Goal: Task Accomplishment & Management: Manage account settings

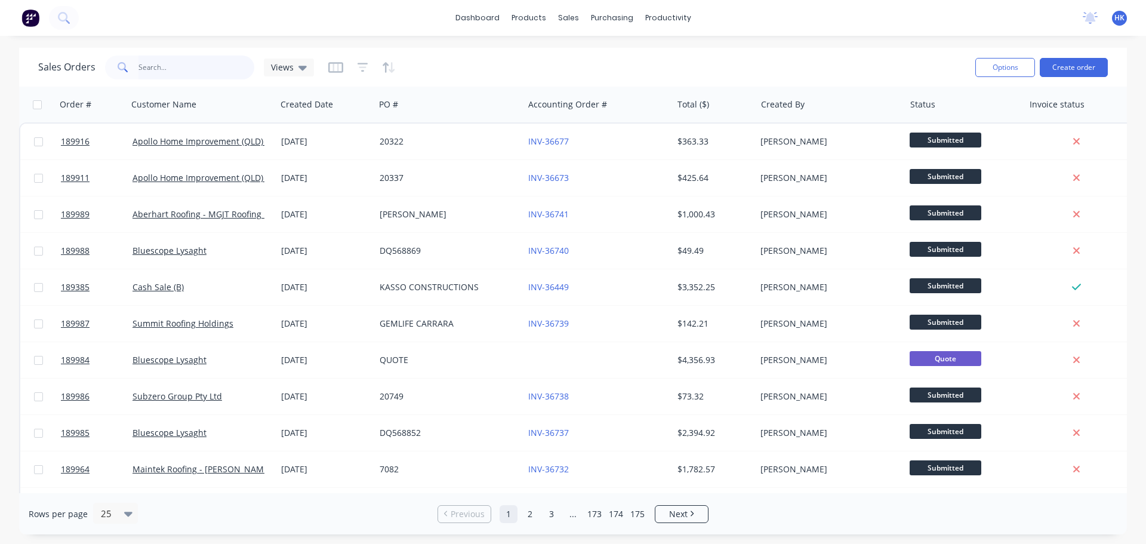
click at [201, 63] on input "text" at bounding box center [197, 68] width 116 height 24
type input "189623"
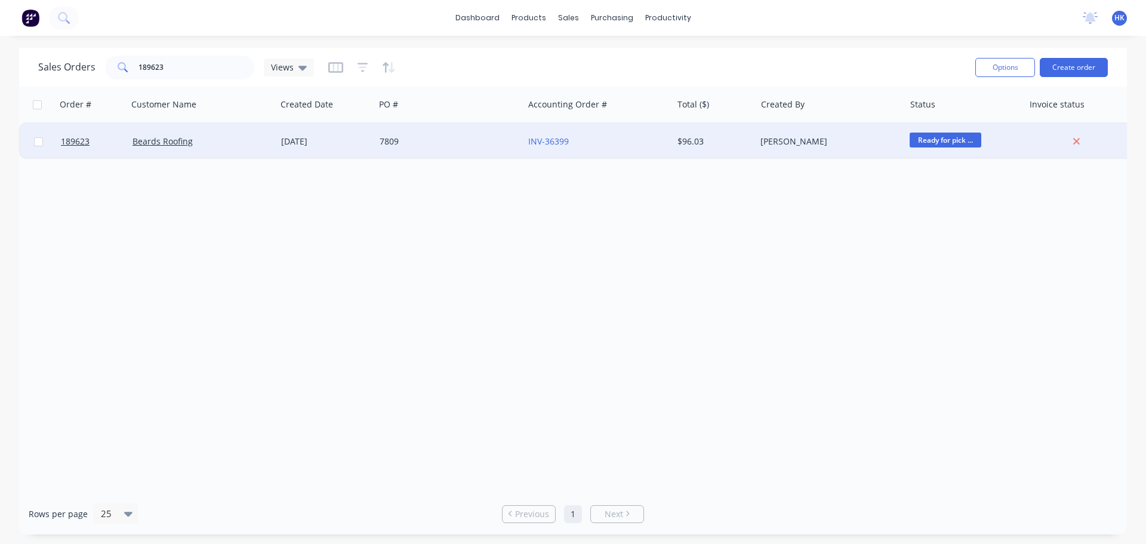
click at [456, 144] on div "7809" at bounding box center [446, 142] width 133 height 12
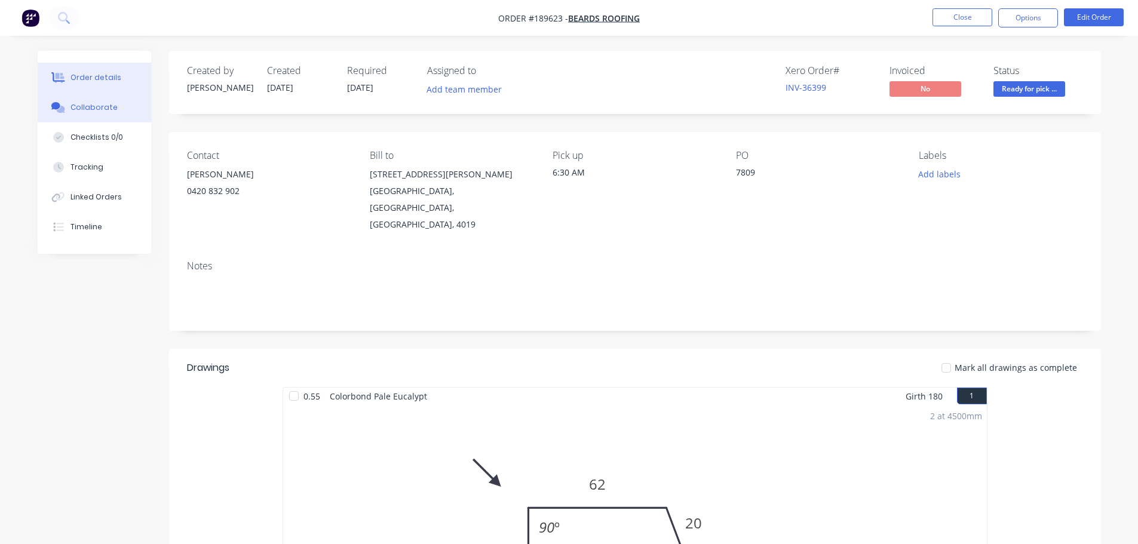
click at [145, 104] on button "Collaborate" at bounding box center [94, 108] width 113 height 30
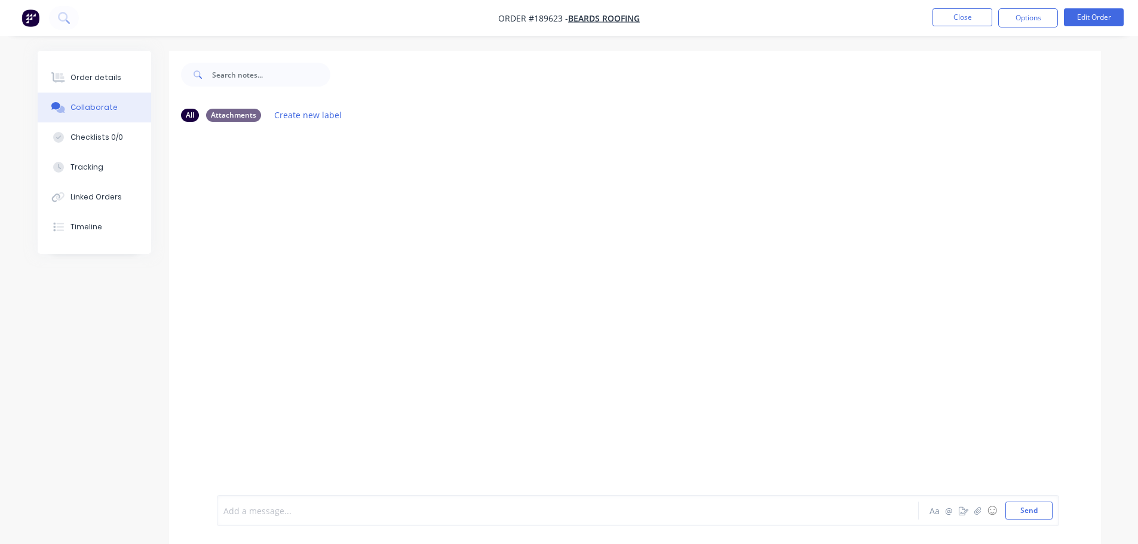
click at [269, 515] on div at bounding box center [534, 511] width 621 height 13
drag, startPoint x: 465, startPoint y: 515, endPoint x: 407, endPoint y: 524, distance: 58.6
click at [407, 524] on div "Order has been picked up by [PERSON_NAME] at 6:10am [DATE] Aa @ ☺ Send" at bounding box center [638, 510] width 842 height 31
copy span "- [DATE]"
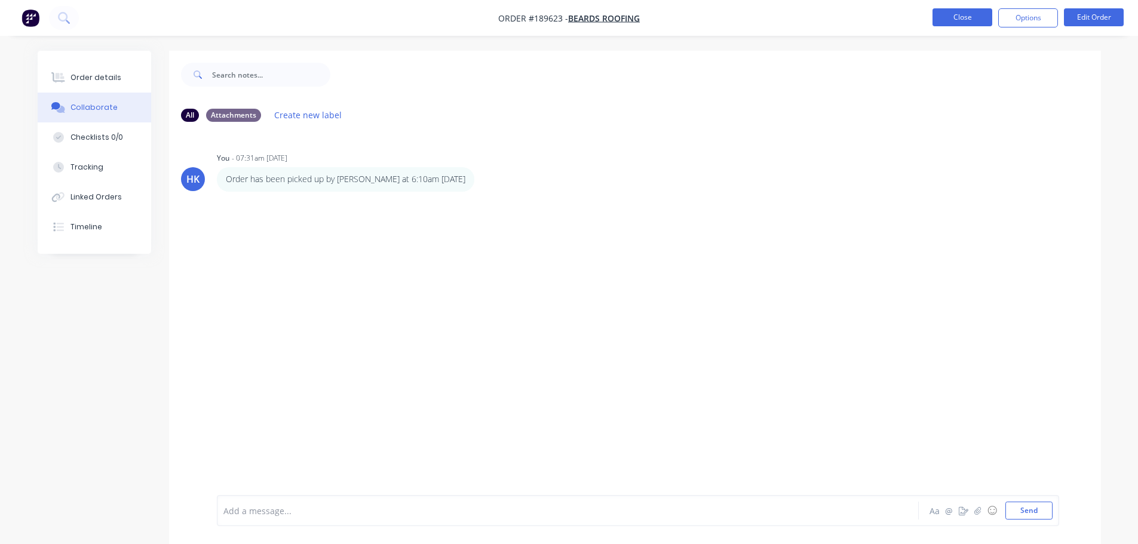
click at [959, 19] on button "Close" at bounding box center [962, 17] width 60 height 18
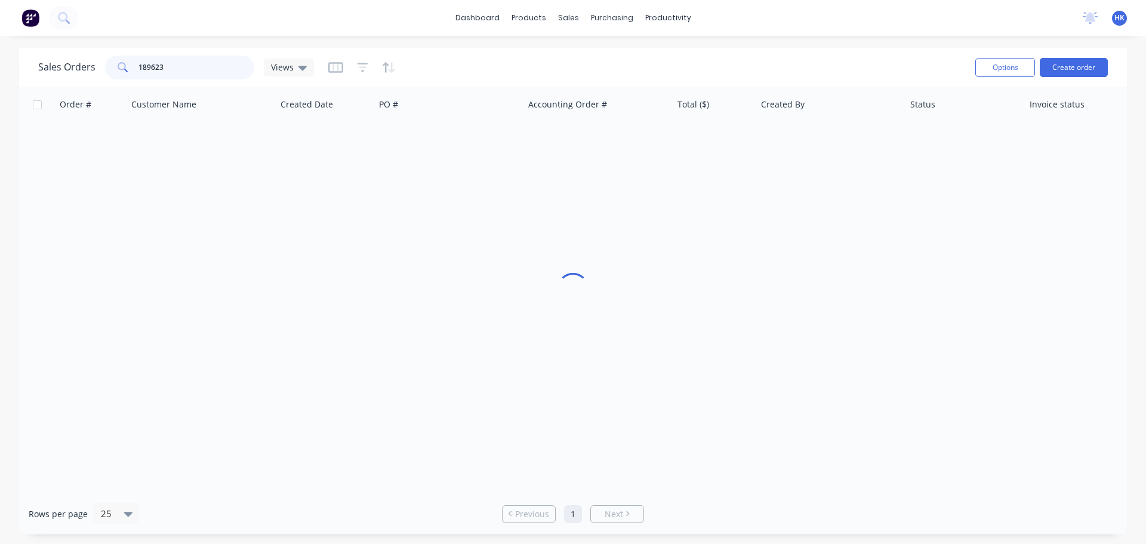
click at [179, 66] on input "189623" at bounding box center [197, 68] width 116 height 24
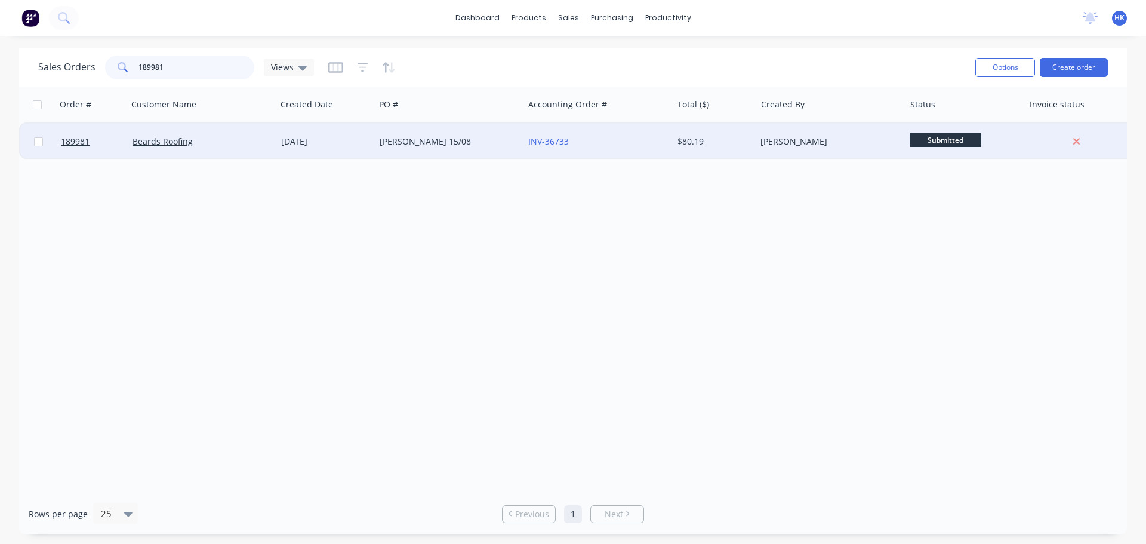
type input "189981"
click at [428, 143] on div "[PERSON_NAME] 15/08" at bounding box center [446, 142] width 133 height 12
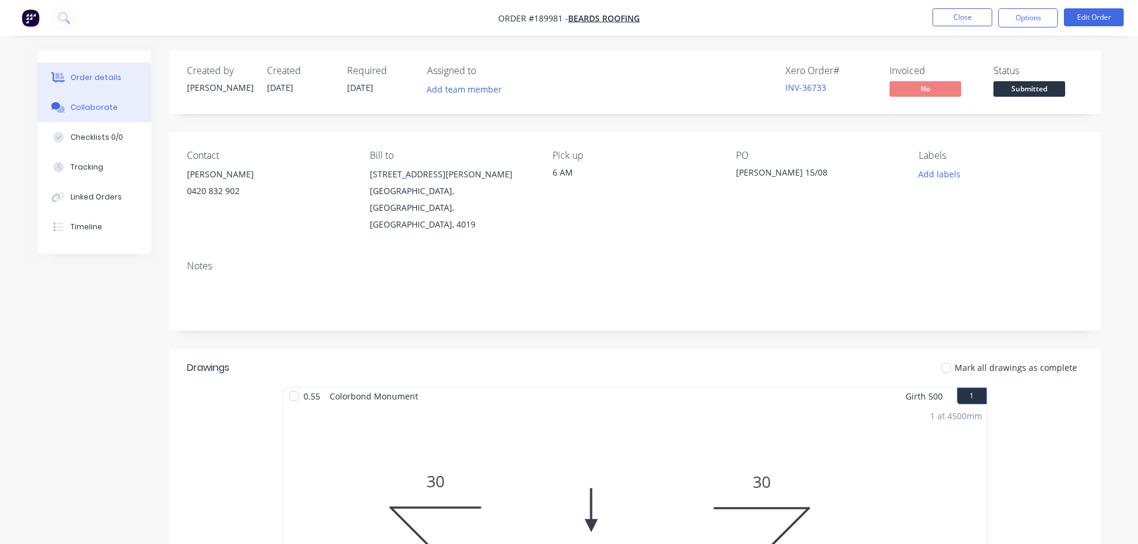
click at [124, 122] on div "Order details Collaborate Checklists 0/0 Tracking Linked Orders Timeline" at bounding box center [94, 152] width 113 height 203
click at [118, 114] on button "Collaborate" at bounding box center [94, 108] width 113 height 30
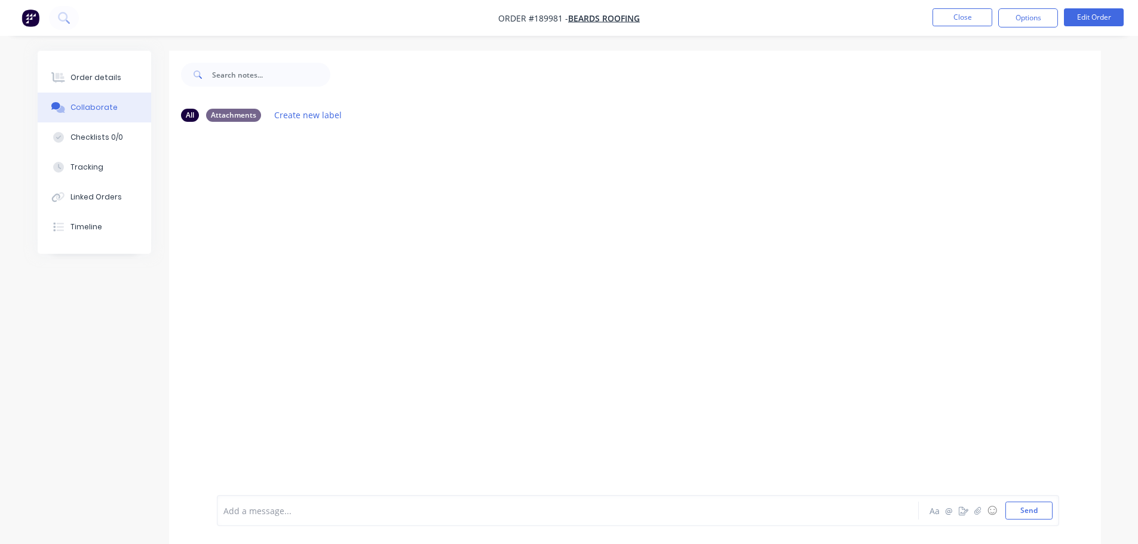
click at [291, 508] on div at bounding box center [534, 511] width 621 height 13
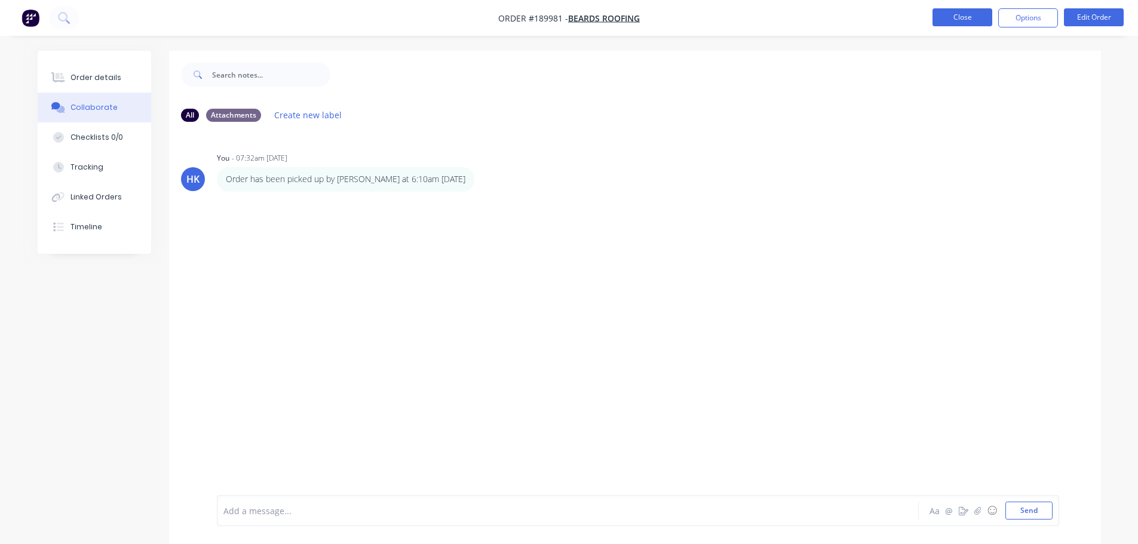
click at [954, 18] on button "Close" at bounding box center [962, 17] width 60 height 18
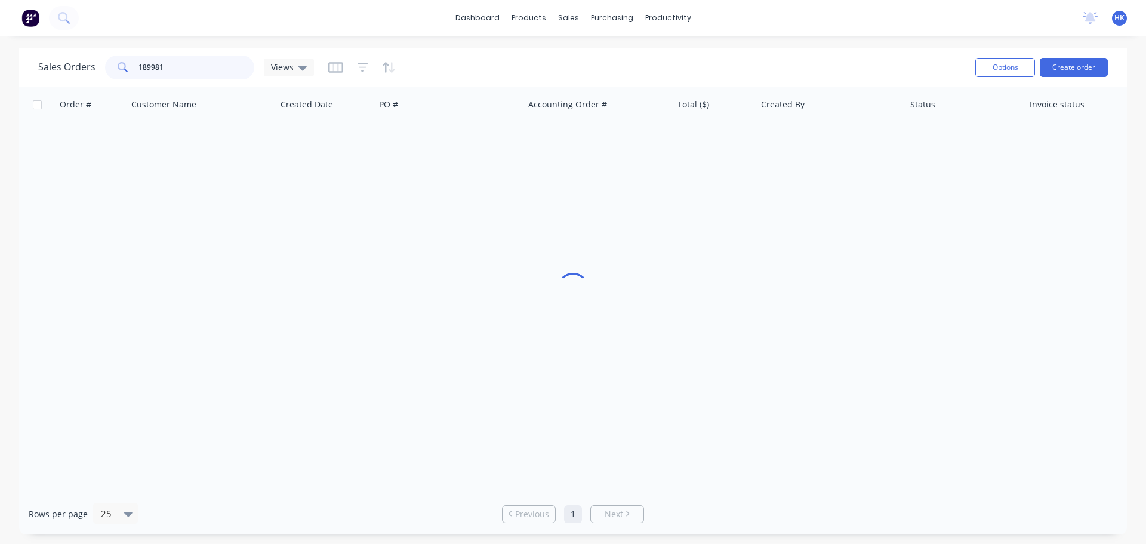
drag, startPoint x: 131, startPoint y: 75, endPoint x: 118, endPoint y: 75, distance: 13.1
click at [118, 75] on div "189981" at bounding box center [179, 68] width 149 height 24
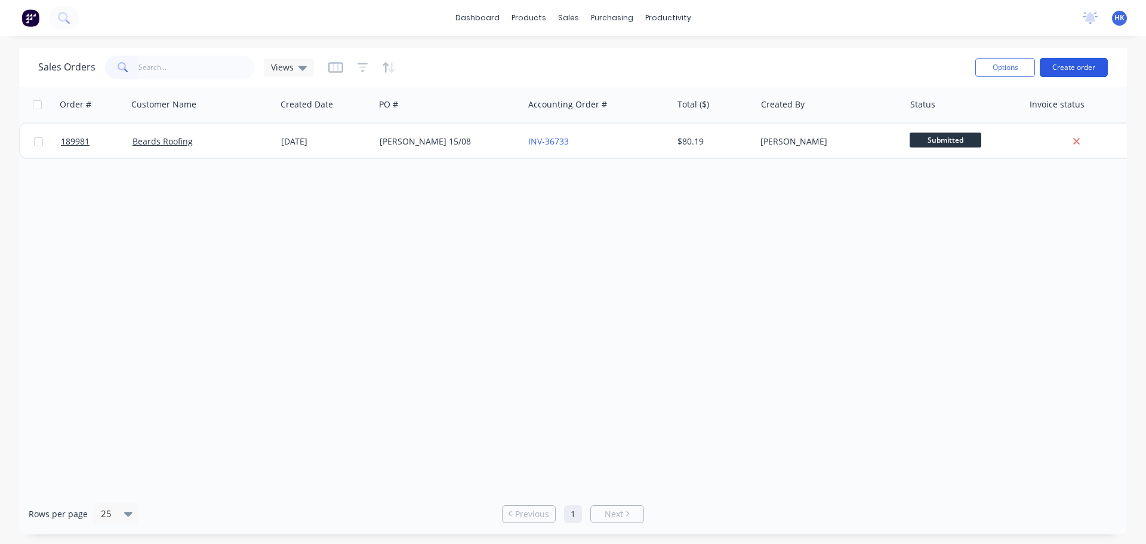
click at [1066, 64] on button "Create order" at bounding box center [1074, 67] width 68 height 19
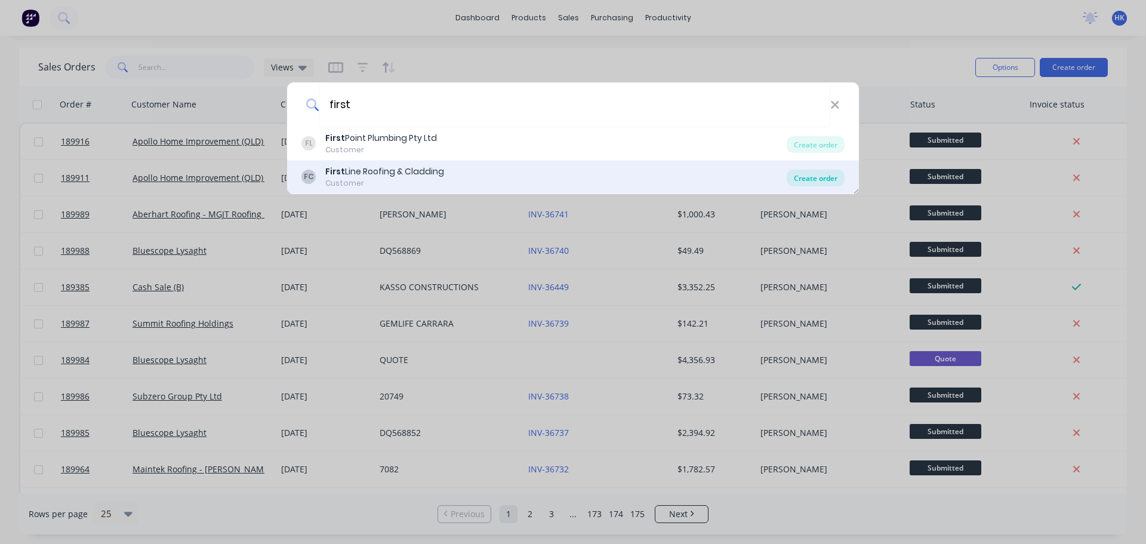
type input "first"
click at [805, 178] on div "Create order" at bounding box center [816, 178] width 58 height 17
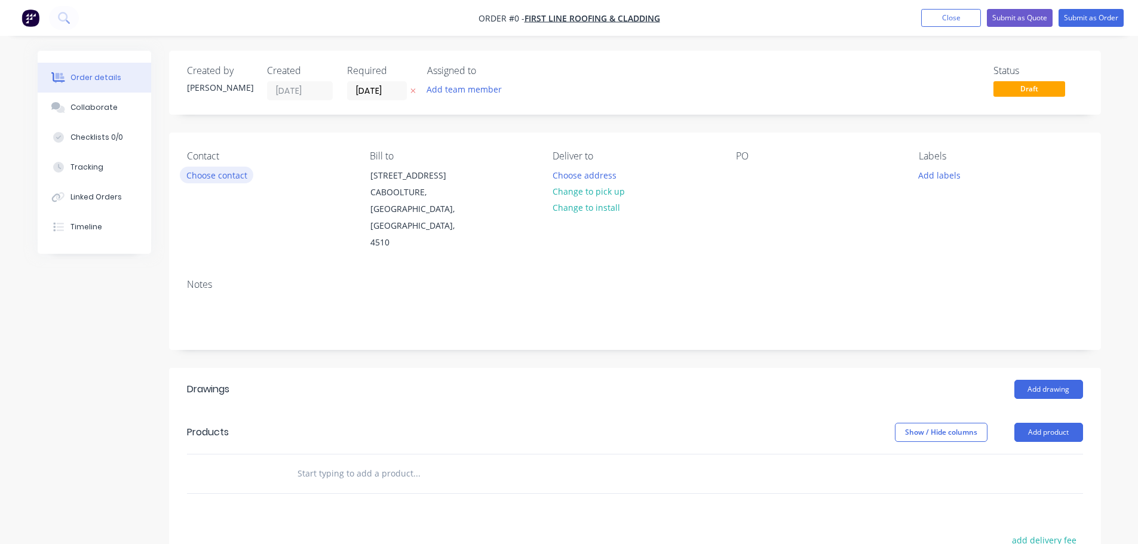
click at [252, 177] on button "Choose contact" at bounding box center [216, 175] width 73 height 16
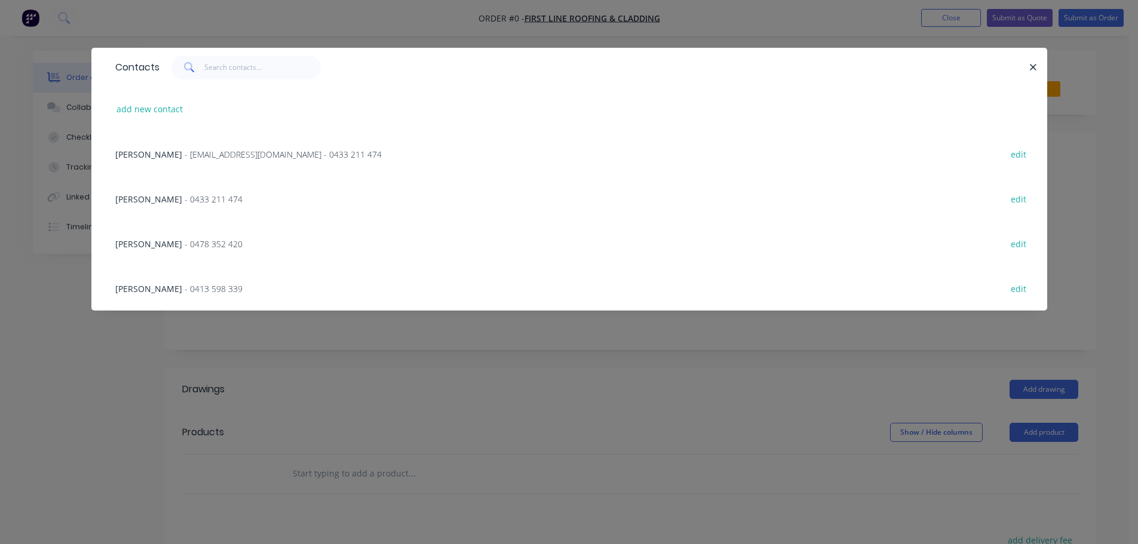
click at [185, 153] on span "- firstlineroofing16@gmail.com - 0433 211 474" at bounding box center [283, 154] width 197 height 11
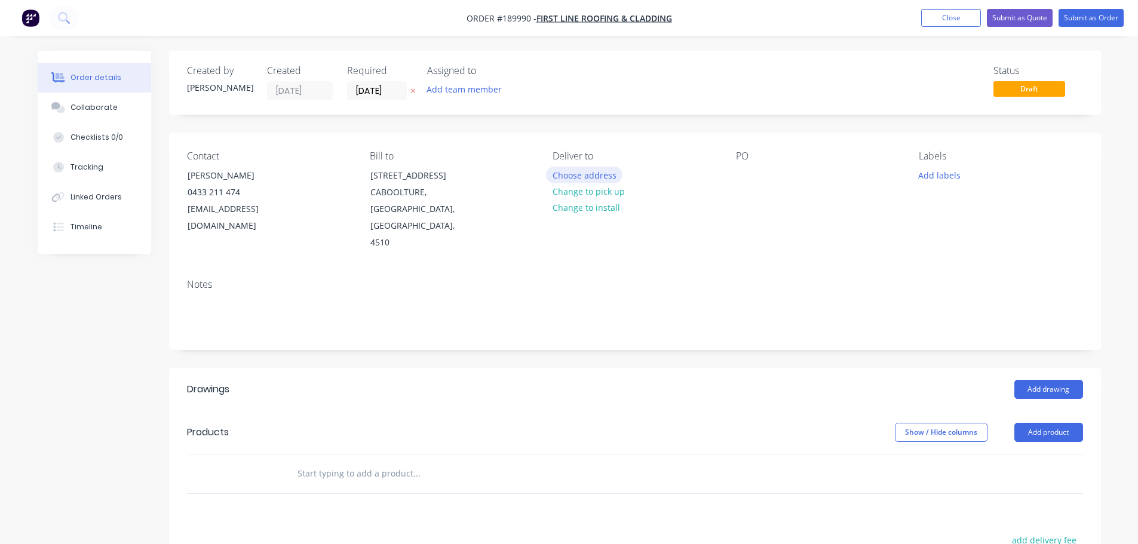
click at [590, 168] on button "Choose address" at bounding box center [584, 175] width 76 height 16
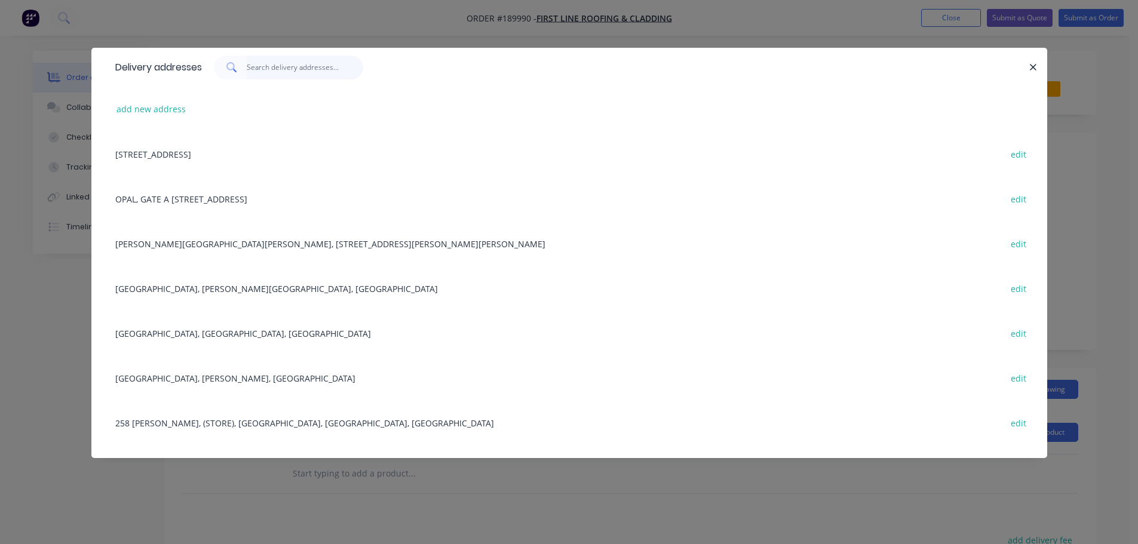
click at [316, 73] on input "text" at bounding box center [305, 68] width 116 height 24
type input "59"
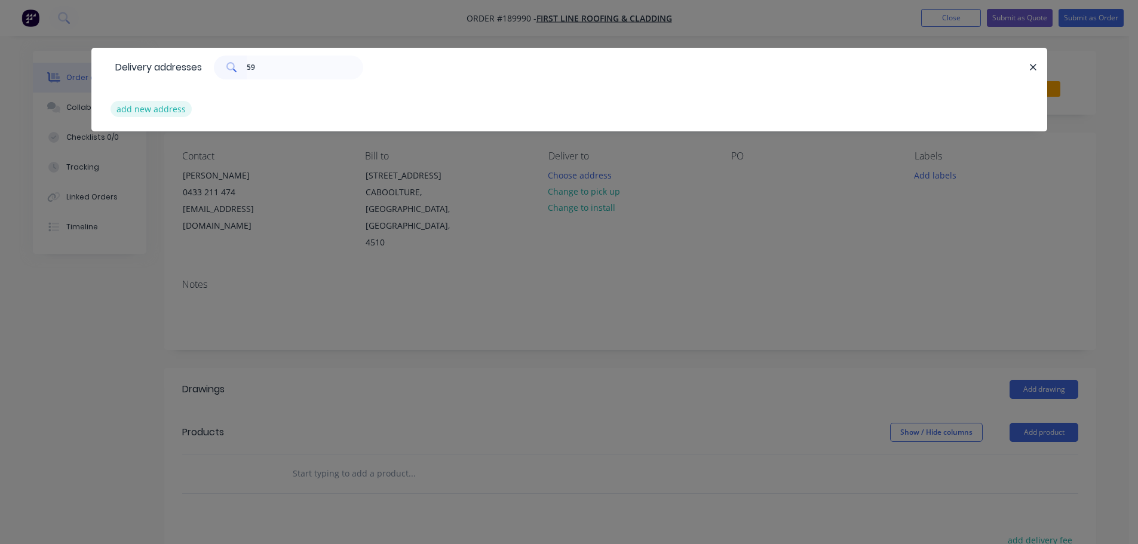
click at [166, 108] on button "add new address" at bounding box center [151, 109] width 82 height 16
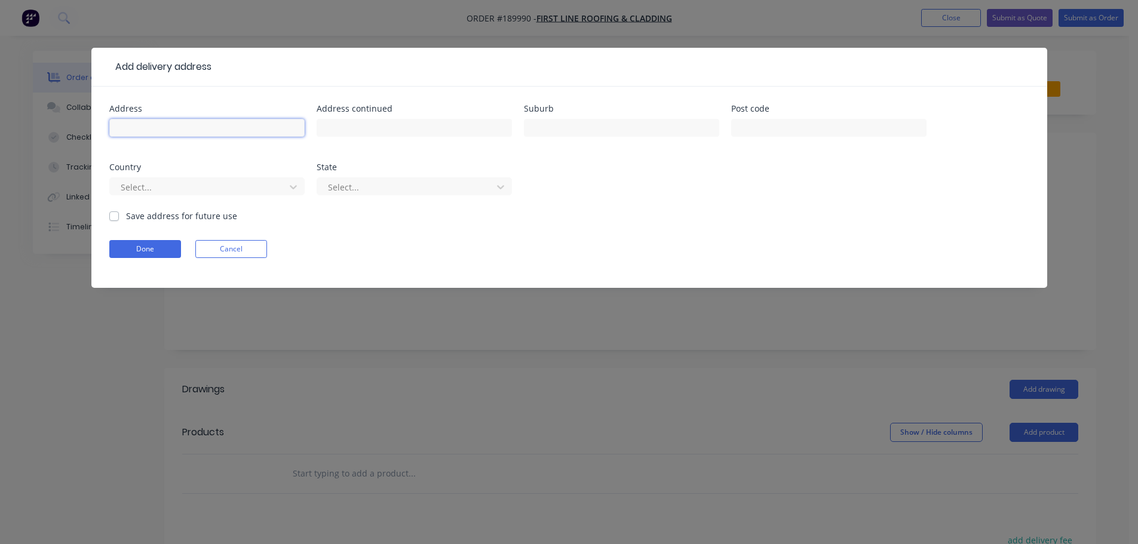
click at [179, 133] on input "text" at bounding box center [206, 128] width 195 height 18
type input "59 LAPRAIK STREET"
type input "ASCOT"
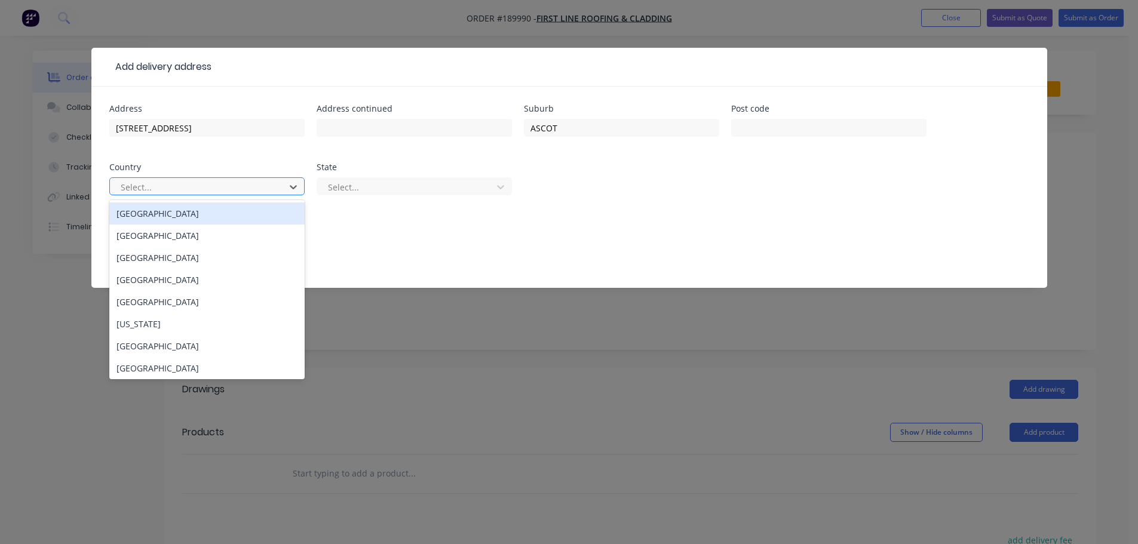
click at [239, 217] on div "Australia" at bounding box center [206, 213] width 195 height 22
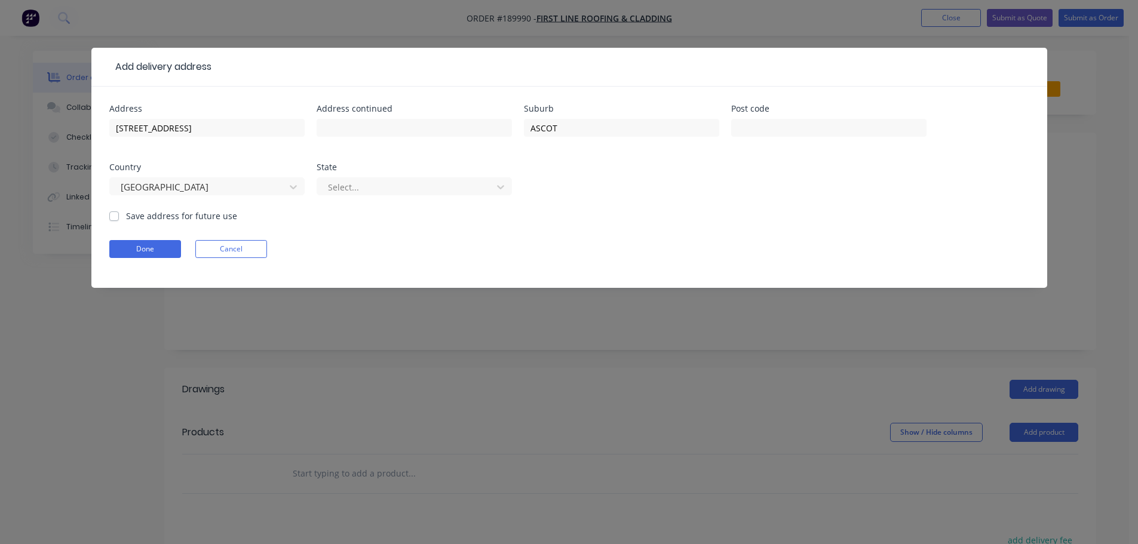
click at [372, 204] on div "Select..." at bounding box center [413, 191] width 195 height 35
click at [379, 196] on div "Select..." at bounding box center [413, 191] width 195 height 35
click at [386, 187] on div at bounding box center [406, 187] width 159 height 15
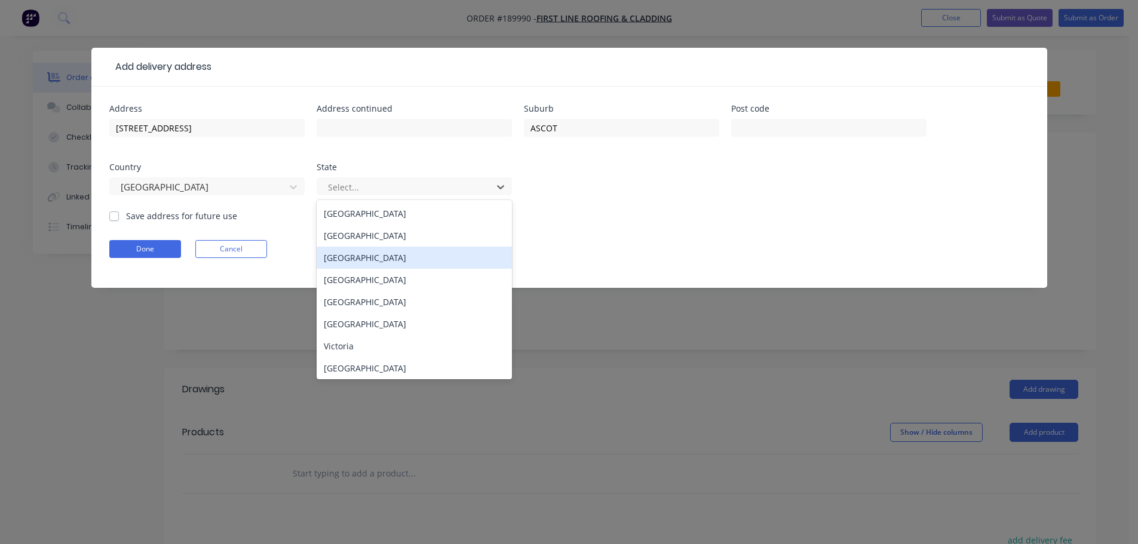
click at [343, 272] on div "Queensland" at bounding box center [413, 280] width 195 height 22
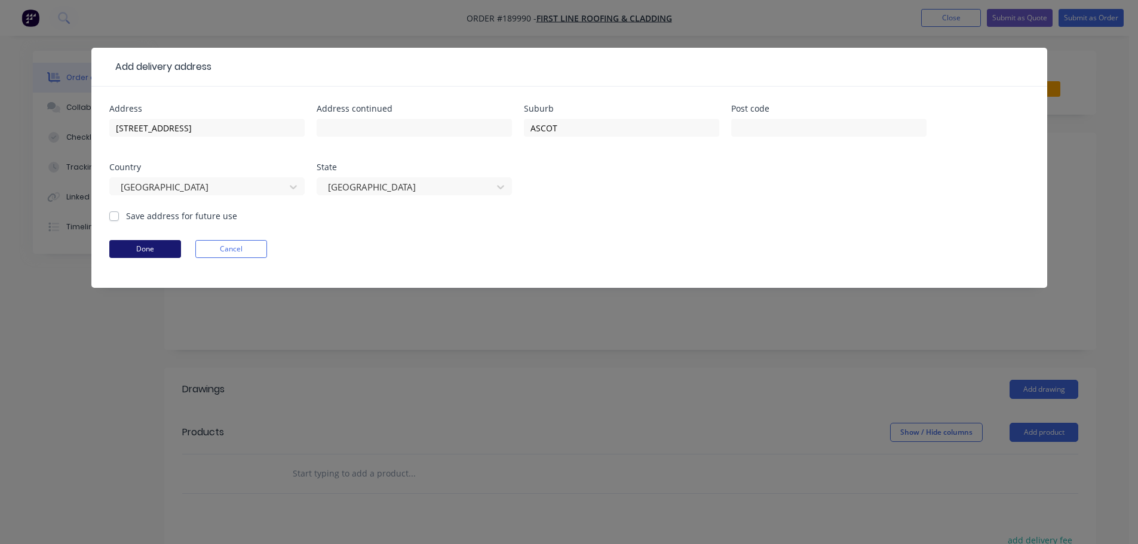
click at [153, 251] on button "Done" at bounding box center [145, 249] width 72 height 18
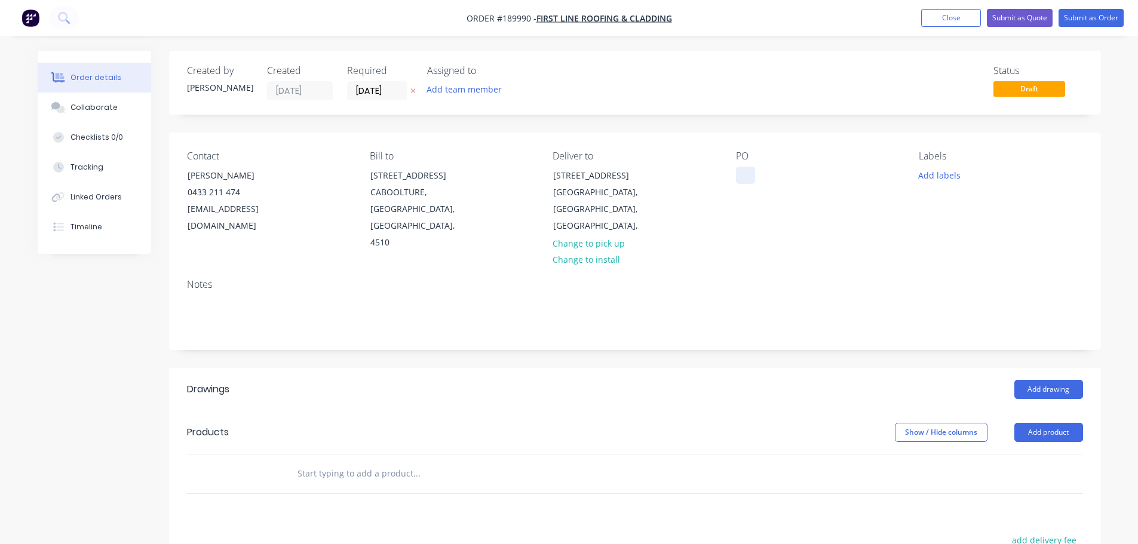
click at [745, 174] on div at bounding box center [745, 175] width 19 height 17
click at [1038, 423] on button "Add product" at bounding box center [1048, 432] width 69 height 19
click at [1021, 454] on div "Product catalogue" at bounding box center [1026, 462] width 92 height 17
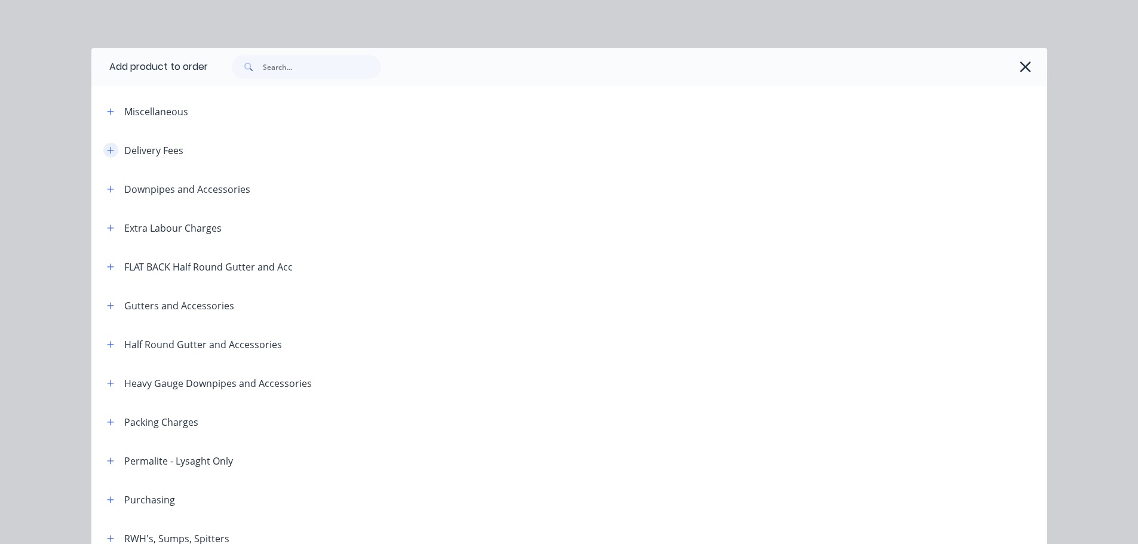
click at [107, 151] on icon "button" at bounding box center [110, 150] width 7 height 8
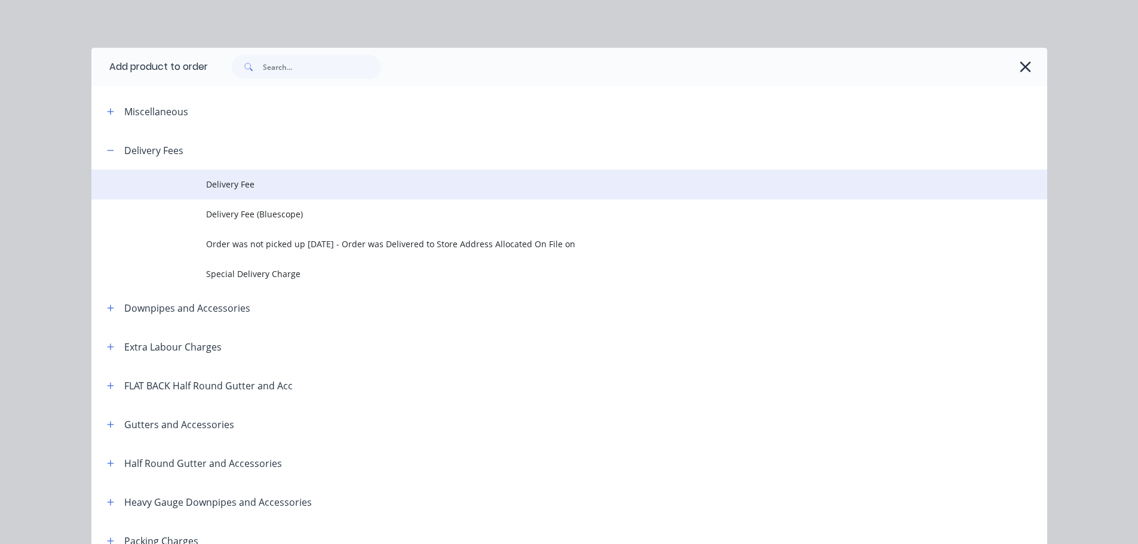
click at [198, 183] on td at bounding box center [148, 185] width 115 height 30
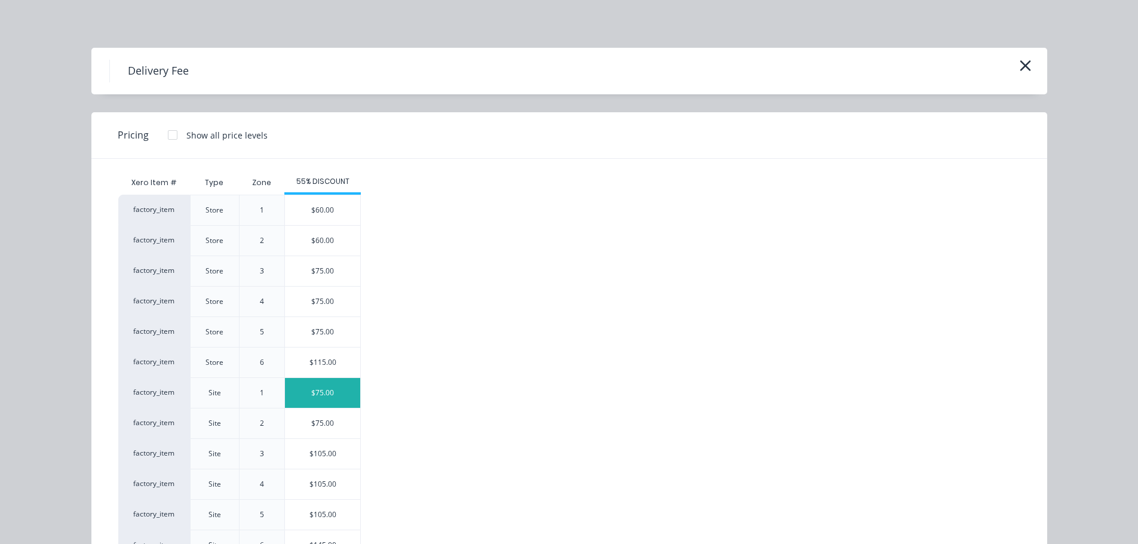
click at [305, 389] on div "$75.00" at bounding box center [322, 393] width 75 height 30
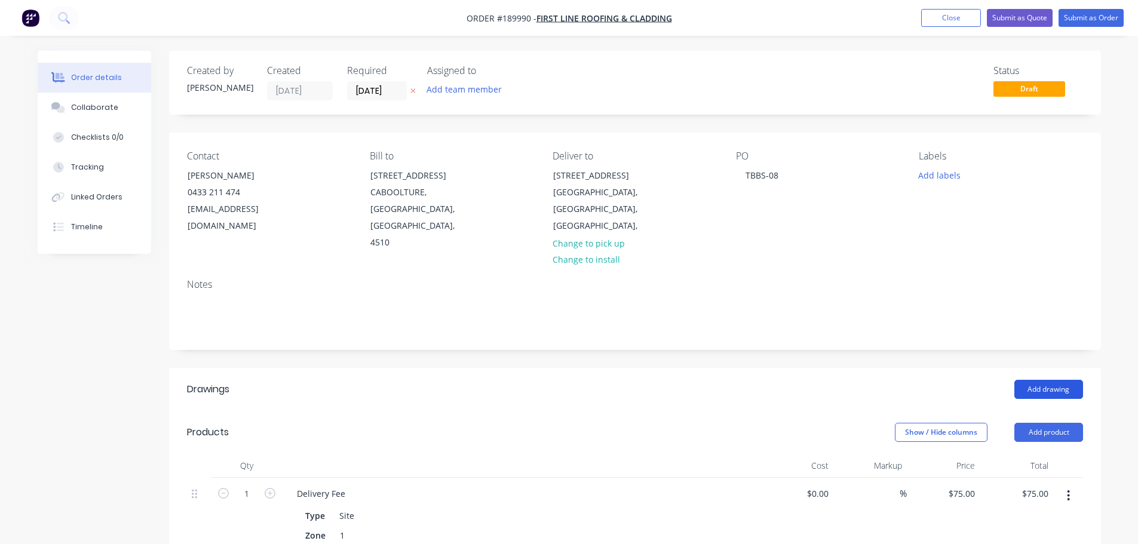
click at [1029, 380] on button "Add drawing" at bounding box center [1048, 389] width 69 height 19
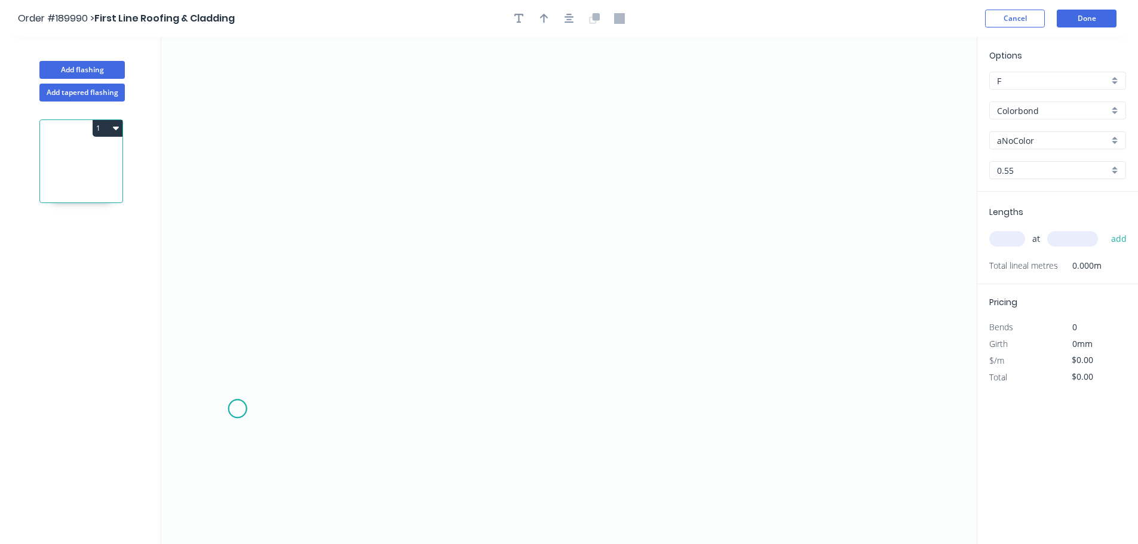
click at [237, 409] on icon "0" at bounding box center [568, 290] width 815 height 507
click at [234, 315] on icon "0" at bounding box center [568, 290] width 815 height 507
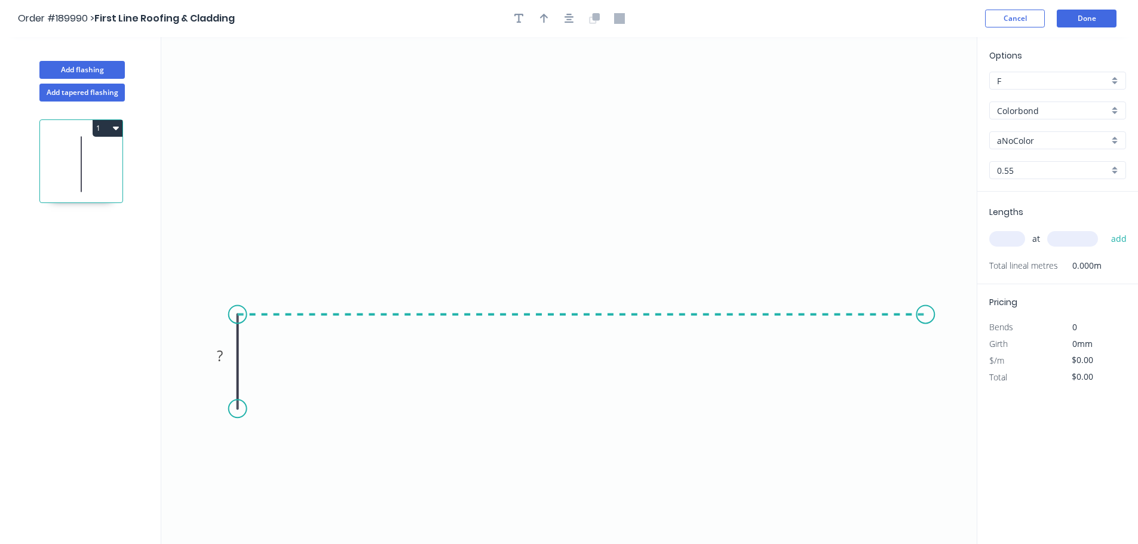
click at [926, 327] on icon "0 ?" at bounding box center [568, 290] width 815 height 507
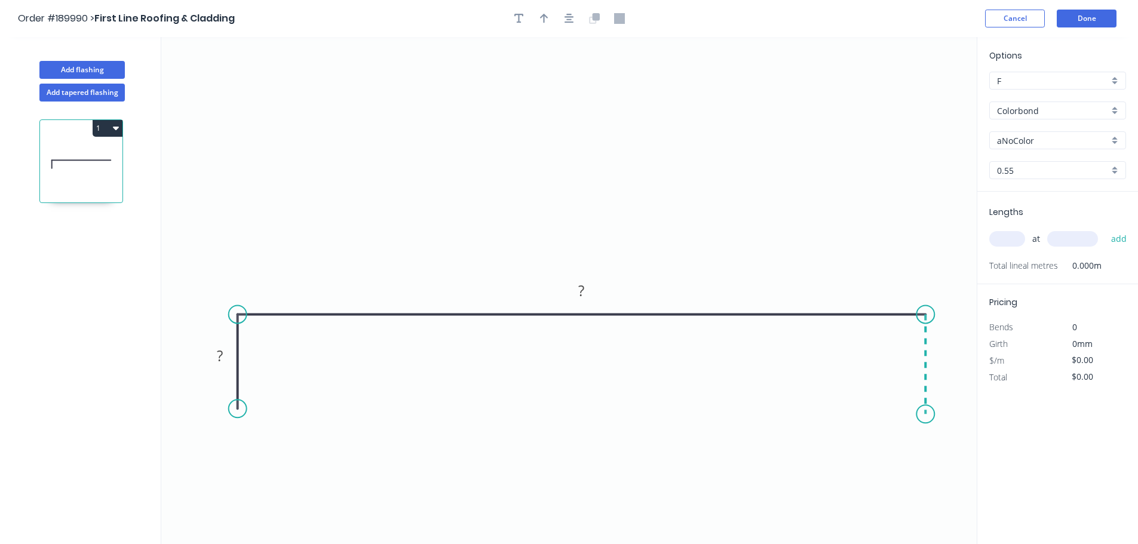
click at [926, 413] on icon "0 ? ?" at bounding box center [568, 290] width 815 height 507
drag, startPoint x: 917, startPoint y: 410, endPoint x: 921, endPoint y: 419, distance: 9.6
click at [921, 419] on circle at bounding box center [925, 419] width 18 height 18
click at [238, 413] on circle at bounding box center [238, 411] width 18 height 18
click at [241, 413] on circle at bounding box center [238, 413] width 18 height 18
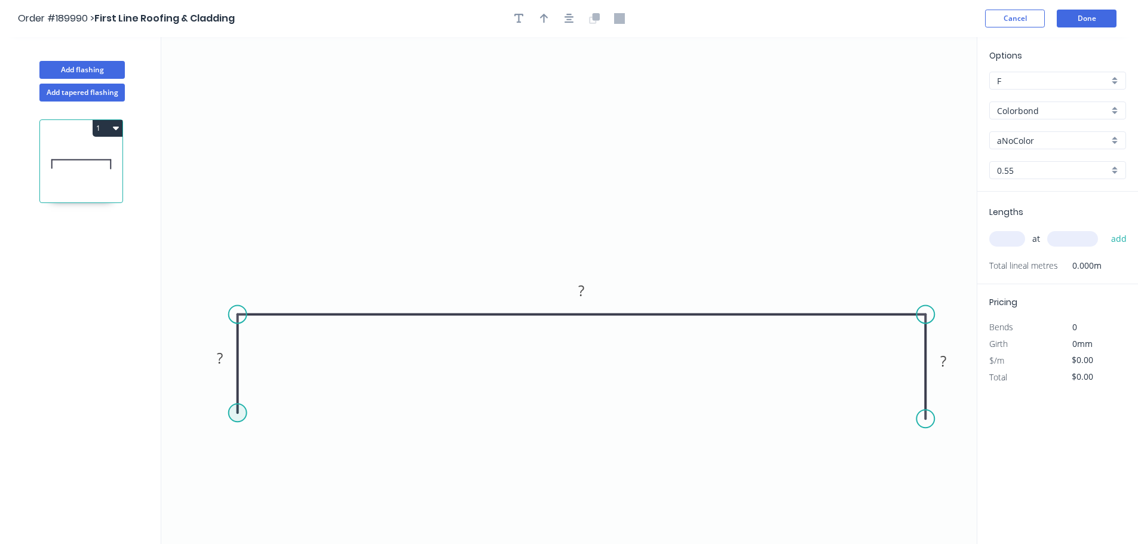
click at [239, 413] on circle at bounding box center [238, 413] width 18 height 18
click at [926, 418] on circle at bounding box center [925, 417] width 18 height 18
click at [927, 413] on circle at bounding box center [925, 413] width 18 height 18
click at [225, 359] on rect at bounding box center [220, 359] width 24 height 17
click at [540, 21] on icon "button" at bounding box center [544, 18] width 8 height 11
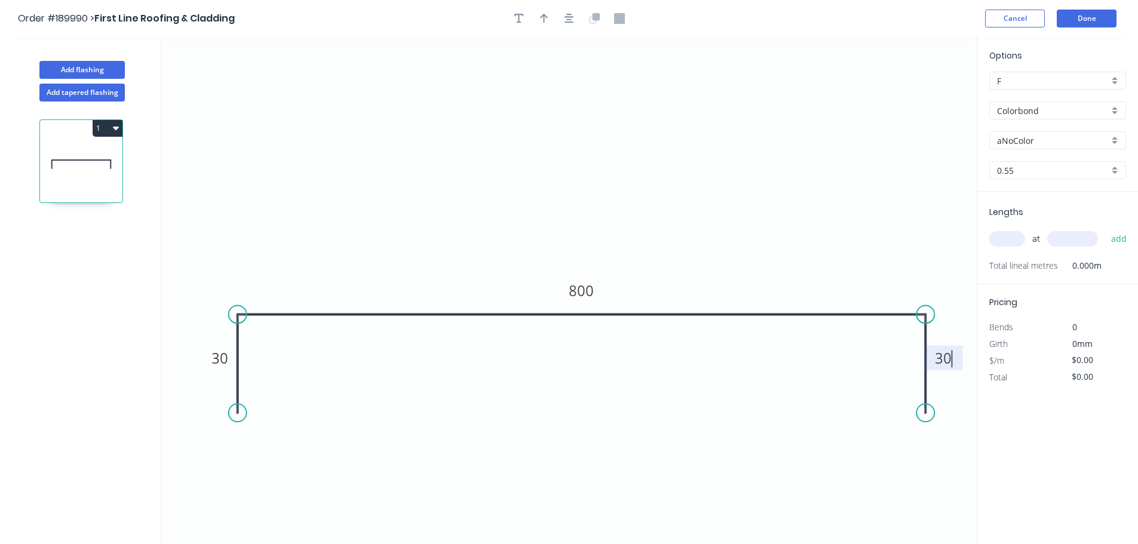
type input "$25.07"
drag, startPoint x: 916, startPoint y: 91, endPoint x: 573, endPoint y: 90, distance: 342.8
click at [573, 90] on icon at bounding box center [573, 76] width 11 height 38
click at [574, 19] on button "button" at bounding box center [569, 19] width 18 height 18
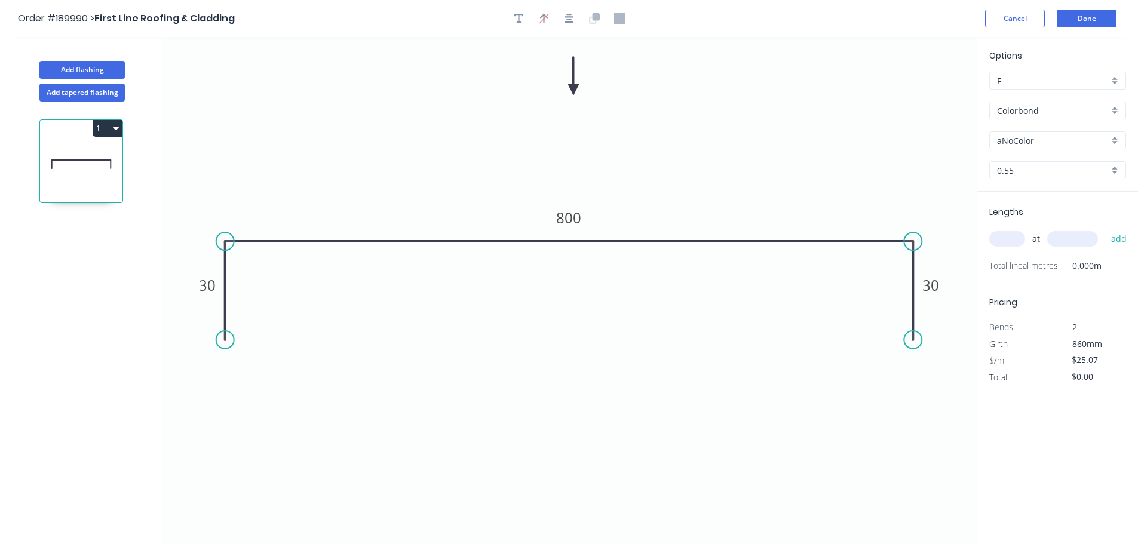
click at [1038, 141] on input "aNoColor" at bounding box center [1053, 140] width 112 height 13
click at [1031, 164] on div "Surfmist" at bounding box center [1057, 160] width 136 height 21
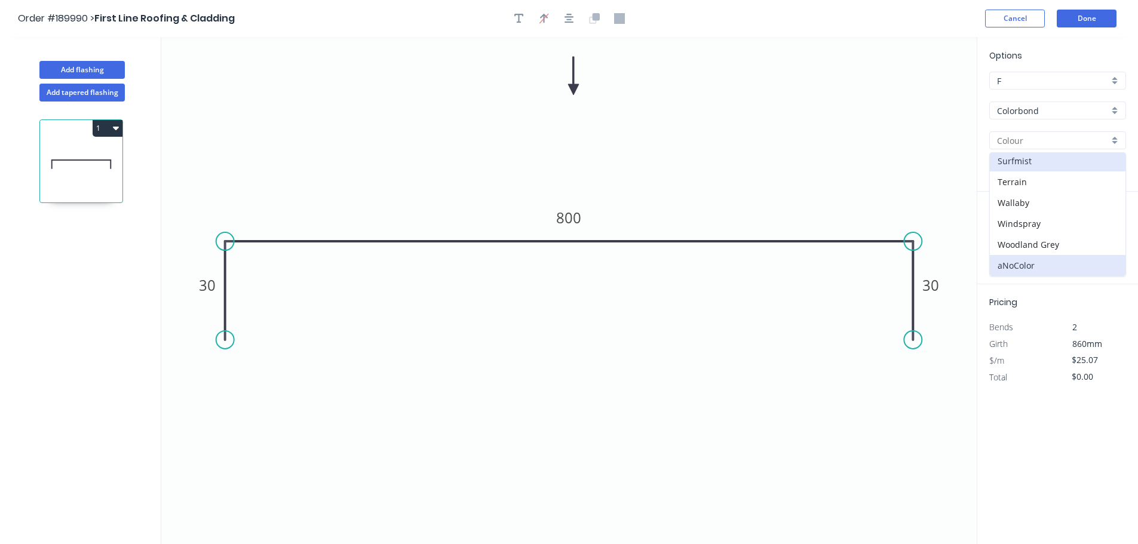
type input "Surfmist"
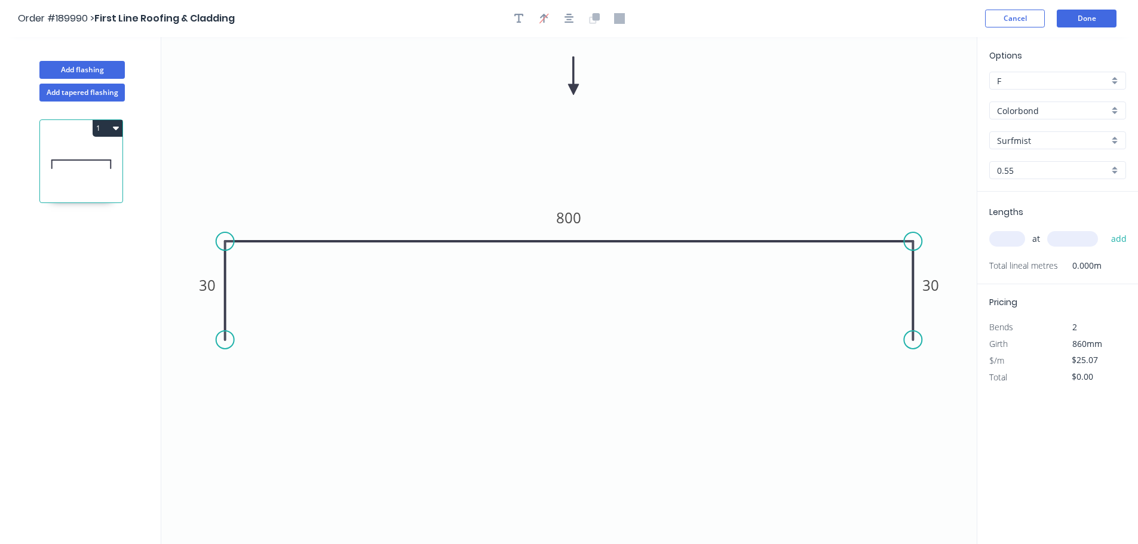
click at [1007, 238] on input "text" at bounding box center [1007, 239] width 36 height 16
type input "4"
type input "3800"
click at [1105, 229] on button "add" at bounding box center [1119, 239] width 28 height 20
type input "$381.06"
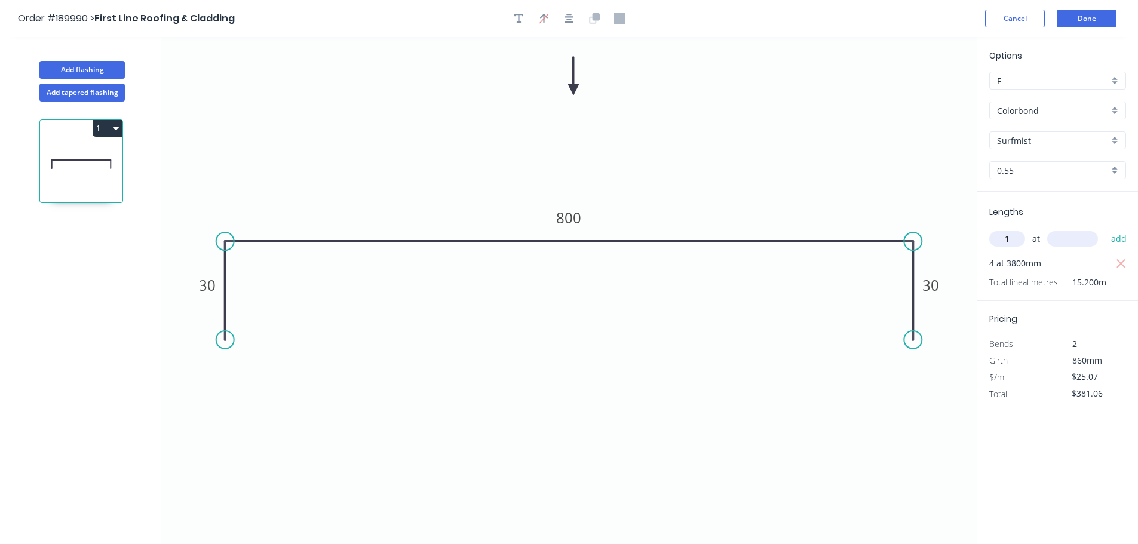
type input "1"
type input "2300"
click at [1105, 229] on button "add" at bounding box center [1119, 239] width 28 height 20
type input "$438.73"
click at [1080, 22] on button "Done" at bounding box center [1086, 19] width 60 height 18
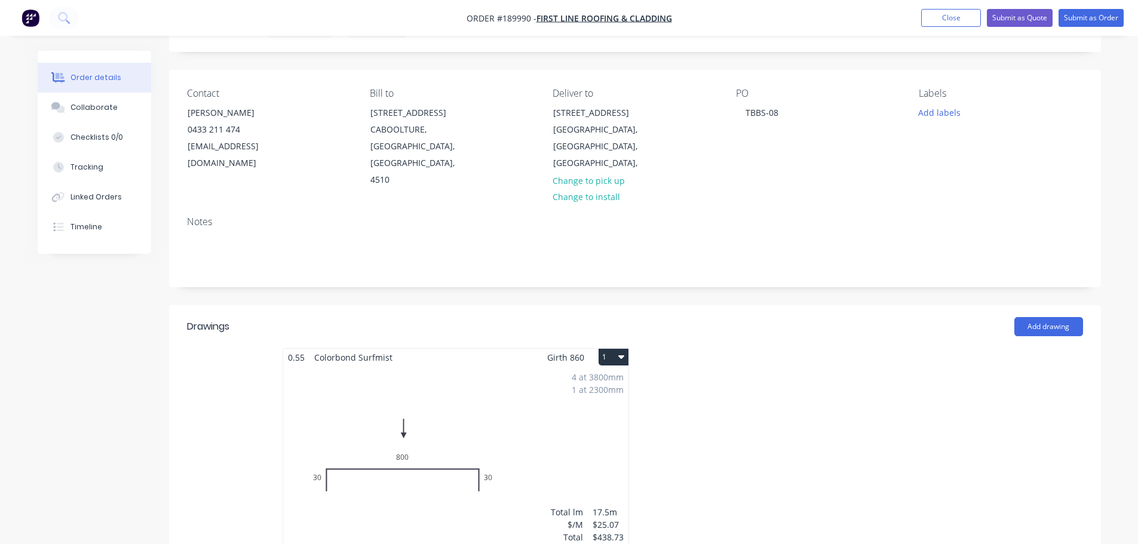
scroll to position [119, 0]
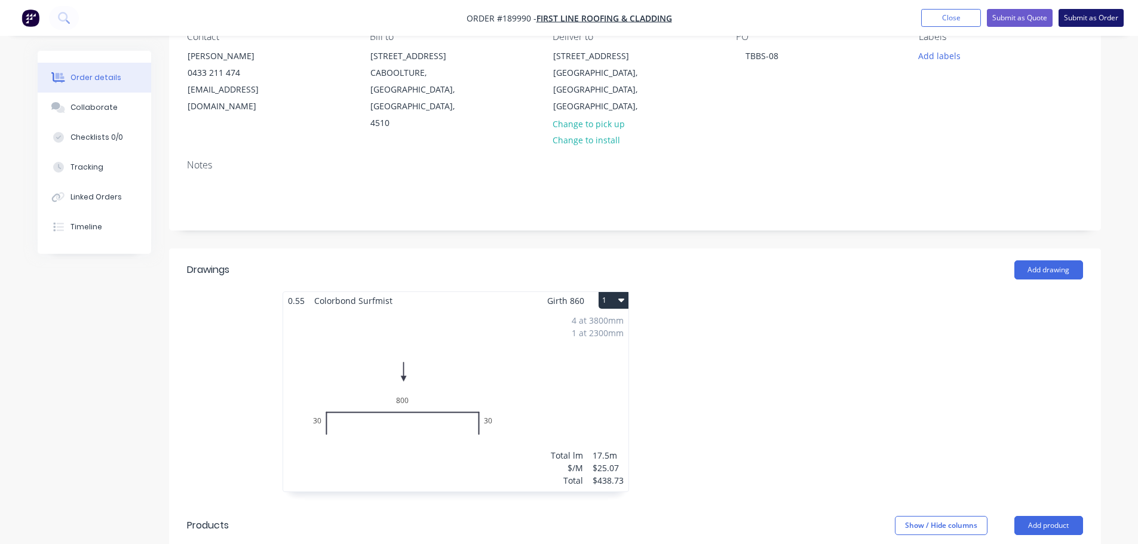
click at [1102, 16] on button "Submit as Order" at bounding box center [1090, 18] width 65 height 18
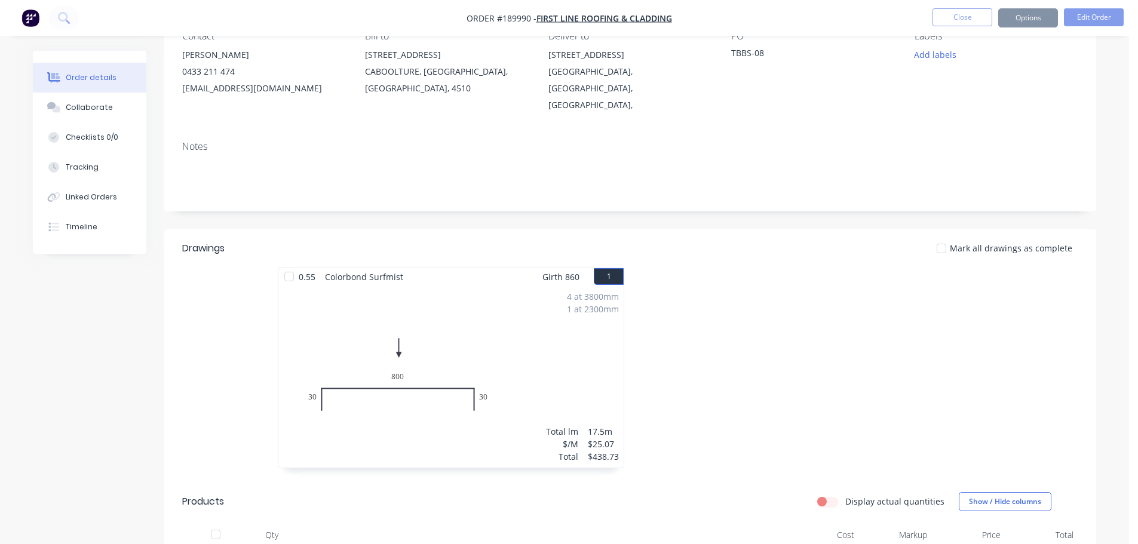
scroll to position [0, 0]
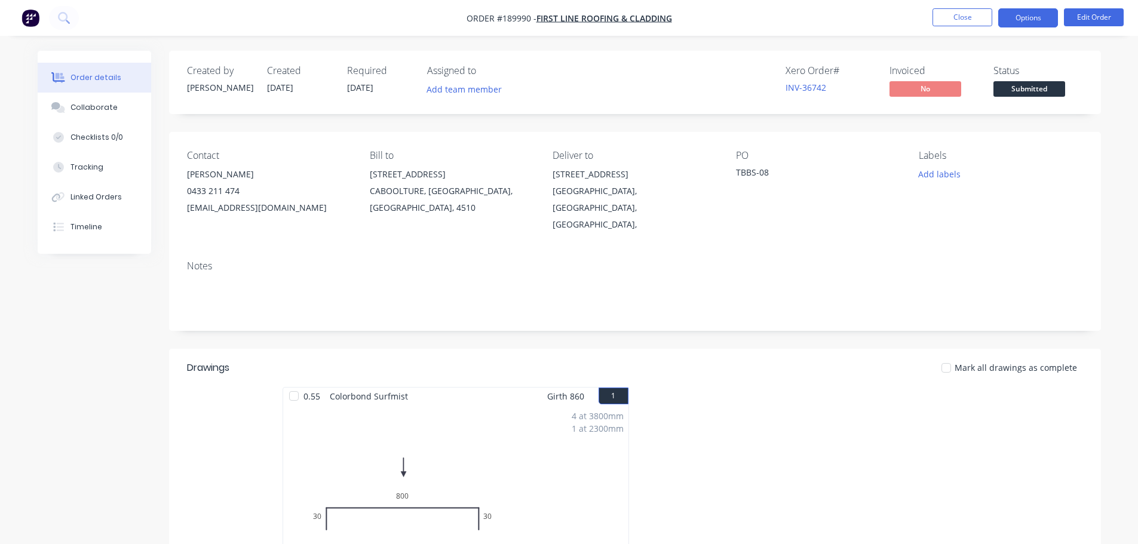
click at [1044, 17] on button "Options" at bounding box center [1028, 17] width 60 height 19
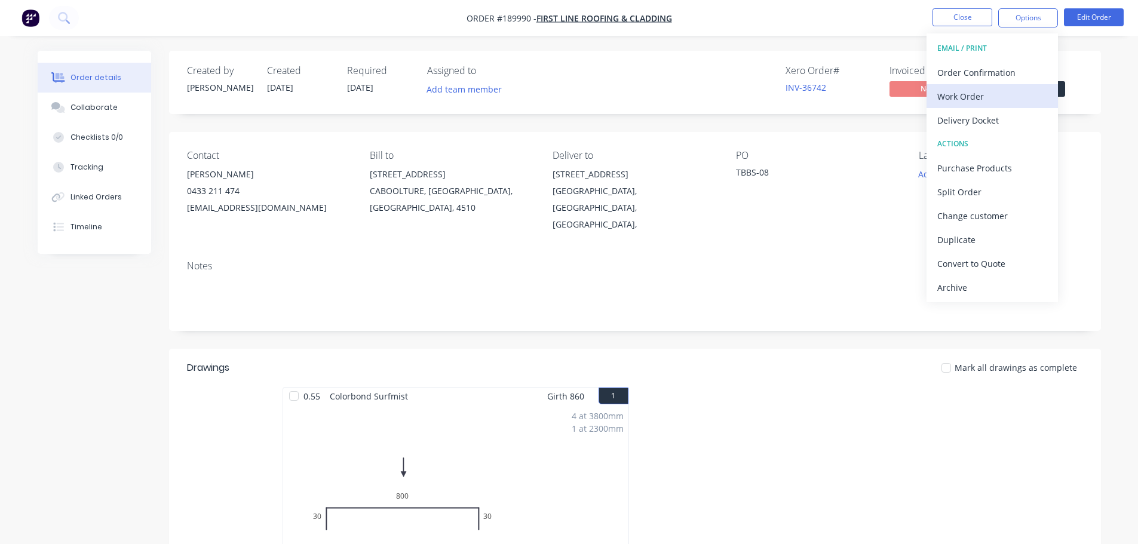
click at [1002, 100] on div "Work Order" at bounding box center [992, 96] width 110 height 17
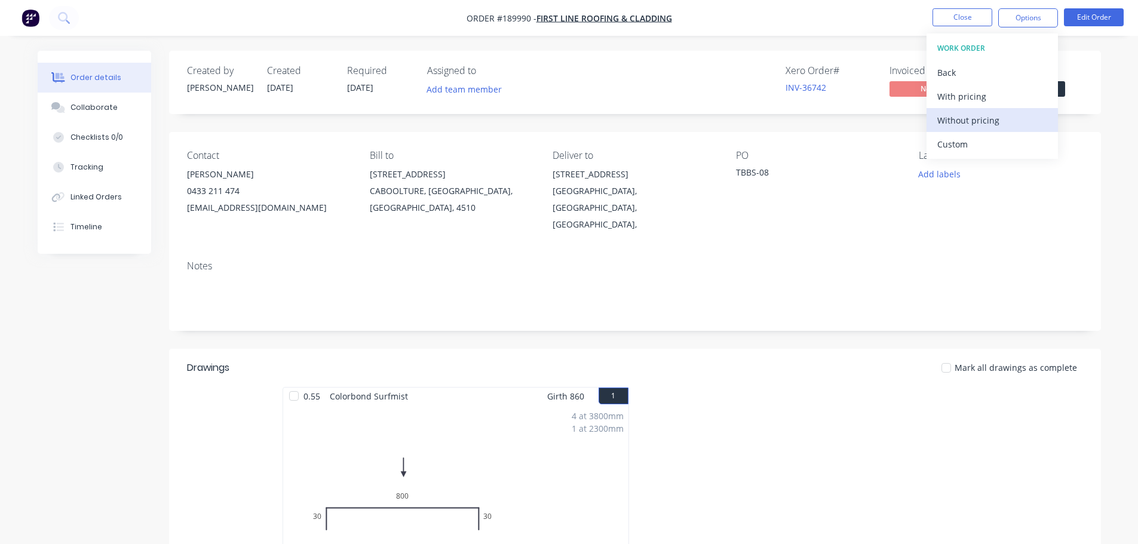
click at [995, 122] on div "Without pricing" at bounding box center [992, 120] width 110 height 17
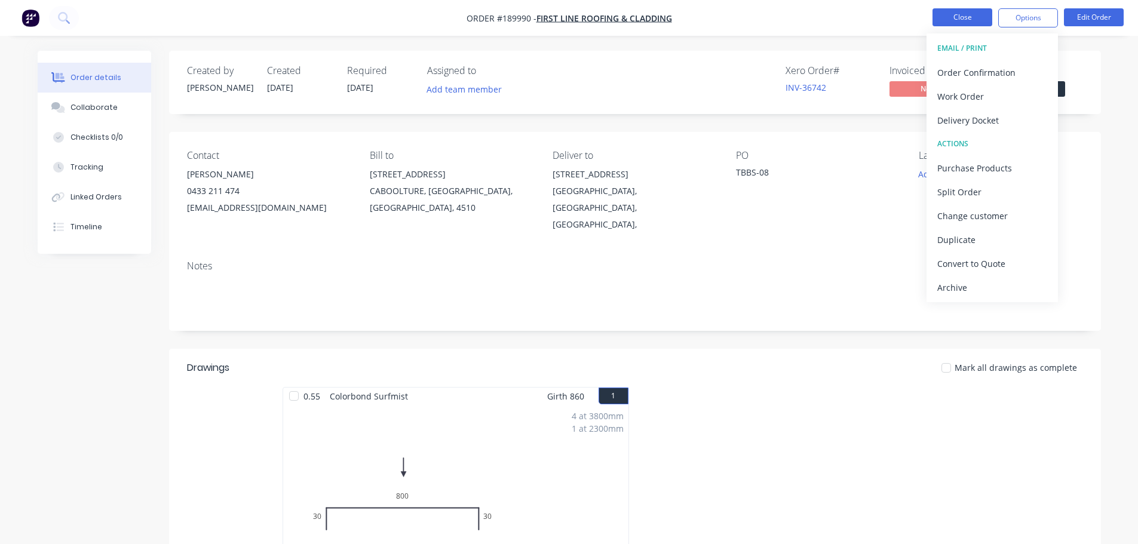
click at [936, 19] on button "Close" at bounding box center [962, 17] width 60 height 18
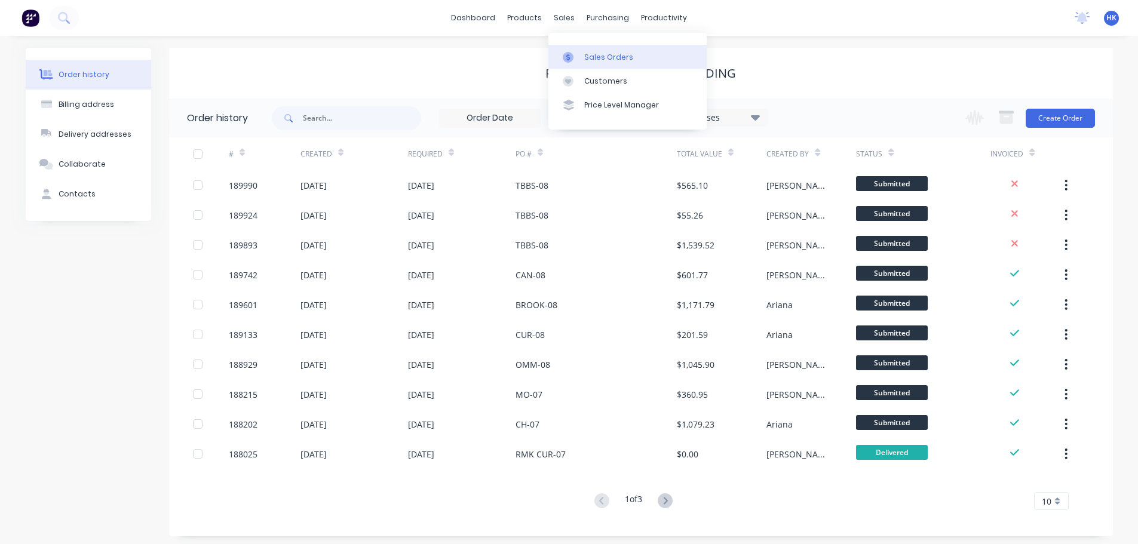
click at [593, 59] on div "Sales Orders" at bounding box center [608, 57] width 49 height 11
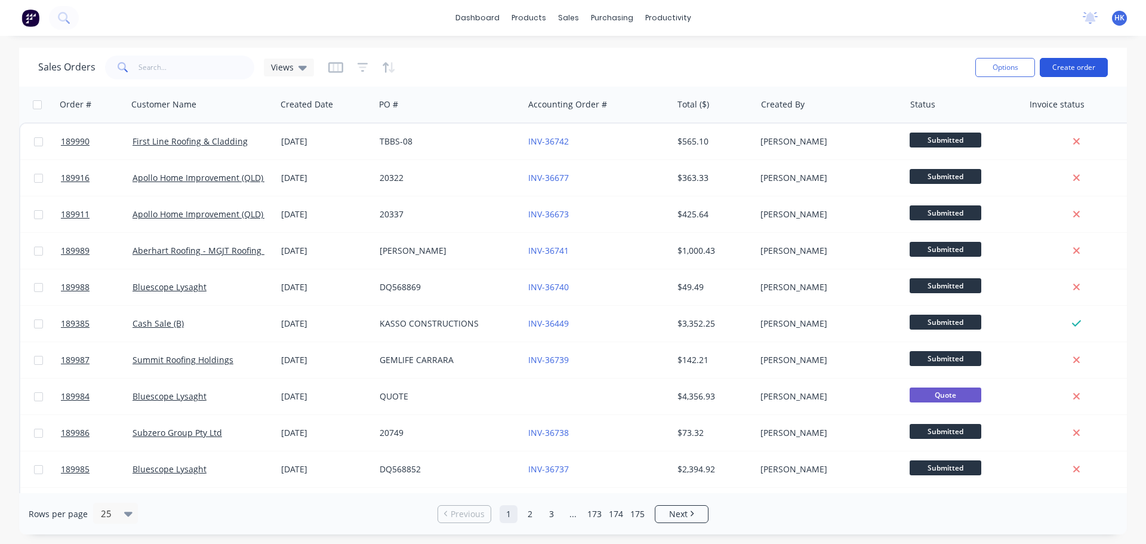
click at [1072, 60] on button "Create order" at bounding box center [1074, 67] width 68 height 19
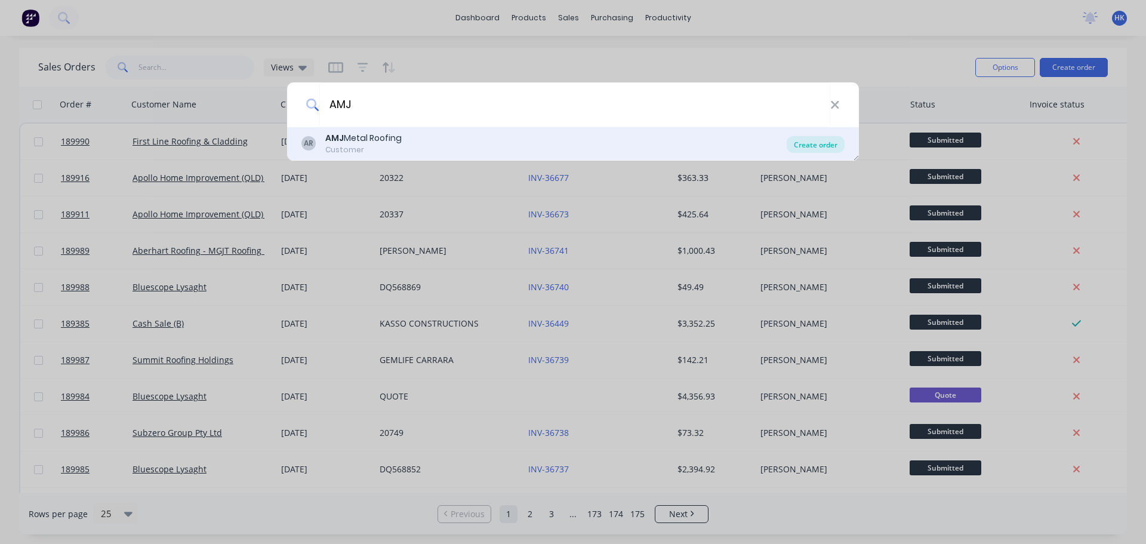
type input "AMJ"
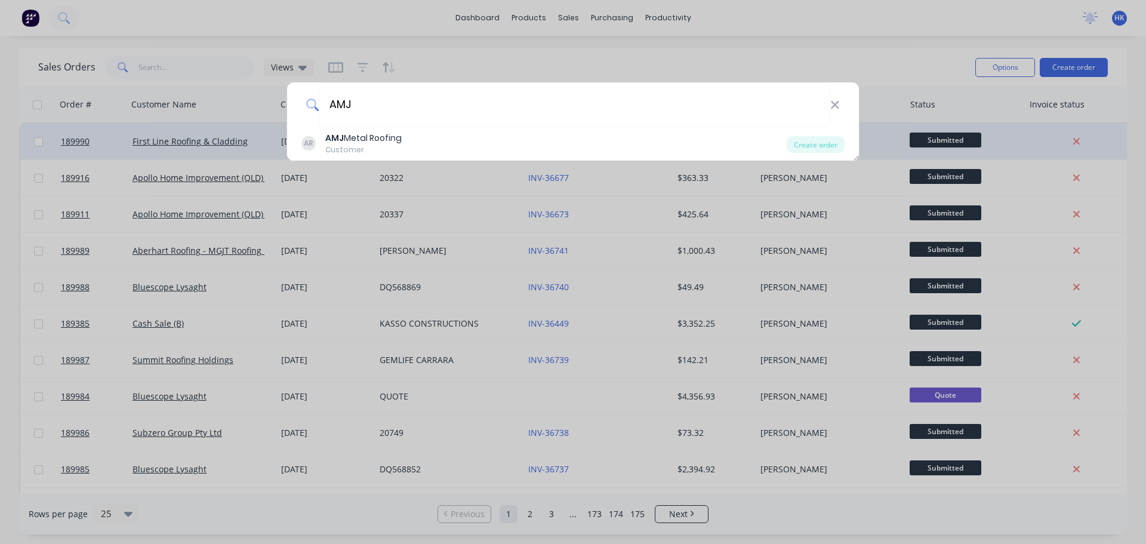
click at [808, 152] on div "Create order" at bounding box center [816, 144] width 58 height 17
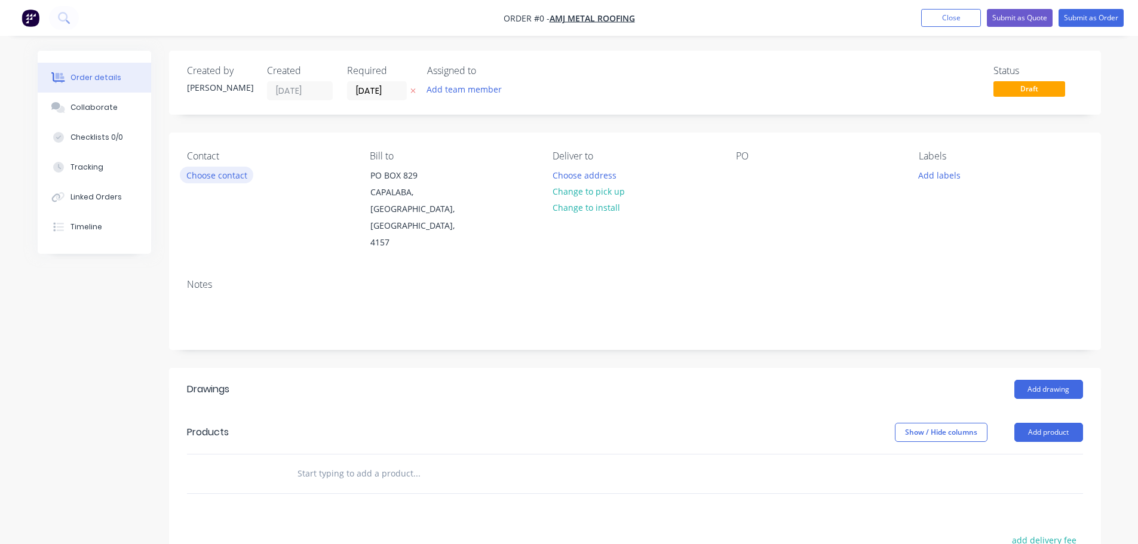
click at [205, 182] on button "Choose contact" at bounding box center [216, 175] width 73 height 16
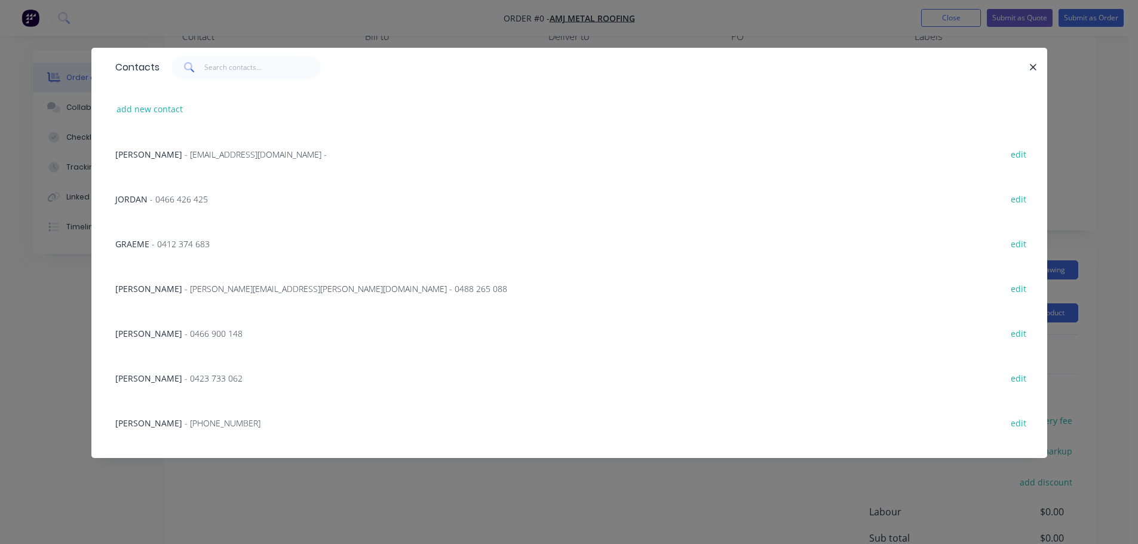
click at [189, 292] on span "- alan.finlay@amjmetalroofing.com.au - 0488 265 088" at bounding box center [346, 288] width 322 height 11
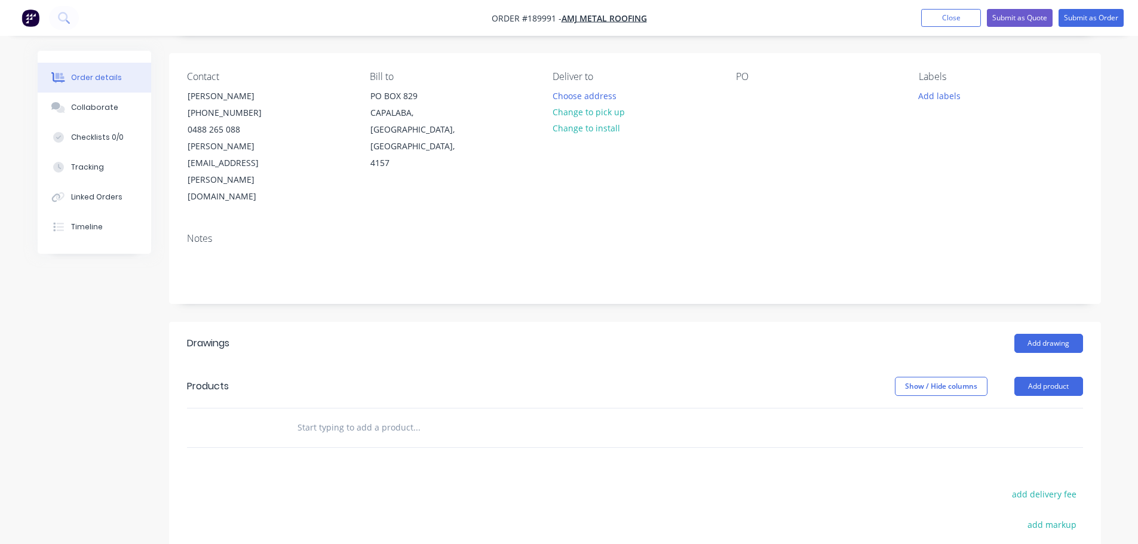
scroll to position [60, 0]
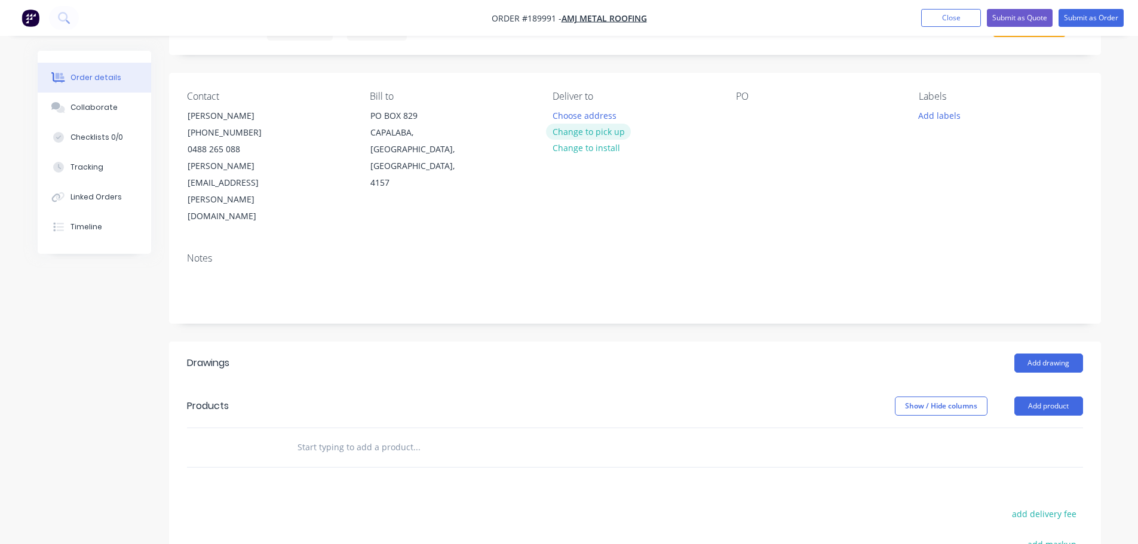
click at [608, 132] on button "Change to pick up" at bounding box center [588, 132] width 85 height 16
click at [566, 112] on div at bounding box center [561, 115] width 19 height 17
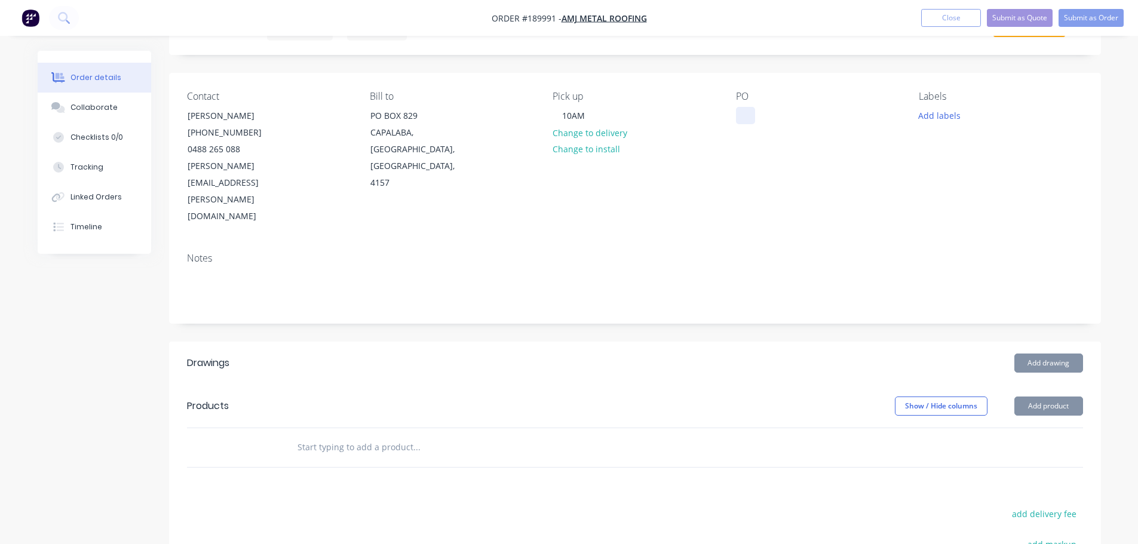
click at [747, 112] on div at bounding box center [745, 115] width 19 height 17
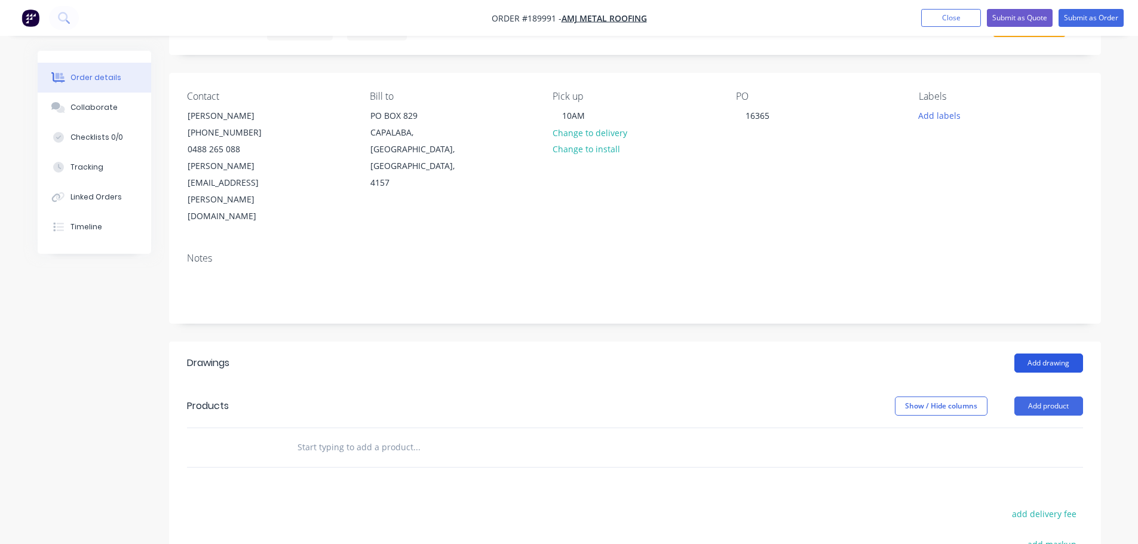
click at [1033, 353] on button "Add drawing" at bounding box center [1048, 362] width 69 height 19
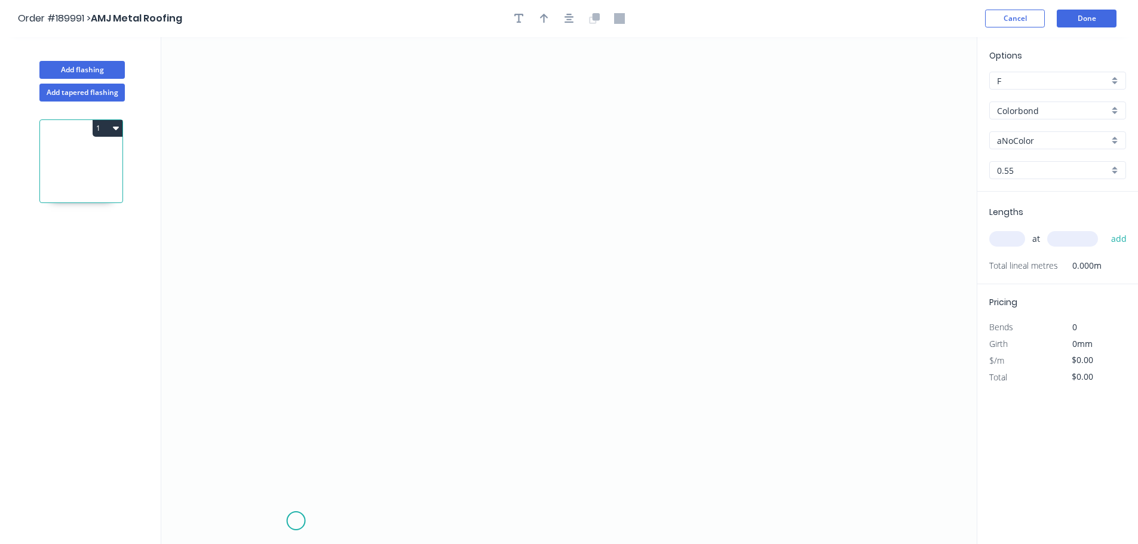
click at [296, 522] on icon "0" at bounding box center [568, 290] width 815 height 507
click at [247, 473] on icon "0" at bounding box center [568, 290] width 815 height 507
click at [290, 429] on icon "0 ?" at bounding box center [568, 290] width 815 height 507
click at [315, 81] on icon "0 ? ?" at bounding box center [568, 290] width 815 height 507
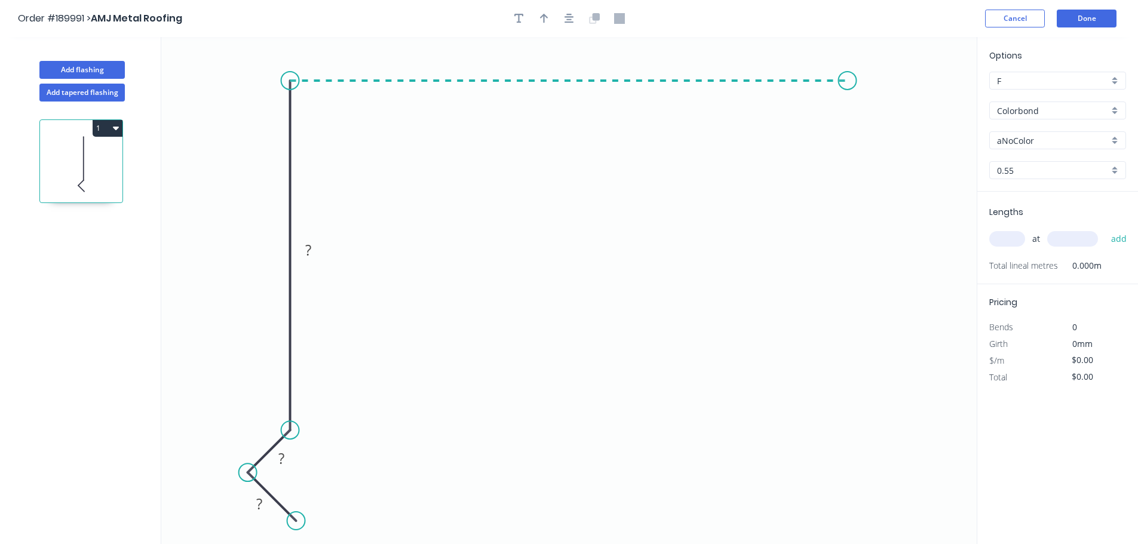
click at [847, 104] on icon "0 ? ? ?" at bounding box center [568, 290] width 815 height 507
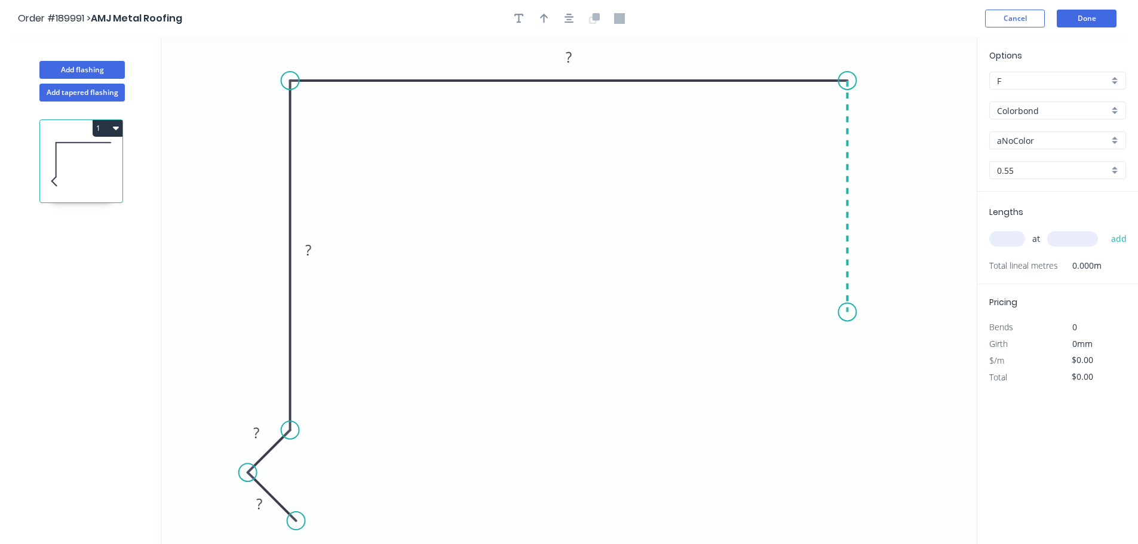
click at [834, 312] on icon "0 ? ? ? ?" at bounding box center [568, 290] width 815 height 507
click at [875, 396] on div "Feather" at bounding box center [905, 406] width 120 height 24
drag, startPoint x: 816, startPoint y: 303, endPoint x: 806, endPoint y: 322, distance: 21.6
click at [806, 322] on icon "0 ? ? ? ? FE 15 ?" at bounding box center [568, 290] width 815 height 507
drag, startPoint x: 800, startPoint y: 302, endPoint x: 772, endPoint y: 362, distance: 67.1
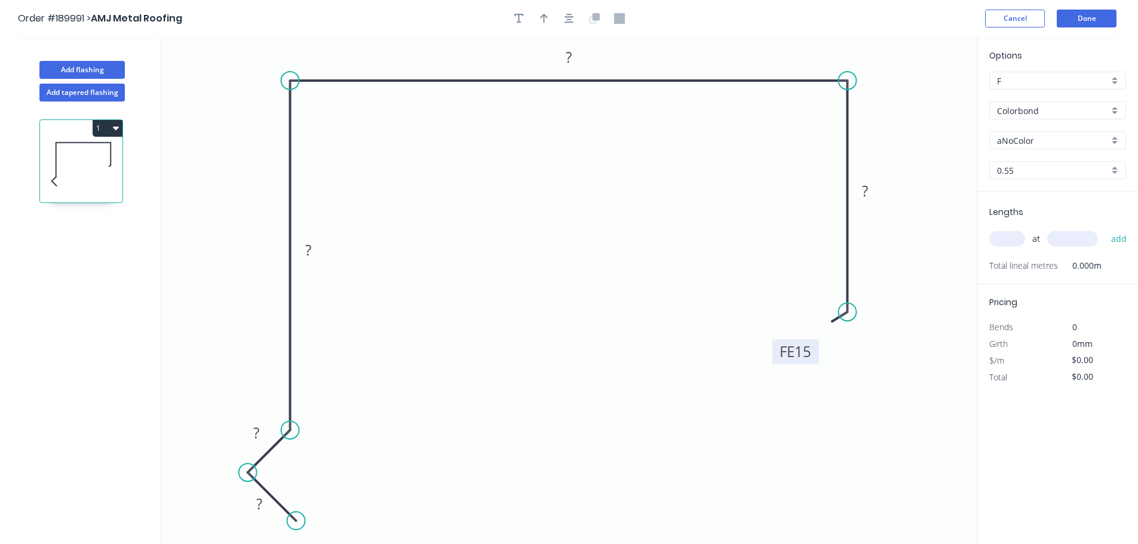
click at [773, 362] on rect at bounding box center [795, 351] width 47 height 24
click at [258, 508] on tspan "?" at bounding box center [259, 504] width 6 height 20
click at [259, 428] on tspan "247" at bounding box center [256, 433] width 25 height 20
type input "$19.20"
click at [570, 19] on icon "button" at bounding box center [569, 18] width 10 height 11
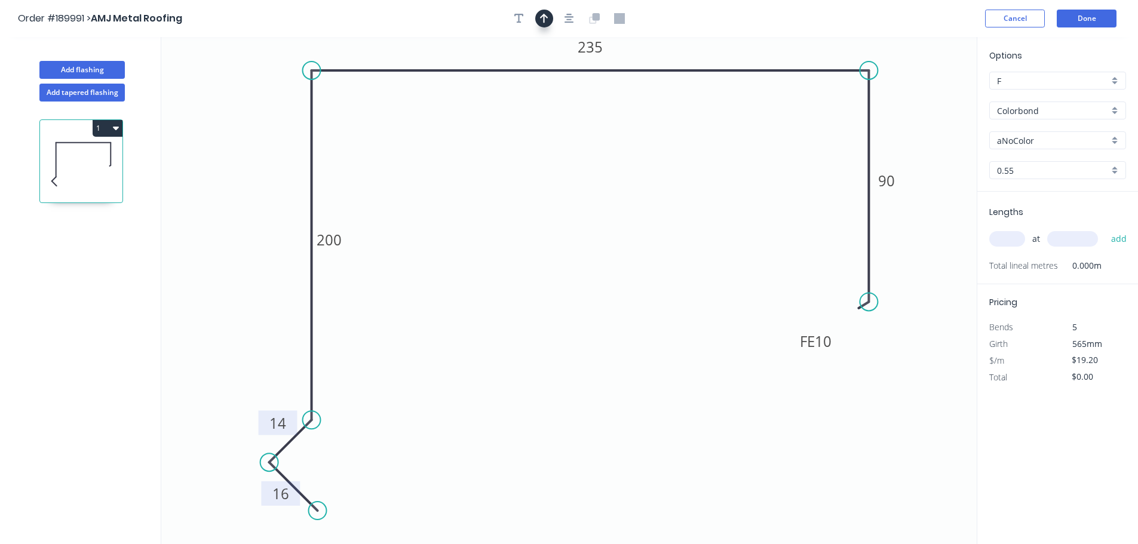
click at [545, 16] on icon "button" at bounding box center [544, 19] width 8 height 10
click at [916, 95] on icon at bounding box center [916, 83] width 11 height 38
click at [916, 94] on icon at bounding box center [915, 81] width 11 height 38
drag, startPoint x: 916, startPoint y: 92, endPoint x: 935, endPoint y: 57, distance: 40.1
click at [935, 57] on icon at bounding box center [940, 53] width 35 height 35
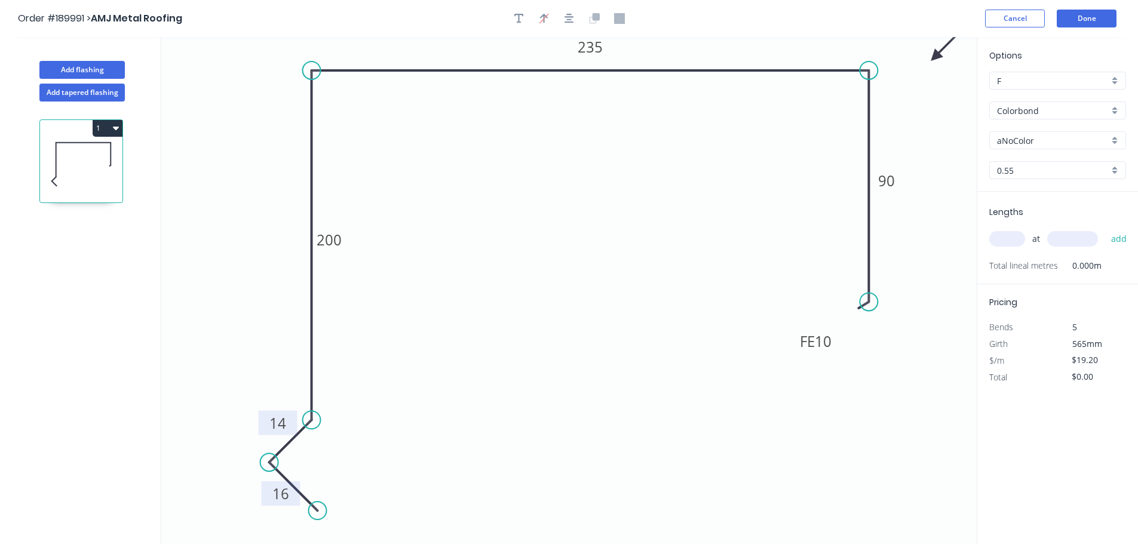
click at [1025, 136] on input "aNoColor" at bounding box center [1053, 140] width 112 height 13
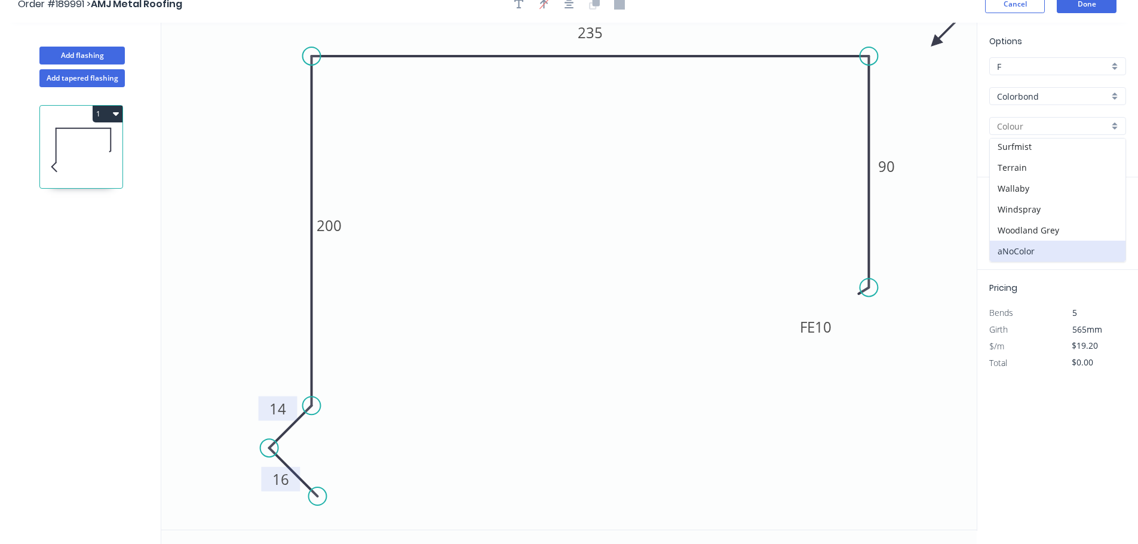
scroll to position [22, 0]
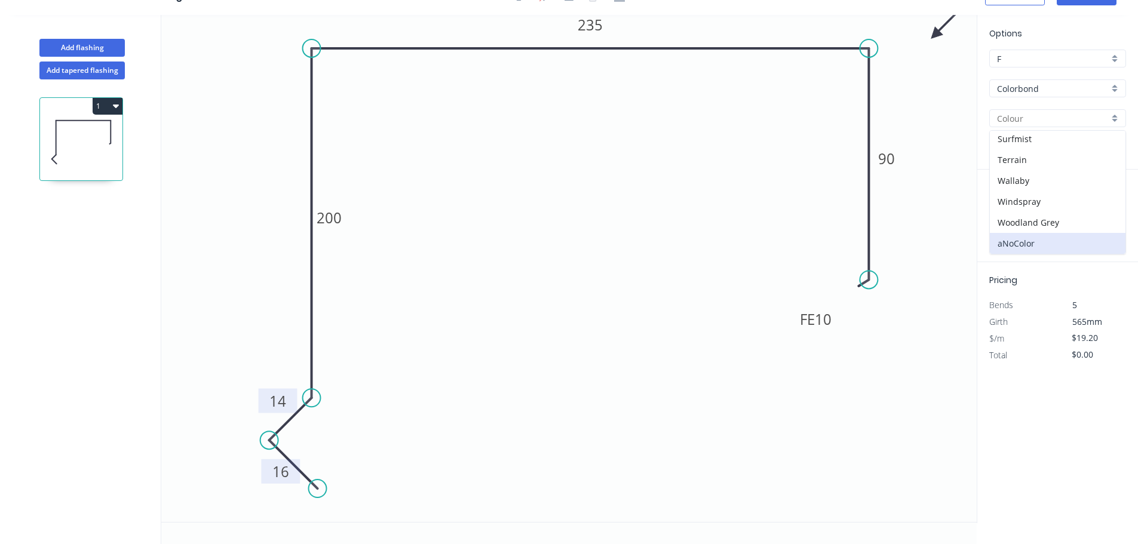
click at [1038, 78] on div "Options F F Colorbond Colorbond Colorbond (Premium) Colorbond Coolmax Colorbond…" at bounding box center [1057, 98] width 161 height 143
type input "aNoColor"
click at [1068, 94] on input "Colorbond" at bounding box center [1053, 88] width 112 height 13
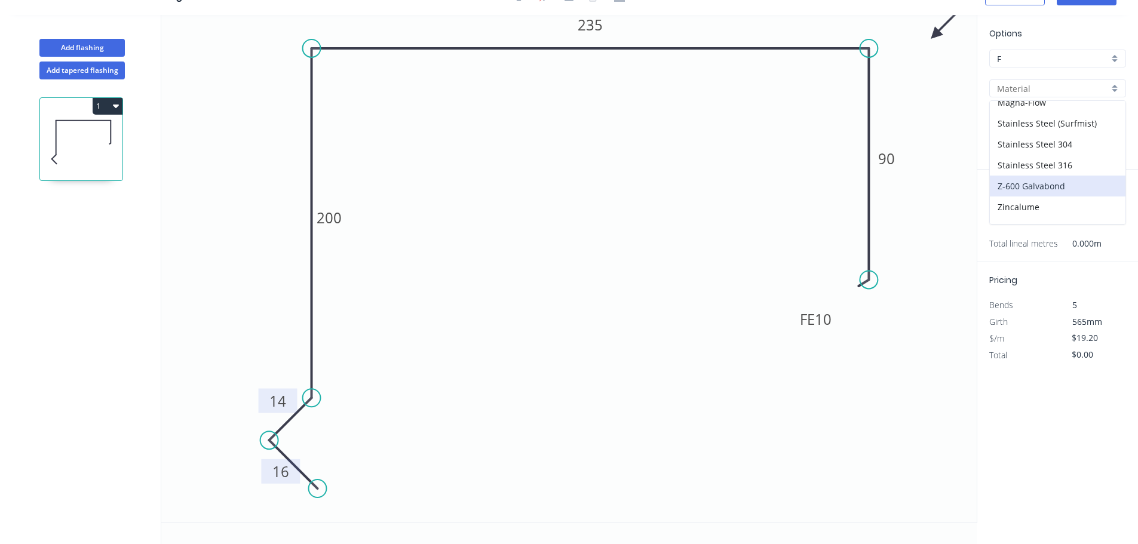
scroll to position [253, 0]
click at [1038, 189] on div "Zincalume" at bounding box center [1057, 192] width 136 height 21
type input "Zincalume"
type input "$17.70"
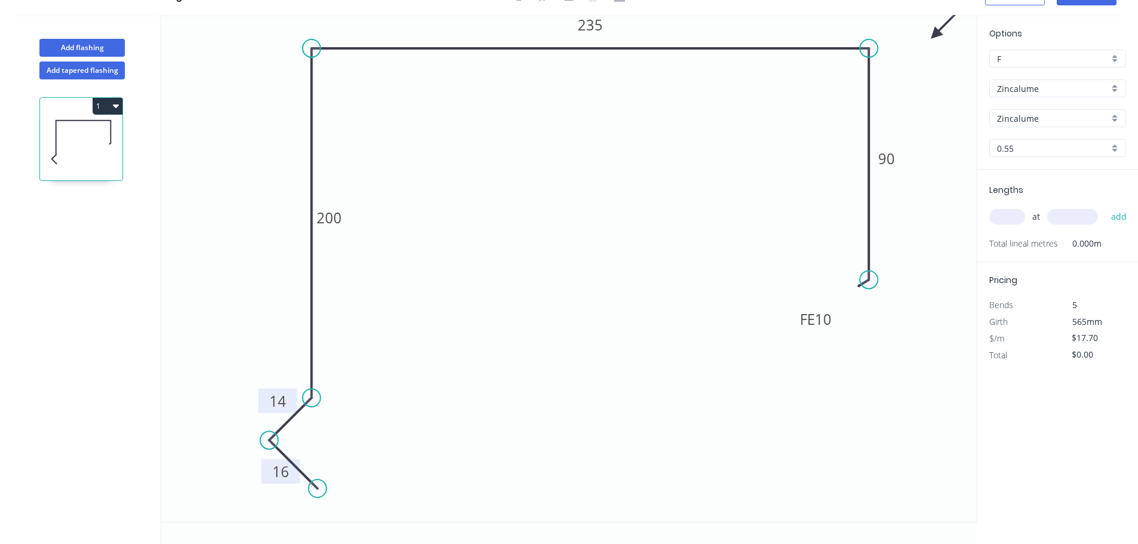
click at [1015, 220] on input "text" at bounding box center [1007, 217] width 36 height 16
type input "2"
type input "6000"
click at [1105, 207] on button "add" at bounding box center [1119, 217] width 28 height 20
type input "$212.40"
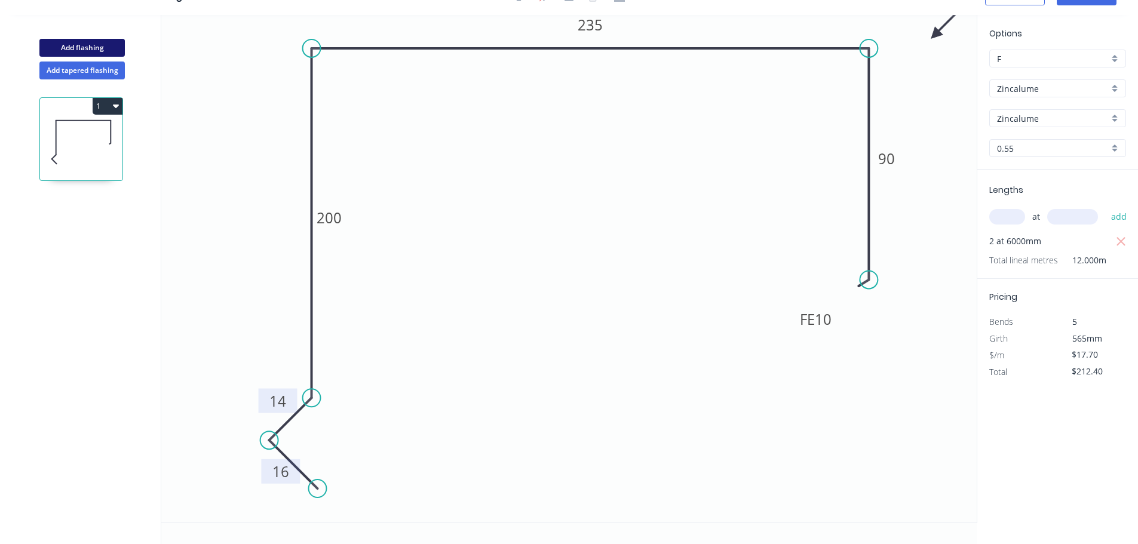
click at [94, 47] on button "Add flashing" at bounding box center [81, 48] width 85 height 18
type input "$0.00"
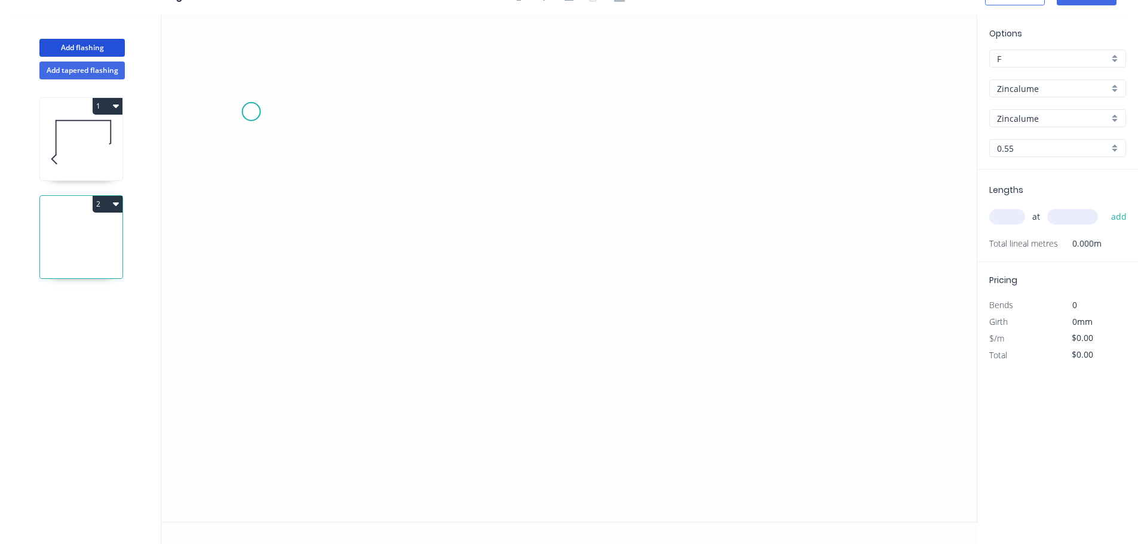
click at [251, 110] on icon "0" at bounding box center [568, 268] width 815 height 507
click at [257, 457] on icon "0" at bounding box center [568, 268] width 815 height 507
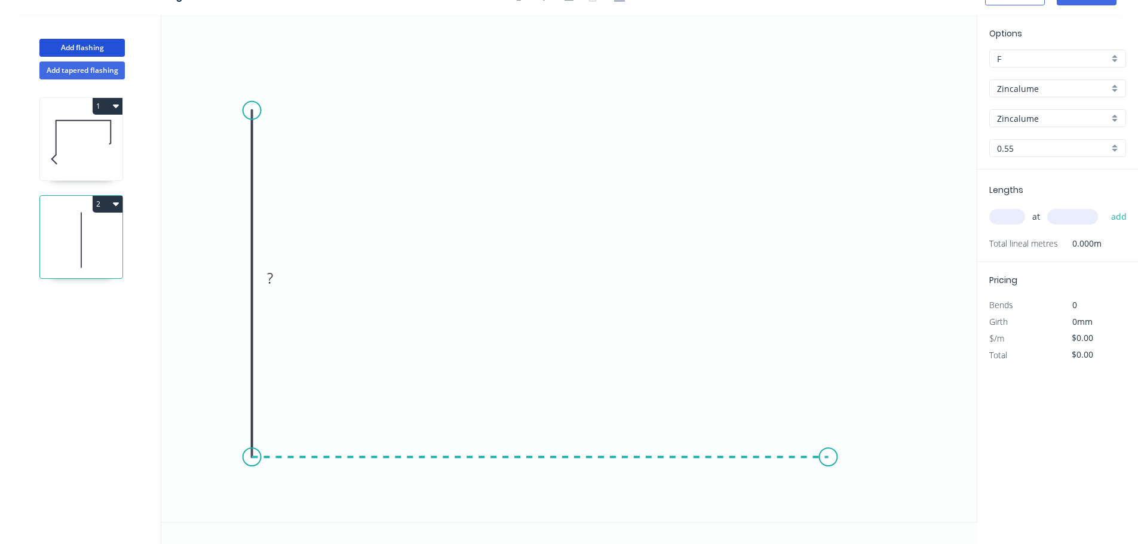
click at [828, 462] on icon "0 ?" at bounding box center [568, 268] width 815 height 507
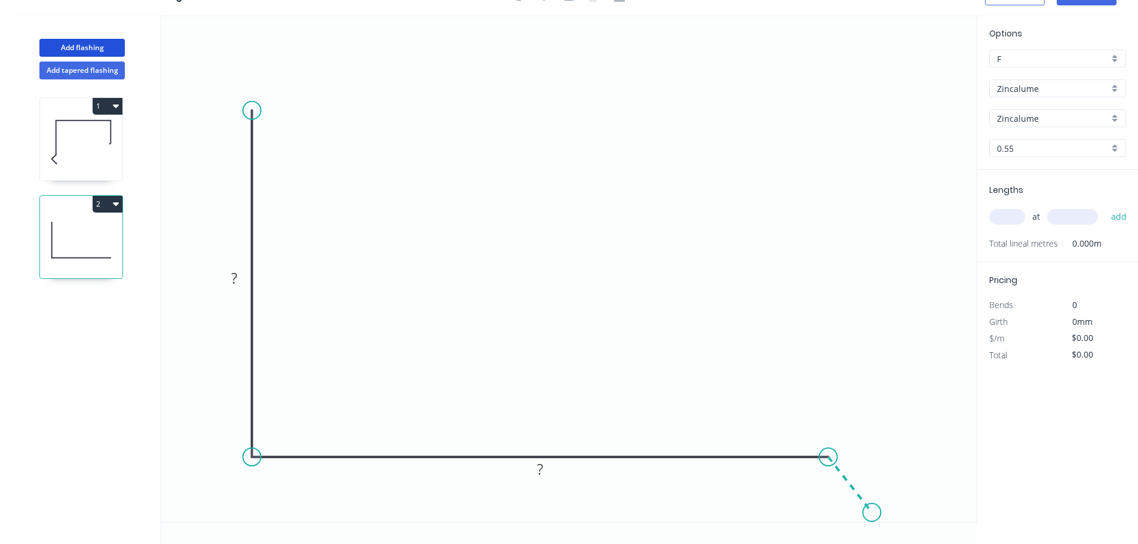
drag, startPoint x: 872, startPoint y: 513, endPoint x: 1020, endPoint y: 517, distance: 148.7
click at [872, 513] on icon "0 ? ?" at bounding box center [568, 268] width 815 height 507
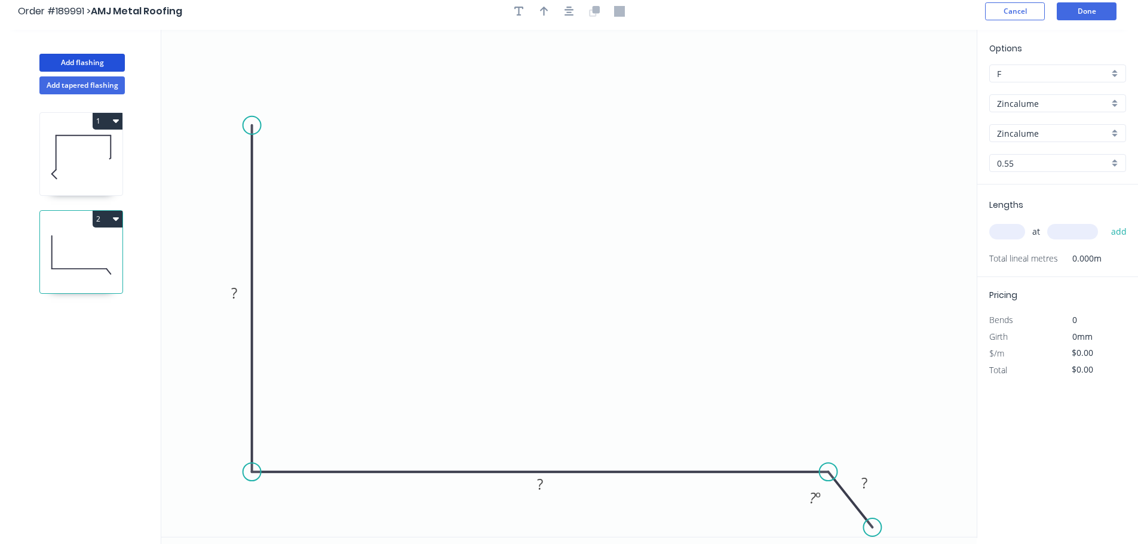
scroll to position [0, 0]
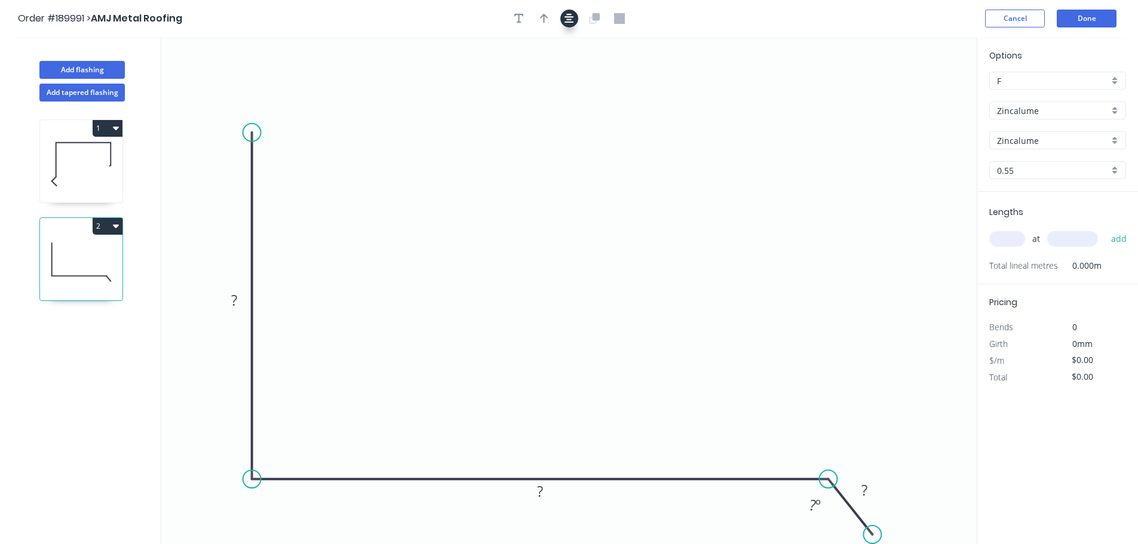
click at [573, 20] on icon "button" at bounding box center [569, 18] width 10 height 11
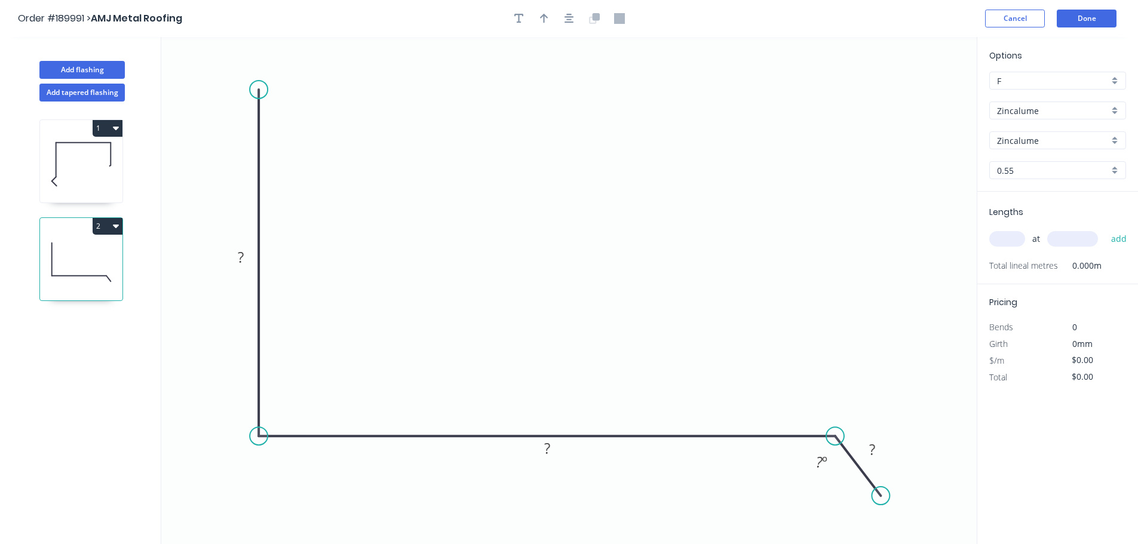
drag, startPoint x: 874, startPoint y: 489, endPoint x: 883, endPoint y: 499, distance: 13.5
click at [884, 501] on circle at bounding box center [880, 496] width 18 height 18
click at [250, 264] on rect at bounding box center [241, 258] width 24 height 17
click at [1017, 236] on input "text" at bounding box center [1007, 239] width 36 height 16
type input "$18.92"
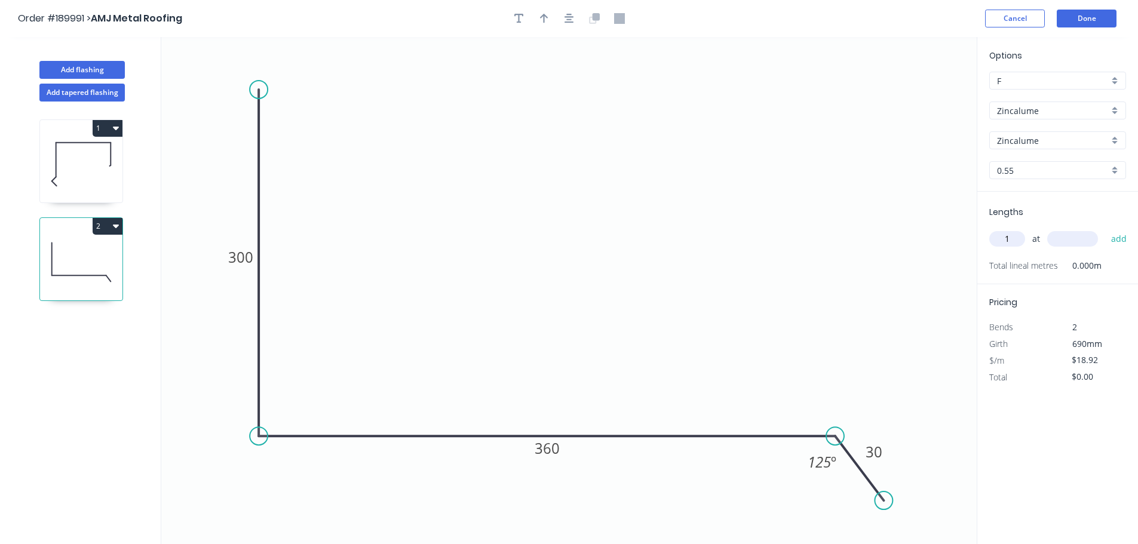
type input "1"
type input "1500"
click at [1105, 229] on button "add" at bounding box center [1119, 239] width 28 height 20
type input "$28.38"
click at [82, 85] on button "Add tapered flashing" at bounding box center [81, 93] width 85 height 18
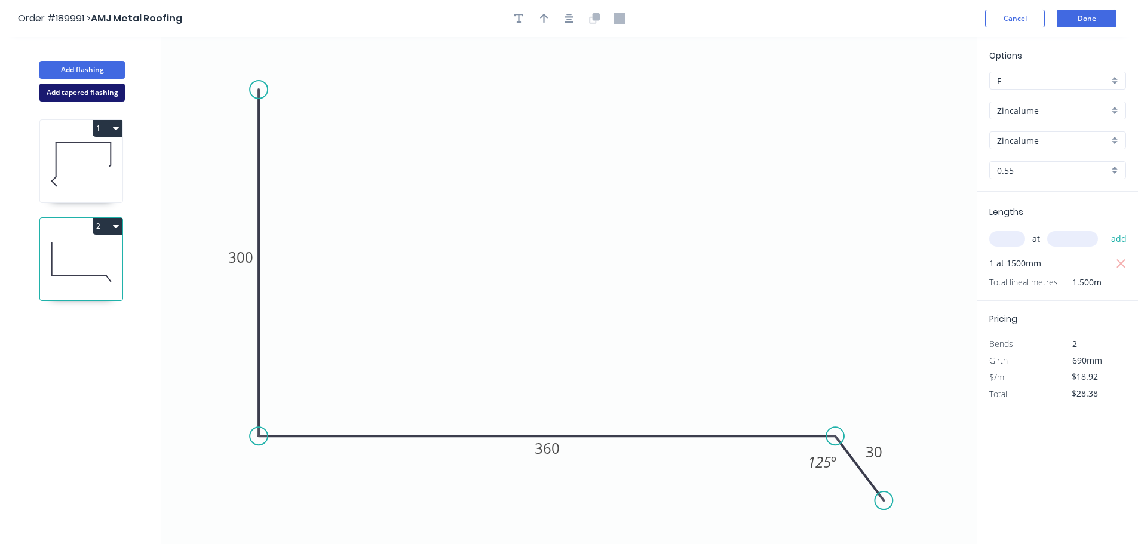
type input "$0.00"
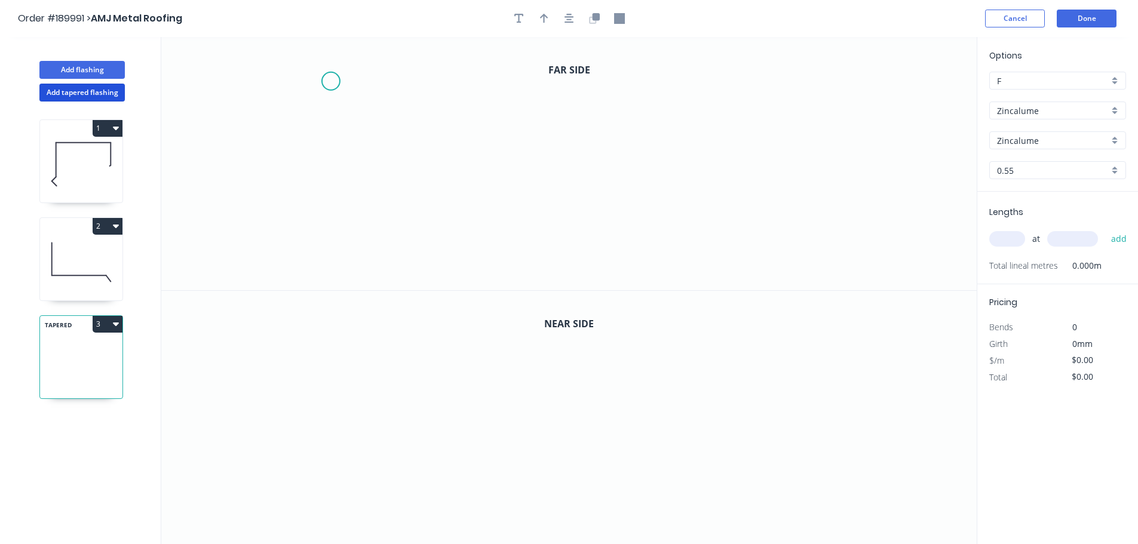
click at [326, 75] on icon "0" at bounding box center [568, 163] width 815 height 253
click at [323, 242] on icon "0" at bounding box center [568, 163] width 815 height 253
click at [534, 240] on icon "0 ?" at bounding box center [568, 163] width 815 height 253
click at [551, 286] on icon "0 ? ?" at bounding box center [568, 163] width 815 height 253
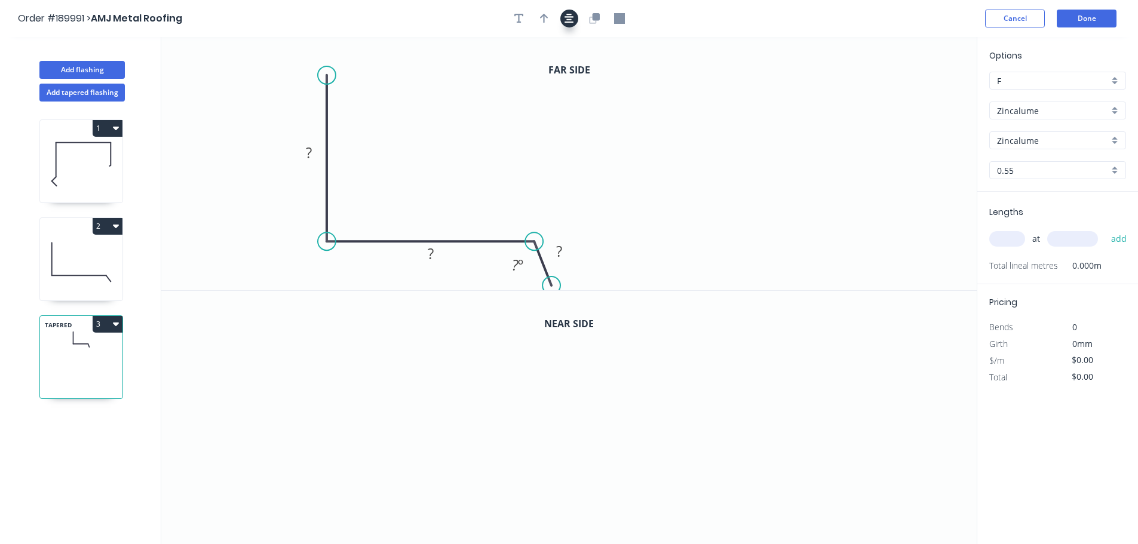
click at [572, 24] on button "button" at bounding box center [569, 19] width 18 height 18
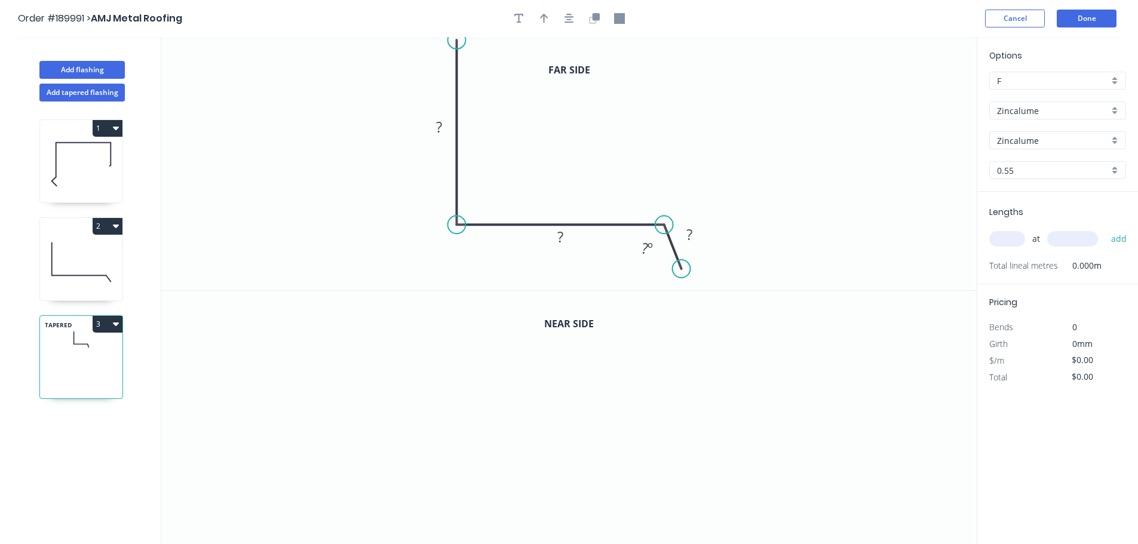
click at [460, 38] on circle at bounding box center [456, 40] width 18 height 18
click at [442, 124] on rect at bounding box center [439, 126] width 24 height 17
click at [572, 20] on icon "button" at bounding box center [569, 18] width 10 height 11
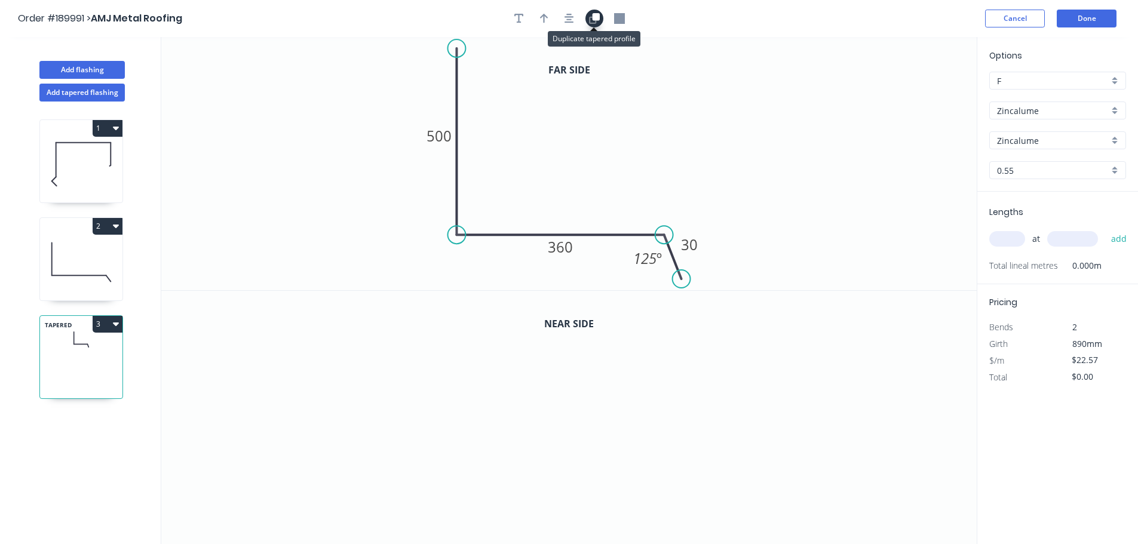
click at [595, 21] on icon "button" at bounding box center [592, 19] width 7 height 7
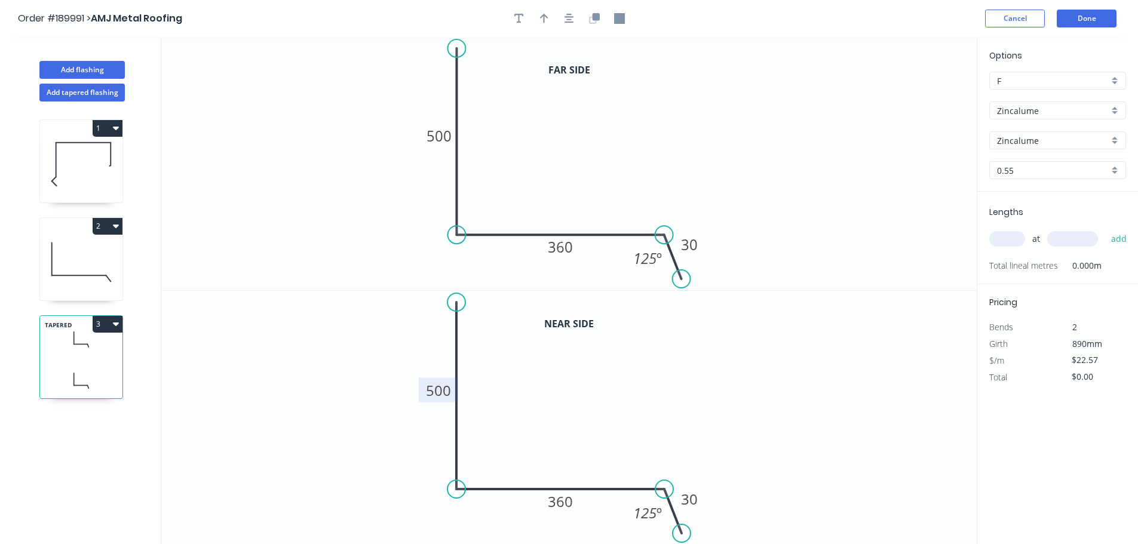
click at [442, 394] on tspan "500" at bounding box center [438, 390] width 25 height 20
type input "$24.19"
click at [1002, 238] on input "text" at bounding box center [1007, 239] width 36 height 16
type input "1"
type input "5000"
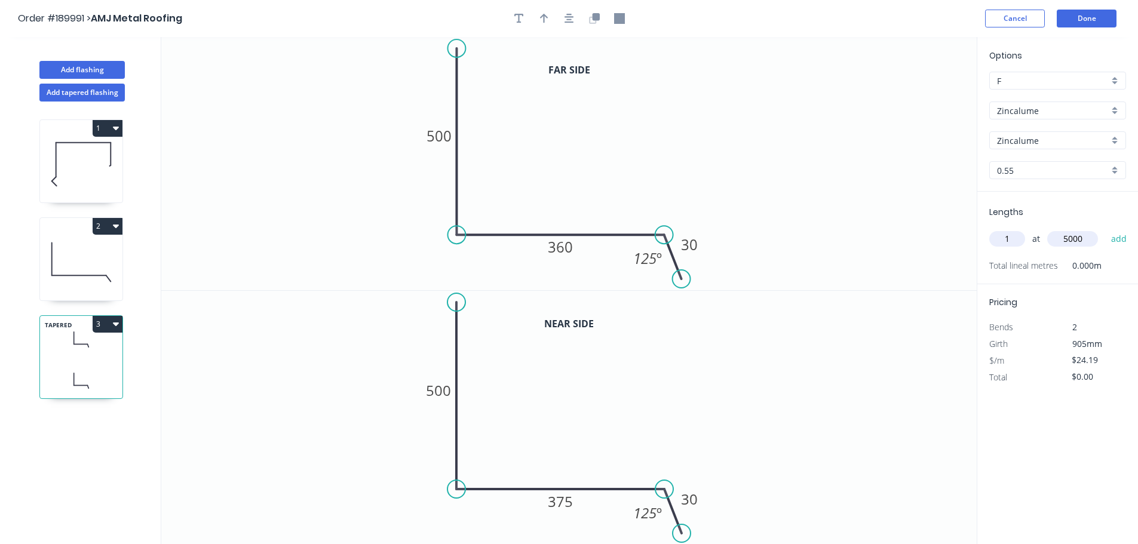
click at [1105, 229] on button "add" at bounding box center [1119, 239] width 28 height 20
type input "$120.95"
click at [1086, 23] on button "Done" at bounding box center [1086, 19] width 60 height 18
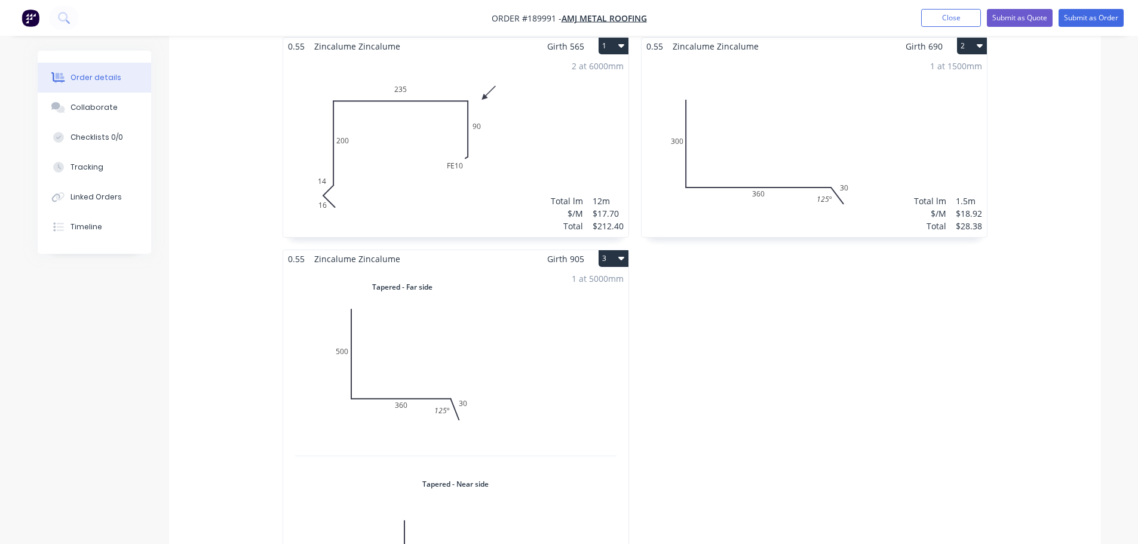
scroll to position [478, 0]
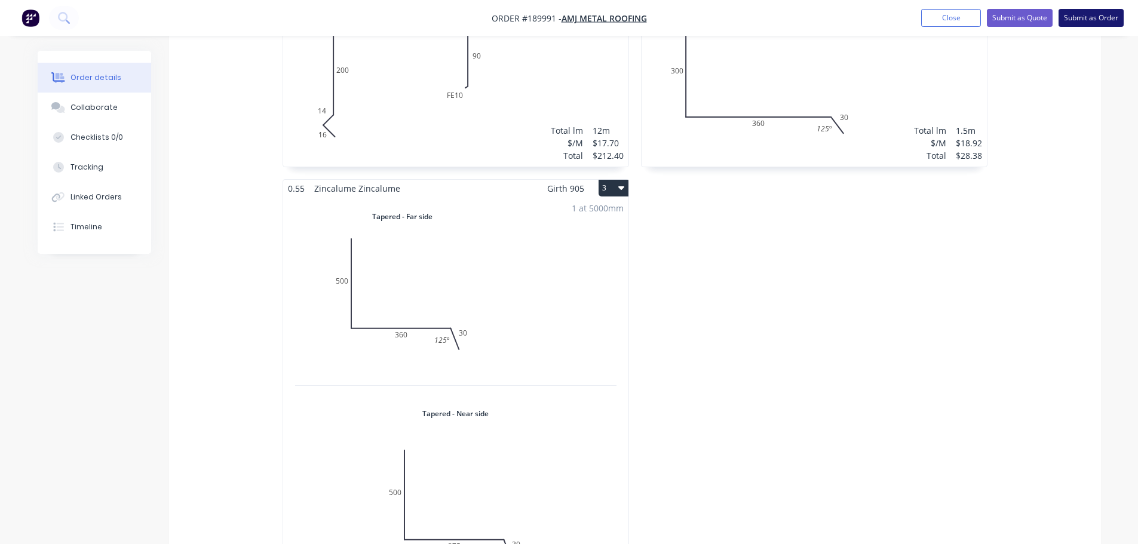
click at [1102, 20] on button "Submit as Order" at bounding box center [1090, 18] width 65 height 18
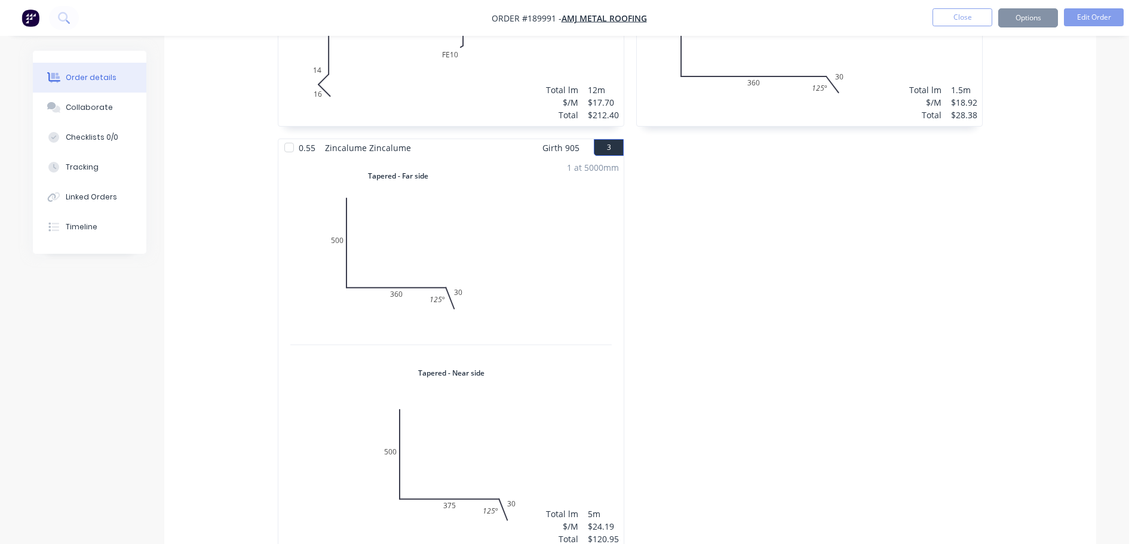
scroll to position [0, 0]
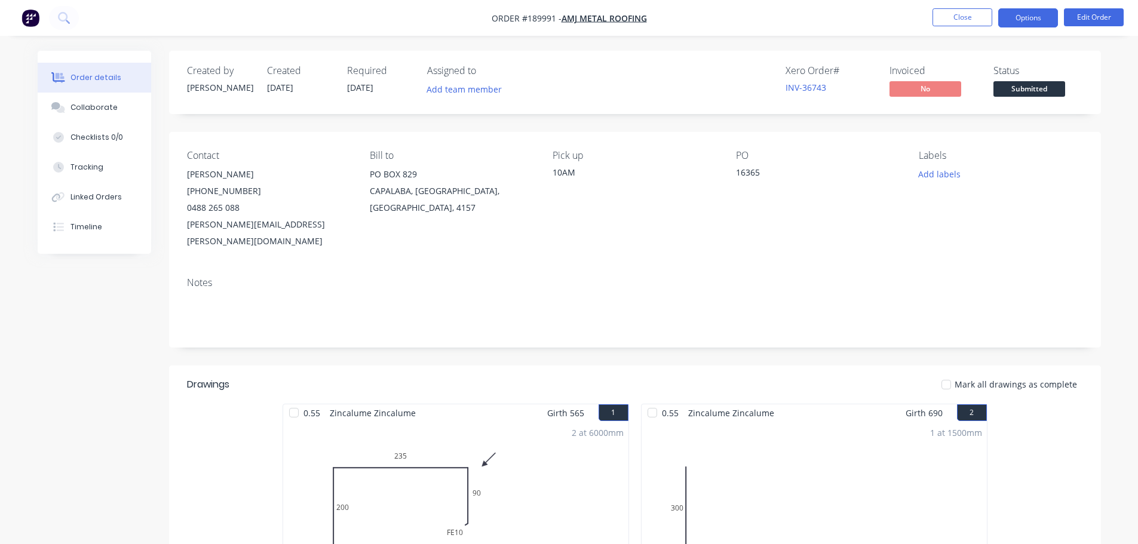
click at [1042, 20] on button "Options" at bounding box center [1028, 17] width 60 height 19
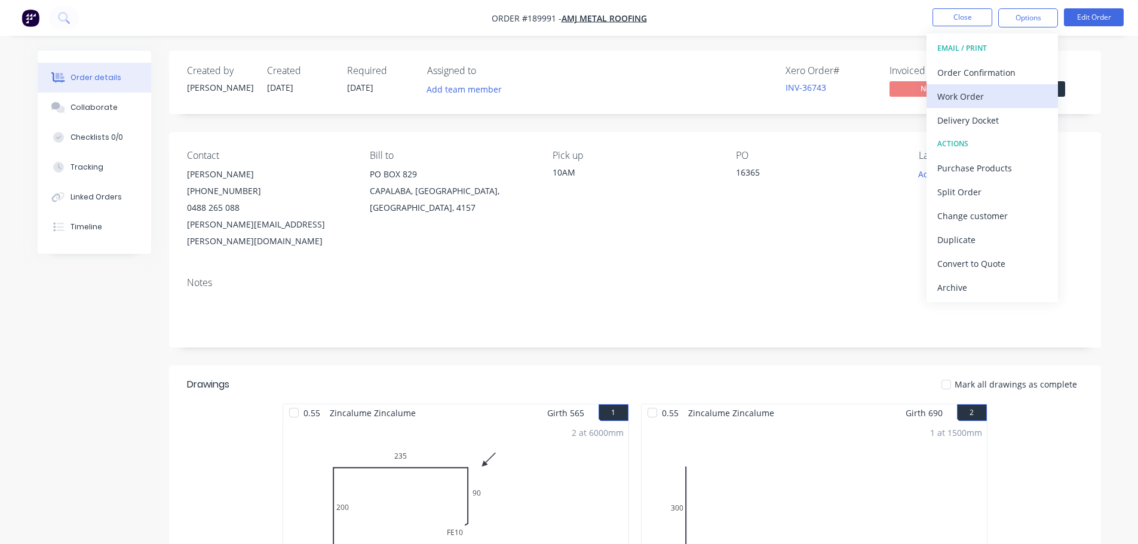
click at [963, 89] on div "Work Order" at bounding box center [992, 96] width 110 height 17
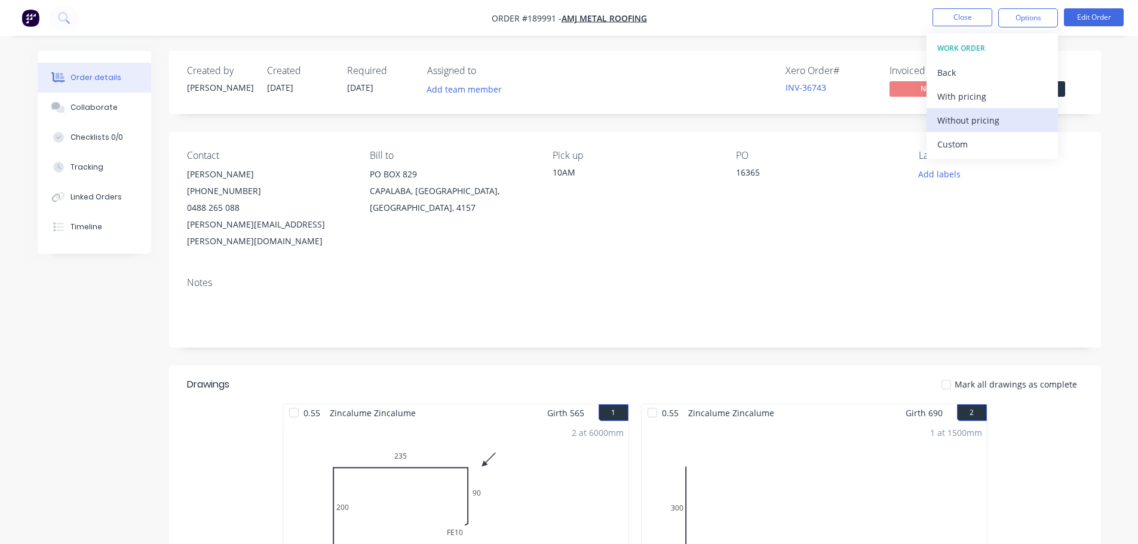
click at [979, 124] on div "Without pricing" at bounding box center [992, 120] width 110 height 17
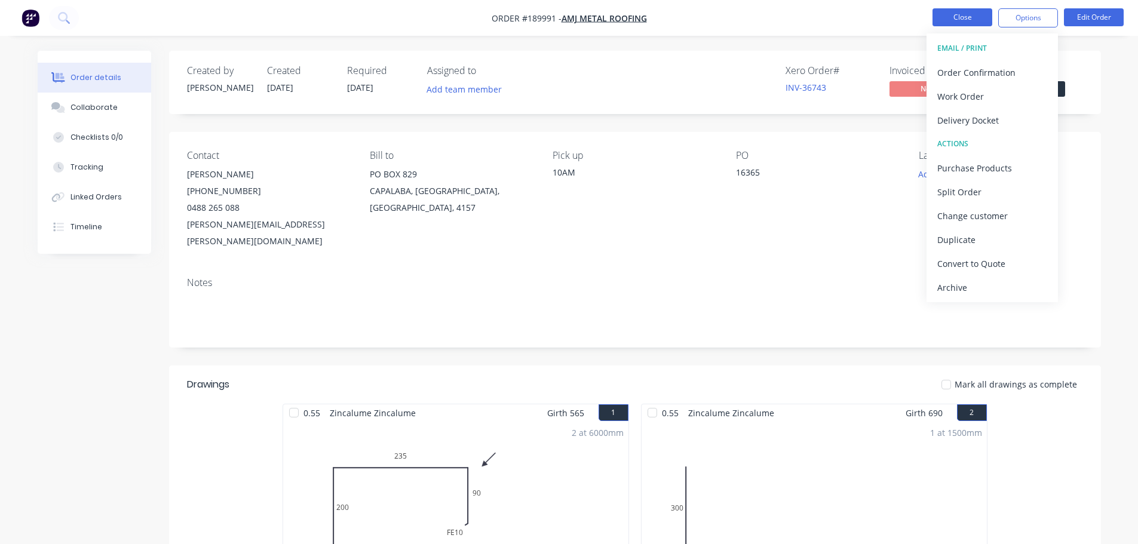
click at [970, 13] on button "Close" at bounding box center [962, 17] width 60 height 18
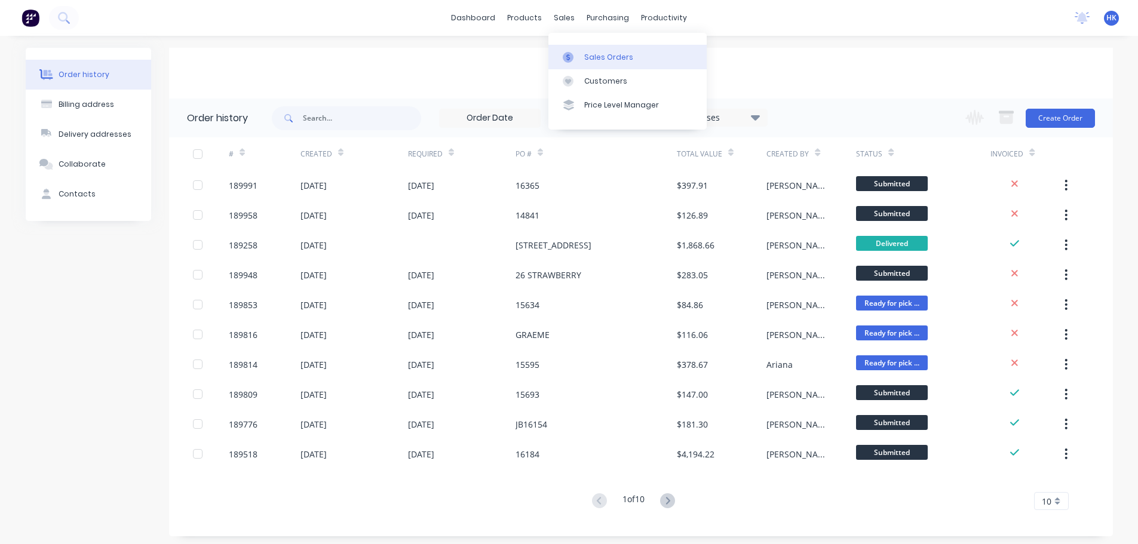
click at [594, 51] on link "Sales Orders" at bounding box center [627, 57] width 158 height 24
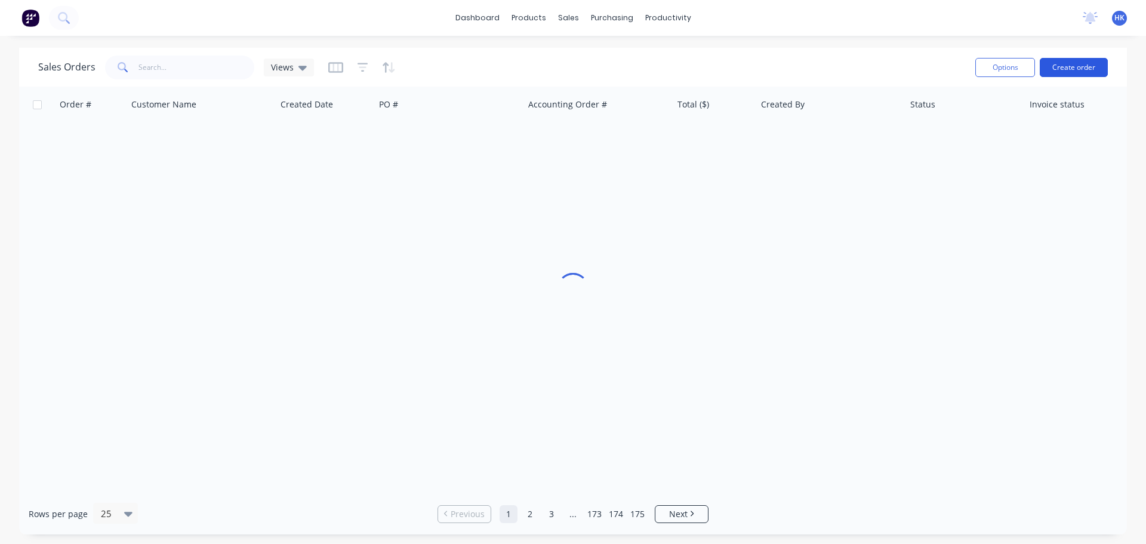
click at [1074, 68] on button "Create order" at bounding box center [1074, 67] width 68 height 19
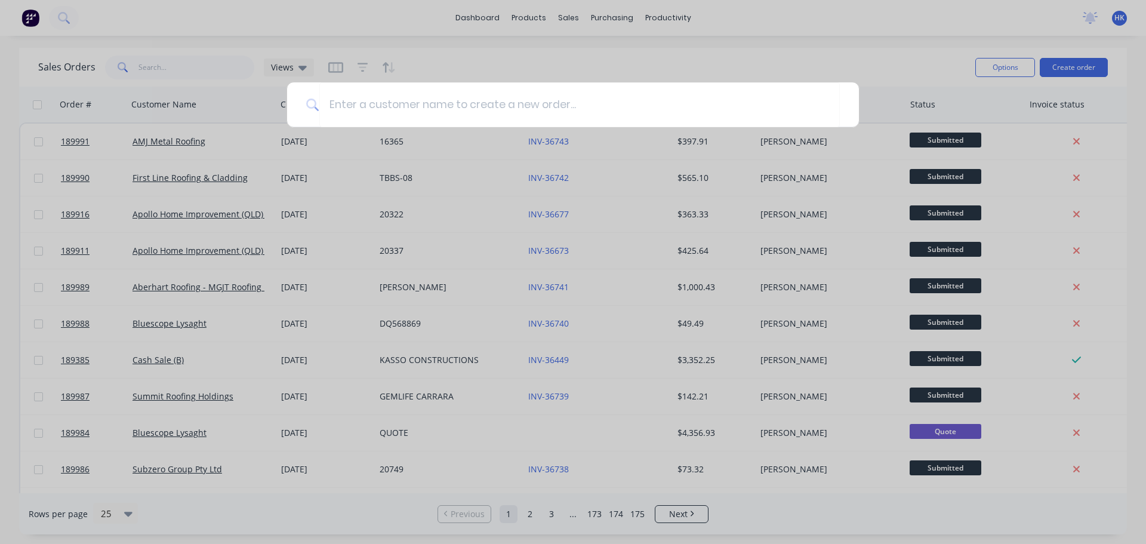
type input "k"
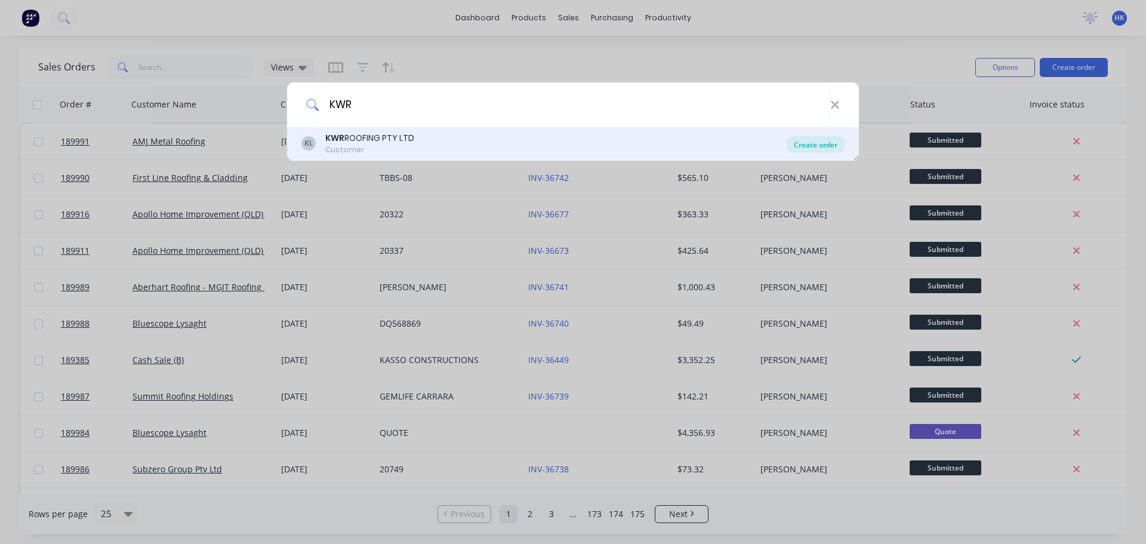
type input "KWR"
click at [818, 148] on div "Create order" at bounding box center [816, 144] width 58 height 17
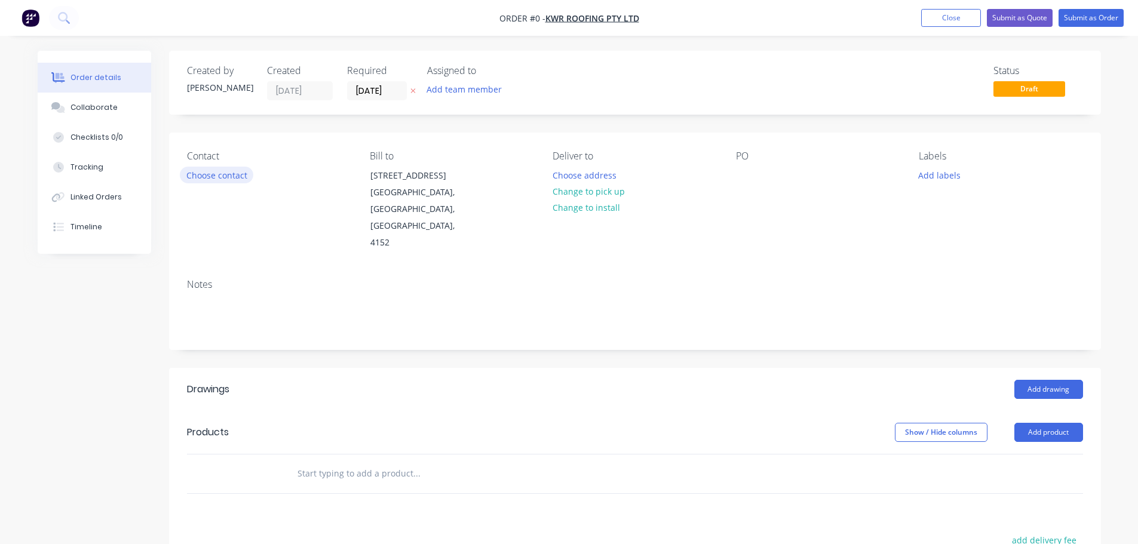
click at [225, 180] on button "Choose contact" at bounding box center [216, 175] width 73 height 16
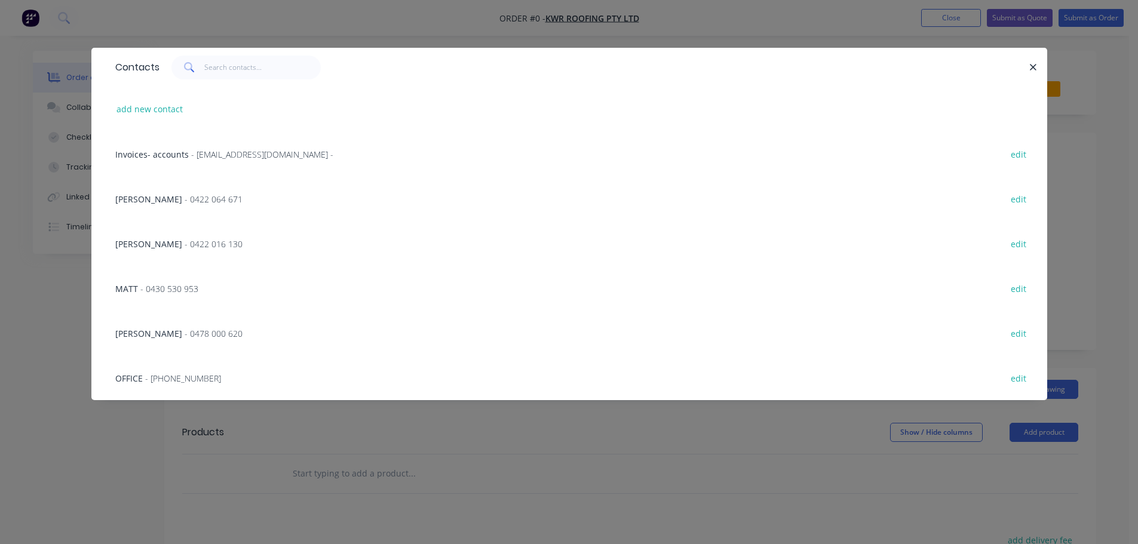
click at [185, 332] on span "- 0478 000 620" at bounding box center [214, 333] width 58 height 11
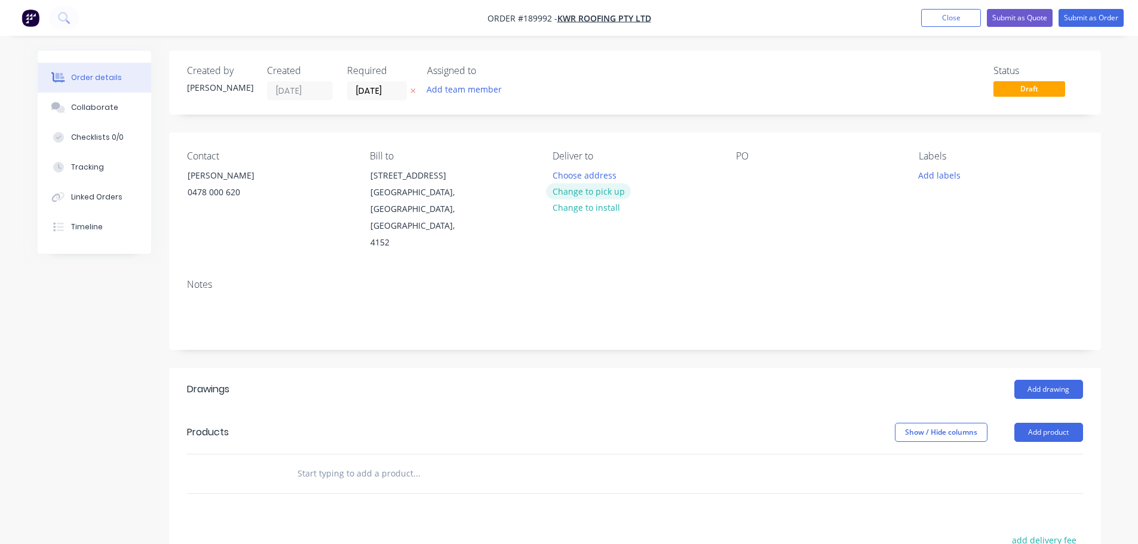
click at [605, 192] on button "Change to pick up" at bounding box center [588, 191] width 85 height 16
click at [558, 179] on div at bounding box center [561, 175] width 19 height 17
click at [745, 175] on div at bounding box center [745, 175] width 19 height 17
click at [1039, 380] on button "Add drawing" at bounding box center [1048, 389] width 69 height 19
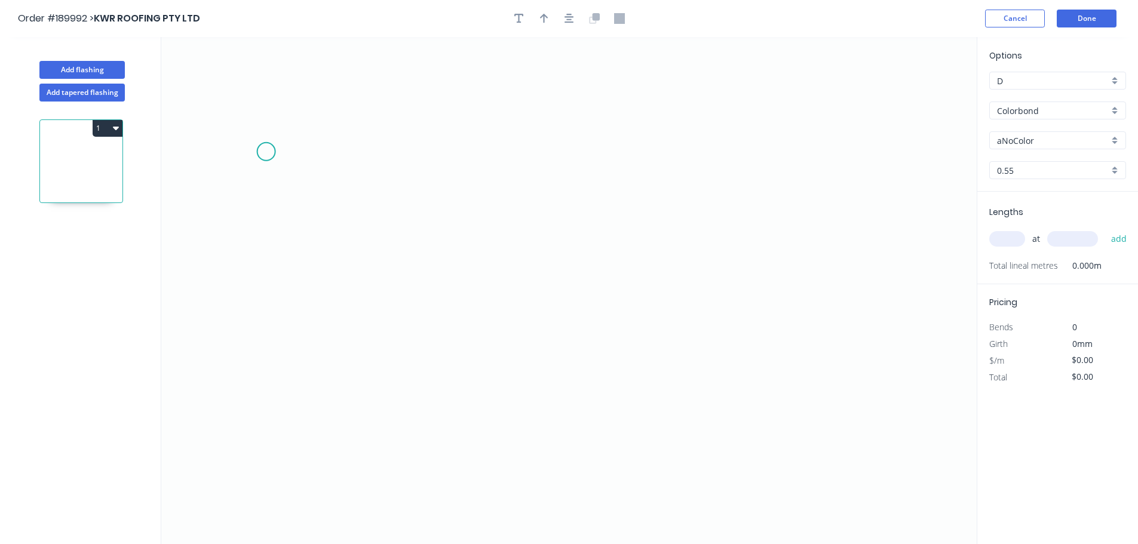
click at [266, 151] on icon "0" at bounding box center [568, 290] width 815 height 507
click at [254, 355] on icon "0" at bounding box center [568, 290] width 815 height 507
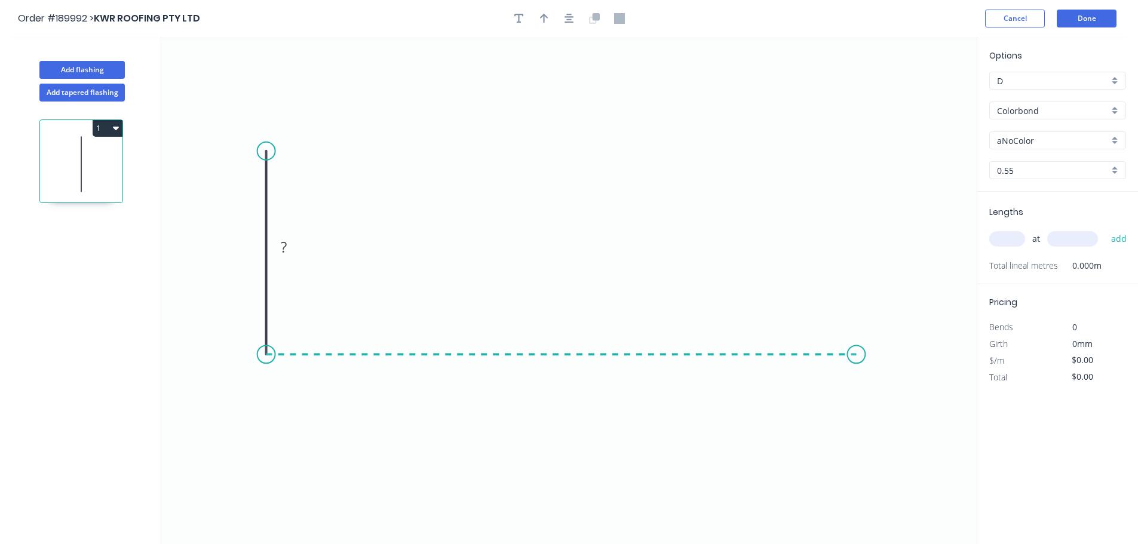
click at [856, 351] on icon "0 ?" at bounding box center [568, 290] width 815 height 507
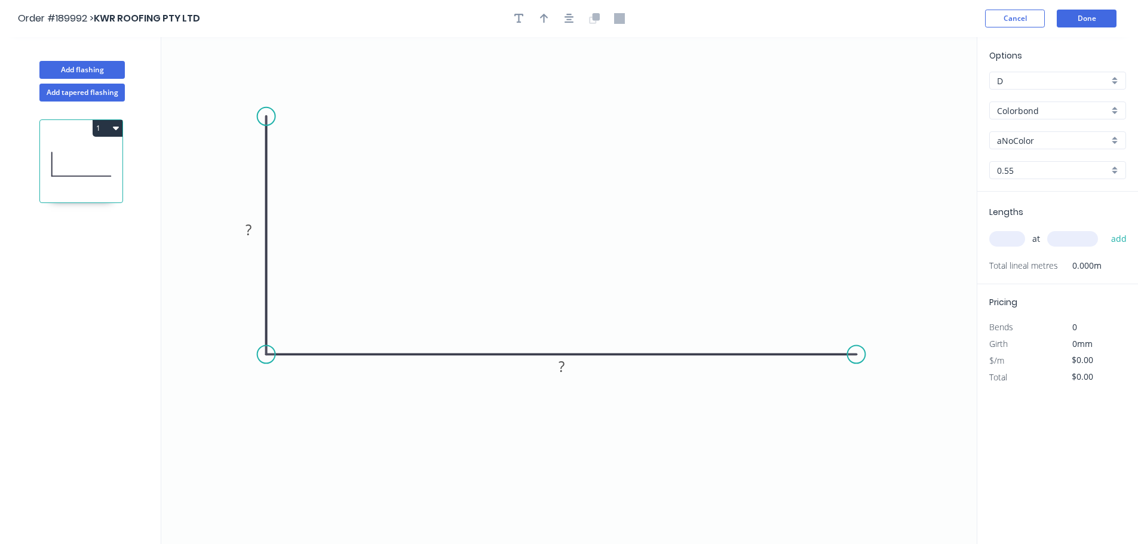
drag, startPoint x: 262, startPoint y: 128, endPoint x: 263, endPoint y: 112, distance: 16.7
click at [263, 112] on circle at bounding box center [266, 116] width 18 height 18
click at [306, 208] on div "Feather" at bounding box center [323, 200] width 120 height 24
click at [327, 150] on div "Flip bend" at bounding box center [332, 149] width 120 height 24
drag, startPoint x: 258, startPoint y: 131, endPoint x: 243, endPoint y: 75, distance: 57.5
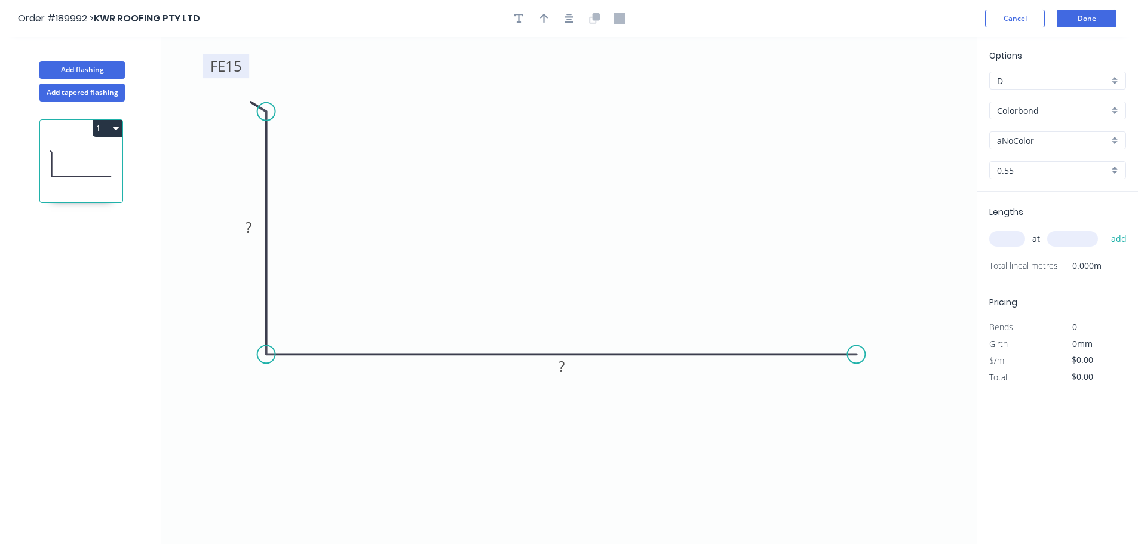
click at [243, 75] on rect at bounding box center [225, 66] width 47 height 24
click at [901, 441] on div "Feather" at bounding box center [911, 440] width 120 height 24
drag, startPoint x: 853, startPoint y: 386, endPoint x: 889, endPoint y: 391, distance: 35.5
click at [927, 417] on icon "0 FE 15 ? FE 15 ?" at bounding box center [568, 290] width 815 height 507
drag, startPoint x: 857, startPoint y: 379, endPoint x: 923, endPoint y: 411, distance: 73.2
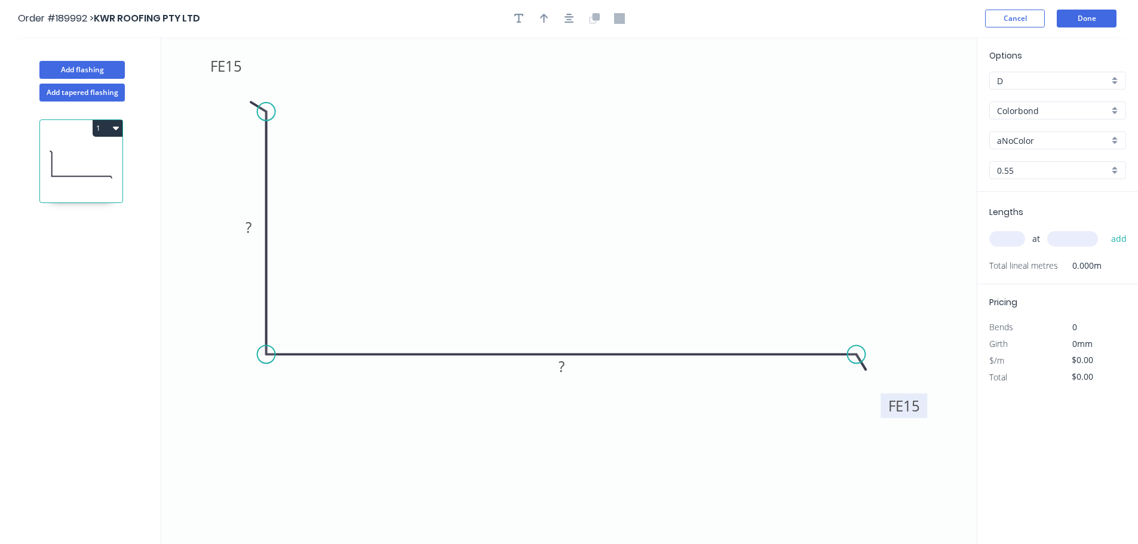
click at [924, 411] on rect at bounding box center [903, 406] width 47 height 24
click at [569, 17] on icon "button" at bounding box center [569, 18] width 10 height 11
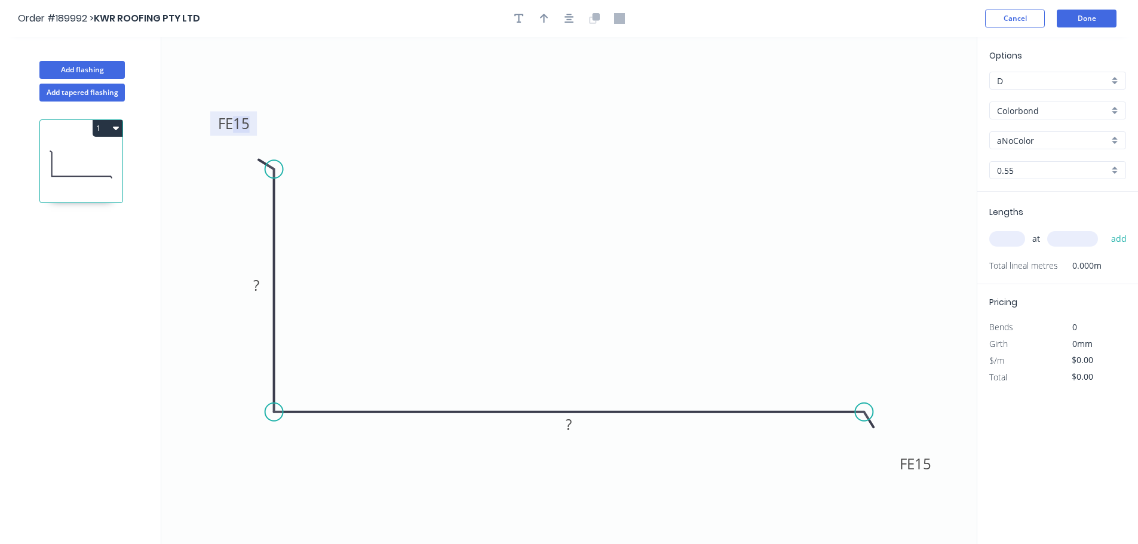
click at [247, 125] on tspan "15" at bounding box center [241, 123] width 17 height 20
type input "$10.32"
drag, startPoint x: 552, startPoint y: 21, endPoint x: 577, endPoint y: 44, distance: 33.8
click at [551, 22] on button "button" at bounding box center [544, 19] width 18 height 18
drag, startPoint x: 912, startPoint y: 94, endPoint x: 588, endPoint y: 95, distance: 324.2
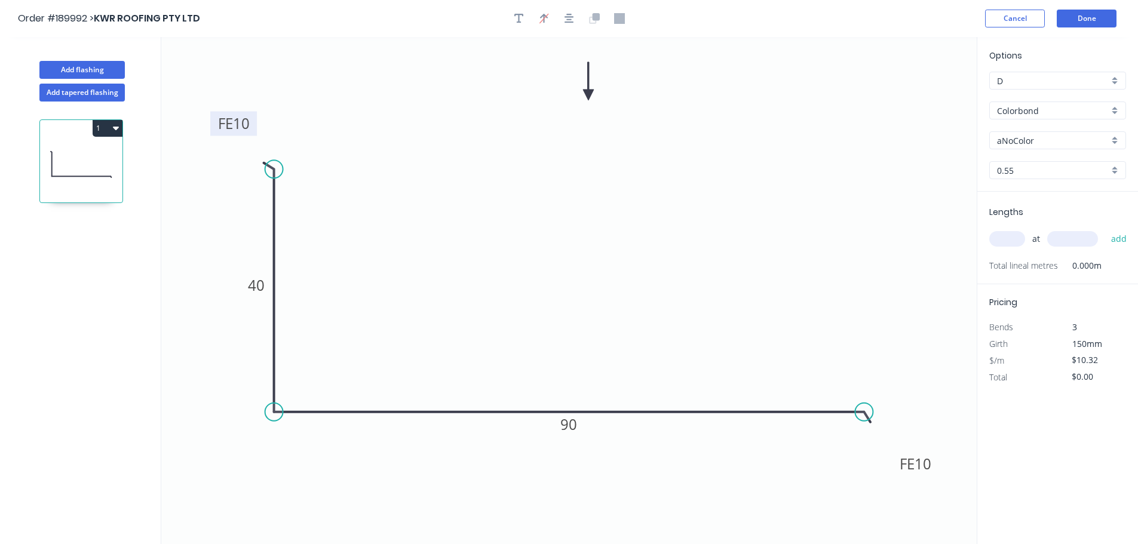
click at [588, 95] on icon at bounding box center [588, 81] width 11 height 38
click at [1034, 146] on input "aNoColor" at bounding box center [1053, 140] width 112 height 13
click at [1060, 217] on div "Evening Haze" at bounding box center [1057, 211] width 136 height 21
type input "Evening Haze"
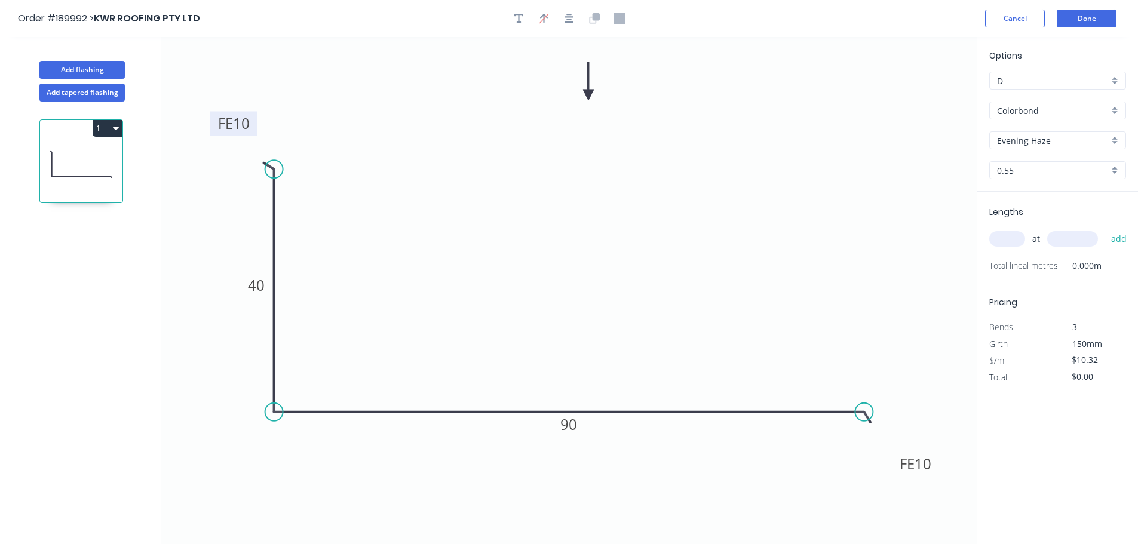
click at [1003, 239] on input "text" at bounding box center [1007, 239] width 36 height 16
type input "3"
type input "5000"
click at [1105, 229] on button "add" at bounding box center [1119, 239] width 28 height 20
type input "$154.80"
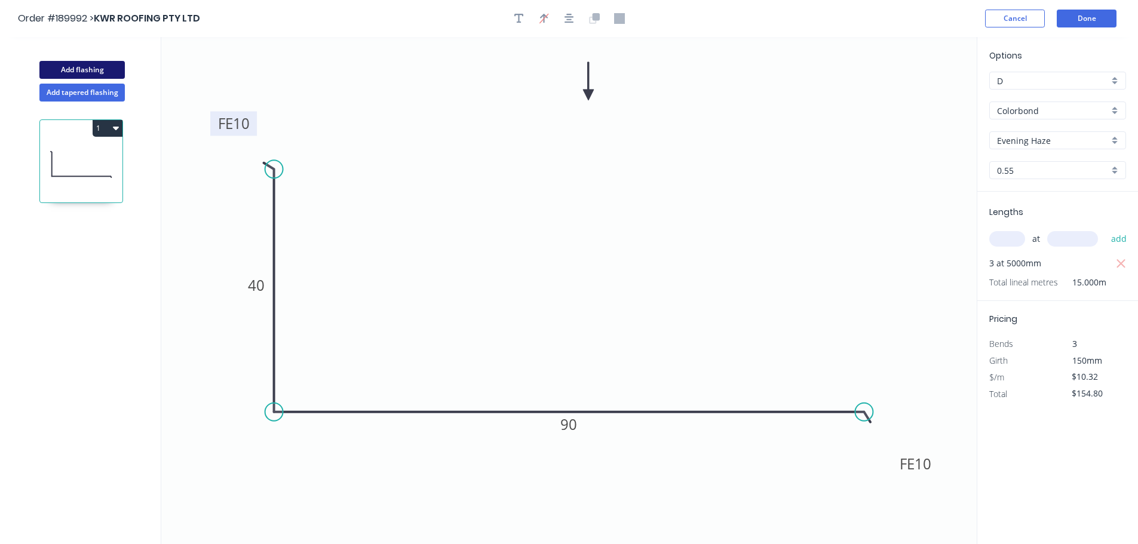
click at [109, 65] on button "Add flashing" at bounding box center [81, 70] width 85 height 18
type input "$0.00"
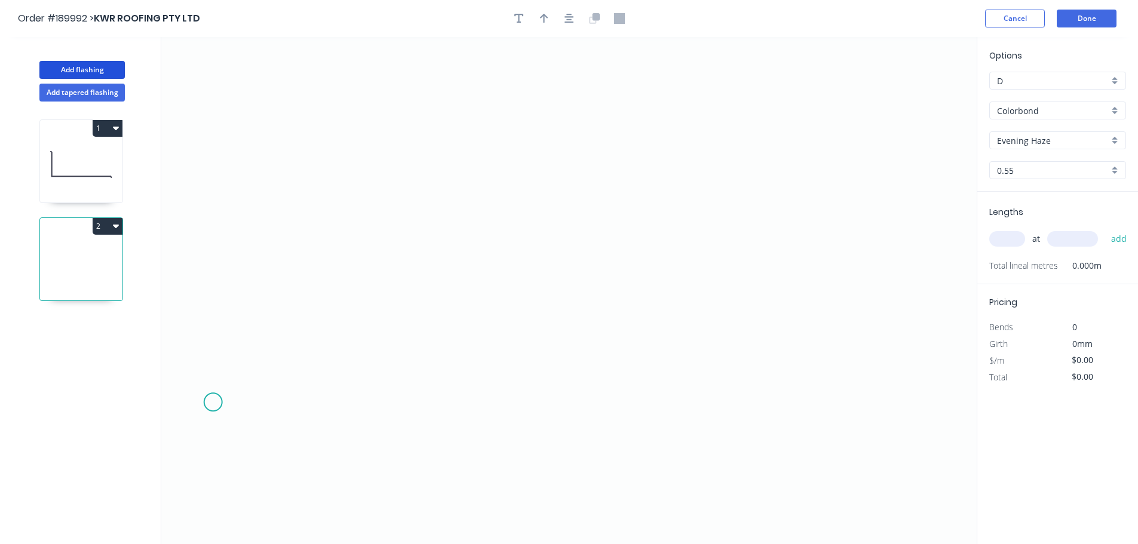
click at [213, 404] on icon "0" at bounding box center [568, 290] width 815 height 507
drag, startPoint x: 270, startPoint y: 352, endPoint x: 367, endPoint y: 352, distance: 97.3
click at [269, 352] on icon "0" at bounding box center [568, 290] width 815 height 507
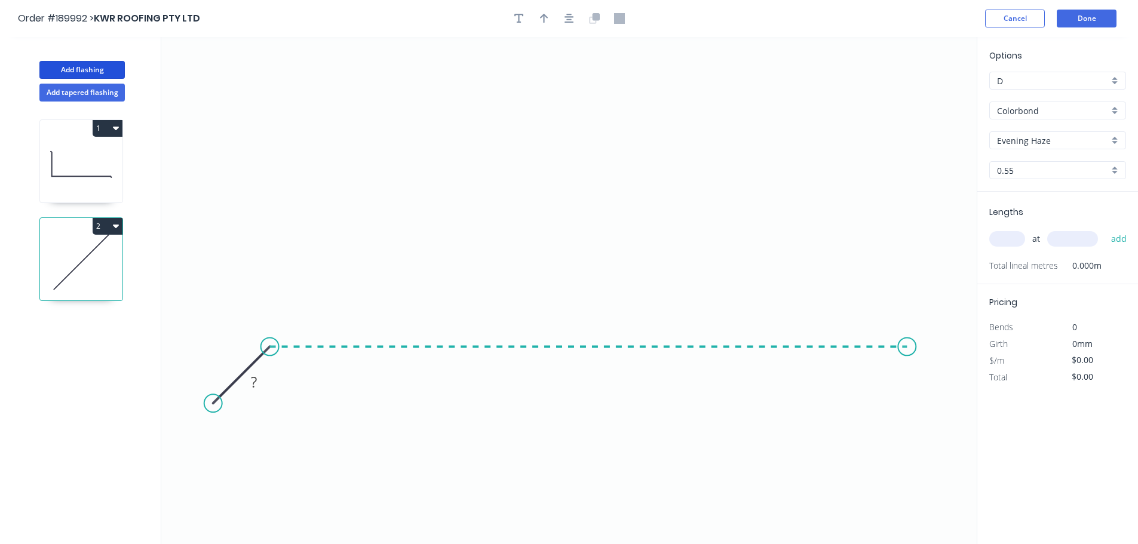
click at [907, 379] on icon "0 ?" at bounding box center [568, 290] width 815 height 507
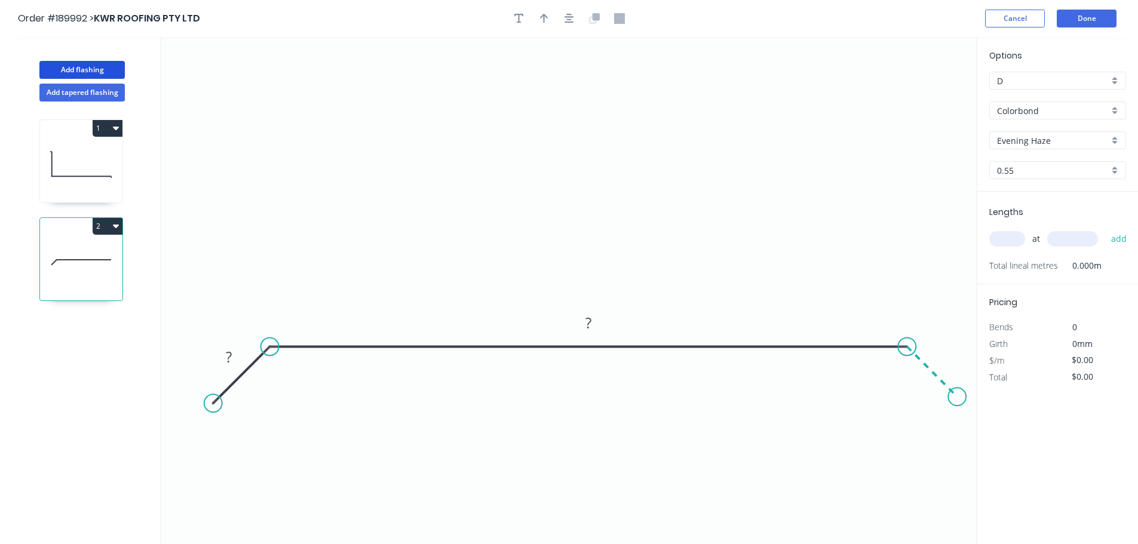
click at [957, 403] on icon "0 ? ?" at bounding box center [568, 290] width 815 height 507
drag, startPoint x: 955, startPoint y: 395, endPoint x: 965, endPoint y: 403, distance: 12.3
click at [965, 403] on circle at bounding box center [964, 404] width 18 height 18
click at [966, 405] on circle at bounding box center [964, 404] width 18 height 18
click at [567, 21] on icon "button" at bounding box center [569, 18] width 10 height 11
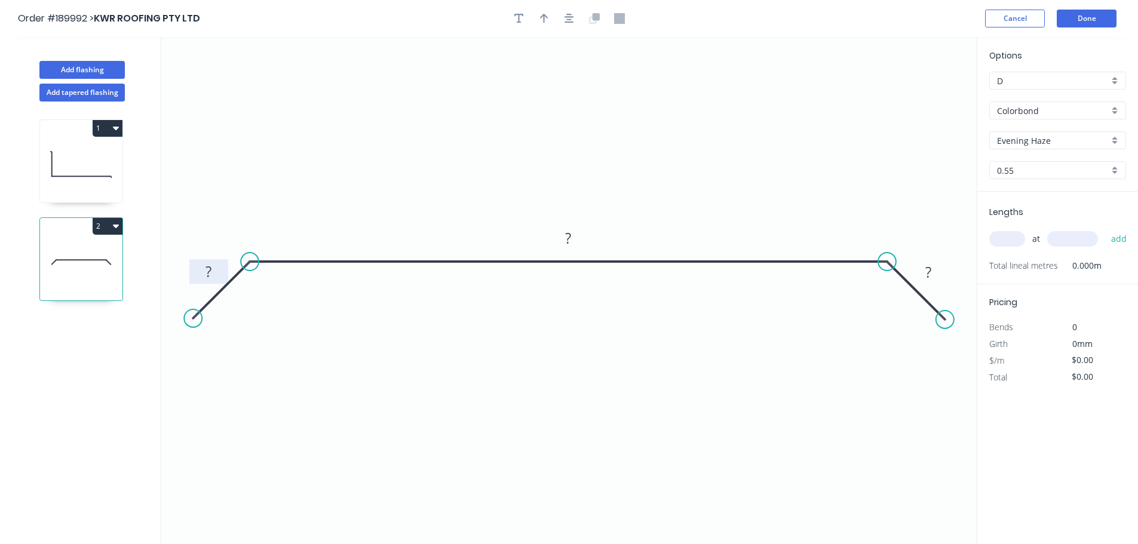
click at [215, 265] on rect at bounding box center [209, 272] width 24 height 17
click at [548, 21] on button "button" at bounding box center [544, 19] width 18 height 18
type input "$11.72"
drag, startPoint x: 685, startPoint y: 121, endPoint x: 594, endPoint y: 93, distance: 94.8
click at [571, 89] on icon at bounding box center [573, 77] width 11 height 38
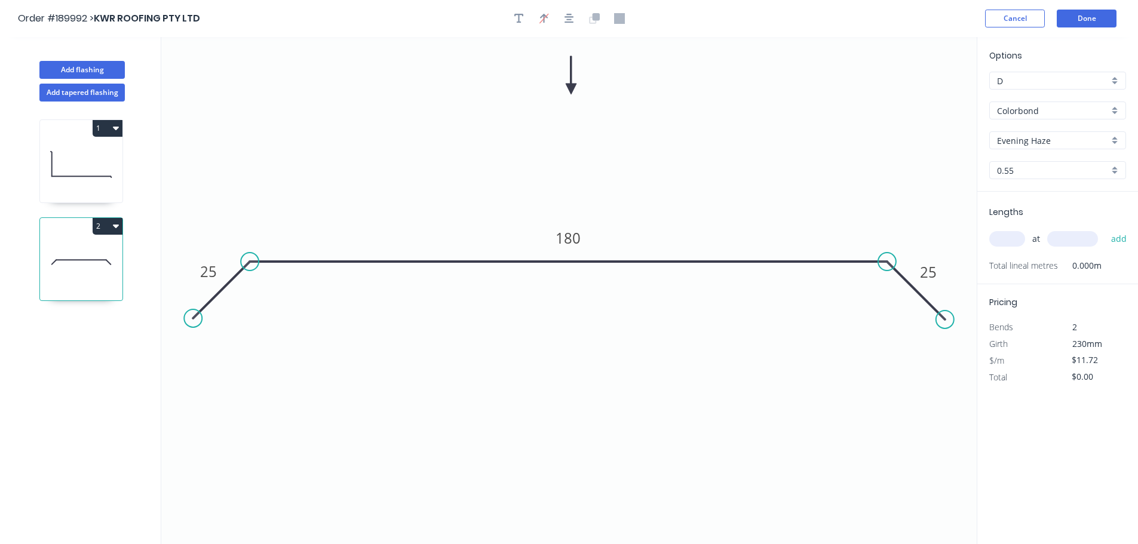
click at [998, 242] on input "text" at bounding box center [1007, 239] width 36 height 16
type input "2"
type input "3000"
click at [1105, 229] on button "add" at bounding box center [1119, 239] width 28 height 20
type input "$70.32"
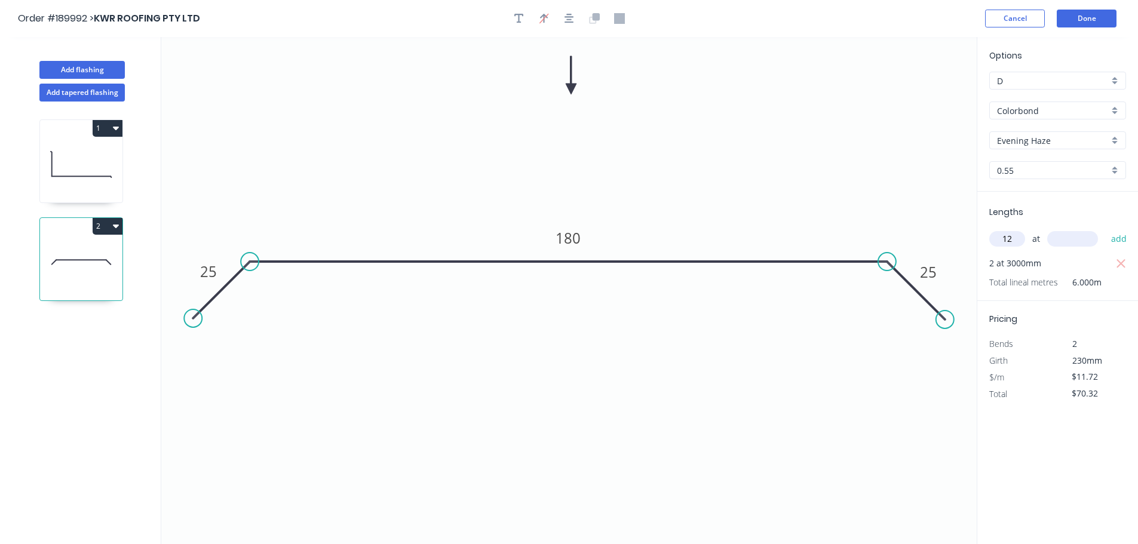
type input "12"
type input "5000"
click at [1105, 229] on button "add" at bounding box center [1119, 239] width 28 height 20
type input "$773.52"
type input "2"
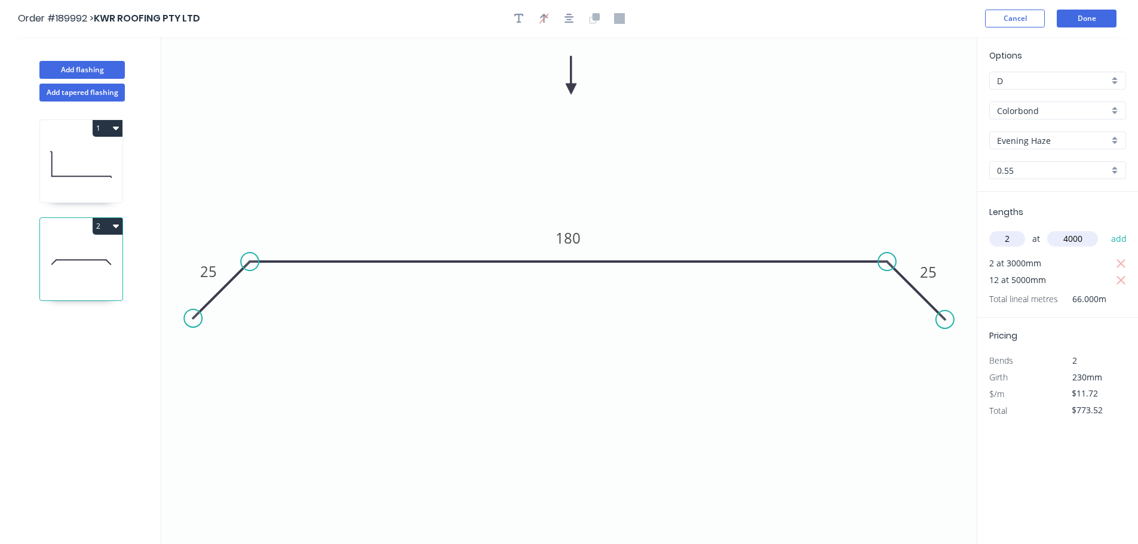
type input "4000"
click at [1105, 229] on button "add" at bounding box center [1119, 239] width 28 height 20
type input "$867.28"
click at [1065, 19] on button "Done" at bounding box center [1086, 19] width 60 height 18
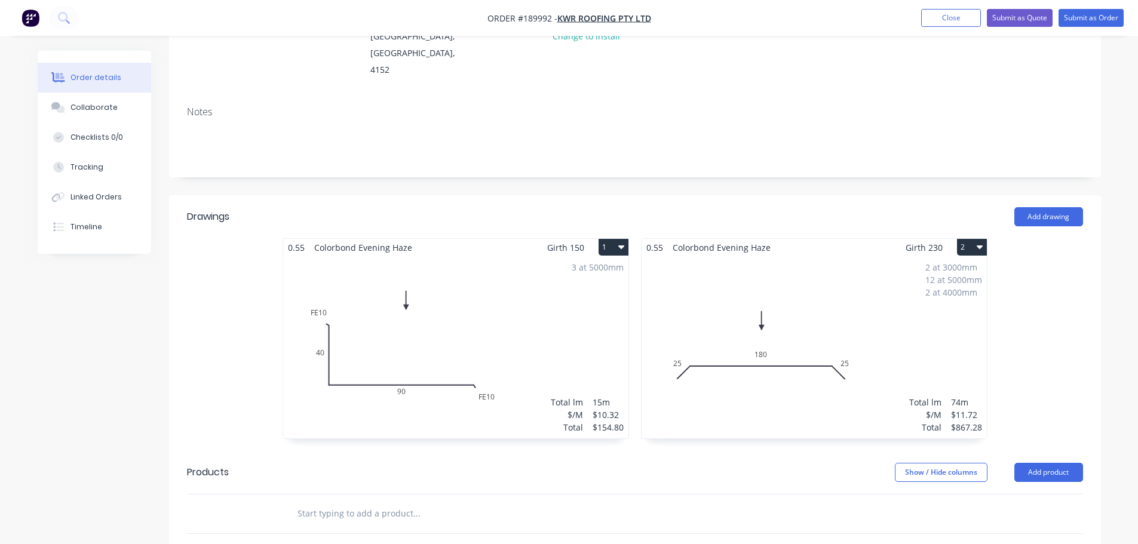
scroll to position [179, 0]
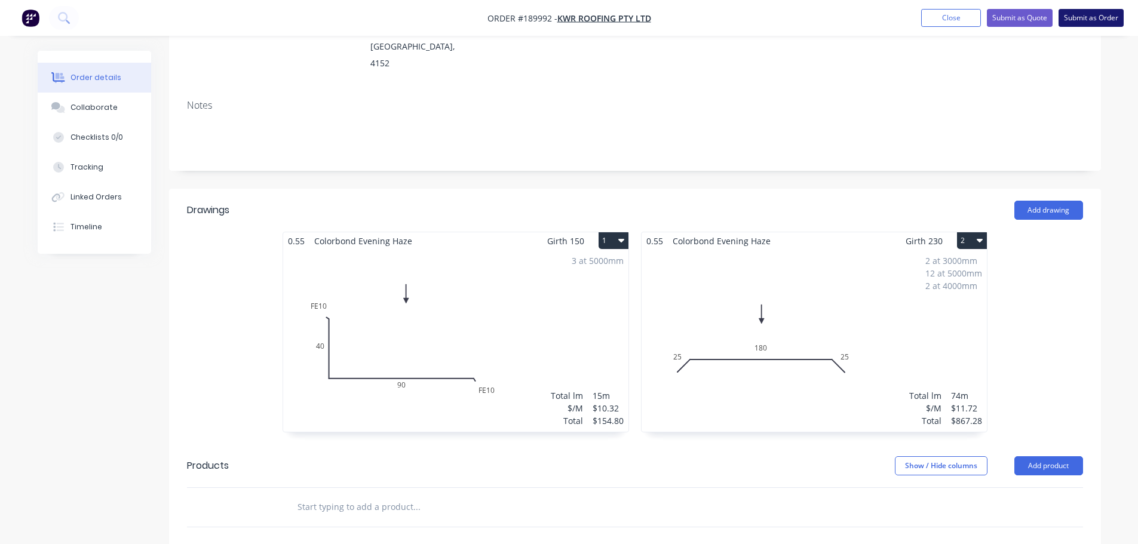
click at [1100, 16] on button "Submit as Order" at bounding box center [1090, 18] width 65 height 18
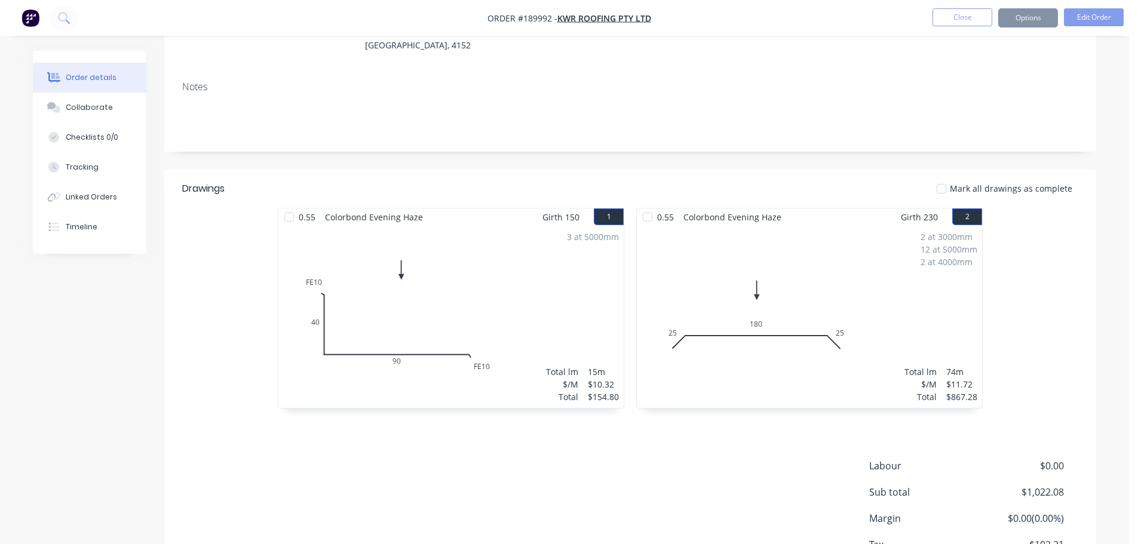
scroll to position [0, 0]
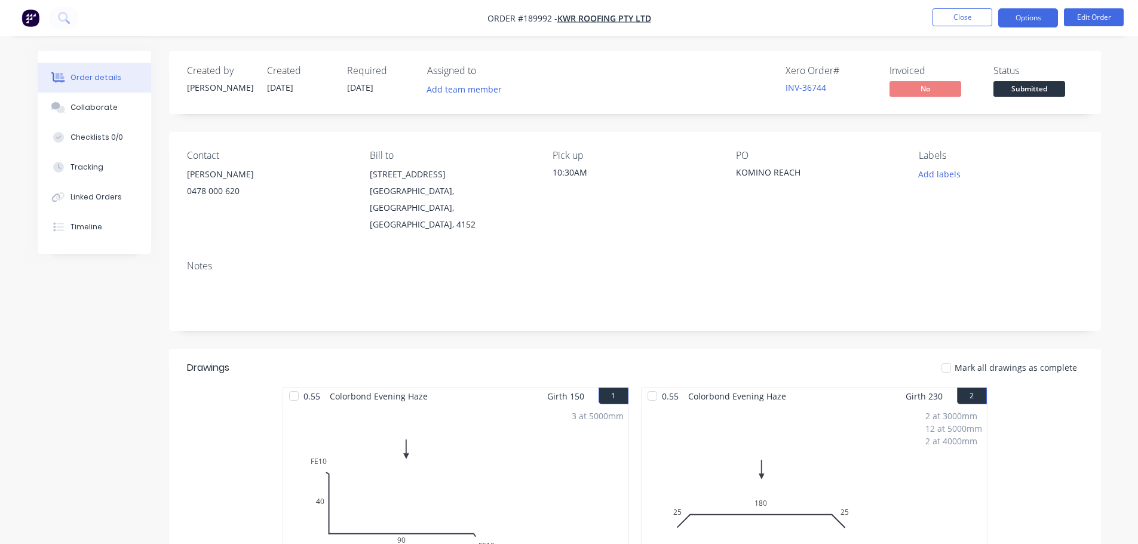
click at [1037, 20] on button "Options" at bounding box center [1028, 17] width 60 height 19
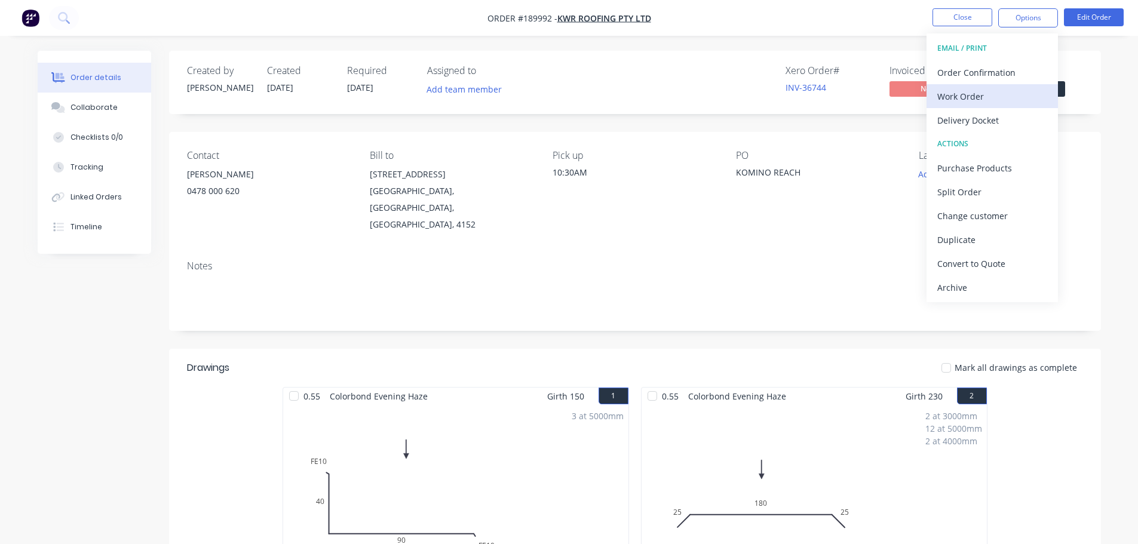
click at [1008, 90] on div "Work Order" at bounding box center [992, 96] width 110 height 17
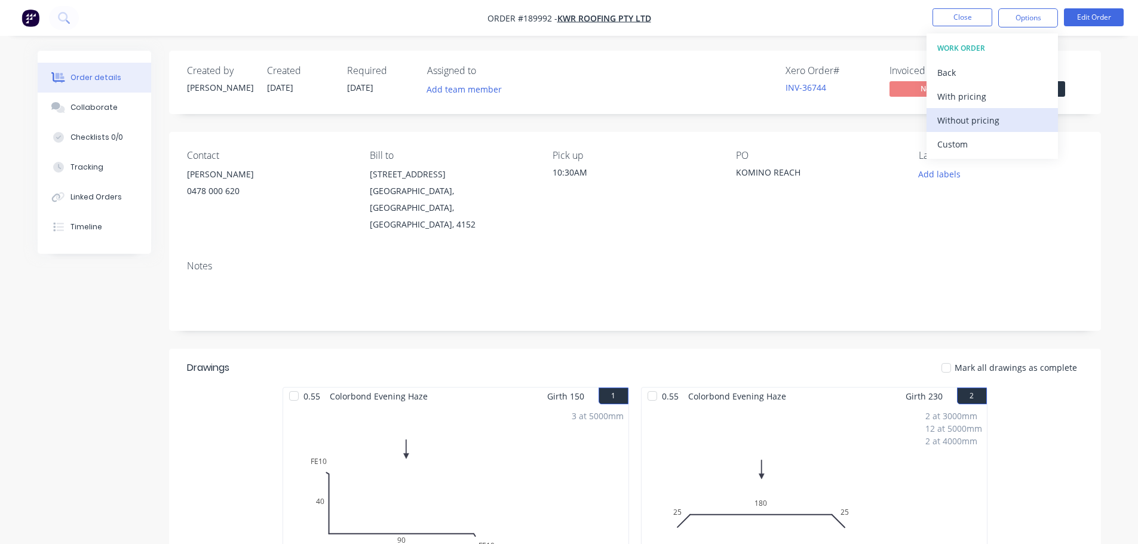
click at [1006, 115] on div "Without pricing" at bounding box center [992, 120] width 110 height 17
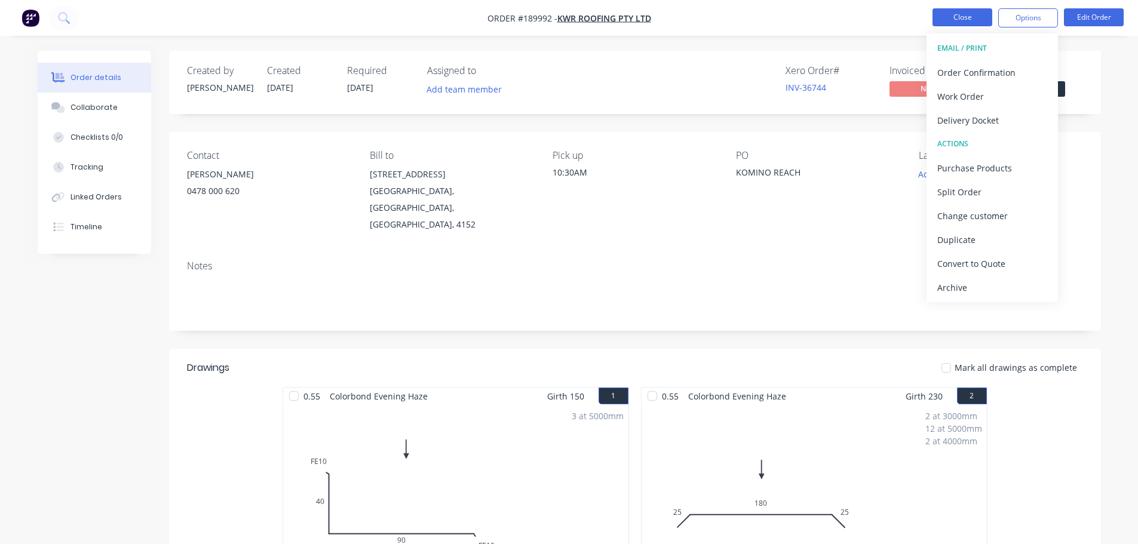
click at [973, 14] on button "Close" at bounding box center [962, 17] width 60 height 18
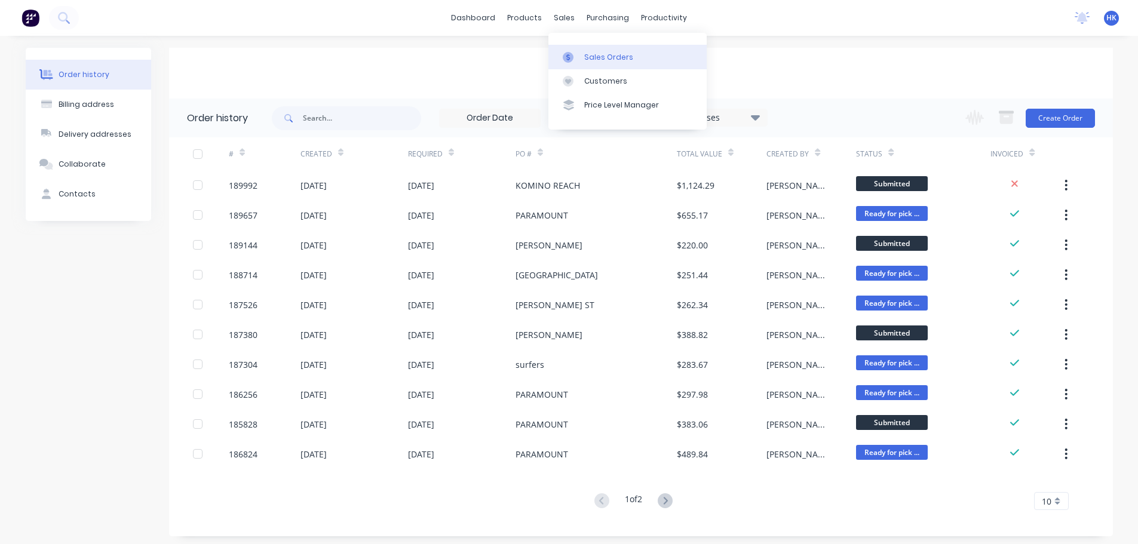
click at [602, 62] on div "Sales Orders" at bounding box center [608, 57] width 49 height 11
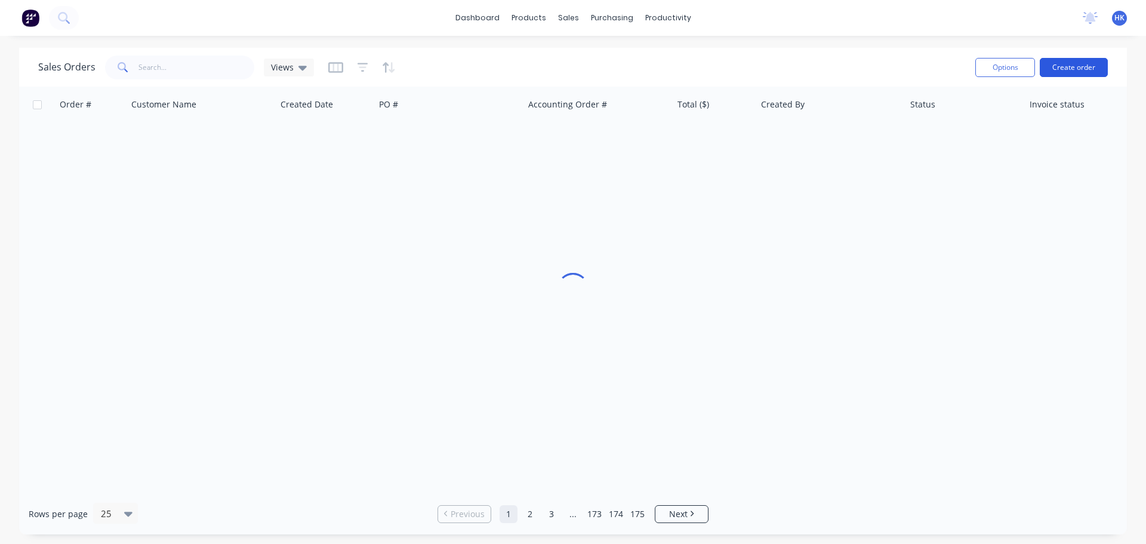
click at [1079, 69] on button "Create order" at bounding box center [1074, 67] width 68 height 19
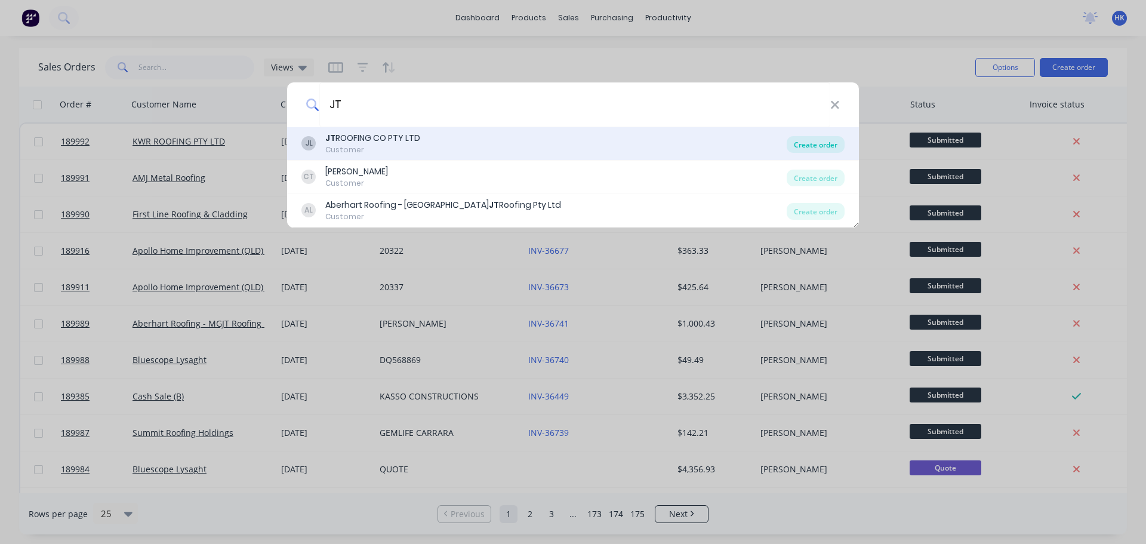
type input "JT"
click at [818, 143] on div "Create order" at bounding box center [816, 144] width 58 height 17
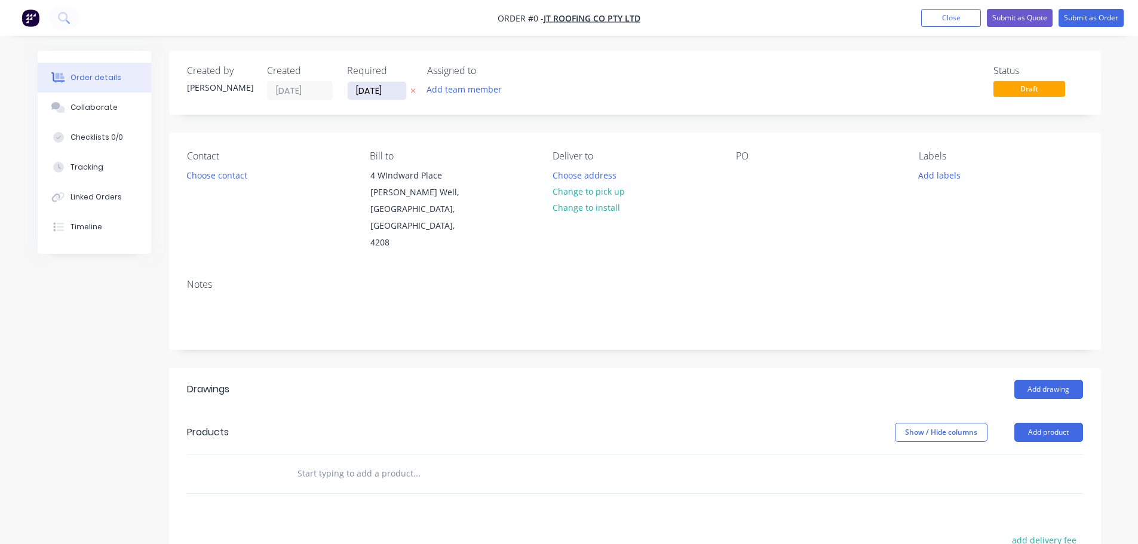
click at [368, 93] on input "[DATE]" at bounding box center [377, 91] width 59 height 18
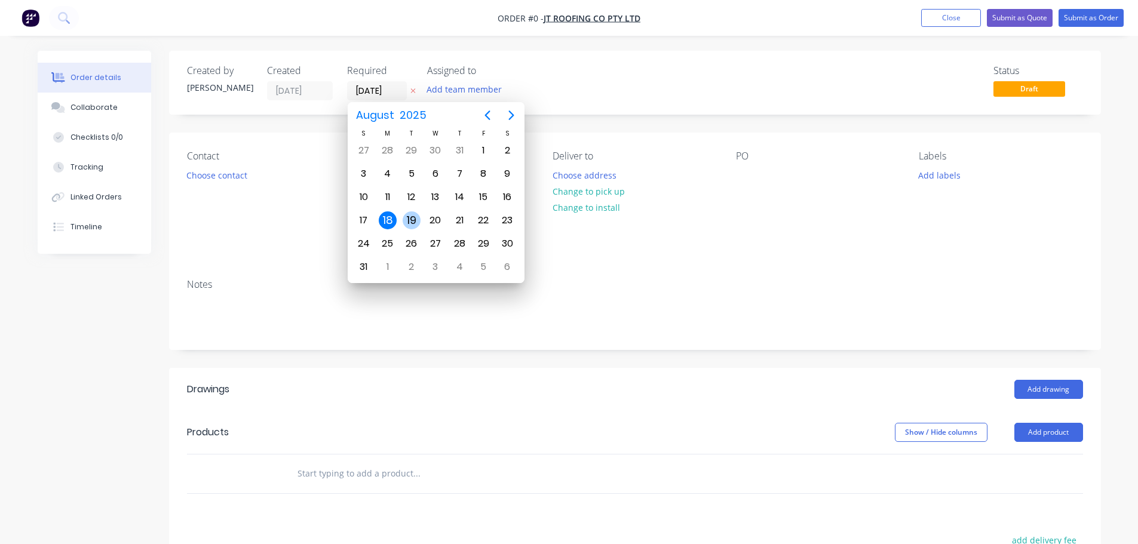
click at [417, 210] on div "19" at bounding box center [411, 220] width 24 height 23
type input "[DATE]"
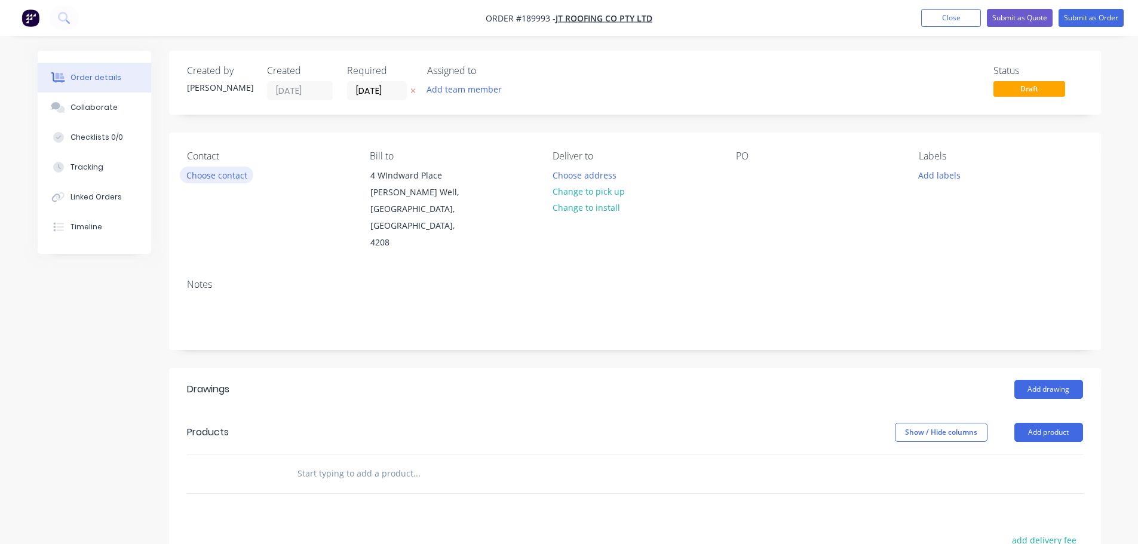
click at [244, 180] on button "Choose contact" at bounding box center [216, 175] width 73 height 16
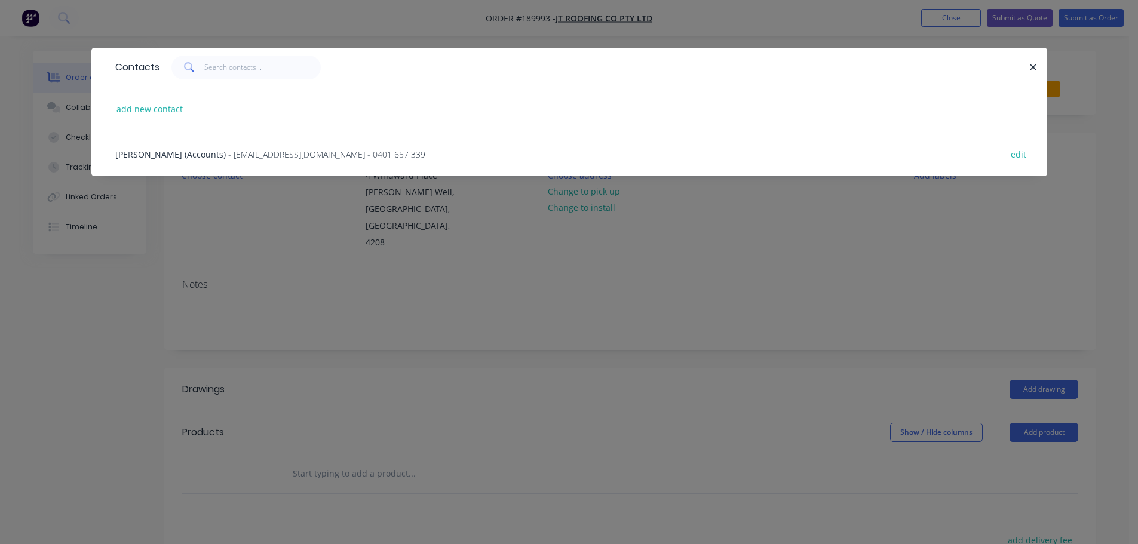
click at [247, 147] on div "Jesse Taberner (Accounts) - jtroofingcopty@gmail.com - 0401 657 339 edit" at bounding box center [569, 153] width 920 height 45
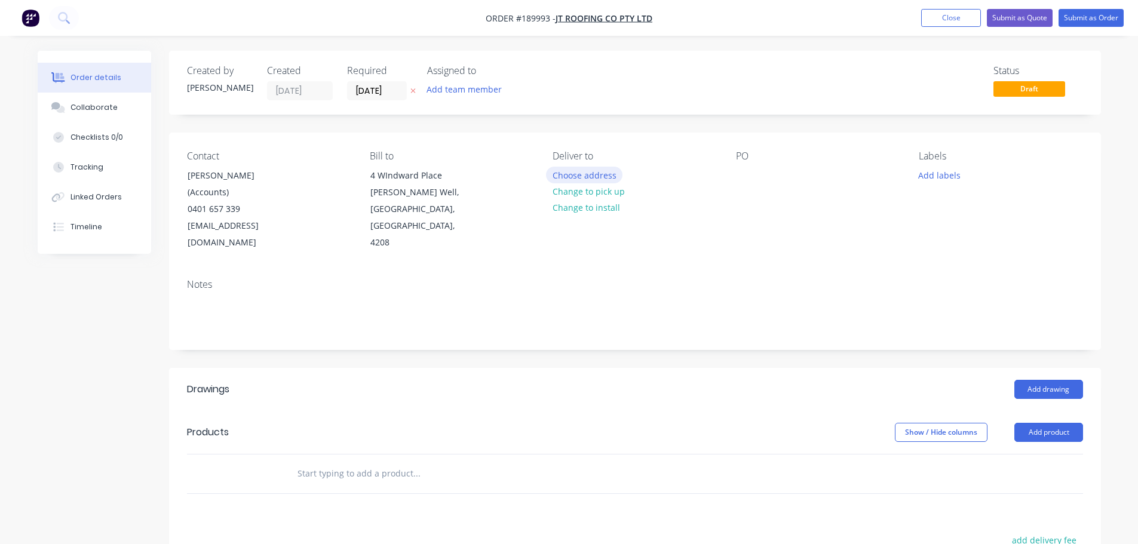
click at [591, 170] on button "Choose address" at bounding box center [584, 175] width 76 height 16
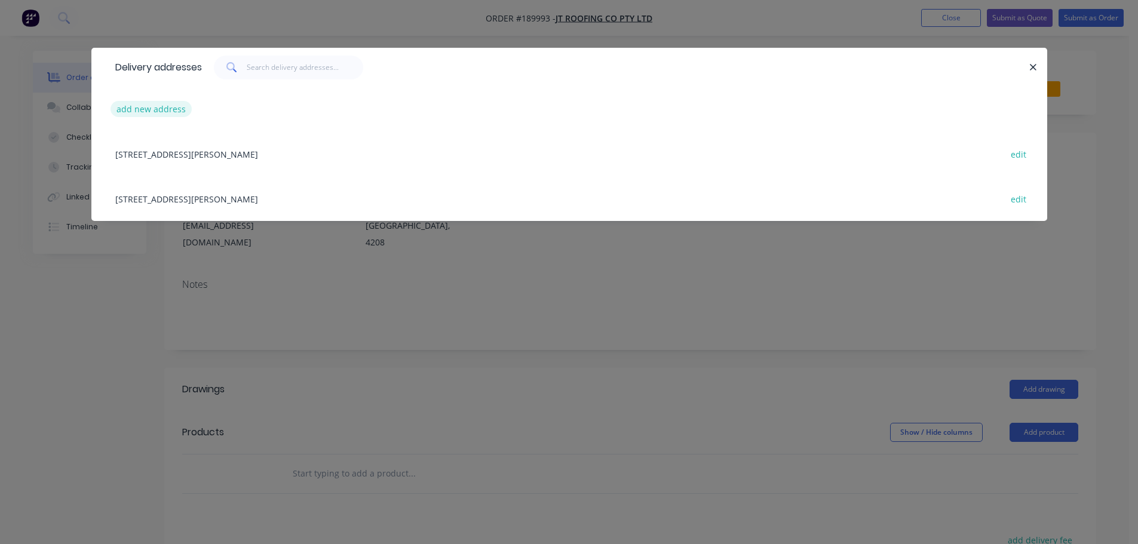
click at [164, 110] on button "add new address" at bounding box center [151, 109] width 82 height 16
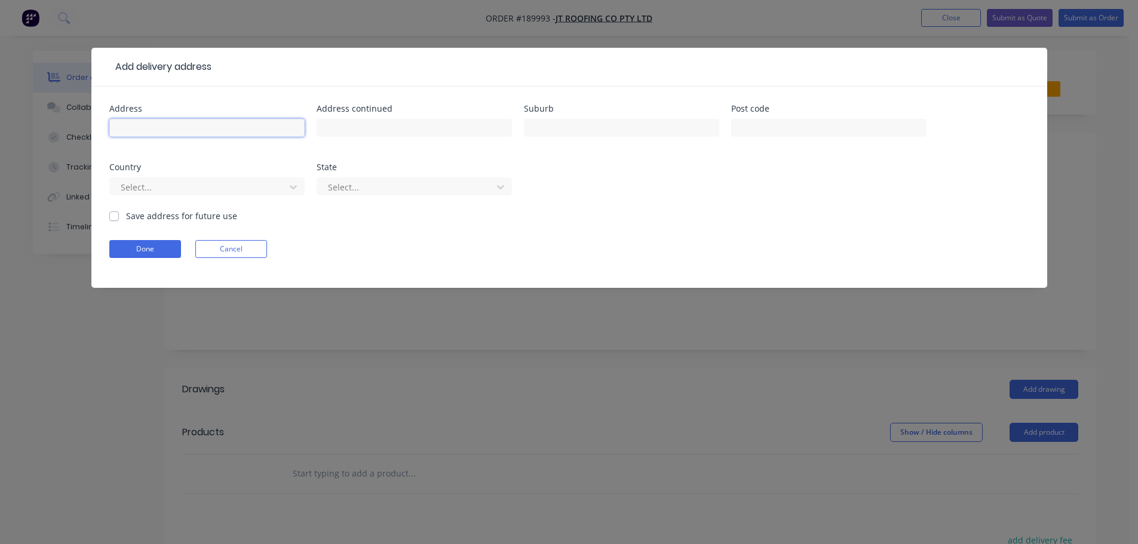
click at [167, 127] on input "text" at bounding box center [206, 128] width 195 height 18
type input "43-47 BRISBANE STREET"
type input "[GEOGRAPHIC_DATA]"
click at [253, 184] on div at bounding box center [198, 187] width 159 height 15
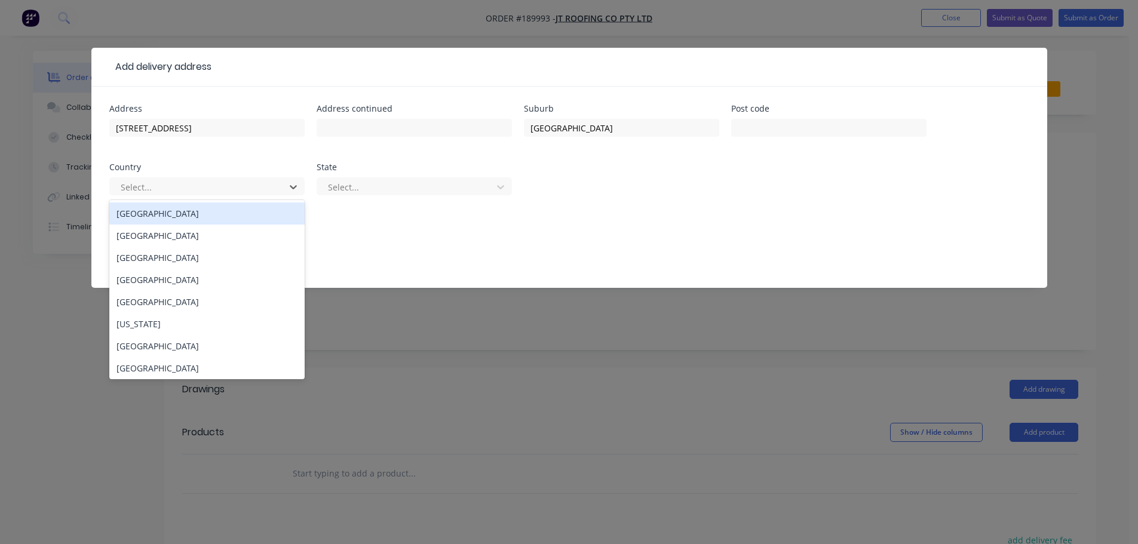
click at [244, 217] on div "Australia" at bounding box center [206, 213] width 195 height 22
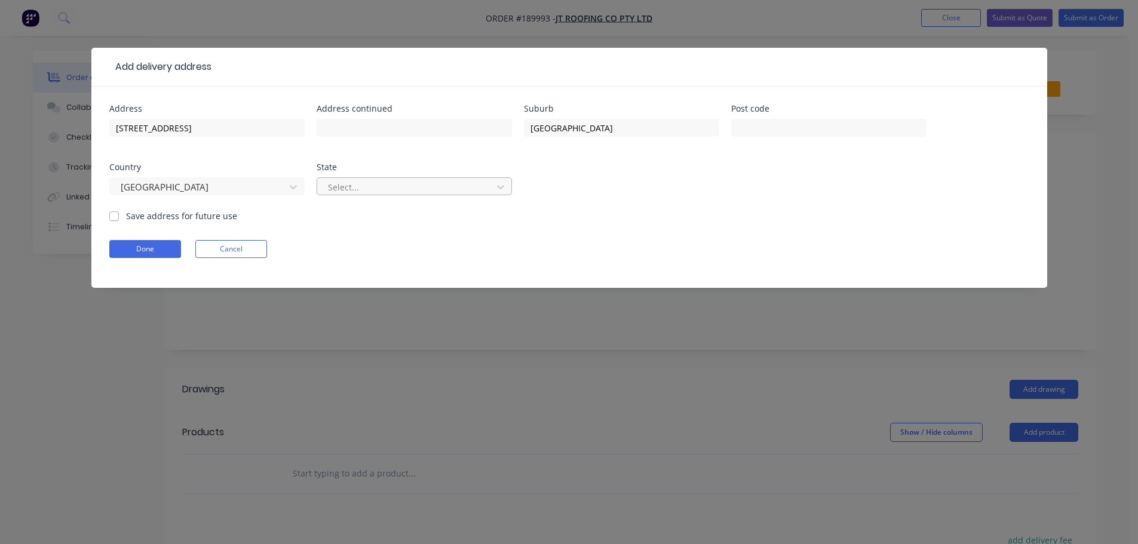
click at [379, 193] on div at bounding box center [406, 187] width 159 height 15
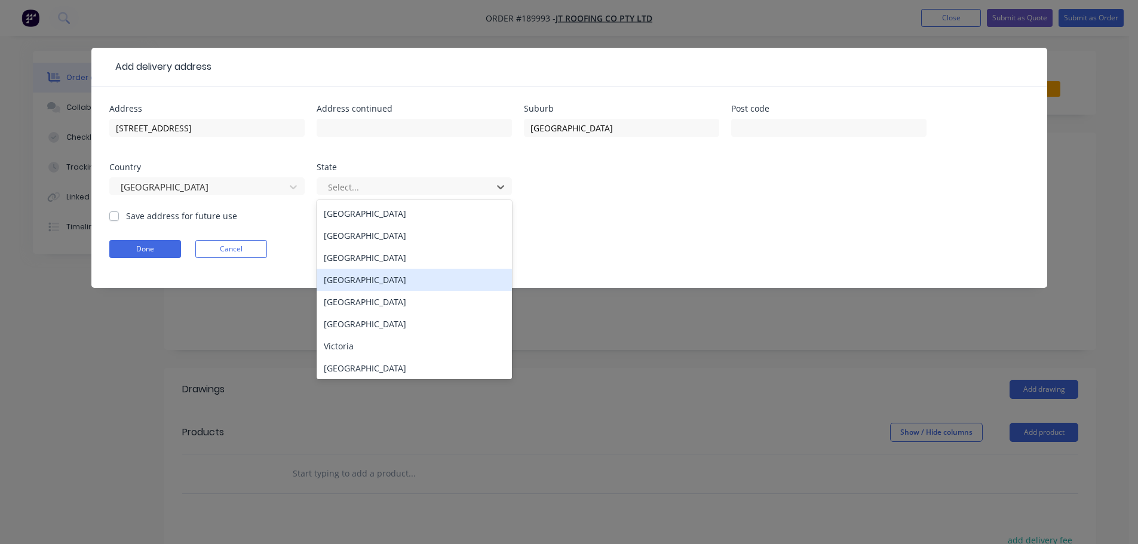
click at [359, 276] on div "Queensland" at bounding box center [413, 280] width 195 height 22
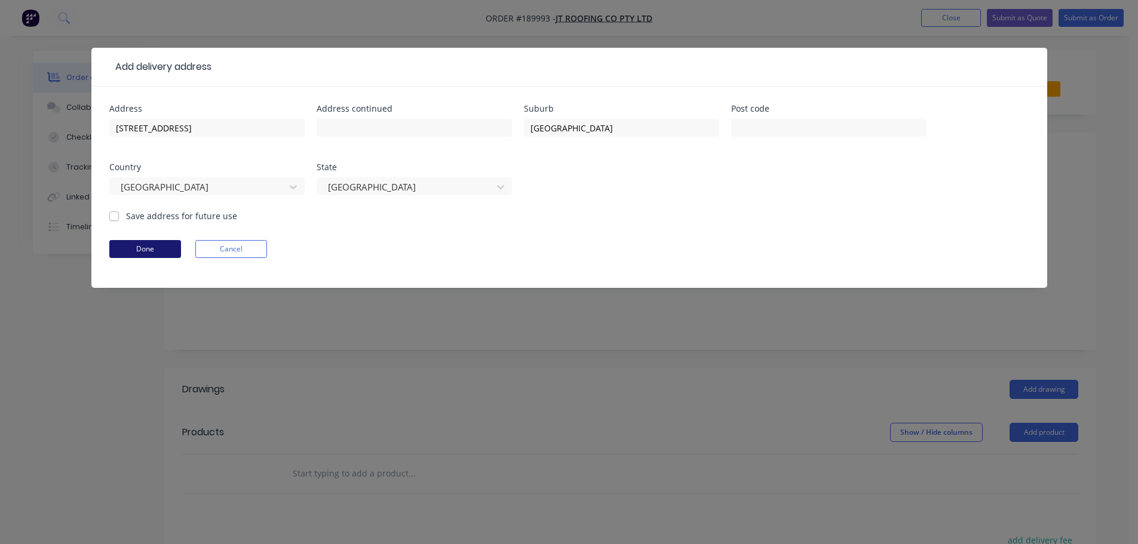
click at [161, 248] on button "Done" at bounding box center [145, 249] width 72 height 18
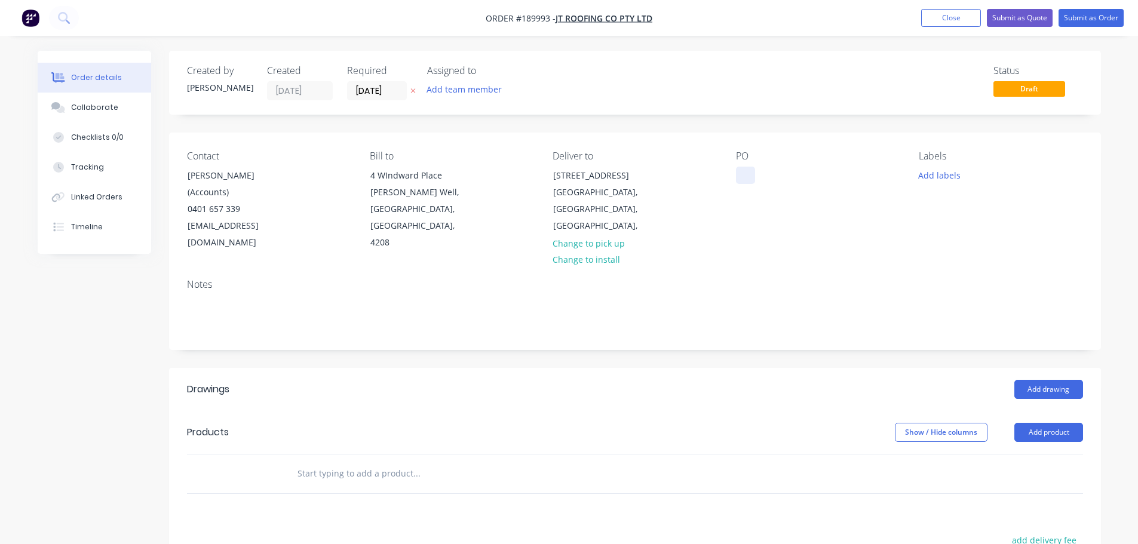
click at [739, 173] on div at bounding box center [745, 175] width 19 height 17
click at [933, 176] on button "Add labels" at bounding box center [939, 175] width 55 height 16
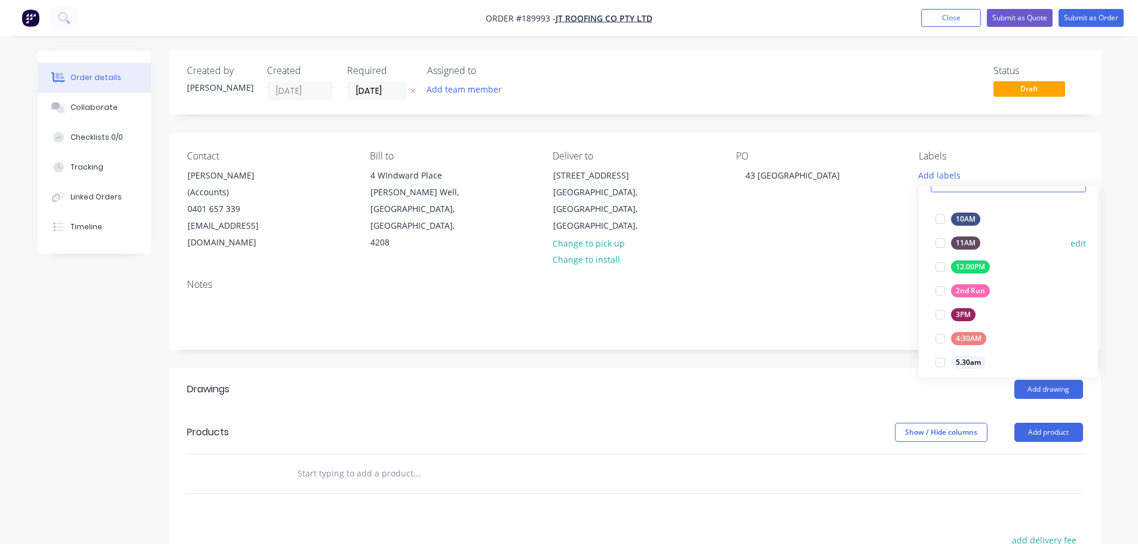
scroll to position [179, 0]
click at [935, 316] on div at bounding box center [940, 318] width 24 height 24
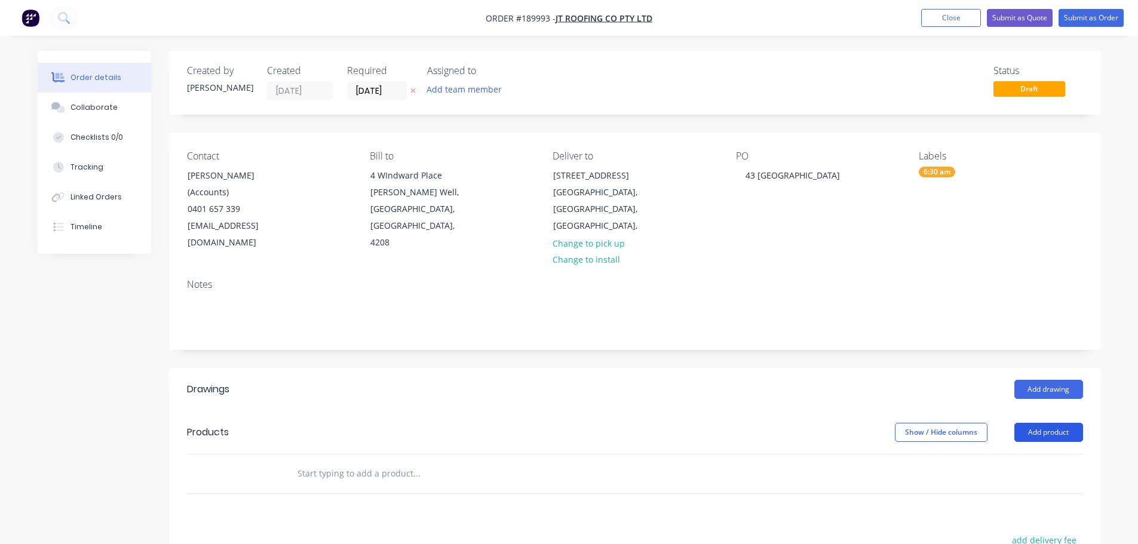
click at [1050, 423] on button "Add product" at bounding box center [1048, 432] width 69 height 19
click at [1044, 454] on div "Product catalogue" at bounding box center [1026, 462] width 92 height 17
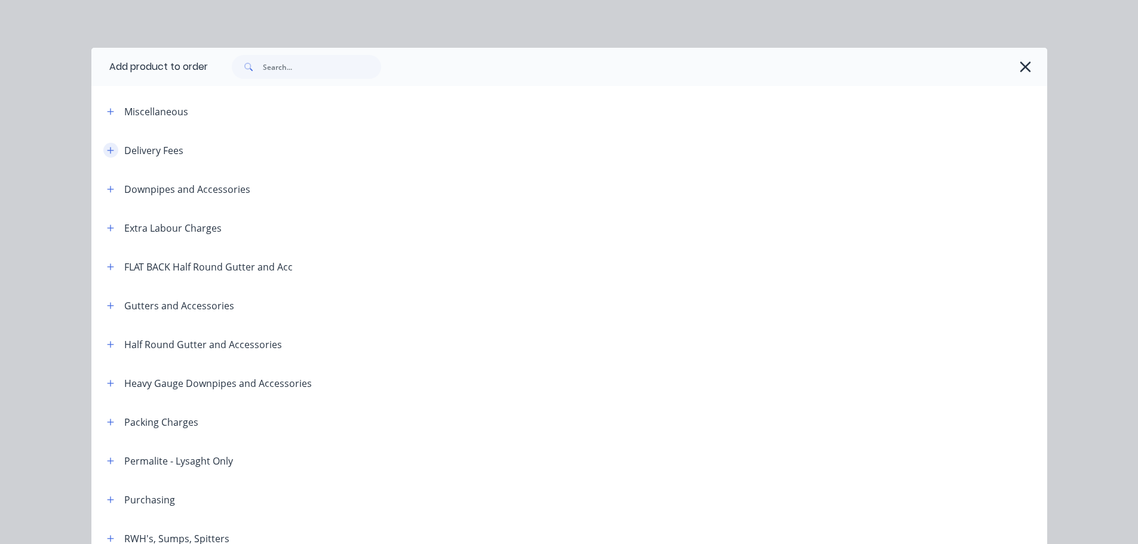
click at [107, 153] on icon "button" at bounding box center [110, 150] width 7 height 8
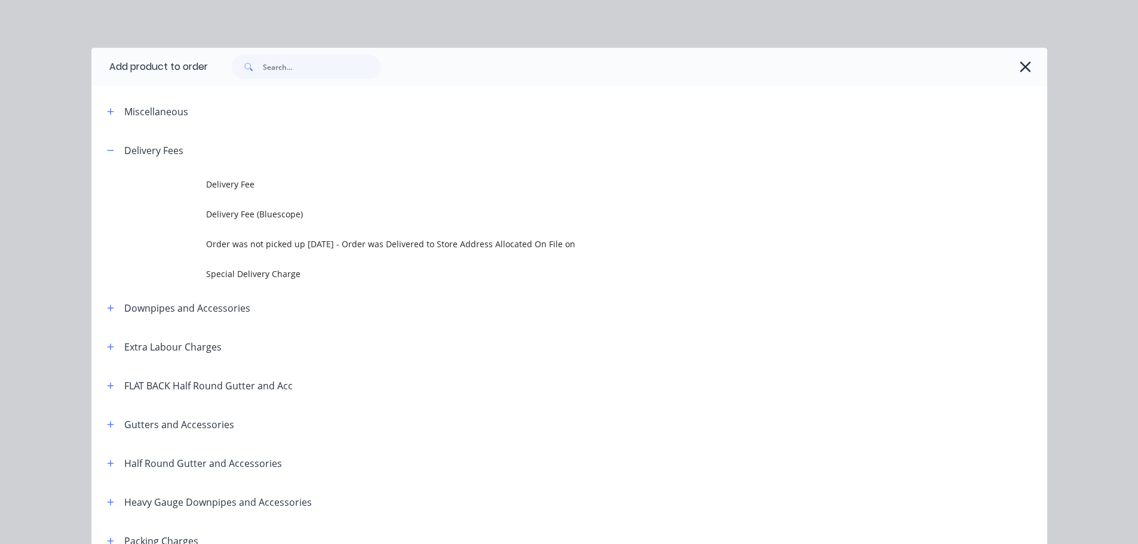
click at [228, 183] on span "Delivery Fee" at bounding box center [542, 184] width 672 height 13
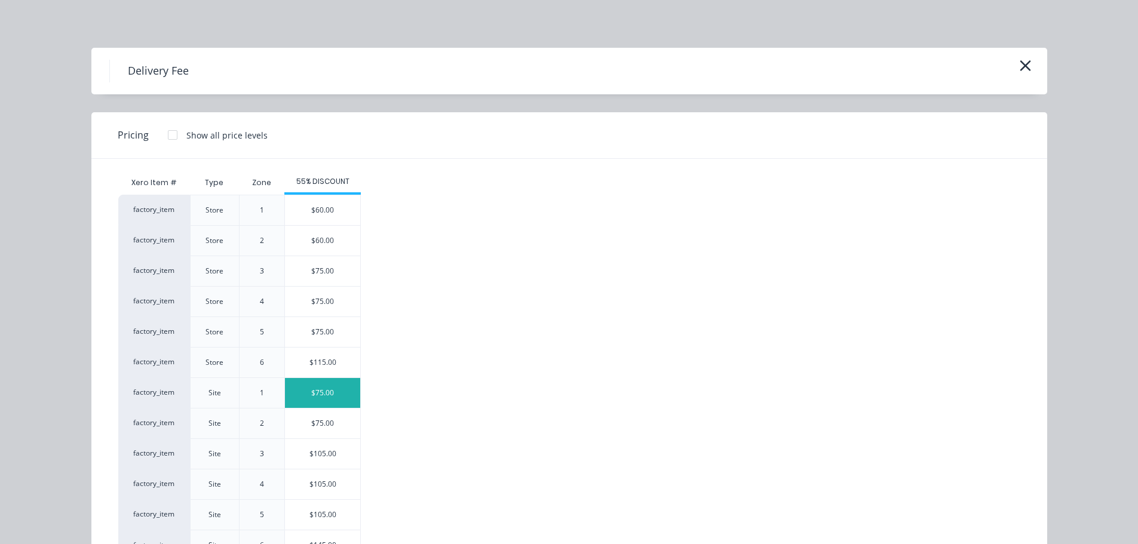
click at [321, 396] on div "$75.00" at bounding box center [322, 393] width 75 height 30
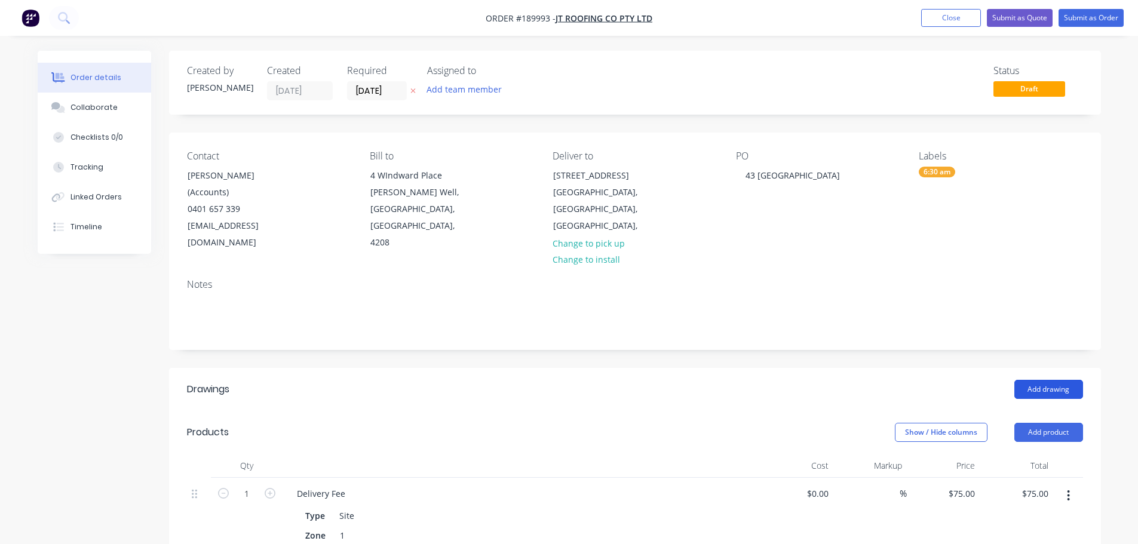
click at [1049, 380] on button "Add drawing" at bounding box center [1048, 389] width 69 height 19
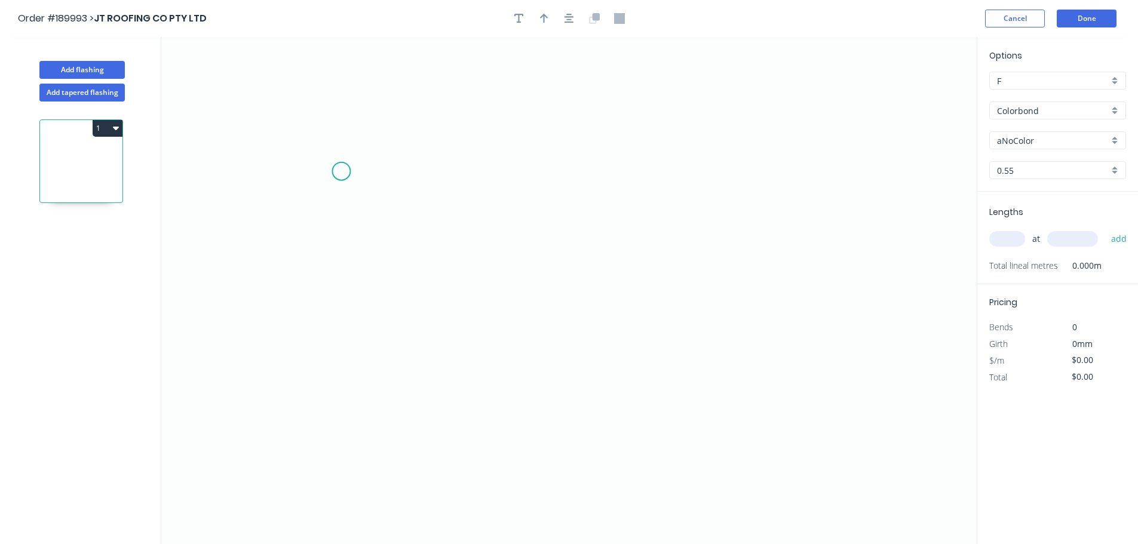
click at [310, 140] on icon "0" at bounding box center [568, 290] width 815 height 507
click at [324, 450] on icon "0" at bounding box center [568, 290] width 815 height 507
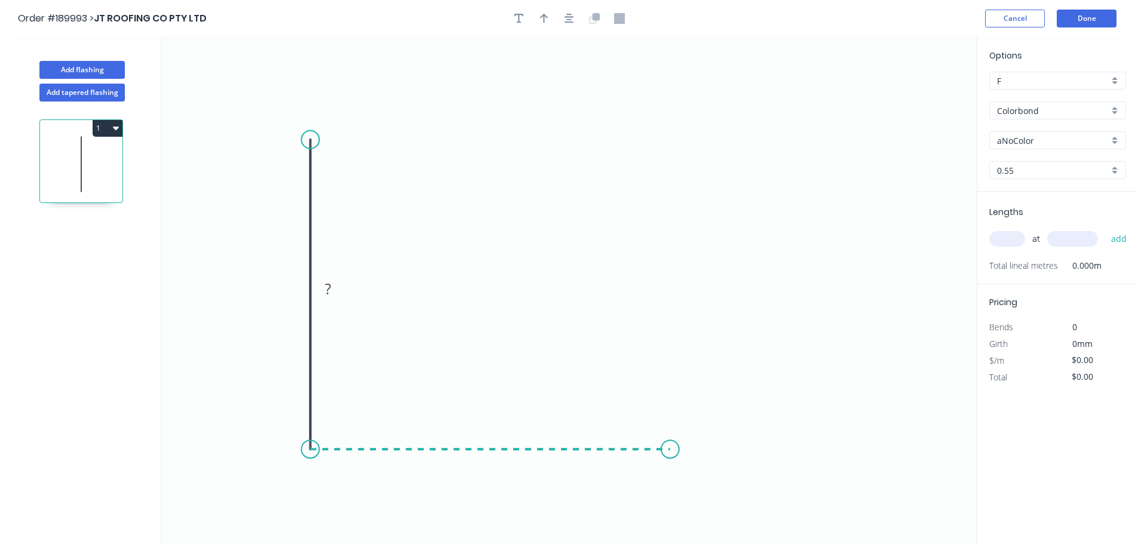
click at [670, 451] on icon "0 ?" at bounding box center [568, 290] width 815 height 507
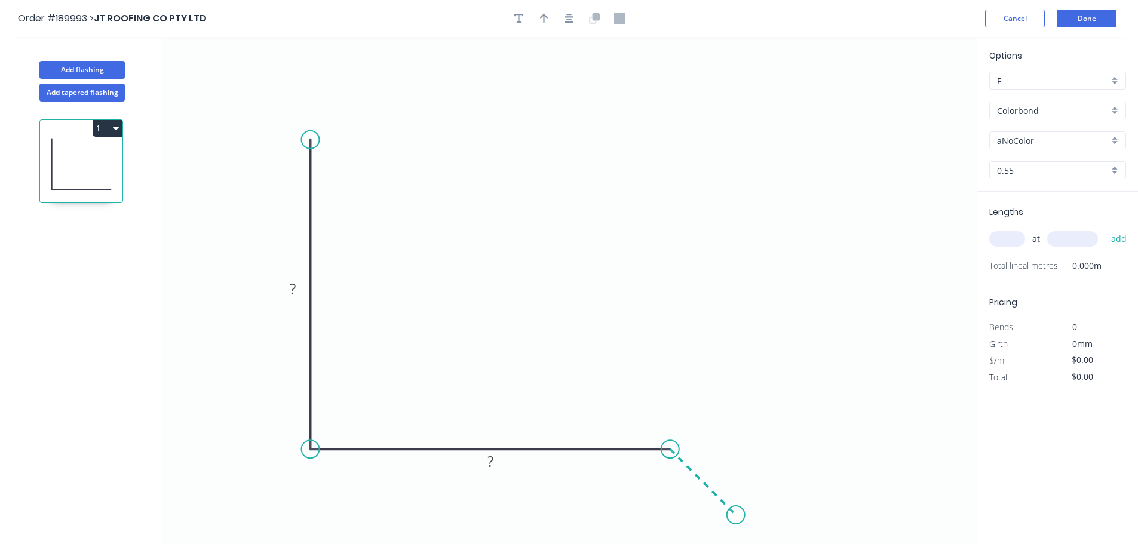
click at [734, 518] on icon "0 ? ?" at bounding box center [568, 290] width 815 height 507
drag, startPoint x: 311, startPoint y: 143, endPoint x: 306, endPoint y: 120, distance: 23.9
click at [306, 120] on circle at bounding box center [311, 120] width 18 height 18
click at [306, 119] on circle at bounding box center [311, 120] width 18 height 18
click at [346, 85] on icon at bounding box center [329, 102] width 36 height 36
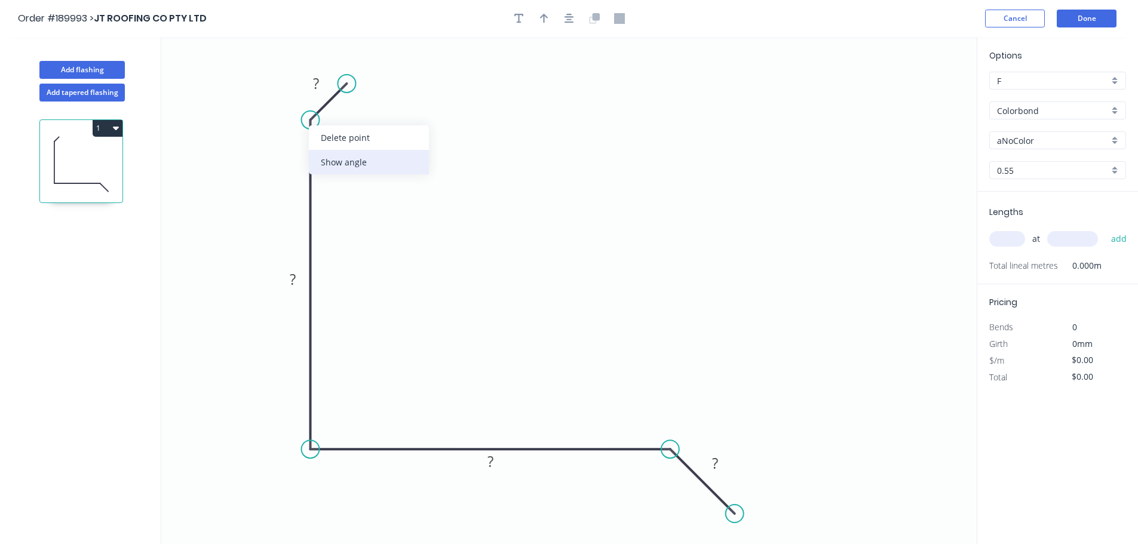
click at [361, 167] on div "Show angle" at bounding box center [369, 162] width 120 height 24
click at [326, 85] on rect at bounding box center [316, 84] width 24 height 17
click at [569, 18] on icon "button" at bounding box center [569, 18] width 10 height 11
type input "$15.51"
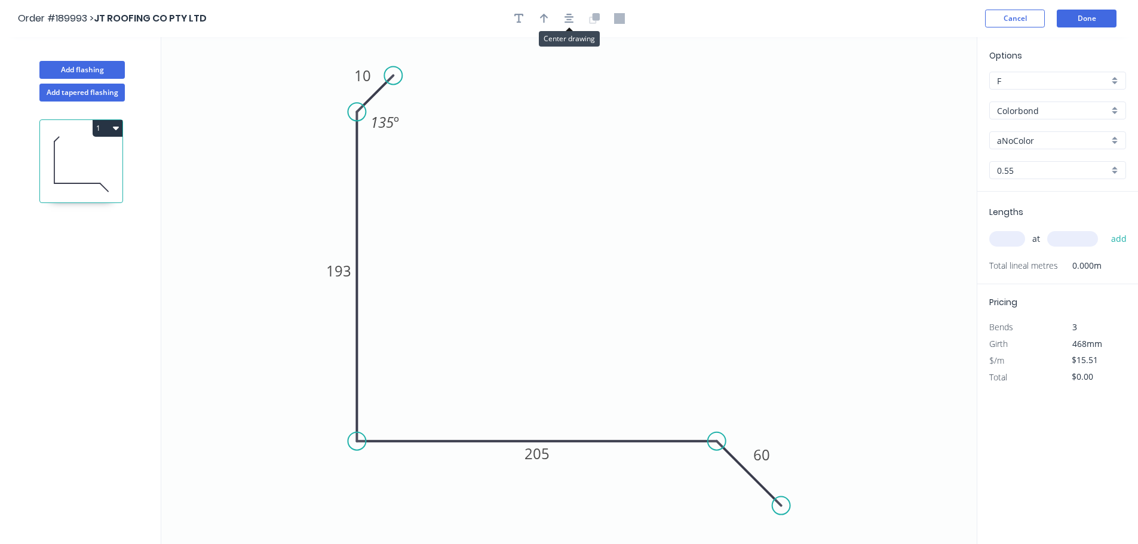
click at [552, 21] on div at bounding box center [568, 19] width 125 height 18
click at [567, 17] on icon "button" at bounding box center [569, 18] width 10 height 11
click at [552, 21] on div at bounding box center [568, 19] width 125 height 18
click at [544, 24] on button "button" at bounding box center [544, 19] width 18 height 18
click at [912, 96] on icon "0 10 193 205 60 135 º" at bounding box center [568, 290] width 815 height 507
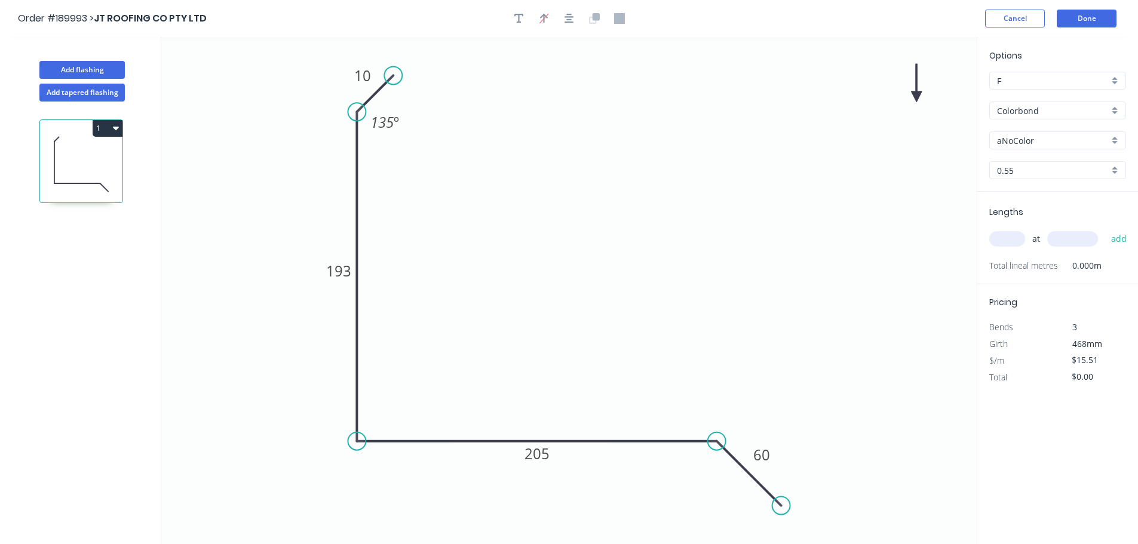
click at [917, 94] on icon at bounding box center [916, 83] width 11 height 38
drag, startPoint x: 919, startPoint y: 95, endPoint x: 940, endPoint y: 104, distance: 23.0
click at [920, 95] on icon "0 10 193 205 60 135 º" at bounding box center [568, 290] width 815 height 507
click at [915, 93] on icon at bounding box center [916, 81] width 11 height 38
click at [1041, 115] on input "Colorbond" at bounding box center [1053, 110] width 112 height 13
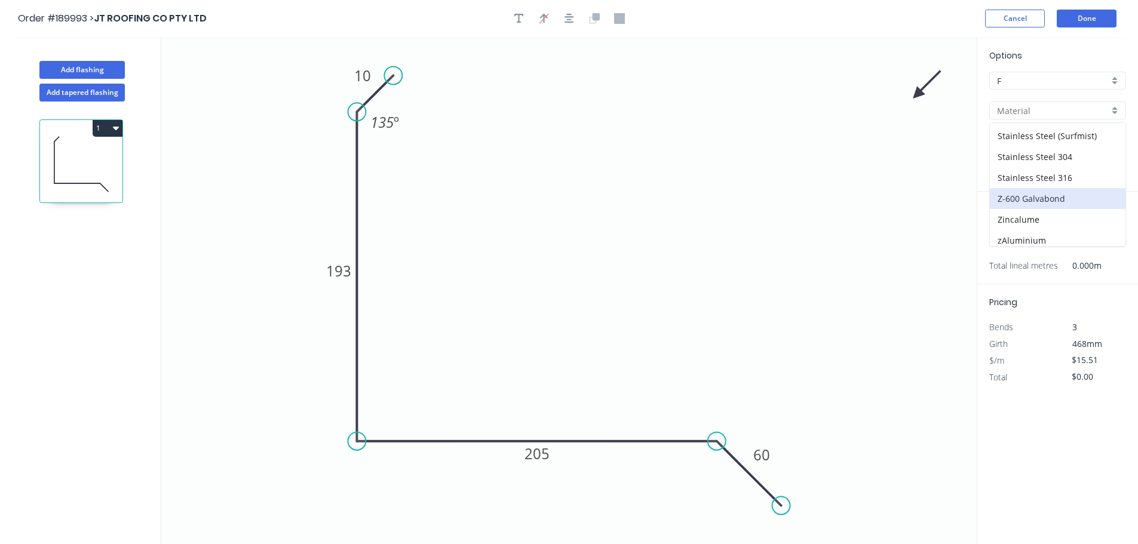
scroll to position [253, 0]
click at [1049, 214] on div "Zincalume" at bounding box center [1057, 214] width 136 height 21
type input "Zincalume"
type input "$14.26"
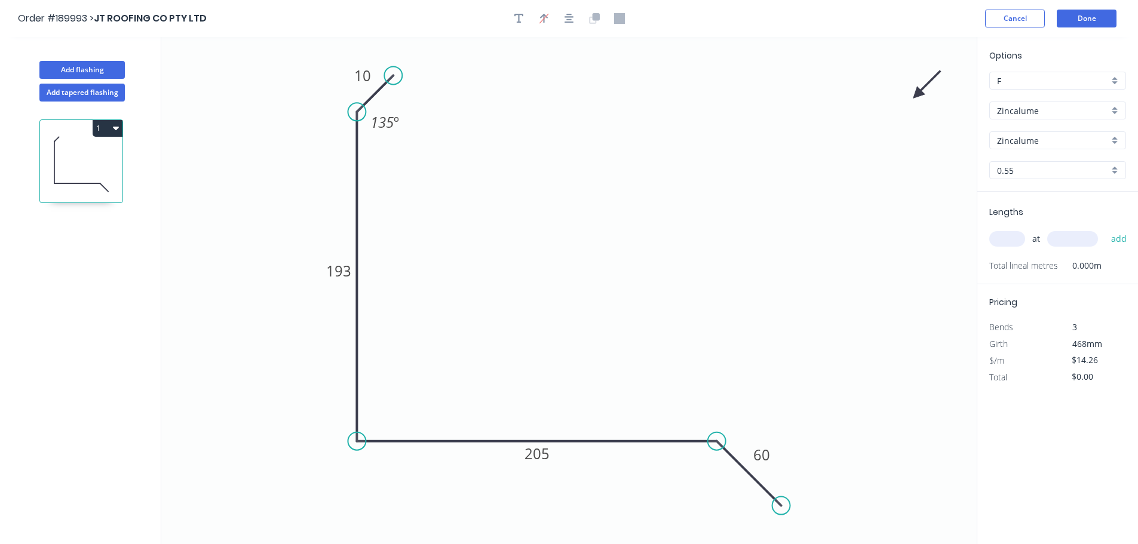
click at [1007, 236] on input "text" at bounding box center [1007, 239] width 36 height 16
type input "1"
type input "1200"
click at [1105, 229] on button "add" at bounding box center [1119, 239] width 28 height 20
type input "$17.11"
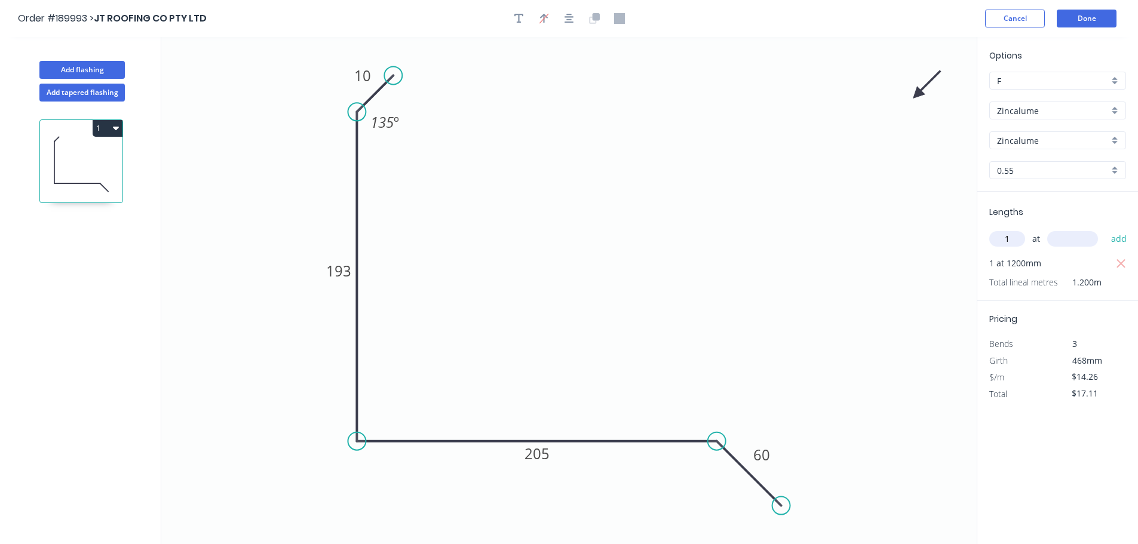
type input "1"
type input "650"
click at [1105, 229] on button "add" at bounding box center [1119, 239] width 28 height 20
type input "$31.37"
type input "3"
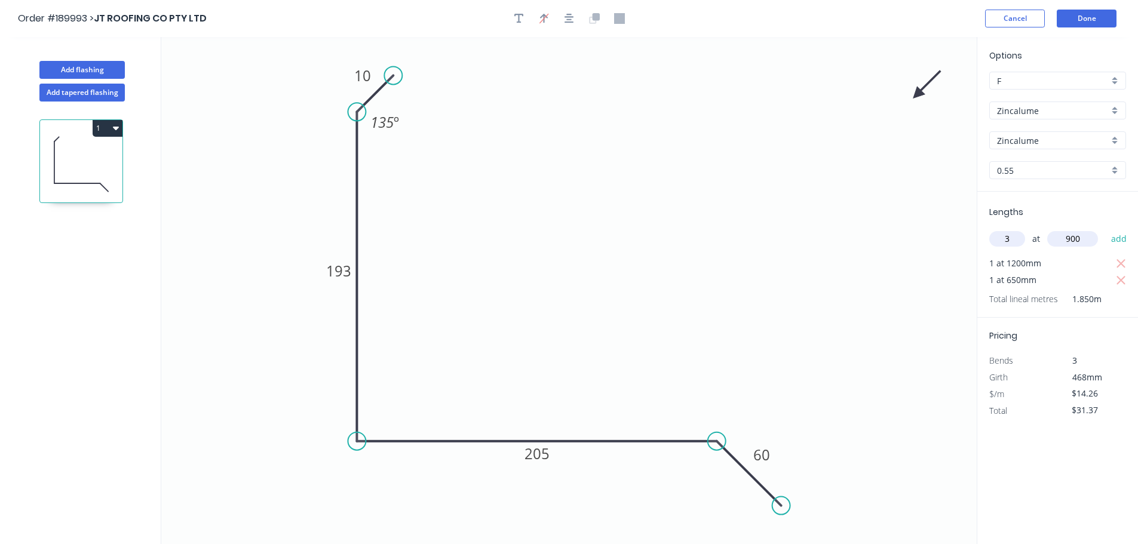
type input "900"
click at [1105, 229] on button "add" at bounding box center [1119, 239] width 28 height 20
click at [115, 130] on icon "button" at bounding box center [116, 129] width 6 height 4
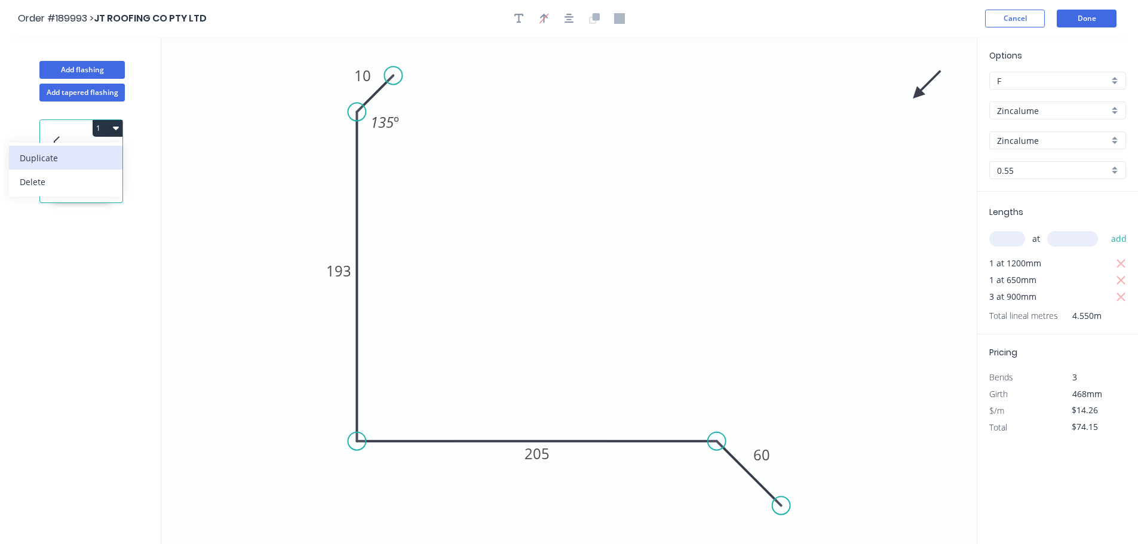
click at [67, 156] on div "Duplicate" at bounding box center [66, 157] width 92 height 17
type input "$0.00"
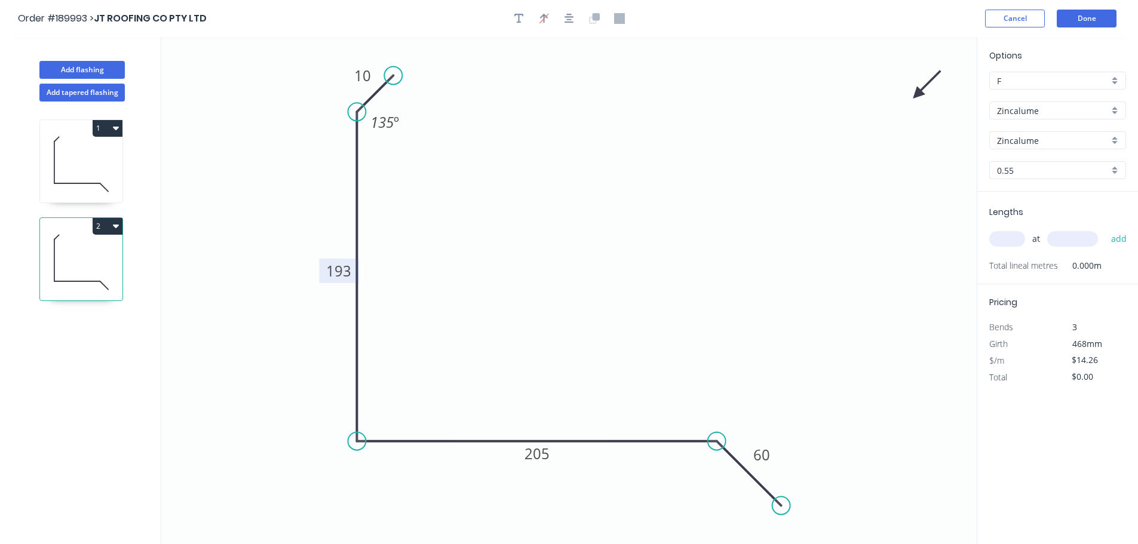
click at [345, 268] on tspan "193" at bounding box center [338, 271] width 25 height 20
click at [1006, 237] on input "text" at bounding box center [1007, 239] width 36 height 16
type input "1"
type input "650"
click at [1105, 229] on button "add" at bounding box center [1119, 239] width 28 height 20
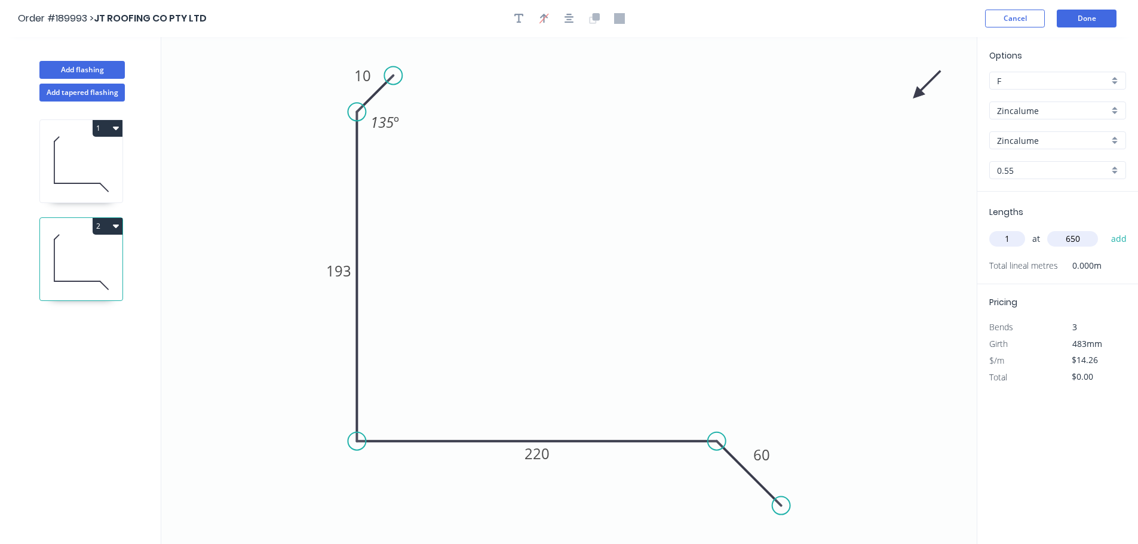
type input "$14.26"
type input "1"
type input "1200"
click at [1105, 229] on button "add" at bounding box center [1119, 239] width 28 height 20
type input "$31.37"
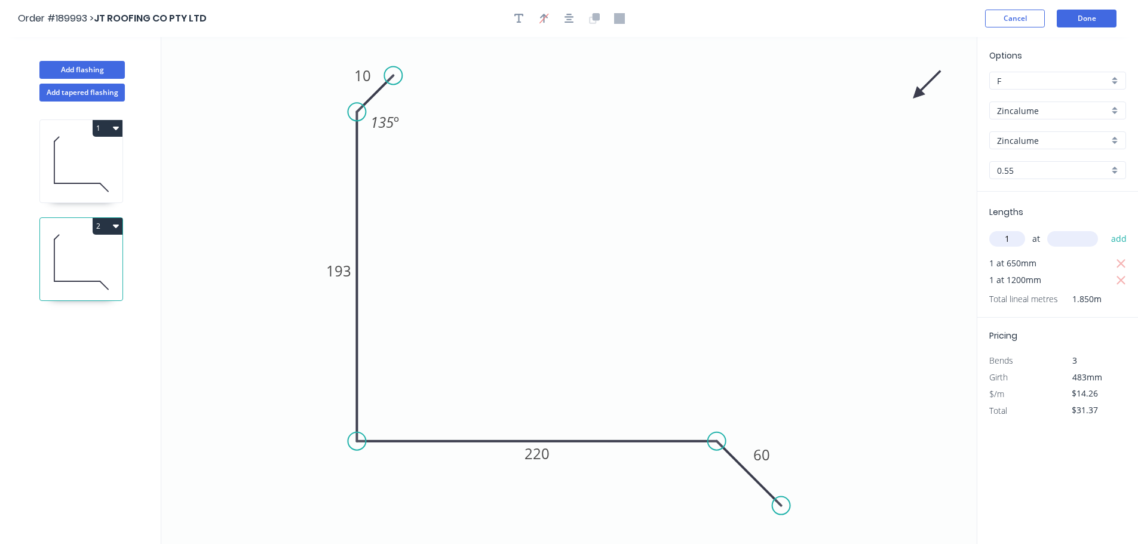
type input "1"
type input "1300"
click at [1105, 229] on button "add" at bounding box center [1119, 239] width 28 height 20
type input "$49.91"
type input "4"
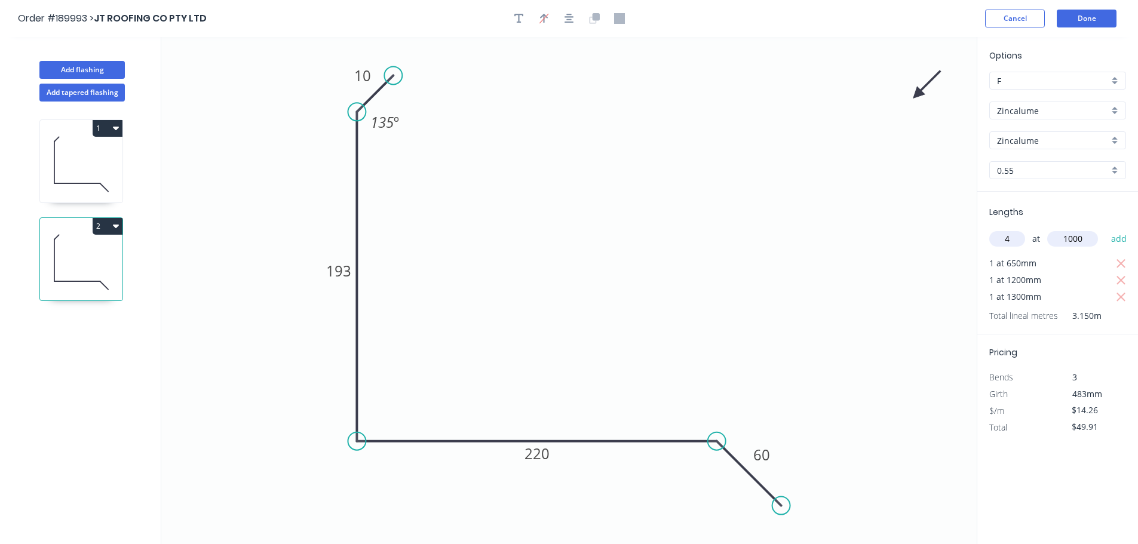
type input "1000"
click at [1105, 229] on button "add" at bounding box center [1119, 239] width 28 height 20
type input "$106.95"
type input "2"
type input "900"
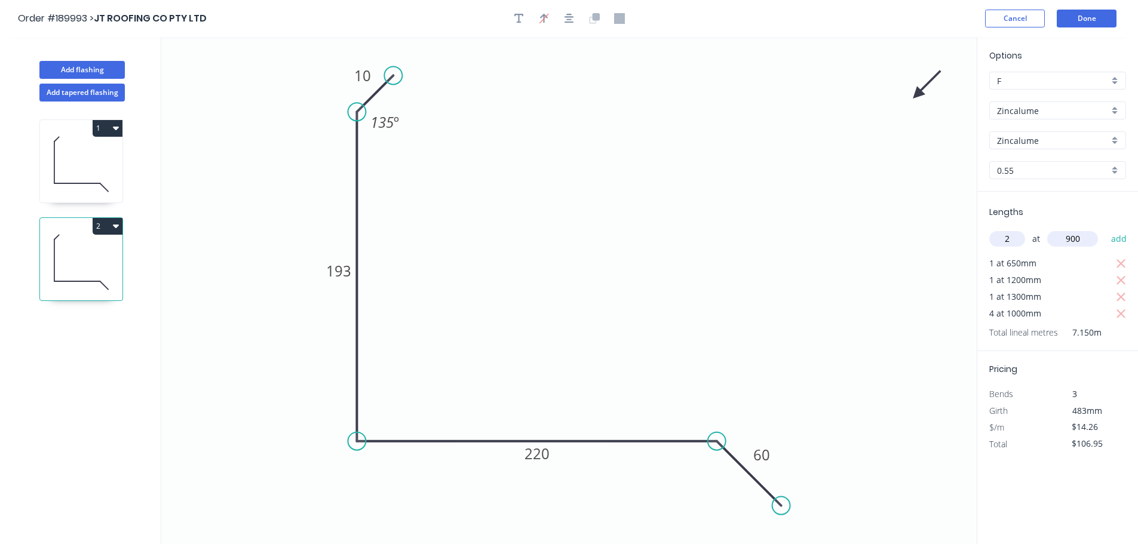
click at [1105, 229] on button "add" at bounding box center [1119, 239] width 28 height 20
type input "$135.47"
click at [85, 67] on button "Add flashing" at bounding box center [81, 70] width 85 height 18
type input "$0.00"
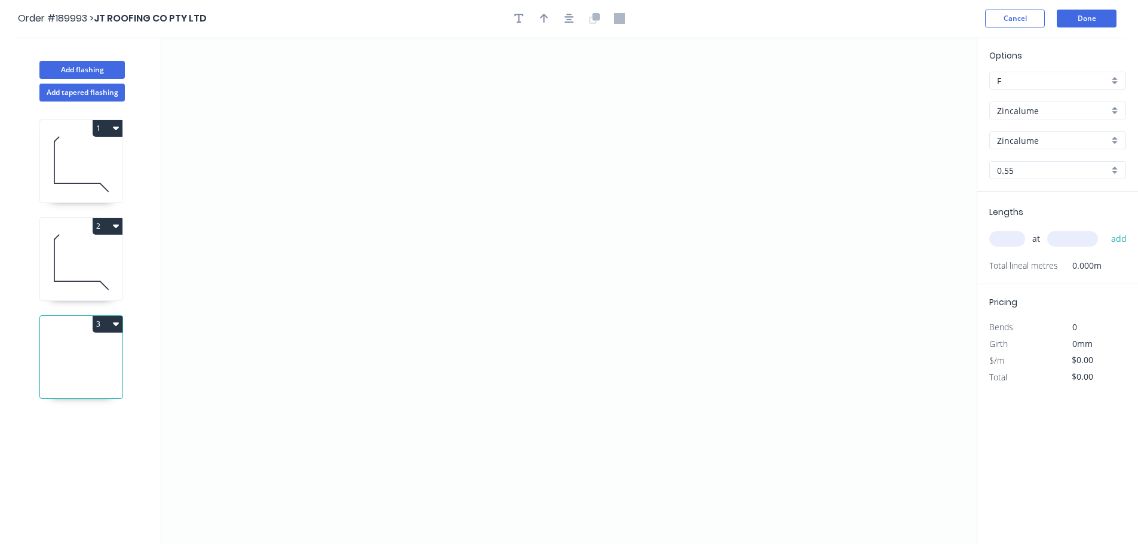
click at [100, 326] on button "3" at bounding box center [108, 324] width 30 height 17
click at [67, 373] on div "Delete" at bounding box center [66, 377] width 92 height 17
type input "$14.26"
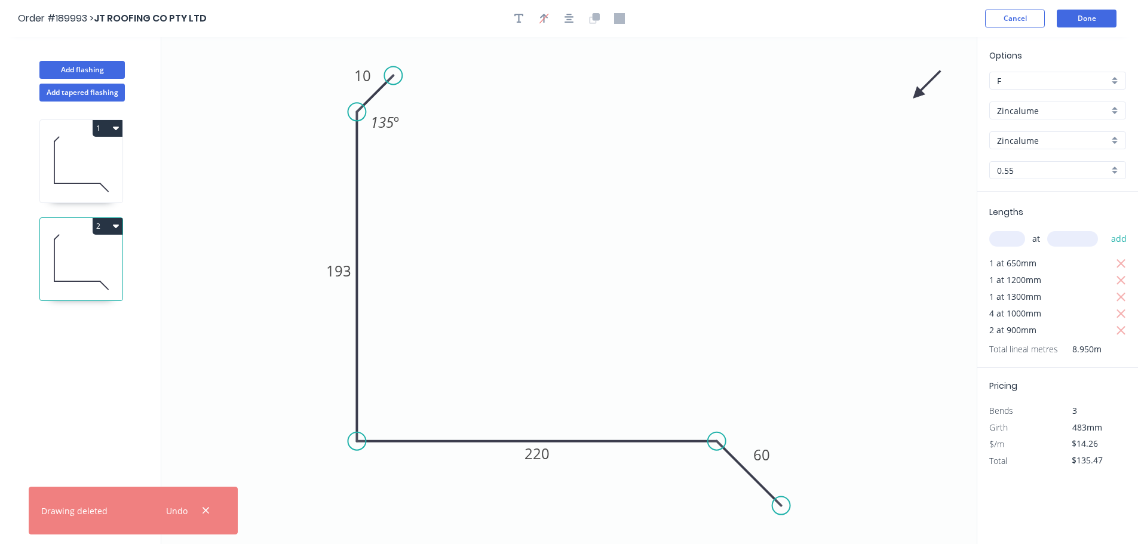
click at [109, 232] on button "2" at bounding box center [108, 226] width 30 height 17
click at [79, 251] on div "Duplicate" at bounding box center [66, 255] width 92 height 17
type input "$0.00"
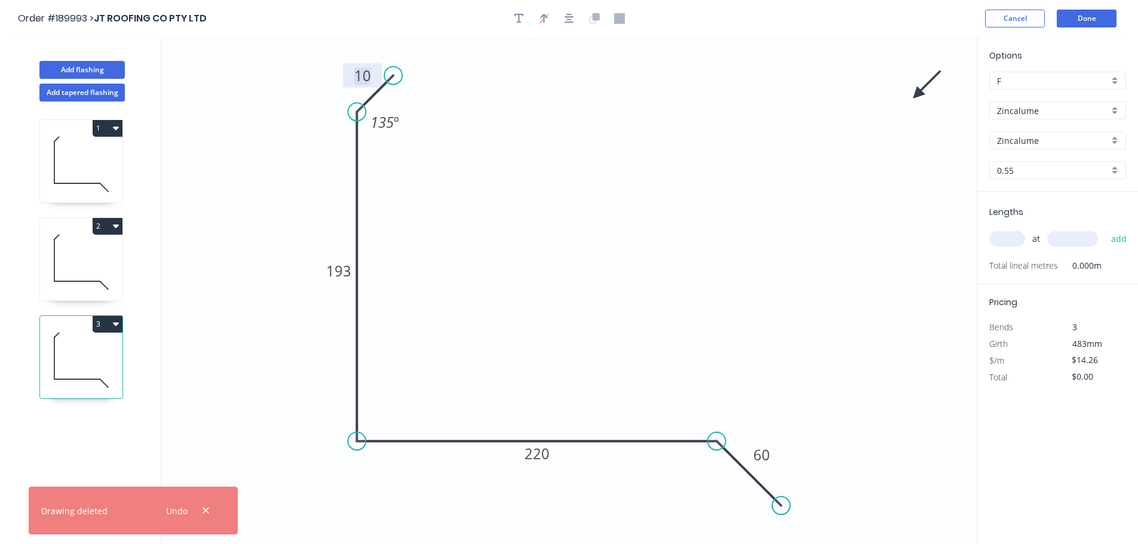
click at [361, 73] on tspan "10" at bounding box center [362, 76] width 17 height 20
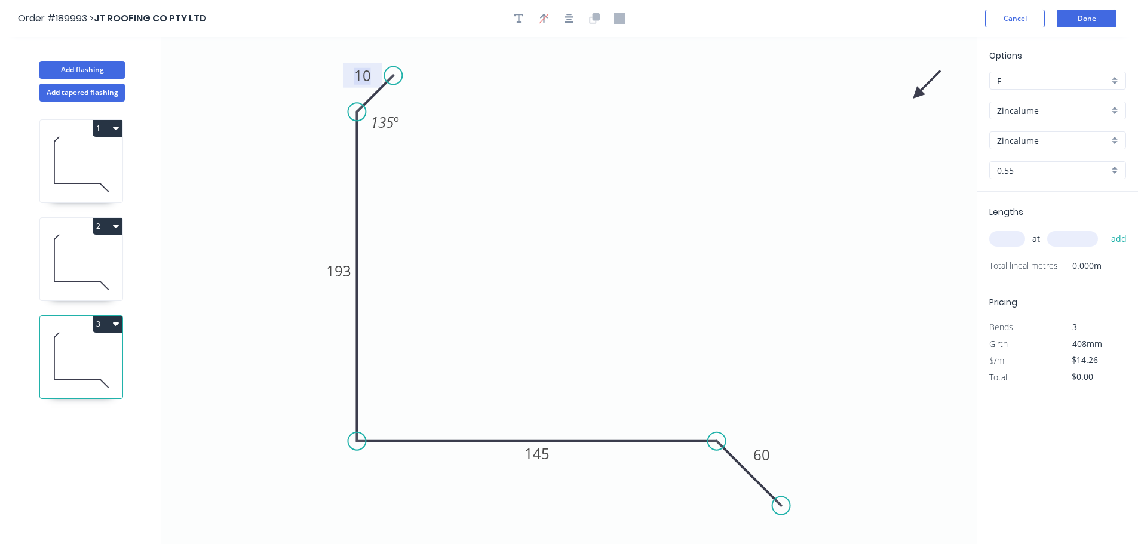
click at [998, 236] on input "text" at bounding box center [1007, 239] width 36 height 16
type input "1"
type input "650"
click at [1105, 229] on button "add" at bounding box center [1119, 239] width 28 height 20
type input "$14.26"
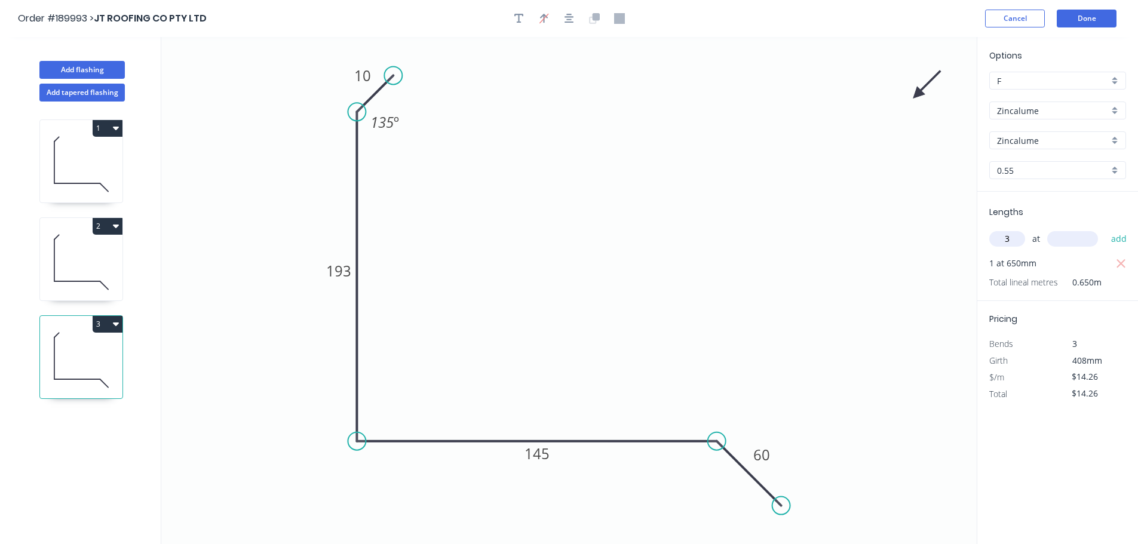
type input "3"
type input "900"
click at [1105, 229] on button "add" at bounding box center [1119, 239] width 28 height 20
type input "$57.04"
click at [110, 71] on button "Add flashing" at bounding box center [81, 70] width 85 height 18
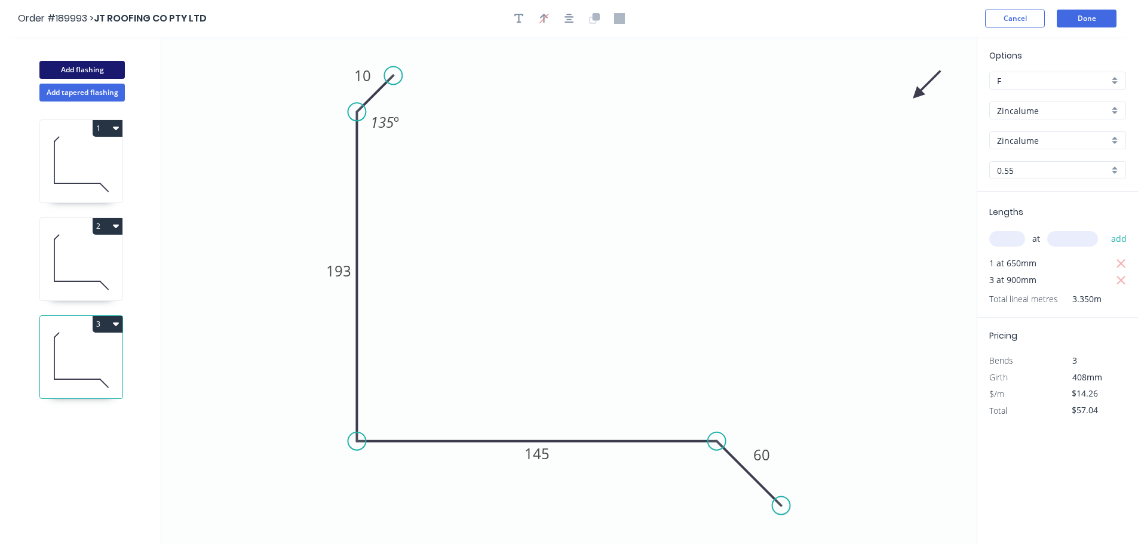
type input "$0.00"
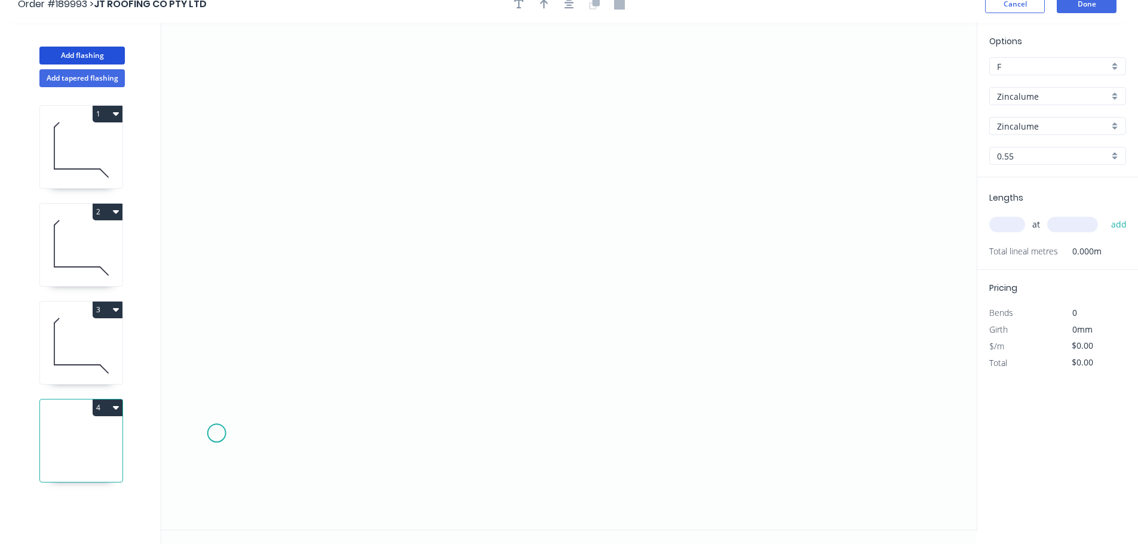
scroll to position [22, 0]
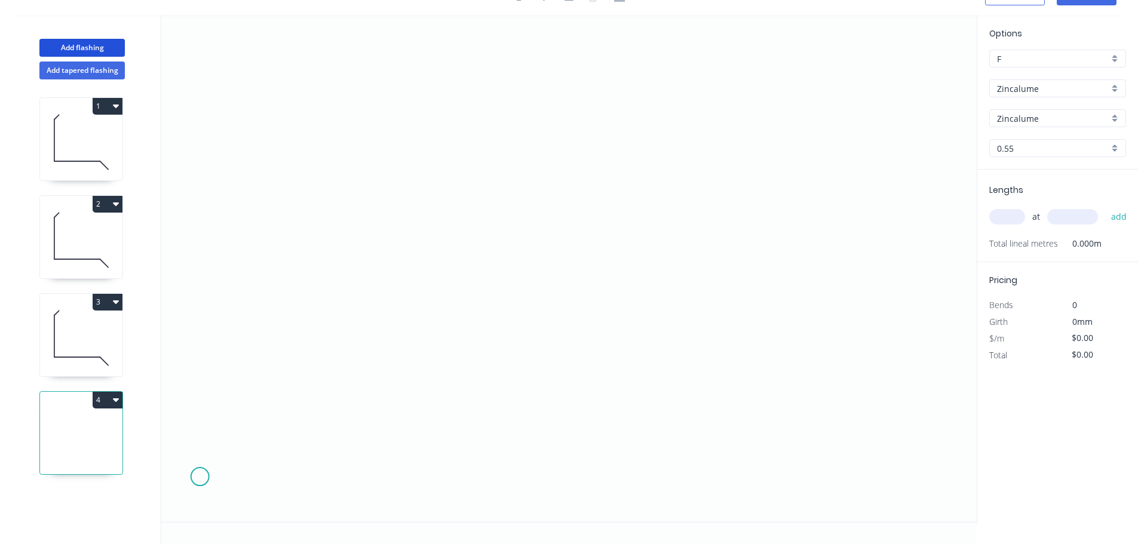
click at [200, 491] on icon "0" at bounding box center [568, 268] width 815 height 507
click at [268, 427] on icon "0" at bounding box center [568, 268] width 815 height 507
click at [693, 443] on icon "0 ?" at bounding box center [568, 268] width 815 height 507
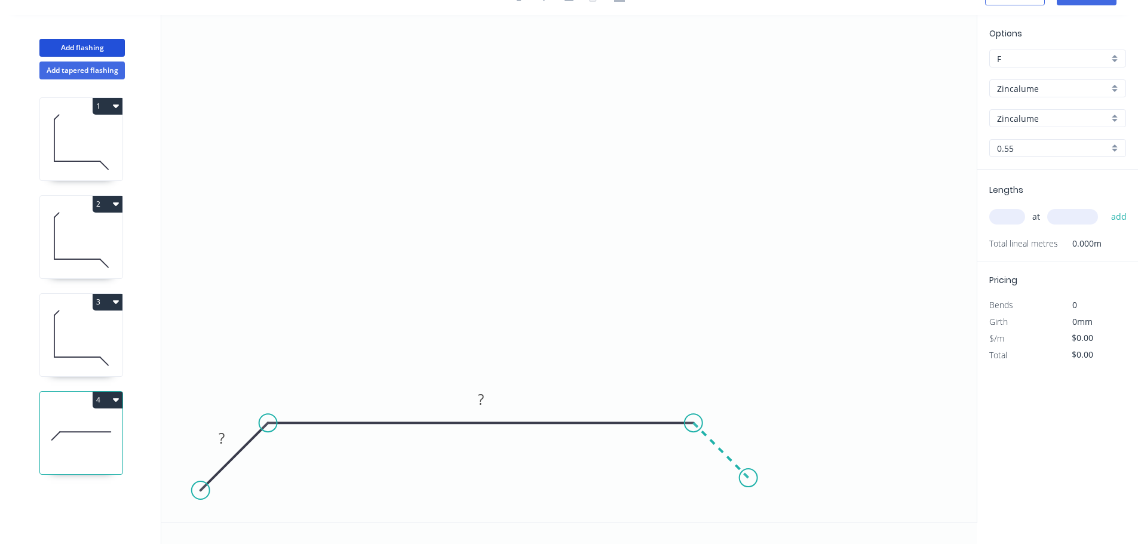
click at [748, 478] on icon "0 ? ?" at bounding box center [568, 268] width 815 height 507
drag, startPoint x: 743, startPoint y: 477, endPoint x: 754, endPoint y: 488, distance: 15.2
click at [754, 488] on circle at bounding box center [754, 483] width 18 height 18
drag, startPoint x: 751, startPoint y: 485, endPoint x: 758, endPoint y: 490, distance: 9.0
click at [758, 490] on circle at bounding box center [757, 486] width 18 height 18
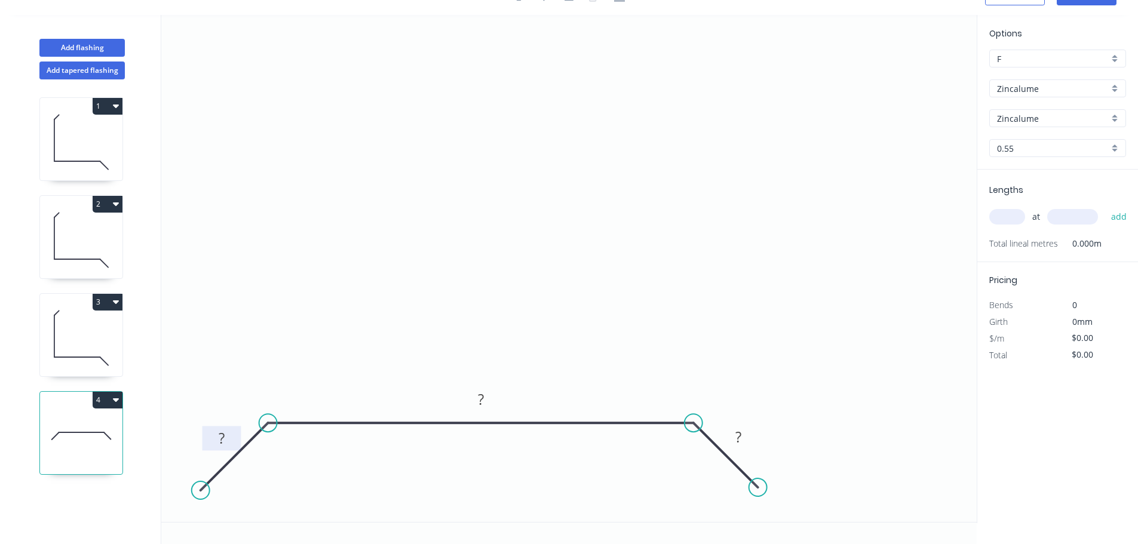
click at [224, 437] on tspan "?" at bounding box center [222, 438] width 6 height 20
click at [1007, 215] on input "text" at bounding box center [1007, 217] width 36 height 16
type input "1"
type input "1000"
click at [1105, 207] on button "add" at bounding box center [1119, 217] width 28 height 20
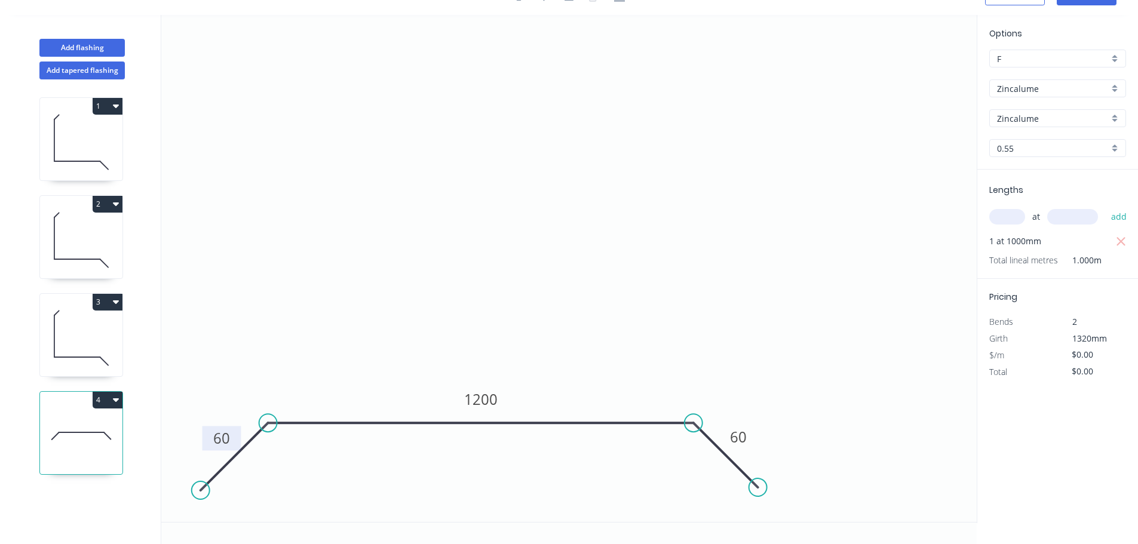
click at [1124, 238] on icon "button" at bounding box center [1120, 242] width 11 height 14
click at [1019, 212] on input "text" at bounding box center [1007, 217] width 36 height 16
type input "1"
type input "1005"
click at [1105, 207] on button "add" at bounding box center [1119, 217] width 28 height 20
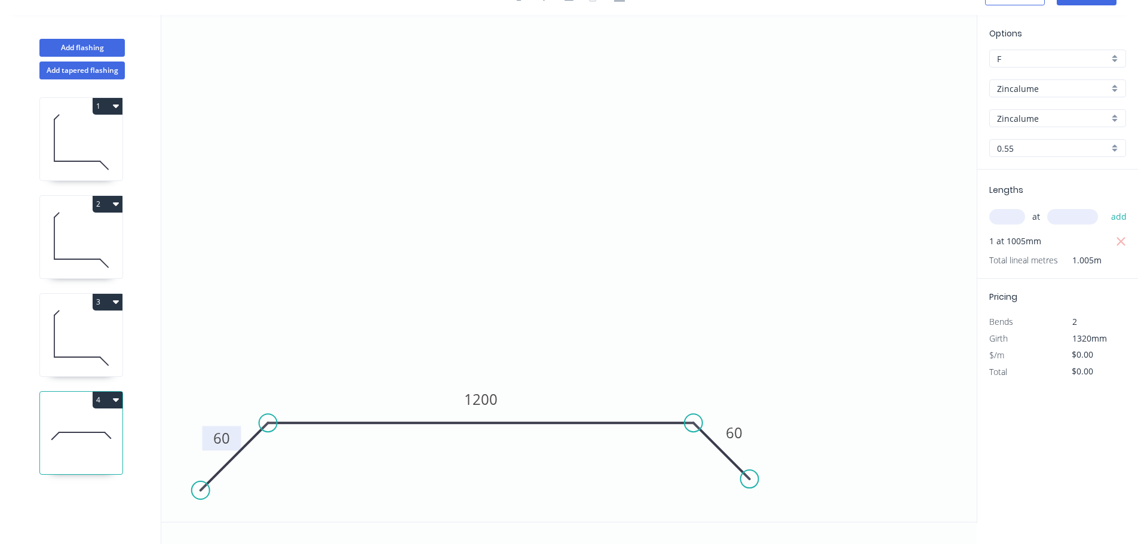
click at [749, 485] on circle at bounding box center [749, 479] width 18 height 18
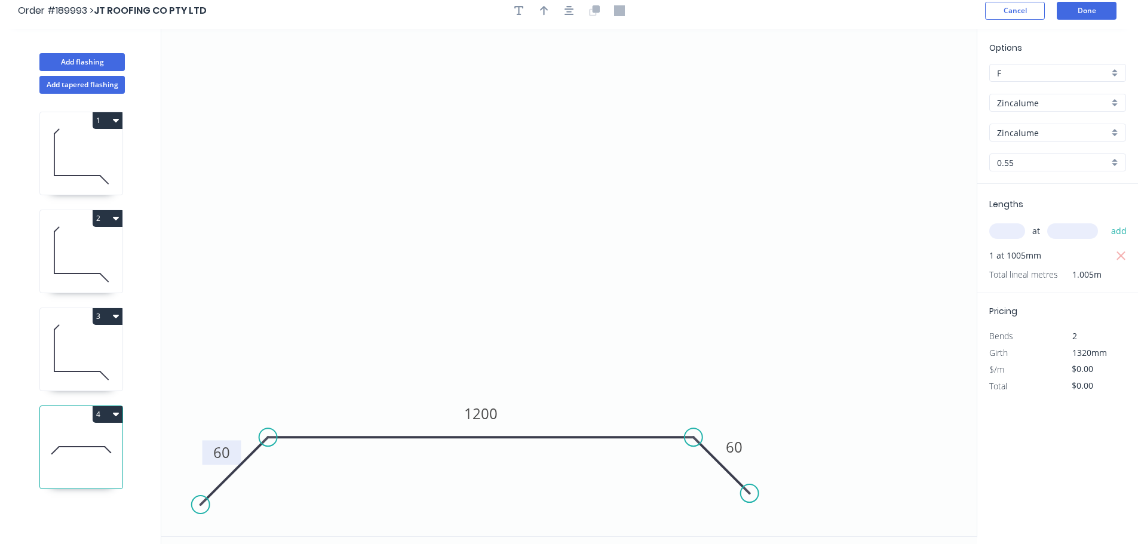
scroll to position [0, 0]
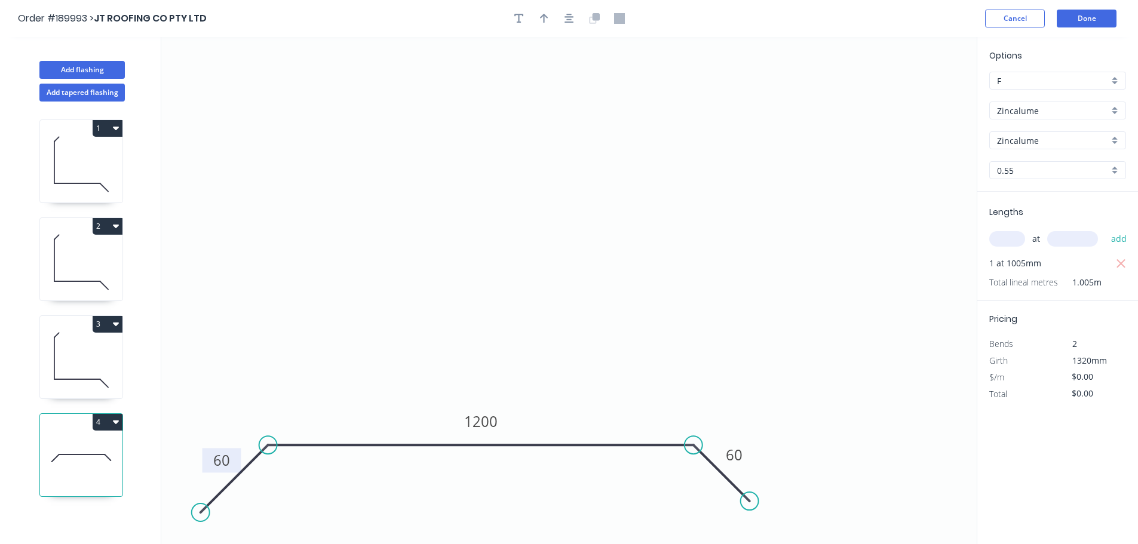
click at [588, 13] on button at bounding box center [594, 19] width 18 height 18
click at [542, 20] on icon "button" at bounding box center [544, 18] width 8 height 11
click at [539, 21] on button "button" at bounding box center [544, 19] width 18 height 18
click at [527, 18] on button "button" at bounding box center [519, 19] width 18 height 18
click at [215, 85] on textarea at bounding box center [238, 84] width 97 height 44
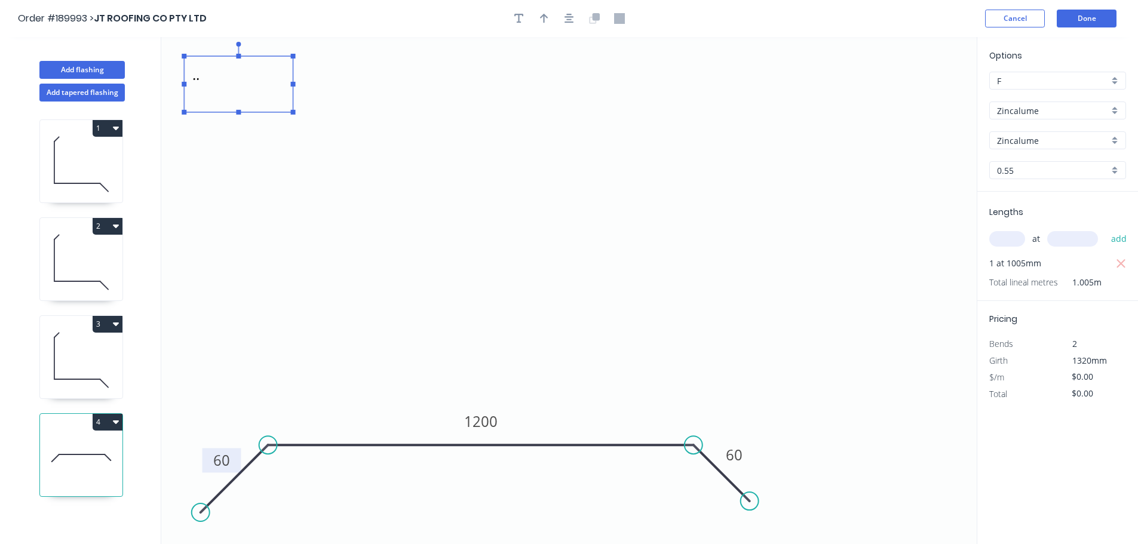
click at [185, 57] on rect at bounding box center [184, 56] width 5 height 5
type textarea ".."
drag, startPoint x: 187, startPoint y: 57, endPoint x: 953, endPoint y: 29, distance: 766.0
click at [954, 31] on div "Order #189993 > JT ROOFING CO PTY LTD Cancel Done Add flashing Add tapered flas…" at bounding box center [569, 283] width 1138 height 566
click at [96, 423] on button "4" at bounding box center [108, 422] width 30 height 17
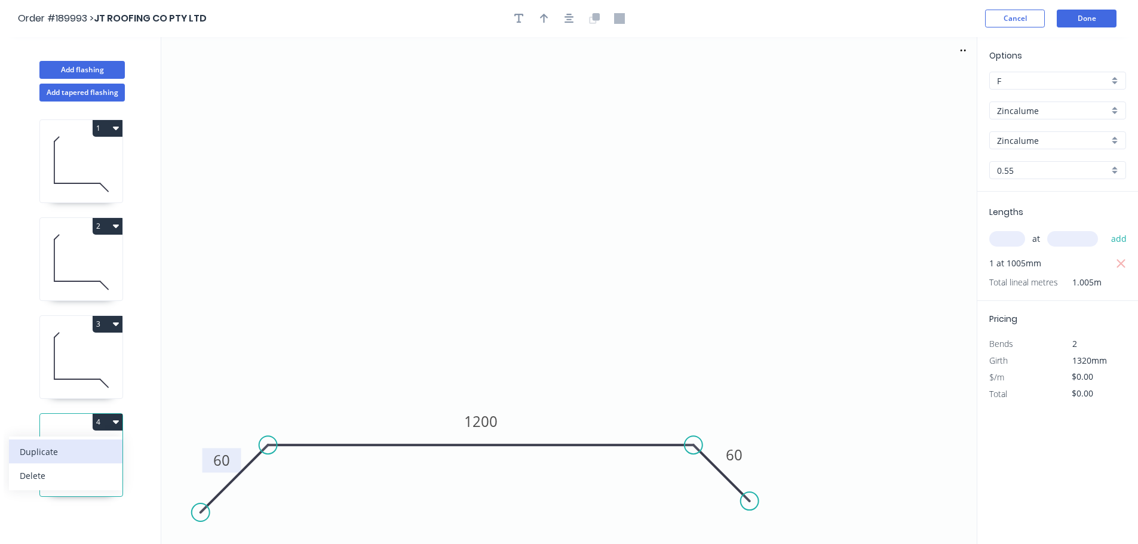
click at [88, 448] on div "Duplicate" at bounding box center [66, 451] width 92 height 17
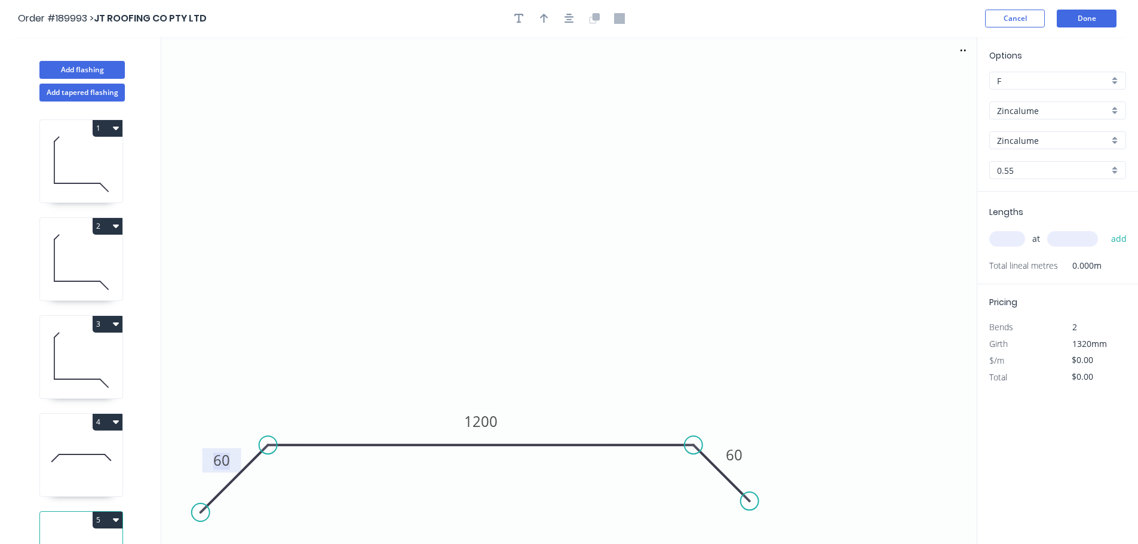
click at [223, 466] on tspan "60" at bounding box center [221, 460] width 17 height 20
type input "$26.22"
click at [1000, 232] on input "text" at bounding box center [1007, 239] width 36 height 16
type input "1"
type input "4155"
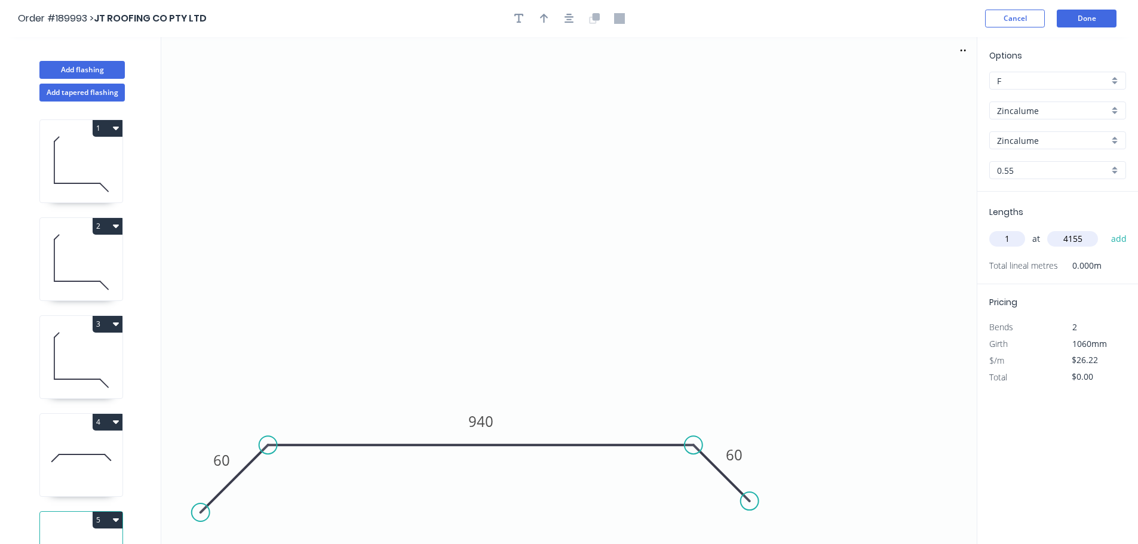
click at [1105, 229] on button "add" at bounding box center [1119, 239] width 28 height 20
type input "$108.94"
type input "1"
type input "5905"
click at [1105, 229] on button "add" at bounding box center [1119, 239] width 28 height 20
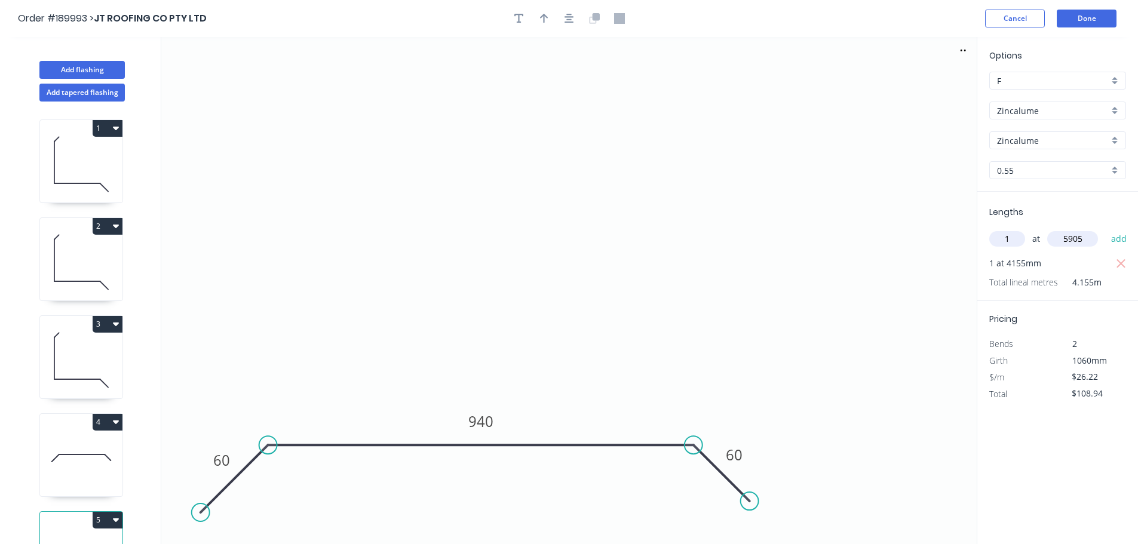
type input "$263.77"
type input "1"
type input "4905"
click at [1105, 229] on button "add" at bounding box center [1119, 239] width 28 height 20
type input "$392.38"
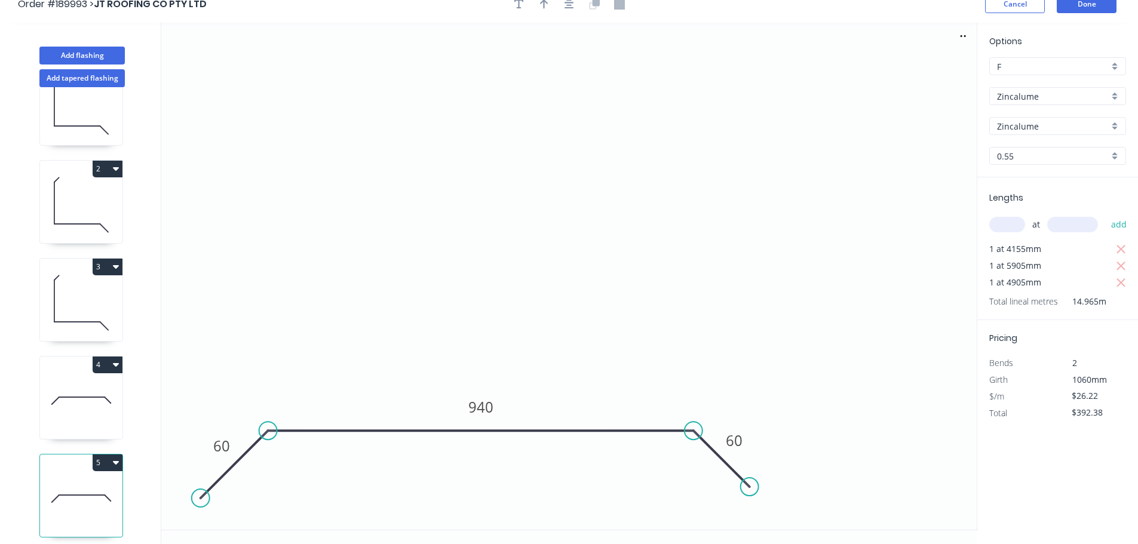
scroll to position [22, 0]
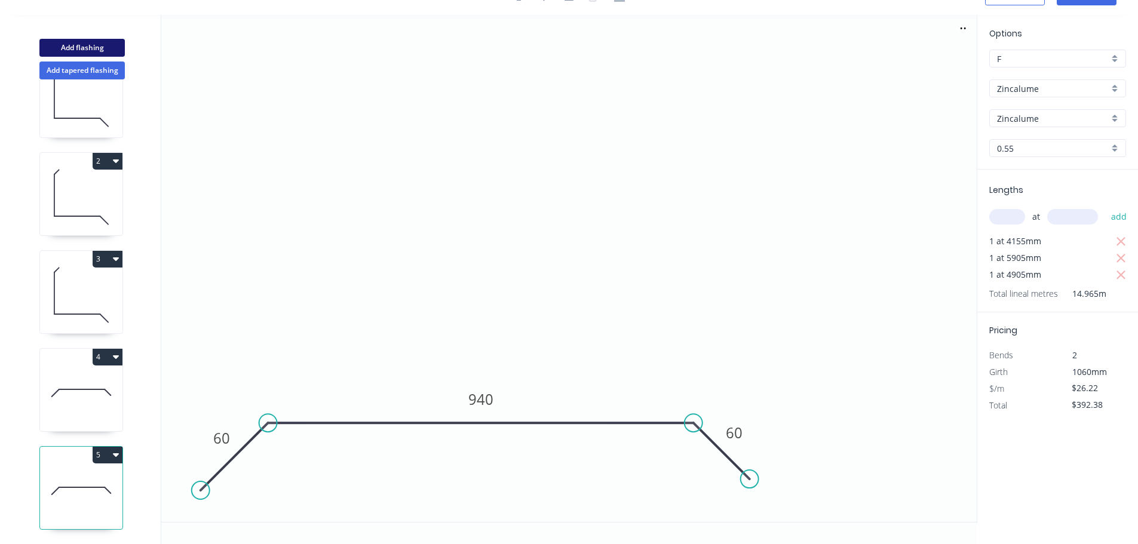
click at [109, 47] on button "Add flashing" at bounding box center [81, 48] width 85 height 18
type input "$0.00"
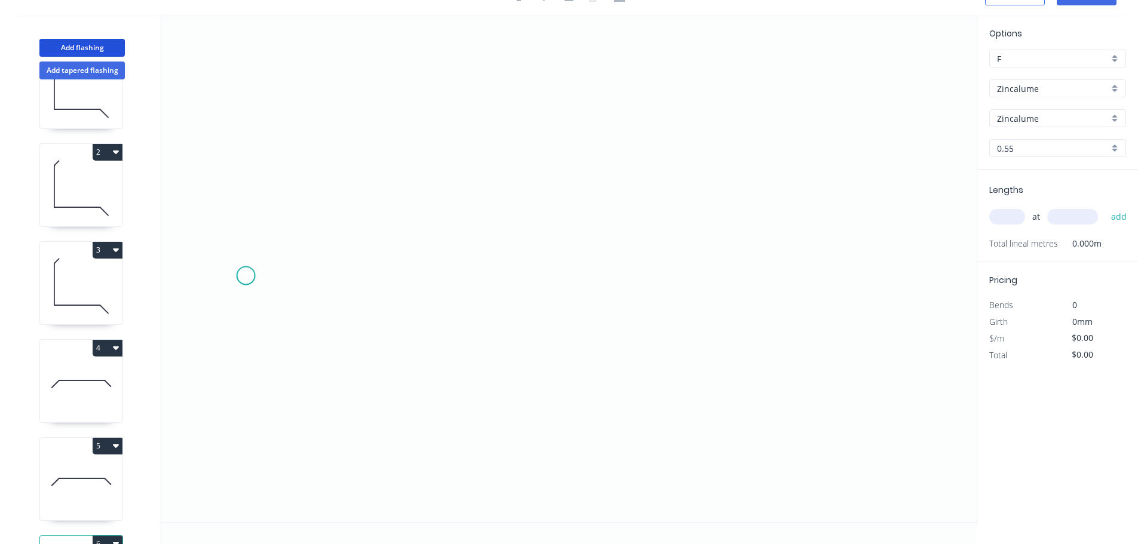
click at [245, 276] on icon "0" at bounding box center [568, 268] width 815 height 507
click at [245, 480] on icon "0" at bounding box center [568, 268] width 815 height 507
click at [578, 478] on icon "0 ?" at bounding box center [568, 268] width 815 height 507
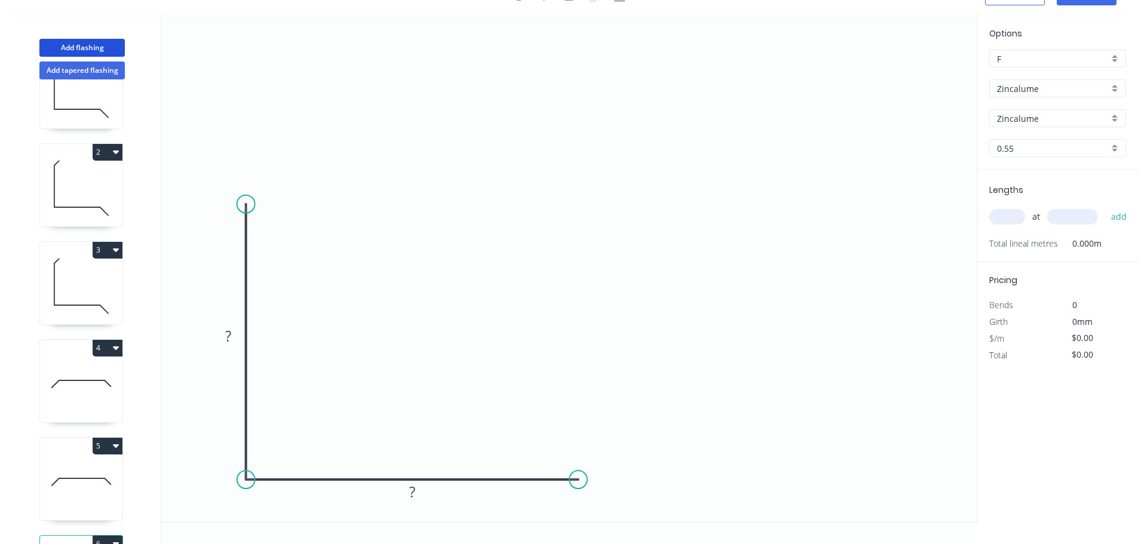
click at [245, 204] on circle at bounding box center [246, 204] width 18 height 18
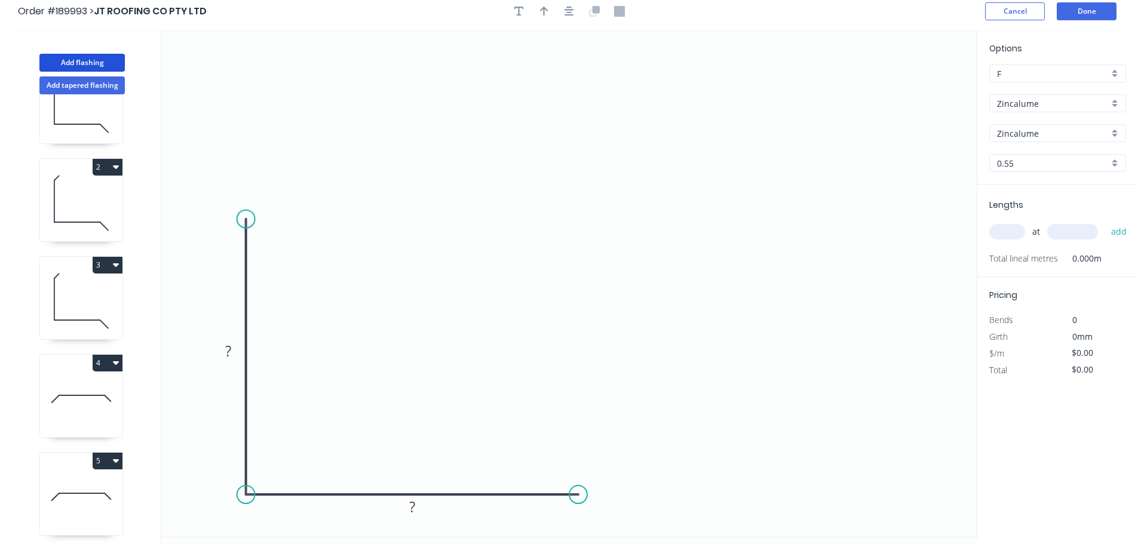
scroll to position [0, 0]
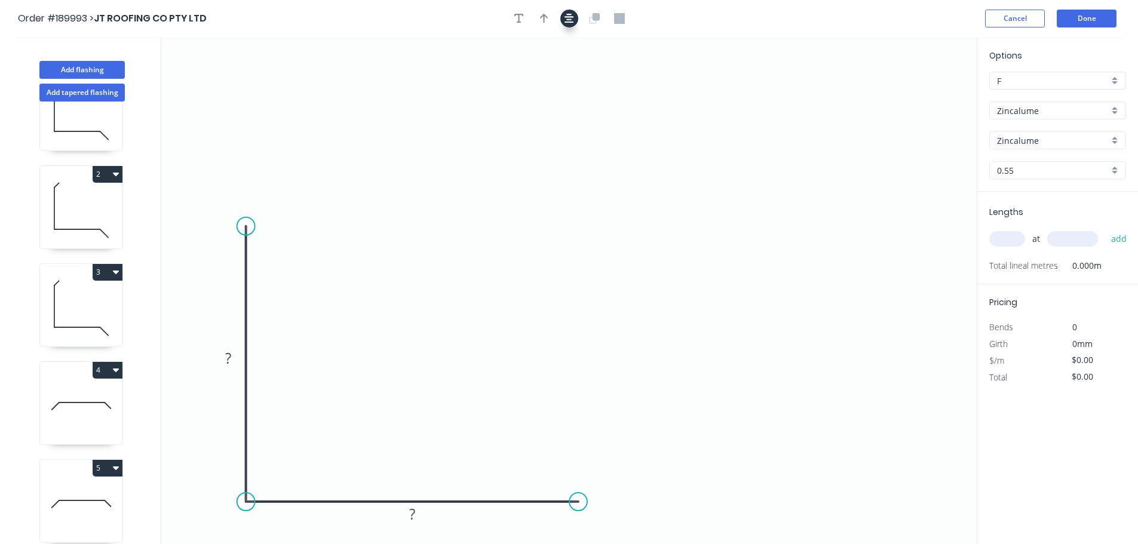
click at [576, 17] on button "button" at bounding box center [569, 19] width 18 height 18
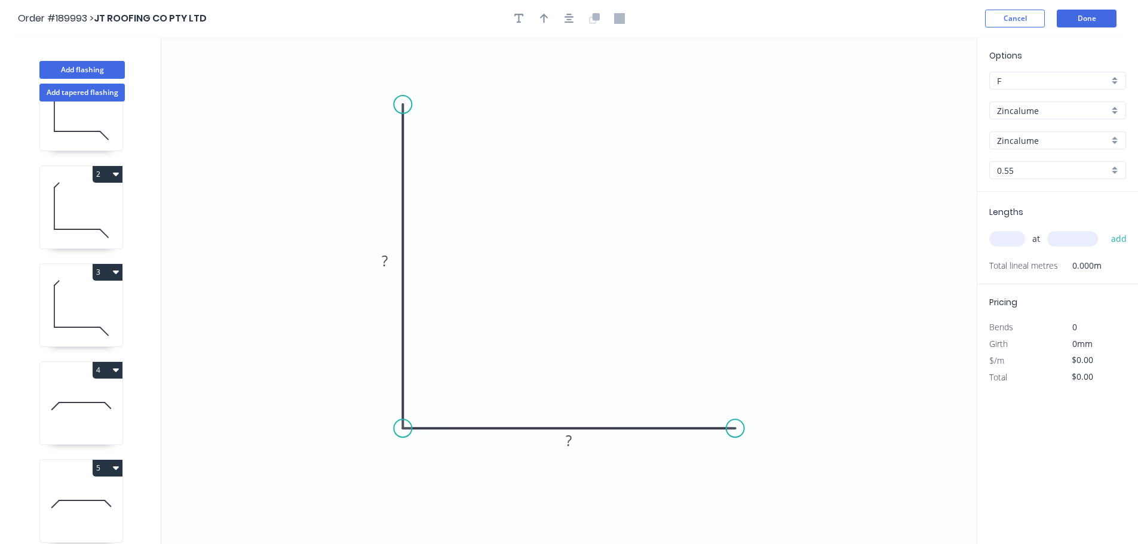
drag, startPoint x: 407, startPoint y: 148, endPoint x: 402, endPoint y: 104, distance: 43.9
click at [402, 104] on circle at bounding box center [403, 105] width 18 height 18
click at [444, 68] on icon "0 ? ?" at bounding box center [568, 290] width 815 height 507
click at [422, 67] on rect at bounding box center [411, 66] width 24 height 17
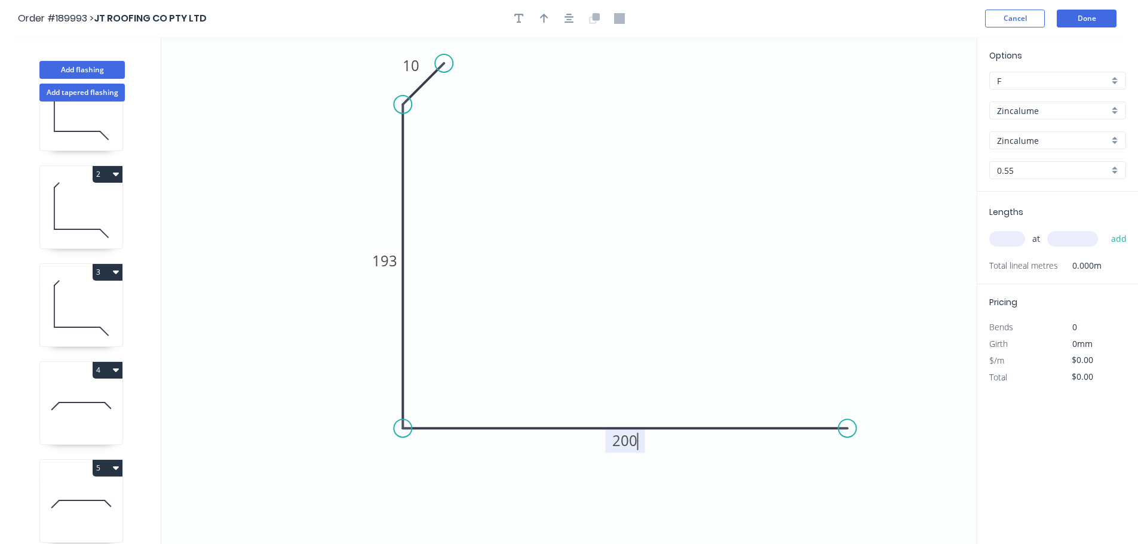
drag, startPoint x: 737, startPoint y: 433, endPoint x: 848, endPoint y: 432, distance: 110.5
click at [848, 432] on circle at bounding box center [847, 428] width 18 height 18
click at [887, 457] on div "Crush & Fold" at bounding box center [908, 462] width 120 height 24
type input "$15.07"
click at [877, 472] on div "Flip bend" at bounding box center [911, 467] width 120 height 24
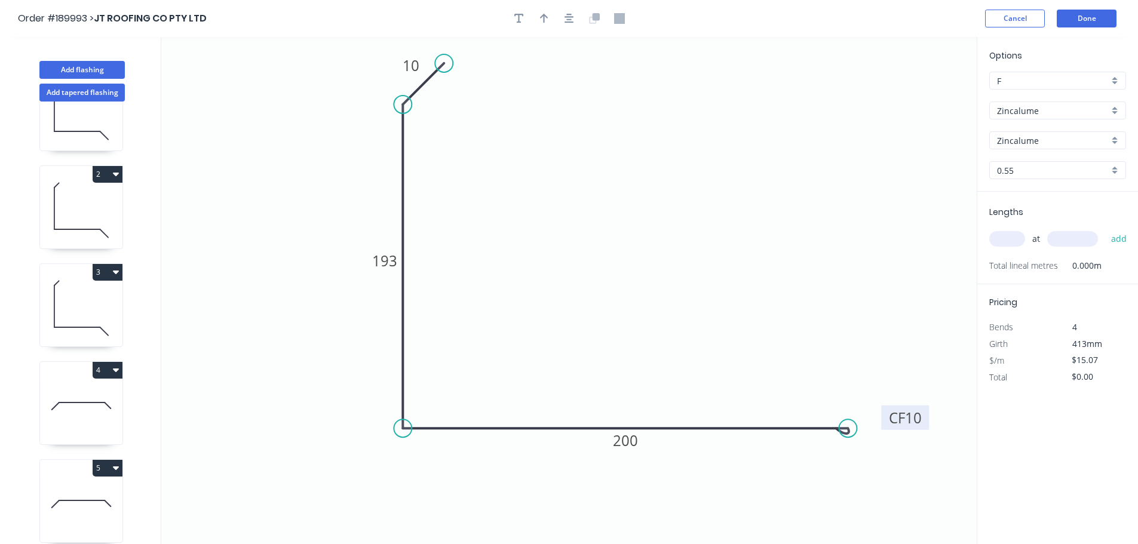
drag, startPoint x: 852, startPoint y: 394, endPoint x: 926, endPoint y: 414, distance: 76.2
click at [926, 414] on rect at bounding box center [905, 417] width 48 height 24
click at [914, 426] on tspan "10" at bounding box center [913, 418] width 17 height 20
click at [573, 8] on header "Order #189993 > JT ROOFING CO PTY LTD Cancel Done" at bounding box center [569, 18] width 1138 height 37
click at [571, 20] on icon "button" at bounding box center [569, 19] width 10 height 10
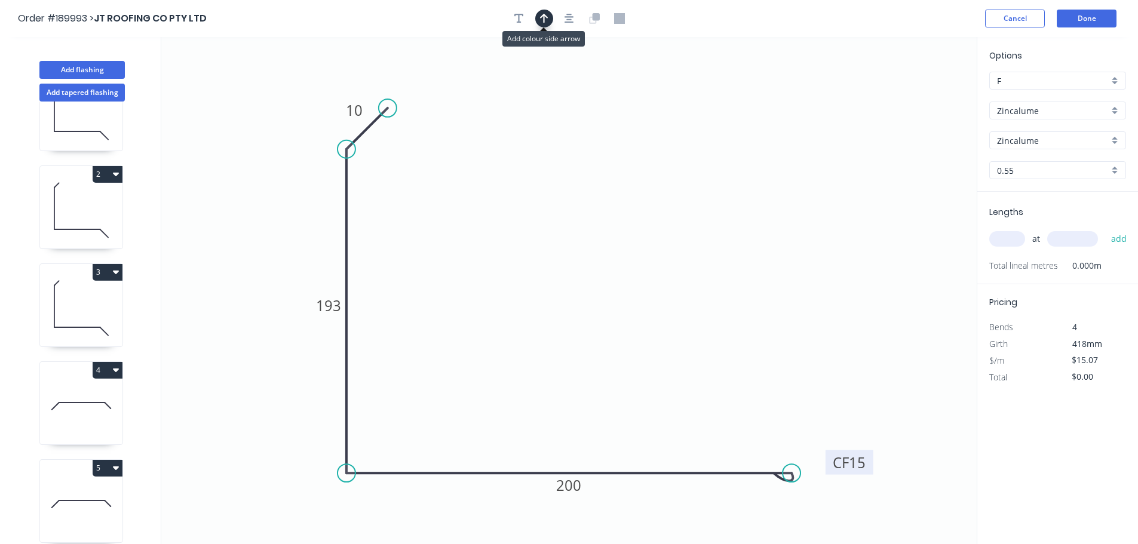
click at [546, 14] on icon "button" at bounding box center [544, 18] width 8 height 11
drag, startPoint x: 918, startPoint y: 94, endPoint x: 605, endPoint y: 100, distance: 313.6
click at [605, 100] on icon at bounding box center [605, 86] width 11 height 38
click at [1004, 237] on input "text" at bounding box center [1007, 239] width 36 height 16
type input "1"
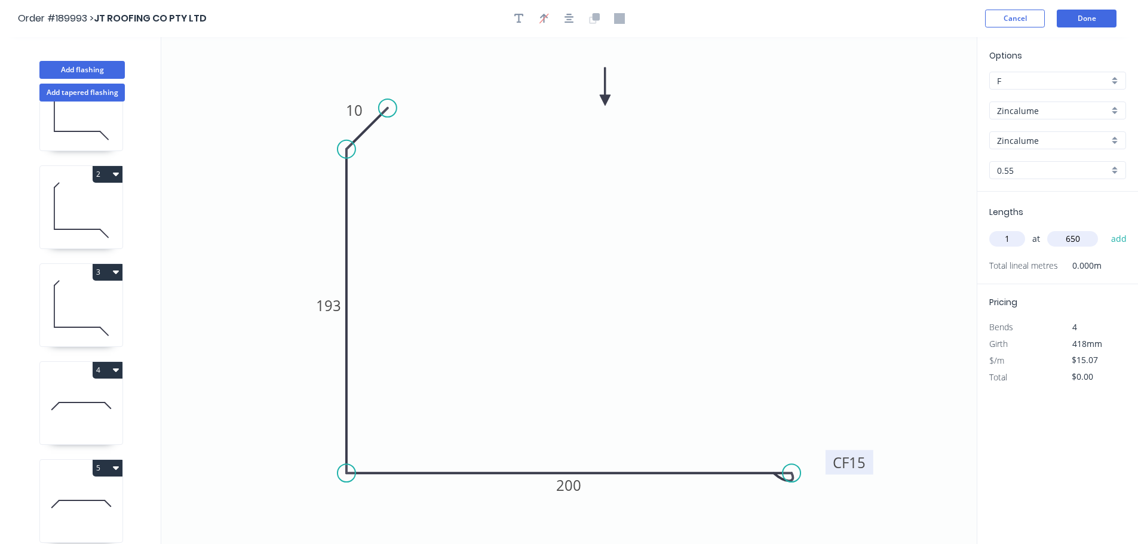
type input "650"
click at [1105, 229] on button "add" at bounding box center [1119, 239] width 28 height 20
type input "$15.07"
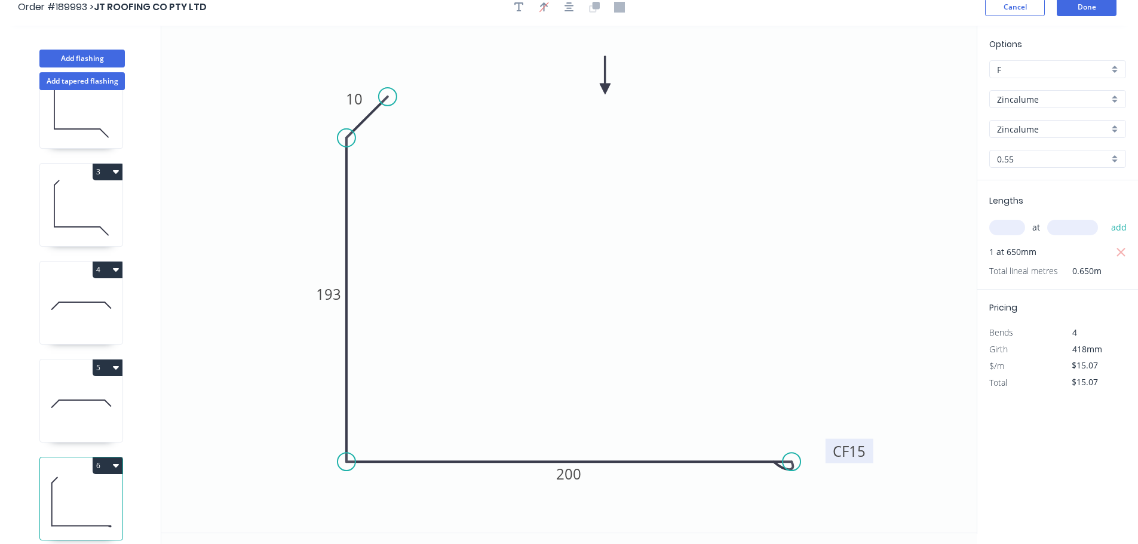
scroll to position [22, 0]
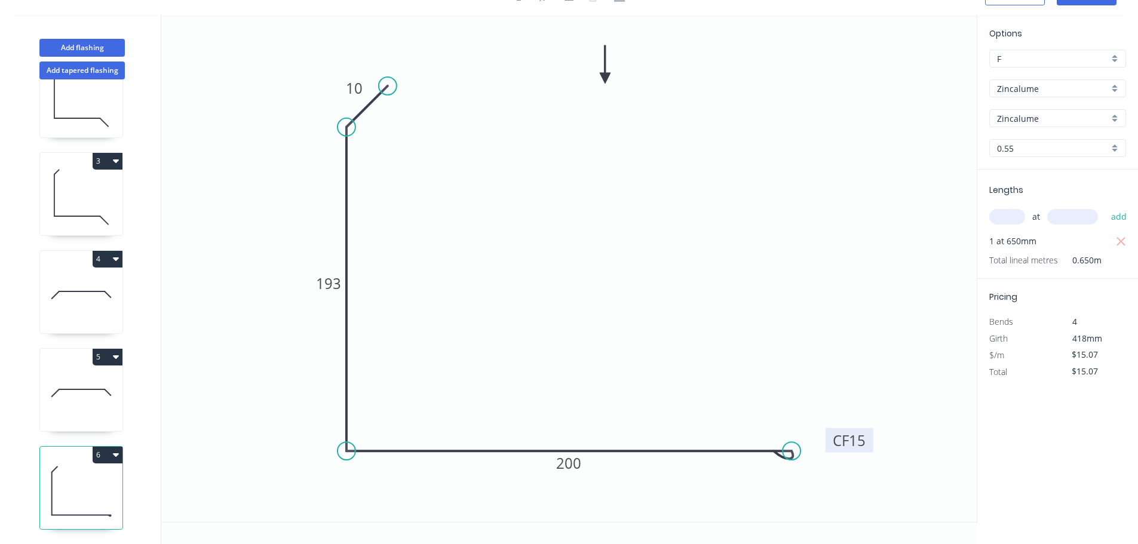
click at [115, 352] on icon "button" at bounding box center [116, 357] width 6 height 10
click at [82, 379] on div "Duplicate" at bounding box center [66, 386] width 92 height 17
type input "$26.22"
type input "$0.00"
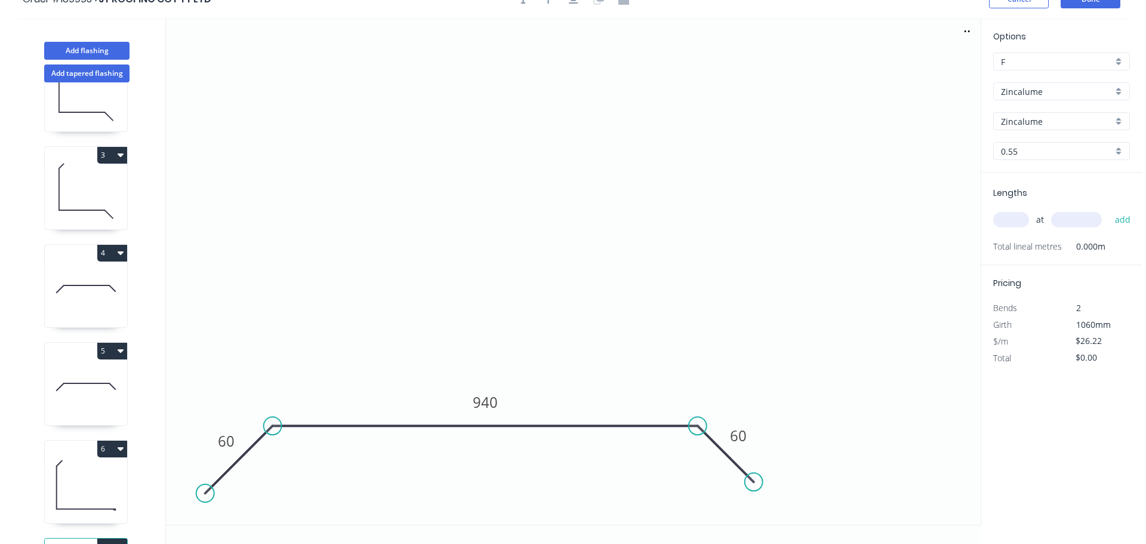
scroll to position [0, 0]
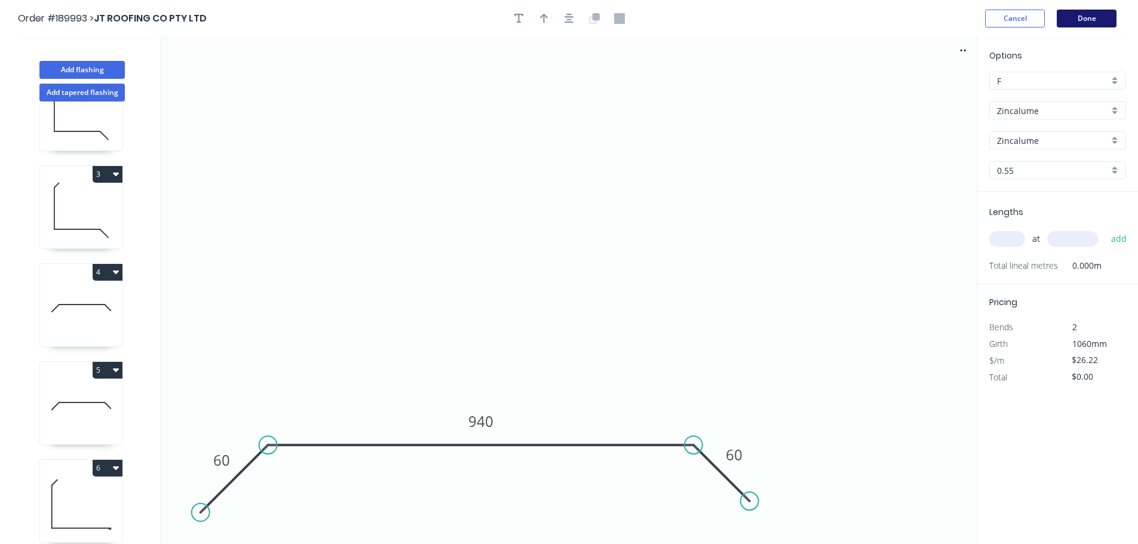
click at [1089, 17] on button "Done" at bounding box center [1086, 19] width 60 height 18
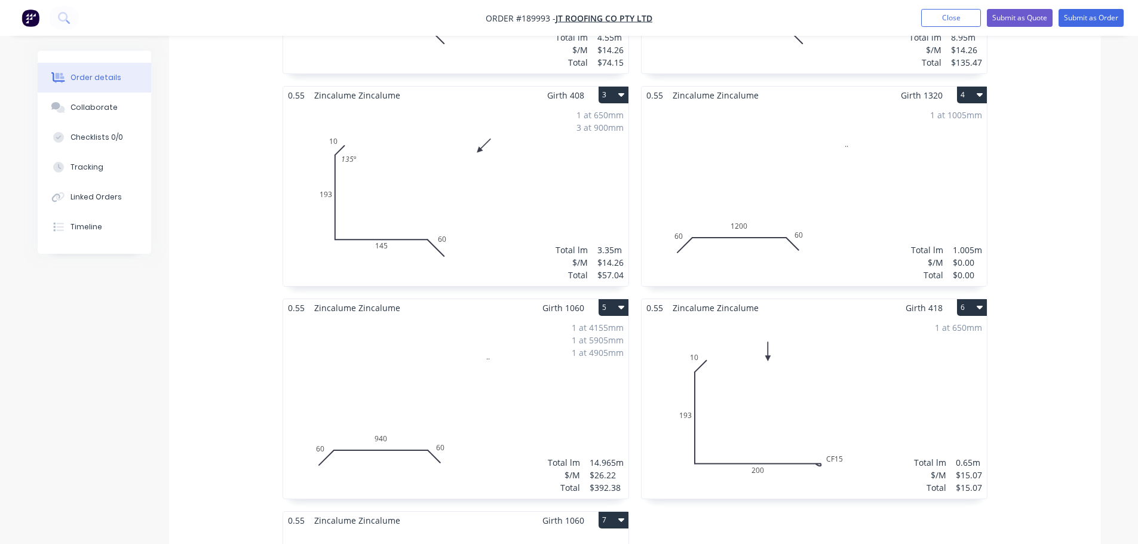
click at [405, 364] on div "1 at 4155mm 1 at 5905mm 1 at 4905mm Total lm $/M Total 14.965m $26.22 $392.38" at bounding box center [455, 407] width 345 height 182
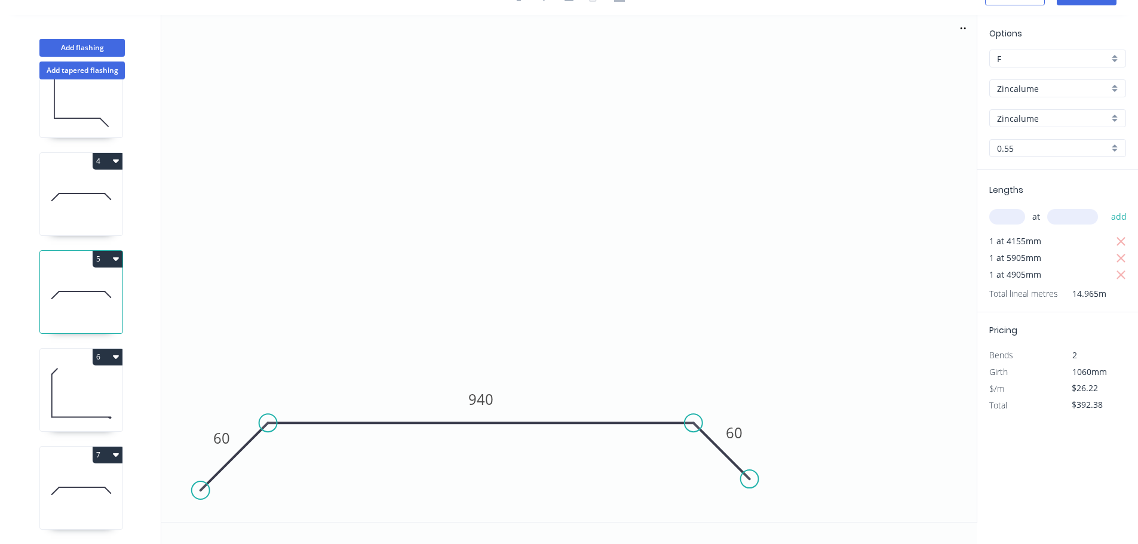
scroll to position [248, 0]
click at [83, 479] on icon at bounding box center [81, 491] width 82 height 76
type input "$0.00"
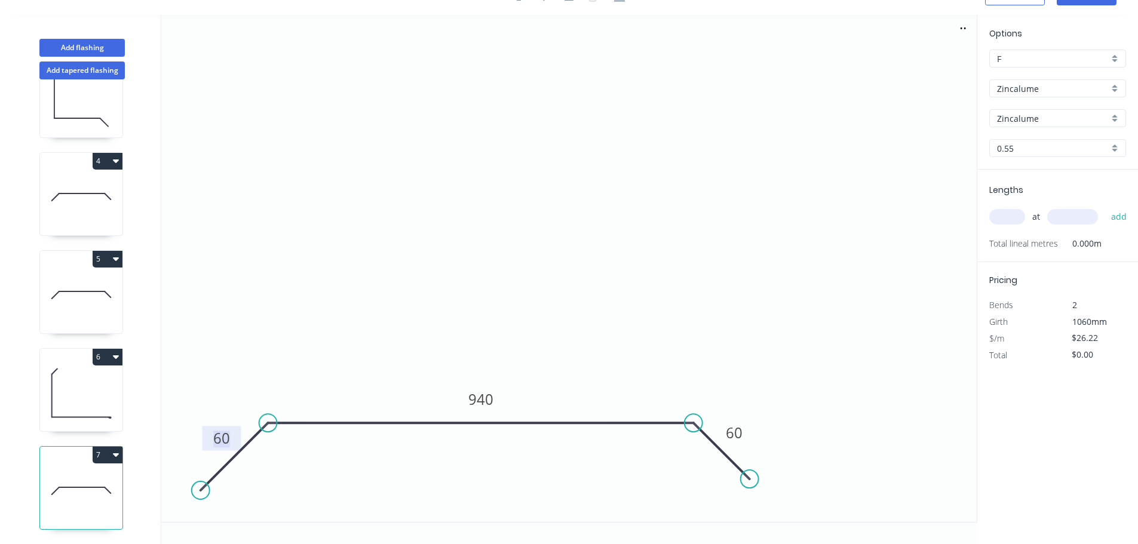
click at [229, 439] on tspan "60" at bounding box center [221, 438] width 17 height 20
click at [110, 447] on button "7" at bounding box center [108, 455] width 30 height 17
click at [70, 500] on div "Delete" at bounding box center [66, 508] width 92 height 17
type input "$15.07"
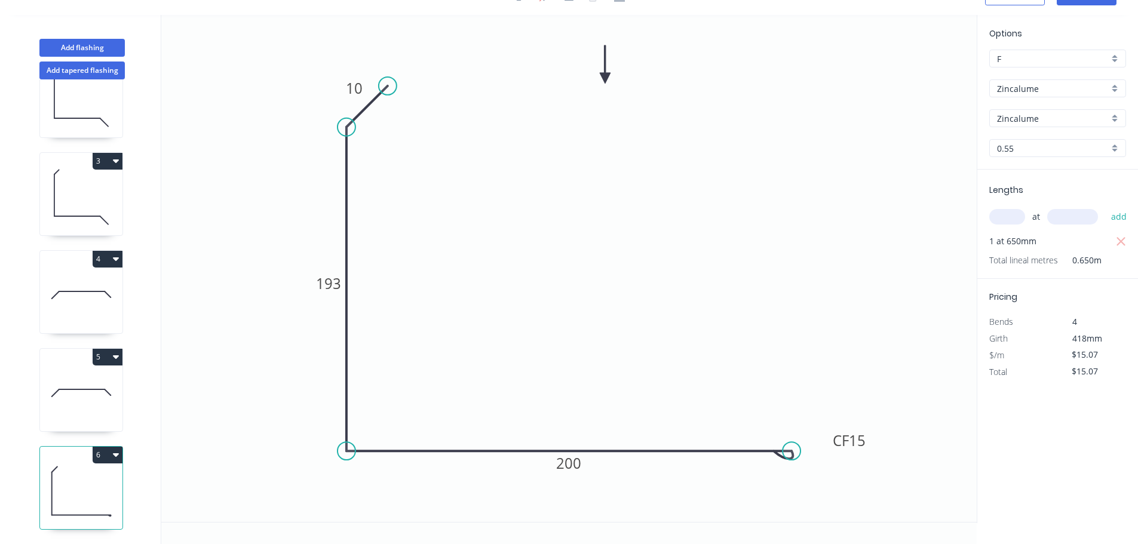
scroll to position [150, 0]
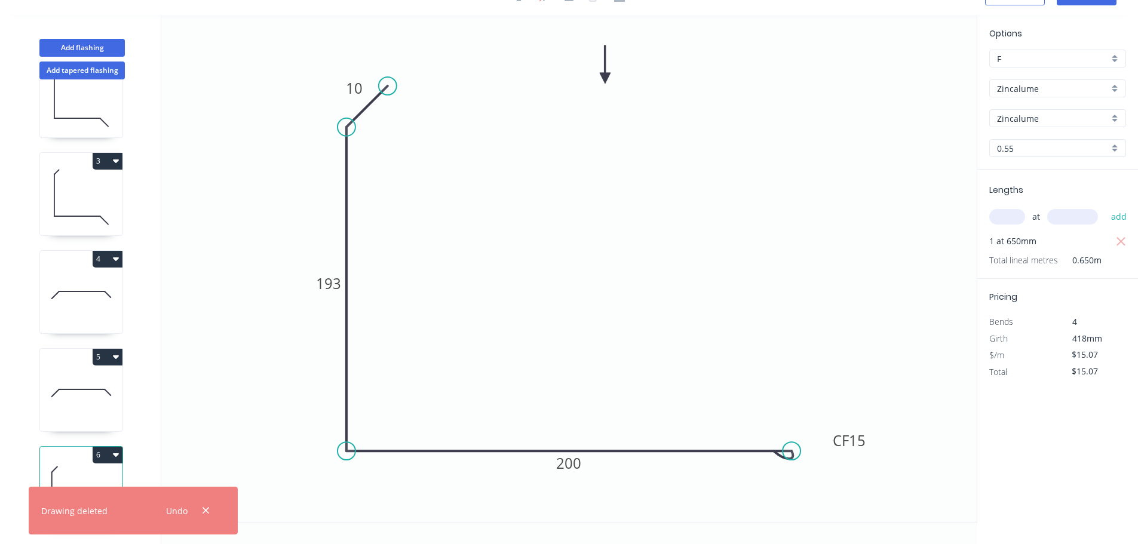
click at [76, 36] on div "Add flashing" at bounding box center [82, 39] width 157 height 36
click at [76, 41] on button "Add flashing" at bounding box center [81, 48] width 85 height 18
type input "$0.00"
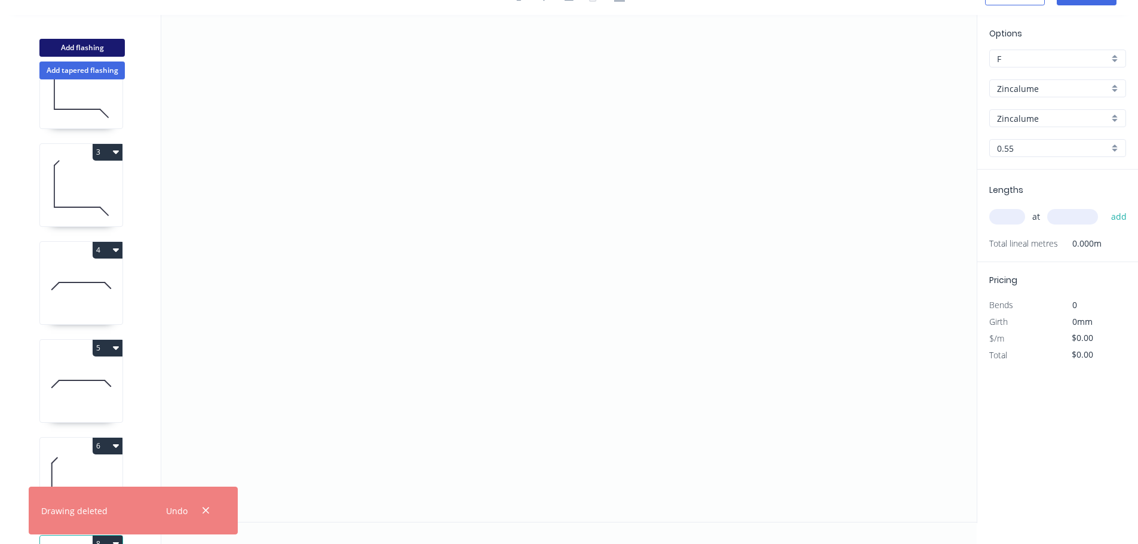
scroll to position [248, 0]
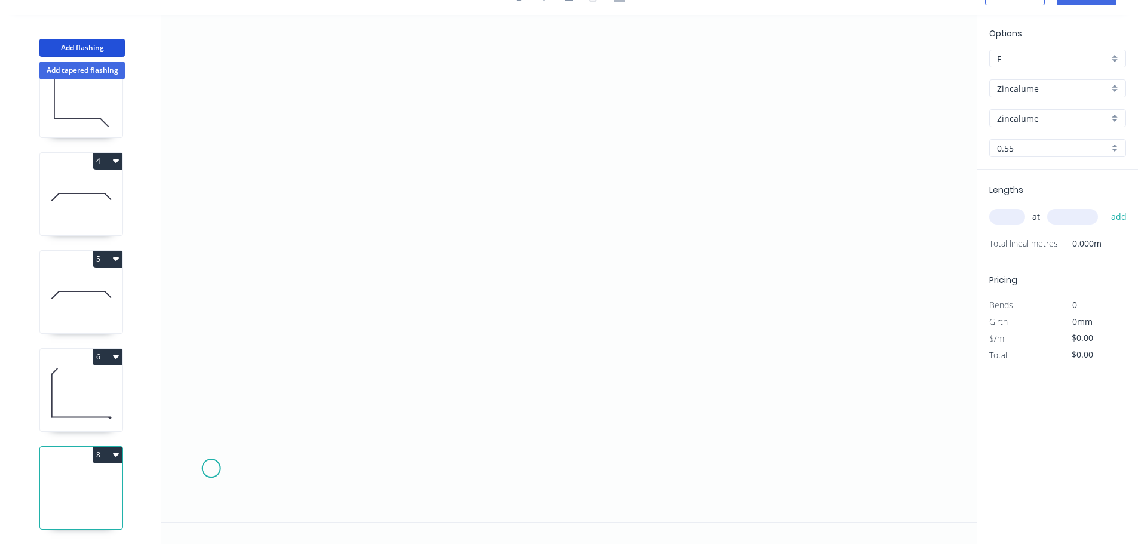
click at [211, 469] on icon "0" at bounding box center [568, 268] width 815 height 507
click at [717, 487] on icon "0" at bounding box center [568, 268] width 815 height 507
click at [719, 469] on circle at bounding box center [717, 468] width 18 height 18
click at [721, 469] on circle at bounding box center [717, 468] width 18 height 18
click at [755, 514] on icon "0 ?" at bounding box center [568, 268] width 815 height 507
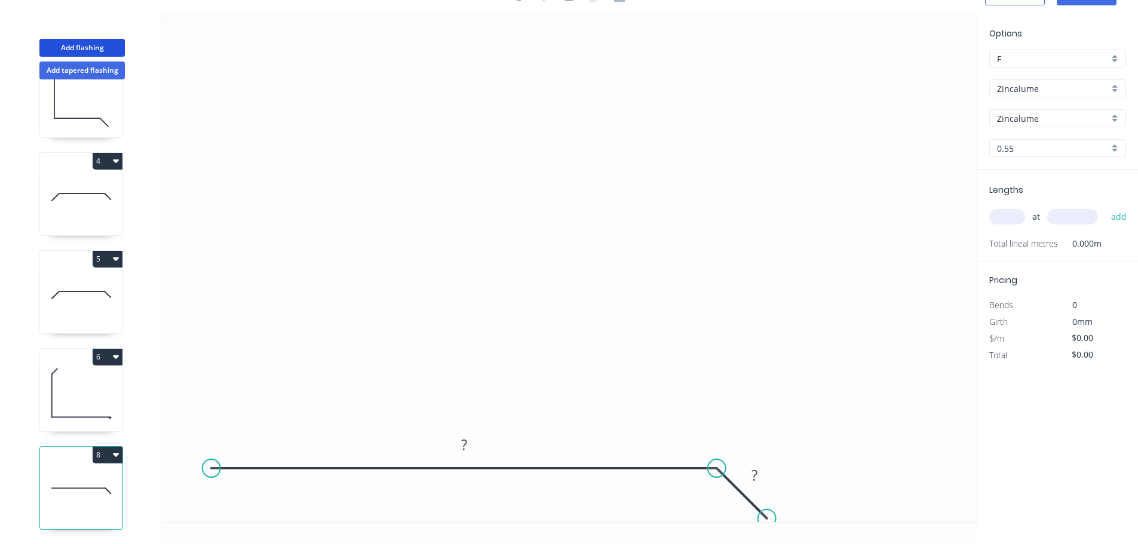
drag, startPoint x: 760, startPoint y: 512, endPoint x: 766, endPoint y: 519, distance: 9.8
click at [768, 521] on circle at bounding box center [767, 518] width 18 height 18
click at [236, 487] on div "Open Hook" at bounding box center [277, 486] width 120 height 24
click at [236, 493] on div "Delete point" at bounding box center [267, 486] width 120 height 24
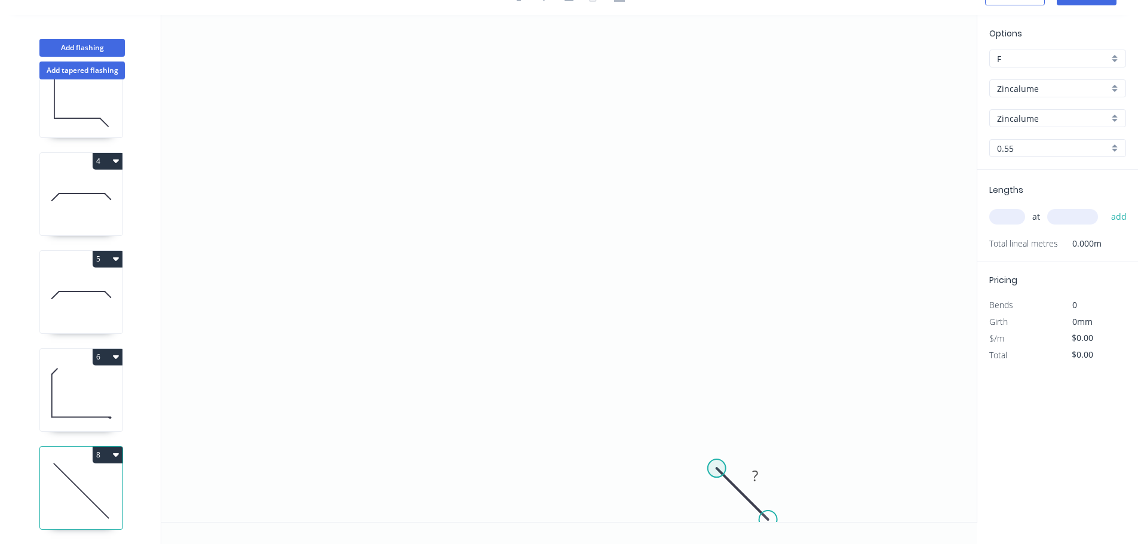
click at [713, 466] on circle at bounding box center [717, 468] width 18 height 18
click at [708, 468] on circle at bounding box center [713, 465] width 18 height 18
click at [234, 462] on icon "0 ?" at bounding box center [568, 268] width 815 height 507
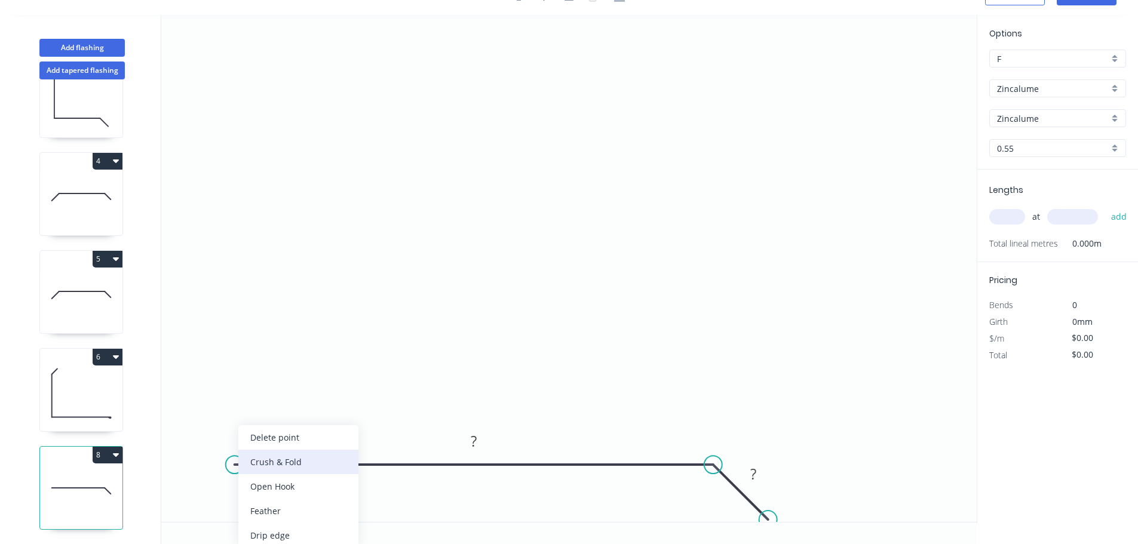
click at [287, 462] on div "Crush & Fold" at bounding box center [298, 462] width 120 height 24
drag, startPoint x: 268, startPoint y: 442, endPoint x: 214, endPoint y: 502, distance: 80.8
click at [214, 502] on rect at bounding box center [197, 497] width 48 height 24
click at [208, 499] on tspan "10" at bounding box center [204, 494] width 17 height 20
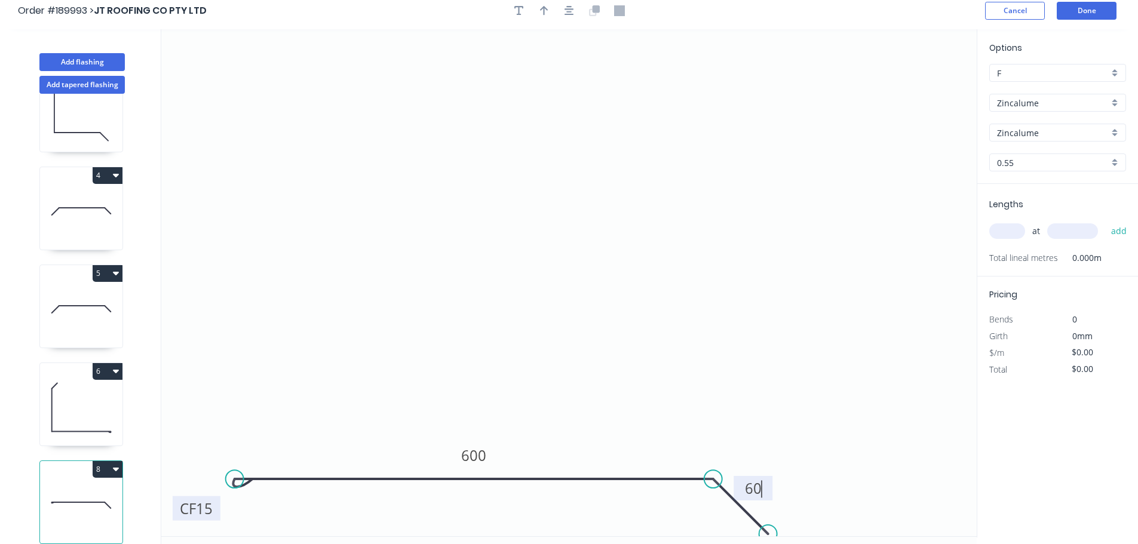
scroll to position [0, 0]
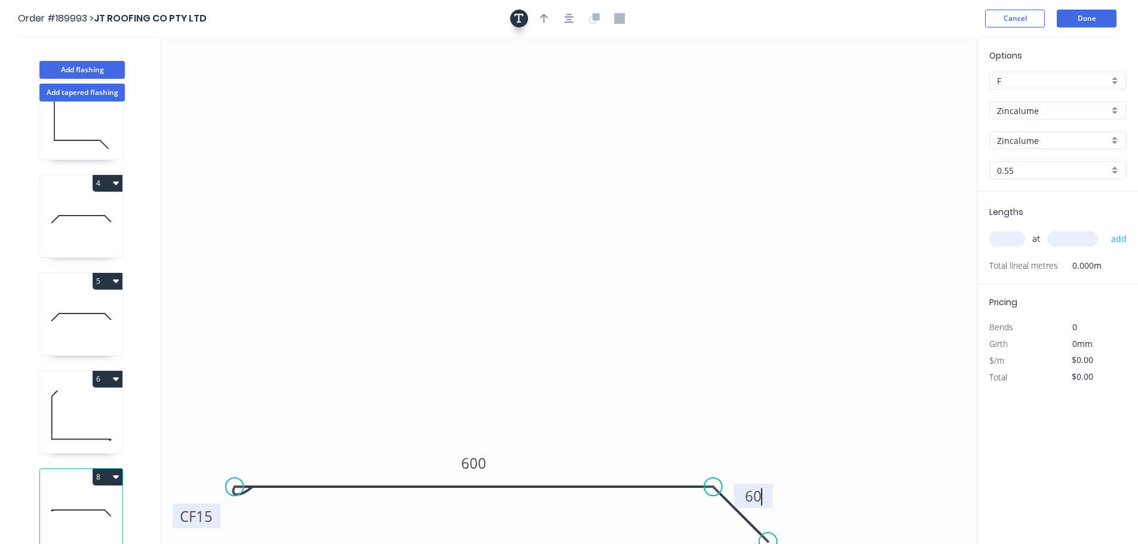
click at [522, 17] on icon "button" at bounding box center [519, 18] width 10 height 11
type input "$19.73"
click at [211, 96] on textarea at bounding box center [238, 84] width 97 height 44
click at [245, 56] on rect at bounding box center [238, 84] width 109 height 56
type textarea ".."
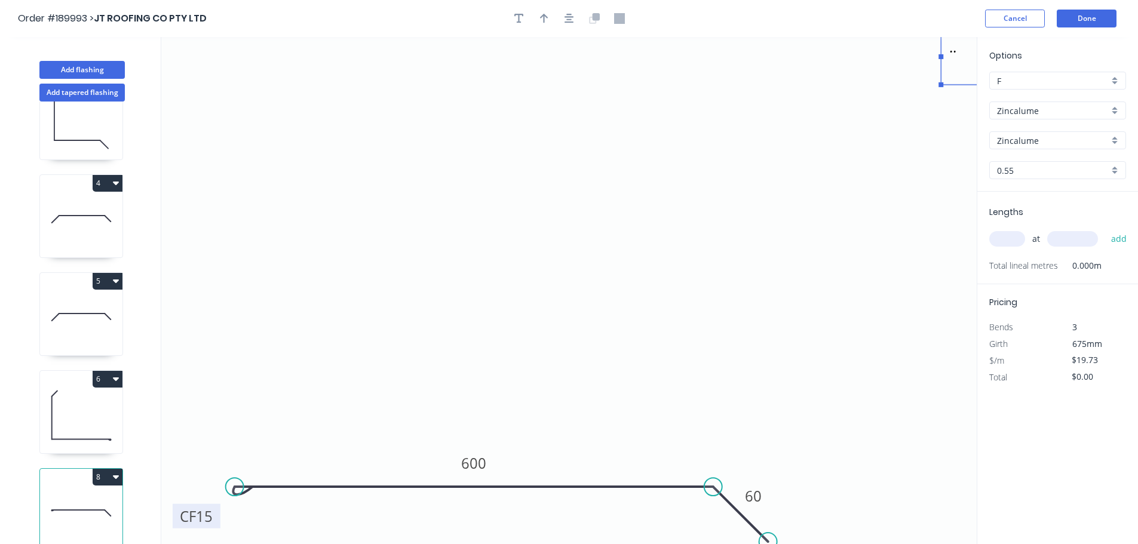
drag, startPoint x: 250, startPoint y: 57, endPoint x: 1006, endPoint y: 30, distance: 757.0
click at [1006, 30] on div "Order #189993 > JT ROOFING CO PTY LTD Cancel Done Add flashing Add tapered flas…" at bounding box center [569, 283] width 1138 height 566
click at [1013, 236] on input "text" at bounding box center [1007, 239] width 36 height 16
type input "1"
type input "905"
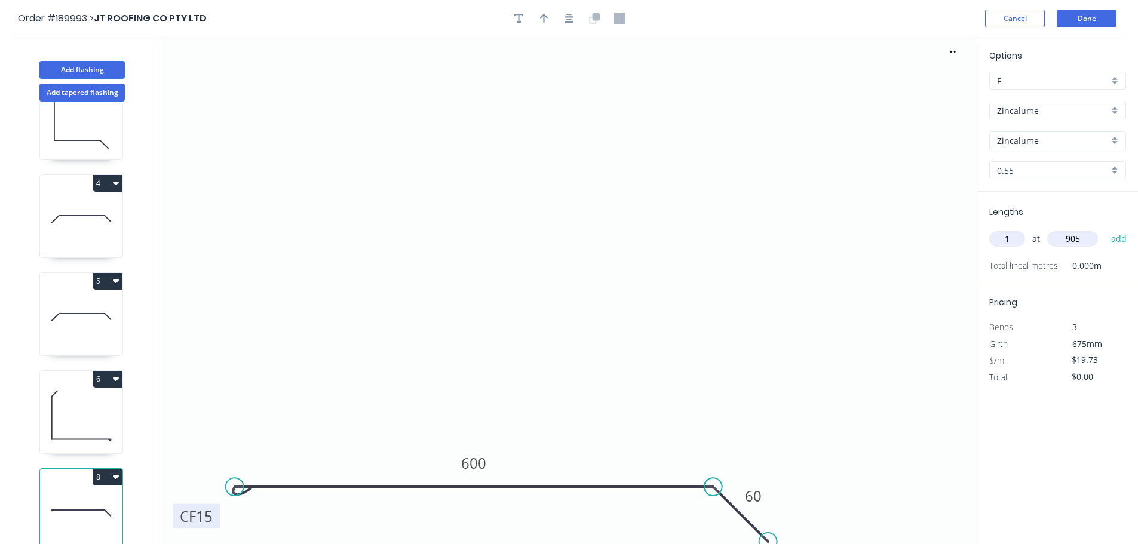
click at [1105, 229] on button "add" at bounding box center [1119, 239] width 28 height 20
type input "$19.73"
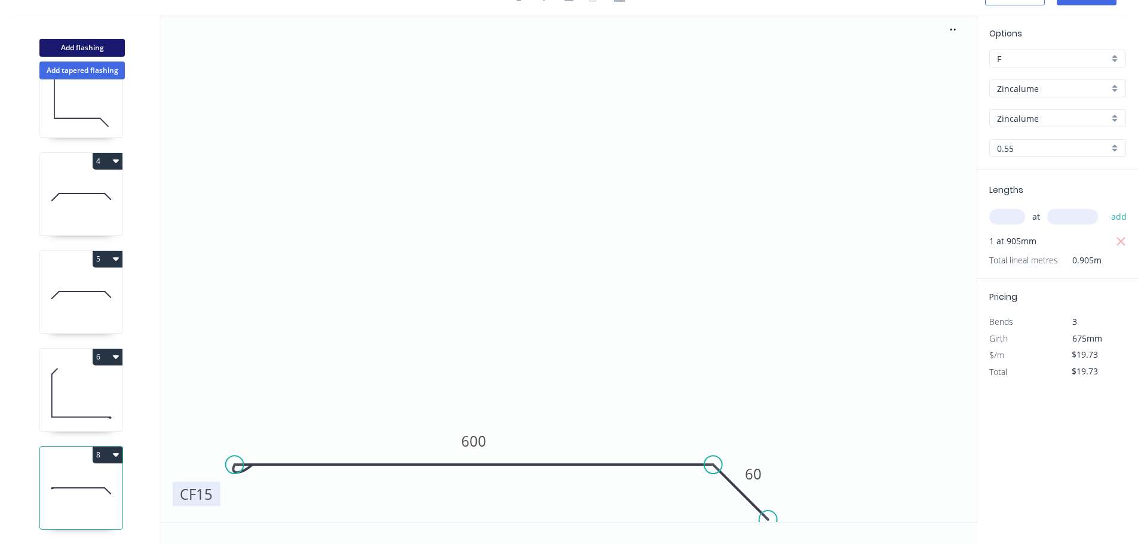
click at [99, 51] on button "Add flashing" at bounding box center [81, 48] width 85 height 18
type input "$0.00"
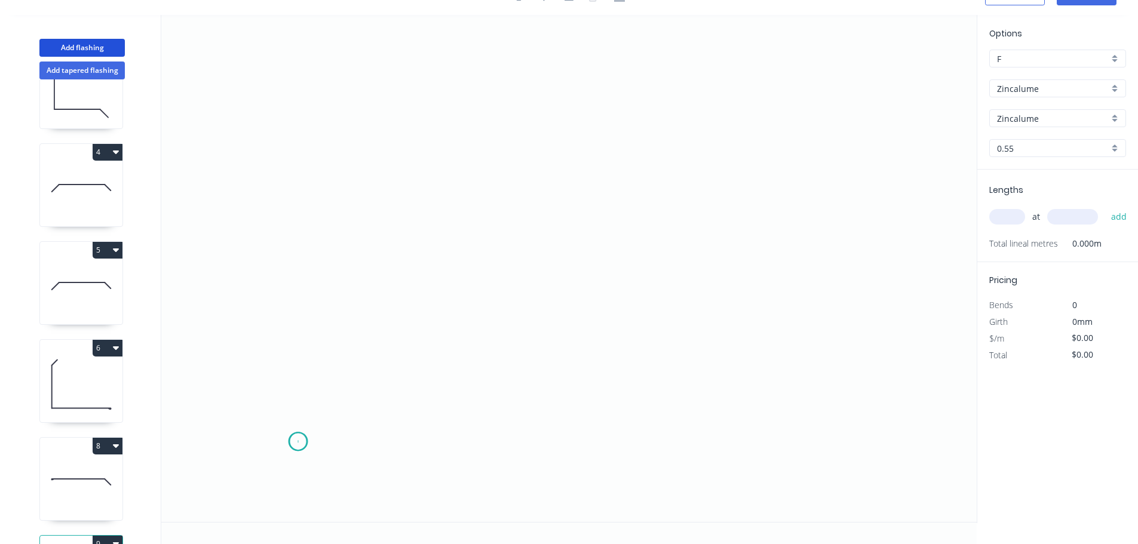
click at [297, 442] on icon "0" at bounding box center [568, 268] width 815 height 507
click at [398, 349] on icon "0" at bounding box center [568, 268] width 815 height 507
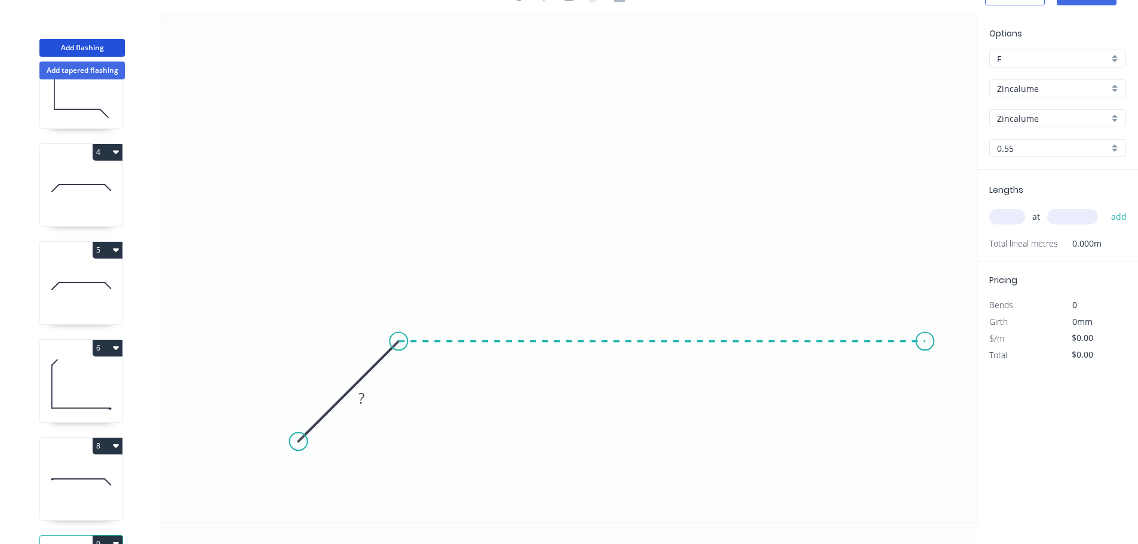
click at [925, 367] on icon "0 ?" at bounding box center [568, 268] width 815 height 507
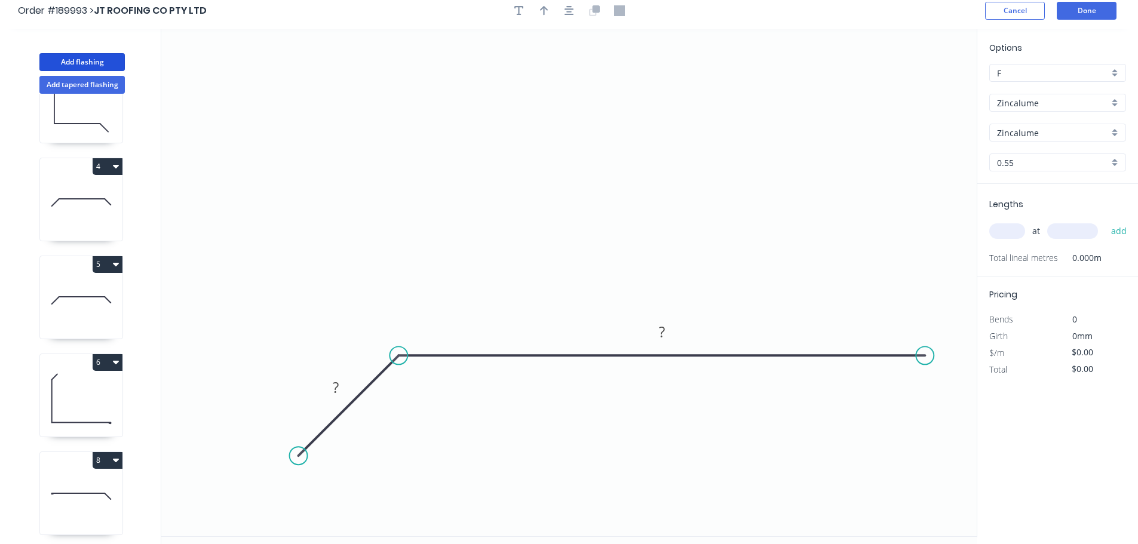
scroll to position [0, 0]
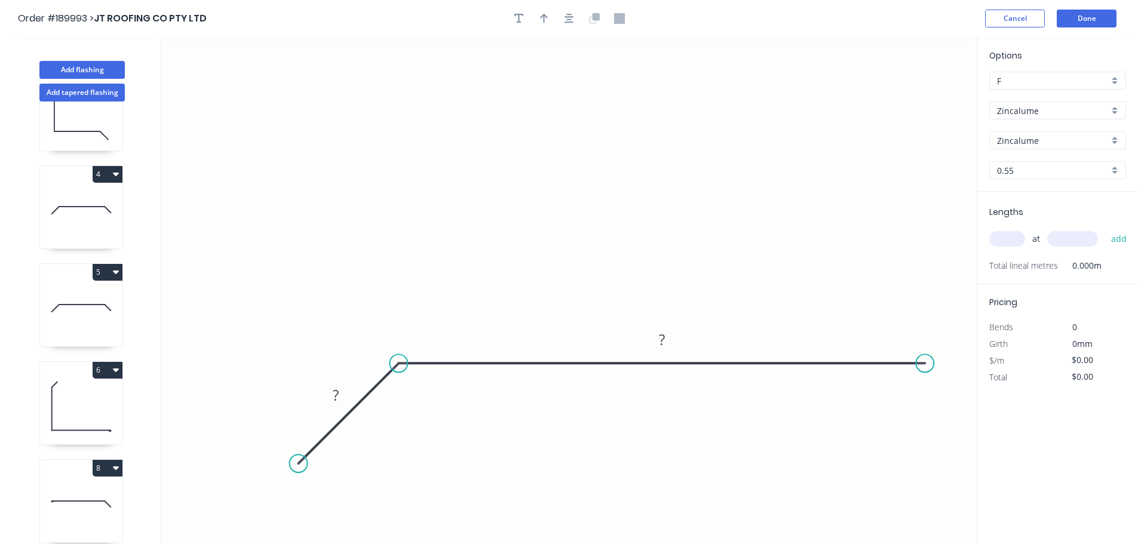
click at [571, 20] on icon "button" at bounding box center [569, 18] width 10 height 11
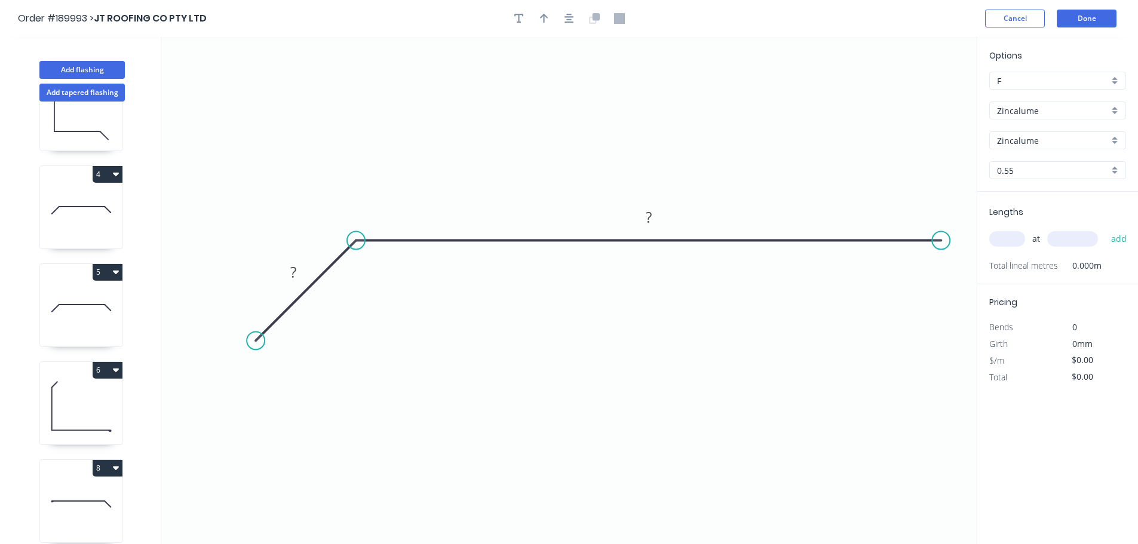
drag, startPoint x: 885, startPoint y: 241, endPoint x: 945, endPoint y: 242, distance: 59.7
click at [945, 242] on circle at bounding box center [941, 241] width 18 height 18
drag, startPoint x: 253, startPoint y: 345, endPoint x: 274, endPoint y: 332, distance: 24.7
click at [274, 332] on icon "0 ? ?" at bounding box center [568, 290] width 815 height 507
click at [563, 21] on button "button" at bounding box center [569, 19] width 18 height 18
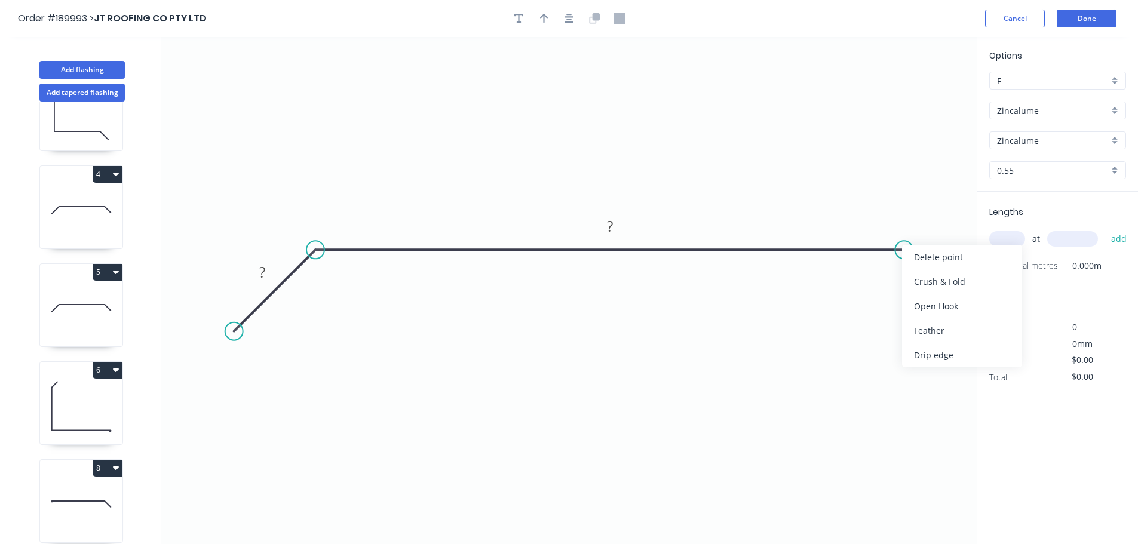
click at [925, 276] on div "Crush & Fold" at bounding box center [962, 281] width 120 height 24
click at [931, 287] on div "Flip bend" at bounding box center [960, 285] width 120 height 24
drag, startPoint x: 940, startPoint y: 273, endPoint x: 964, endPoint y: 223, distance: 55.8
click at [964, 223] on rect at bounding box center [944, 219] width 48 height 24
click at [958, 224] on tspan "10" at bounding box center [951, 220] width 17 height 20
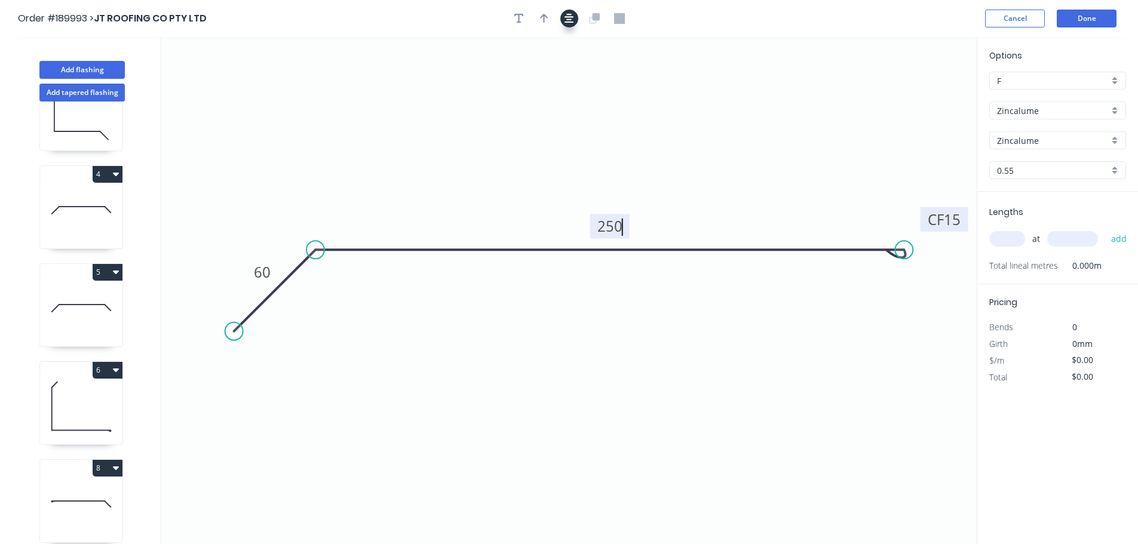
click at [560, 18] on button "button" at bounding box center [569, 19] width 18 height 18
type input "$12.43"
click at [538, 20] on button "button" at bounding box center [544, 19] width 18 height 18
drag, startPoint x: 916, startPoint y: 91, endPoint x: 593, endPoint y: 90, distance: 323.0
click at [564, 81] on icon at bounding box center [563, 67] width 11 height 38
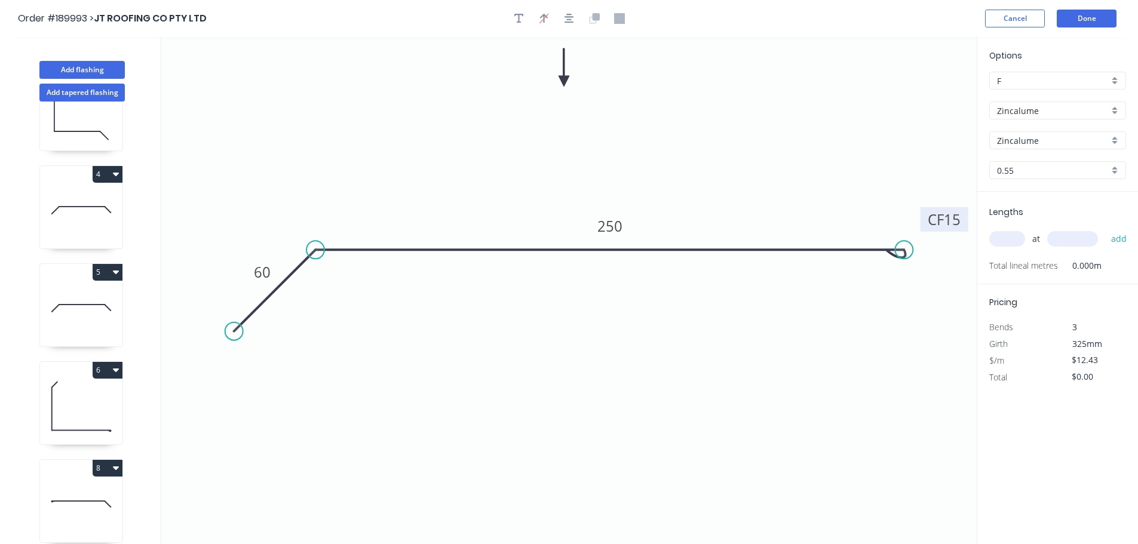
click at [1015, 240] on input "text" at bounding box center [1007, 239] width 36 height 16
type input "4"
type input "4600"
click at [1105, 229] on button "add" at bounding box center [1119, 239] width 28 height 20
type input "$228.71"
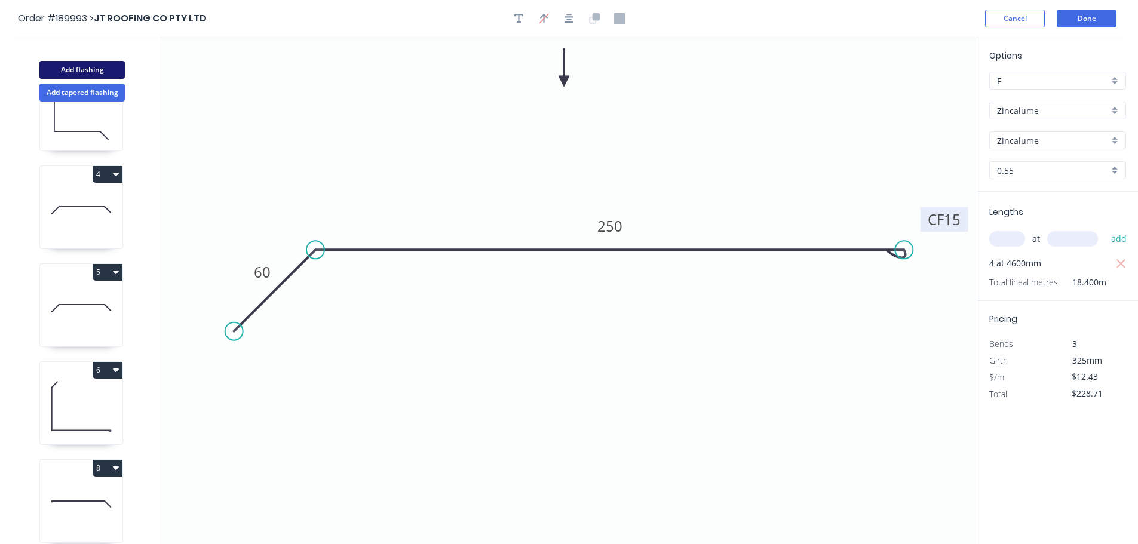
click at [65, 77] on button "Add flashing" at bounding box center [81, 70] width 85 height 18
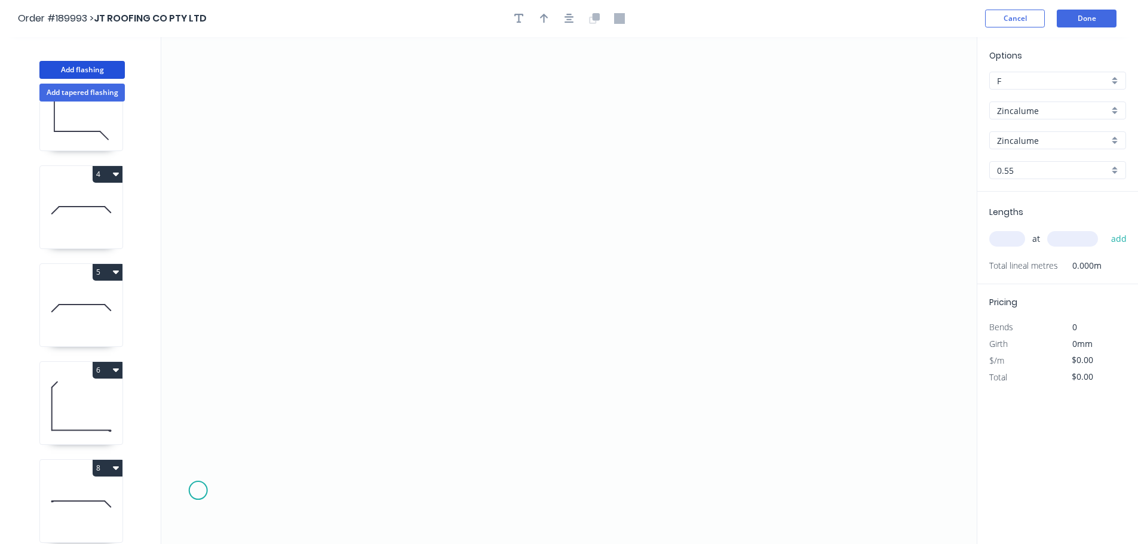
click at [199, 492] on icon "0" at bounding box center [568, 290] width 815 height 507
click at [288, 409] on icon "0" at bounding box center [568, 290] width 815 height 507
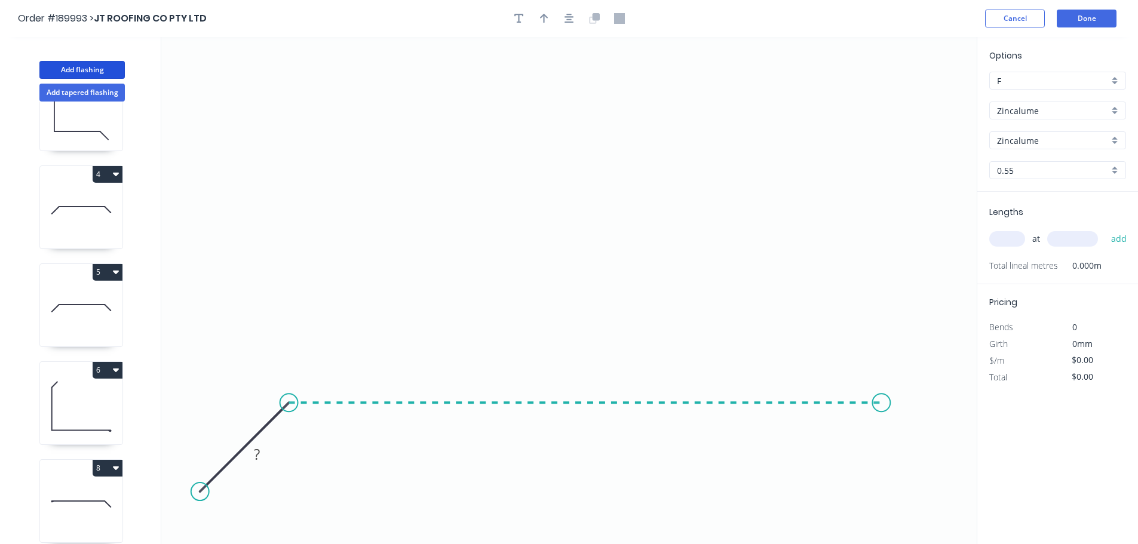
drag, startPoint x: 881, startPoint y: 414, endPoint x: 906, endPoint y: 492, distance: 82.1
click at [882, 414] on icon "0 ?" at bounding box center [568, 290] width 815 height 507
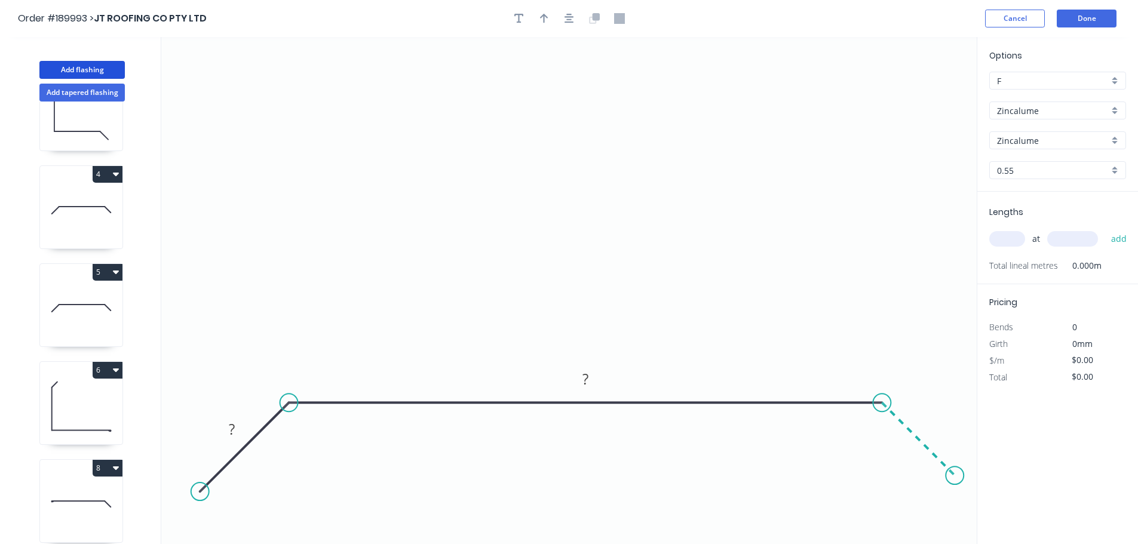
click at [955, 482] on icon "0 ? ?" at bounding box center [568, 290] width 815 height 507
click at [211, 491] on icon "0 ? ? ?" at bounding box center [568, 290] width 815 height 507
drag, startPoint x: 203, startPoint y: 492, endPoint x: 213, endPoint y: 485, distance: 12.4
click at [213, 487] on circle at bounding box center [213, 478] width 18 height 18
click at [241, 424] on tspan "?" at bounding box center [238, 423] width 6 height 20
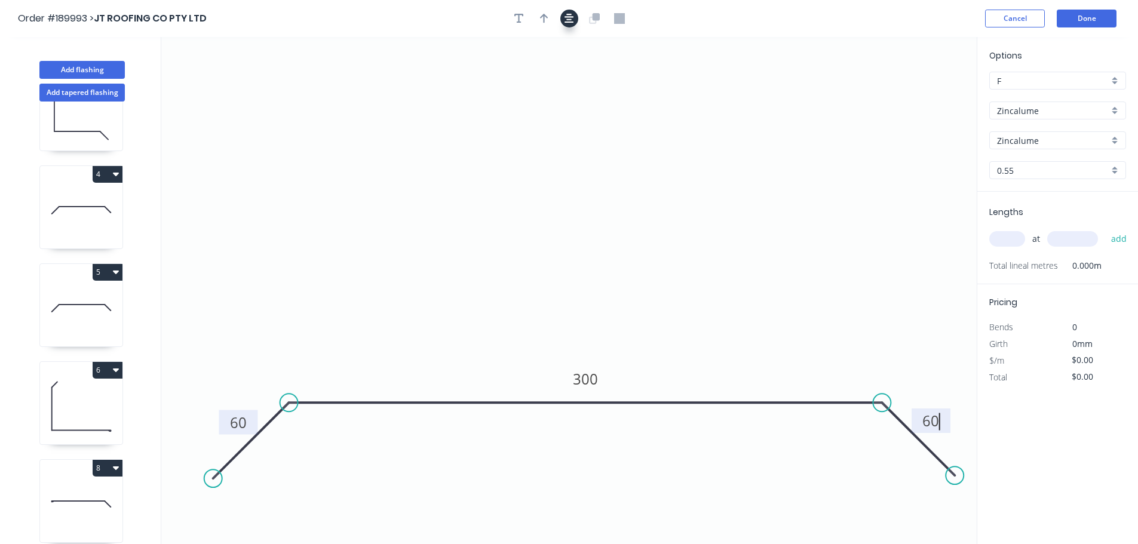
click at [569, 19] on icon "button" at bounding box center [569, 18] width 10 height 11
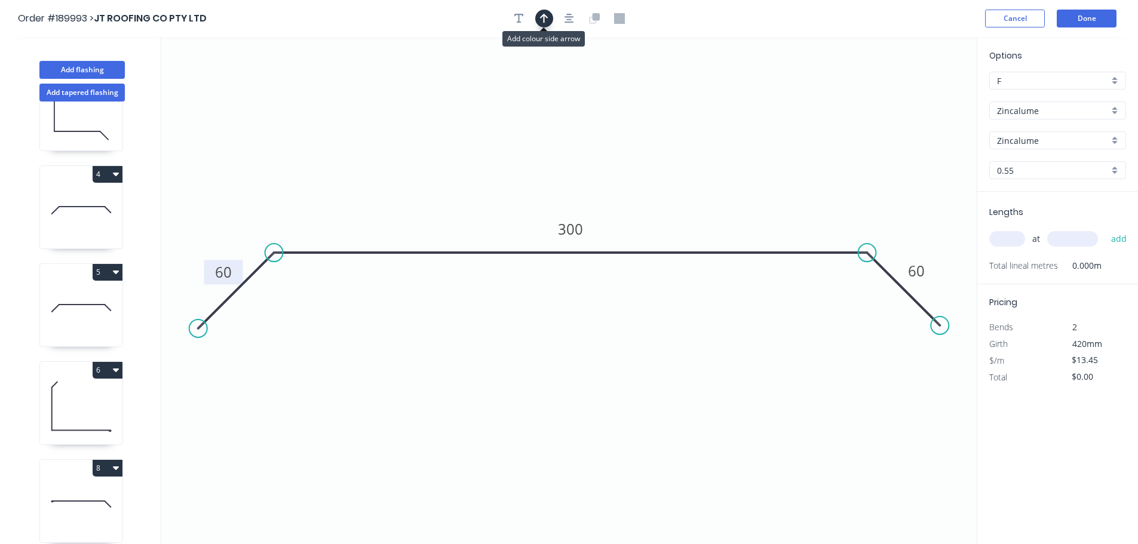
click at [535, 17] on button "button" at bounding box center [544, 19] width 18 height 18
drag, startPoint x: 917, startPoint y: 94, endPoint x: 623, endPoint y: 104, distance: 293.9
click at [577, 87] on icon at bounding box center [582, 73] width 11 height 38
click at [995, 238] on input "text" at bounding box center [1007, 239] width 36 height 16
click at [1105, 229] on button "add" at bounding box center [1119, 239] width 28 height 20
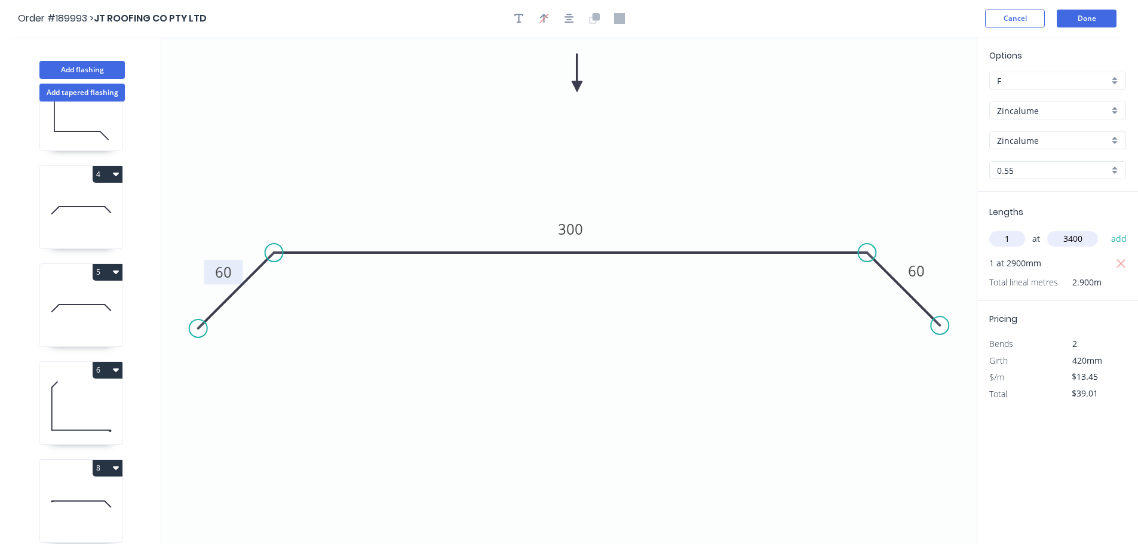
click at [1105, 229] on button "add" at bounding box center [1119, 239] width 28 height 20
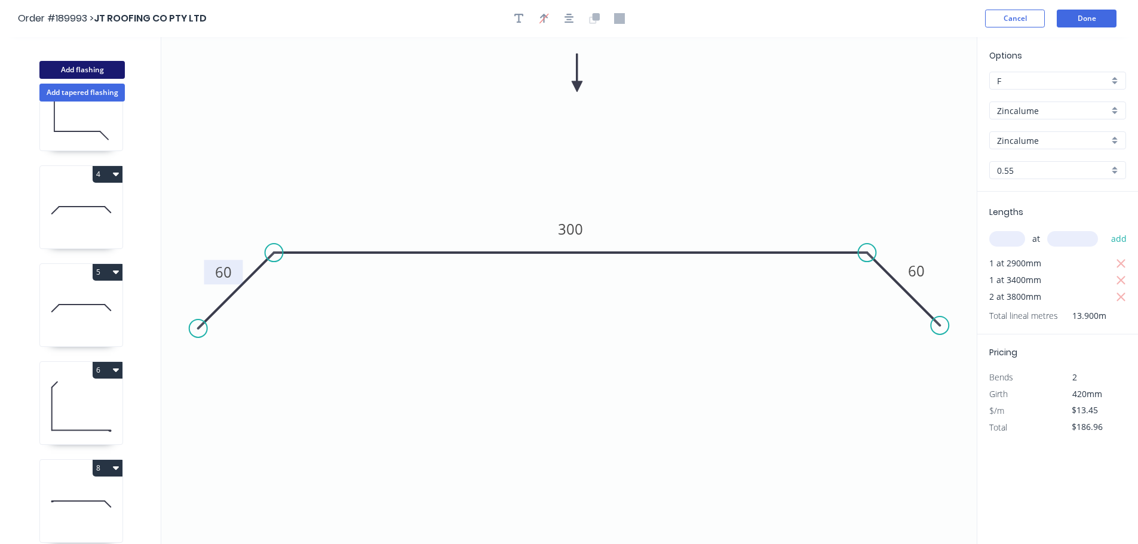
click at [112, 70] on button "Add flashing" at bounding box center [81, 70] width 85 height 18
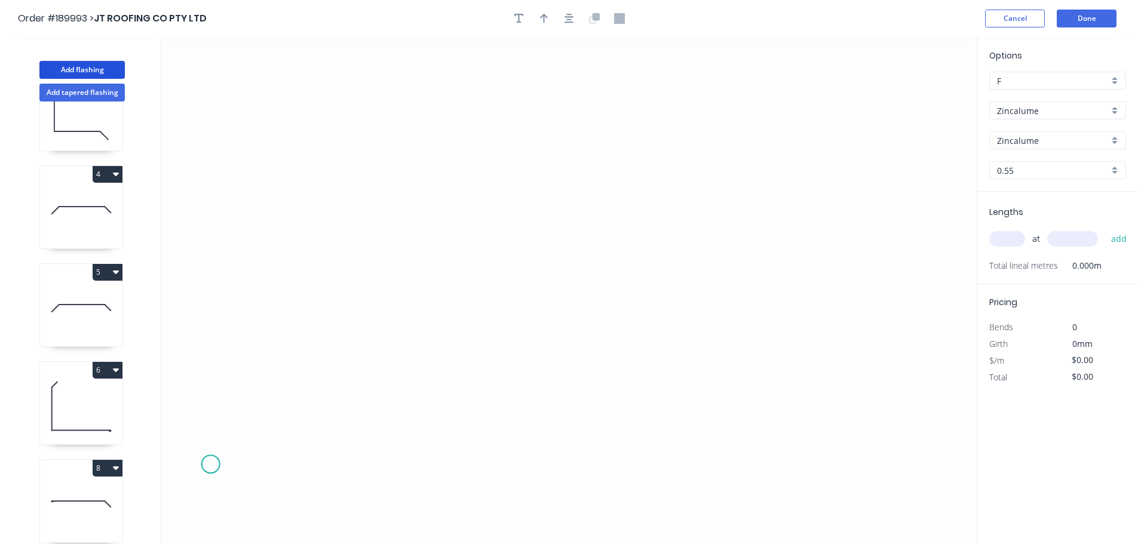
click at [210, 465] on icon "0" at bounding box center [568, 290] width 815 height 507
click at [288, 384] on icon "0" at bounding box center [568, 290] width 815 height 507
click at [564, 306] on icon at bounding box center [425, 345] width 275 height 81
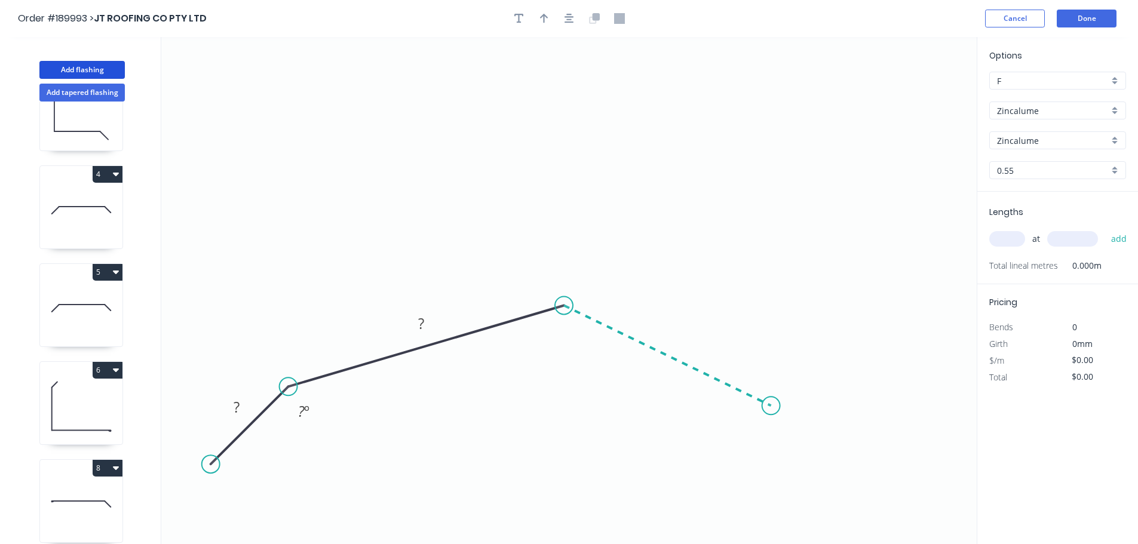
click at [771, 406] on icon "0 ? ? ? º" at bounding box center [568, 290] width 815 height 507
click at [853, 494] on icon "0 ? ? ? ? º ? º" at bounding box center [568, 290] width 815 height 507
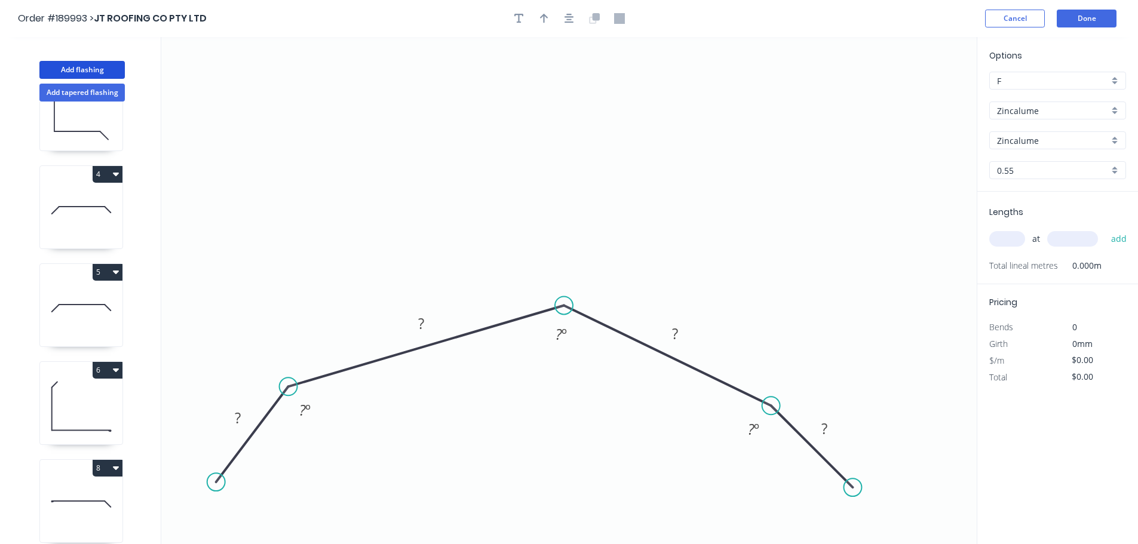
drag, startPoint x: 211, startPoint y: 465, endPoint x: 216, endPoint y: 482, distance: 18.4
click at [216, 482] on circle at bounding box center [216, 482] width 18 height 18
drag, startPoint x: 293, startPoint y: 386, endPoint x: 297, endPoint y: 401, distance: 14.9
click at [297, 401] on circle at bounding box center [297, 401] width 18 height 18
click at [217, 485] on circle at bounding box center [216, 482] width 18 height 18
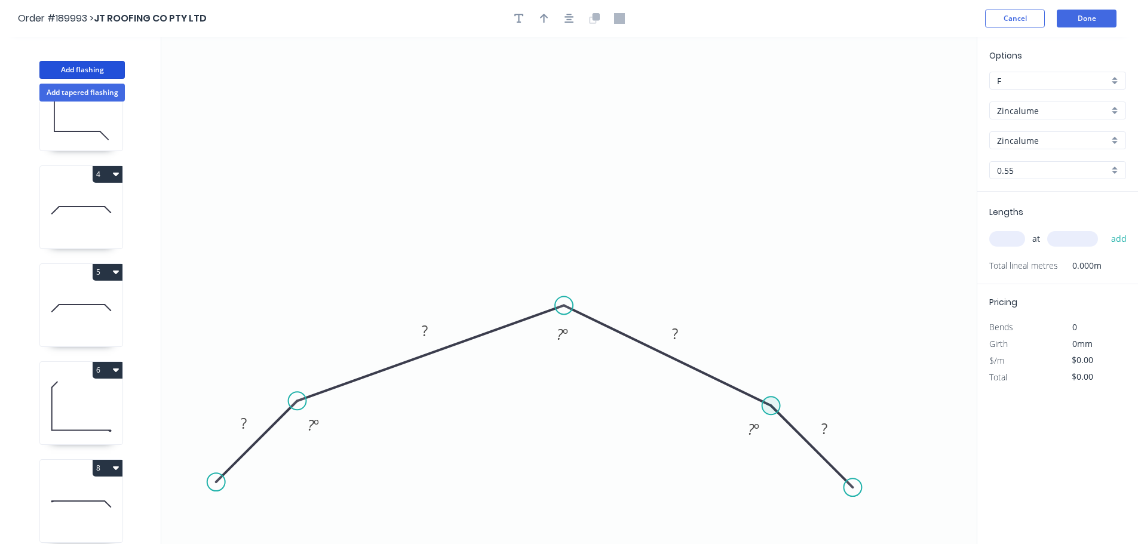
click at [779, 404] on circle at bounding box center [771, 405] width 18 height 18
click at [569, 20] on icon "button" at bounding box center [569, 19] width 10 height 10
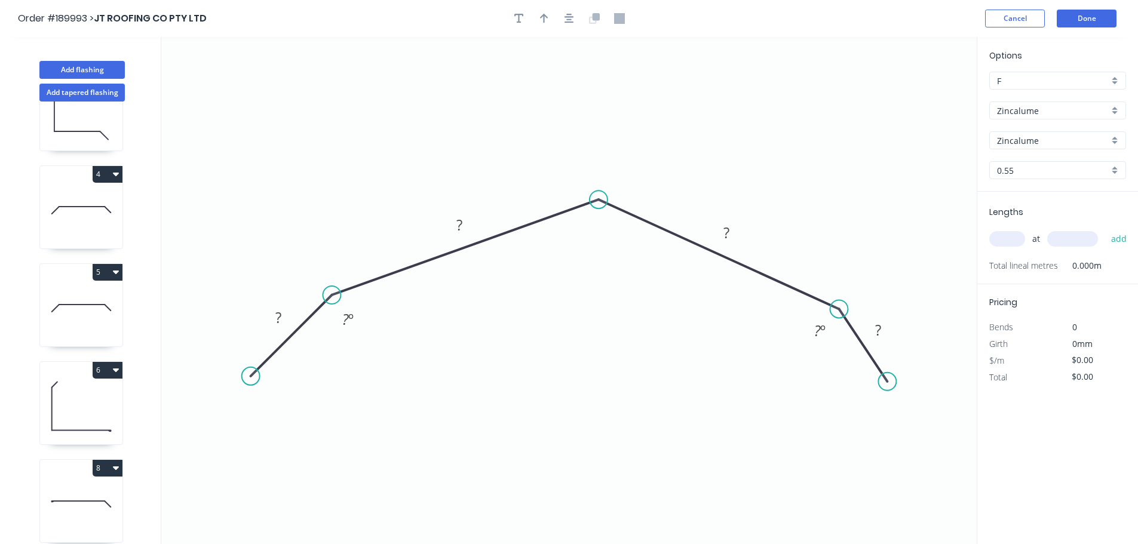
drag, startPoint x: 810, startPoint y: 303, endPoint x: 839, endPoint y: 309, distance: 29.9
click at [839, 309] on circle at bounding box center [838, 309] width 18 height 18
drag, startPoint x: 886, startPoint y: 382, endPoint x: 916, endPoint y: 385, distance: 30.5
click at [916, 385] on circle at bounding box center [915, 386] width 18 height 18
click at [902, 385] on icon "0 ? ? ? ? ? º ? º" at bounding box center [568, 290] width 815 height 507
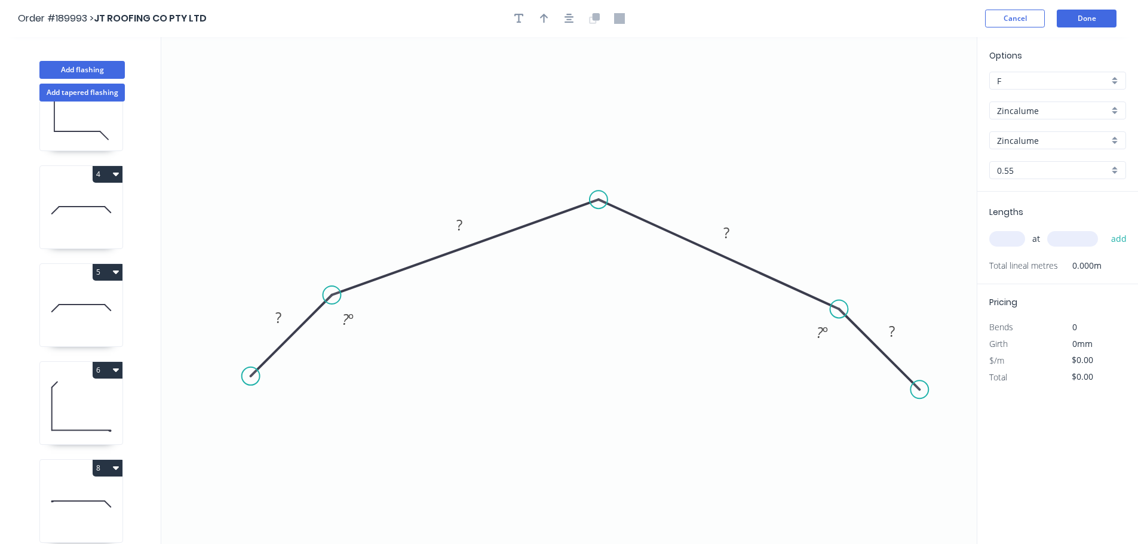
click at [921, 388] on circle at bounding box center [919, 389] width 18 height 18
click at [835, 370] on div "Hide angle" at bounding box center [880, 365] width 120 height 24
drag, startPoint x: 252, startPoint y: 384, endPoint x: 243, endPoint y: 382, distance: 9.1
click at [243, 382] on circle at bounding box center [244, 383] width 18 height 18
click at [369, 360] on div "Hide angle" at bounding box center [403, 360] width 120 height 24
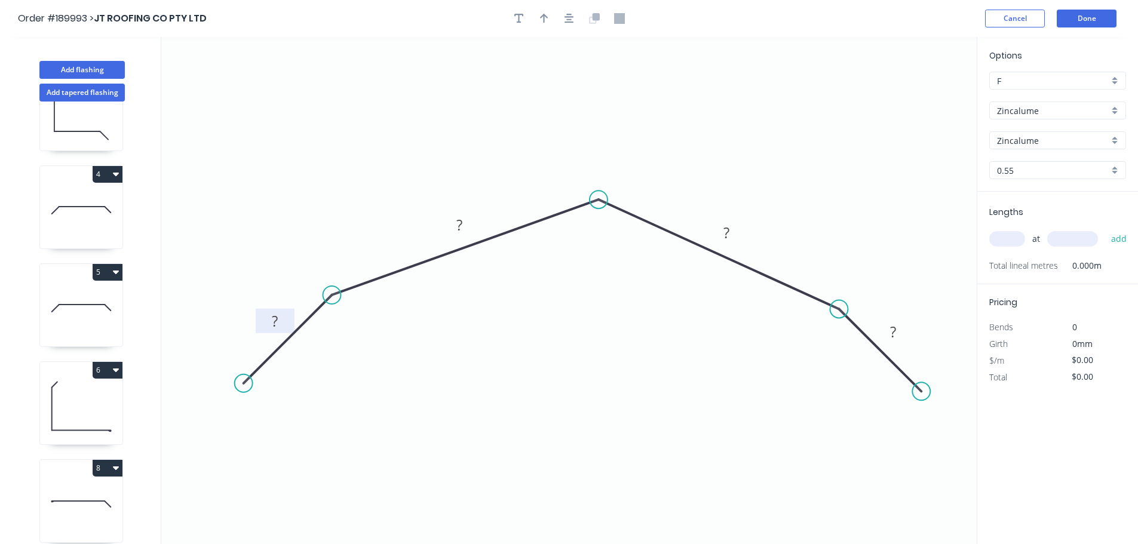
click at [287, 318] on rect at bounding box center [275, 321] width 39 height 24
click at [276, 317] on tspan "?" at bounding box center [275, 321] width 6 height 20
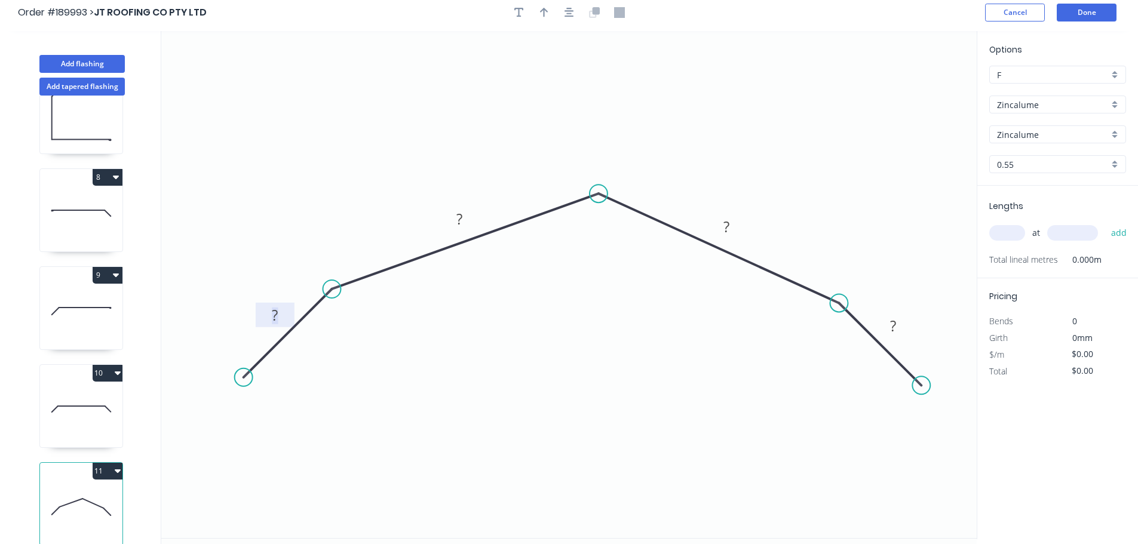
scroll to position [22, 0]
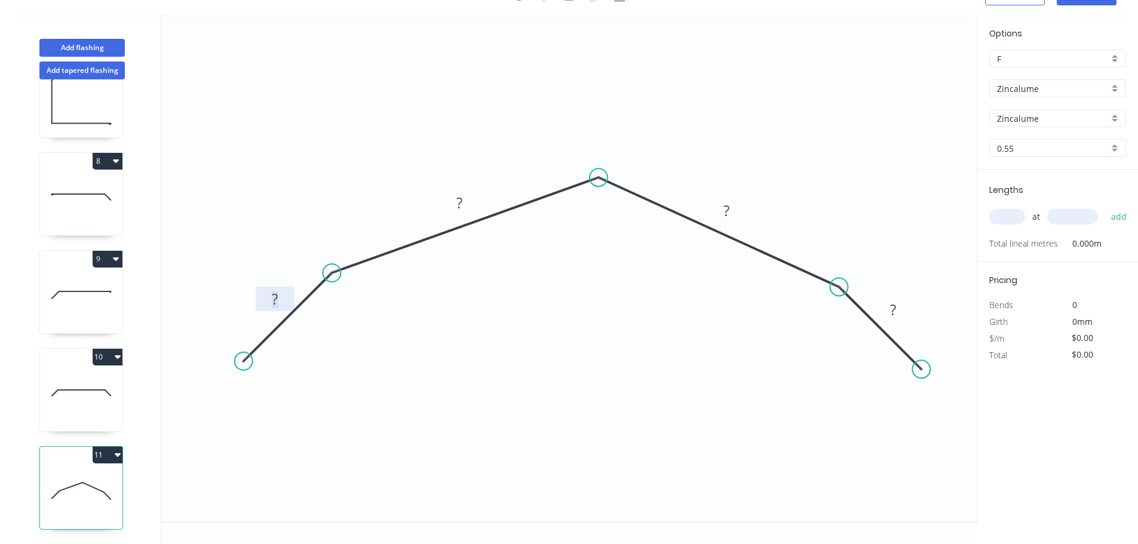
click at [115, 453] on icon "button" at bounding box center [118, 455] width 6 height 4
click at [97, 496] on button "Delete" at bounding box center [65, 508] width 113 height 24
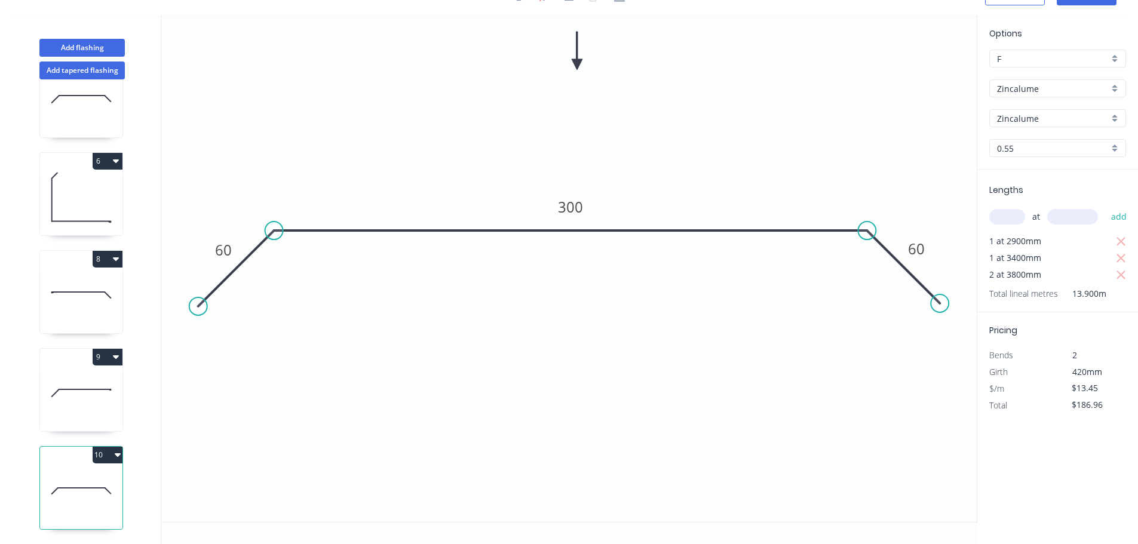
scroll to position [444, 0]
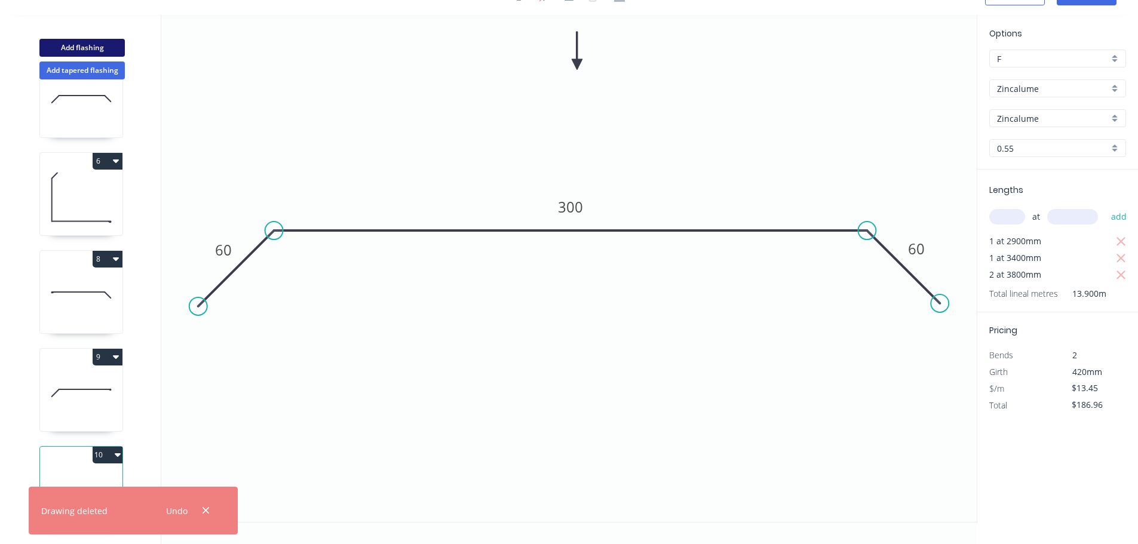
click at [116, 50] on button "Add flashing" at bounding box center [81, 48] width 85 height 18
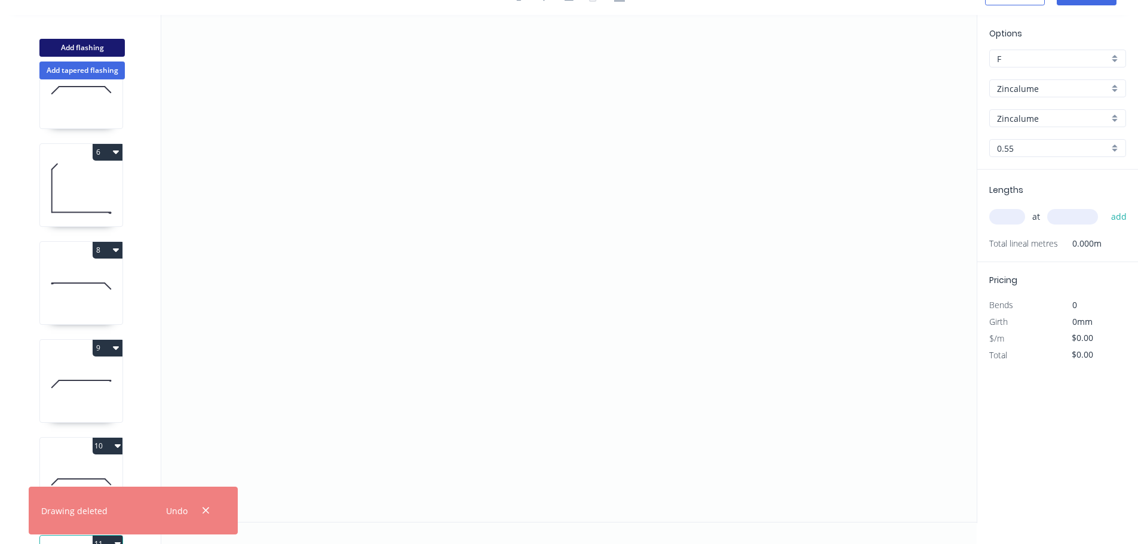
scroll to position [542, 0]
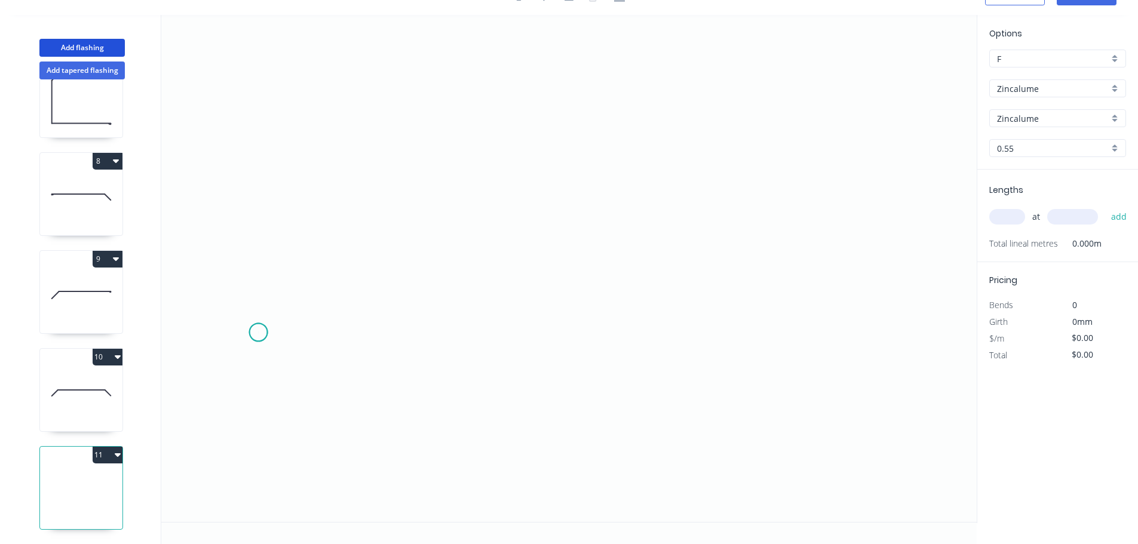
click at [258, 333] on icon "0" at bounding box center [568, 268] width 815 height 507
click at [557, 216] on icon "0" at bounding box center [568, 268] width 815 height 507
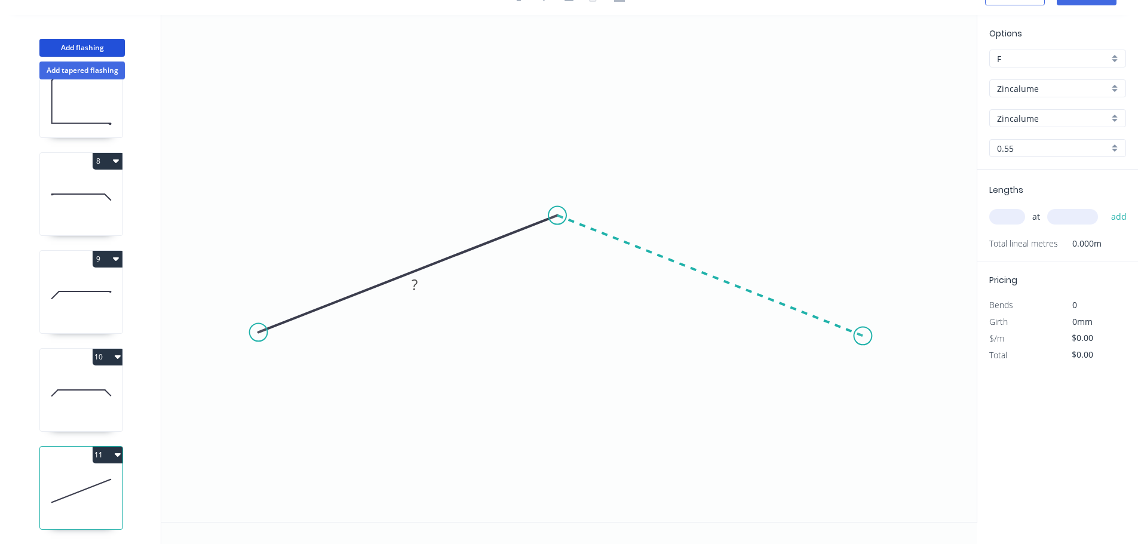
click at [863, 337] on icon "0 ?" at bounding box center [568, 268] width 815 height 507
click at [250, 330] on circle at bounding box center [259, 332] width 18 height 18
drag, startPoint x: 248, startPoint y: 332, endPoint x: 248, endPoint y: 340, distance: 8.4
click at [248, 340] on icon "0 ? ? ? º" at bounding box center [568, 268] width 815 height 507
click at [260, 333] on circle at bounding box center [259, 332] width 18 height 18
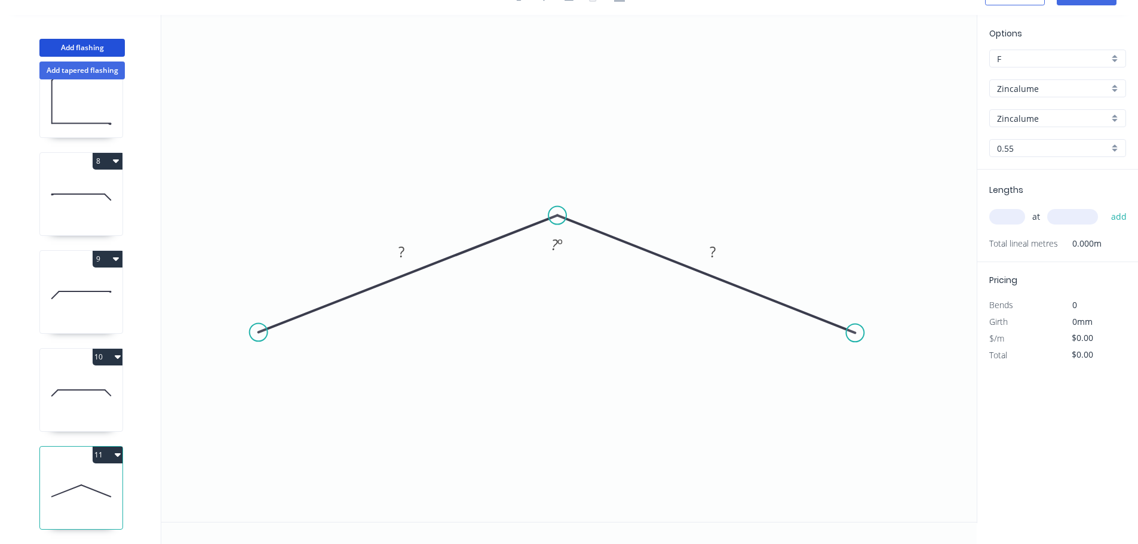
click at [855, 333] on circle at bounding box center [855, 333] width 18 height 18
click at [914, 456] on icon "0 ? ? ? º" at bounding box center [568, 268] width 815 height 507
drag, startPoint x: 918, startPoint y: 456, endPoint x: 909, endPoint y: 457, distance: 9.0
click at [909, 457] on circle at bounding box center [909, 457] width 18 height 18
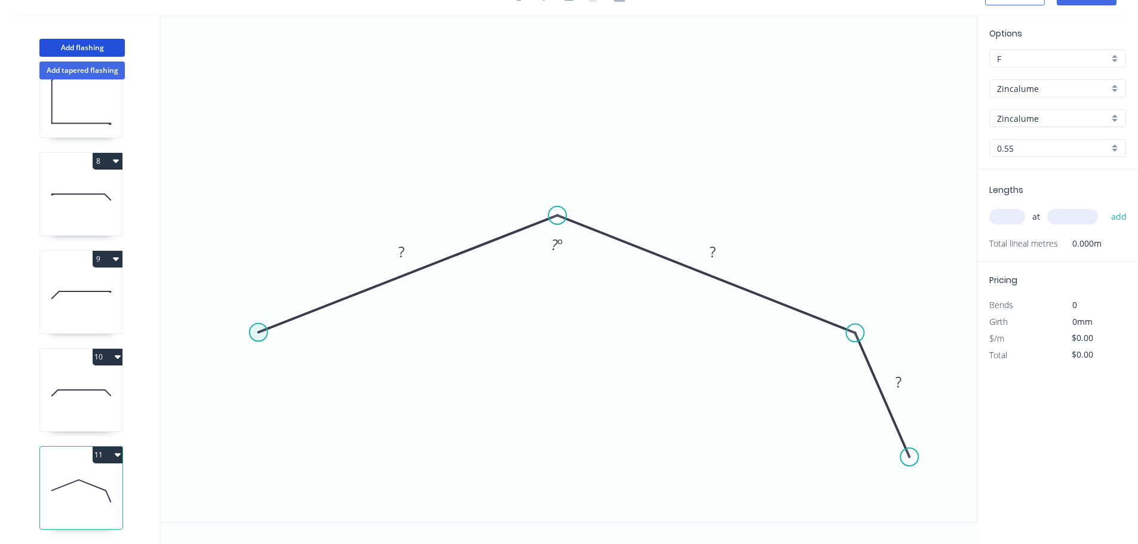
click at [257, 331] on circle at bounding box center [259, 332] width 18 height 18
click at [202, 448] on icon "0 ? ? ? ? º" at bounding box center [568, 268] width 815 height 507
click at [207, 453] on circle at bounding box center [207, 453] width 18 height 18
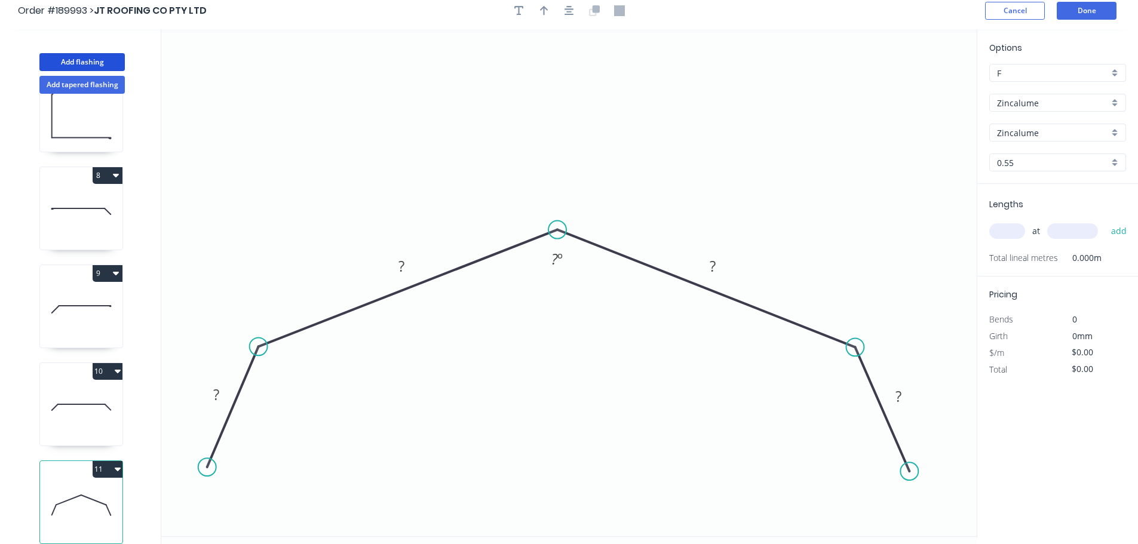
scroll to position [0, 0]
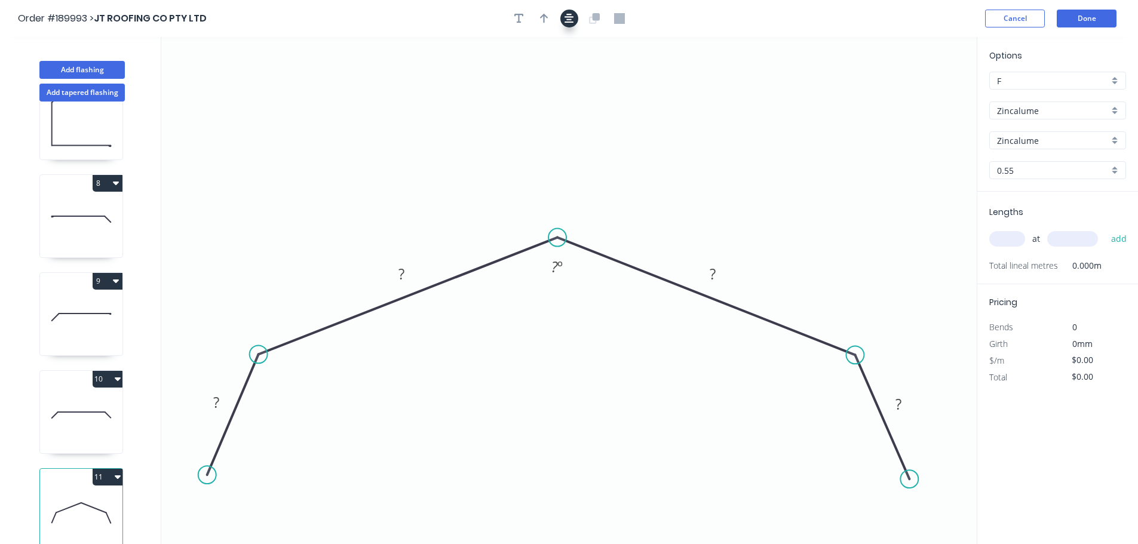
click at [573, 21] on icon "button" at bounding box center [569, 18] width 10 height 11
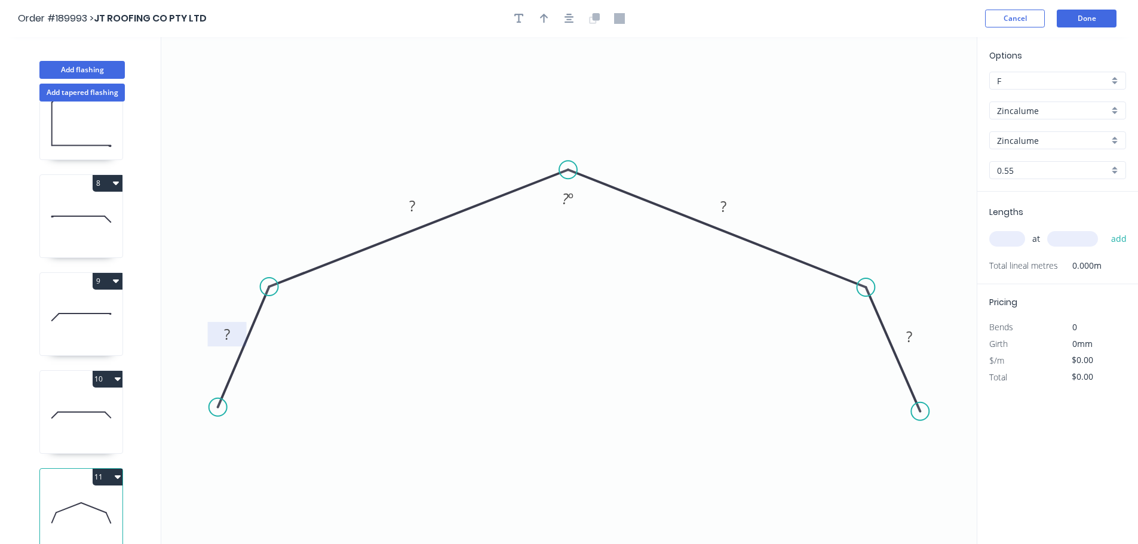
click at [241, 330] on rect at bounding box center [227, 334] width 39 height 24
drag, startPoint x: 242, startPoint y: 331, endPoint x: 236, endPoint y: 331, distance: 6.0
click at [236, 331] on rect at bounding box center [227, 334] width 39 height 24
click at [230, 327] on rect at bounding box center [221, 334] width 39 height 24
click at [224, 334] on tspan "?" at bounding box center [221, 335] width 6 height 20
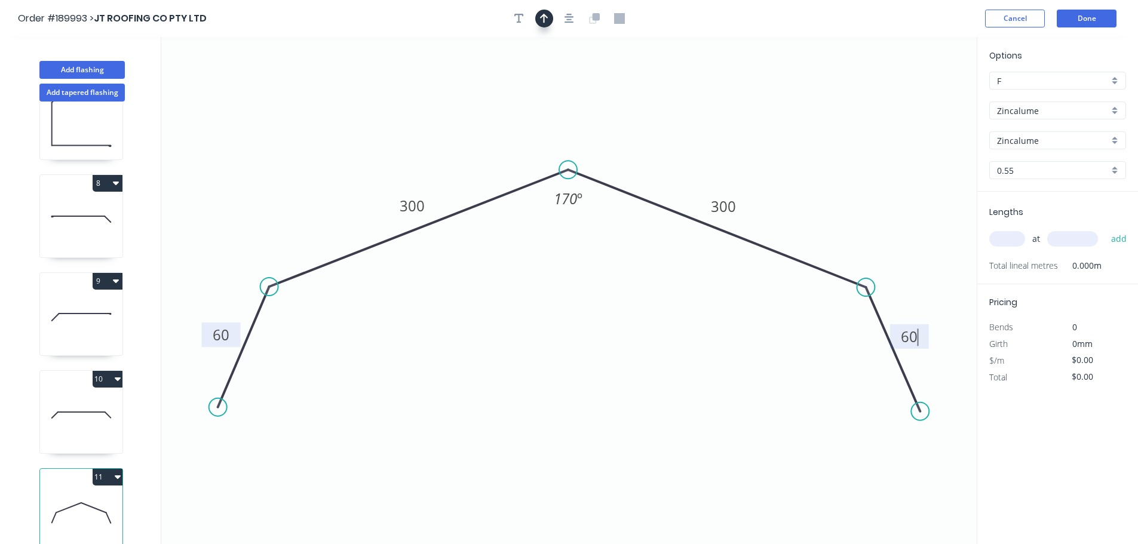
click at [549, 22] on button "button" at bounding box center [544, 19] width 18 height 18
click at [918, 93] on icon at bounding box center [916, 83] width 11 height 38
click at [917, 94] on icon at bounding box center [916, 83] width 11 height 38
drag, startPoint x: 917, startPoint y: 94, endPoint x: 929, endPoint y: 79, distance: 19.1
click at [929, 79] on icon at bounding box center [938, 70] width 35 height 35
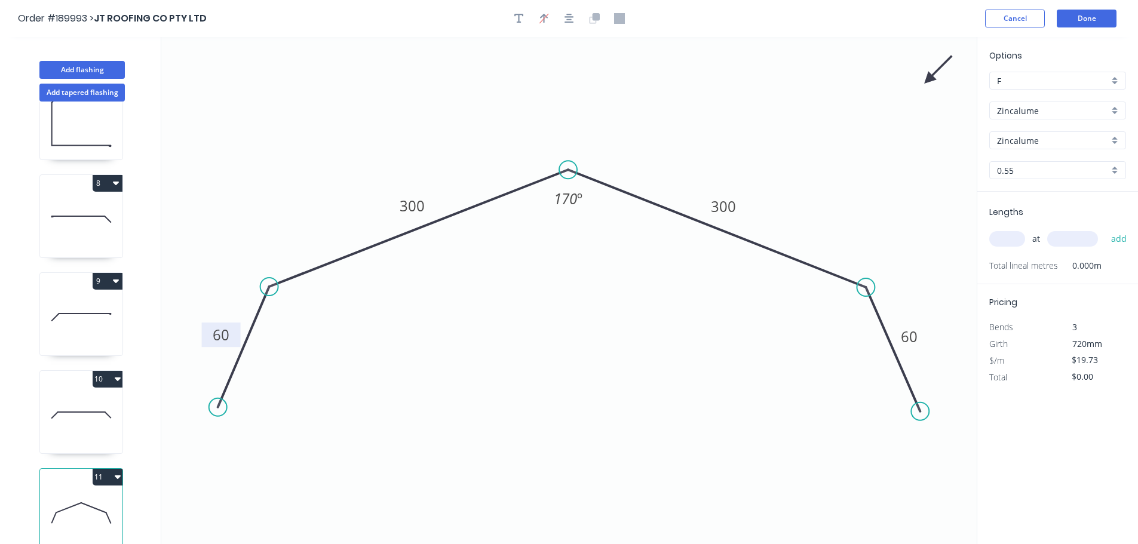
click at [1006, 241] on input "text" at bounding box center [1007, 239] width 36 height 16
click at [1105, 229] on button "add" at bounding box center [1119, 239] width 28 height 20
click at [1088, 27] on button "Done" at bounding box center [1086, 19] width 60 height 18
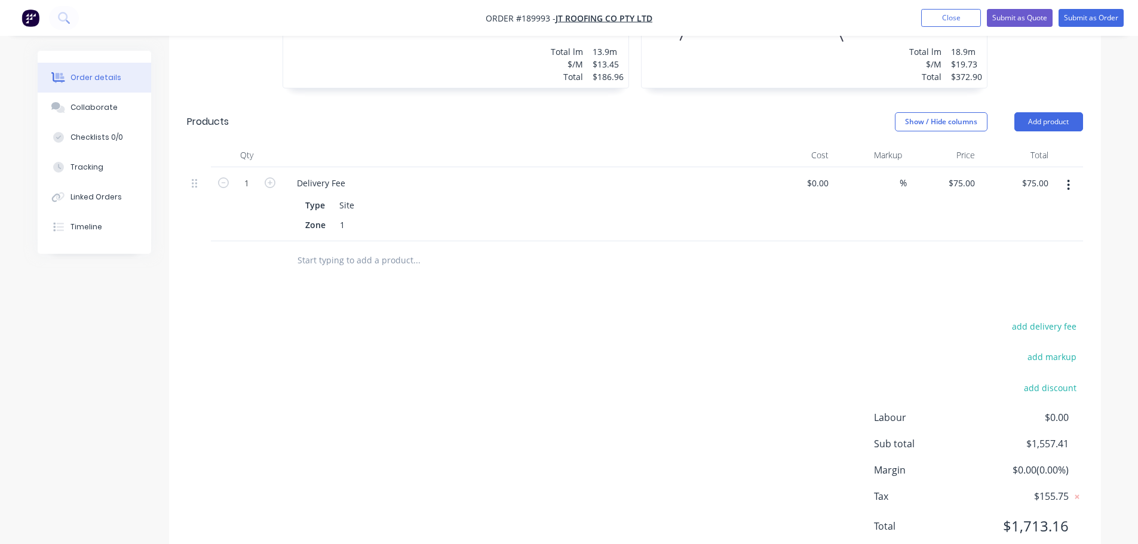
scroll to position [1254, 0]
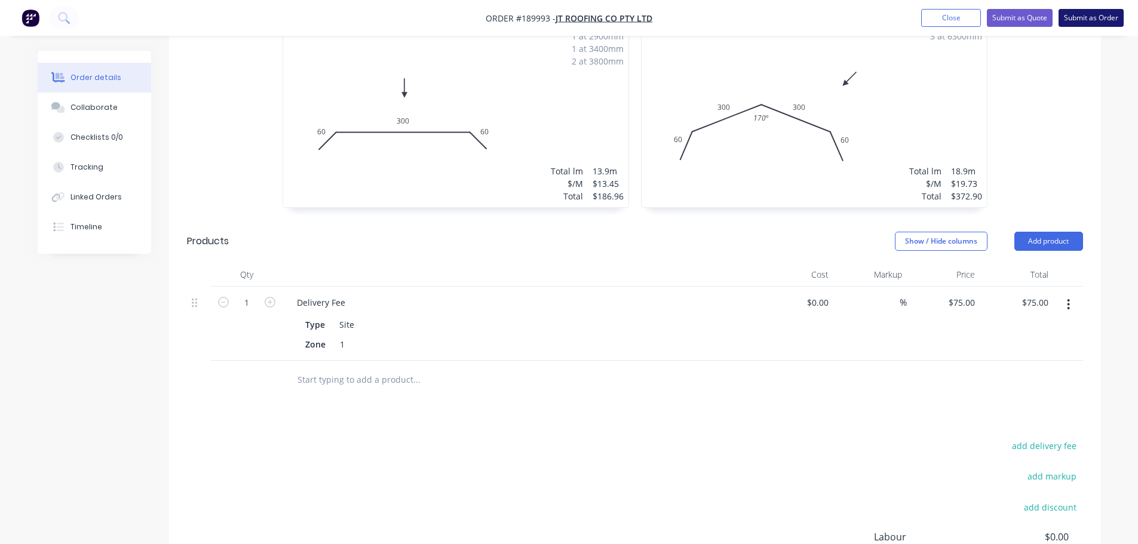
click at [1103, 23] on button "Submit as Order" at bounding box center [1090, 18] width 65 height 18
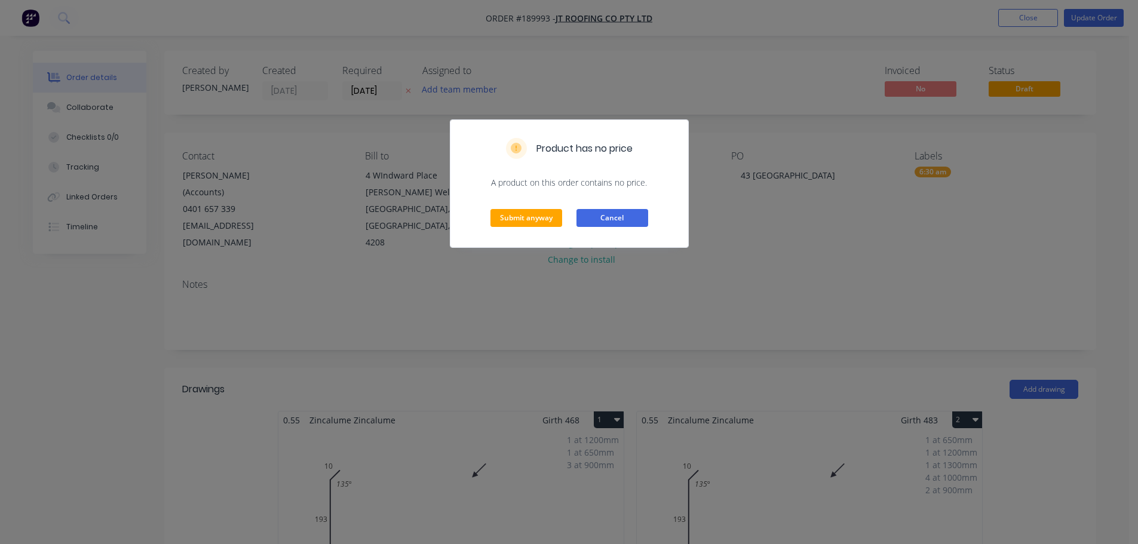
click at [622, 220] on button "Cancel" at bounding box center [612, 218] width 72 height 18
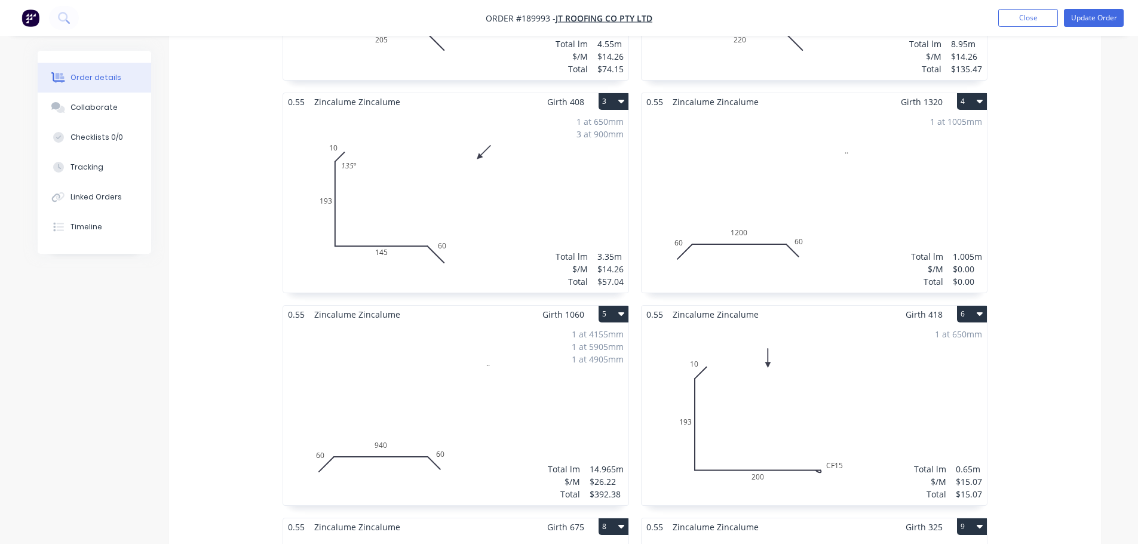
scroll to position [537, 0]
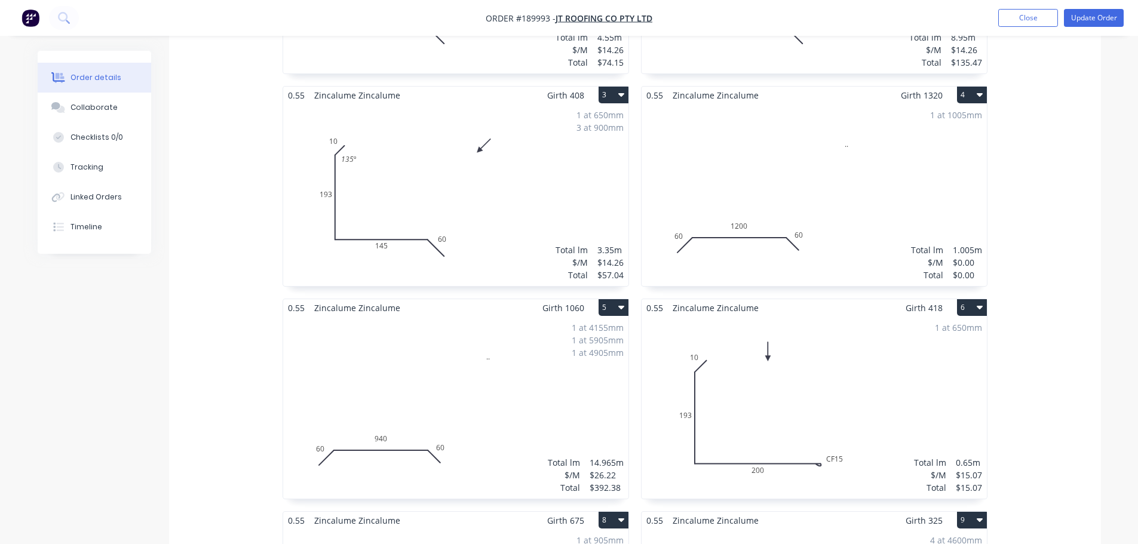
click at [771, 165] on div "1 at 1005mm Total lm $/M Total 1.005m $0.00 $0.00" at bounding box center [813, 195] width 345 height 182
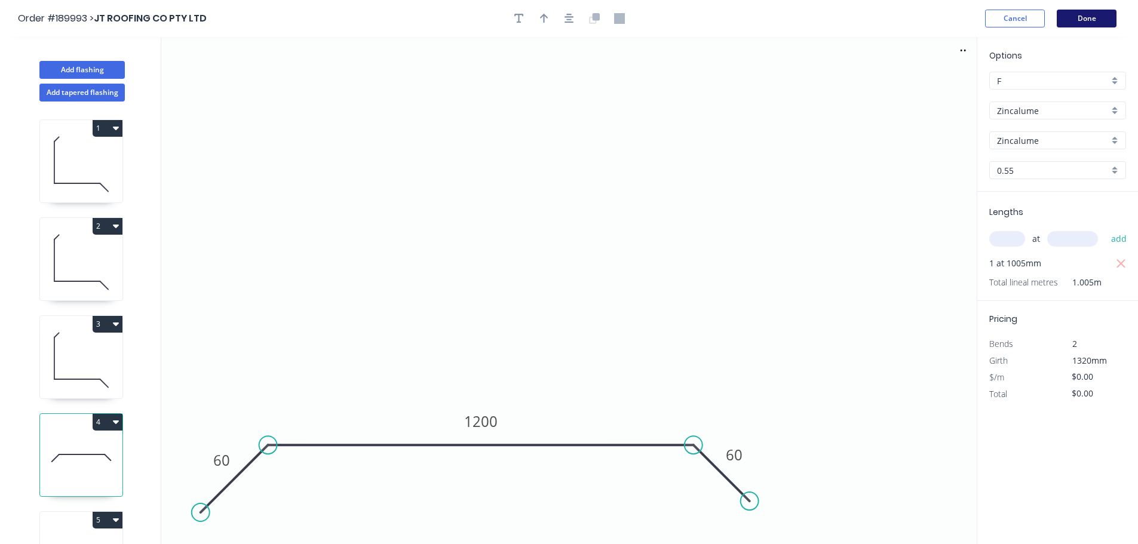
click at [1109, 19] on button "Done" at bounding box center [1086, 19] width 60 height 18
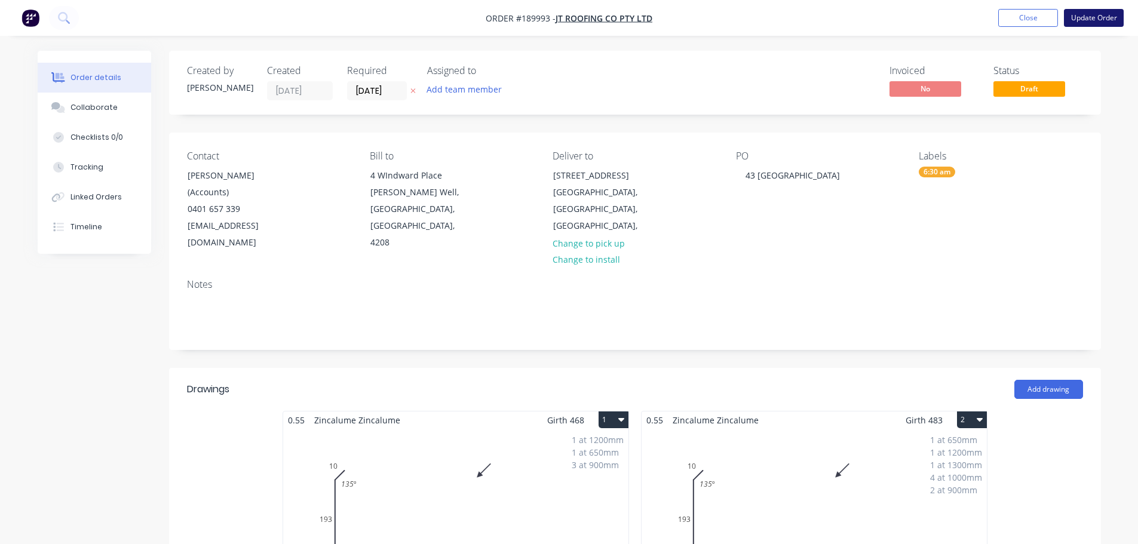
click at [1105, 23] on button "Update Order" at bounding box center [1093, 18] width 60 height 18
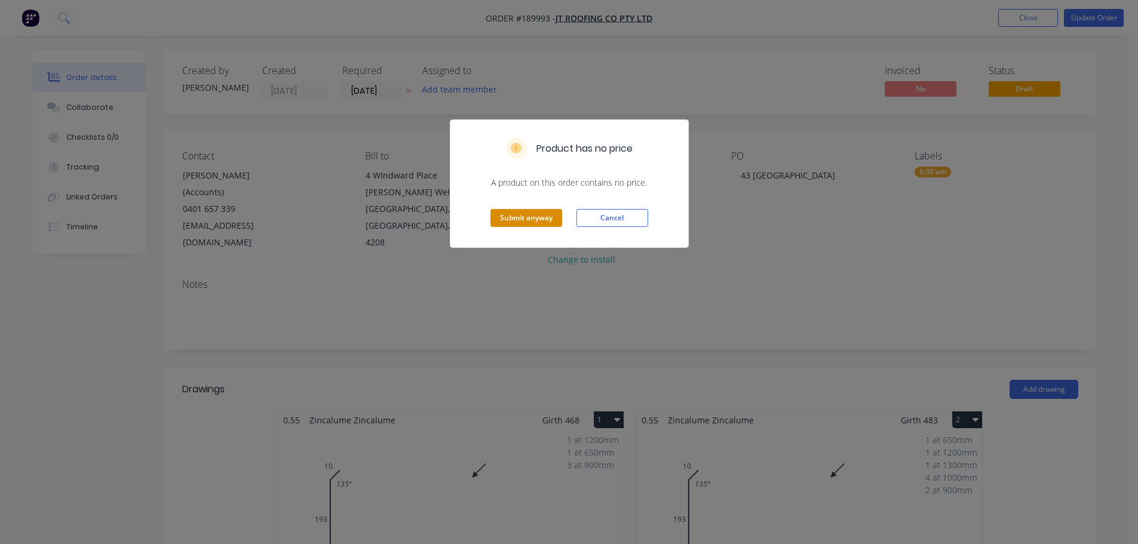
click at [546, 213] on button "Submit anyway" at bounding box center [526, 218] width 72 height 18
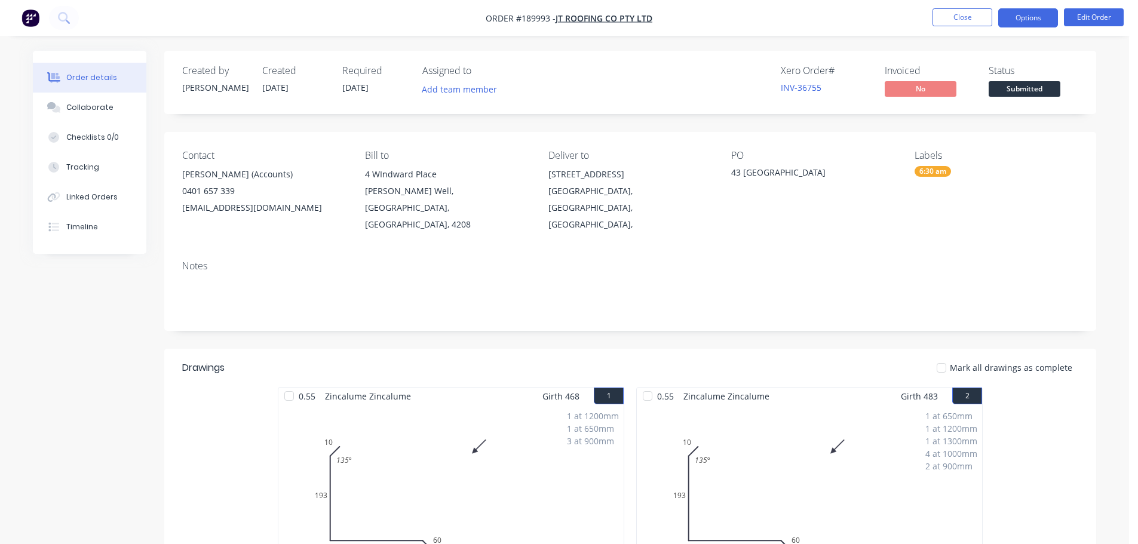
click at [1022, 23] on button "Options" at bounding box center [1028, 17] width 60 height 19
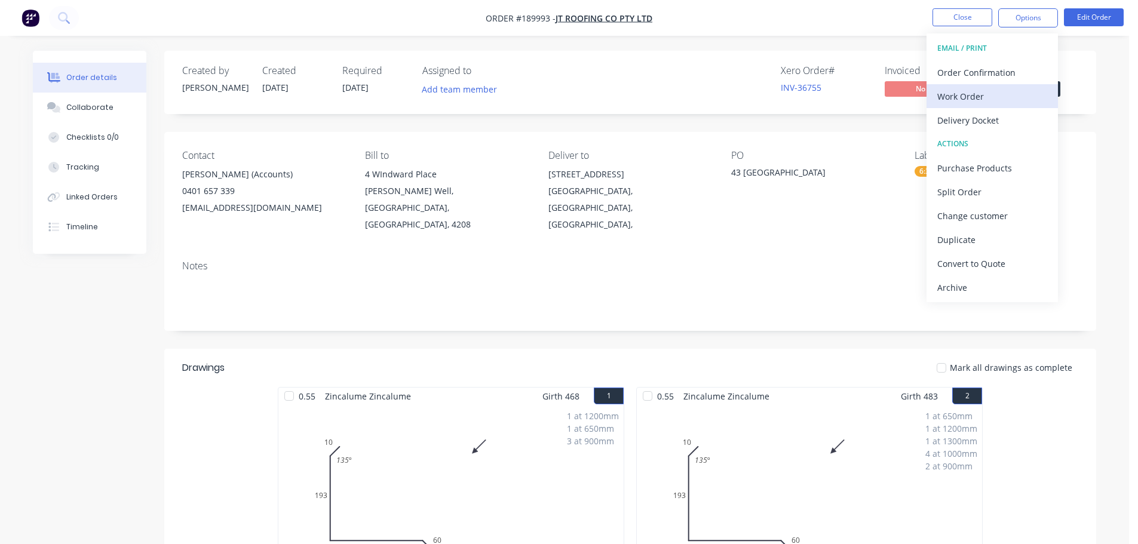
click at [1004, 90] on div "Work Order" at bounding box center [992, 96] width 110 height 17
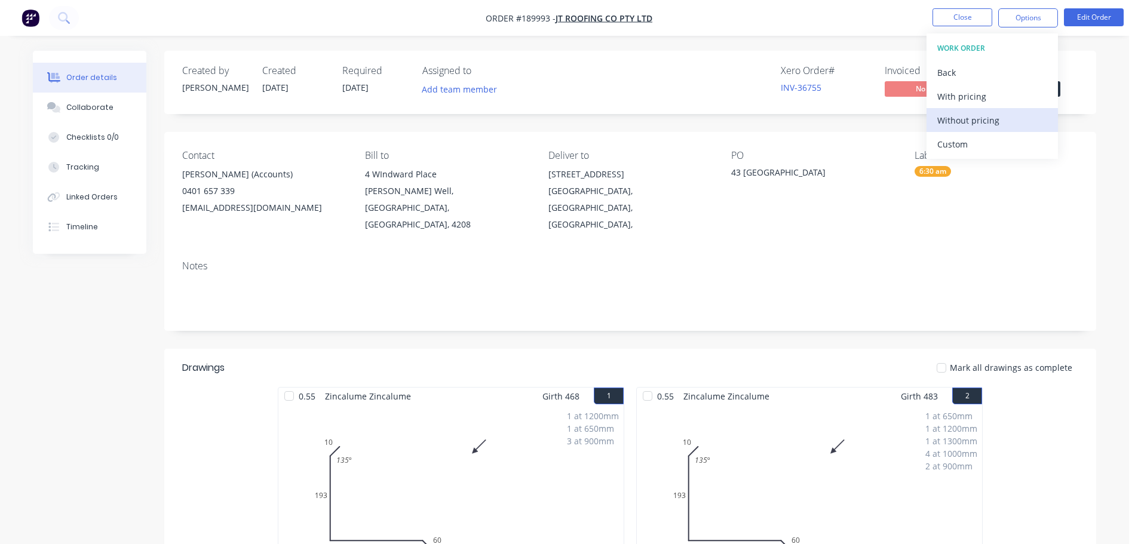
click at [1002, 121] on div "Without pricing" at bounding box center [992, 120] width 110 height 17
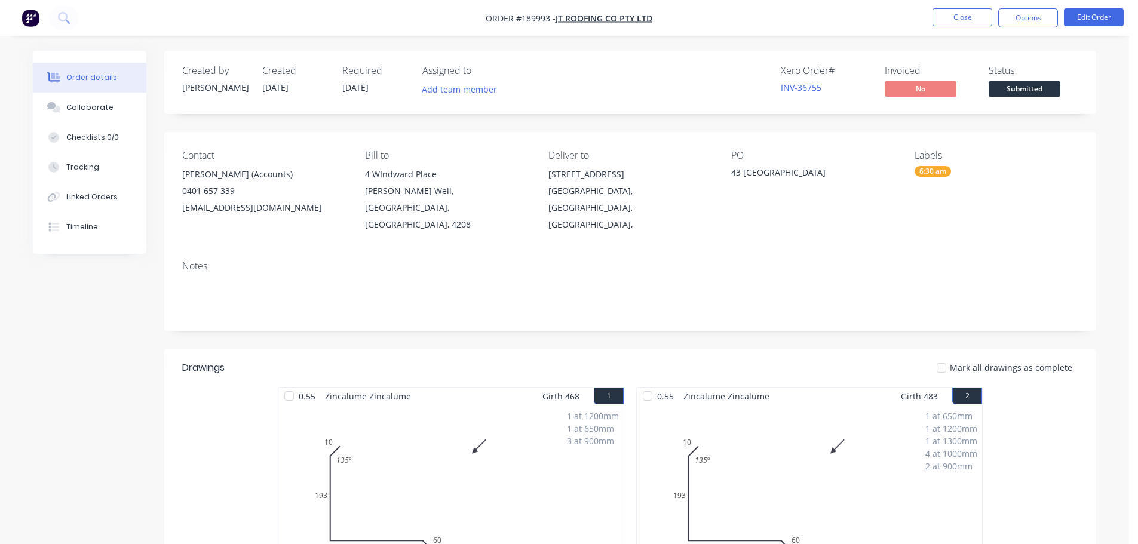
click at [1084, 21] on button "Edit Order" at bounding box center [1093, 17] width 60 height 18
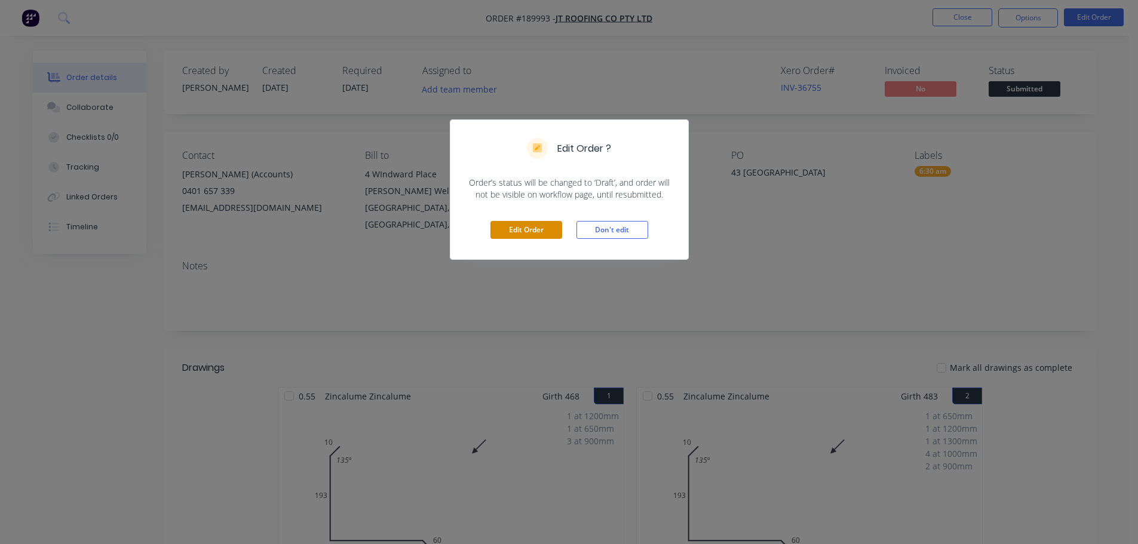
click at [497, 232] on button "Edit Order" at bounding box center [526, 230] width 72 height 18
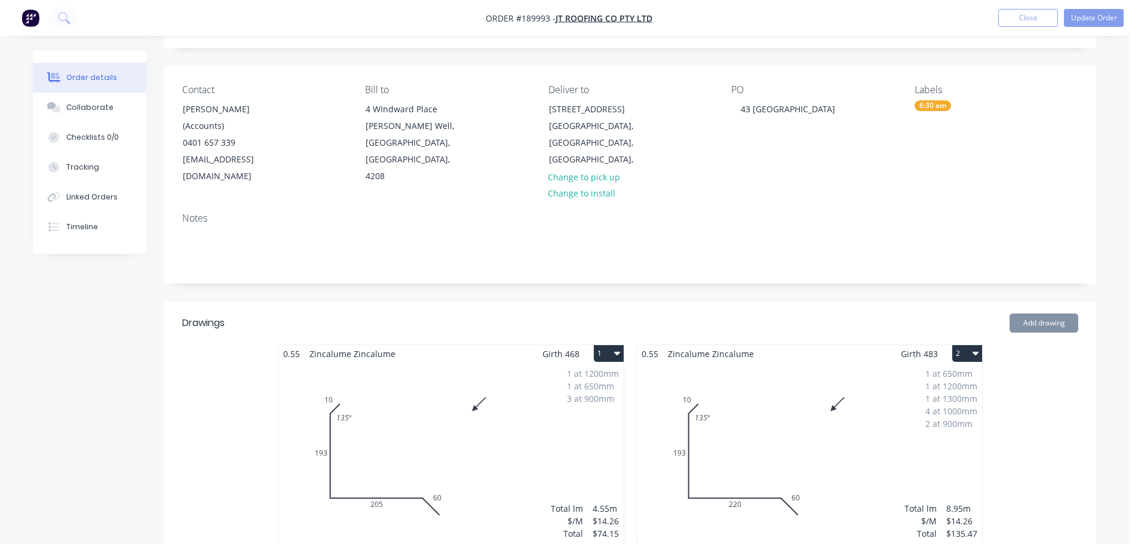
scroll to position [179, 0]
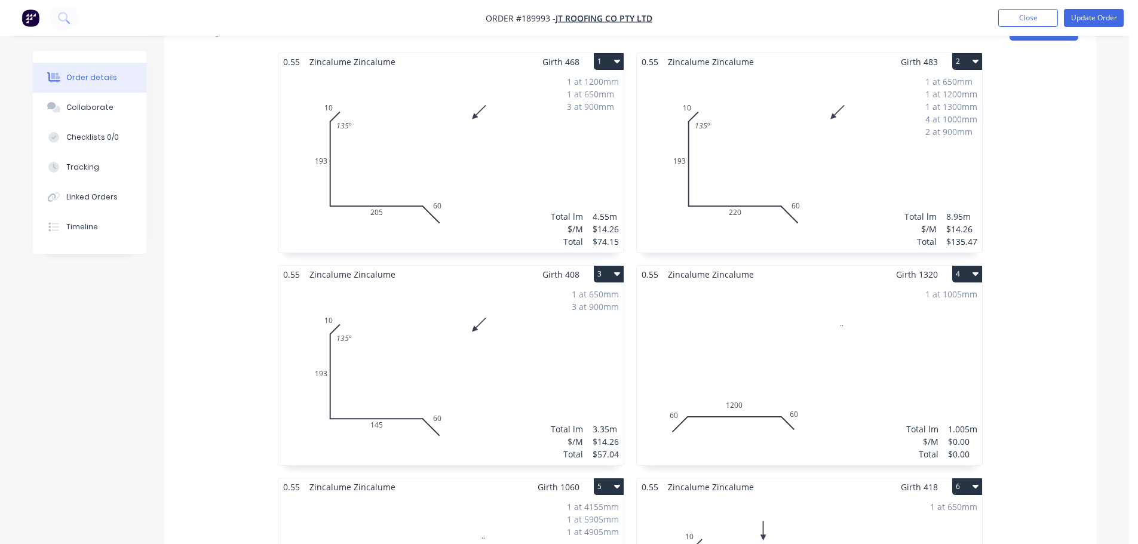
click at [771, 345] on div "1 at 1005mm Total lm $/M Total 1.005m $0.00 $0.00" at bounding box center [809, 374] width 345 height 182
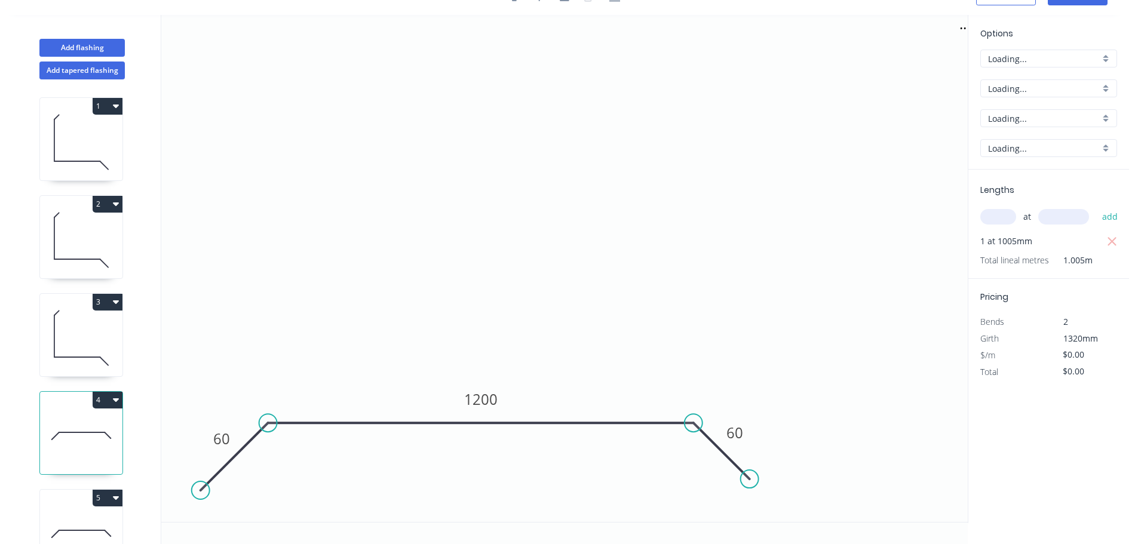
scroll to position [22, 0]
click at [1109, 240] on icon "button" at bounding box center [1111, 242] width 11 height 14
click at [992, 220] on input "text" at bounding box center [998, 217] width 36 height 16
click at [1096, 207] on button "add" at bounding box center [1110, 217] width 28 height 20
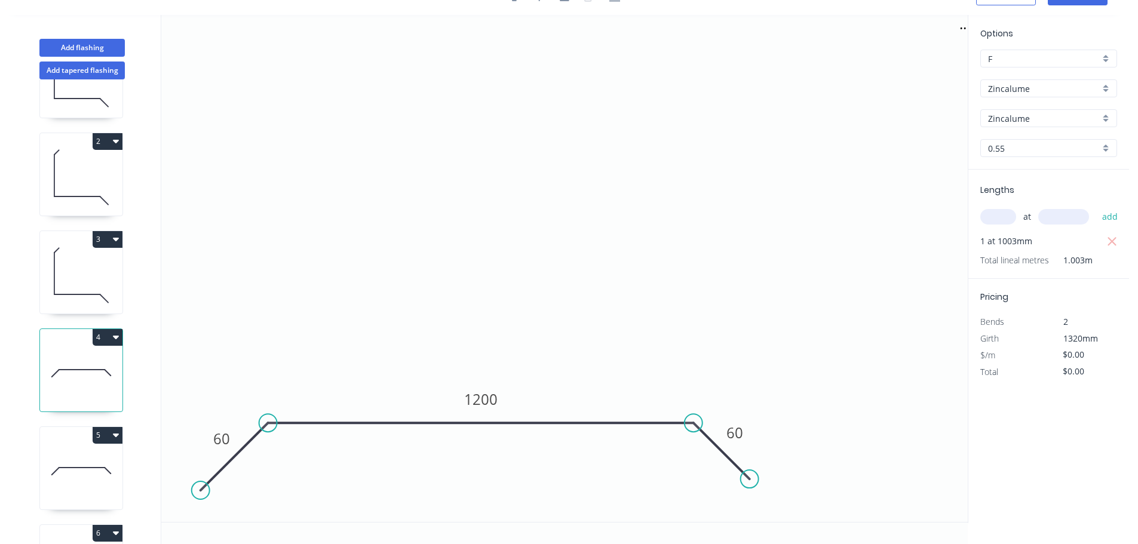
scroll to position [119, 0]
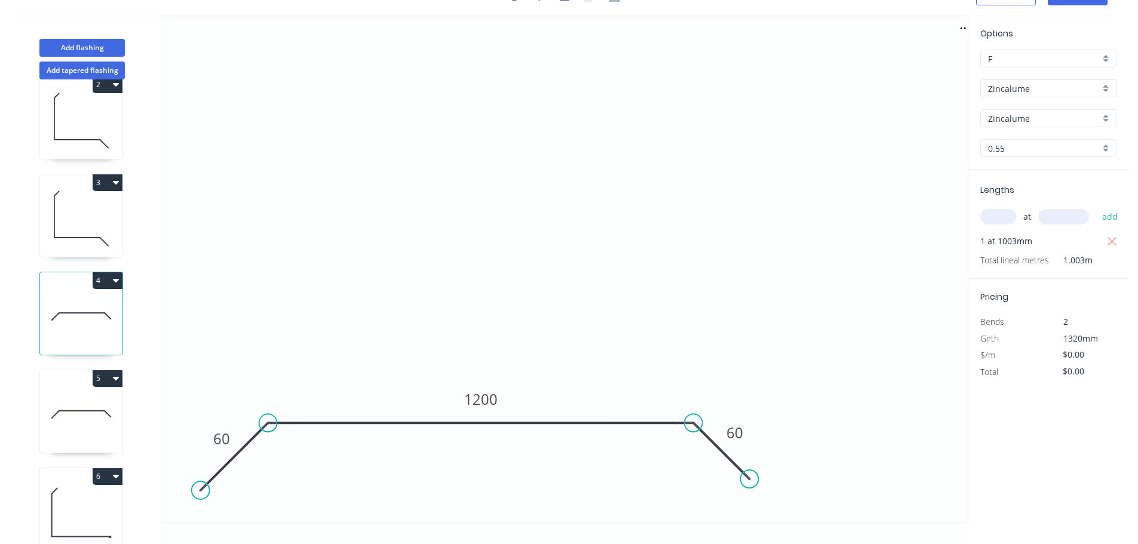
click at [85, 426] on icon at bounding box center [81, 414] width 82 height 76
click at [1117, 239] on button "button" at bounding box center [1111, 241] width 15 height 17
click at [1116, 239] on icon "button" at bounding box center [1111, 242] width 11 height 14
click at [995, 214] on input "text" at bounding box center [998, 217] width 36 height 16
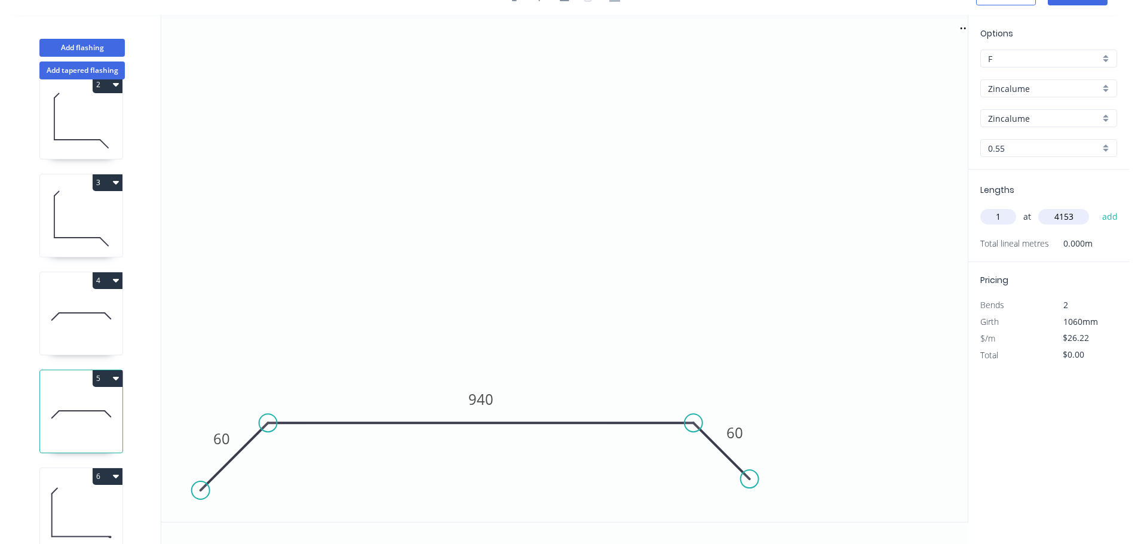
click at [1096, 207] on button "add" at bounding box center [1110, 217] width 28 height 20
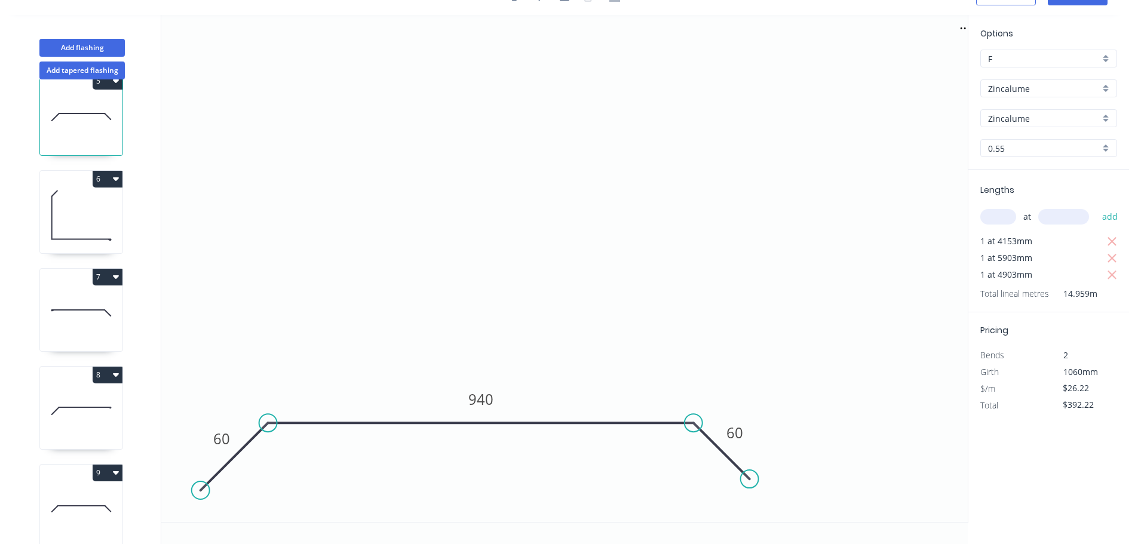
scroll to position [418, 0]
click at [104, 317] on icon at bounding box center [81, 311] width 82 height 76
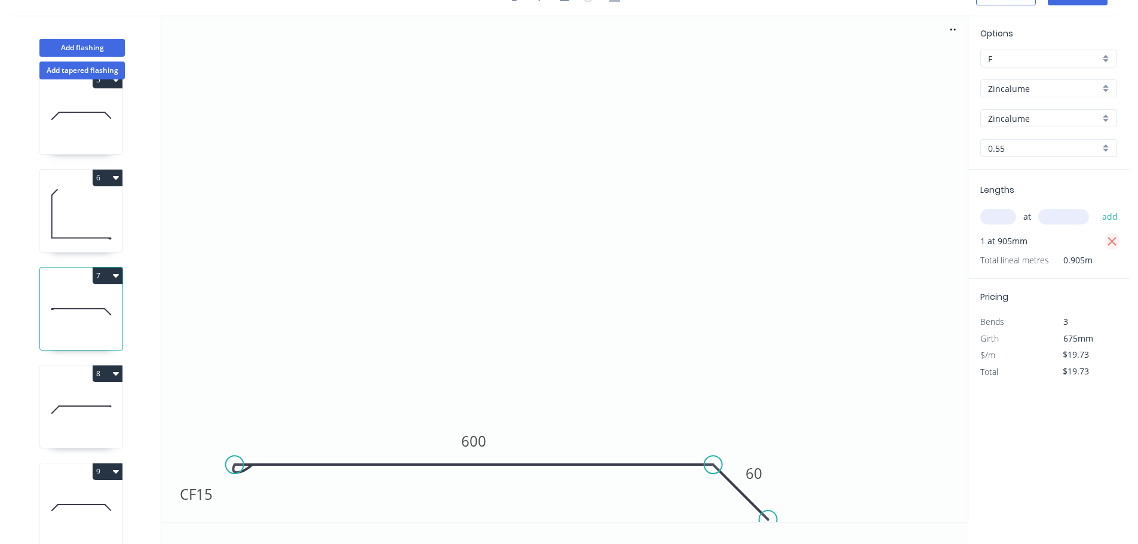
click at [1111, 239] on icon "button" at bounding box center [1111, 242] width 11 height 14
click at [988, 222] on input "text" at bounding box center [998, 217] width 36 height 16
click at [1096, 207] on button "add" at bounding box center [1110, 217] width 28 height 20
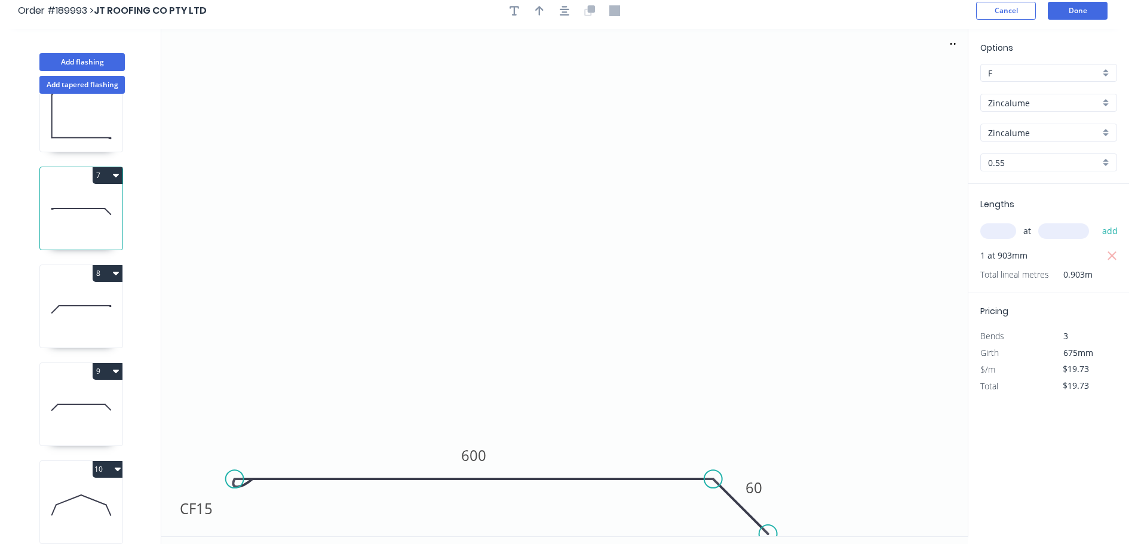
scroll to position [0, 0]
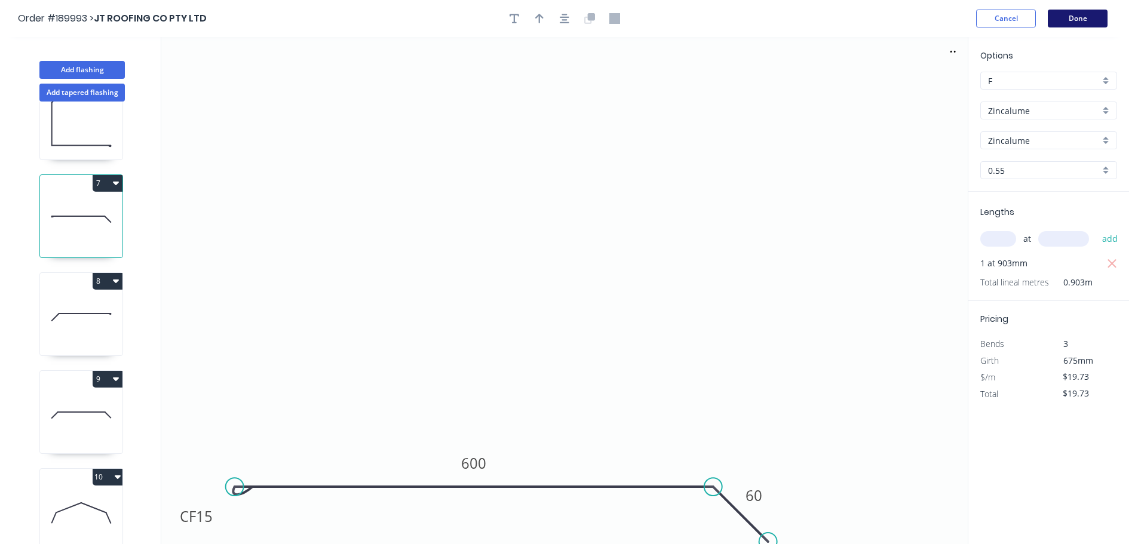
click at [1093, 15] on button "Done" at bounding box center [1077, 19] width 60 height 18
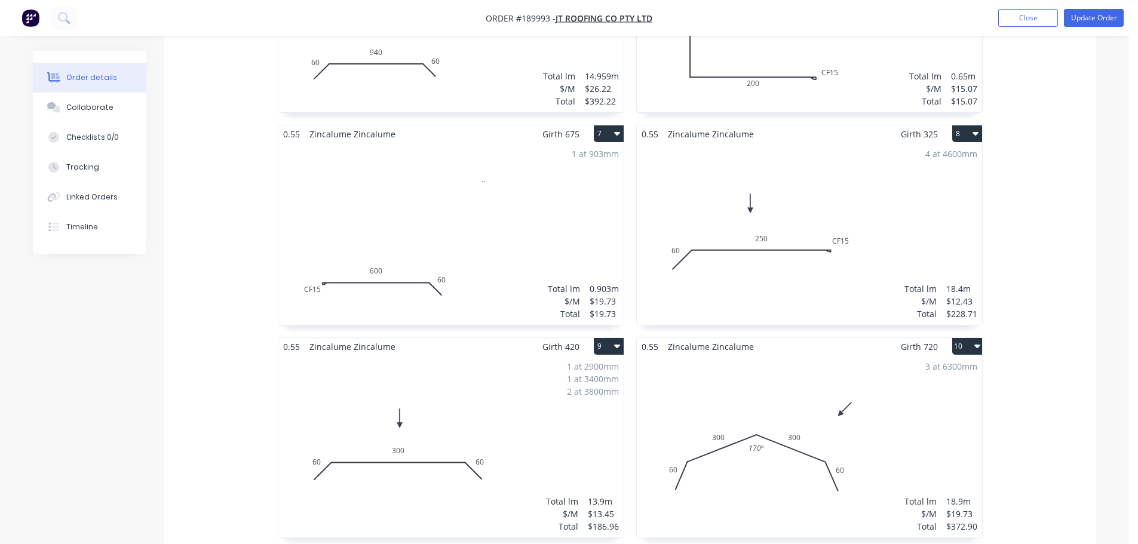
scroll to position [955, 0]
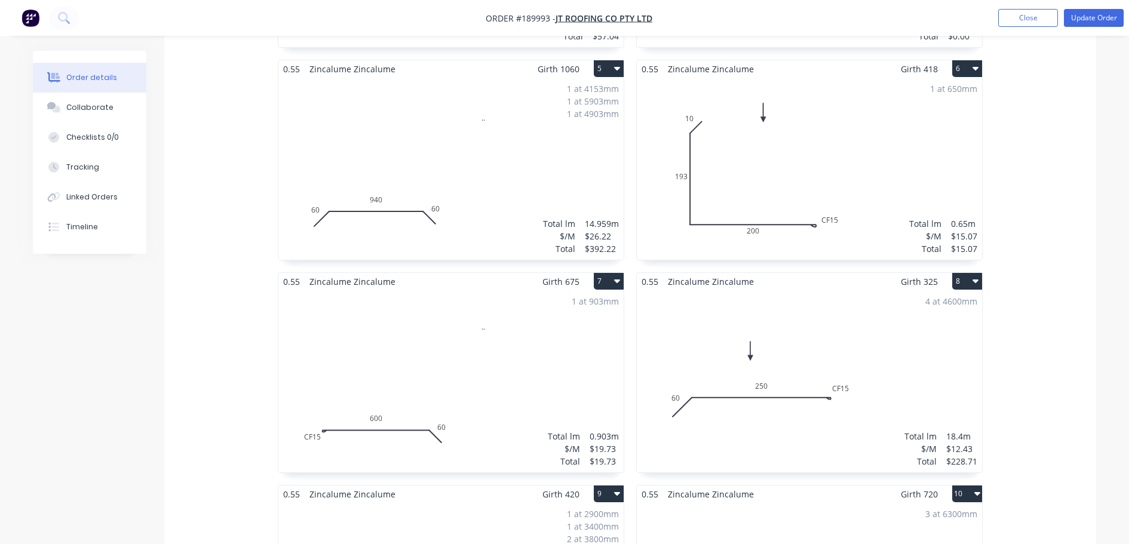
click at [832, 145] on div "1 at 650mm Total lm $/M Total 0.65m $15.07 $15.07" at bounding box center [809, 169] width 345 height 182
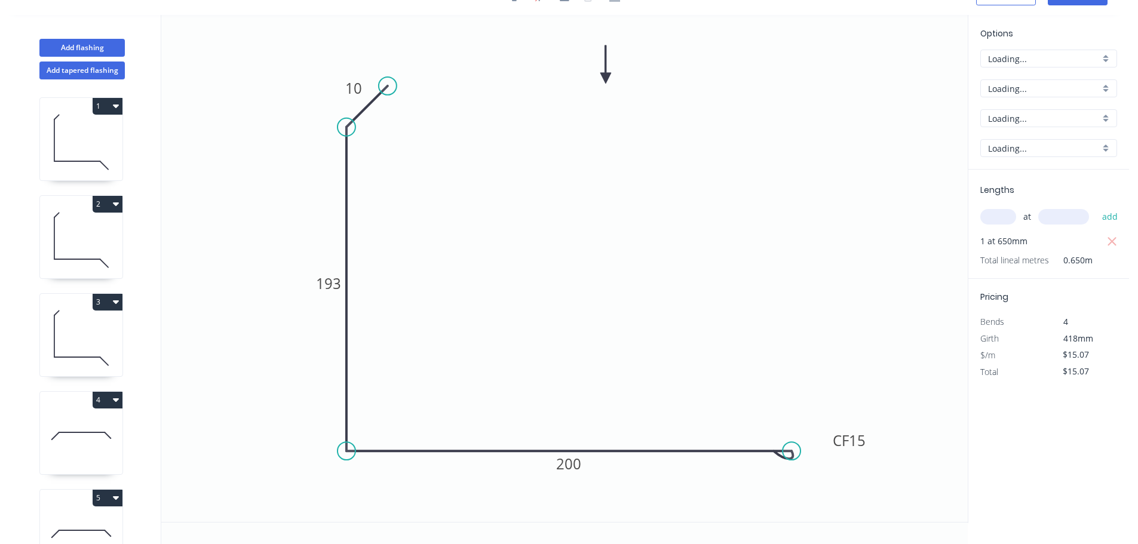
scroll to position [22, 0]
click at [394, 161] on div "Show angle" at bounding box center [407, 167] width 120 height 24
click at [378, 143] on tspan "º" at bounding box center [376, 138] width 5 height 20
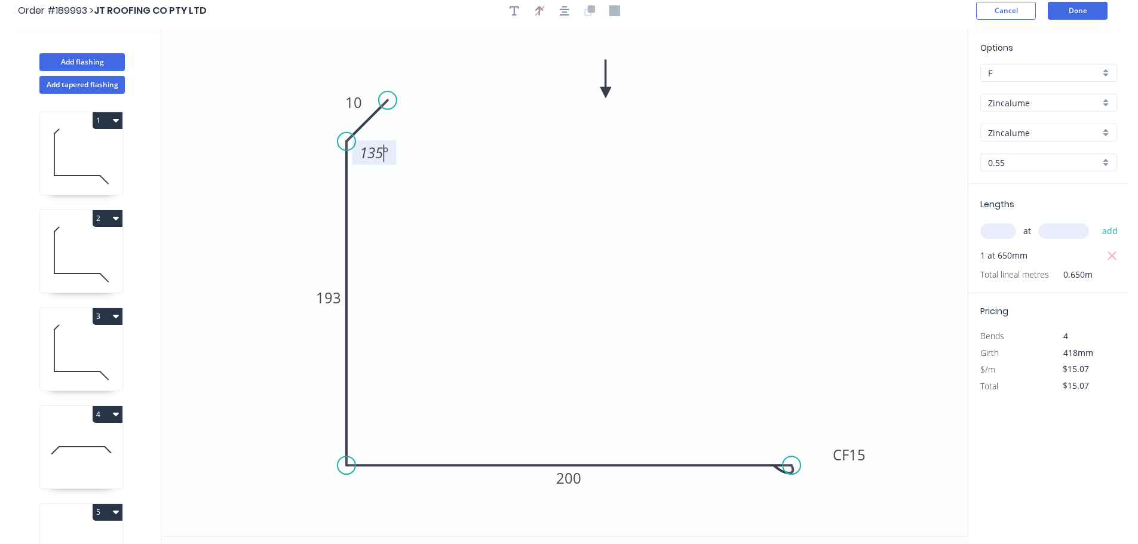
scroll to position [0, 0]
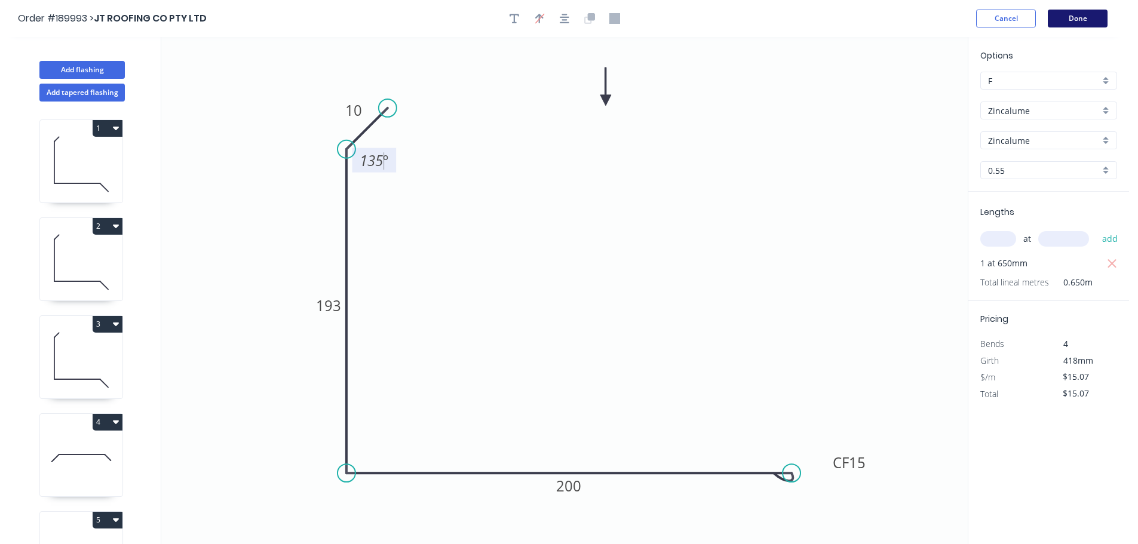
click at [1087, 15] on button "Done" at bounding box center [1077, 19] width 60 height 18
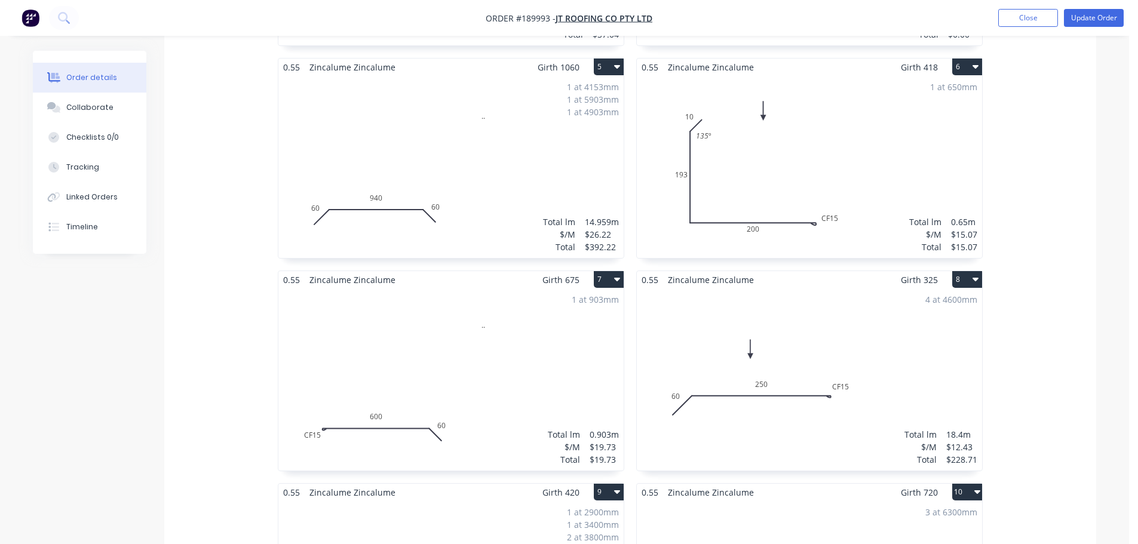
scroll to position [955, 0]
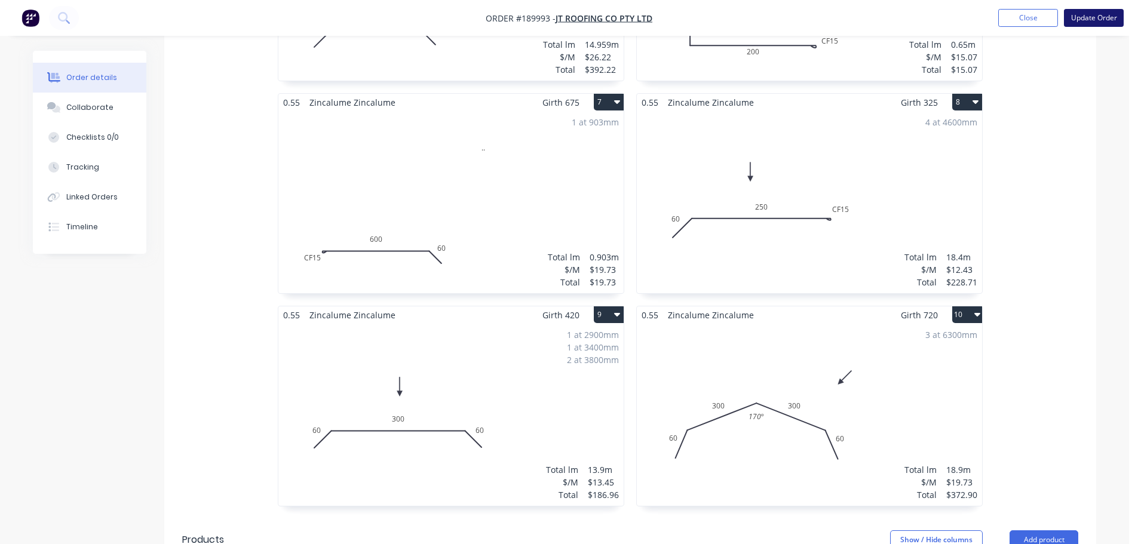
click at [1116, 17] on button "Update Order" at bounding box center [1093, 18] width 60 height 18
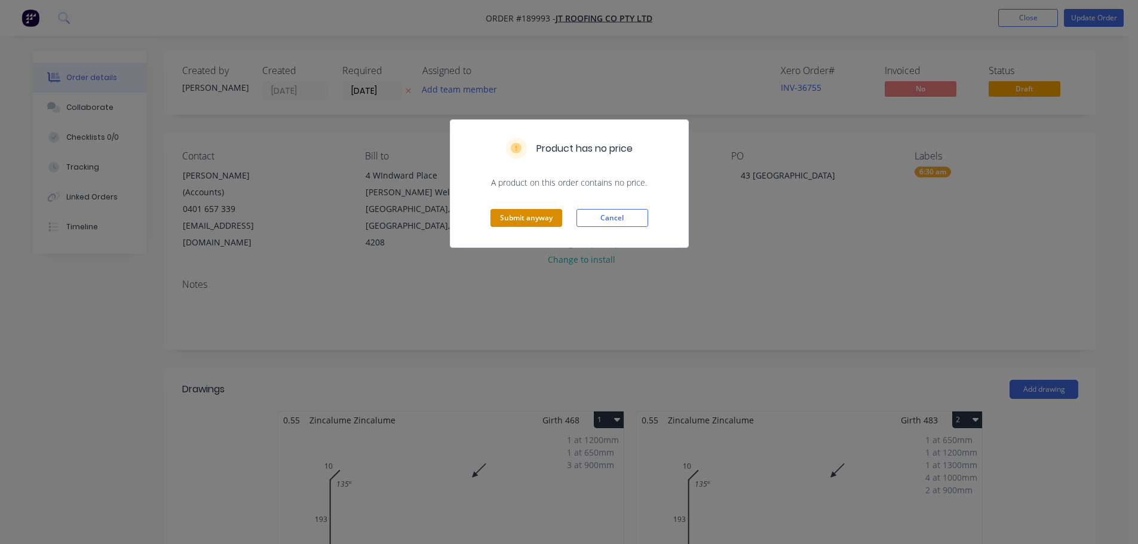
click at [537, 225] on button "Submit anyway" at bounding box center [526, 218] width 72 height 18
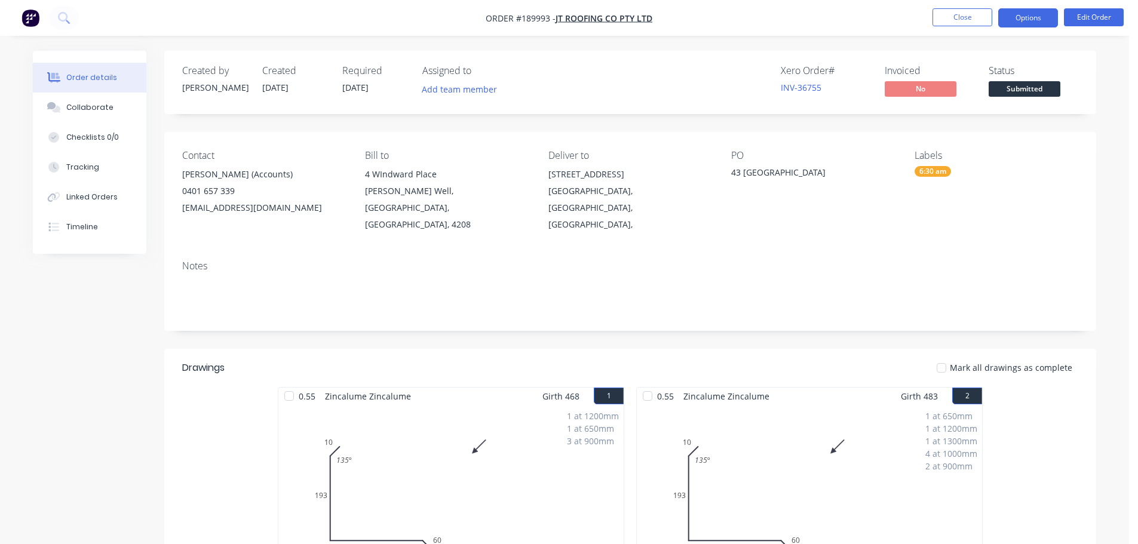
click at [1015, 19] on button "Options" at bounding box center [1028, 17] width 60 height 19
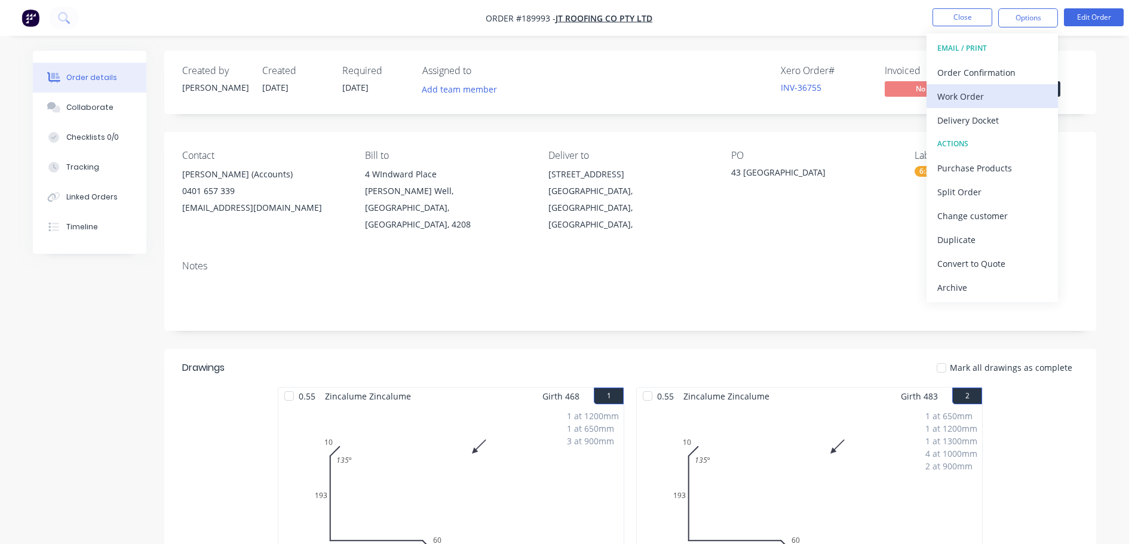
click at [1012, 97] on div "Work Order" at bounding box center [992, 96] width 110 height 17
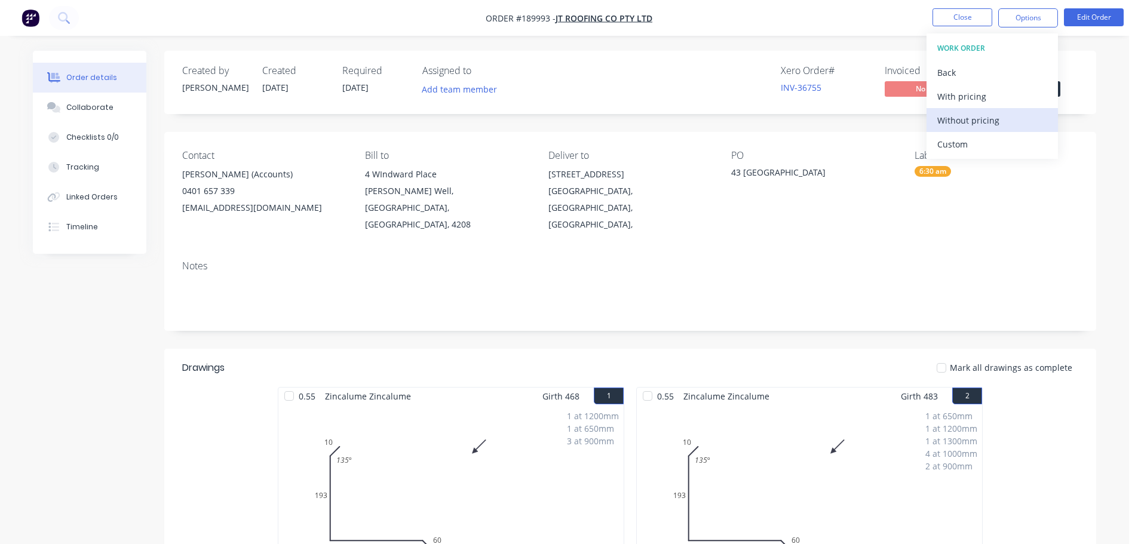
drag, startPoint x: 1012, startPoint y: 97, endPoint x: 1021, endPoint y: 120, distance: 25.0
click at [1021, 120] on div "Without pricing" at bounding box center [992, 120] width 110 height 17
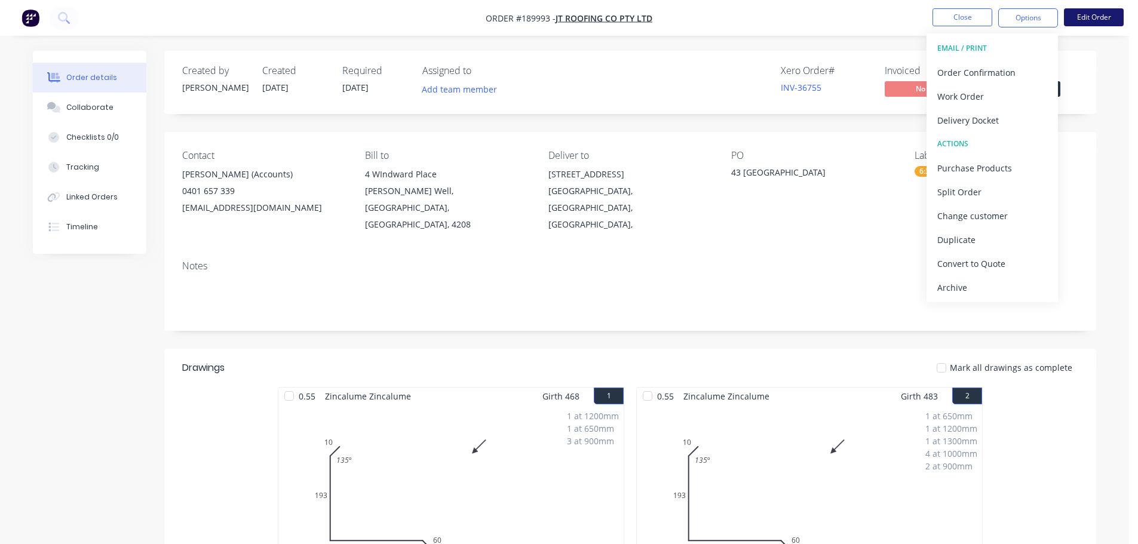
click at [1090, 18] on button "Edit Order" at bounding box center [1093, 17] width 60 height 18
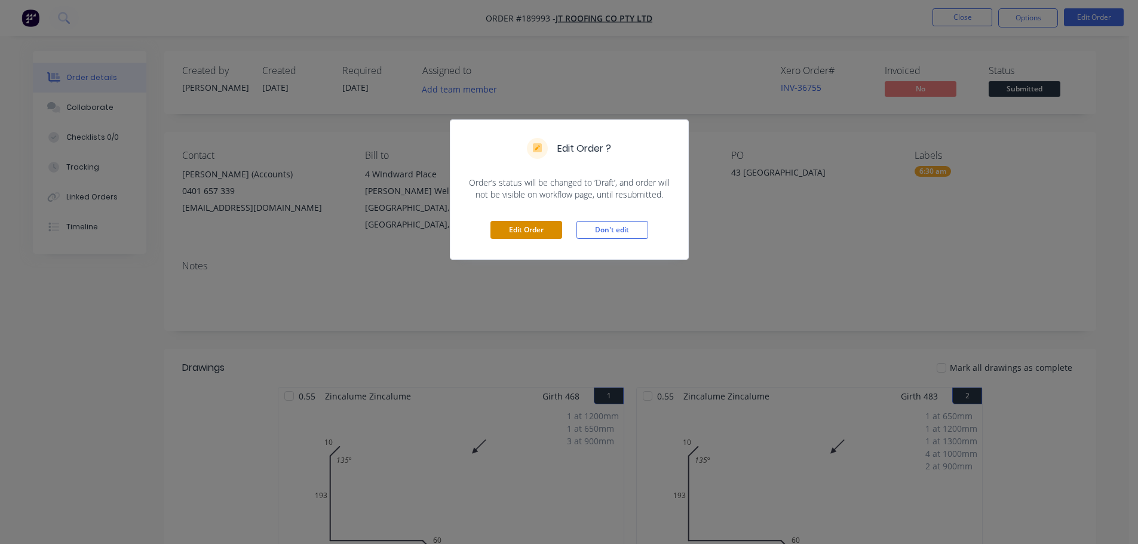
click at [535, 232] on button "Edit Order" at bounding box center [526, 230] width 72 height 18
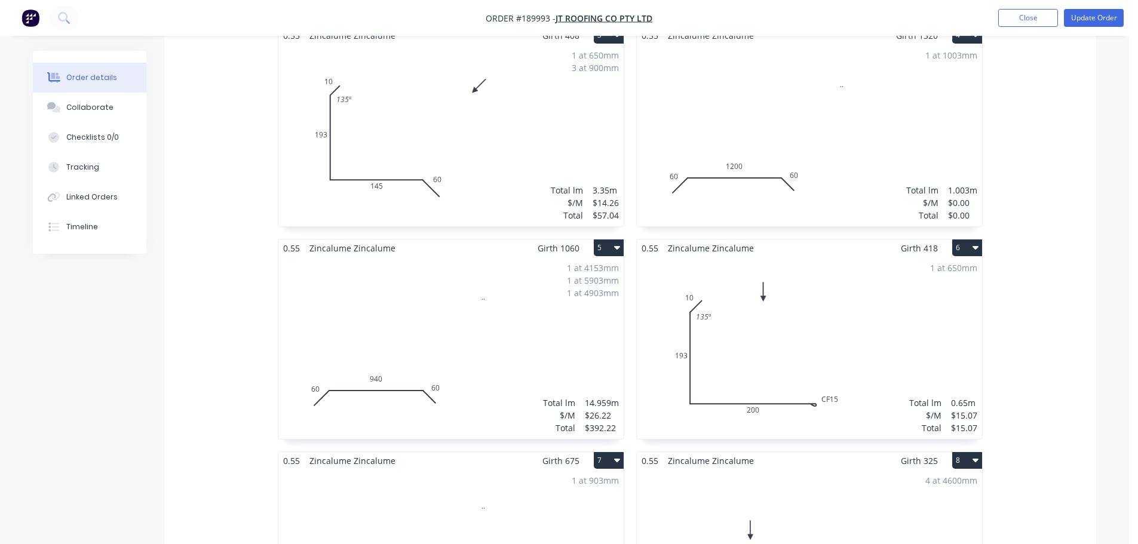
click at [508, 311] on div "1 at 4153mm 1 at 5903mm 1 at 4903mm Total lm $/M Total 14.959m $26.22 $392.22" at bounding box center [450, 348] width 345 height 182
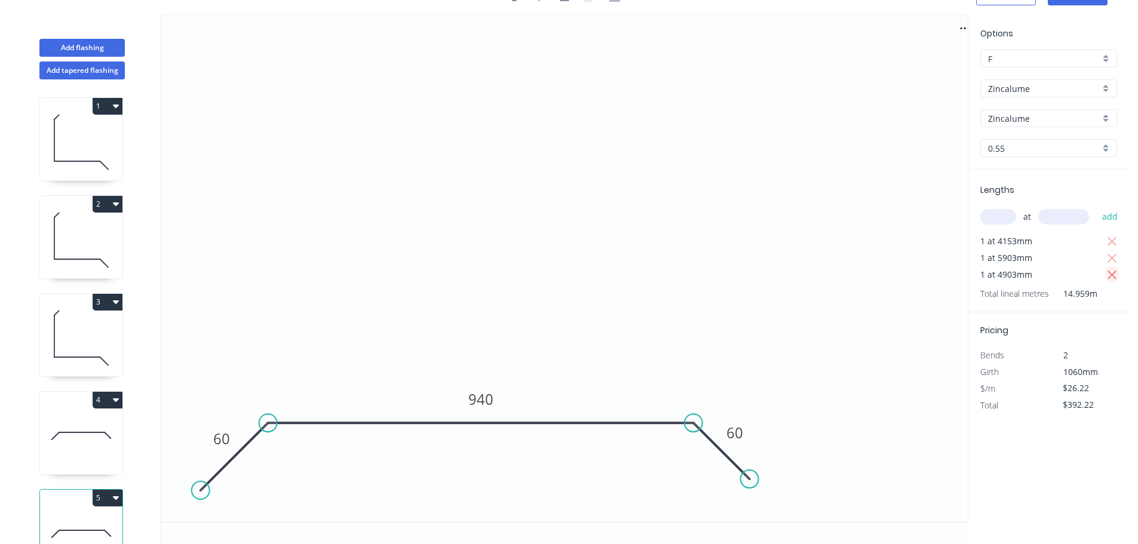
click at [1112, 272] on icon "button" at bounding box center [1111, 275] width 11 height 14
click at [1114, 259] on icon "button" at bounding box center [1111, 258] width 11 height 14
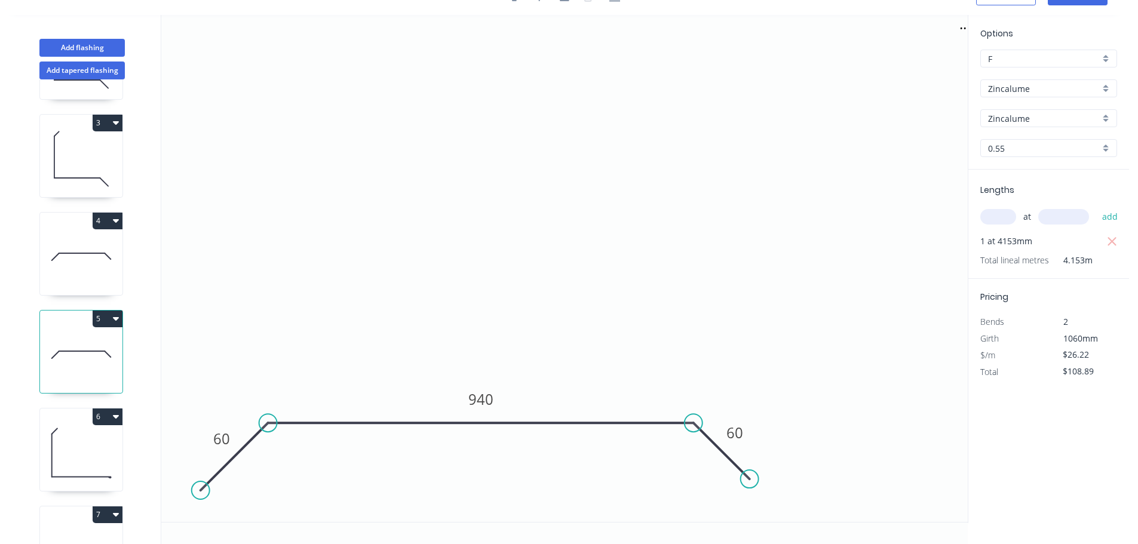
scroll to position [299, 0]
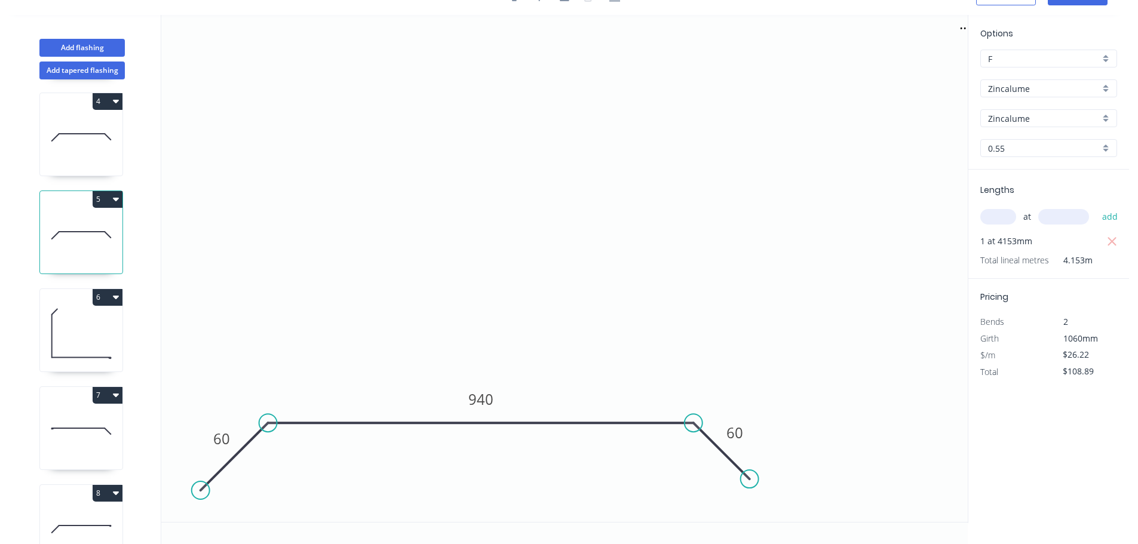
click at [113, 197] on icon "button" at bounding box center [116, 199] width 6 height 10
click at [63, 229] on div "Duplicate" at bounding box center [66, 228] width 92 height 17
click at [1000, 211] on input "text" at bounding box center [998, 217] width 36 height 16
click at [1096, 207] on button "add" at bounding box center [1110, 217] width 28 height 20
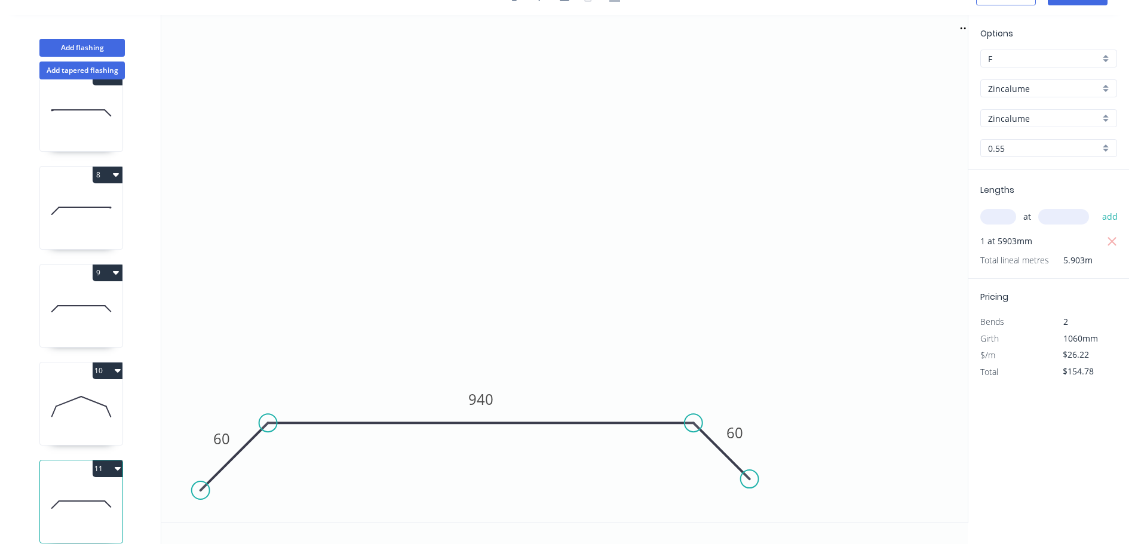
scroll to position [640, 0]
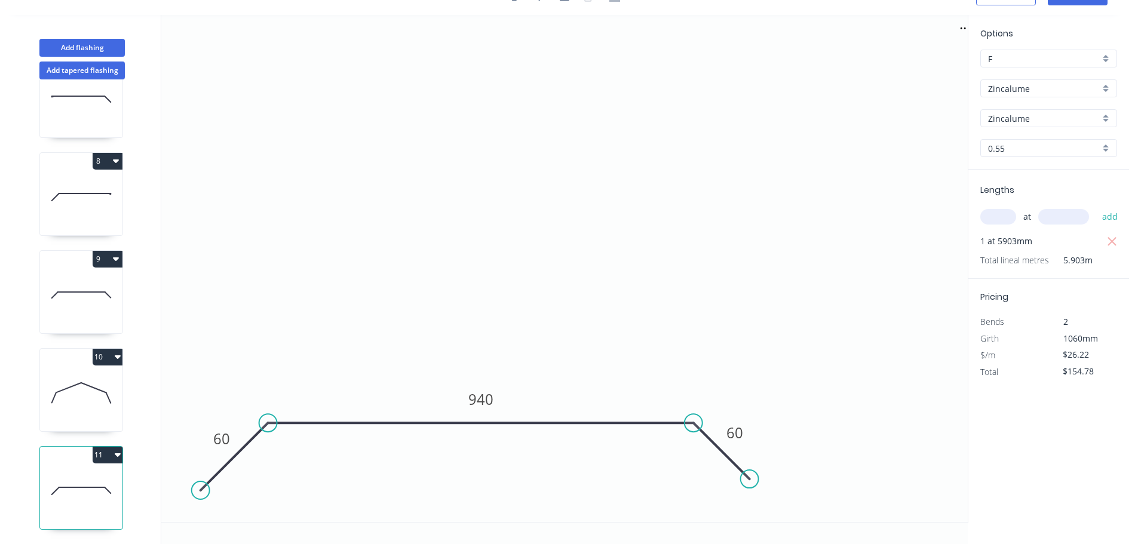
click at [105, 449] on button "11" at bounding box center [108, 455] width 30 height 17
click at [56, 481] on div "Duplicate" at bounding box center [66, 484] width 92 height 17
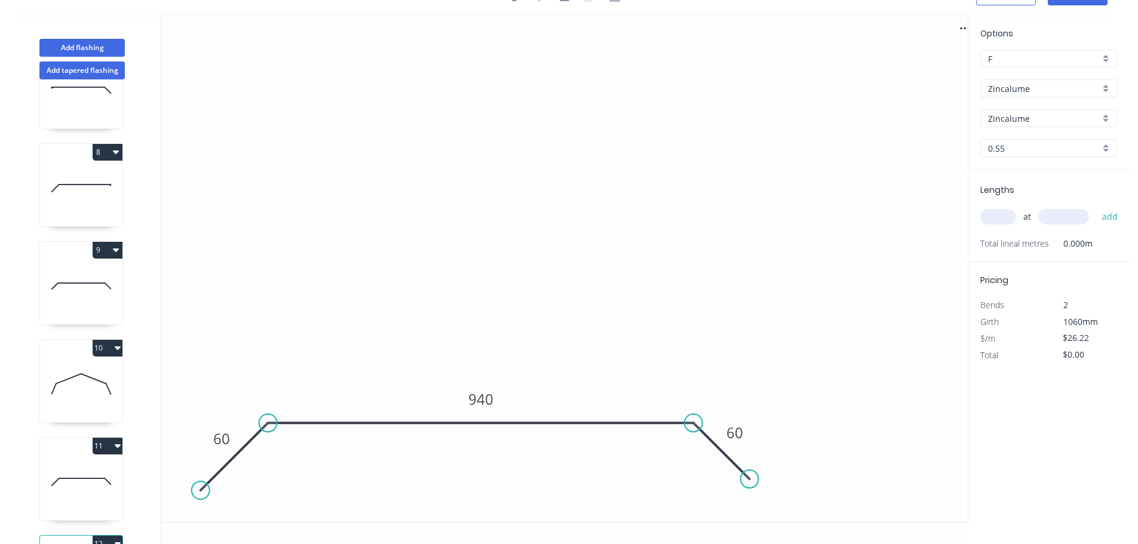
click at [996, 219] on input "text" at bounding box center [998, 217] width 36 height 16
click at [1096, 207] on button "add" at bounding box center [1110, 217] width 28 height 20
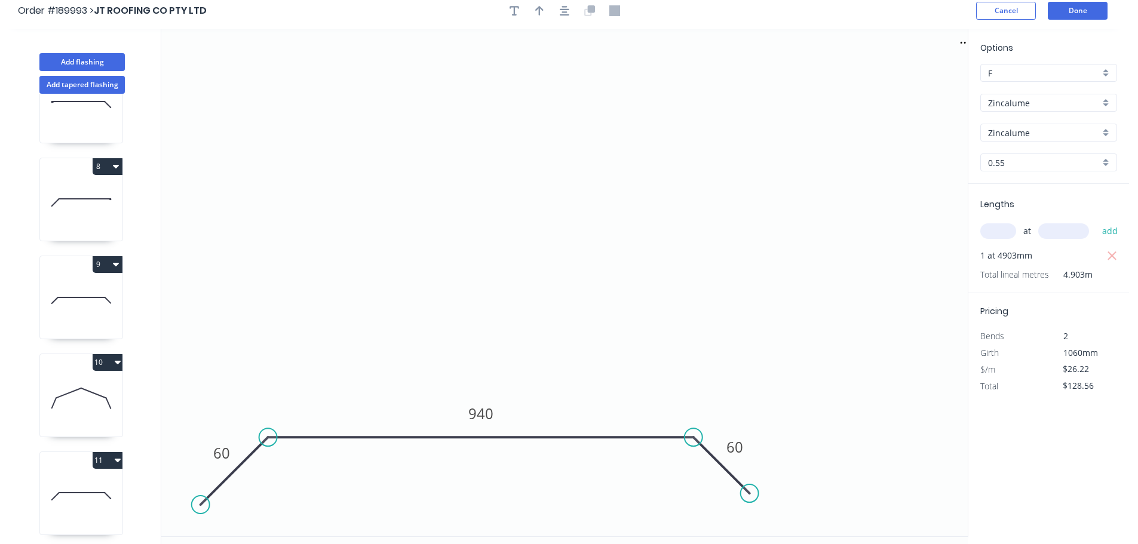
scroll to position [0, 0]
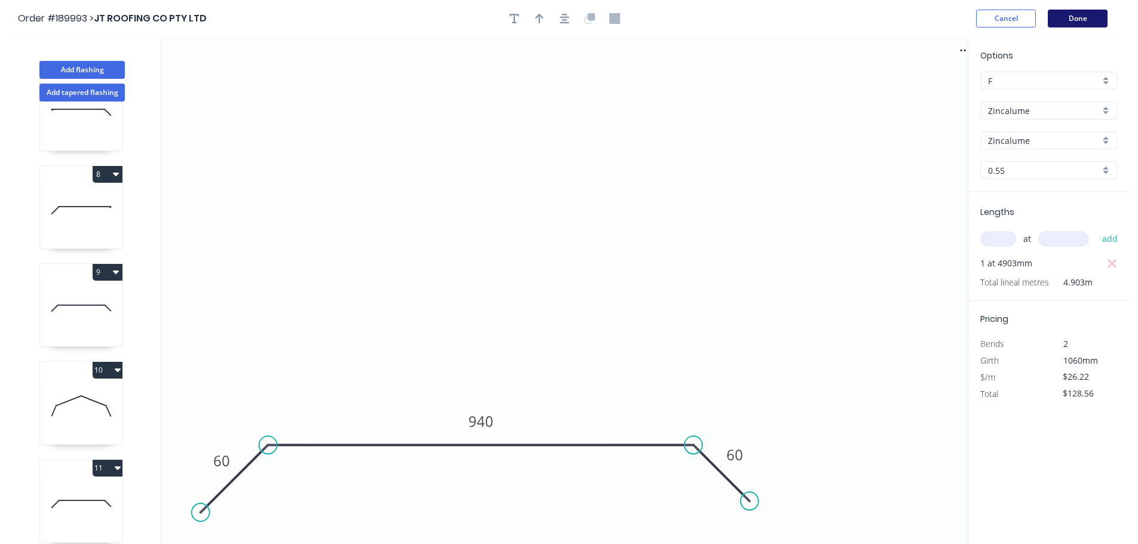
click at [1083, 13] on button "Done" at bounding box center [1077, 19] width 60 height 18
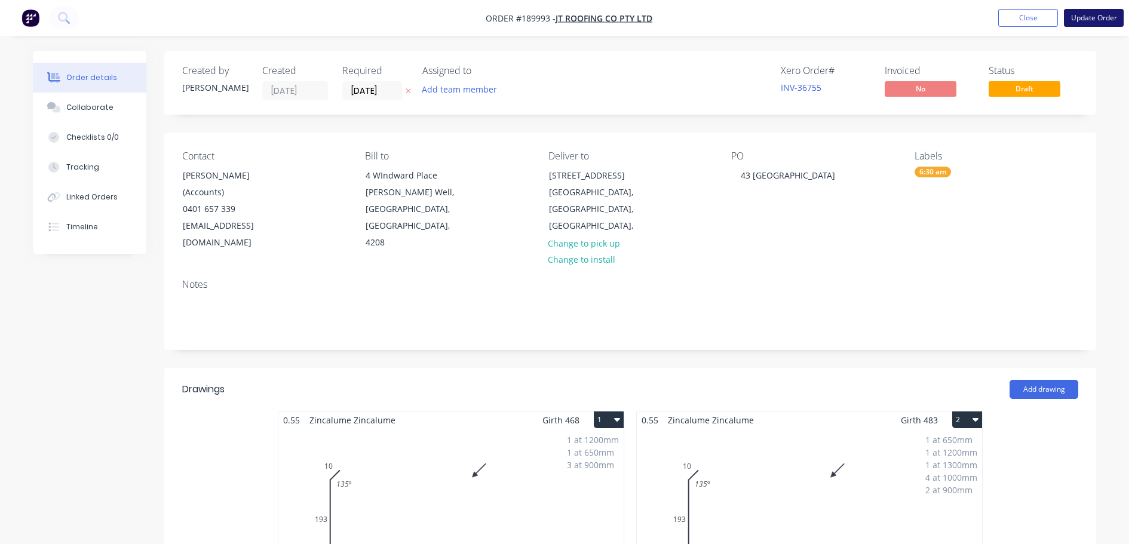
click at [1103, 17] on button "Update Order" at bounding box center [1093, 18] width 60 height 18
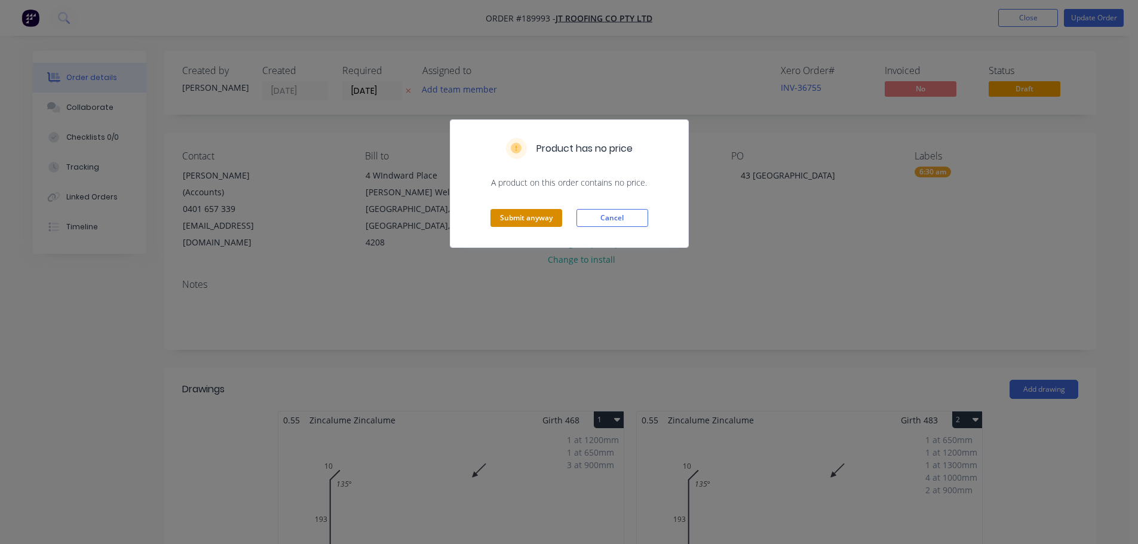
click at [511, 222] on button "Submit anyway" at bounding box center [526, 218] width 72 height 18
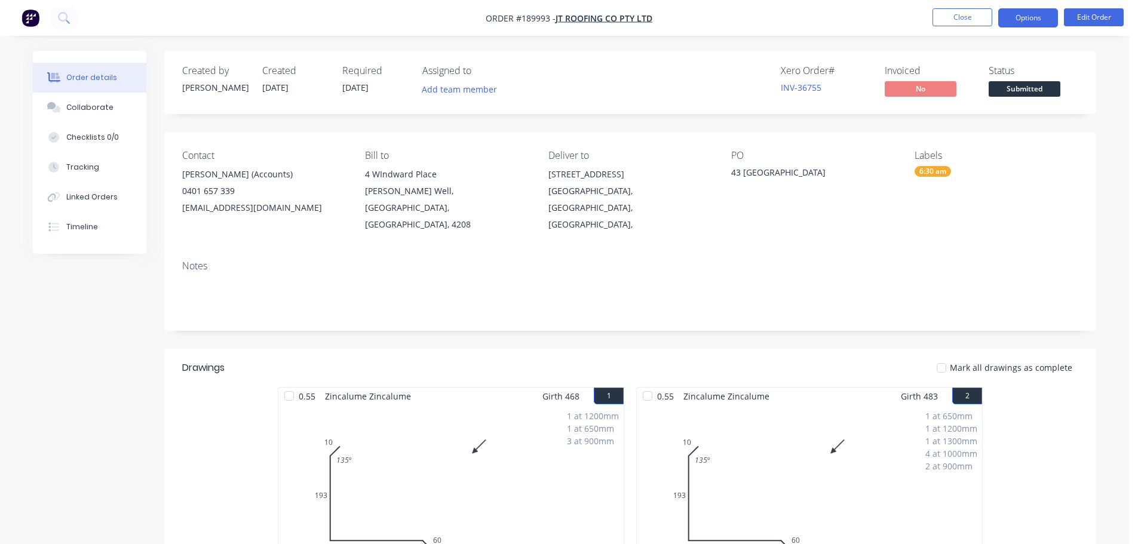
click at [1035, 23] on button "Options" at bounding box center [1028, 17] width 60 height 19
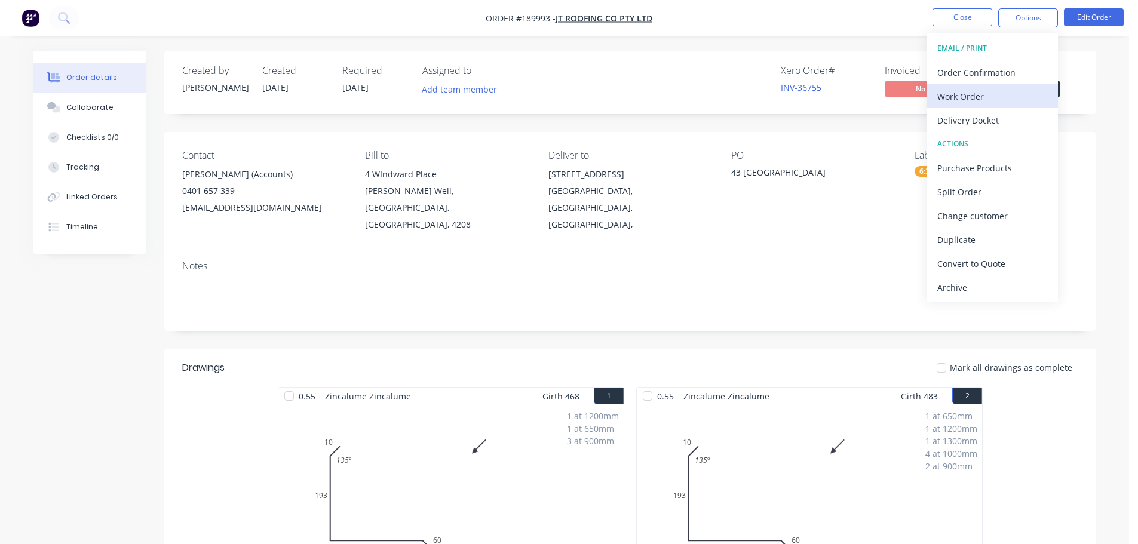
click at [1003, 86] on button "Work Order" at bounding box center [991, 96] width 131 height 24
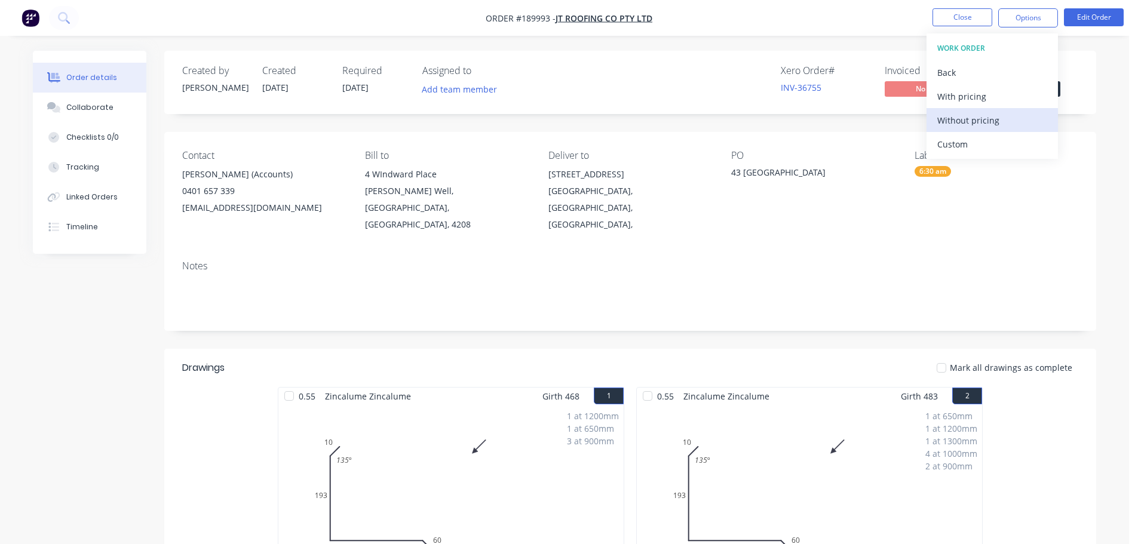
click at [1010, 122] on div "Without pricing" at bounding box center [992, 120] width 110 height 17
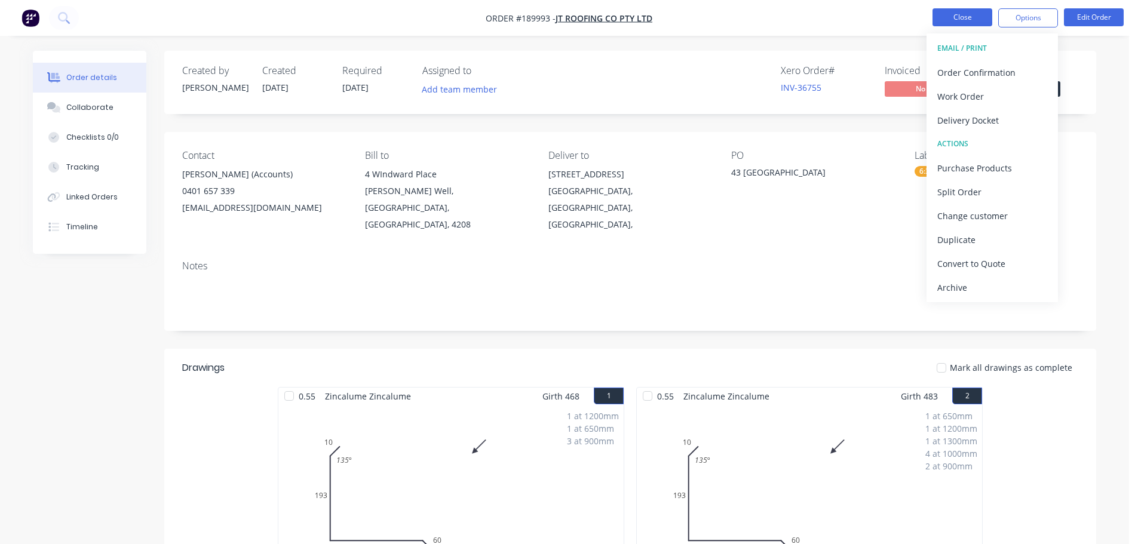
click at [955, 17] on button "Close" at bounding box center [962, 17] width 60 height 18
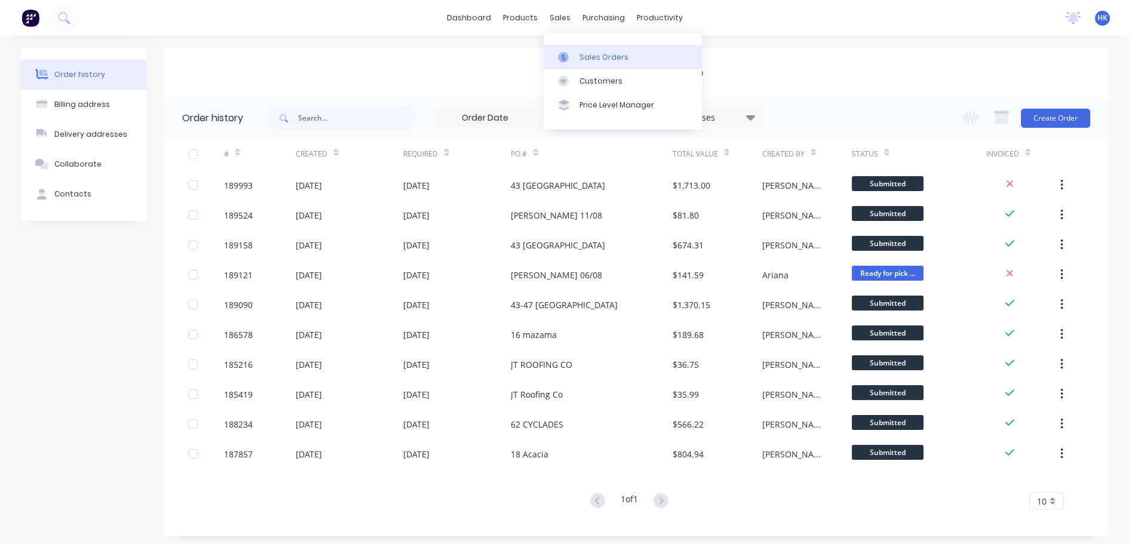
click at [606, 62] on div "Sales Orders" at bounding box center [603, 57] width 49 height 11
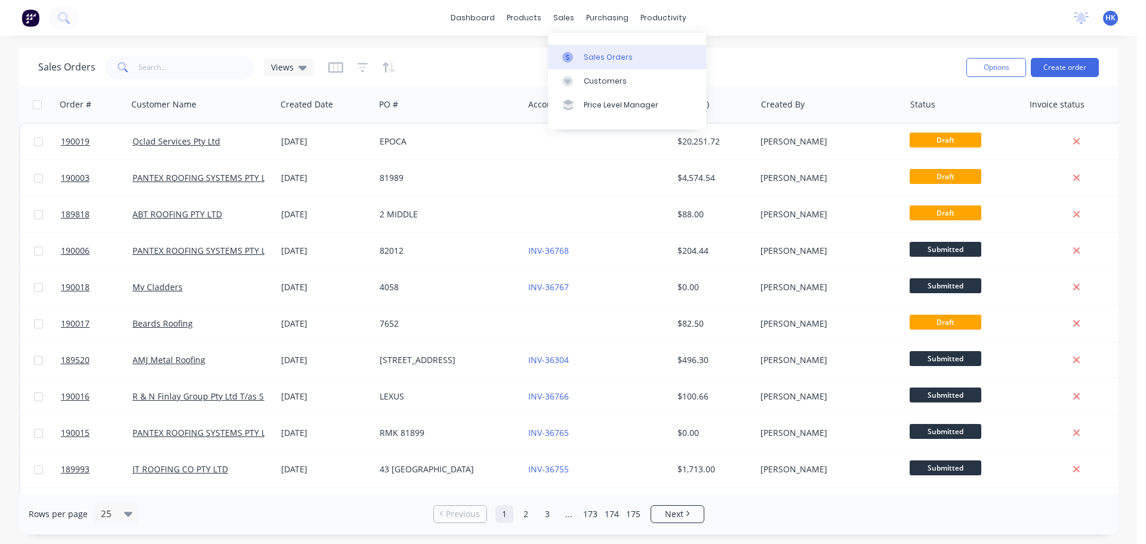
click at [601, 53] on div "Sales Orders" at bounding box center [608, 57] width 49 height 11
click at [191, 70] on input "text" at bounding box center [197, 68] width 116 height 24
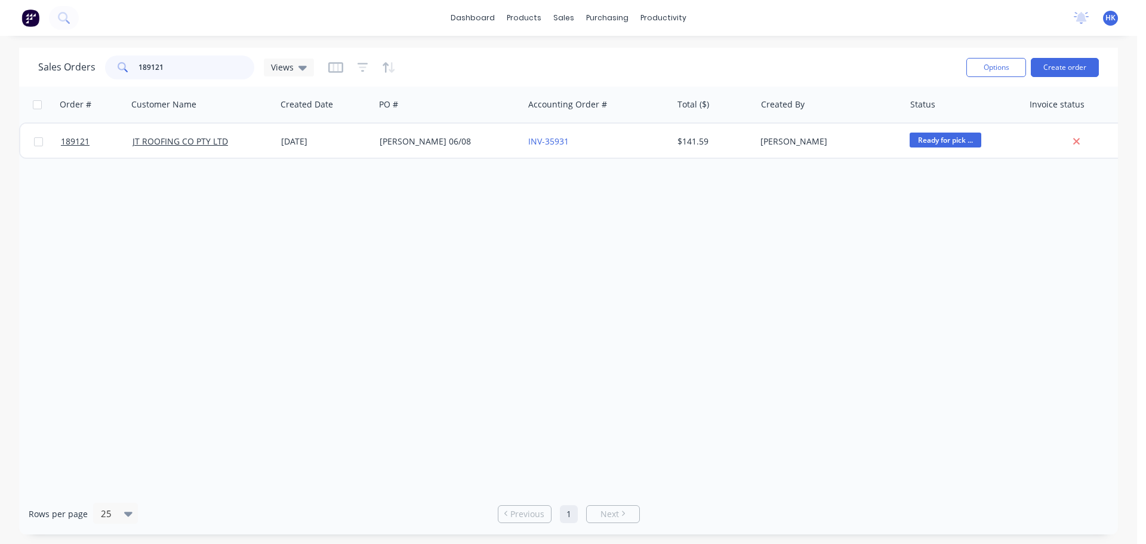
click at [216, 64] on input "189121" at bounding box center [197, 68] width 116 height 24
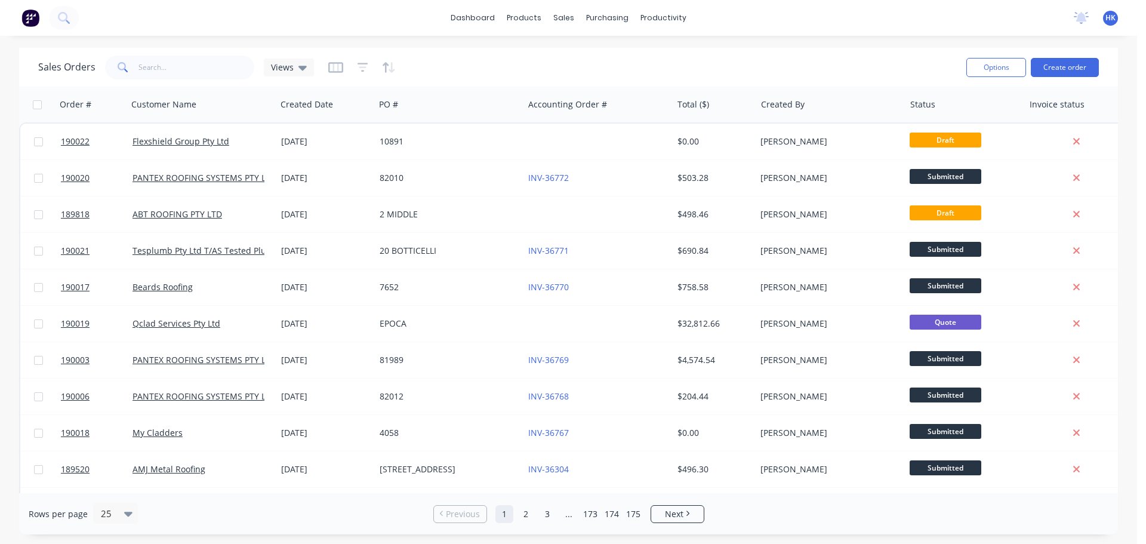
click at [660, 60] on div "Sales Orders Views" at bounding box center [497, 67] width 919 height 29
click at [740, 70] on div "Sales Orders Views" at bounding box center [497, 67] width 919 height 29
click at [629, 74] on div "Sales Orders Views" at bounding box center [497, 67] width 919 height 29
click at [220, 60] on input "text" at bounding box center [197, 68] width 116 height 24
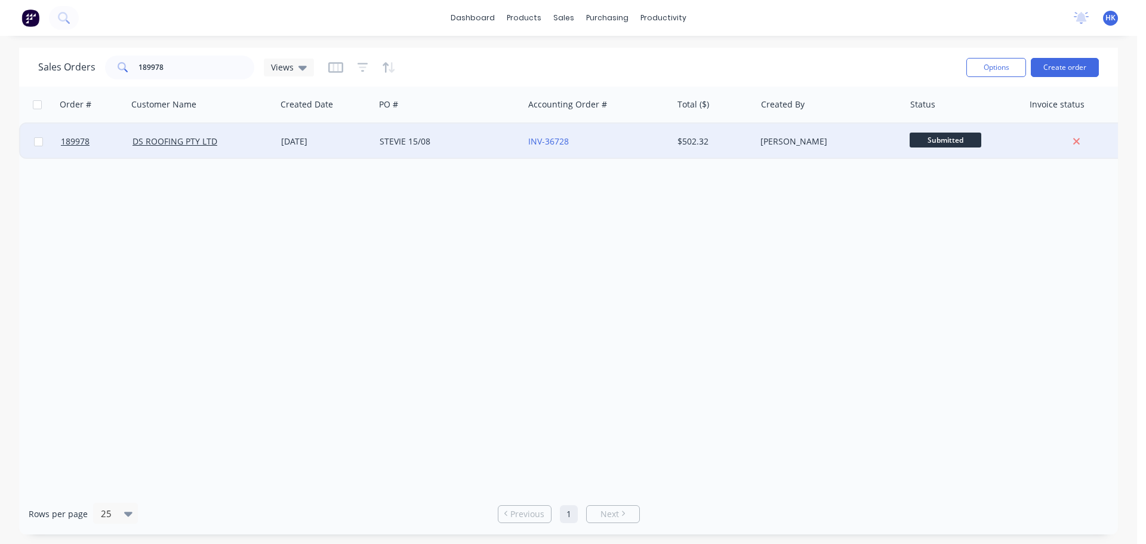
click at [460, 141] on div "STEVIE 15/08" at bounding box center [446, 142] width 133 height 12
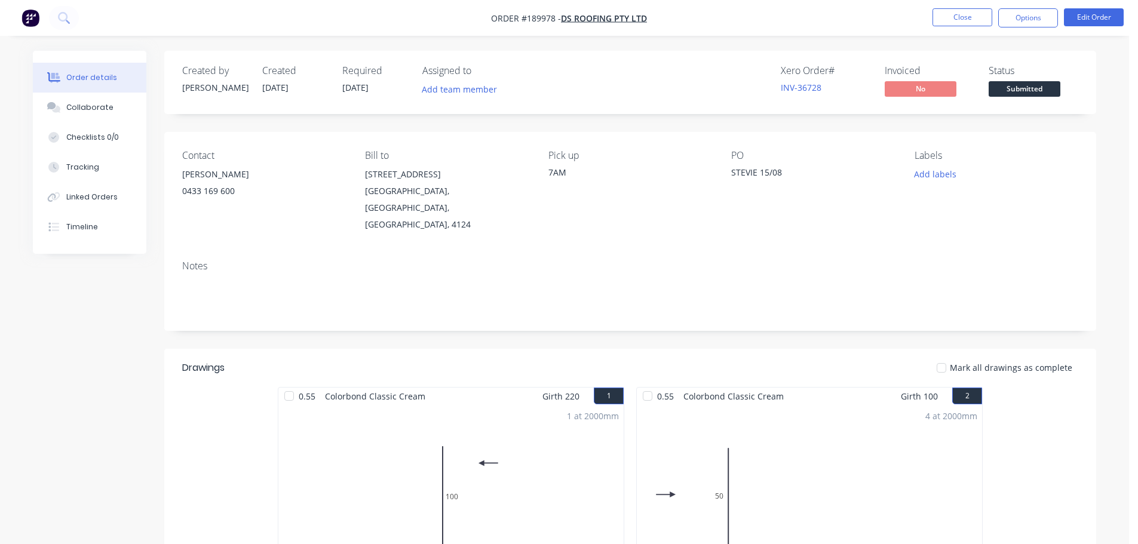
click at [1029, 94] on span "Submitted" at bounding box center [1024, 88] width 72 height 15
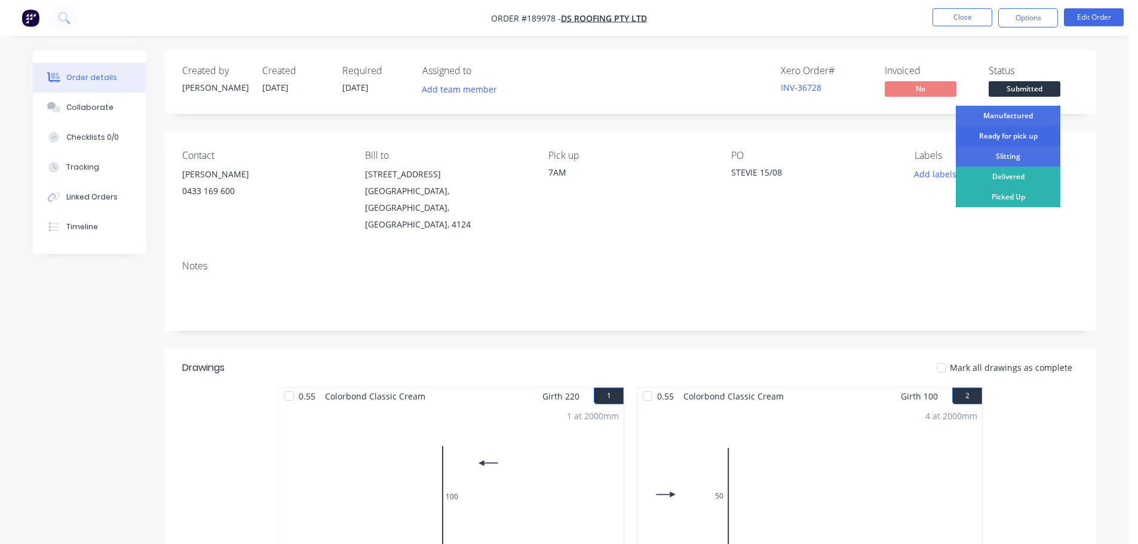
click at [1029, 131] on div "Ready for pick up" at bounding box center [1007, 136] width 104 height 20
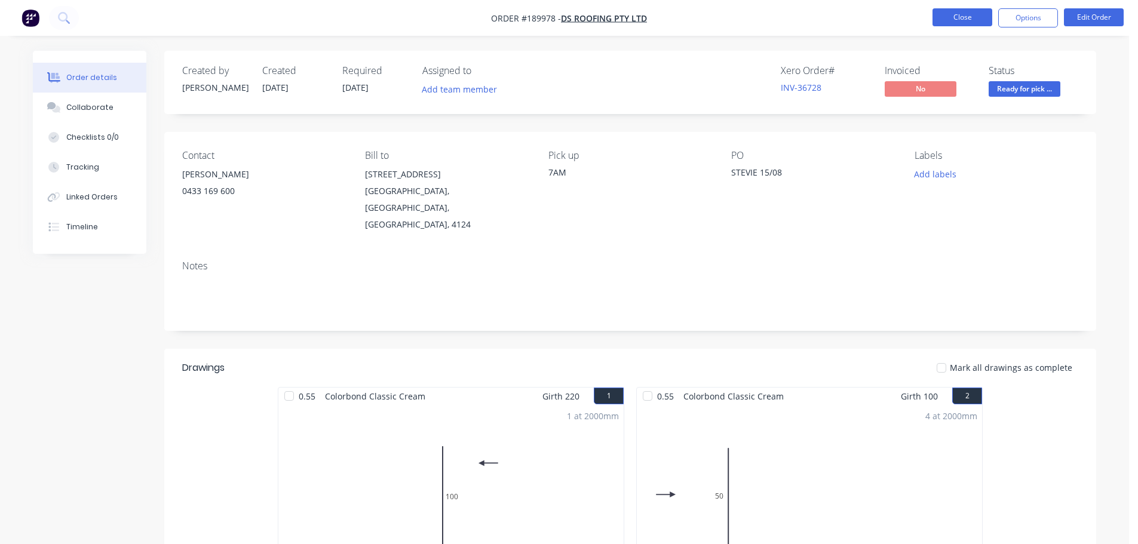
click at [981, 25] on button "Close" at bounding box center [962, 17] width 60 height 18
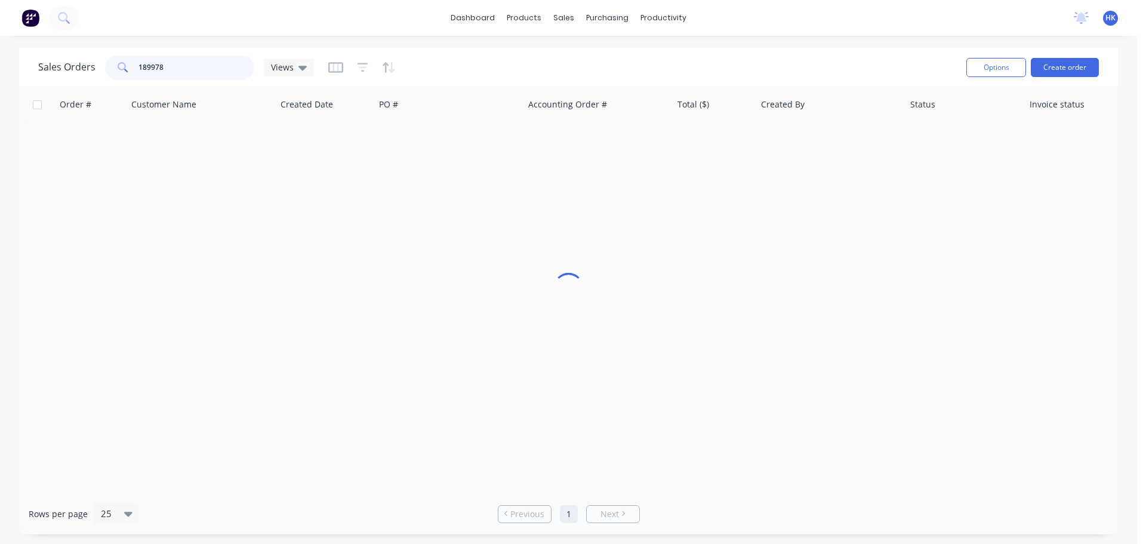
click at [204, 74] on input "189978" at bounding box center [197, 68] width 116 height 24
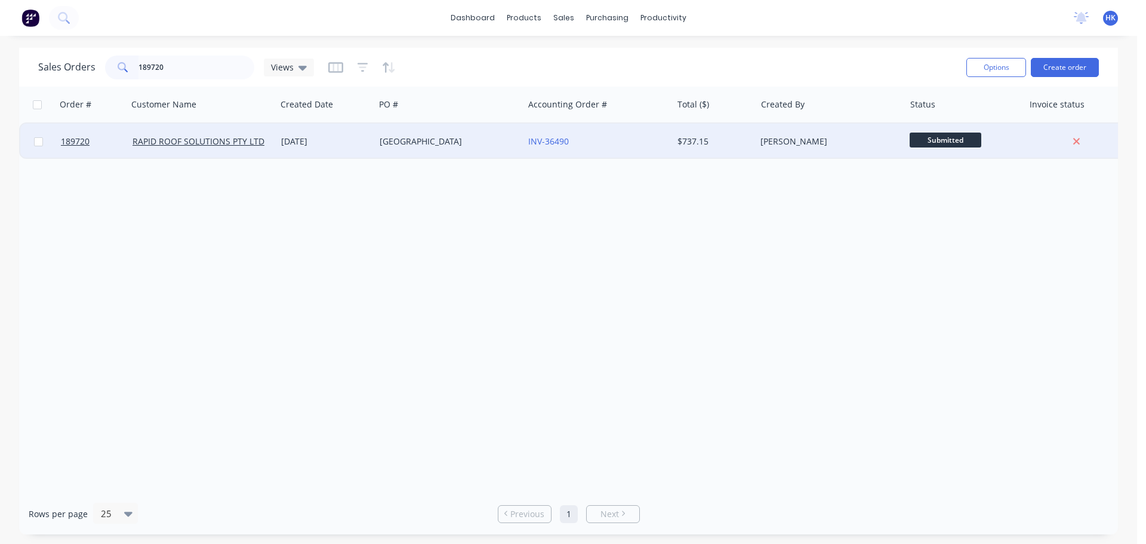
click at [485, 148] on div "TWEED COURT HOUSE" at bounding box center [449, 142] width 149 height 36
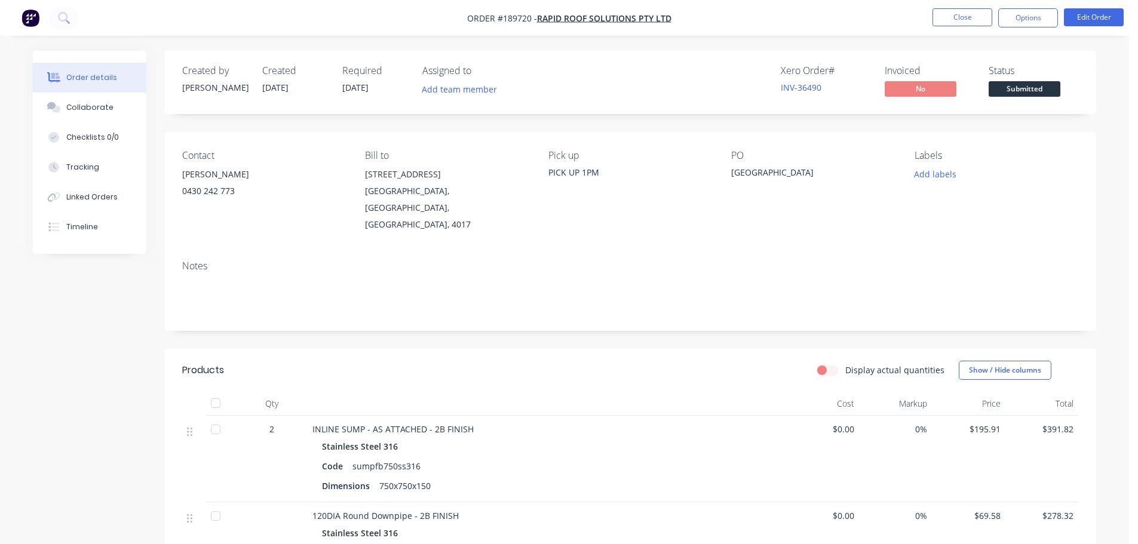
click at [1023, 99] on button "Submitted" at bounding box center [1024, 90] width 72 height 18
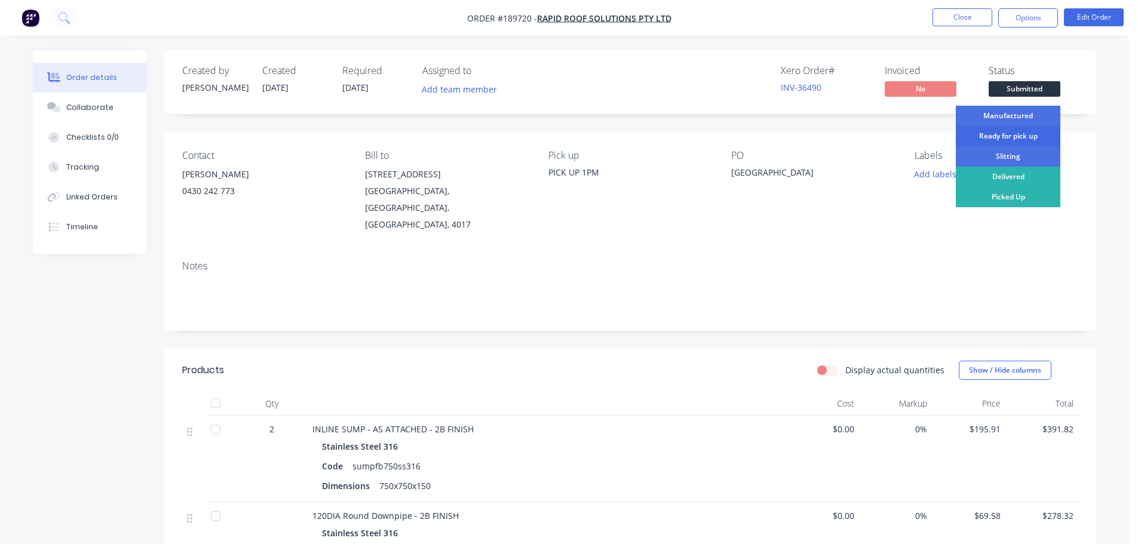
click at [1028, 137] on div "Ready for pick up" at bounding box center [1007, 136] width 104 height 20
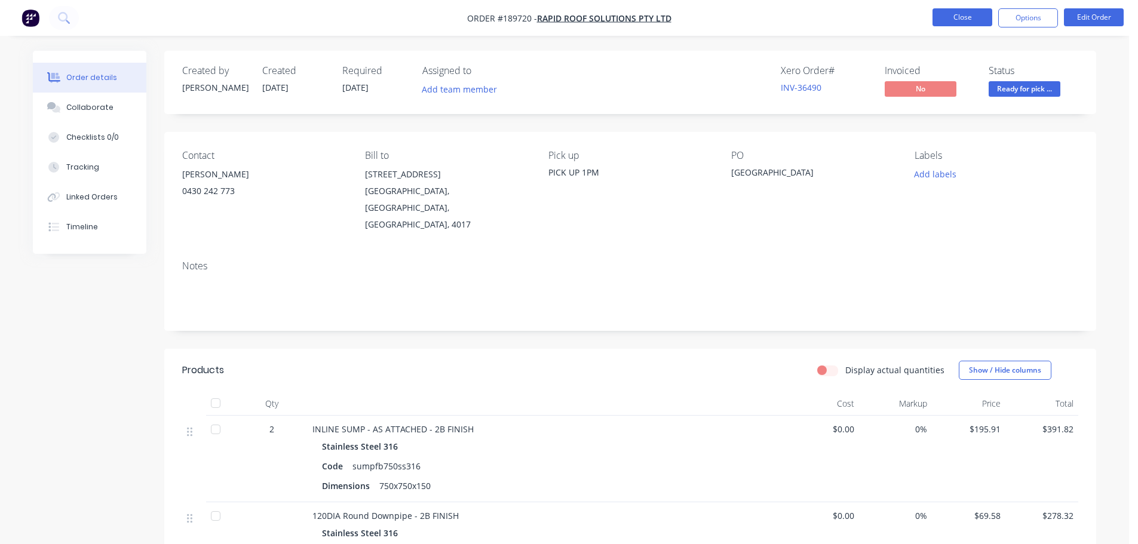
click at [966, 20] on button "Close" at bounding box center [962, 17] width 60 height 18
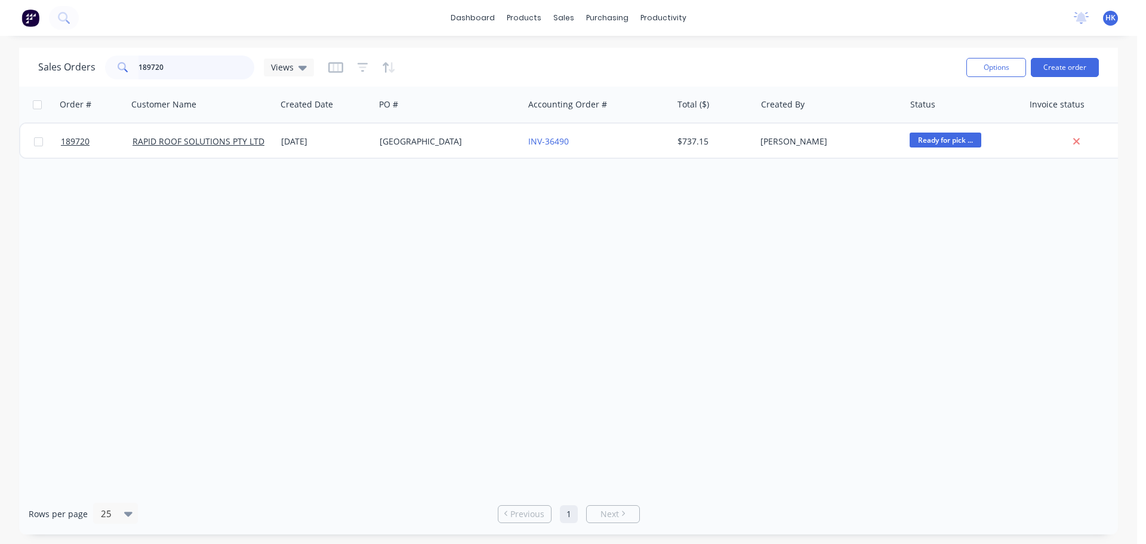
click at [190, 65] on input "189720" at bounding box center [197, 68] width 116 height 24
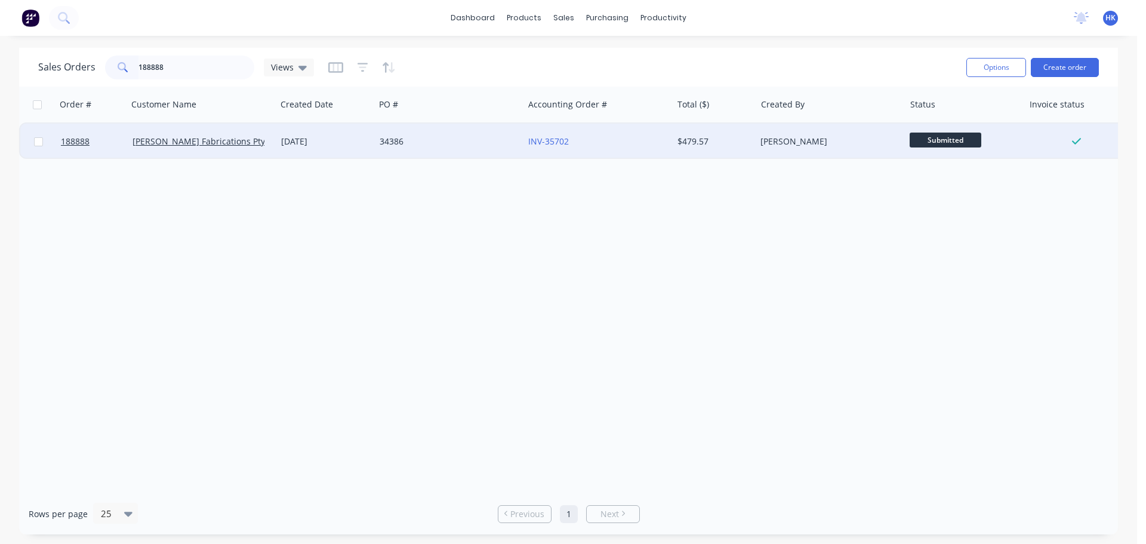
click at [445, 138] on div "34386" at bounding box center [446, 142] width 133 height 12
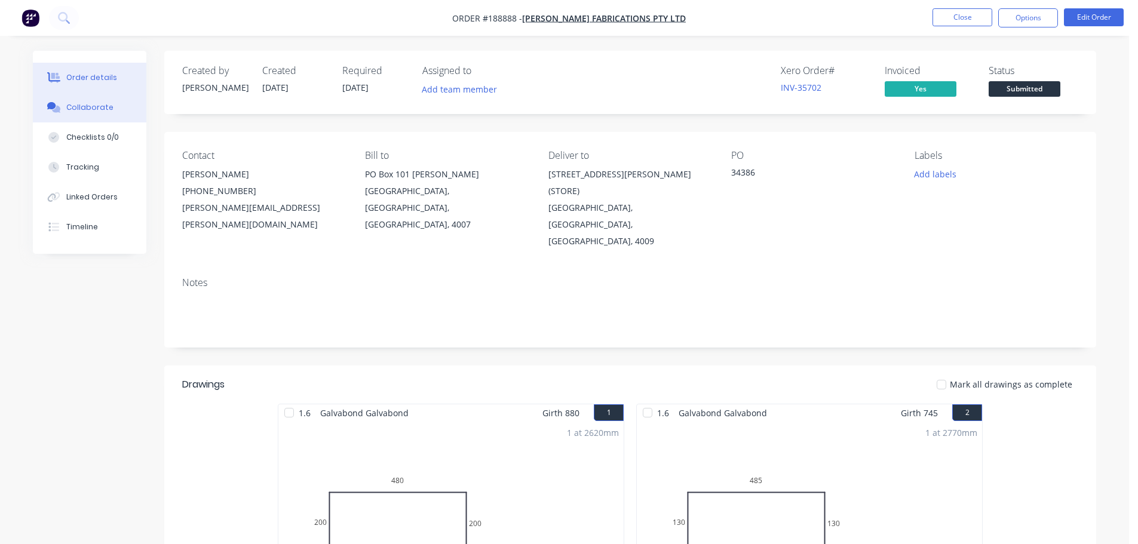
click at [120, 104] on button "Collaborate" at bounding box center [89, 108] width 113 height 30
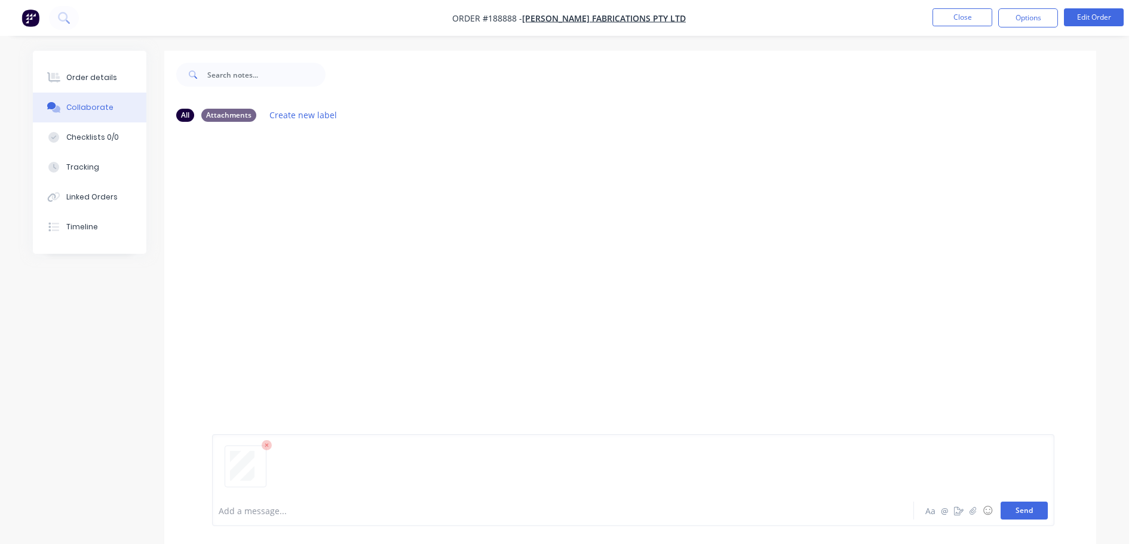
click at [1031, 519] on button "Send" at bounding box center [1023, 511] width 47 height 18
click at [957, 22] on button "Close" at bounding box center [962, 17] width 60 height 18
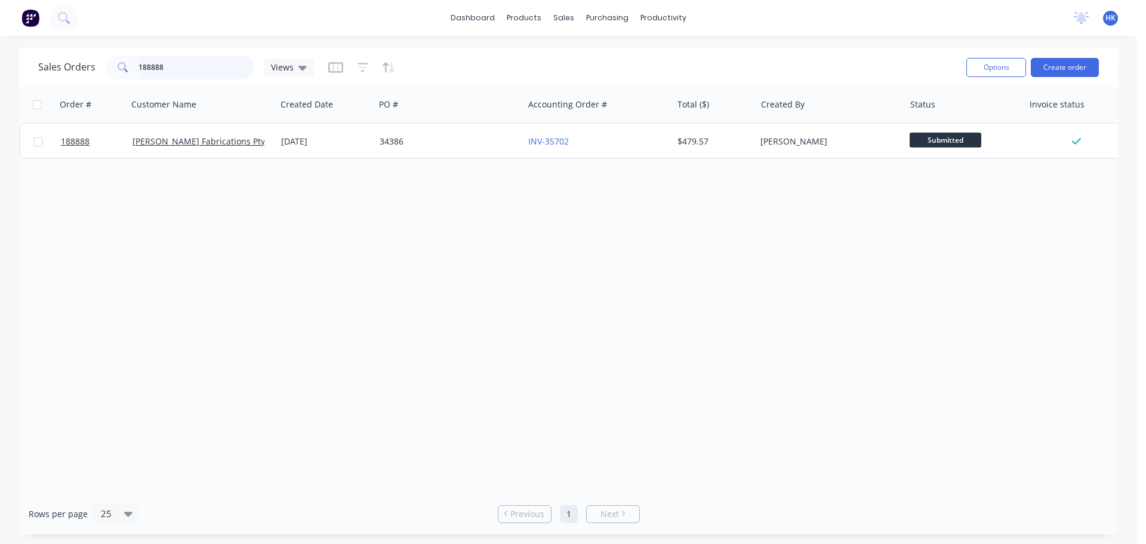
click at [196, 67] on input "188888" at bounding box center [197, 68] width 116 height 24
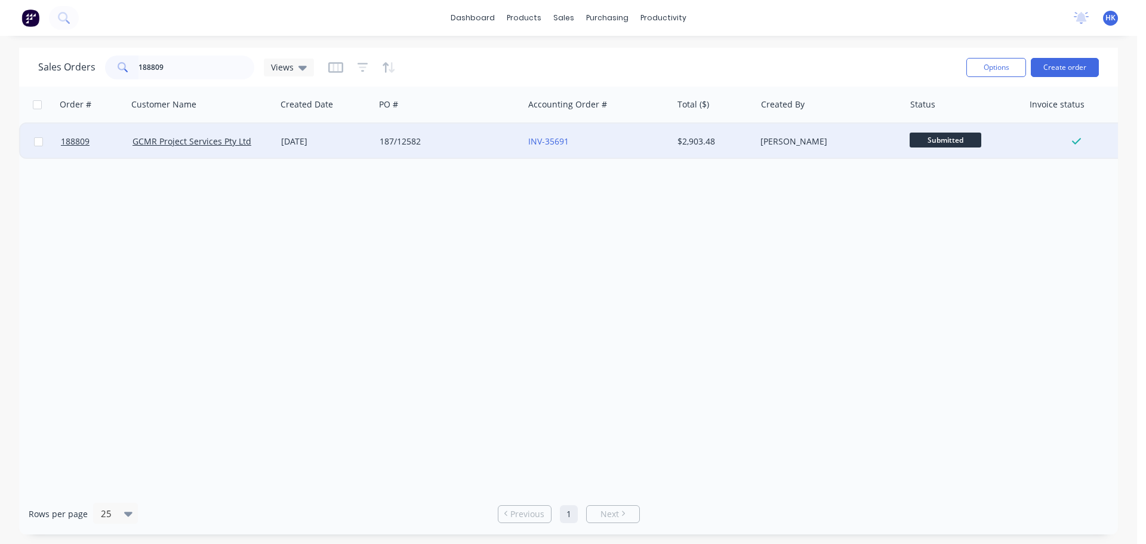
click at [463, 134] on div "187/12582" at bounding box center [449, 142] width 149 height 36
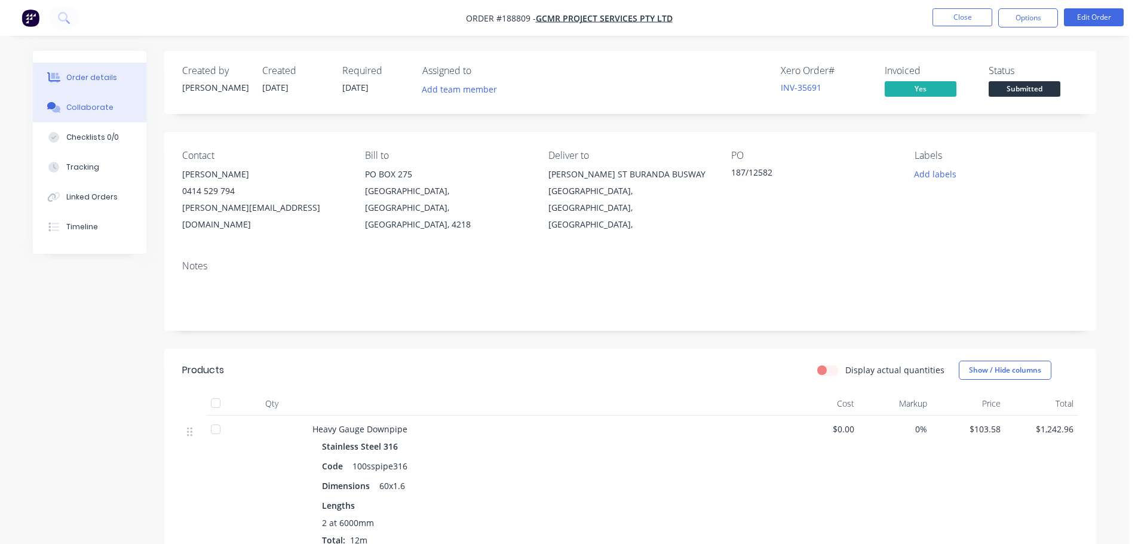
click at [93, 115] on button "Collaborate" at bounding box center [89, 108] width 113 height 30
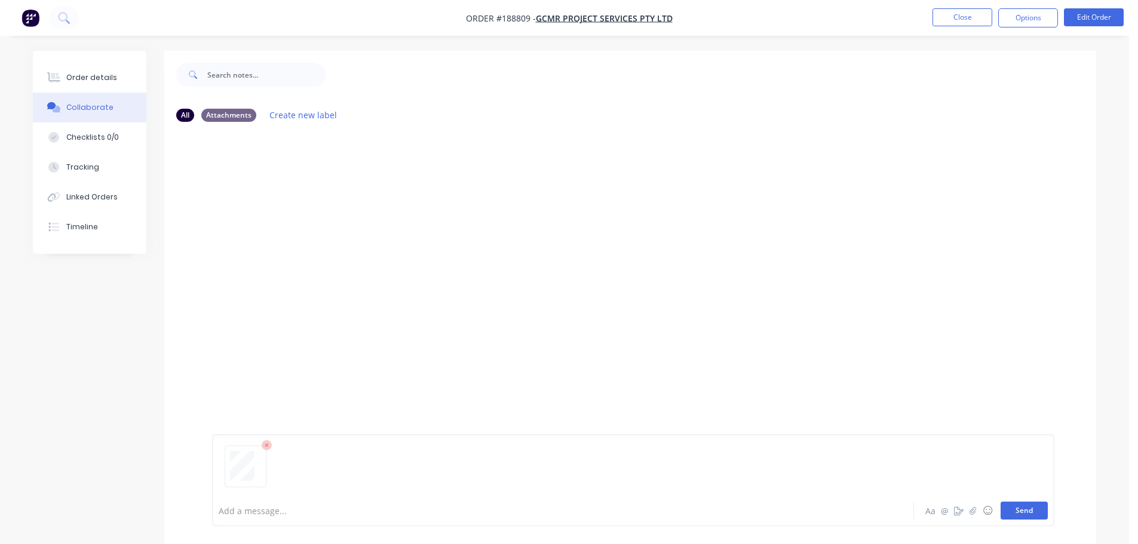
click at [1037, 506] on button "Send" at bounding box center [1023, 511] width 47 height 18
click at [958, 16] on button "Close" at bounding box center [962, 17] width 60 height 18
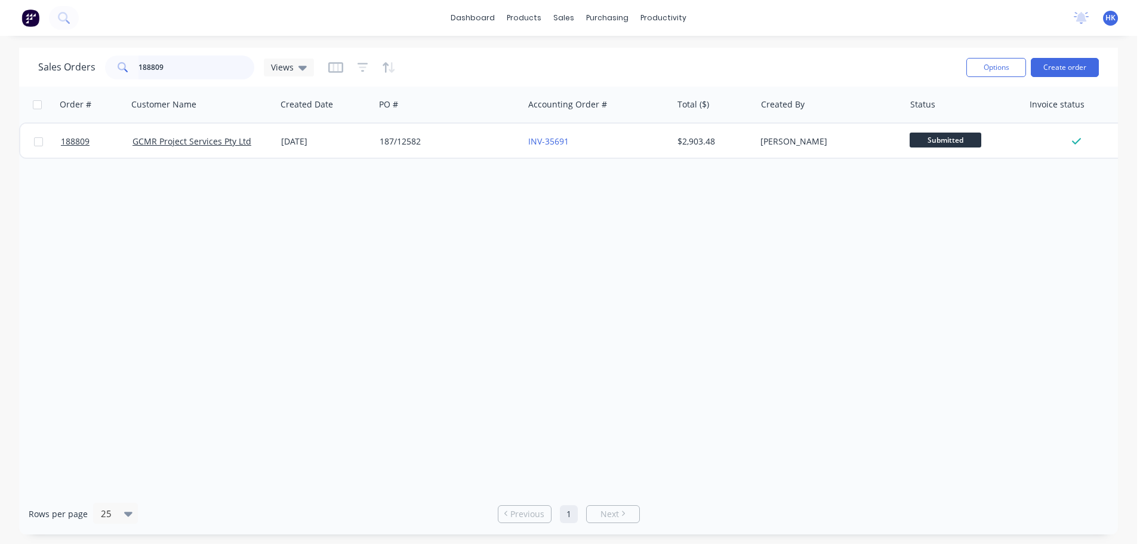
click at [195, 75] on input "188809" at bounding box center [197, 68] width 116 height 24
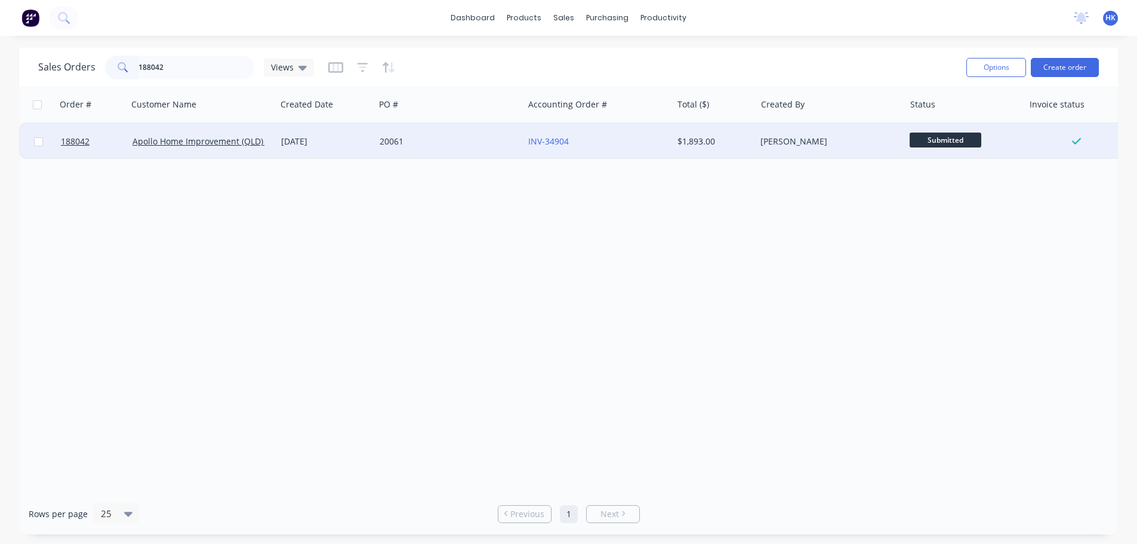
click at [474, 141] on div "20061" at bounding box center [446, 142] width 133 height 12
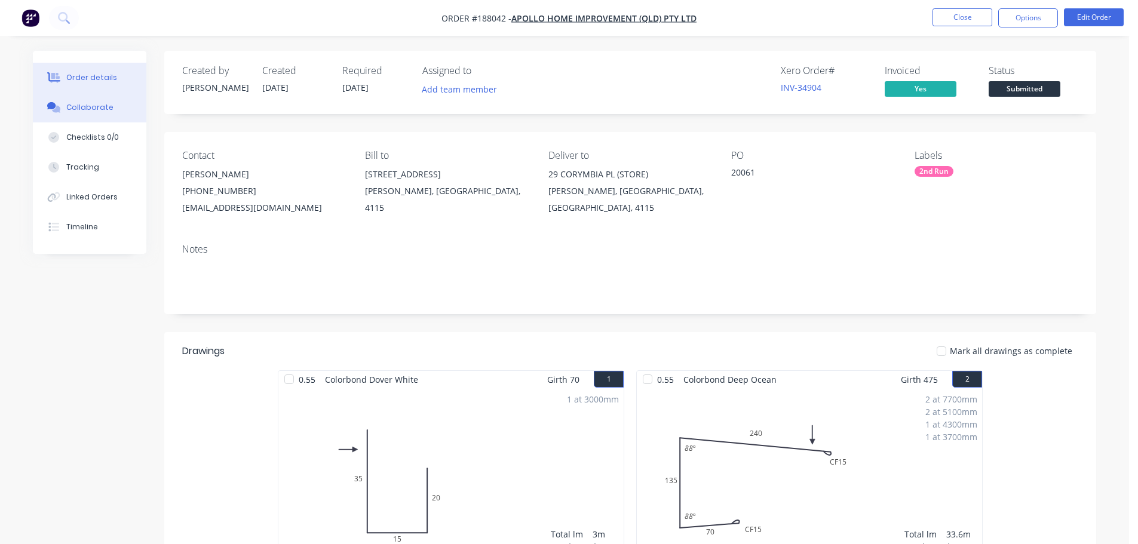
click at [53, 110] on icon at bounding box center [56, 109] width 8 height 7
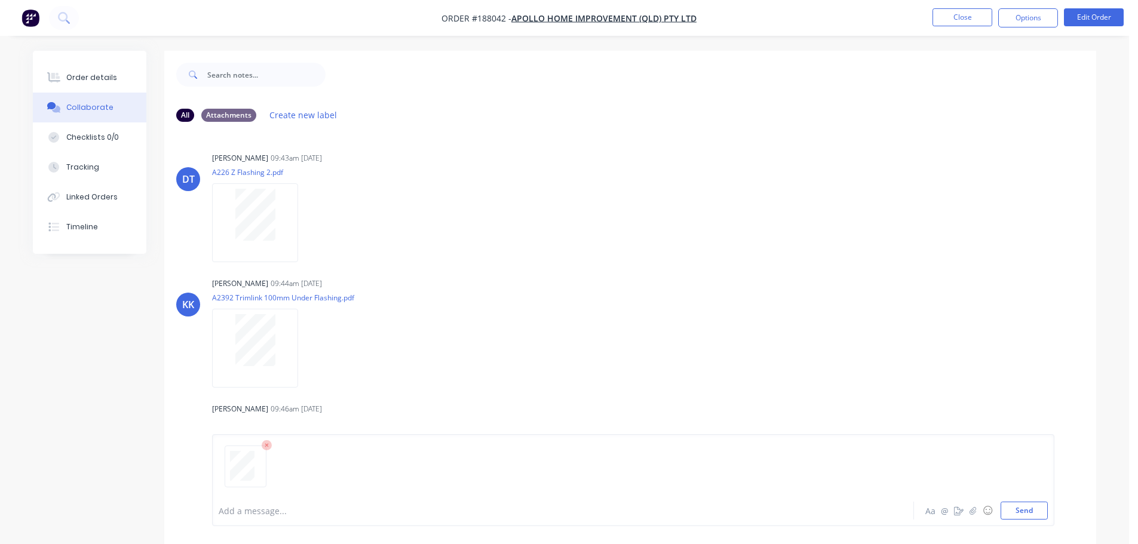
drag, startPoint x: 1037, startPoint y: 505, endPoint x: 878, endPoint y: 149, distance: 390.0
click at [1036, 503] on button "Send" at bounding box center [1023, 511] width 47 height 18
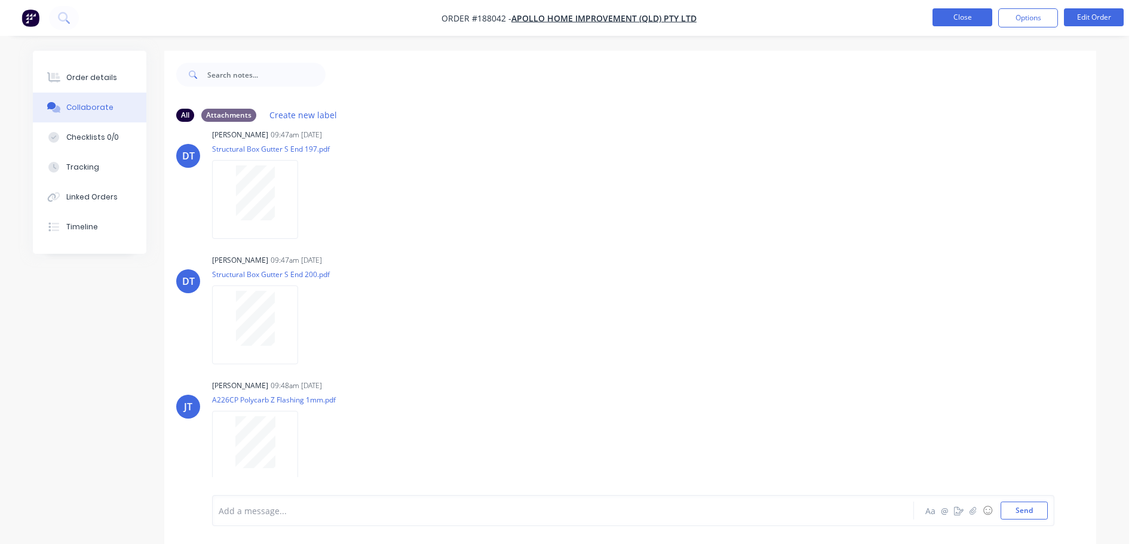
click at [970, 19] on button "Close" at bounding box center [962, 17] width 60 height 18
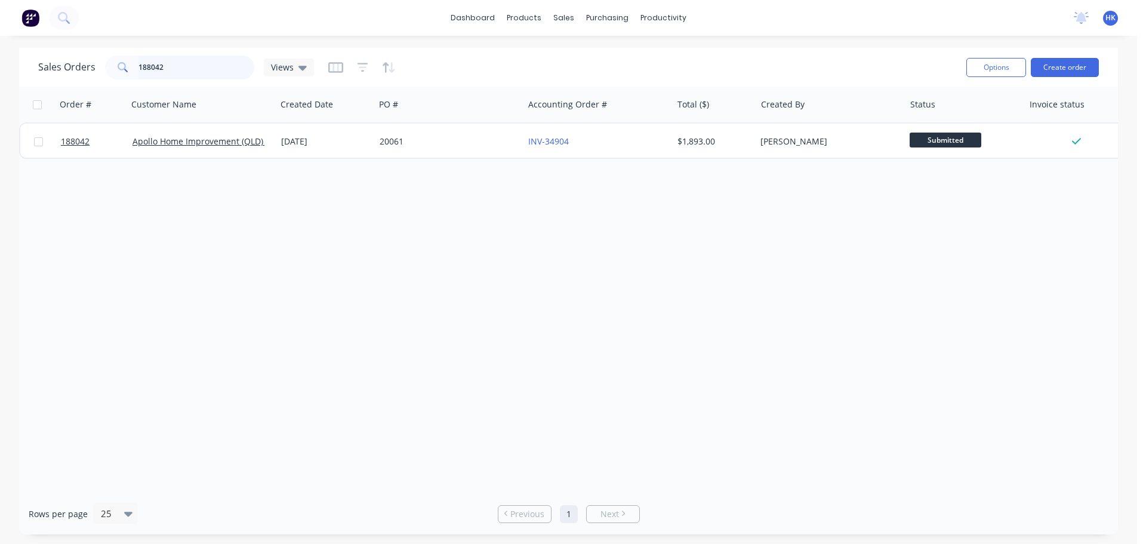
click at [190, 73] on input "188042" at bounding box center [197, 68] width 116 height 24
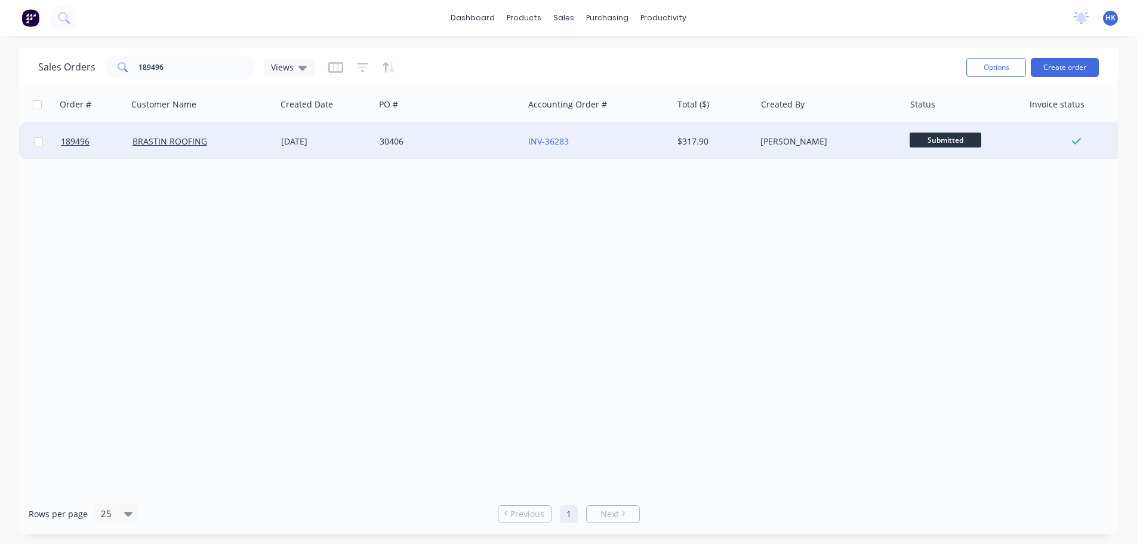
click at [389, 137] on div "30406" at bounding box center [446, 142] width 133 height 12
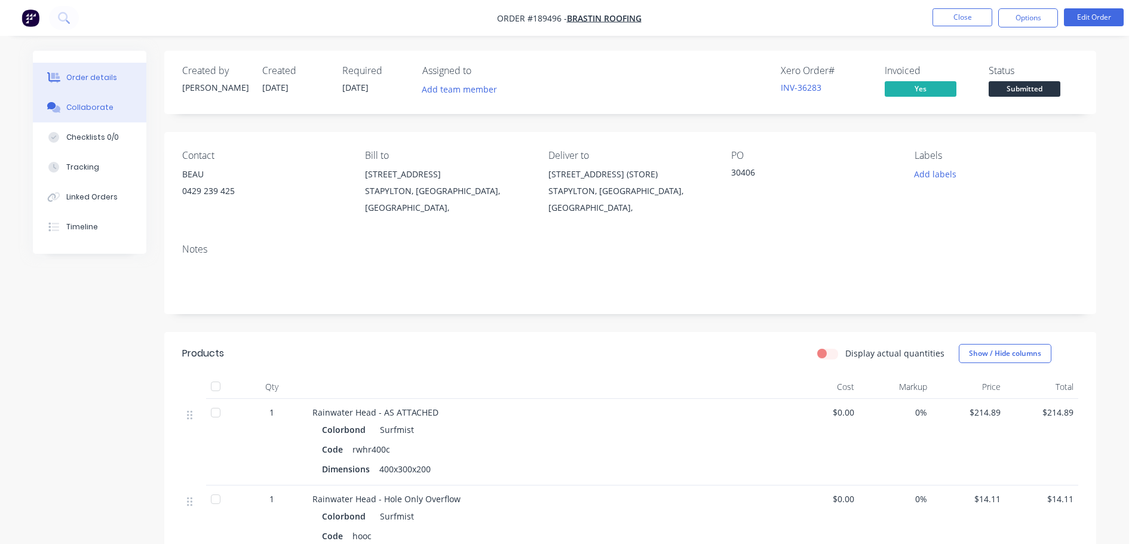
click at [109, 105] on button "Collaborate" at bounding box center [89, 108] width 113 height 30
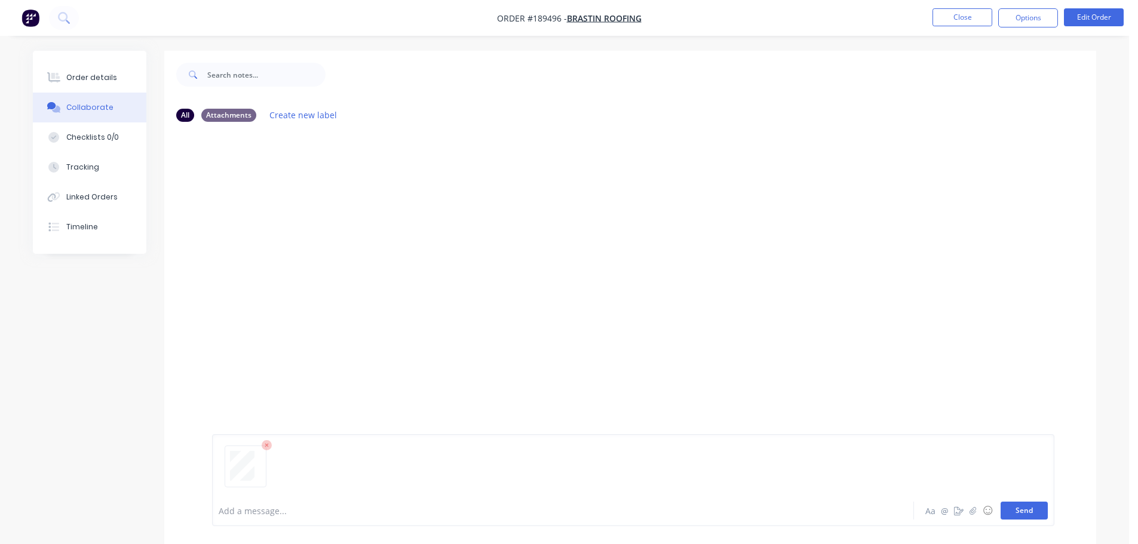
click at [1015, 506] on button "Send" at bounding box center [1023, 511] width 47 height 18
click at [957, 20] on button "Close" at bounding box center [962, 17] width 60 height 18
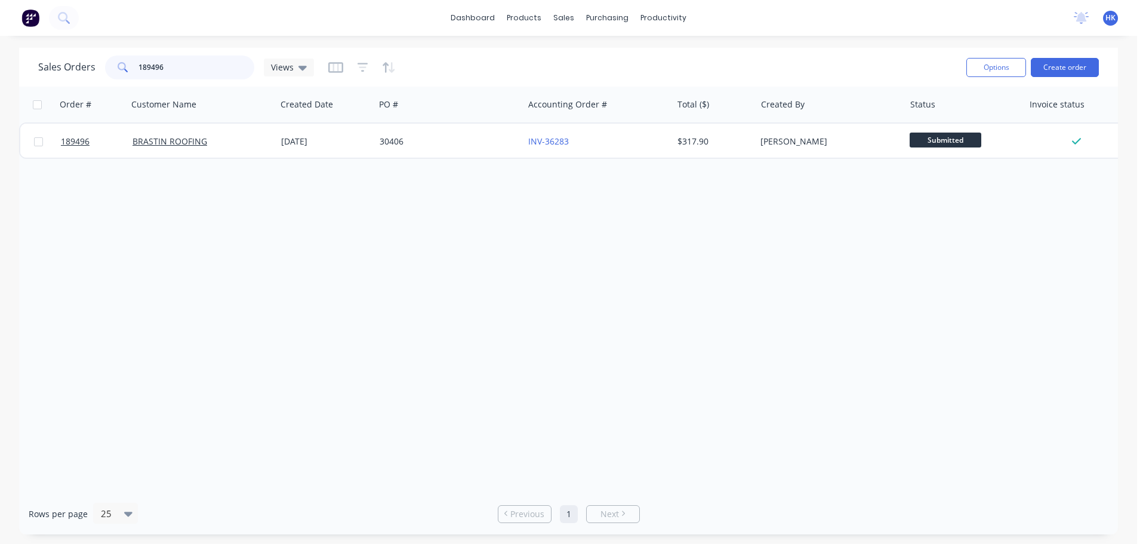
click at [222, 66] on input "189496" at bounding box center [197, 68] width 116 height 24
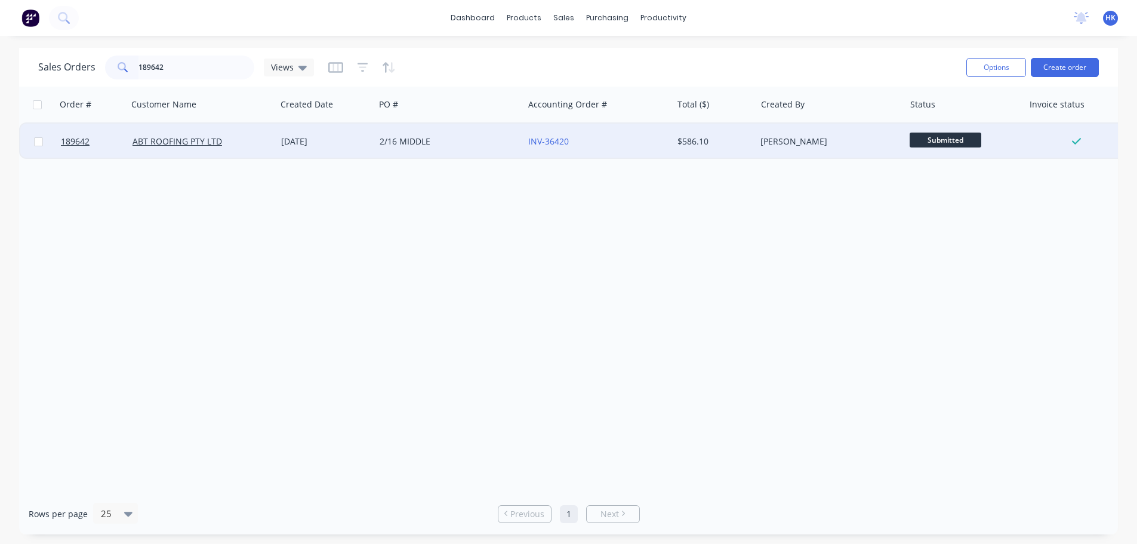
click at [437, 137] on div "2/16 MIDDLE" at bounding box center [446, 142] width 133 height 12
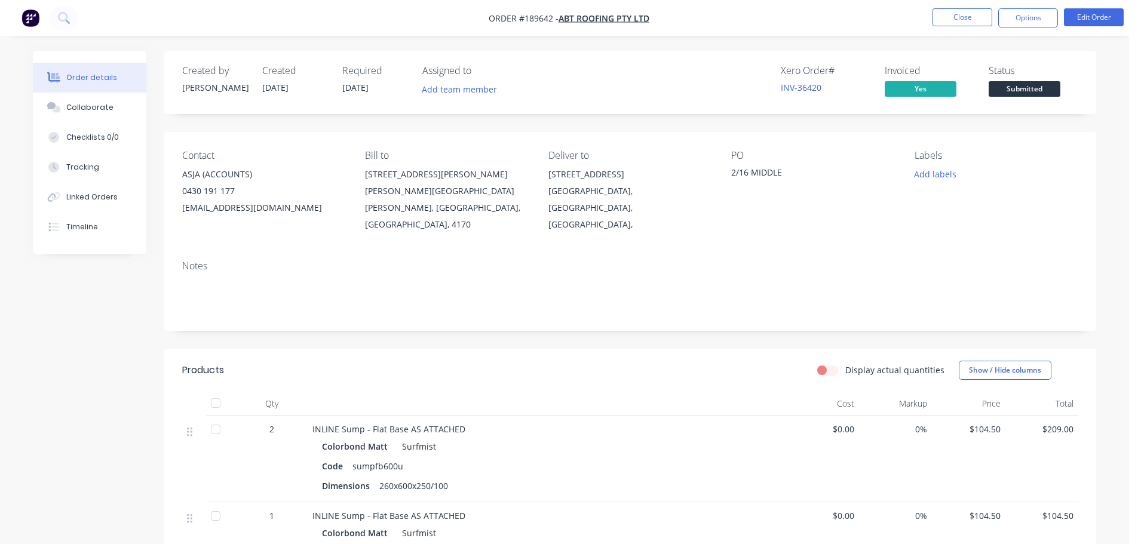
click at [92, 107] on div "Collaborate" at bounding box center [89, 107] width 47 height 11
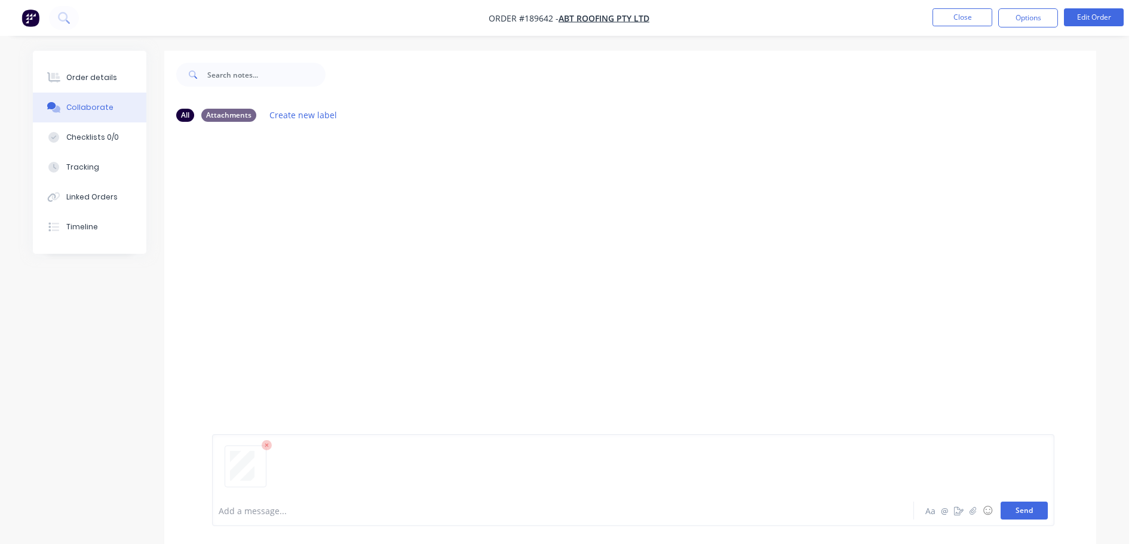
click at [1015, 510] on button "Send" at bounding box center [1023, 511] width 47 height 18
click at [942, 15] on button "Close" at bounding box center [962, 17] width 60 height 18
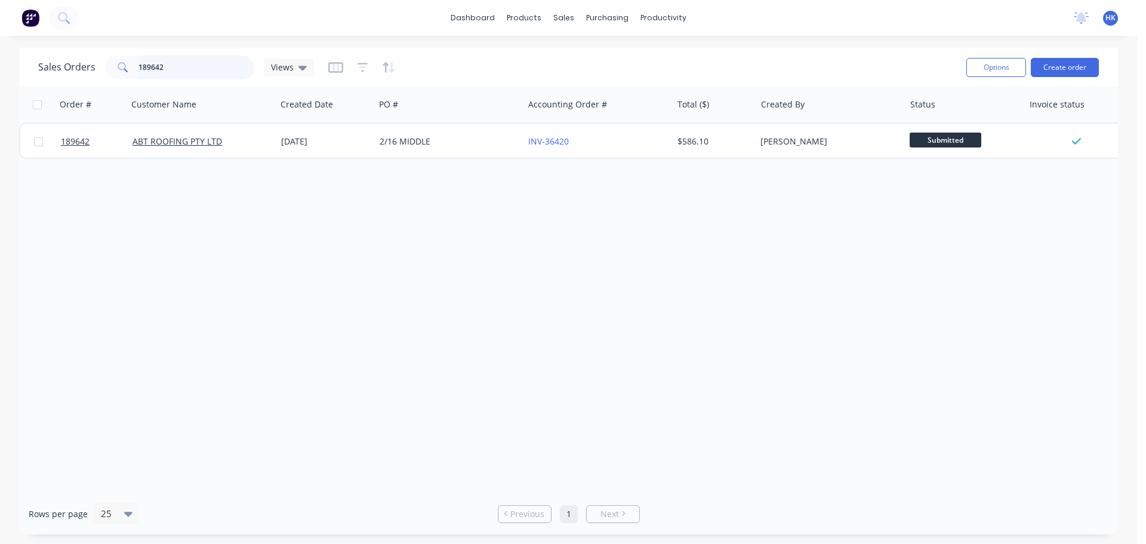
click at [215, 62] on input "189642" at bounding box center [197, 68] width 116 height 24
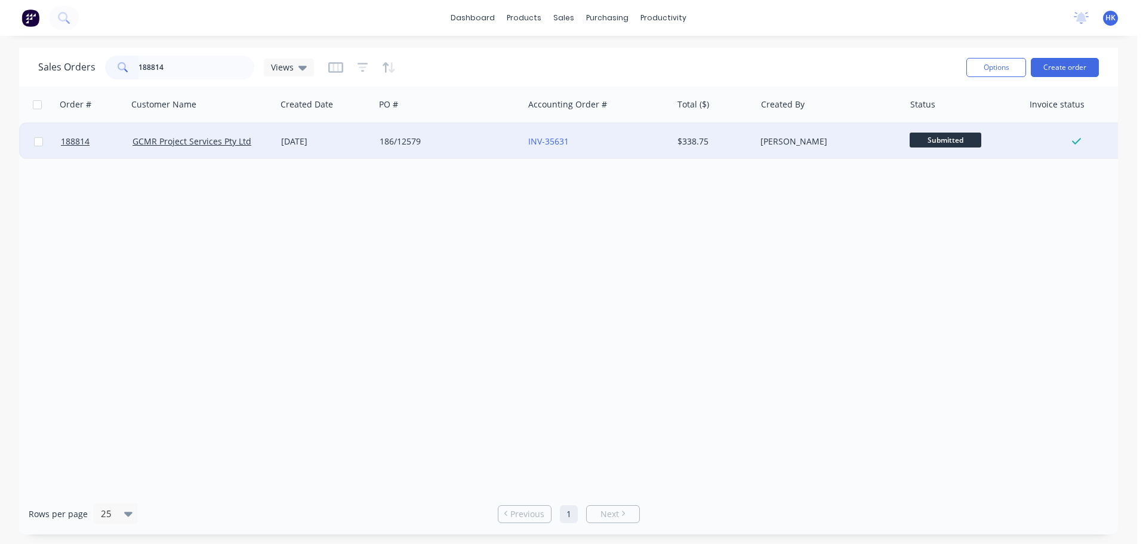
click at [477, 153] on div "186/12579" at bounding box center [449, 142] width 149 height 36
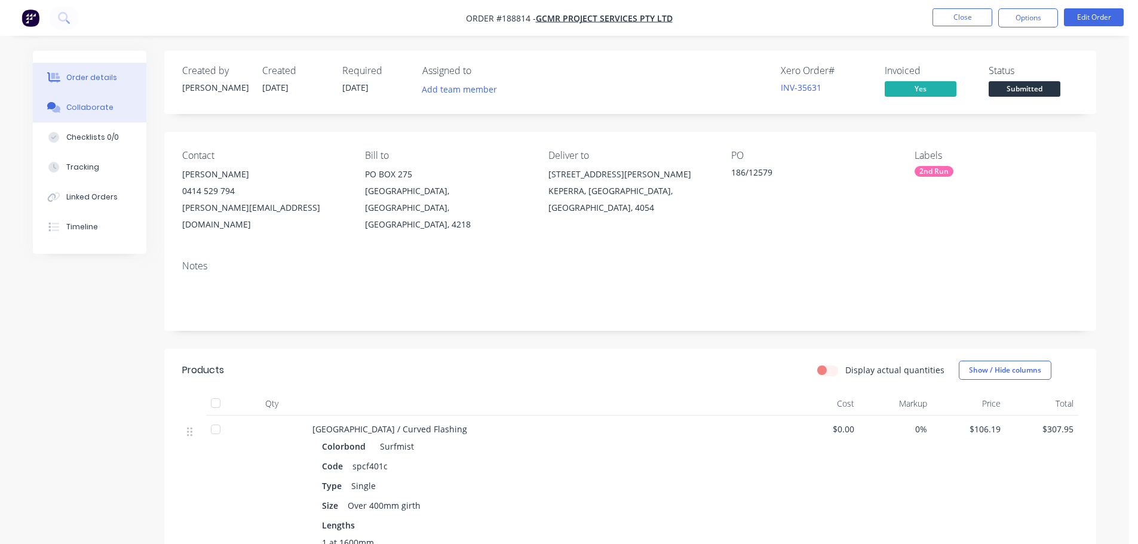
click at [85, 100] on button "Collaborate" at bounding box center [89, 108] width 113 height 30
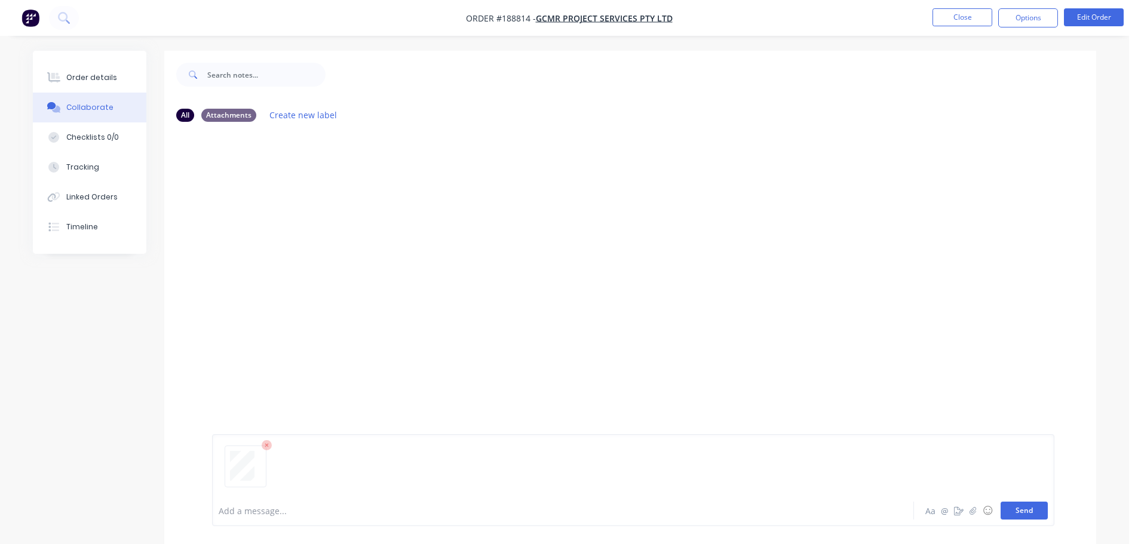
click at [1043, 518] on button "Send" at bounding box center [1023, 511] width 47 height 18
click at [958, 9] on button "Close" at bounding box center [962, 17] width 60 height 18
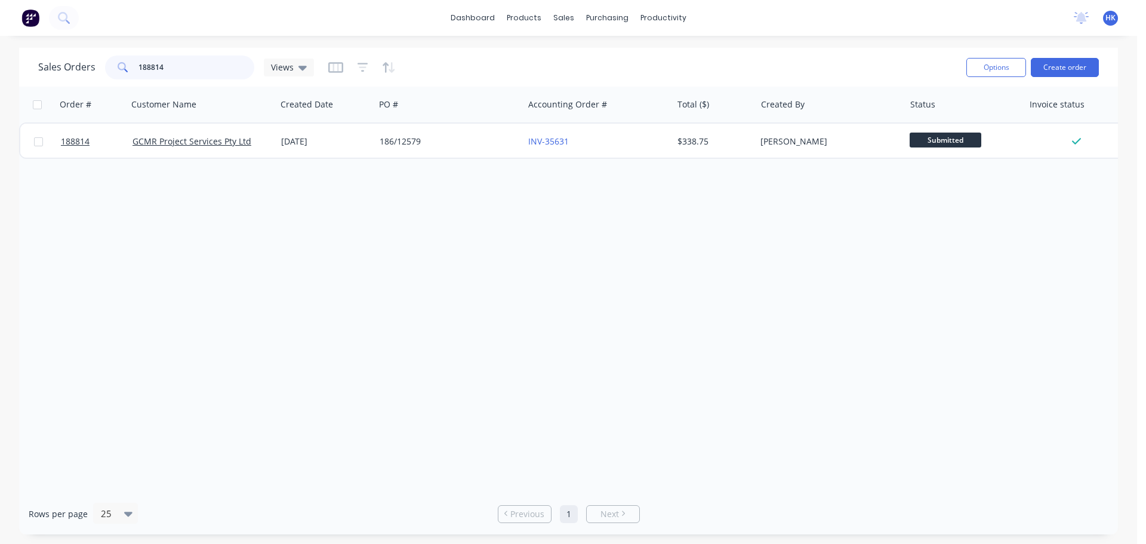
click at [186, 75] on input "188814" at bounding box center [197, 68] width 116 height 24
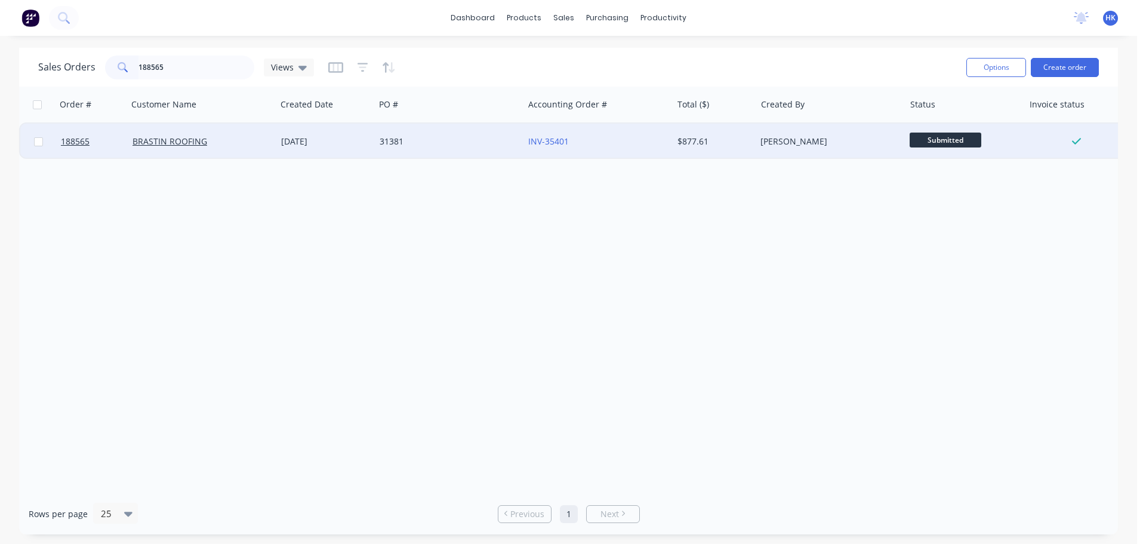
click at [413, 140] on div "31381" at bounding box center [446, 142] width 133 height 12
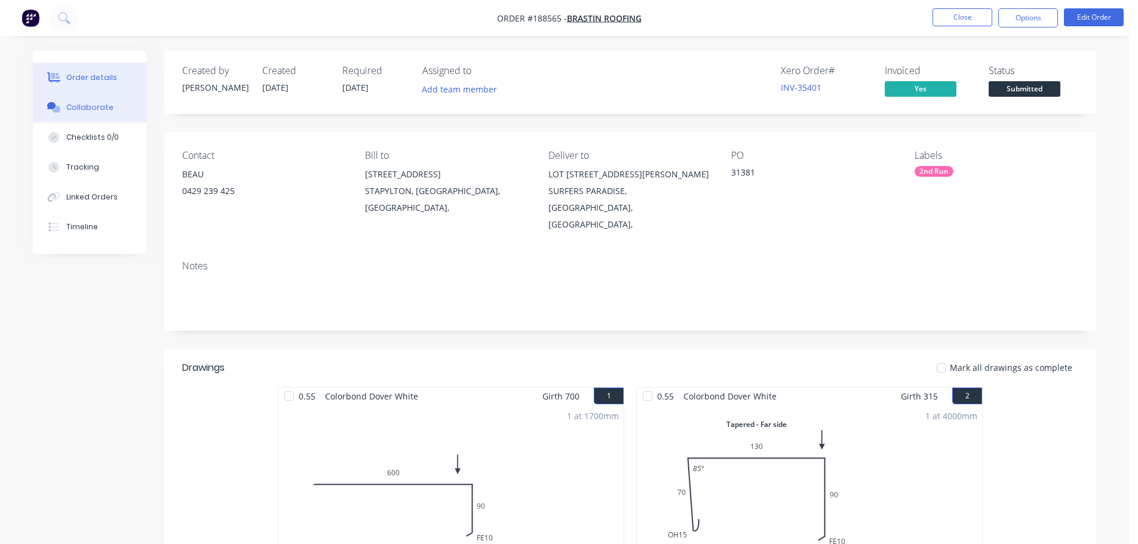
click at [127, 103] on button "Collaborate" at bounding box center [89, 108] width 113 height 30
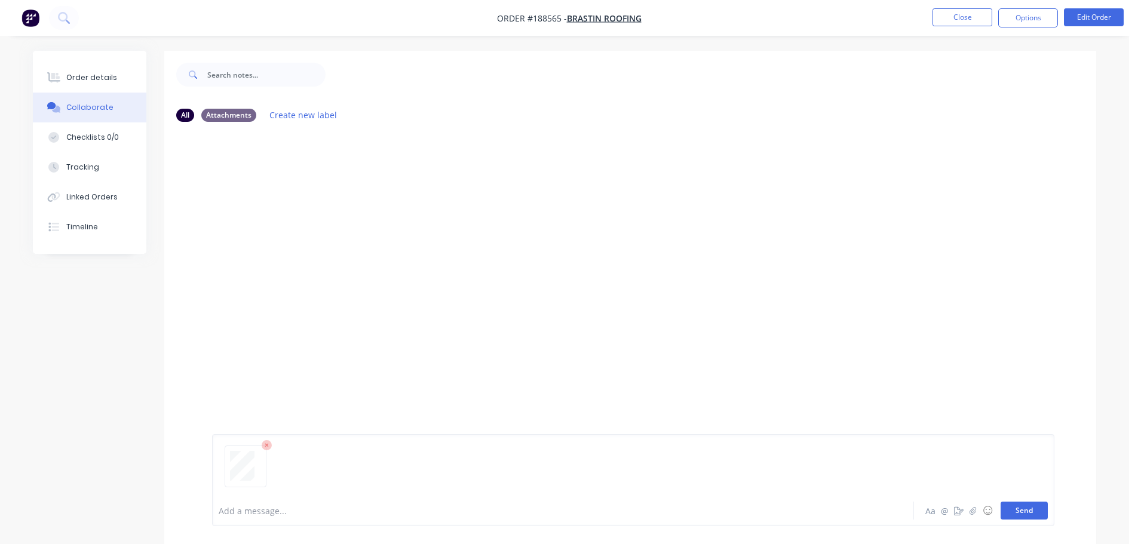
click at [1020, 505] on button "Send" at bounding box center [1023, 511] width 47 height 18
click at [959, 14] on button "Close" at bounding box center [962, 17] width 60 height 18
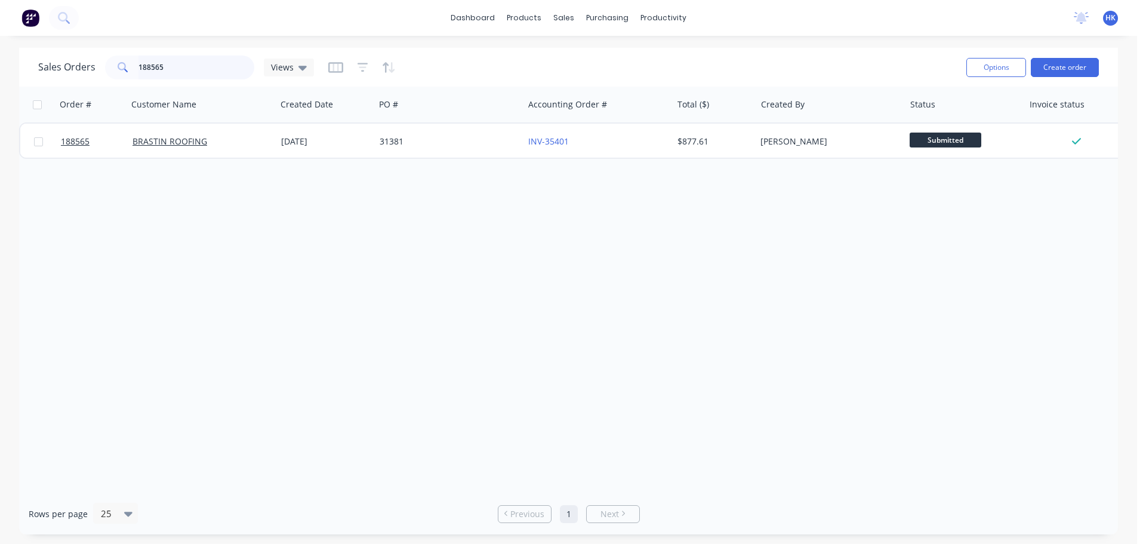
click at [208, 75] on input "188565" at bounding box center [197, 68] width 116 height 24
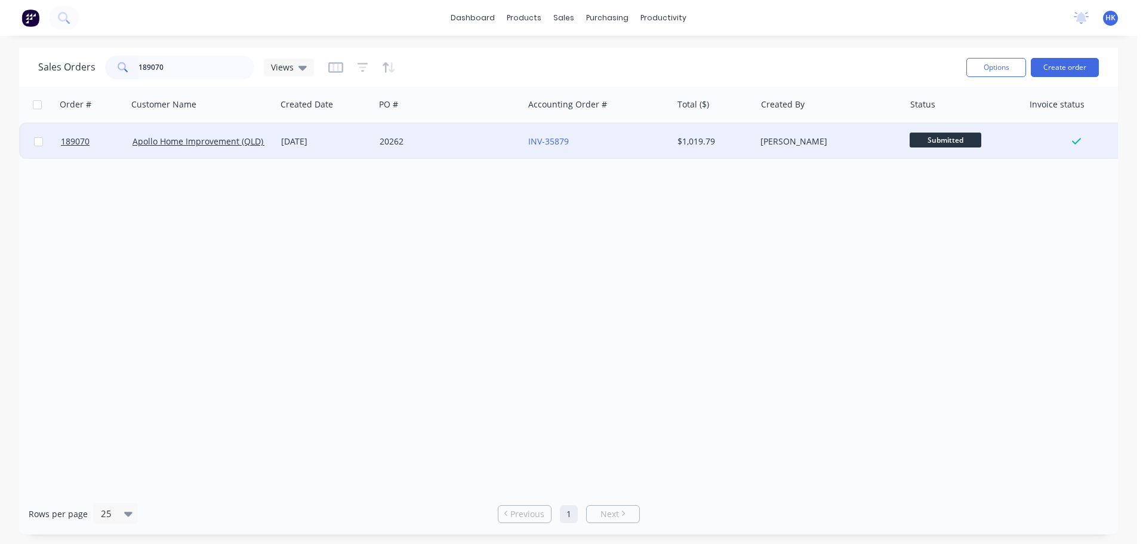
click at [439, 134] on div "20262" at bounding box center [449, 142] width 149 height 36
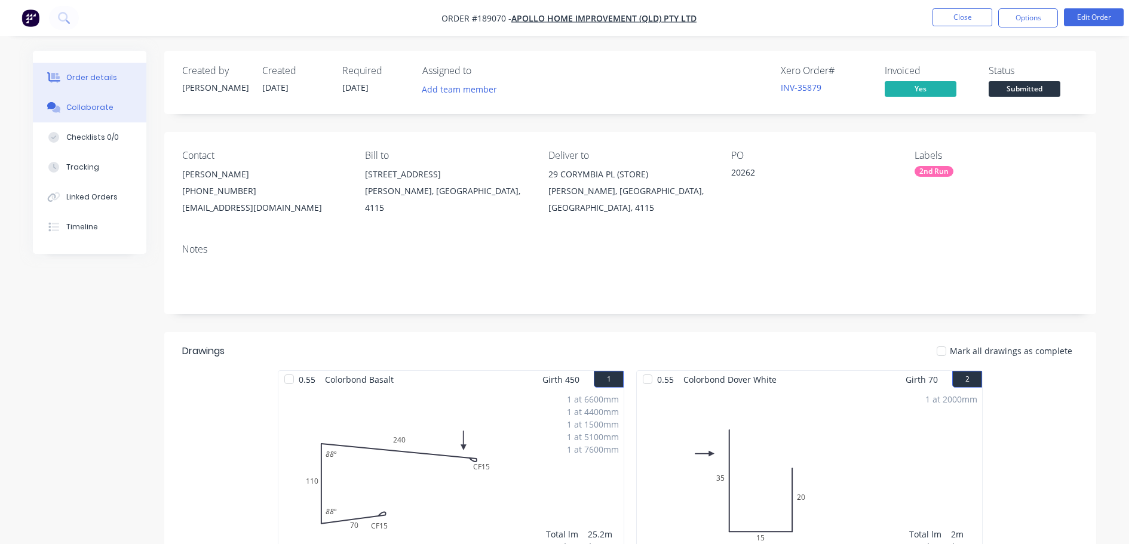
click at [95, 119] on button "Collaborate" at bounding box center [89, 108] width 113 height 30
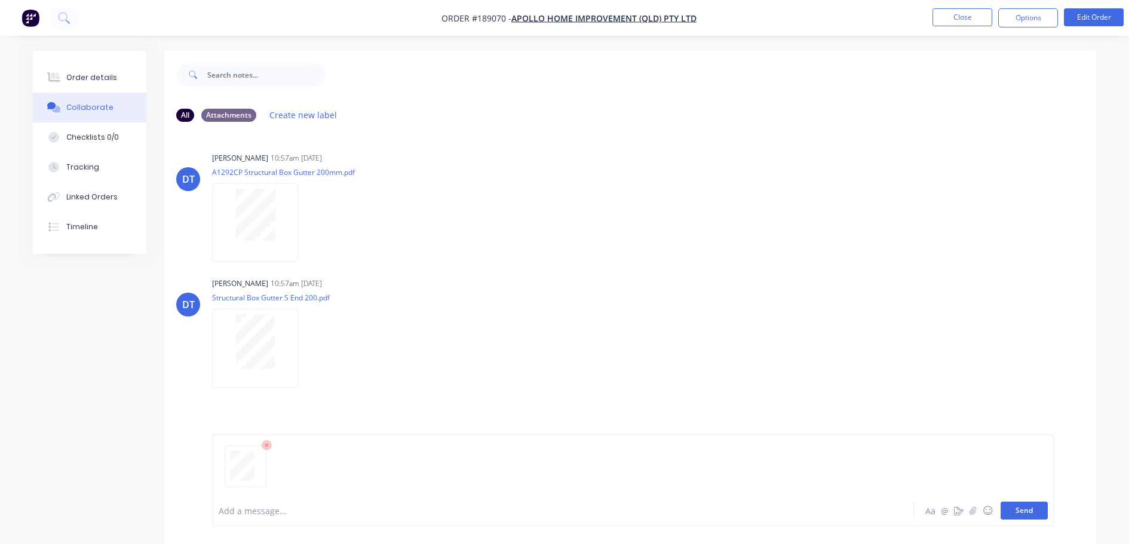
click at [1019, 510] on button "Send" at bounding box center [1023, 511] width 47 height 18
click at [971, 17] on button "Close" at bounding box center [962, 17] width 60 height 18
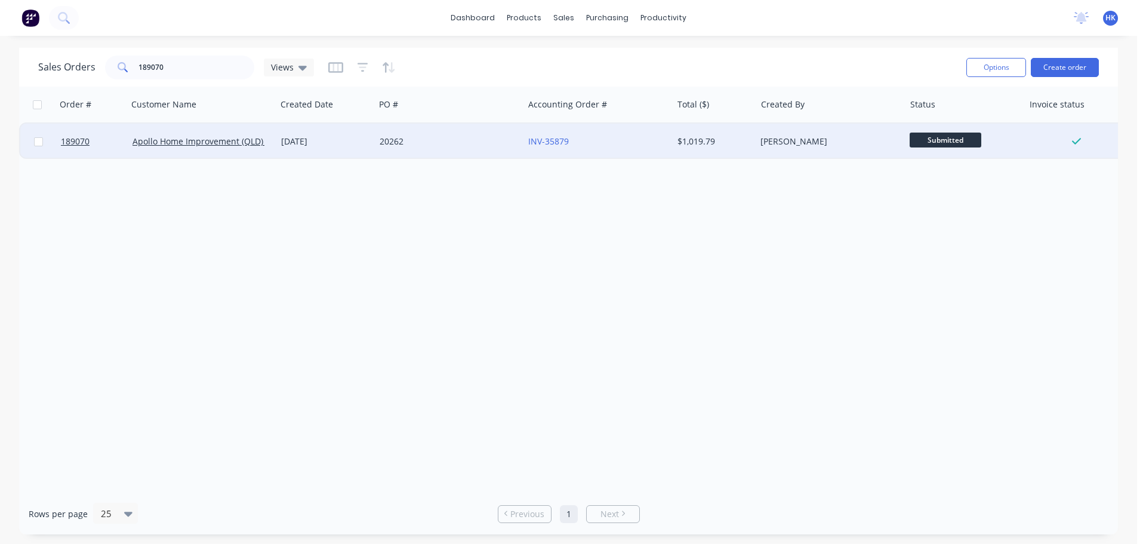
click at [466, 154] on div "20262" at bounding box center [449, 142] width 149 height 36
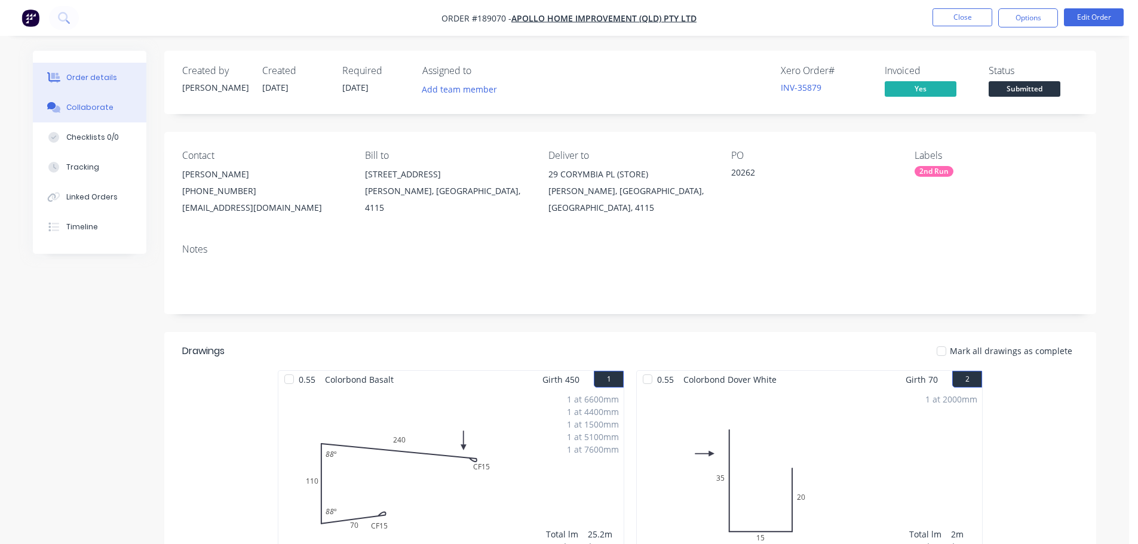
click at [92, 103] on div "Collaborate" at bounding box center [89, 107] width 47 height 11
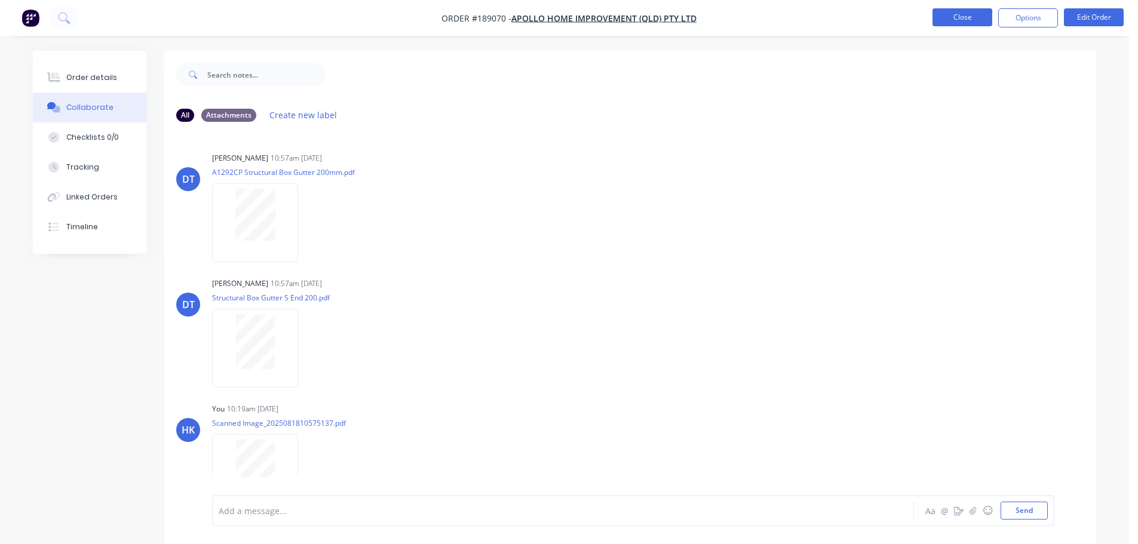
click at [970, 17] on button "Close" at bounding box center [962, 17] width 60 height 18
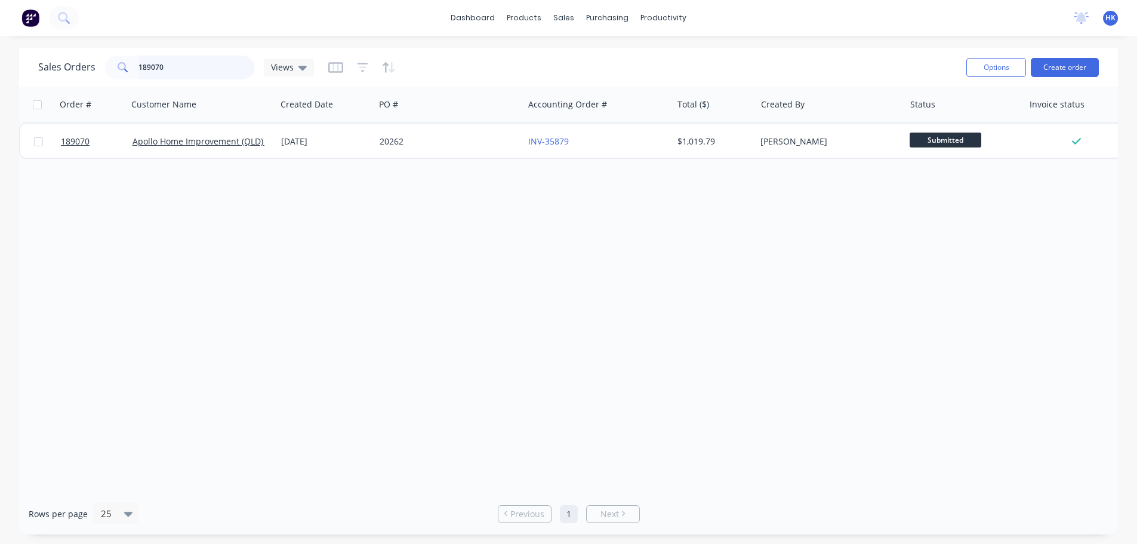
click at [195, 64] on input "189070" at bounding box center [197, 68] width 116 height 24
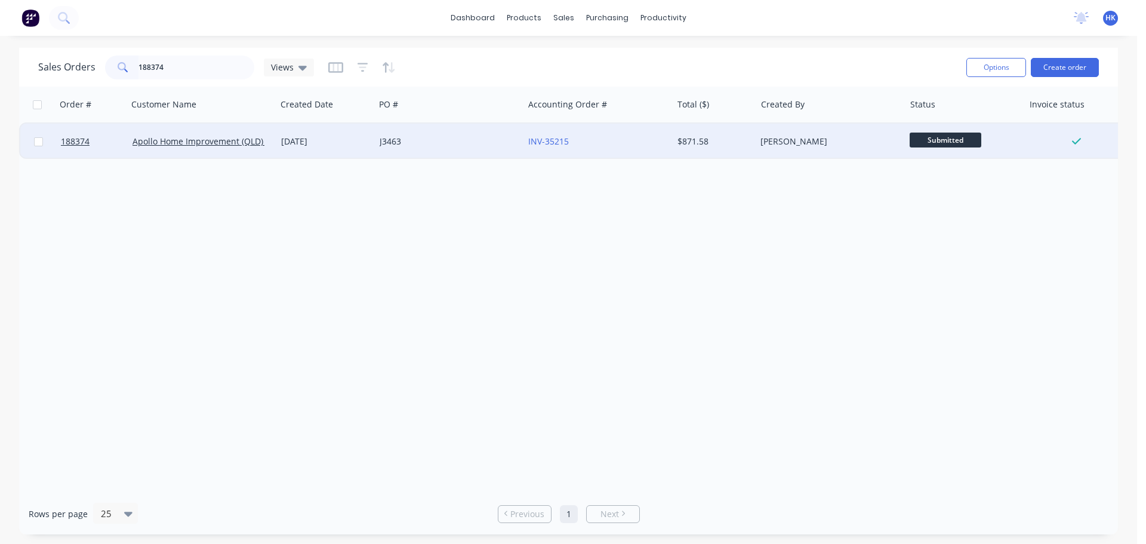
click at [428, 144] on div "J3463" at bounding box center [446, 142] width 133 height 12
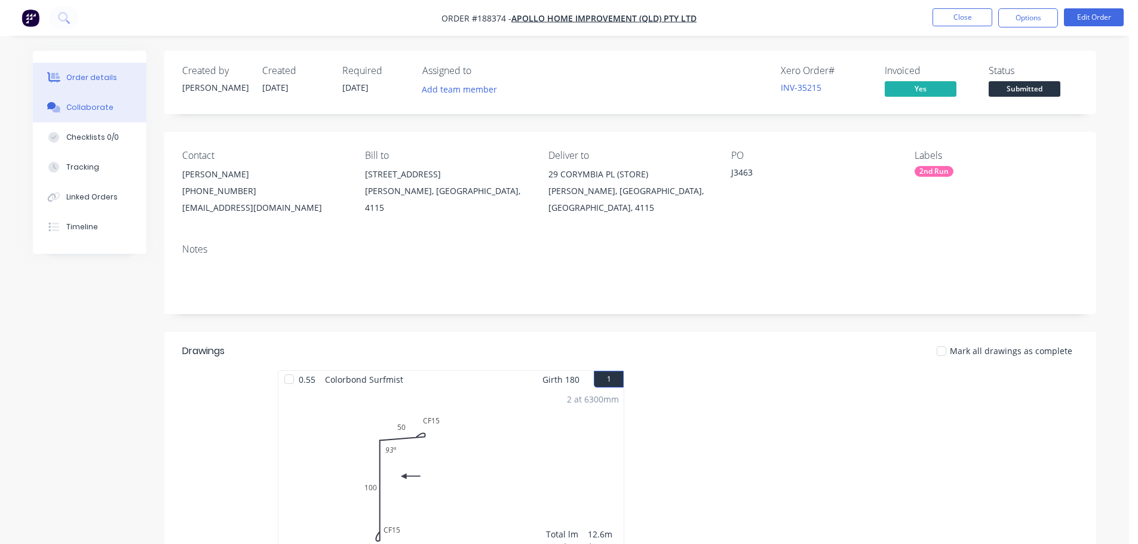
click at [111, 106] on button "Collaborate" at bounding box center [89, 108] width 113 height 30
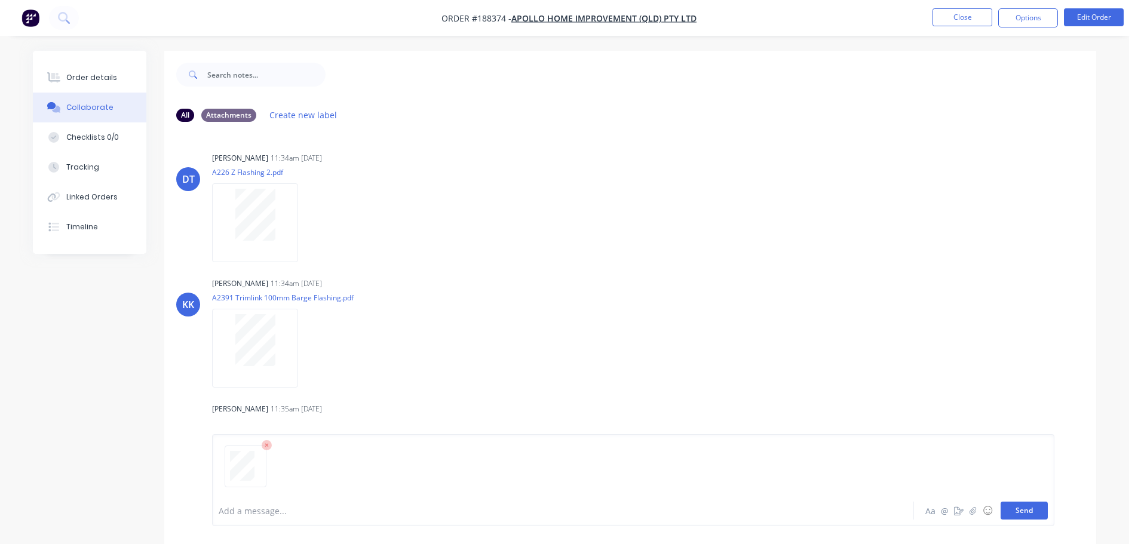
click at [1026, 514] on button "Send" at bounding box center [1023, 511] width 47 height 18
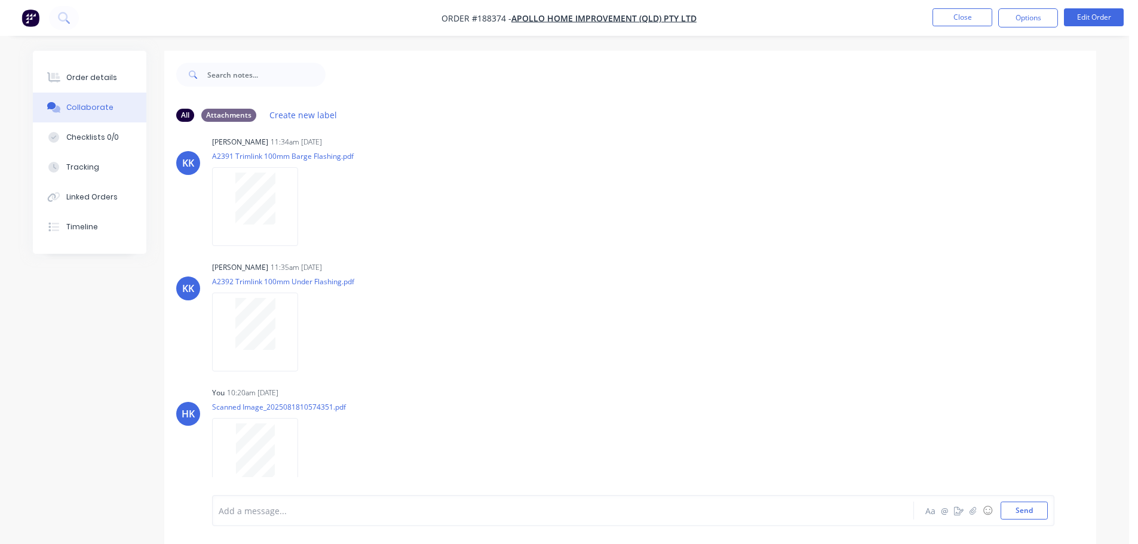
scroll to position [149, 0]
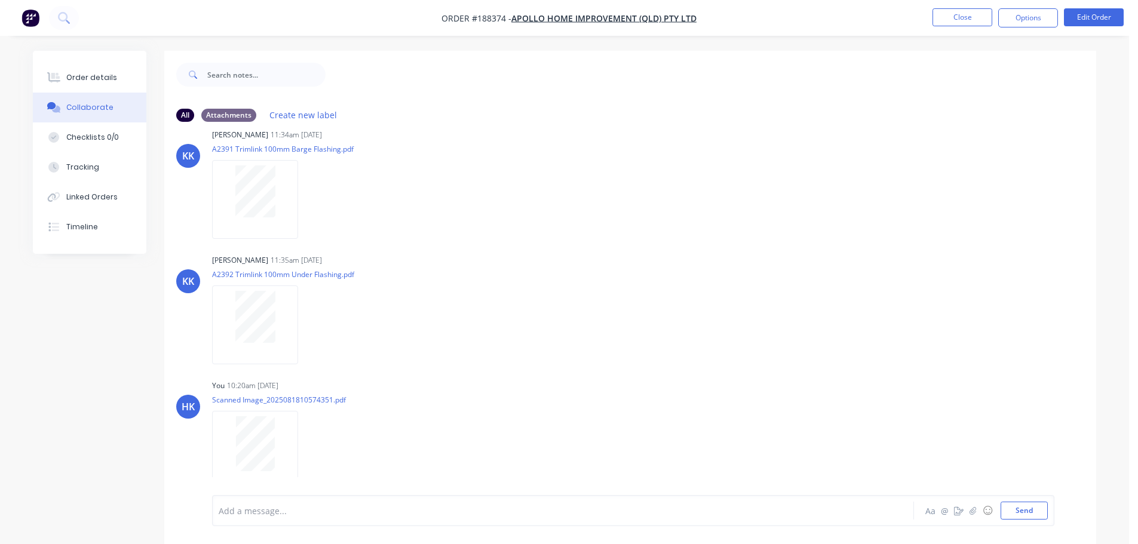
click at [964, 8] on nav "Order #188374 - Apollo Home Improvement (QLD) Pty Ltd Close Options Edit Order" at bounding box center [569, 18] width 1138 height 36
click at [963, 12] on button "Close" at bounding box center [962, 17] width 60 height 18
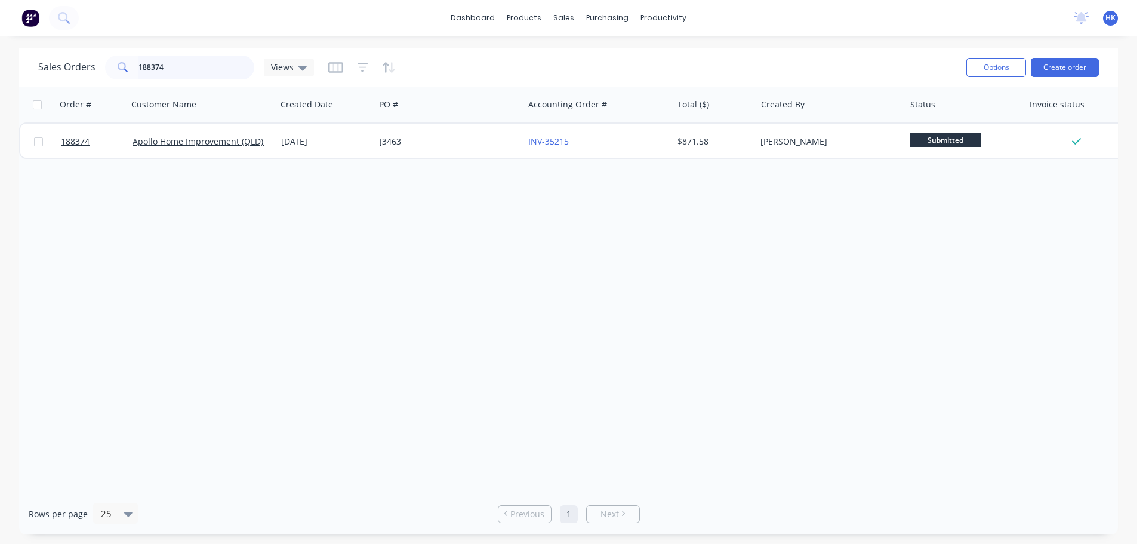
click at [208, 63] on input "188374" at bounding box center [197, 68] width 116 height 24
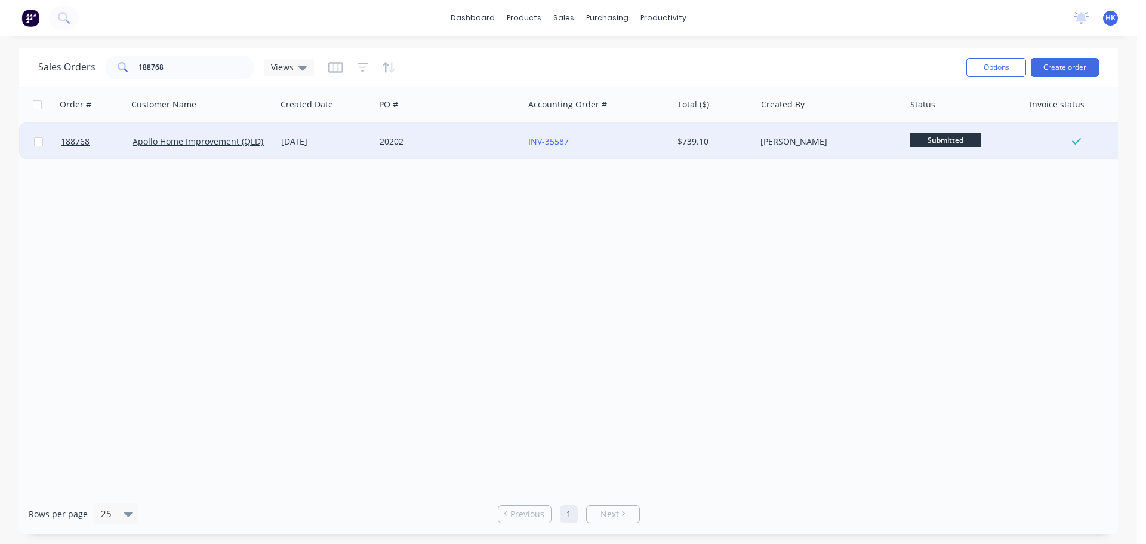
click at [468, 144] on div "20202" at bounding box center [446, 142] width 133 height 12
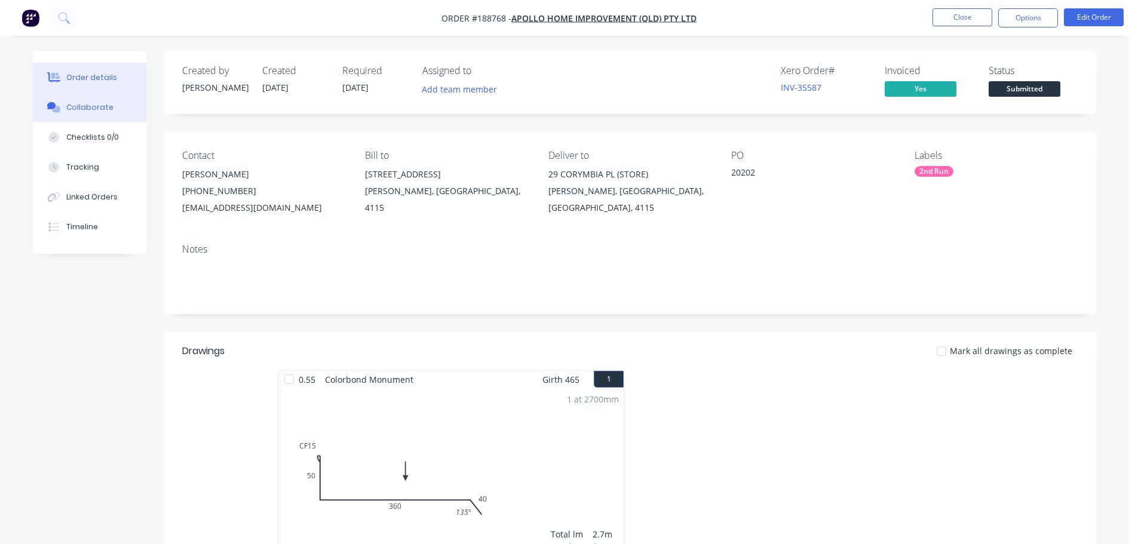
click at [125, 112] on button "Collaborate" at bounding box center [89, 108] width 113 height 30
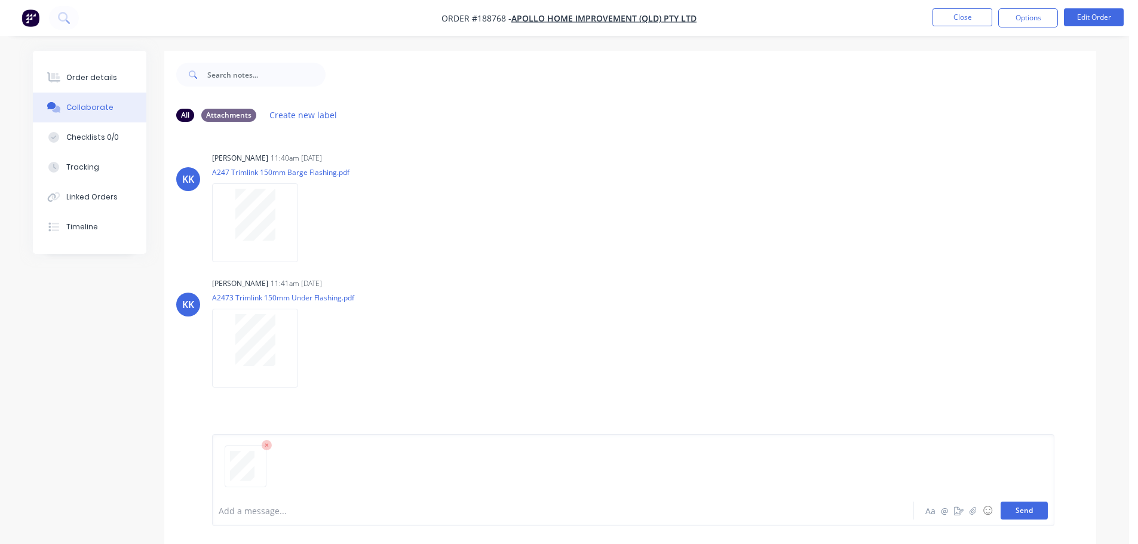
click at [1032, 519] on button "Send" at bounding box center [1023, 511] width 47 height 18
click at [962, 10] on button "Close" at bounding box center [962, 17] width 60 height 18
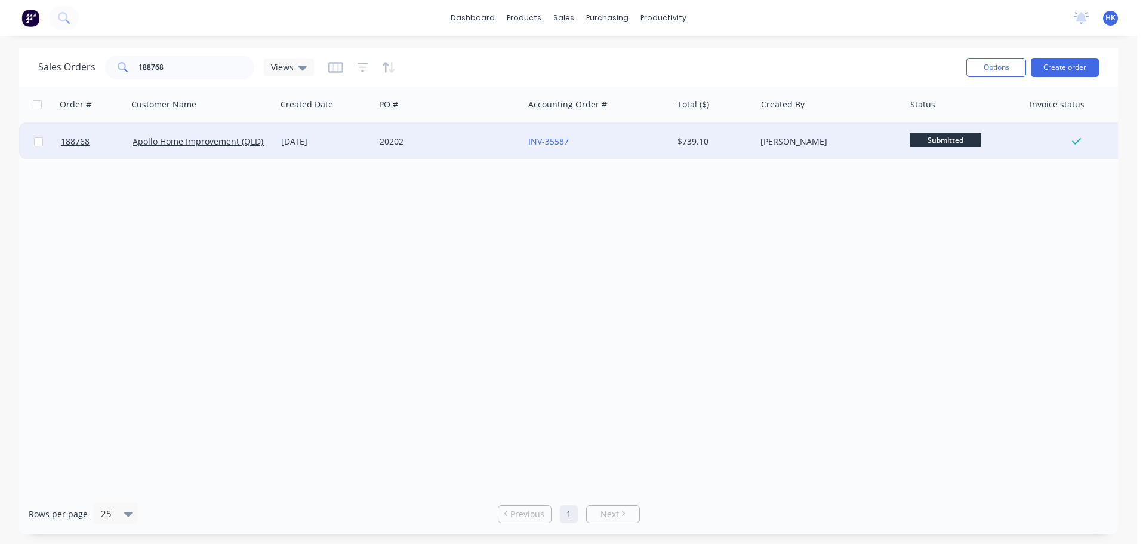
click at [386, 142] on div "20202" at bounding box center [446, 142] width 133 height 12
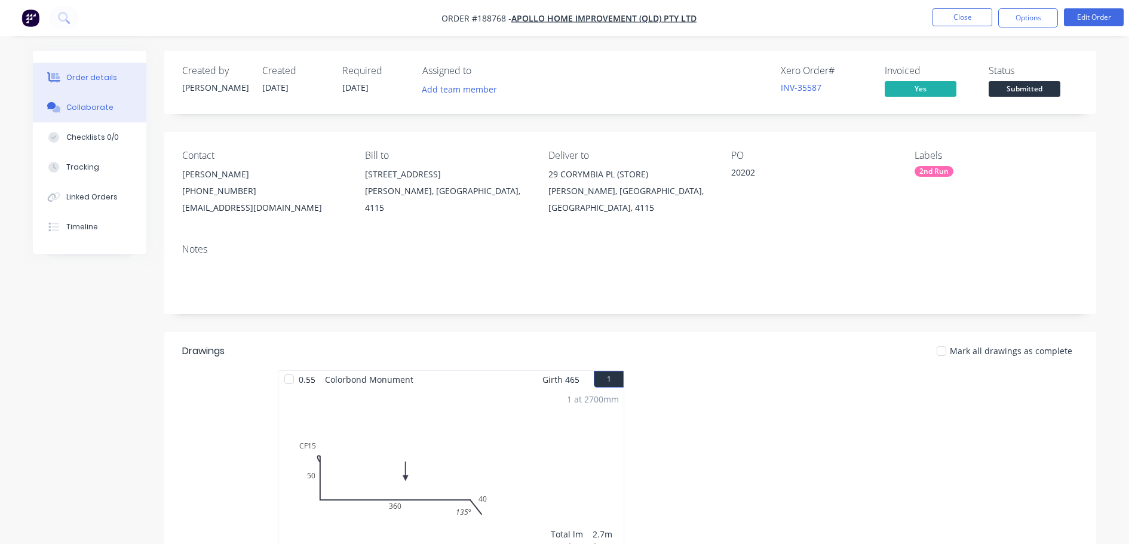
click at [115, 113] on button "Collaborate" at bounding box center [89, 108] width 113 height 30
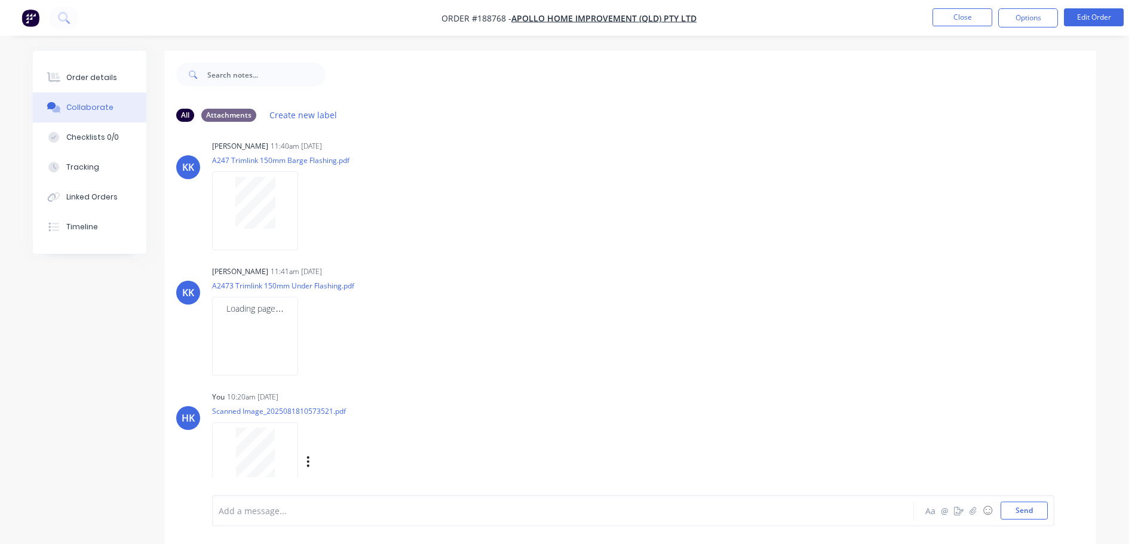
scroll to position [23, 0]
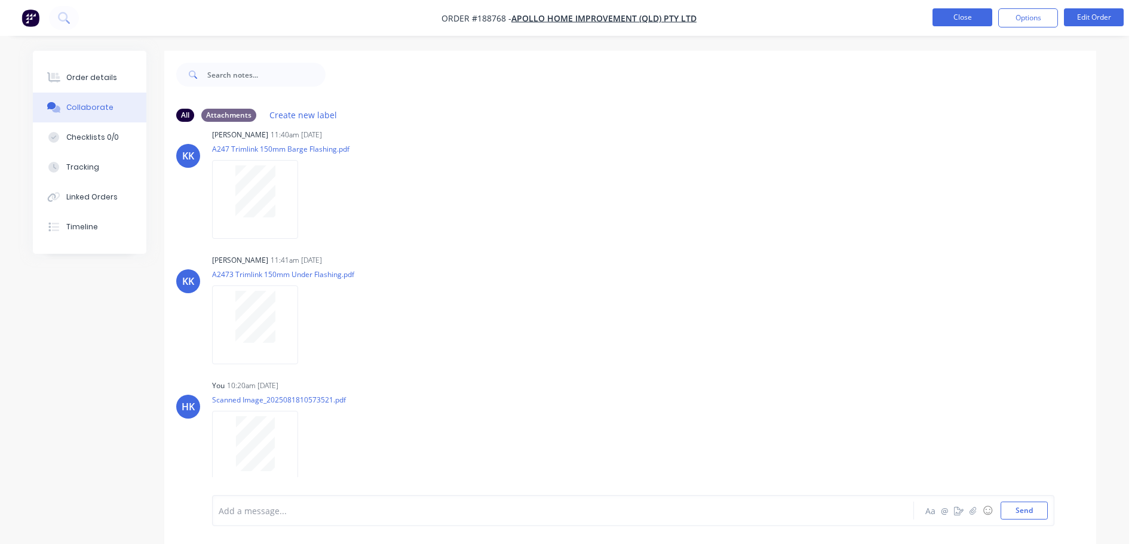
click at [951, 19] on button "Close" at bounding box center [962, 17] width 60 height 18
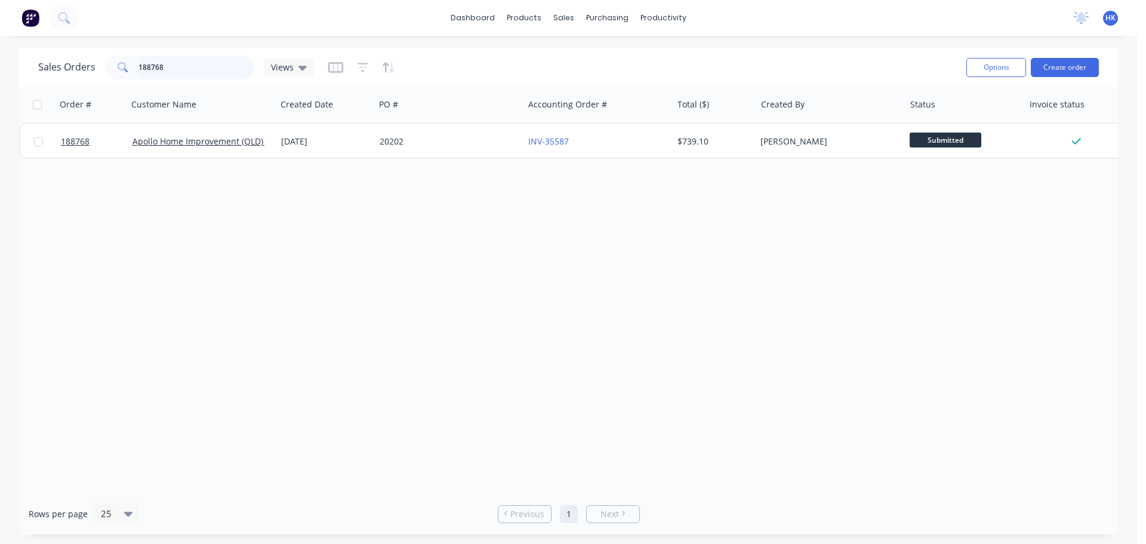
click at [195, 69] on input "188768" at bounding box center [197, 68] width 116 height 24
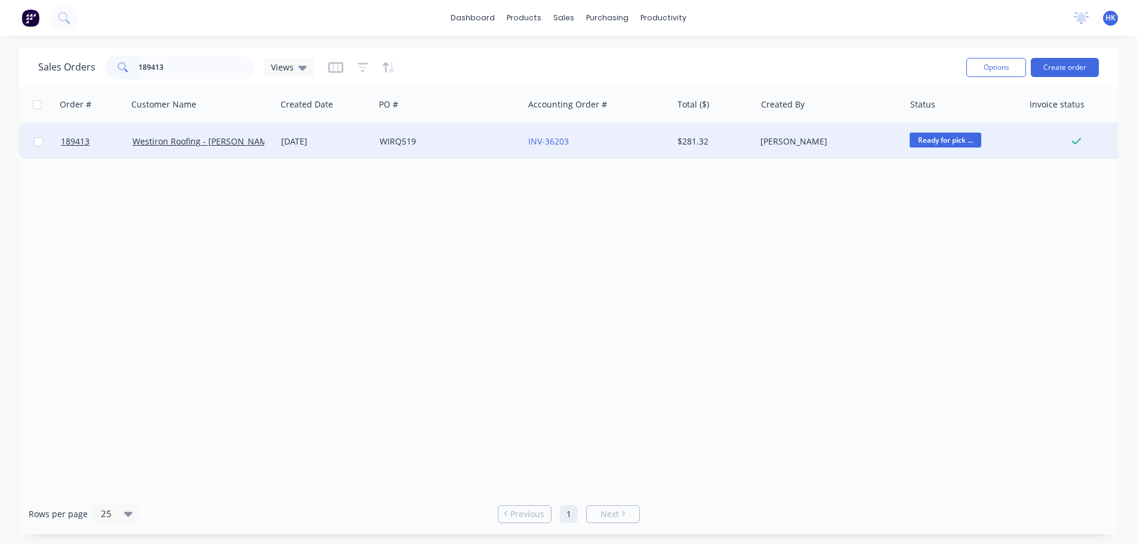
click at [471, 149] on div "WIRQ519" at bounding box center [449, 142] width 149 height 36
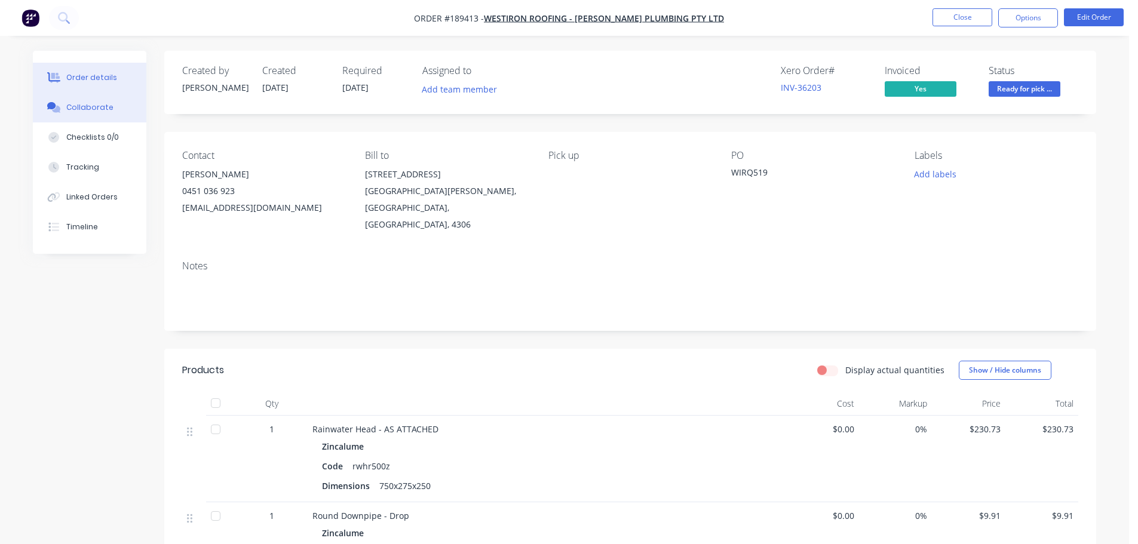
click at [62, 114] on button "Collaborate" at bounding box center [89, 108] width 113 height 30
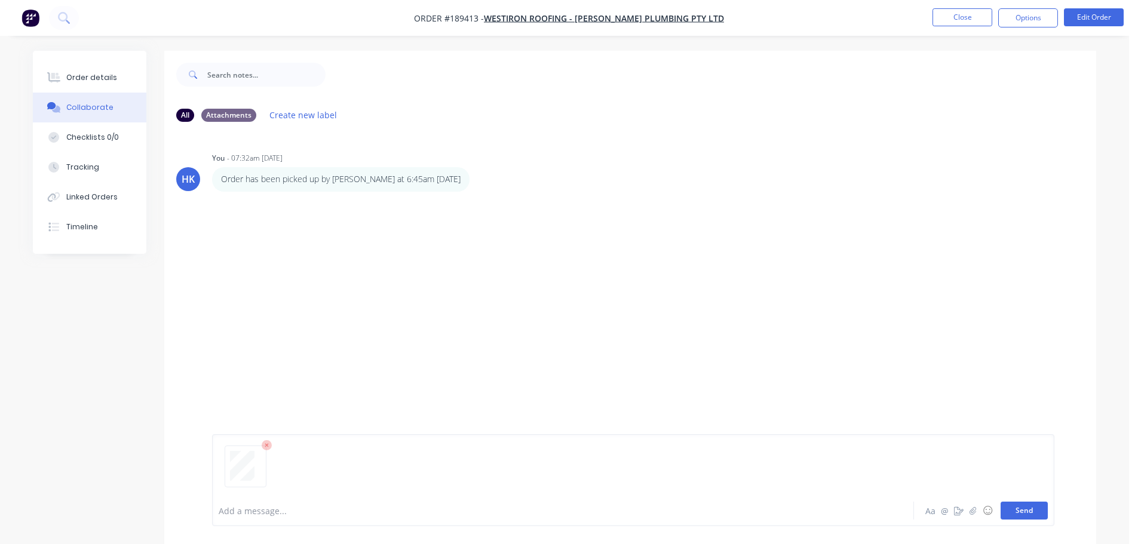
click at [1038, 514] on button "Send" at bounding box center [1023, 511] width 47 height 18
click at [961, 21] on button "Close" at bounding box center [962, 17] width 60 height 18
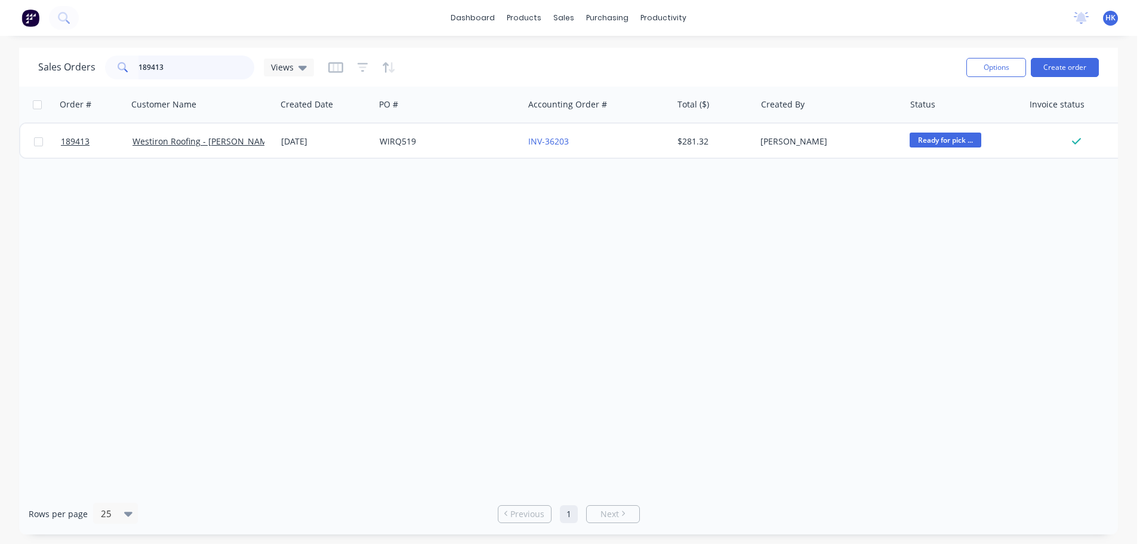
click at [180, 67] on input "189413" at bounding box center [197, 68] width 116 height 24
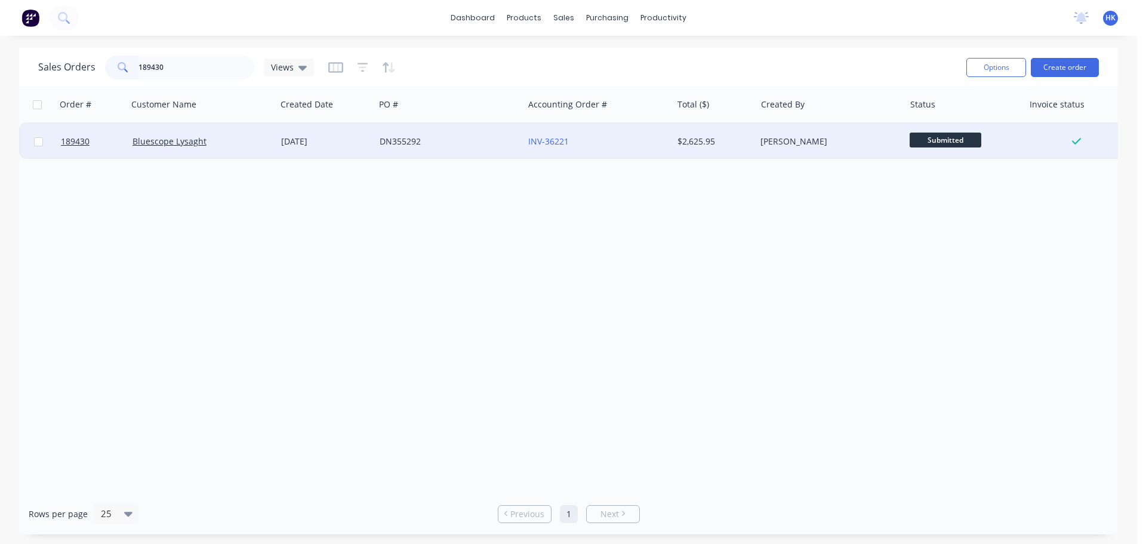
click at [215, 144] on div "Bluescope Lysaght" at bounding box center [199, 142] width 133 height 12
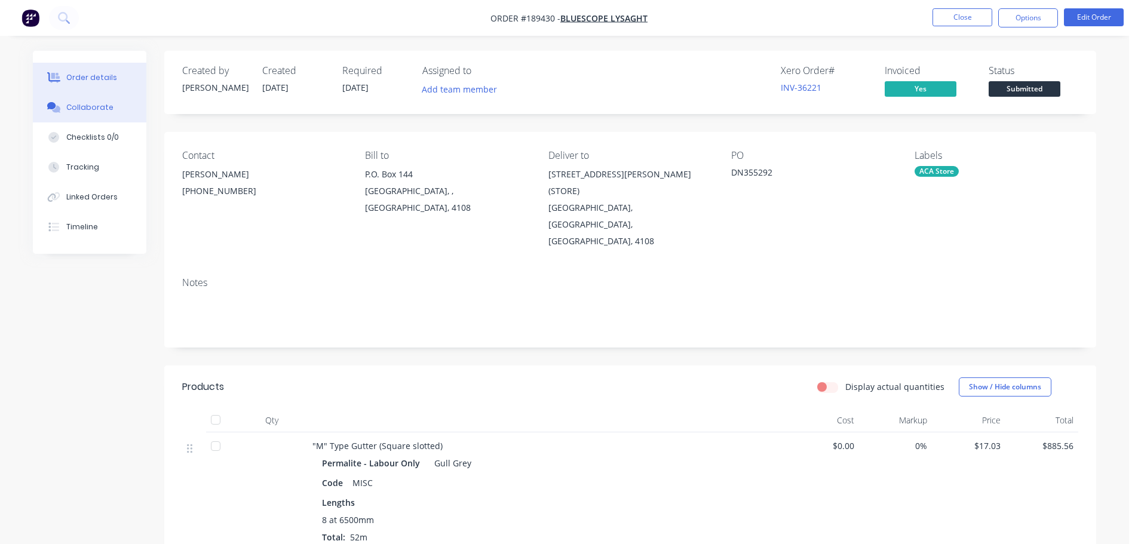
click at [103, 121] on button "Collaborate" at bounding box center [89, 108] width 113 height 30
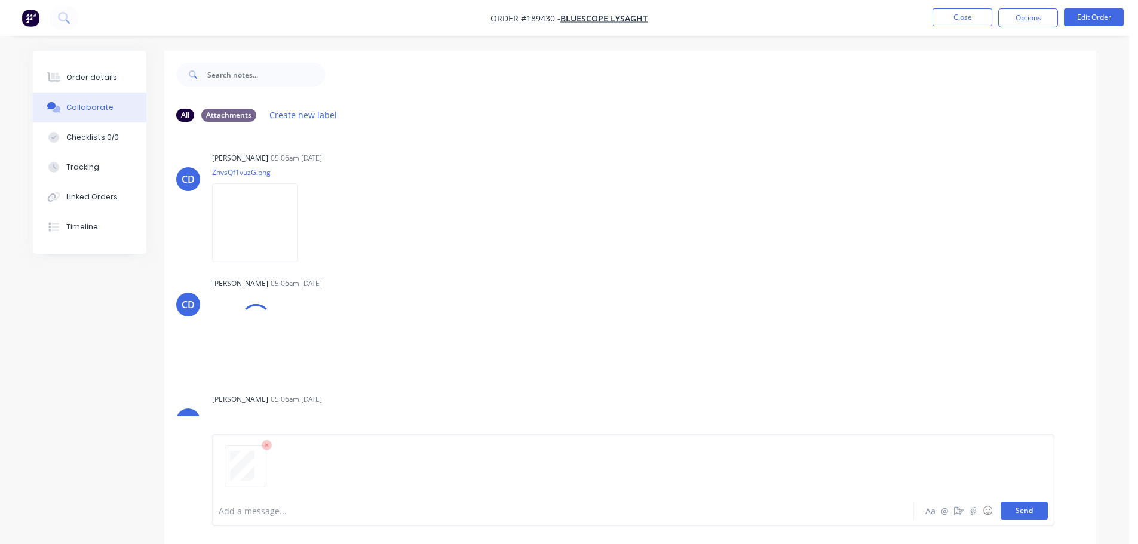
click at [1032, 512] on button "Send" at bounding box center [1023, 511] width 47 height 18
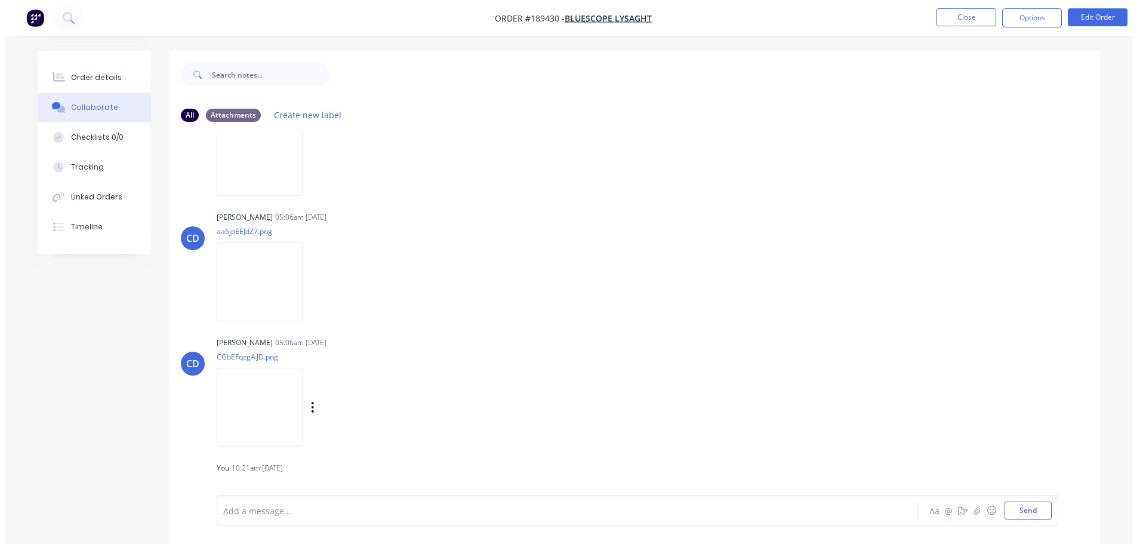
scroll to position [1277, 0]
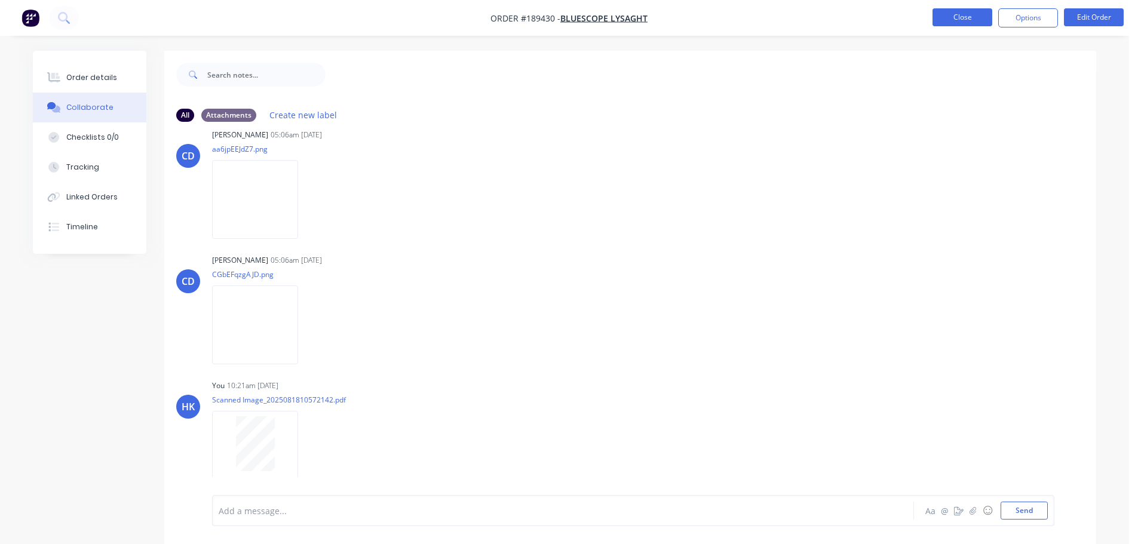
click at [975, 24] on button "Close" at bounding box center [962, 17] width 60 height 18
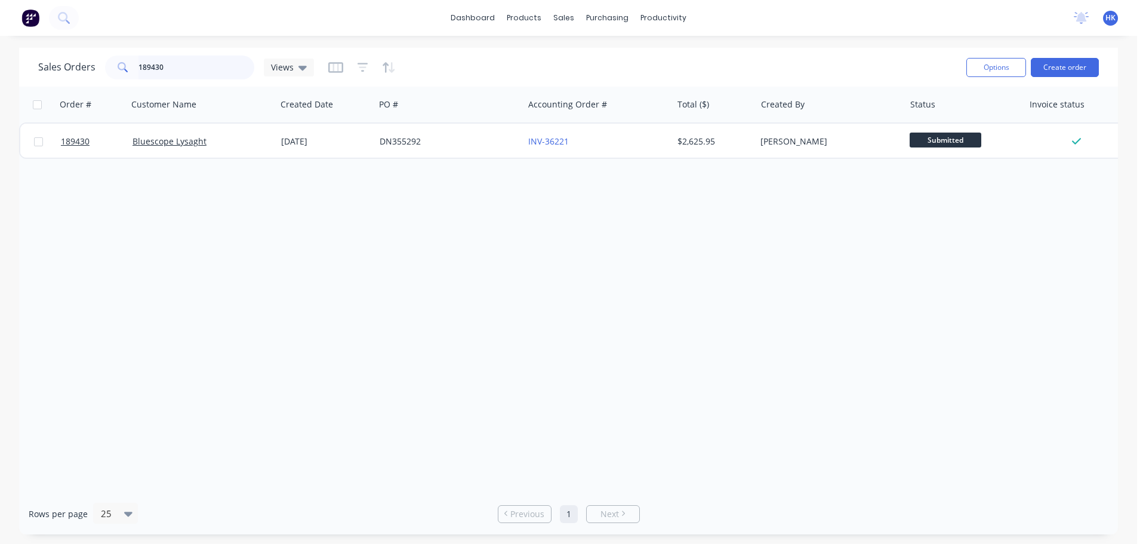
click at [213, 67] on input "189430" at bounding box center [197, 68] width 116 height 24
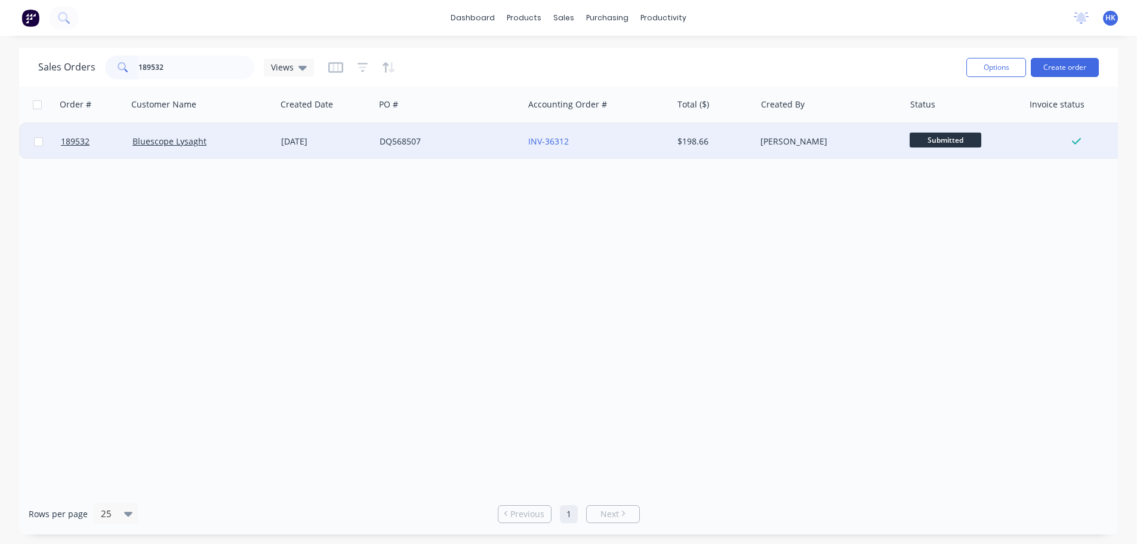
click at [419, 146] on div "DQ568507" at bounding box center [446, 142] width 133 height 12
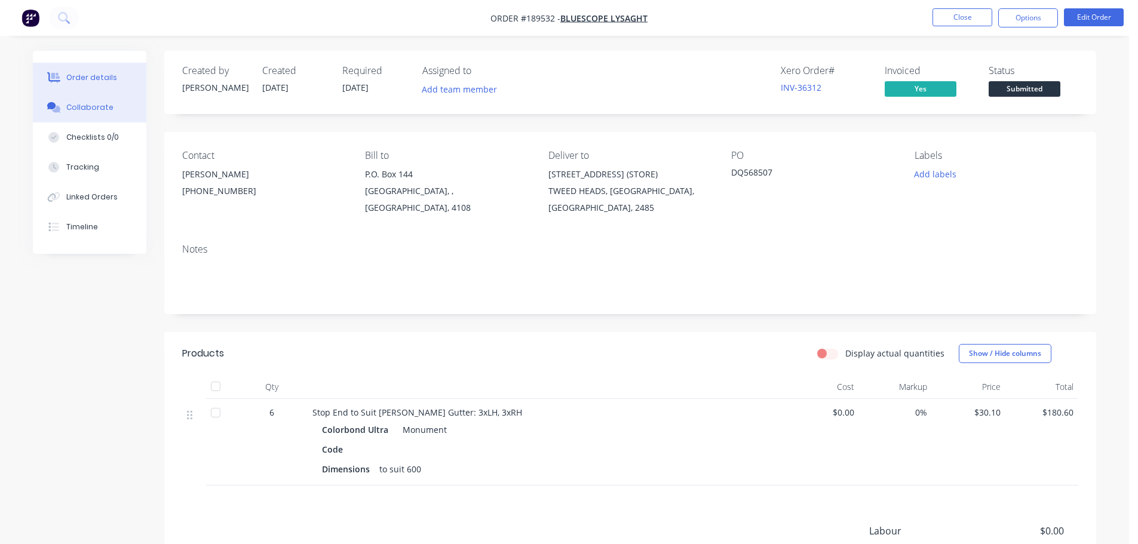
click at [96, 104] on div "Collaborate" at bounding box center [89, 107] width 47 height 11
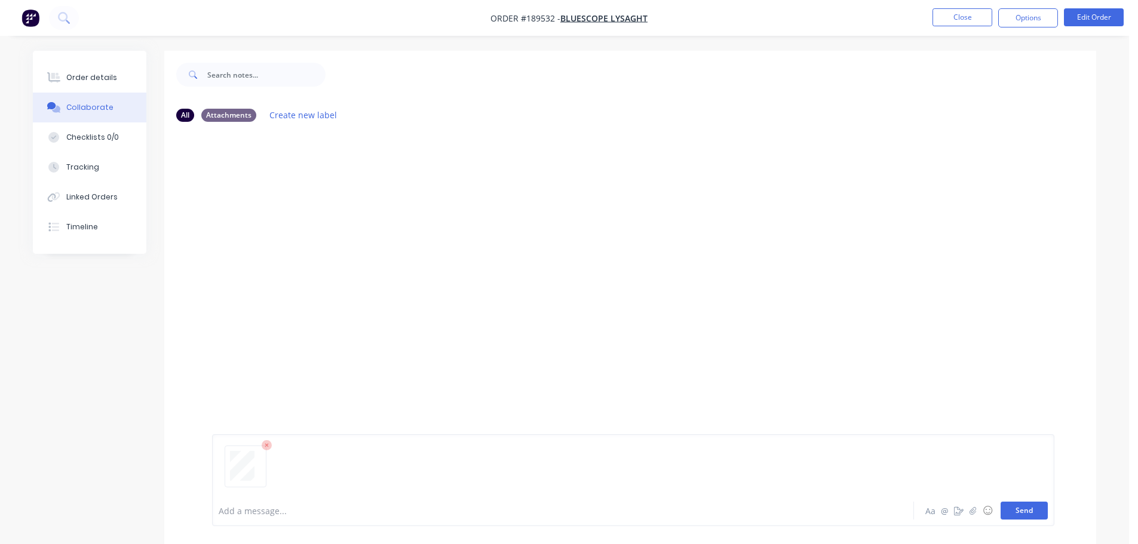
click at [1031, 517] on button "Send" at bounding box center [1023, 511] width 47 height 18
click at [973, 16] on button "Close" at bounding box center [962, 17] width 60 height 18
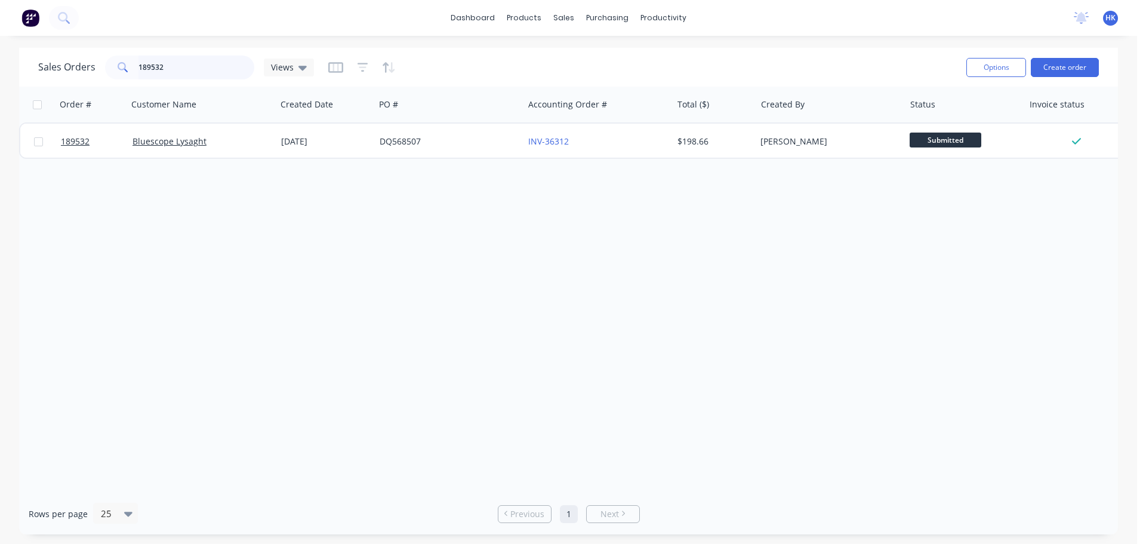
click at [183, 79] on input "189532" at bounding box center [197, 68] width 116 height 24
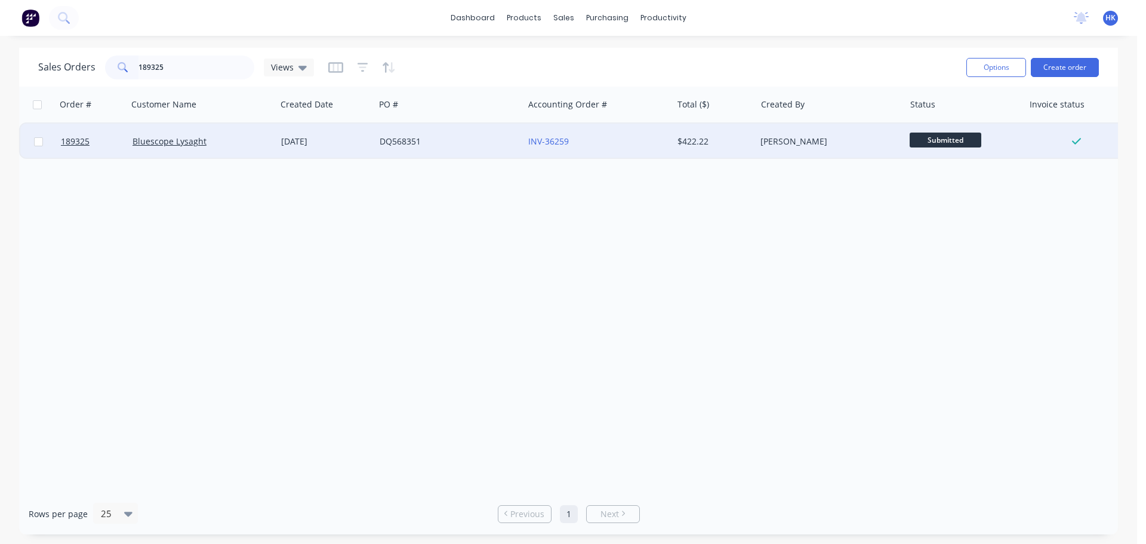
click at [432, 142] on div "DQ568351" at bounding box center [446, 142] width 133 height 12
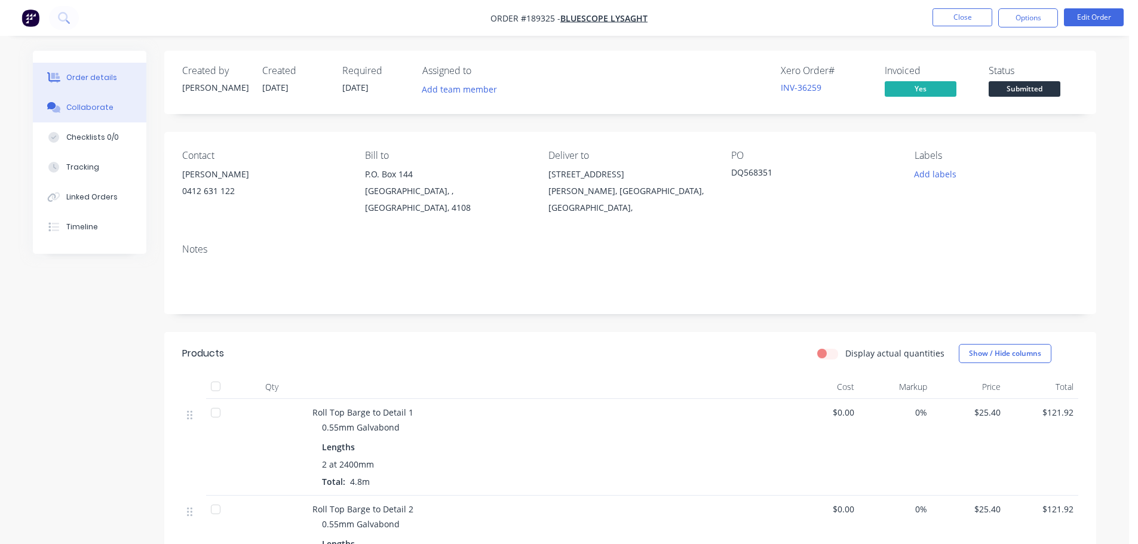
click at [122, 101] on button "Collaborate" at bounding box center [89, 108] width 113 height 30
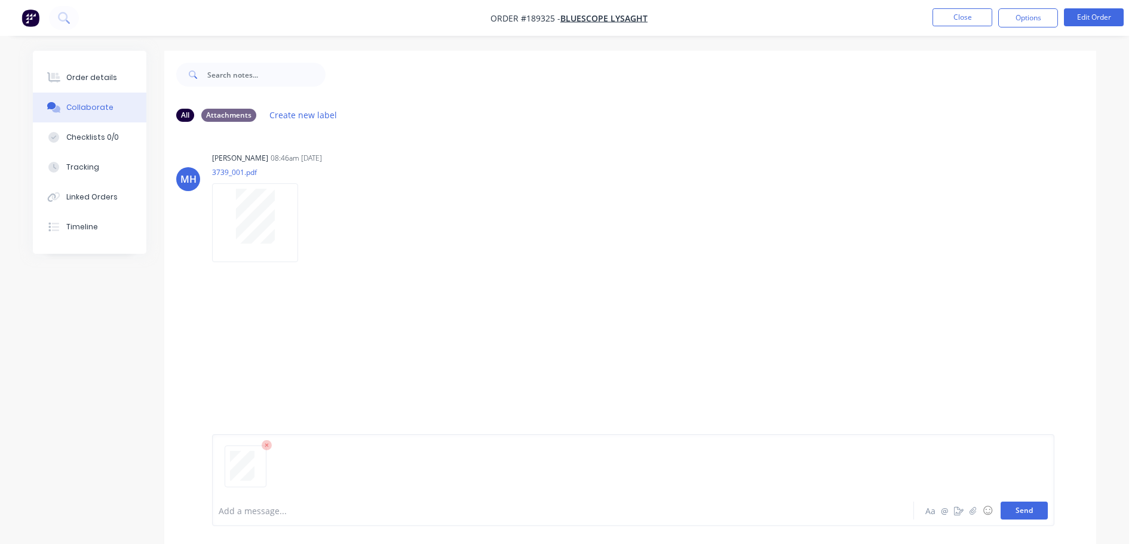
click at [1022, 502] on button "Send" at bounding box center [1023, 511] width 47 height 18
click at [963, 14] on button "Close" at bounding box center [962, 17] width 60 height 18
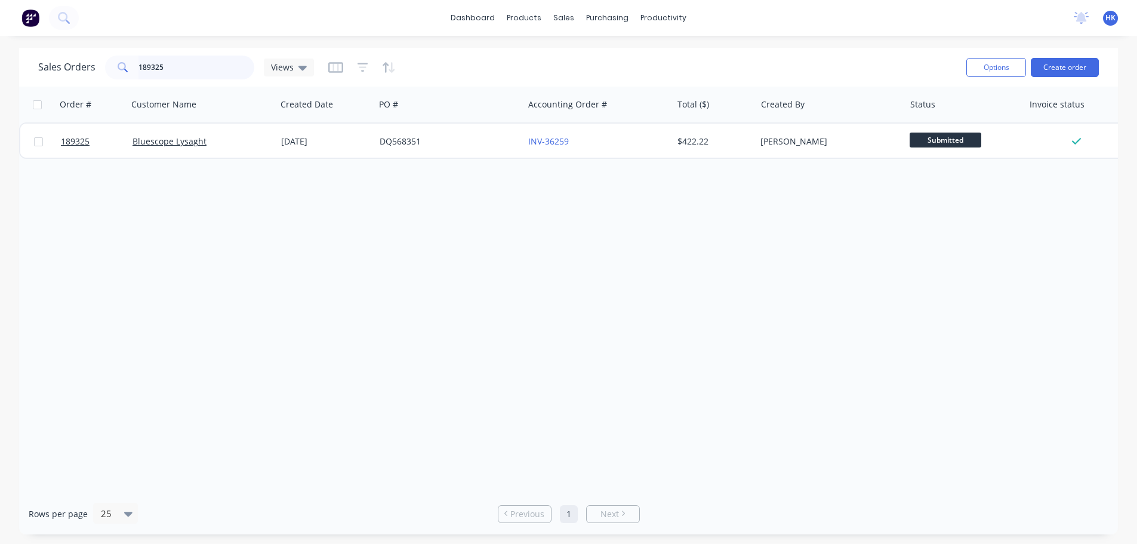
click at [200, 62] on input "189325" at bounding box center [197, 68] width 116 height 24
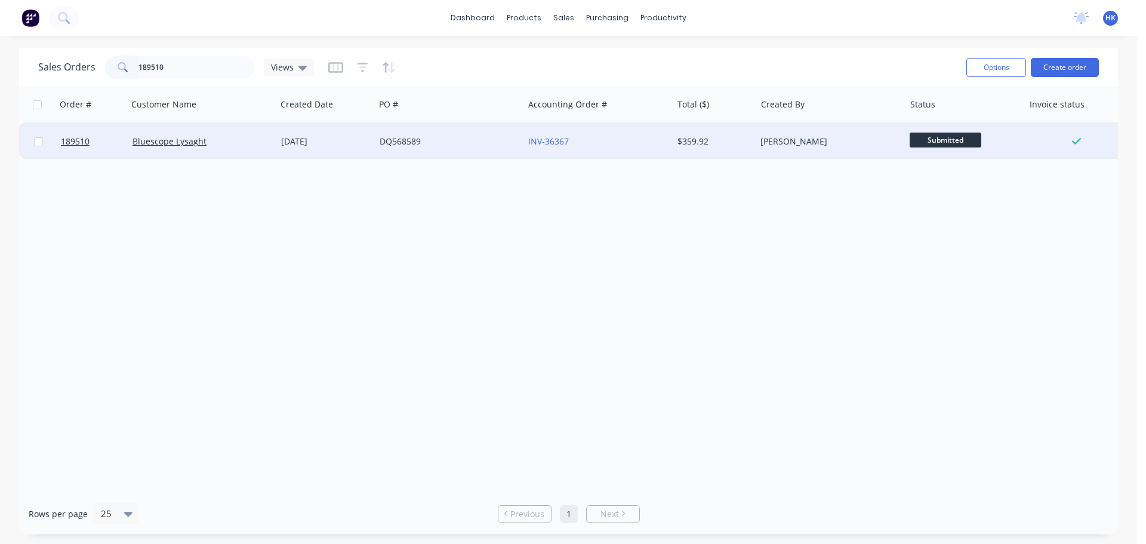
click at [392, 153] on div "DQ568589" at bounding box center [449, 142] width 149 height 36
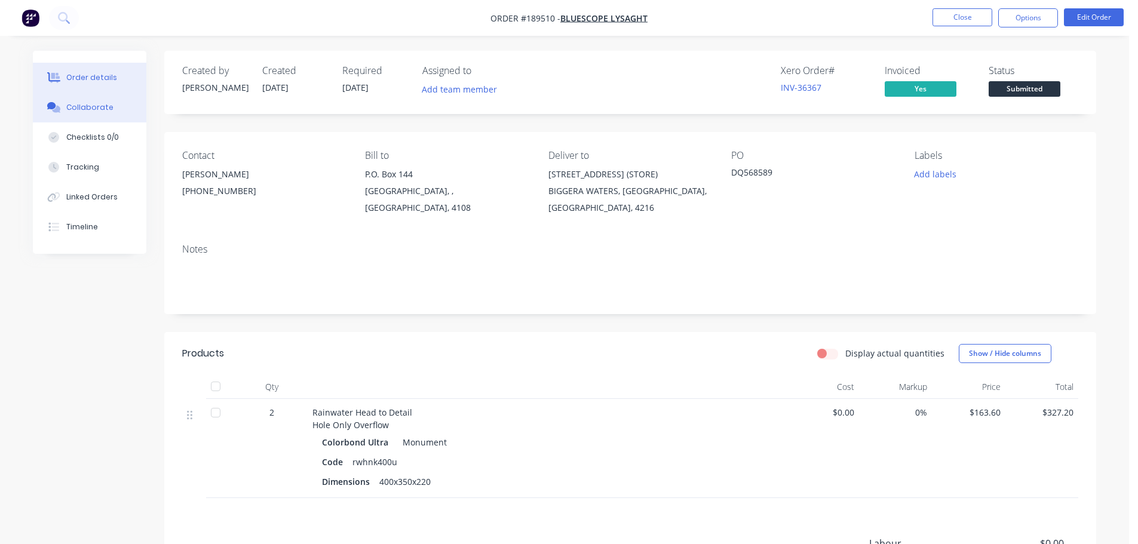
click at [96, 104] on div "Collaborate" at bounding box center [89, 107] width 47 height 11
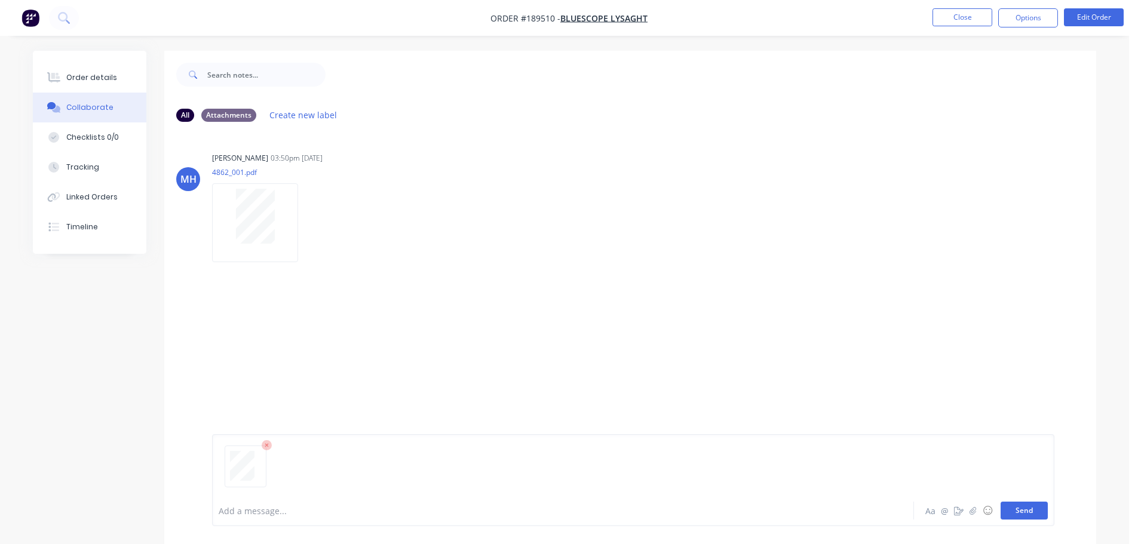
drag, startPoint x: 1028, startPoint y: 506, endPoint x: 1022, endPoint y: 488, distance: 18.9
click at [1027, 506] on button "Send" at bounding box center [1023, 511] width 47 height 18
click at [980, 17] on button "Close" at bounding box center [962, 17] width 60 height 18
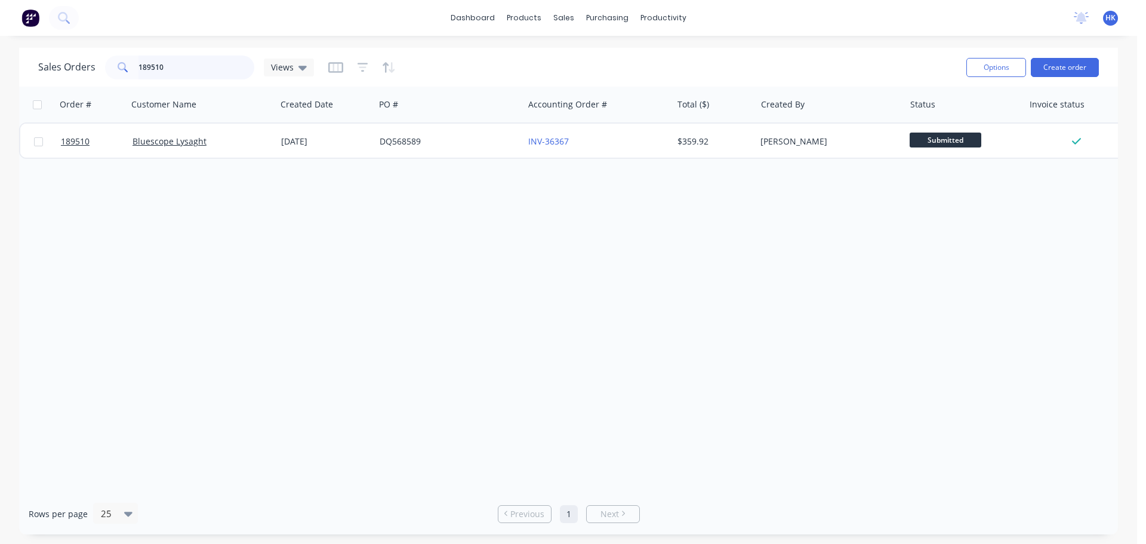
drag, startPoint x: 233, startPoint y: 67, endPoint x: 226, endPoint y: 64, distance: 7.6
click at [232, 66] on input "189510" at bounding box center [197, 68] width 116 height 24
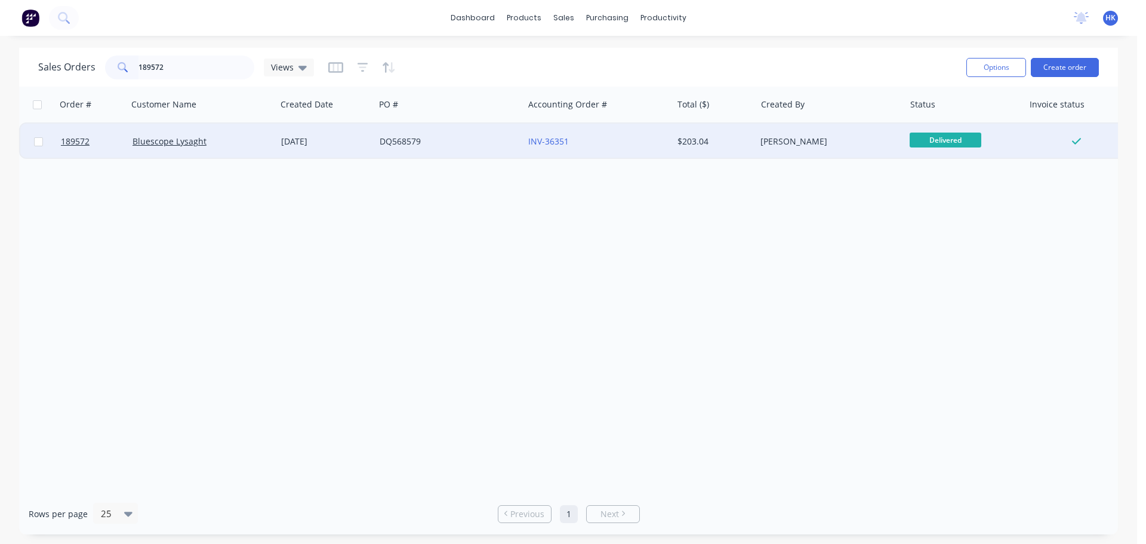
click at [396, 137] on div "DQ568579" at bounding box center [446, 142] width 133 height 12
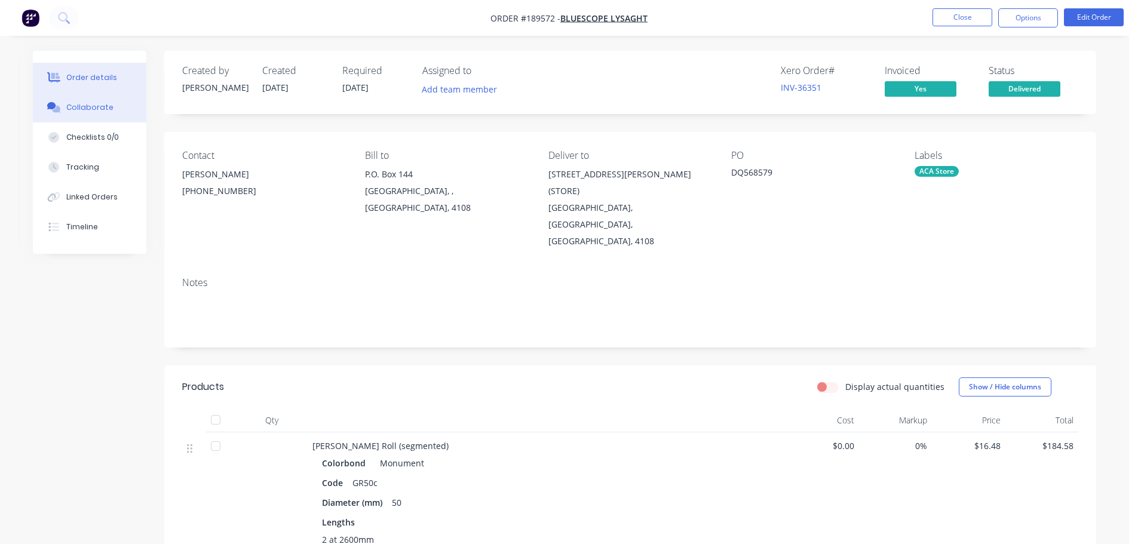
click at [99, 105] on div "Collaborate" at bounding box center [89, 107] width 47 height 11
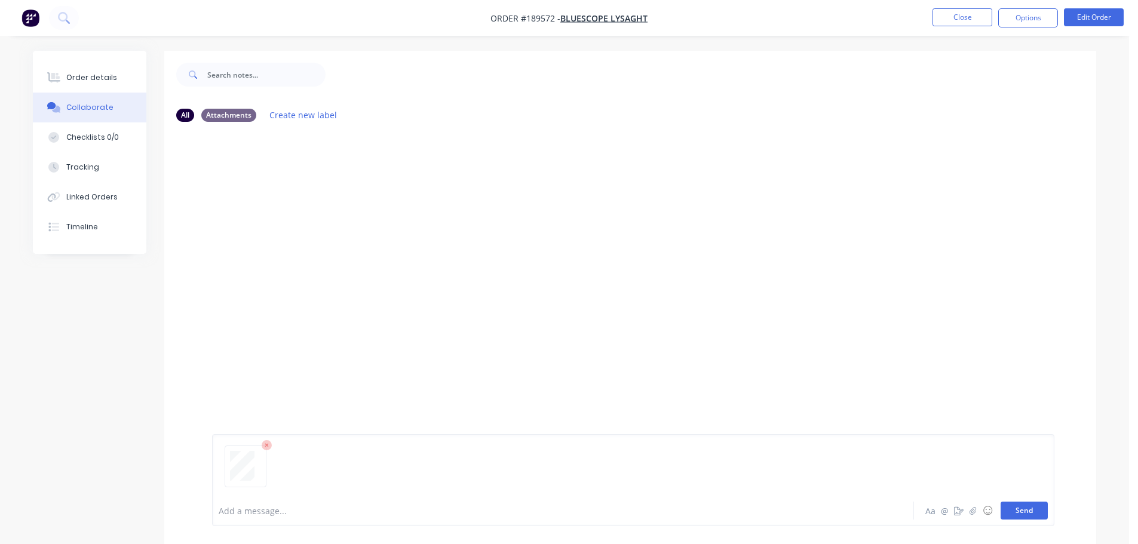
click at [1025, 508] on button "Send" at bounding box center [1023, 511] width 47 height 18
click at [957, 24] on button "Close" at bounding box center [962, 17] width 60 height 18
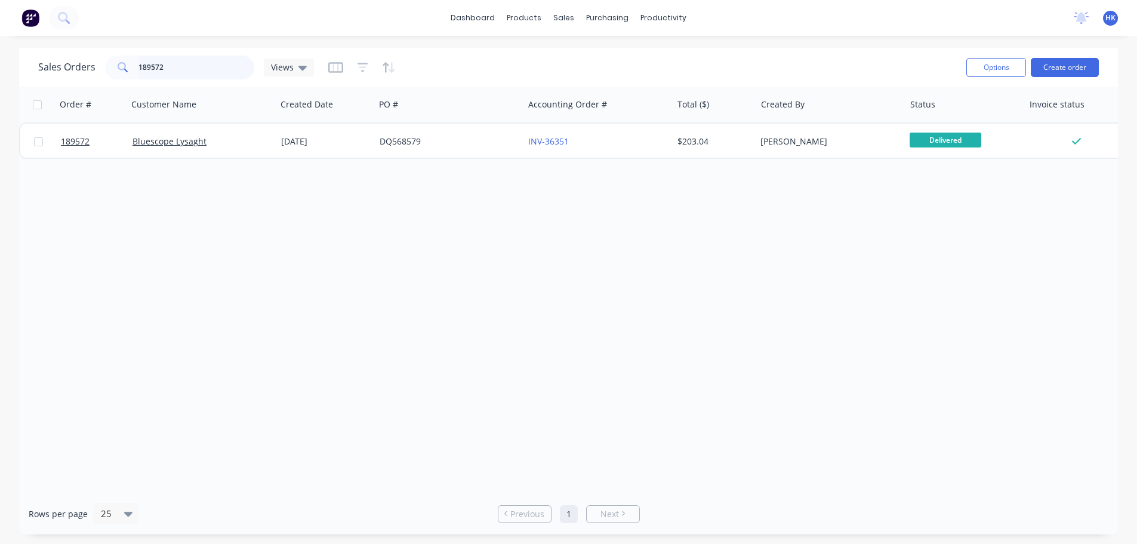
click at [206, 76] on input "189572" at bounding box center [197, 68] width 116 height 24
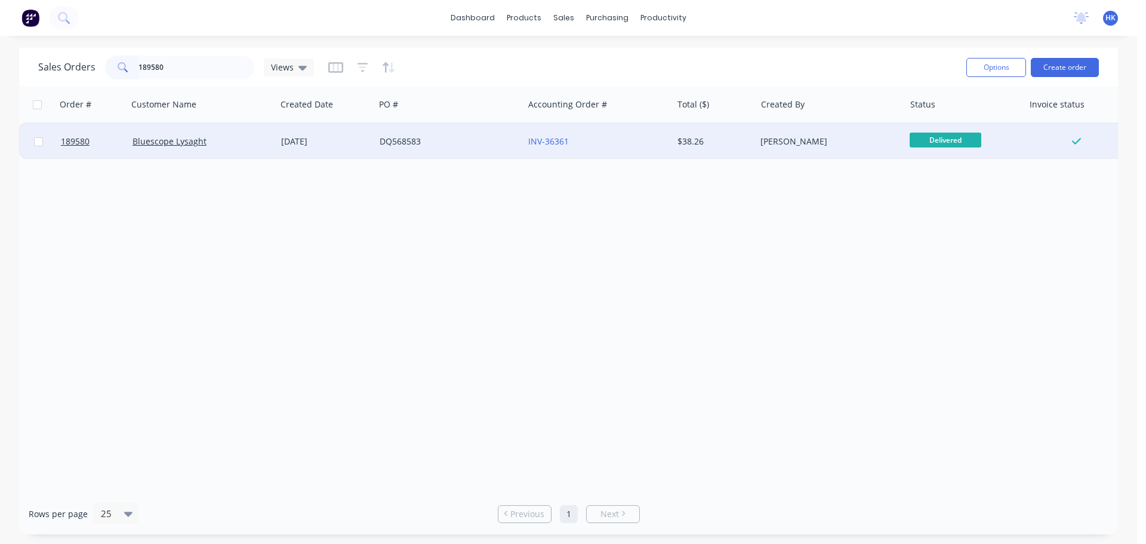
click at [356, 125] on div "12 Aug 2025" at bounding box center [325, 142] width 99 height 36
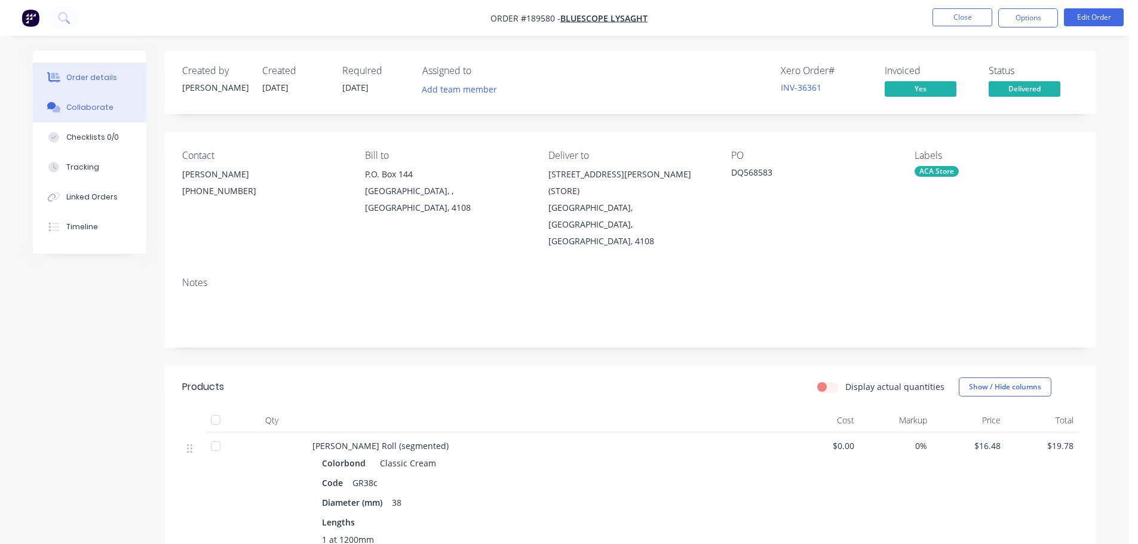
click at [88, 98] on button "Collaborate" at bounding box center [89, 108] width 113 height 30
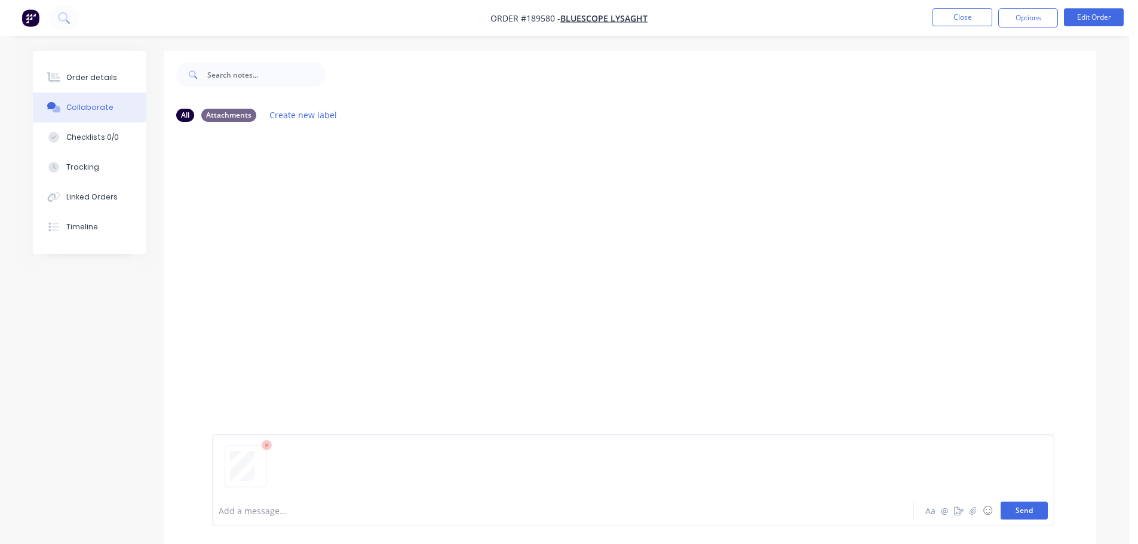
click at [1040, 510] on button "Send" at bounding box center [1023, 511] width 47 height 18
click at [949, 18] on button "Close" at bounding box center [962, 17] width 60 height 18
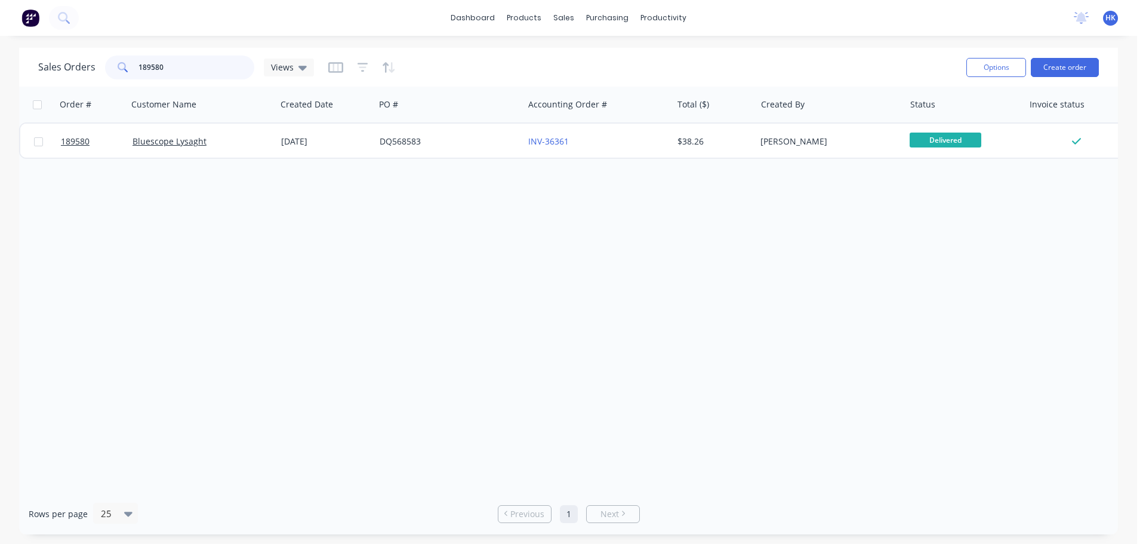
click at [208, 68] on input "189580" at bounding box center [197, 68] width 116 height 24
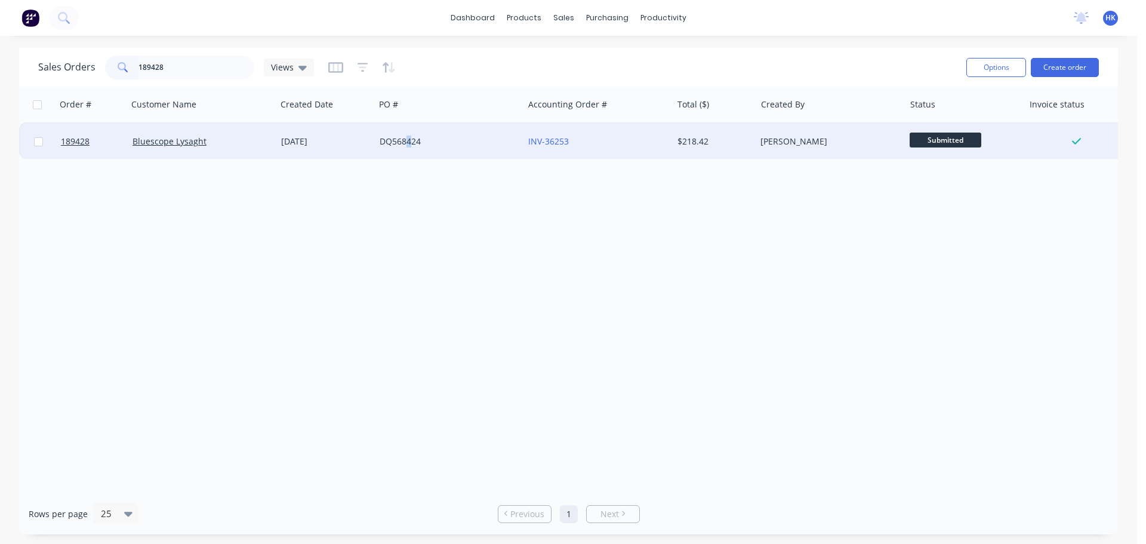
click at [409, 157] on div "DQ568424" at bounding box center [449, 142] width 149 height 36
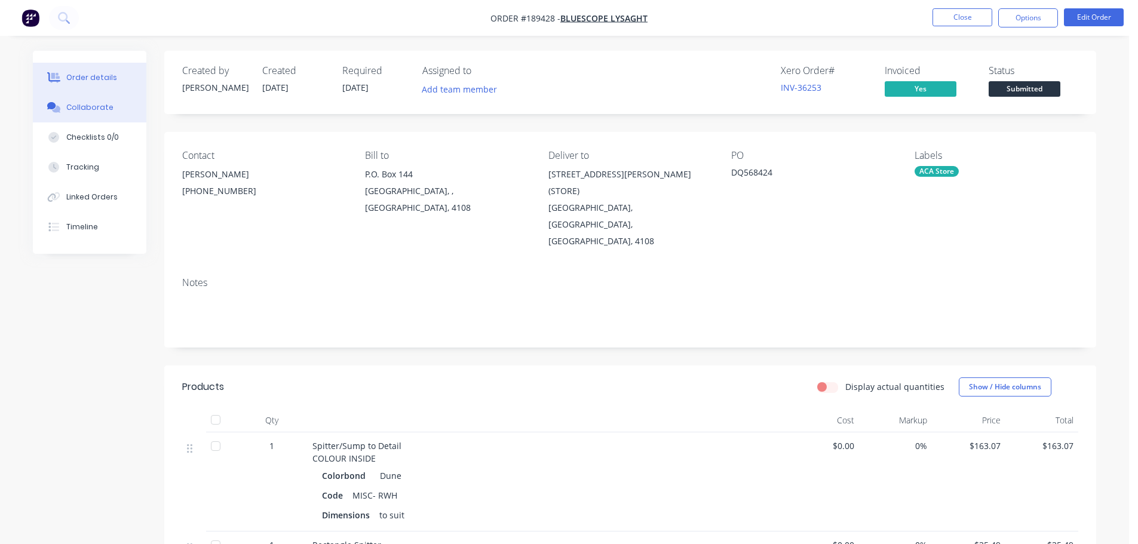
click at [96, 107] on div "Collaborate" at bounding box center [89, 107] width 47 height 11
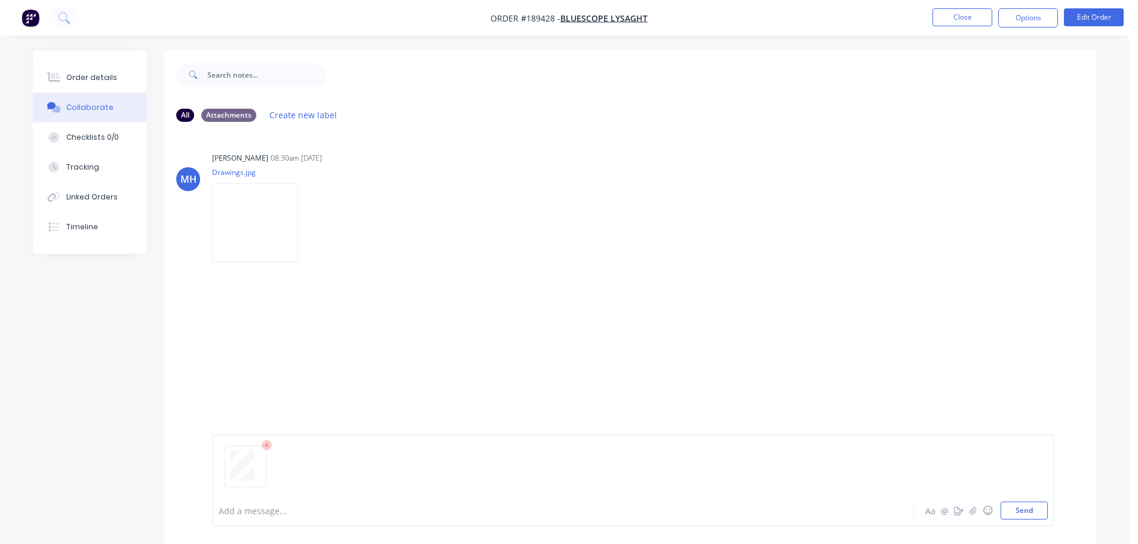
drag, startPoint x: 1035, startPoint y: 508, endPoint x: 1025, endPoint y: 387, distance: 121.0
click at [1034, 508] on button "Send" at bounding box center [1023, 511] width 47 height 18
click at [963, 17] on button "Close" at bounding box center [962, 17] width 60 height 18
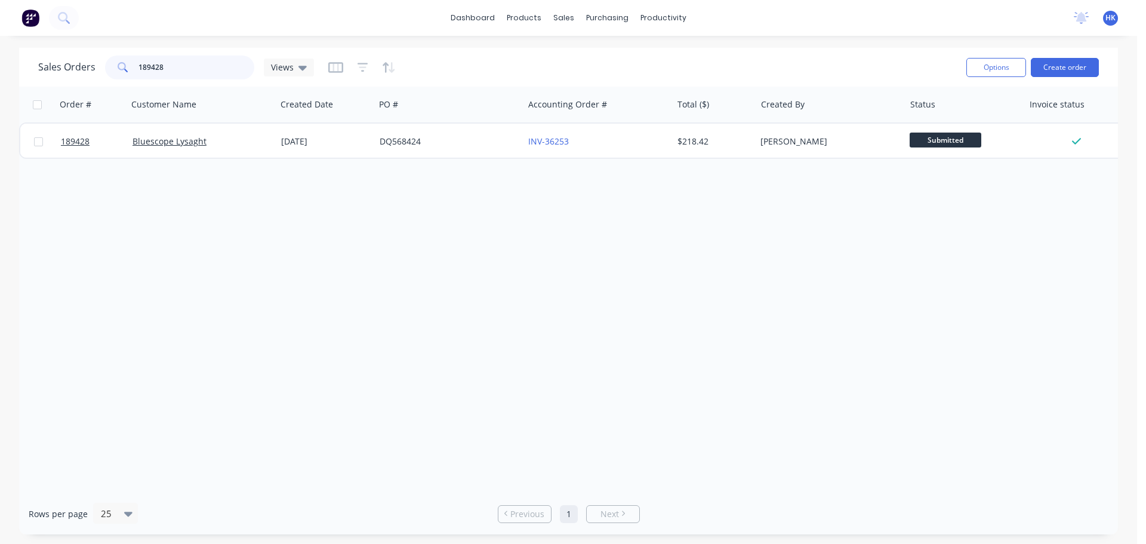
click at [205, 68] on input "189428" at bounding box center [197, 68] width 116 height 24
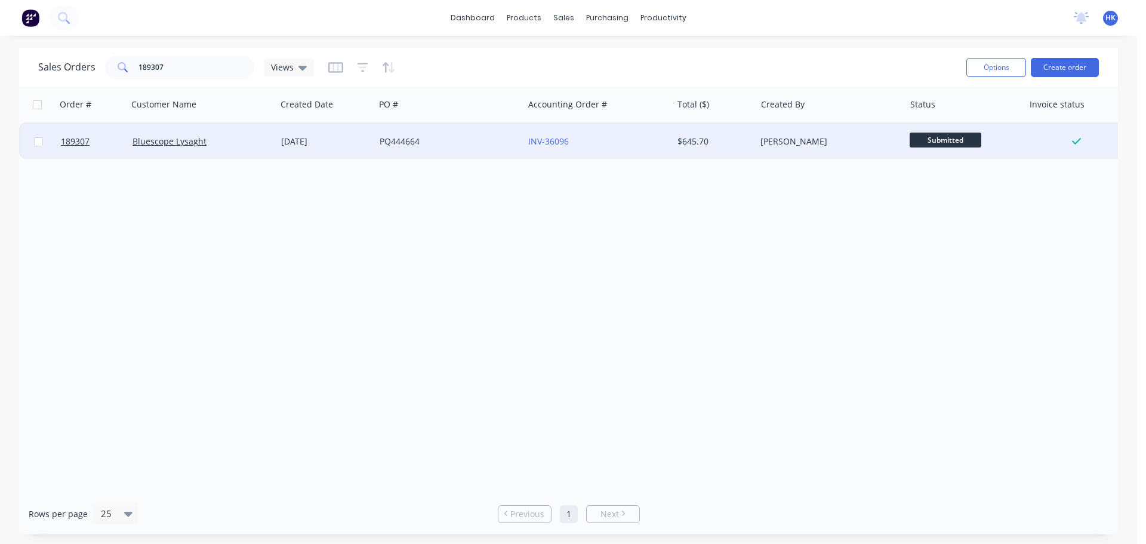
click at [426, 142] on div "PQ444664" at bounding box center [446, 142] width 133 height 12
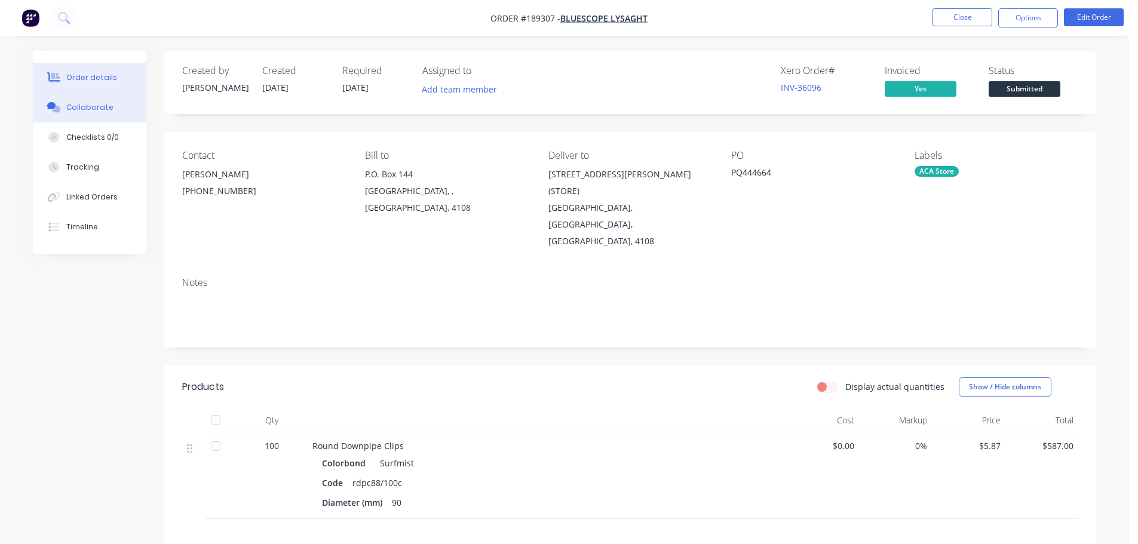
click at [48, 108] on icon at bounding box center [54, 107] width 14 height 11
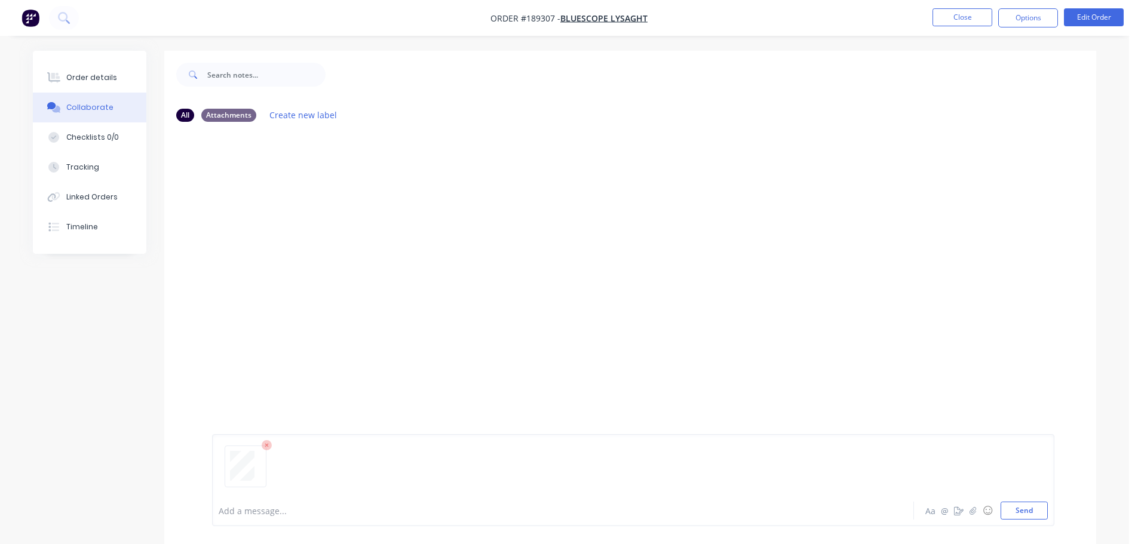
drag, startPoint x: 1007, startPoint y: 503, endPoint x: 1009, endPoint y: 487, distance: 15.6
click at [1009, 503] on button "Send" at bounding box center [1023, 511] width 47 height 18
click at [966, 18] on button "Close" at bounding box center [962, 17] width 60 height 18
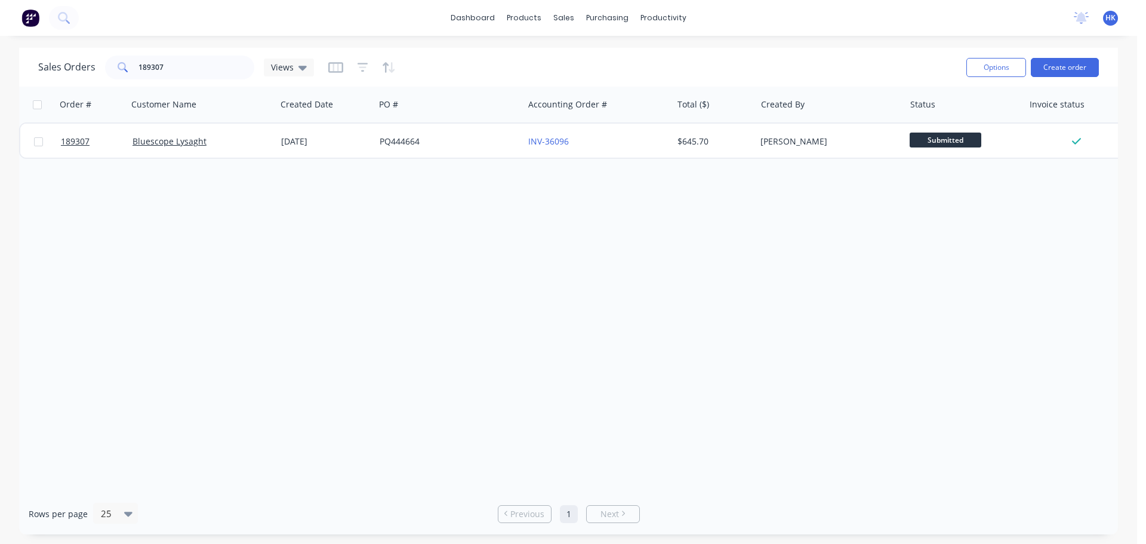
click at [208, 52] on div "Sales Orders 189307 Views Options Create order" at bounding box center [568, 67] width 1099 height 39
click at [204, 62] on input "189307" at bounding box center [197, 68] width 116 height 24
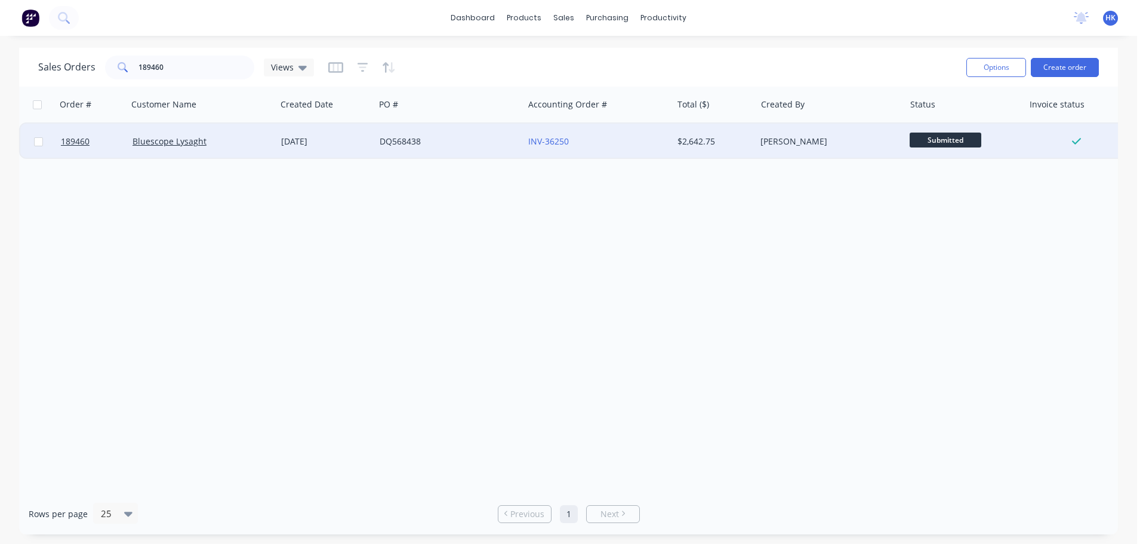
click at [353, 146] on div "11 Aug 2025" at bounding box center [325, 142] width 89 height 12
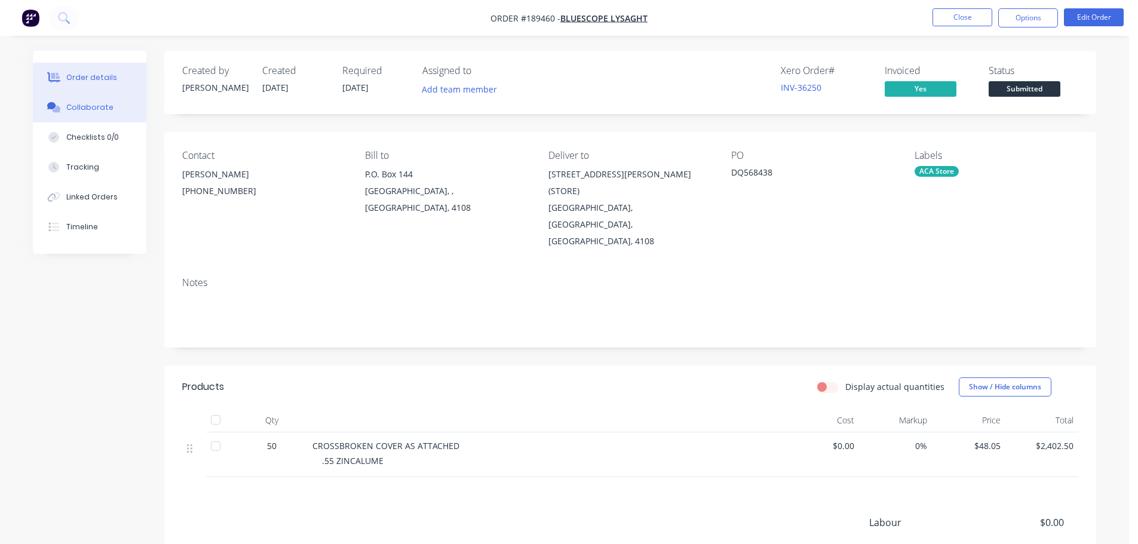
click at [76, 121] on button "Collaborate" at bounding box center [89, 108] width 113 height 30
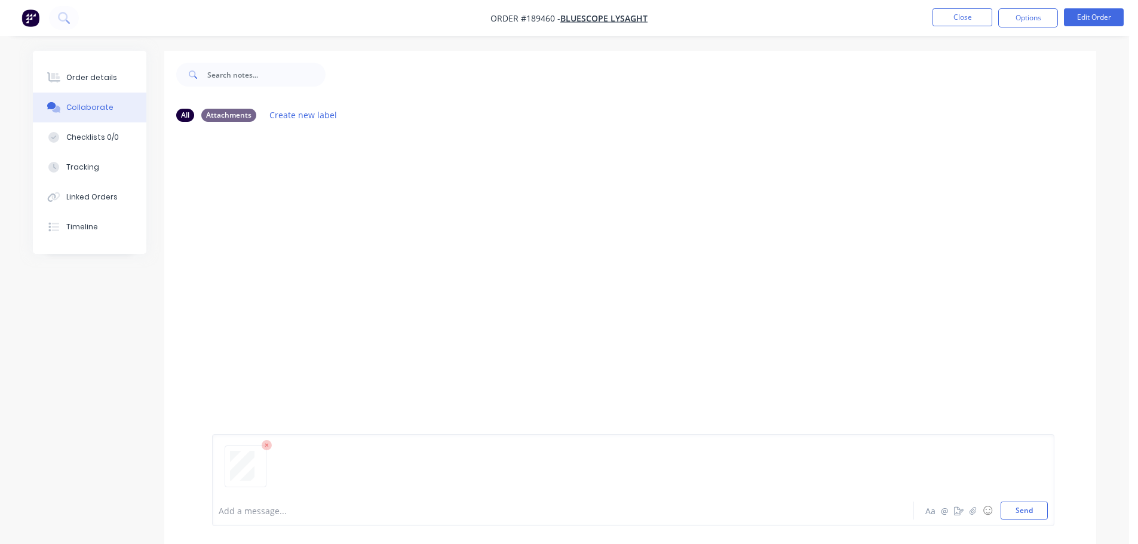
click at [1030, 509] on button "Send" at bounding box center [1023, 511] width 47 height 18
click at [970, 18] on button "Close" at bounding box center [962, 17] width 60 height 18
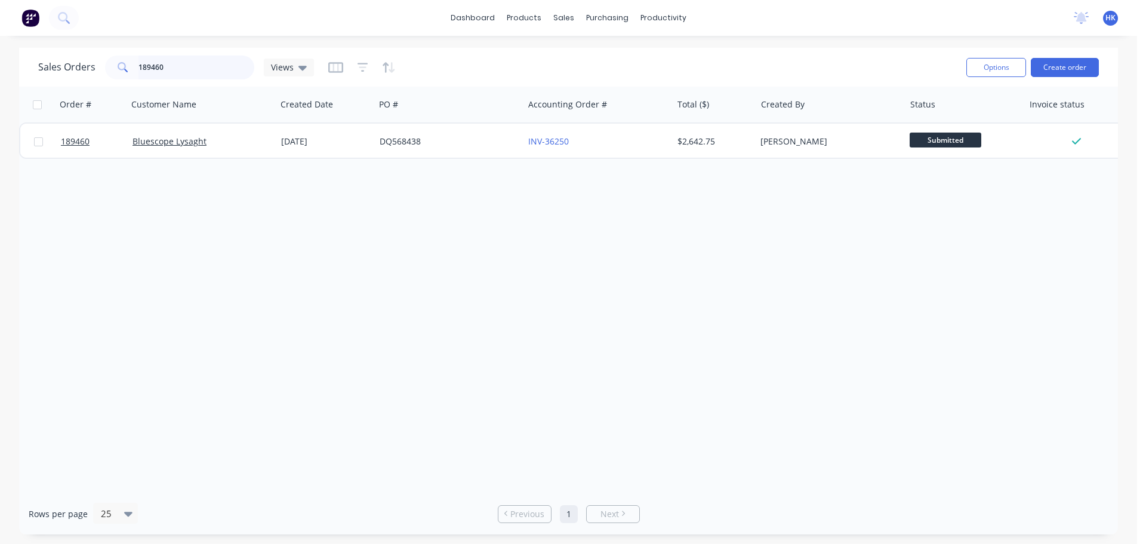
click at [210, 73] on input "189460" at bounding box center [197, 68] width 116 height 24
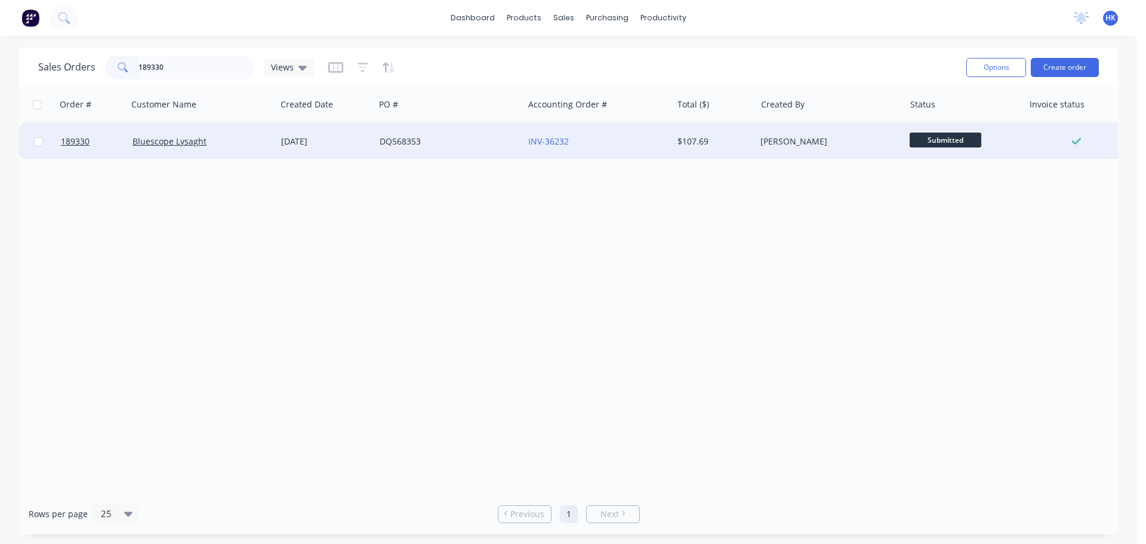
click at [471, 145] on div "DQ568353" at bounding box center [446, 142] width 133 height 12
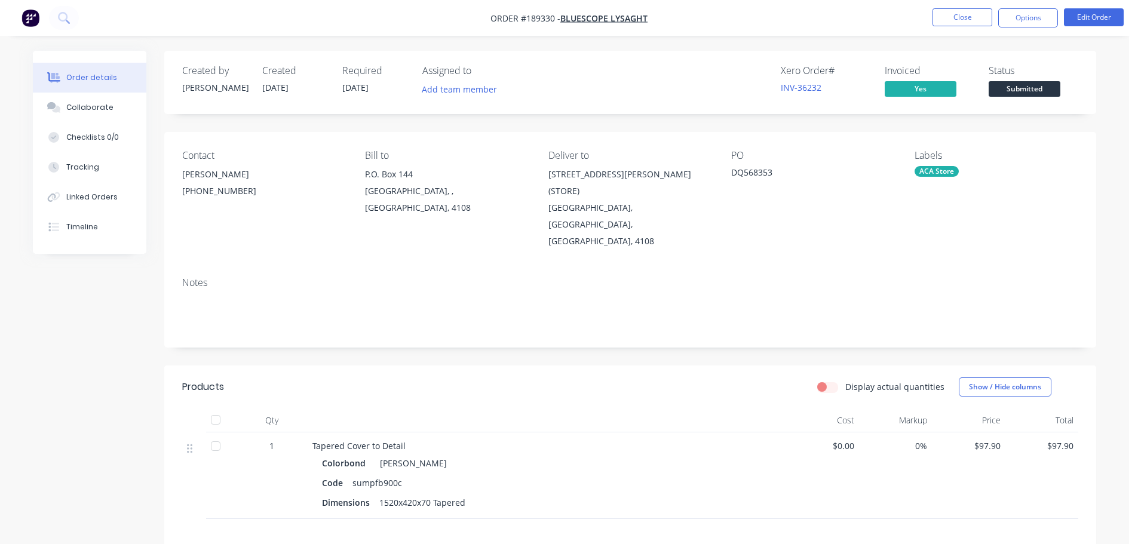
click at [78, 106] on div "Collaborate" at bounding box center [89, 107] width 47 height 11
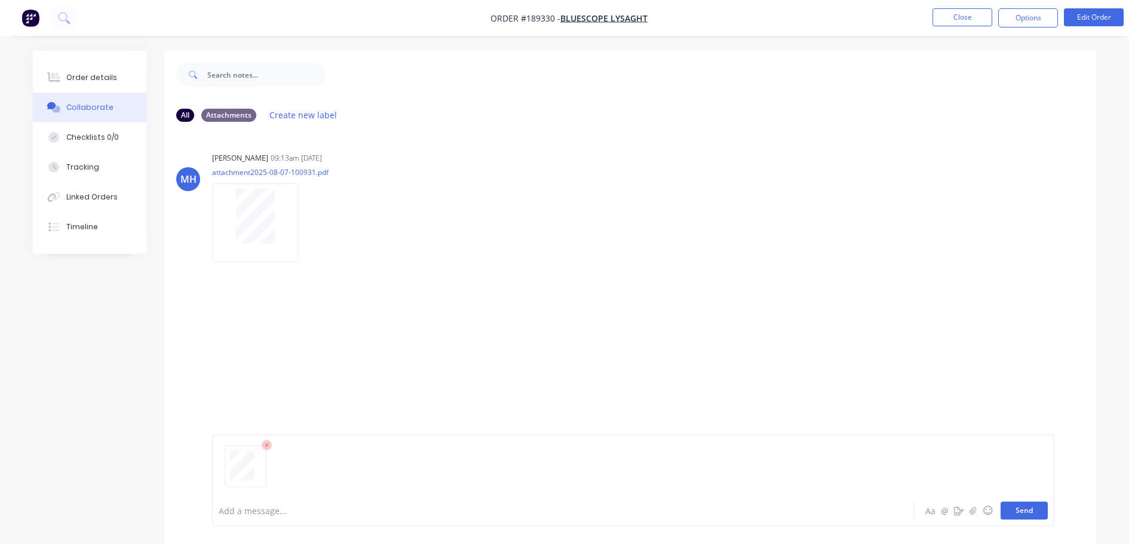
click at [1020, 506] on button "Send" at bounding box center [1023, 511] width 47 height 18
click at [967, 17] on button "Close" at bounding box center [962, 17] width 60 height 18
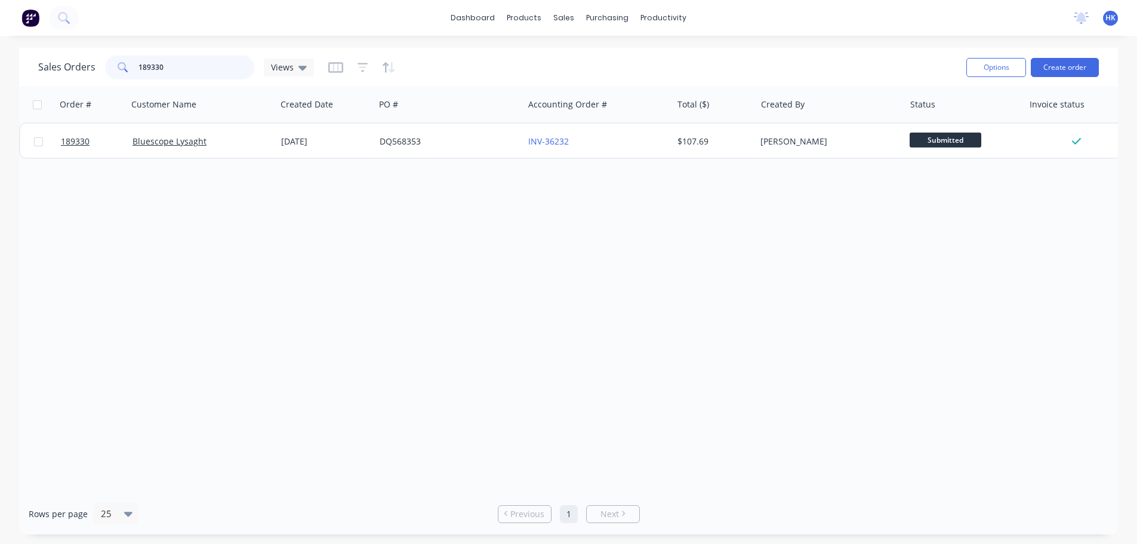
click at [190, 73] on input "189330" at bounding box center [197, 68] width 116 height 24
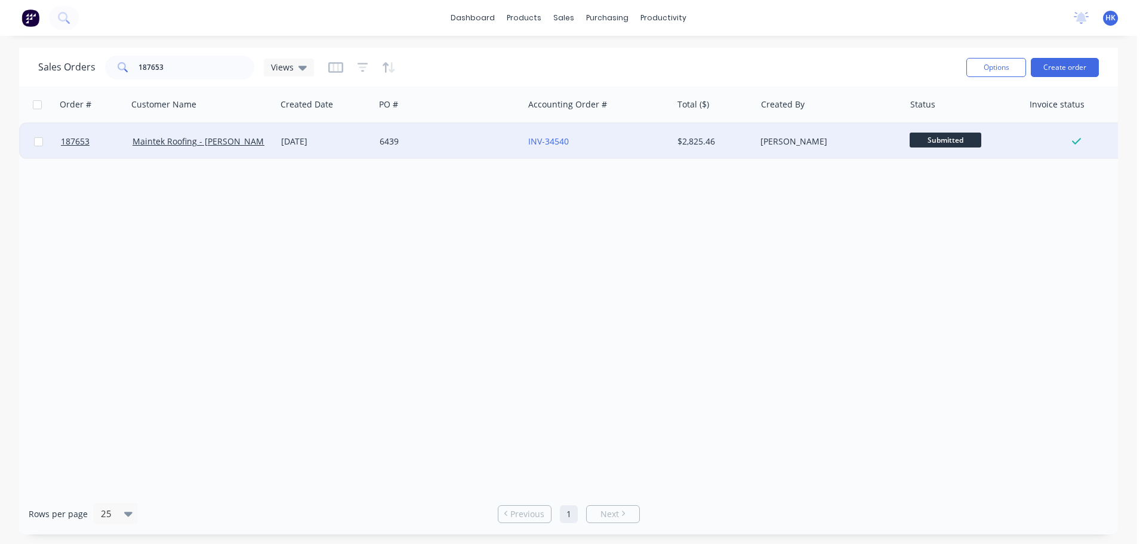
click at [472, 155] on div "6439" at bounding box center [449, 142] width 149 height 36
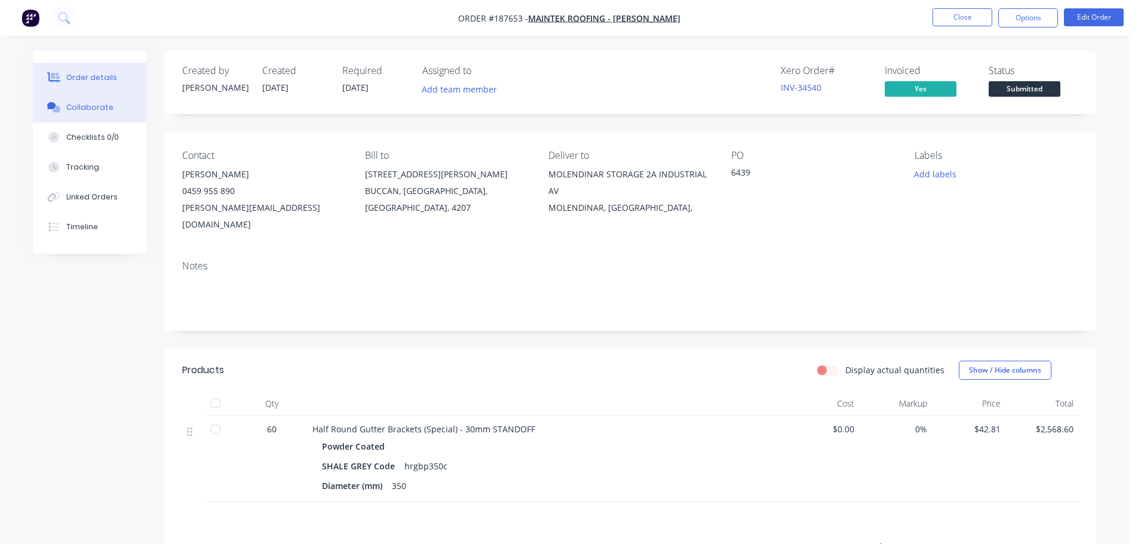
click at [78, 106] on div "Collaborate" at bounding box center [89, 107] width 47 height 11
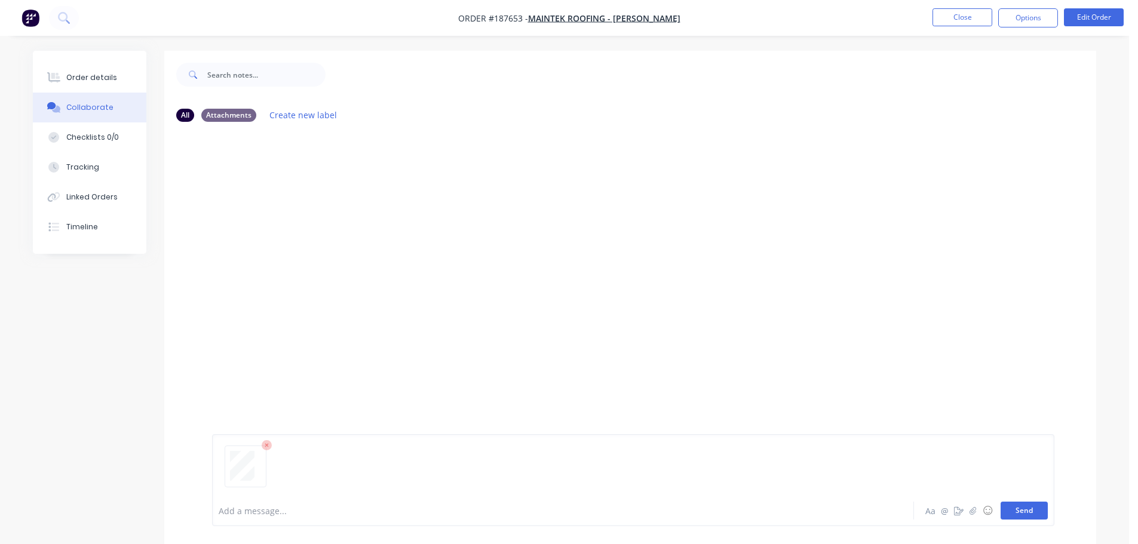
click at [1023, 515] on button "Send" at bounding box center [1023, 511] width 47 height 18
click at [959, 21] on button "Close" at bounding box center [962, 17] width 60 height 18
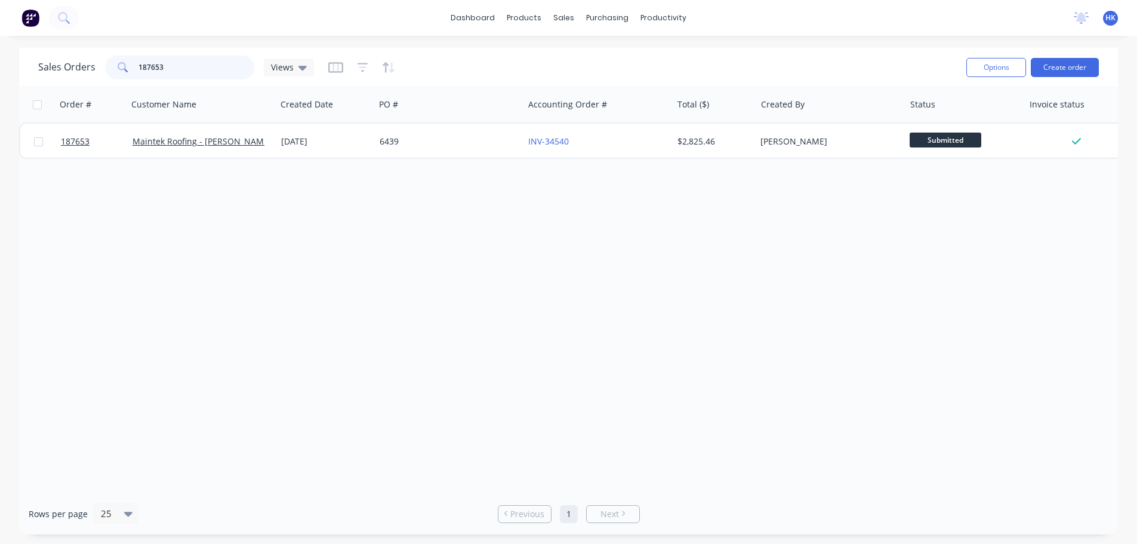
click at [193, 64] on input "187653" at bounding box center [197, 68] width 116 height 24
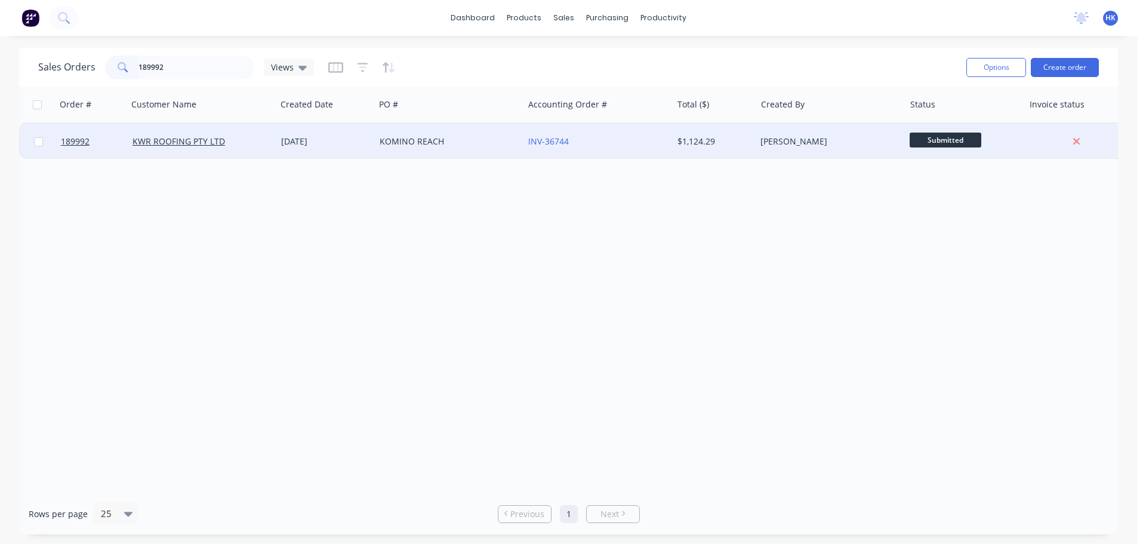
click at [422, 147] on div "KOMINO REACH" at bounding box center [449, 142] width 149 height 36
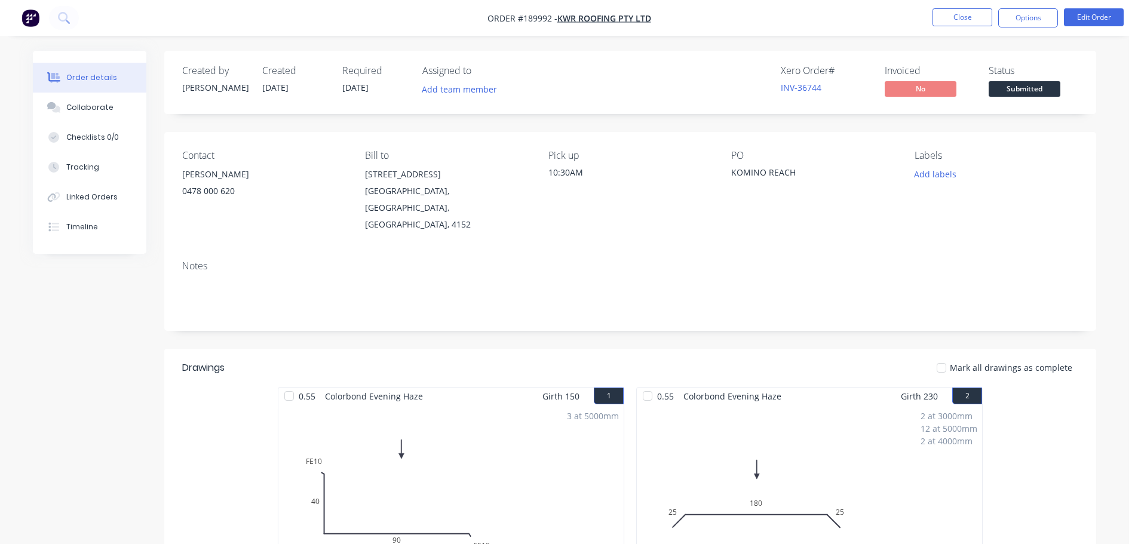
click at [1038, 90] on span "Submitted" at bounding box center [1024, 88] width 72 height 15
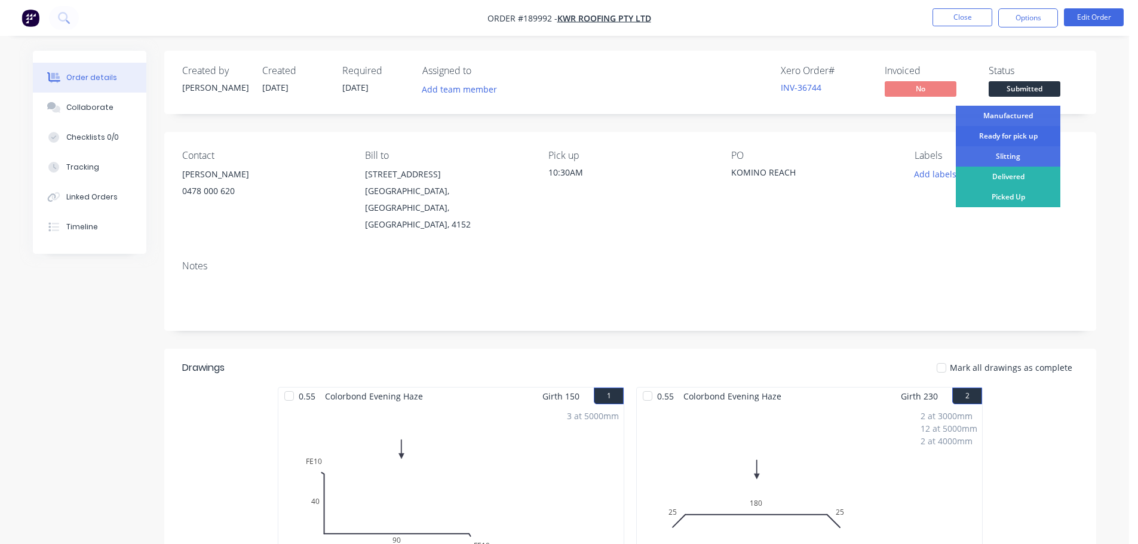
click at [1009, 133] on div "Ready for pick up" at bounding box center [1007, 136] width 104 height 20
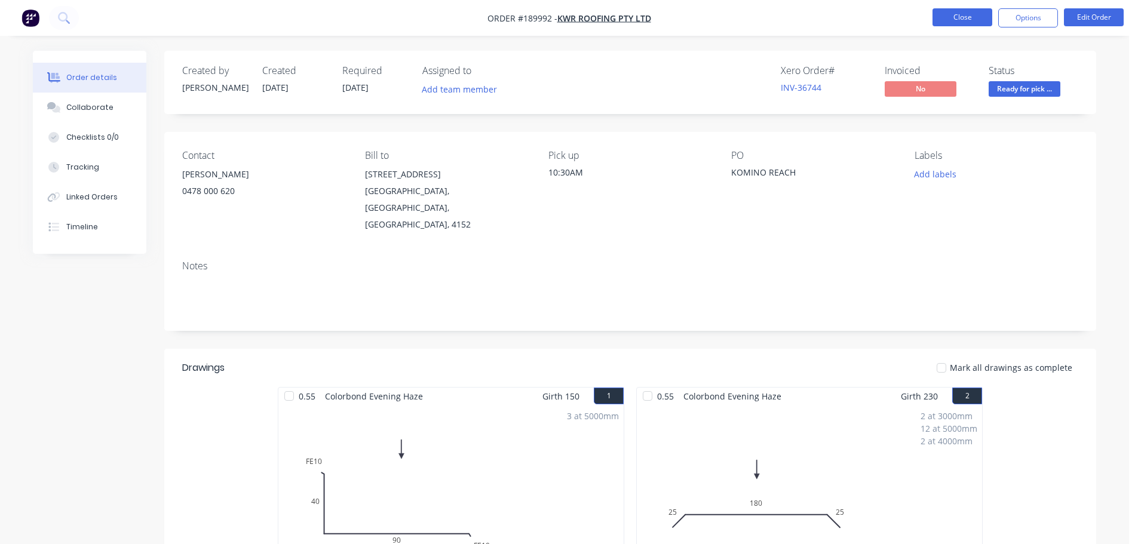
click at [964, 21] on button "Close" at bounding box center [962, 17] width 60 height 18
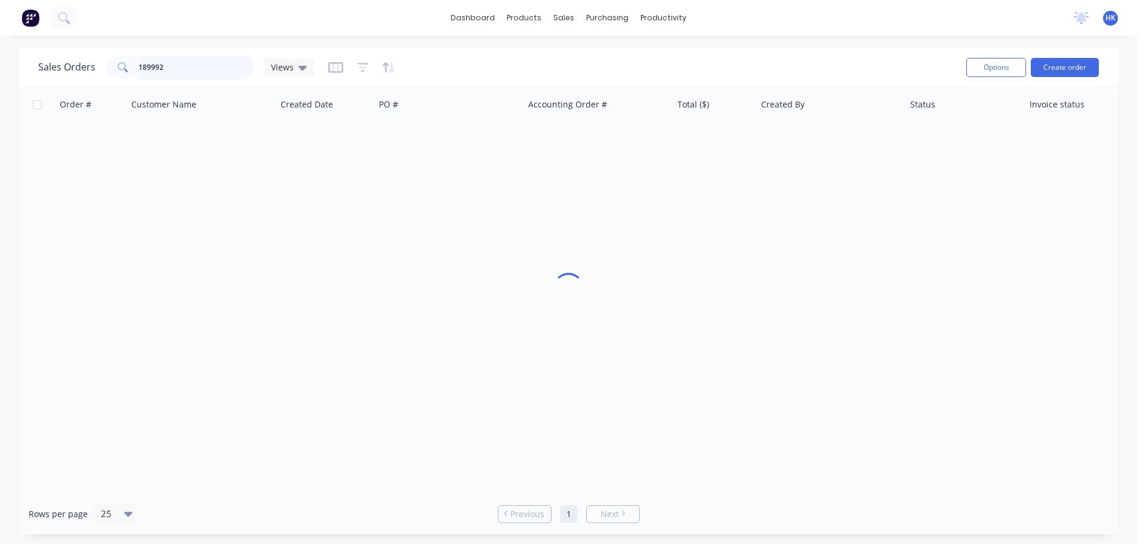
click at [186, 74] on input "189992" at bounding box center [197, 68] width 116 height 24
drag, startPoint x: 201, startPoint y: 60, endPoint x: 96, endPoint y: 63, distance: 105.7
click at [96, 63] on div "Sales Orders 189198 Views" at bounding box center [176, 68] width 276 height 24
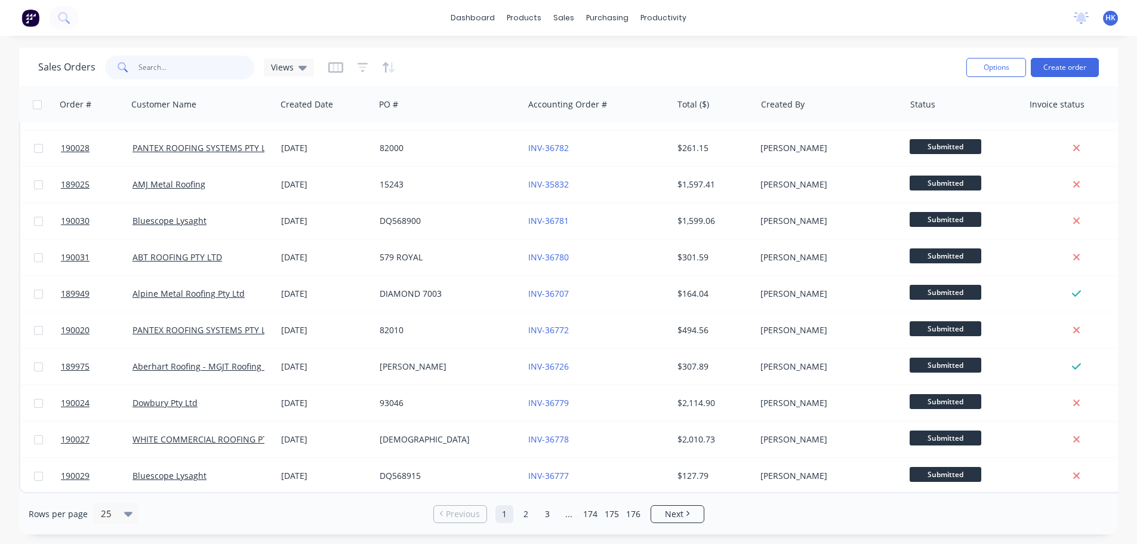
scroll to position [546, 0]
click at [527, 517] on link "2" at bounding box center [526, 514] width 18 height 18
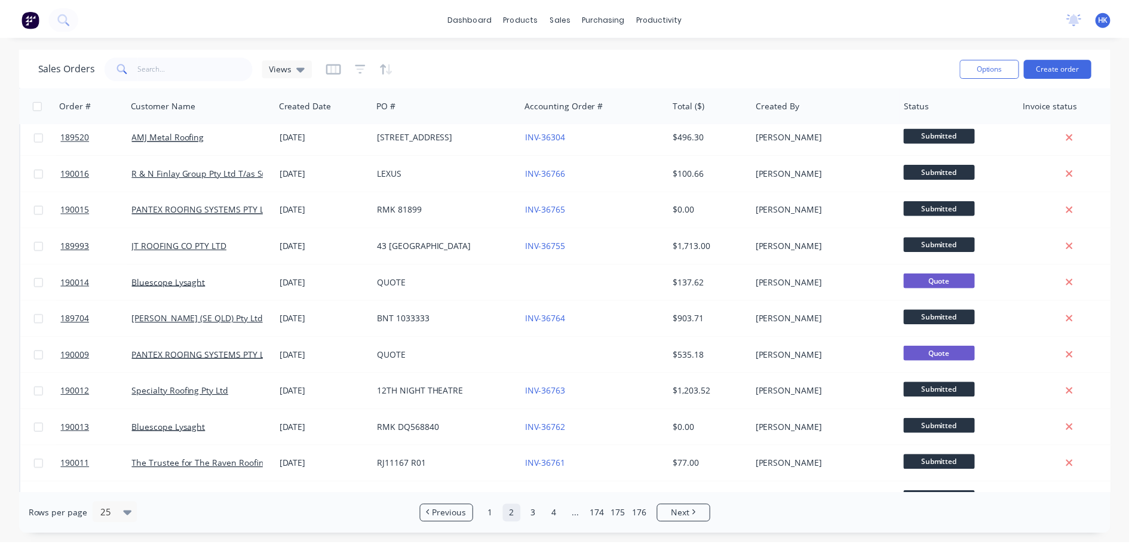
scroll to position [299, 0]
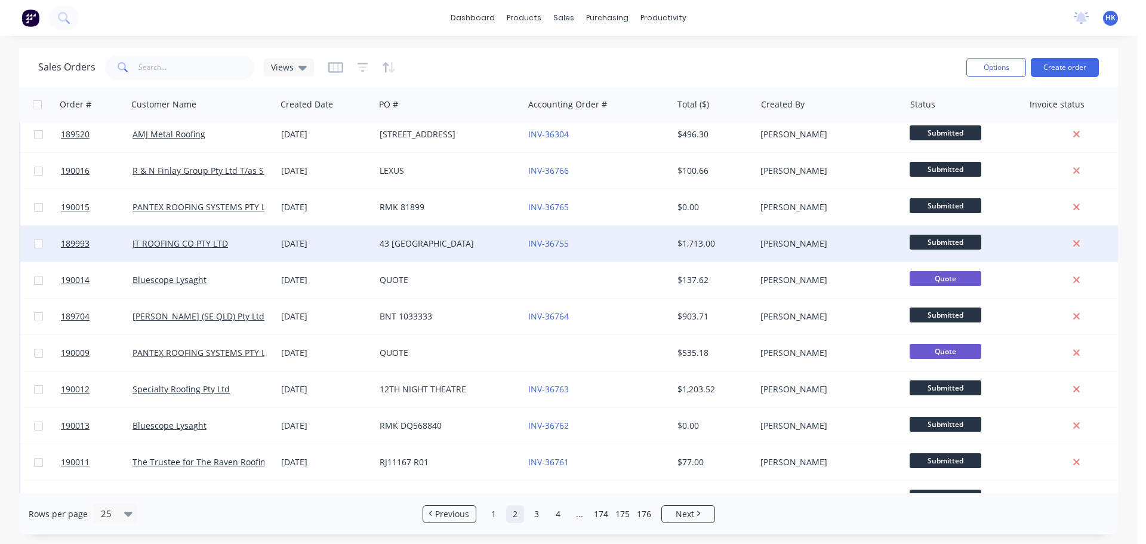
click at [500, 249] on div "43 BRISBANE" at bounding box center [446, 244] width 133 height 12
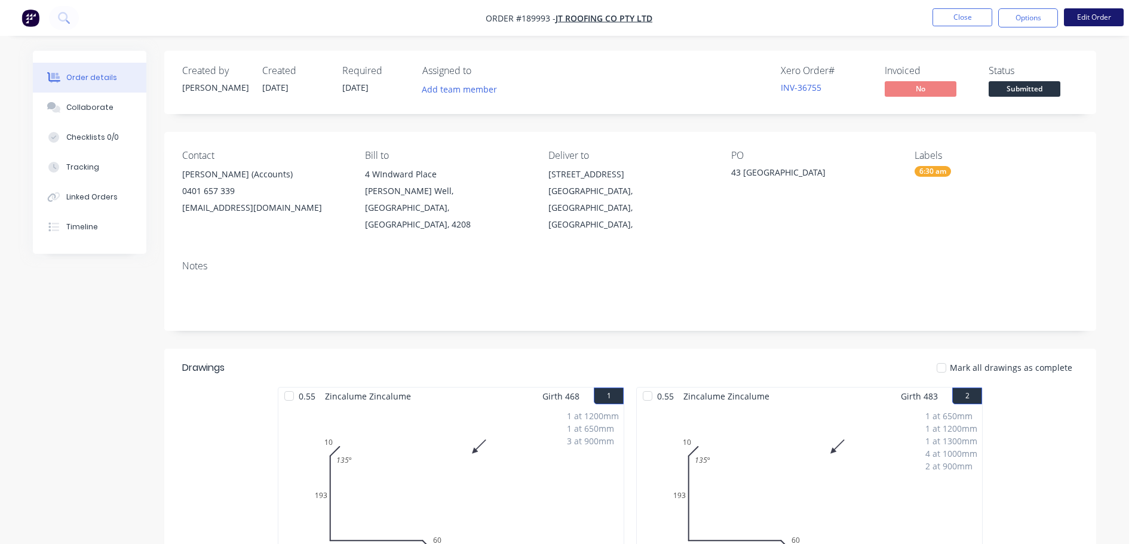
click at [1079, 24] on button "Edit Order" at bounding box center [1093, 17] width 60 height 18
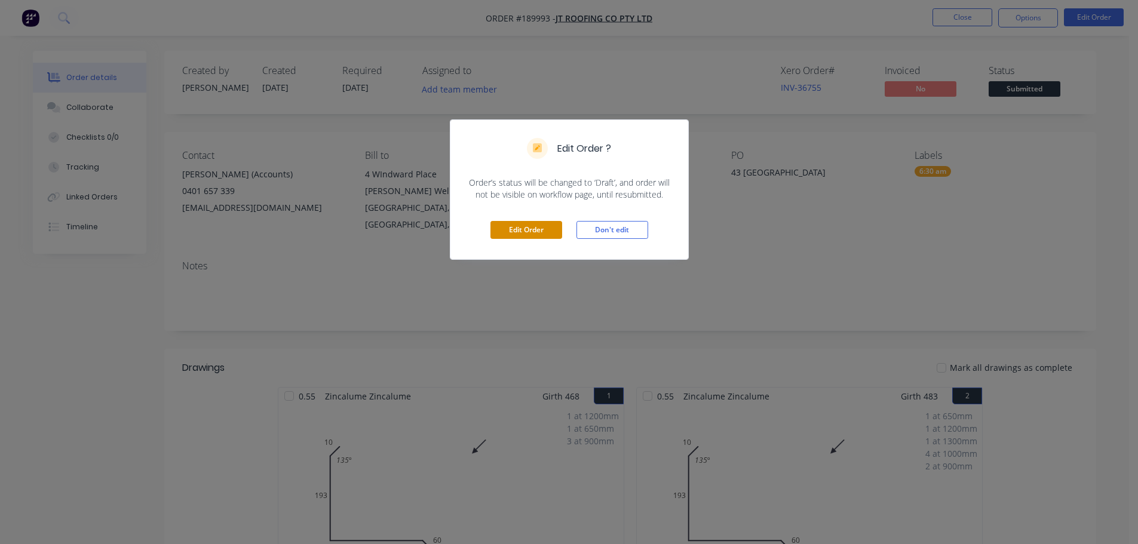
click at [532, 225] on button "Edit Order" at bounding box center [526, 230] width 72 height 18
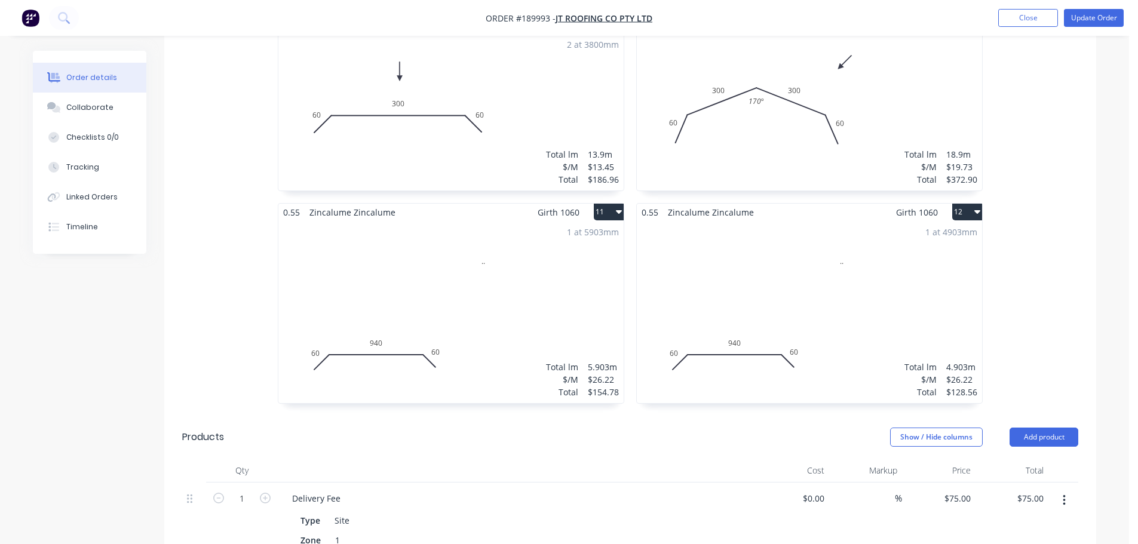
scroll to position [1433, 0]
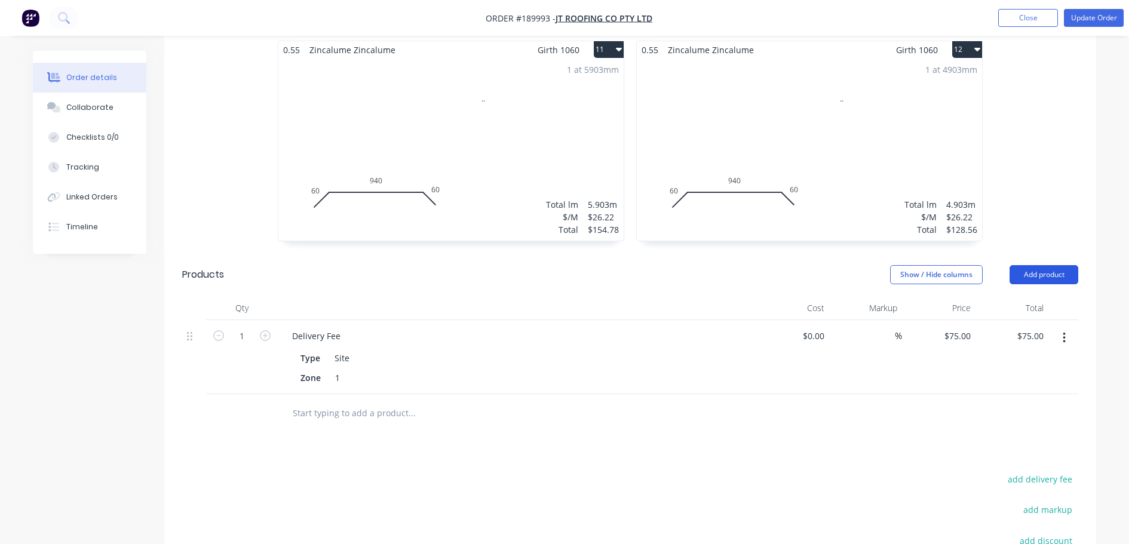
click at [1038, 265] on button "Add product" at bounding box center [1043, 274] width 69 height 19
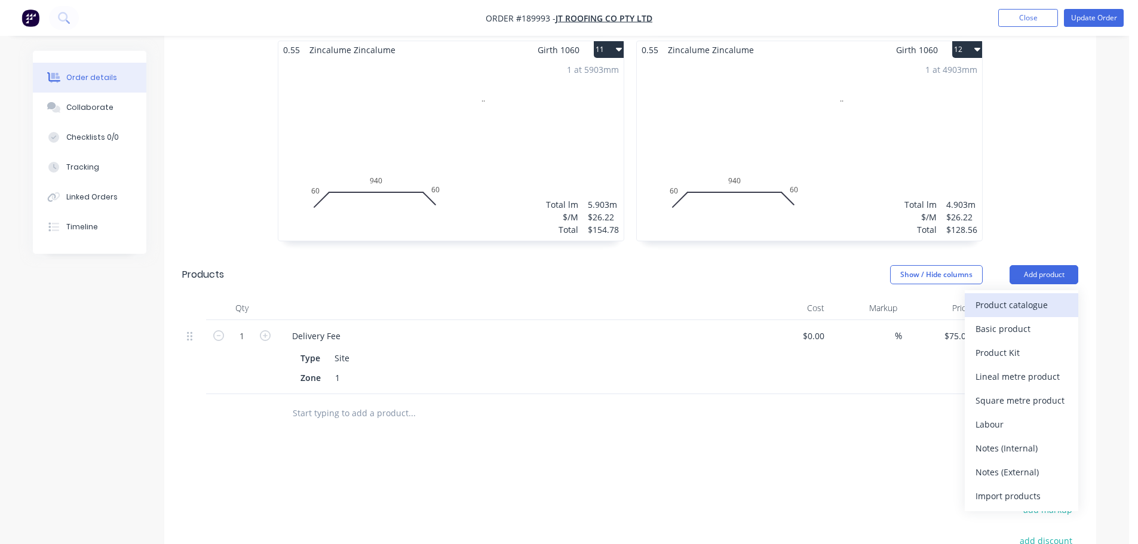
click at [1020, 296] on div "Product catalogue" at bounding box center [1021, 304] width 92 height 17
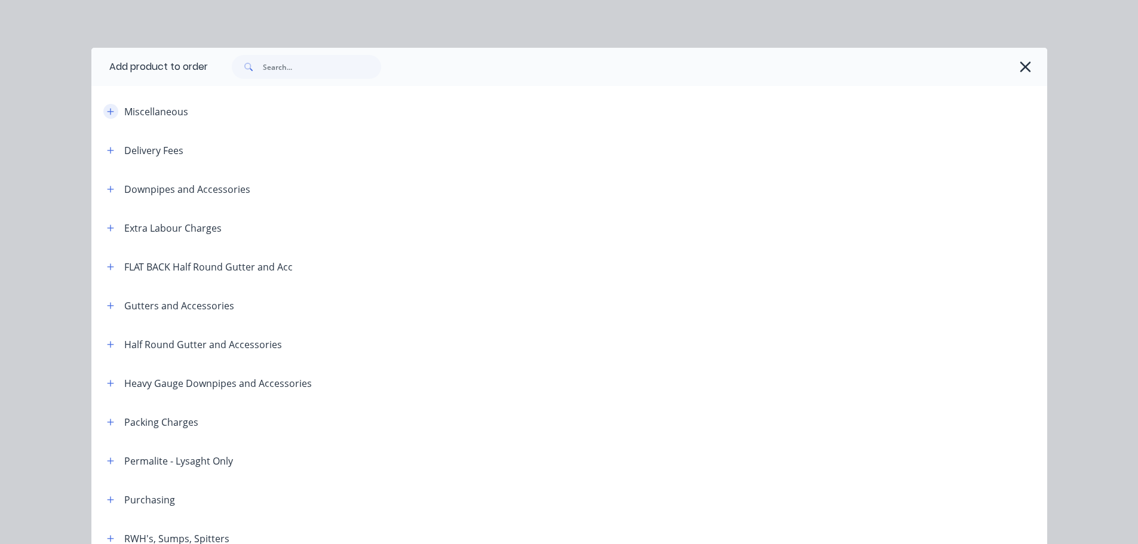
click at [107, 118] on button "button" at bounding box center [110, 111] width 15 height 15
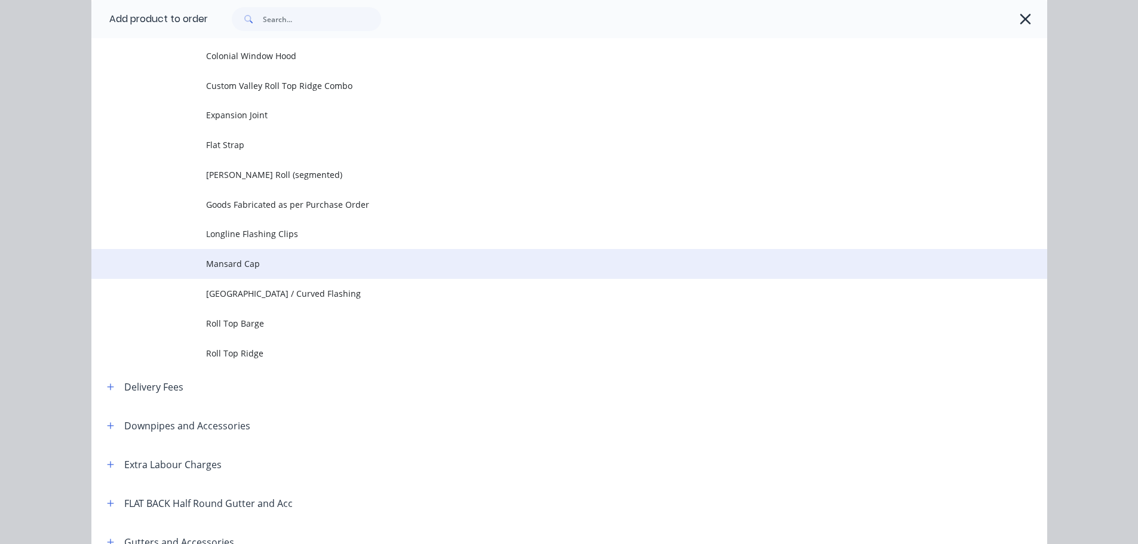
scroll to position [239, 0]
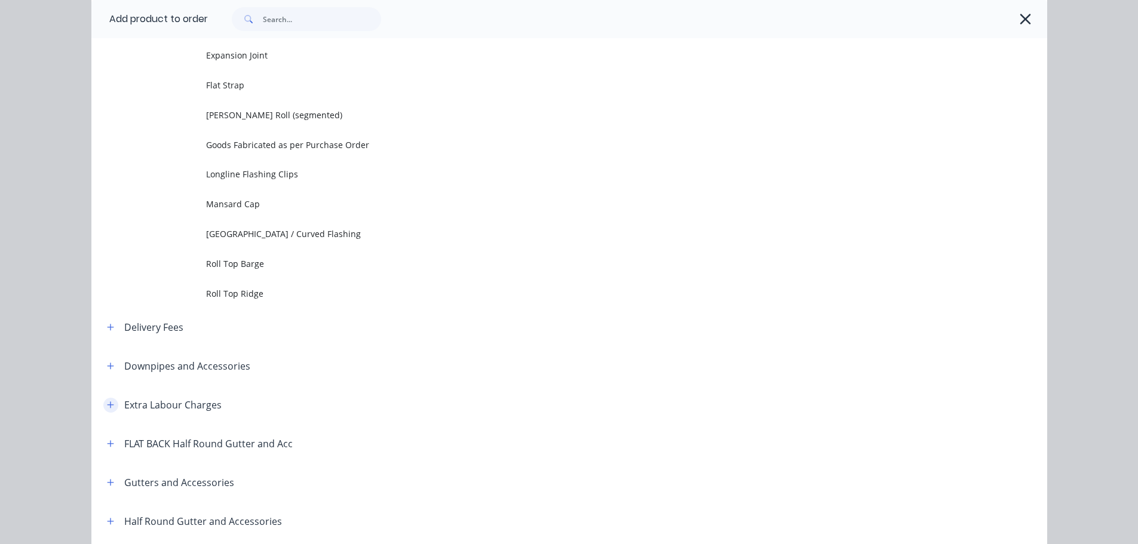
click at [107, 407] on icon "button" at bounding box center [110, 405] width 7 height 8
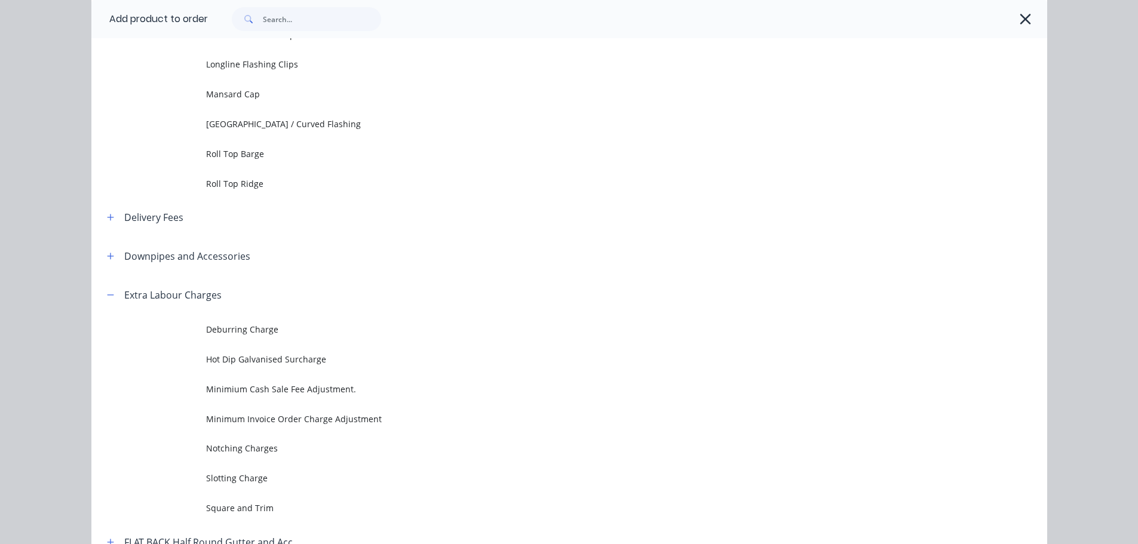
scroll to position [358, 0]
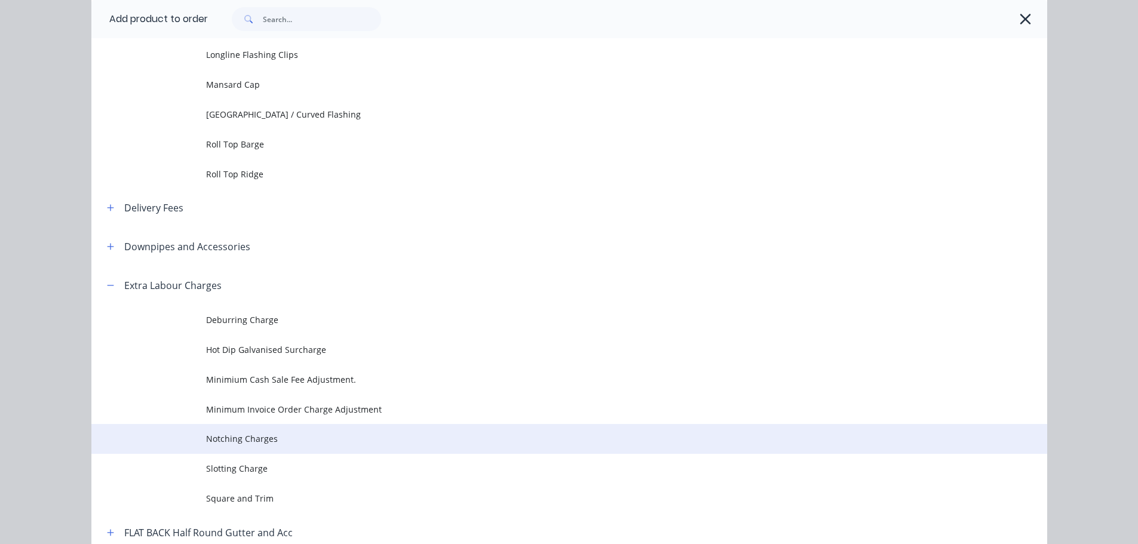
click at [333, 429] on td "Notching Charges" at bounding box center [626, 439] width 841 height 30
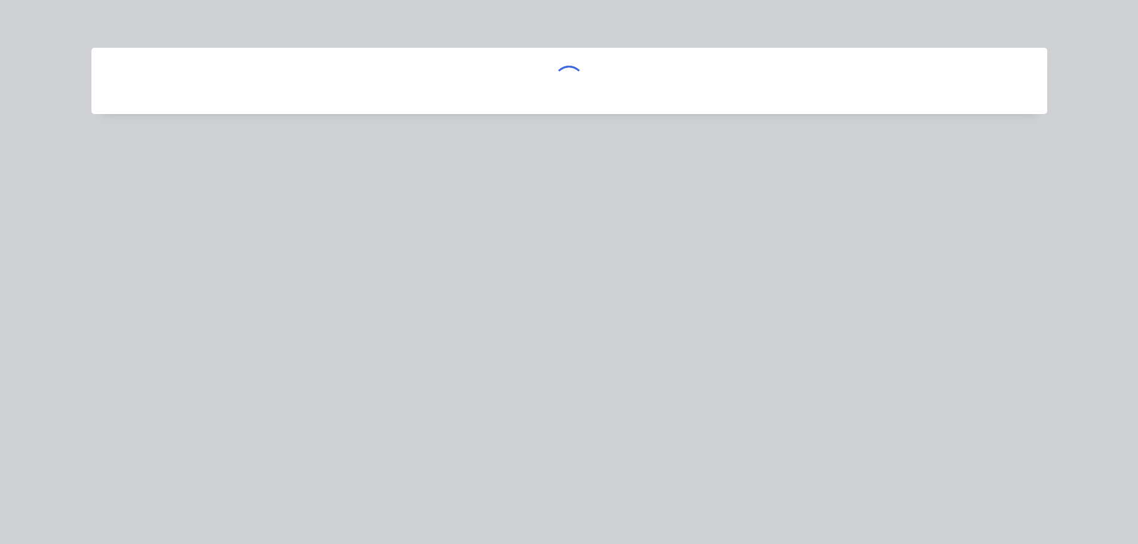
scroll to position [0, 0]
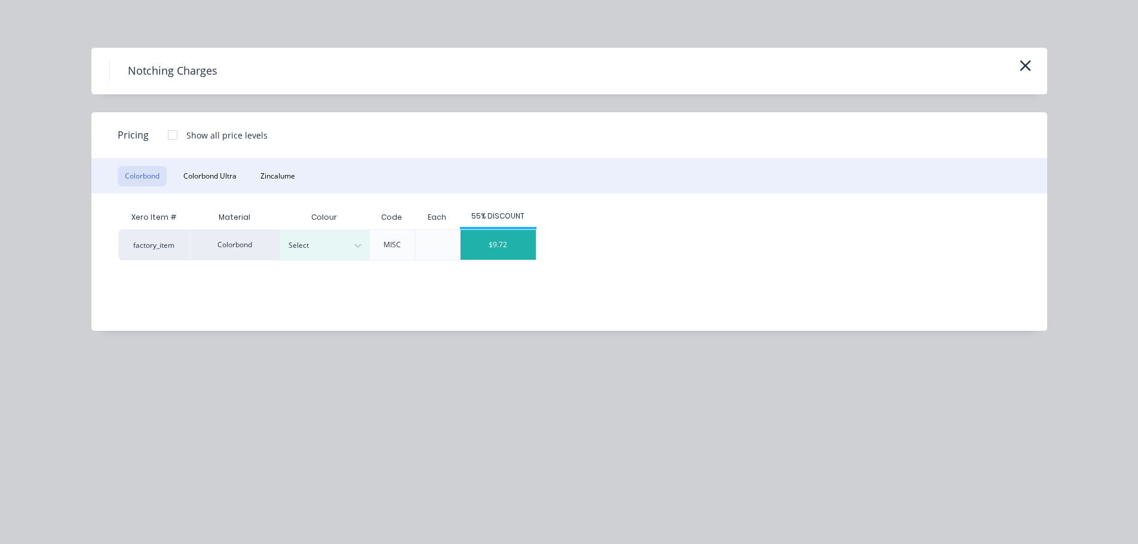
click at [494, 254] on div "$9.72" at bounding box center [497, 245] width 75 height 30
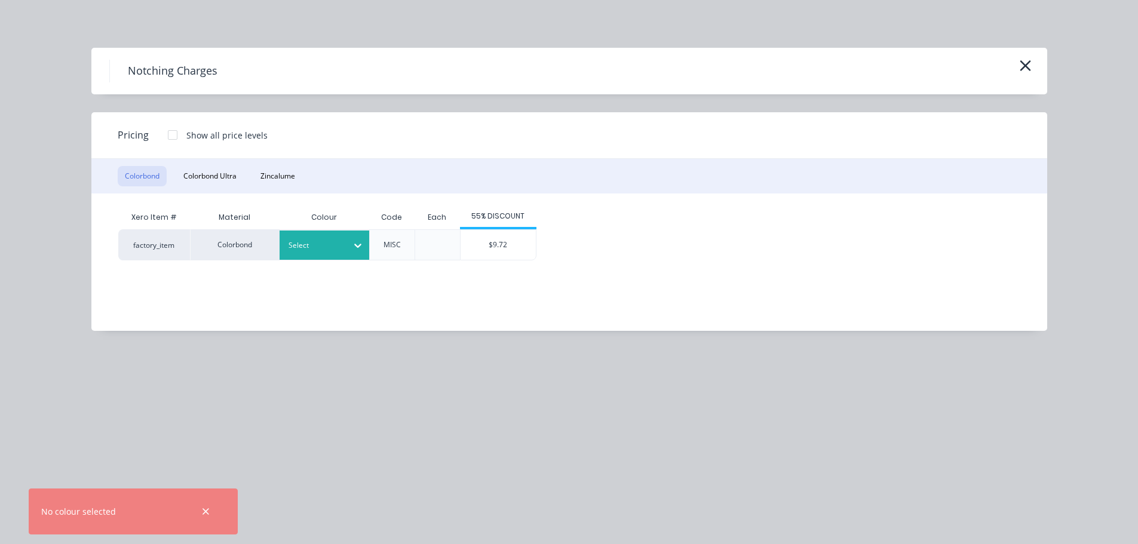
click at [349, 242] on div at bounding box center [357, 245] width 21 height 19
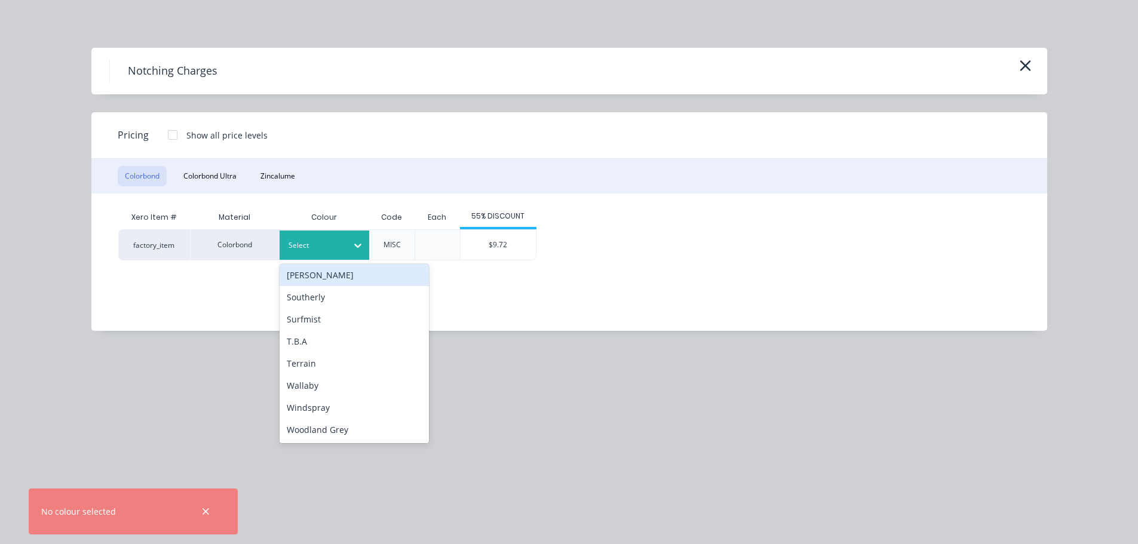
scroll to position [1135, 0]
click at [288, 168] on button "Zincalume" at bounding box center [277, 176] width 49 height 20
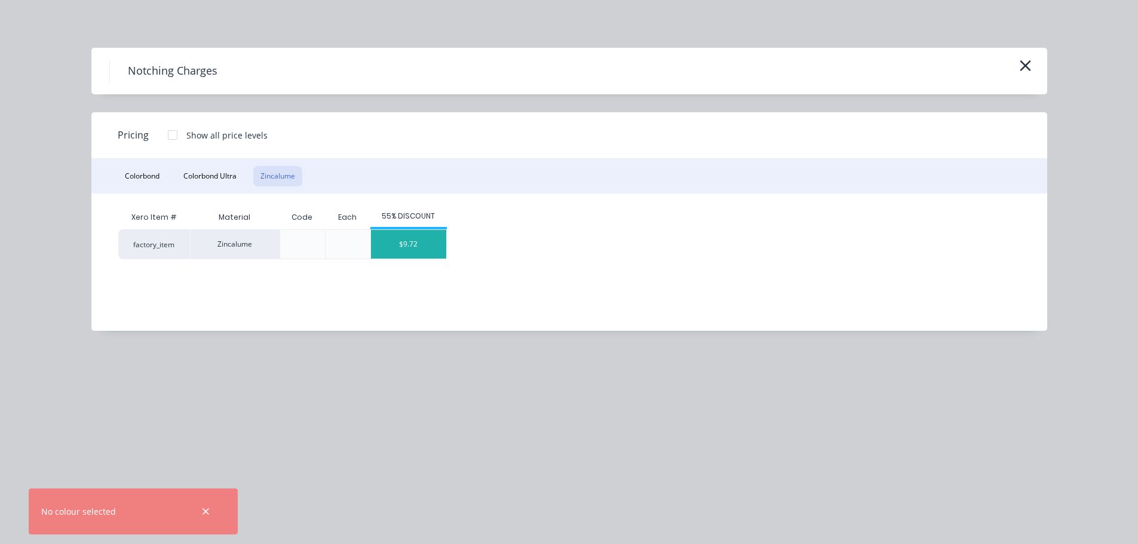
click at [420, 244] on div "$9.72" at bounding box center [408, 244] width 75 height 29
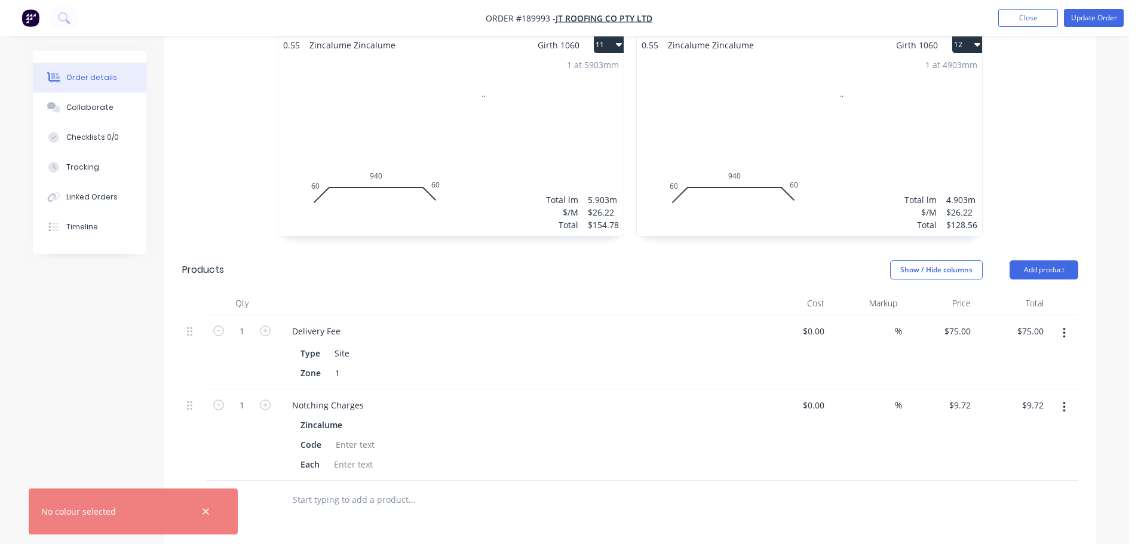
scroll to position [1553, 0]
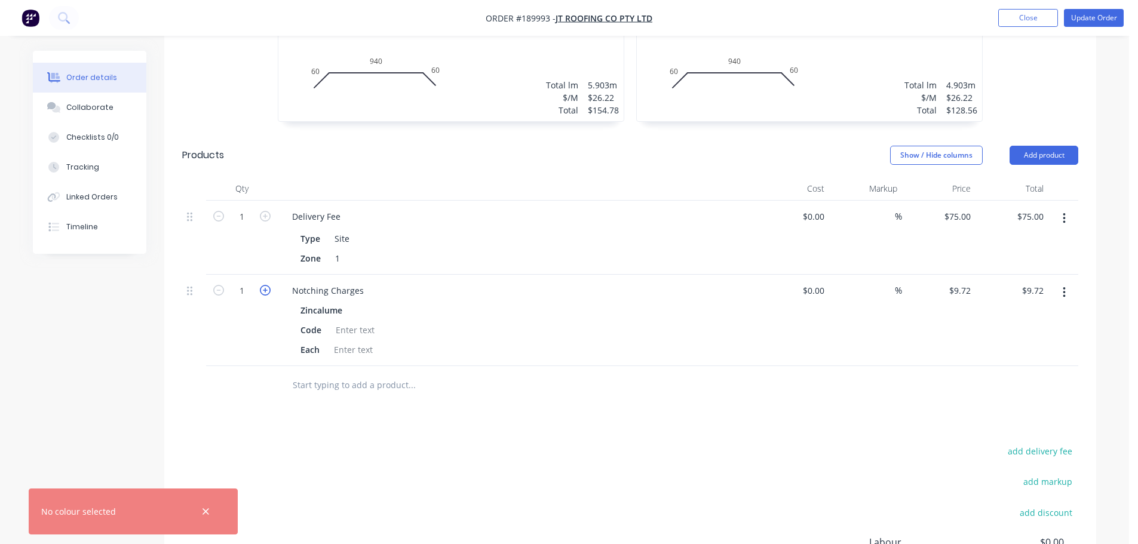
click at [268, 285] on icon "button" at bounding box center [265, 290] width 11 height 11
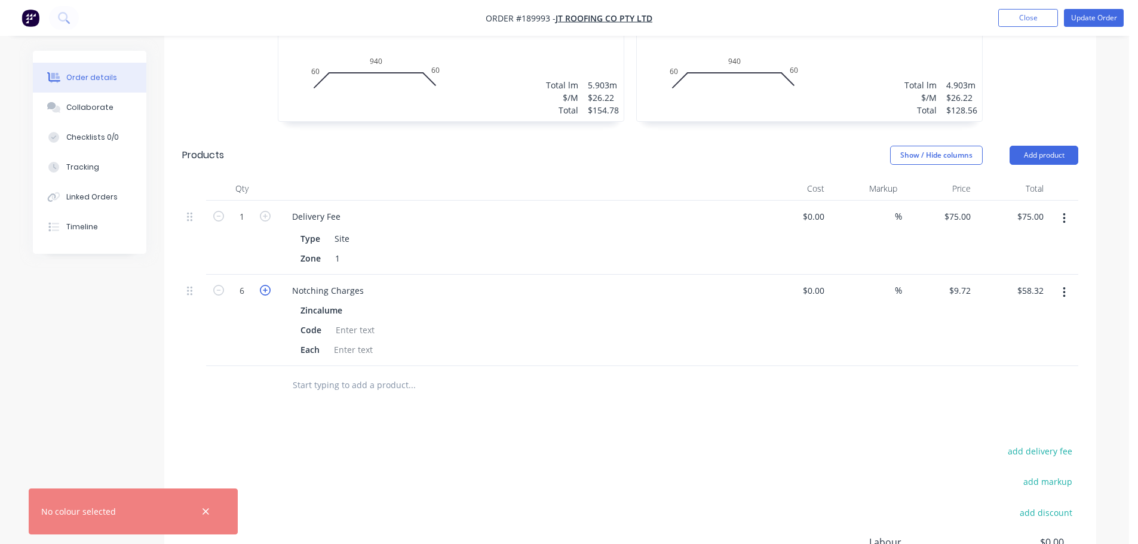
click at [268, 285] on icon "button" at bounding box center [265, 290] width 11 height 11
click at [1096, 25] on button "Update Order" at bounding box center [1093, 18] width 60 height 18
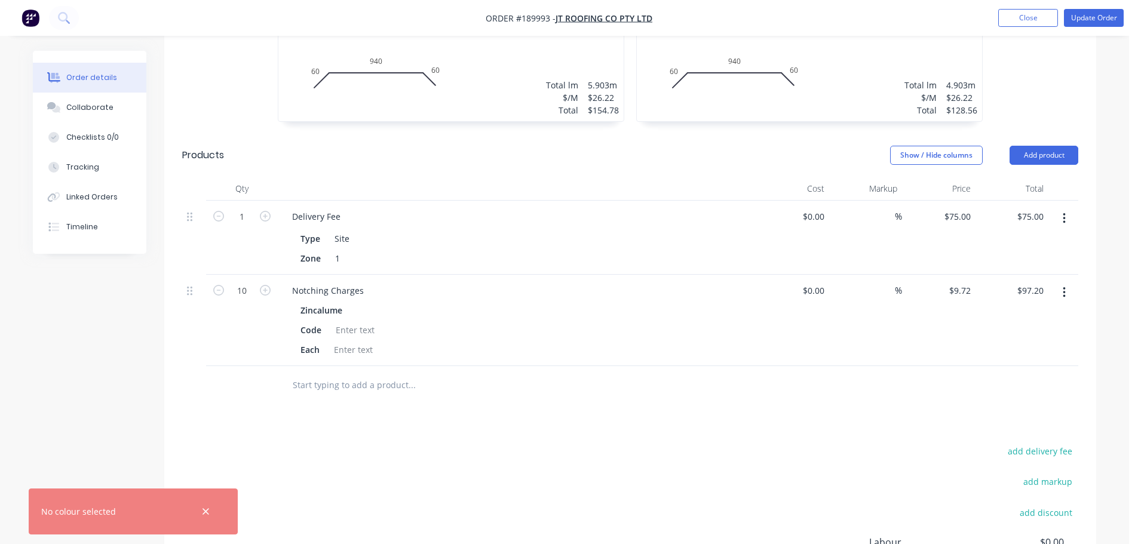
scroll to position [0, 0]
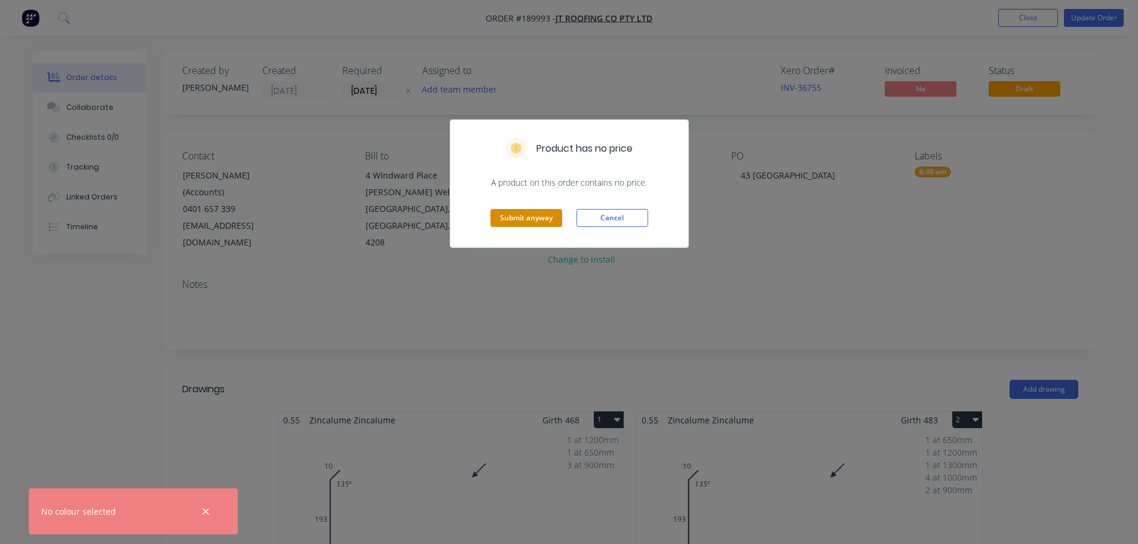
click at [545, 216] on button "Submit anyway" at bounding box center [526, 218] width 72 height 18
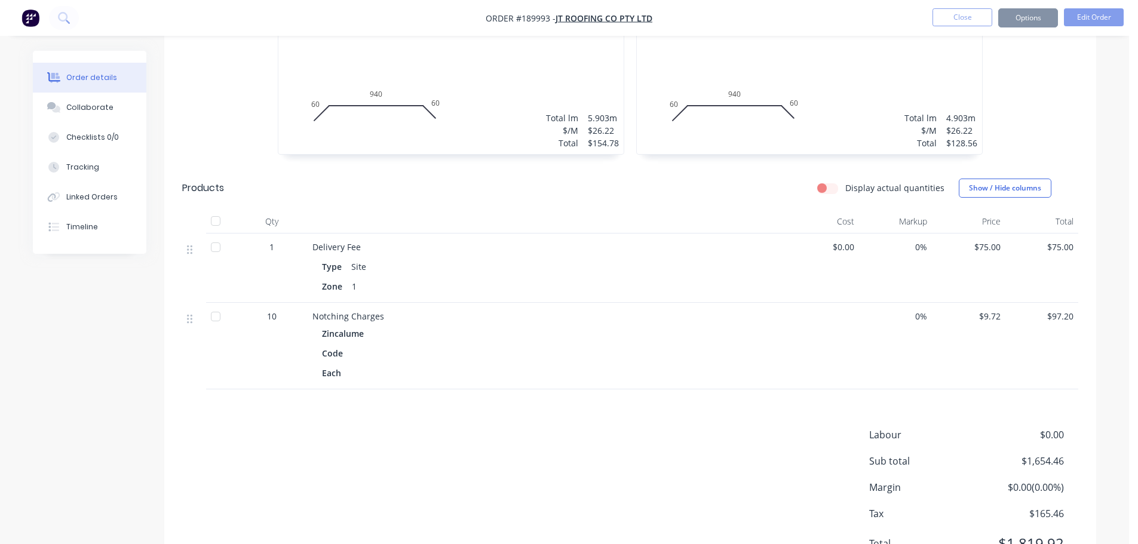
scroll to position [1537, 0]
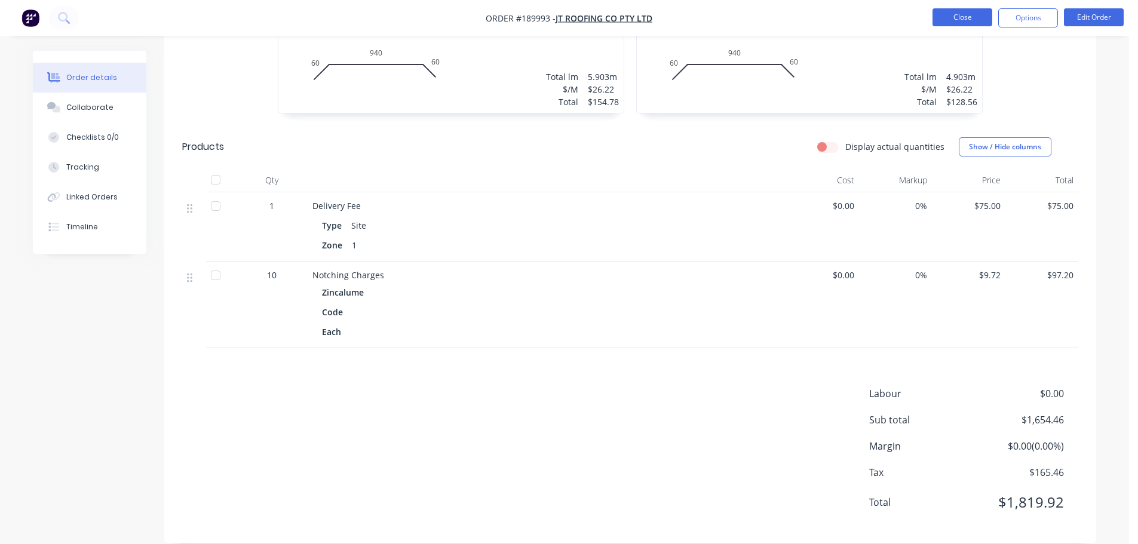
click at [958, 19] on button "Close" at bounding box center [962, 17] width 60 height 18
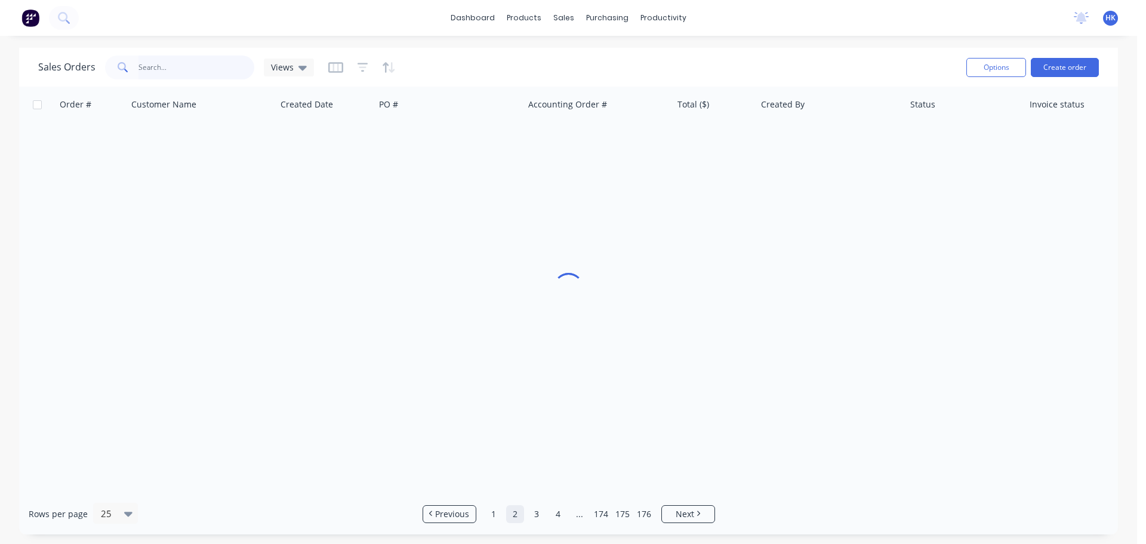
click at [185, 66] on input "text" at bounding box center [197, 68] width 116 height 24
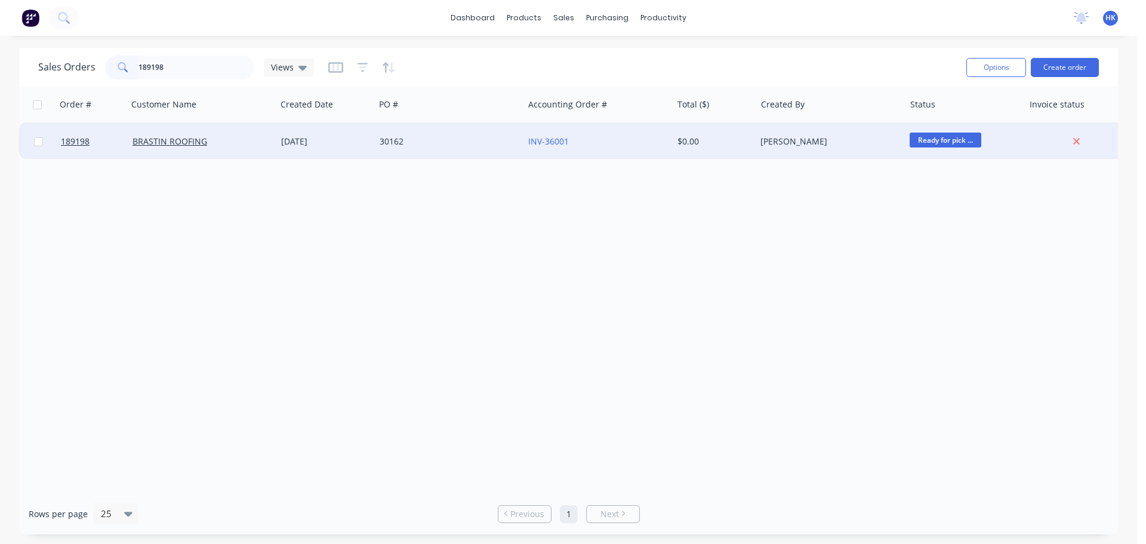
click at [413, 128] on div "30162" at bounding box center [449, 142] width 149 height 36
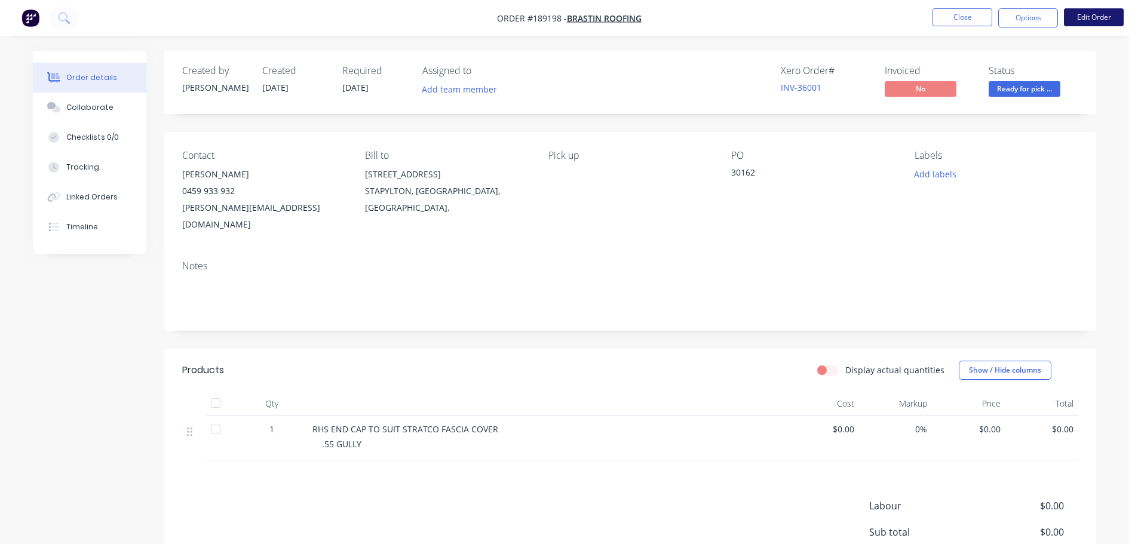
click at [1086, 14] on button "Edit Order" at bounding box center [1093, 17] width 60 height 18
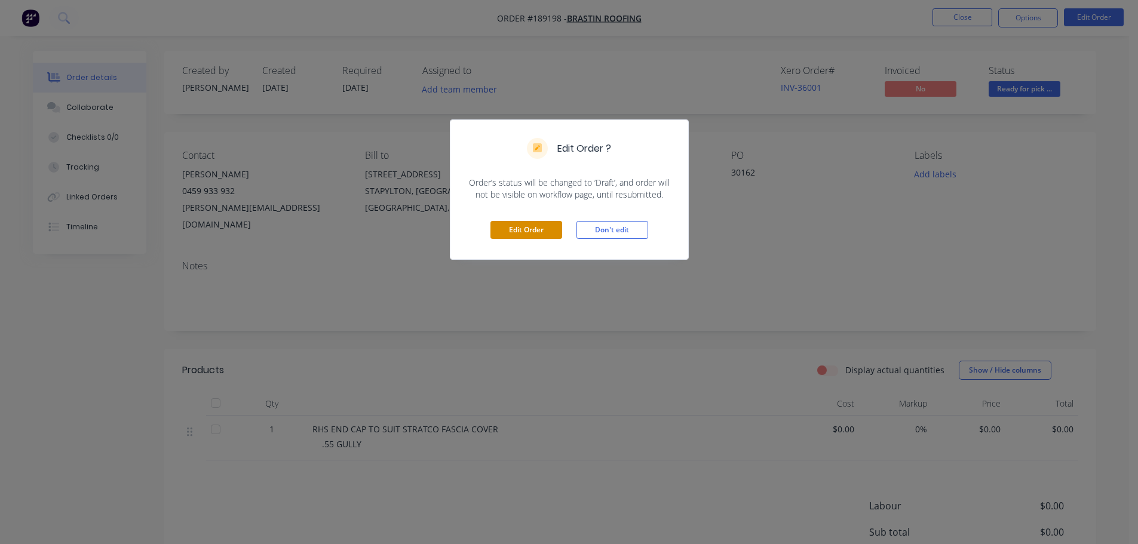
click at [507, 232] on button "Edit Order" at bounding box center [526, 230] width 72 height 18
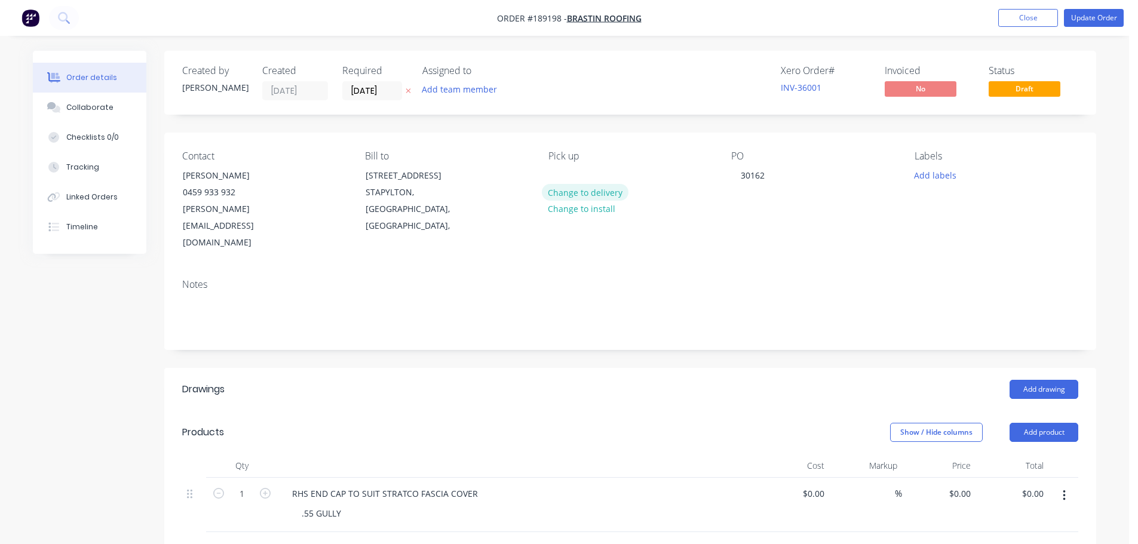
click at [599, 196] on button "Change to delivery" at bounding box center [585, 192] width 87 height 16
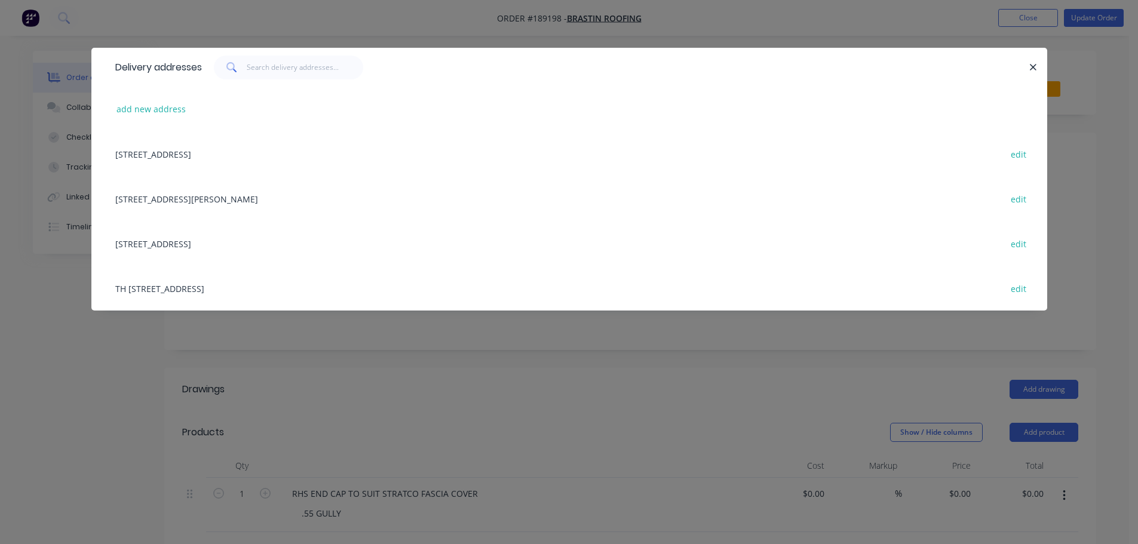
click at [185, 236] on div "13 HOMESTEAD DRIVE, (STORE), STAPYLTON, Queensland, Australia edit" at bounding box center [569, 243] width 920 height 45
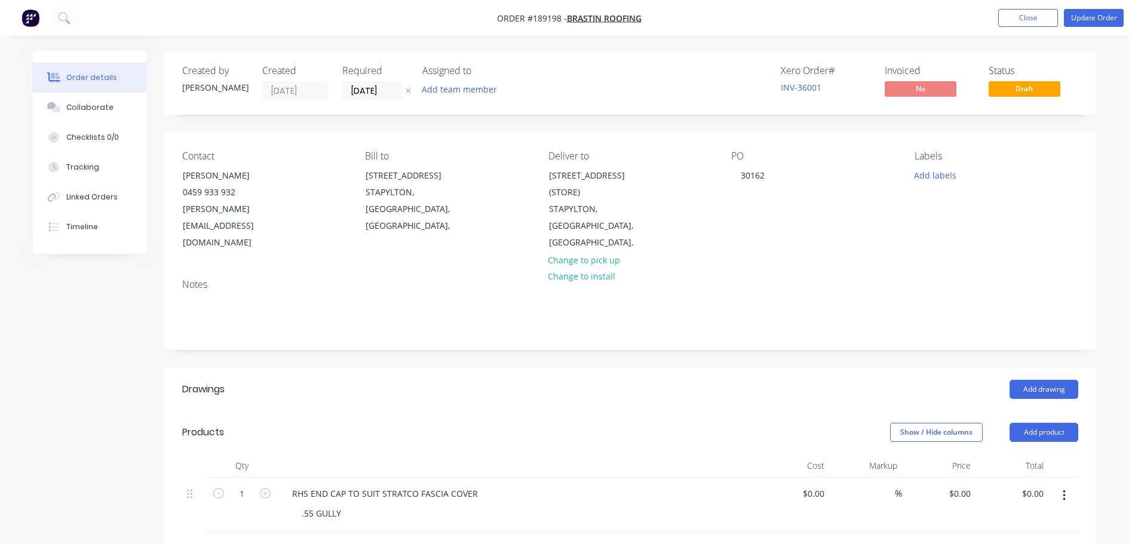
click at [362, 103] on div "Created by Hayden Created 07/08/25 Required 08/08/25 Assigned to Add team membe…" at bounding box center [630, 83] width 932 height 64
click at [362, 98] on input "08/08/25" at bounding box center [372, 91] width 59 height 18
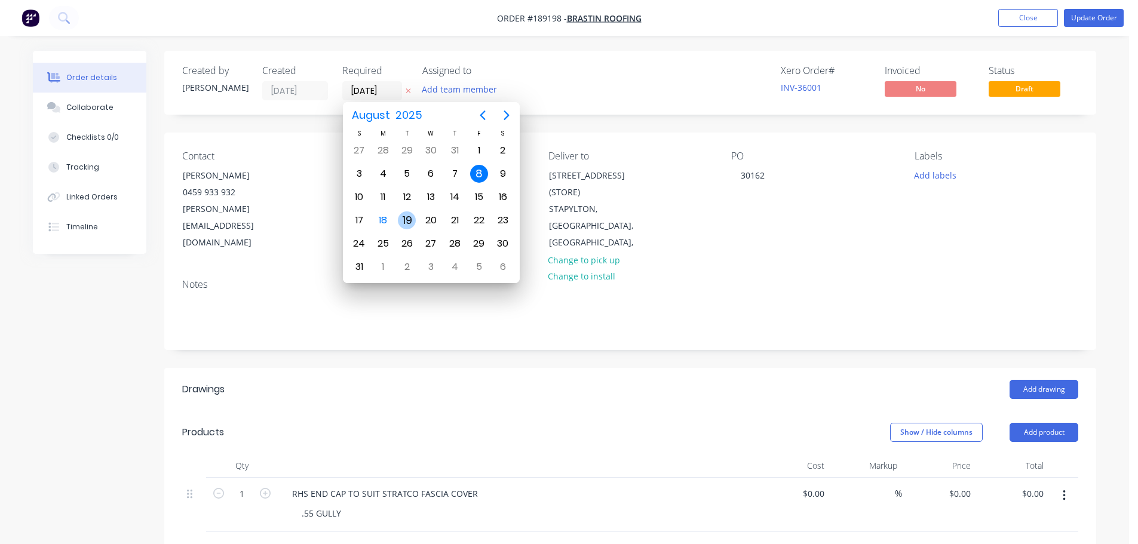
click at [405, 219] on div "19" at bounding box center [407, 220] width 18 height 18
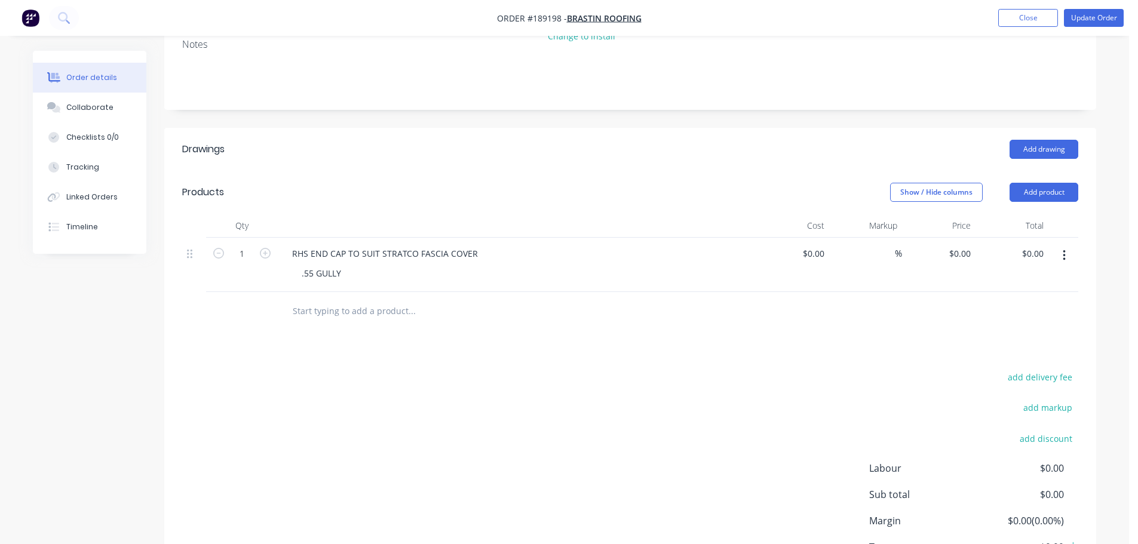
scroll to position [315, 0]
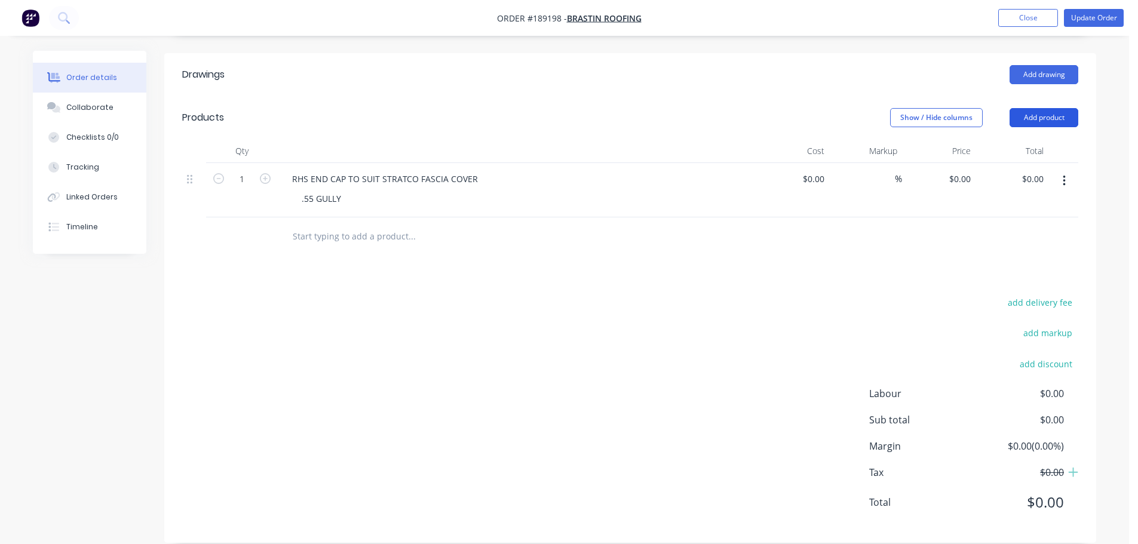
click at [1065, 108] on button "Add product" at bounding box center [1043, 117] width 69 height 19
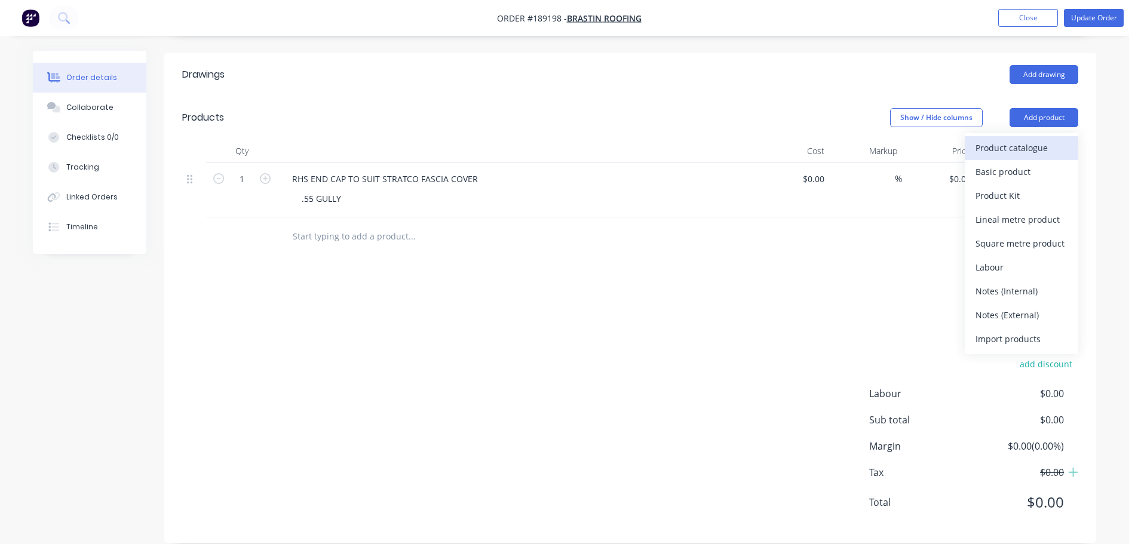
click at [1036, 139] on div "Product catalogue" at bounding box center [1021, 147] width 92 height 17
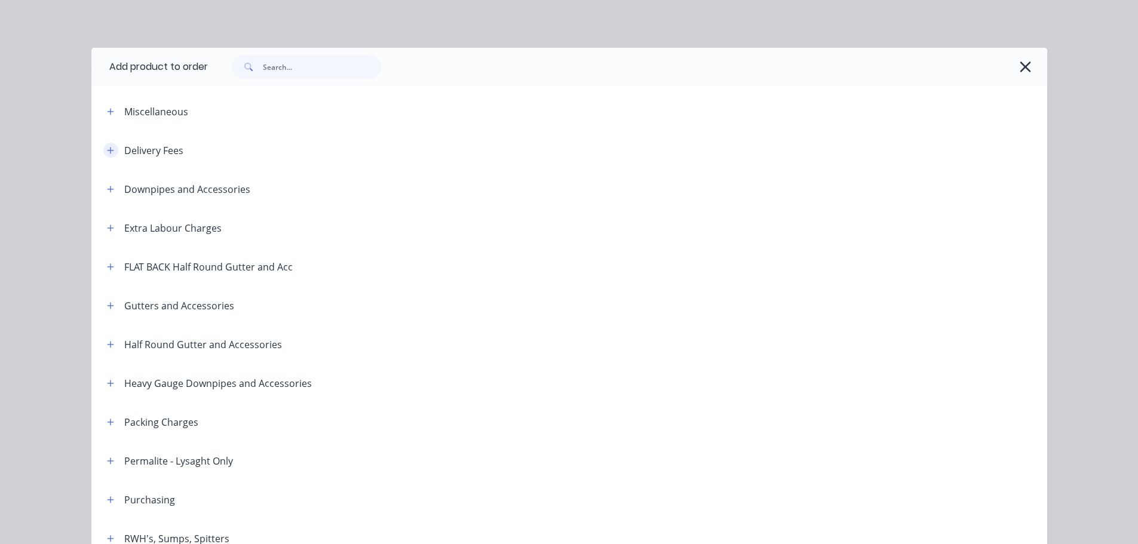
click at [110, 149] on button "button" at bounding box center [110, 150] width 15 height 15
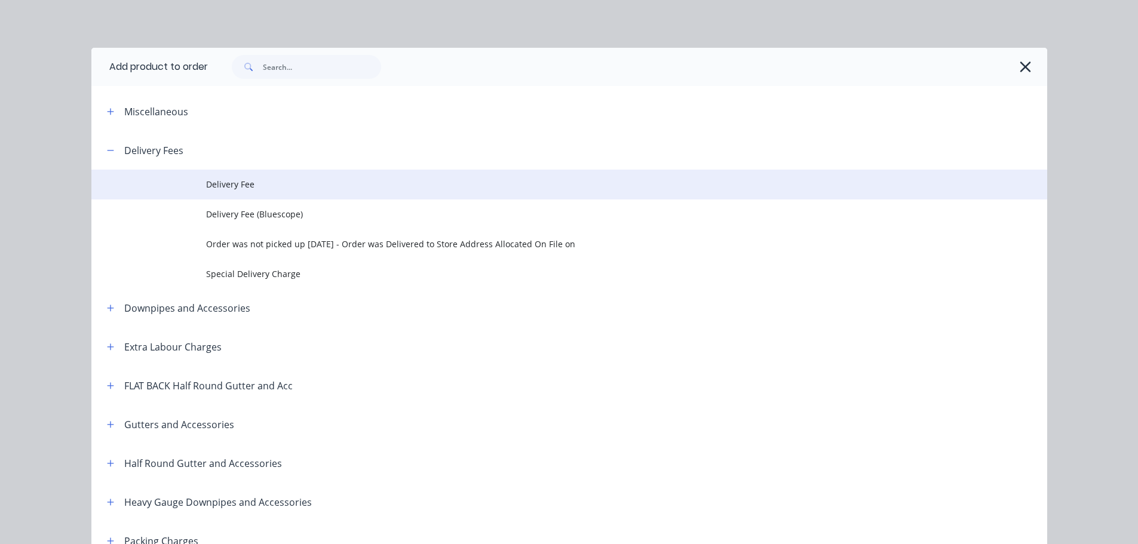
click at [215, 180] on span "Delivery Fee" at bounding box center [542, 184] width 672 height 13
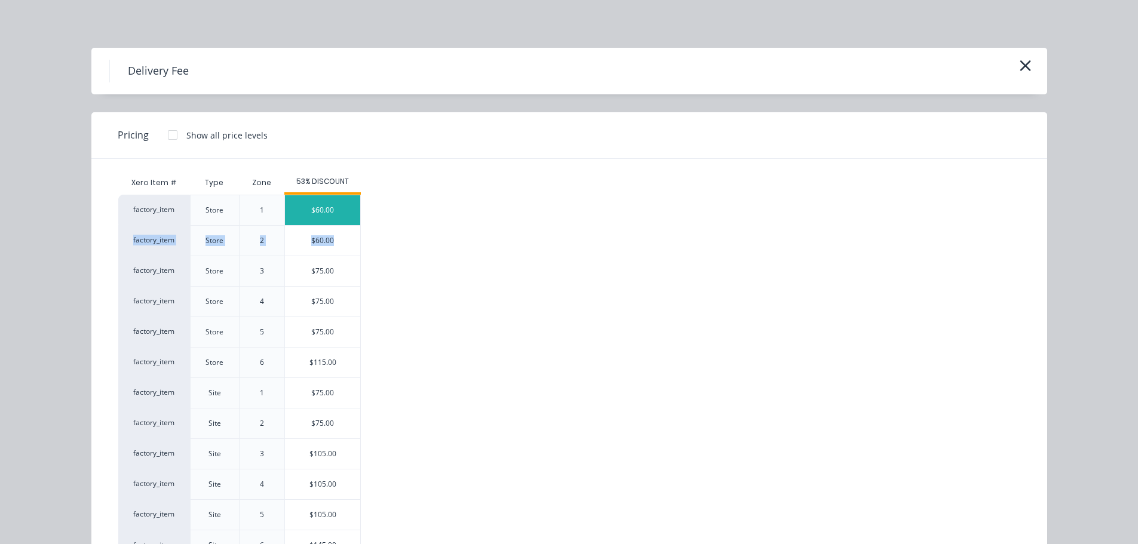
drag, startPoint x: 334, startPoint y: 245, endPoint x: 327, endPoint y: 217, distance: 28.8
click at [327, 217] on div "factory_item Store 1 $60.00 factory_item Store 2 $60.00 factory_item Store 3 $7…" at bounding box center [560, 378] width 884 height 366
click at [326, 213] on div "$60.00" at bounding box center [322, 210] width 75 height 30
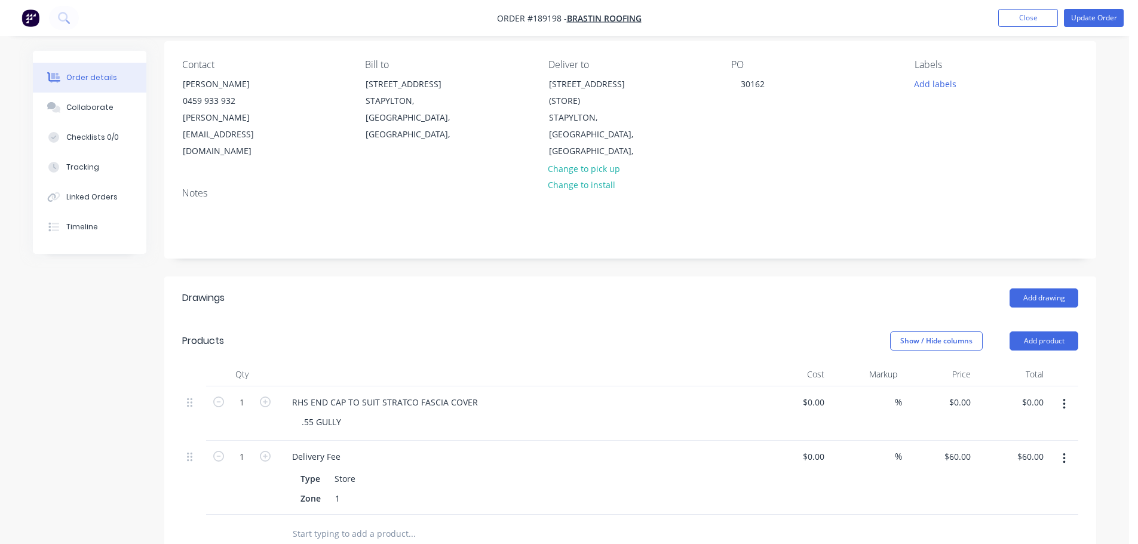
scroll to position [16, 0]
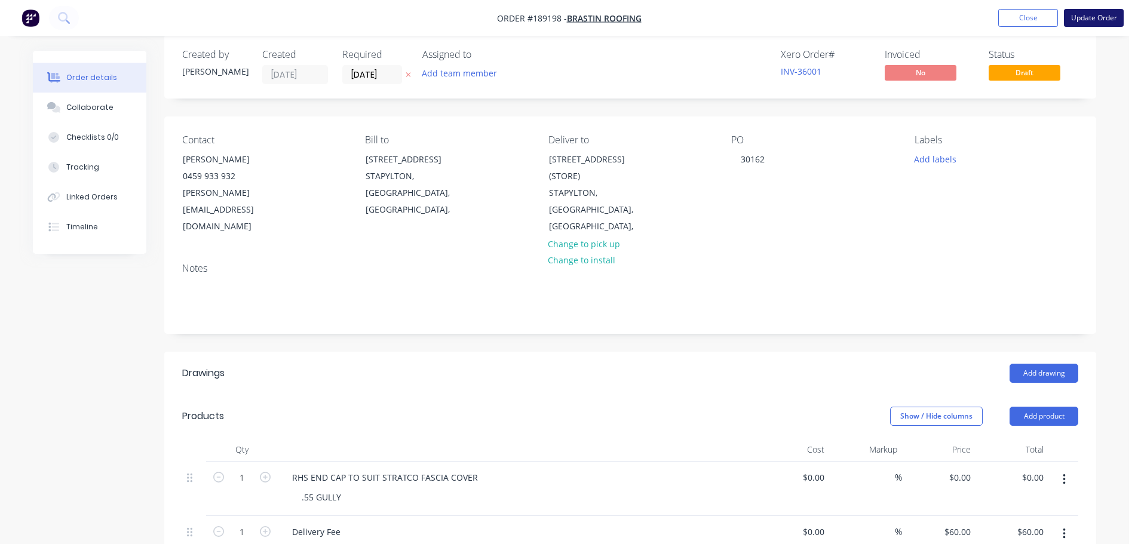
click at [1093, 20] on button "Update Order" at bounding box center [1093, 18] width 60 height 18
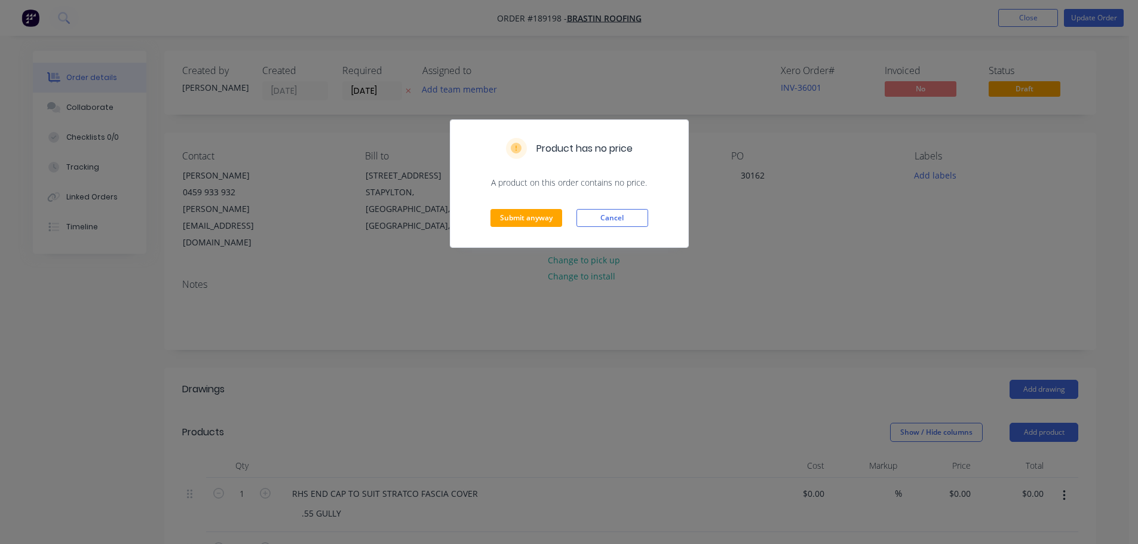
click at [530, 229] on div "Submit anyway Cancel" at bounding box center [569, 218] width 238 height 59
click at [532, 221] on button "Submit anyway" at bounding box center [526, 218] width 72 height 18
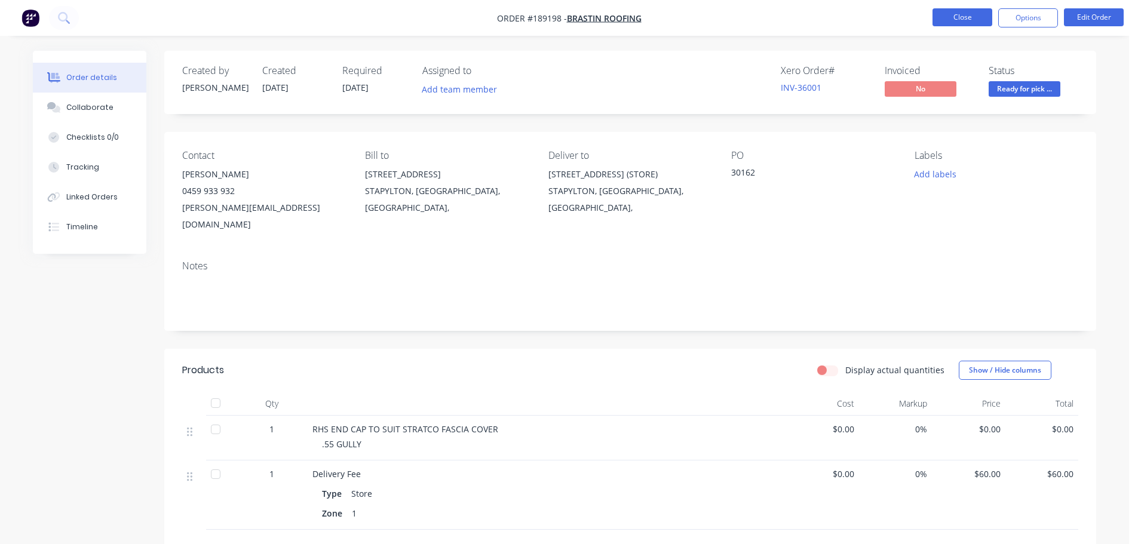
click at [941, 23] on button "Close" at bounding box center [962, 17] width 60 height 18
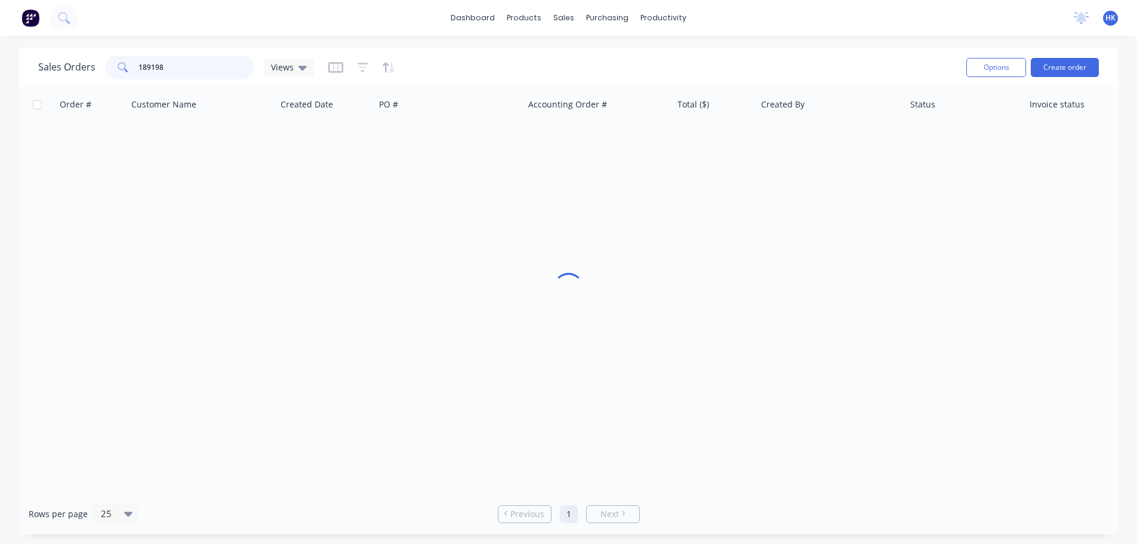
drag, startPoint x: 201, startPoint y: 67, endPoint x: 190, endPoint y: 62, distance: 12.6
click at [198, 67] on input "189198" at bounding box center [197, 68] width 116 height 24
click at [190, 62] on input "189198" at bounding box center [197, 68] width 116 height 24
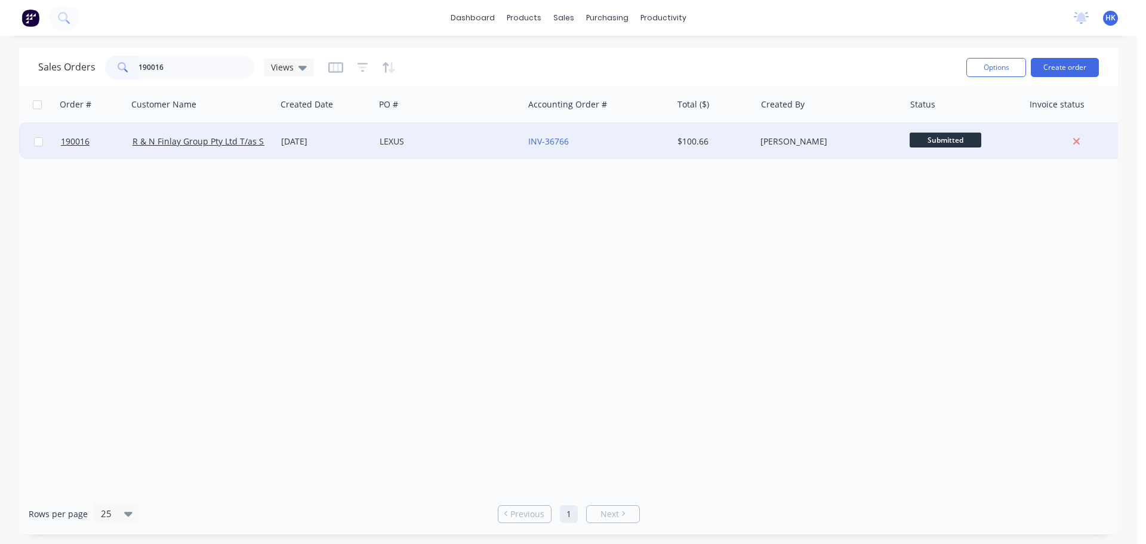
click at [462, 153] on div "LEXUS" at bounding box center [449, 142] width 149 height 36
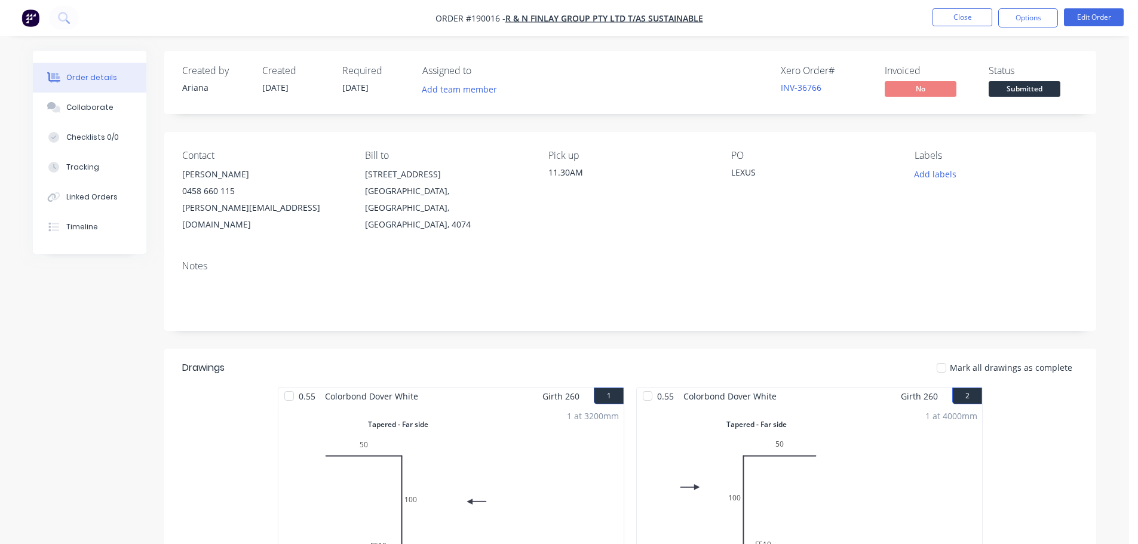
click at [1035, 99] on button "Submitted" at bounding box center [1024, 90] width 72 height 18
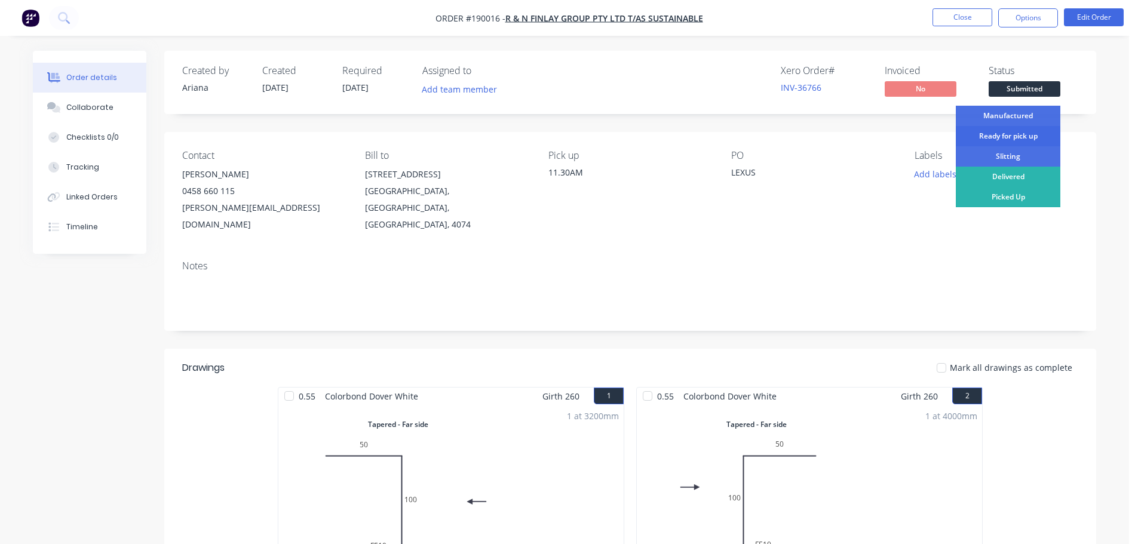
click at [1034, 127] on div "Ready for pick up" at bounding box center [1007, 136] width 104 height 20
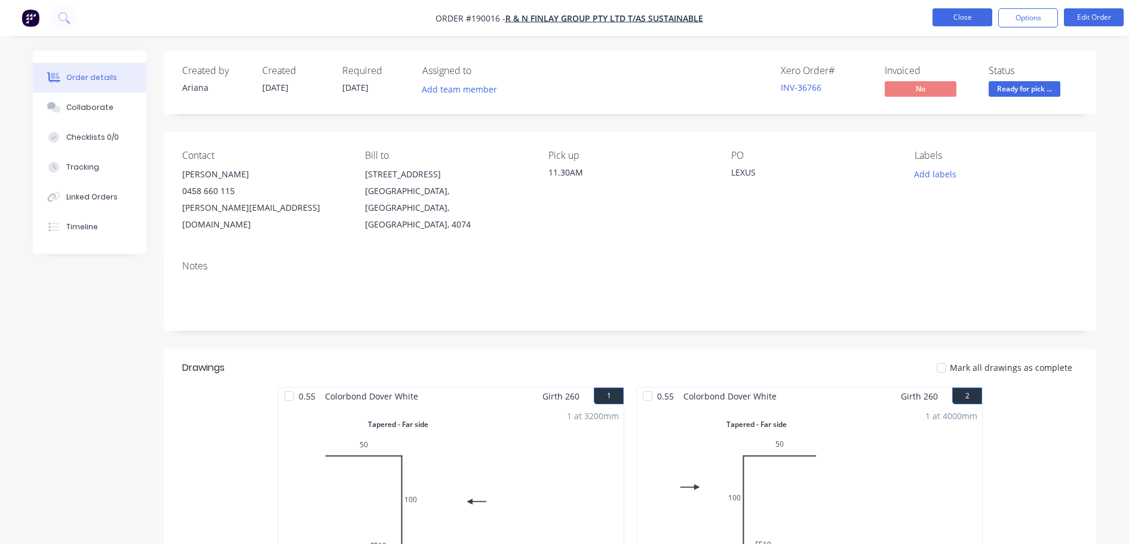
click at [966, 19] on button "Close" at bounding box center [962, 17] width 60 height 18
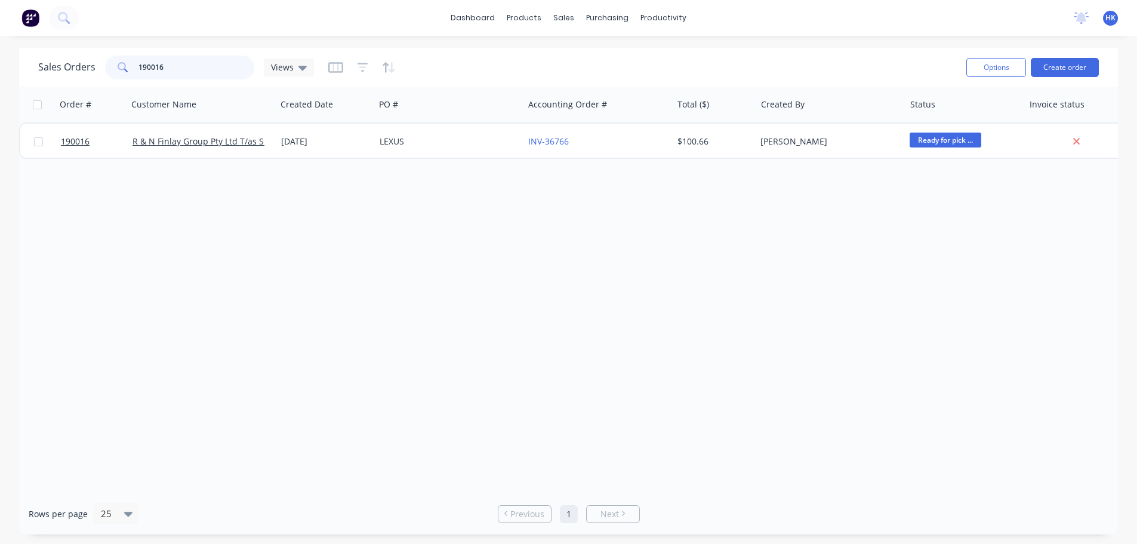
drag, startPoint x: 176, startPoint y: 64, endPoint x: 110, endPoint y: 67, distance: 65.8
click at [110, 67] on div "190016" at bounding box center [179, 68] width 149 height 24
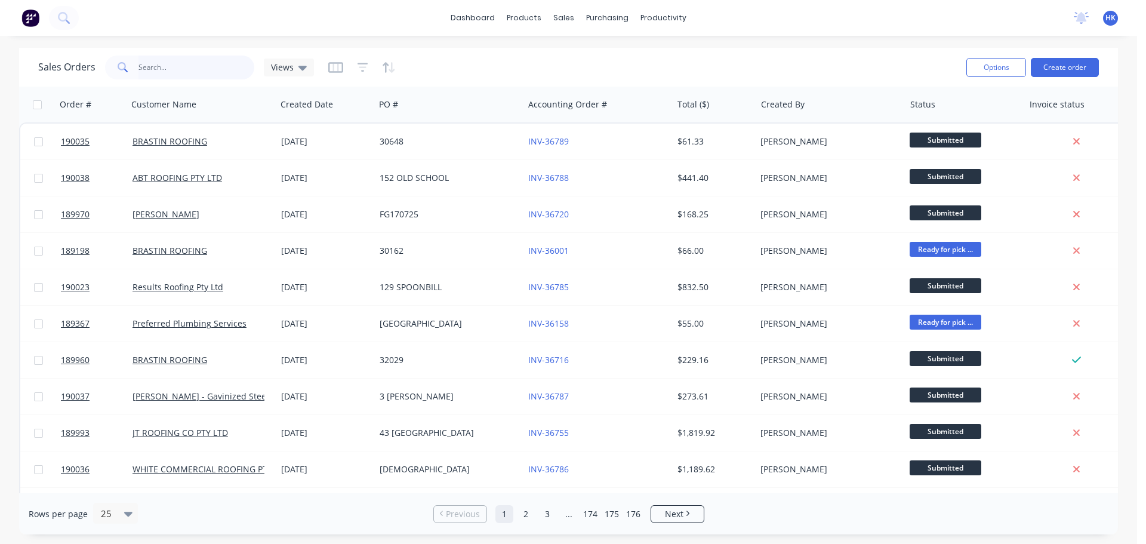
click at [213, 57] on input "text" at bounding box center [197, 68] width 116 height 24
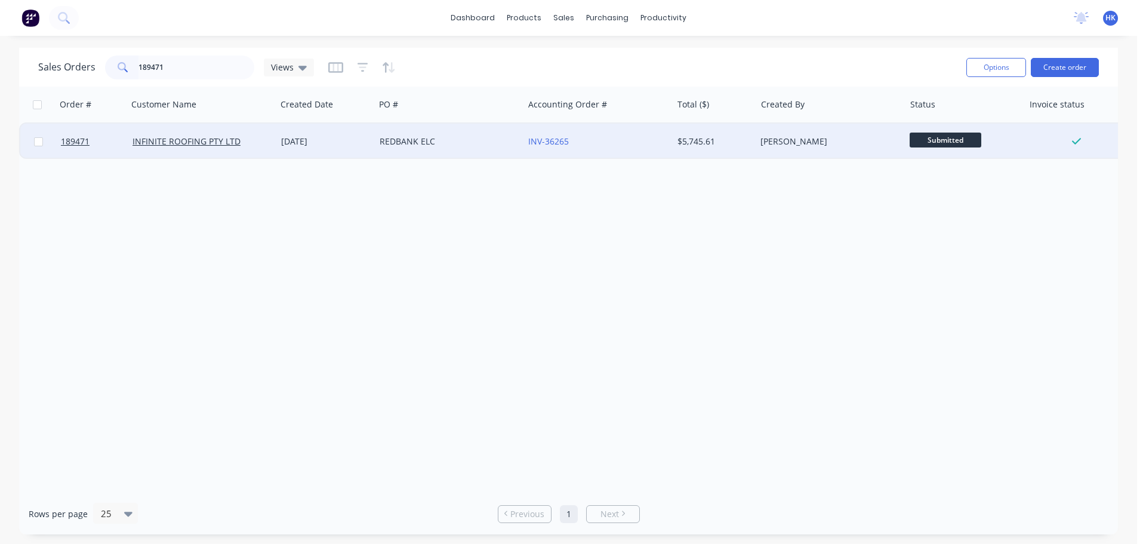
click at [389, 141] on div "REDBANK ELC" at bounding box center [446, 142] width 133 height 12
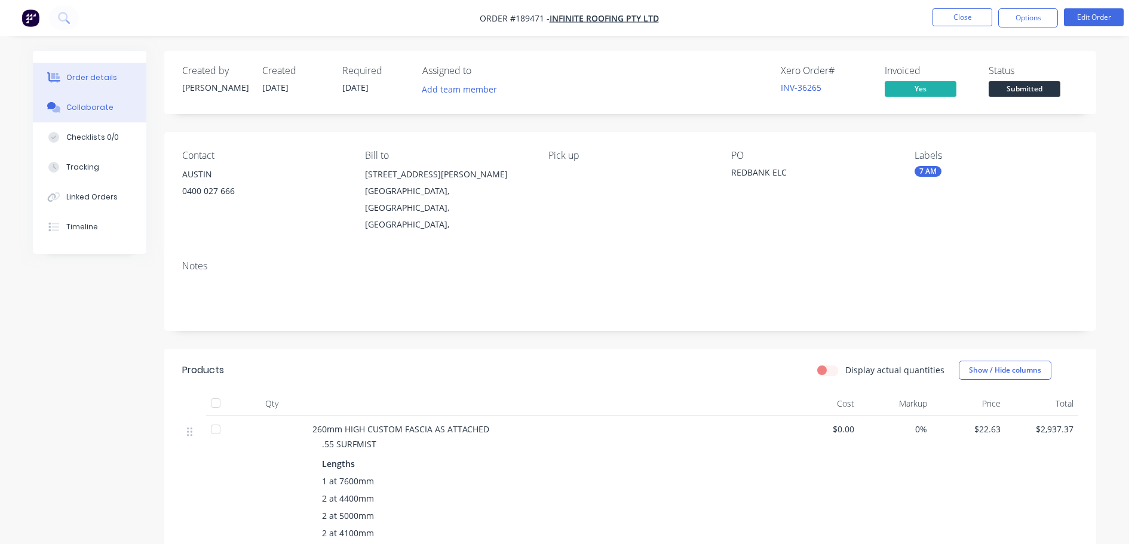
click at [98, 108] on div "Collaborate" at bounding box center [89, 107] width 47 height 11
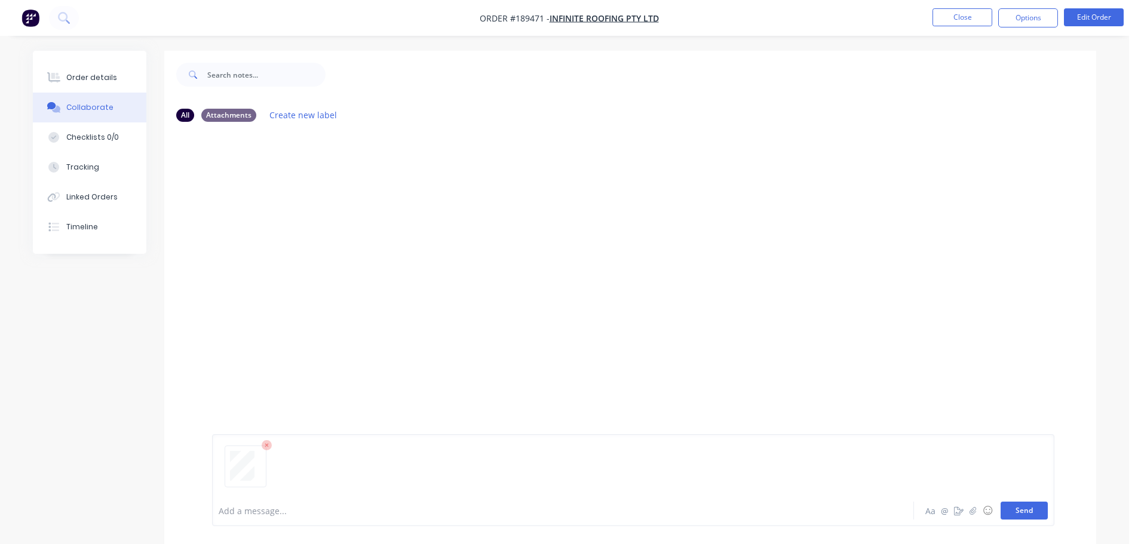
click at [1013, 505] on button "Send" at bounding box center [1023, 511] width 47 height 18
click at [962, 14] on button "Close" at bounding box center [962, 17] width 60 height 18
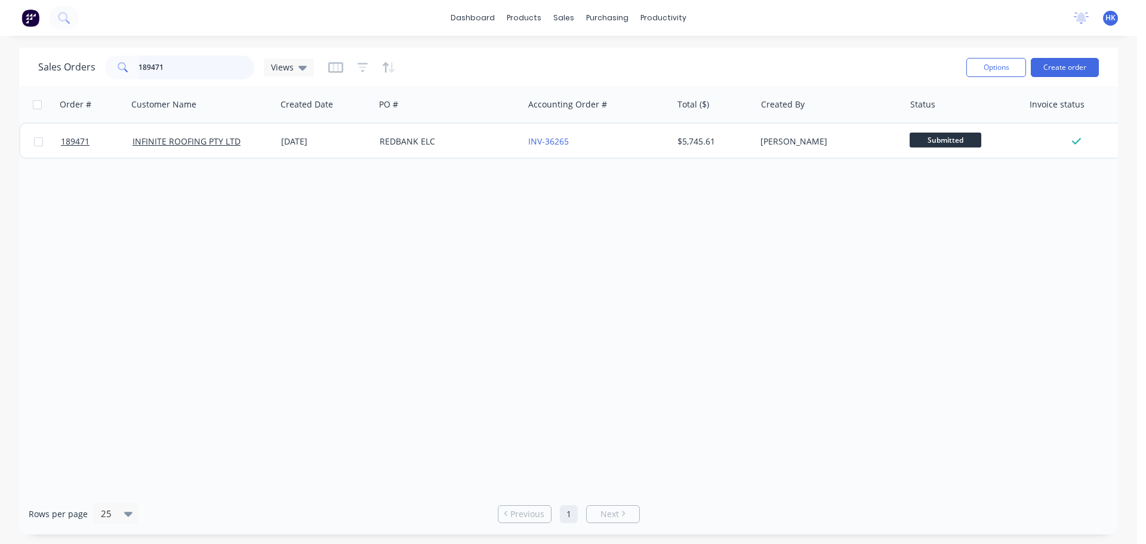
click at [233, 67] on input "189471" at bounding box center [197, 68] width 116 height 24
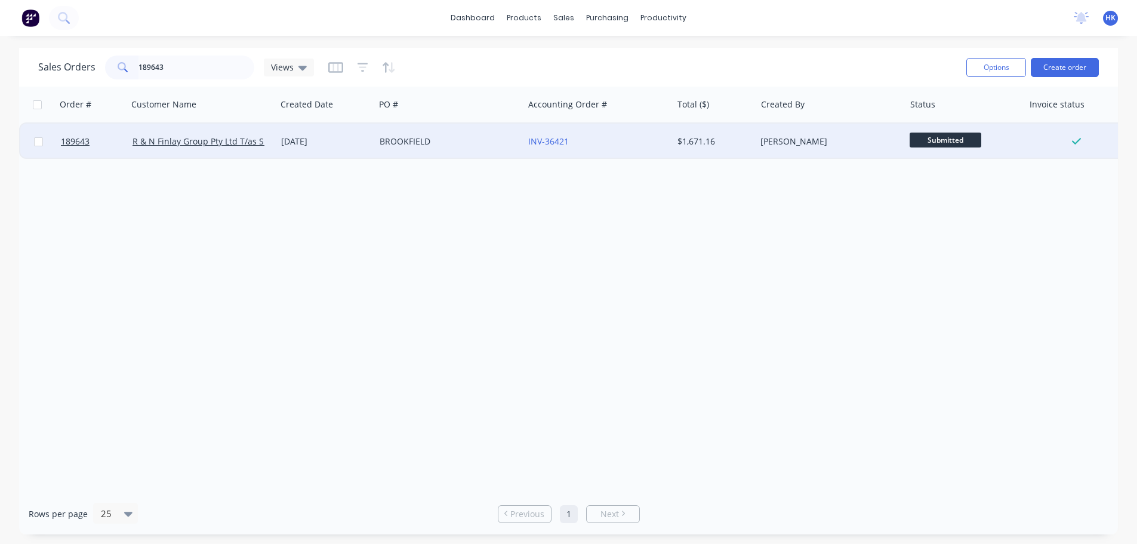
click at [385, 135] on div "BROOKFIELD" at bounding box center [449, 142] width 149 height 36
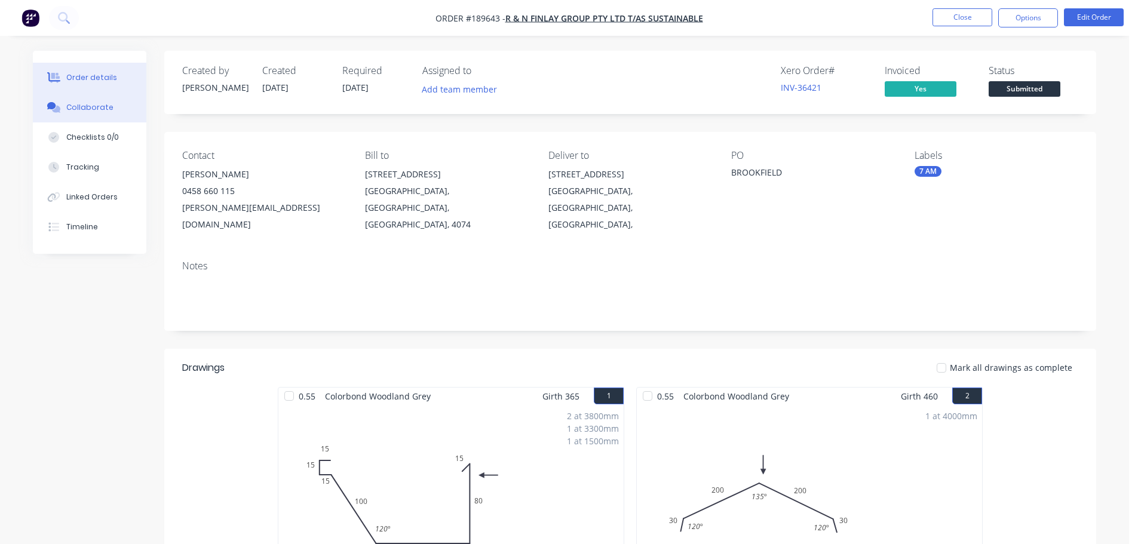
click at [82, 111] on div "Collaborate" at bounding box center [89, 107] width 47 height 11
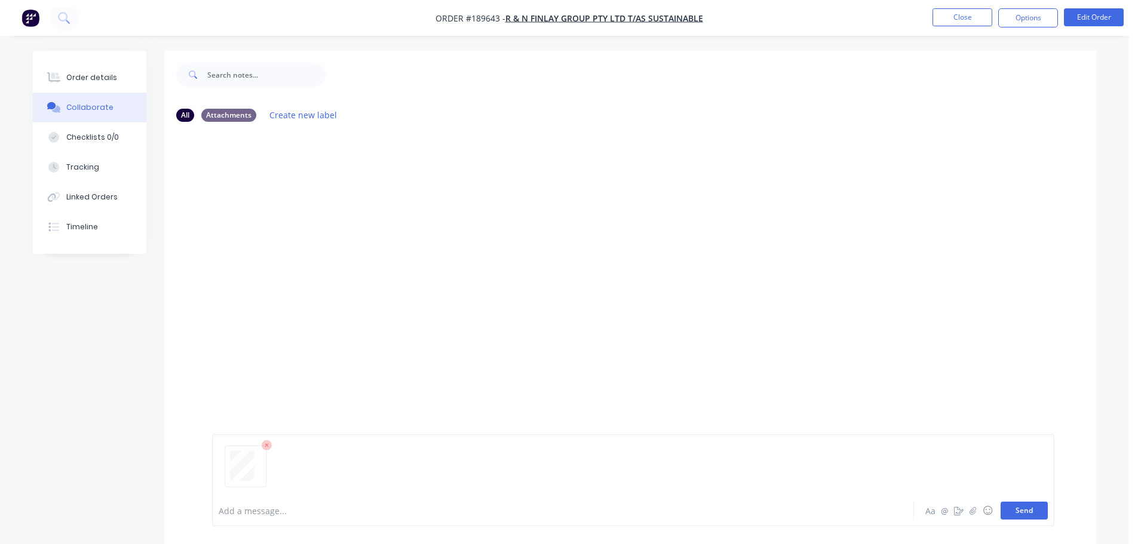
click at [1030, 510] on button "Send" at bounding box center [1023, 511] width 47 height 18
click at [966, 24] on button "Close" at bounding box center [962, 17] width 60 height 18
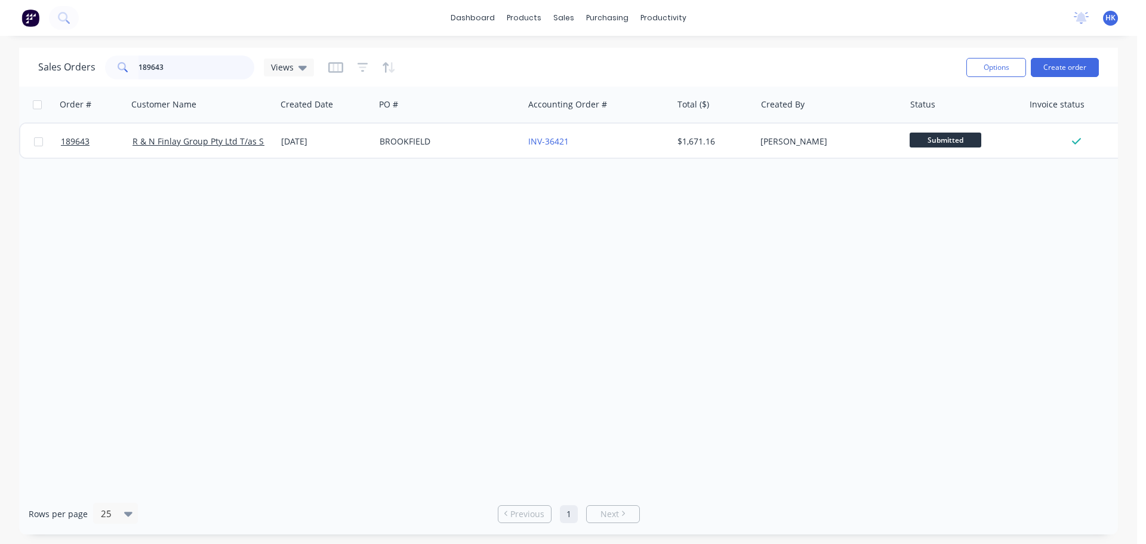
click at [225, 75] on input "189643" at bounding box center [197, 68] width 116 height 24
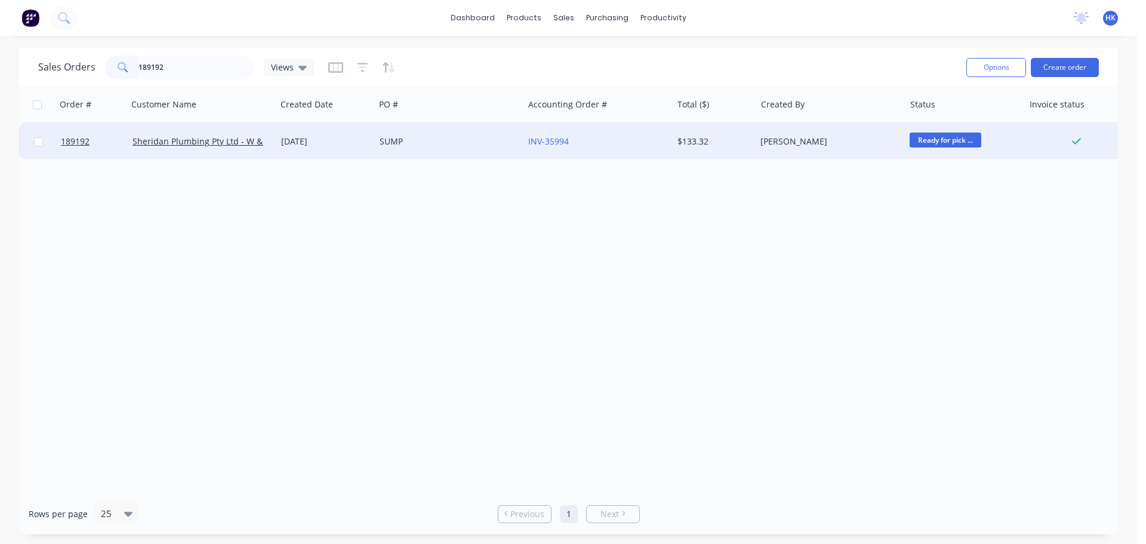
click at [426, 133] on div "SUMP" at bounding box center [449, 142] width 149 height 36
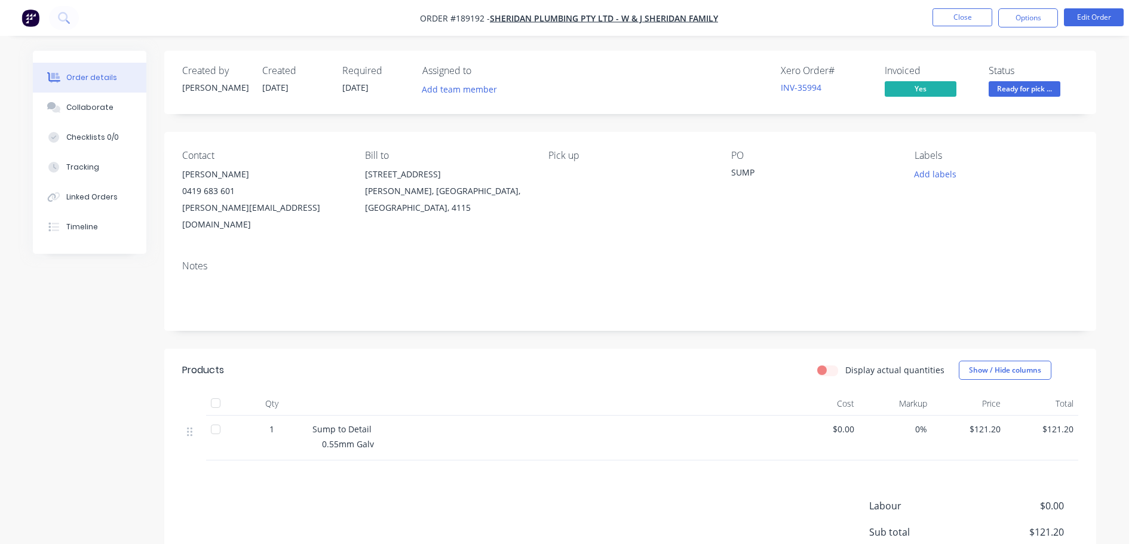
click at [88, 113] on button "Collaborate" at bounding box center [89, 108] width 113 height 30
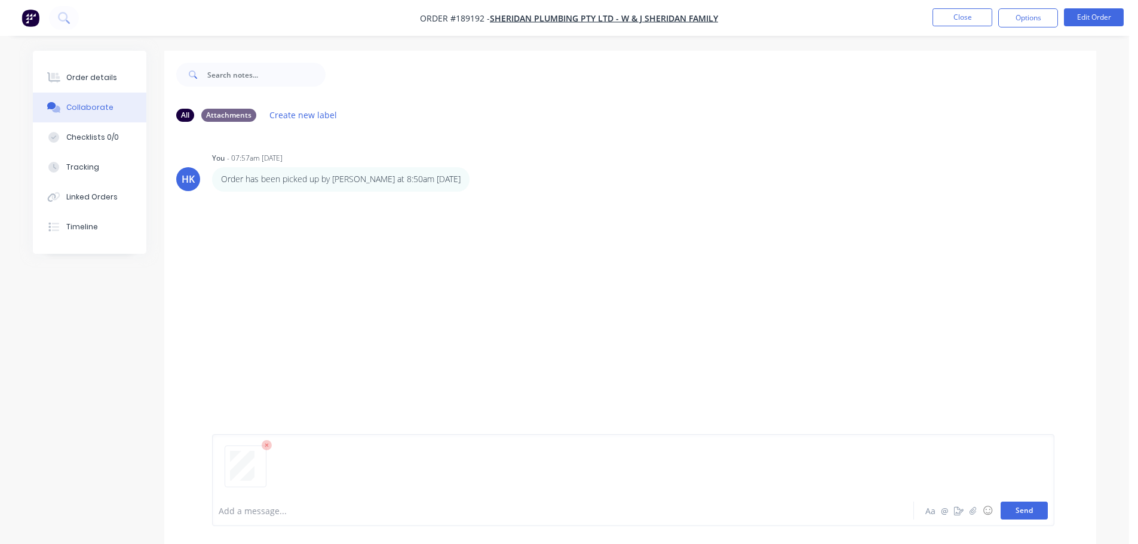
click at [1023, 514] on button "Send" at bounding box center [1023, 511] width 47 height 18
click at [494, 502] on div "Add a message..." at bounding box center [530, 511] width 622 height 18
click at [239, 470] on div at bounding box center [245, 466] width 35 height 35
click at [508, 512] on div at bounding box center [529, 511] width 621 height 13
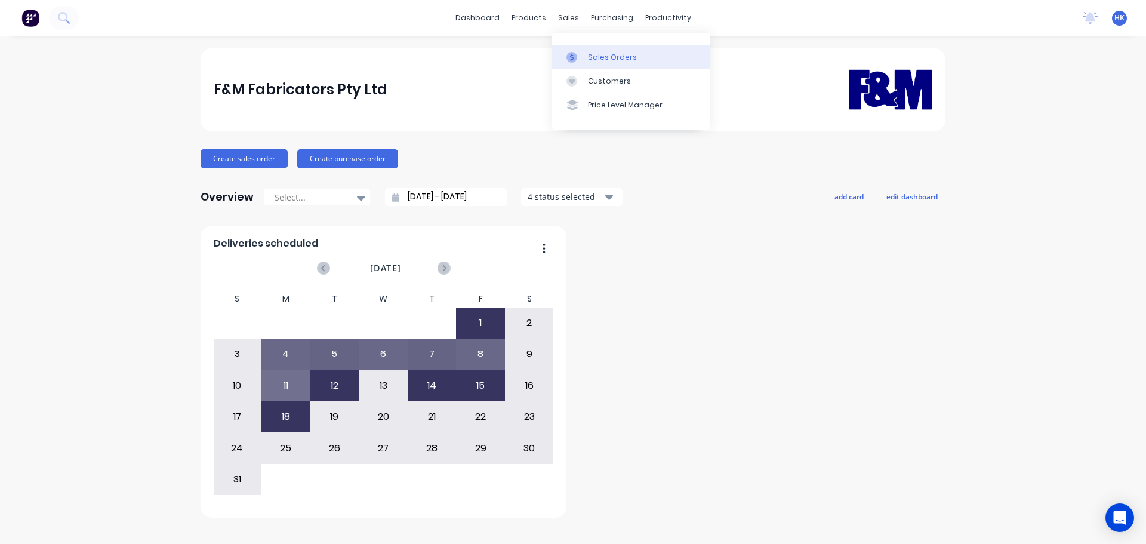
click at [604, 62] on div "Sales Orders" at bounding box center [612, 57] width 49 height 11
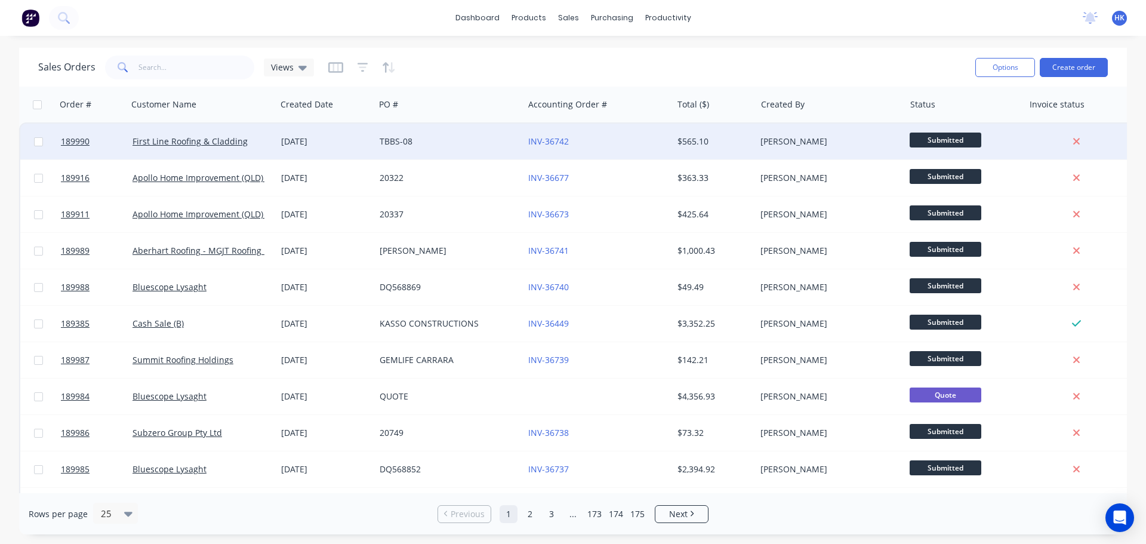
click at [644, 143] on div "INV-36742" at bounding box center [594, 142] width 133 height 12
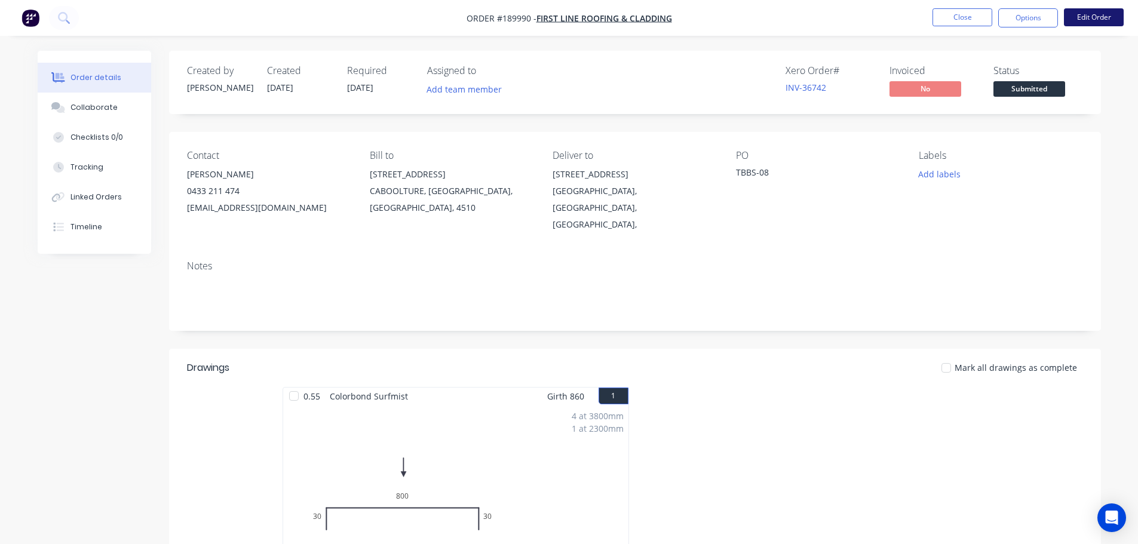
click at [1095, 23] on button "Edit Order" at bounding box center [1093, 17] width 60 height 18
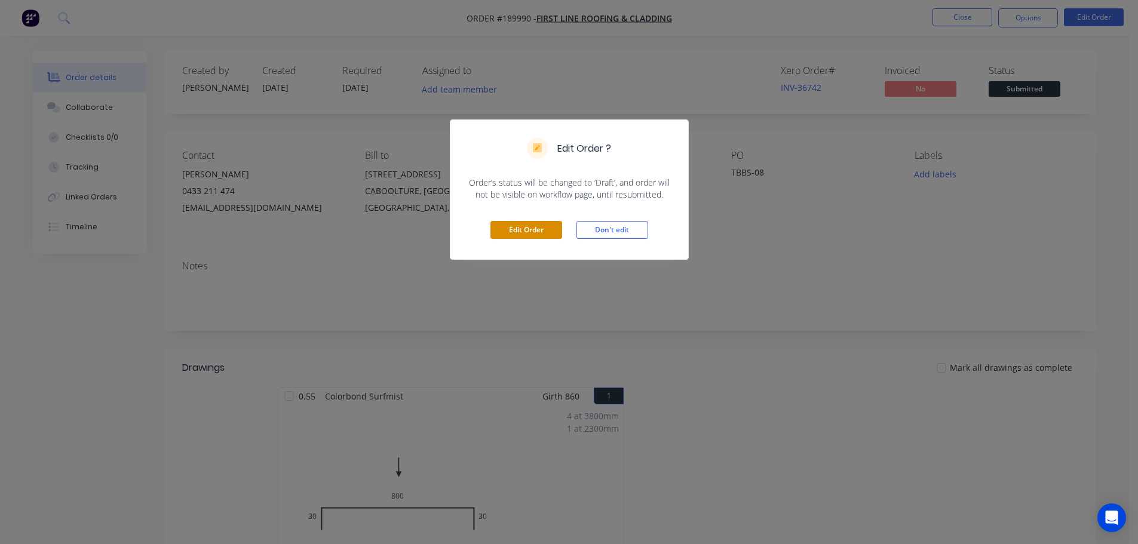
click at [537, 226] on button "Edit Order" at bounding box center [526, 230] width 72 height 18
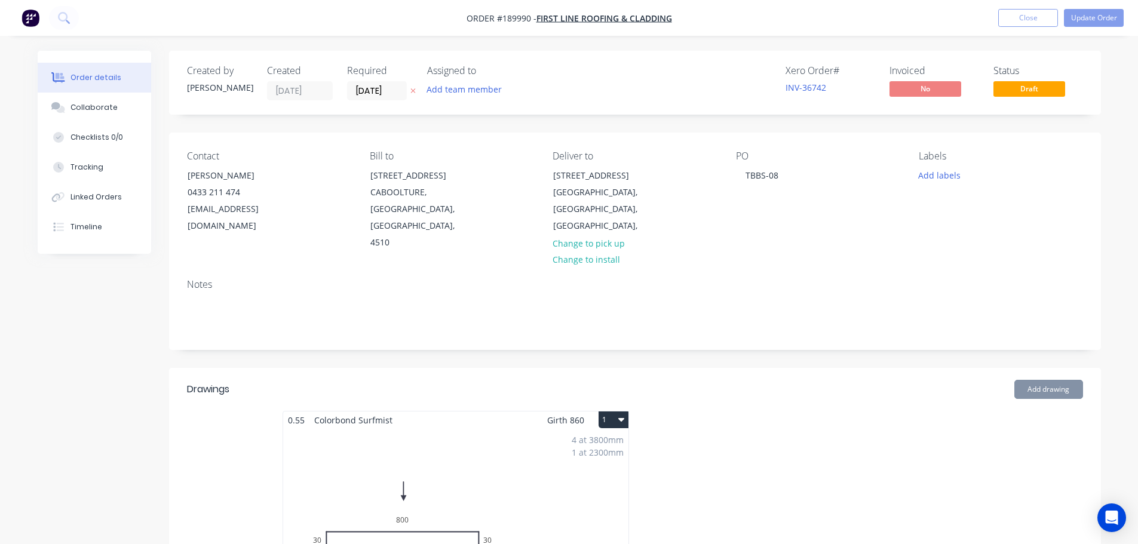
click at [492, 450] on div "4 at 3800mm 1 at 2300mm Total lm $/M Total 17.5m $25.07 $438.73" at bounding box center [455, 520] width 345 height 182
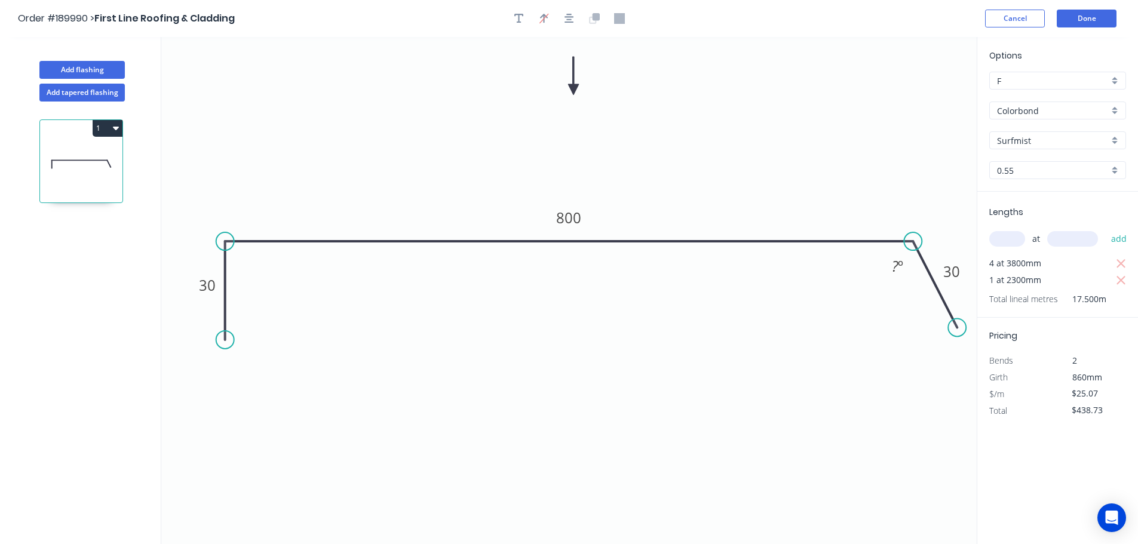
drag, startPoint x: 923, startPoint y: 336, endPoint x: 957, endPoint y: 328, distance: 34.3
click at [957, 328] on circle at bounding box center [957, 327] width 18 height 18
drag, startPoint x: 224, startPoint y: 340, endPoint x: 162, endPoint y: 302, distance: 72.7
click at [162, 302] on circle at bounding box center [163, 303] width 18 height 18
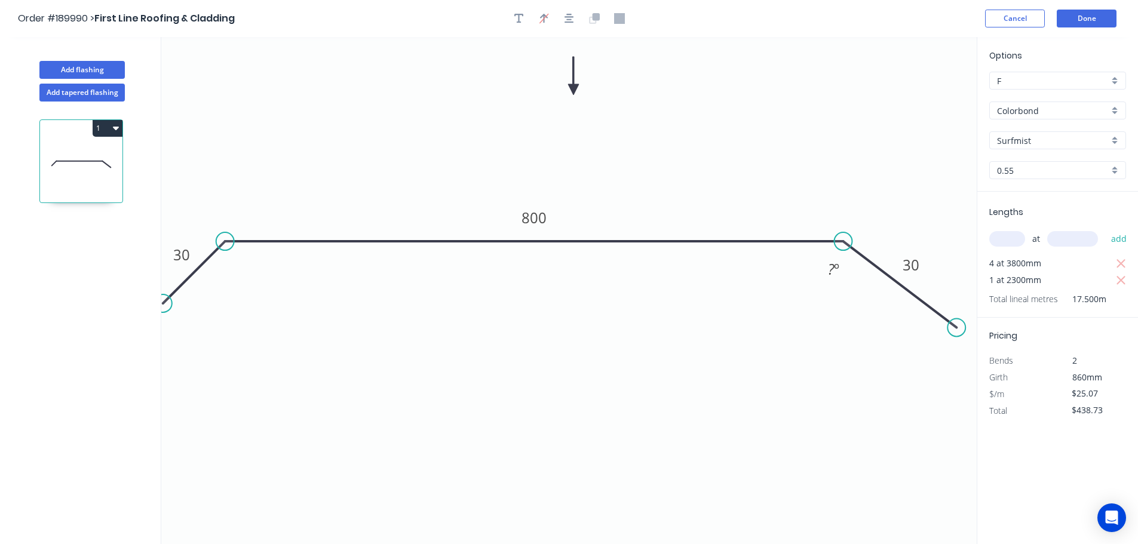
click at [838, 251] on icon "0 30 800 30 ? º" at bounding box center [568, 290] width 815 height 507
drag, startPoint x: 952, startPoint y: 326, endPoint x: 907, endPoint y: 321, distance: 45.6
click at [907, 321] on icon "0 30 800 30" at bounding box center [568, 290] width 815 height 507
click at [568, 15] on icon "button" at bounding box center [569, 19] width 10 height 10
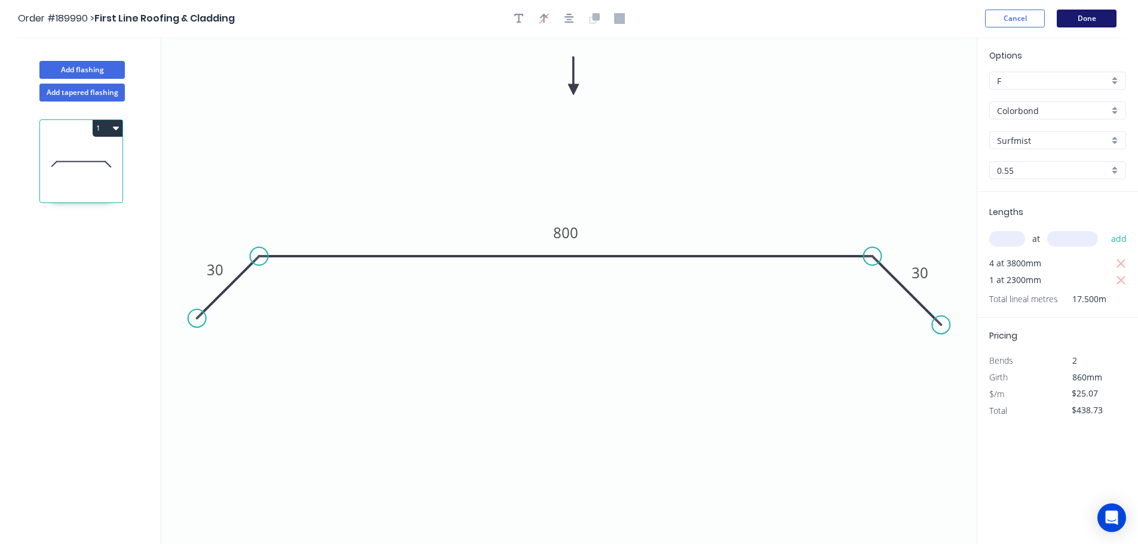
click at [1113, 21] on button "Done" at bounding box center [1086, 19] width 60 height 18
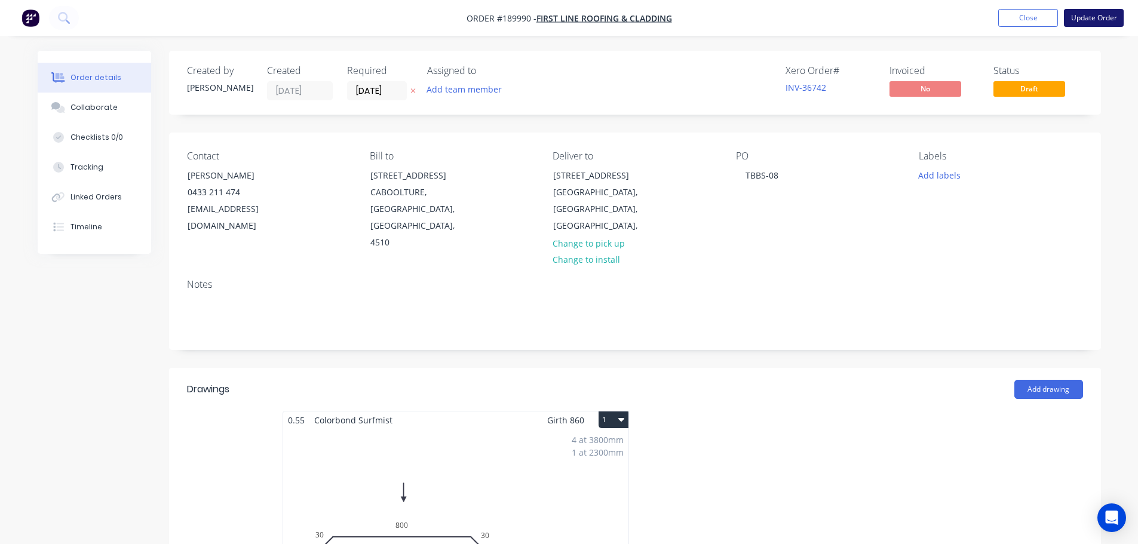
click at [1094, 20] on button "Update Order" at bounding box center [1093, 18] width 60 height 18
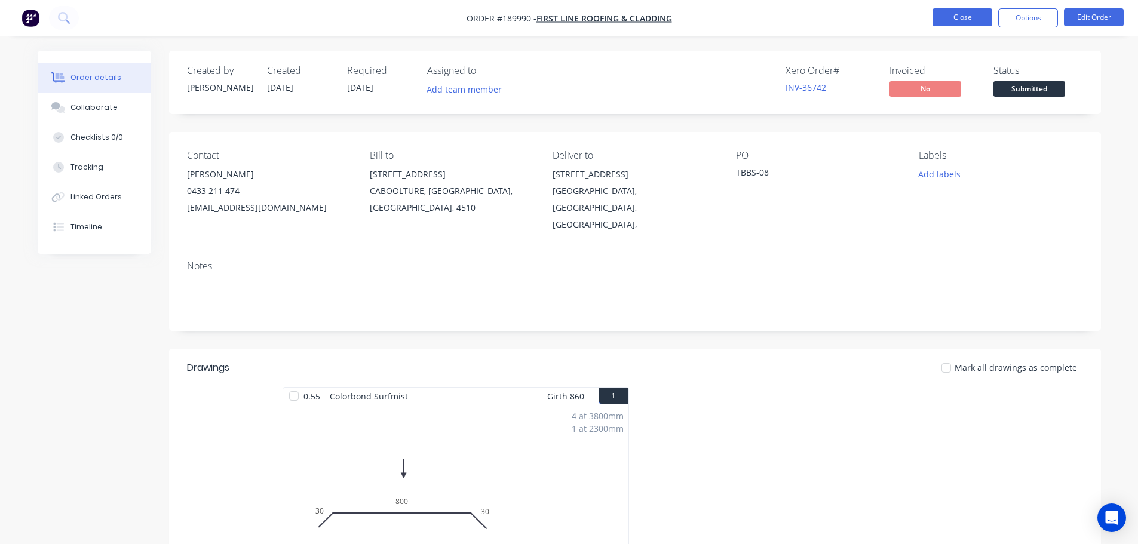
click at [975, 14] on button "Close" at bounding box center [962, 17] width 60 height 18
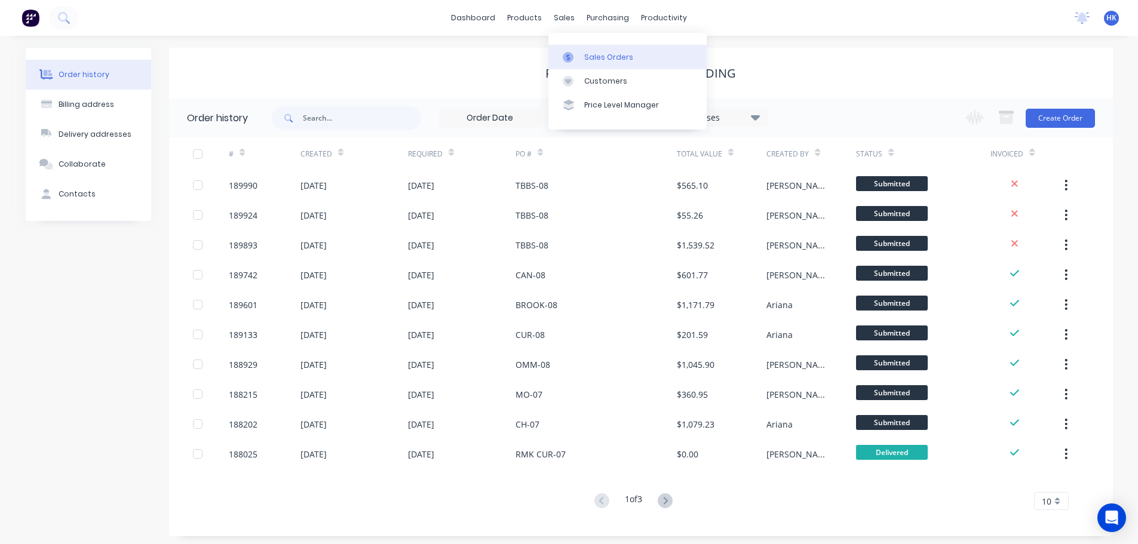
click at [579, 56] on div at bounding box center [571, 57] width 18 height 11
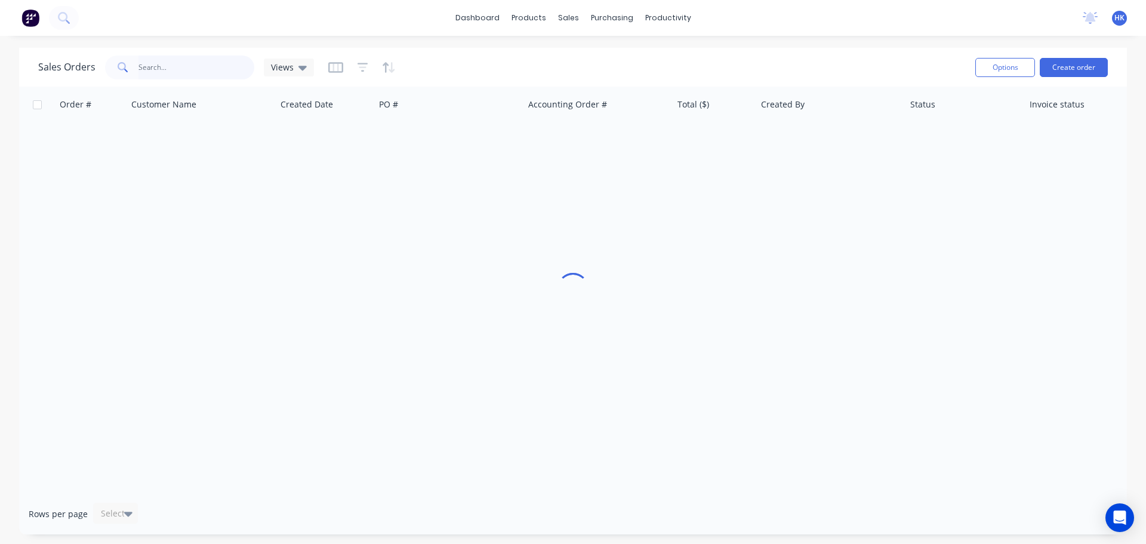
click at [189, 64] on input "text" at bounding box center [197, 68] width 116 height 24
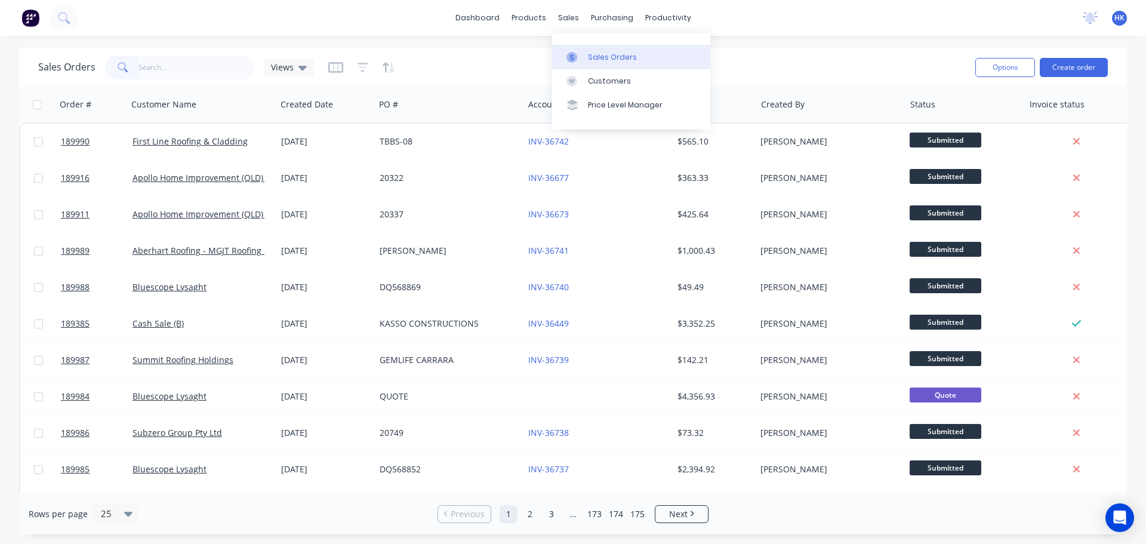
click at [586, 47] on link "Sales Orders" at bounding box center [631, 57] width 158 height 24
click at [171, 63] on input "text" at bounding box center [197, 68] width 116 height 24
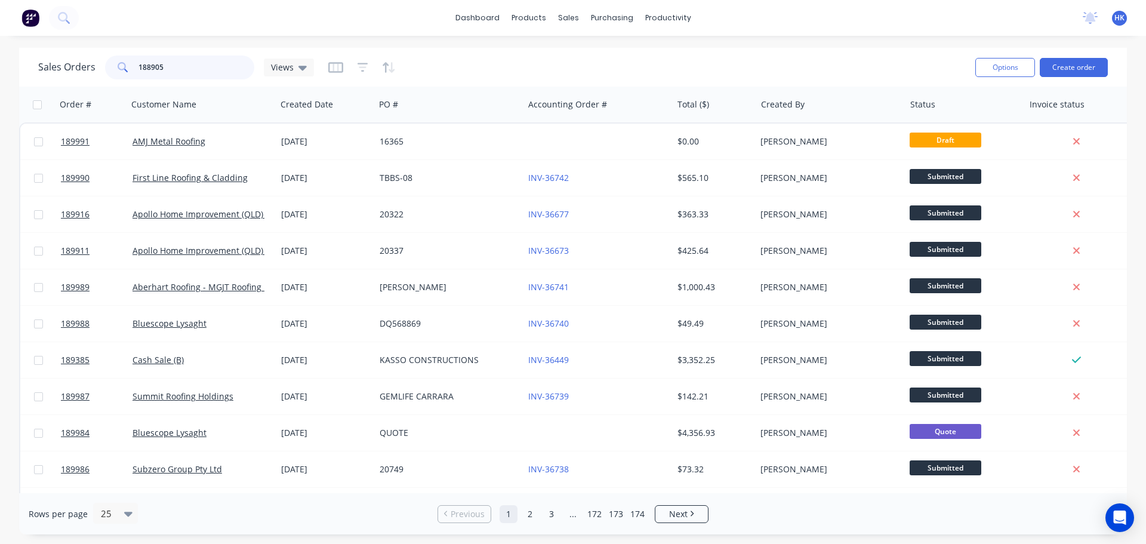
type input "188905"
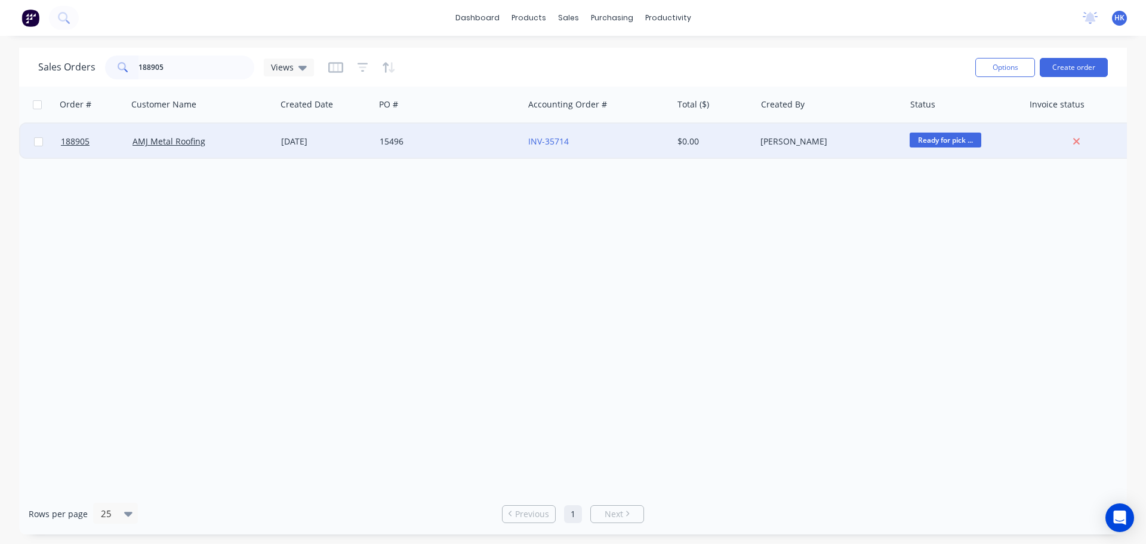
click at [414, 138] on div "15496" at bounding box center [446, 142] width 133 height 12
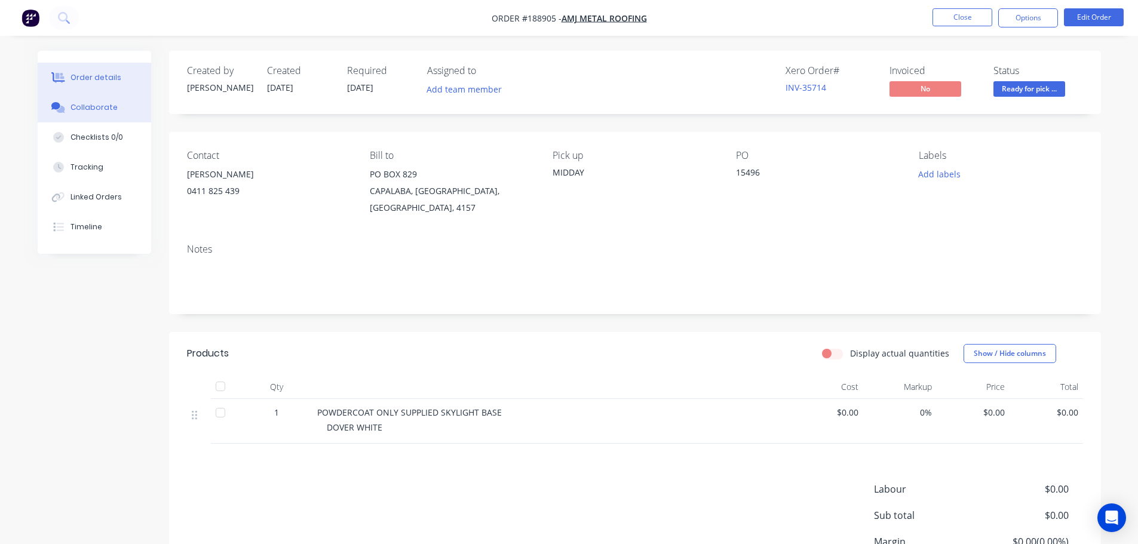
click at [116, 103] on button "Collaborate" at bounding box center [94, 108] width 113 height 30
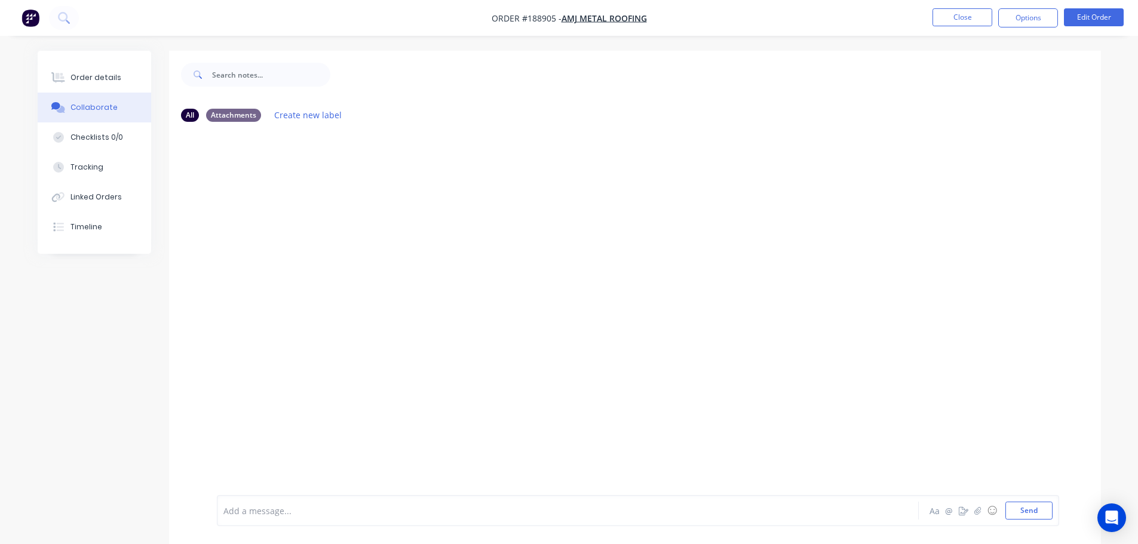
click at [310, 514] on div at bounding box center [534, 511] width 621 height 13
click at [386, 517] on div "Order has been picked up by Diago -" at bounding box center [534, 511] width 622 height 18
drag, startPoint x: 454, startPoint y: 496, endPoint x: 364, endPoint y: 523, distance: 94.3
click at [364, 523] on div "Order has been picked up by Diago - 15/08/2025 Aa @ ☺ Send" at bounding box center [638, 510] width 842 height 31
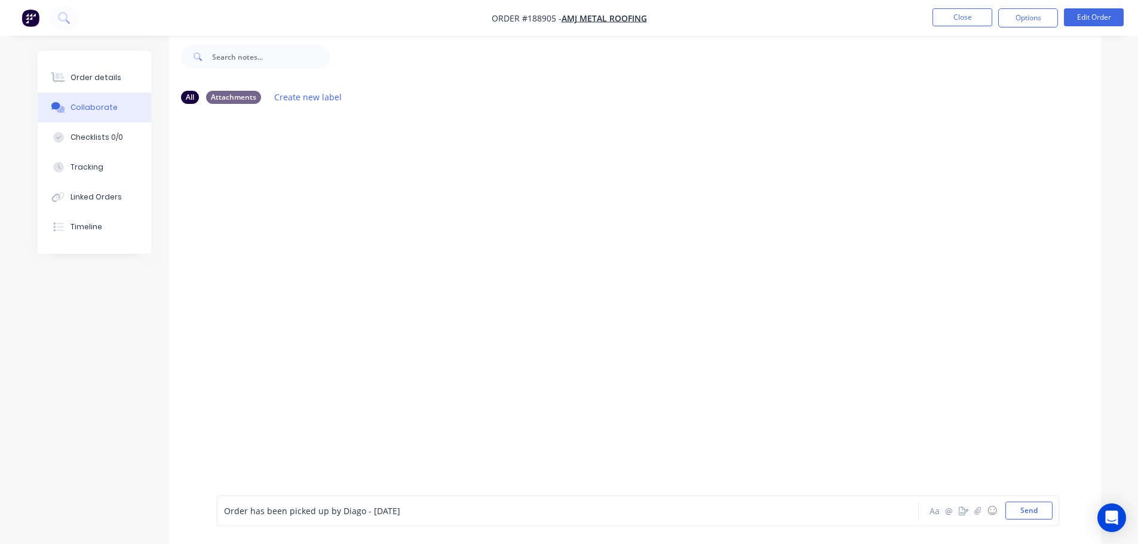
drag, startPoint x: 431, startPoint y: 511, endPoint x: 219, endPoint y: 534, distance: 213.3
click at [219, 534] on div "Order has been picked up by Diago - 15/08/2025 Aa @ ☺ Send" at bounding box center [635, 510] width 932 height 67
copy span "Order has been picked up by Diago - 15/08/2025"
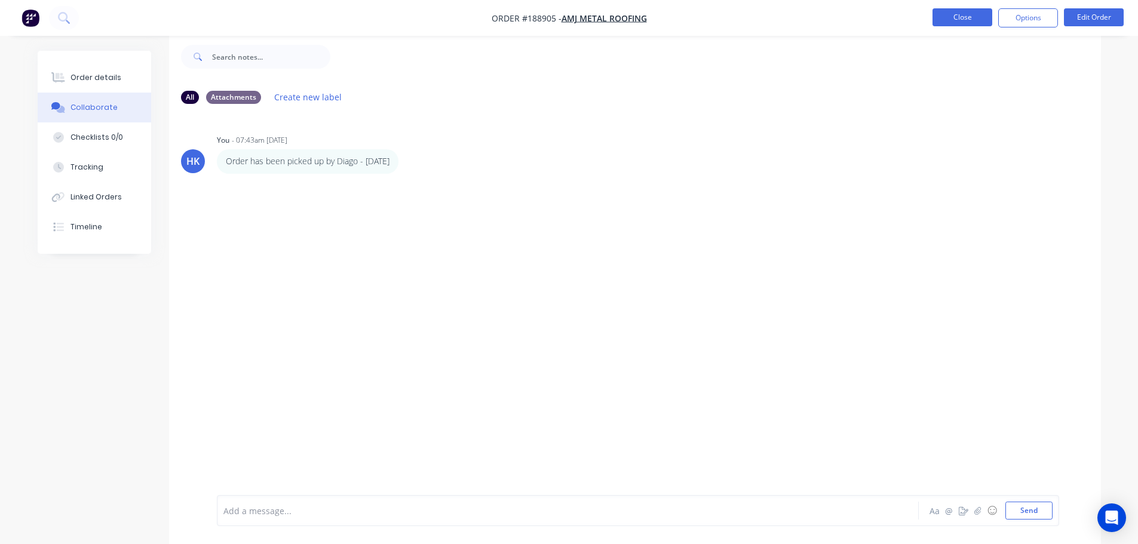
click at [988, 14] on button "Close" at bounding box center [962, 17] width 60 height 18
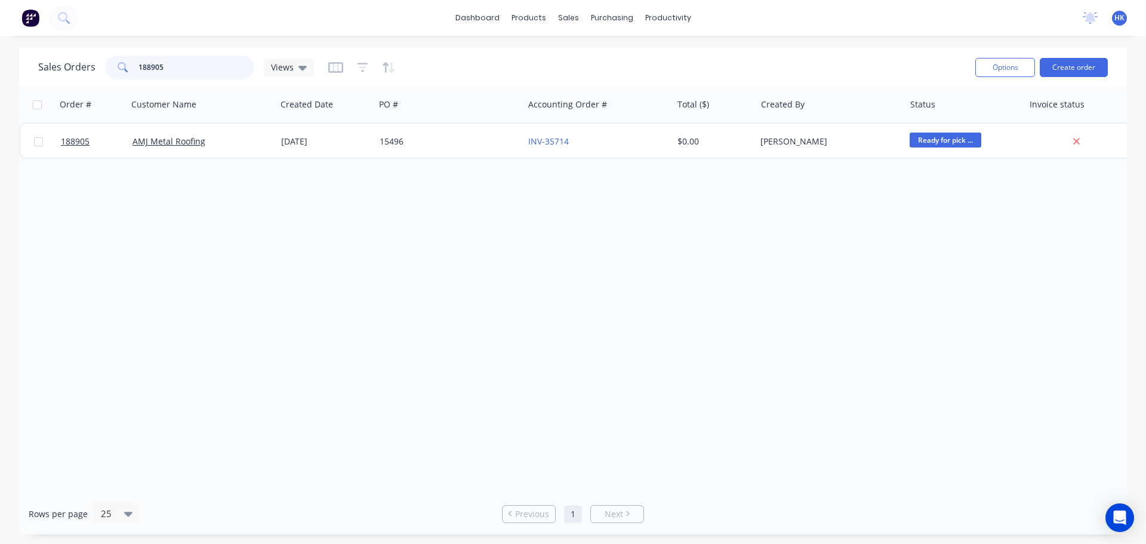
drag, startPoint x: 148, startPoint y: 76, endPoint x: 135, endPoint y: 76, distance: 13.1
click at [135, 76] on div "188905" at bounding box center [179, 68] width 149 height 24
type input "189853"
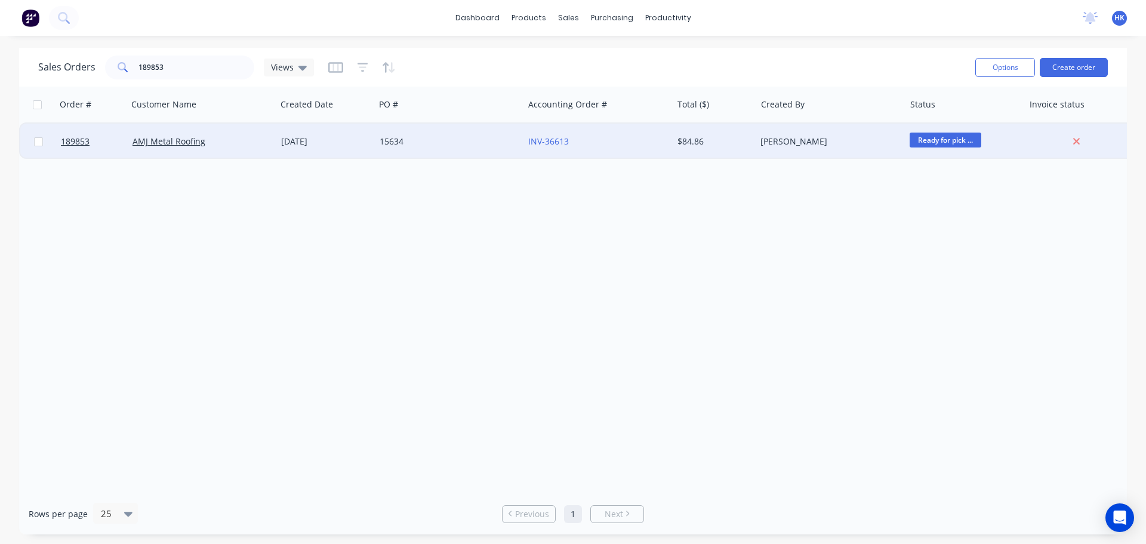
click at [409, 145] on div "15634" at bounding box center [446, 142] width 133 height 12
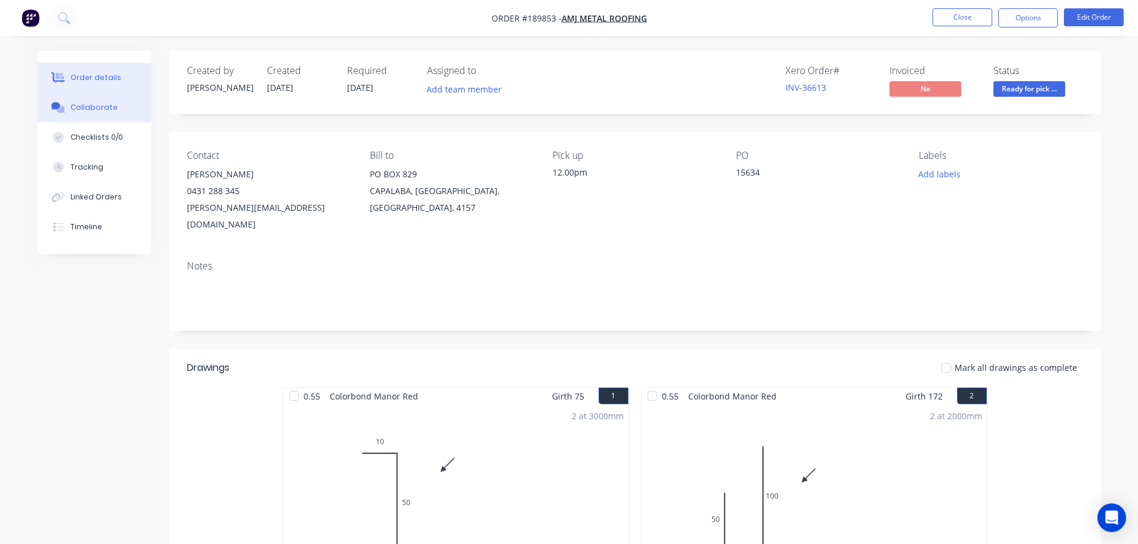
click at [111, 116] on button "Collaborate" at bounding box center [94, 108] width 113 height 30
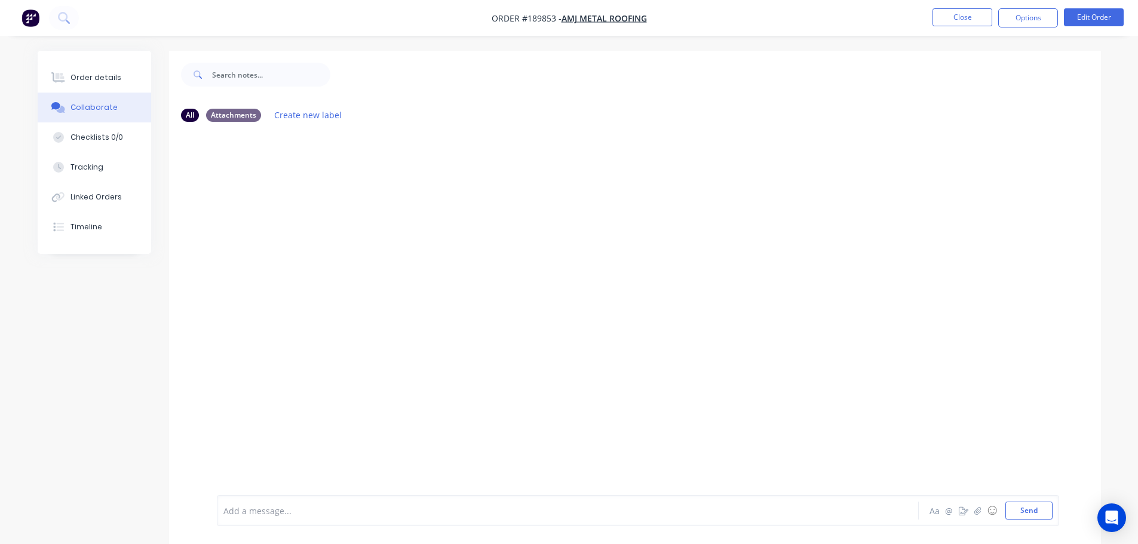
click at [243, 506] on div at bounding box center [534, 511] width 621 height 13
click at [951, 18] on button "Close" at bounding box center [962, 17] width 60 height 18
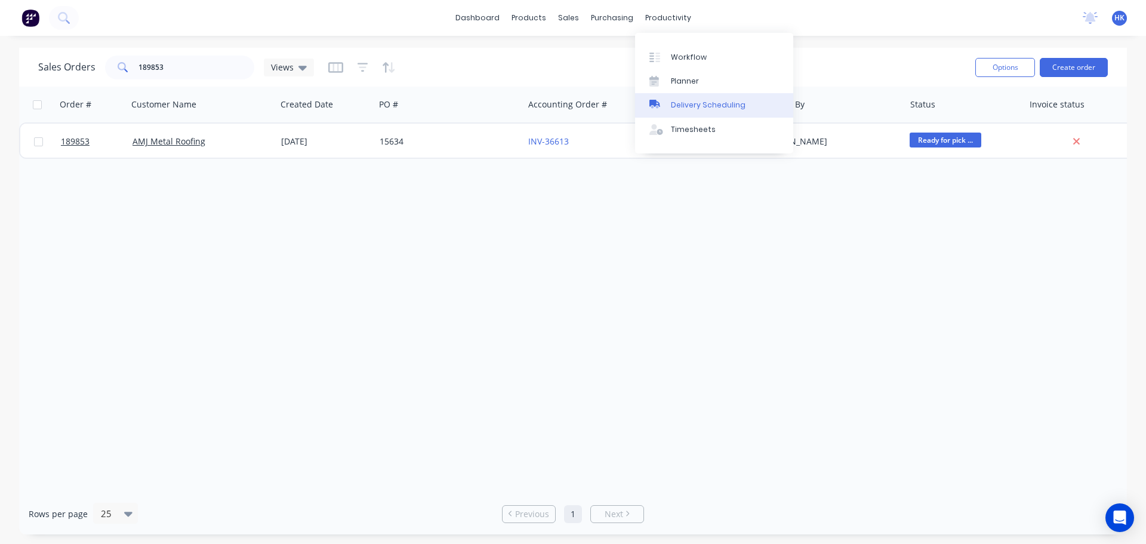
click at [681, 108] on div "Delivery Scheduling" at bounding box center [708, 105] width 75 height 11
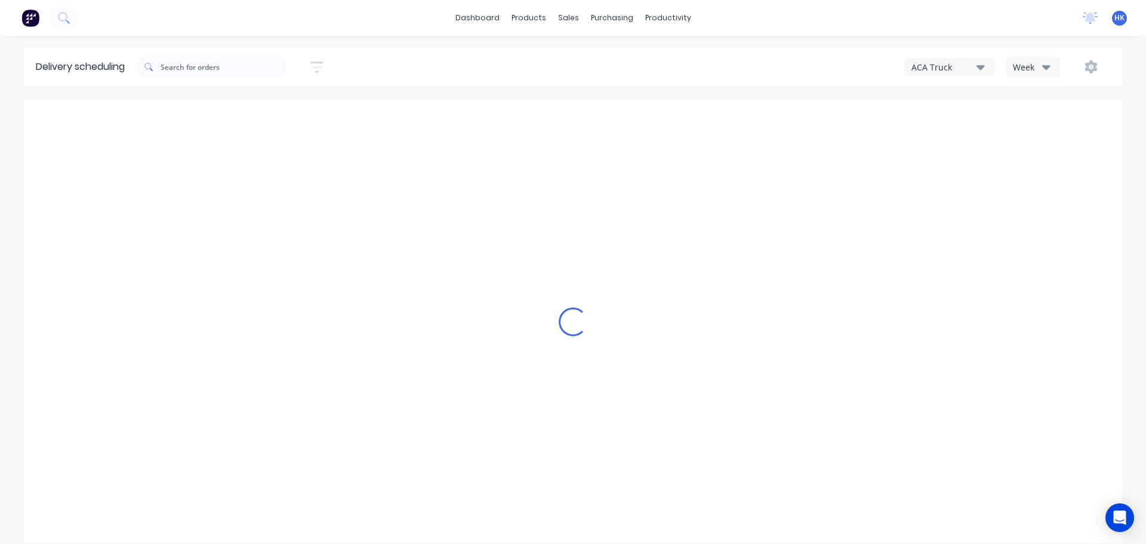
type input "Aug 17 - Aug 23"
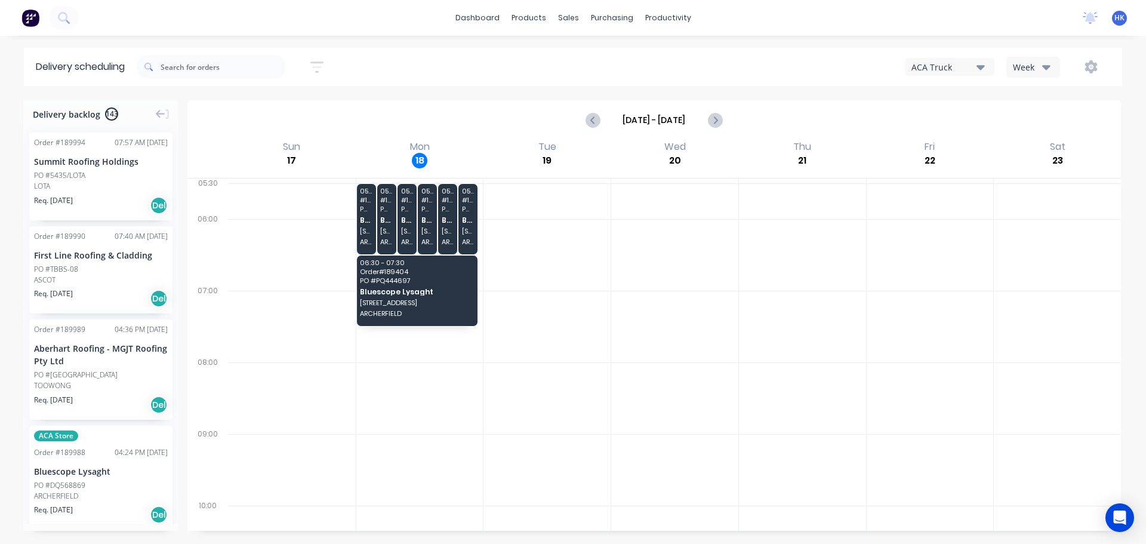
click at [665, 114] on input "Aug 17 - Aug 23" at bounding box center [654, 120] width 106 height 18
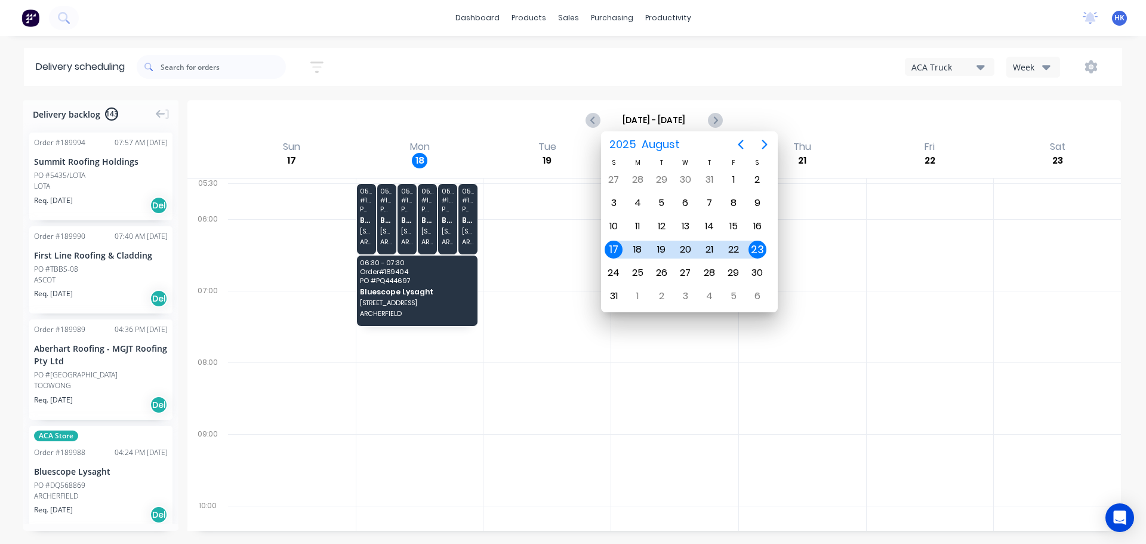
drag, startPoint x: 758, startPoint y: 249, endPoint x: 766, endPoint y: 252, distance: 8.3
click at [766, 252] on div "23" at bounding box center [758, 250] width 18 height 18
click at [640, 248] on div "18" at bounding box center [641, 250] width 18 height 18
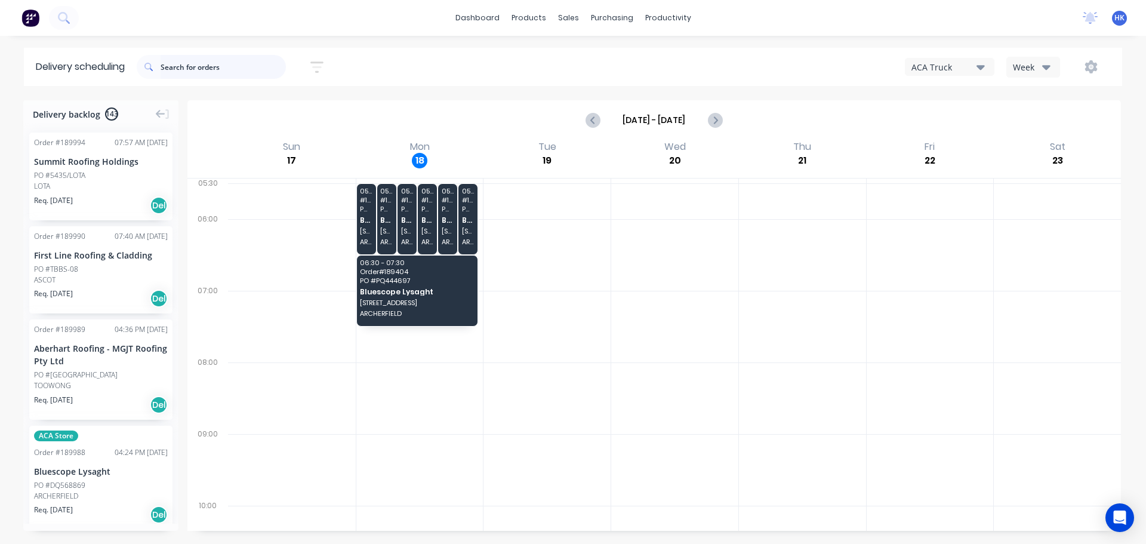
click at [183, 69] on input "text" at bounding box center [223, 67] width 125 height 24
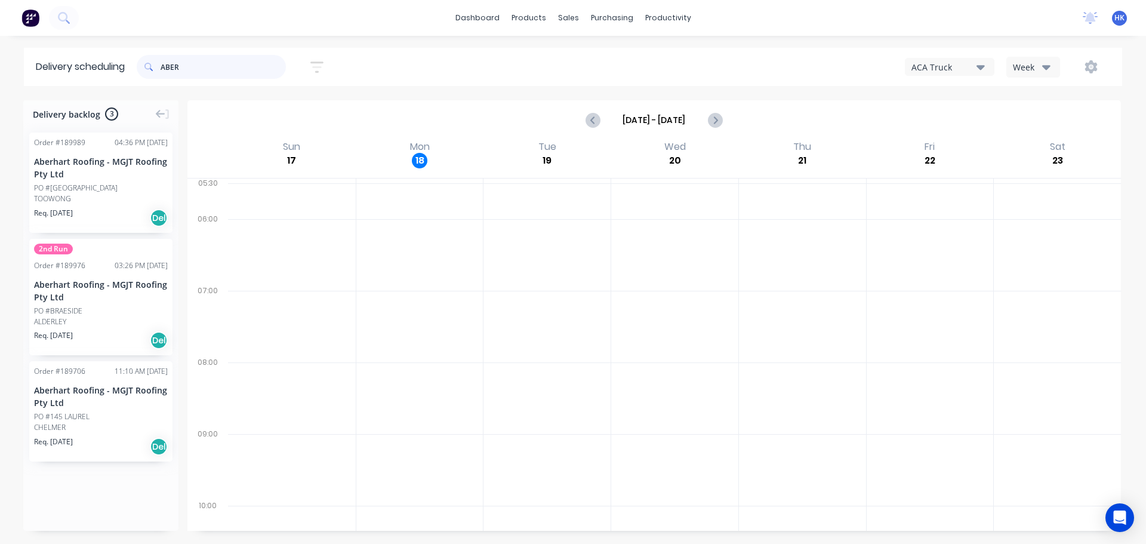
type input "ABER"
click at [666, 121] on input "Aug 17 - Aug 23" at bounding box center [654, 120] width 106 height 18
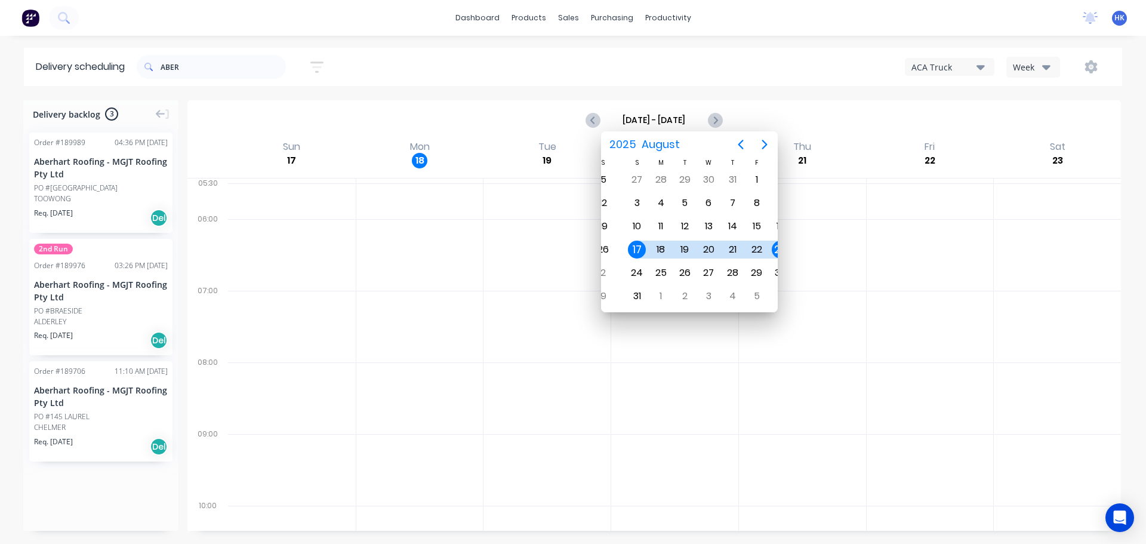
drag, startPoint x: 620, startPoint y: 247, endPoint x: 632, endPoint y: 245, distance: 12.1
click at [634, 245] on div "17" at bounding box center [637, 250] width 18 height 18
drag, startPoint x: 760, startPoint y: 247, endPoint x: 737, endPoint y: 244, distance: 22.9
click at [737, 245] on div "23" at bounding box center [743, 250] width 18 height 18
click at [744, 244] on div "22" at bounding box center [737, 250] width 18 height 18
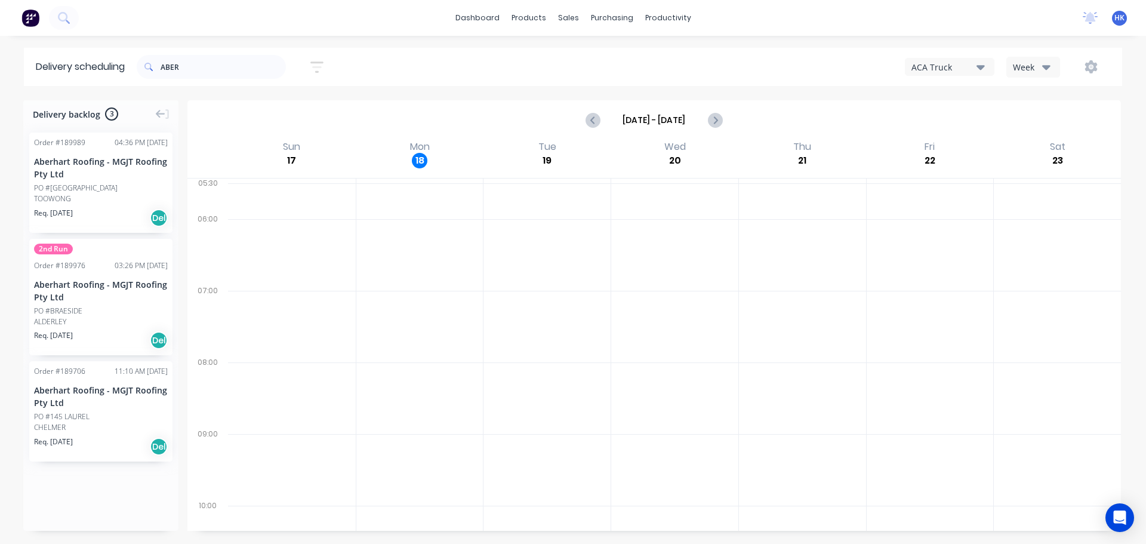
click at [677, 117] on input "Aug 17 - Aug 23" at bounding box center [654, 120] width 106 height 18
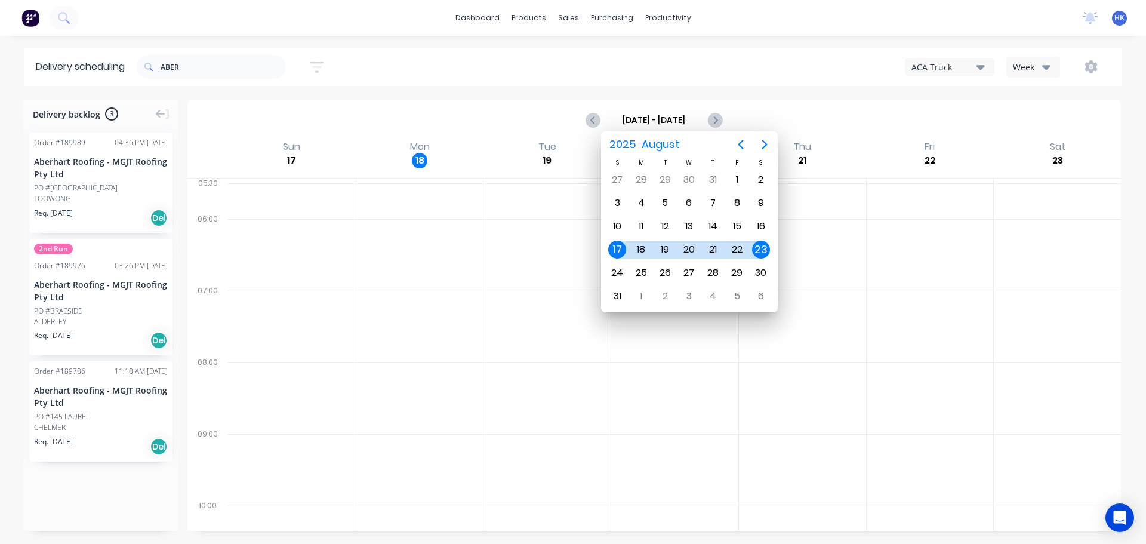
click at [764, 245] on div "23" at bounding box center [761, 250] width 18 height 18
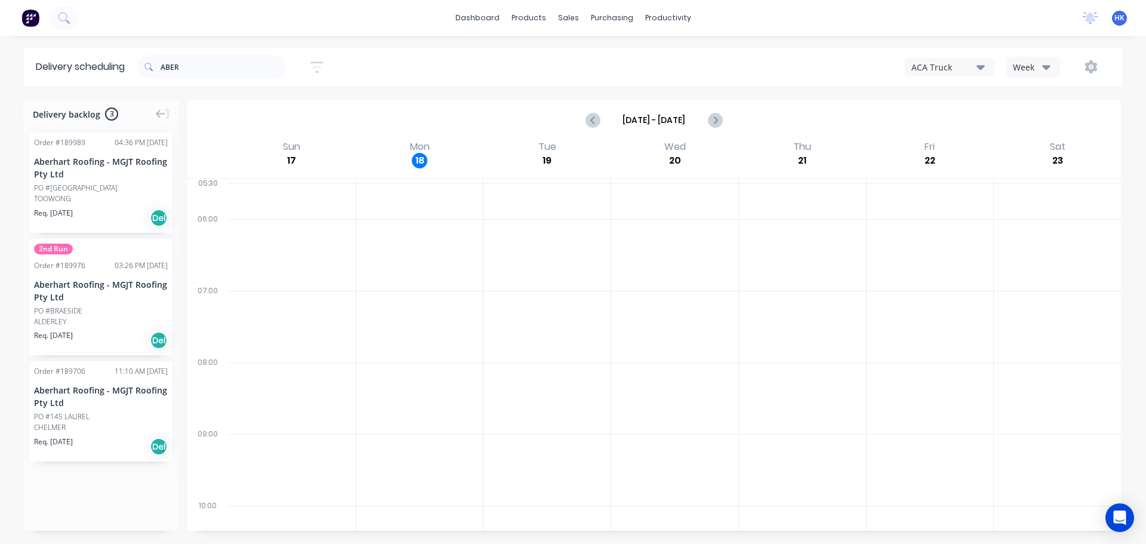
click at [669, 114] on input "Aug 17 - Aug 23" at bounding box center [654, 120] width 106 height 18
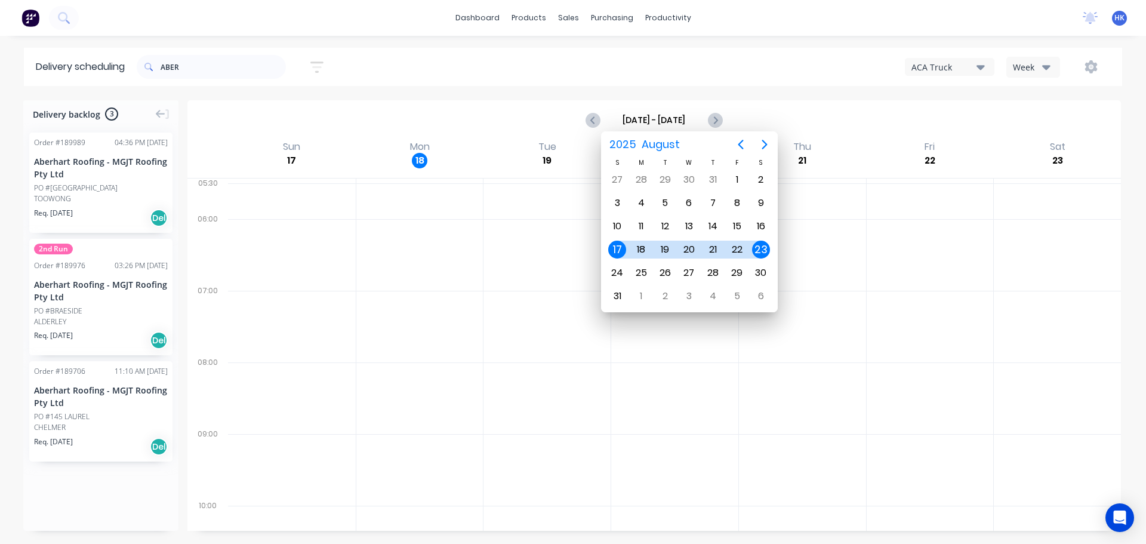
click at [641, 247] on div "18" at bounding box center [641, 250] width 18 height 18
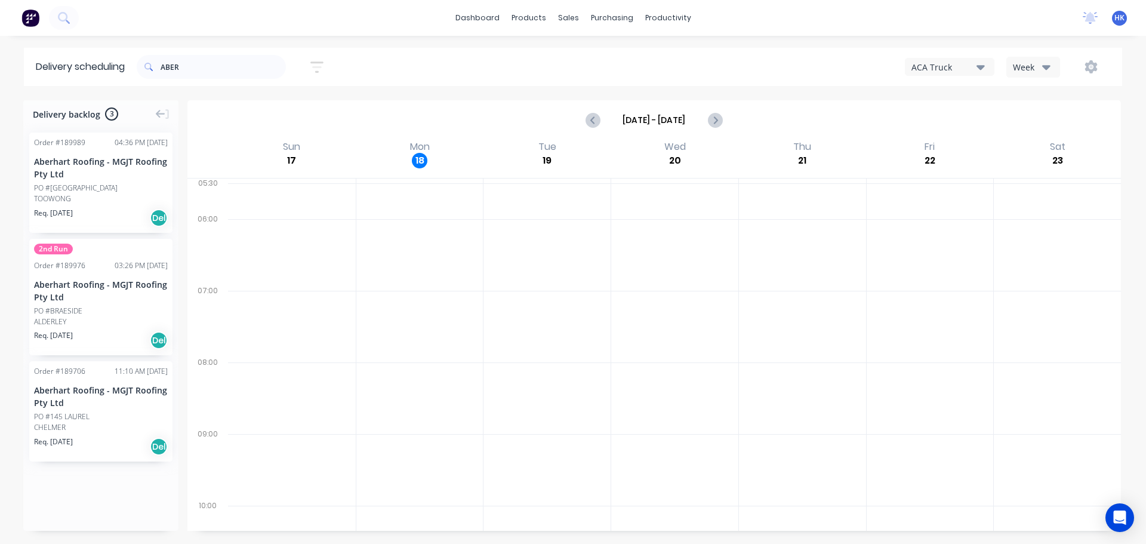
click at [666, 115] on input "Aug 17 - Aug 23" at bounding box center [654, 120] width 106 height 18
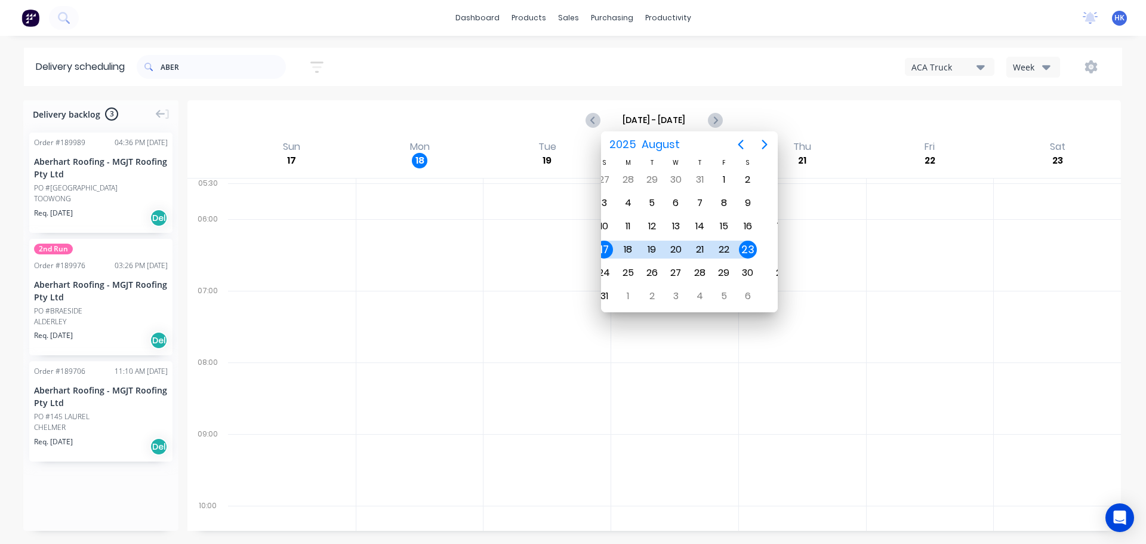
drag, startPoint x: 763, startPoint y: 244, endPoint x: 749, endPoint y: 245, distance: 13.3
click at [749, 245] on div "23" at bounding box center [748, 250] width 18 height 18
drag, startPoint x: 766, startPoint y: 254, endPoint x: 754, endPoint y: 260, distance: 13.4
click at [754, 260] on div "23" at bounding box center [751, 249] width 24 height 23
drag, startPoint x: 752, startPoint y: 253, endPoint x: 681, endPoint y: 248, distance: 71.3
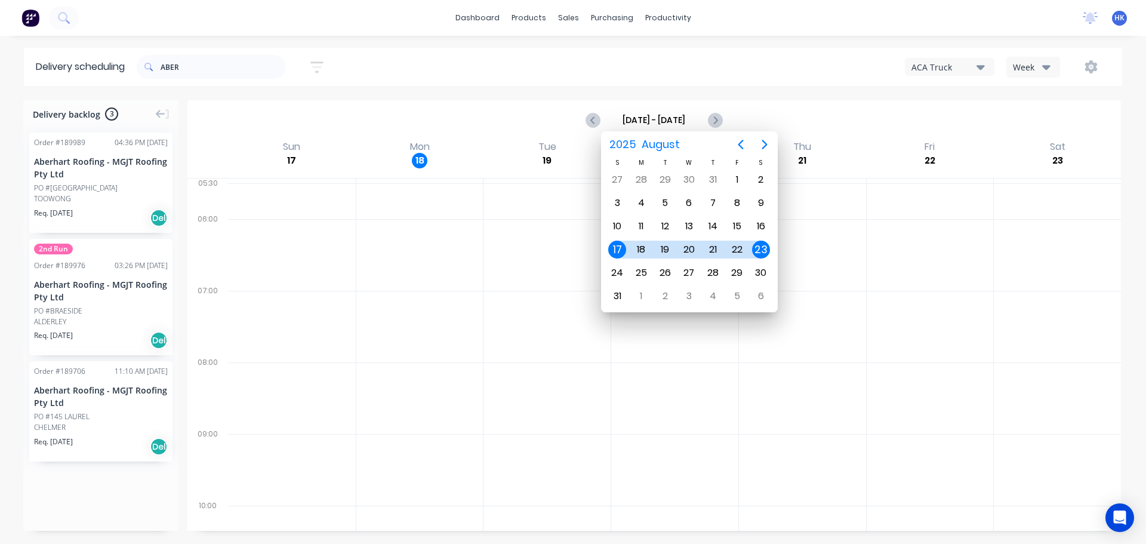
click at [697, 245] on div "17 18 19 20 21 22 23" at bounding box center [689, 249] width 168 height 23
drag, startPoint x: 672, startPoint y: 248, endPoint x: 665, endPoint y: 253, distance: 8.5
click at [668, 260] on div "19" at bounding box center [665, 249] width 24 height 23
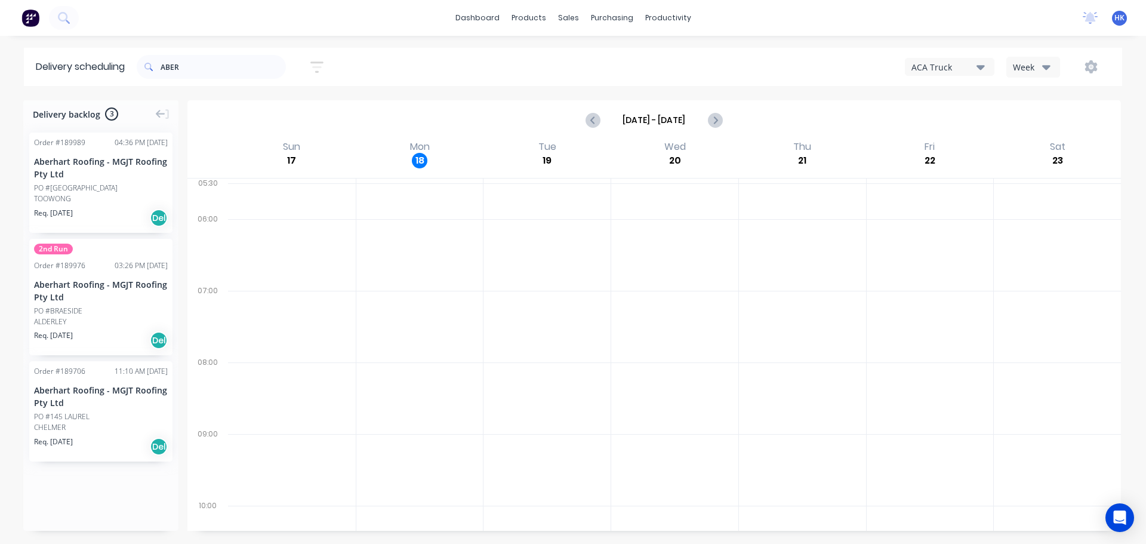
click at [659, 126] on input "Aug 17 - Aug 23" at bounding box center [654, 120] width 106 height 18
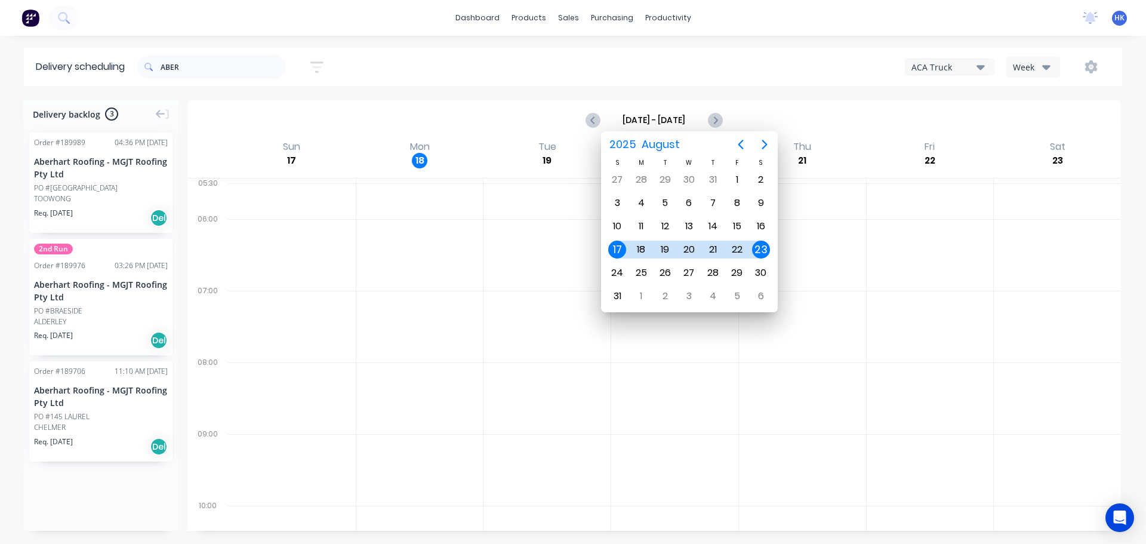
click at [643, 248] on div "18" at bounding box center [641, 250] width 18 height 18
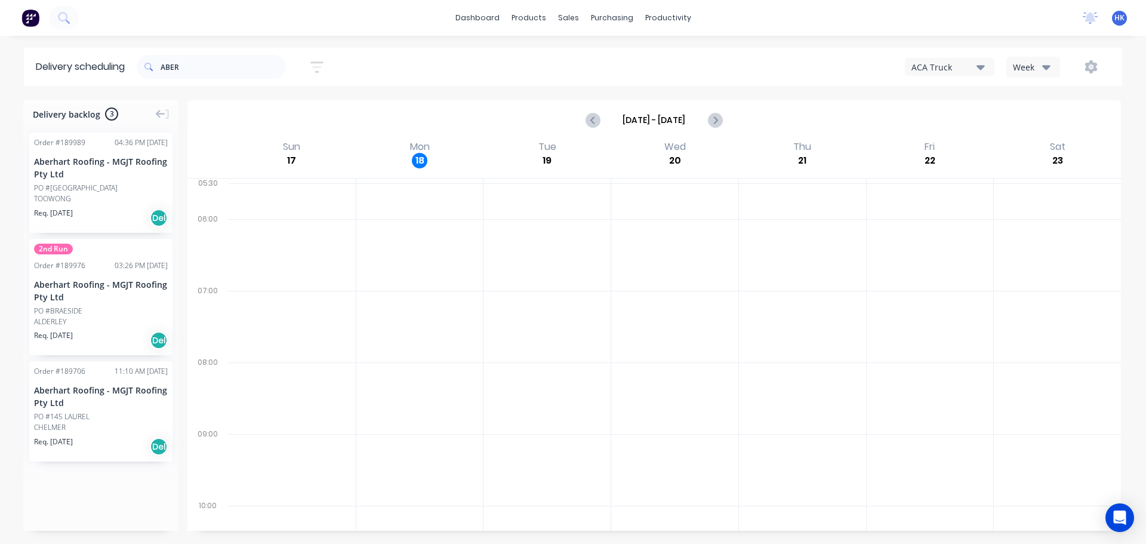
click at [107, 317] on div "ALDERLEY" at bounding box center [101, 321] width 134 height 11
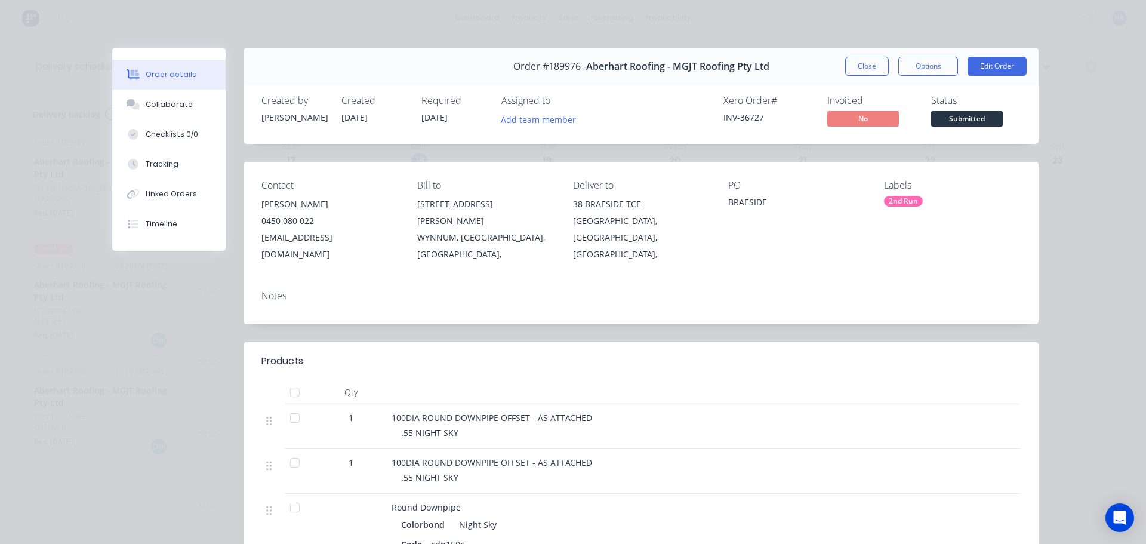
drag, startPoint x: 418, startPoint y: 119, endPoint x: 458, endPoint y: 125, distance: 40.5
click at [458, 125] on div "Required 20/08/25" at bounding box center [455, 112] width 66 height 35
click at [854, 67] on button "Close" at bounding box center [868, 66] width 44 height 19
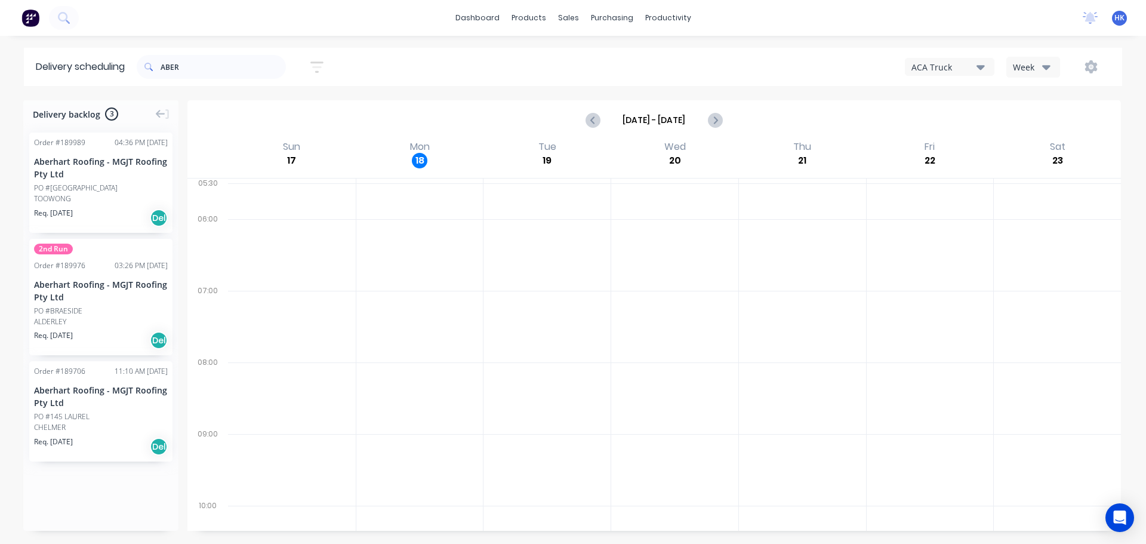
click at [659, 123] on input "Aug 17 - Aug 23" at bounding box center [654, 120] width 106 height 18
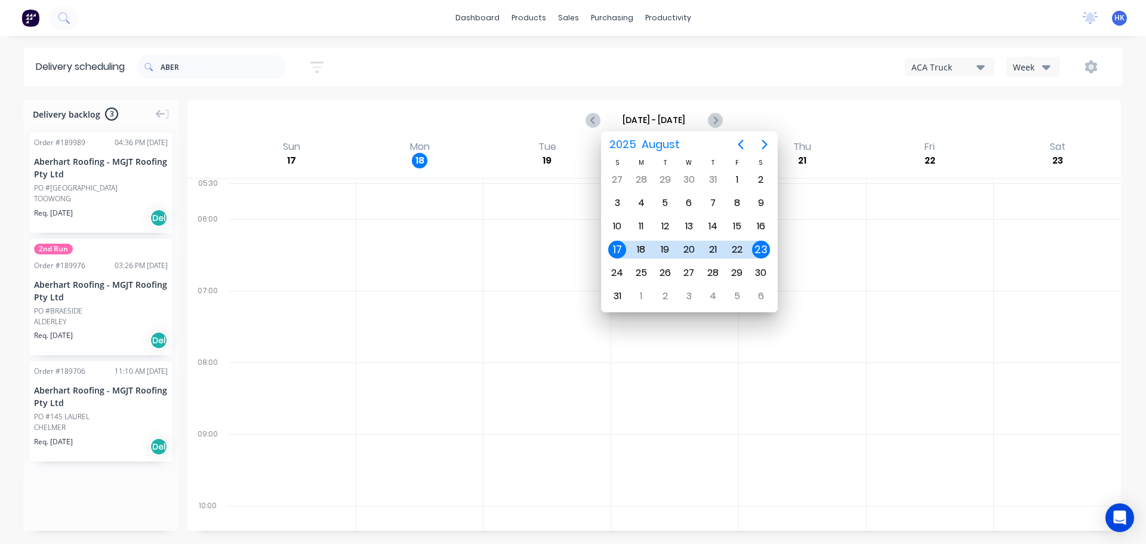
click at [640, 250] on div "18" at bounding box center [641, 250] width 18 height 18
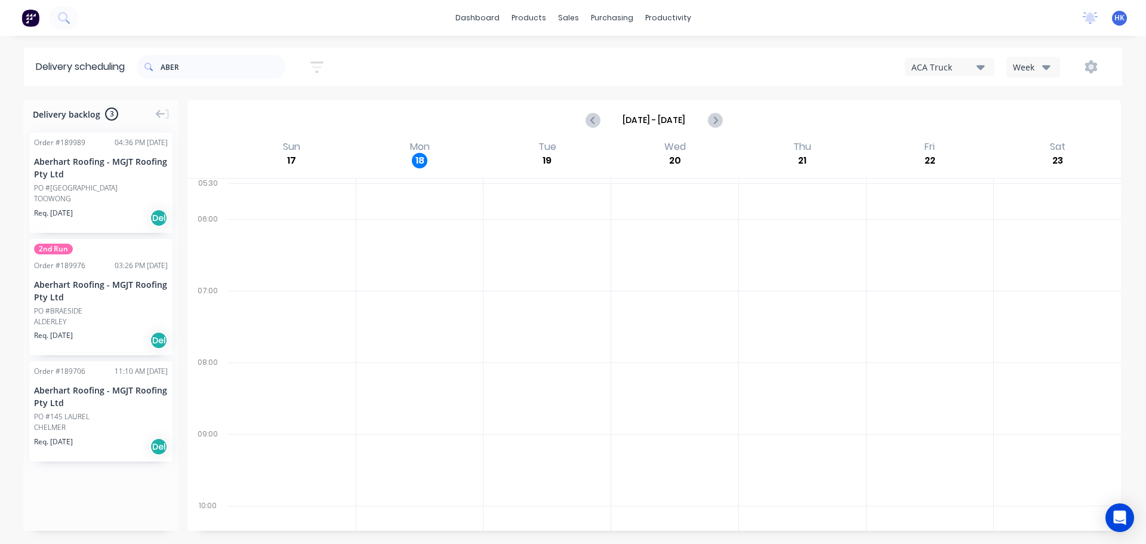
click at [632, 122] on input "Aug 17 - Aug 23" at bounding box center [654, 120] width 106 height 18
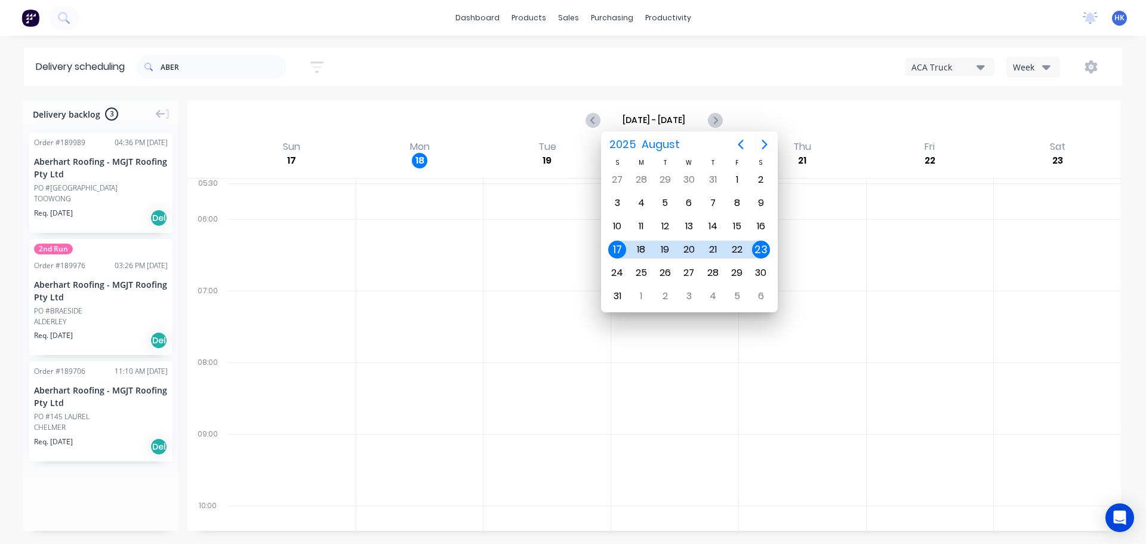
click at [1037, 75] on button "Week" at bounding box center [1034, 67] width 54 height 21
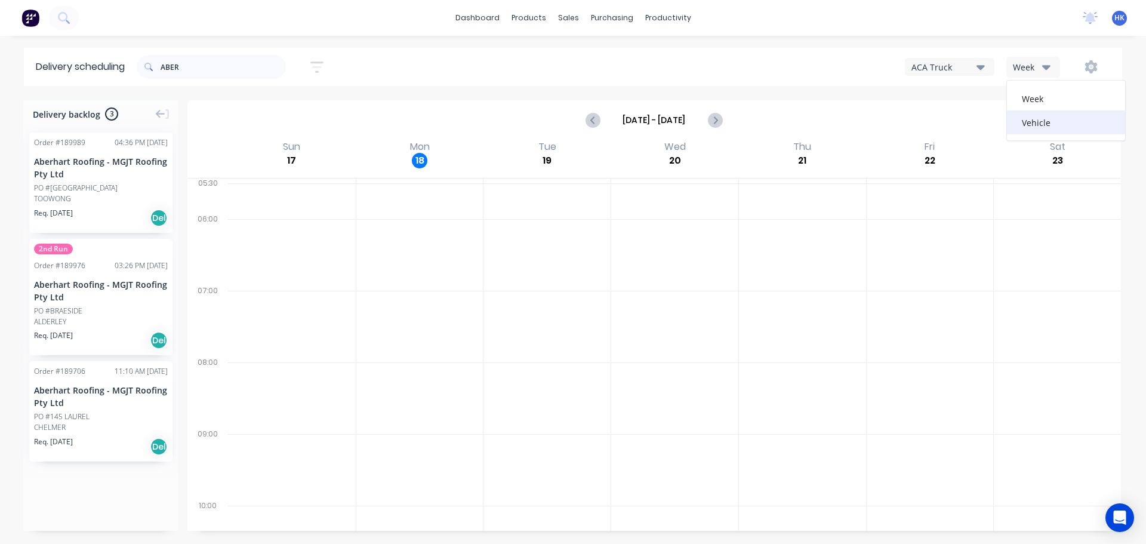
click at [1034, 121] on div "Vehicle" at bounding box center [1066, 122] width 118 height 24
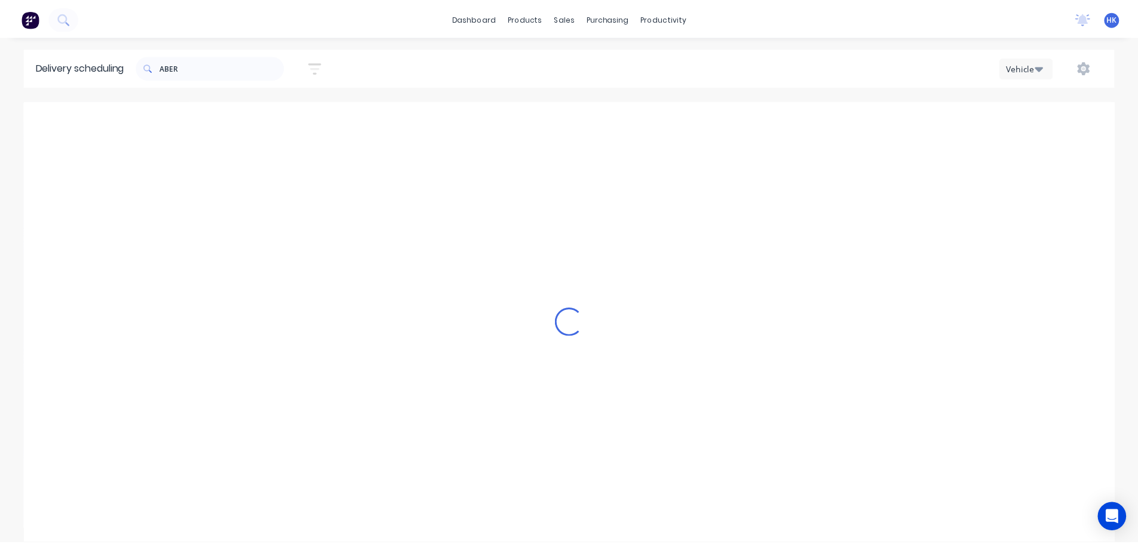
scroll to position [0, 1]
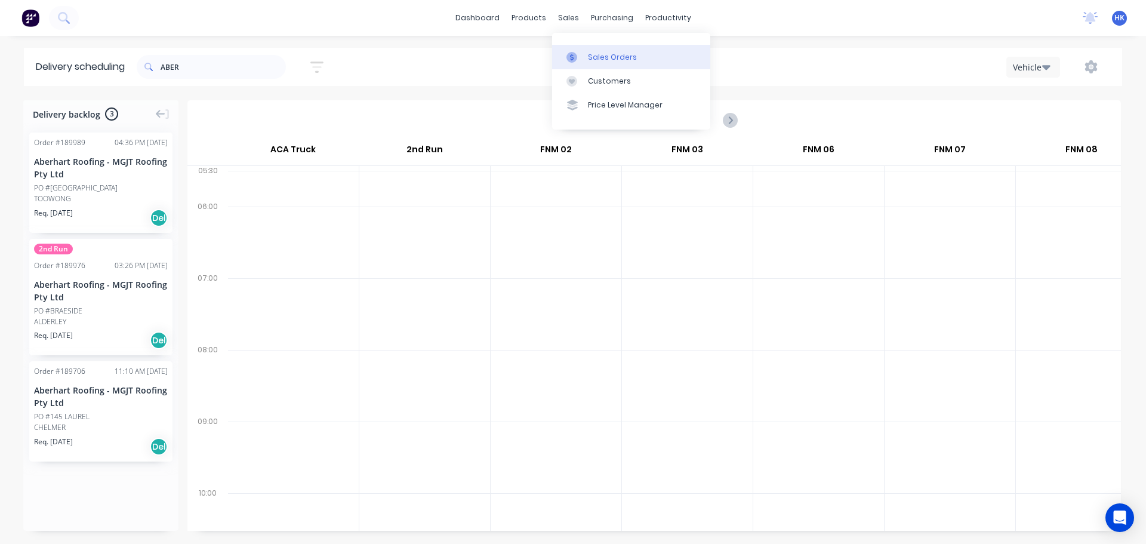
click at [597, 50] on link "Sales Orders" at bounding box center [631, 57] width 158 height 24
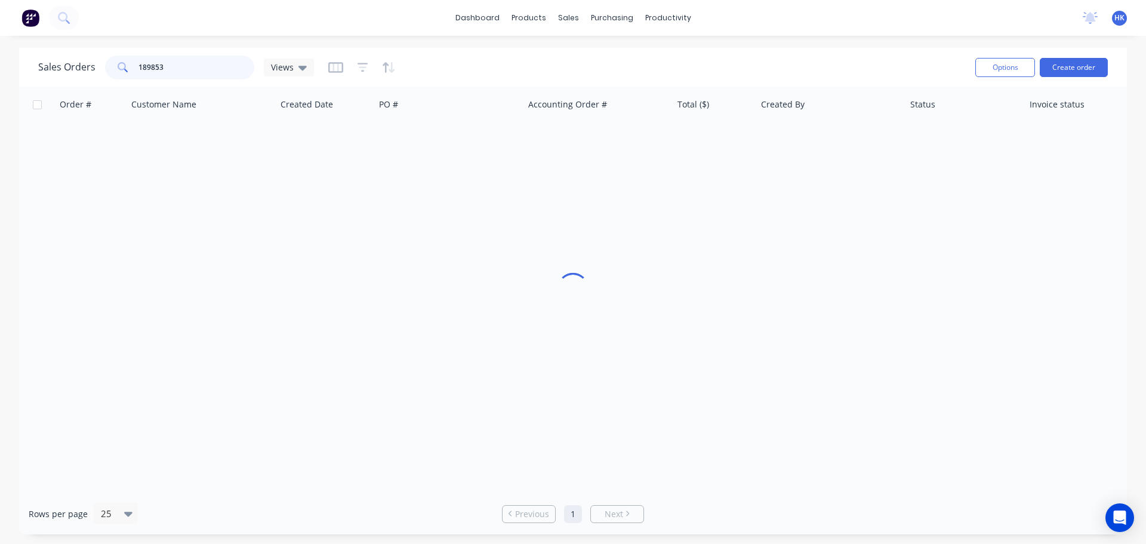
drag, startPoint x: 207, startPoint y: 62, endPoint x: 128, endPoint y: 74, distance: 79.2
click at [128, 74] on div "189853" at bounding box center [179, 68] width 149 height 24
type input "metre"
click at [595, 84] on div "Customers" at bounding box center [609, 81] width 43 height 11
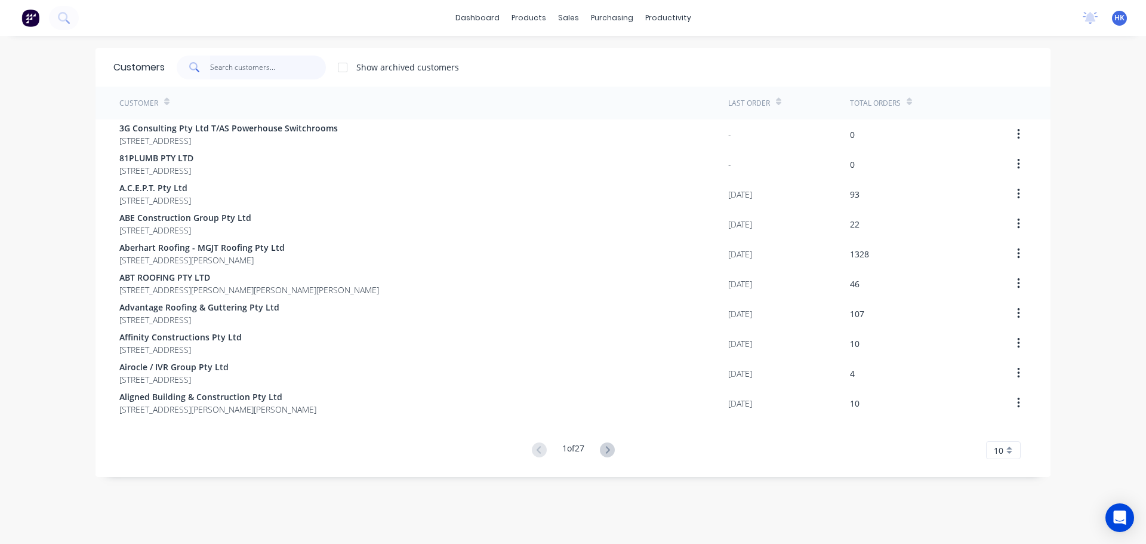
click at [214, 73] on input "text" at bounding box center [268, 68] width 116 height 24
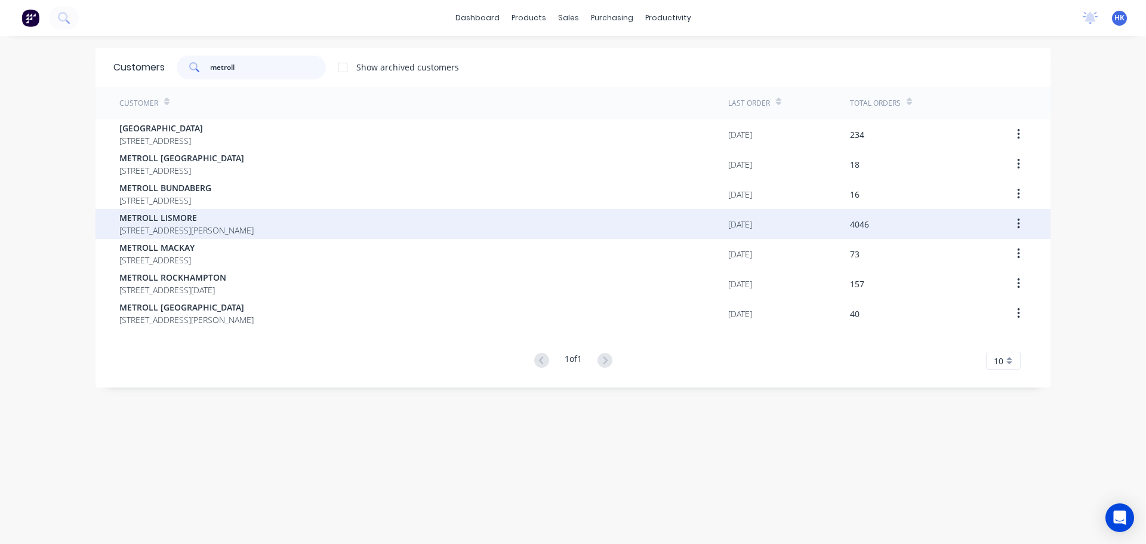
type input "metroll"
click at [235, 221] on span "METROLL LISMORE" at bounding box center [186, 217] width 134 height 13
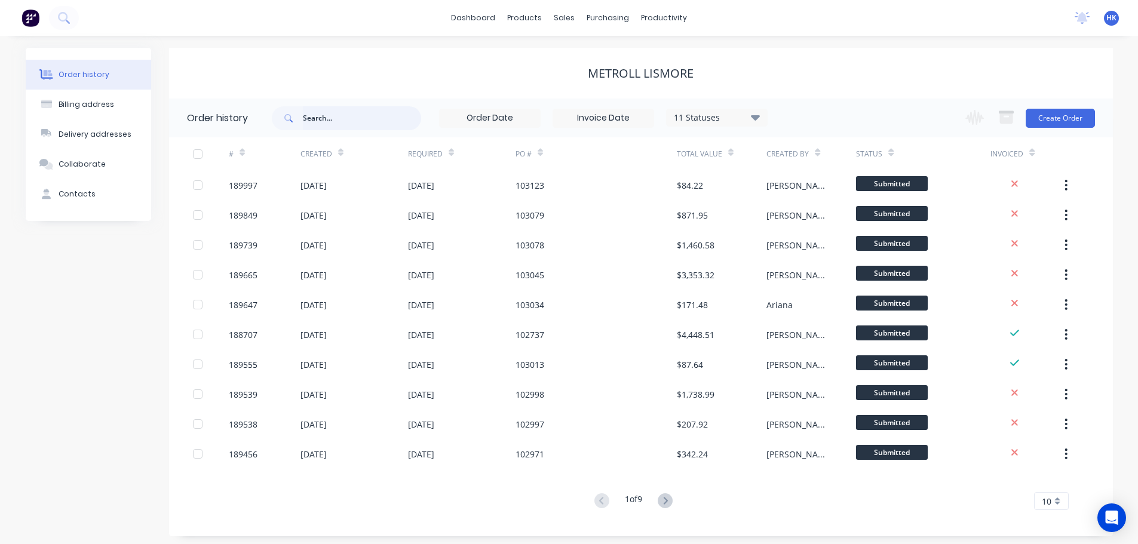
click at [335, 113] on input "text" at bounding box center [362, 118] width 118 height 24
type input "102998"
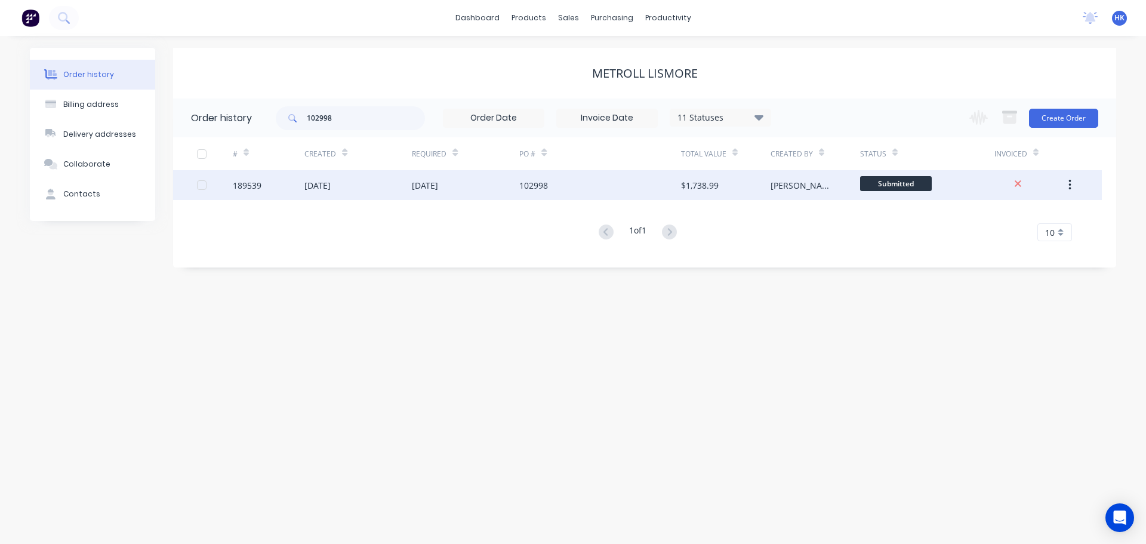
click at [517, 185] on div "[DATE]" at bounding box center [465, 185] width 107 height 30
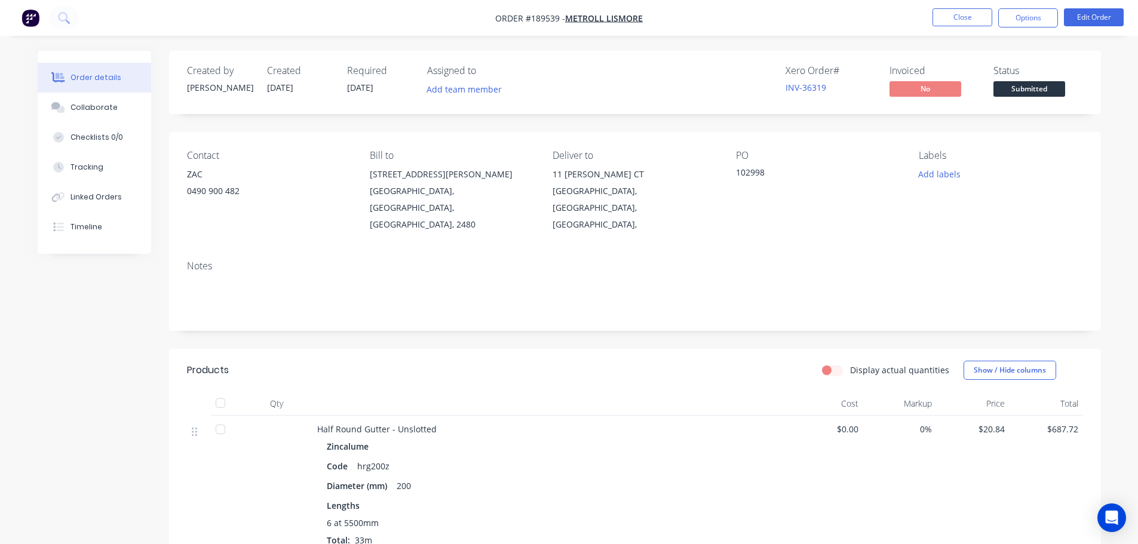
click at [948, 30] on nav "Order #189539 - METROLL LISMORE Close Options Edit Order" at bounding box center [569, 18] width 1138 height 36
click at [952, 20] on button "Close" at bounding box center [962, 17] width 60 height 18
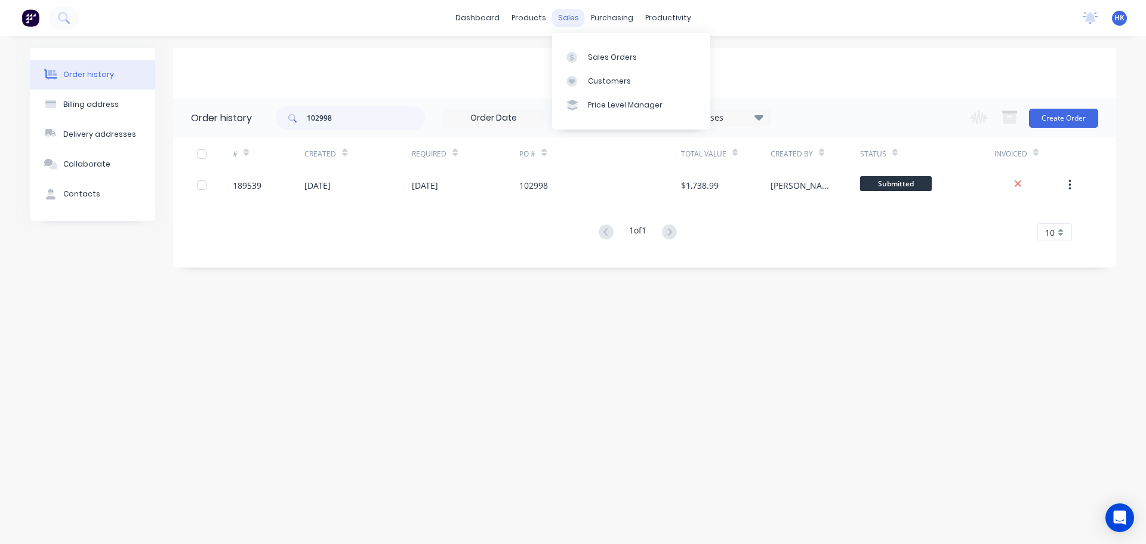
click at [577, 19] on div "sales" at bounding box center [568, 18] width 33 height 18
click at [608, 79] on div "Customers" at bounding box center [609, 81] width 43 height 11
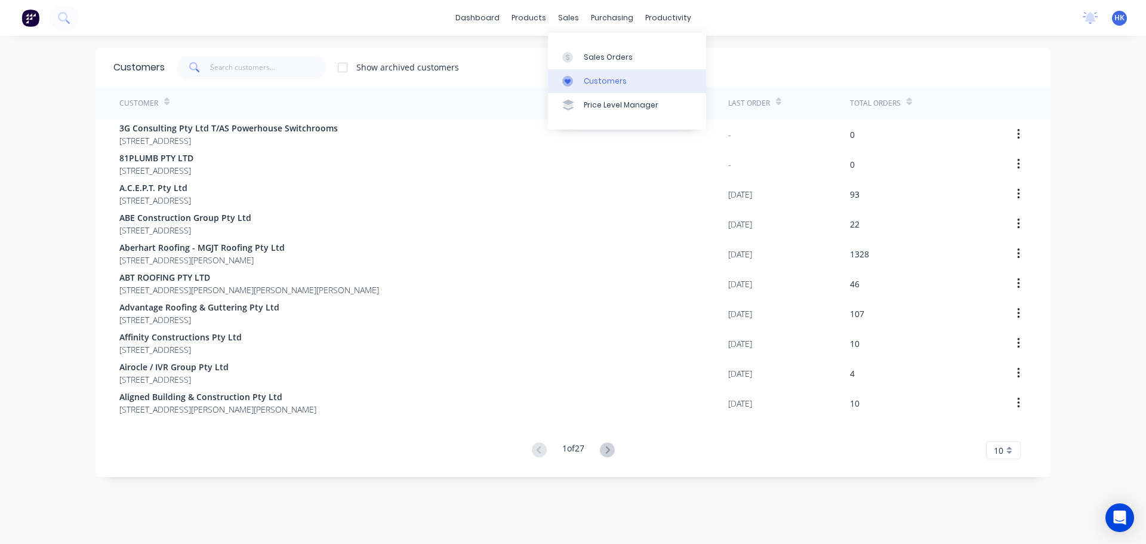
click at [591, 73] on link "Customers" at bounding box center [627, 81] width 158 height 24
click at [263, 57] on input "text" at bounding box center [268, 68] width 116 height 24
click at [702, 108] on div "Delivery Scheduling" at bounding box center [704, 105] width 75 height 11
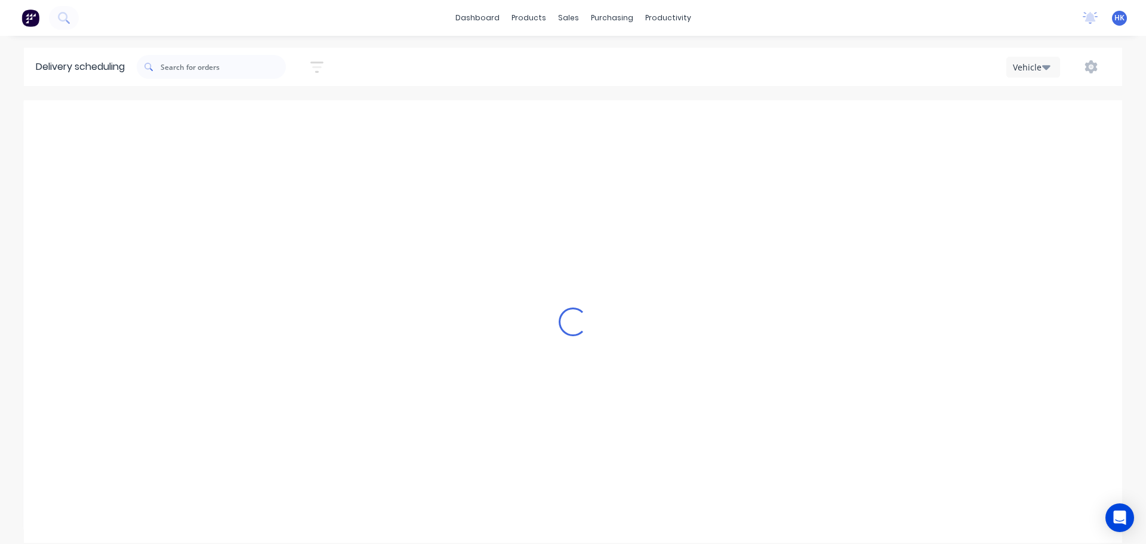
scroll to position [0, 1]
click at [1041, 66] on div "Vehicle" at bounding box center [1030, 67] width 35 height 13
click at [205, 64] on input "text" at bounding box center [223, 67] width 125 height 24
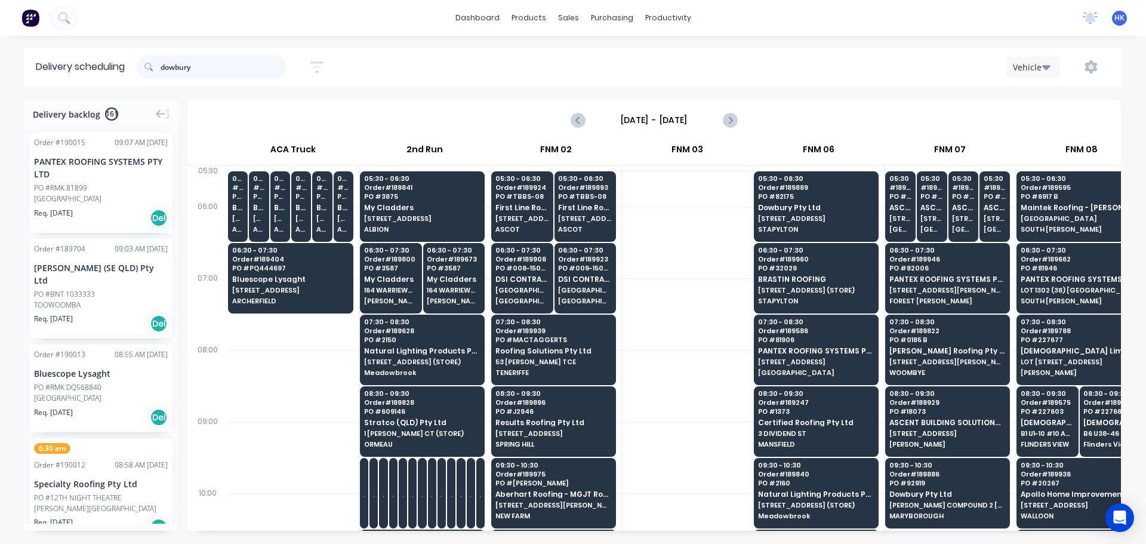
type input "dowbury"
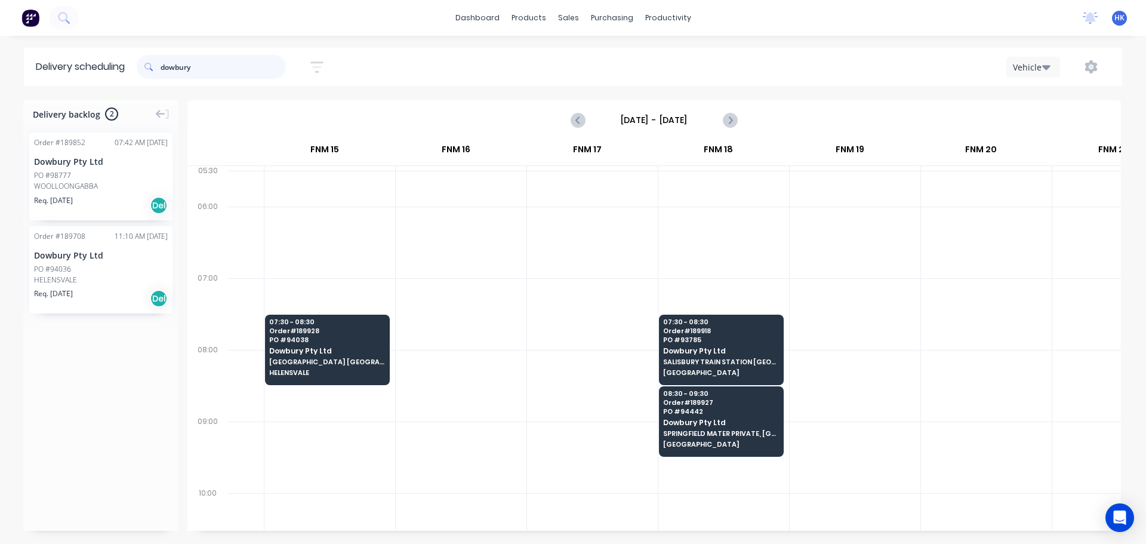
scroll to position [0, 1548]
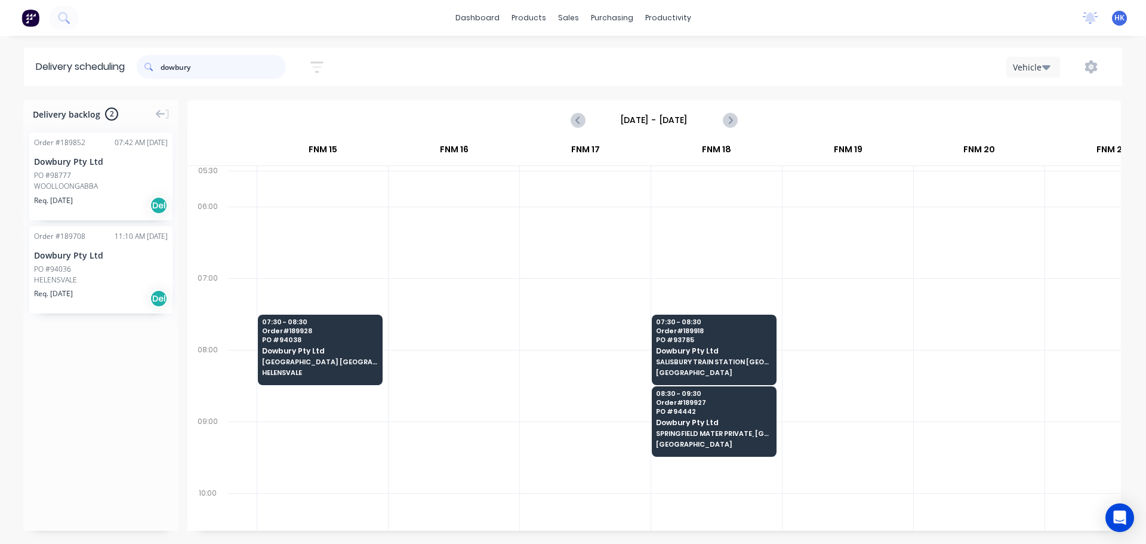
drag, startPoint x: 225, startPoint y: 71, endPoint x: 161, endPoint y: 60, distance: 64.3
click at [161, 59] on div "dowbury" at bounding box center [211, 67] width 149 height 24
click at [276, 67] on input "text" at bounding box center [223, 67] width 125 height 24
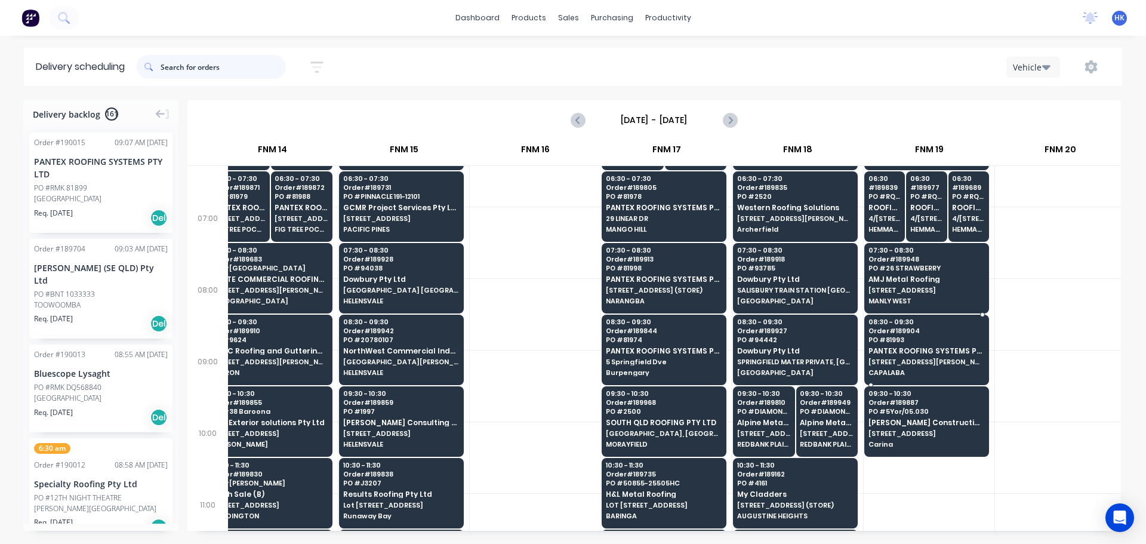
scroll to position [60, 1467]
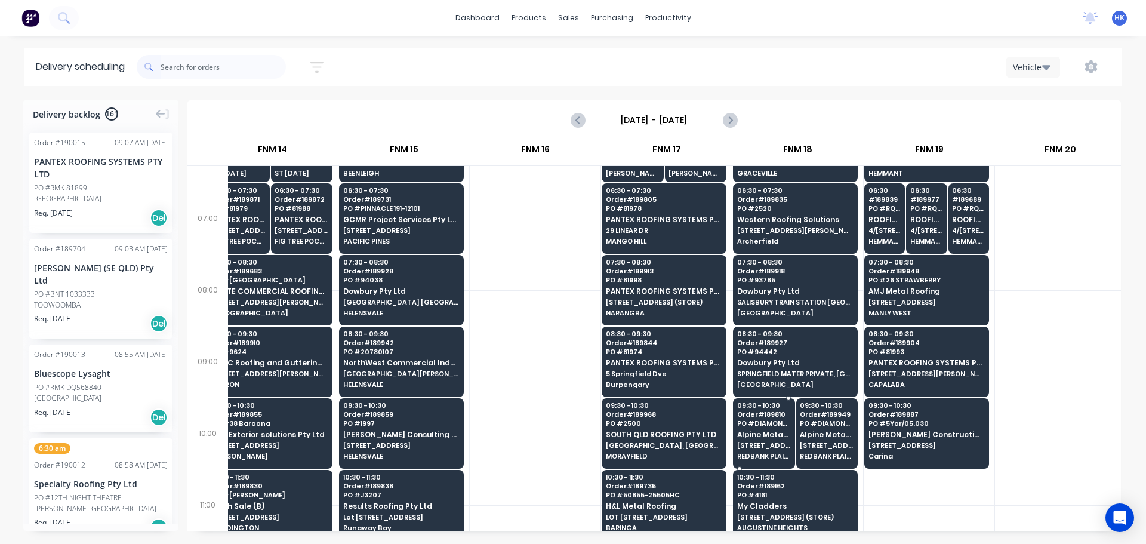
click at [764, 429] on div "09:30 - 10:30 Order # 189810 PO # DIAMOND 7003 Alpine Metal Roofing Pty Ltd 700…" at bounding box center [764, 431] width 61 height 67
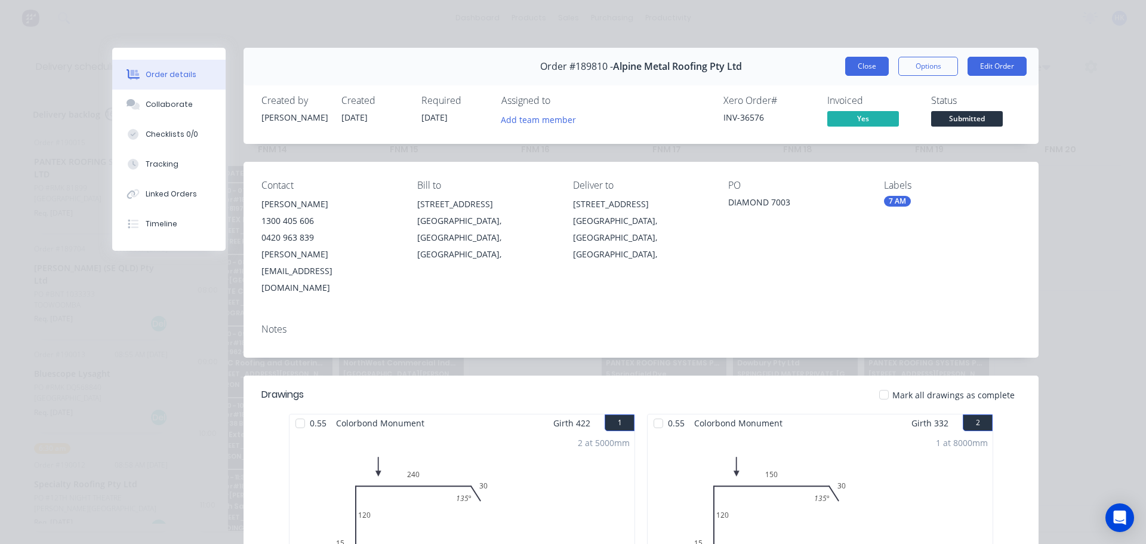
click at [850, 60] on button "Close" at bounding box center [868, 66] width 44 height 19
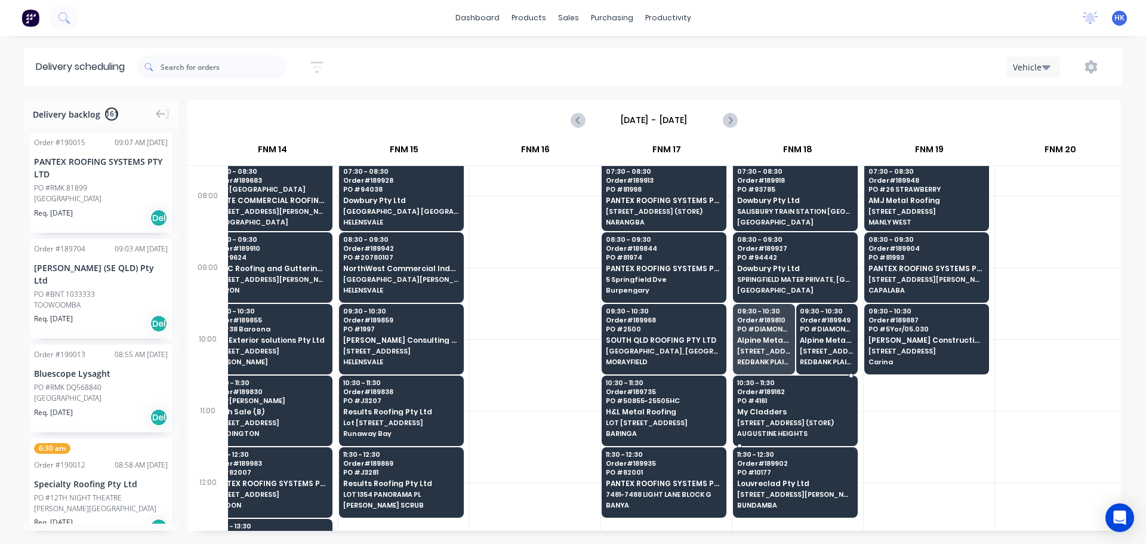
scroll to position [179, 1467]
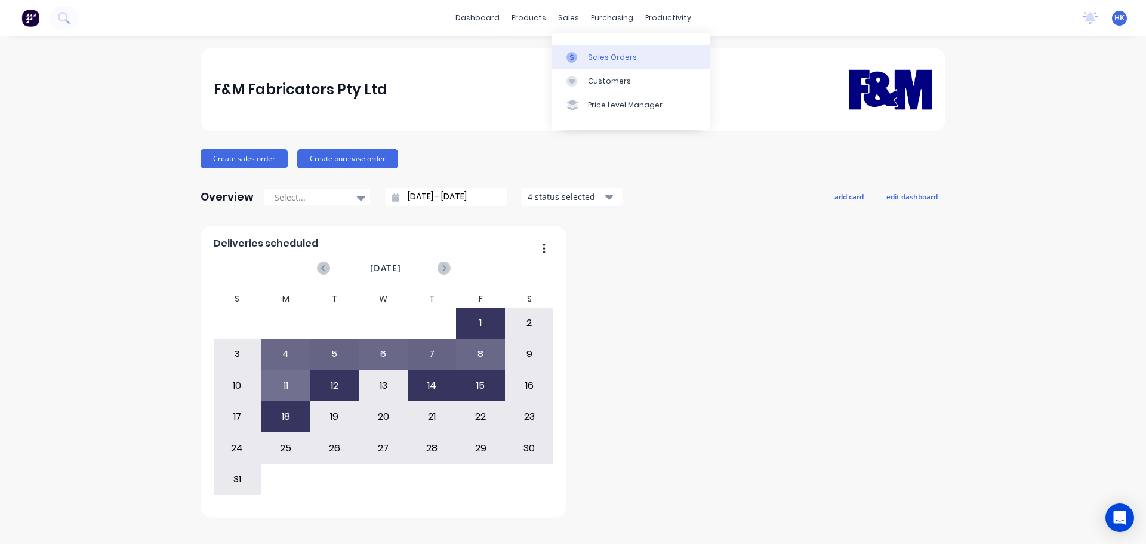
drag, startPoint x: 591, startPoint y: 44, endPoint x: 595, endPoint y: 54, distance: 11.5
click at [592, 44] on div "Sales Orders Customers Price Level Manager" at bounding box center [631, 81] width 158 height 96
click at [596, 54] on div "Sales Orders" at bounding box center [612, 57] width 49 height 11
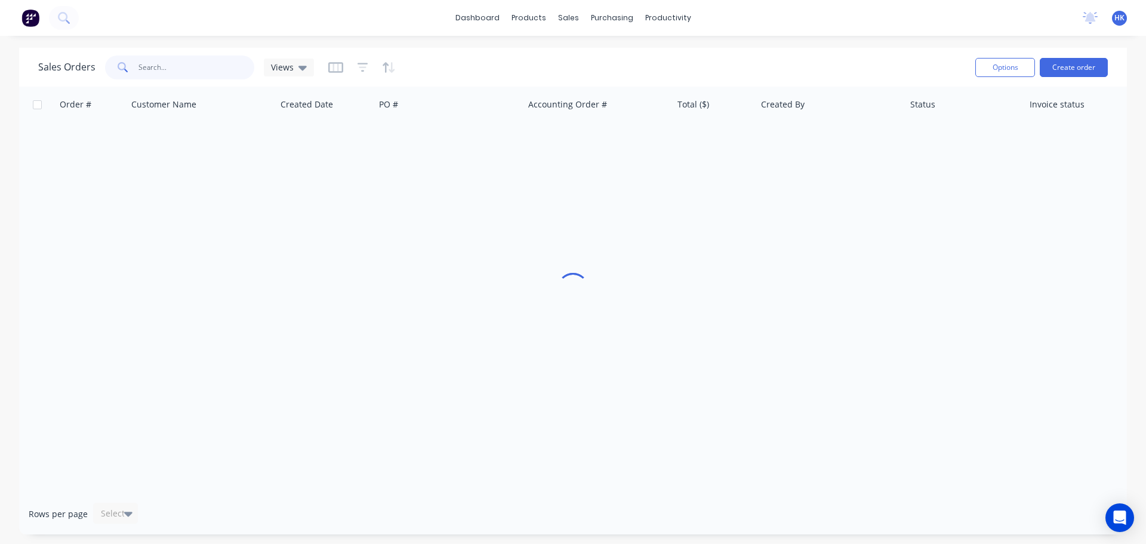
click at [181, 67] on input "text" at bounding box center [197, 68] width 116 height 24
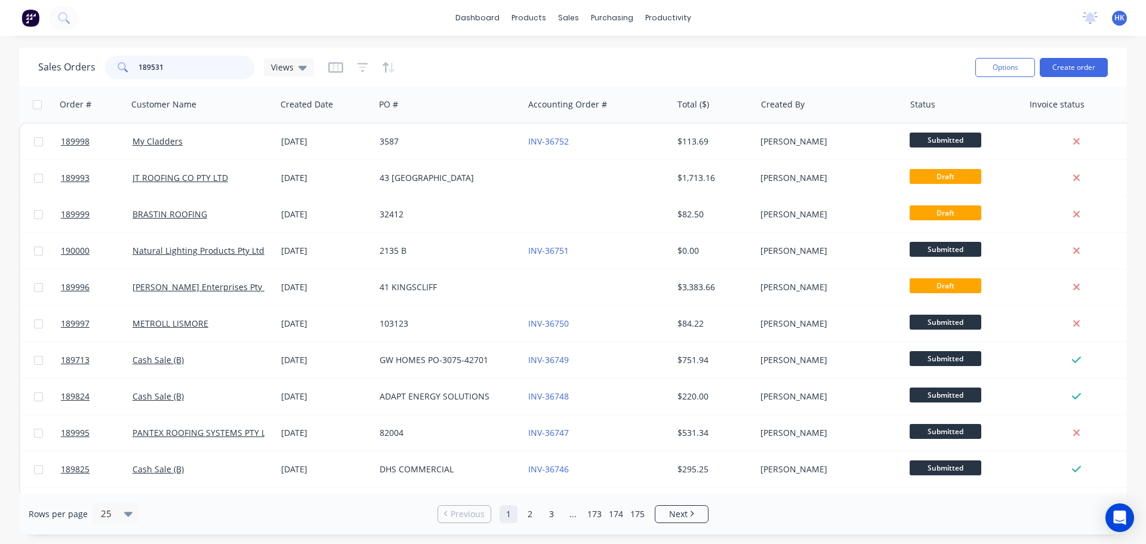
type input "189531"
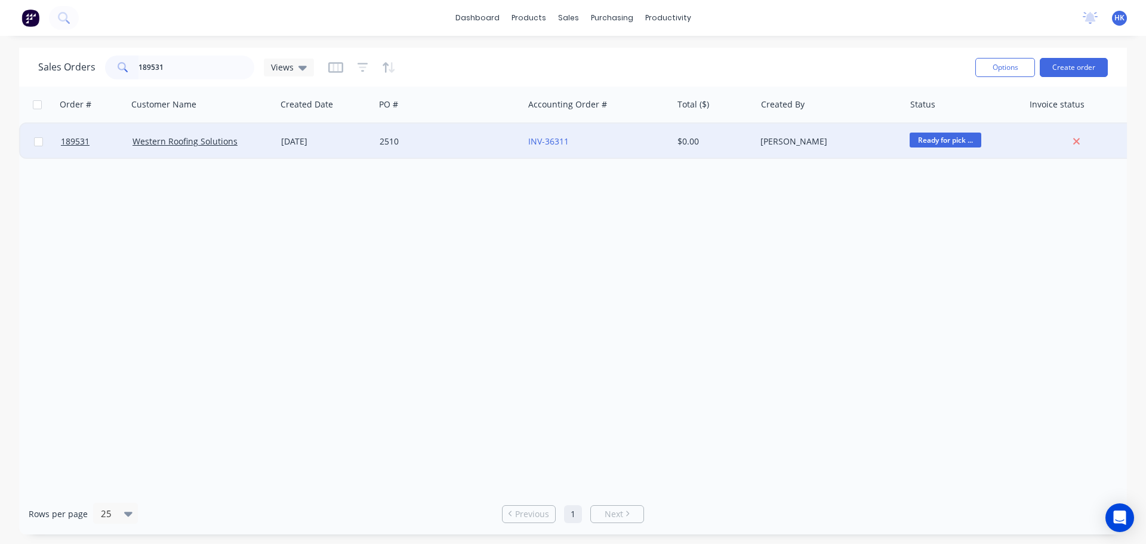
click at [414, 150] on div "2510" at bounding box center [449, 142] width 149 height 36
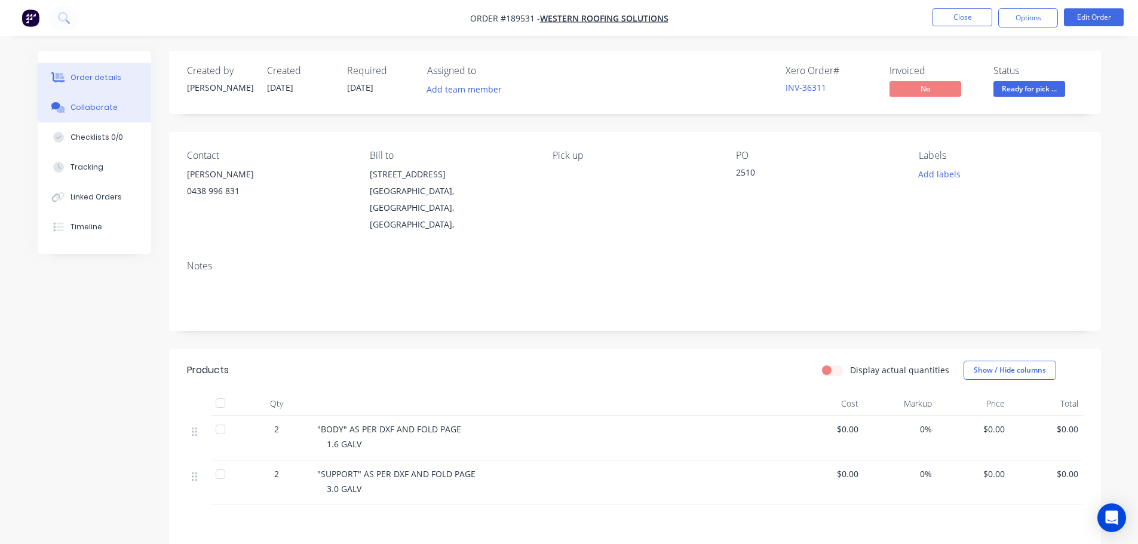
click at [108, 113] on button "Collaborate" at bounding box center [94, 108] width 113 height 30
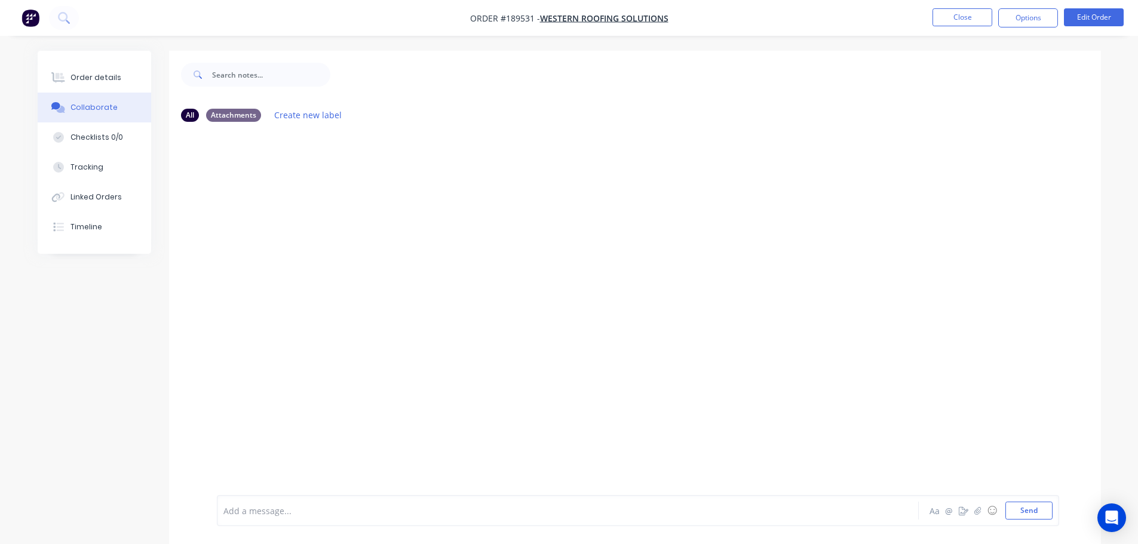
click at [285, 507] on div at bounding box center [534, 511] width 621 height 13
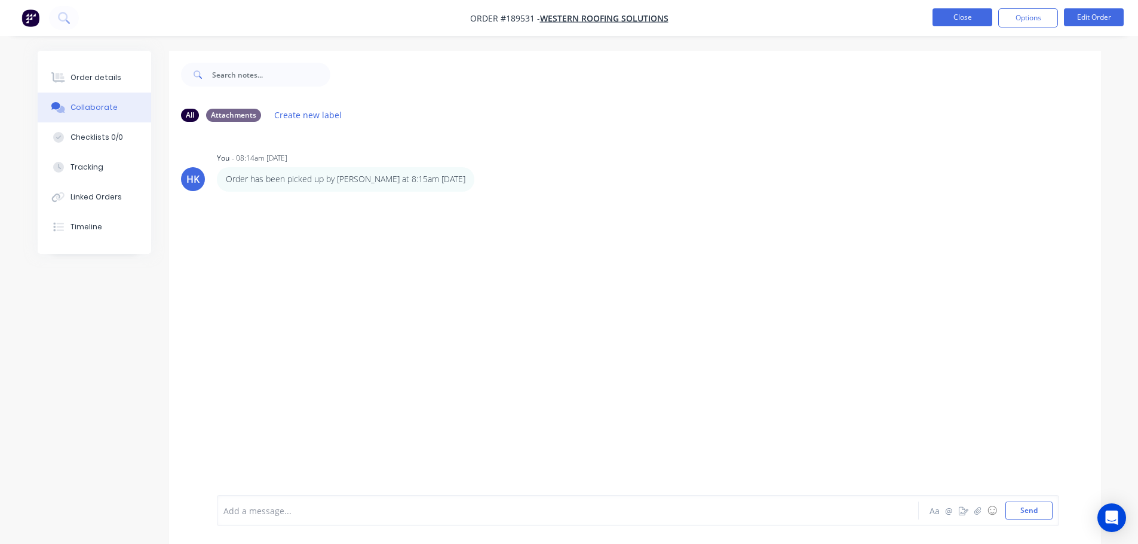
click at [946, 18] on button "Close" at bounding box center [962, 17] width 60 height 18
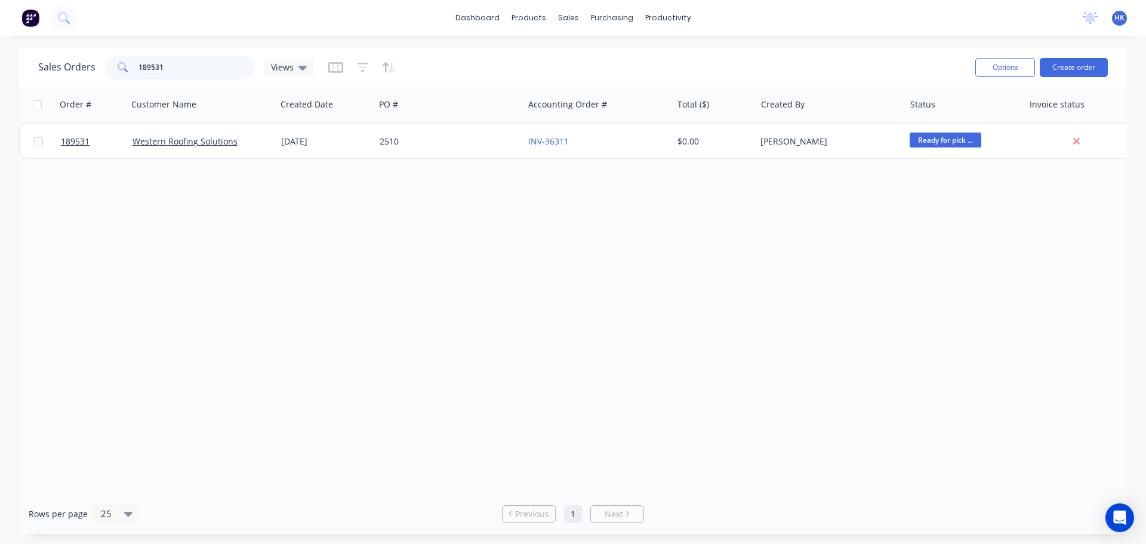
drag, startPoint x: 225, startPoint y: 63, endPoint x: 53, endPoint y: 89, distance: 174.0
click at [53, 89] on div "Sales Orders 189531 Views Options Create order Order # Customer Name Created Da…" at bounding box center [573, 291] width 1108 height 487
type input "189970"
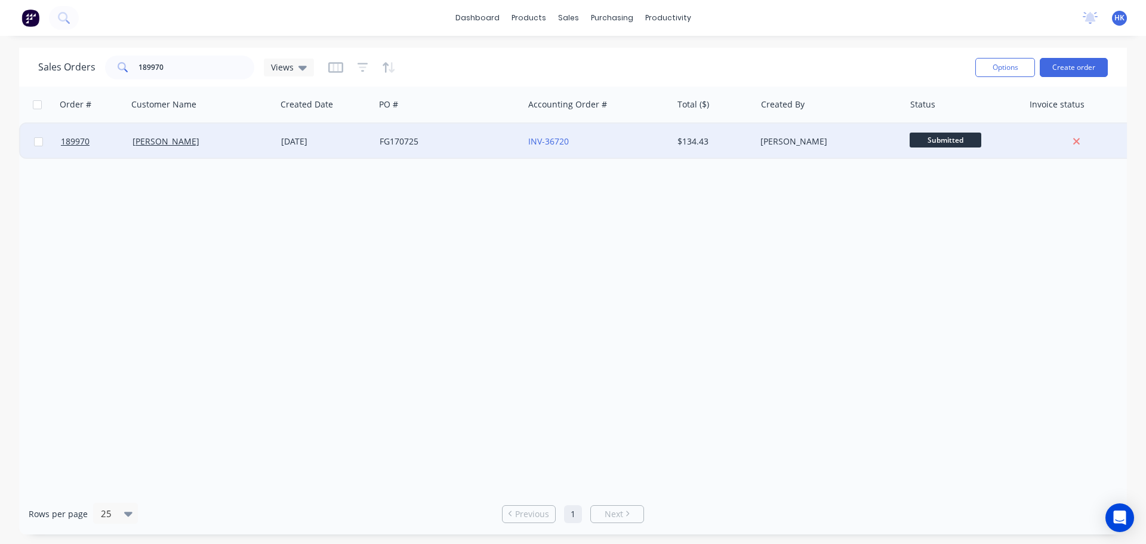
click at [383, 144] on div "FG170725" at bounding box center [446, 142] width 133 height 12
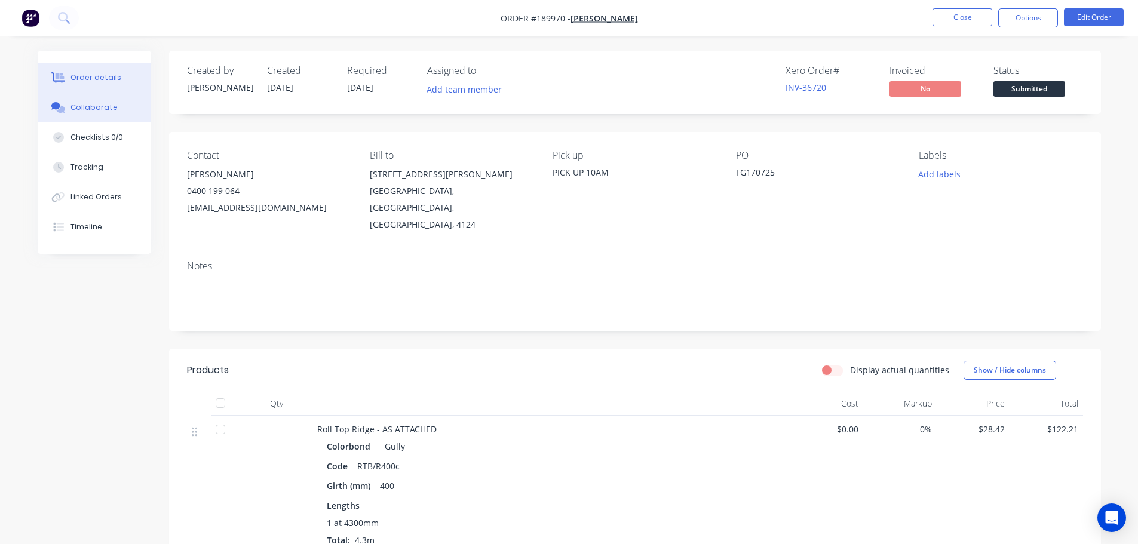
click at [103, 101] on button "Collaborate" at bounding box center [94, 108] width 113 height 30
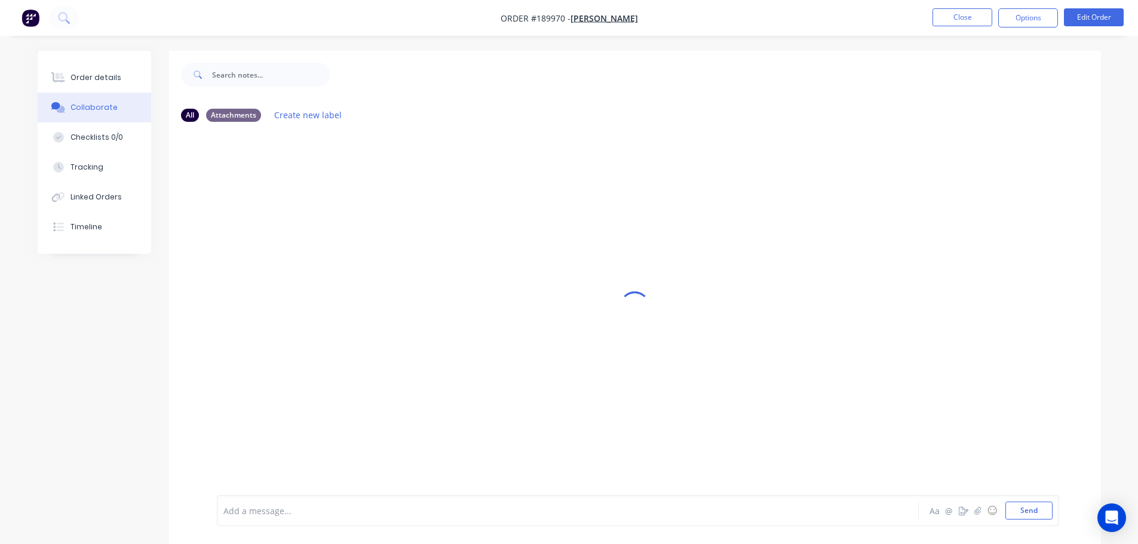
click at [319, 510] on div at bounding box center [534, 511] width 621 height 13
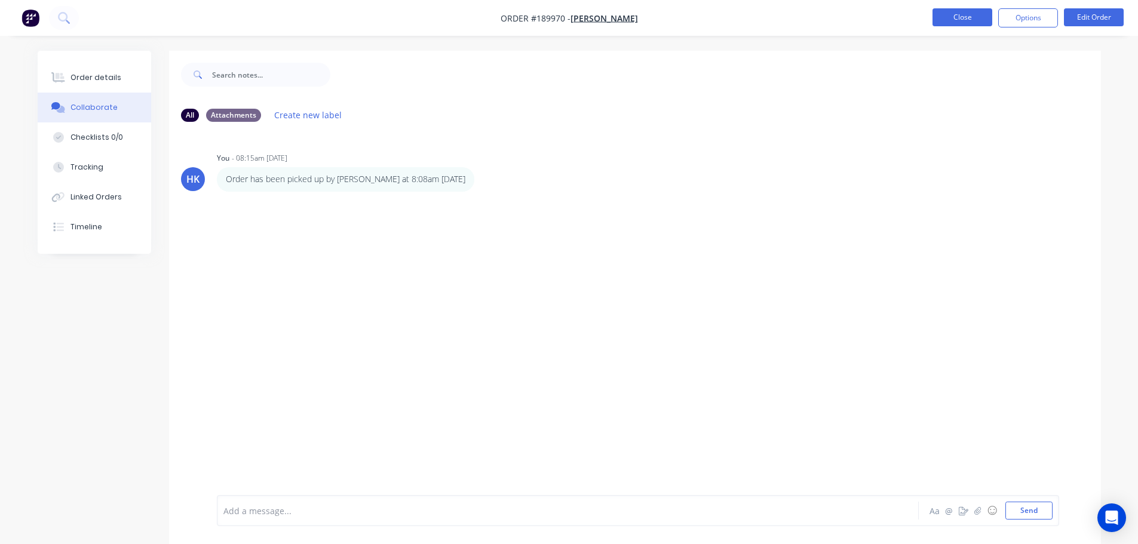
click at [975, 25] on button "Close" at bounding box center [962, 17] width 60 height 18
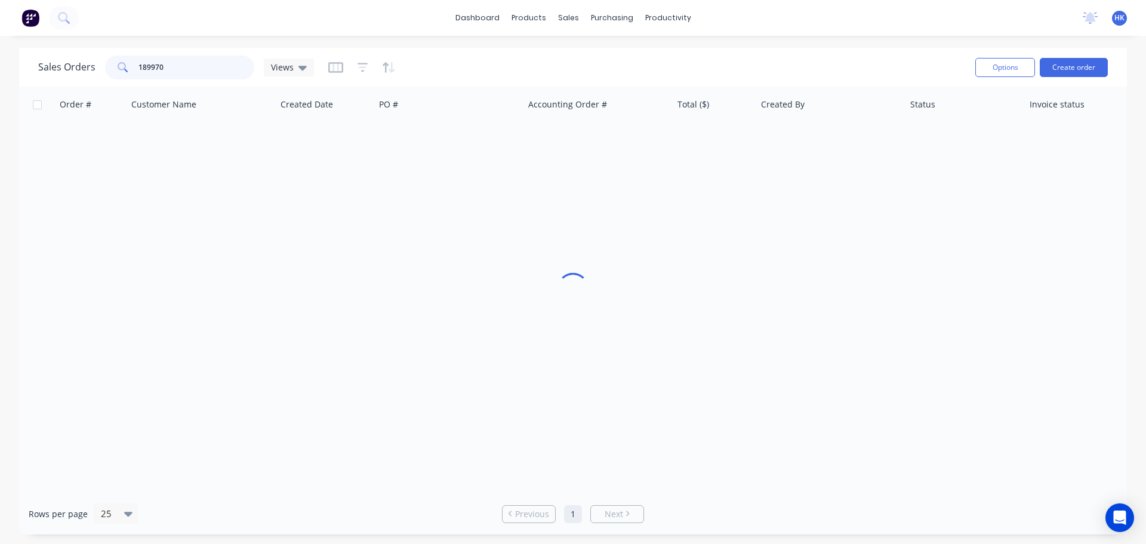
drag, startPoint x: 201, startPoint y: 65, endPoint x: 102, endPoint y: 71, distance: 99.3
click at [102, 71] on div "Sales Orders 189970 Views" at bounding box center [176, 68] width 276 height 24
type input "189826"
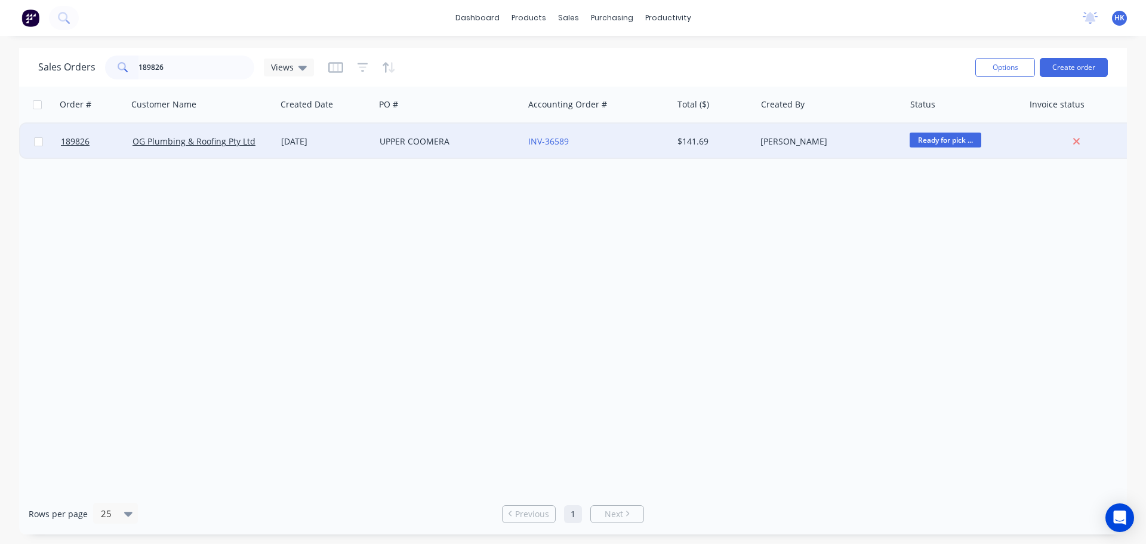
click at [451, 140] on div "UPPER COOMERA" at bounding box center [446, 142] width 133 height 12
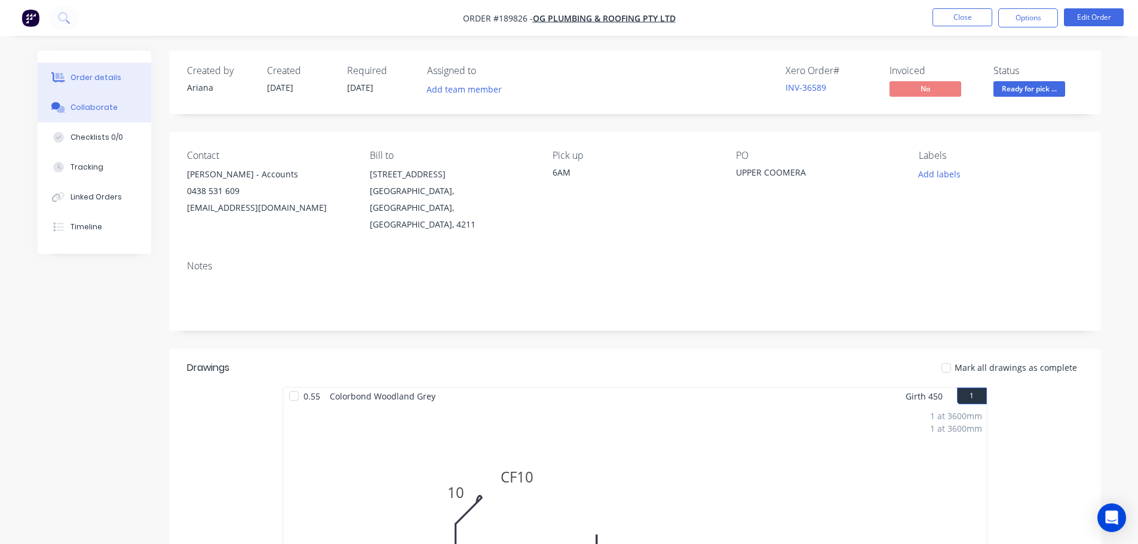
click at [121, 107] on button "Collaborate" at bounding box center [94, 108] width 113 height 30
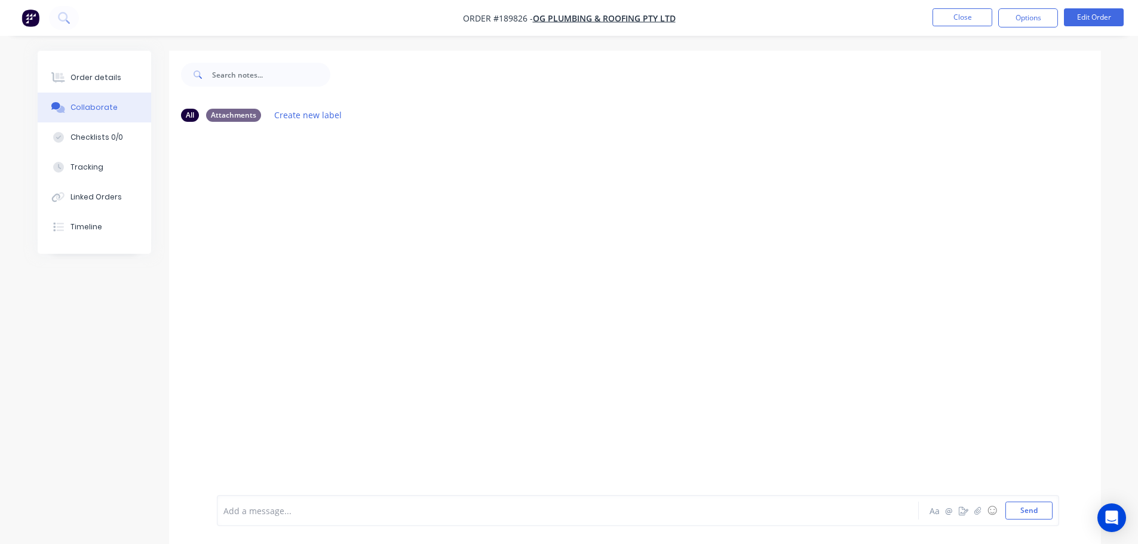
click at [288, 508] on div at bounding box center [534, 511] width 621 height 13
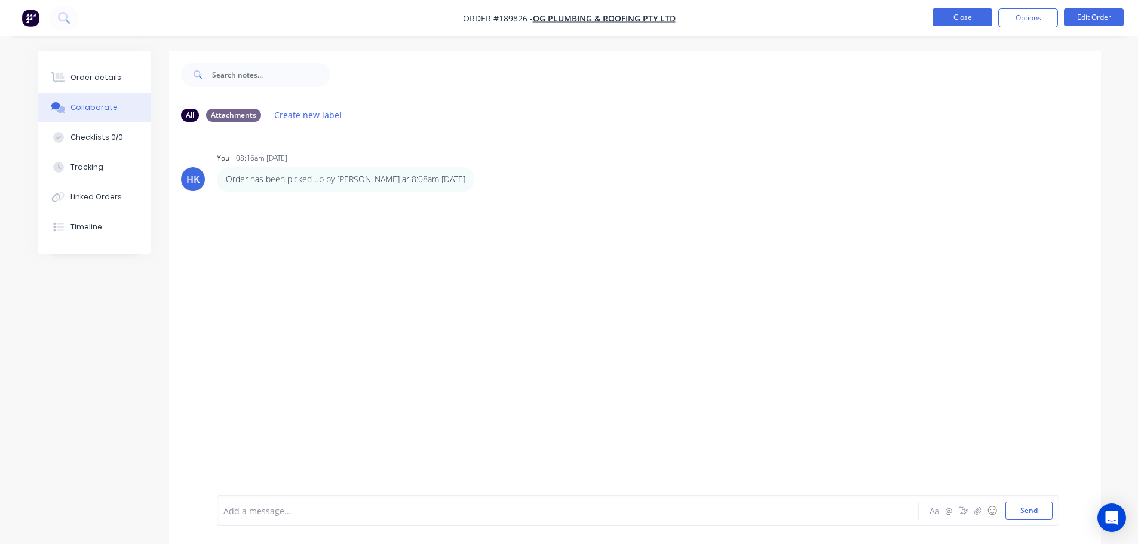
click at [960, 21] on button "Close" at bounding box center [962, 17] width 60 height 18
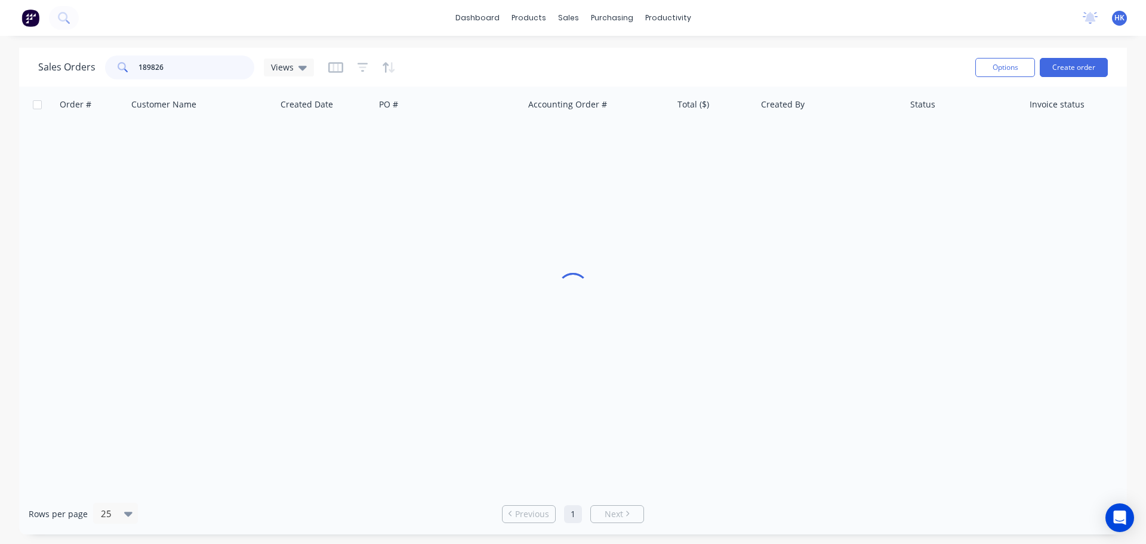
drag, startPoint x: 186, startPoint y: 70, endPoint x: 109, endPoint y: 70, distance: 77.0
click at [109, 70] on div "189826" at bounding box center [179, 68] width 149 height 24
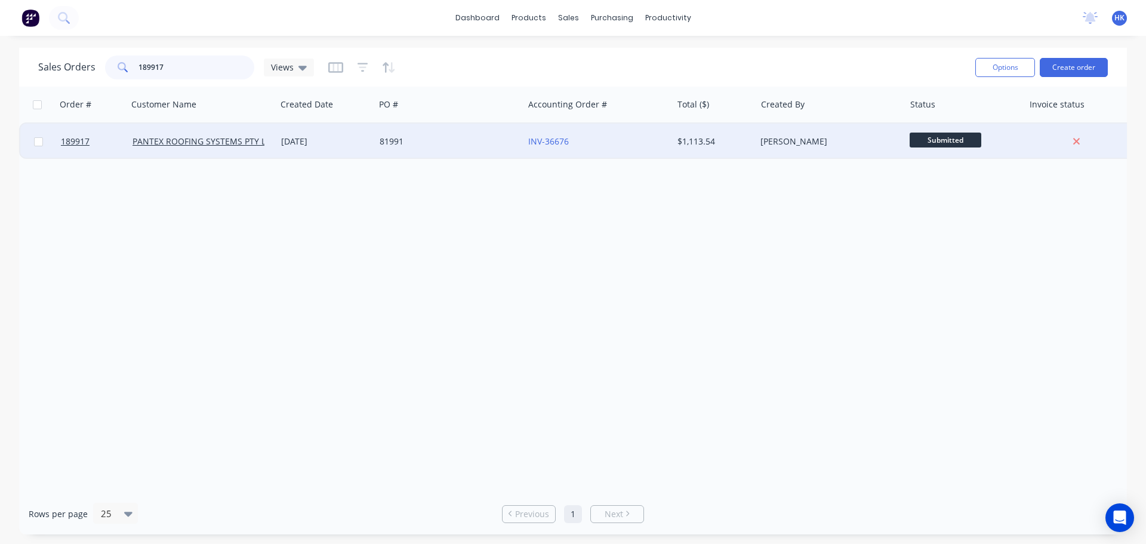
type input "189917"
click at [478, 146] on div "81991" at bounding box center [446, 142] width 133 height 12
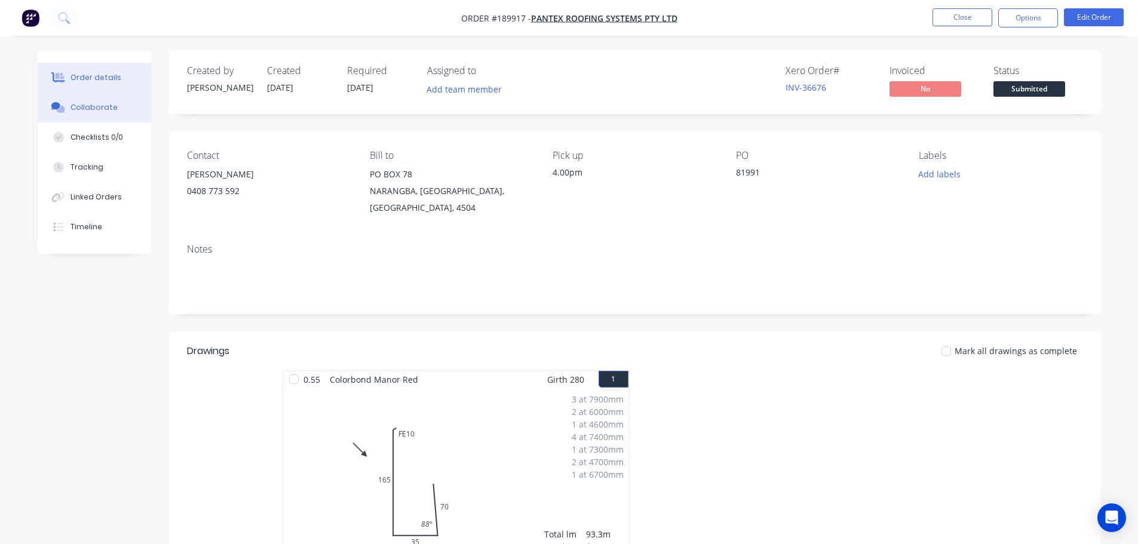
click at [102, 97] on button "Collaborate" at bounding box center [94, 108] width 113 height 30
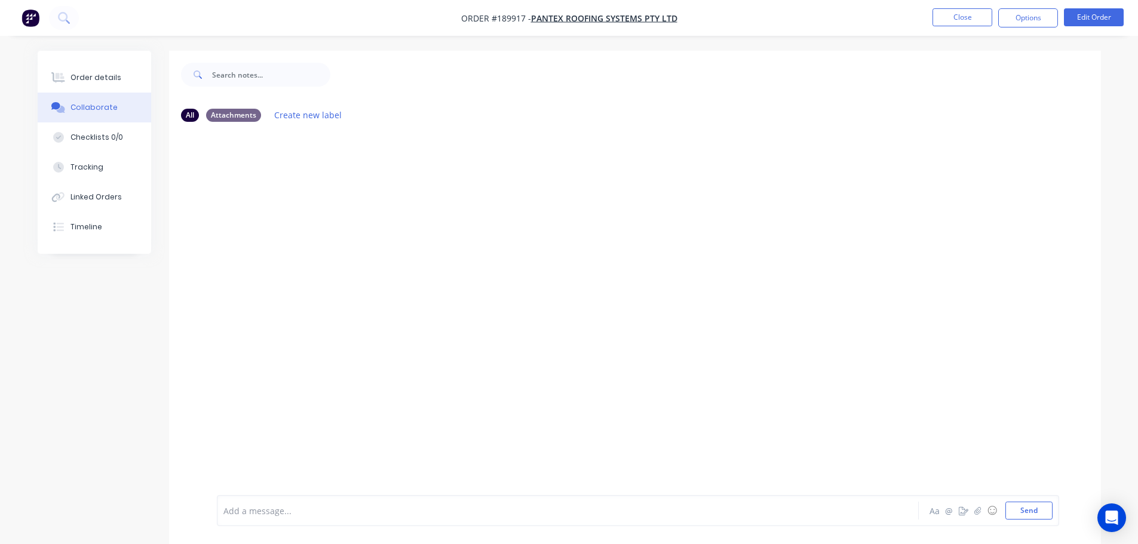
click at [294, 509] on div at bounding box center [534, 511] width 621 height 13
drag, startPoint x: 408, startPoint y: 507, endPoint x: 322, endPoint y: 527, distance: 87.6
click at [322, 527] on div "Order has been picked up - 15/08/225 Aa @ ☺ Send" at bounding box center [635, 510] width 932 height 67
copy span "- 15/08/225"
click at [961, 13] on button "Close" at bounding box center [962, 17] width 60 height 18
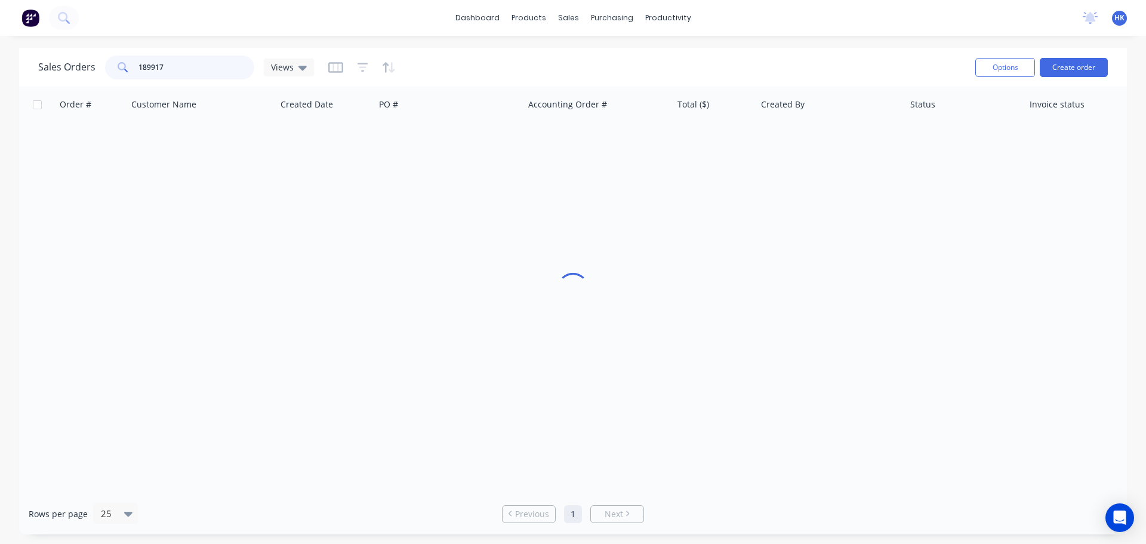
drag, startPoint x: 213, startPoint y: 64, endPoint x: 131, endPoint y: 72, distance: 81.5
click at [131, 72] on div "189917" at bounding box center [179, 68] width 149 height 24
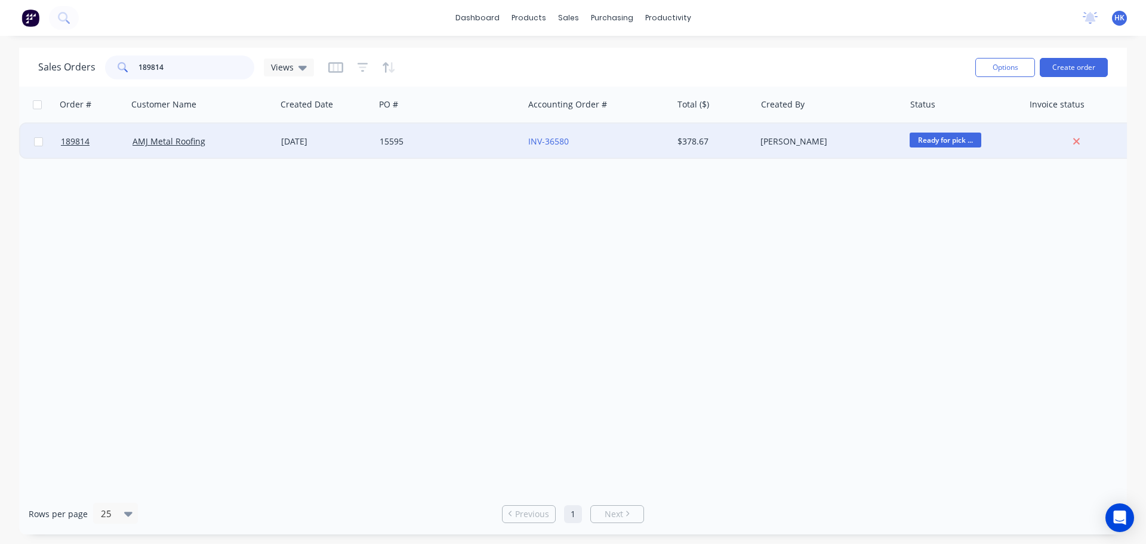
type input "189814"
click at [223, 130] on div "AMJ Metal Roofing" at bounding box center [202, 142] width 149 height 36
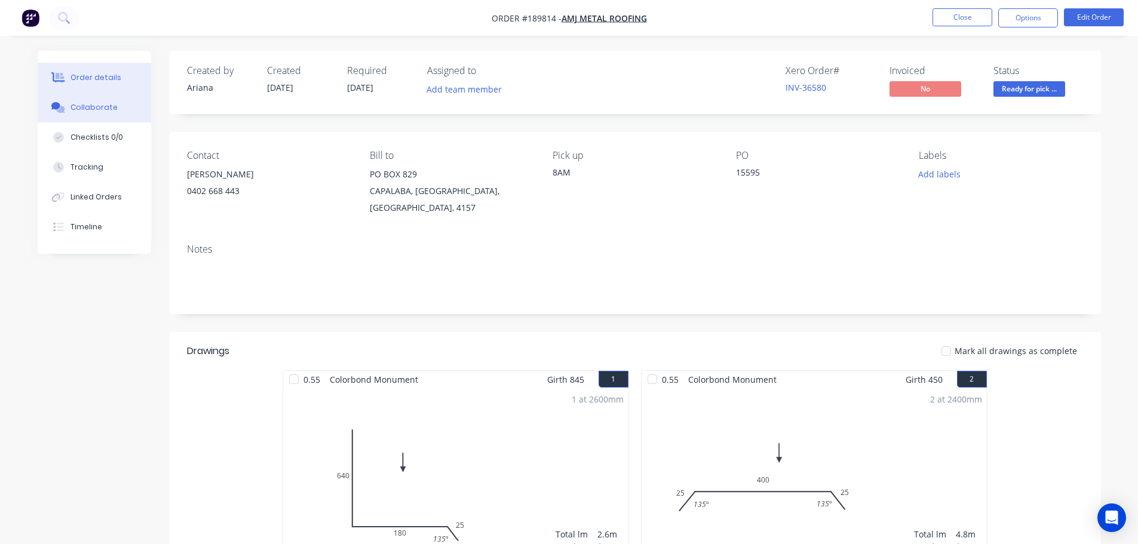
click at [109, 102] on div "Collaborate" at bounding box center [93, 107] width 47 height 11
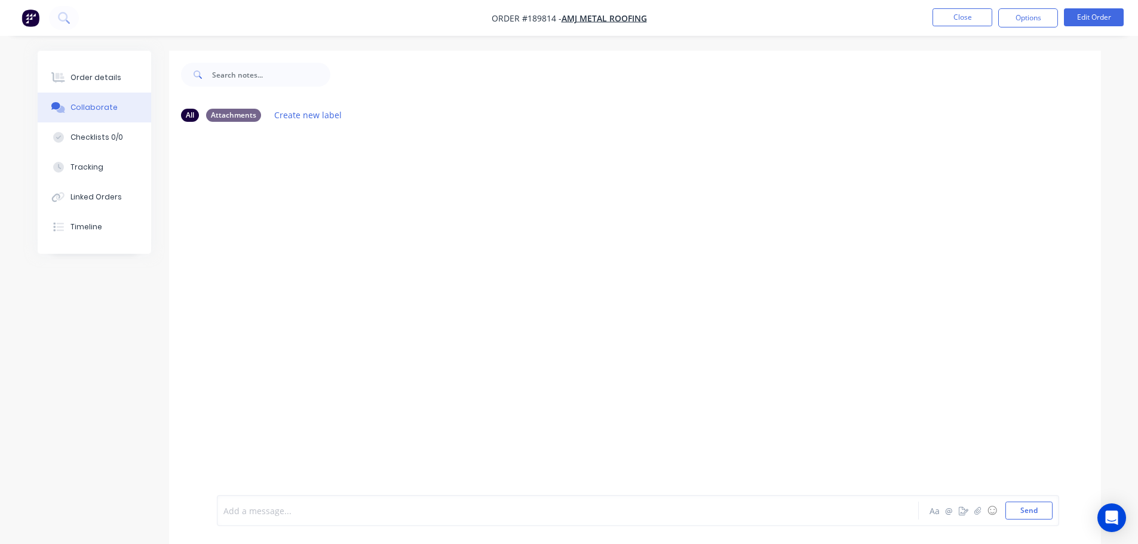
click at [328, 514] on div at bounding box center [534, 511] width 621 height 13
click at [387, 183] on icon "button" at bounding box center [387, 179] width 2 height 11
click at [404, 198] on button "Edit" at bounding box center [430, 201] width 75 height 20
click at [299, 514] on span "Order has been pivked up - 15/08/225" at bounding box center [300, 510] width 152 height 11
click at [954, 17] on button "Close" at bounding box center [962, 17] width 60 height 18
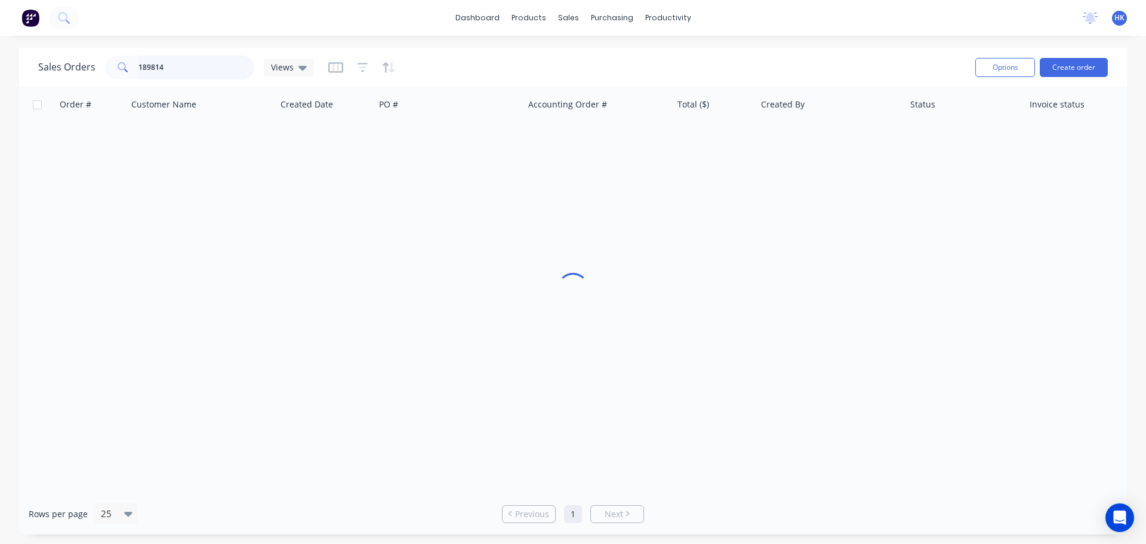
drag, startPoint x: 137, startPoint y: 75, endPoint x: 105, endPoint y: 76, distance: 32.3
click at [105, 77] on div "189814" at bounding box center [179, 68] width 149 height 24
type input "189816"
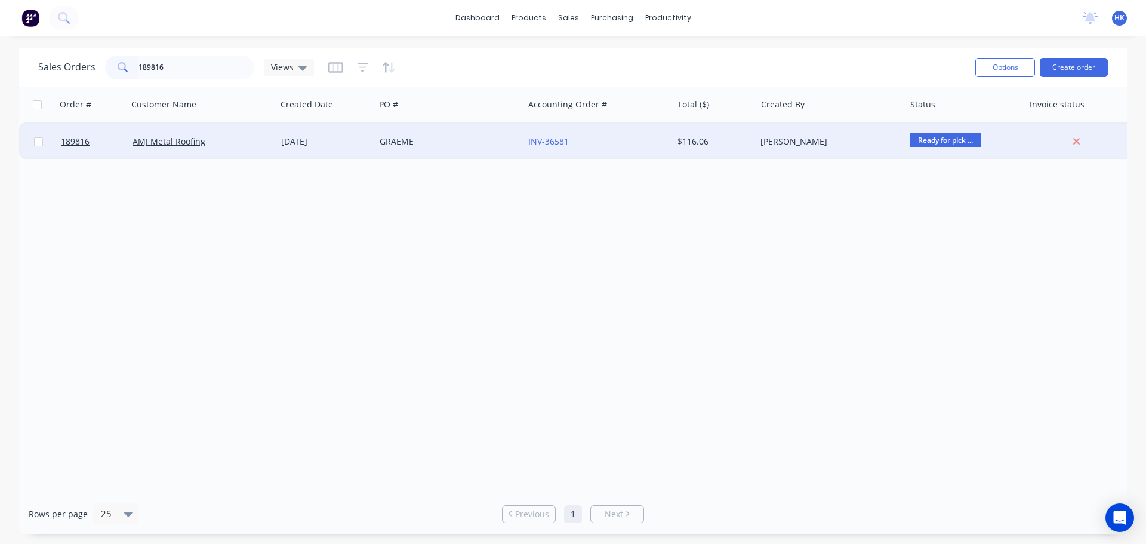
click at [376, 130] on div "GRAEME" at bounding box center [449, 142] width 149 height 36
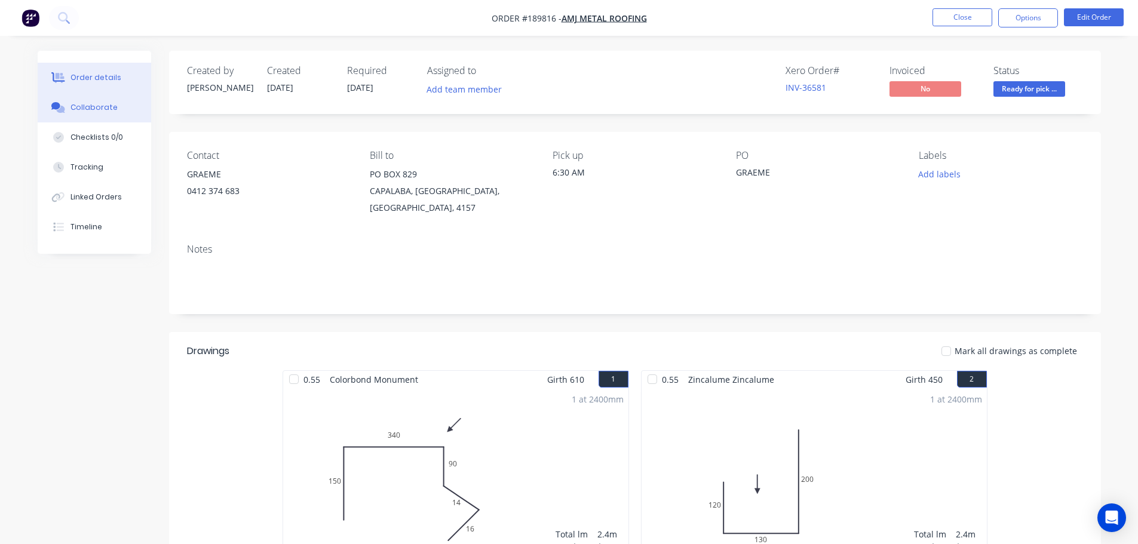
click at [90, 106] on div "Collaborate" at bounding box center [93, 107] width 47 height 11
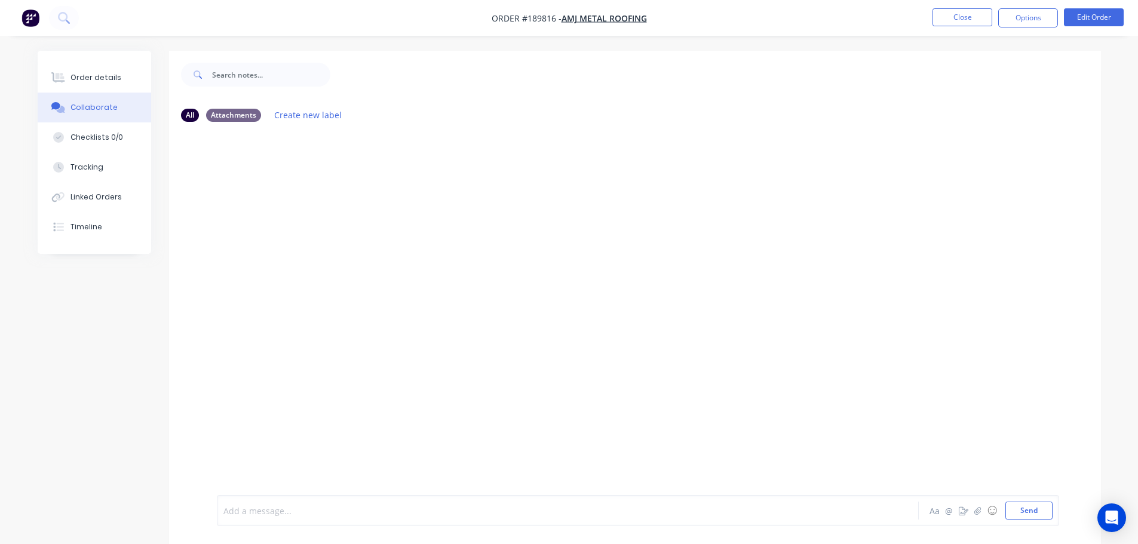
click at [348, 506] on div at bounding box center [534, 511] width 621 height 13
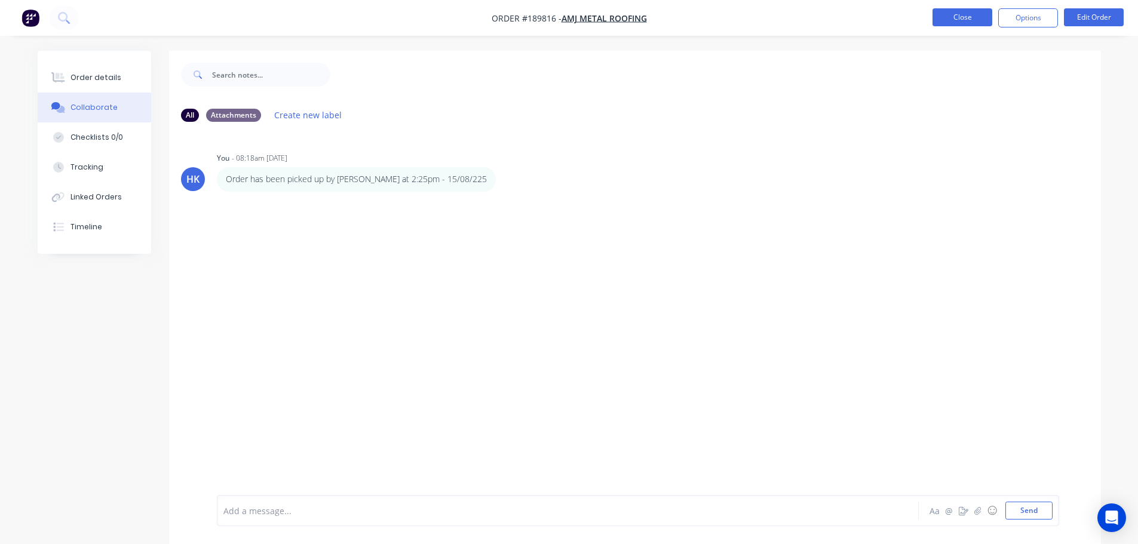
click at [972, 14] on button "Close" at bounding box center [962, 17] width 60 height 18
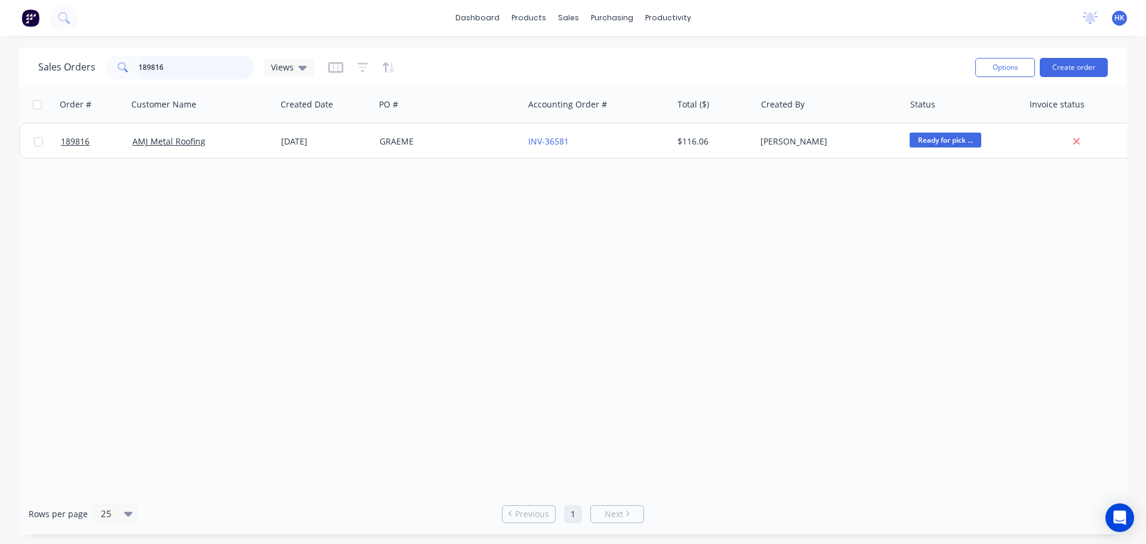
click at [197, 72] on input "189816" at bounding box center [197, 68] width 116 height 24
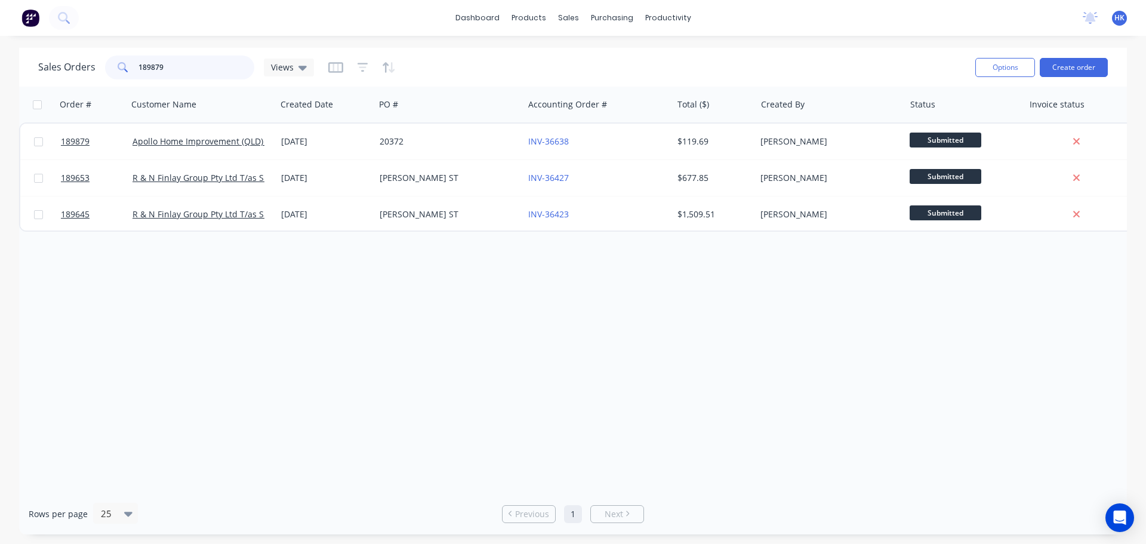
click at [219, 72] on input "189879" at bounding box center [197, 68] width 116 height 24
type input "189879"
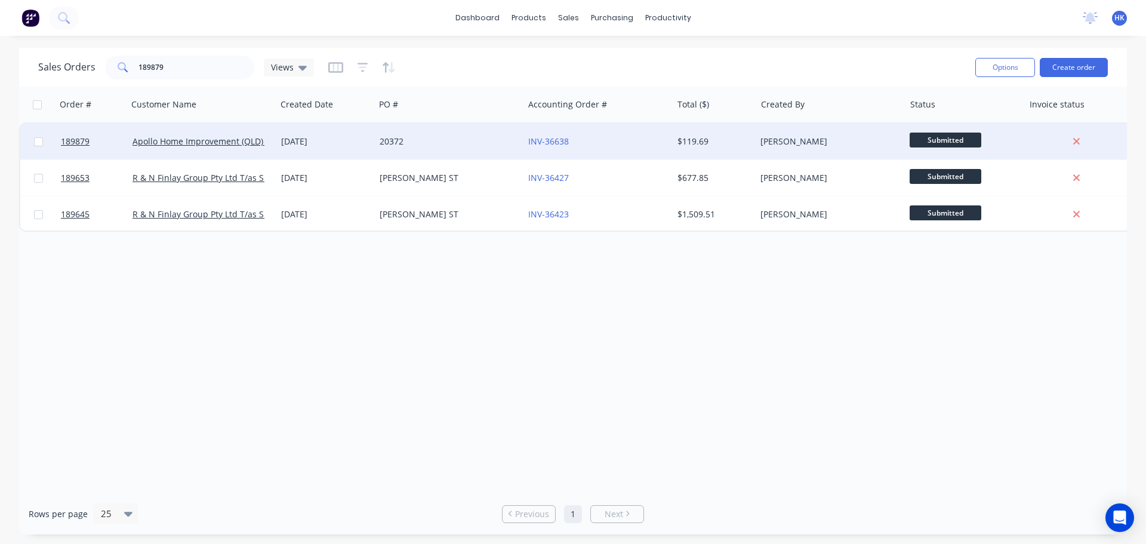
click at [434, 146] on div "20372" at bounding box center [446, 142] width 133 height 12
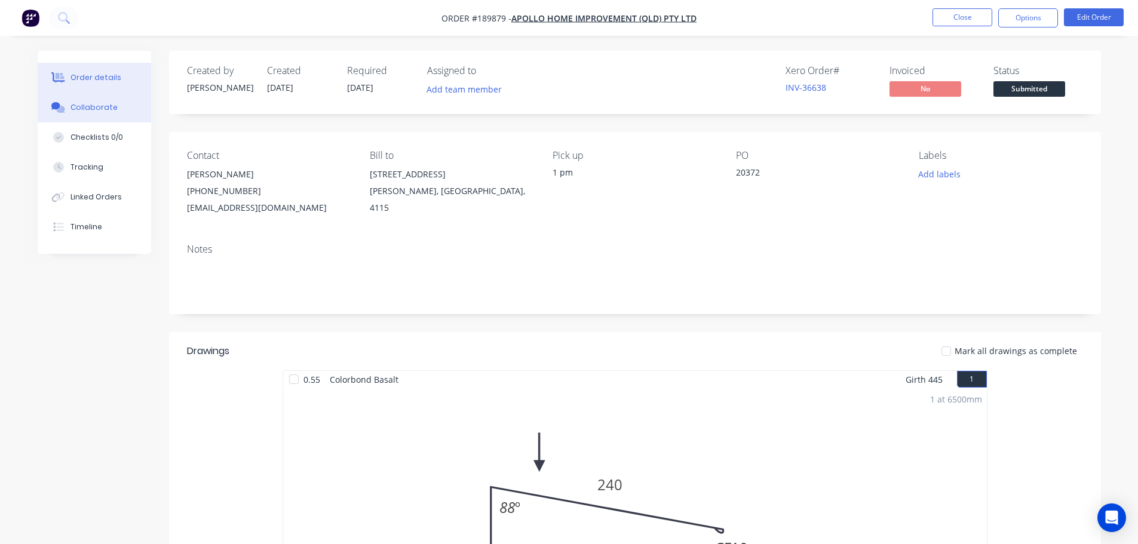
click at [69, 105] on button "Collaborate" at bounding box center [94, 108] width 113 height 30
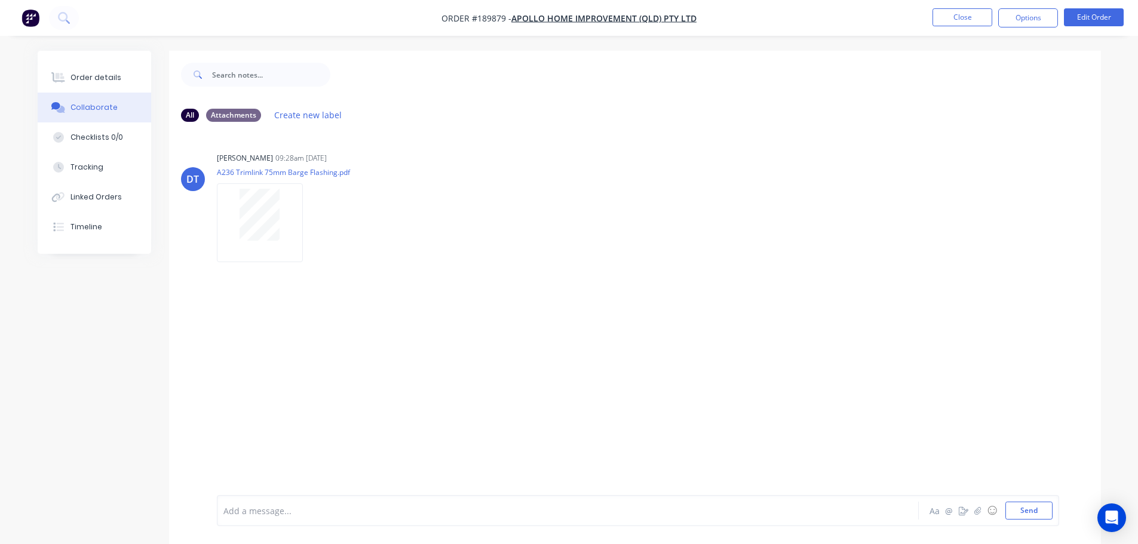
click at [250, 516] on div at bounding box center [534, 511] width 621 height 13
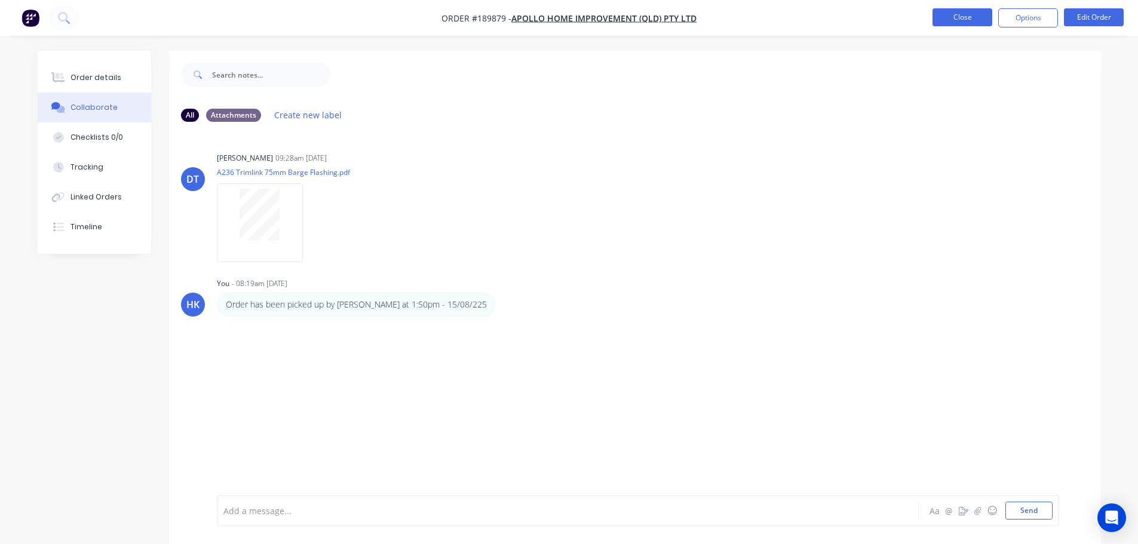
click at [975, 23] on button "Close" at bounding box center [962, 17] width 60 height 18
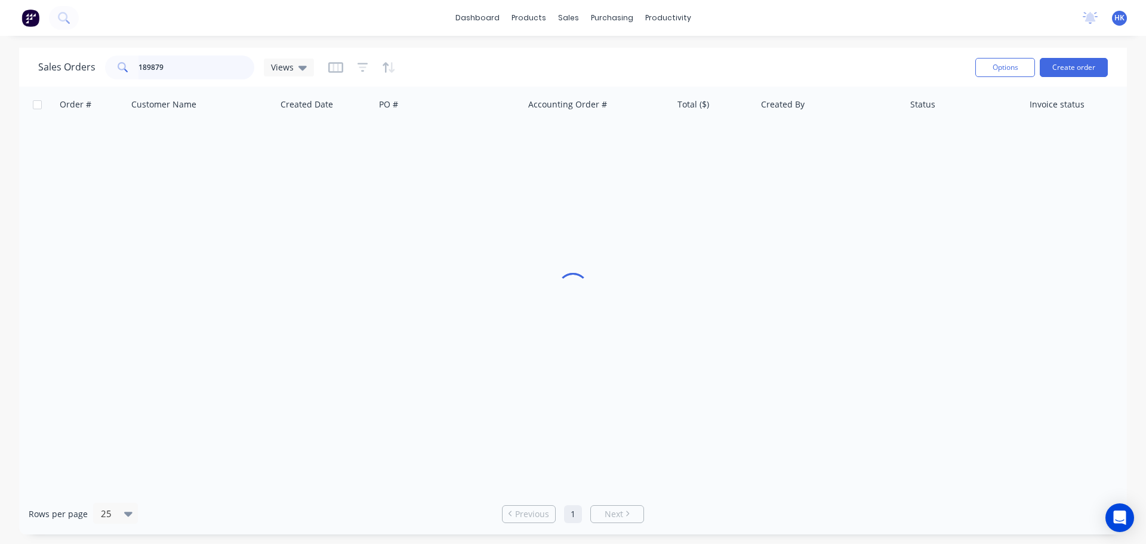
click at [201, 70] on input "189879" at bounding box center [197, 68] width 116 height 24
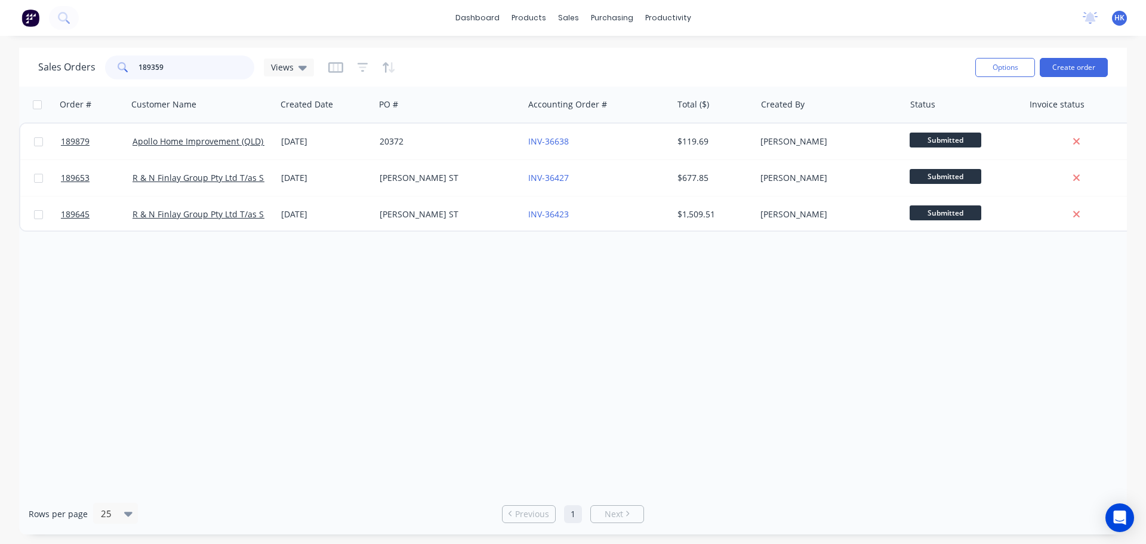
type input "189359"
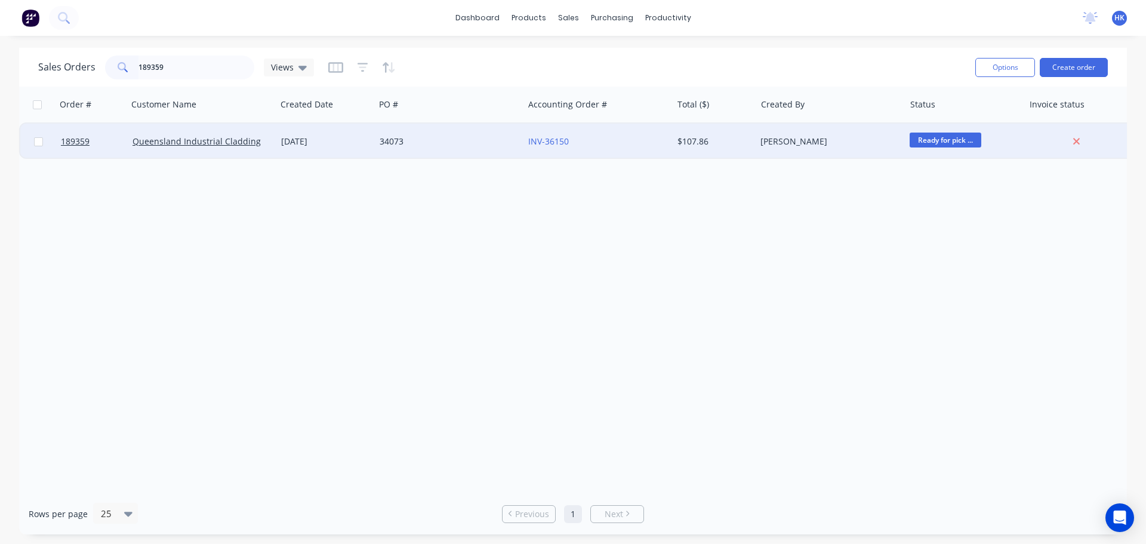
click at [456, 157] on div "34073" at bounding box center [449, 142] width 149 height 36
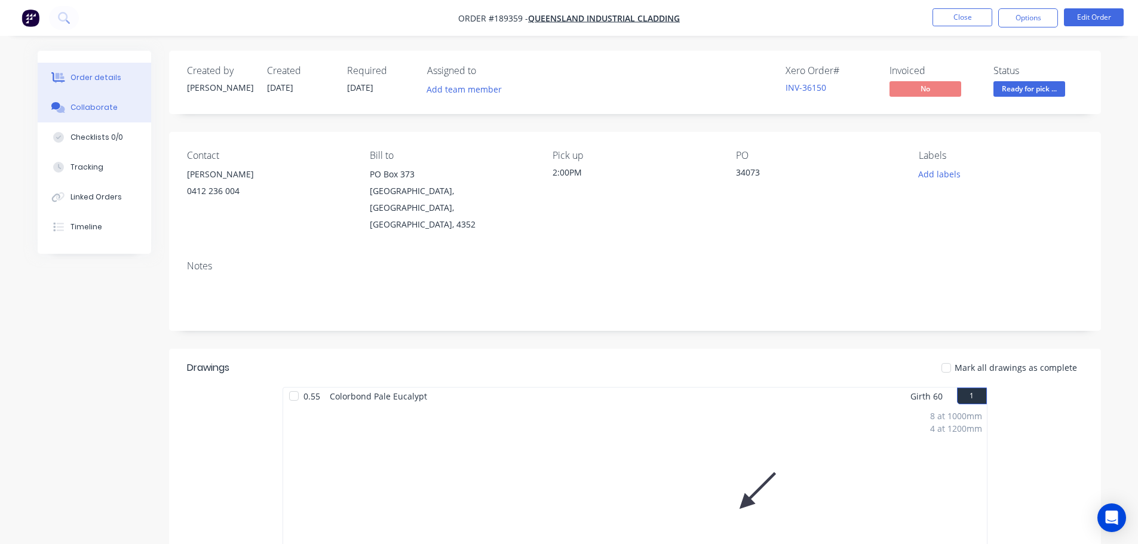
click at [121, 111] on button "Collaborate" at bounding box center [94, 108] width 113 height 30
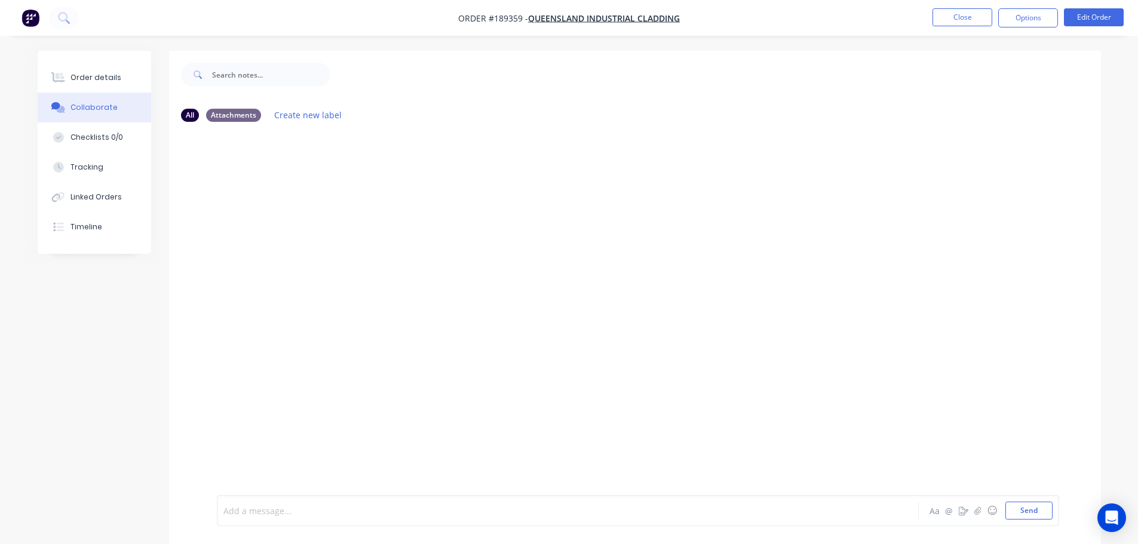
click at [256, 508] on div at bounding box center [534, 511] width 621 height 13
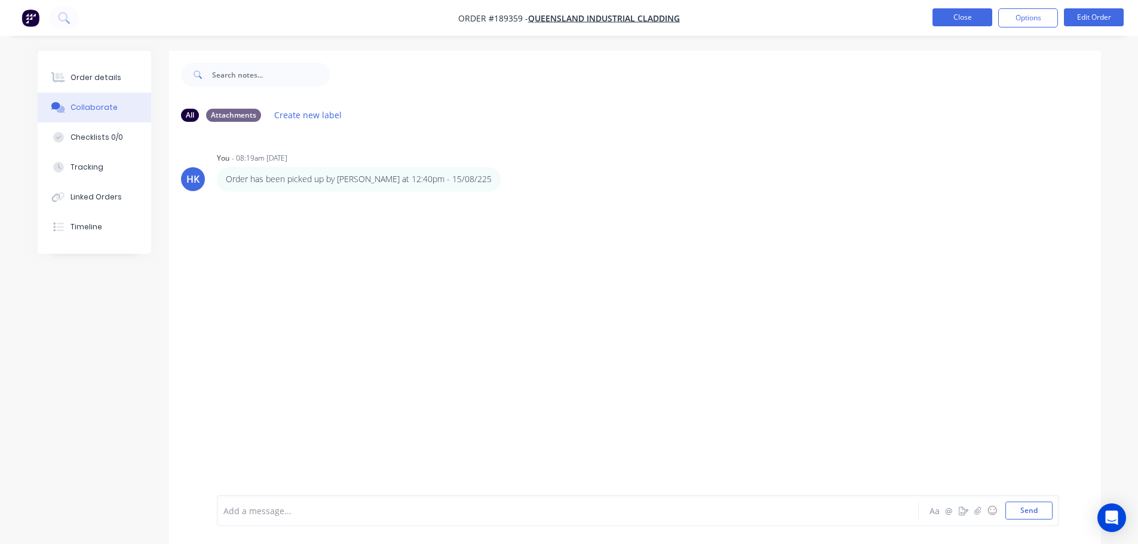
click at [960, 19] on button "Close" at bounding box center [962, 17] width 60 height 18
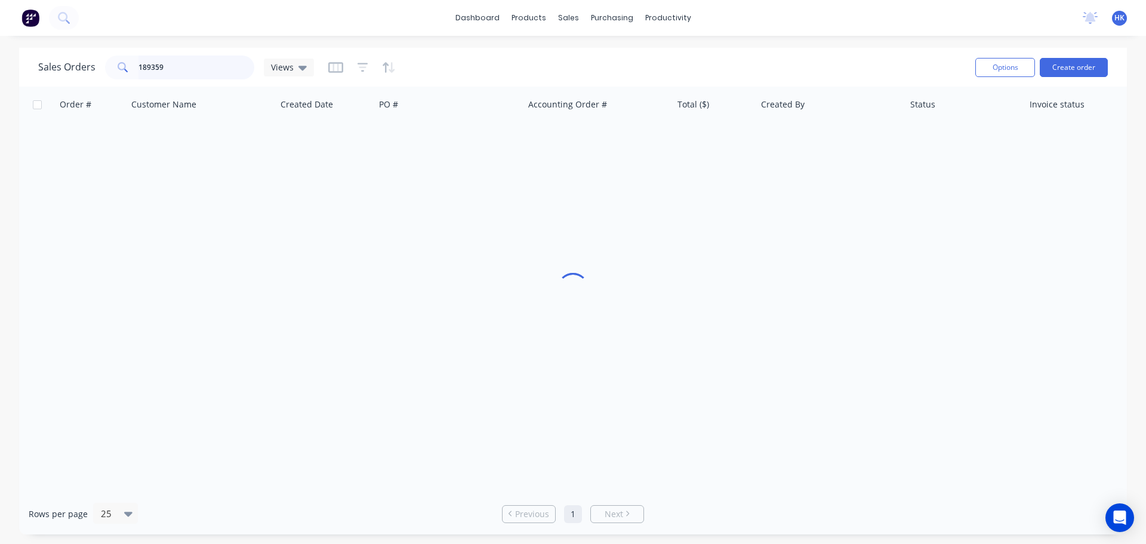
click at [208, 66] on input "189359" at bounding box center [197, 68] width 116 height 24
type input "189343"
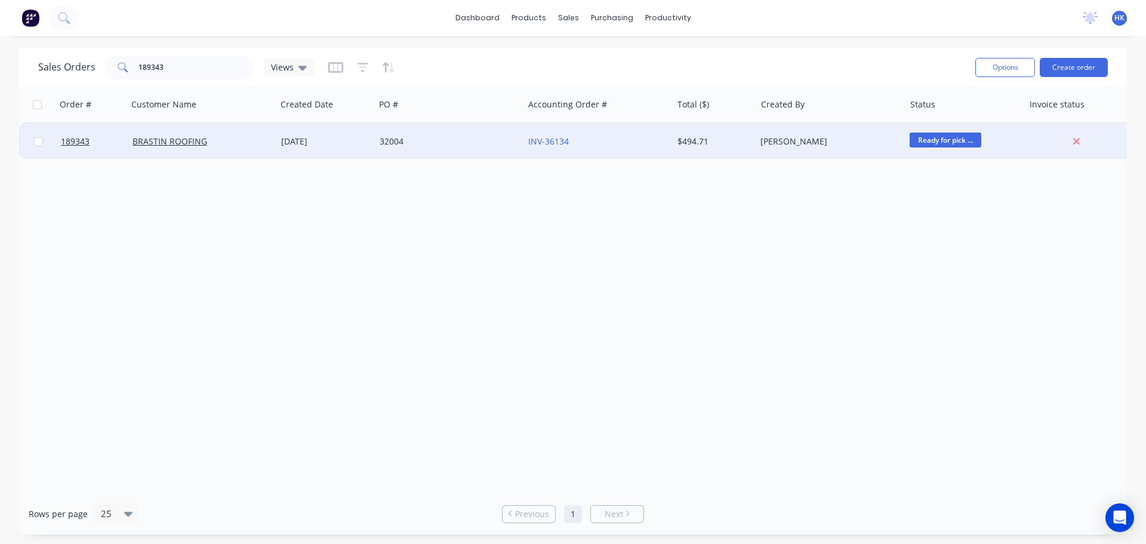
click at [236, 139] on div "BRASTIN ROOFING" at bounding box center [199, 142] width 133 height 12
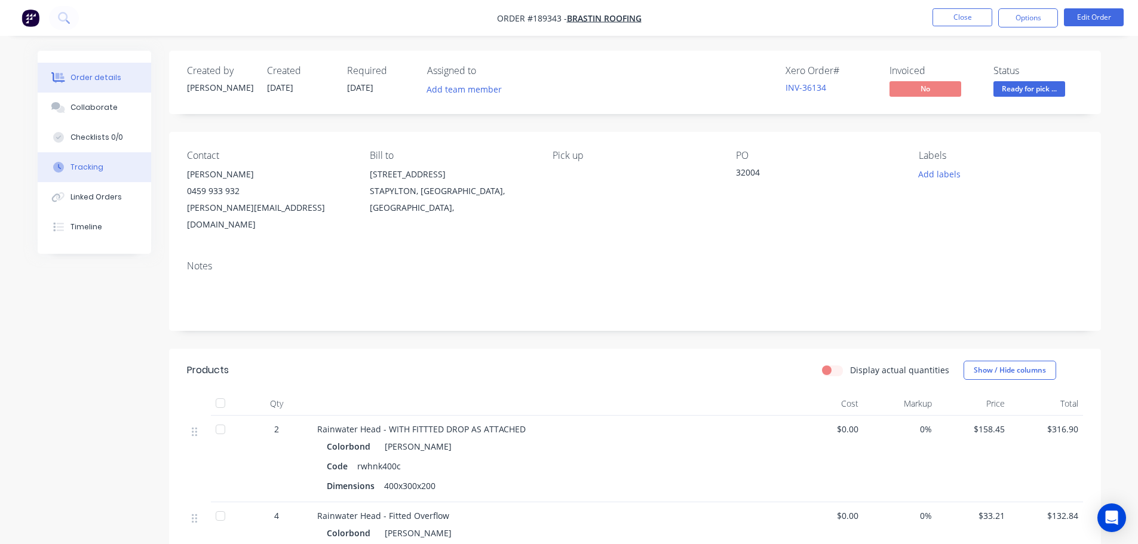
drag, startPoint x: 64, startPoint y: 108, endPoint x: 127, endPoint y: 157, distance: 79.6
click at [65, 108] on div at bounding box center [59, 107] width 18 height 11
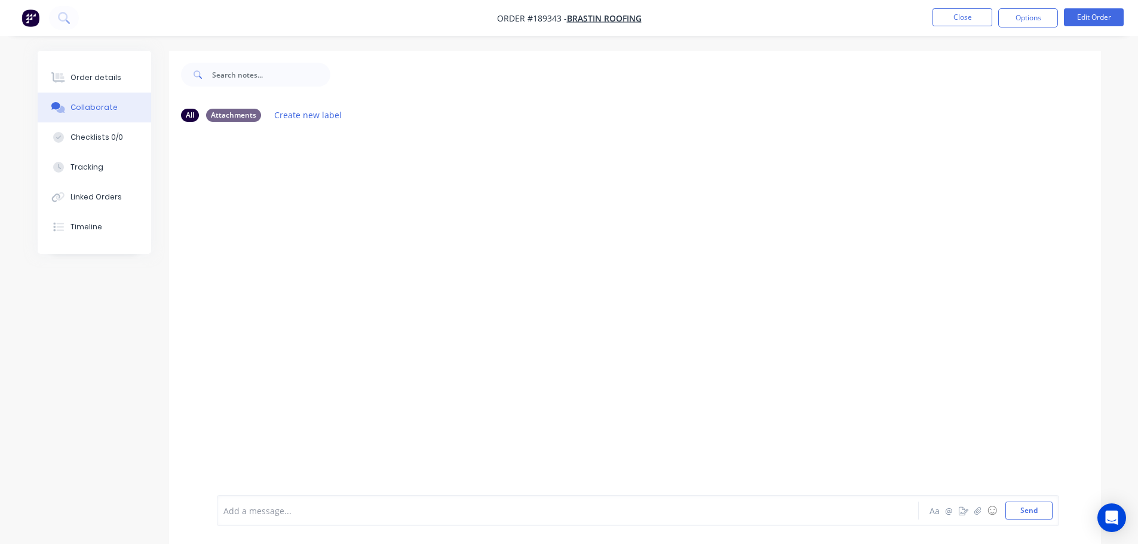
click at [259, 505] on div at bounding box center [534, 511] width 621 height 13
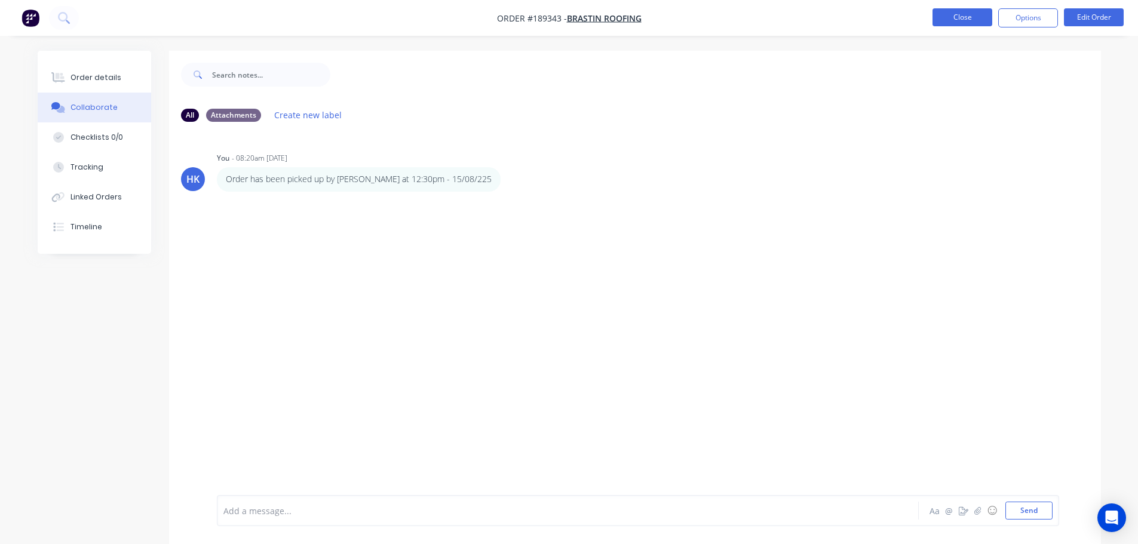
click at [969, 15] on button "Close" at bounding box center [962, 17] width 60 height 18
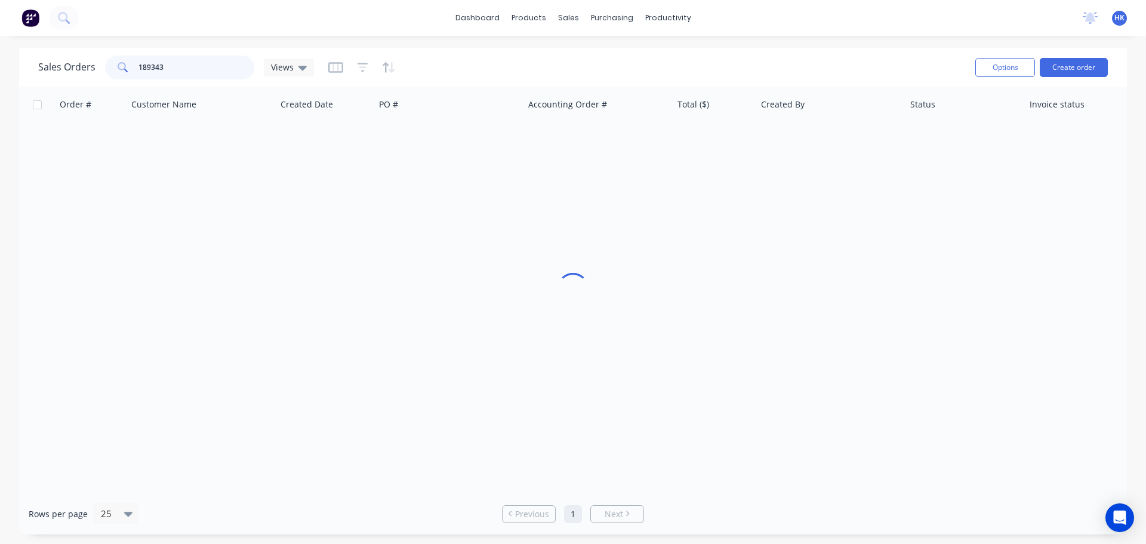
drag, startPoint x: 201, startPoint y: 65, endPoint x: 138, endPoint y: 69, distance: 62.8
click at [139, 69] on input "189343" at bounding box center [197, 68] width 116 height 24
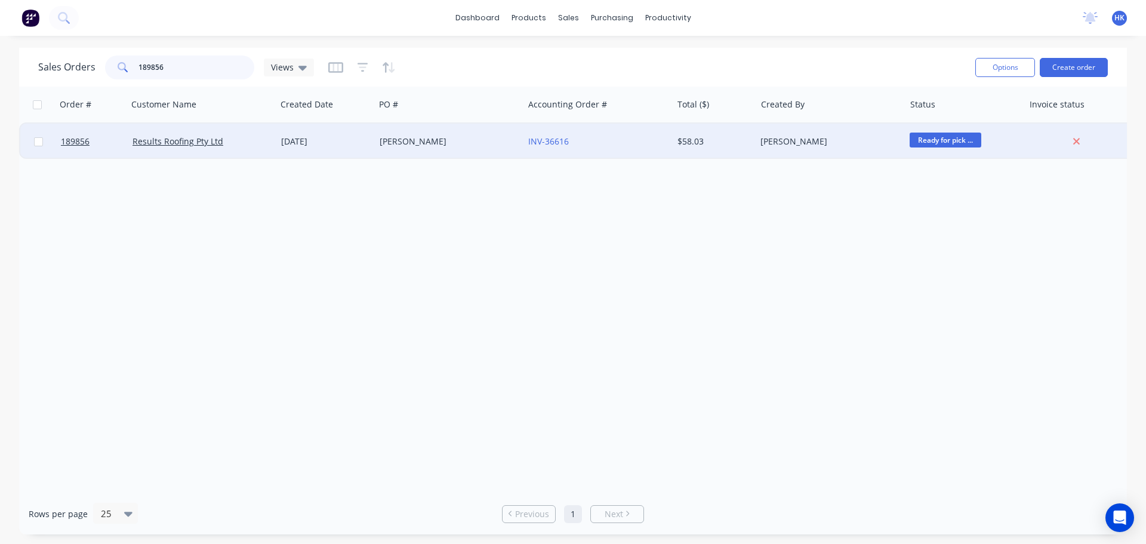
type input "189856"
click at [251, 141] on div "Results Roofing Pty Ltd" at bounding box center [199, 142] width 133 height 12
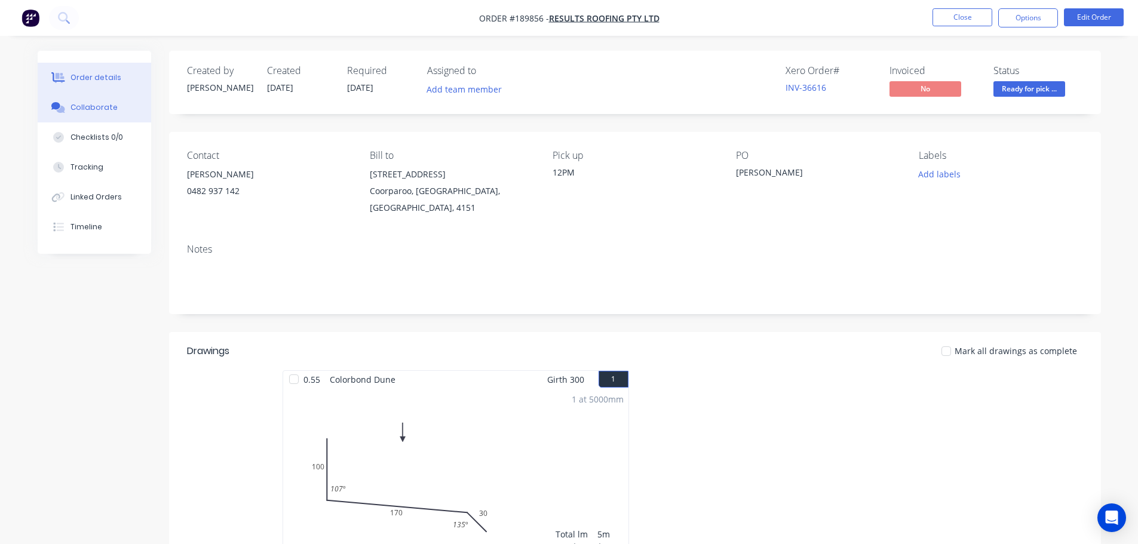
click at [84, 116] on button "Collaborate" at bounding box center [94, 108] width 113 height 30
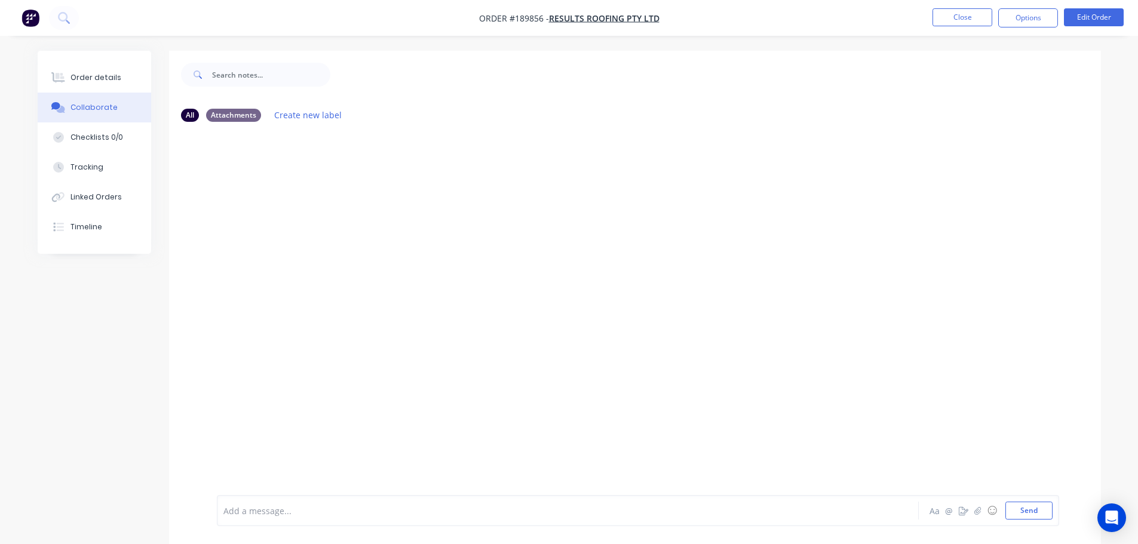
click at [323, 500] on div "Add a message... Aa @ ☺ Send" at bounding box center [638, 510] width 842 height 31
click at [321, 521] on div "Add a message... Aa @ ☺ Send" at bounding box center [638, 510] width 842 height 31
click at [321, 516] on div at bounding box center [534, 511] width 621 height 13
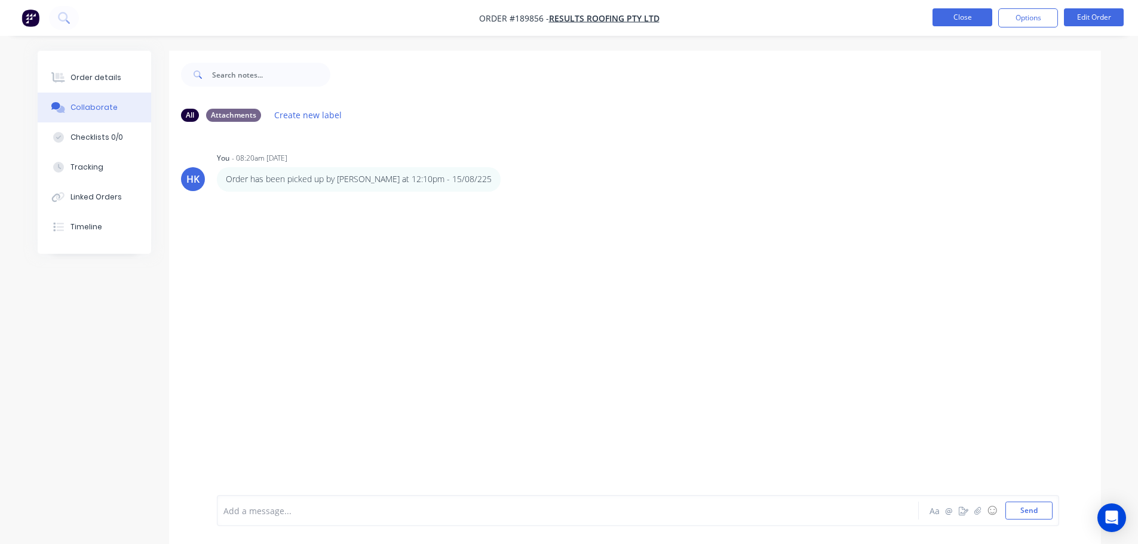
click at [961, 19] on button "Close" at bounding box center [962, 17] width 60 height 18
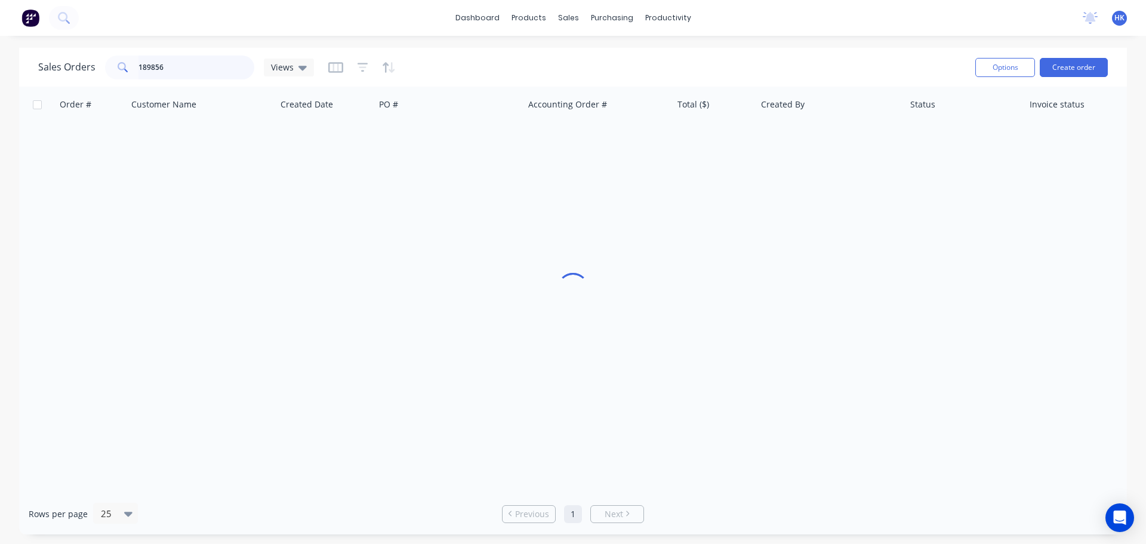
click at [210, 64] on input "189856" at bounding box center [197, 68] width 116 height 24
click at [209, 64] on input "189856" at bounding box center [197, 68] width 116 height 24
drag, startPoint x: 207, startPoint y: 64, endPoint x: 130, endPoint y: 78, distance: 78.1
click at [130, 78] on div "189856" at bounding box center [179, 68] width 149 height 24
type input "189851"
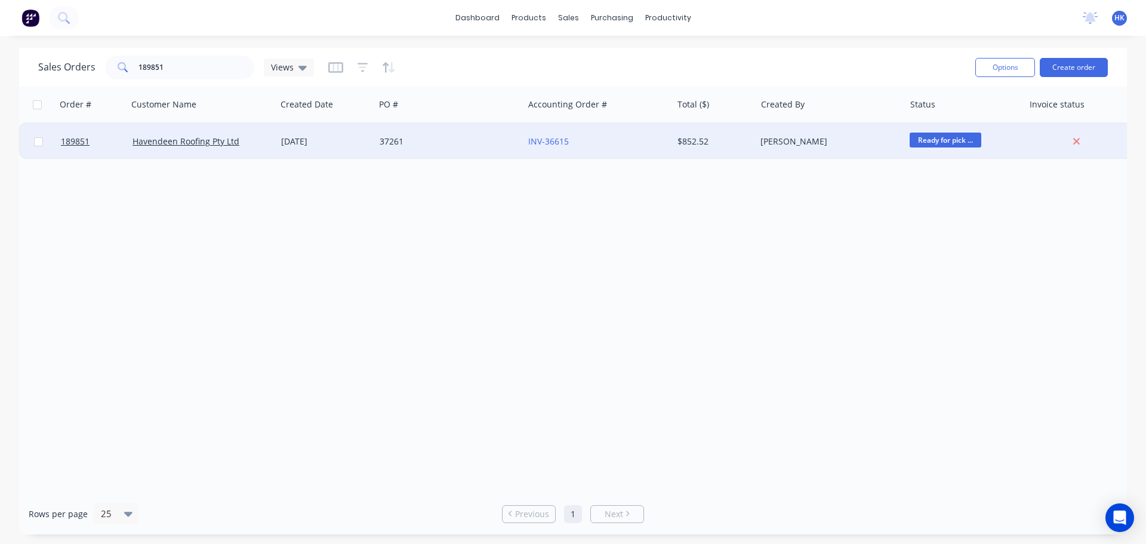
click at [463, 151] on div "37261" at bounding box center [449, 142] width 149 height 36
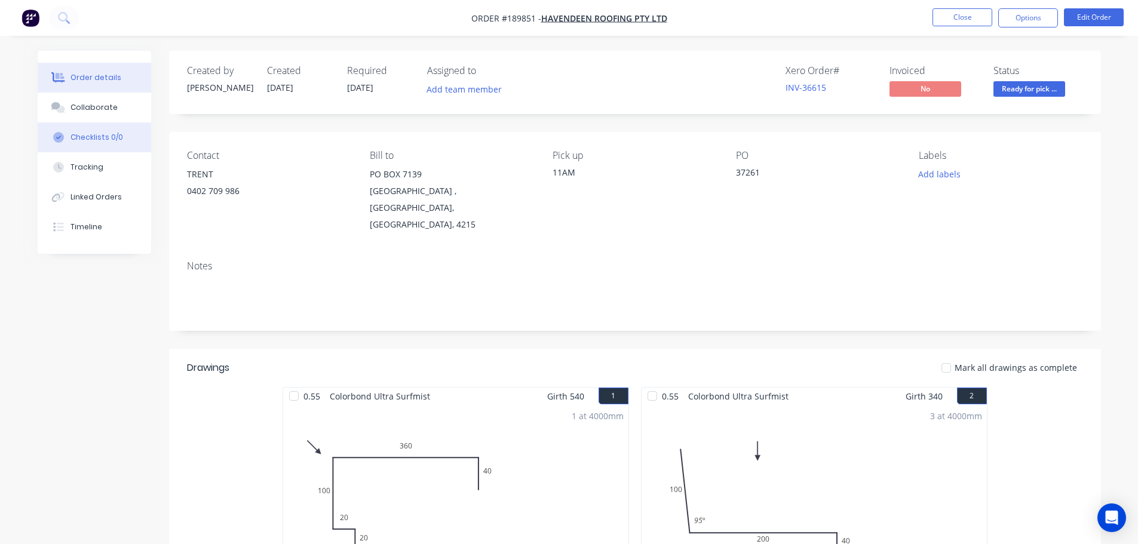
click at [102, 127] on button "Checklists 0/0" at bounding box center [94, 137] width 113 height 30
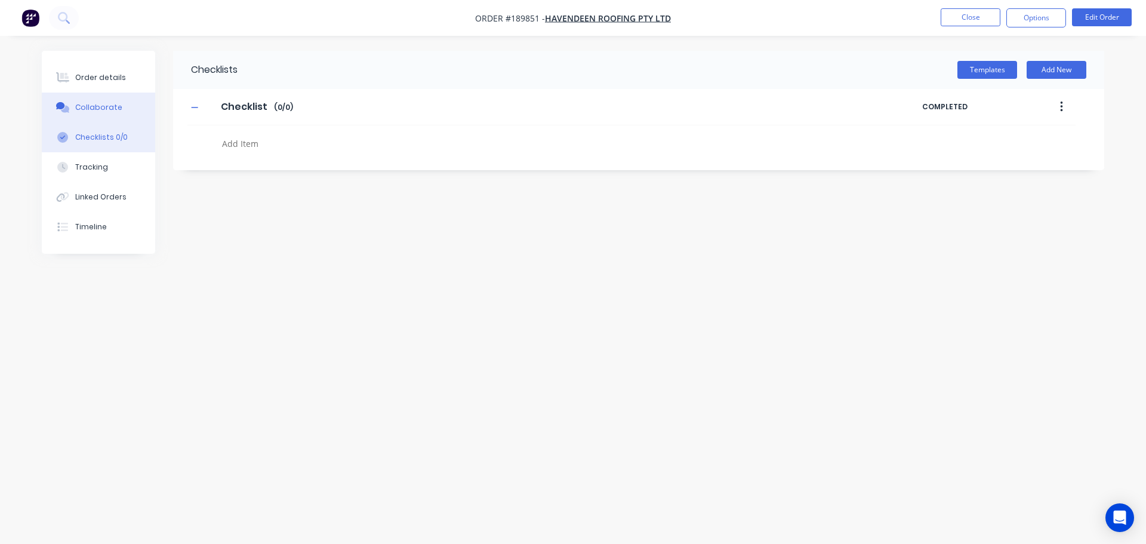
click at [102, 113] on button "Collaborate" at bounding box center [98, 108] width 113 height 30
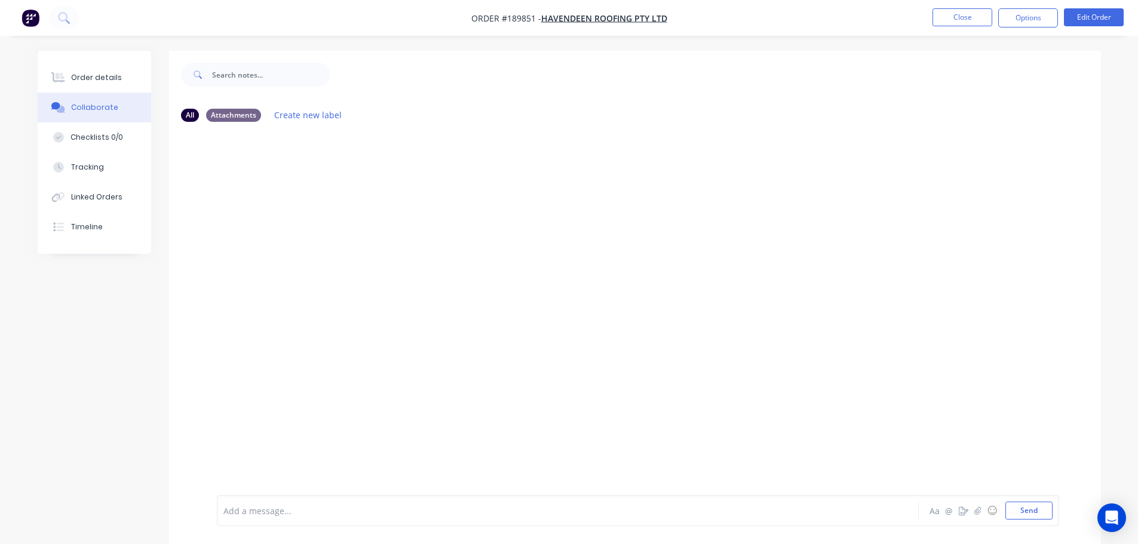
click at [256, 506] on div at bounding box center [534, 511] width 621 height 13
click at [465, 182] on button "button" at bounding box center [465, 179] width 5 height 17
click at [0, 0] on button "Edit" at bounding box center [0, 0] width 0 height 0
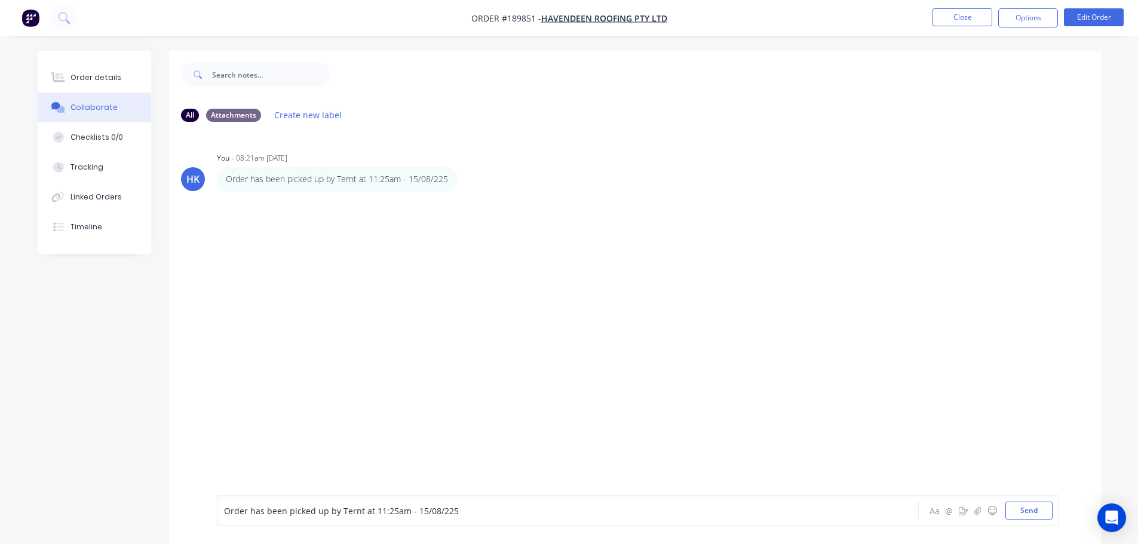
click at [348, 513] on span "Order has been picked up by Ternt at 11:25am - 15/08/225" at bounding box center [341, 510] width 235 height 11
click at [347, 513] on span "Order has been picked up by Ternt at 11:25am - 15/08/225" at bounding box center [341, 510] width 235 height 11
click at [957, 15] on button "Close" at bounding box center [962, 17] width 60 height 18
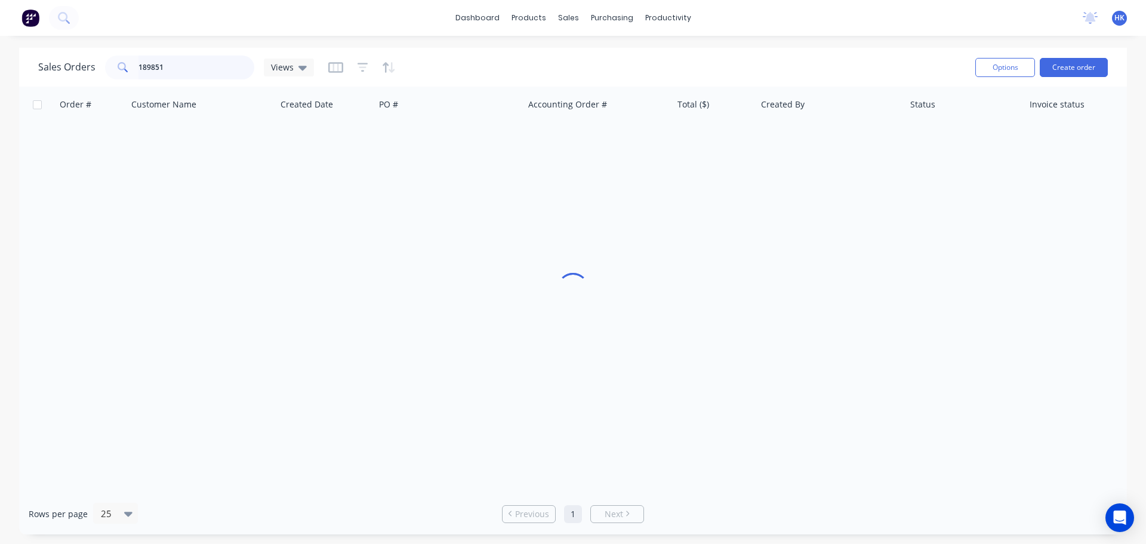
click at [195, 75] on input "189851" at bounding box center [197, 68] width 116 height 24
type input "189819"
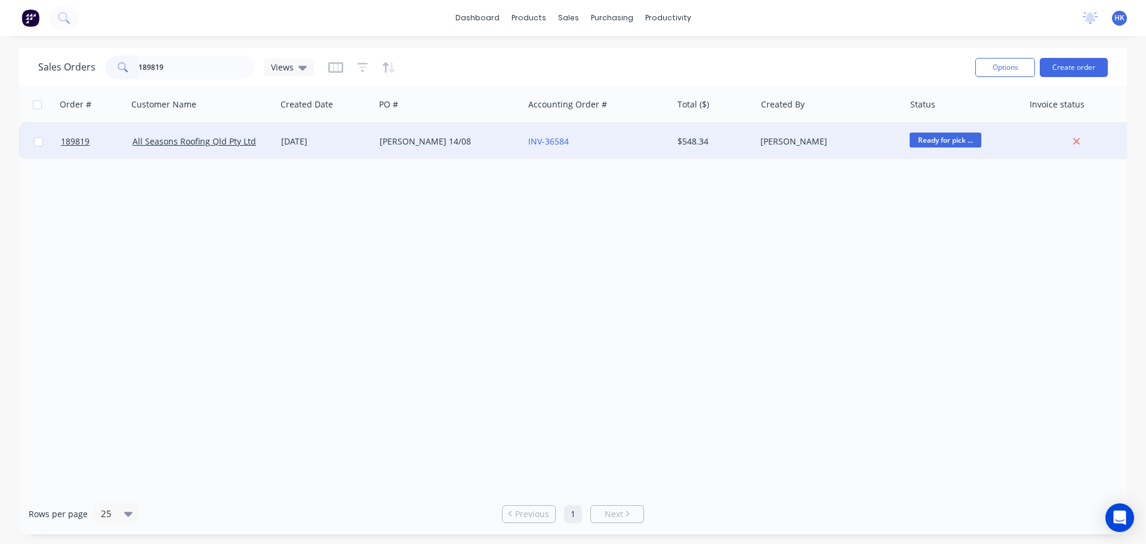
click at [417, 145] on div "LISA 14/08" at bounding box center [446, 142] width 133 height 12
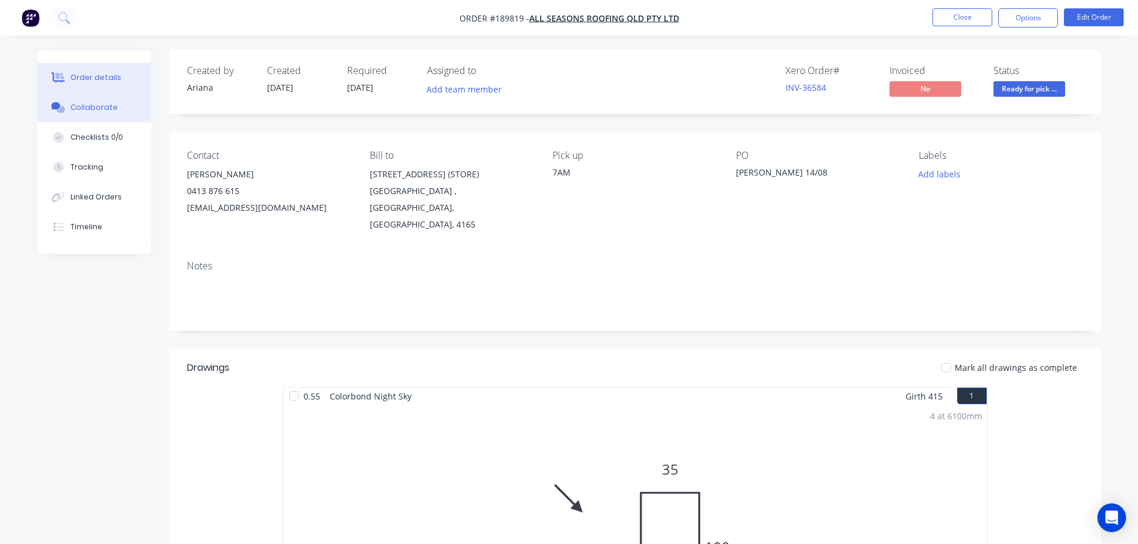
click at [93, 106] on div "Collaborate" at bounding box center [93, 107] width 47 height 11
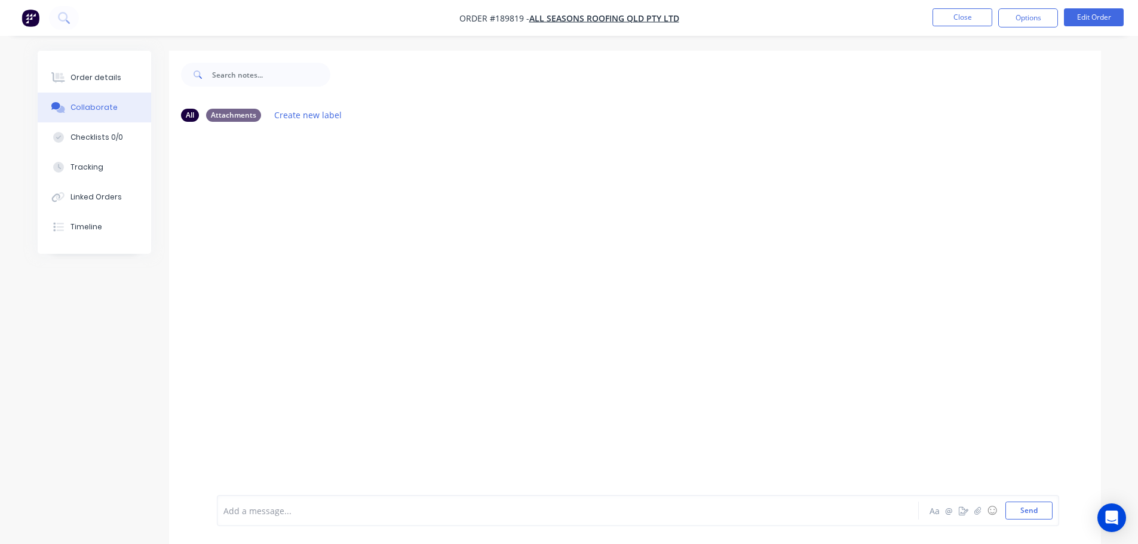
click at [241, 511] on div at bounding box center [534, 511] width 621 height 13
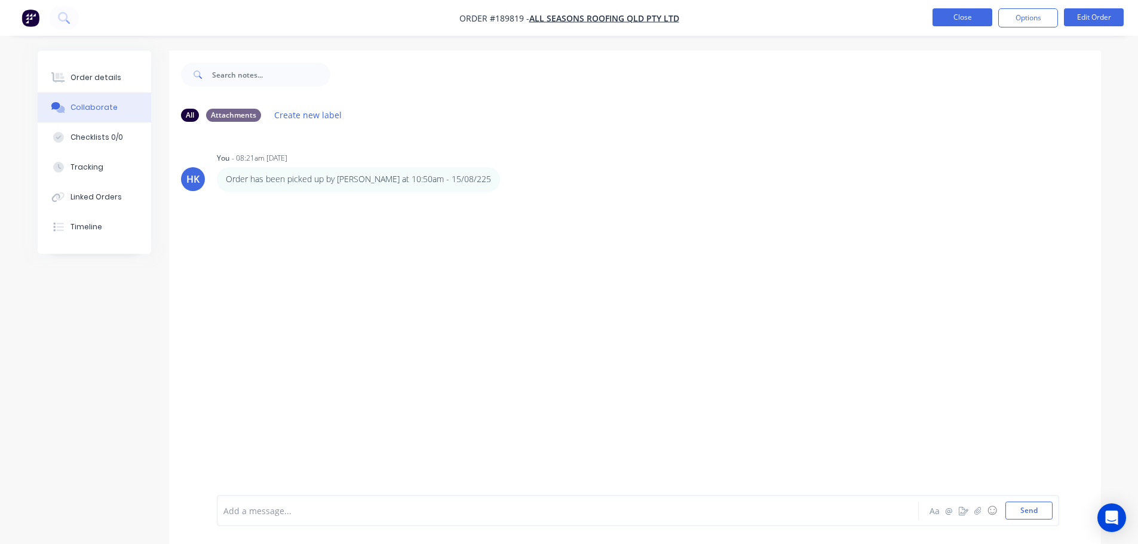
click at [953, 22] on button "Close" at bounding box center [962, 17] width 60 height 18
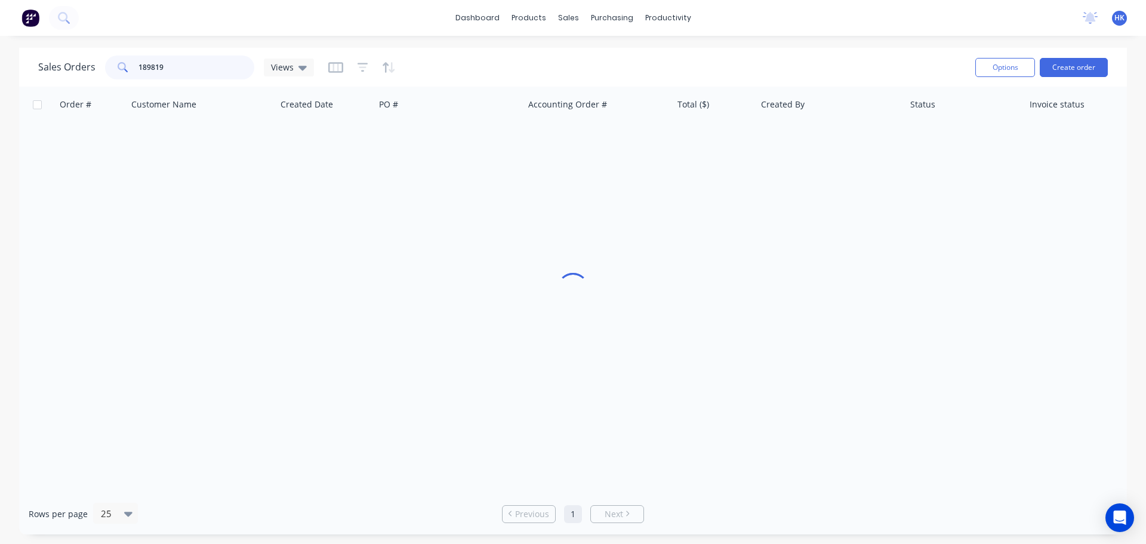
drag, startPoint x: 213, startPoint y: 73, endPoint x: 135, endPoint y: 72, distance: 77.6
click at [135, 72] on div "189819" at bounding box center [179, 68] width 149 height 24
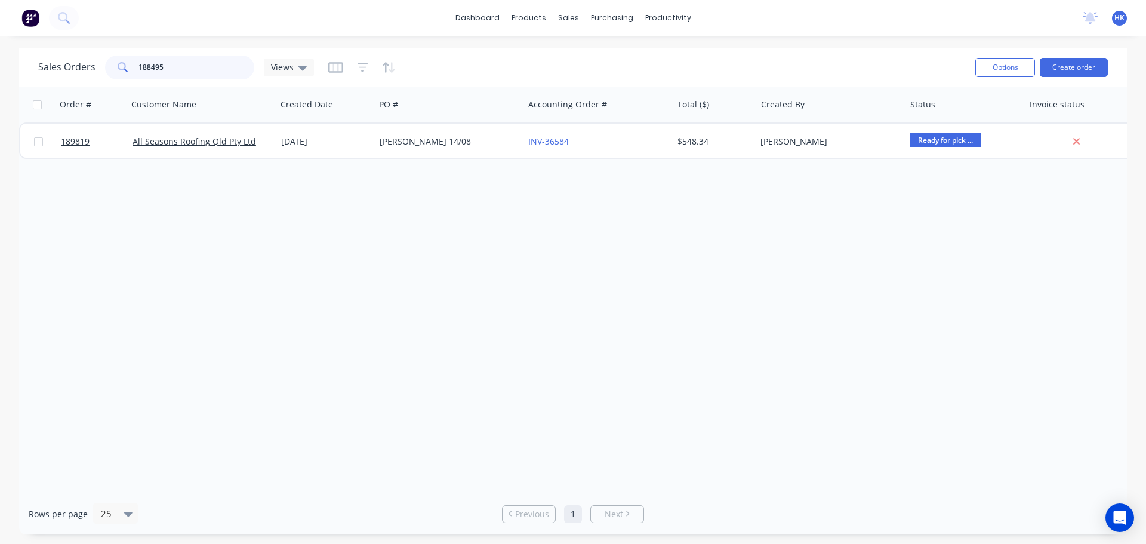
type input "188495"
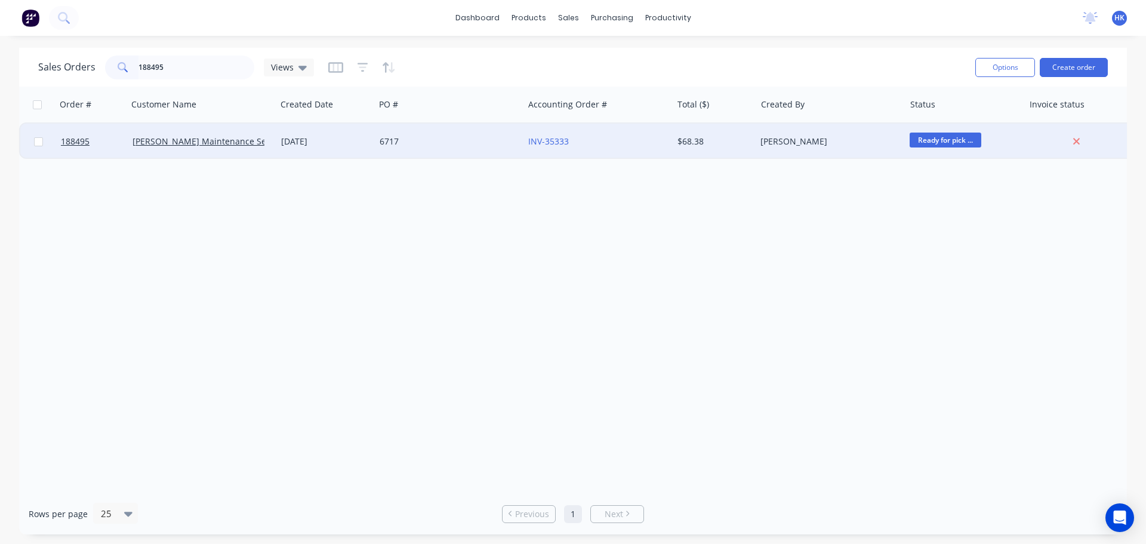
click at [394, 152] on div "6717" at bounding box center [449, 142] width 149 height 36
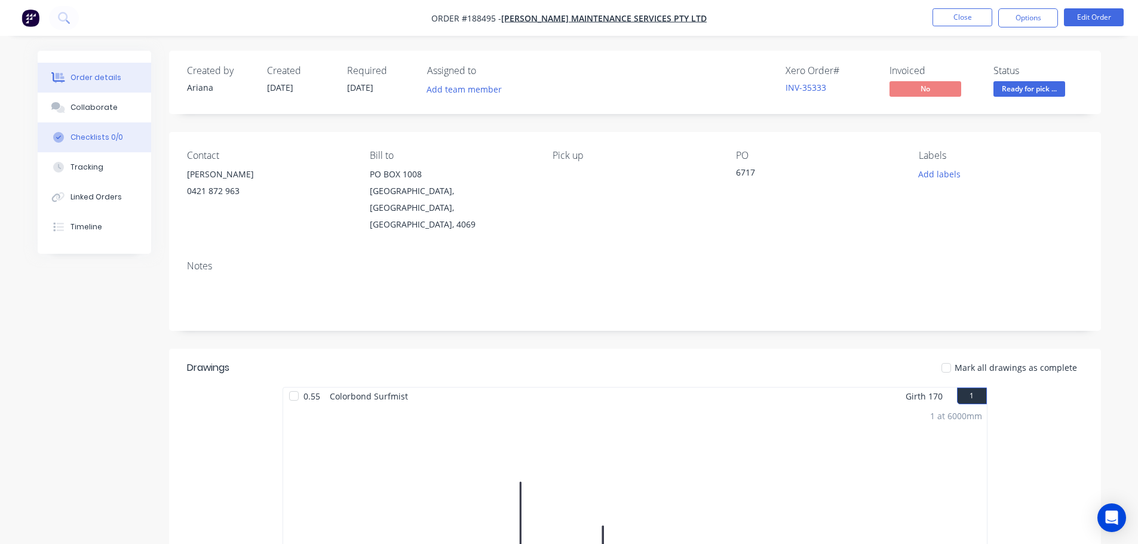
drag, startPoint x: 92, startPoint y: 106, endPoint x: 102, endPoint y: 127, distance: 23.2
click at [93, 106] on div "Collaborate" at bounding box center [93, 107] width 47 height 11
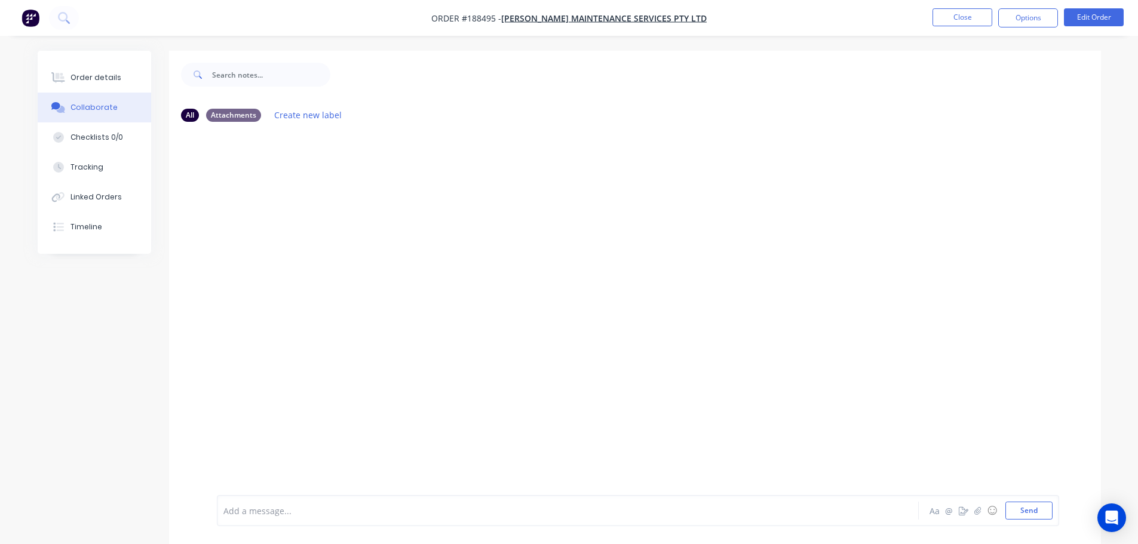
click at [287, 509] on div at bounding box center [534, 511] width 621 height 13
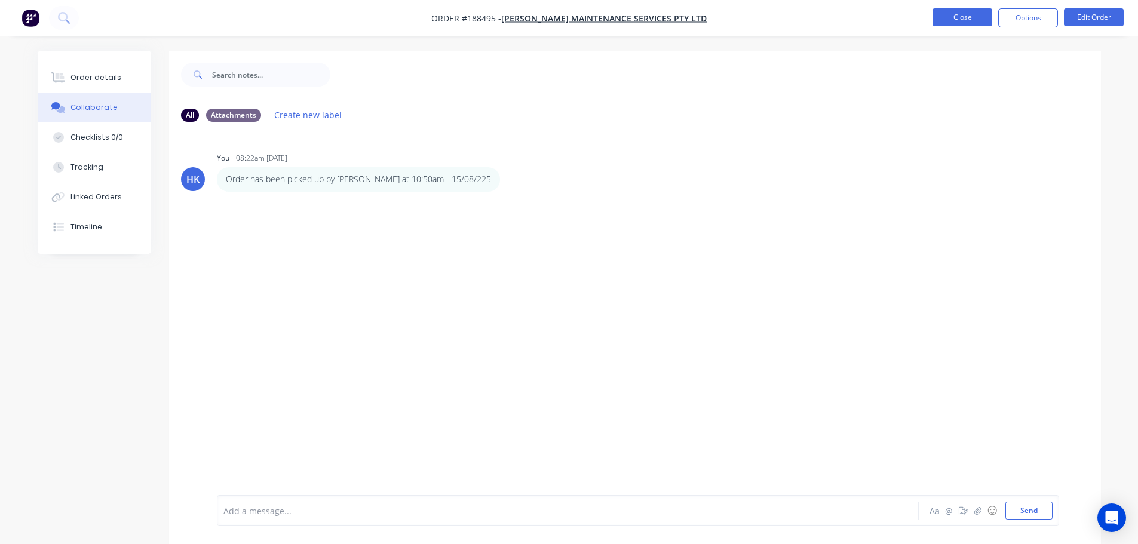
click at [979, 14] on button "Close" at bounding box center [962, 17] width 60 height 18
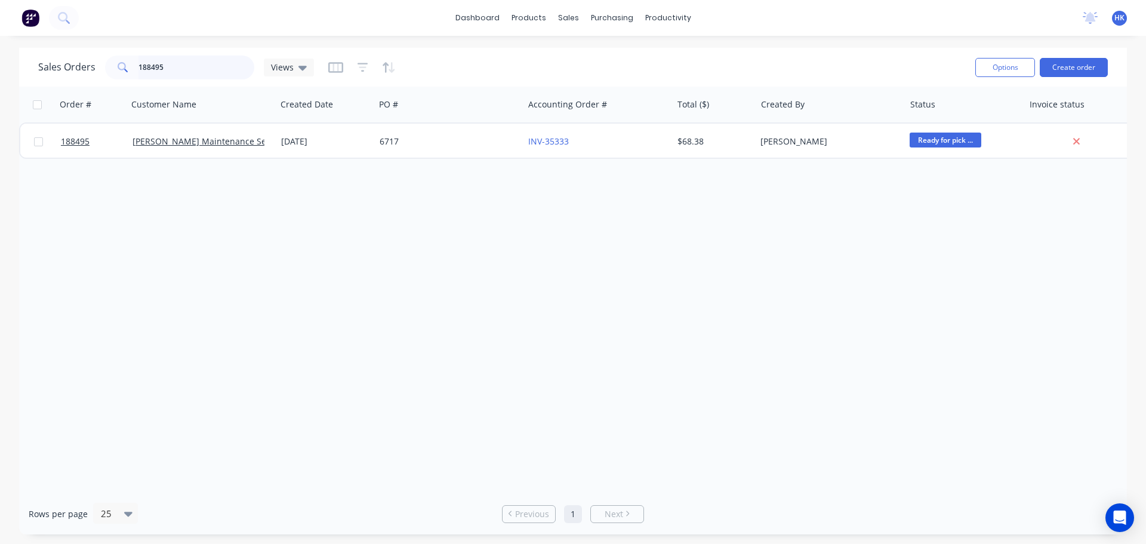
click at [172, 69] on input "188495" at bounding box center [197, 68] width 116 height 24
type input "189829"
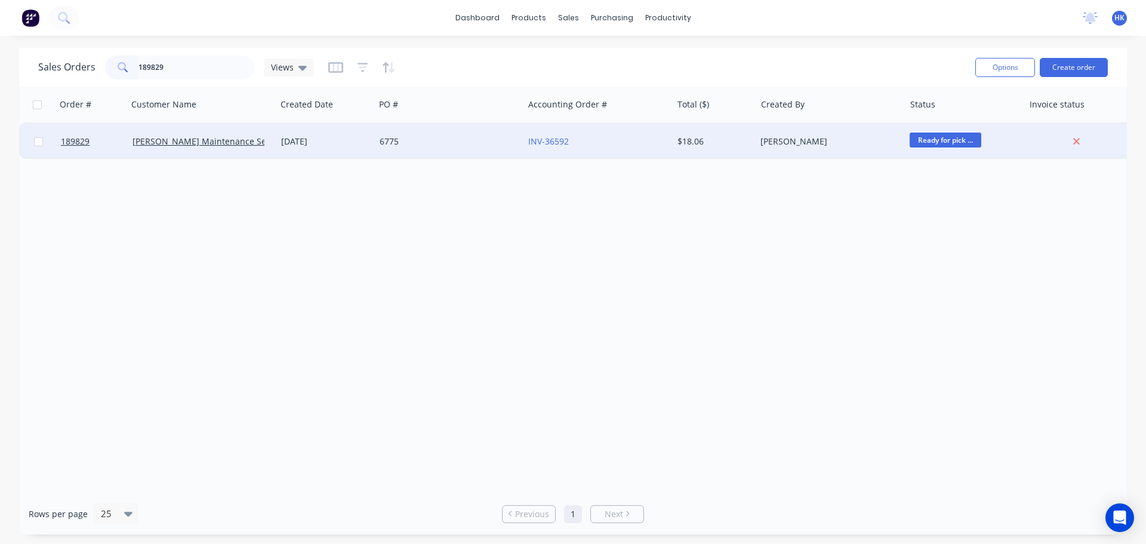
click at [457, 154] on div "6775" at bounding box center [449, 142] width 149 height 36
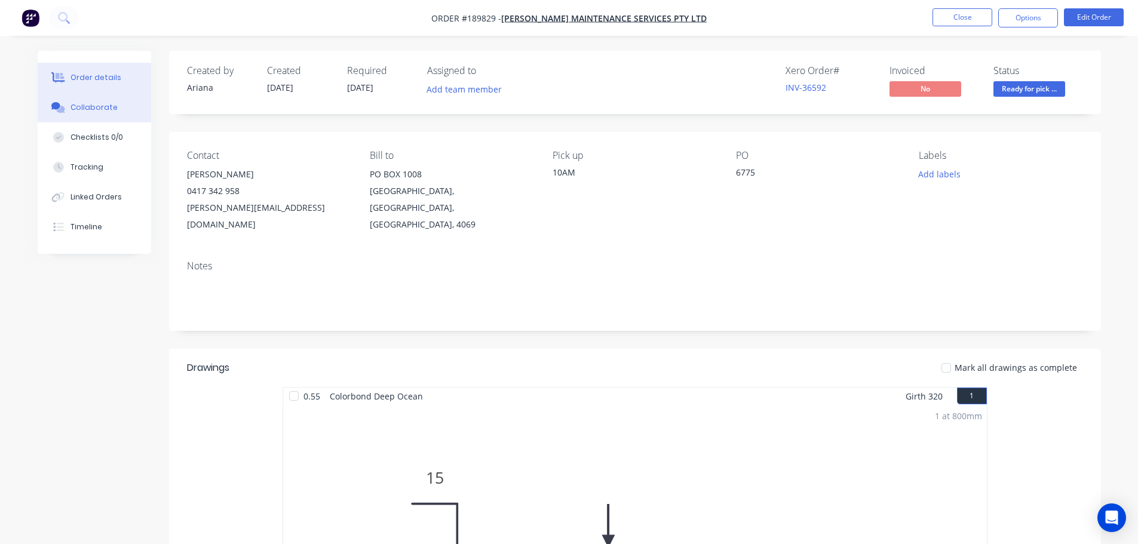
click at [109, 112] on div "Collaborate" at bounding box center [93, 107] width 47 height 11
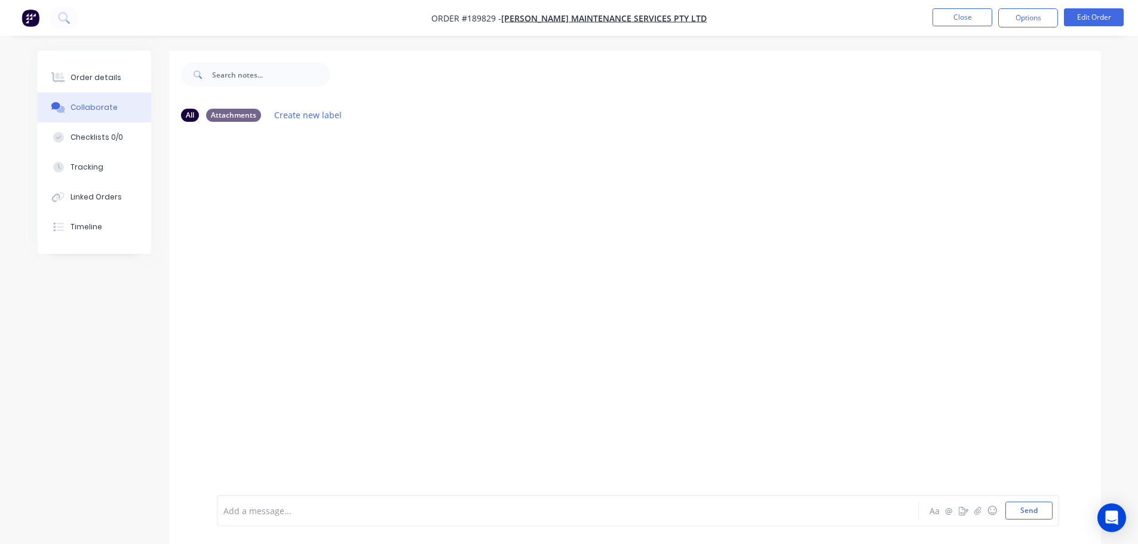
click at [263, 507] on div at bounding box center [534, 511] width 621 height 13
click at [506, 183] on icon "button" at bounding box center [507, 179] width 2 height 11
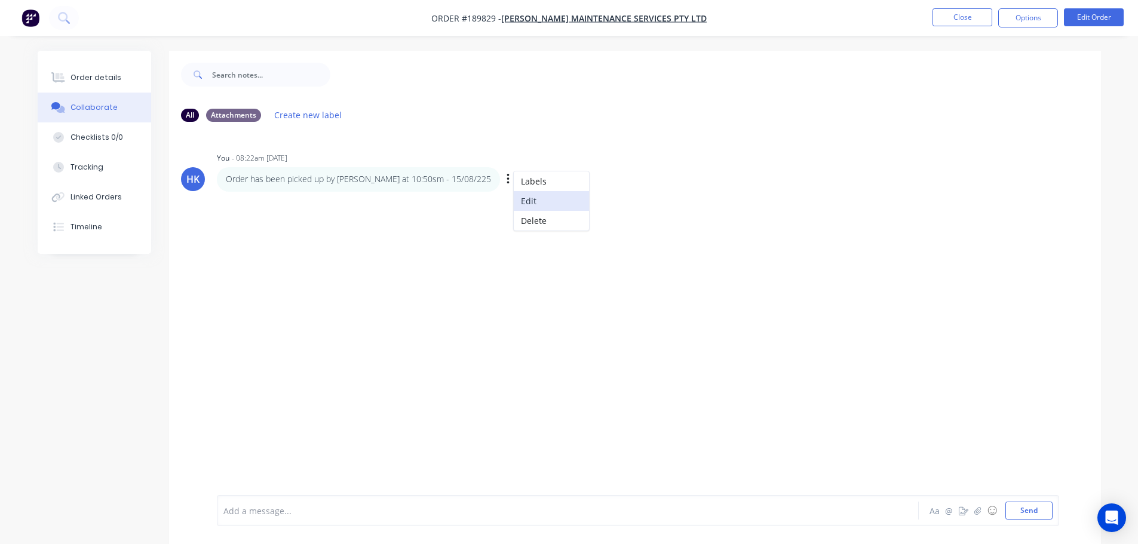
click at [514, 201] on button "Edit" at bounding box center [551, 201] width 75 height 20
click at [396, 513] on span "Order has been picked up by Steve at 10:50sm - 15/08/225" at bounding box center [363, 510] width 279 height 11
click at [982, 22] on button "Close" at bounding box center [962, 17] width 60 height 18
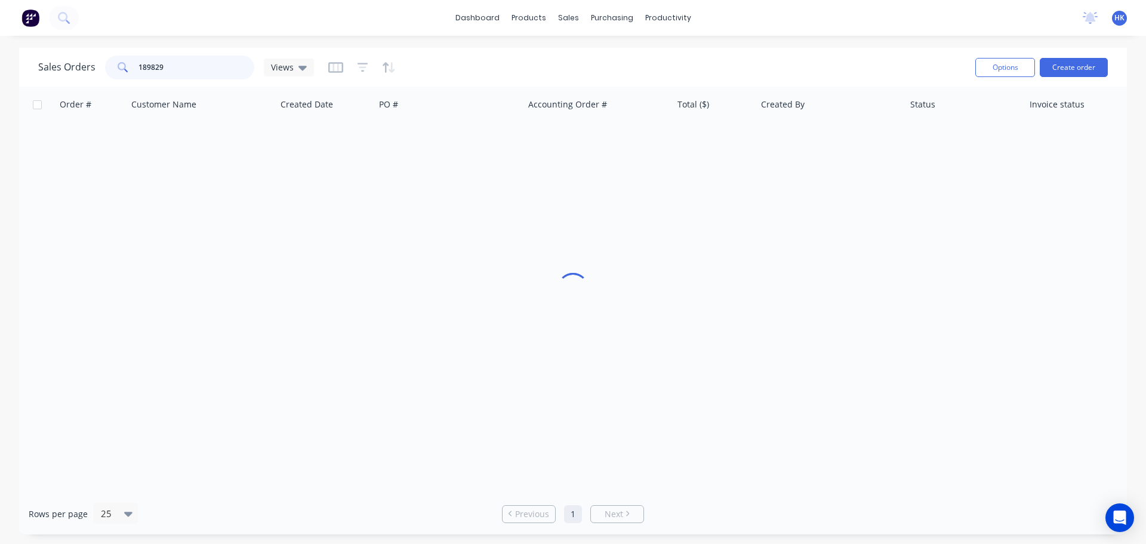
click at [184, 68] on input "189829" at bounding box center [197, 68] width 116 height 24
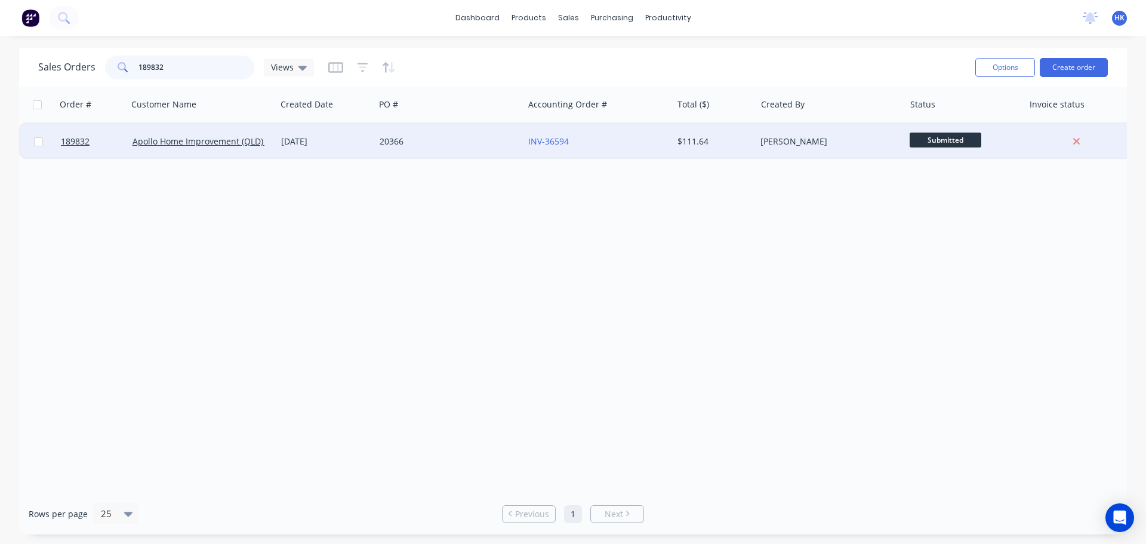
type input "189832"
click at [469, 135] on div "20366" at bounding box center [449, 142] width 149 height 36
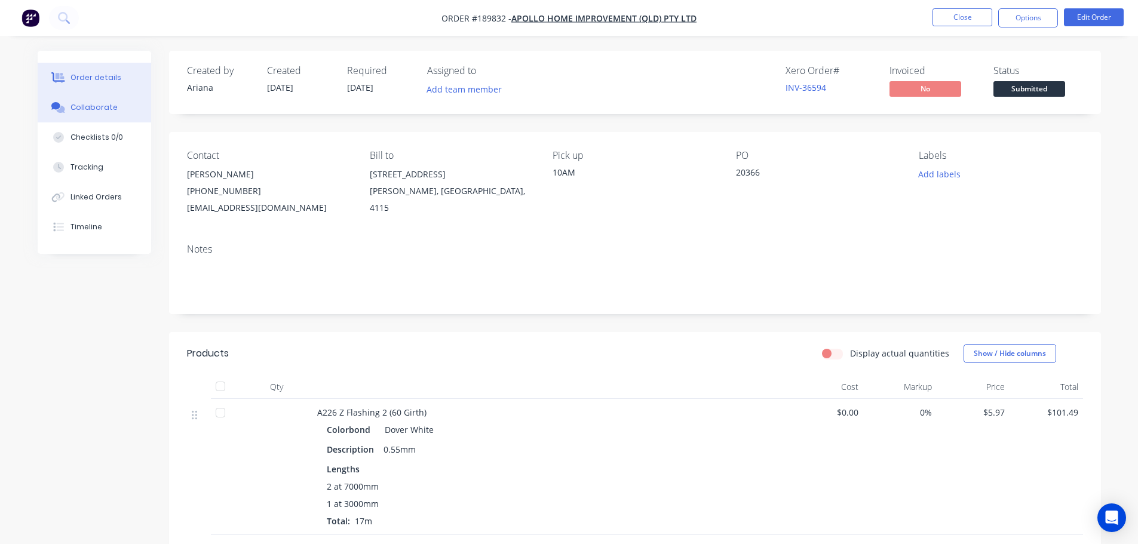
click at [116, 112] on button "Collaborate" at bounding box center [94, 108] width 113 height 30
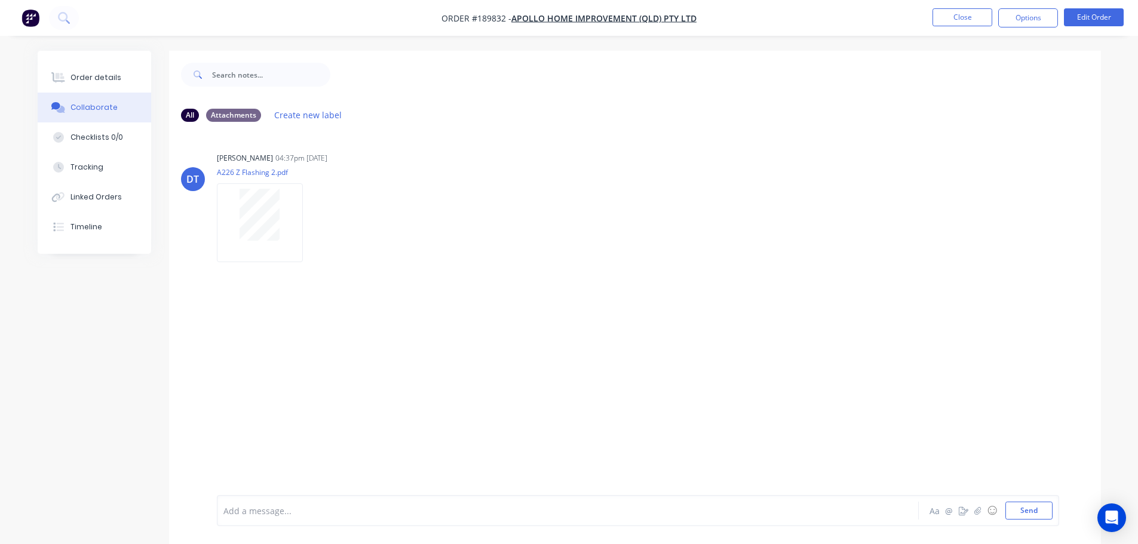
click at [278, 508] on div at bounding box center [534, 511] width 621 height 13
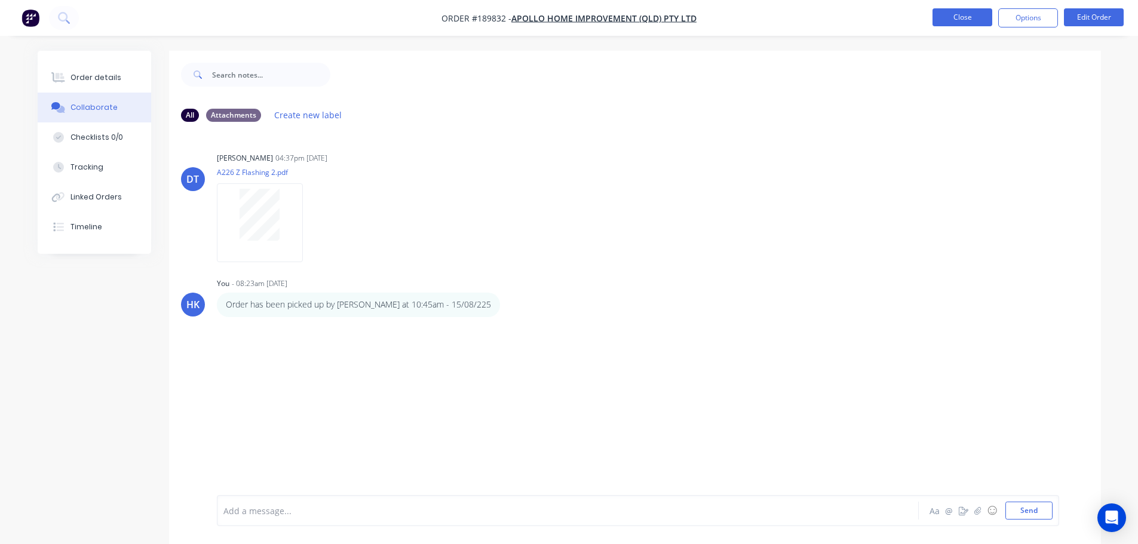
click at [954, 21] on button "Close" at bounding box center [962, 17] width 60 height 18
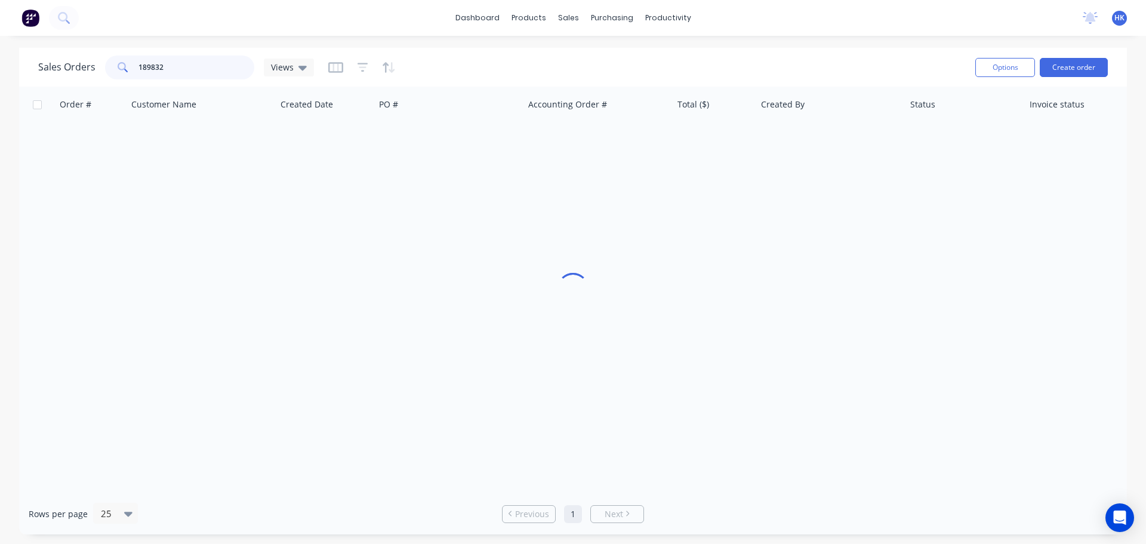
drag, startPoint x: 198, startPoint y: 67, endPoint x: 135, endPoint y: 73, distance: 62.9
click at [133, 76] on div "189832" at bounding box center [179, 68] width 149 height 24
type input "189866"
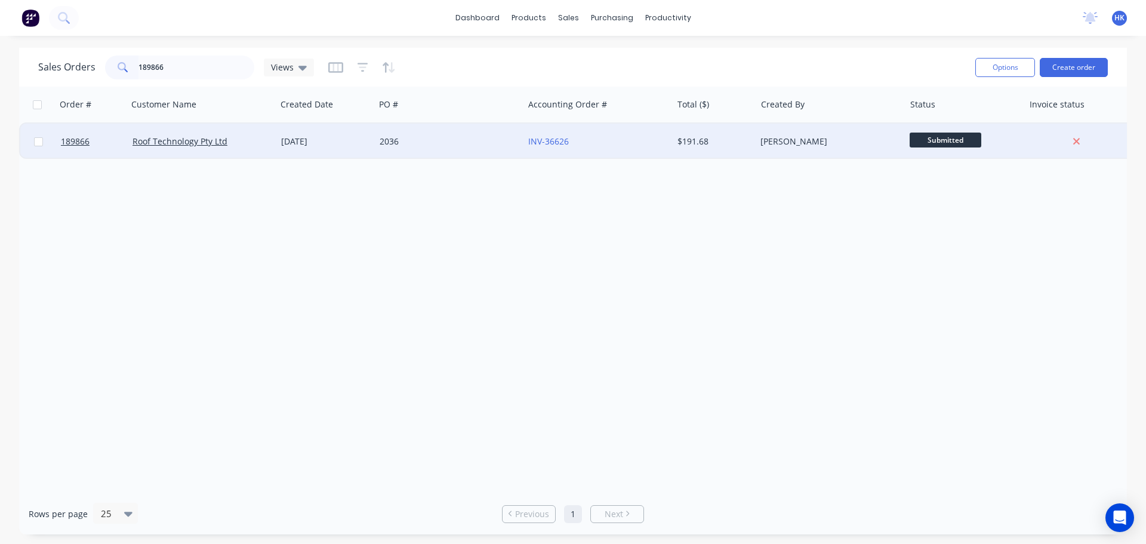
click at [414, 144] on div "2036" at bounding box center [446, 142] width 133 height 12
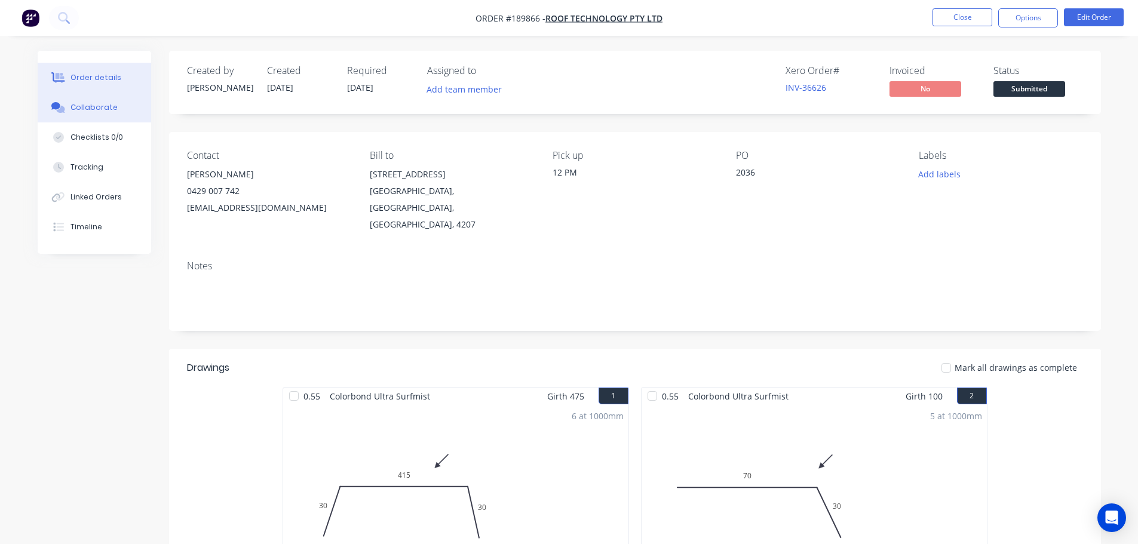
click at [115, 117] on button "Collaborate" at bounding box center [94, 108] width 113 height 30
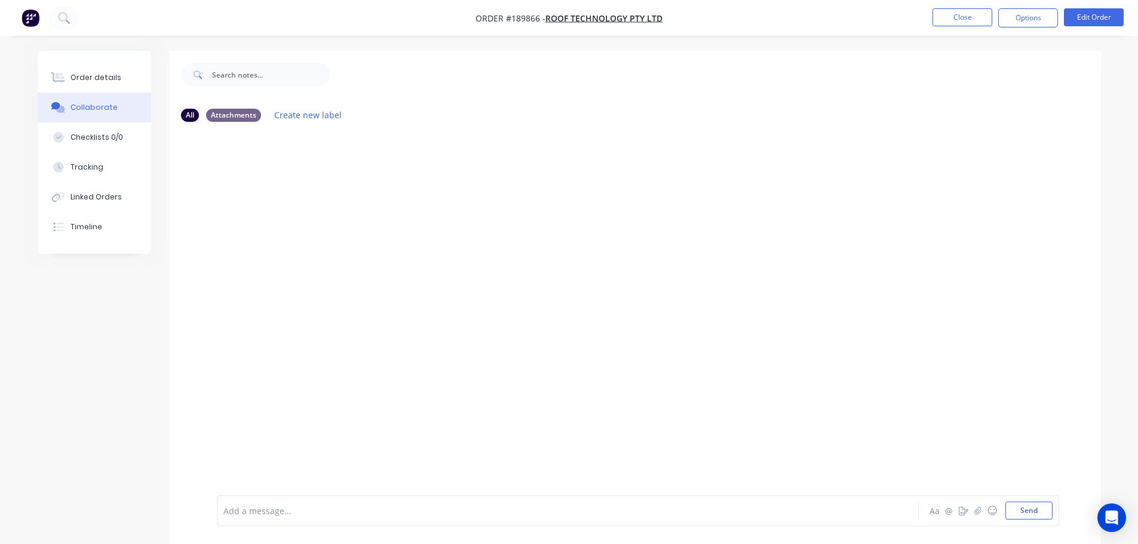
click at [244, 512] on div at bounding box center [534, 511] width 621 height 13
click at [506, 183] on div "Labels Edit Delete" at bounding box center [509, 179] width 7 height 17
click at [506, 180] on div "Labels Edit Delete" at bounding box center [509, 179] width 7 height 17
click at [506, 182] on icon "button" at bounding box center [508, 180] width 4 height 14
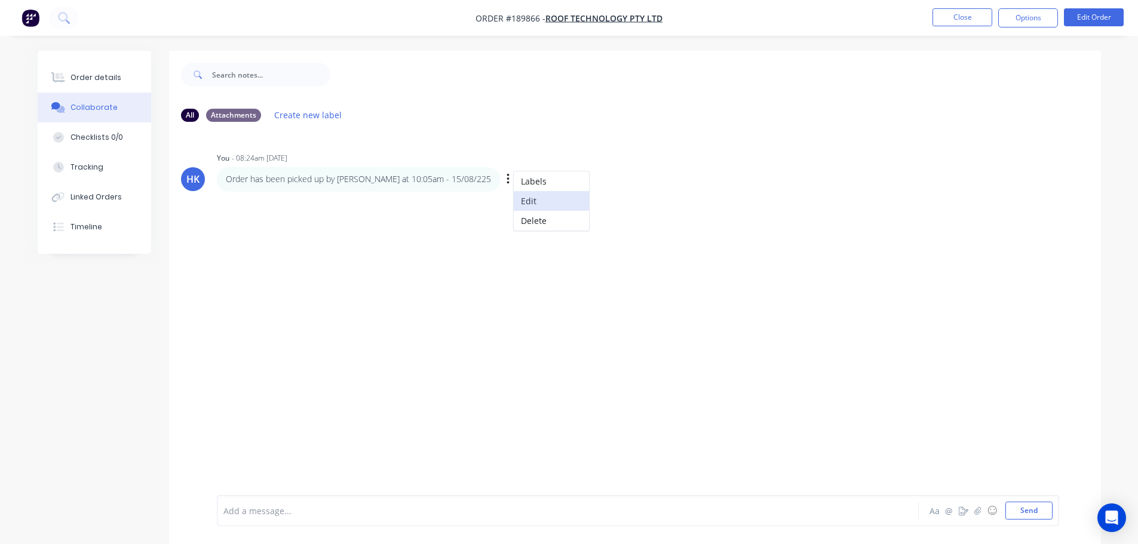
click at [514, 202] on button "Edit" at bounding box center [551, 201] width 75 height 20
click at [975, 19] on button "Close" at bounding box center [962, 17] width 60 height 18
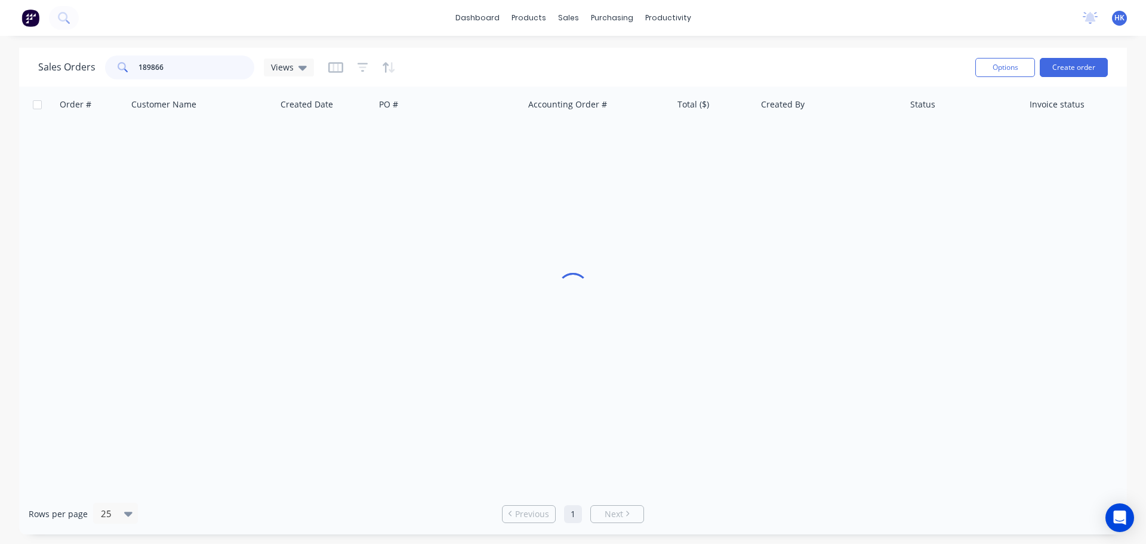
click at [191, 60] on input "189866" at bounding box center [197, 68] width 116 height 24
type input "189813"
drag, startPoint x: 464, startPoint y: 149, endPoint x: 461, endPoint y: 159, distance: 10.6
click at [461, 159] on div "Order # Customer Name Created Date PO # Accounting Order # Total ($) Created By…" at bounding box center [573, 290] width 1108 height 407
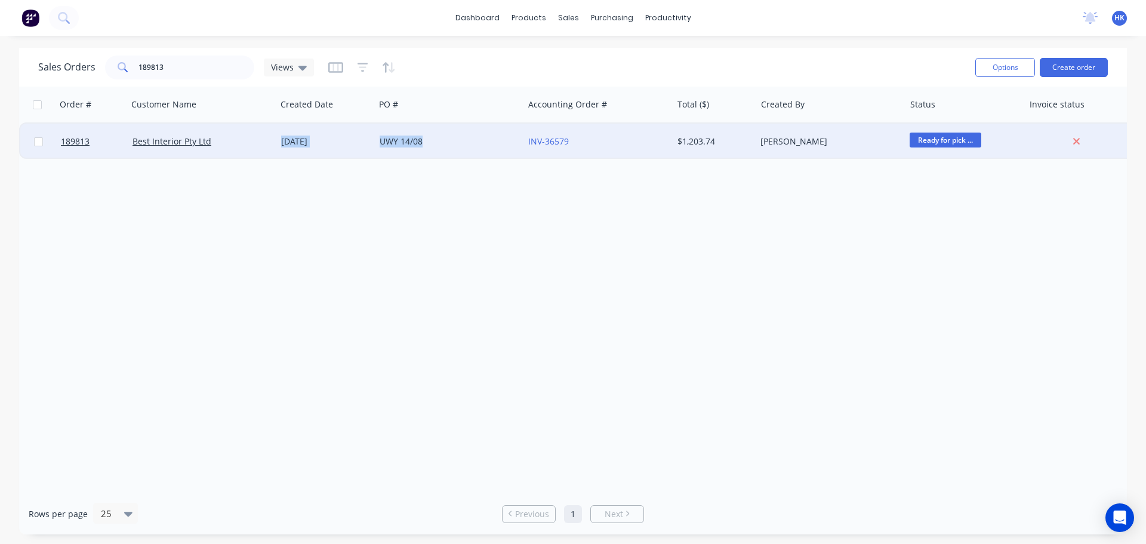
click at [491, 148] on div "UWY 14/08" at bounding box center [449, 142] width 149 height 36
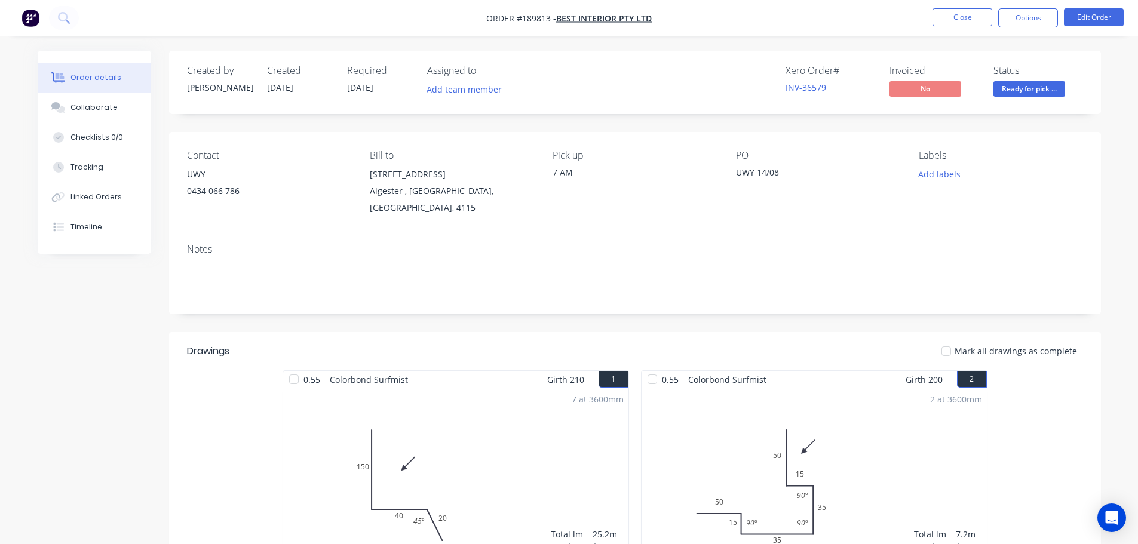
click at [97, 108] on div "Collaborate" at bounding box center [93, 107] width 47 height 11
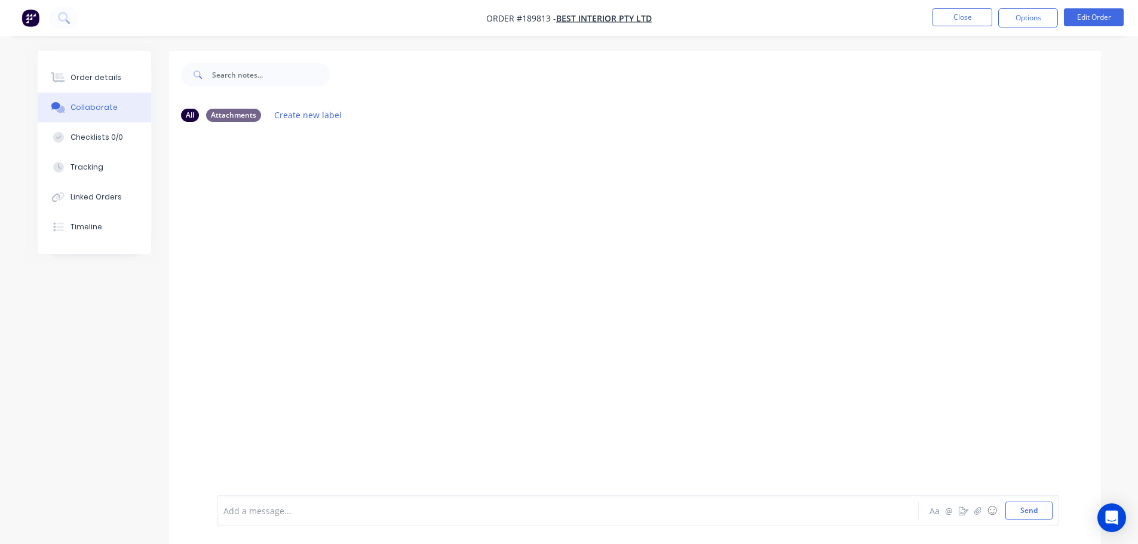
click at [263, 518] on div "Add a message..." at bounding box center [534, 511] width 622 height 18
click at [501, 177] on div "Labels Edit Delete" at bounding box center [504, 179] width 7 height 17
click at [502, 177] on icon "button" at bounding box center [504, 180] width 4 height 14
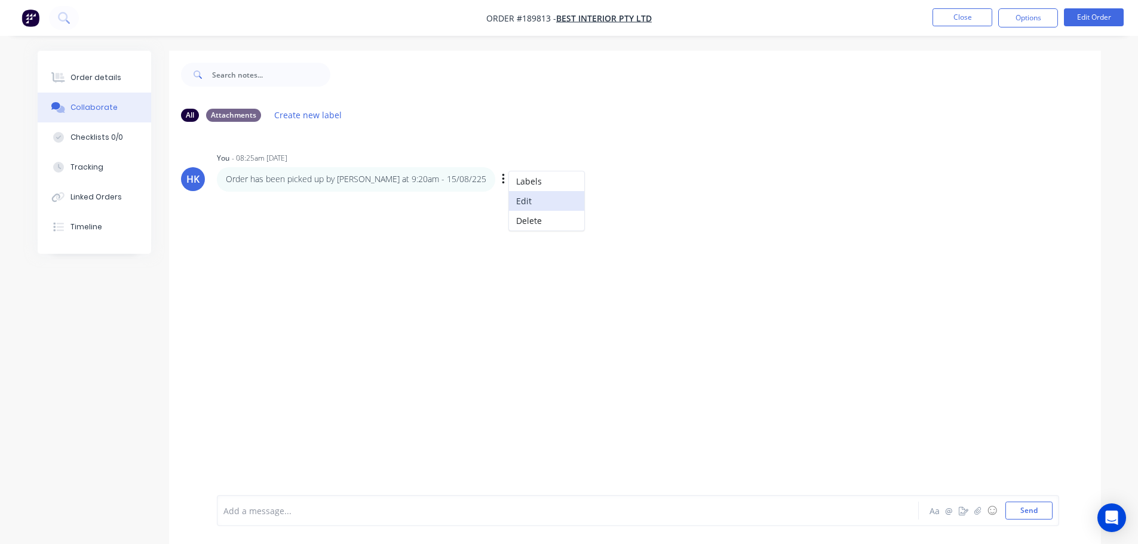
click at [509, 198] on button "Edit" at bounding box center [546, 201] width 75 height 20
click at [439, 511] on span "Order has been picked up by Jasper at 9:20am - 15/08/225" at bounding box center [361, 510] width 275 height 11
drag, startPoint x: 461, startPoint y: 514, endPoint x: 405, endPoint y: 522, distance: 56.7
click at [405, 522] on div "Order has been picked up by Jasper at 9:20am - 15/08/2025 Aa @ ☺ Send" at bounding box center [638, 510] width 842 height 31
copy span "- 15/08/2025"
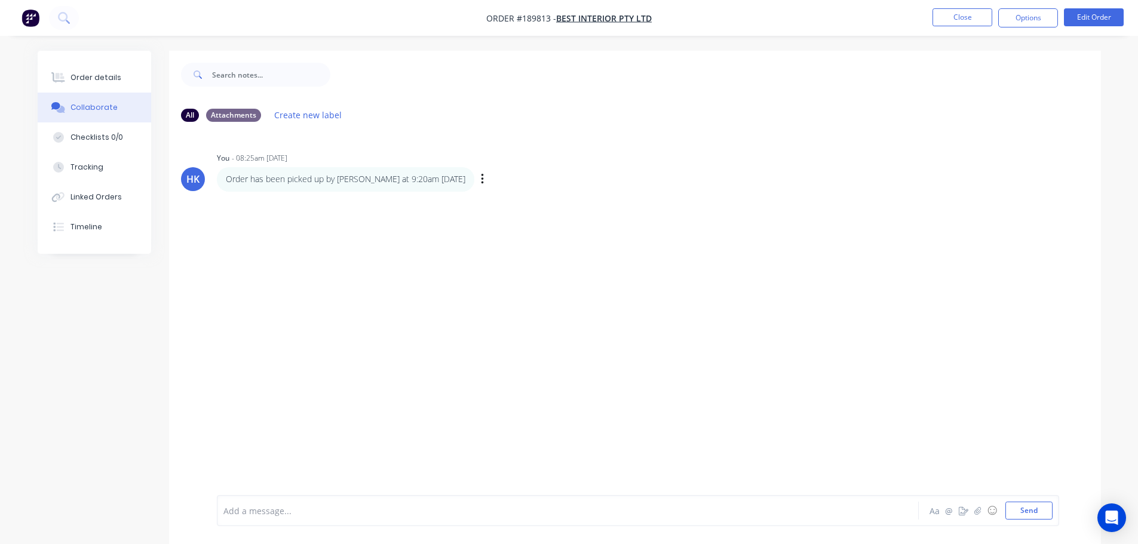
click at [952, 3] on nav "Order #189813 - Best Interior Pty Ltd Close Options Edit Order" at bounding box center [569, 18] width 1138 height 36
click at [955, 14] on button "Close" at bounding box center [962, 17] width 60 height 18
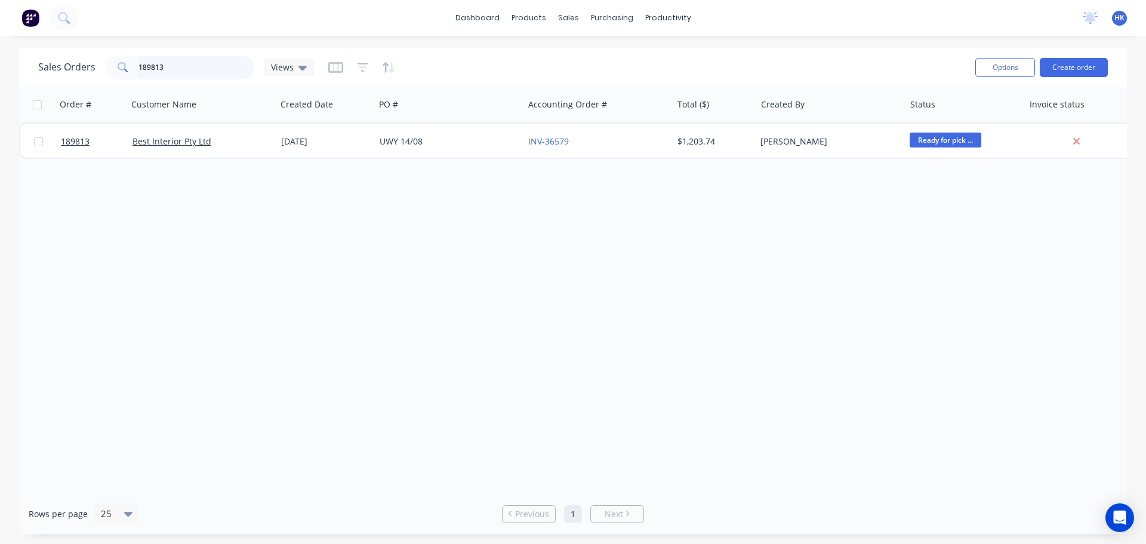
click at [219, 60] on input "189813" at bounding box center [197, 68] width 116 height 24
click at [218, 60] on input "189813" at bounding box center [197, 68] width 116 height 24
click at [210, 60] on input "189813" at bounding box center [197, 68] width 116 height 24
type input "189541"
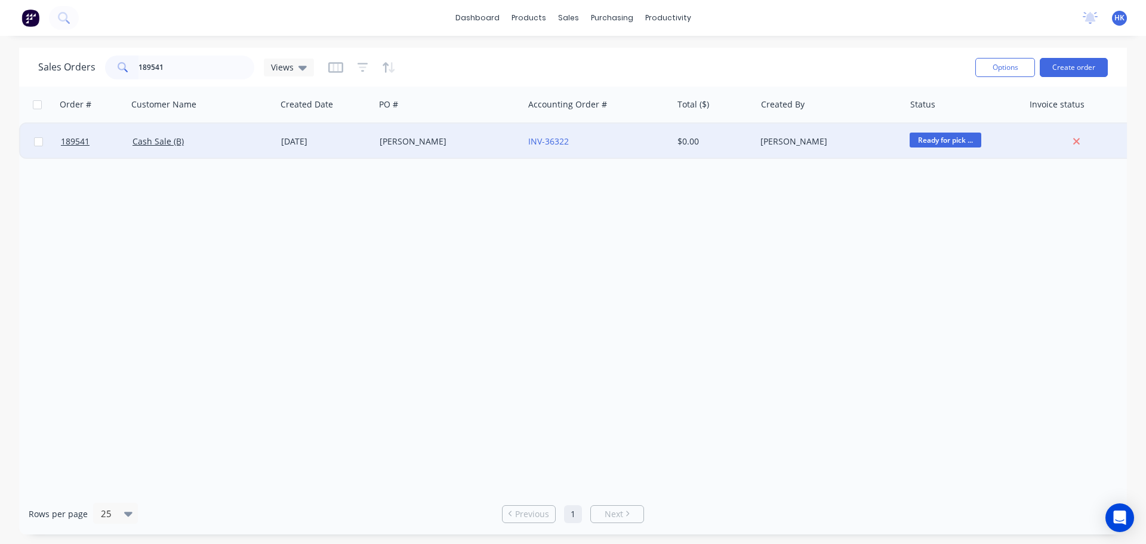
click at [408, 145] on div "PETER" at bounding box center [446, 142] width 133 height 12
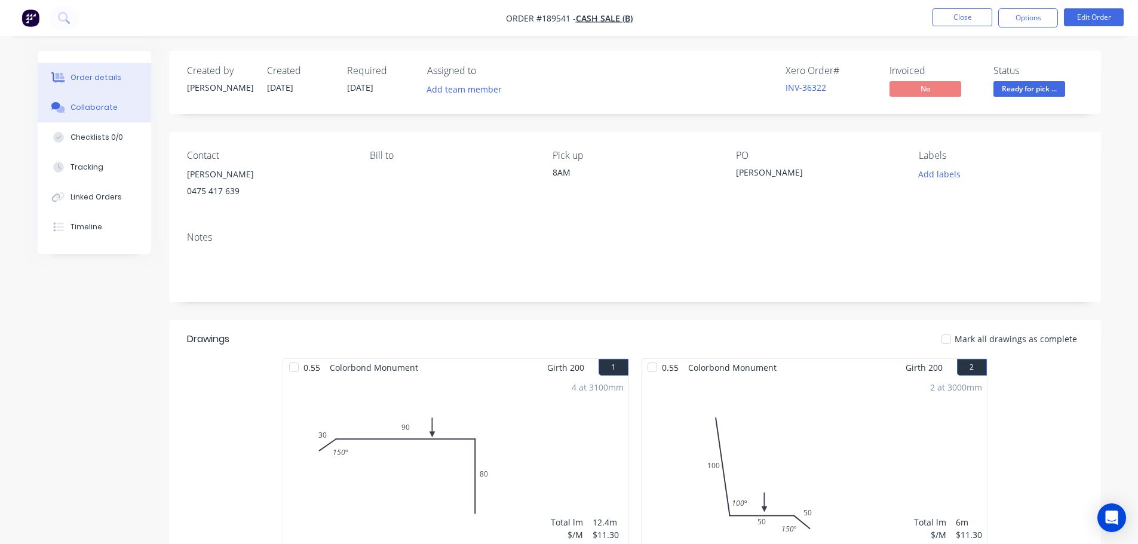
click at [112, 102] on div "Collaborate" at bounding box center [93, 107] width 47 height 11
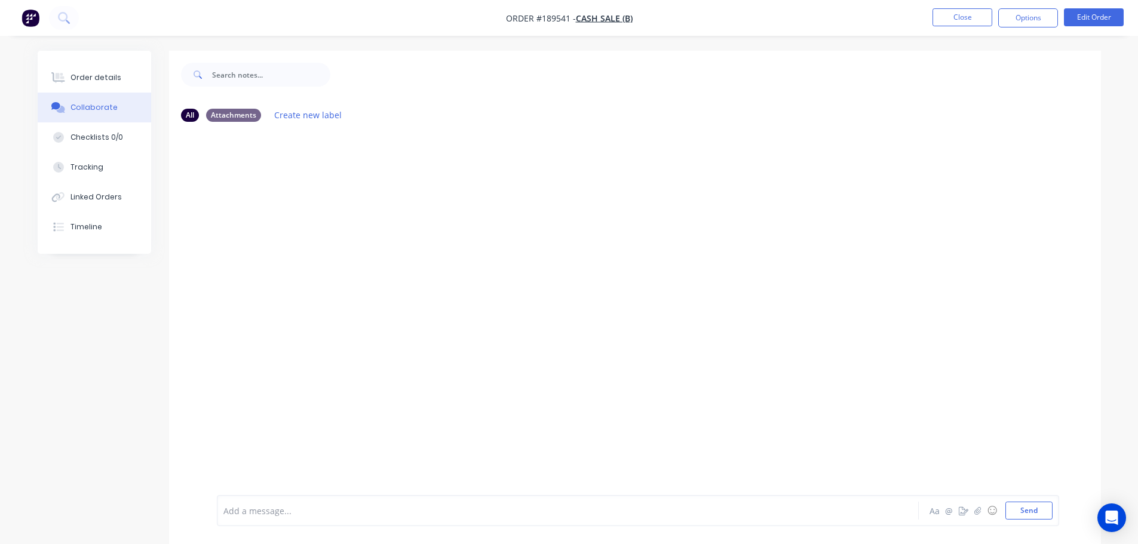
click at [241, 511] on div at bounding box center [534, 511] width 621 height 13
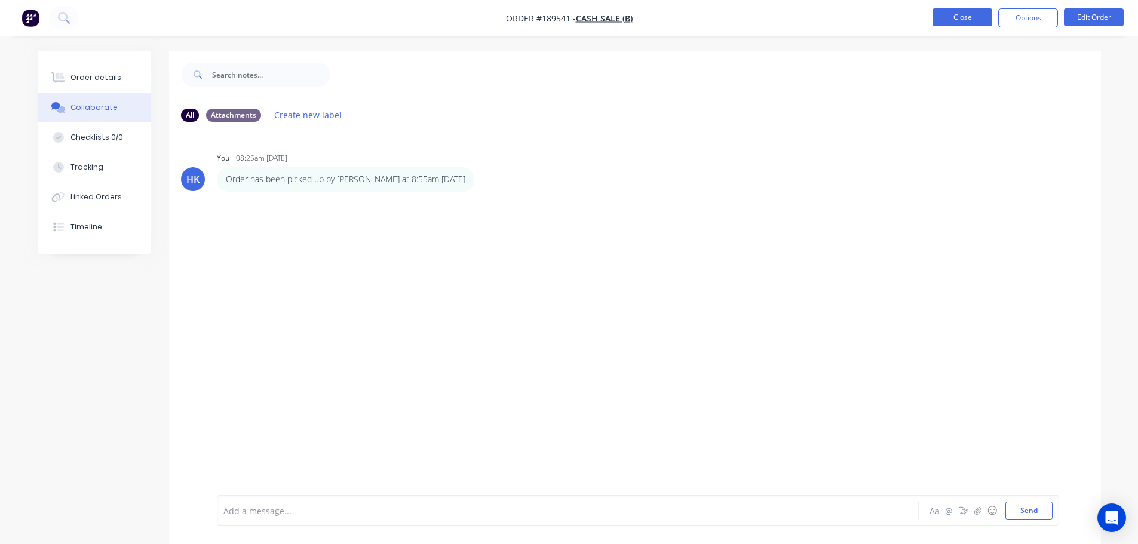
click at [946, 22] on button "Close" at bounding box center [962, 17] width 60 height 18
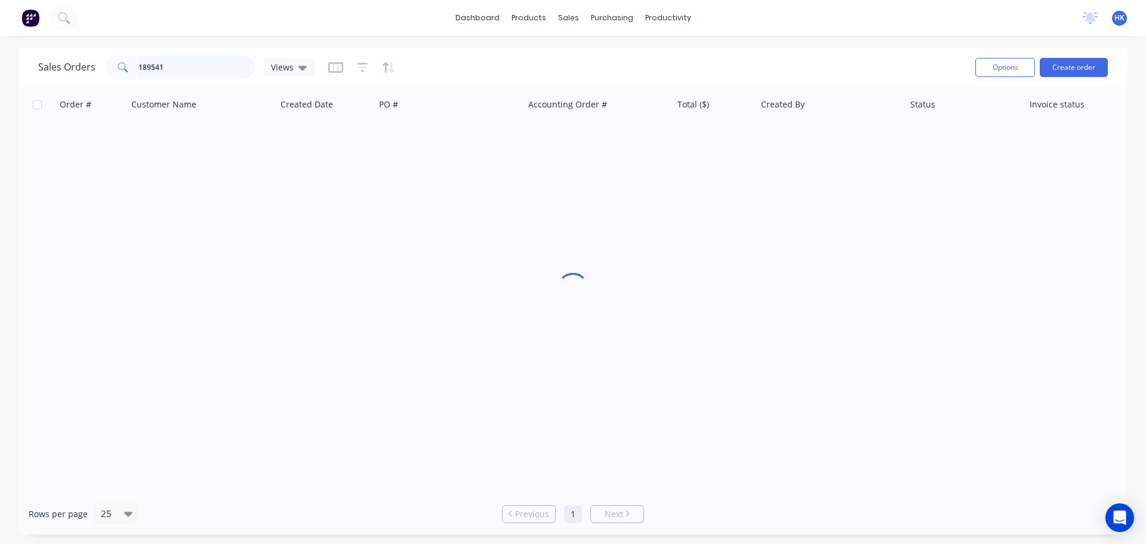
click at [188, 63] on input "189541" at bounding box center [197, 68] width 116 height 24
type input "189821"
click at [424, 166] on div "Order # Customer Name Created Date PO # Accounting Order # Total ($) Created By…" at bounding box center [573, 290] width 1108 height 407
click at [427, 158] on div "189821 Apollo Home Improvement (QLD) Pty Ltd 14 Aug 2025 20353 INV-36586 $184.7…" at bounding box center [577, 140] width 1117 height 36
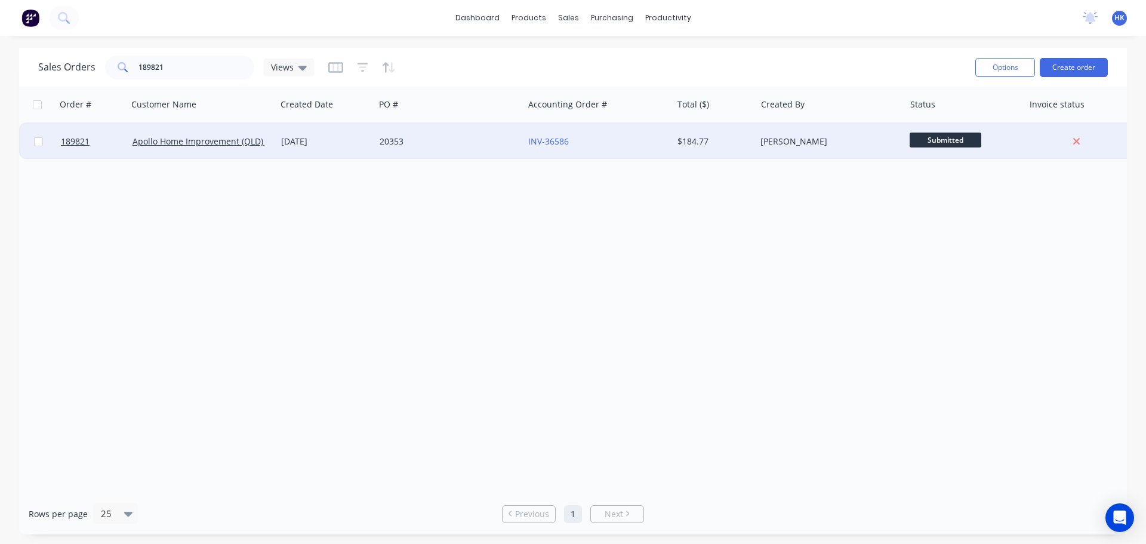
click at [432, 149] on div "20353" at bounding box center [449, 142] width 149 height 36
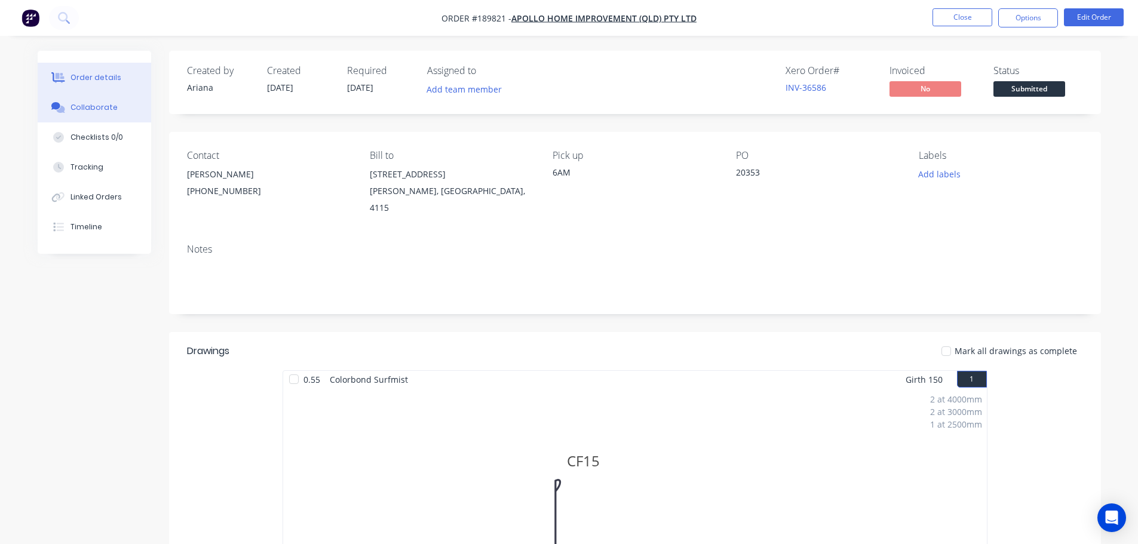
click at [88, 103] on div "Collaborate" at bounding box center [93, 107] width 47 height 11
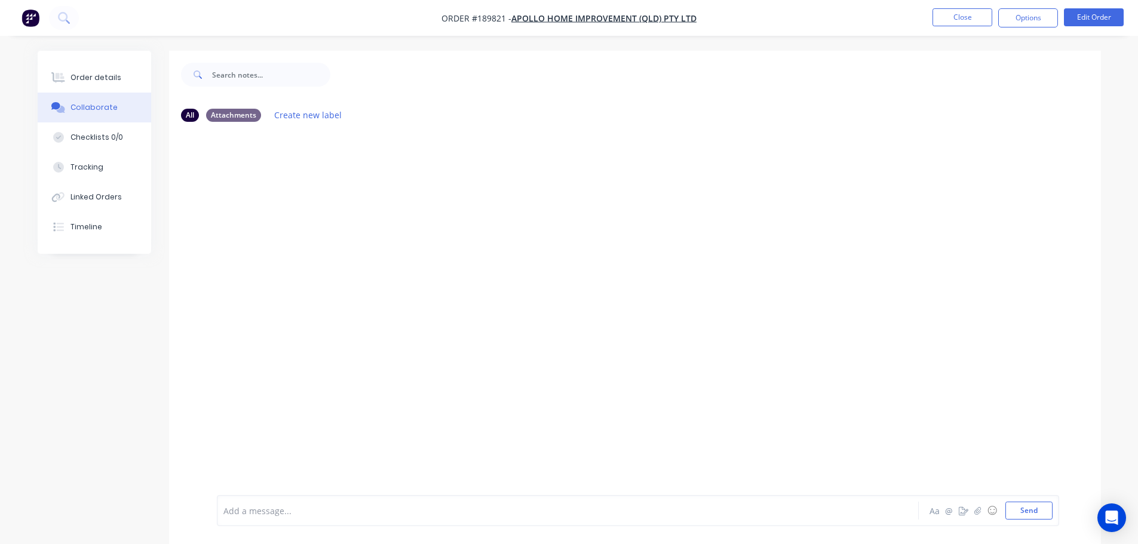
click at [283, 506] on div at bounding box center [534, 511] width 621 height 13
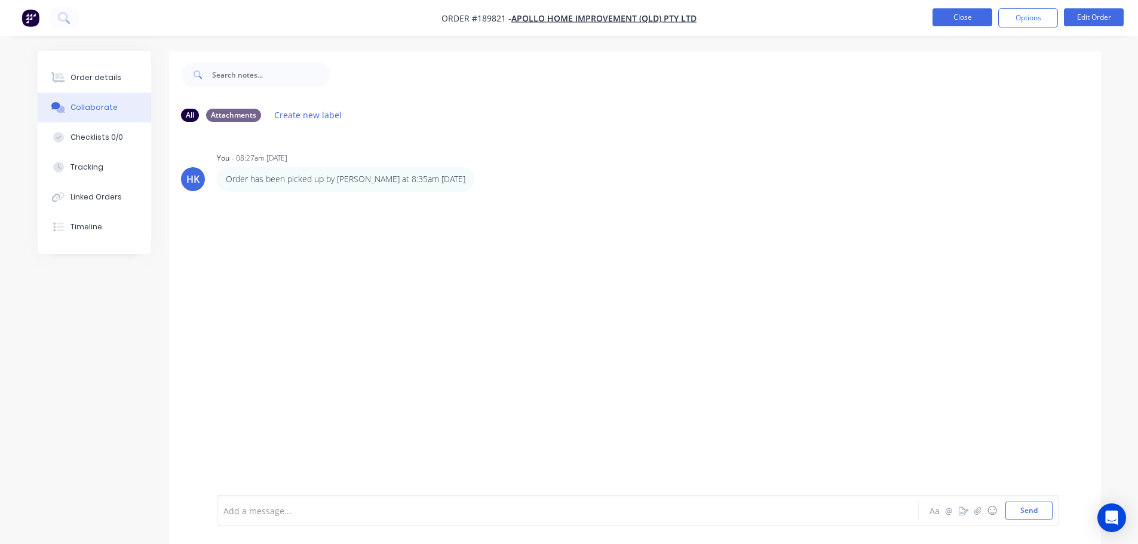
click at [977, 13] on button "Close" at bounding box center [962, 17] width 60 height 18
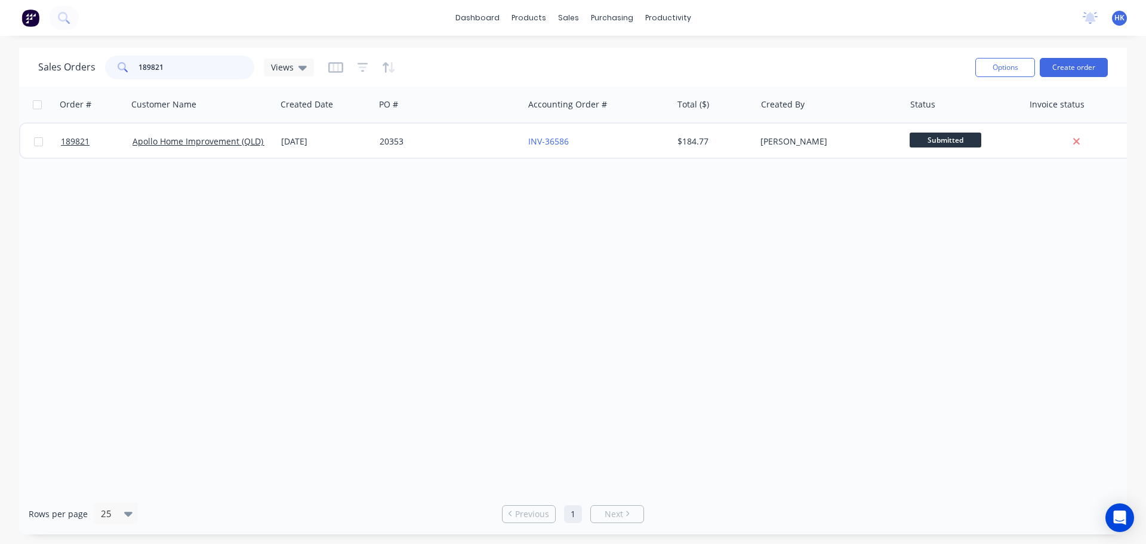
click at [196, 72] on input "189821" at bounding box center [197, 68] width 116 height 24
type input "185382"
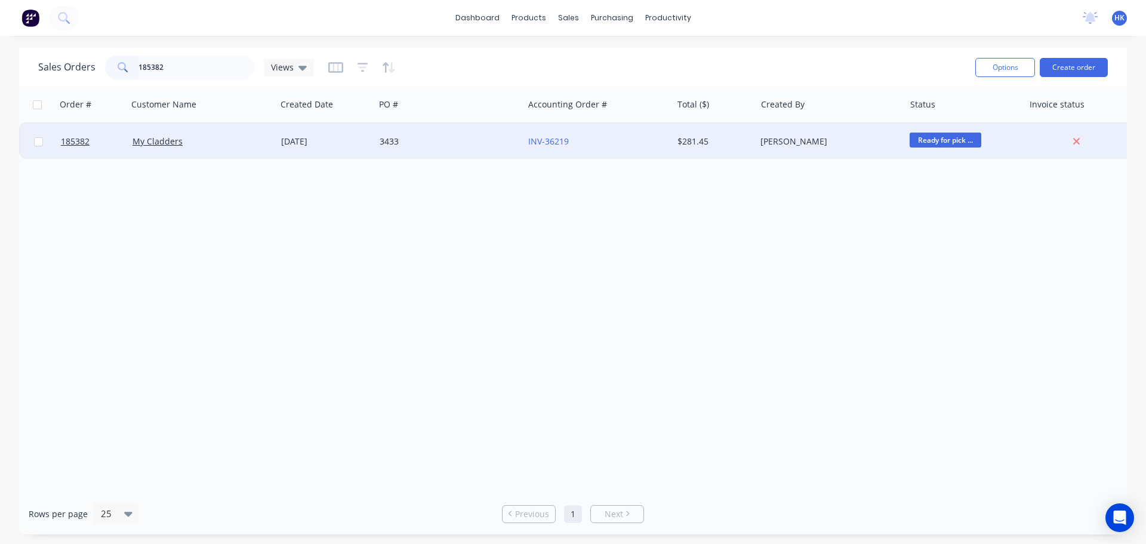
click at [401, 130] on div "3433" at bounding box center [449, 142] width 149 height 36
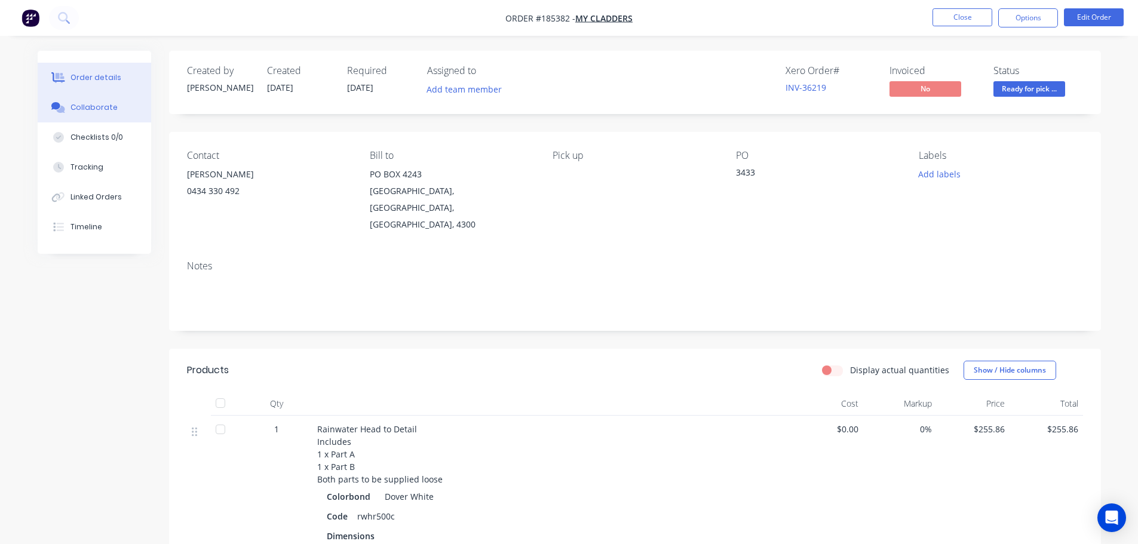
click at [80, 110] on div "Collaborate" at bounding box center [93, 107] width 47 height 11
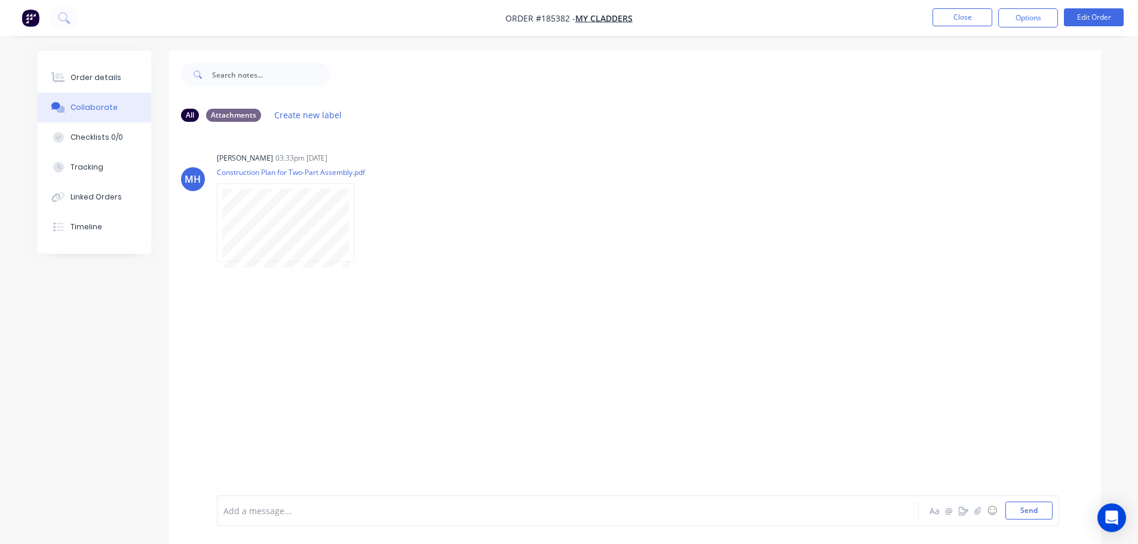
click at [302, 507] on div at bounding box center [534, 511] width 621 height 13
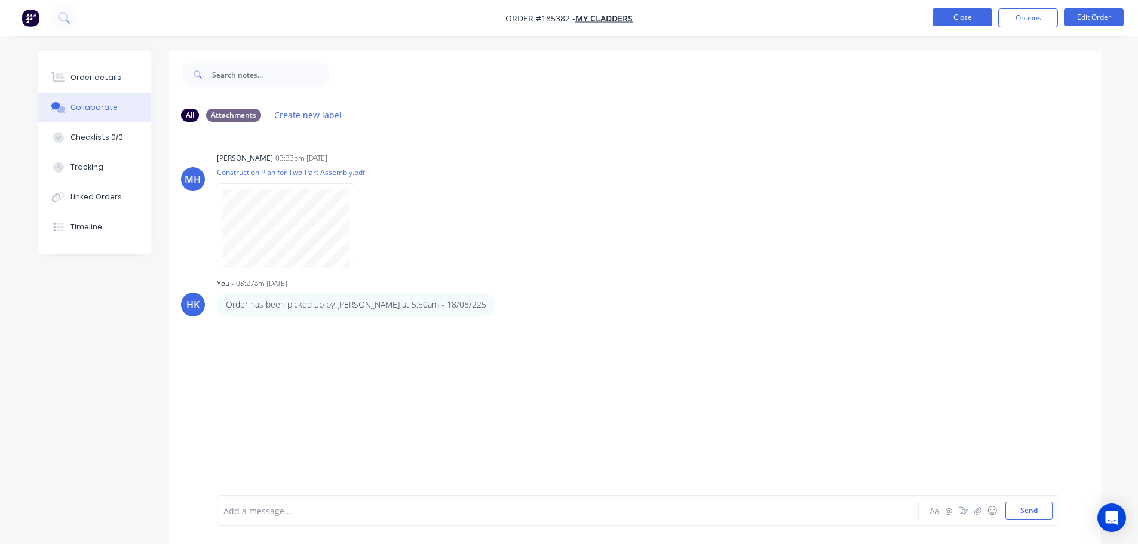
click at [962, 17] on button "Close" at bounding box center [962, 17] width 60 height 18
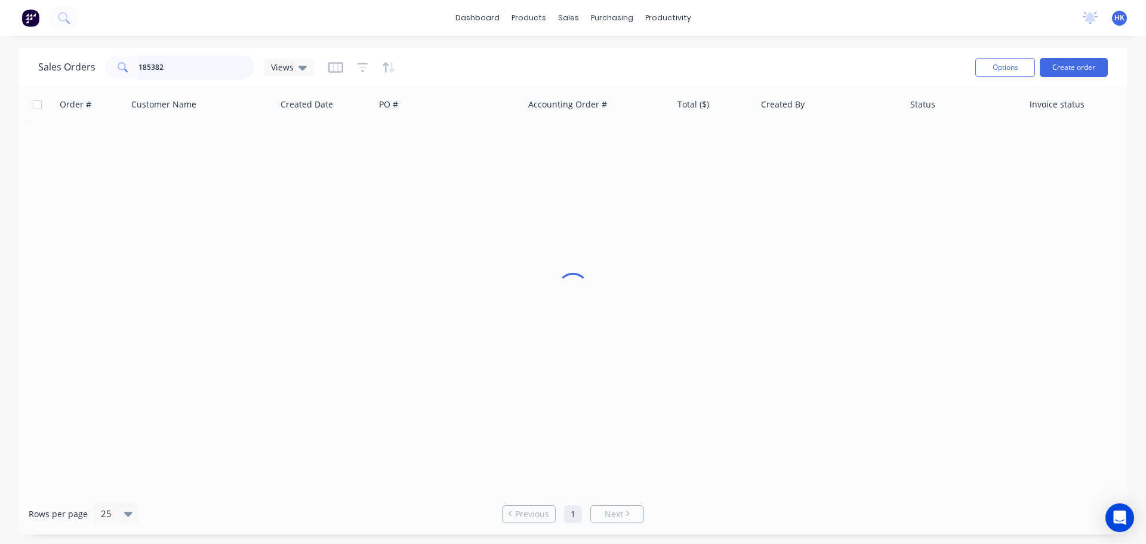
click at [216, 66] on input "185382" at bounding box center [197, 68] width 116 height 24
type input "189986"
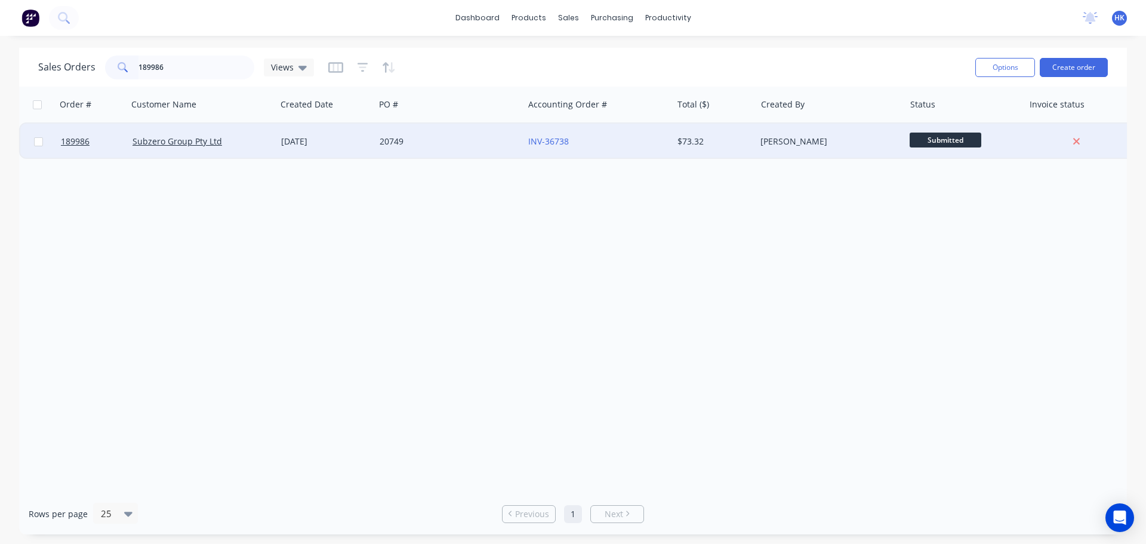
click at [423, 152] on div "20749" at bounding box center [449, 142] width 149 height 36
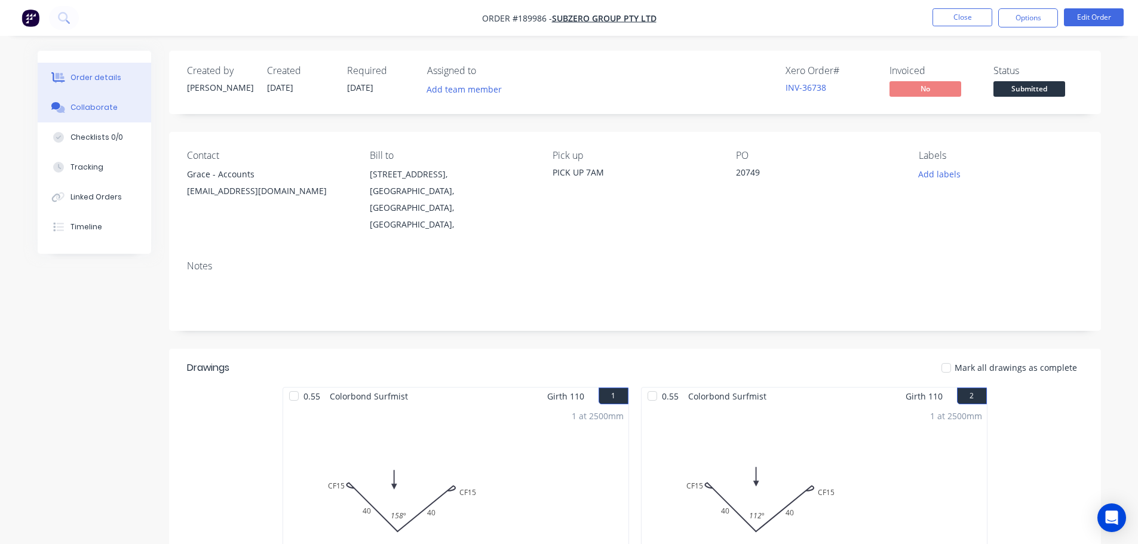
click at [109, 107] on div "Collaborate" at bounding box center [93, 107] width 47 height 11
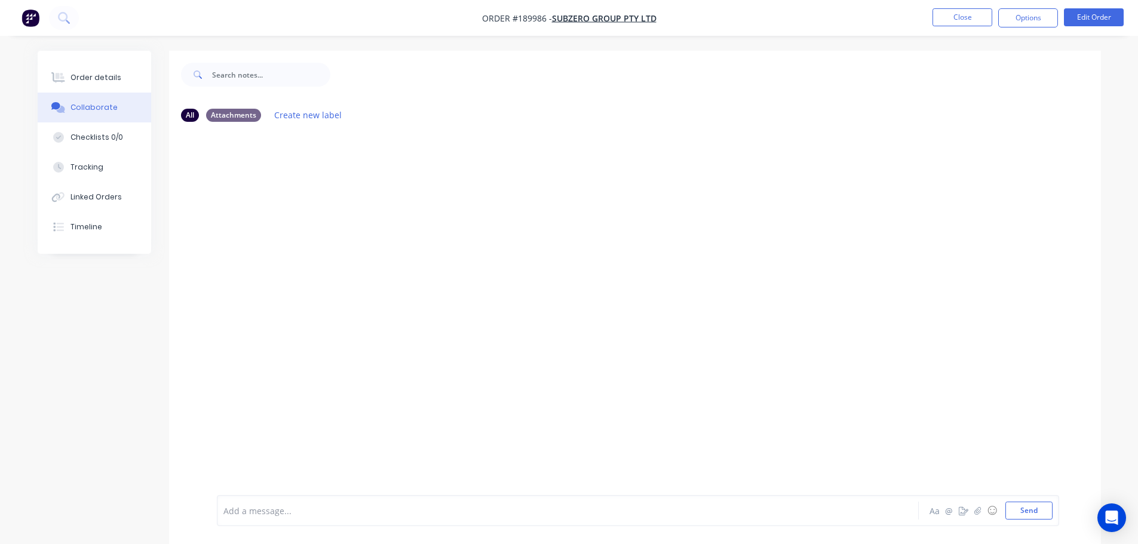
click at [303, 512] on div at bounding box center [534, 511] width 621 height 13
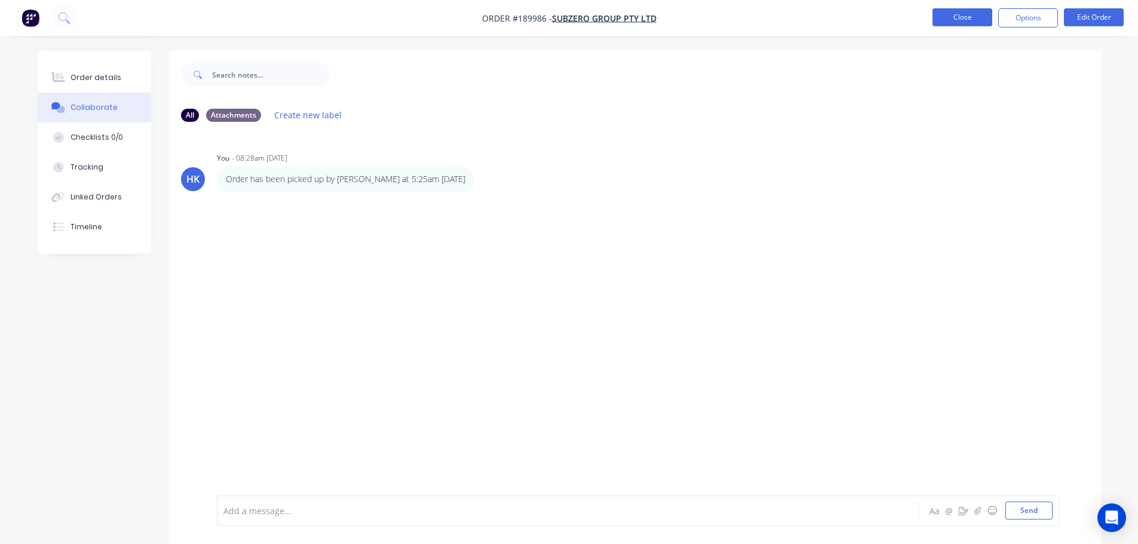
click at [957, 13] on button "Close" at bounding box center [962, 17] width 60 height 18
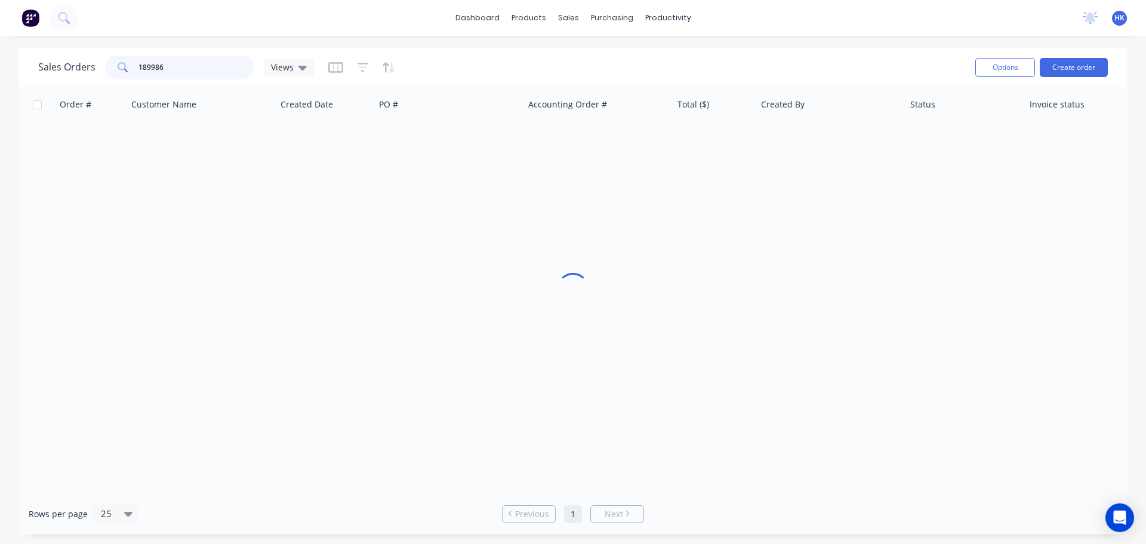
click at [198, 60] on input "189986" at bounding box center [197, 68] width 116 height 24
type input "\"
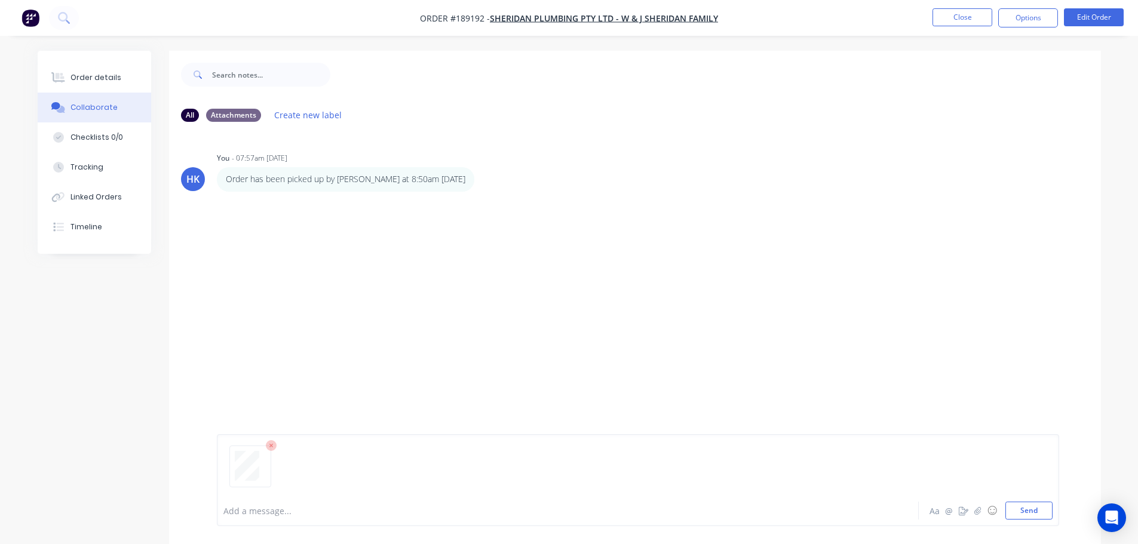
click at [1037, 522] on div "Add a message... Aa @ ☺ Send" at bounding box center [638, 480] width 842 height 92
click at [1034, 514] on button "Send" at bounding box center [1028, 511] width 47 height 18
click at [962, 20] on button "Close" at bounding box center [962, 17] width 60 height 18
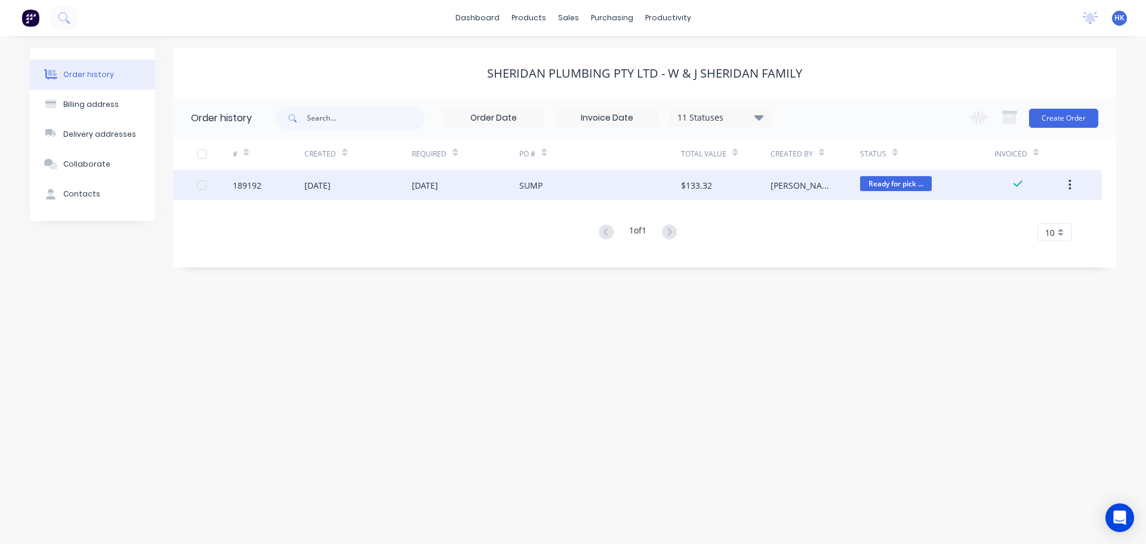
click at [512, 179] on div "[DATE]" at bounding box center [465, 185] width 107 height 30
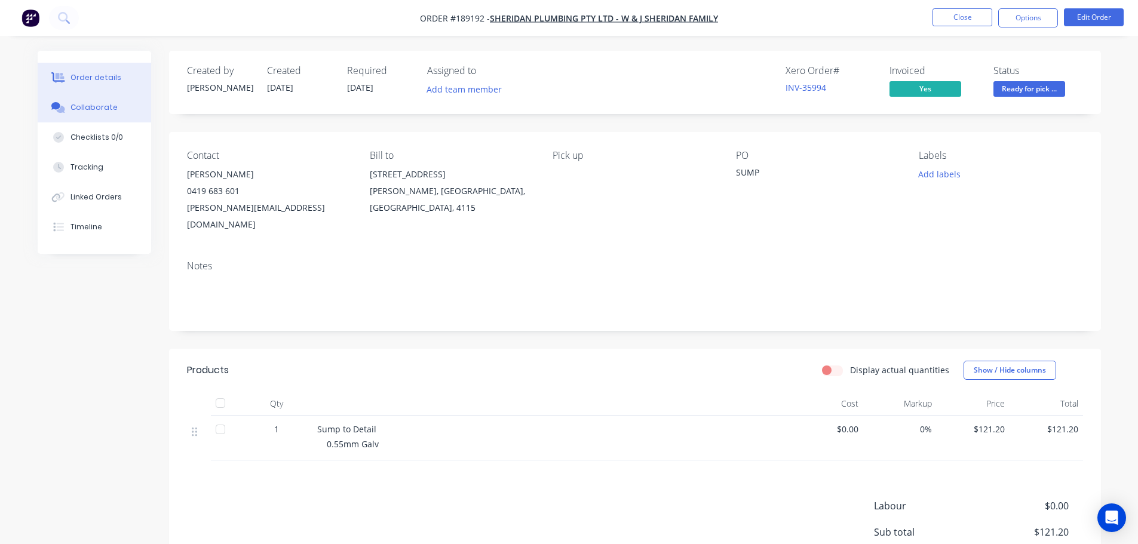
click at [121, 114] on button "Collaborate" at bounding box center [94, 108] width 113 height 30
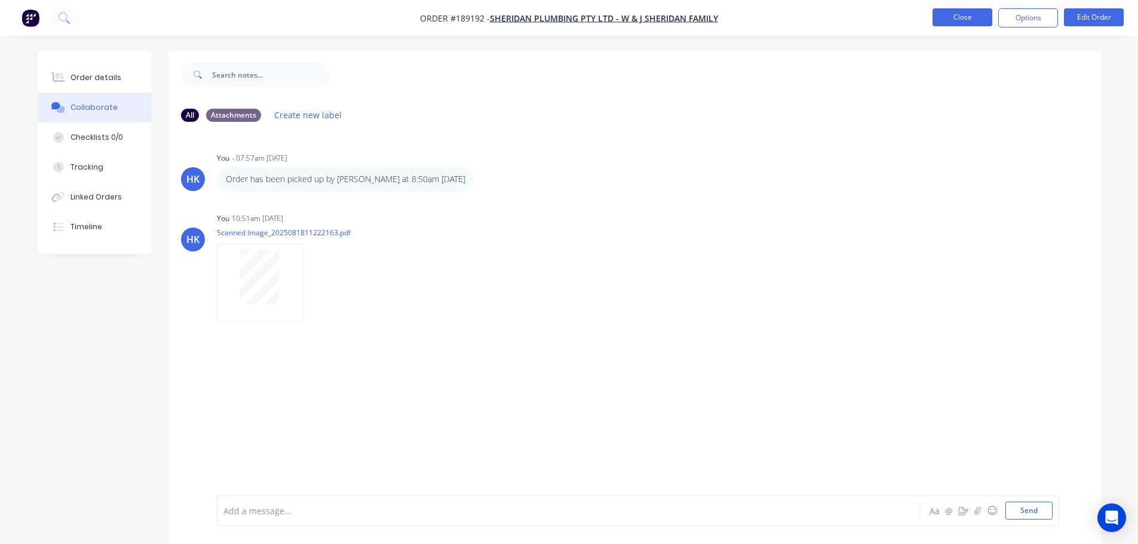
click at [964, 11] on button "Close" at bounding box center [962, 17] width 60 height 18
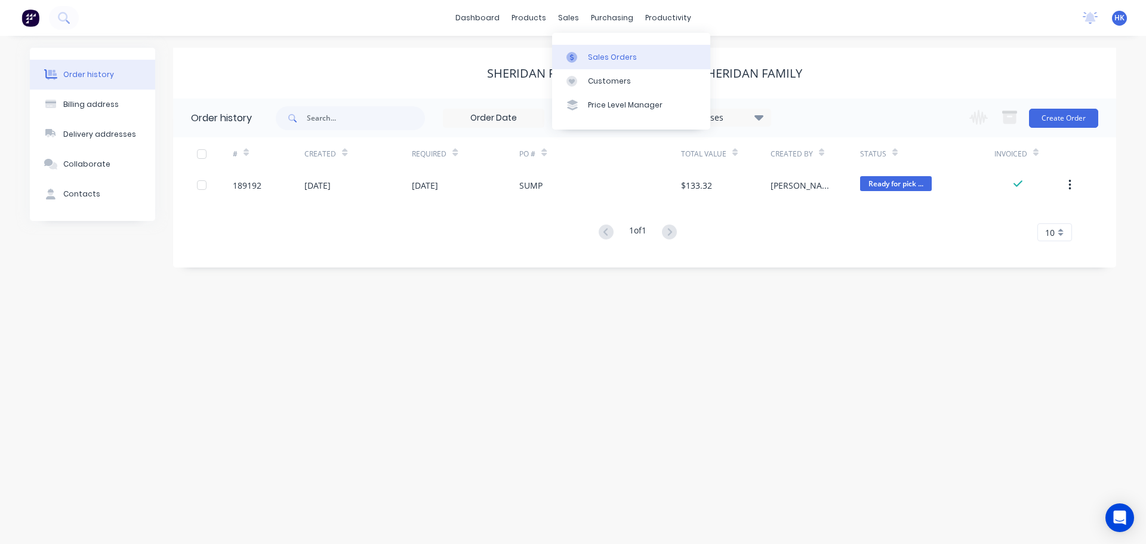
click at [587, 56] on link "Sales Orders" at bounding box center [631, 57] width 158 height 24
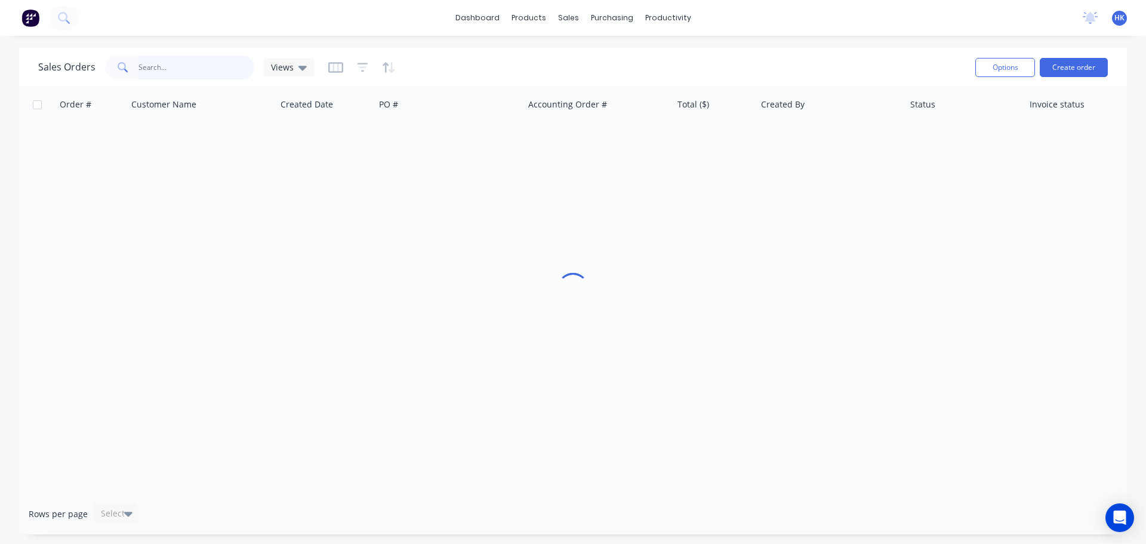
click at [186, 67] on input "text" at bounding box center [197, 68] width 116 height 24
type input "189598"
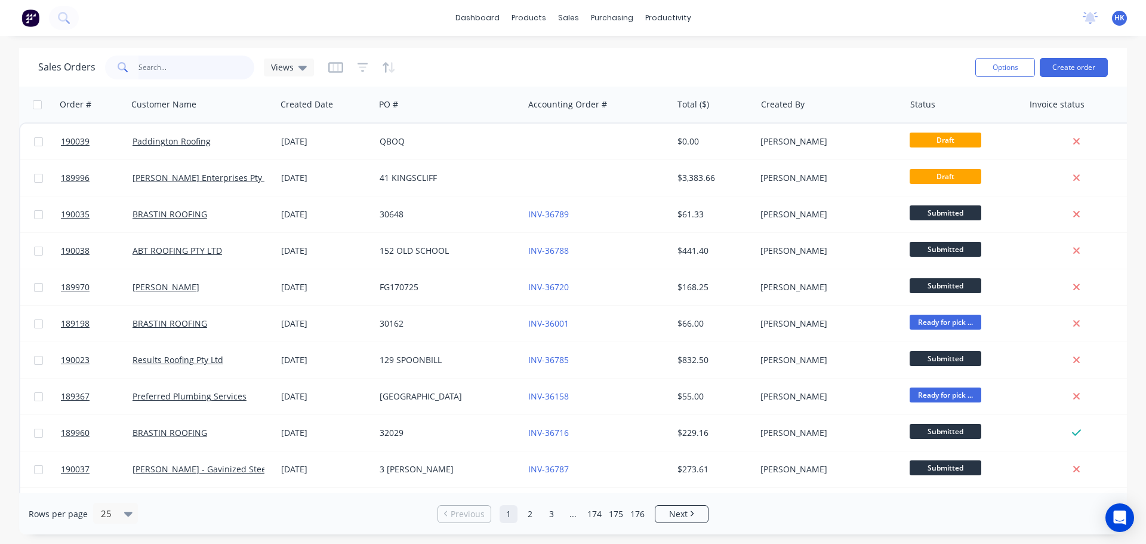
click at [190, 71] on input "text" at bounding box center [197, 68] width 116 height 24
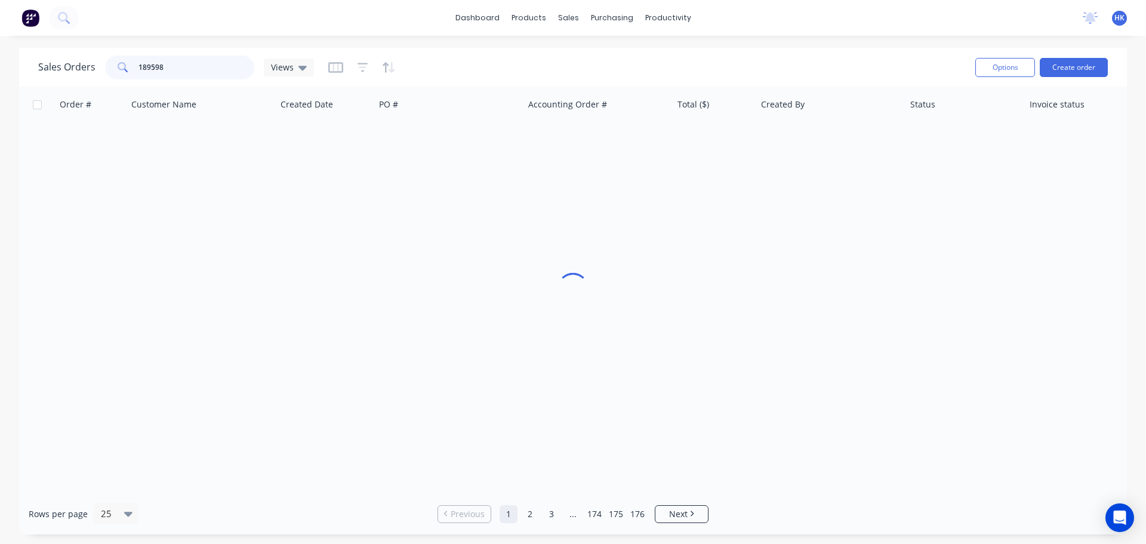
type input "189598"
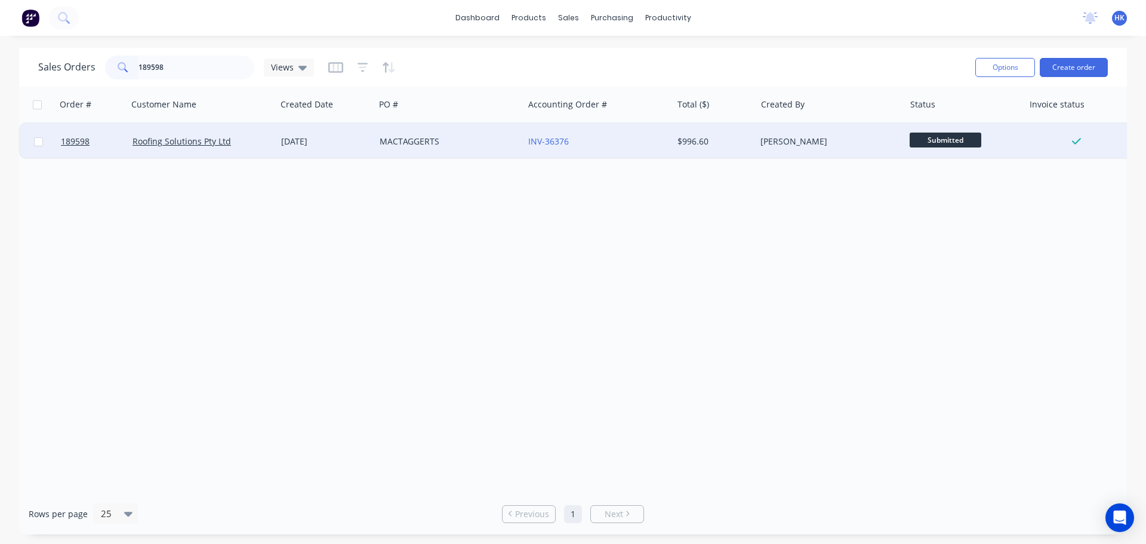
click at [457, 147] on div "MACTAGGERTS" at bounding box center [446, 142] width 133 height 12
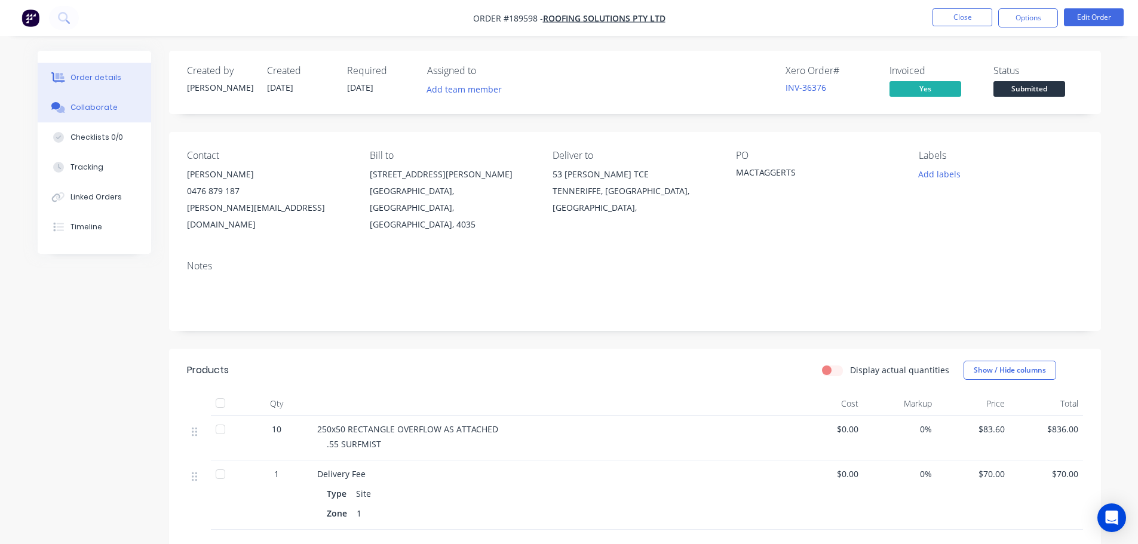
click at [112, 110] on div "Collaborate" at bounding box center [93, 107] width 47 height 11
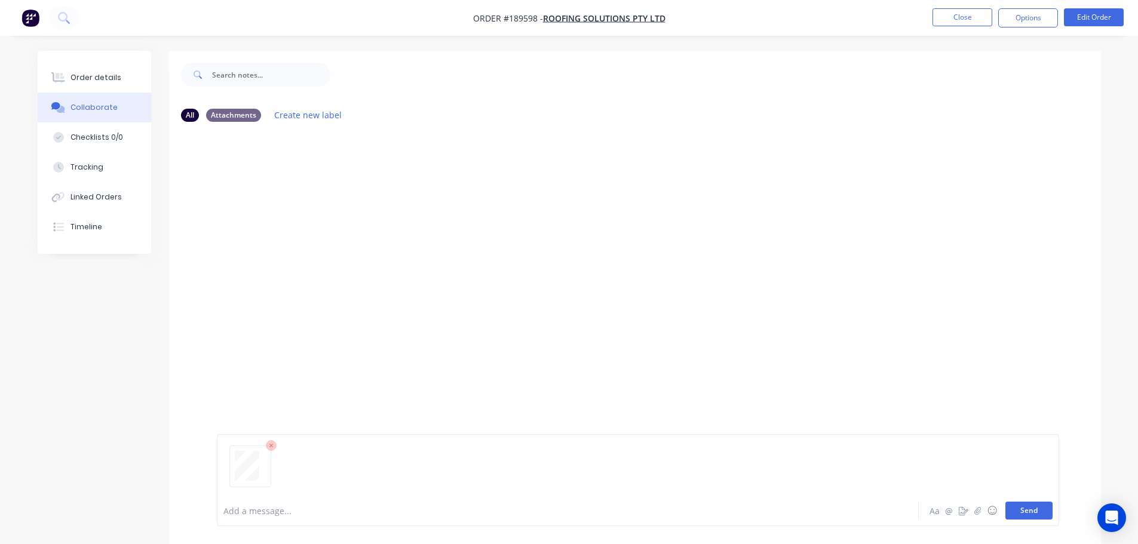
click at [1025, 519] on button "Send" at bounding box center [1028, 511] width 47 height 18
click at [958, 23] on button "Close" at bounding box center [962, 17] width 60 height 18
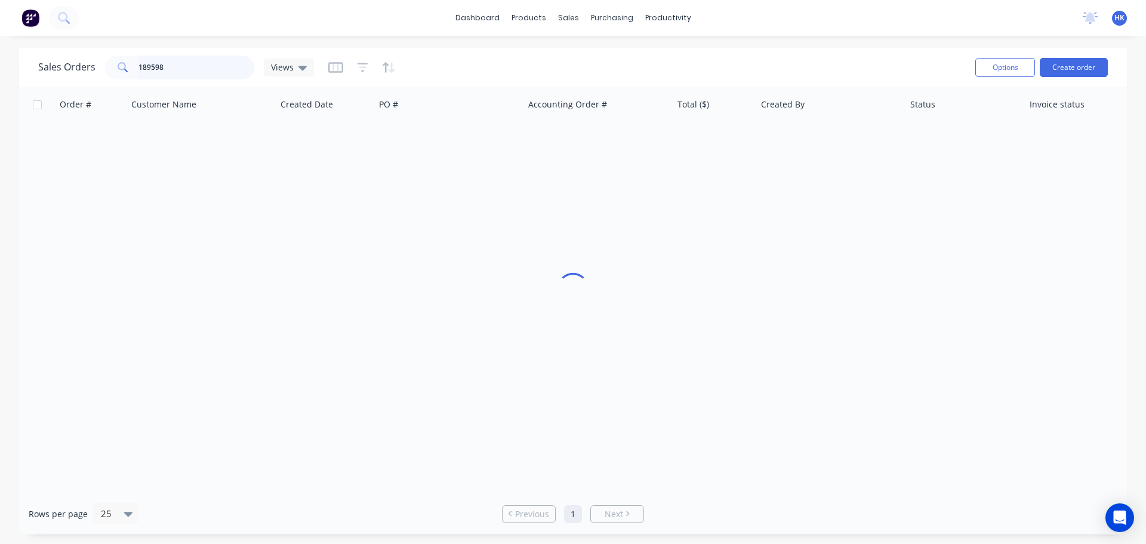
click at [182, 75] on input "189598" at bounding box center [197, 68] width 116 height 24
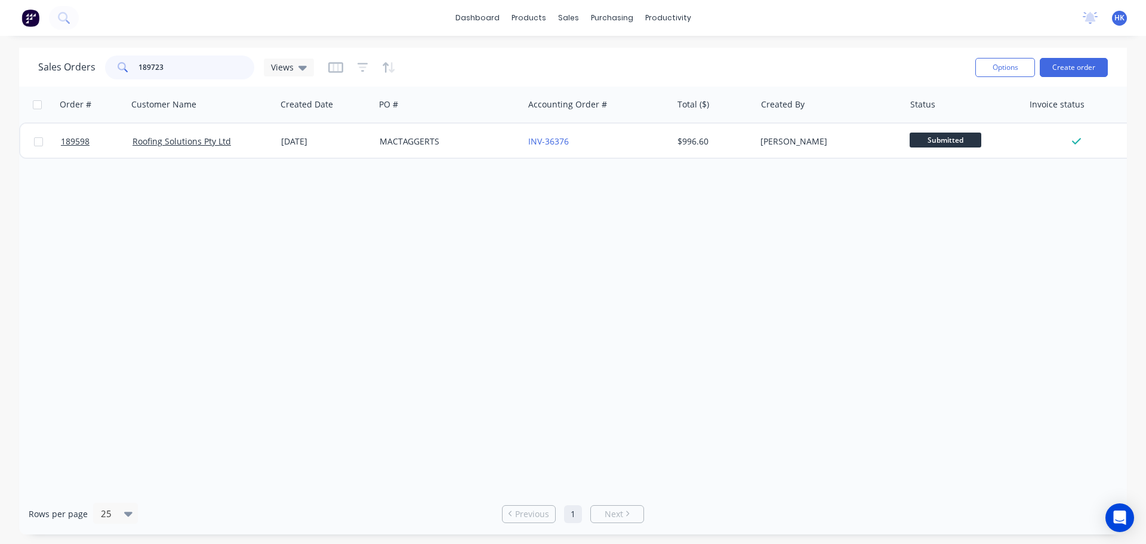
type input "189723"
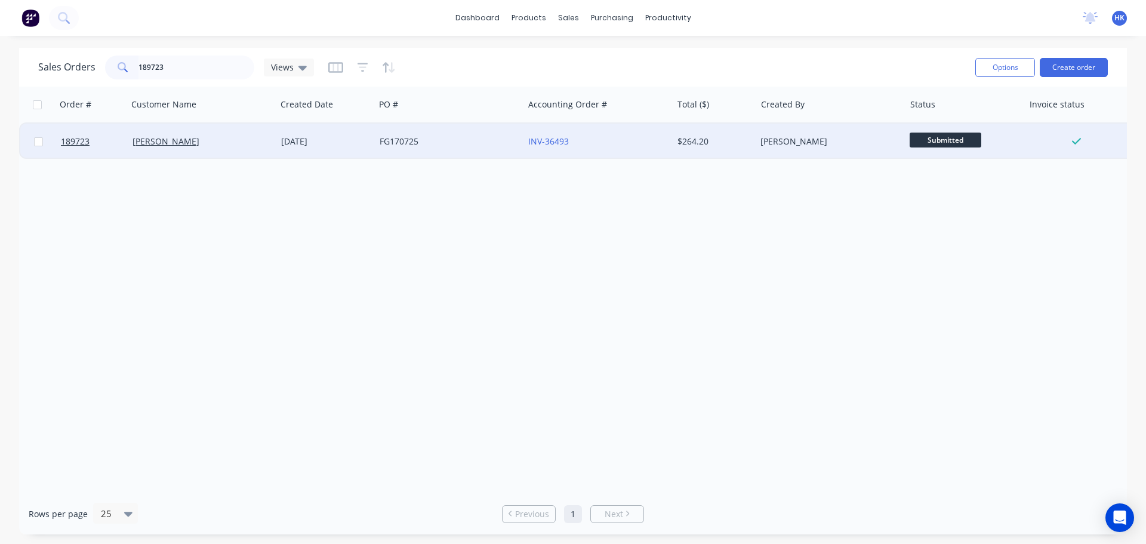
click at [448, 139] on div "FG170725" at bounding box center [446, 142] width 133 height 12
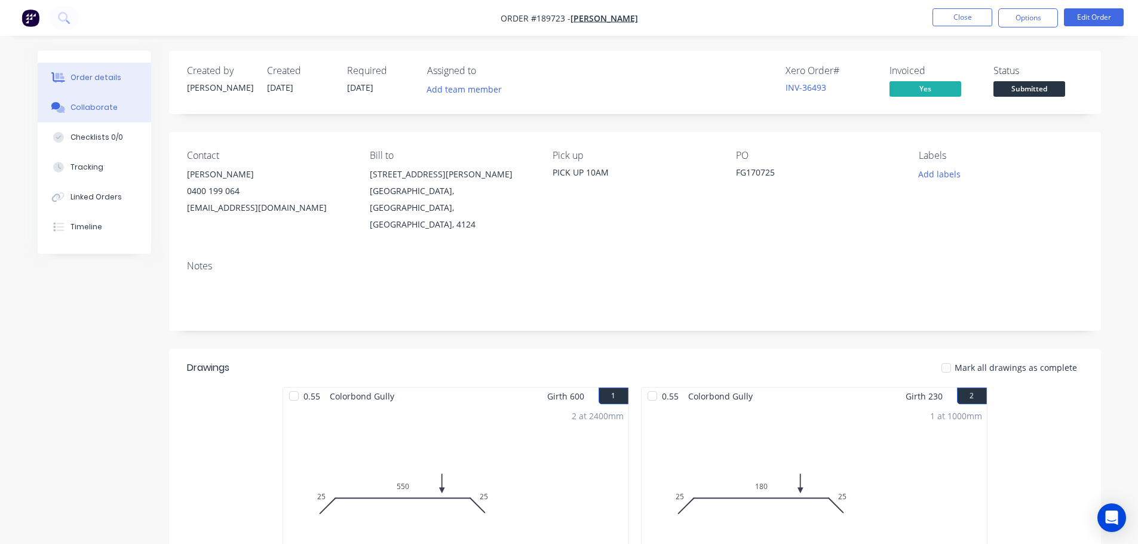
click at [113, 116] on button "Collaborate" at bounding box center [94, 108] width 113 height 30
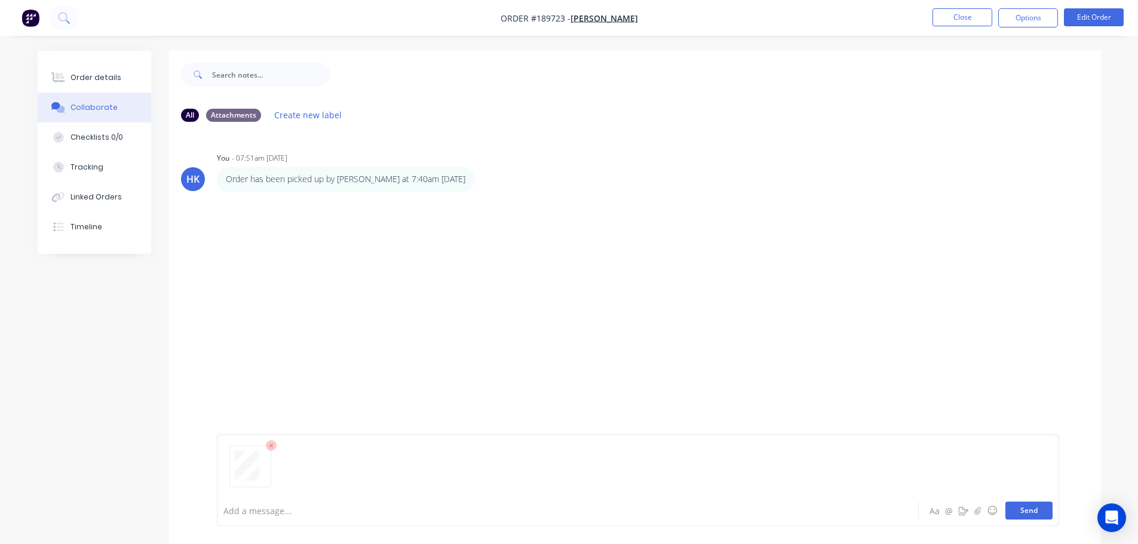
click at [1029, 518] on button "Send" at bounding box center [1028, 511] width 47 height 18
click at [949, 16] on button "Close" at bounding box center [962, 17] width 60 height 18
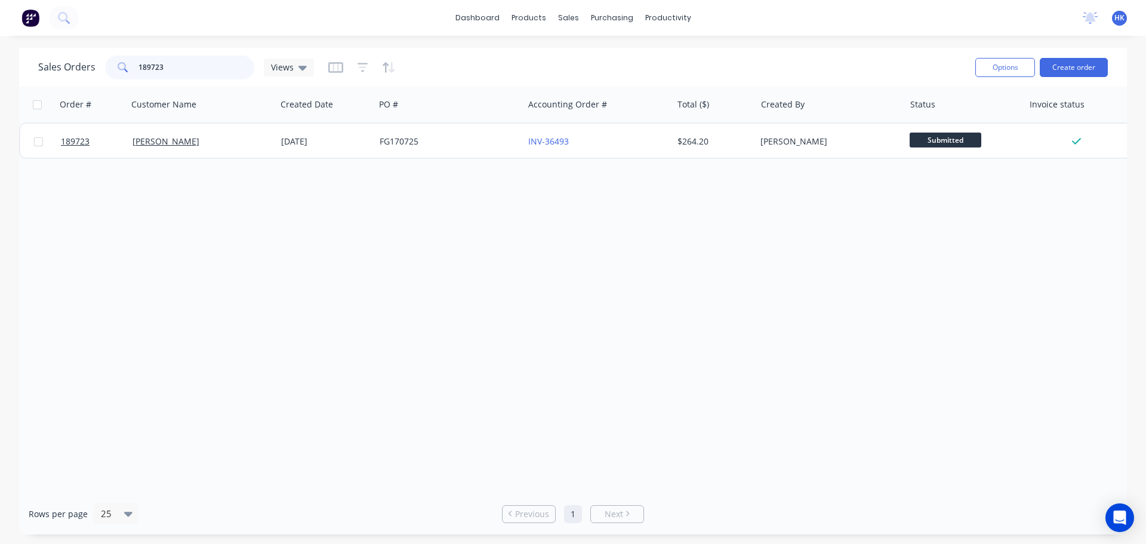
click at [226, 64] on input "189723" at bounding box center [197, 68] width 116 height 24
type input "189579"
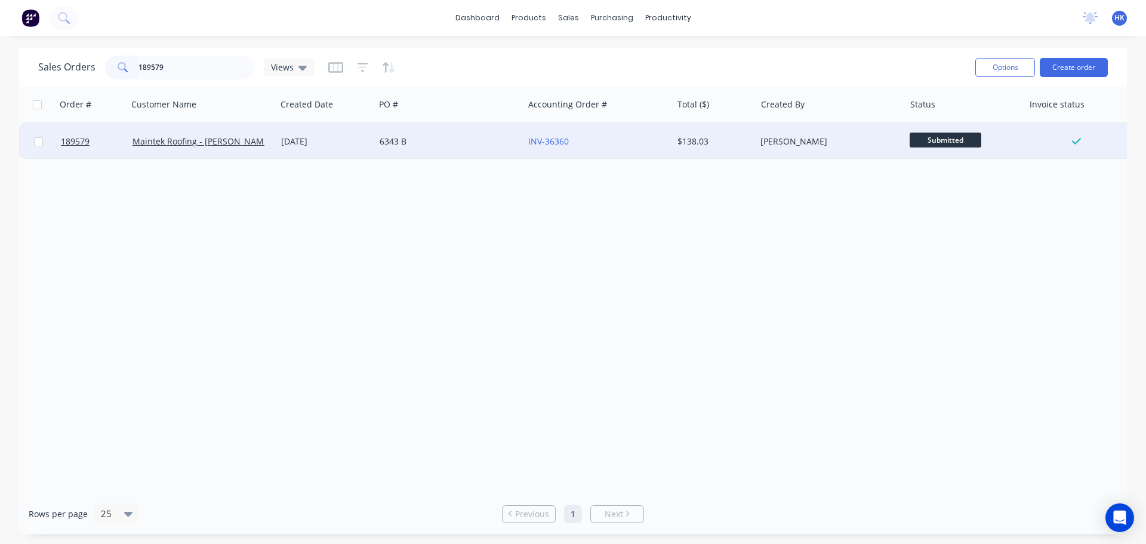
click at [483, 147] on div "6343 B" at bounding box center [449, 142] width 149 height 36
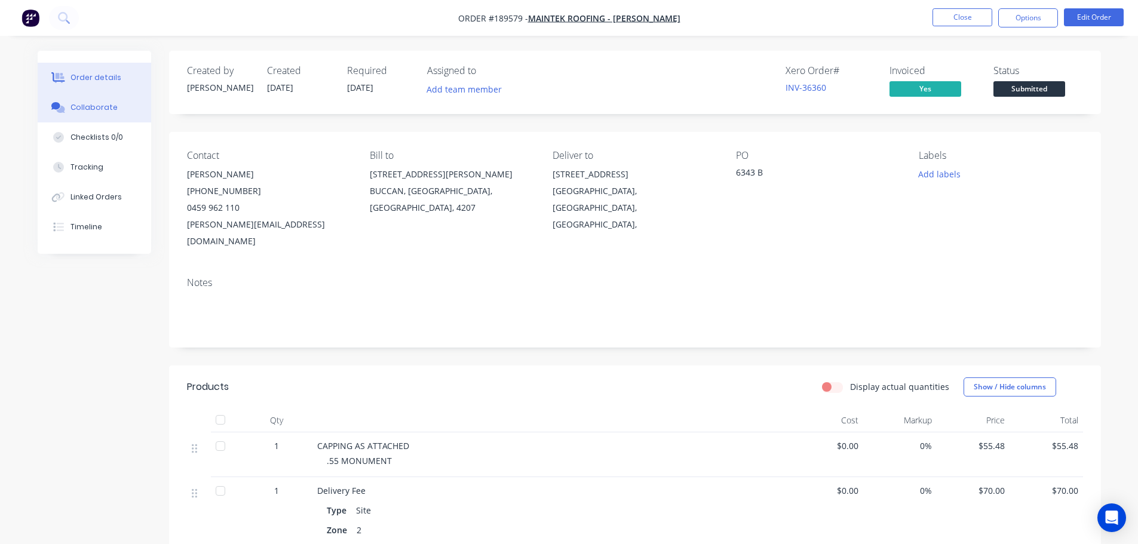
click at [81, 99] on button "Collaborate" at bounding box center [94, 108] width 113 height 30
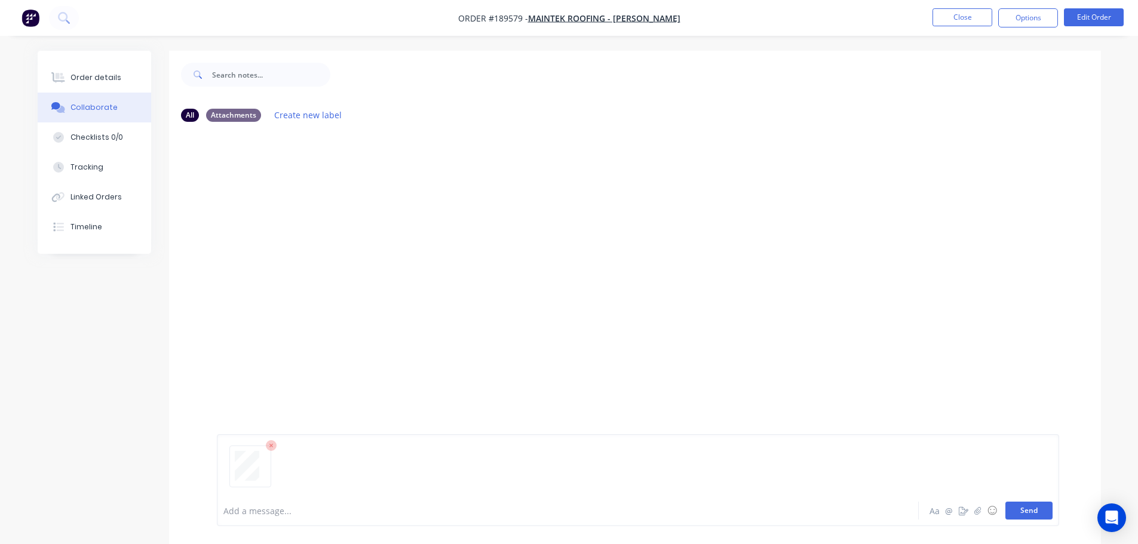
click at [1013, 506] on button "Send" at bounding box center [1028, 511] width 47 height 18
click at [950, 13] on button "Close" at bounding box center [962, 17] width 60 height 18
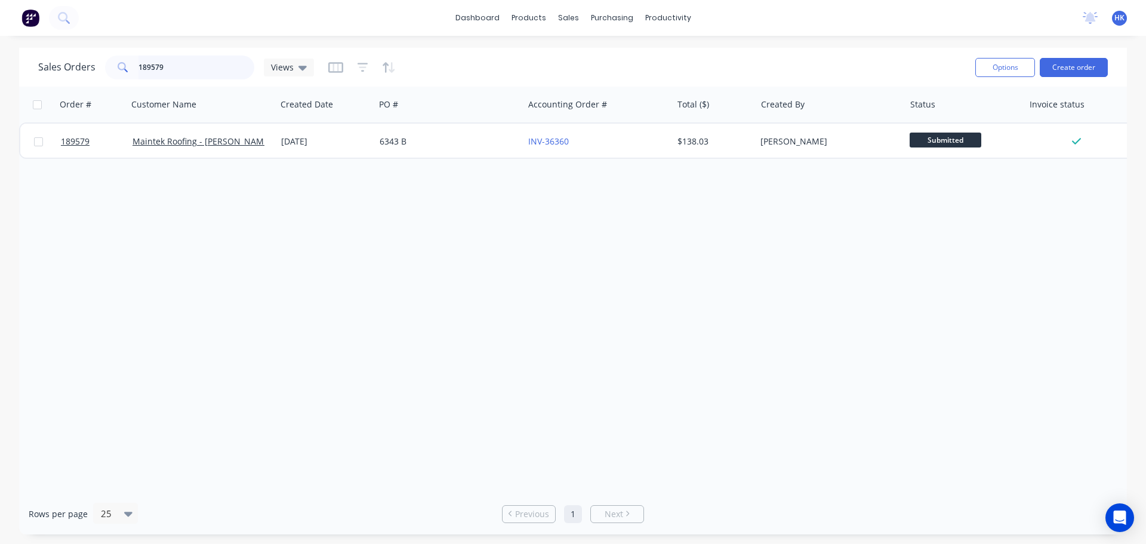
click at [164, 65] on input "189579" at bounding box center [197, 68] width 116 height 24
type input "189632"
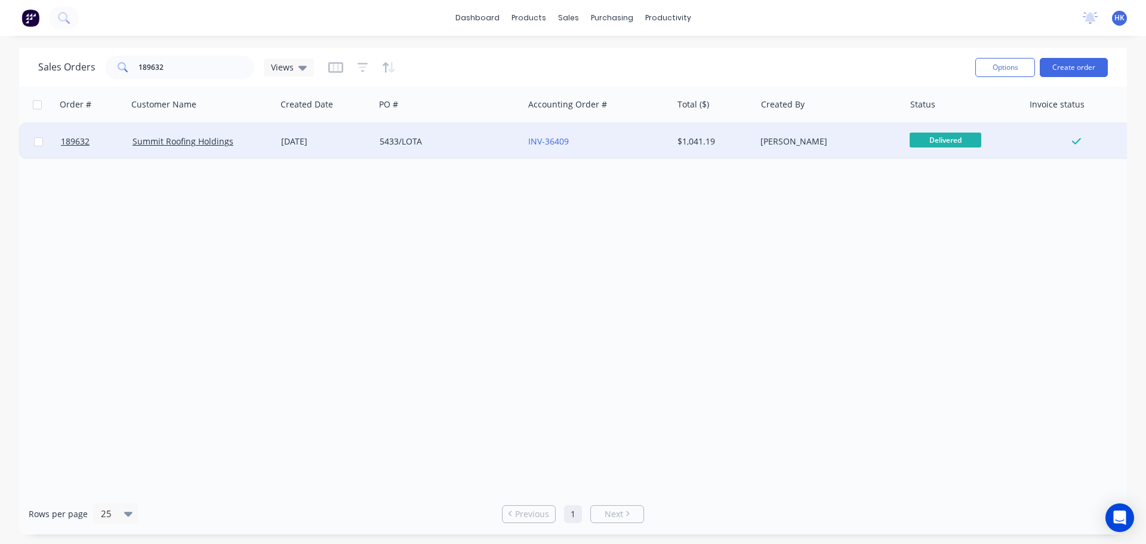
click at [429, 145] on div "5433/LOTA" at bounding box center [446, 142] width 133 height 12
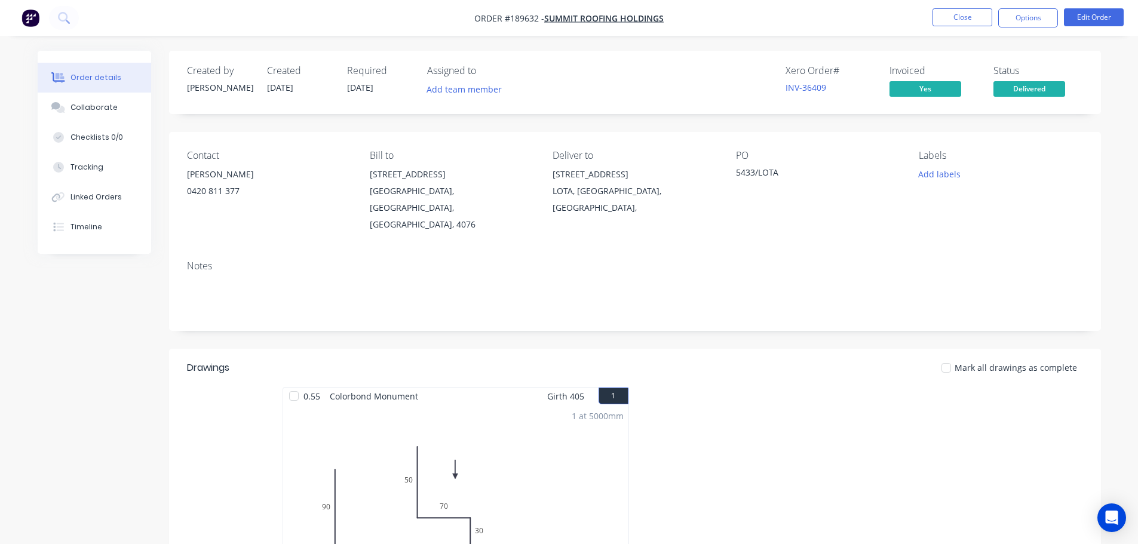
click at [82, 108] on div "Collaborate" at bounding box center [93, 107] width 47 height 11
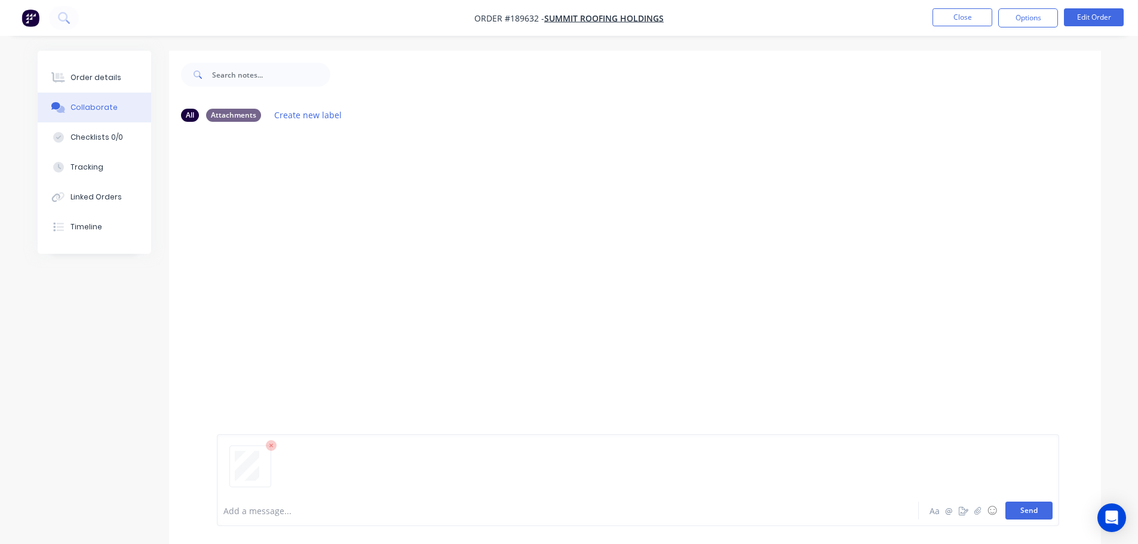
click at [1025, 507] on button "Send" at bounding box center [1028, 511] width 47 height 18
click at [960, 20] on button "Close" at bounding box center [962, 17] width 60 height 18
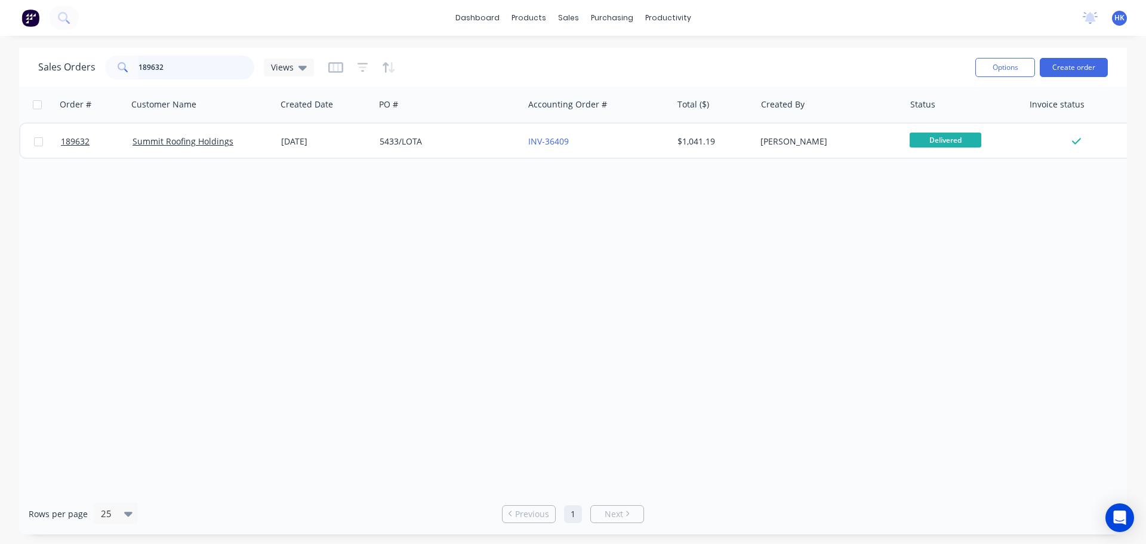
click at [187, 70] on input "189632" at bounding box center [197, 68] width 116 height 24
type input "189258"
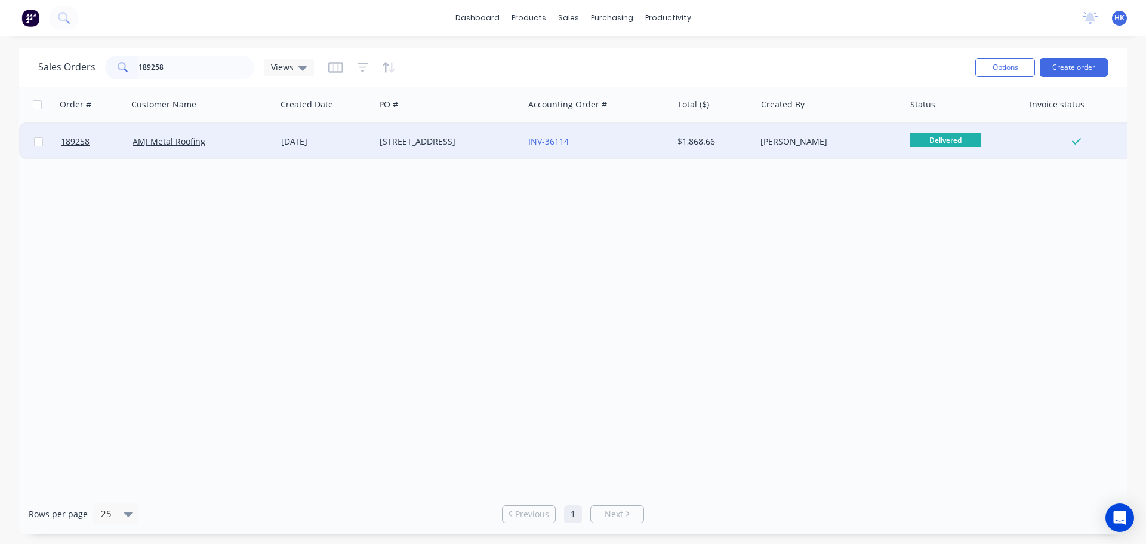
click at [432, 149] on div "1C CRESCENT" at bounding box center [449, 142] width 149 height 36
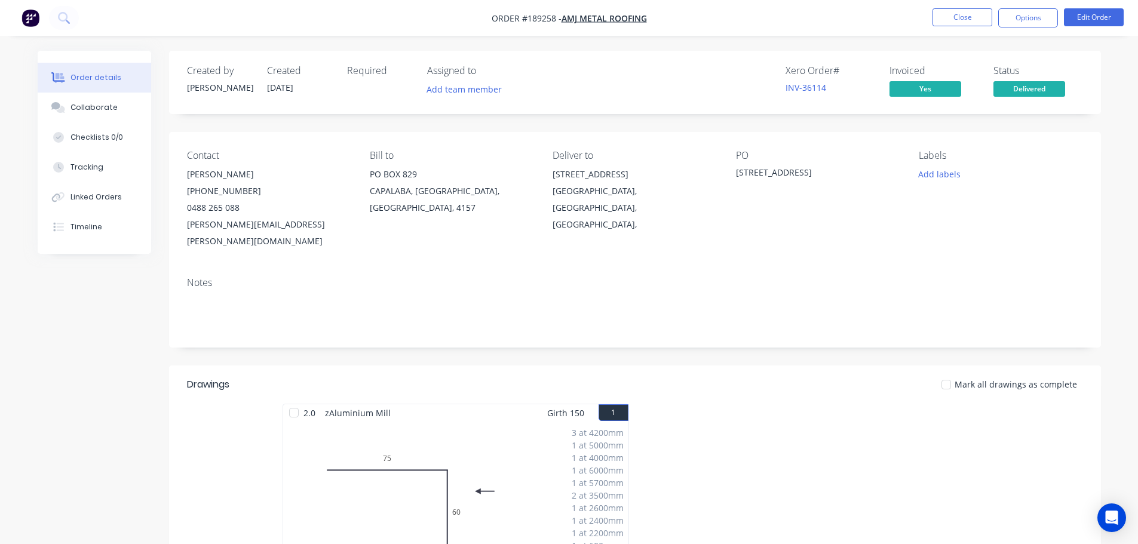
click at [67, 120] on button "Collaborate" at bounding box center [94, 108] width 113 height 30
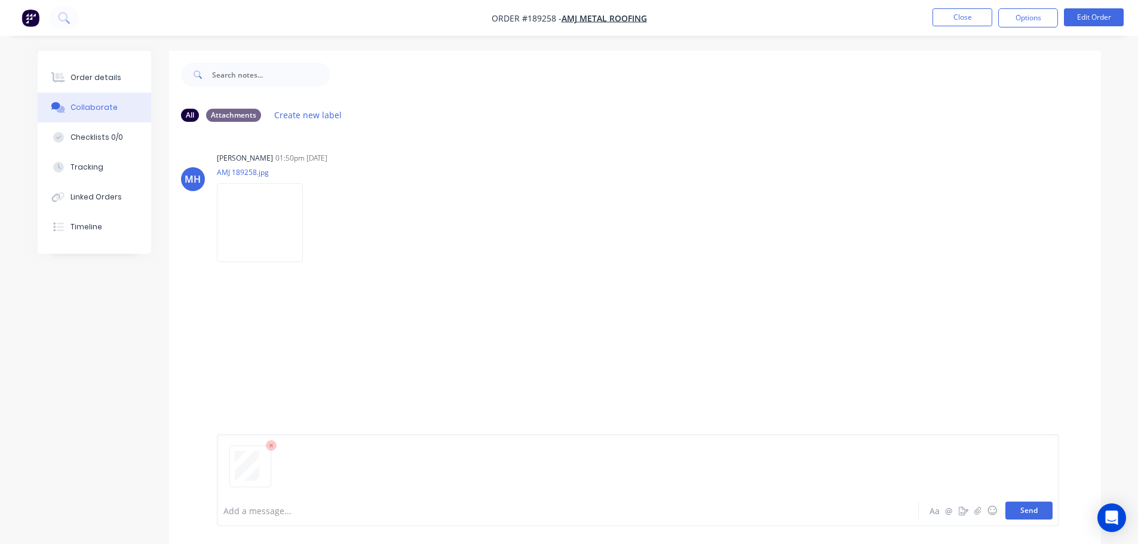
click at [1037, 510] on button "Send" at bounding box center [1028, 511] width 47 height 18
click at [970, 18] on button "Close" at bounding box center [962, 17] width 60 height 18
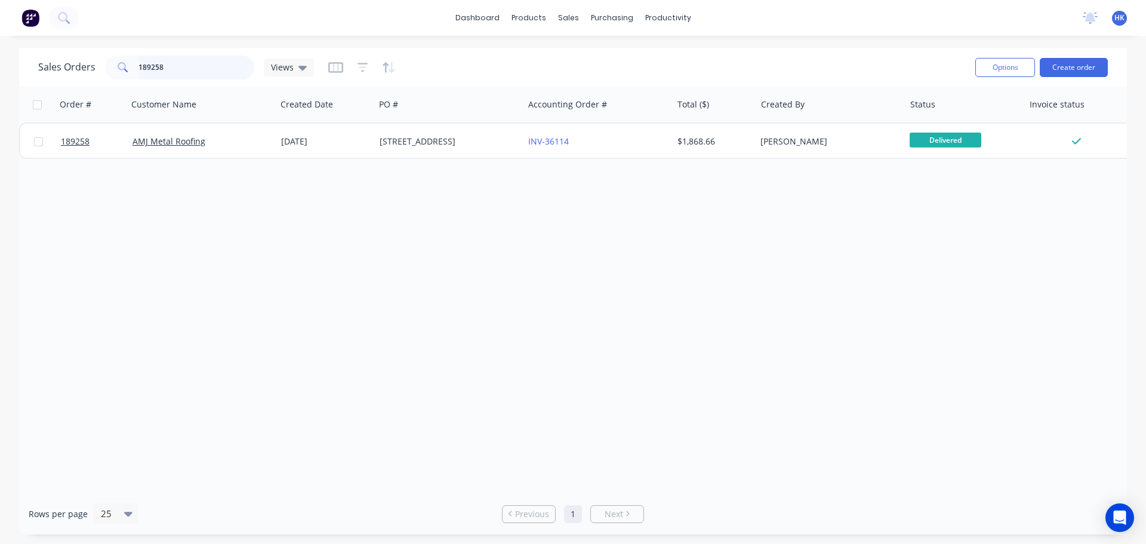
click at [214, 72] on input "189258" at bounding box center [197, 68] width 116 height 24
type input "189663"
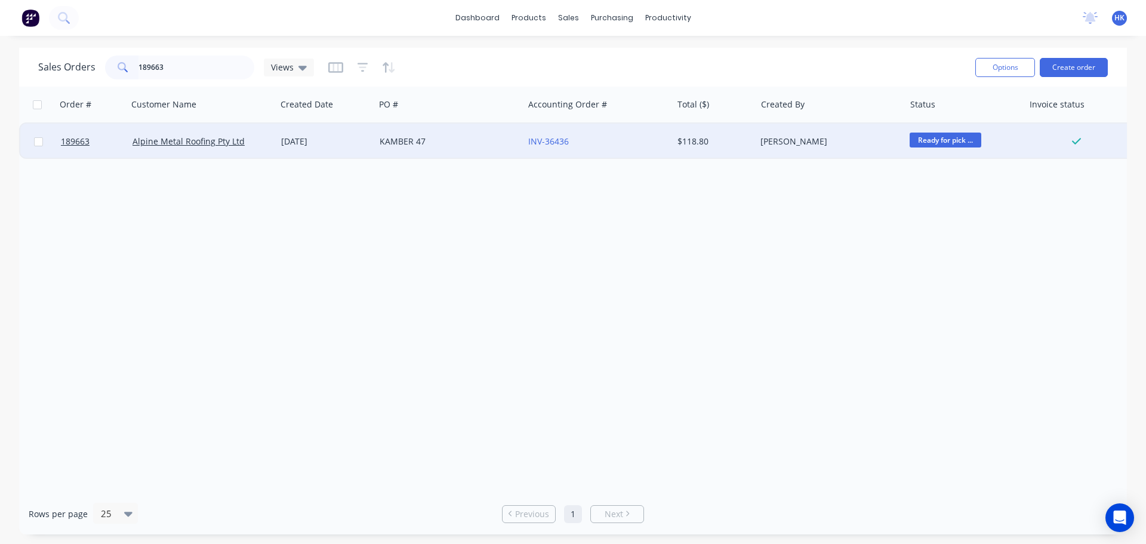
click at [443, 151] on div "KAMBER 47" at bounding box center [449, 142] width 149 height 36
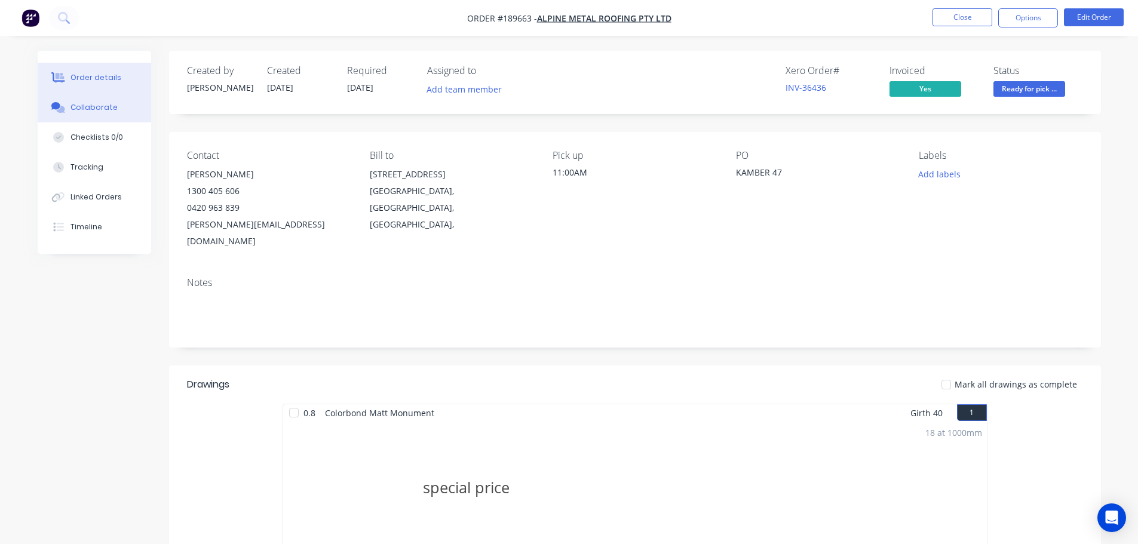
click at [75, 110] on div "Collaborate" at bounding box center [93, 107] width 47 height 11
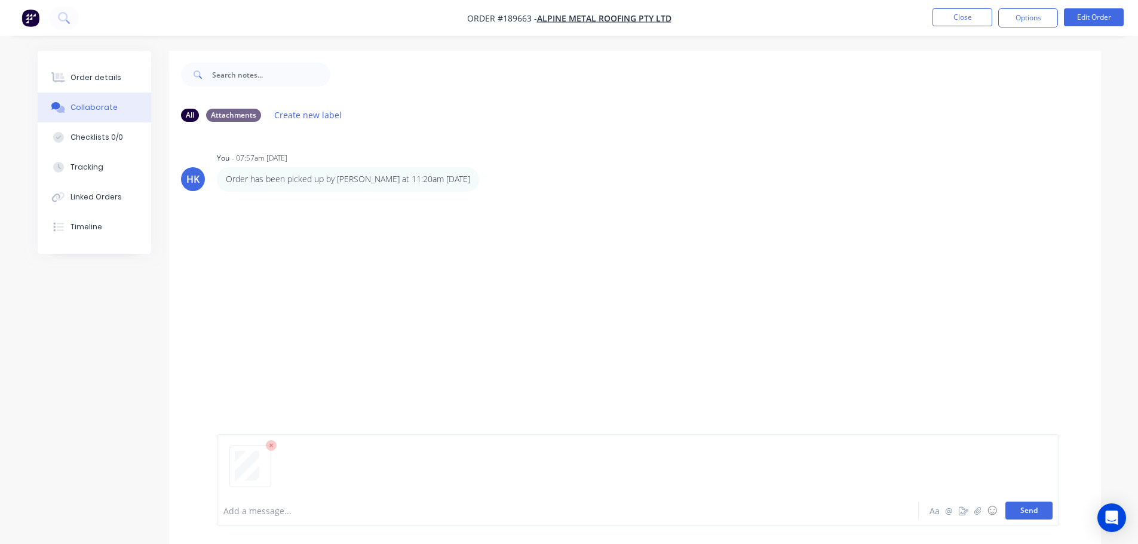
click at [1050, 514] on button "Send" at bounding box center [1028, 511] width 47 height 18
click at [961, 20] on button "Close" at bounding box center [962, 17] width 60 height 18
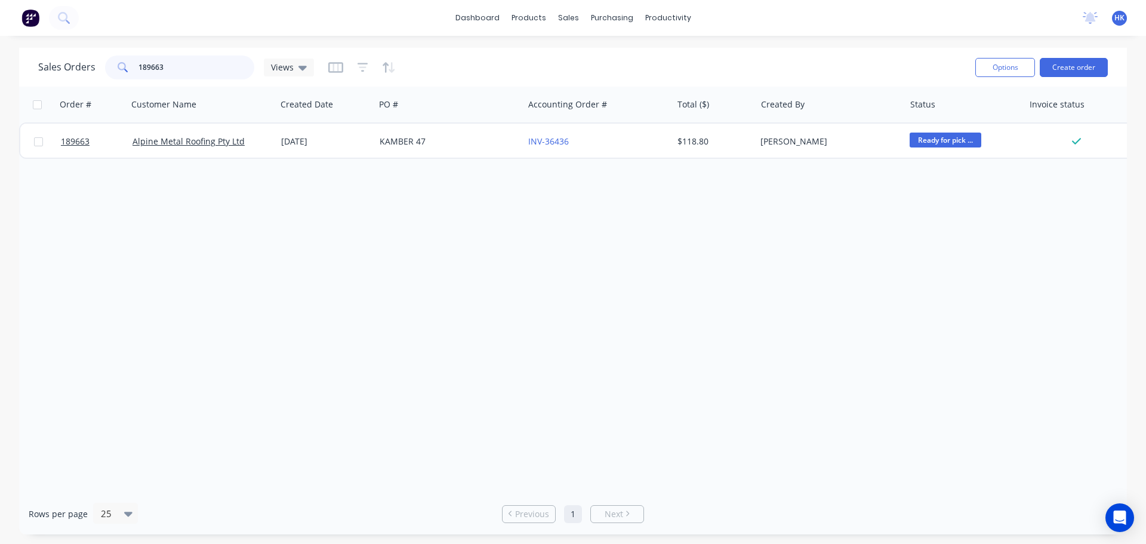
click at [187, 69] on input "189663" at bounding box center [197, 68] width 116 height 24
type input "189630"
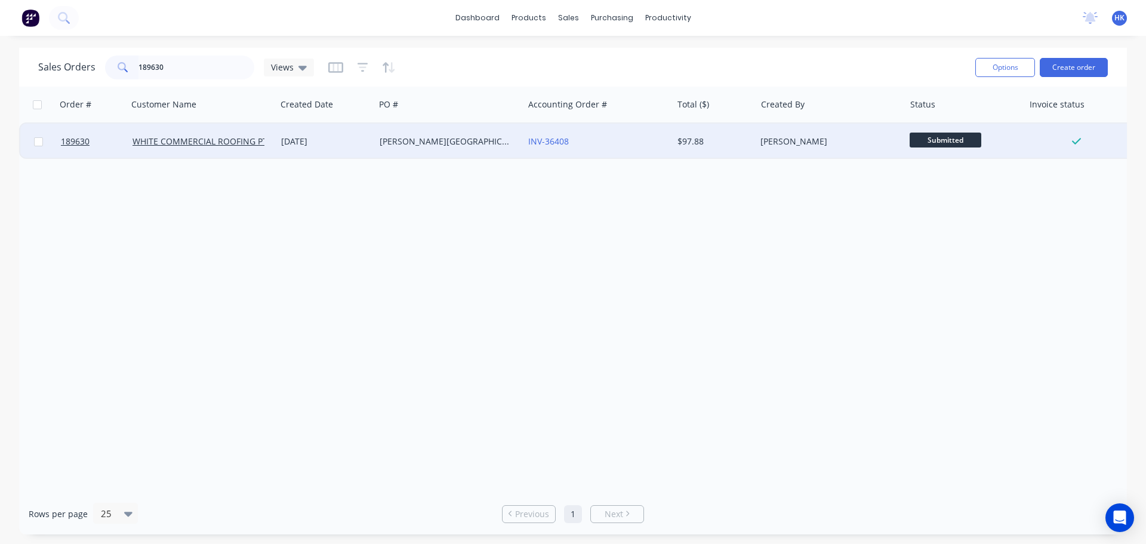
click at [496, 155] on div "[PERSON_NAME][GEOGRAPHIC_DATA]" at bounding box center [449, 142] width 149 height 36
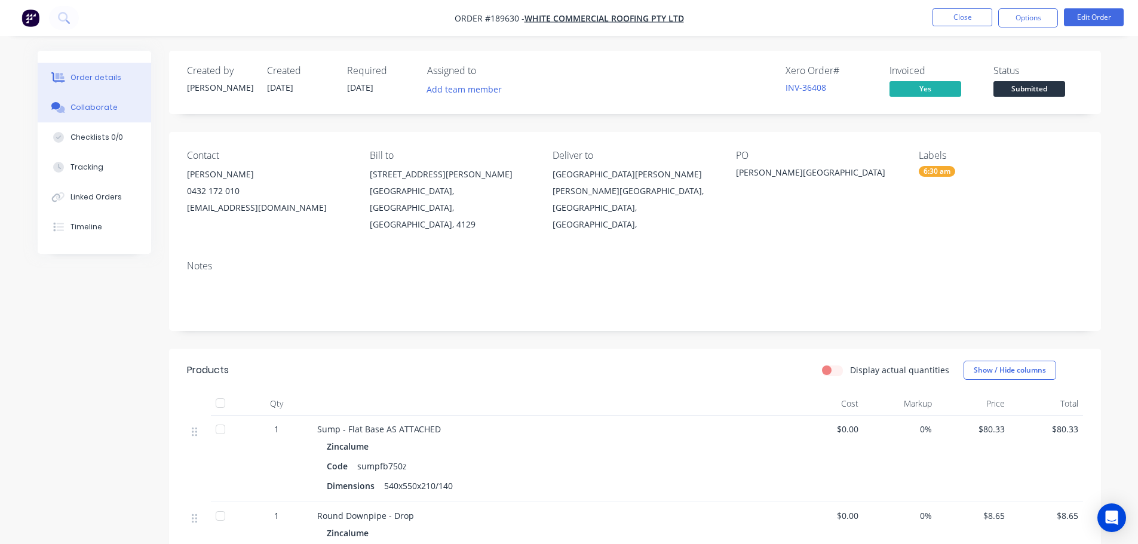
click at [125, 103] on button "Collaborate" at bounding box center [94, 108] width 113 height 30
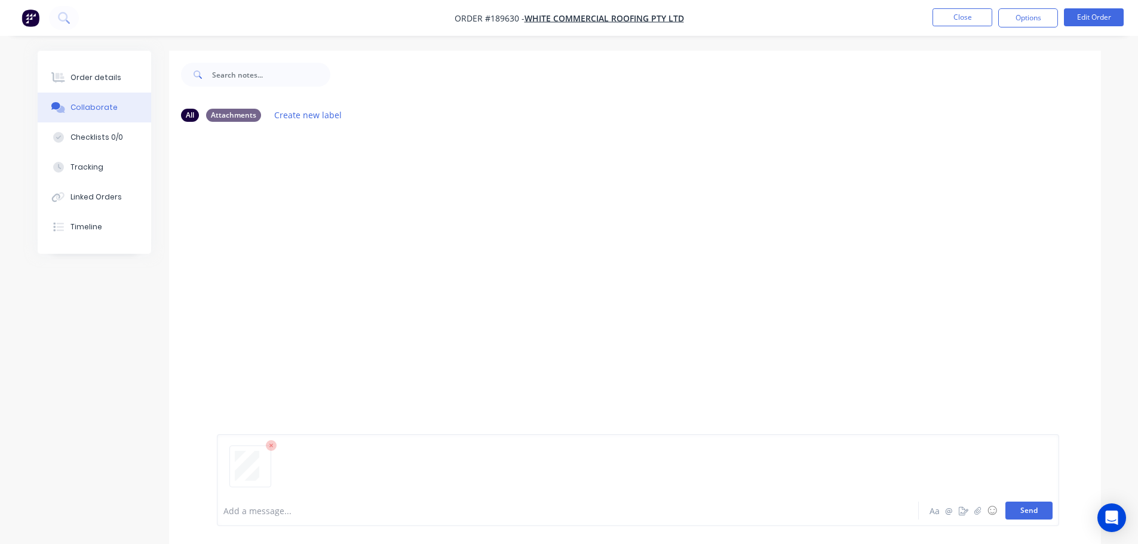
click at [1038, 509] on button "Send" at bounding box center [1028, 511] width 47 height 18
click at [970, 18] on button "Close" at bounding box center [962, 17] width 60 height 18
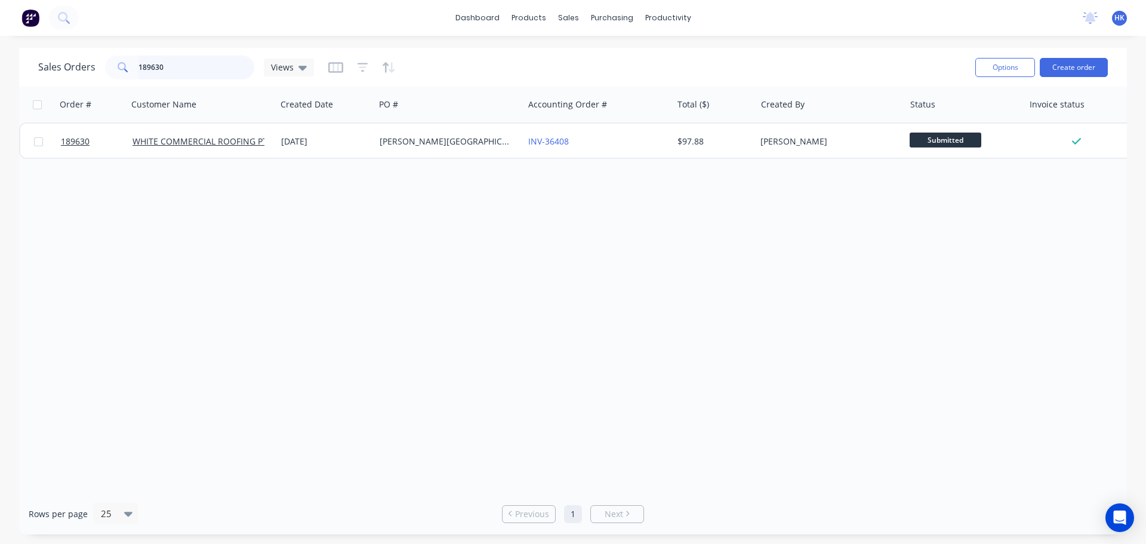
click at [203, 63] on input "189630" at bounding box center [197, 68] width 116 height 24
type input "189012"
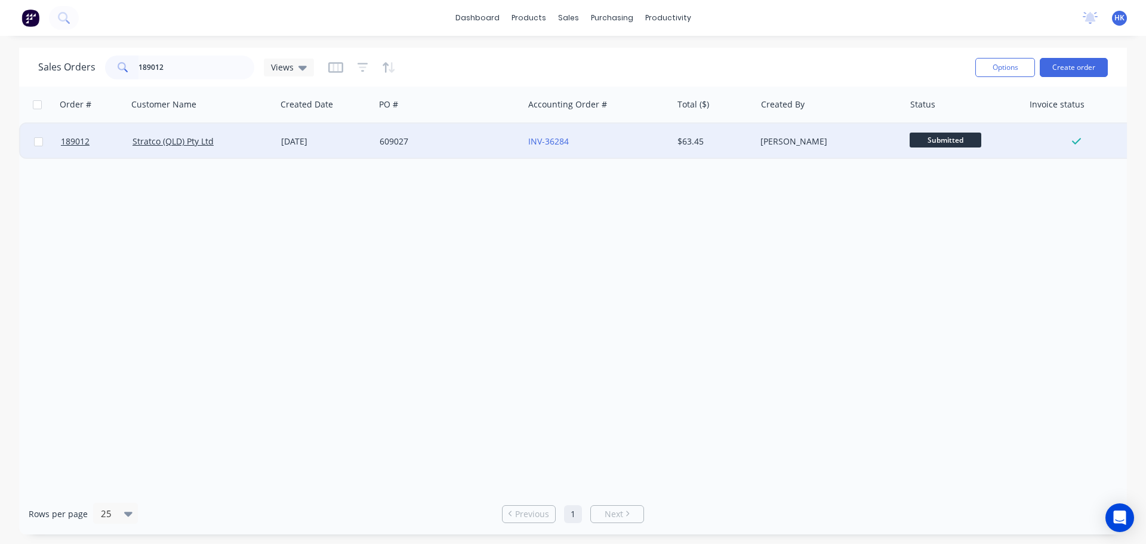
click at [428, 146] on div "609027" at bounding box center [446, 142] width 133 height 12
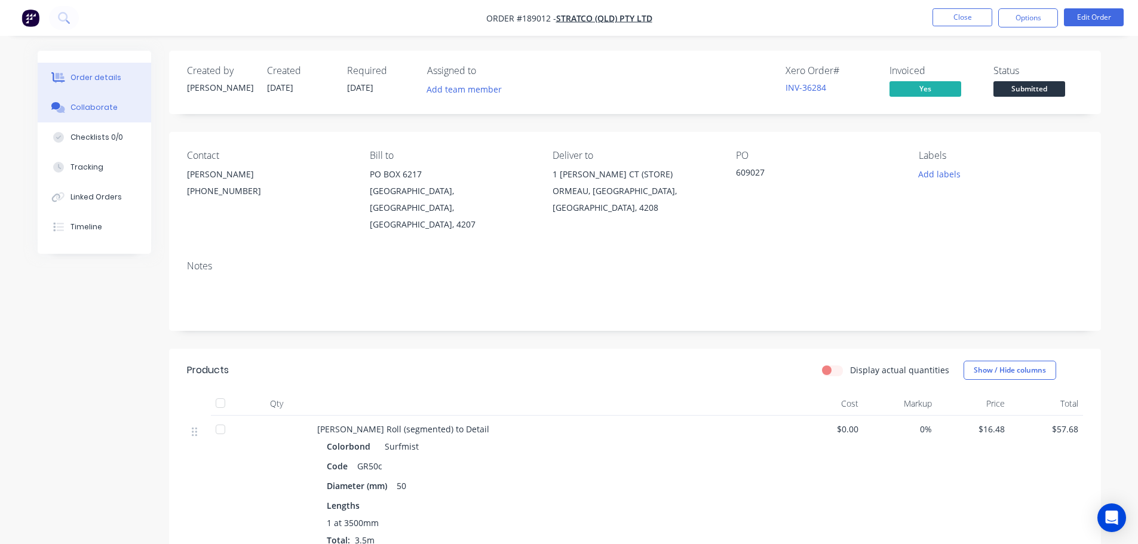
click at [73, 112] on div "Collaborate" at bounding box center [93, 107] width 47 height 11
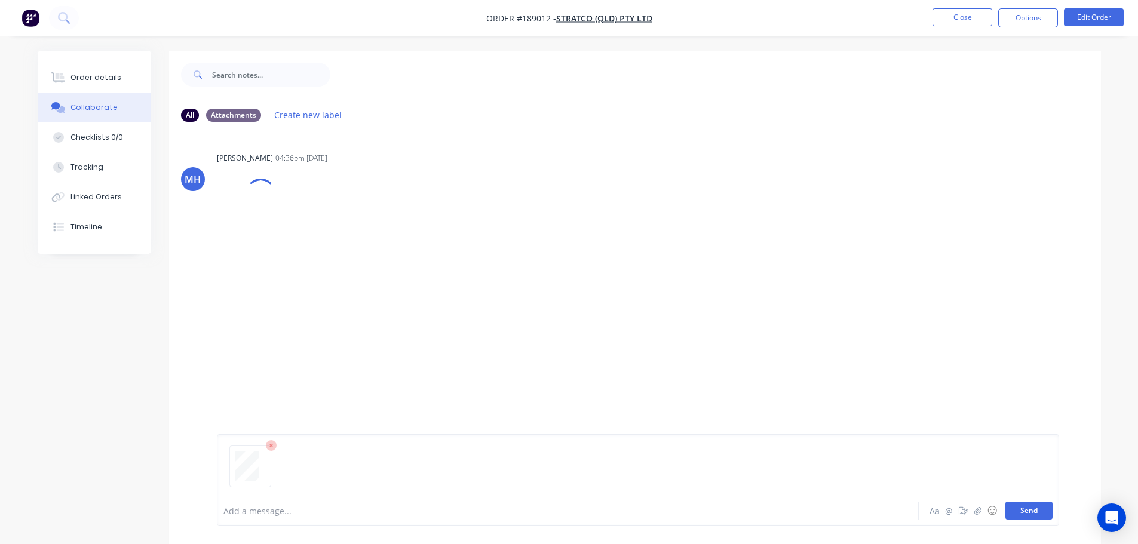
click at [1027, 503] on button "Send" at bounding box center [1028, 511] width 47 height 18
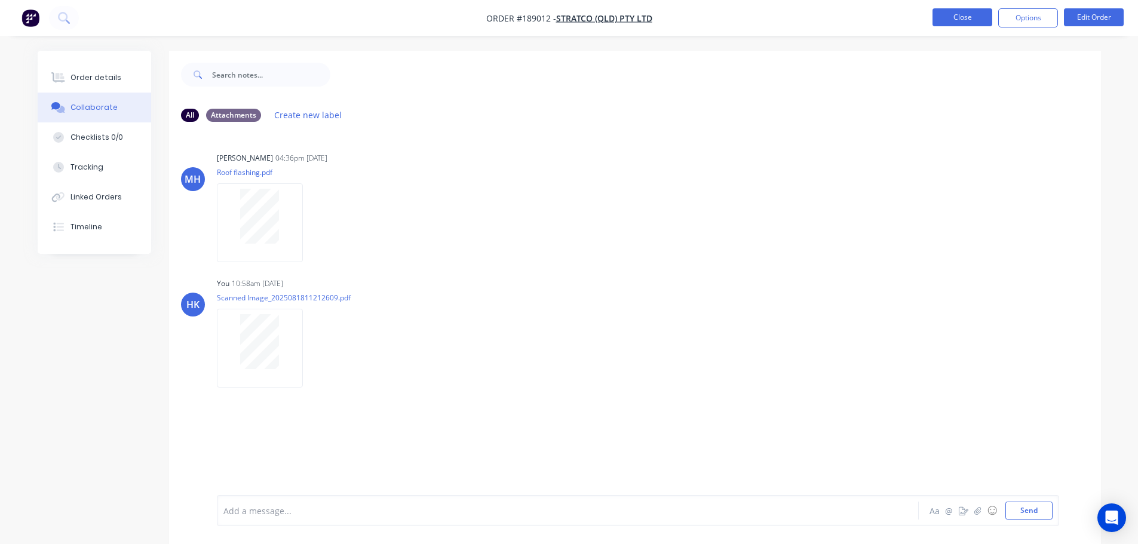
click at [964, 19] on button "Close" at bounding box center [962, 17] width 60 height 18
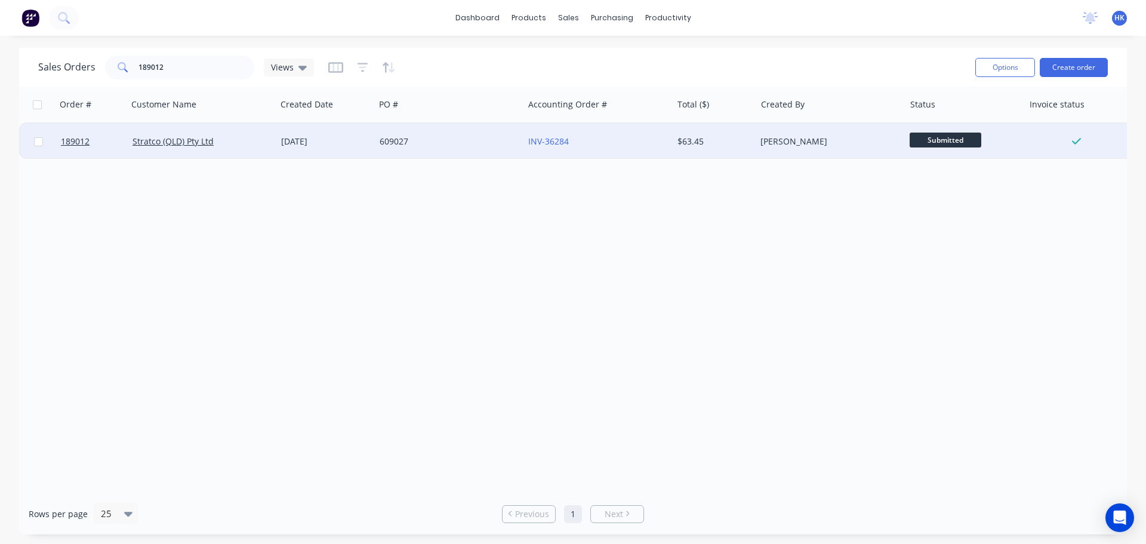
click at [436, 145] on div "609027" at bounding box center [446, 142] width 133 height 12
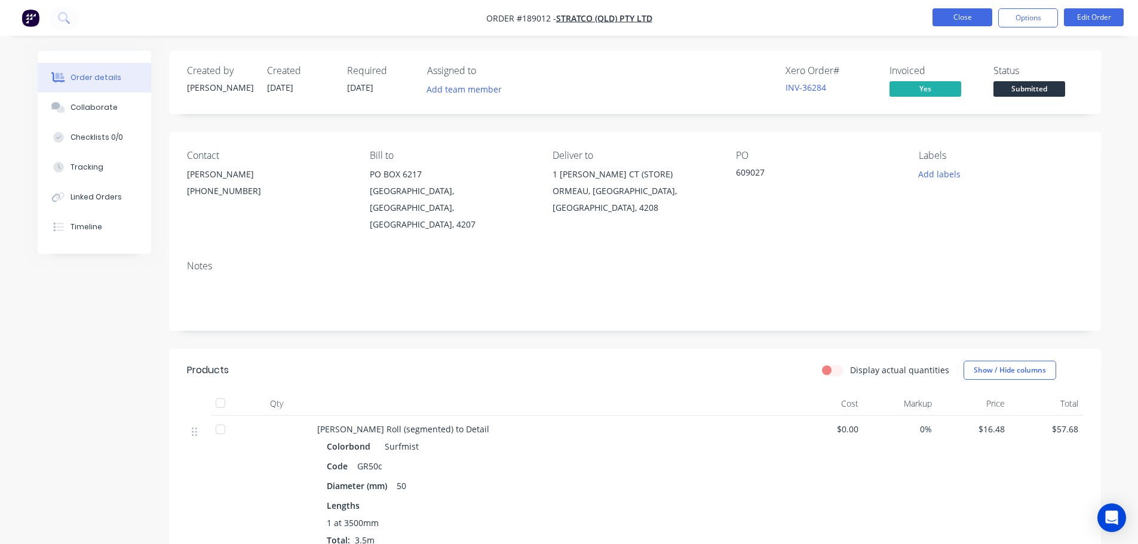
click at [948, 17] on button "Close" at bounding box center [962, 17] width 60 height 18
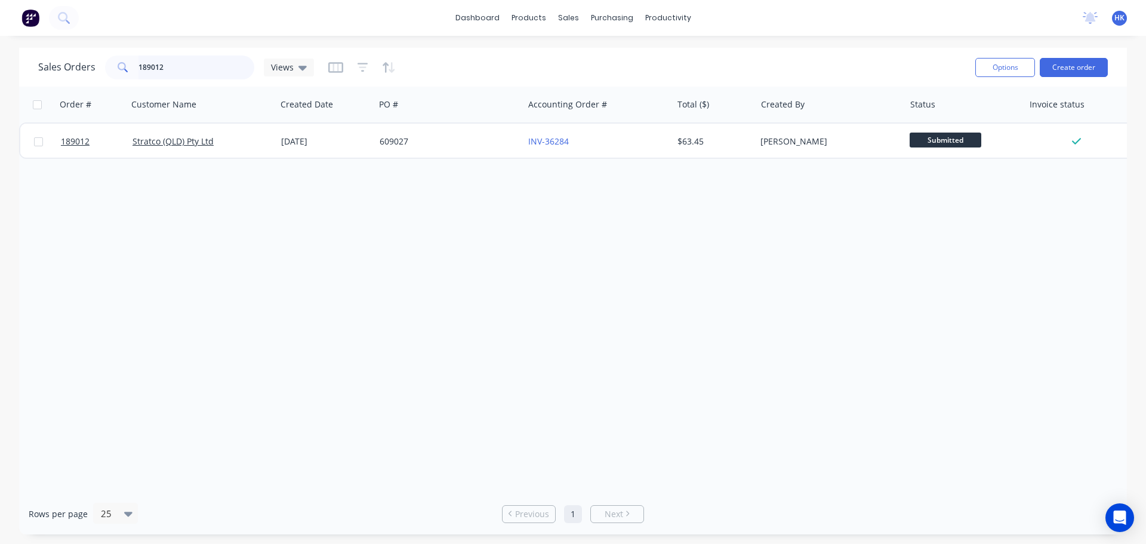
click at [219, 65] on input "189012" at bounding box center [197, 68] width 116 height 24
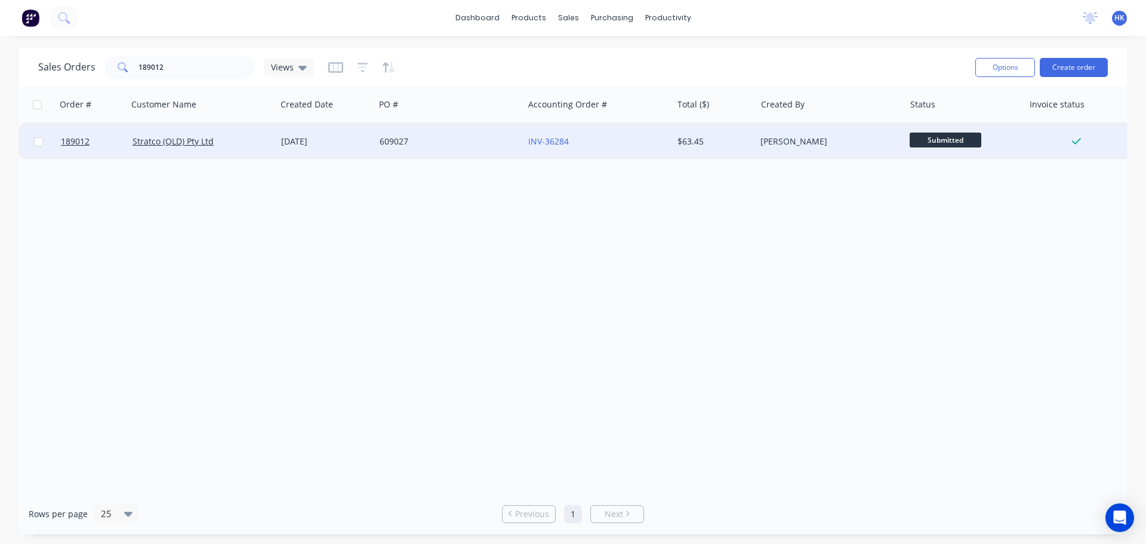
click at [439, 136] on div "609027" at bounding box center [446, 142] width 133 height 12
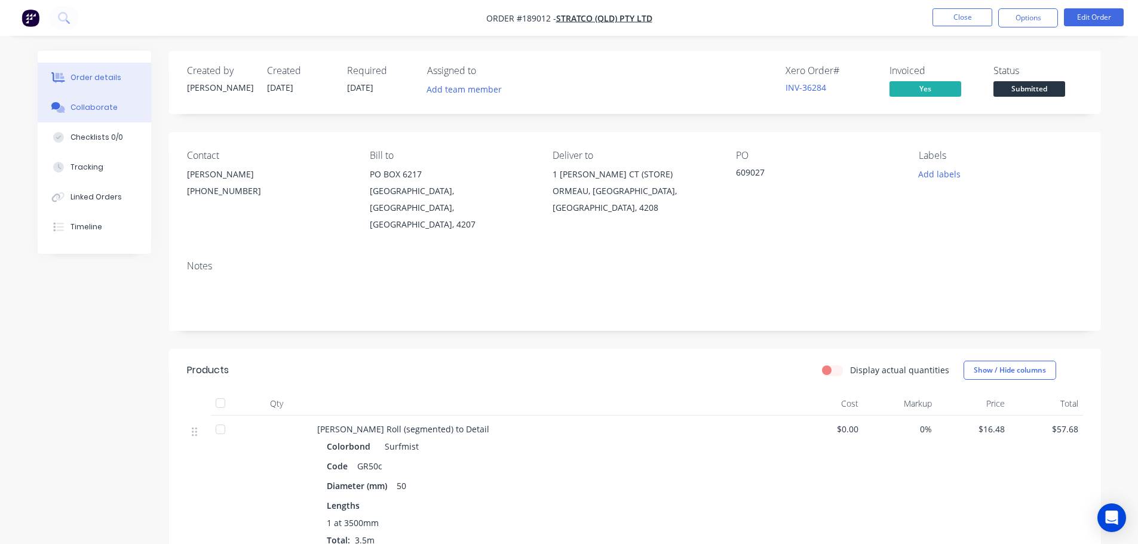
click at [87, 108] on div "Collaborate" at bounding box center [93, 107] width 47 height 11
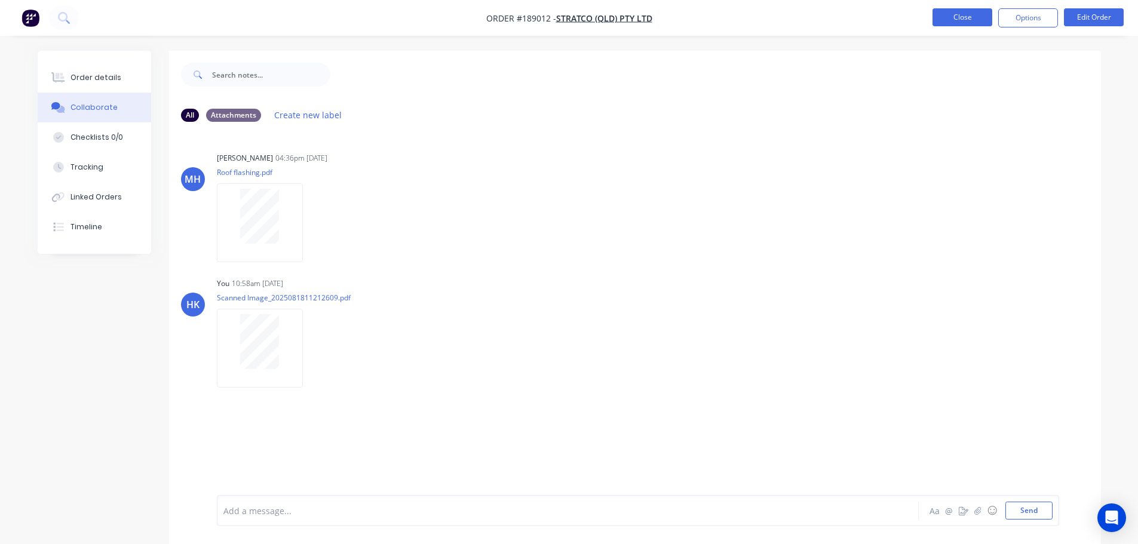
click at [955, 25] on button "Close" at bounding box center [962, 17] width 60 height 18
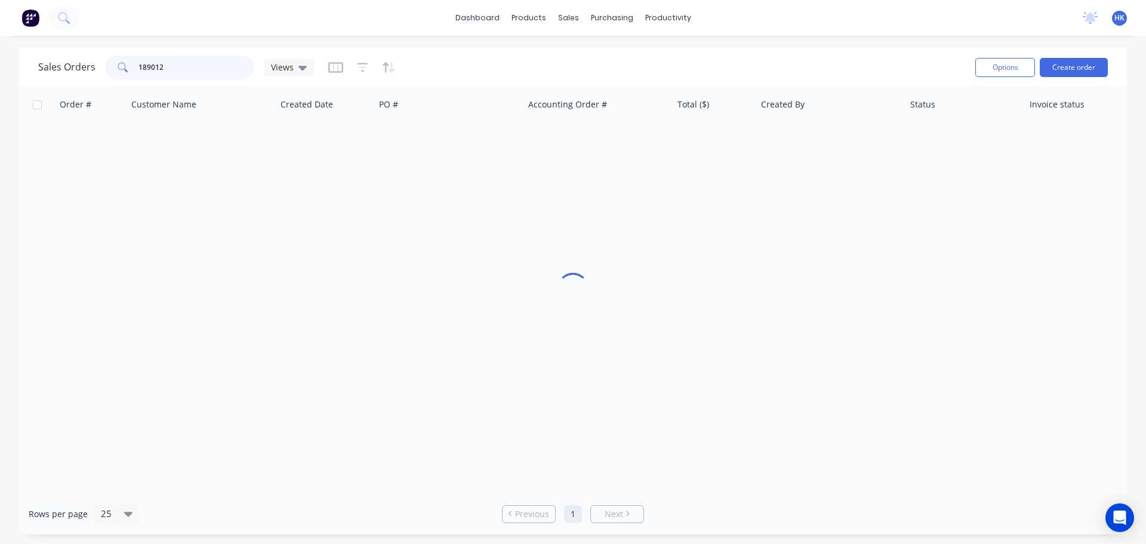
click at [201, 73] on input "189012" at bounding box center [197, 68] width 116 height 24
type input "189641"
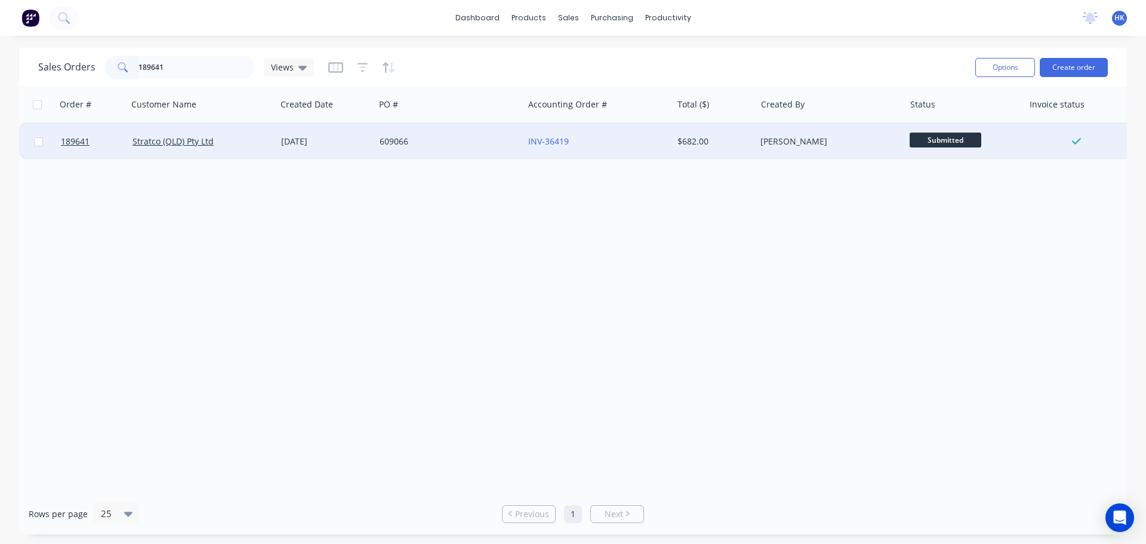
click at [399, 141] on div "609066" at bounding box center [446, 142] width 133 height 12
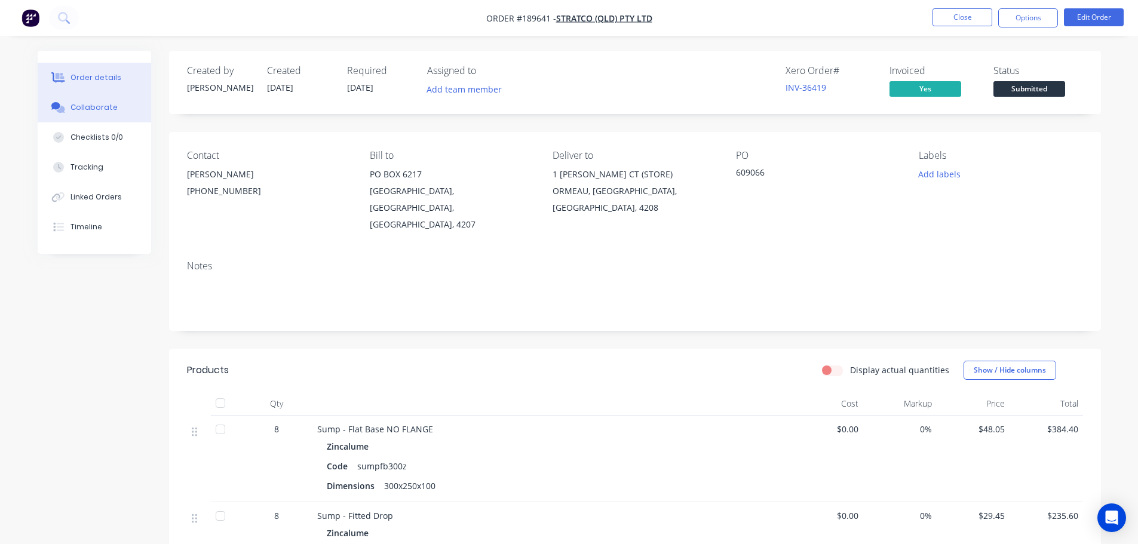
click at [82, 110] on div "Collaborate" at bounding box center [93, 107] width 47 height 11
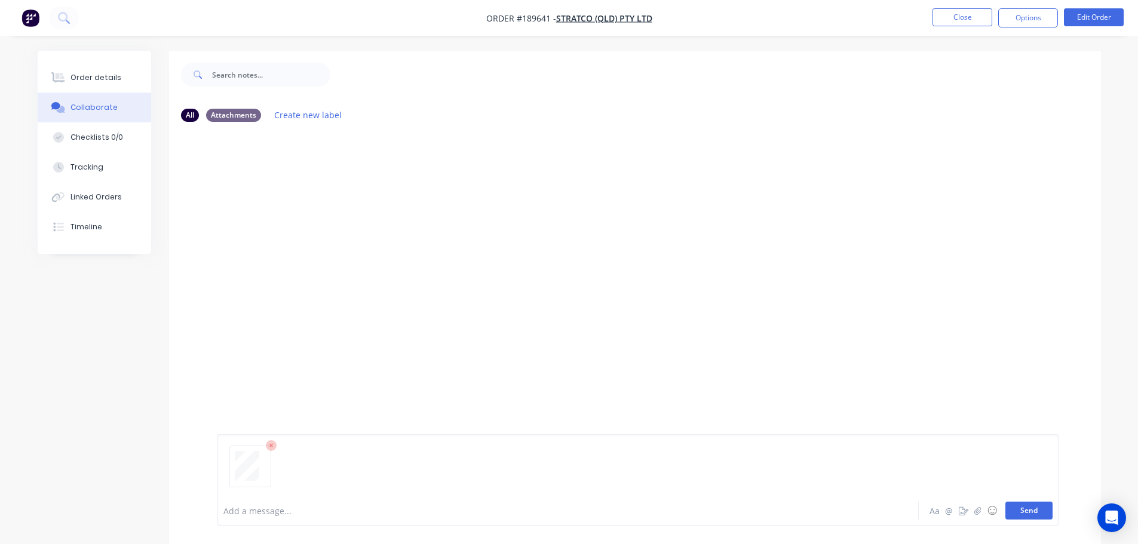
click at [1029, 502] on button "Send" at bounding box center [1028, 511] width 47 height 18
click at [964, 13] on button "Close" at bounding box center [962, 17] width 60 height 18
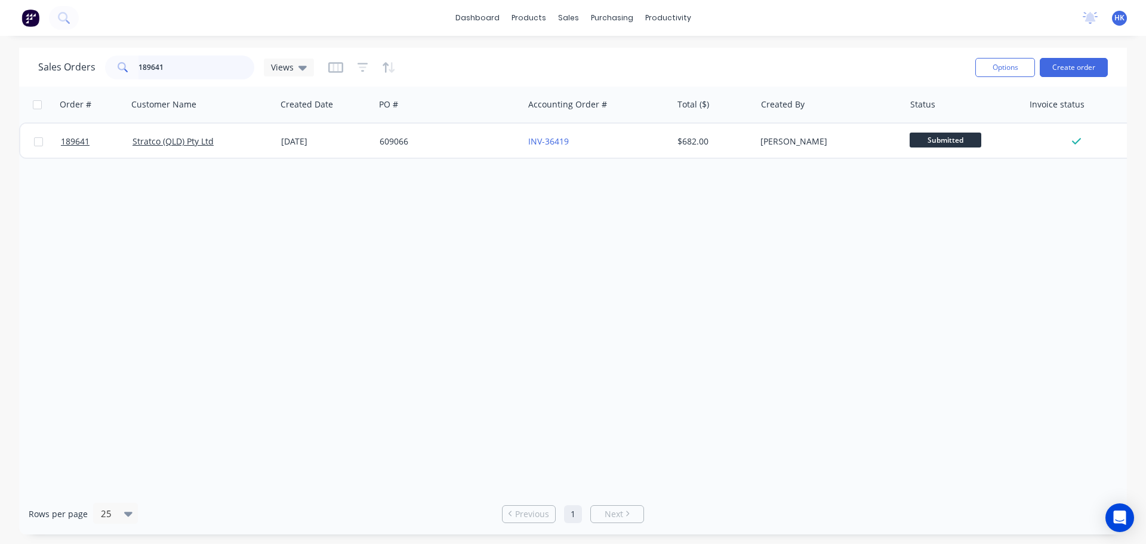
click at [199, 67] on input "189641" at bounding box center [197, 68] width 116 height 24
type input "189220"
click at [441, 121] on div "PO #" at bounding box center [448, 105] width 149 height 36
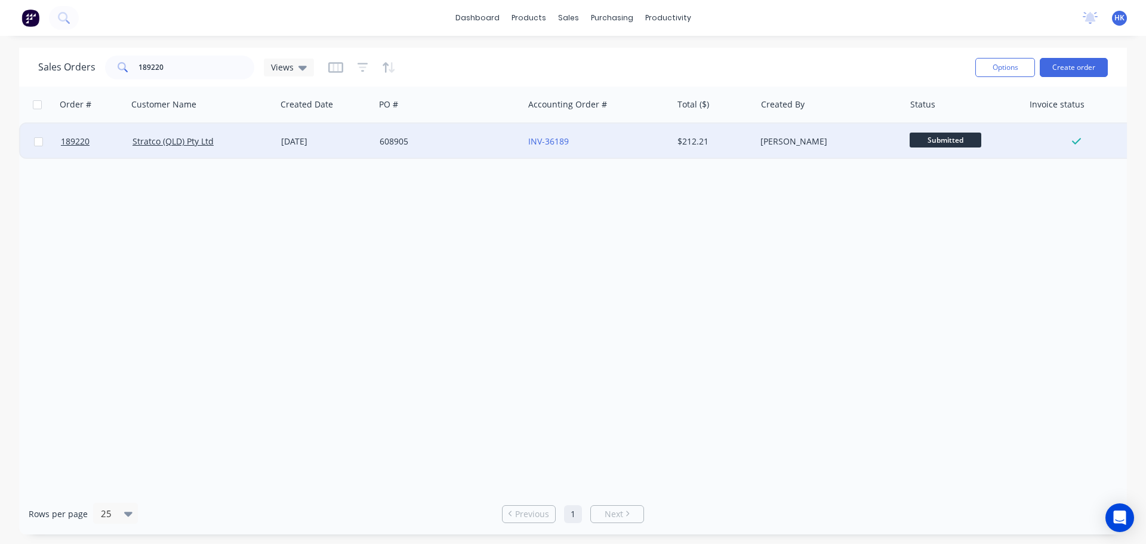
click at [446, 134] on div "608905" at bounding box center [449, 142] width 149 height 36
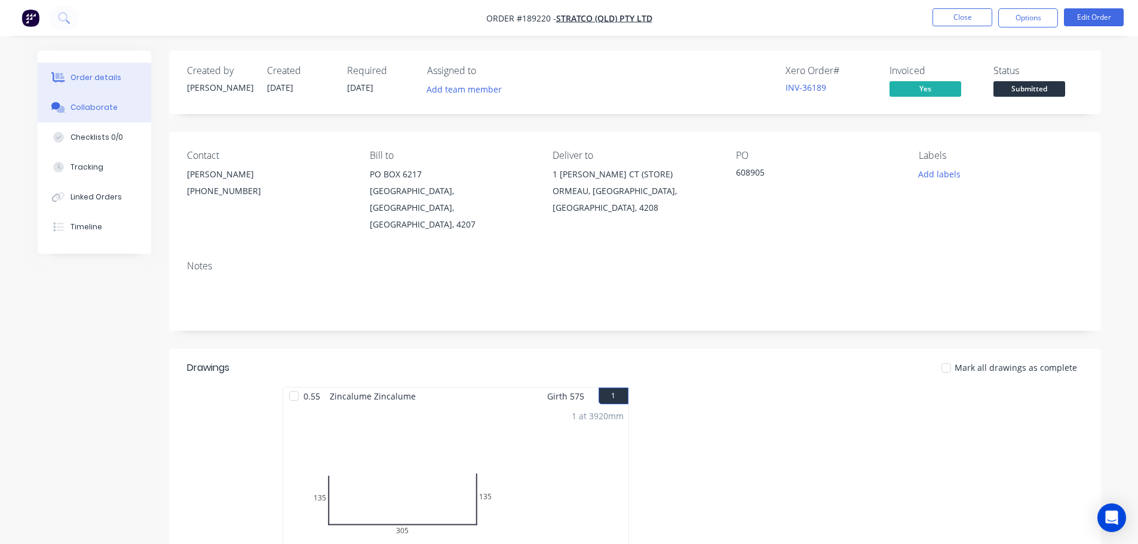
click at [84, 109] on div "Collaborate" at bounding box center [93, 107] width 47 height 11
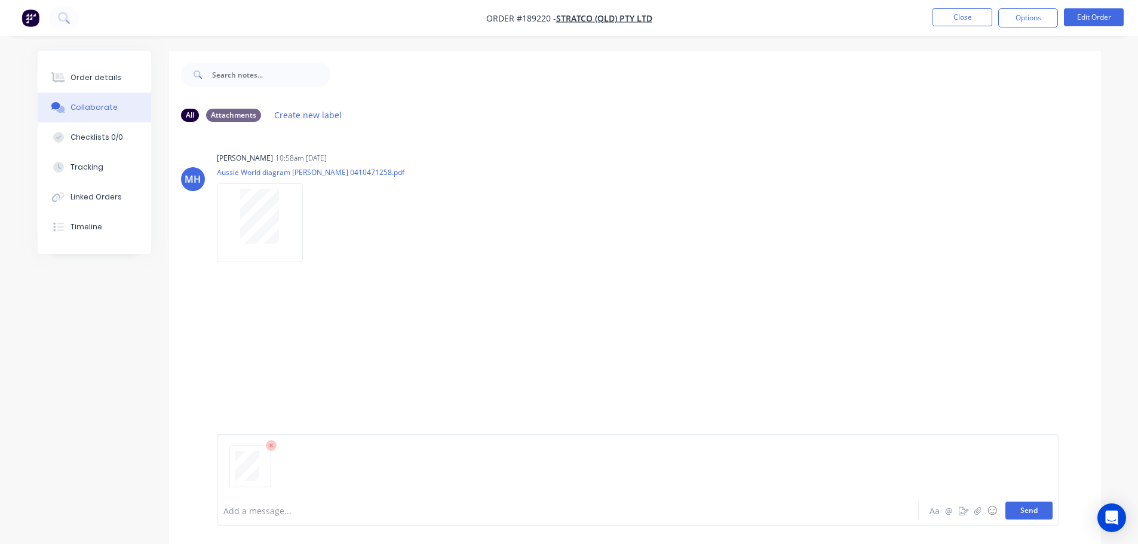
click at [1025, 514] on button "Send" at bounding box center [1028, 511] width 47 height 18
click at [946, 13] on button "Close" at bounding box center [962, 17] width 60 height 18
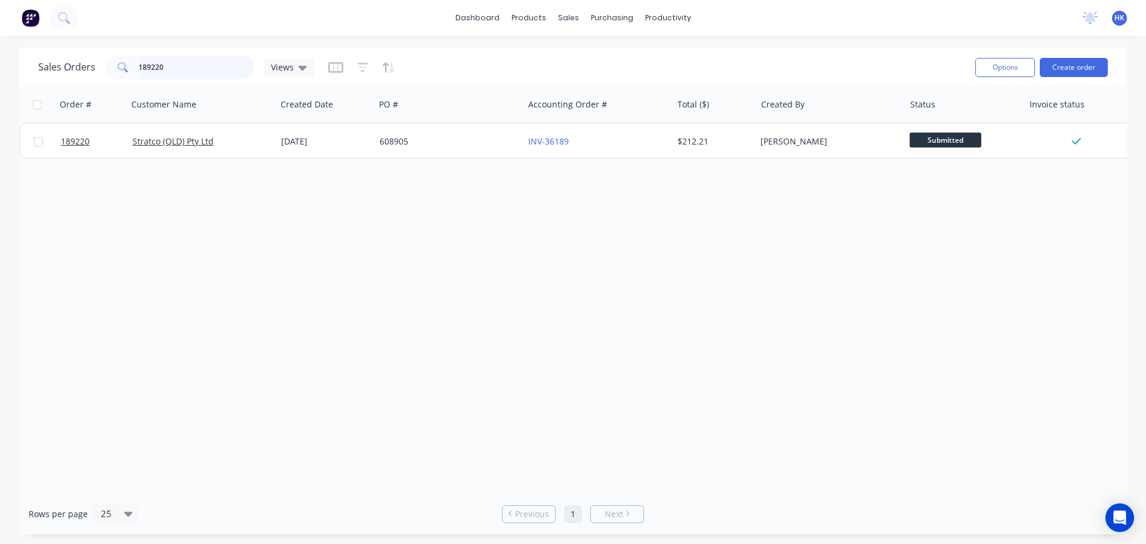
click at [207, 57] on input "189220" at bounding box center [197, 68] width 116 height 24
type input "189626"
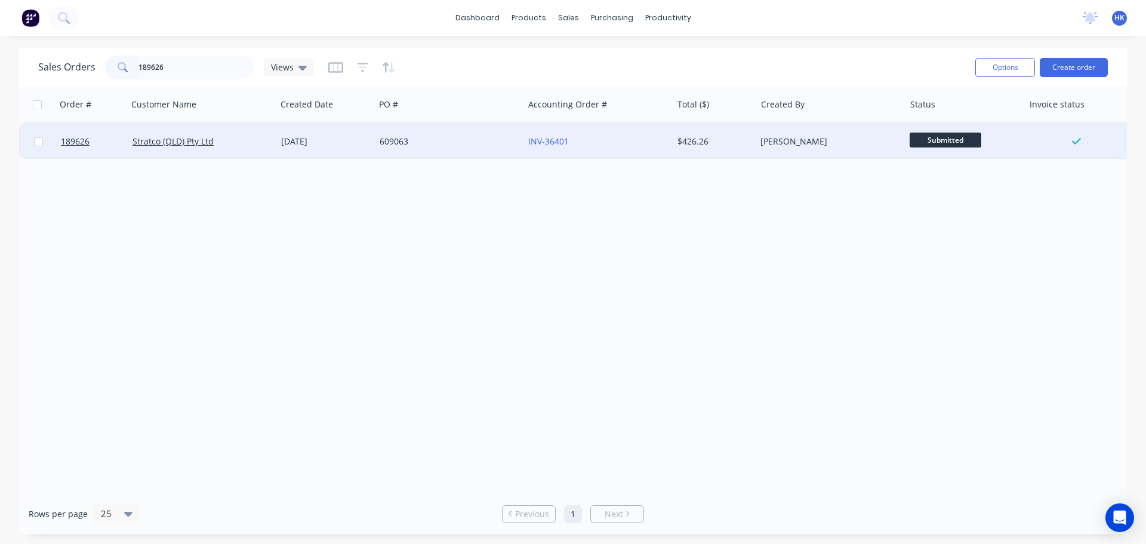
click at [381, 136] on div "609063" at bounding box center [446, 142] width 133 height 12
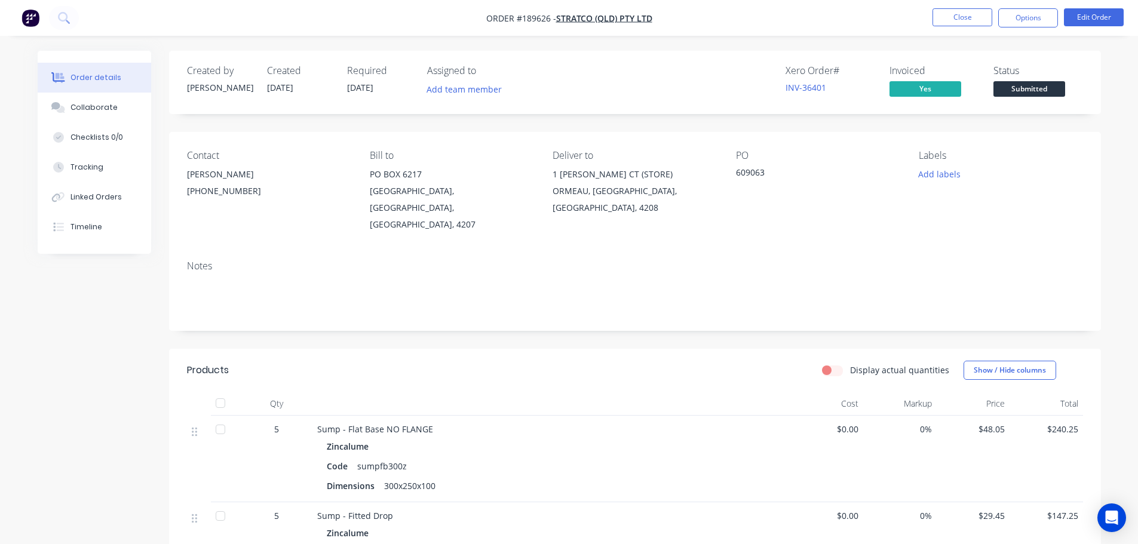
drag, startPoint x: 72, startPoint y: 110, endPoint x: 167, endPoint y: 113, distance: 95.0
click at [72, 110] on div "Collaborate" at bounding box center [93, 107] width 47 height 11
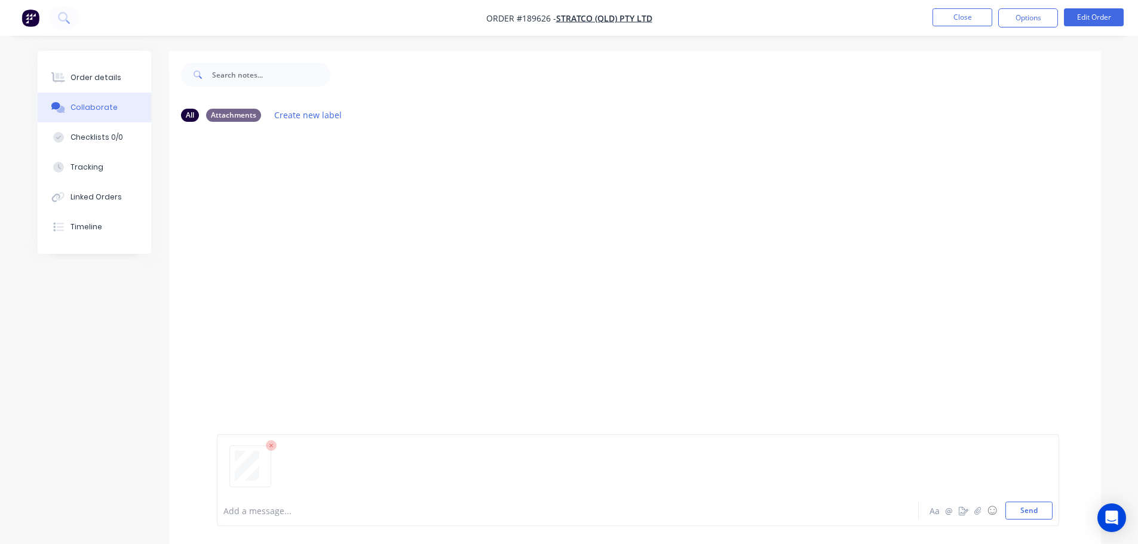
click at [1025, 513] on button "Send" at bounding box center [1028, 511] width 47 height 18
click at [963, 22] on button "Close" at bounding box center [962, 17] width 60 height 18
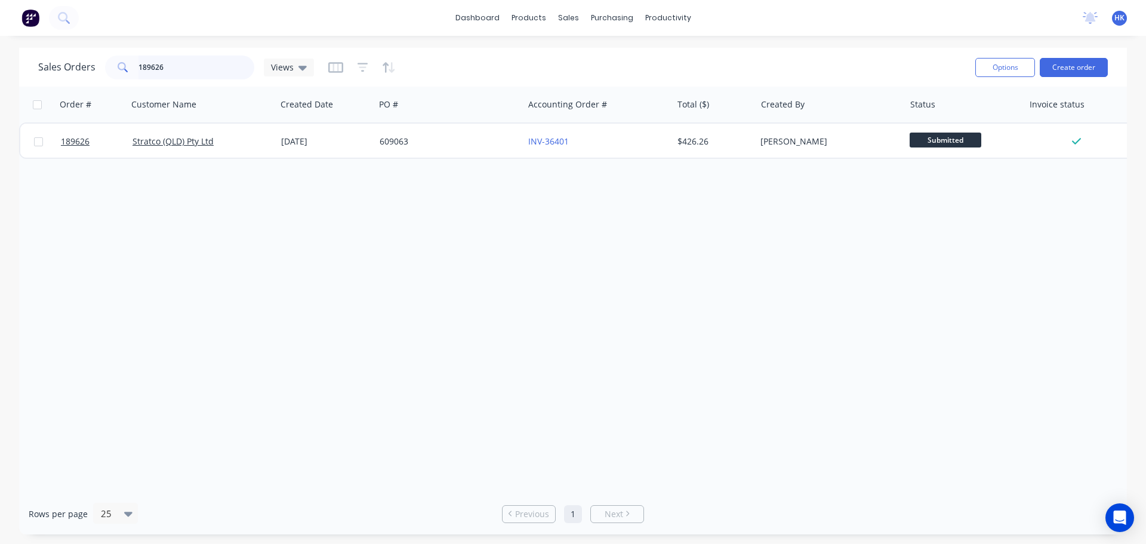
click at [207, 65] on input "189626" at bounding box center [197, 68] width 116 height 24
type input "189421"
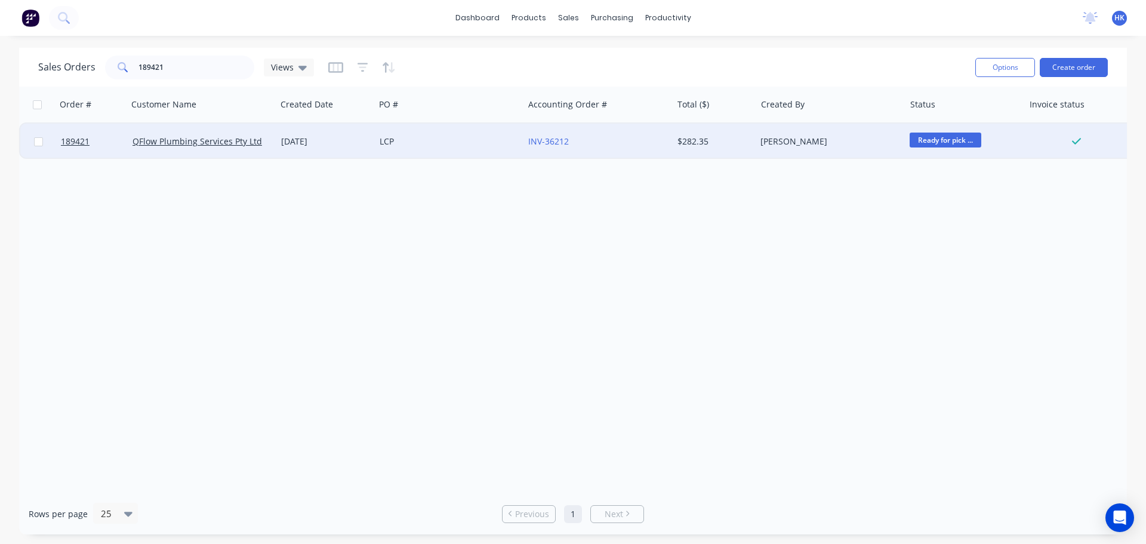
click at [385, 145] on div "LCP" at bounding box center [446, 142] width 133 height 12
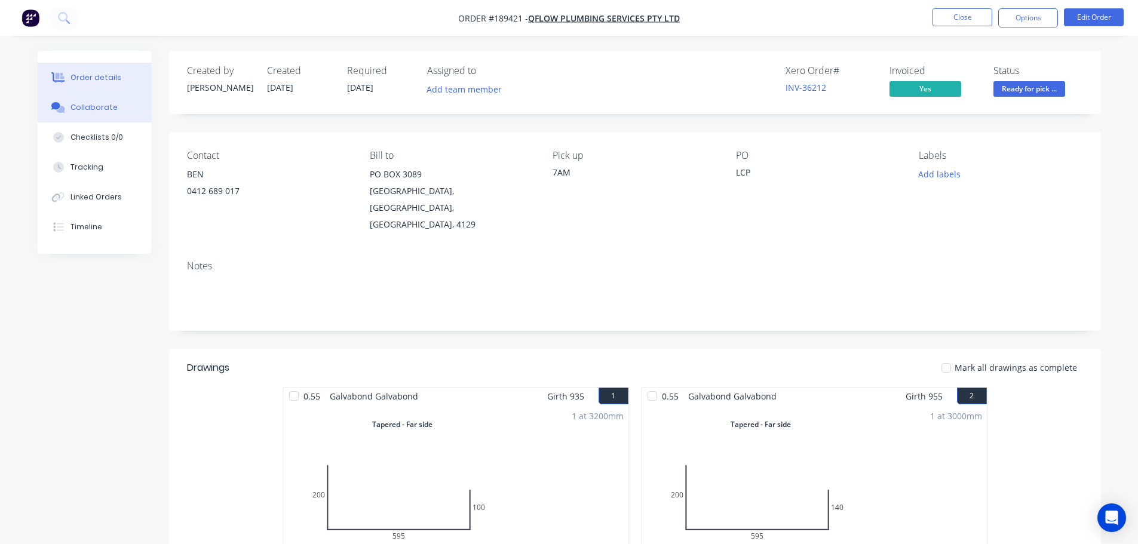
click at [104, 101] on button "Collaborate" at bounding box center [94, 108] width 113 height 30
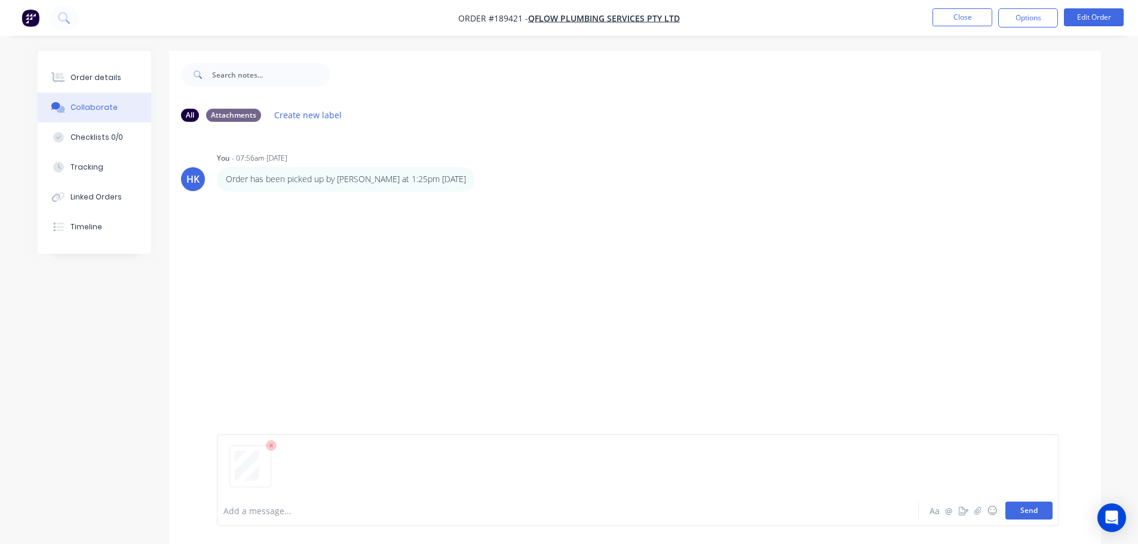
click at [1037, 508] on button "Send" at bounding box center [1028, 511] width 47 height 18
click at [962, 15] on button "Close" at bounding box center [962, 17] width 60 height 18
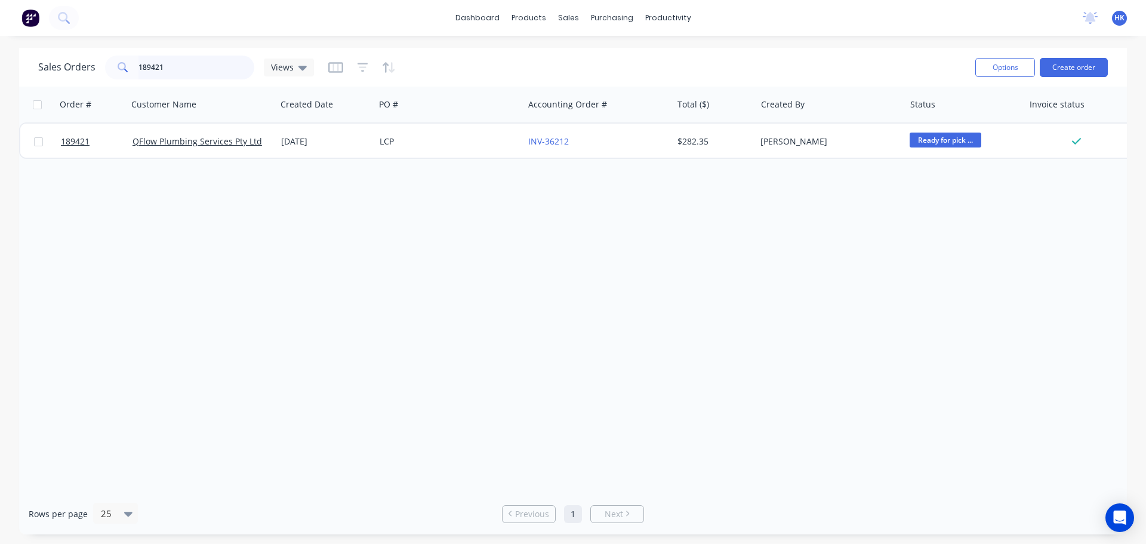
click at [222, 62] on input "189421" at bounding box center [197, 68] width 116 height 24
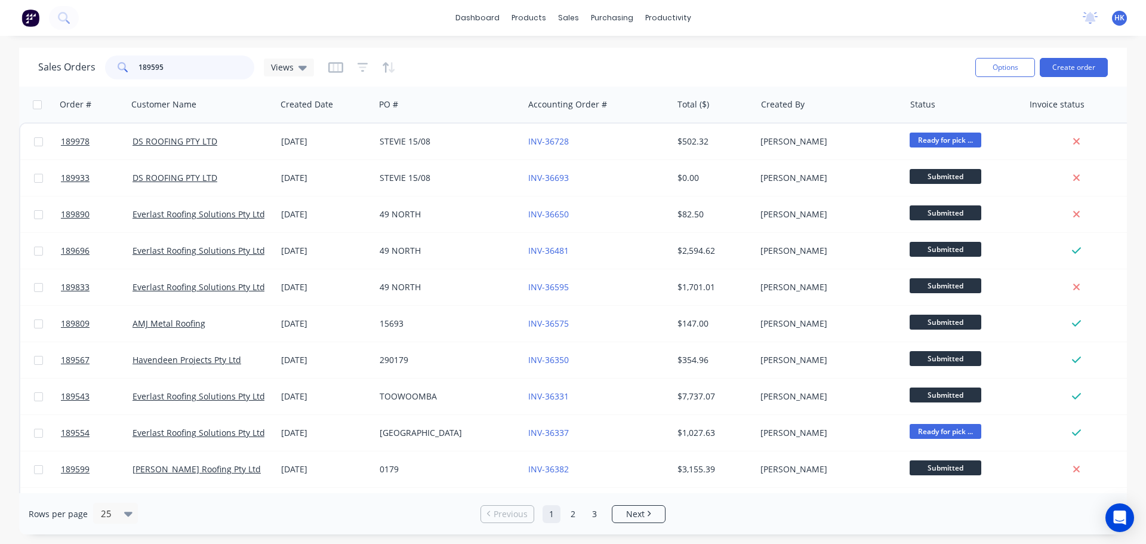
type input "189595"
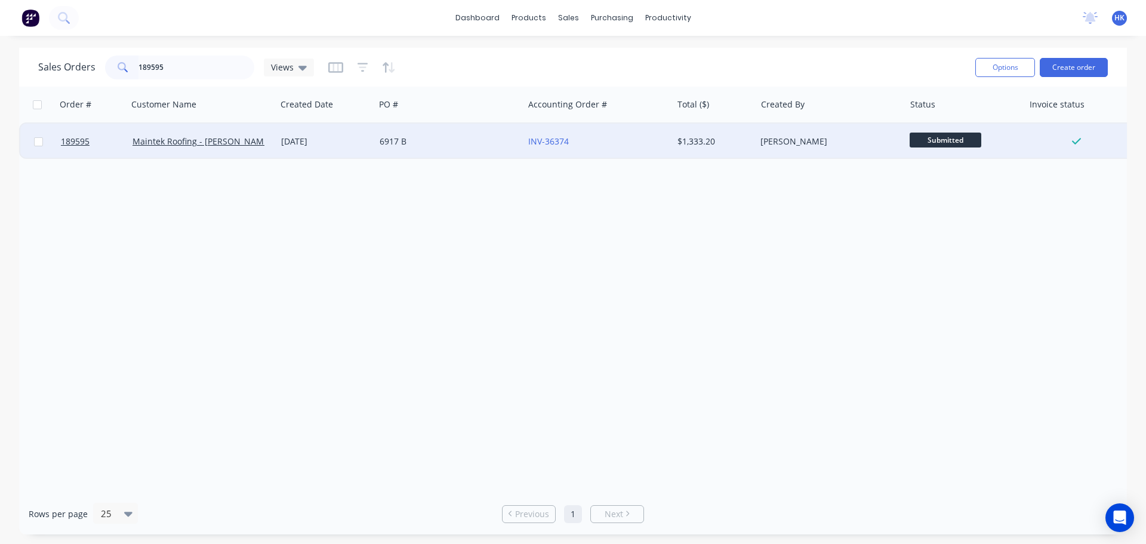
click at [413, 152] on div "6917 B" at bounding box center [449, 142] width 149 height 36
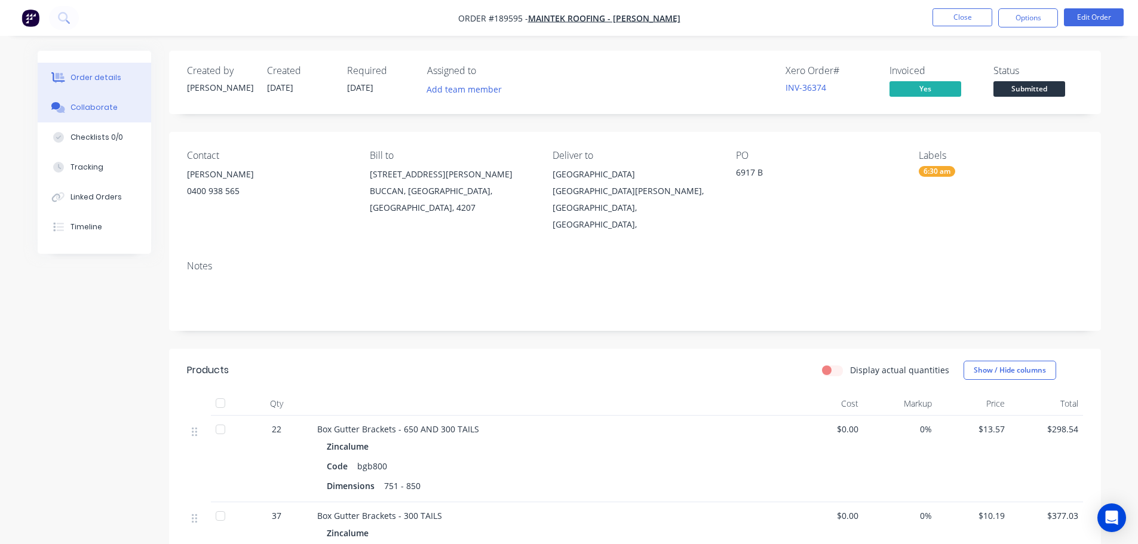
click at [122, 114] on button "Collaborate" at bounding box center [94, 108] width 113 height 30
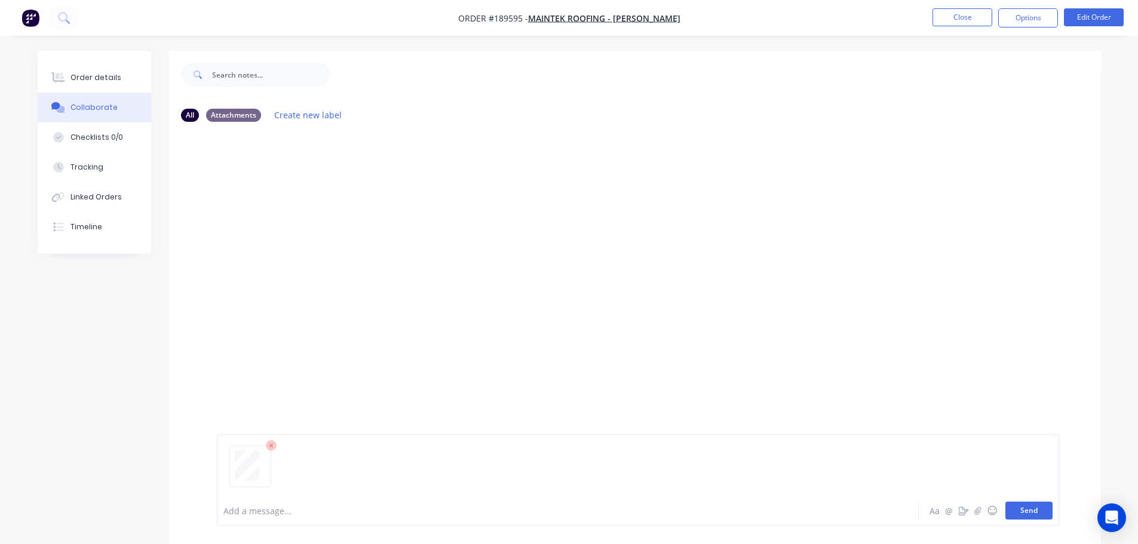
click at [1045, 512] on button "Send" at bounding box center [1028, 511] width 47 height 18
click at [964, 19] on button "Close" at bounding box center [962, 17] width 60 height 18
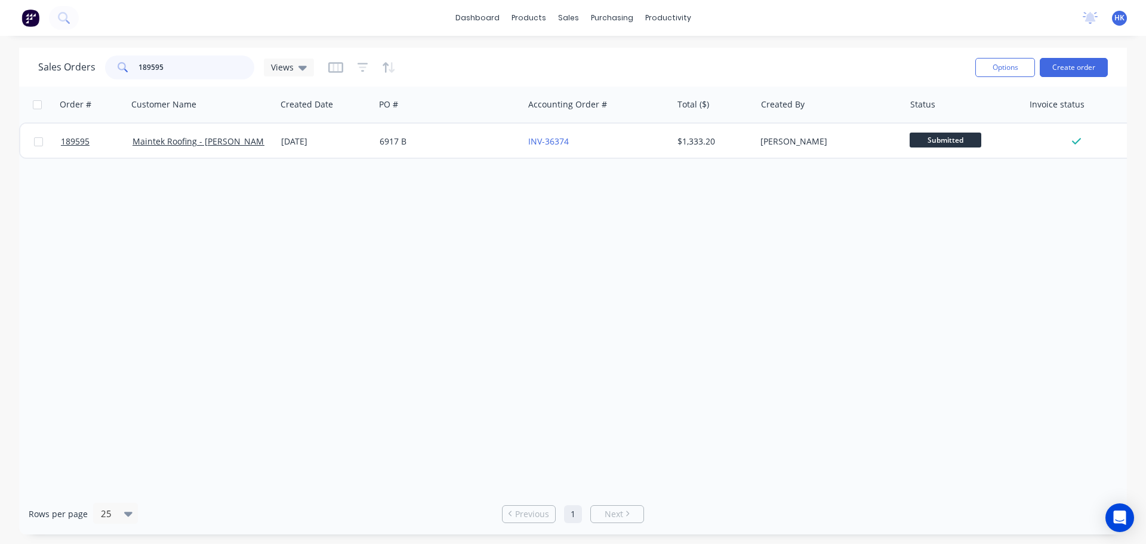
click at [207, 66] on input "189595" at bounding box center [197, 68] width 116 height 24
type input "189625"
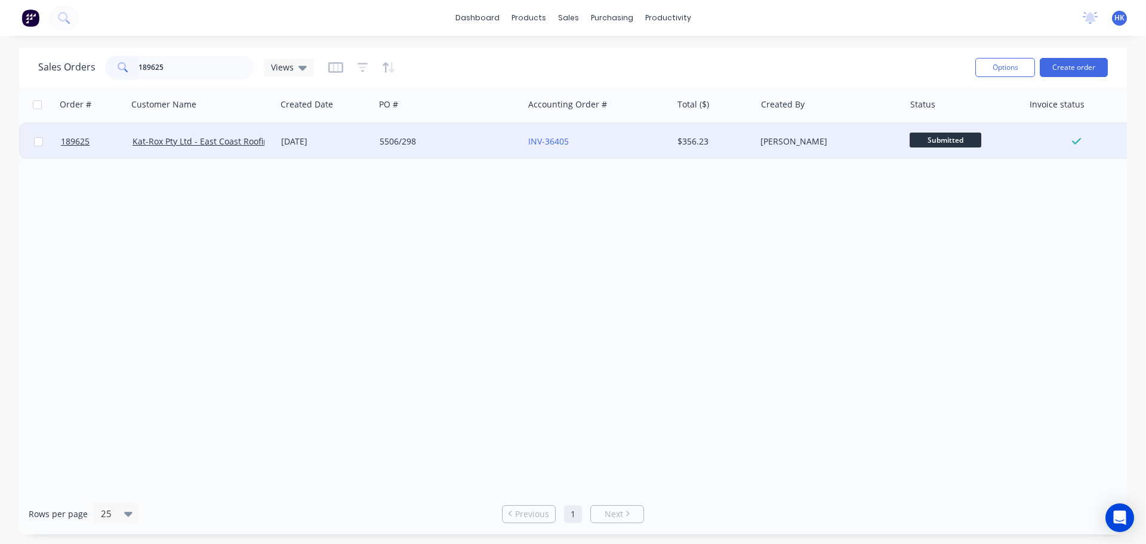
click at [413, 138] on div "5506/298" at bounding box center [446, 142] width 133 height 12
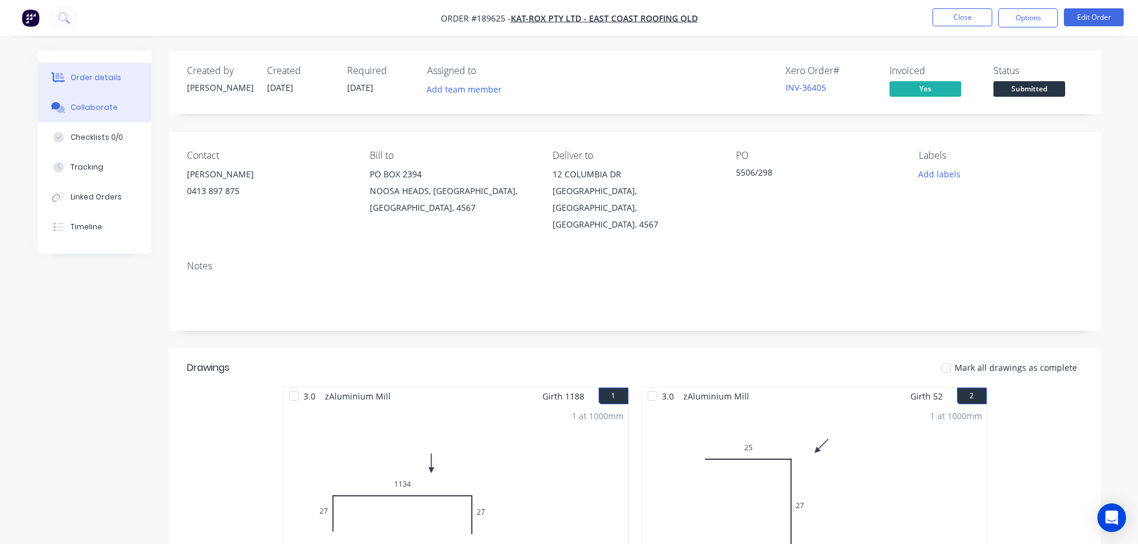
click at [45, 111] on button "Collaborate" at bounding box center [94, 108] width 113 height 30
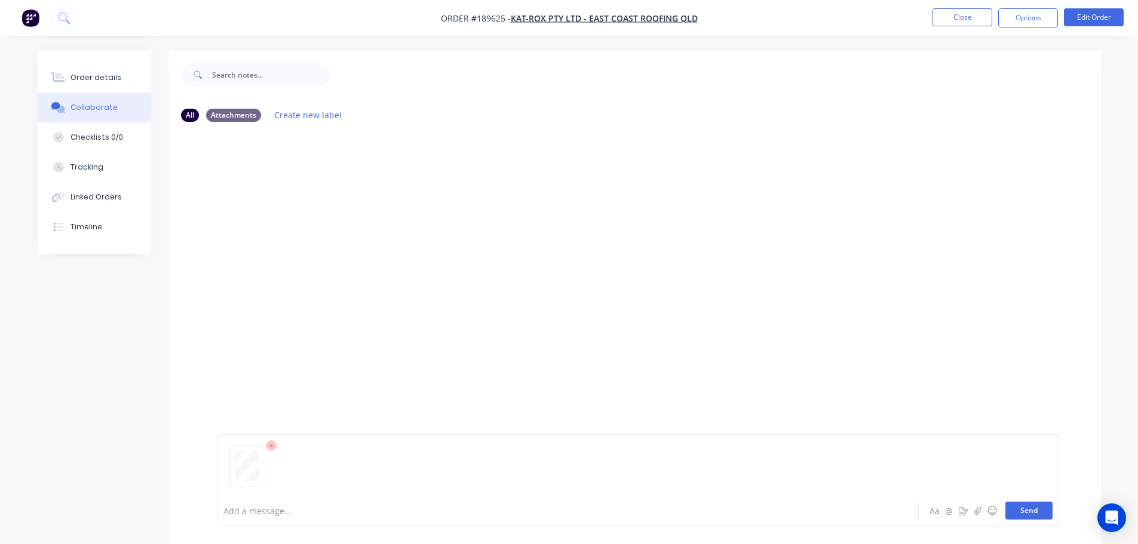
click at [1024, 511] on button "Send" at bounding box center [1028, 511] width 47 height 18
click at [951, 25] on button "Close" at bounding box center [962, 17] width 60 height 18
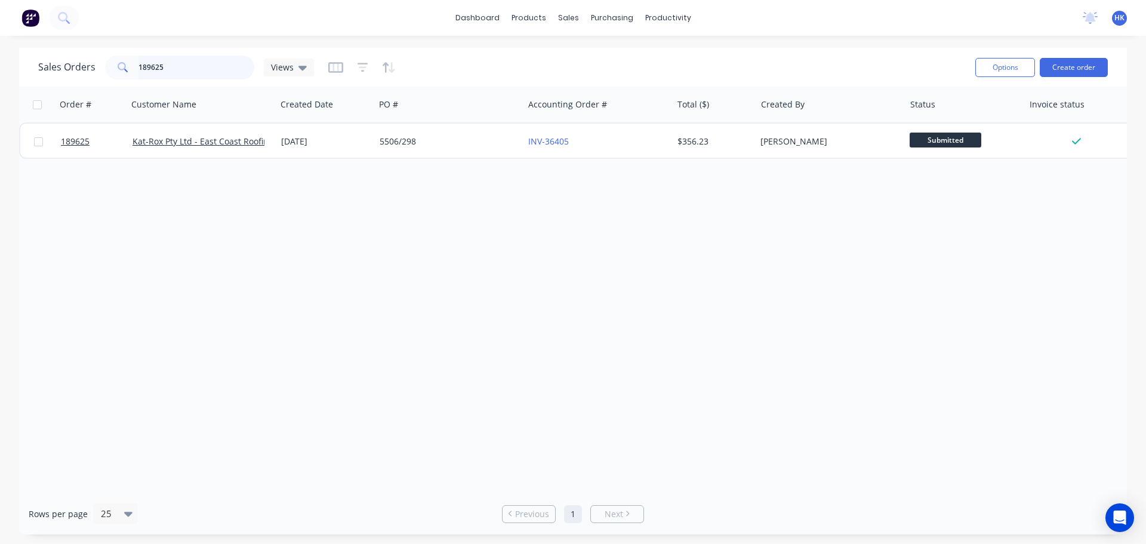
click at [214, 69] on input "189625" at bounding box center [197, 68] width 116 height 24
drag, startPoint x: 214, startPoint y: 68, endPoint x: 204, endPoint y: 65, distance: 10.6
click at [208, 66] on input "189625" at bounding box center [197, 68] width 116 height 24
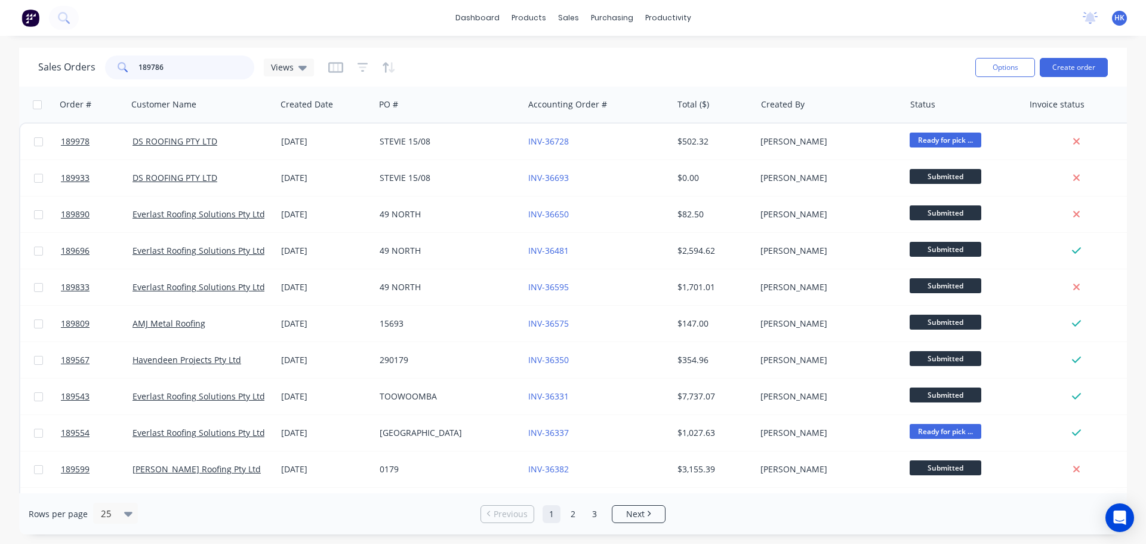
type input "189786"
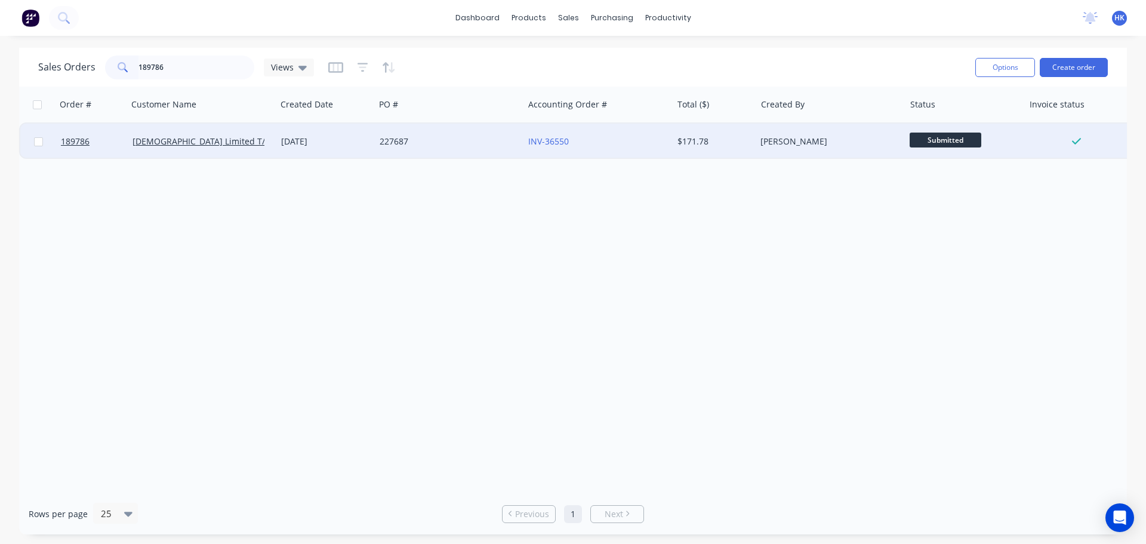
click at [390, 145] on div "227687" at bounding box center [446, 142] width 133 height 12
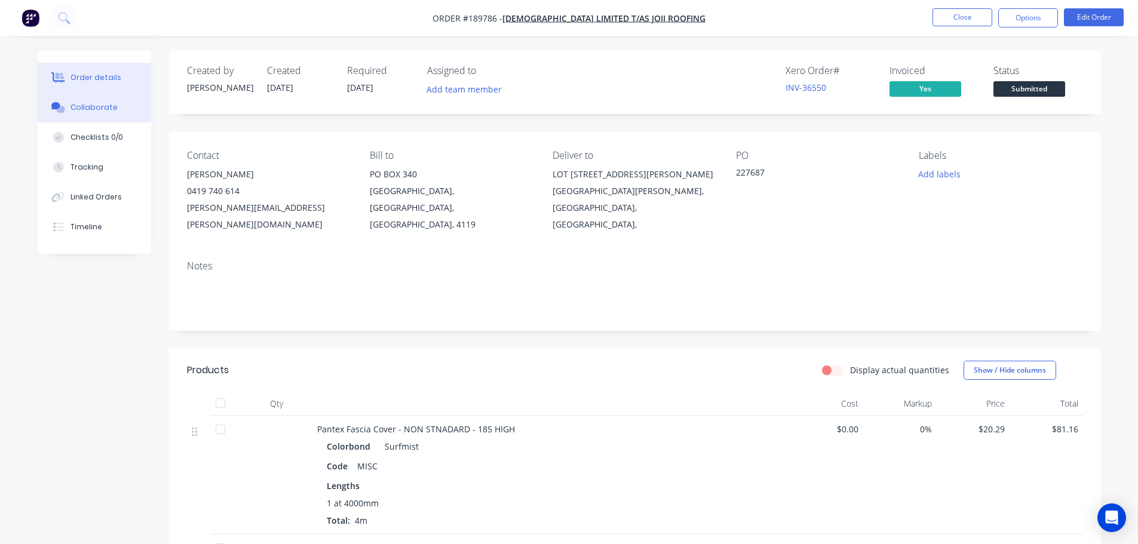
click at [120, 107] on button "Collaborate" at bounding box center [94, 108] width 113 height 30
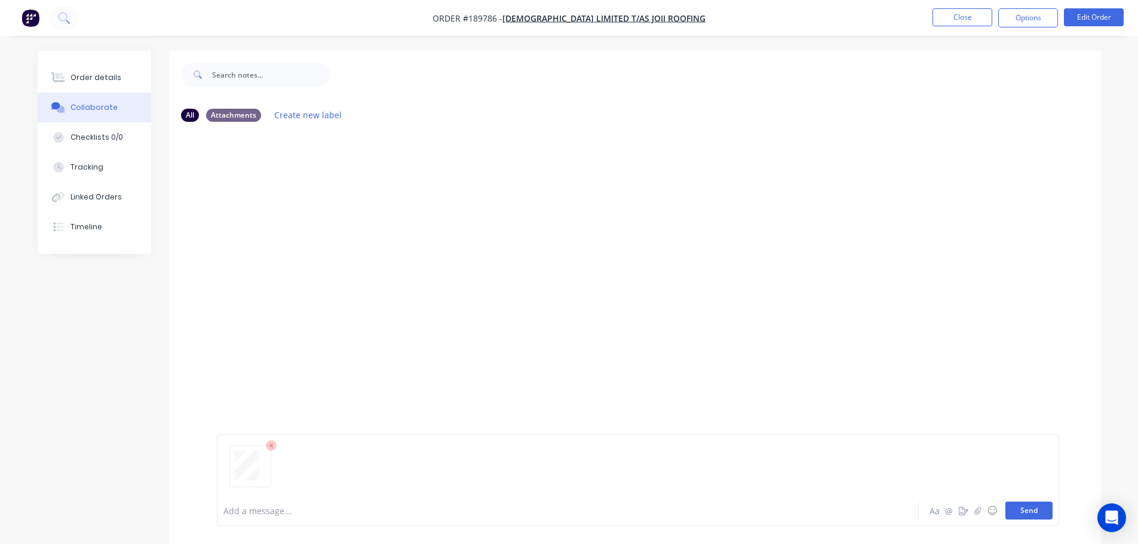
click at [1031, 517] on button "Send" at bounding box center [1028, 511] width 47 height 18
click at [956, 16] on button "Close" at bounding box center [962, 17] width 60 height 18
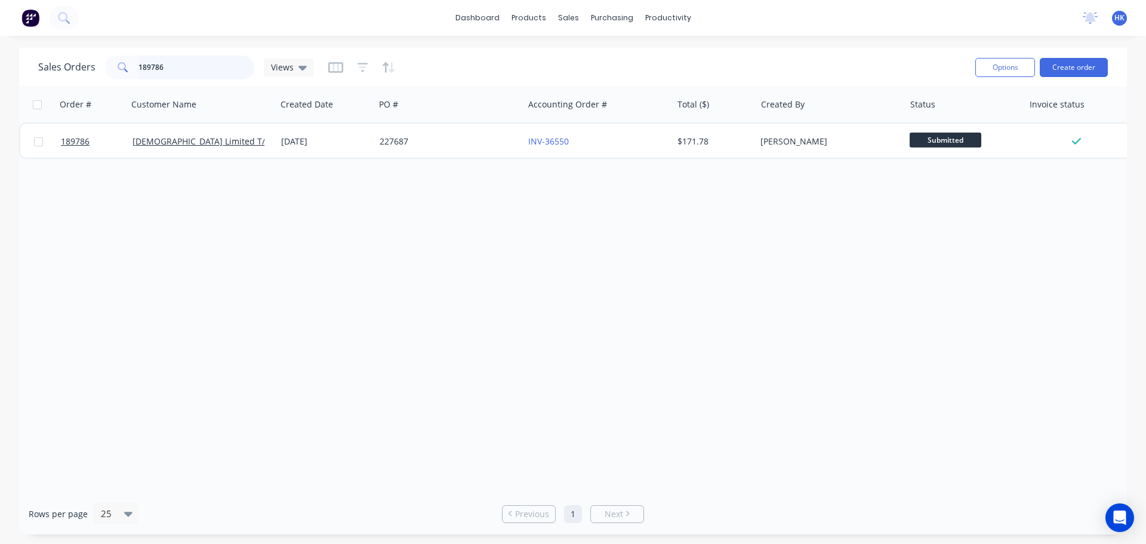
click at [216, 67] on input "189786" at bounding box center [197, 68] width 116 height 24
click at [215, 67] on input "189786" at bounding box center [197, 68] width 116 height 24
type input "189535"
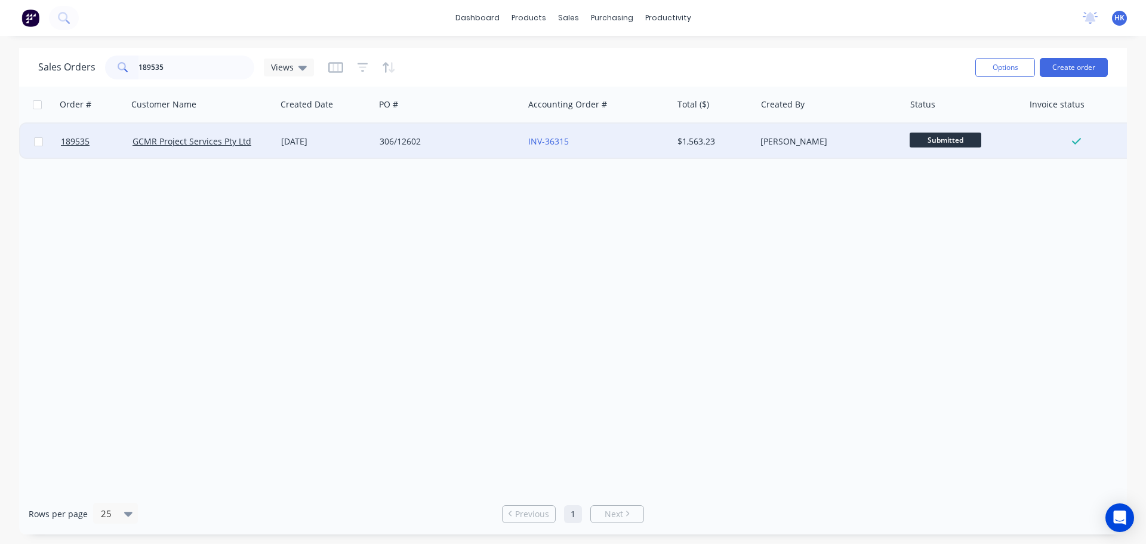
click at [408, 153] on div "306/12602" at bounding box center [449, 142] width 149 height 36
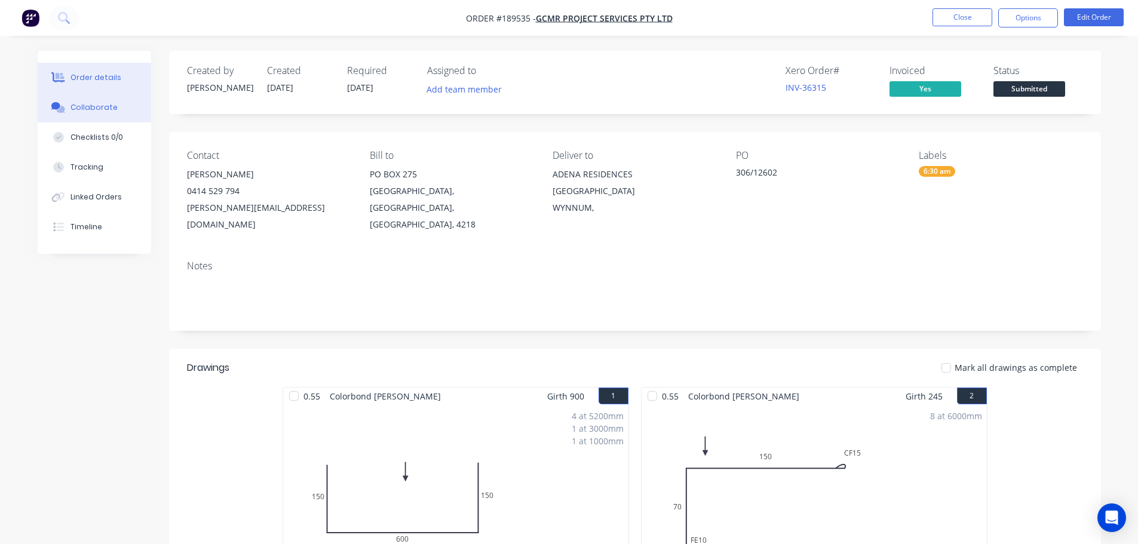
click at [70, 96] on button "Collaborate" at bounding box center [94, 108] width 113 height 30
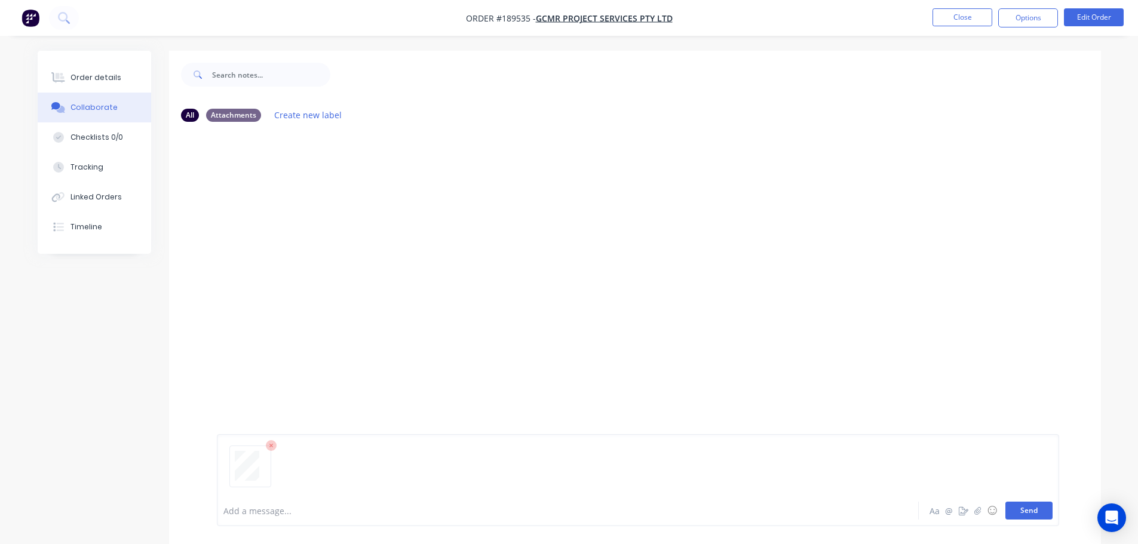
click at [1044, 516] on button "Send" at bounding box center [1028, 511] width 47 height 18
click at [967, 20] on button "Close" at bounding box center [962, 17] width 60 height 18
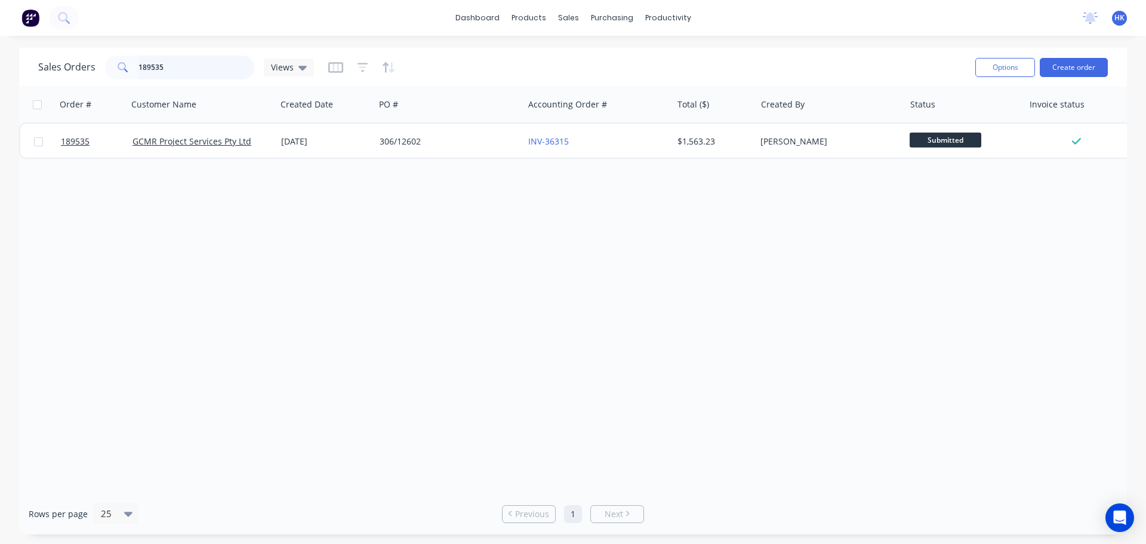
click at [205, 63] on input "189535" at bounding box center [197, 68] width 116 height 24
type input "189548"
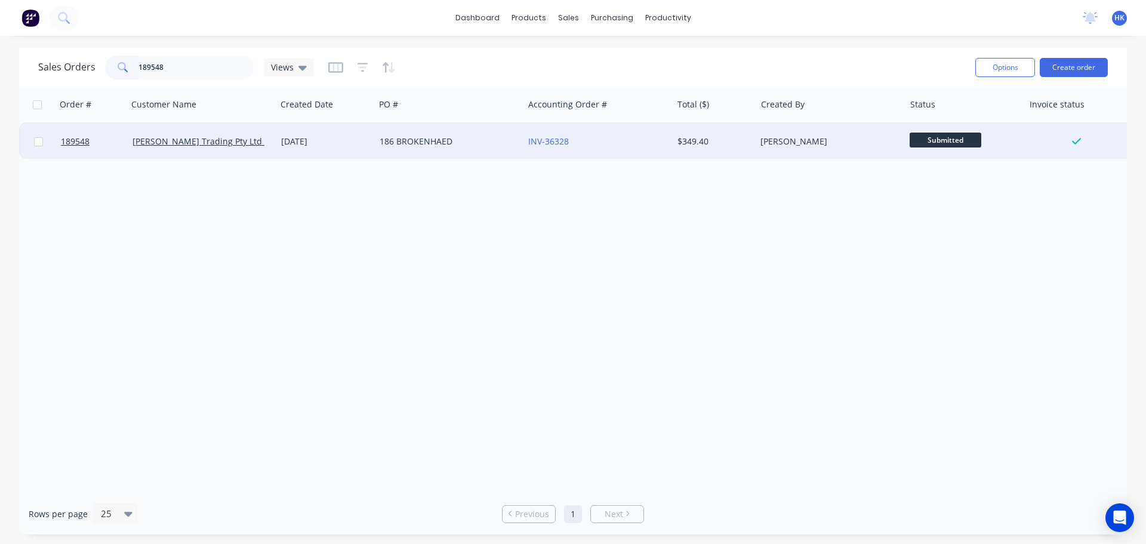
click at [462, 152] on div "186 BROKENHAED" at bounding box center [449, 142] width 149 height 36
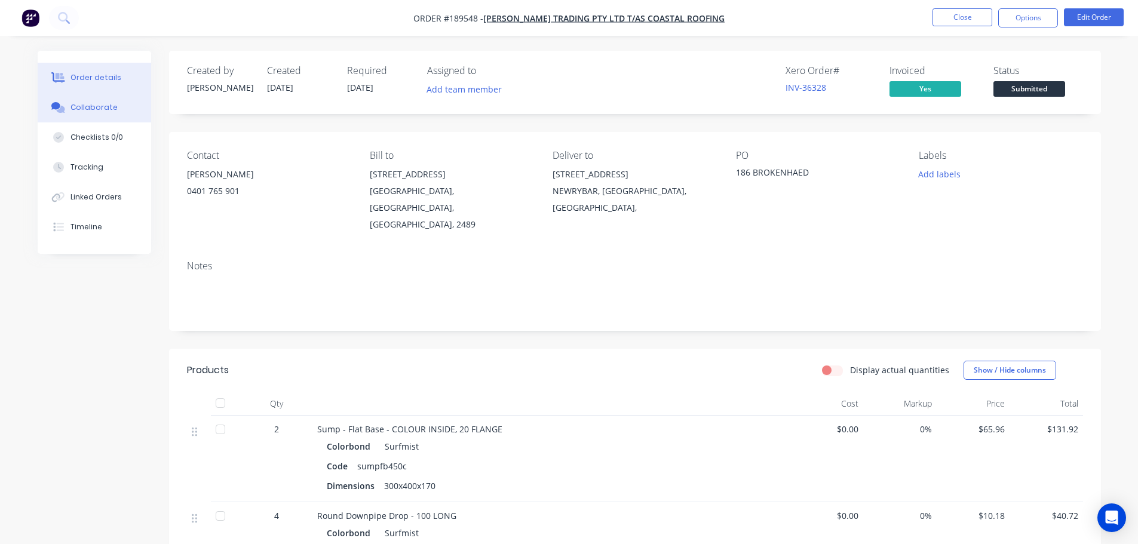
click at [94, 113] on button "Collaborate" at bounding box center [94, 108] width 113 height 30
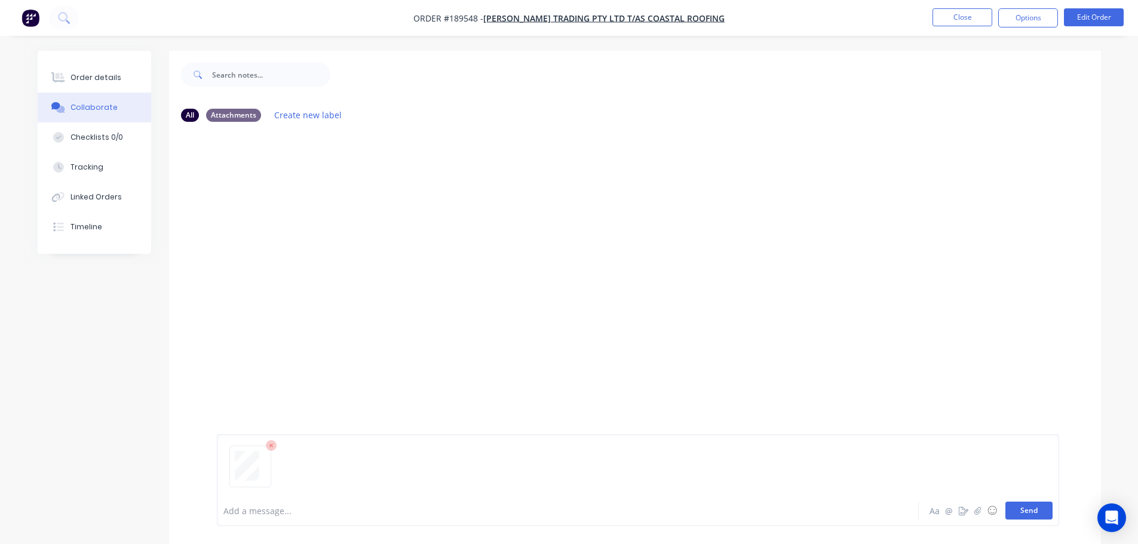
click at [1029, 514] on button "Send" at bounding box center [1028, 511] width 47 height 18
click at [955, 20] on button "Close" at bounding box center [962, 17] width 60 height 18
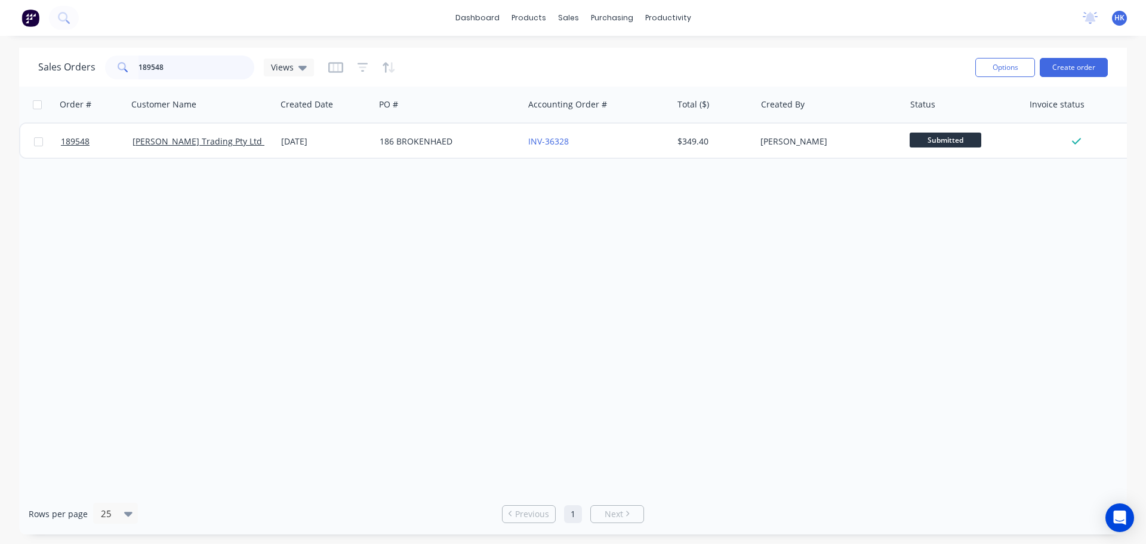
click at [200, 66] on input "189548" at bounding box center [197, 68] width 116 height 24
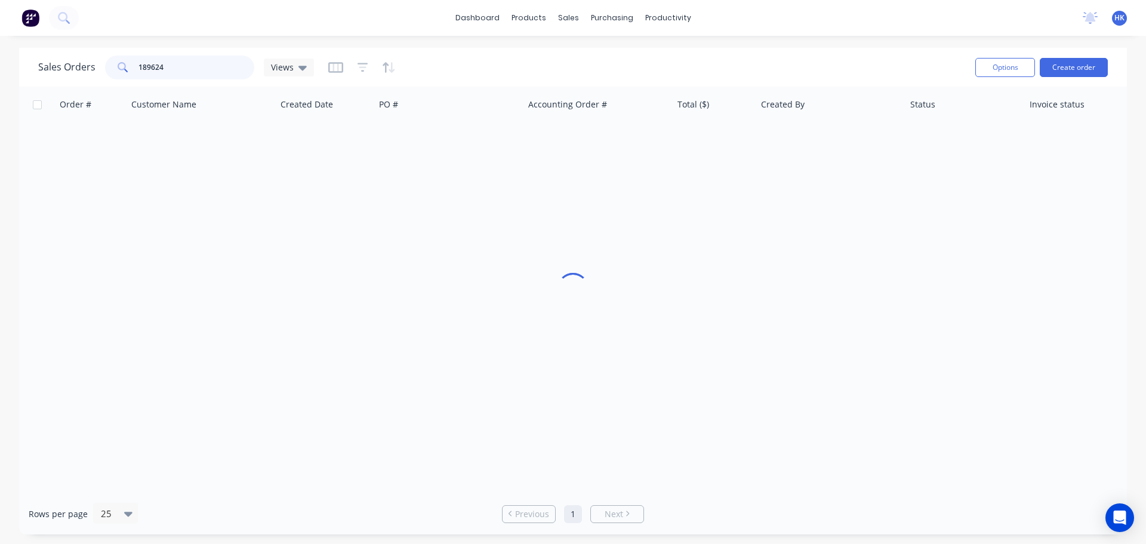
type input "189624"
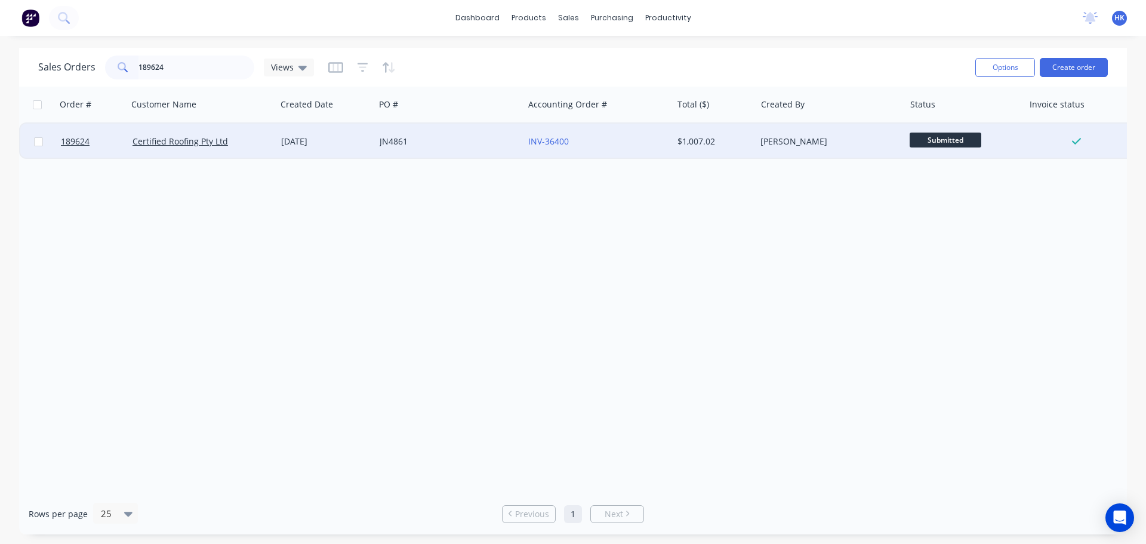
click at [377, 149] on div "JN4861" at bounding box center [449, 142] width 149 height 36
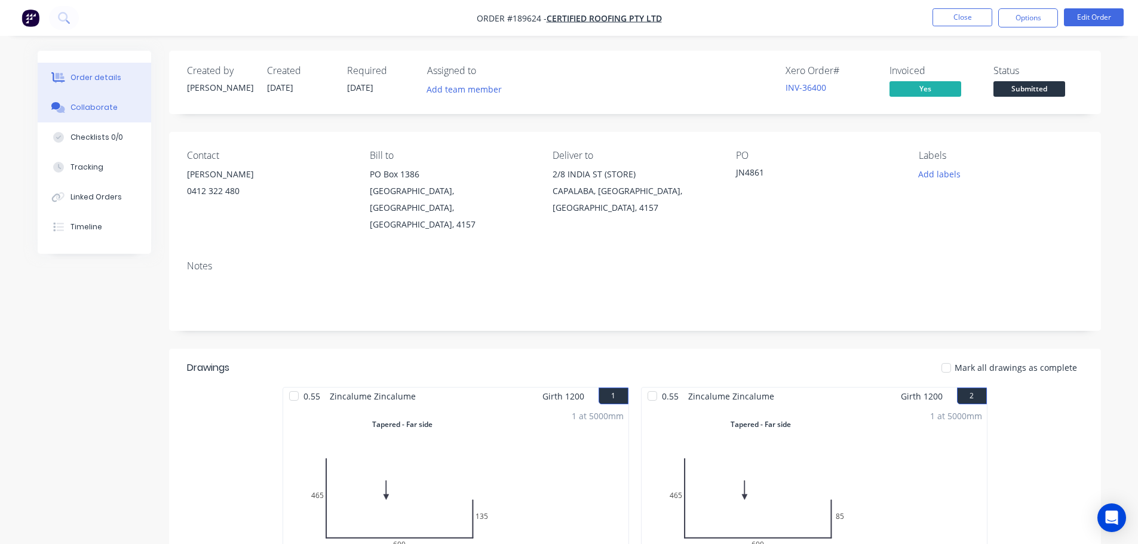
click at [48, 102] on button "Collaborate" at bounding box center [94, 108] width 113 height 30
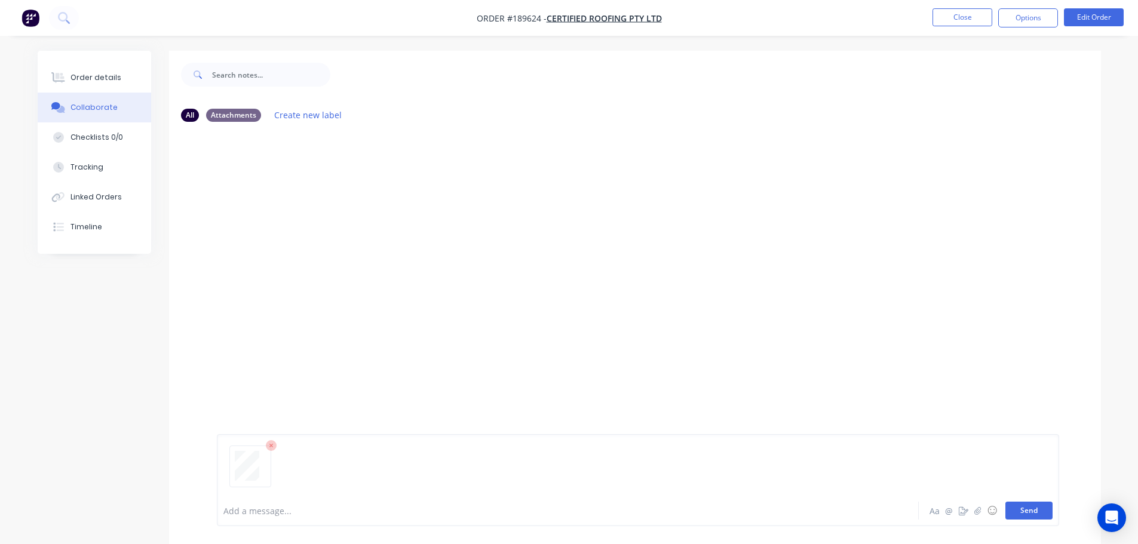
click at [1044, 518] on button "Send" at bounding box center [1028, 511] width 47 height 18
click at [964, 20] on button "Close" at bounding box center [962, 17] width 60 height 18
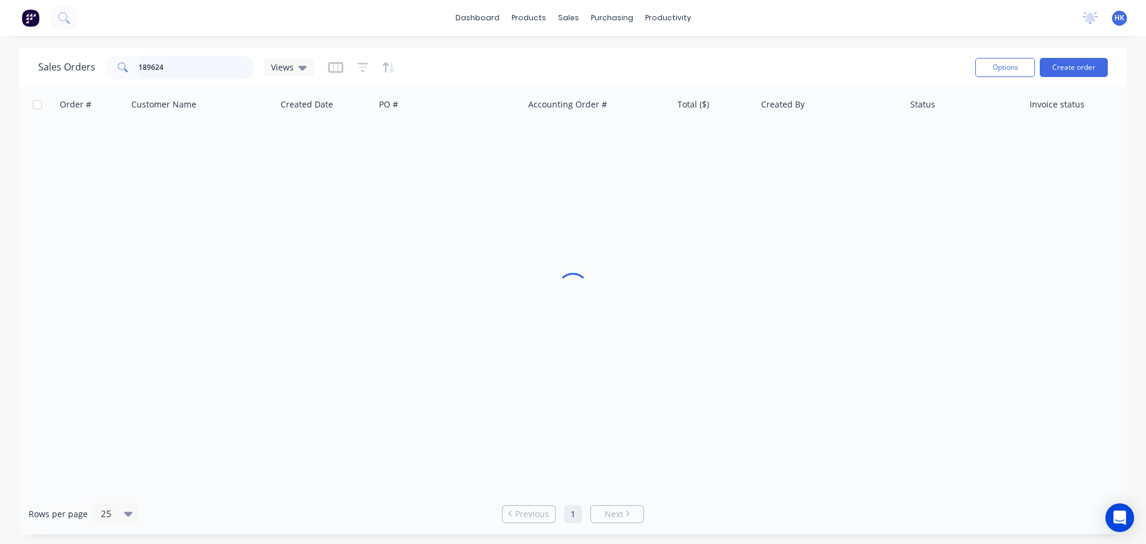
click at [198, 67] on input "189624" at bounding box center [197, 68] width 116 height 24
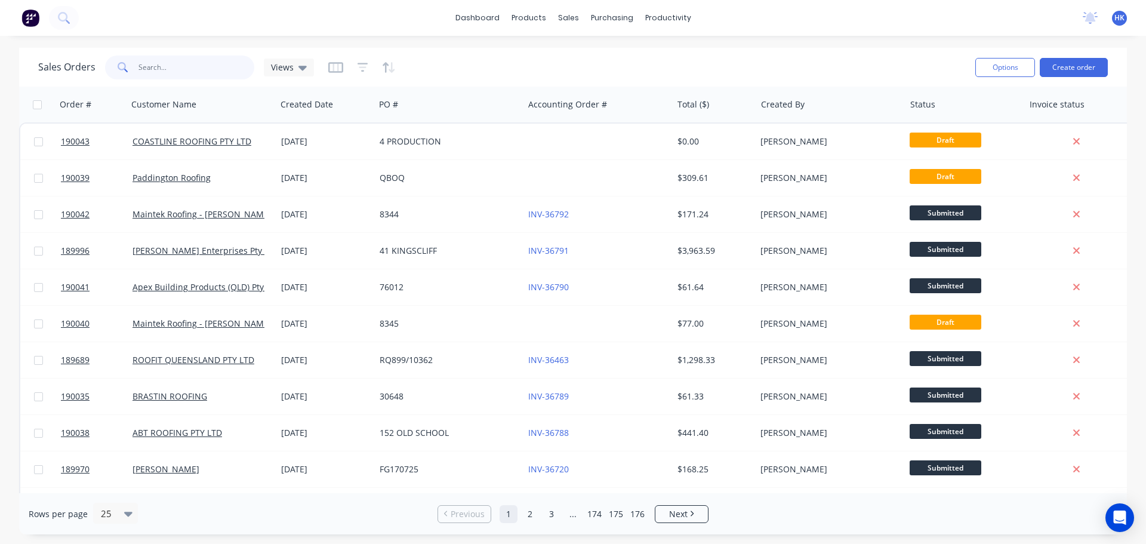
click at [196, 69] on input "text" at bounding box center [197, 68] width 116 height 24
type input "189549"
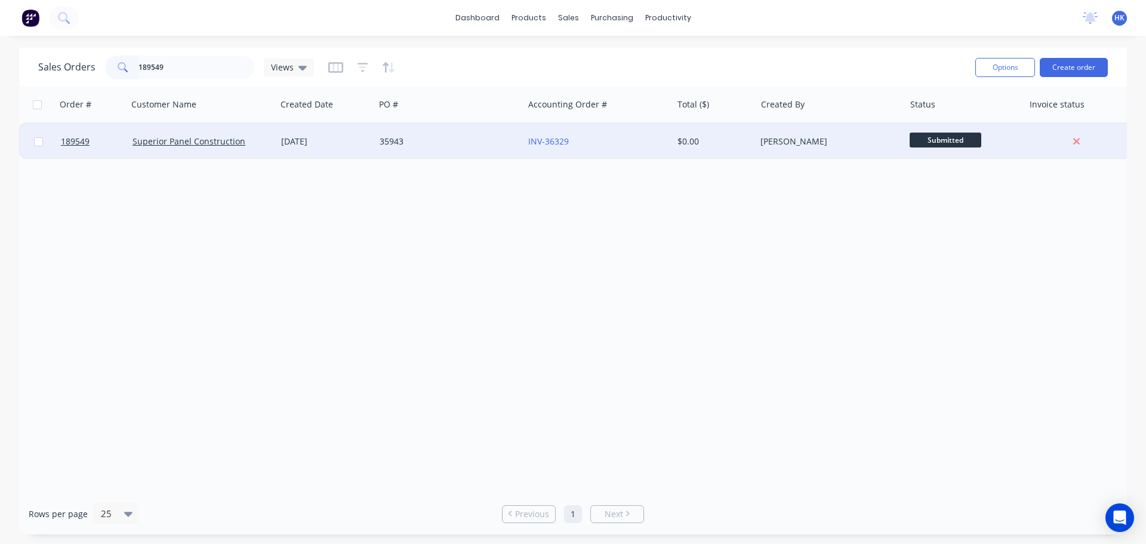
click at [395, 138] on div "35943" at bounding box center [446, 142] width 133 height 12
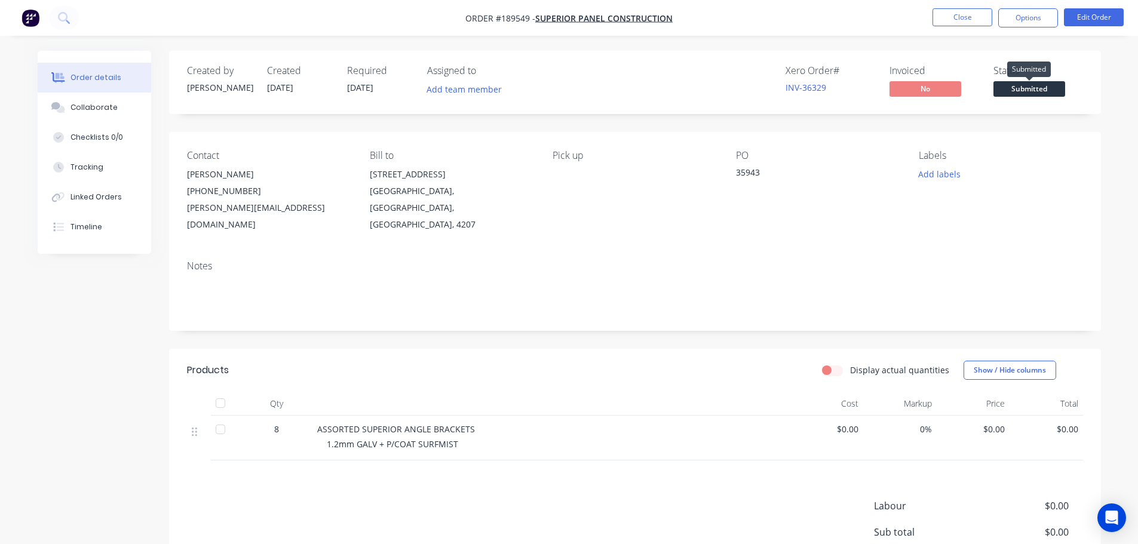
click at [1036, 92] on span "Submitted" at bounding box center [1029, 88] width 72 height 15
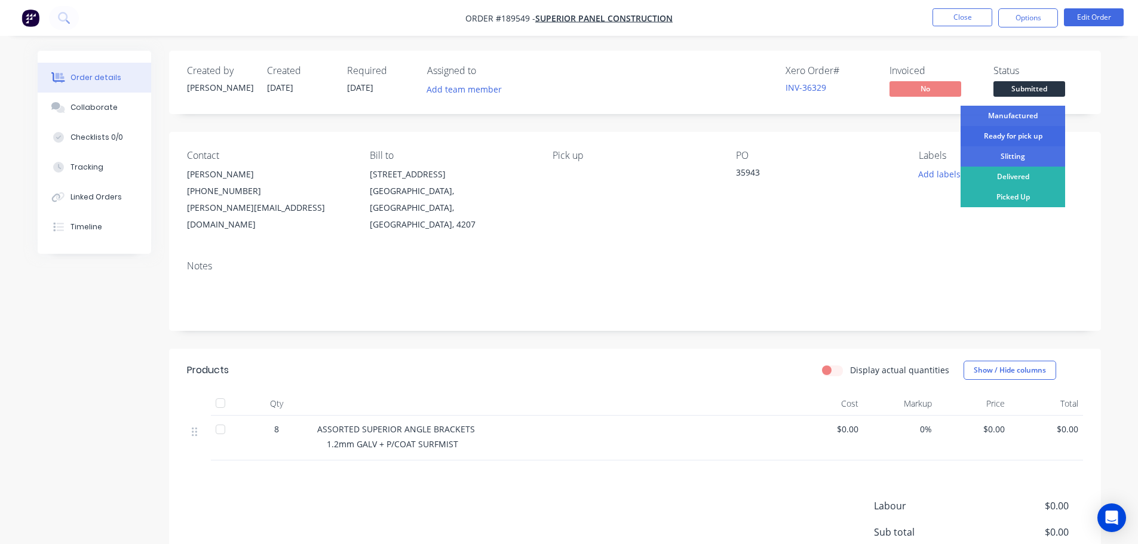
click at [1021, 131] on div "Ready for pick up" at bounding box center [1012, 136] width 104 height 20
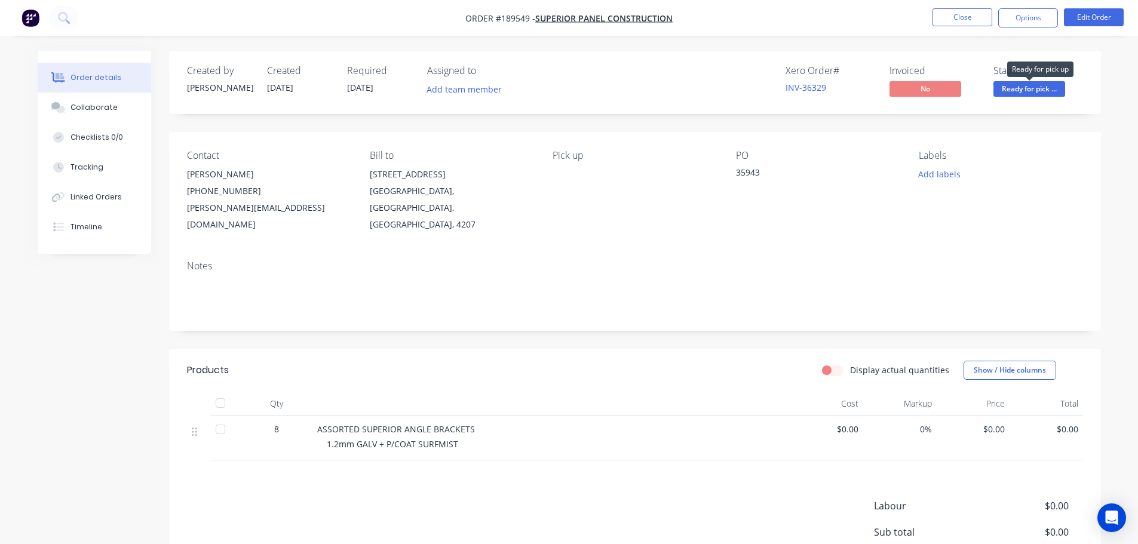
click at [1033, 92] on span "Ready for pick ..." at bounding box center [1029, 88] width 72 height 15
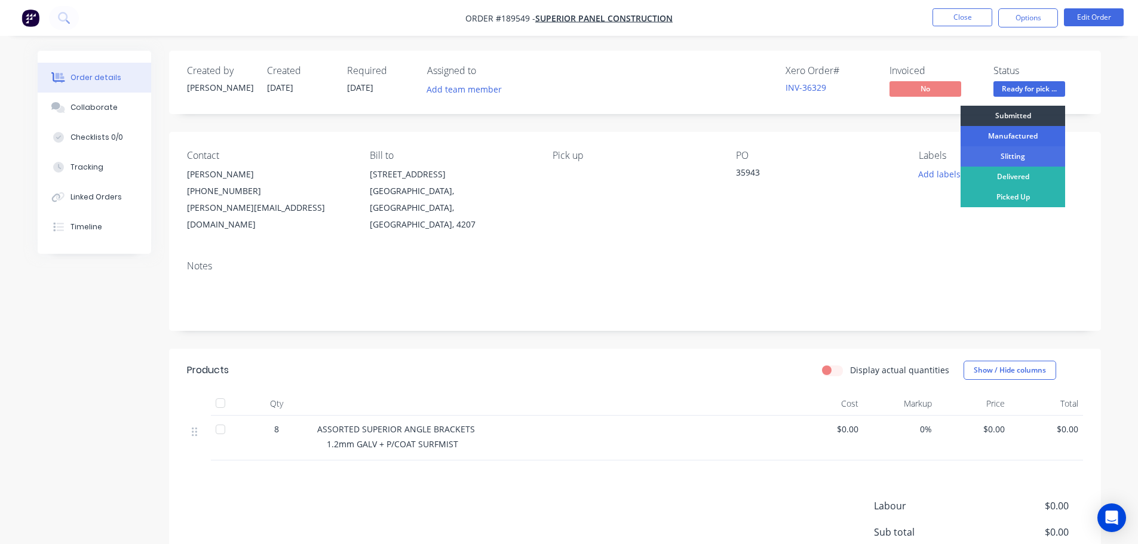
click at [1028, 136] on div "Manufactured" at bounding box center [1012, 136] width 104 height 20
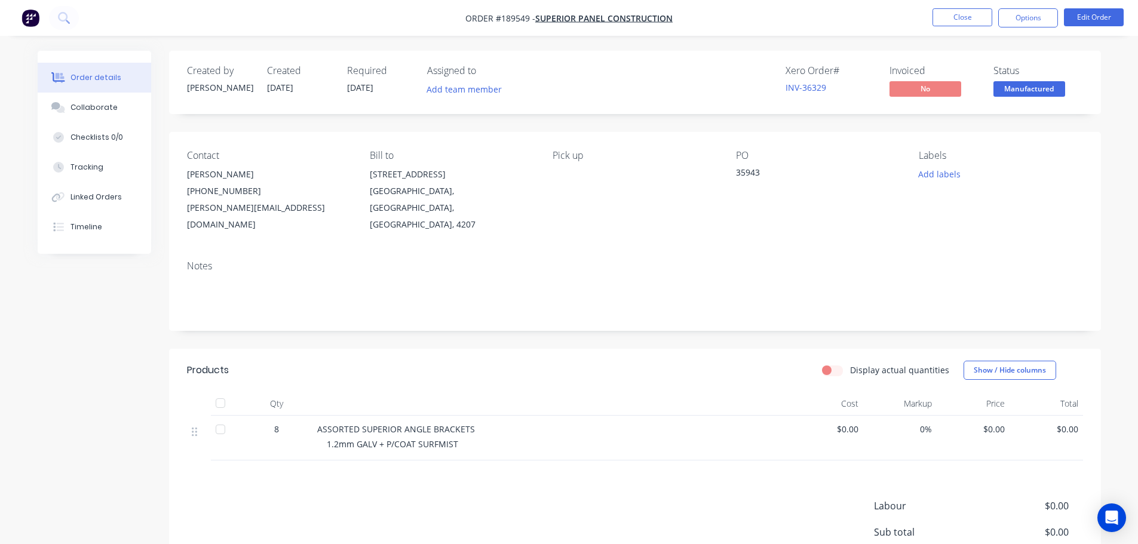
click at [1016, 90] on span "Manufactured" at bounding box center [1029, 88] width 72 height 15
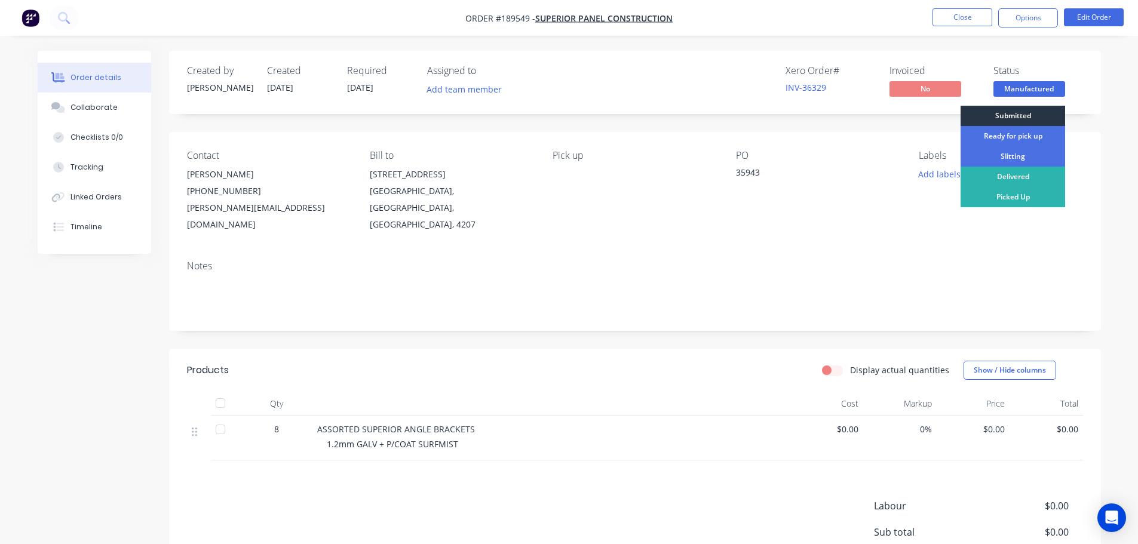
click at [1019, 115] on div "Submitted" at bounding box center [1012, 116] width 104 height 20
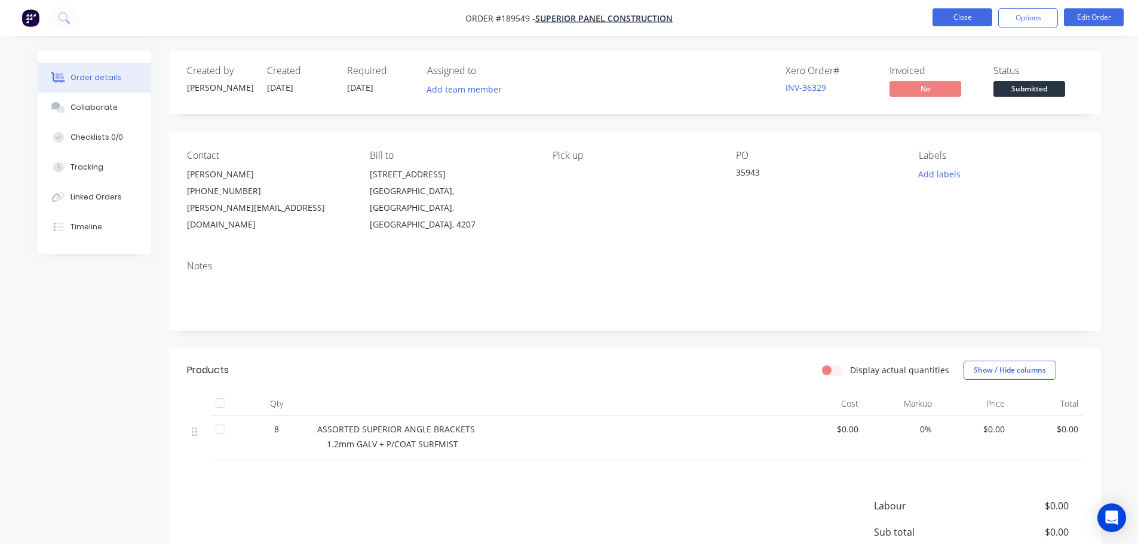
click at [958, 13] on button "Close" at bounding box center [962, 17] width 60 height 18
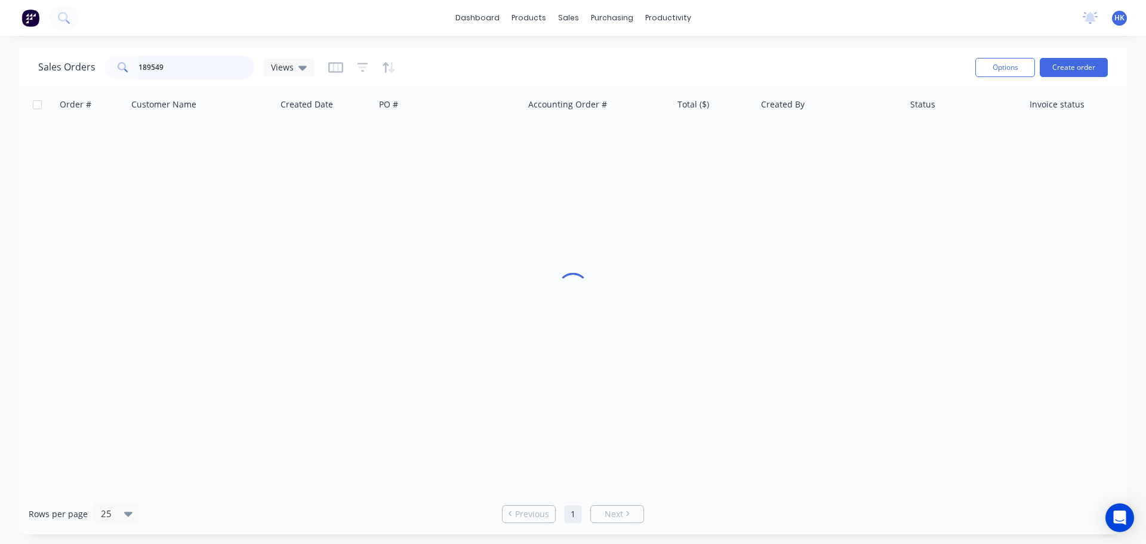
click at [206, 63] on input "189549" at bounding box center [197, 68] width 116 height 24
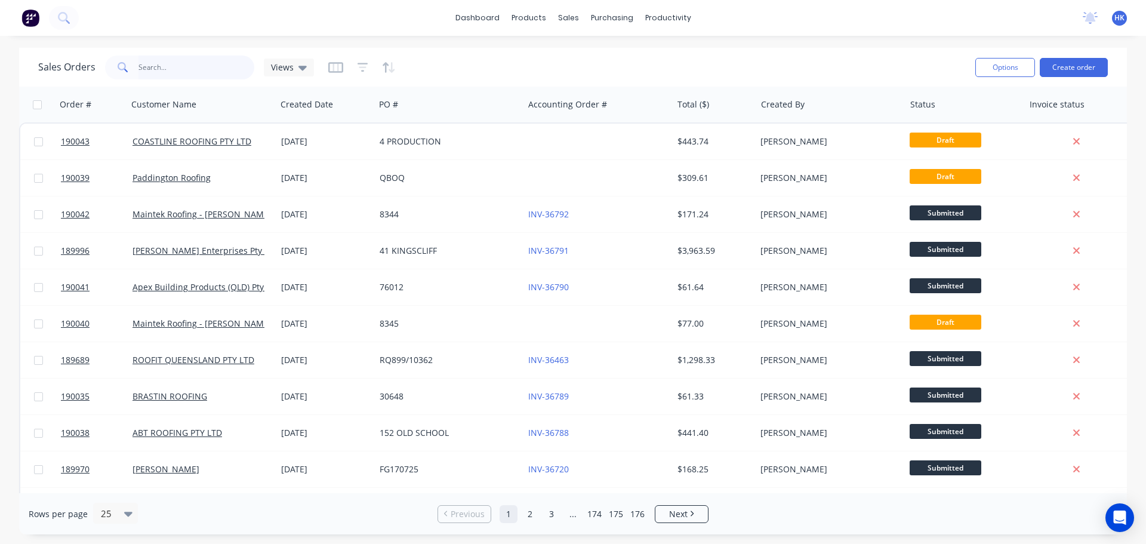
click at [182, 61] on input "text" at bounding box center [197, 68] width 116 height 24
type input "189791"
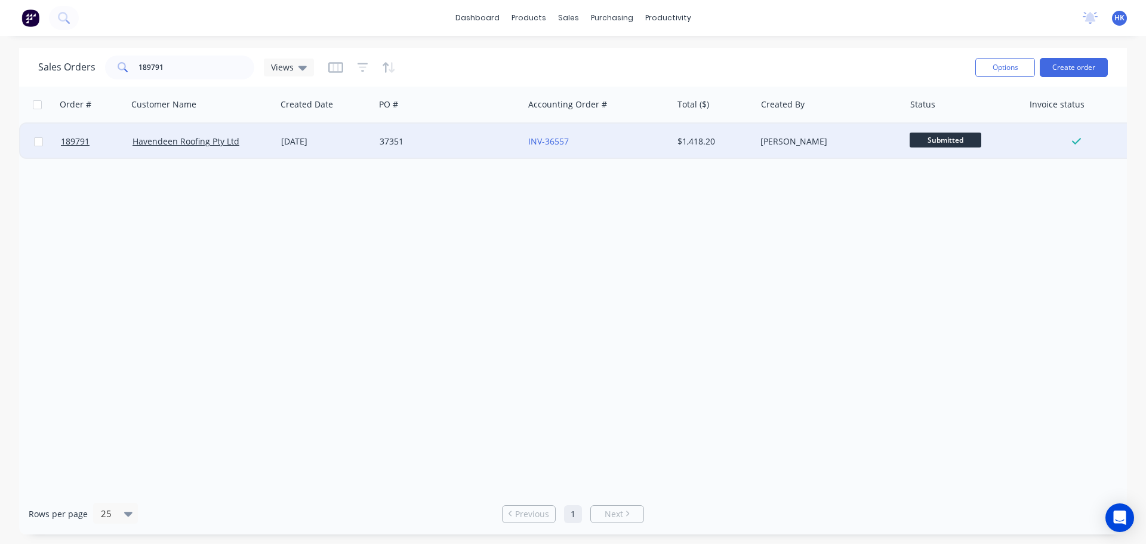
click at [416, 145] on div "37351" at bounding box center [446, 142] width 133 height 12
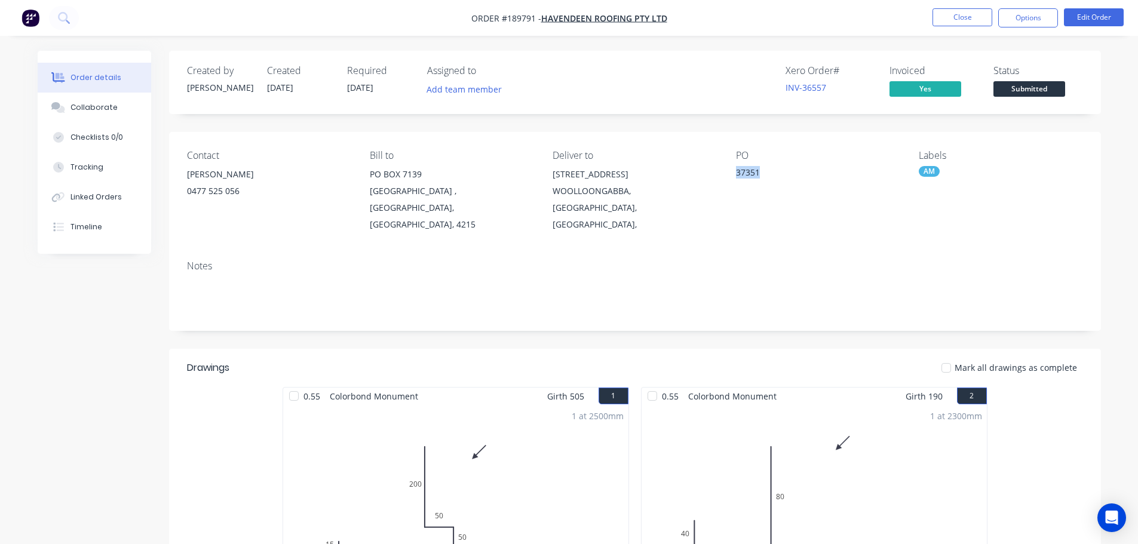
drag, startPoint x: 736, startPoint y: 174, endPoint x: 761, endPoint y: 182, distance: 26.3
click at [761, 182] on div "37351" at bounding box center [810, 174] width 149 height 17
click at [960, 25] on button "Close" at bounding box center [962, 17] width 60 height 18
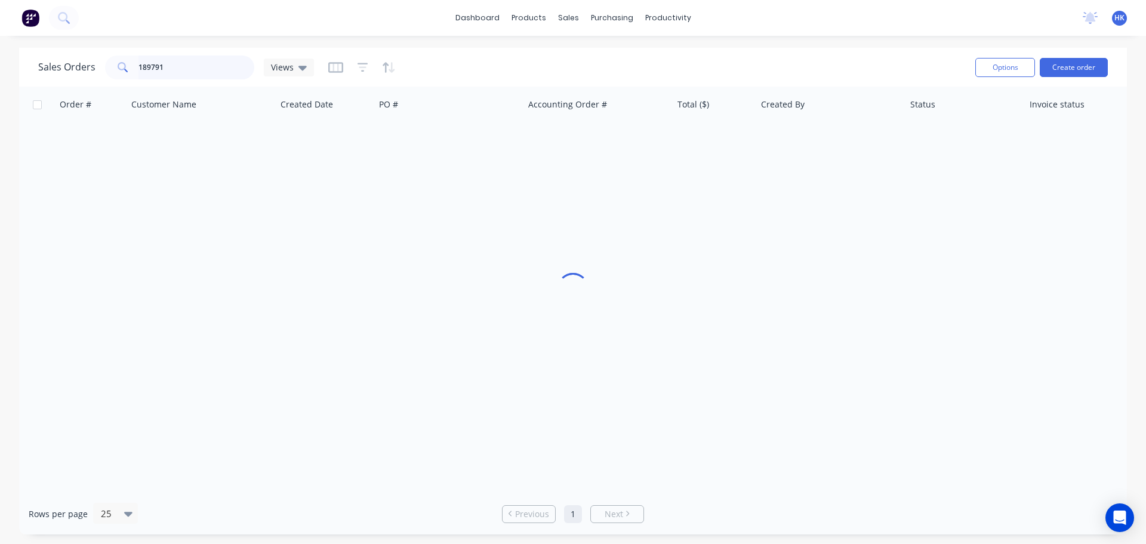
click at [114, 75] on div "189791" at bounding box center [179, 68] width 149 height 24
paste input "37351"
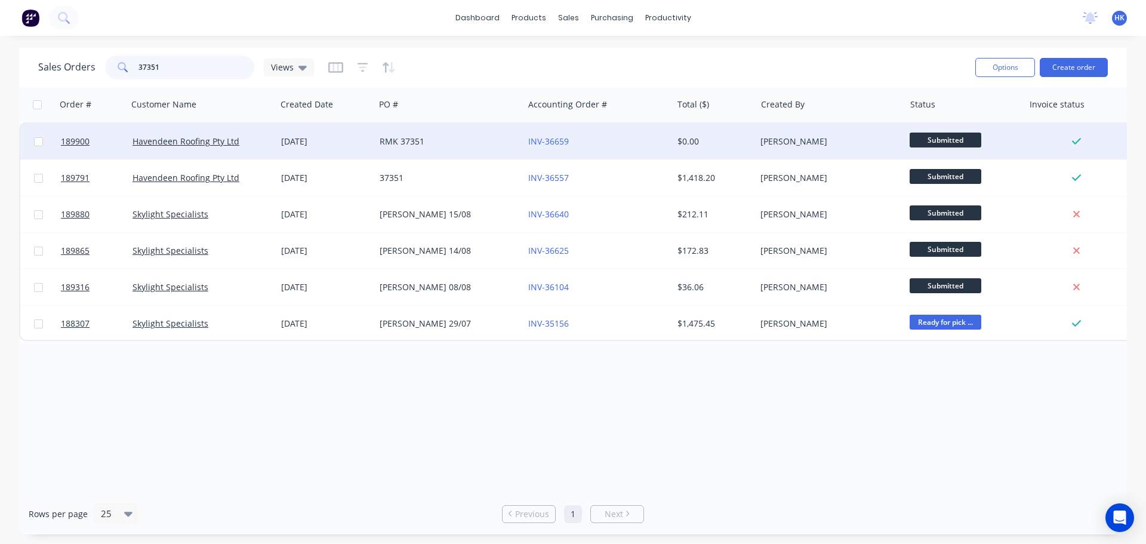
type input "37351"
click at [450, 143] on div "RMK 37351" at bounding box center [446, 142] width 133 height 12
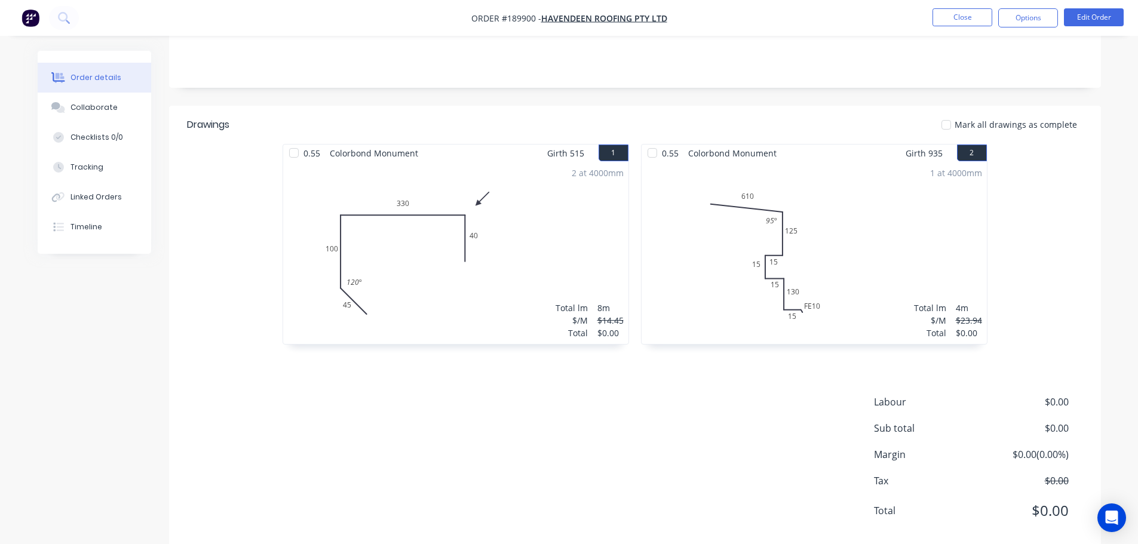
scroll to position [251, 0]
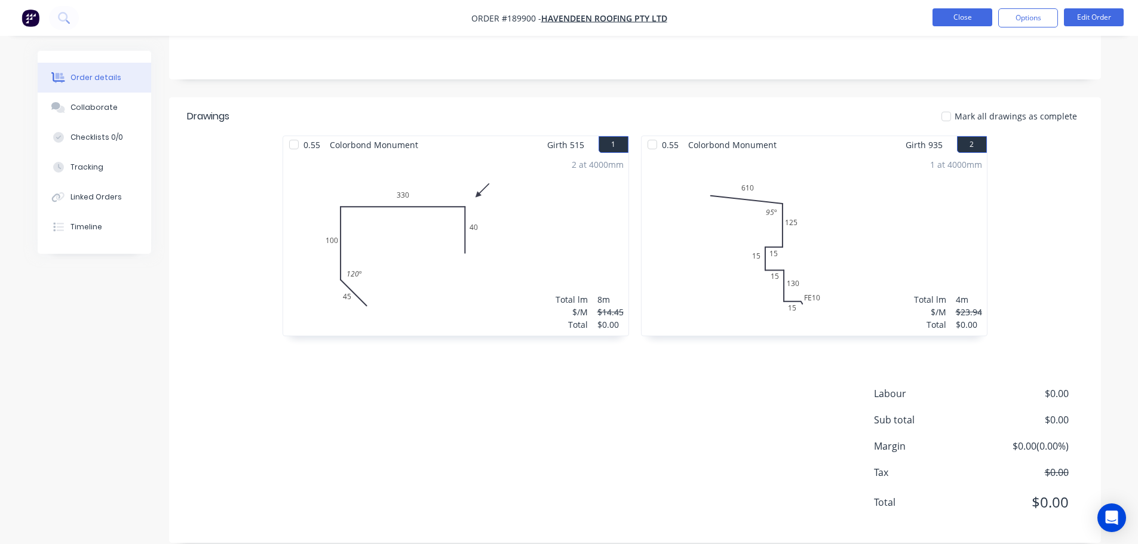
click at [970, 16] on button "Close" at bounding box center [962, 17] width 60 height 18
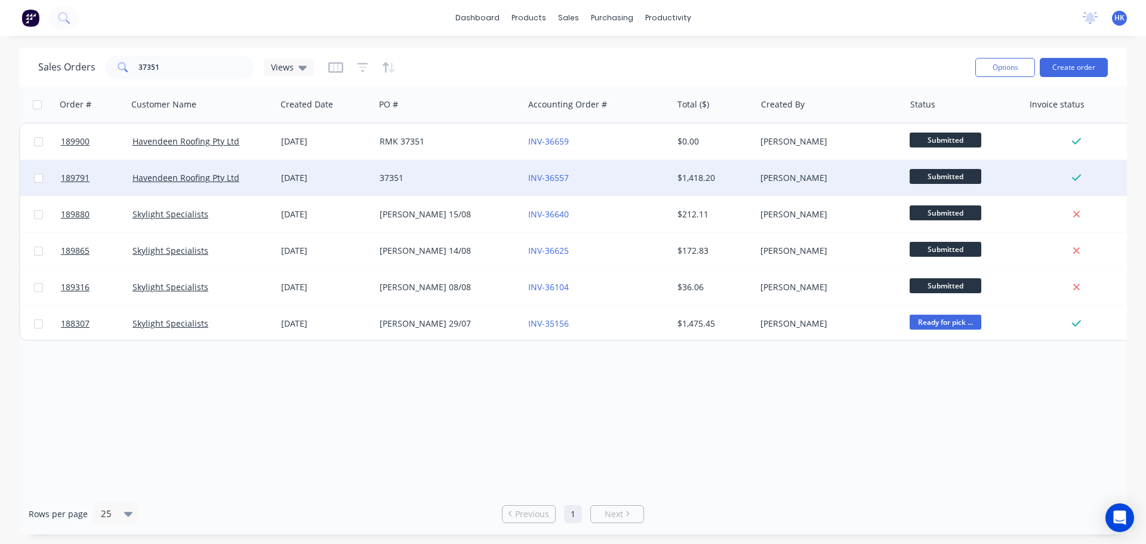
click at [438, 183] on div "37351" at bounding box center [446, 178] width 133 height 12
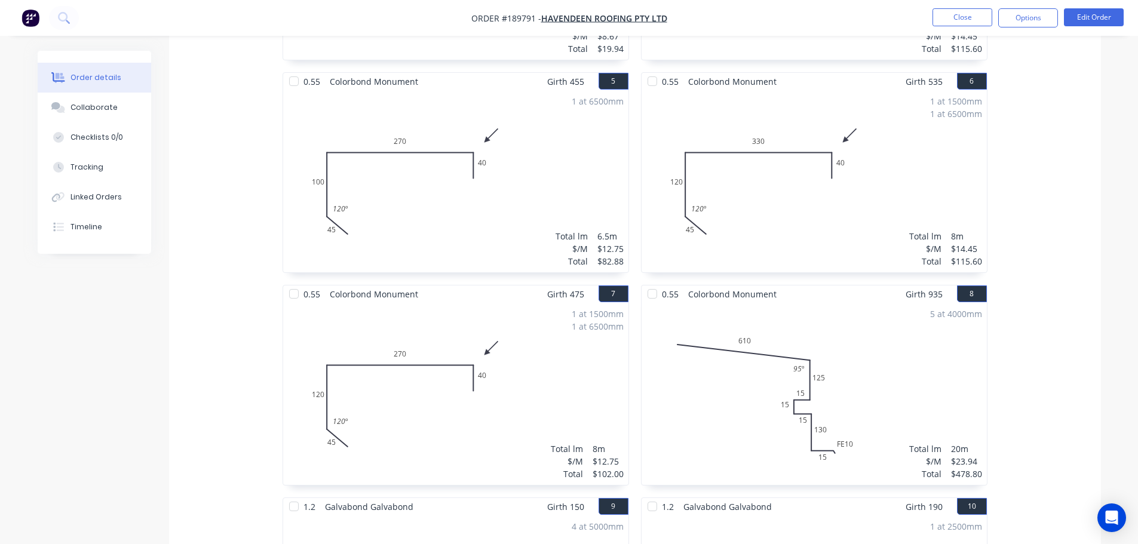
scroll to position [717, 0]
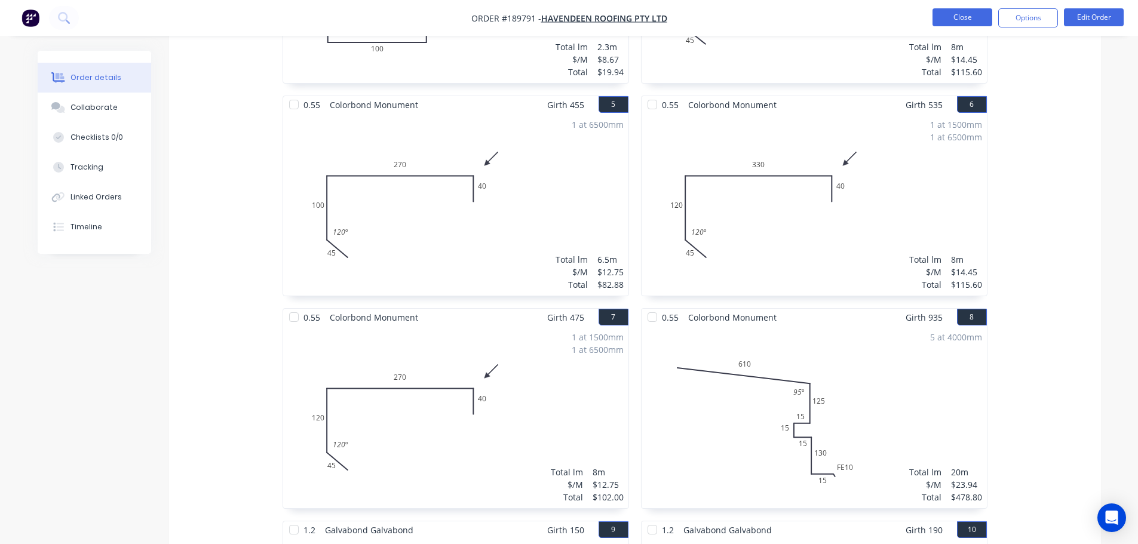
click at [970, 17] on button "Close" at bounding box center [962, 17] width 60 height 18
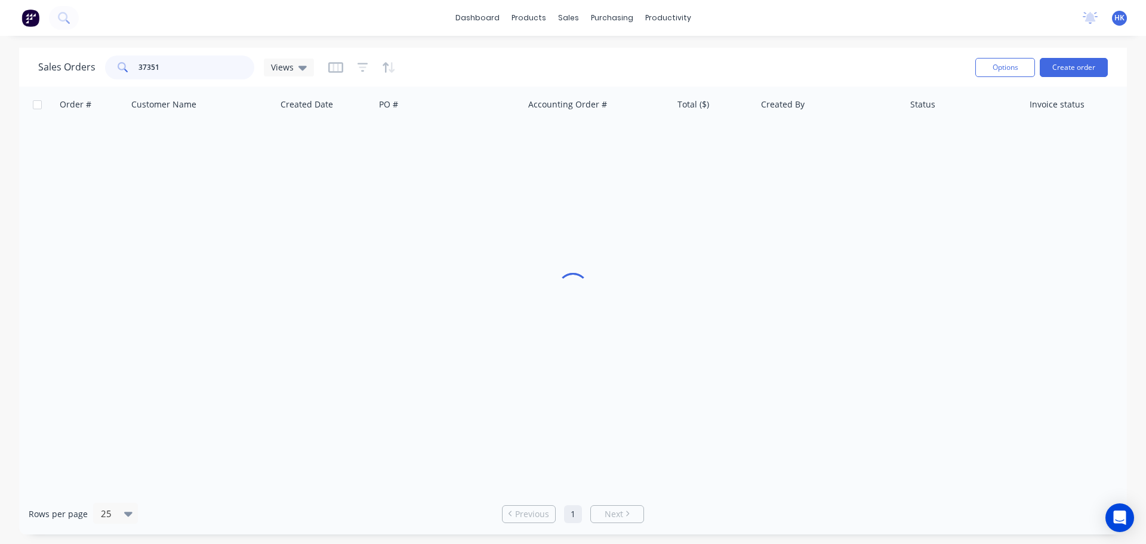
click at [180, 62] on input "37351" at bounding box center [197, 68] width 116 height 24
type input "1"
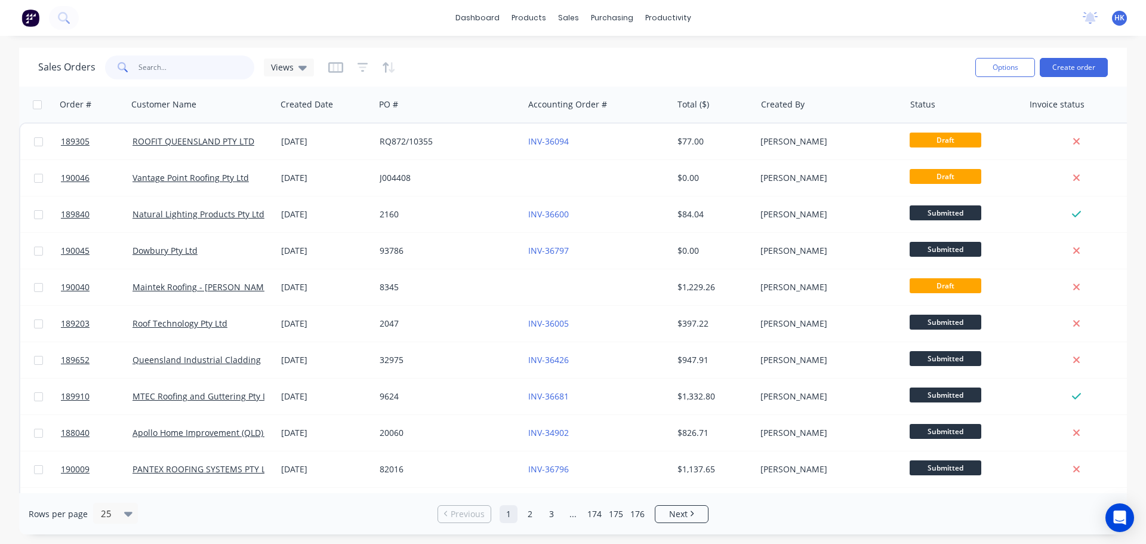
click at [183, 72] on input "text" at bounding box center [197, 68] width 116 height 24
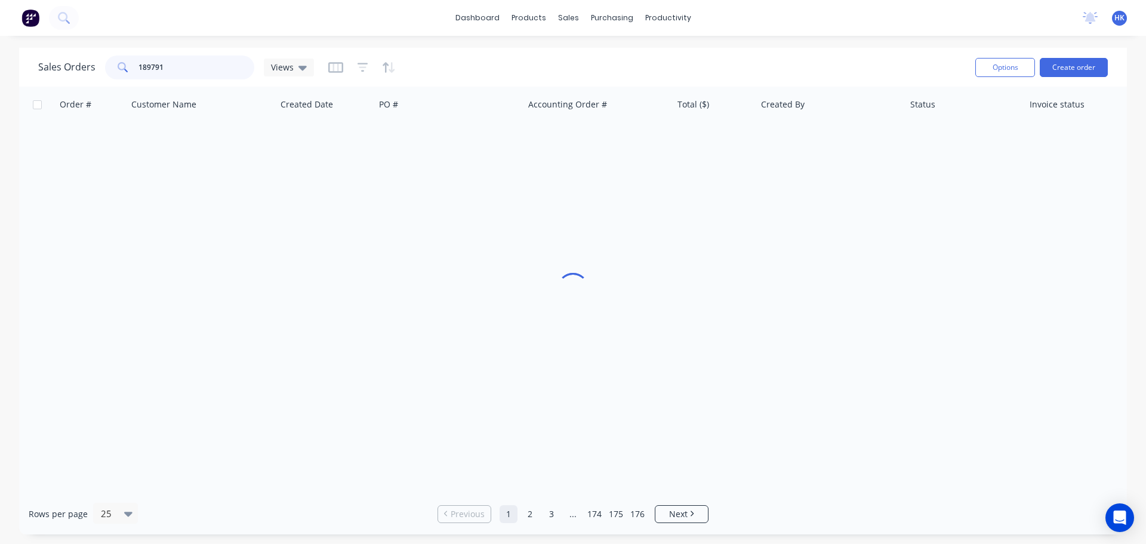
type input "189791"
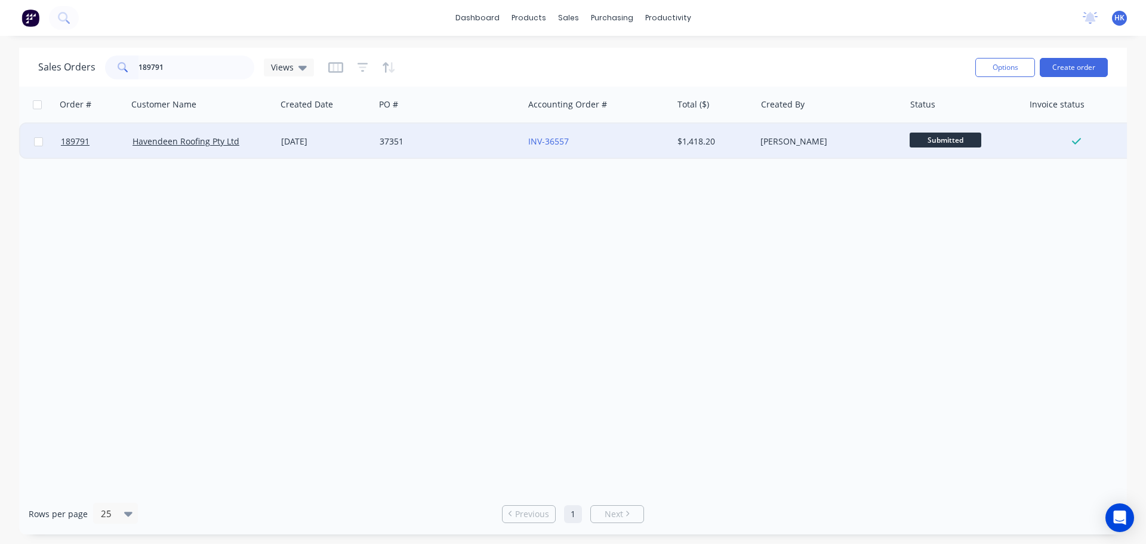
click at [455, 151] on div "37351" at bounding box center [449, 142] width 149 height 36
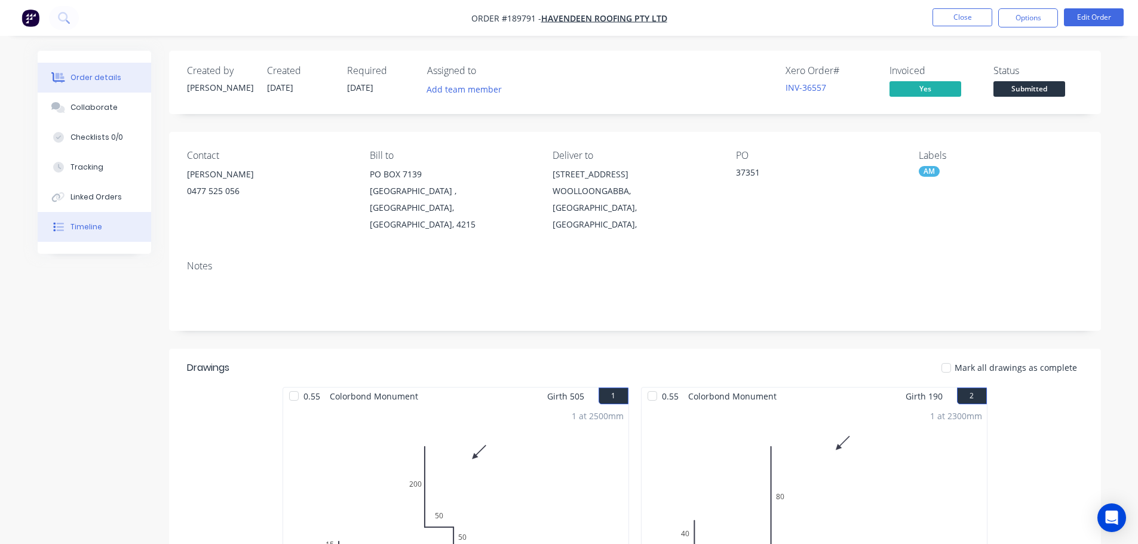
click at [104, 227] on button "Timeline" at bounding box center [94, 227] width 113 height 30
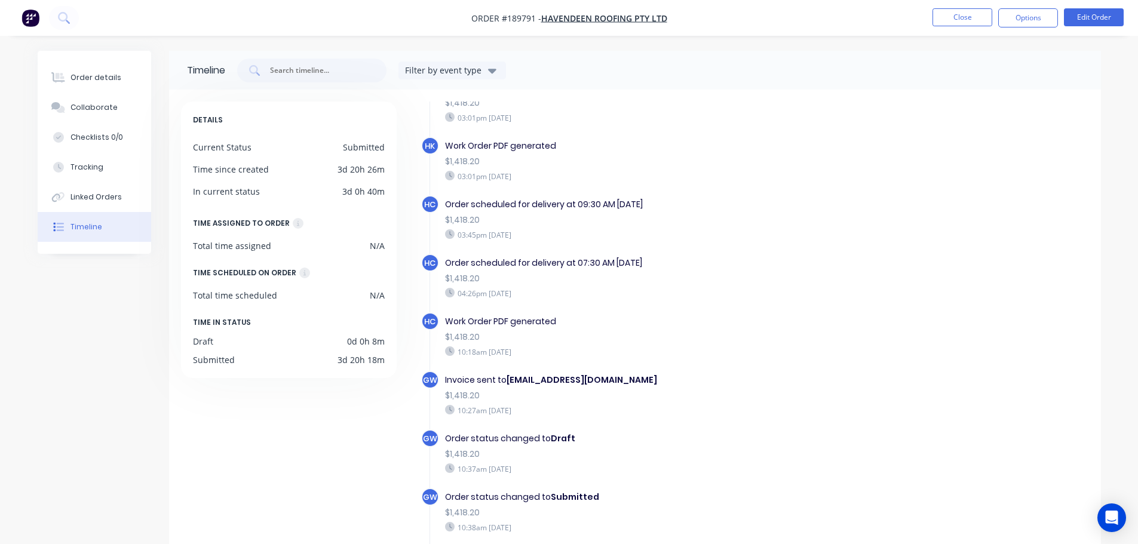
scroll to position [270, 0]
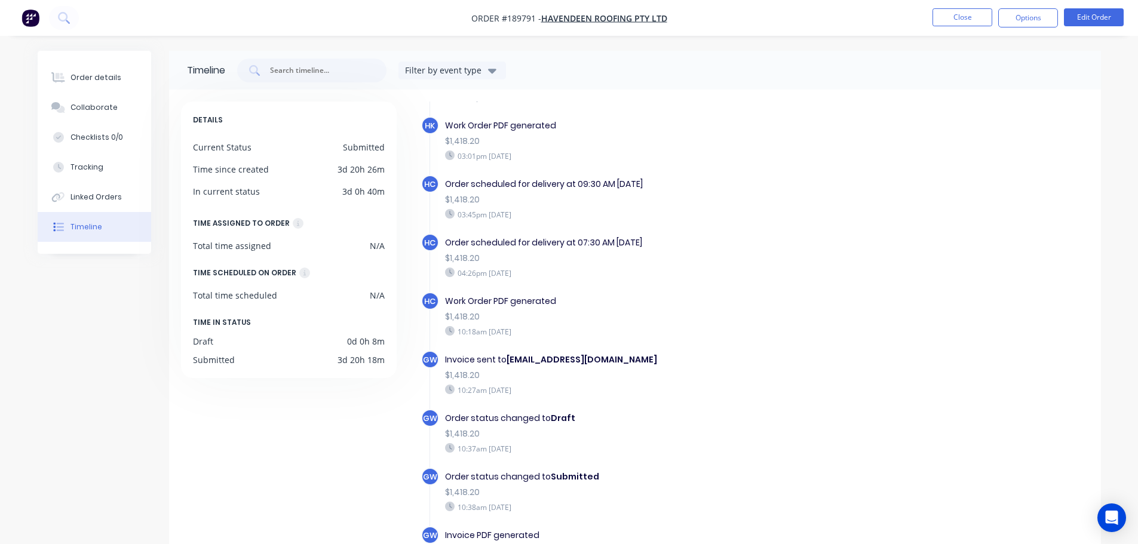
click at [954, 33] on nav "Order #189791 - Havendeen Roofing Pty Ltd Close Options Edit Order" at bounding box center [569, 18] width 1138 height 36
click at [956, 28] on nav "Order #189791 - Havendeen Roofing Pty Ltd Close Options Edit Order" at bounding box center [569, 18] width 1138 height 36
click at [961, 24] on button "Close" at bounding box center [962, 17] width 60 height 18
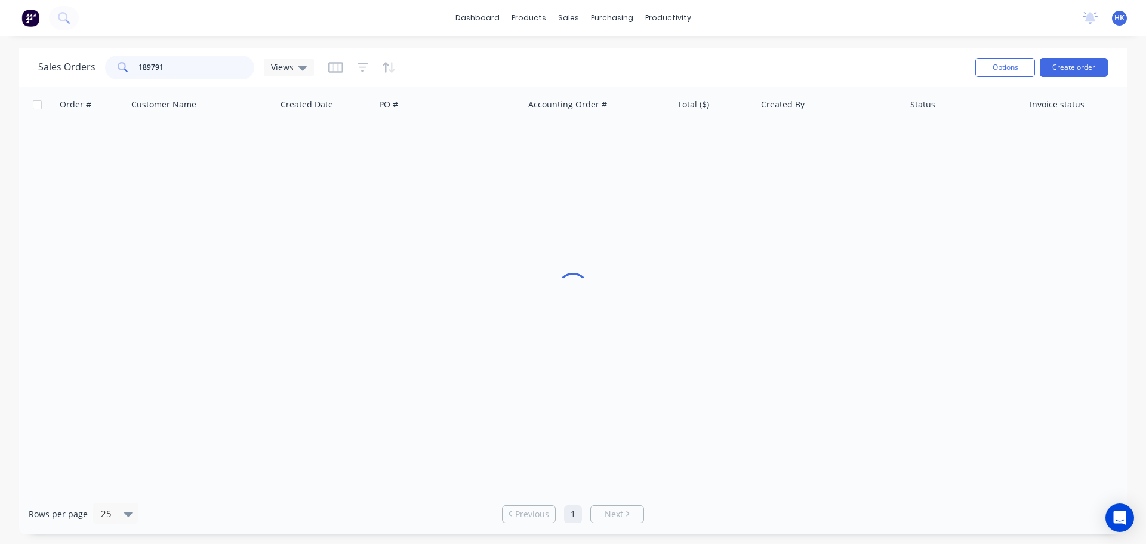
drag, startPoint x: 185, startPoint y: 64, endPoint x: 100, endPoint y: 79, distance: 86.1
click at [100, 79] on div "Sales Orders 189791 Views" at bounding box center [176, 68] width 276 height 24
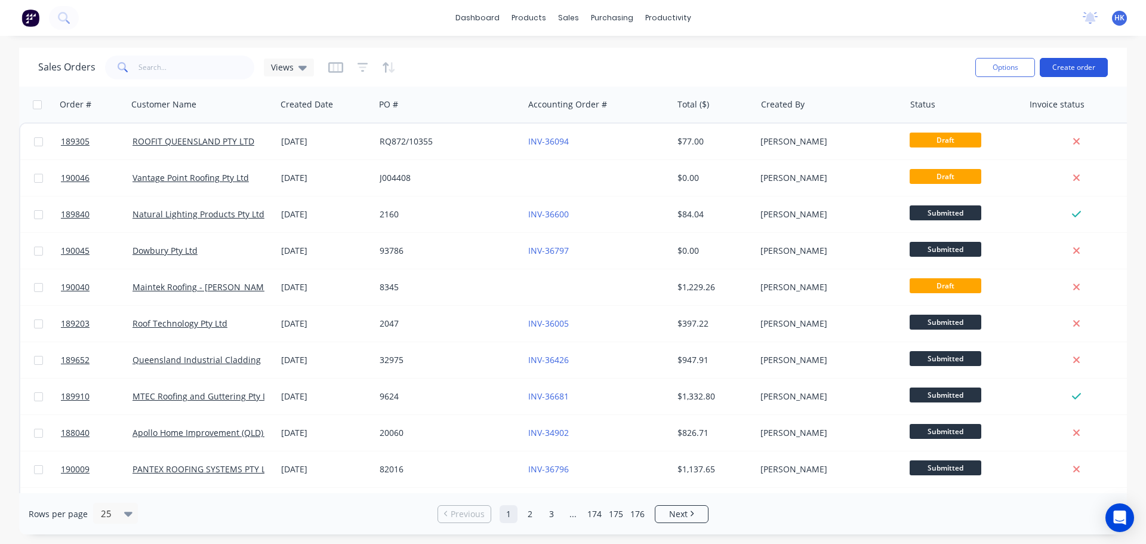
click at [1053, 64] on button "Create order" at bounding box center [1074, 67] width 68 height 19
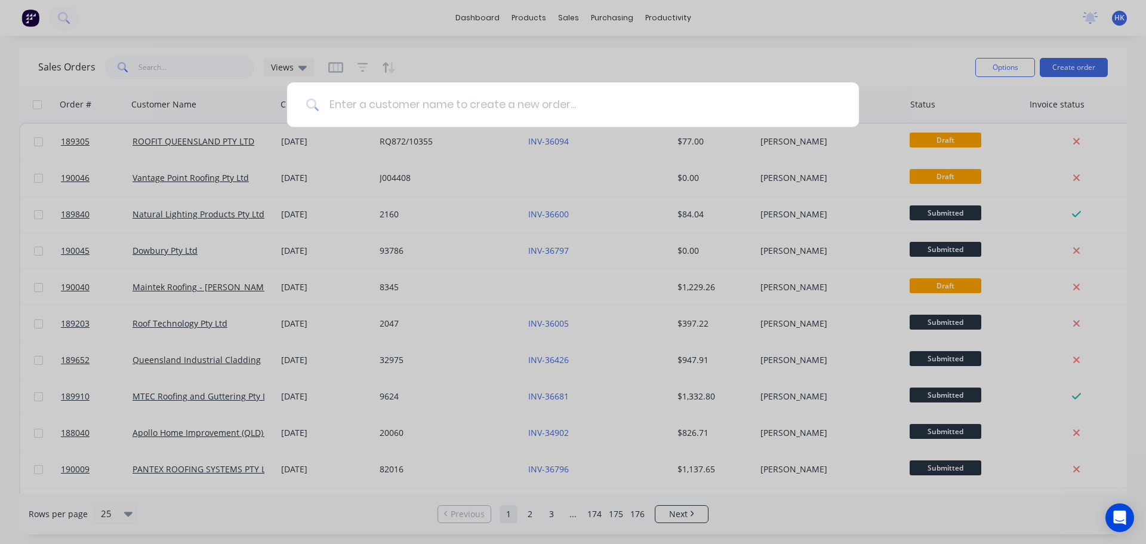
click at [434, 97] on input at bounding box center [579, 104] width 521 height 45
click at [435, 109] on input at bounding box center [579, 104] width 521 height 45
click at [346, 113] on input at bounding box center [579, 104] width 521 height 45
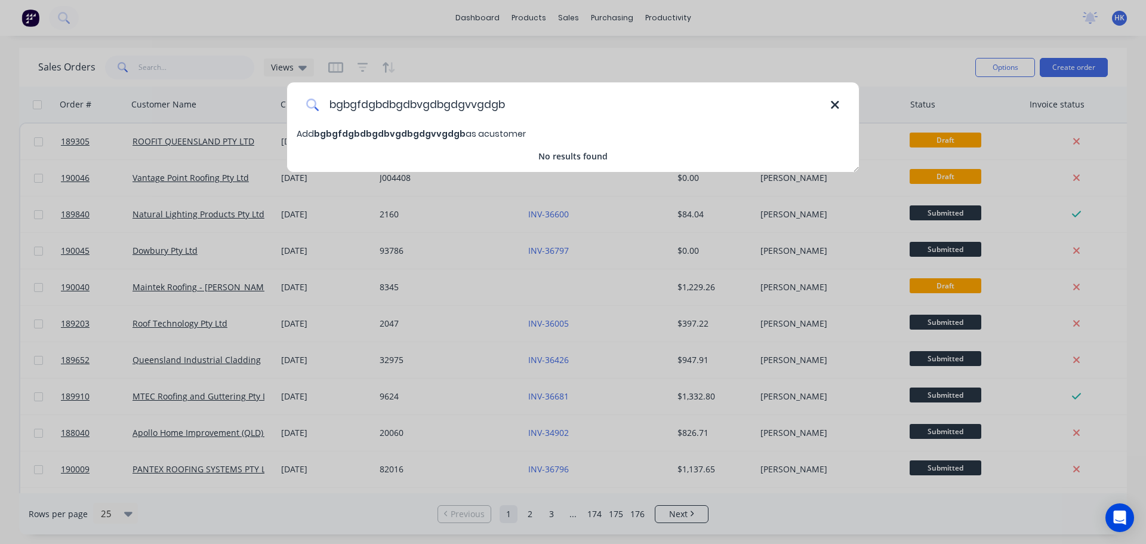
type input "bgbgfdgbdbgdbvgdbgdgvvgdgb"
click at [831, 105] on icon at bounding box center [836, 105] width 10 height 13
type input "b"
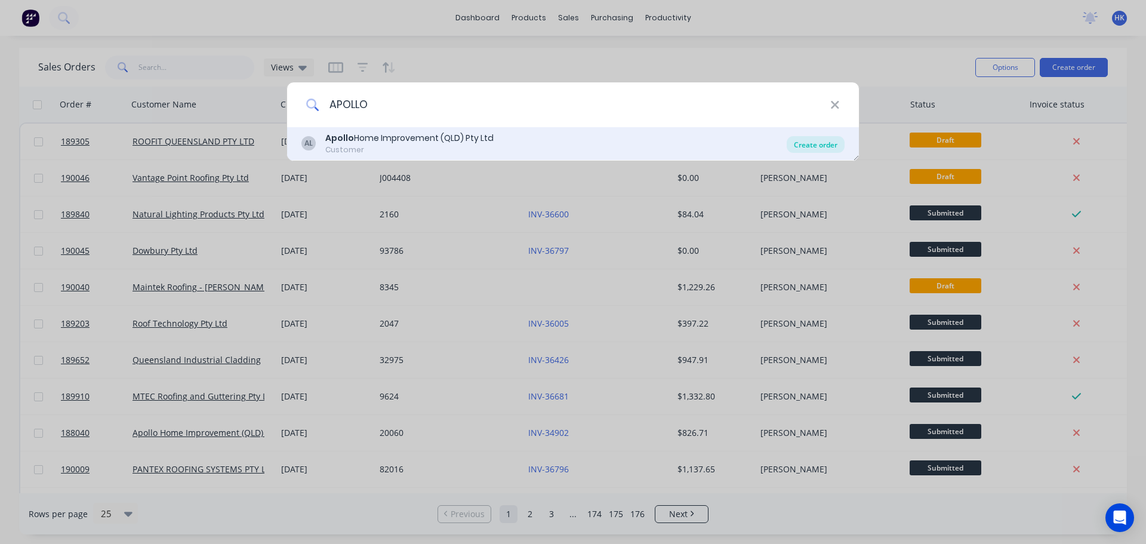
type input "APOLLO"
click at [803, 139] on div "Create order" at bounding box center [816, 144] width 58 height 17
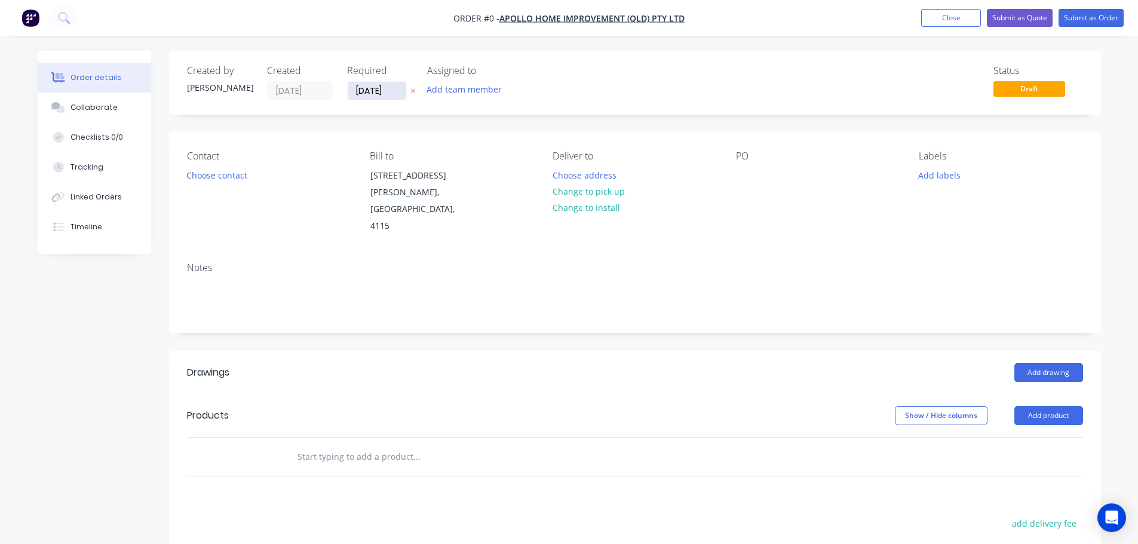
click at [363, 85] on input "[DATE]" at bounding box center [377, 91] width 59 height 18
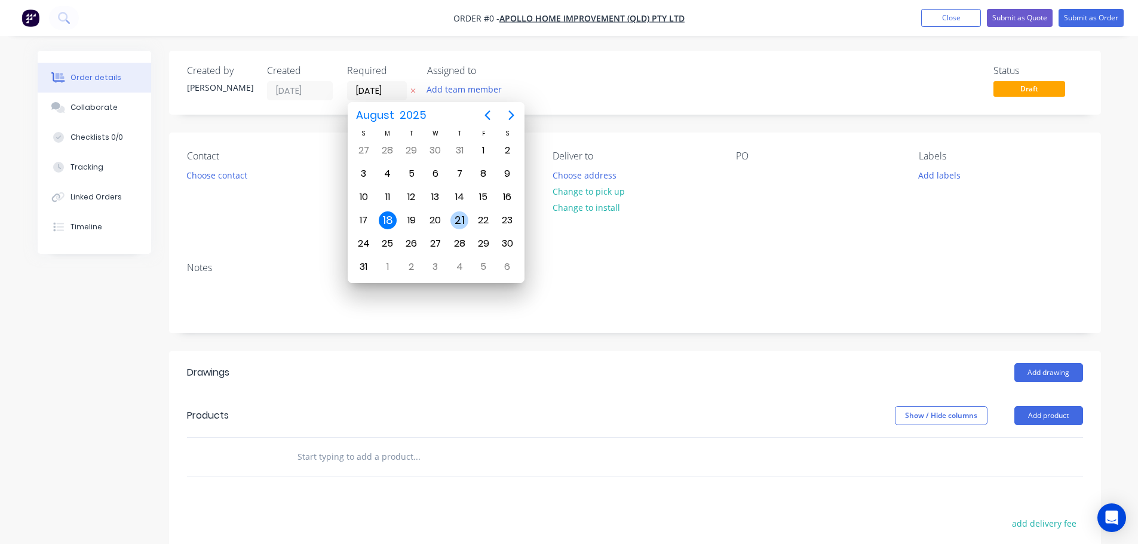
click at [451, 221] on div "21" at bounding box center [459, 220] width 18 height 18
type input "[DATE]"
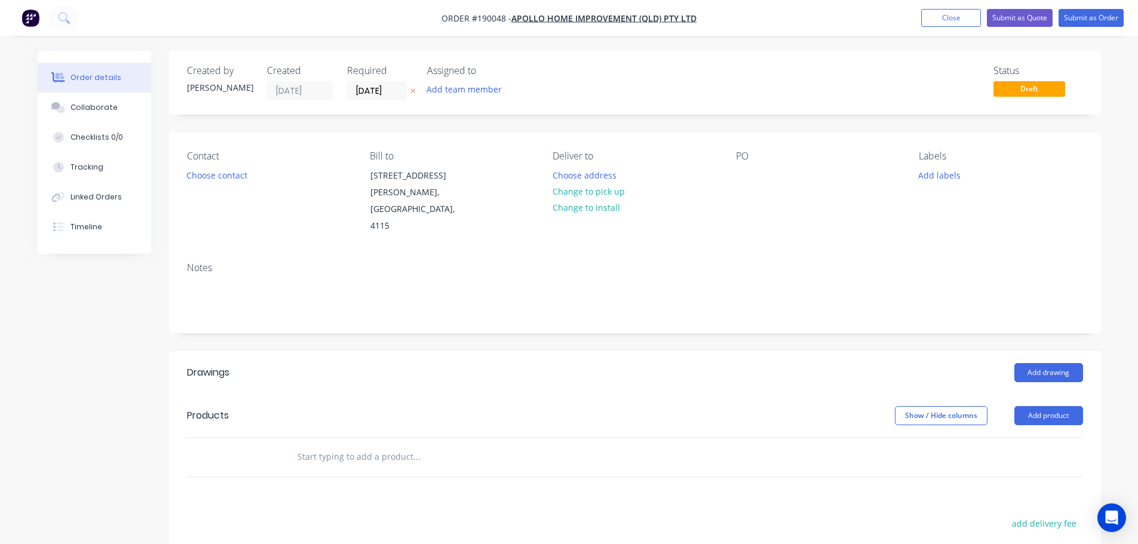
click at [253, 174] on div "Contact Choose contact" at bounding box center [269, 192] width 164 height 84
click at [214, 173] on button "Choose contact" at bounding box center [216, 175] width 73 height 16
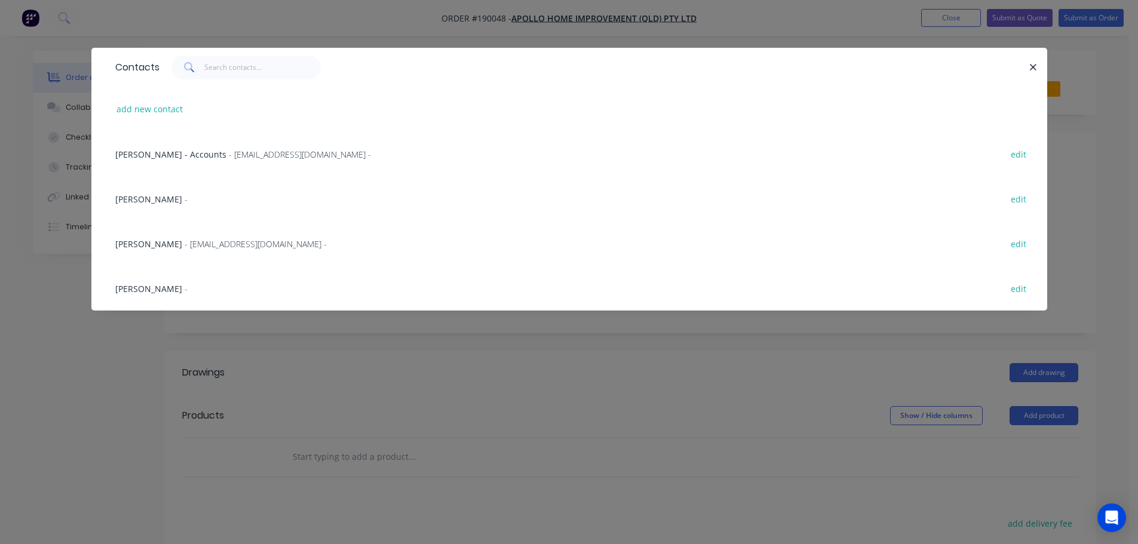
click at [204, 247] on span "- maried@apollopatios.com.au -" at bounding box center [256, 243] width 142 height 11
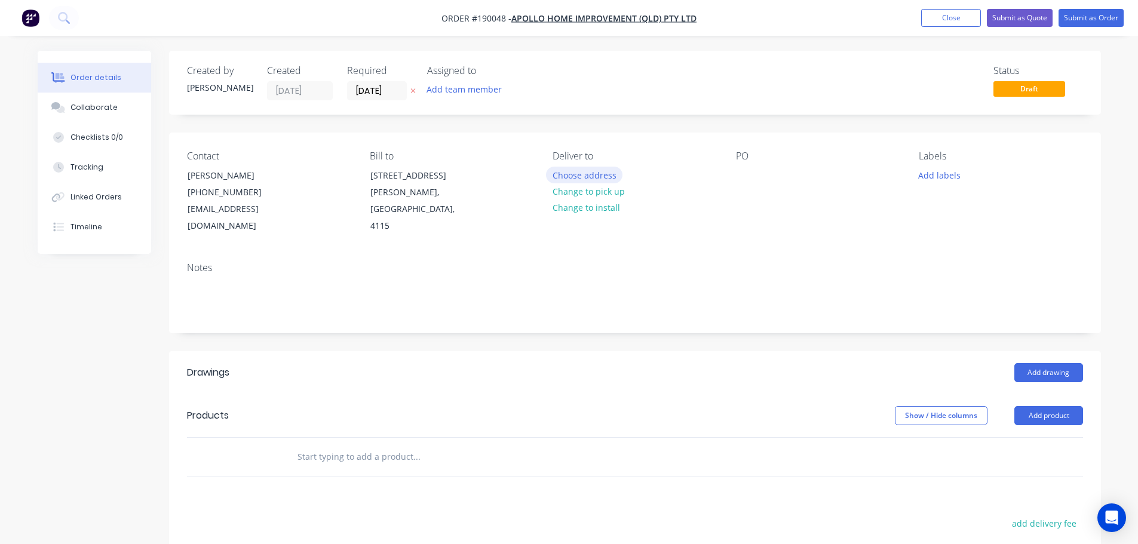
click at [550, 180] on button "Choose address" at bounding box center [584, 175] width 76 height 16
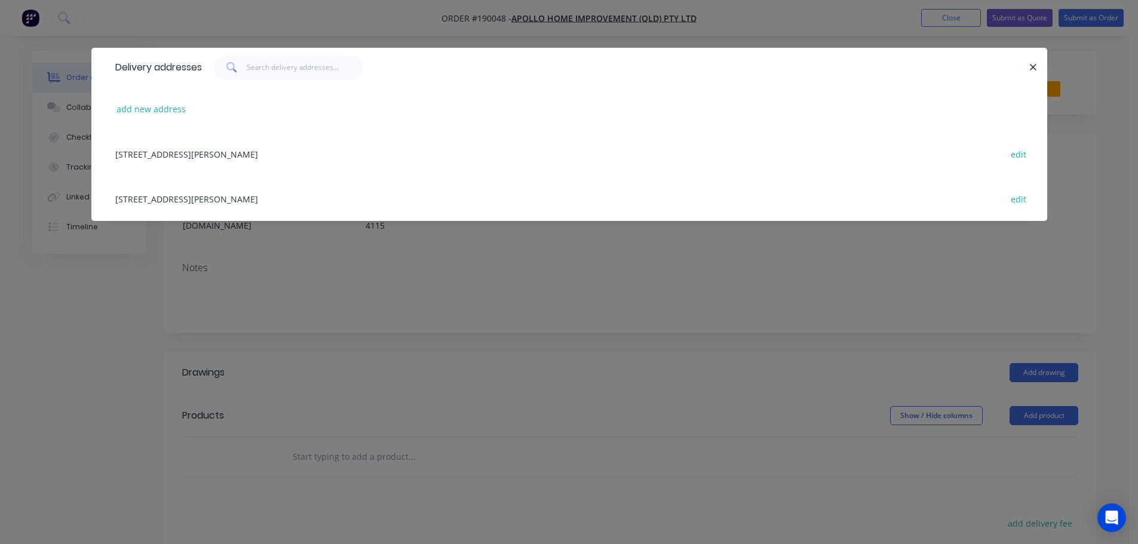
click at [252, 198] on div "29 CORYMBIA PL, (STORE), PARKINSON, Queensland, Australia, 4115 edit" at bounding box center [569, 198] width 920 height 45
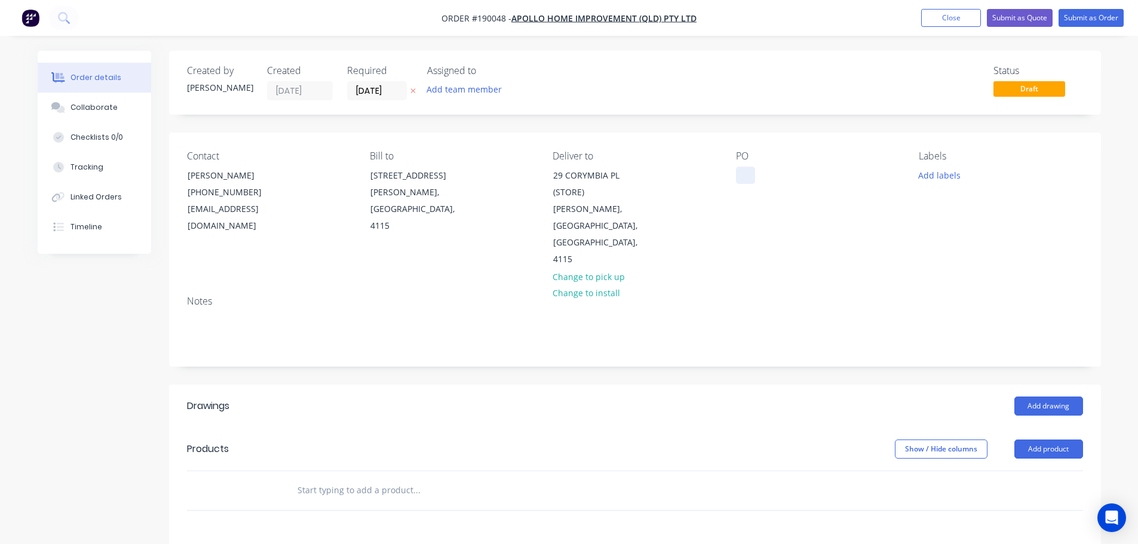
click at [744, 177] on div at bounding box center [745, 175] width 19 height 17
click at [934, 169] on button "Add labels" at bounding box center [939, 175] width 55 height 16
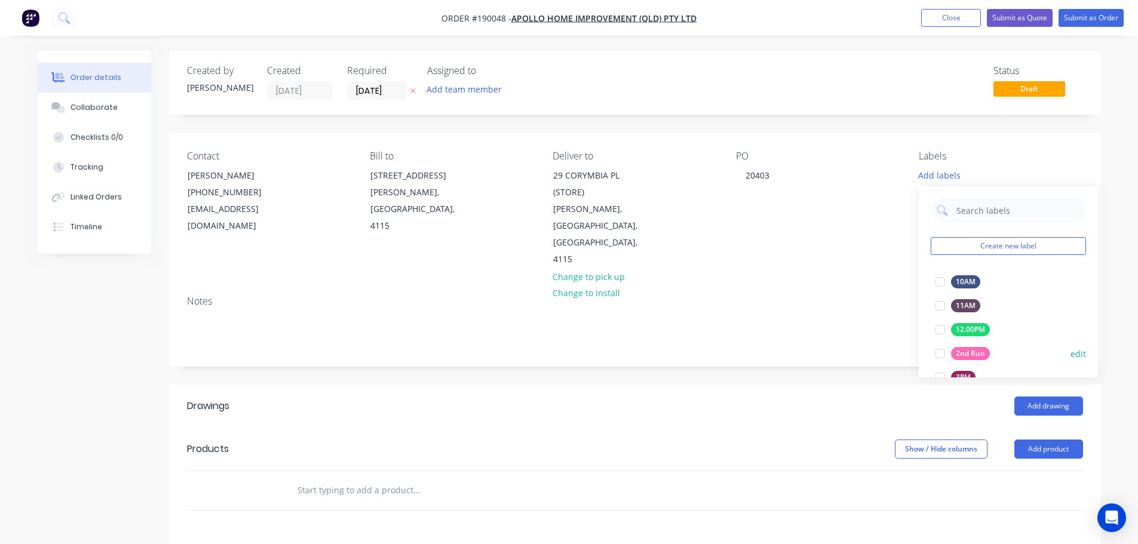
click at [937, 356] on div at bounding box center [940, 354] width 24 height 24
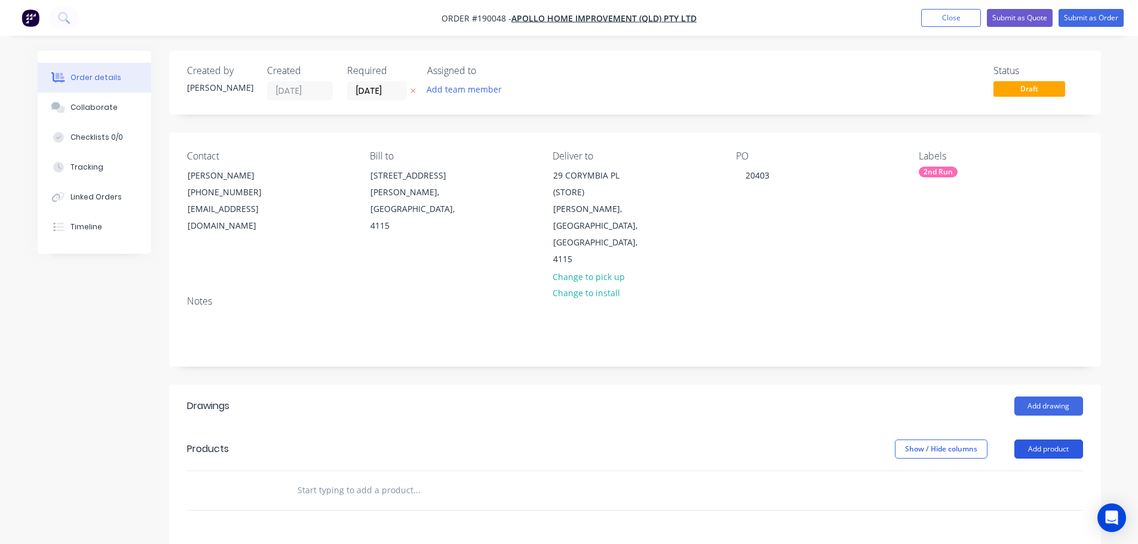
click at [1013, 439] on div "Show / Hide columns" at bounding box center [953, 448] width 119 height 19
click at [1037, 439] on button "Add product" at bounding box center [1048, 448] width 69 height 19
click at [1040, 471] on div "Product catalogue" at bounding box center [1026, 479] width 92 height 17
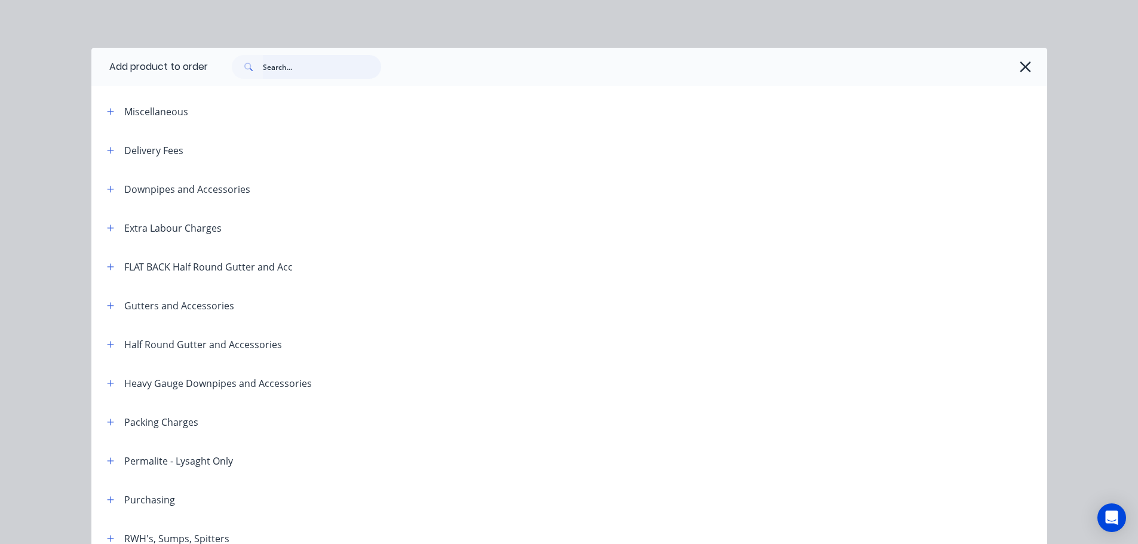
click at [296, 76] on input "text" at bounding box center [322, 67] width 118 height 24
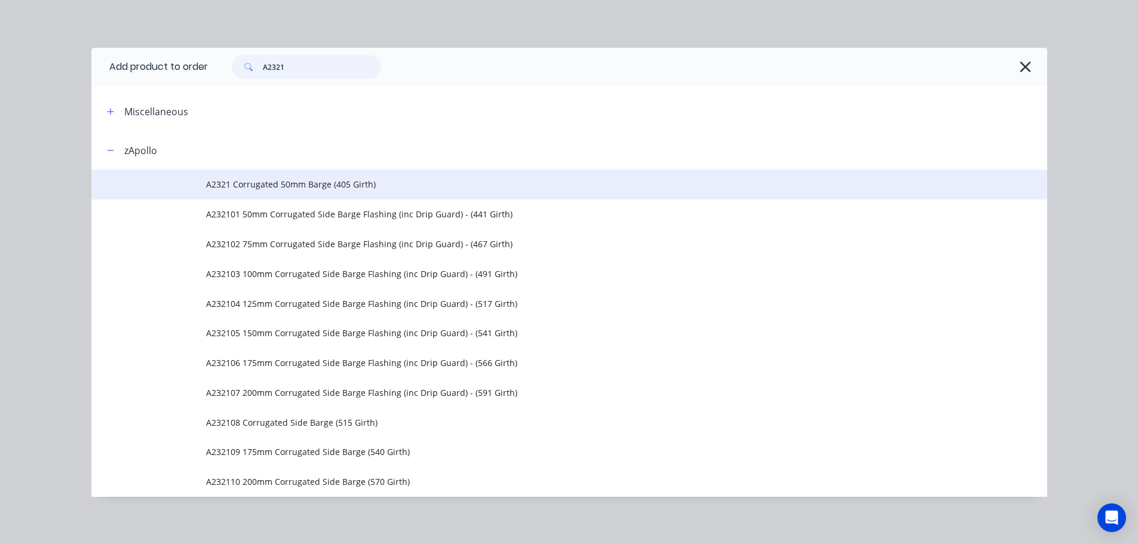
type input "A2321"
click at [308, 190] on span "A2321 Corrugated 50mm Barge (405 Girth)" at bounding box center [542, 184] width 672 height 13
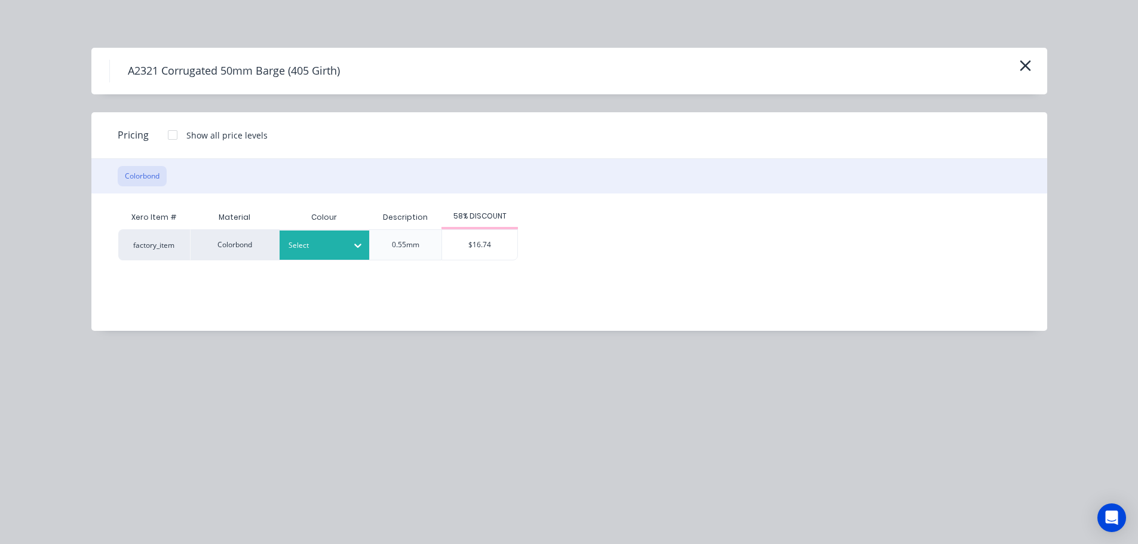
click at [324, 255] on div "Select" at bounding box center [324, 244] width 90 height 29
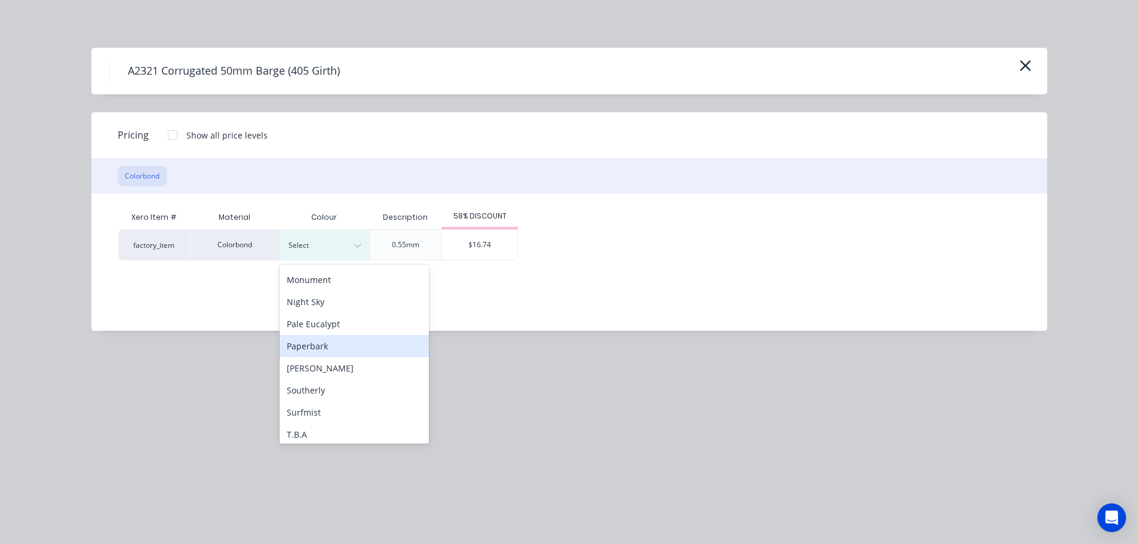
scroll to position [400, 0]
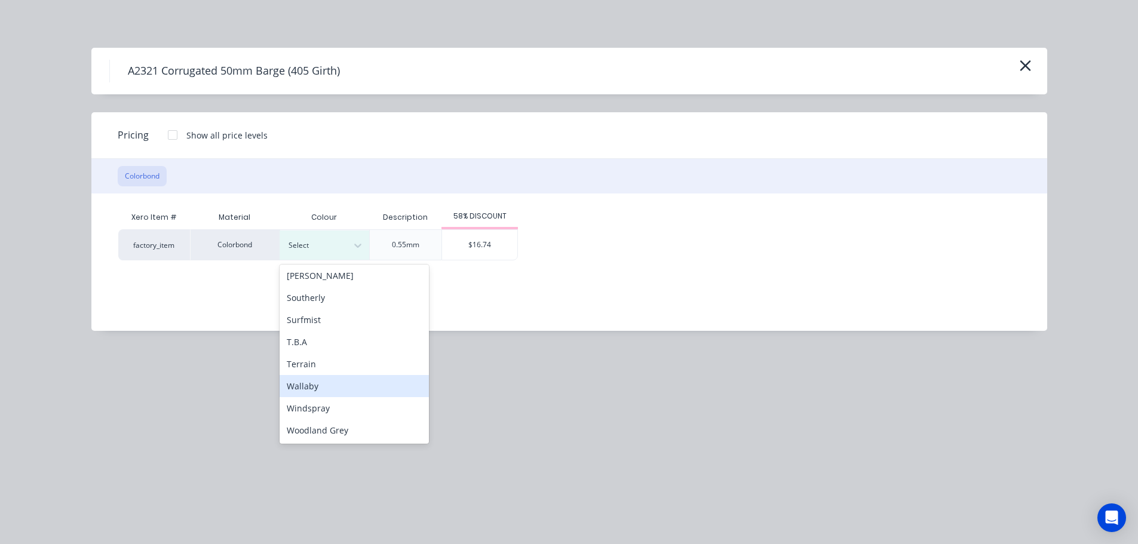
click at [358, 386] on div "Wallaby" at bounding box center [353, 386] width 149 height 22
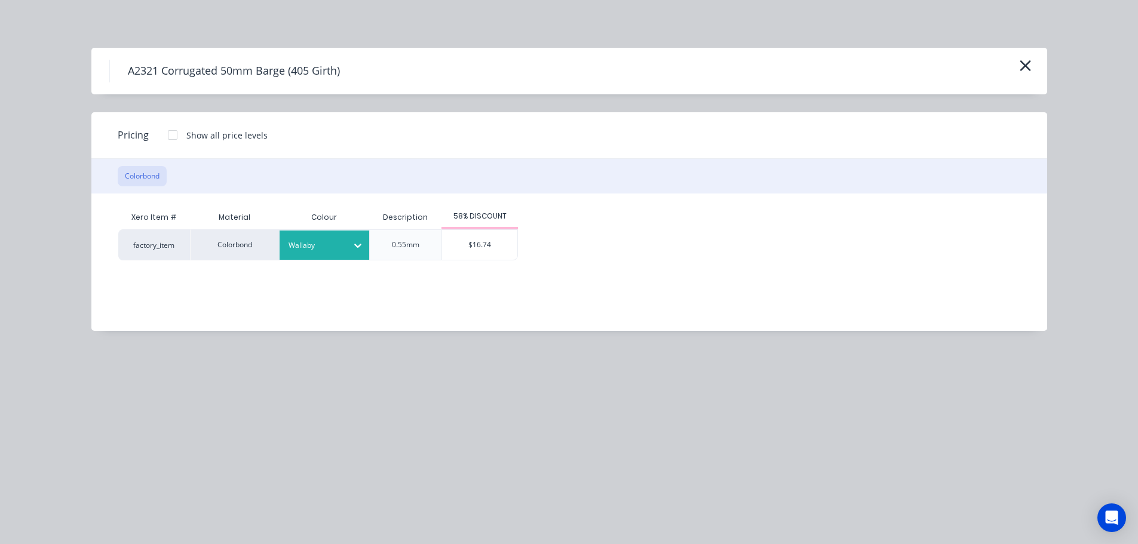
click at [492, 243] on div "$16.74" at bounding box center [479, 245] width 75 height 30
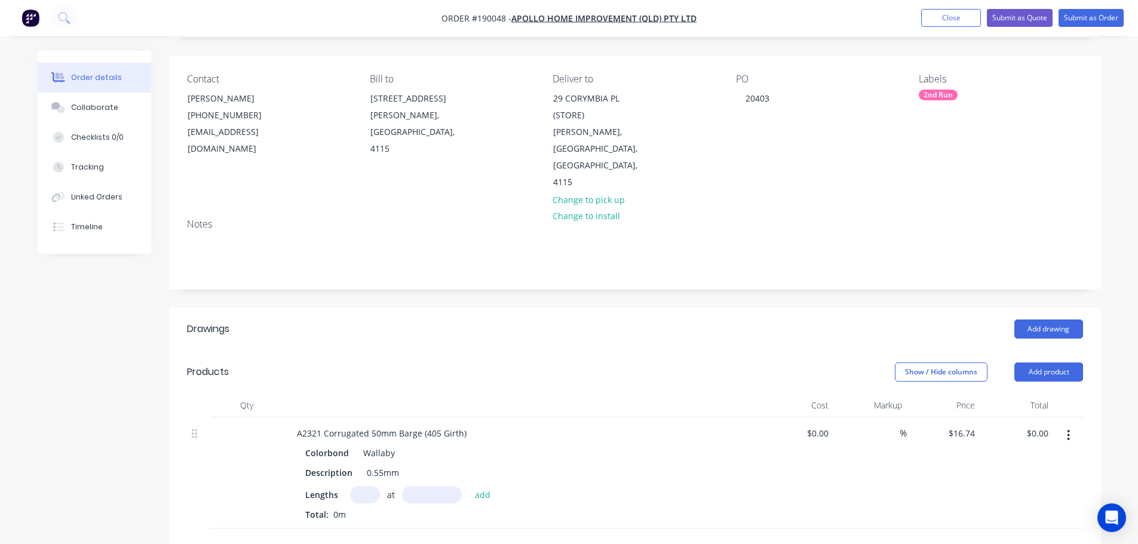
scroll to position [179, 0]
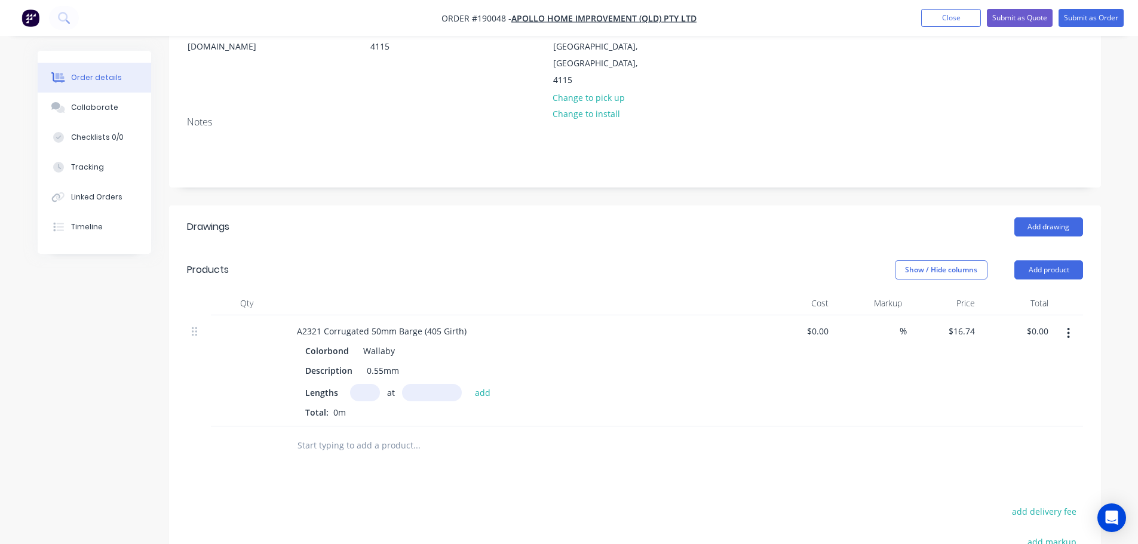
click at [364, 384] on input "text" at bounding box center [365, 392] width 30 height 17
type input "2"
type input "4600"
click at [469, 384] on button "add" at bounding box center [483, 392] width 28 height 16
type input "$154.01"
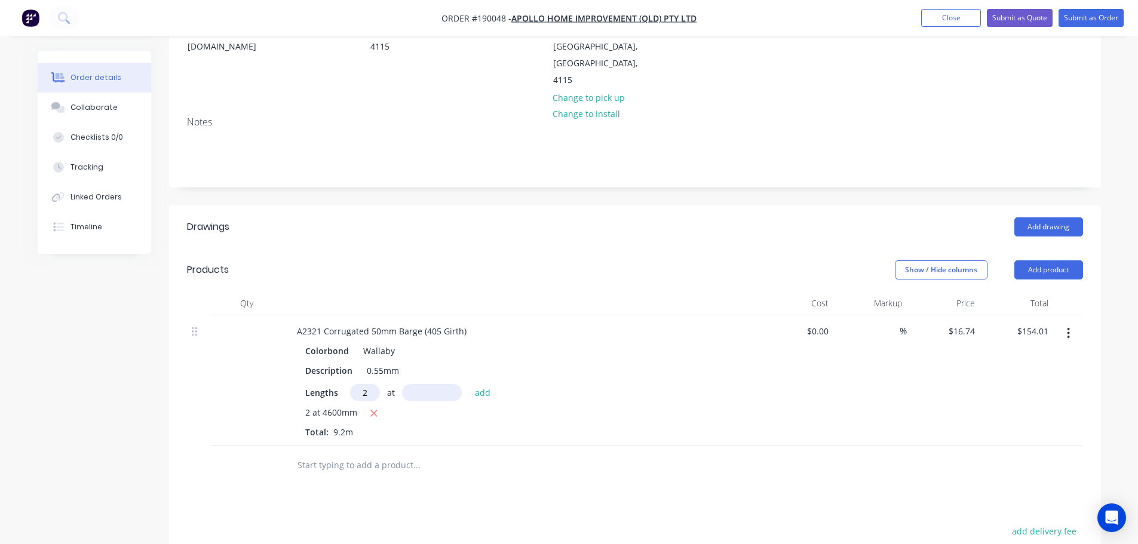
type input "2"
type input "5200"
click at [469, 384] on button "add" at bounding box center [483, 392] width 28 height 16
type input "$328.10"
click at [1066, 217] on button "Add drawing" at bounding box center [1048, 226] width 69 height 19
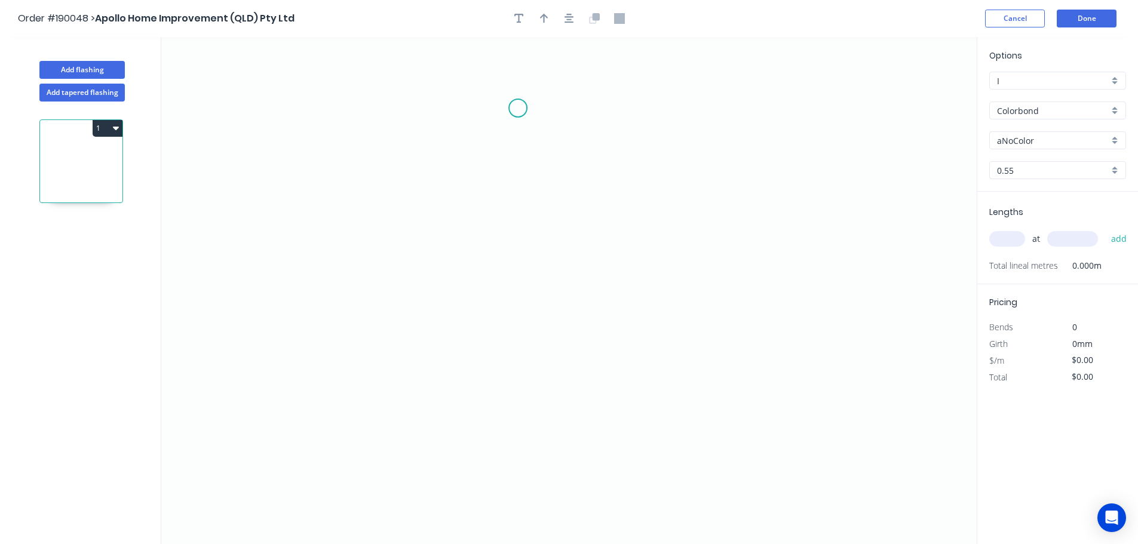
click at [514, 104] on icon "0" at bounding box center [568, 290] width 815 height 507
click at [523, 342] on icon "0" at bounding box center [568, 290] width 815 height 507
click at [203, 346] on icon "0 ?" at bounding box center [568, 290] width 815 height 507
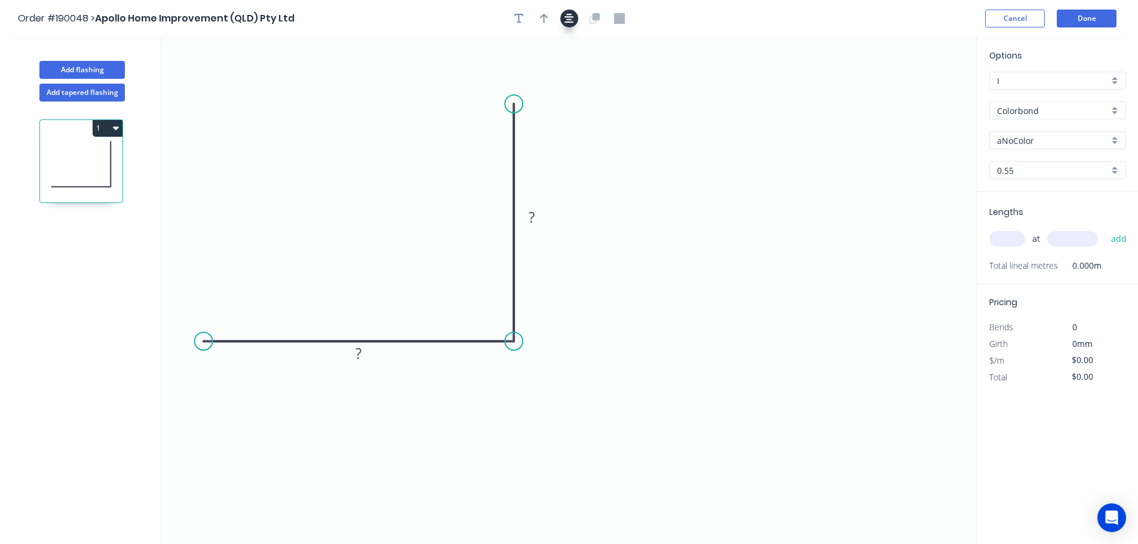
click at [567, 21] on icon "button" at bounding box center [569, 18] width 10 height 11
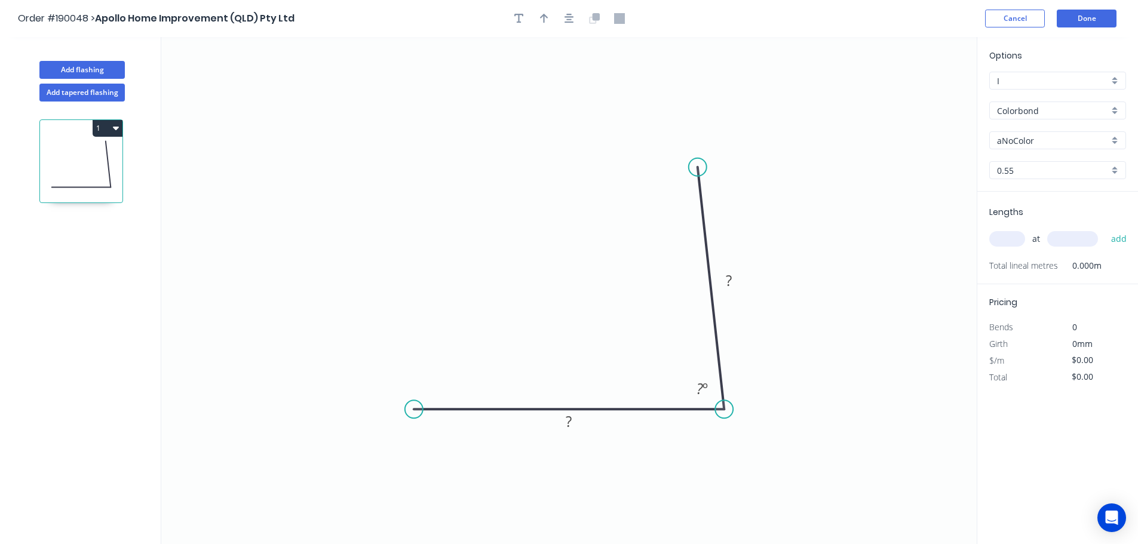
click at [697, 167] on circle at bounding box center [697, 167] width 18 height 18
click at [698, 161] on circle at bounding box center [697, 167] width 18 height 18
click at [781, 183] on icon "0 ? ? ? º" at bounding box center [568, 290] width 815 height 507
click at [417, 408] on circle at bounding box center [415, 409] width 18 height 18
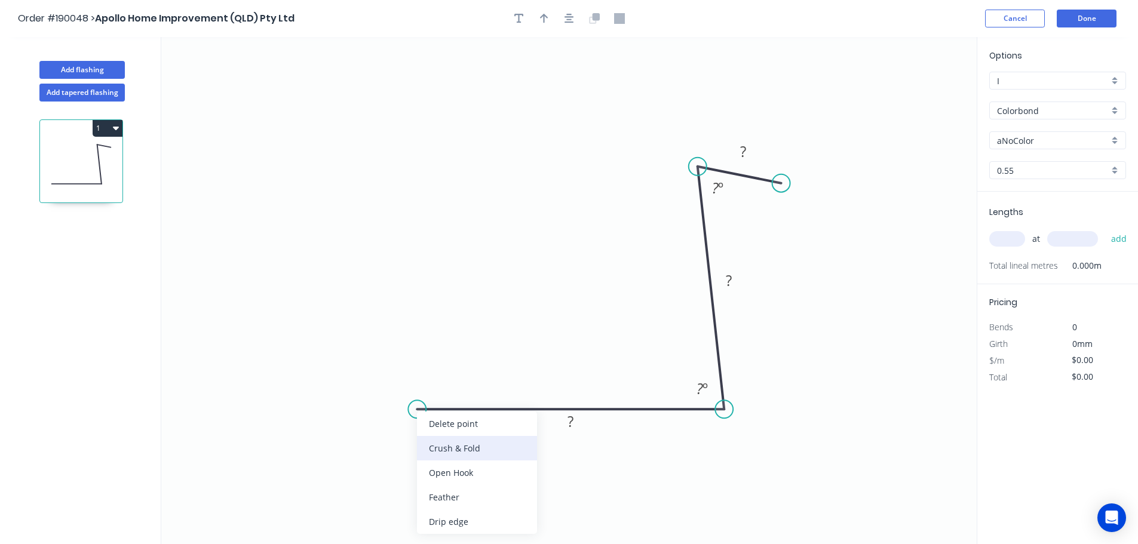
click at [450, 453] on div "Crush & Fold" at bounding box center [477, 448] width 120 height 24
drag, startPoint x: 463, startPoint y: 447, endPoint x: 461, endPoint y: 441, distance: 6.4
click at [463, 448] on div "Flip bend" at bounding box center [471, 449] width 120 height 24
drag, startPoint x: 456, startPoint y: 435, endPoint x: 388, endPoint y: 445, distance: 69.3
click at [389, 447] on rect at bounding box center [367, 439] width 48 height 24
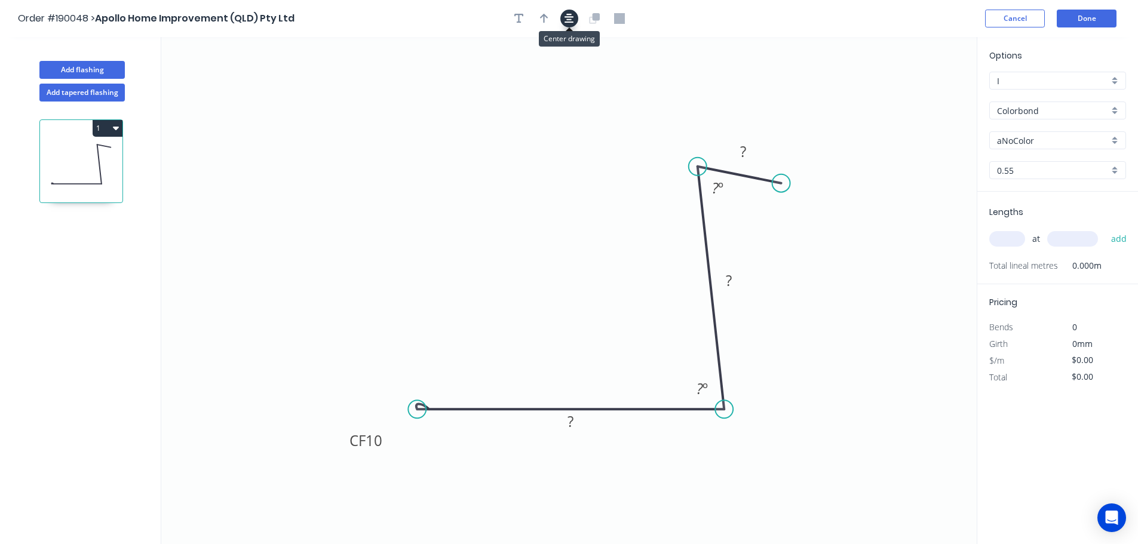
click at [567, 22] on icon "button" at bounding box center [569, 19] width 10 height 10
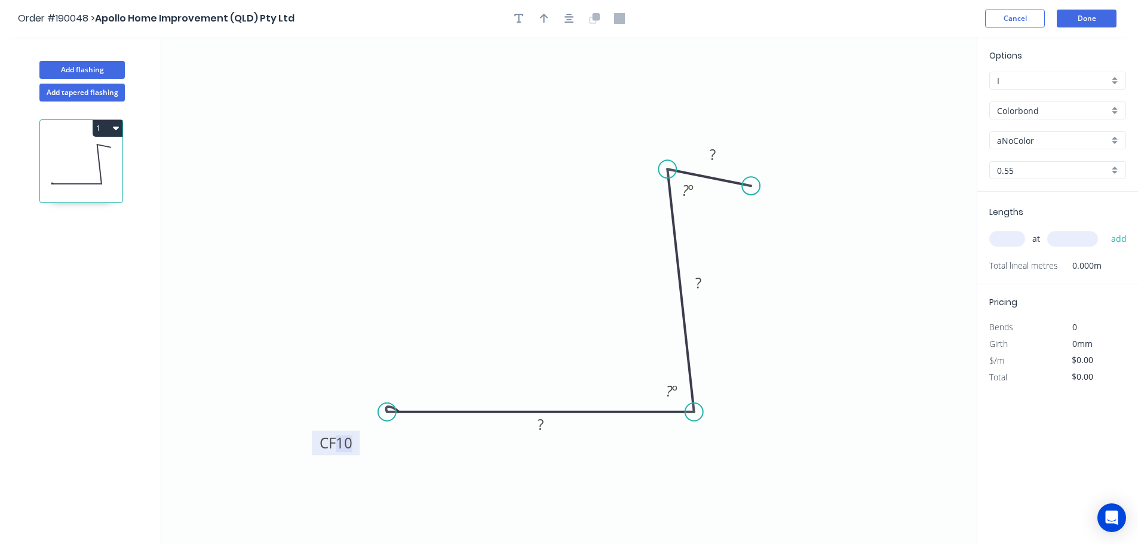
click at [347, 447] on tspan "10" at bounding box center [344, 443] width 17 height 20
click at [571, 10] on button "button" at bounding box center [569, 19] width 18 height 18
type input "$9.42"
click at [542, 24] on button "button" at bounding box center [544, 19] width 18 height 18
drag, startPoint x: 920, startPoint y: 100, endPoint x: 903, endPoint y: 110, distance: 19.8
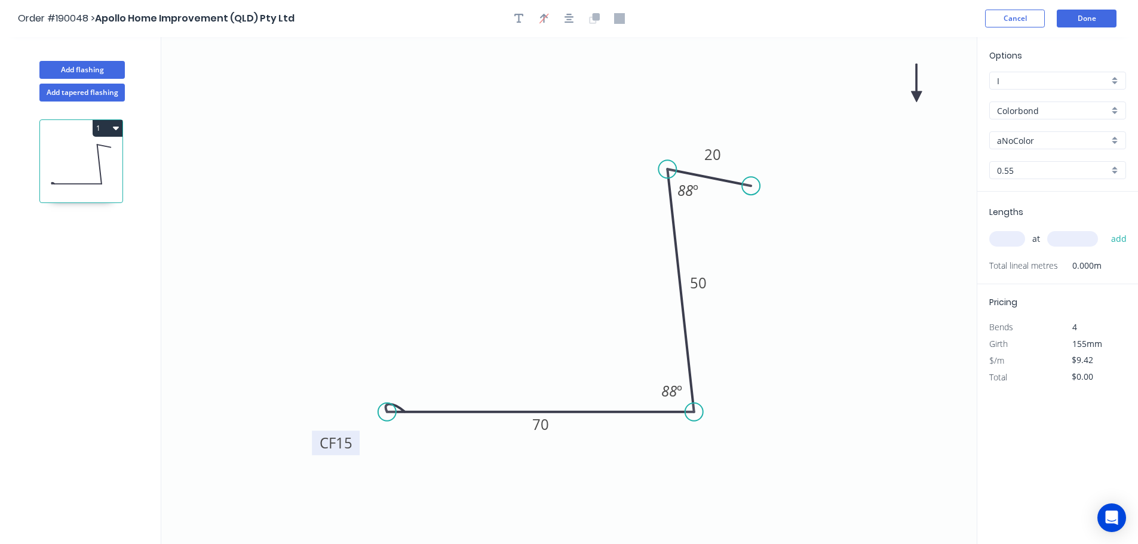
click at [911, 150] on icon "0 CF 15 70 50 20 88 º 88 º" at bounding box center [568, 290] width 815 height 507
drag, startPoint x: 915, startPoint y: 93, endPoint x: 943, endPoint y: 324, distance: 232.7
click at [944, 328] on icon at bounding box center [943, 315] width 11 height 38
click at [943, 324] on icon at bounding box center [943, 313] width 11 height 38
click at [942, 325] on icon at bounding box center [943, 313] width 11 height 38
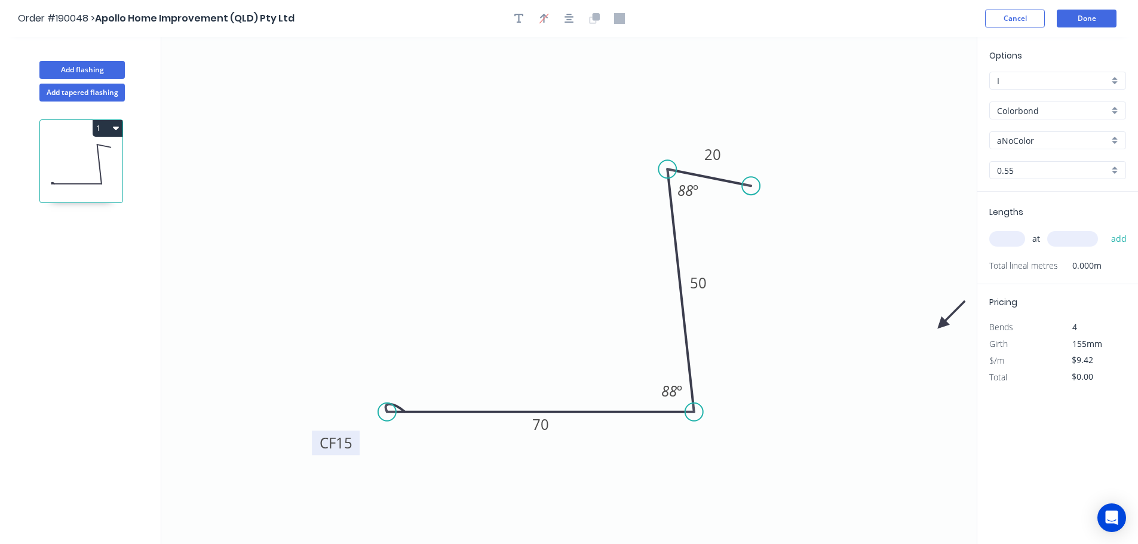
click at [941, 324] on icon at bounding box center [951, 314] width 35 height 35
drag, startPoint x: 941, startPoint y: 321, endPoint x: 923, endPoint y: 322, distance: 18.5
click at [923, 322] on icon "0 CF 15 70 50 20 88 º 88 º" at bounding box center [568, 290] width 815 height 507
click at [928, 322] on icon at bounding box center [943, 323] width 38 height 11
click at [1034, 142] on input "aNoColor" at bounding box center [1053, 140] width 112 height 13
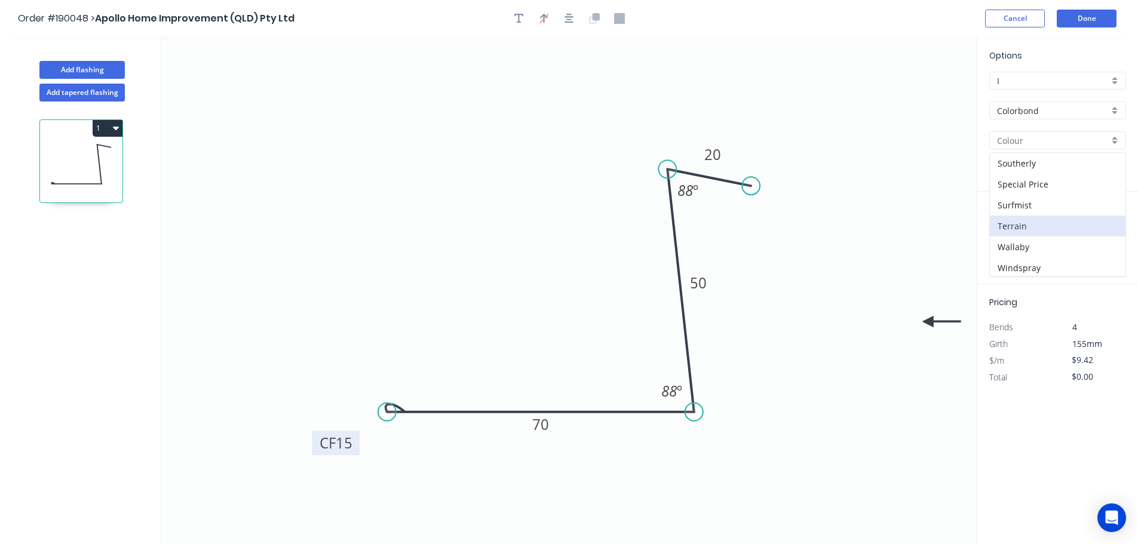
scroll to position [462, 0]
click at [1038, 196] on div "Wallaby" at bounding box center [1057, 202] width 136 height 21
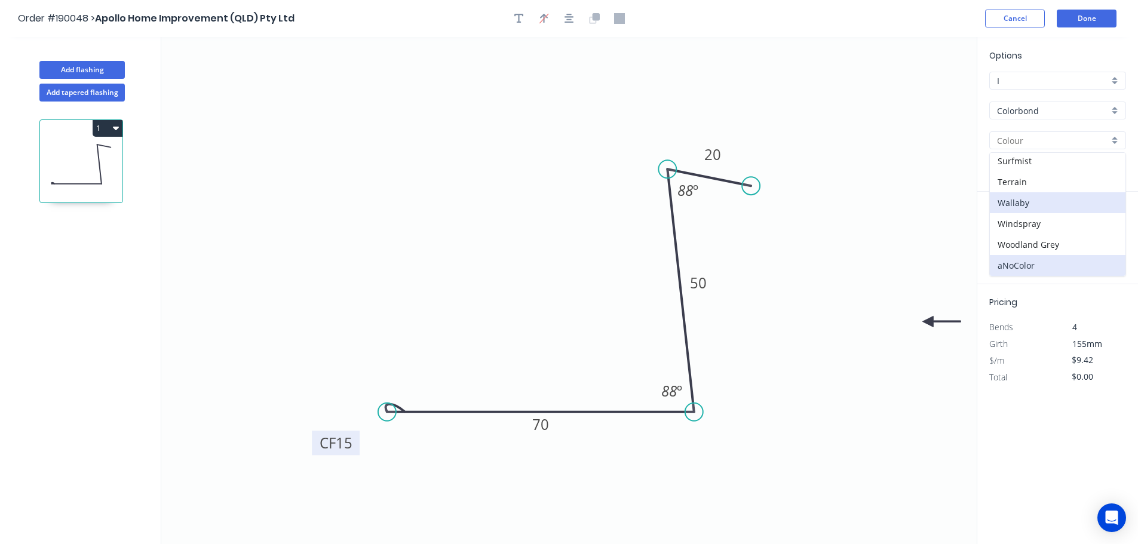
type input "Wallaby"
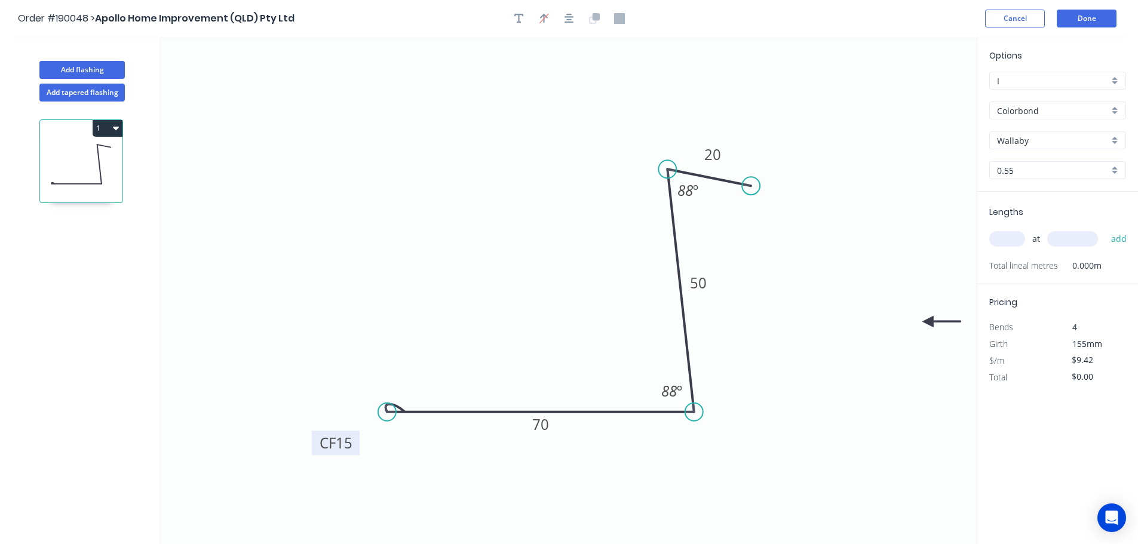
click at [1007, 240] on input "text" at bounding box center [1007, 239] width 36 height 16
type input "2"
type input "5200"
click at [1105, 229] on button "add" at bounding box center [1119, 239] width 28 height 20
type input "$97.97"
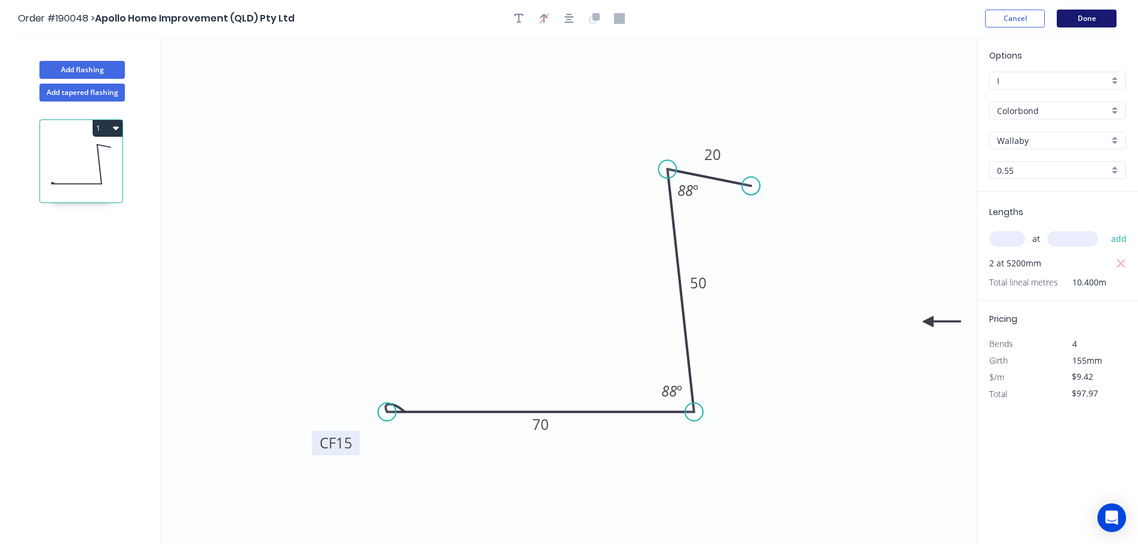
click at [1090, 24] on button "Done" at bounding box center [1086, 19] width 60 height 18
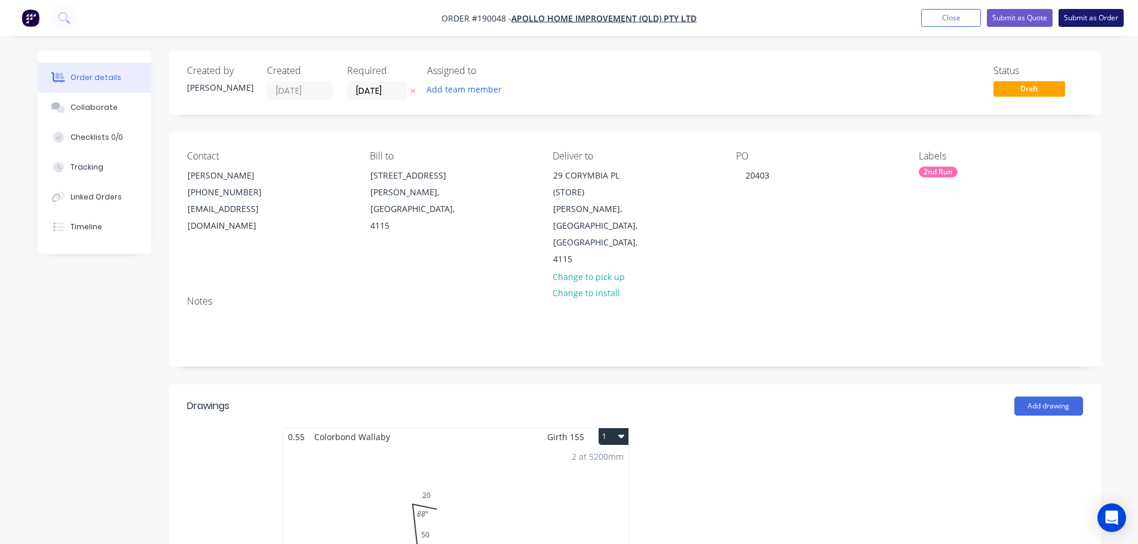
click at [1108, 12] on button "Submit as Order" at bounding box center [1090, 18] width 65 height 18
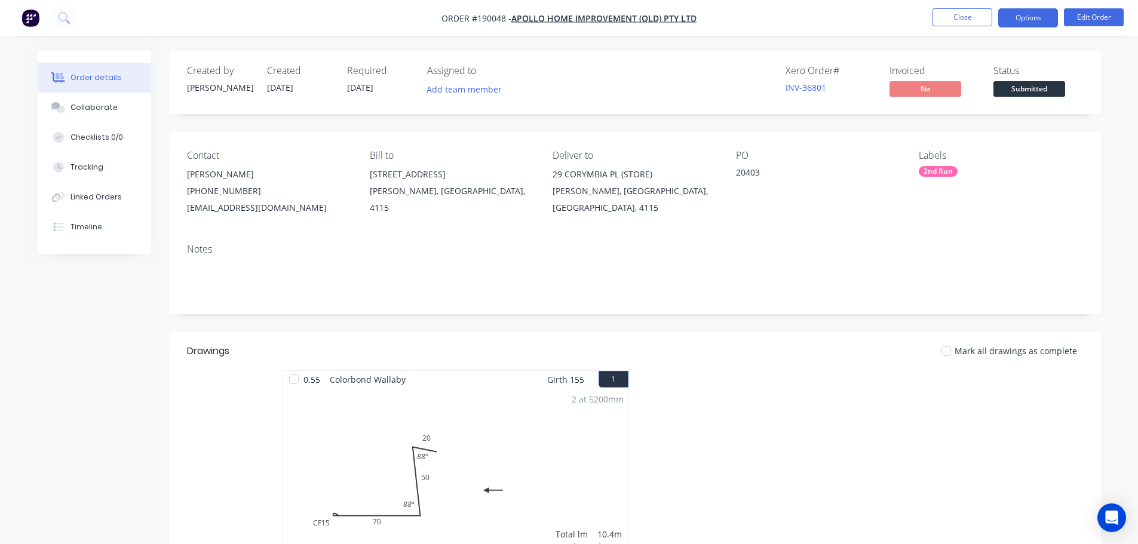
click at [1003, 16] on button "Options" at bounding box center [1028, 17] width 60 height 19
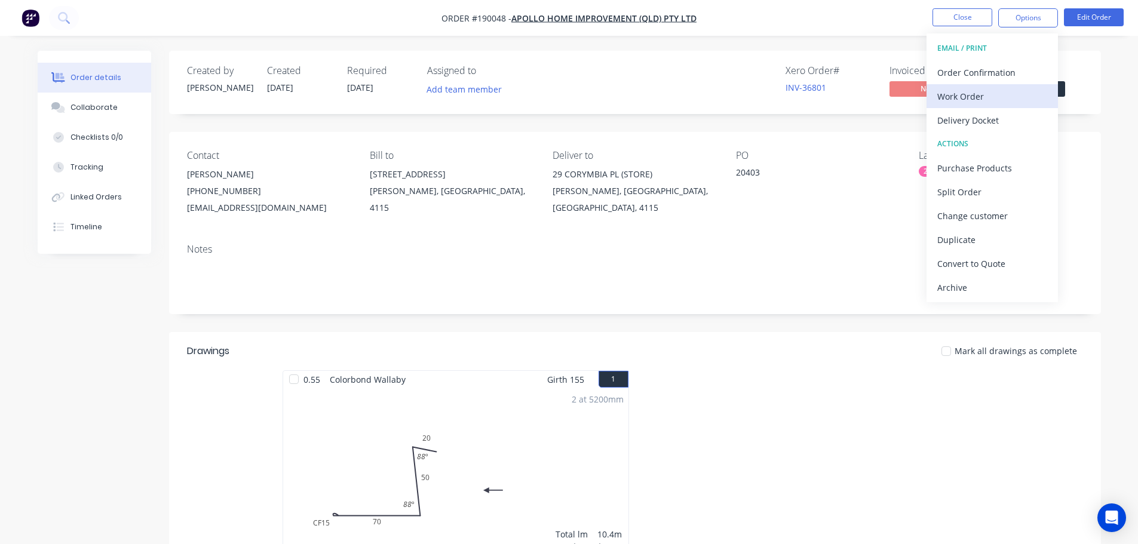
click at [994, 94] on div "Work Order" at bounding box center [992, 96] width 110 height 17
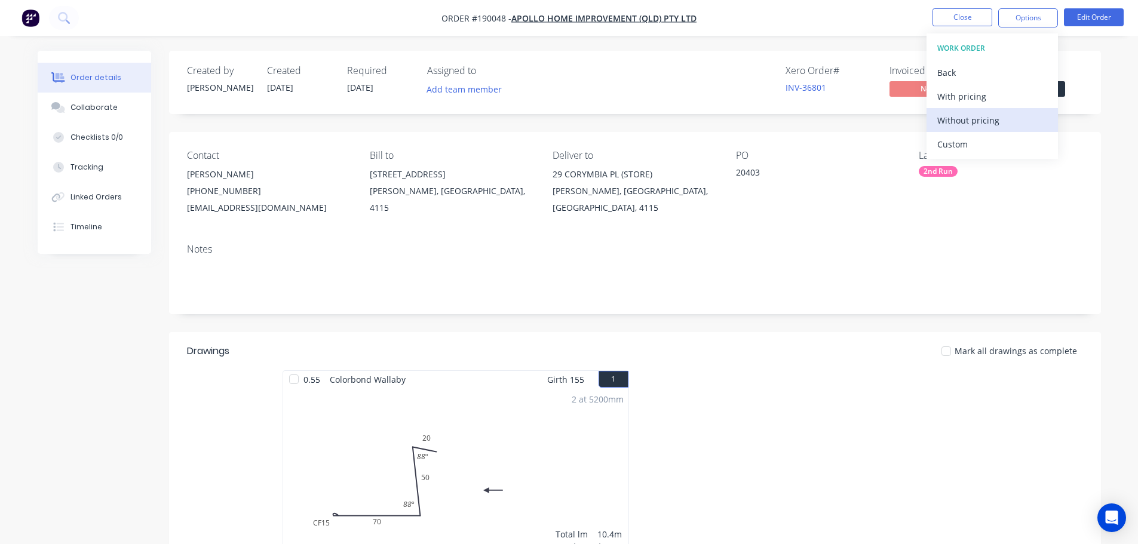
click at [995, 116] on div "Without pricing" at bounding box center [992, 120] width 110 height 17
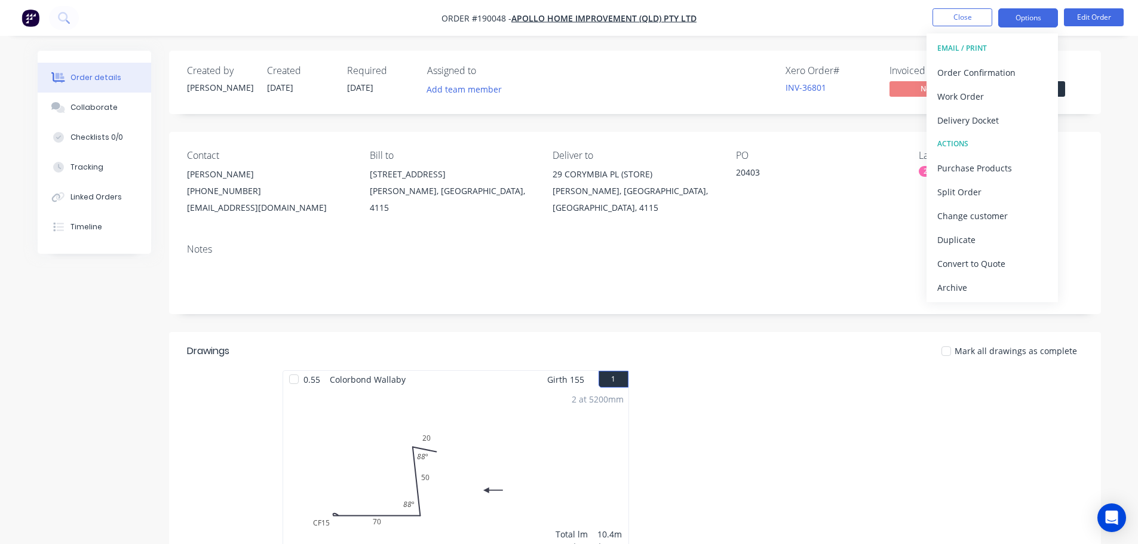
click at [1018, 21] on button "Options" at bounding box center [1028, 17] width 60 height 19
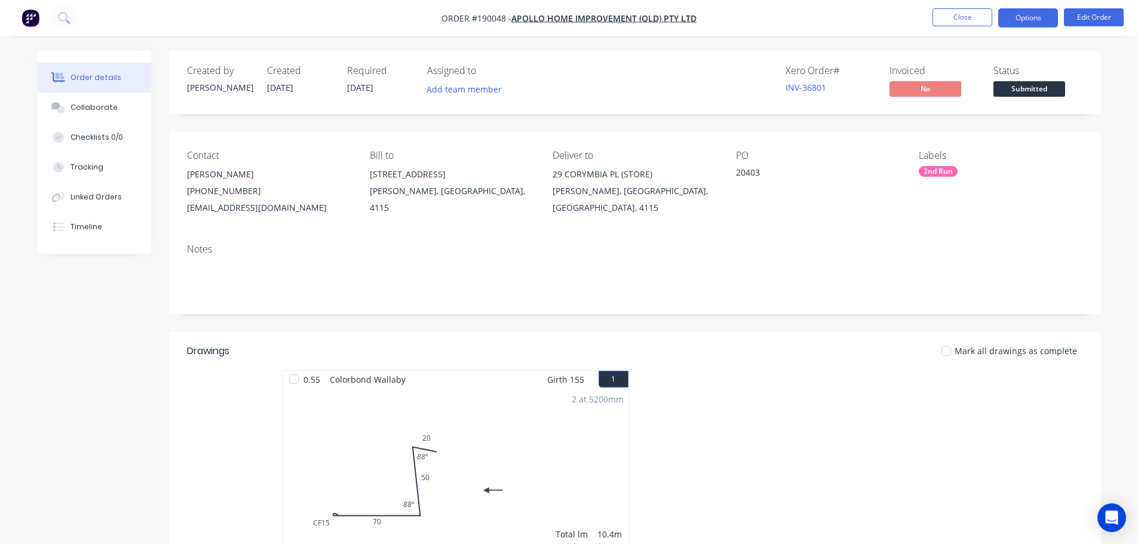
click at [1017, 19] on button "Options" at bounding box center [1028, 17] width 60 height 19
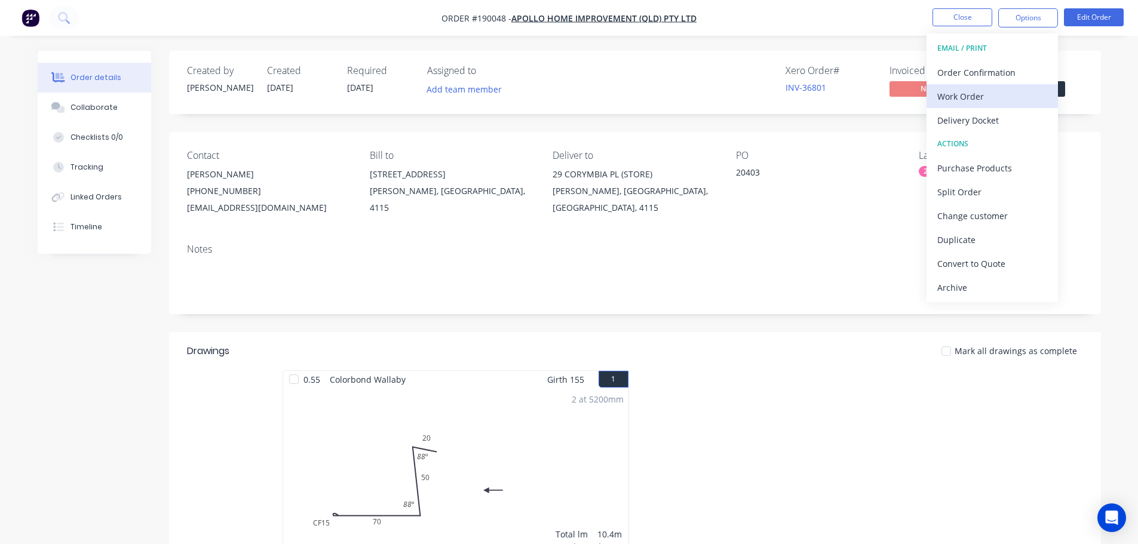
click at [1009, 90] on div "Work Order" at bounding box center [992, 96] width 110 height 17
click at [1015, 139] on div "Custom" at bounding box center [992, 144] width 110 height 17
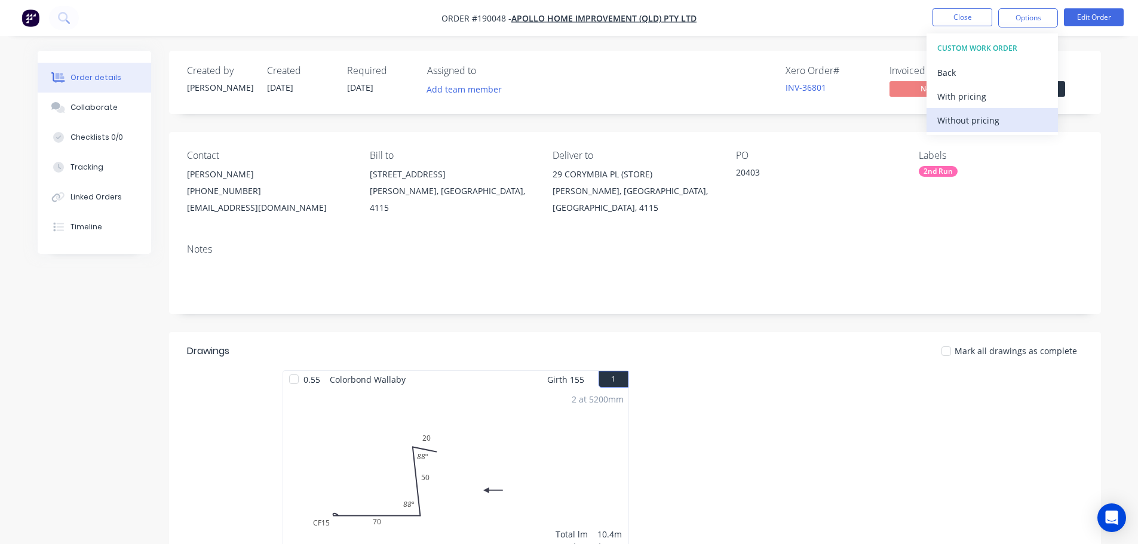
click at [1014, 125] on div "Without pricing" at bounding box center [992, 120] width 110 height 17
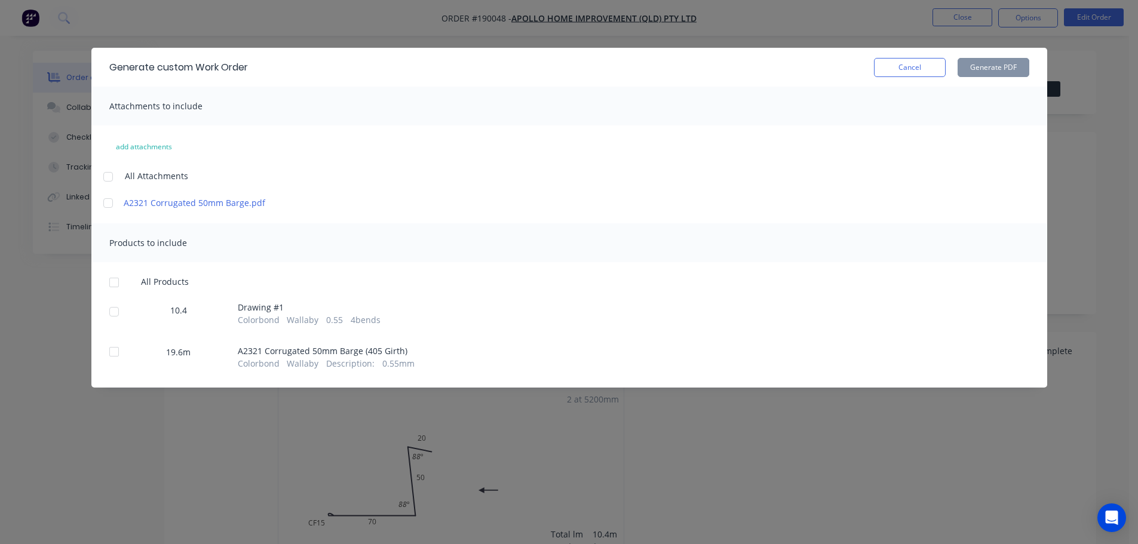
click at [112, 177] on div at bounding box center [108, 177] width 24 height 24
click at [113, 283] on div at bounding box center [114, 282] width 24 height 24
click at [1016, 73] on button "Generate PDF" at bounding box center [993, 67] width 72 height 19
drag, startPoint x: 925, startPoint y: 66, endPoint x: 951, endPoint y: 38, distance: 37.6
click at [924, 66] on button "Cancel" at bounding box center [910, 67] width 72 height 19
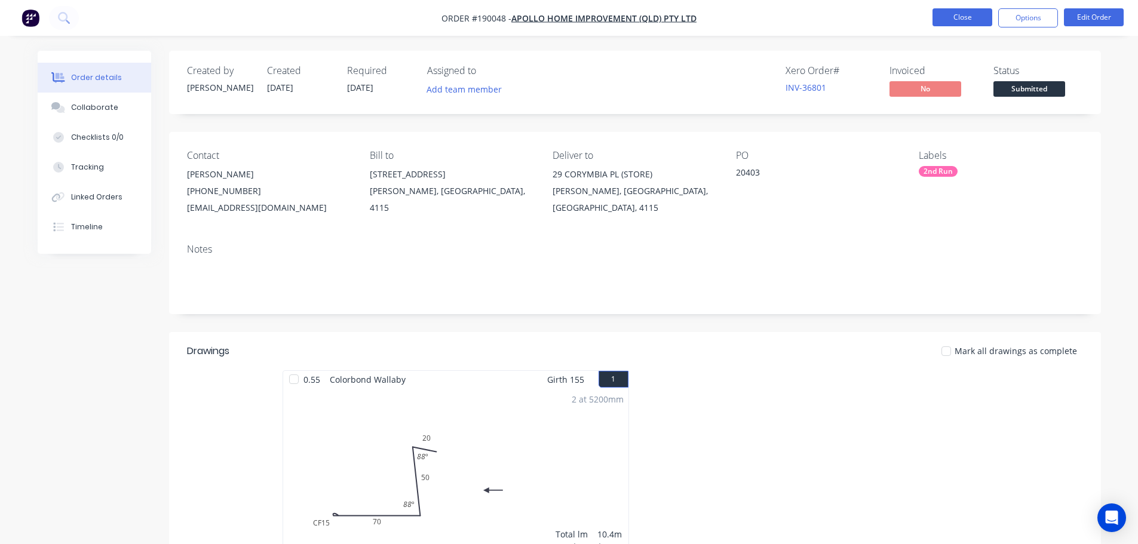
click at [959, 23] on button "Close" at bounding box center [962, 17] width 60 height 18
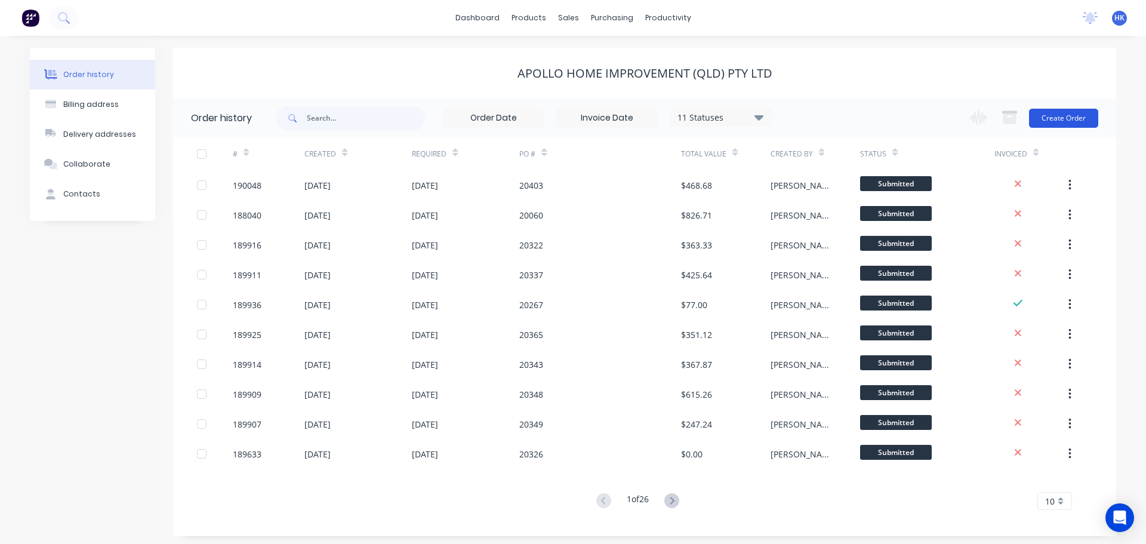
click at [1049, 122] on button "Create Order" at bounding box center [1063, 118] width 69 height 19
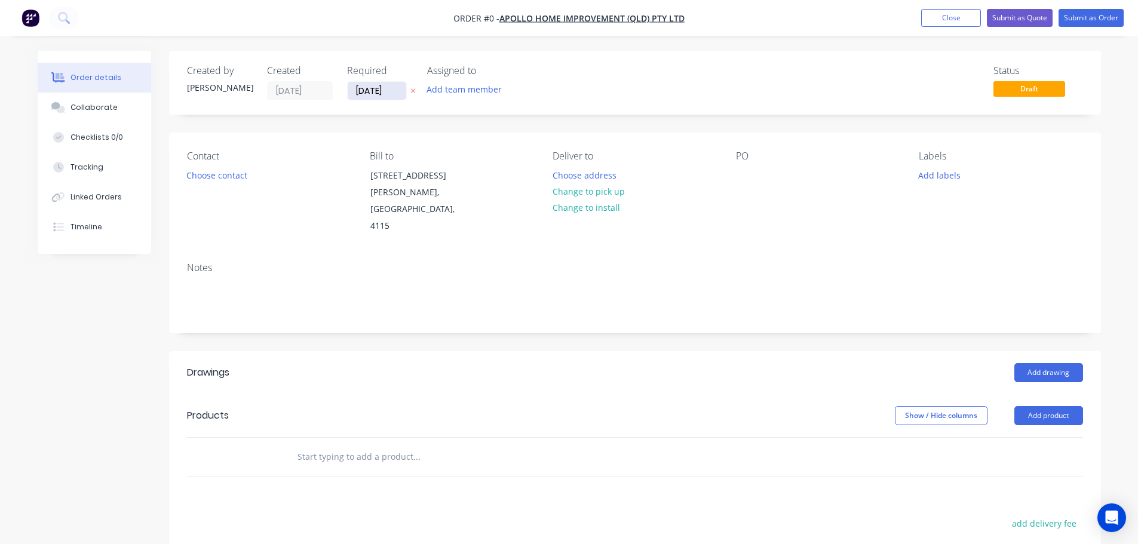
click at [386, 88] on input "[DATE]" at bounding box center [377, 91] width 59 height 18
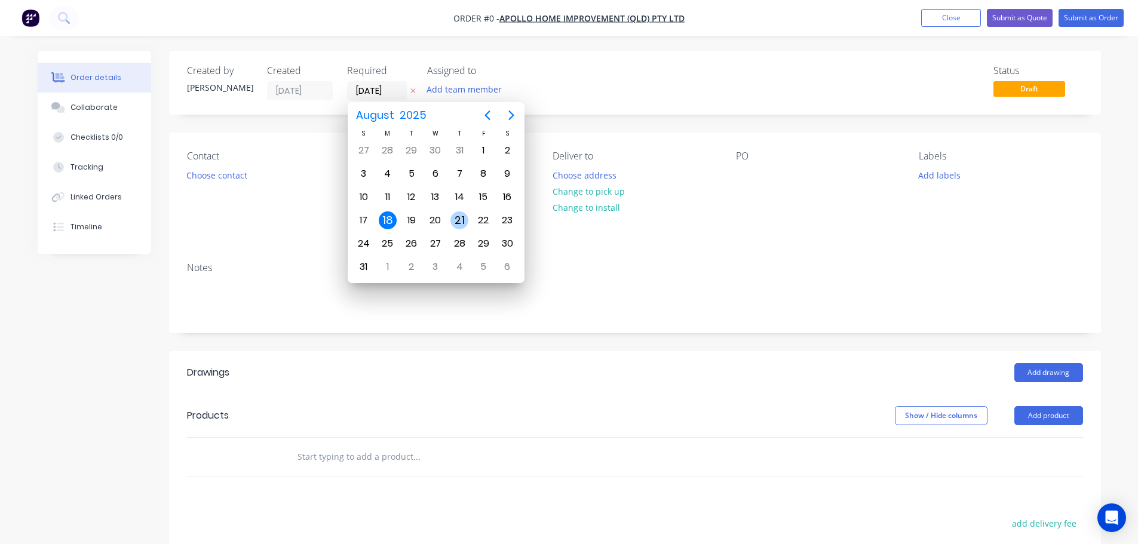
click at [462, 224] on div "21" at bounding box center [459, 220] width 18 height 18
type input "[DATE]"
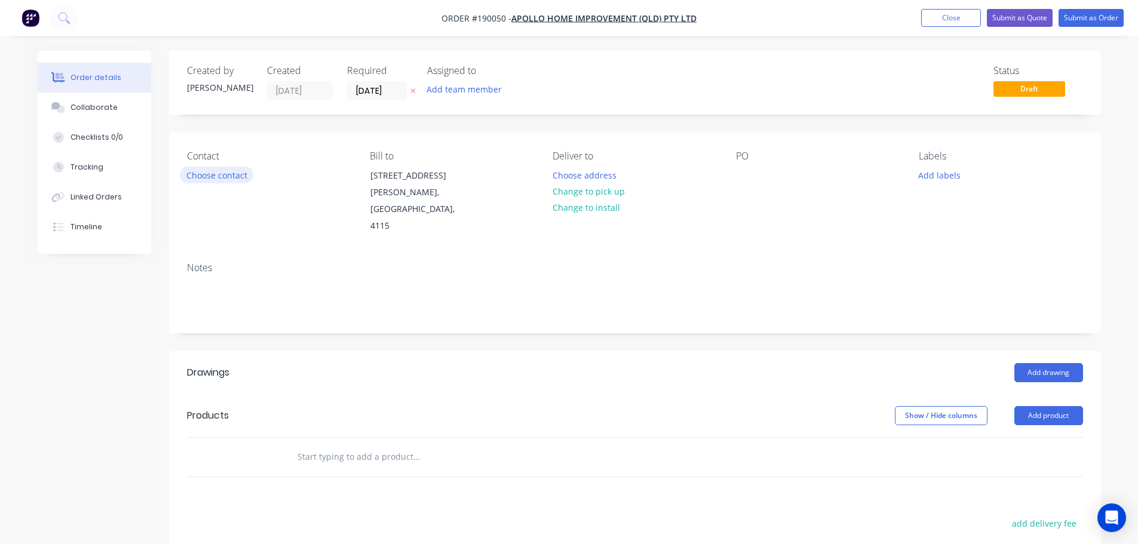
click at [217, 175] on button "Choose contact" at bounding box center [216, 175] width 73 height 16
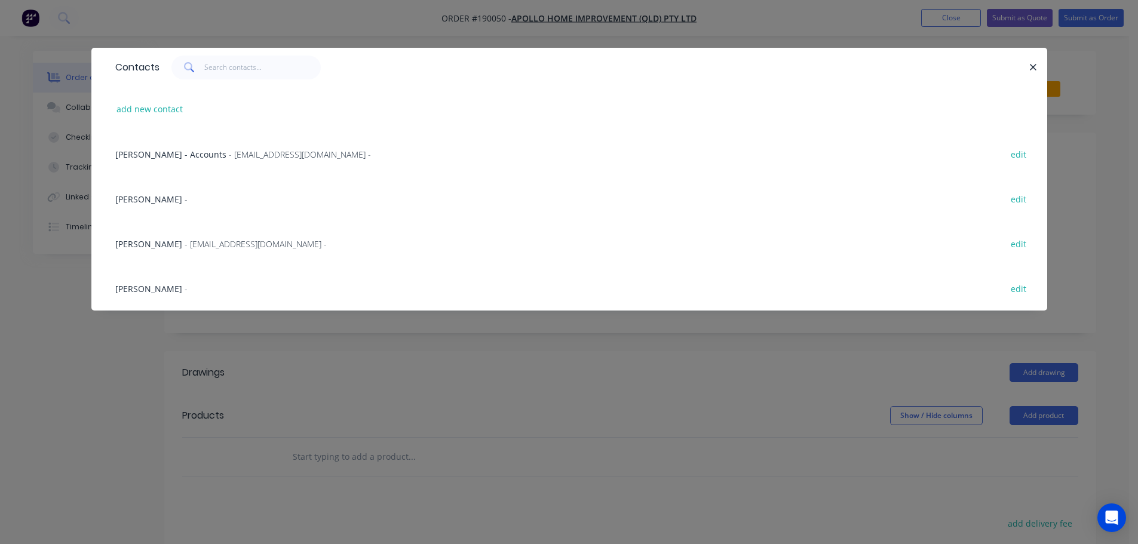
click at [214, 244] on span "- maried@apollopatios.com.au -" at bounding box center [256, 243] width 142 height 11
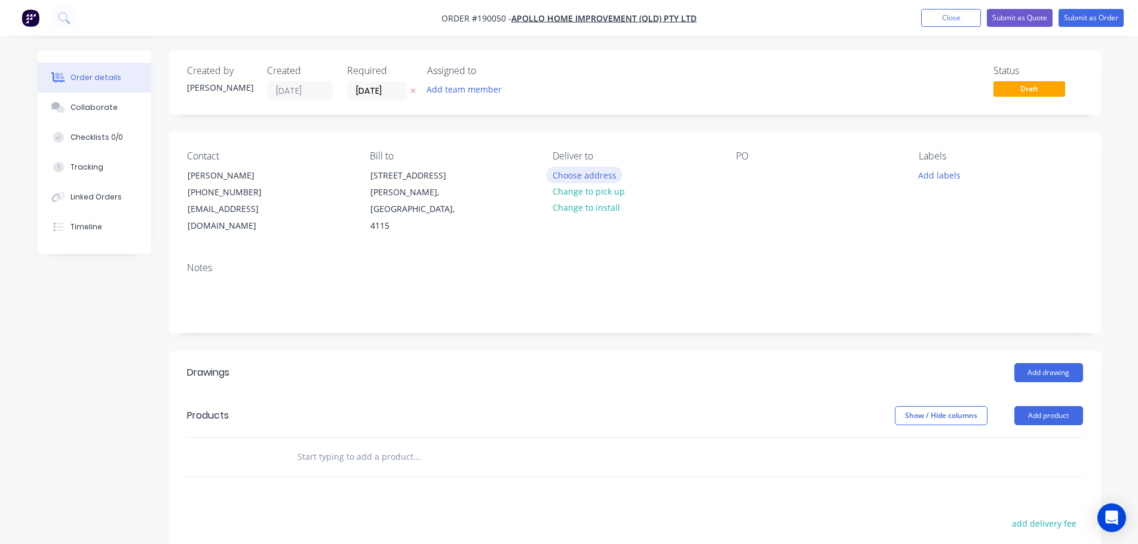
click at [558, 179] on button "Choose address" at bounding box center [584, 175] width 76 height 16
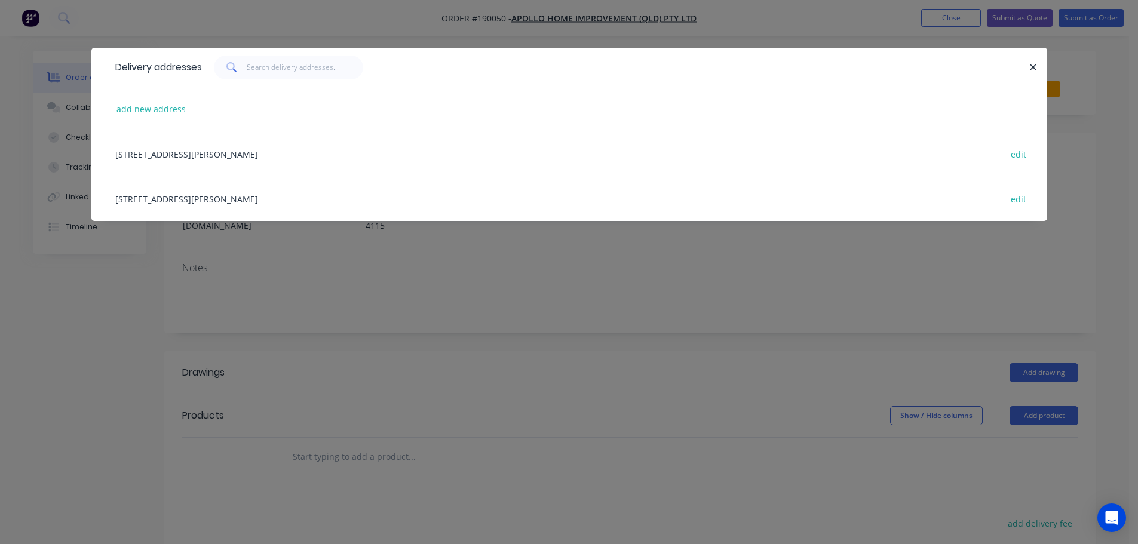
drag, startPoint x: 334, startPoint y: 196, endPoint x: 486, endPoint y: 209, distance: 152.2
click at [334, 197] on div "29 CORYMBIA PL, (STORE), PARKINSON, Queensland, Australia, 4115 edit" at bounding box center [569, 198] width 920 height 45
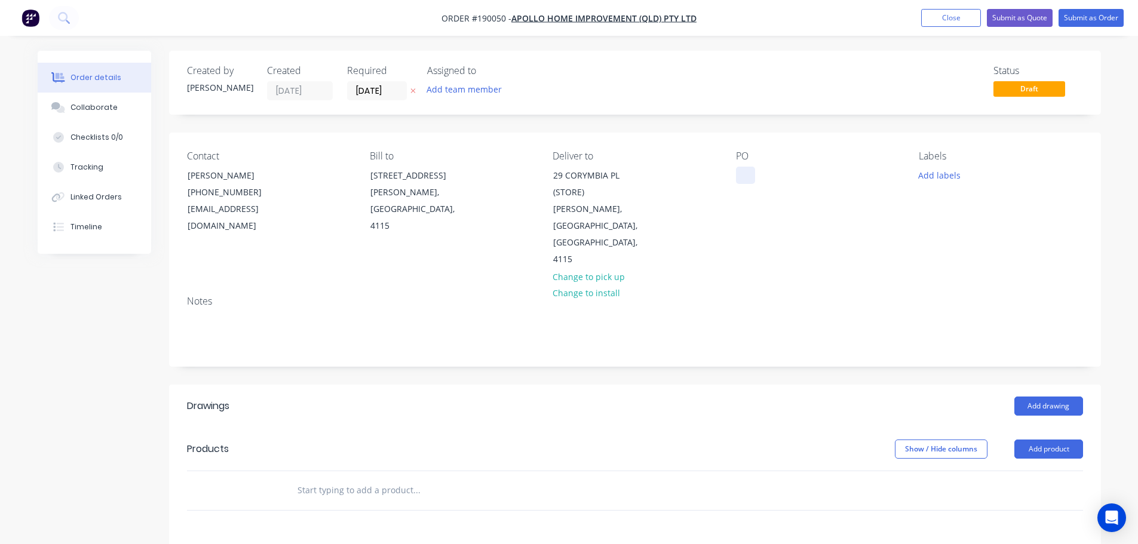
click at [744, 176] on div at bounding box center [745, 175] width 19 height 17
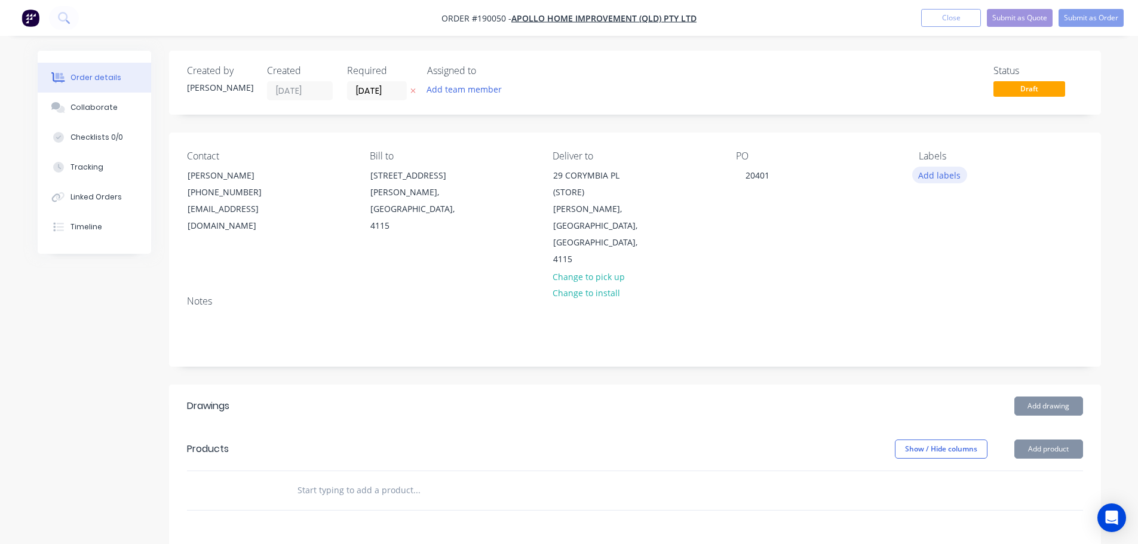
click at [945, 180] on button "Add labels" at bounding box center [939, 175] width 55 height 16
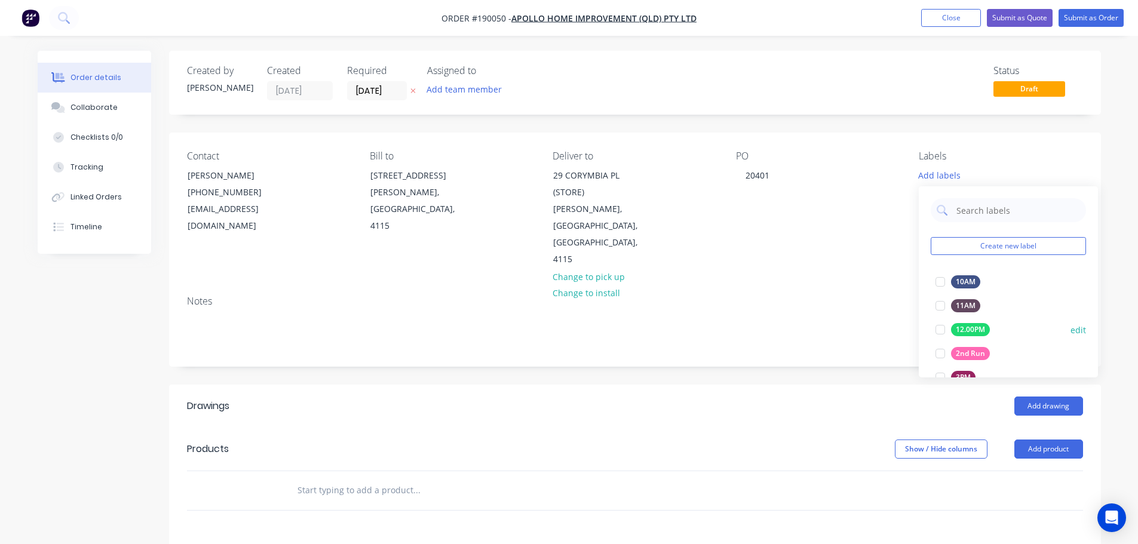
click at [933, 355] on div at bounding box center [940, 354] width 24 height 24
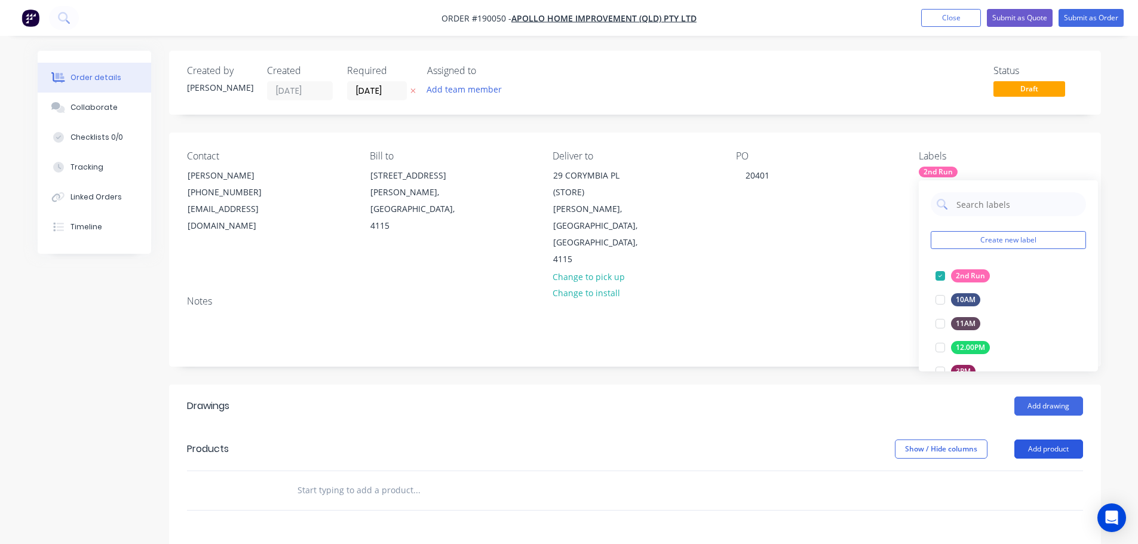
click at [1034, 439] on button "Add product" at bounding box center [1048, 448] width 69 height 19
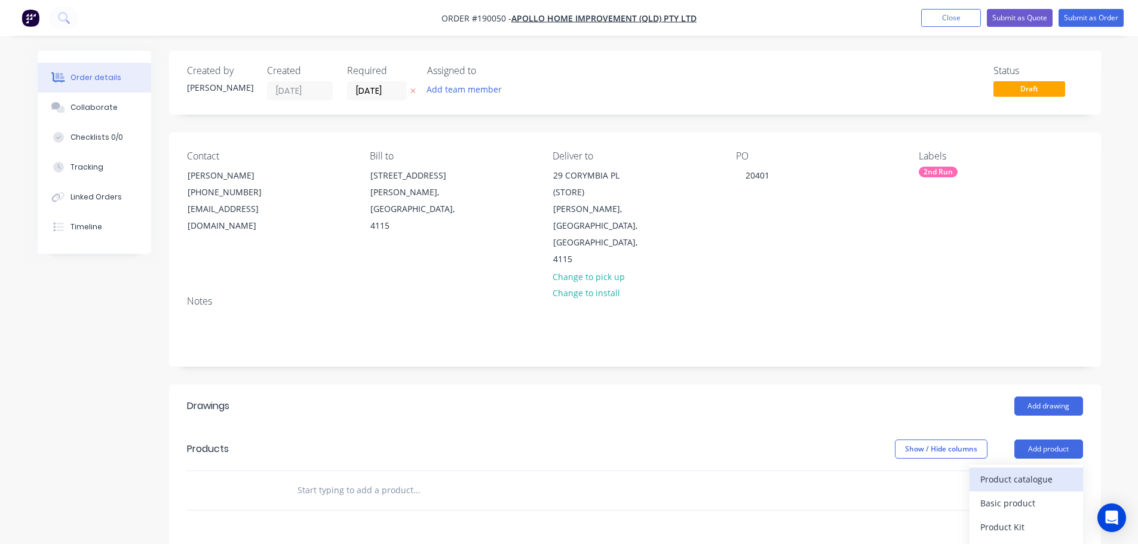
click at [1008, 471] on div "Product catalogue" at bounding box center [1026, 479] width 92 height 17
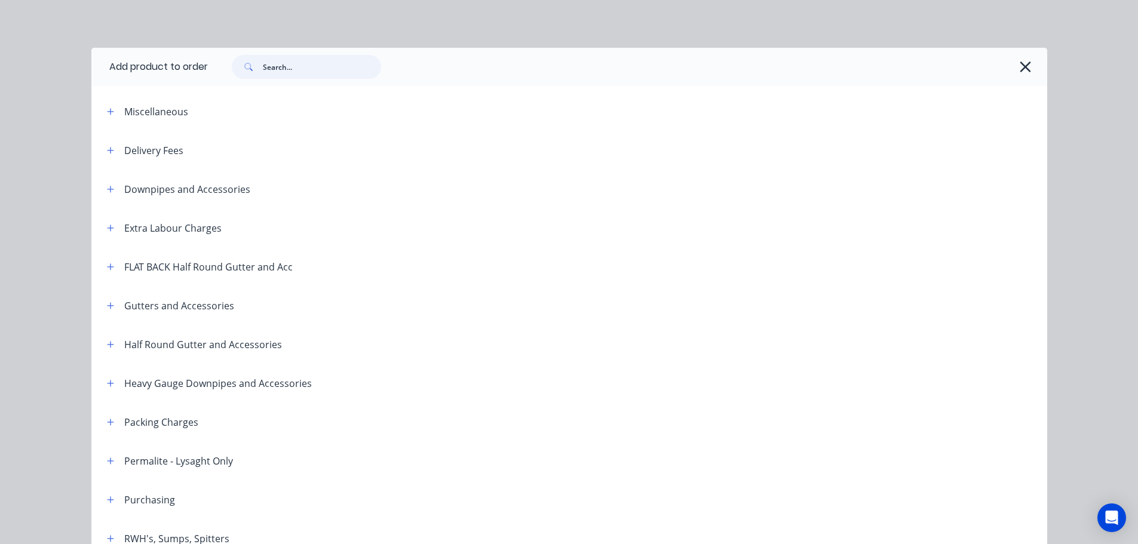
click at [263, 74] on input "text" at bounding box center [322, 67] width 118 height 24
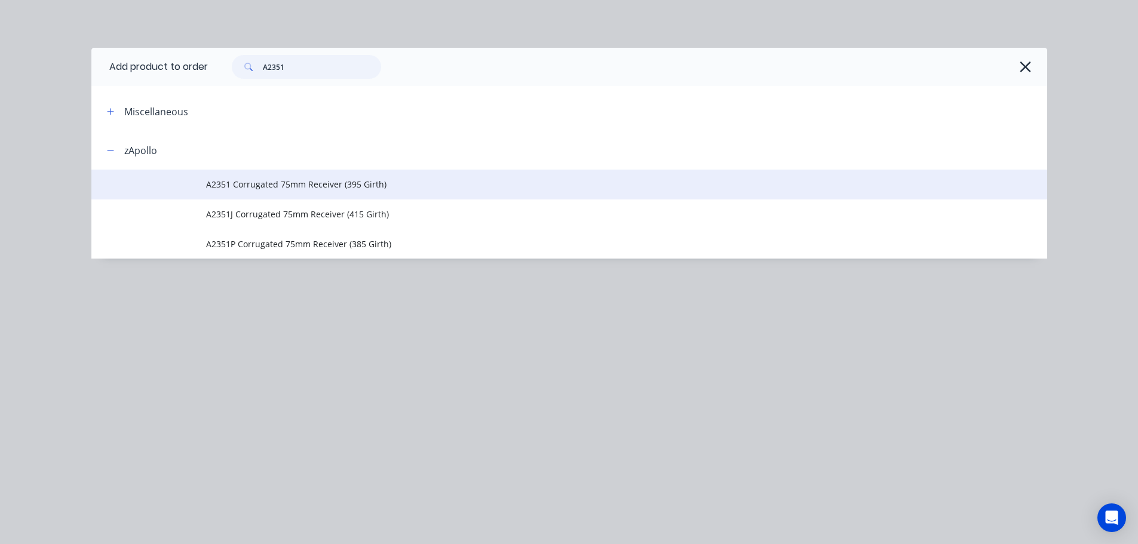
type input "A2351"
click at [436, 182] on span "A2351 Corrugated 75mm Receiver (395 Girth)" at bounding box center [542, 184] width 672 height 13
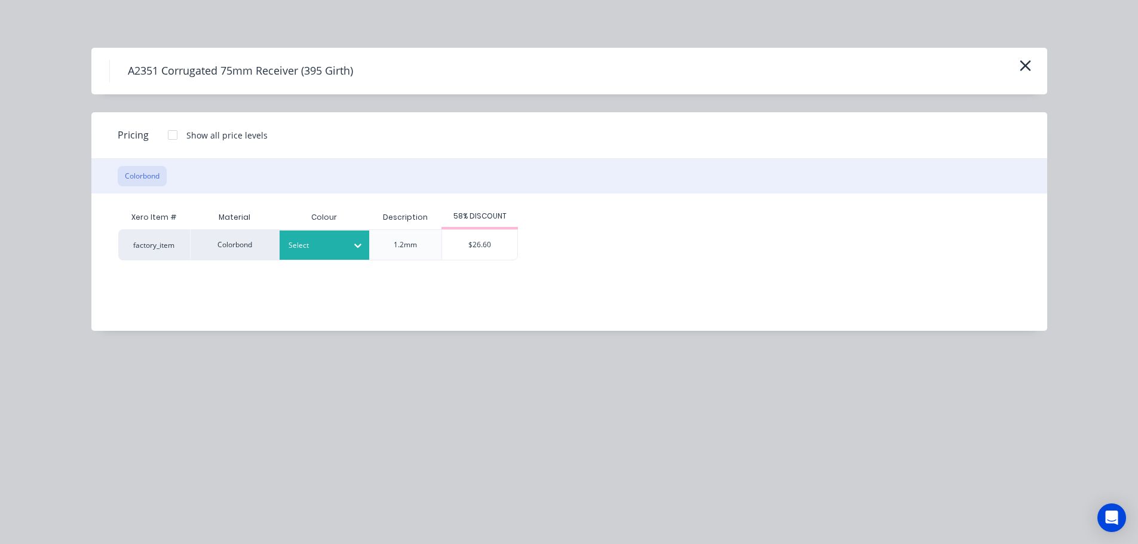
click at [354, 253] on div at bounding box center [357, 245] width 21 height 19
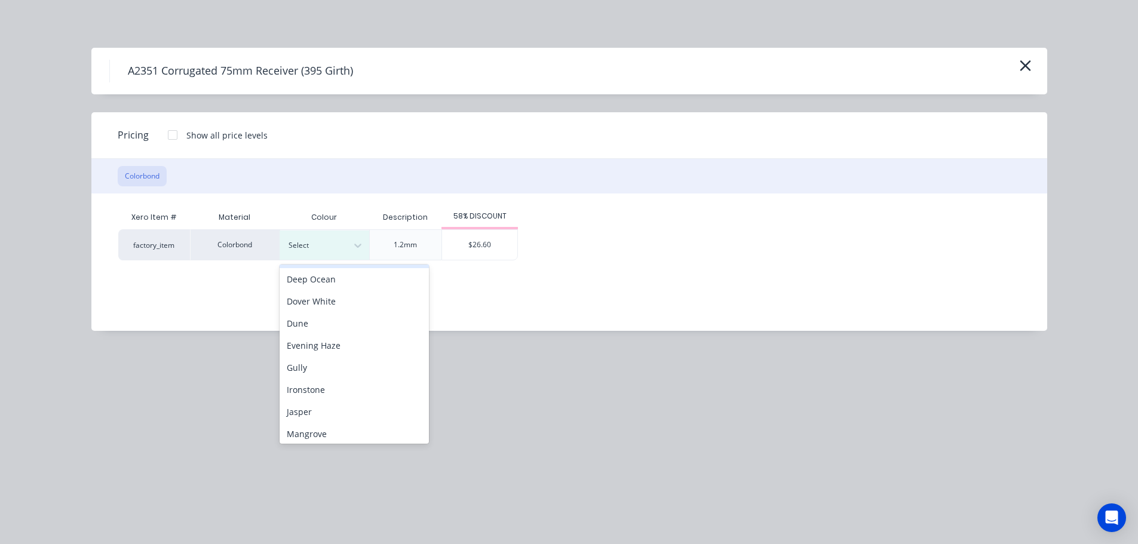
scroll to position [119, 0]
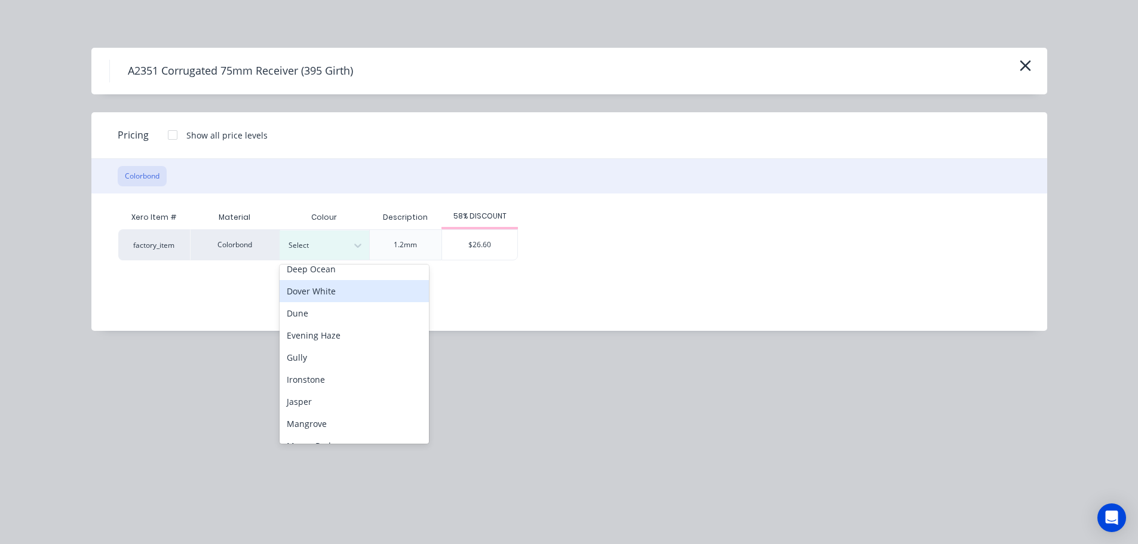
click at [346, 288] on div "Dover White" at bounding box center [353, 291] width 149 height 22
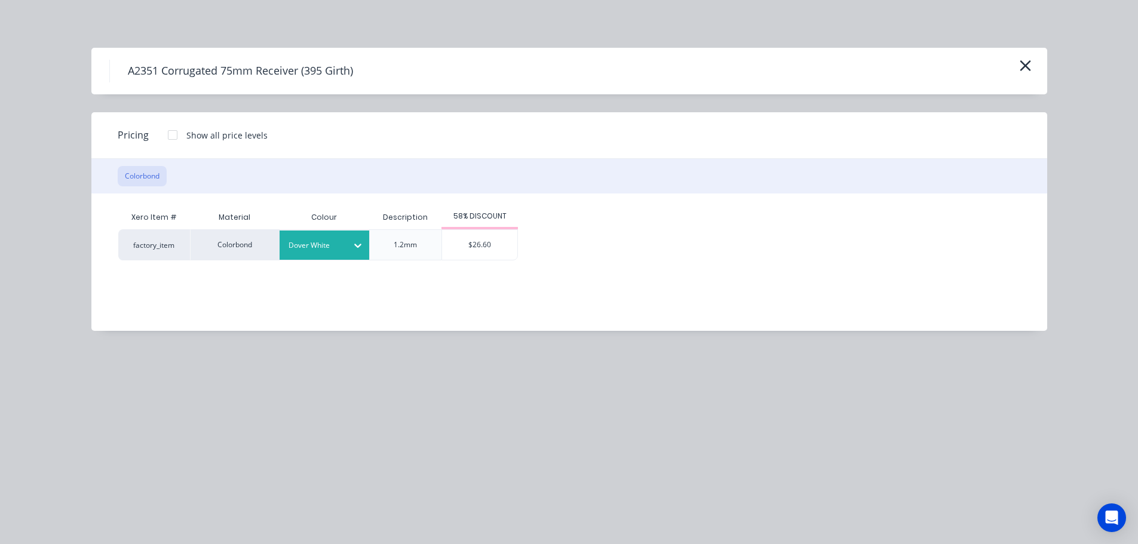
click at [481, 238] on div "$26.60" at bounding box center [479, 245] width 75 height 30
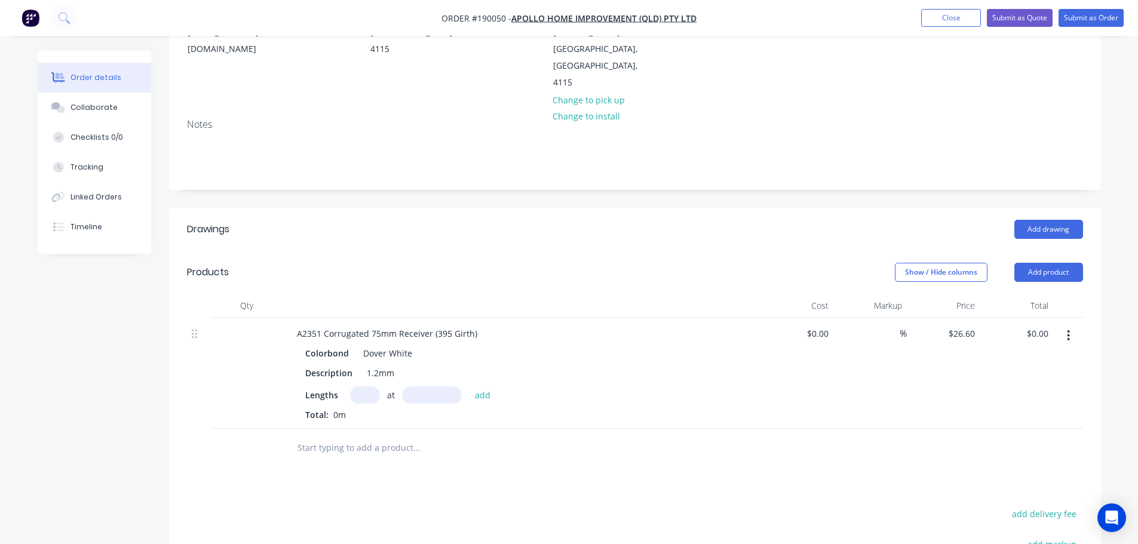
scroll to position [179, 0]
click at [355, 384] on input "text" at bounding box center [365, 392] width 30 height 17
type input "6"
type input "6100"
click at [469, 384] on button "add" at bounding box center [483, 392] width 28 height 16
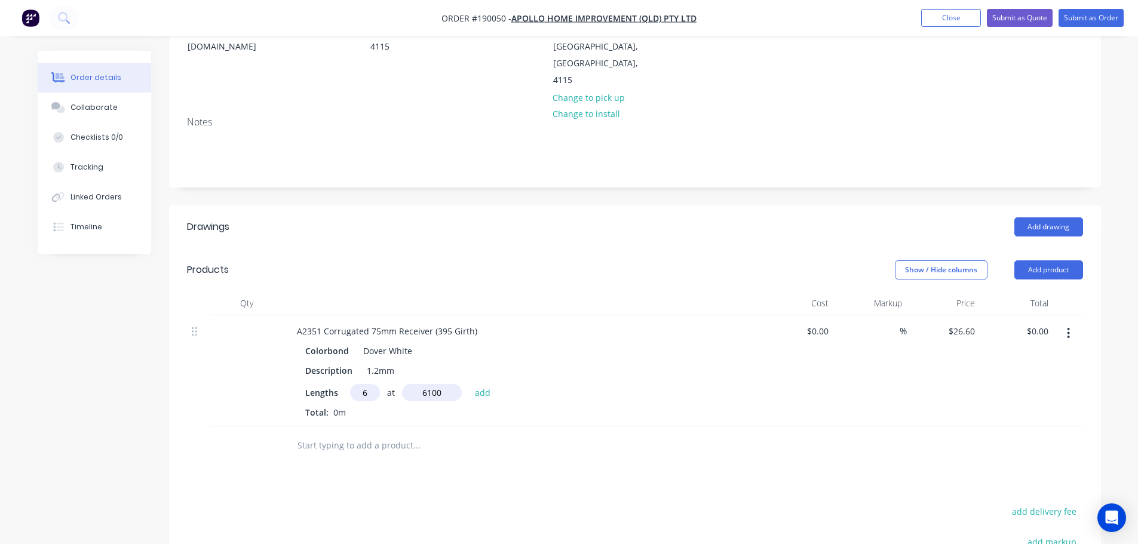
type input "$973.56"
click at [1071, 248] on header "Products Show / Hide columns Add product" at bounding box center [635, 269] width 932 height 43
click at [1066, 260] on button "Add product" at bounding box center [1048, 269] width 69 height 19
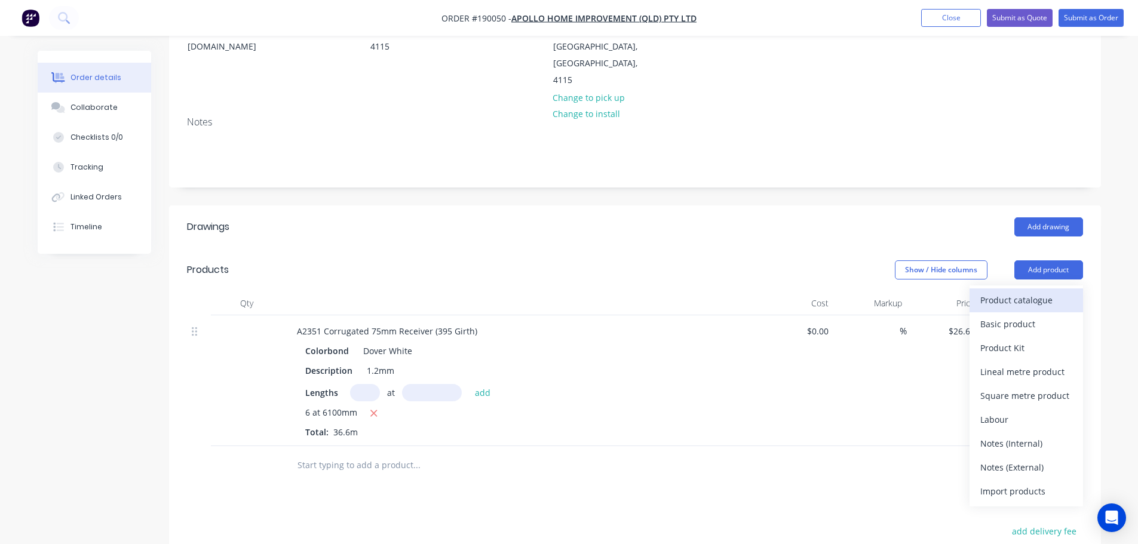
click at [985, 291] on div "Product catalogue" at bounding box center [1026, 299] width 92 height 17
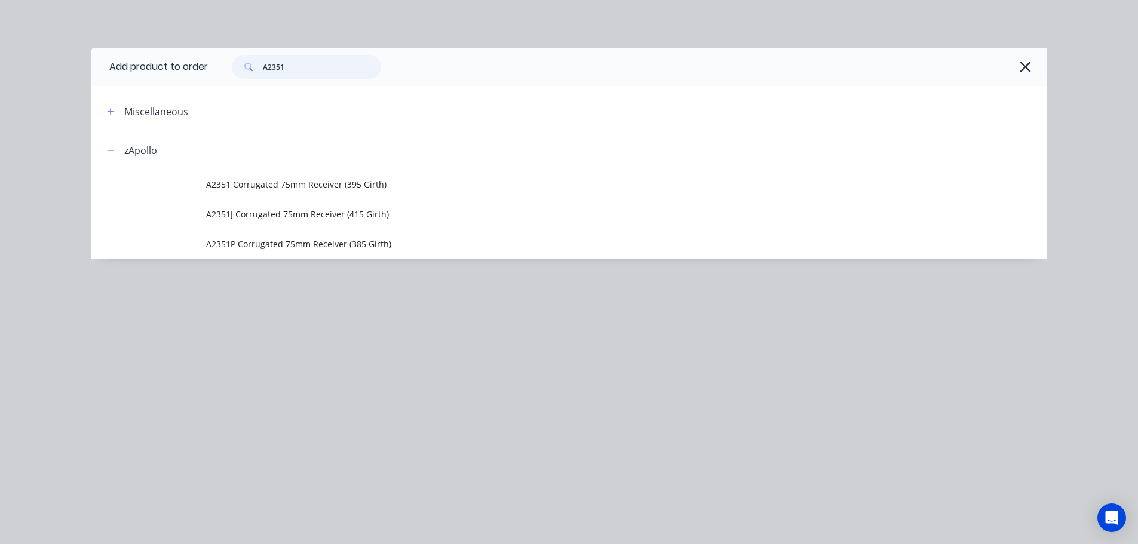
click at [342, 60] on input "A2351" at bounding box center [322, 67] width 118 height 24
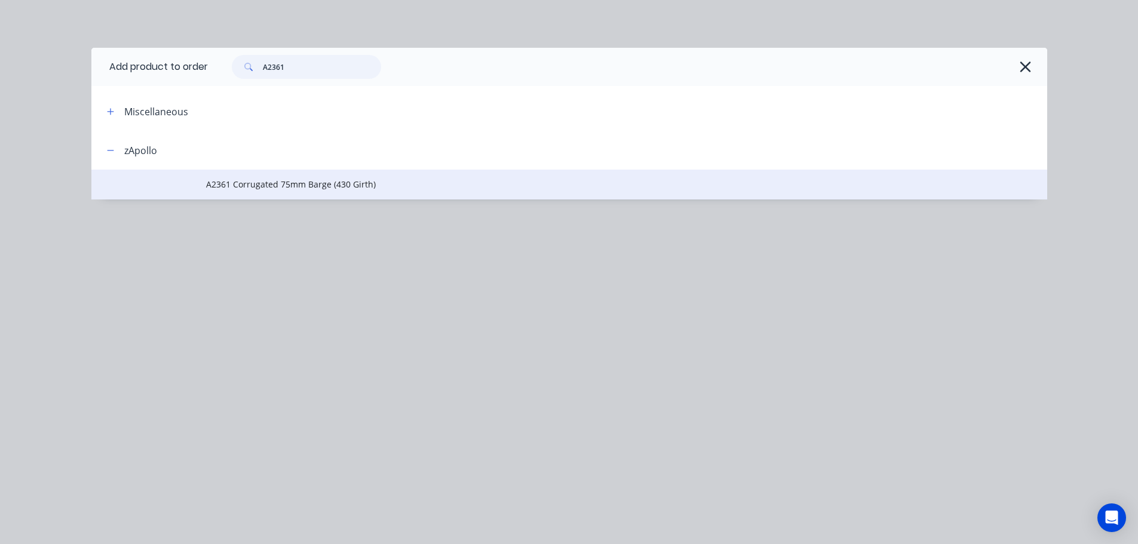
type input "A2361"
click at [350, 177] on td "A2361 Corrugated 75mm Barge (430 Girth)" at bounding box center [626, 185] width 841 height 30
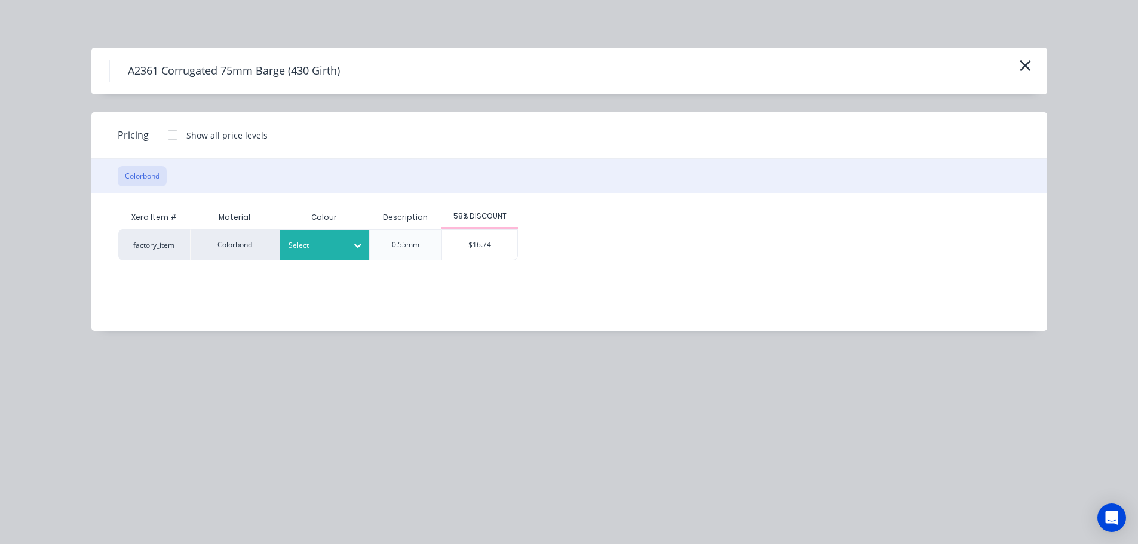
click at [358, 248] on icon at bounding box center [358, 245] width 12 height 12
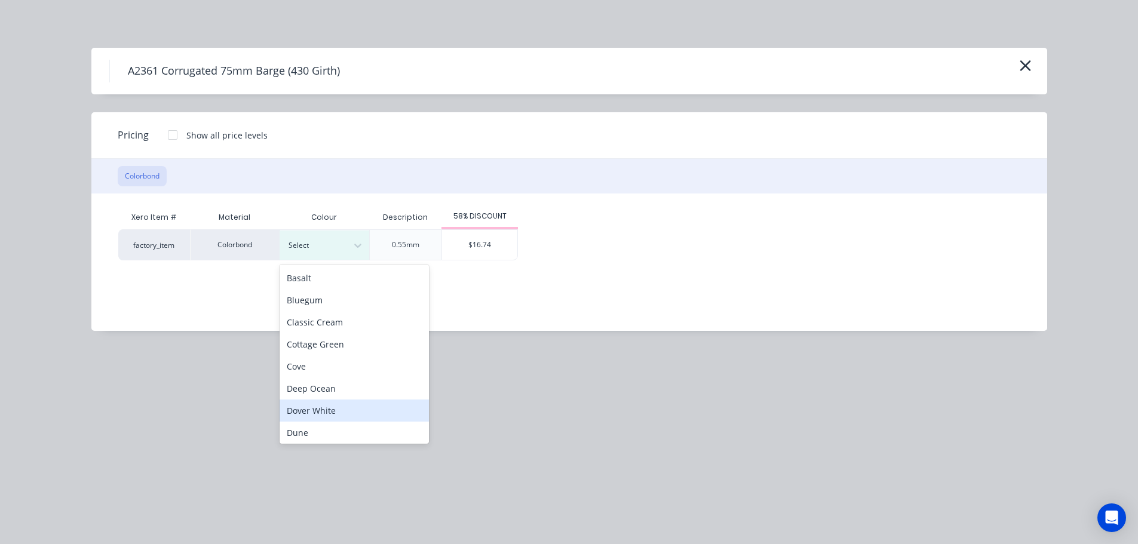
click at [362, 399] on div "Dover White" at bounding box center [353, 410] width 149 height 22
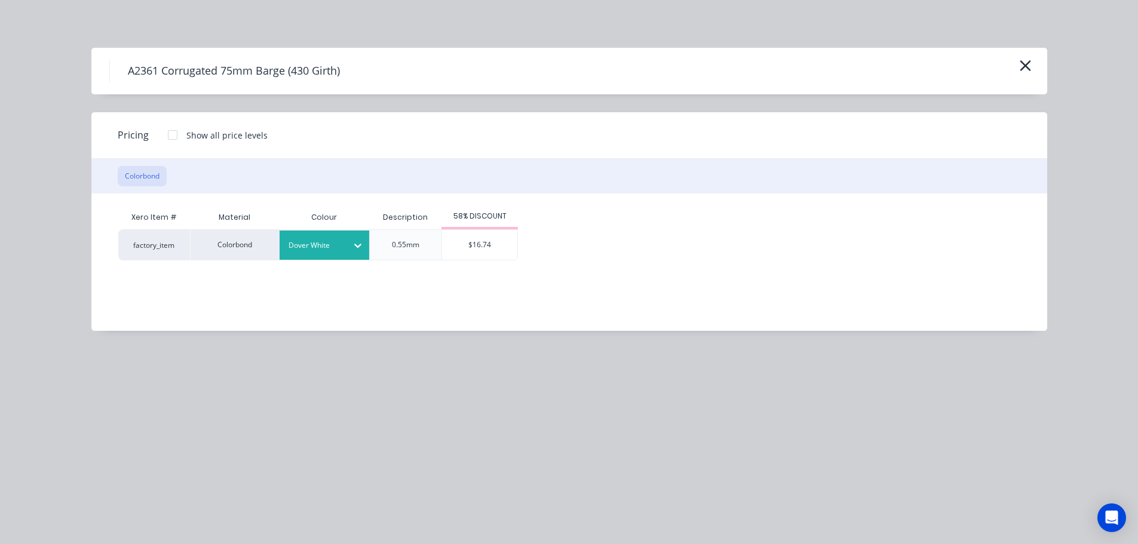
click at [476, 241] on div "$16.74" at bounding box center [479, 245] width 75 height 30
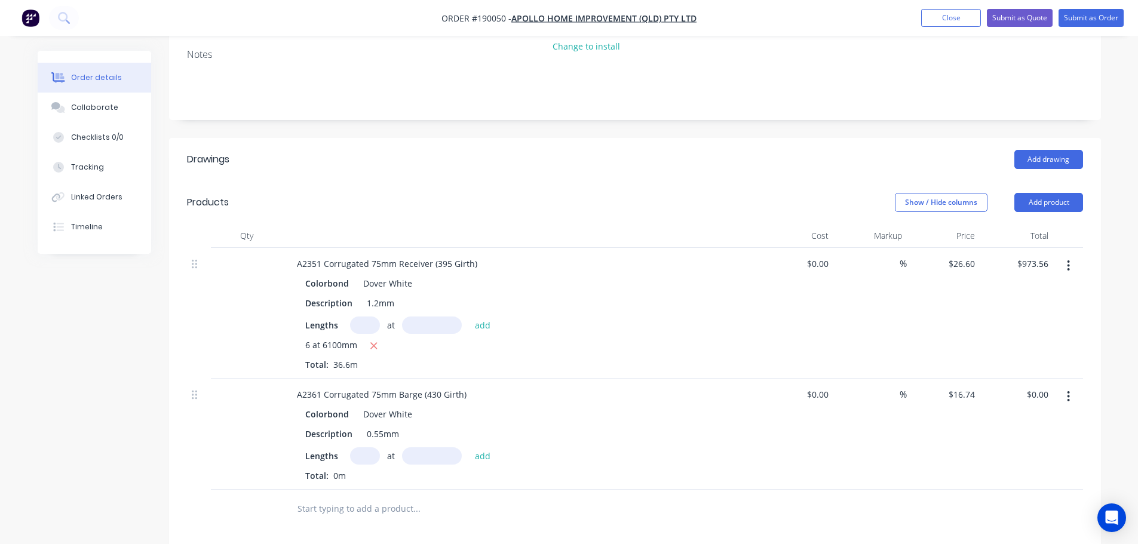
scroll to position [299, 0]
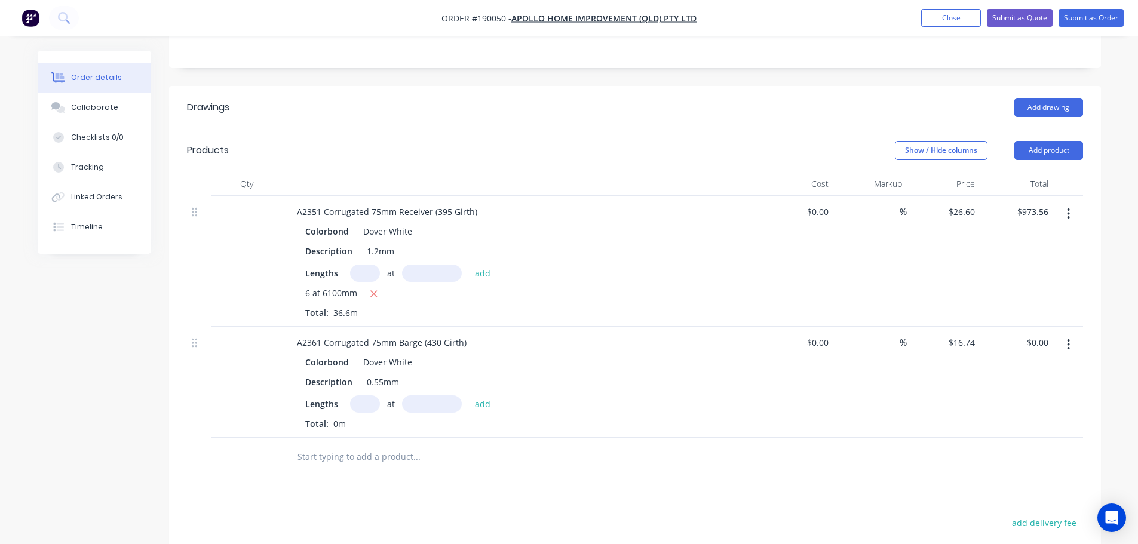
click at [362, 395] on input "text" at bounding box center [365, 403] width 30 height 17
type input "6"
type input "6100"
click at [469, 395] on button "add" at bounding box center [483, 403] width 28 height 16
type input "$612.68"
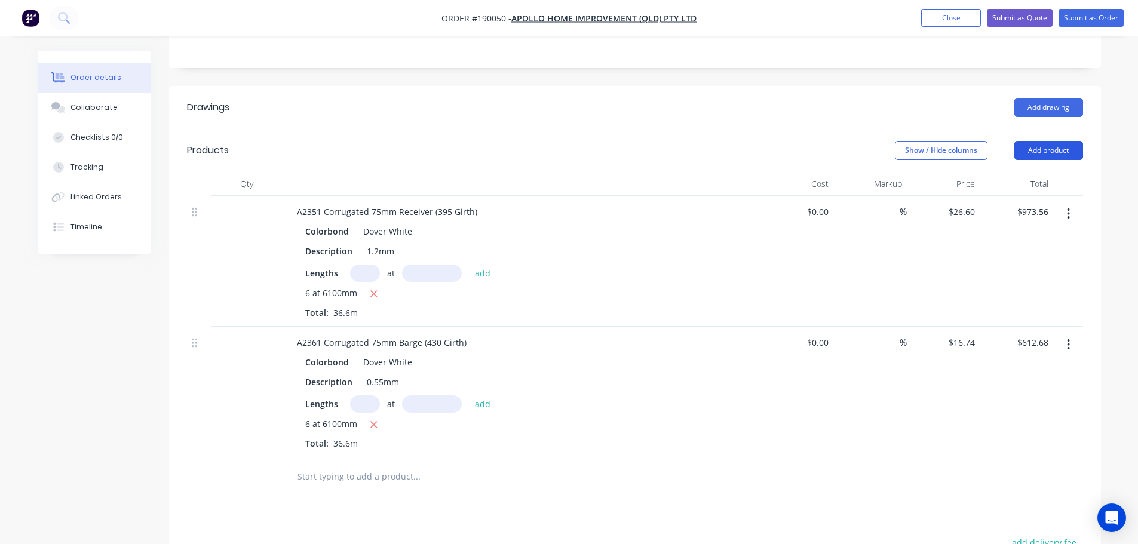
click at [1044, 141] on button "Add product" at bounding box center [1048, 150] width 69 height 19
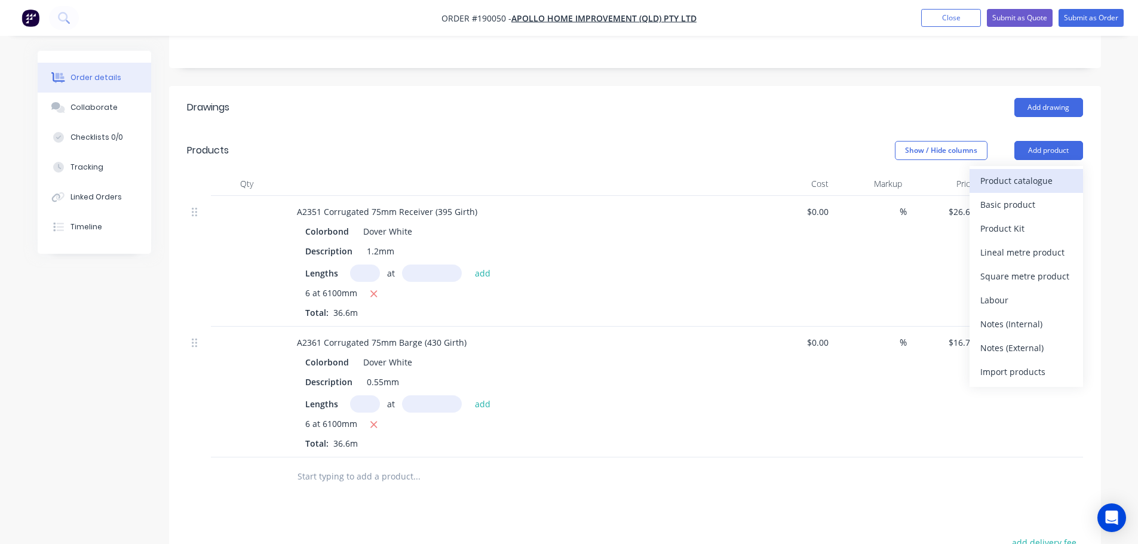
click at [994, 172] on div "Product catalogue" at bounding box center [1026, 180] width 92 height 17
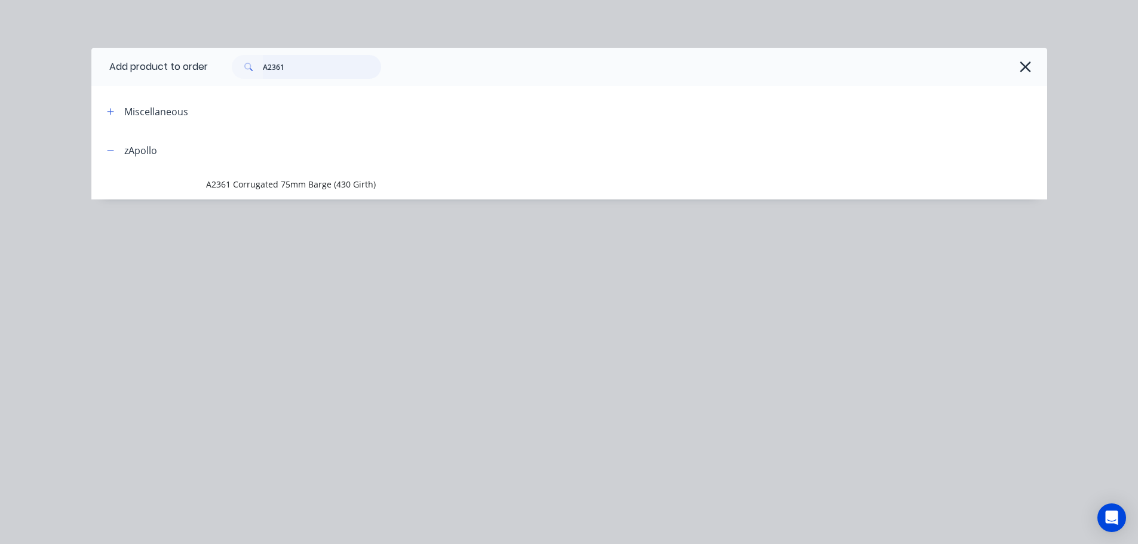
click at [297, 63] on input "A2361" at bounding box center [322, 67] width 118 height 24
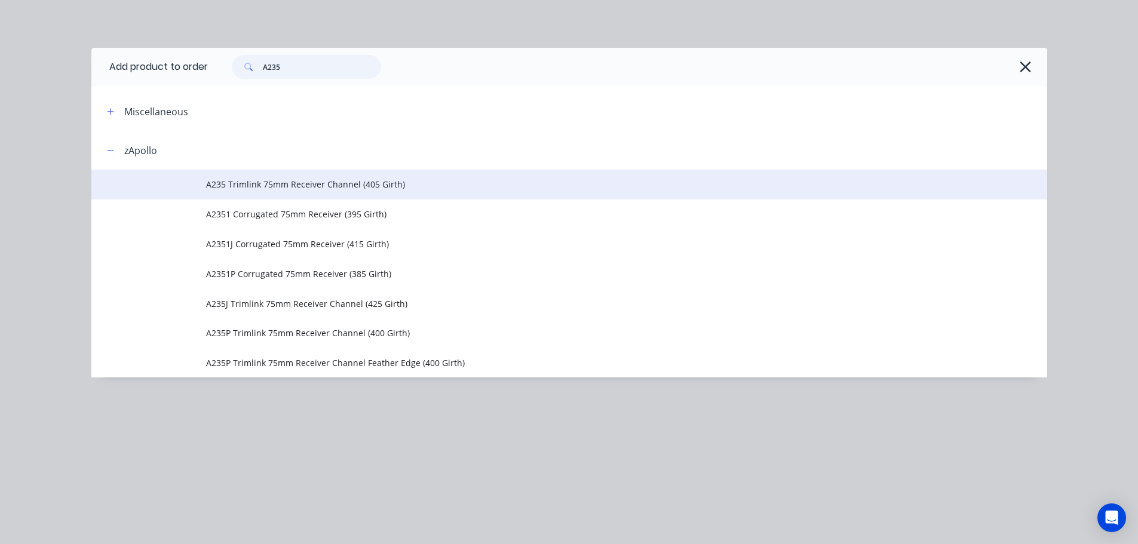
type input "A235"
click at [361, 192] on td "A235 Trimlink 75mm Receiver Channel (405 Girth)" at bounding box center [626, 185] width 841 height 30
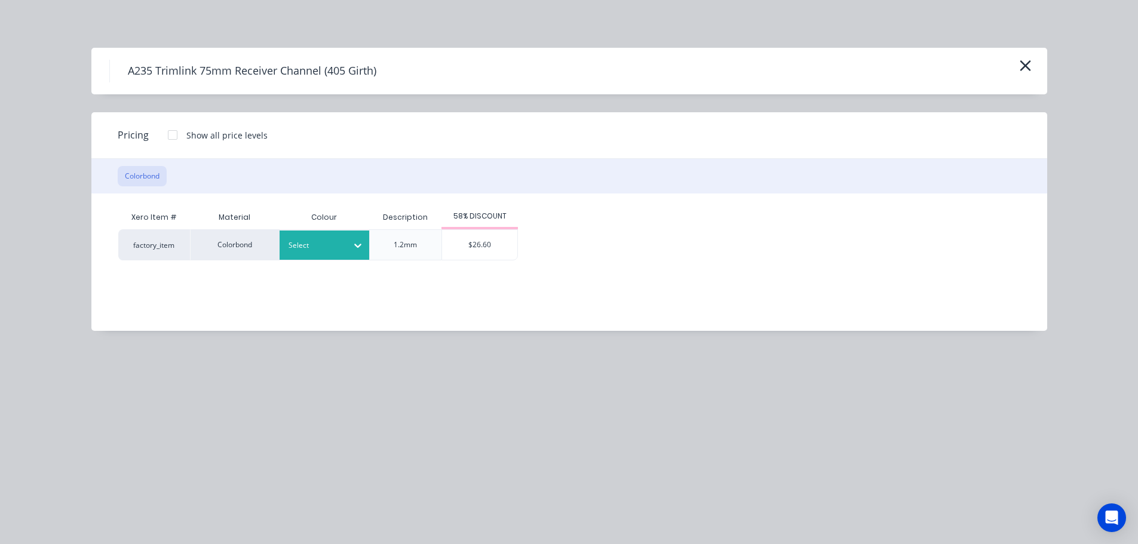
click at [336, 244] on div at bounding box center [315, 245] width 54 height 13
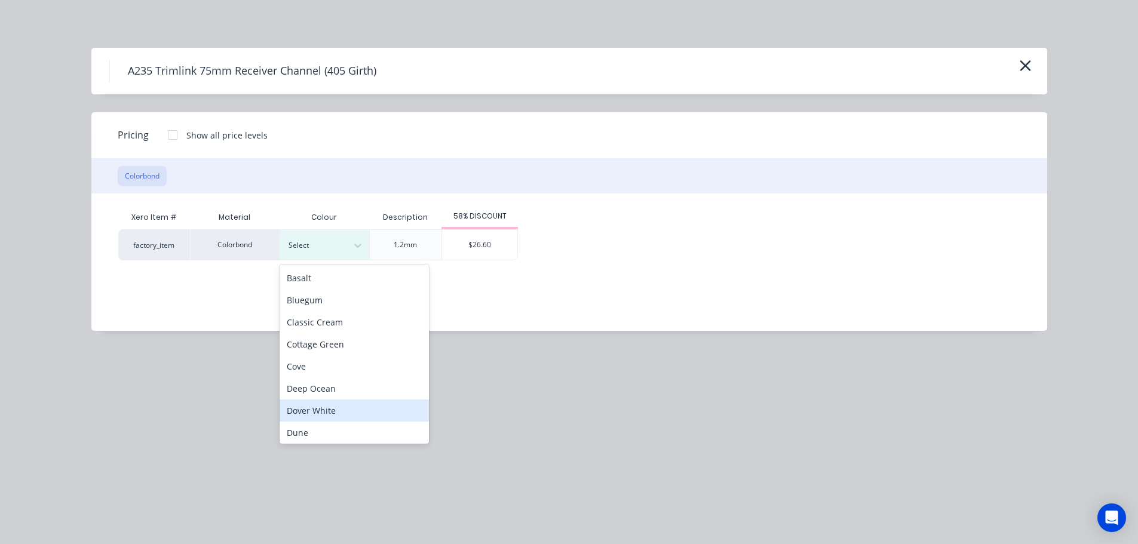
click at [374, 407] on div "Dover White" at bounding box center [353, 410] width 149 height 22
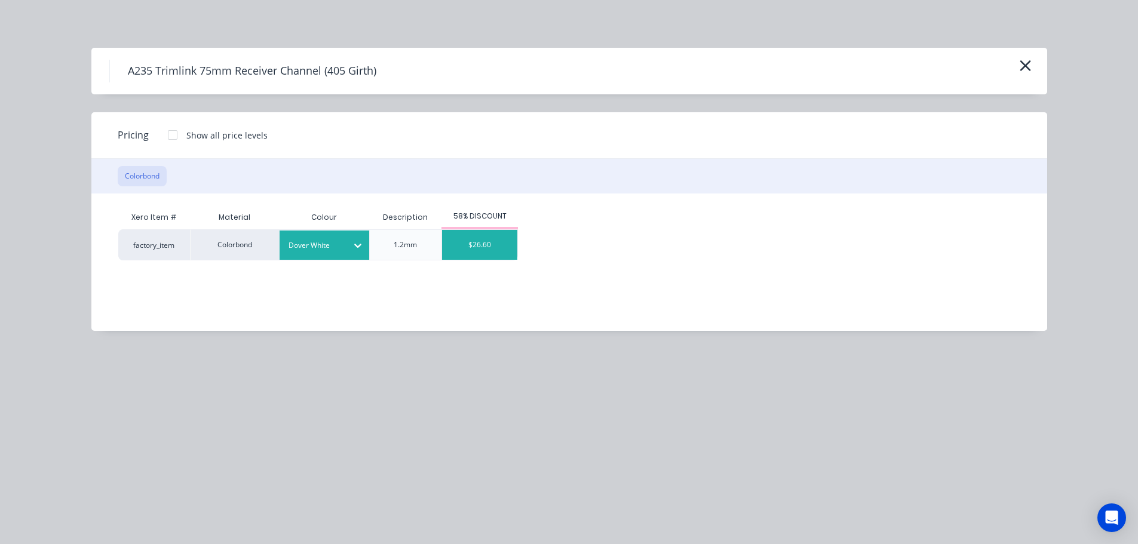
click at [484, 252] on div "$26.60" at bounding box center [479, 245] width 75 height 30
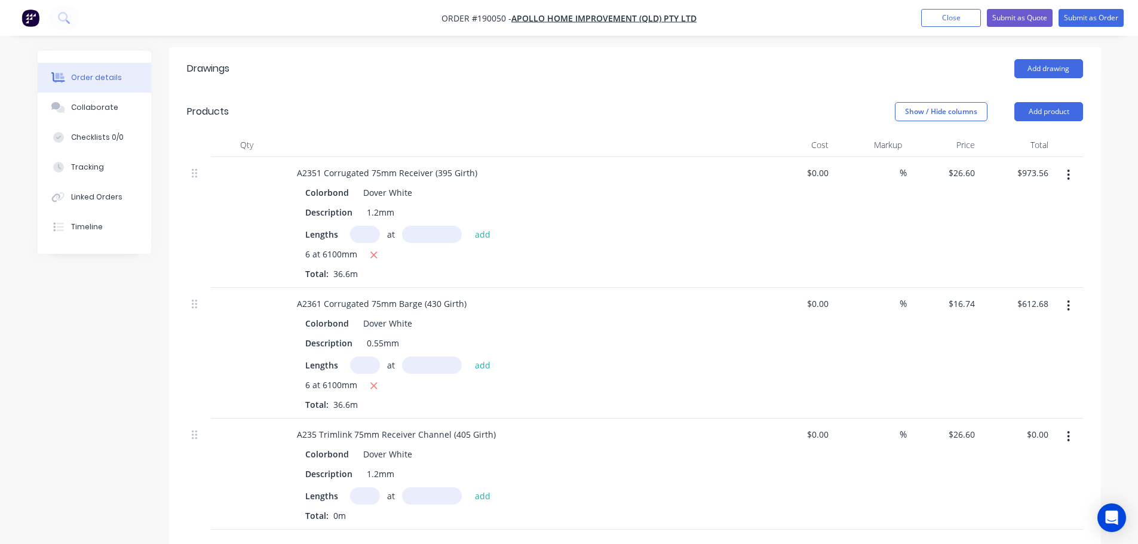
scroll to position [358, 0]
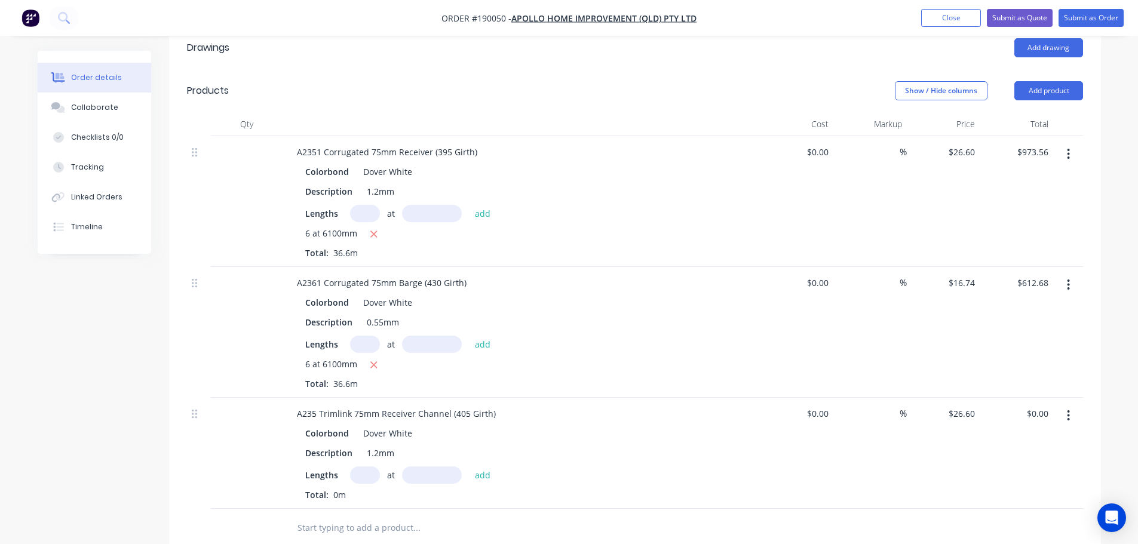
click at [368, 466] on input "text" at bounding box center [365, 474] width 30 height 17
type input "6"
type input "6100"
click at [469, 466] on button "add" at bounding box center [483, 474] width 28 height 16
type input "$973.56"
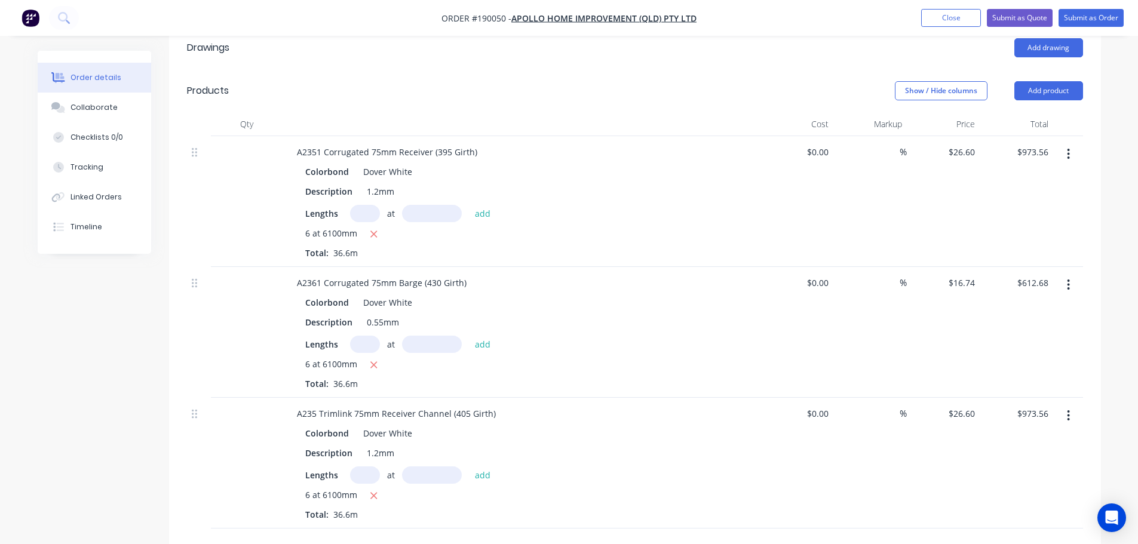
click at [1014, 69] on header "Products Show / Hide columns Add product" at bounding box center [635, 90] width 932 height 43
click at [1023, 81] on button "Add product" at bounding box center [1048, 90] width 69 height 19
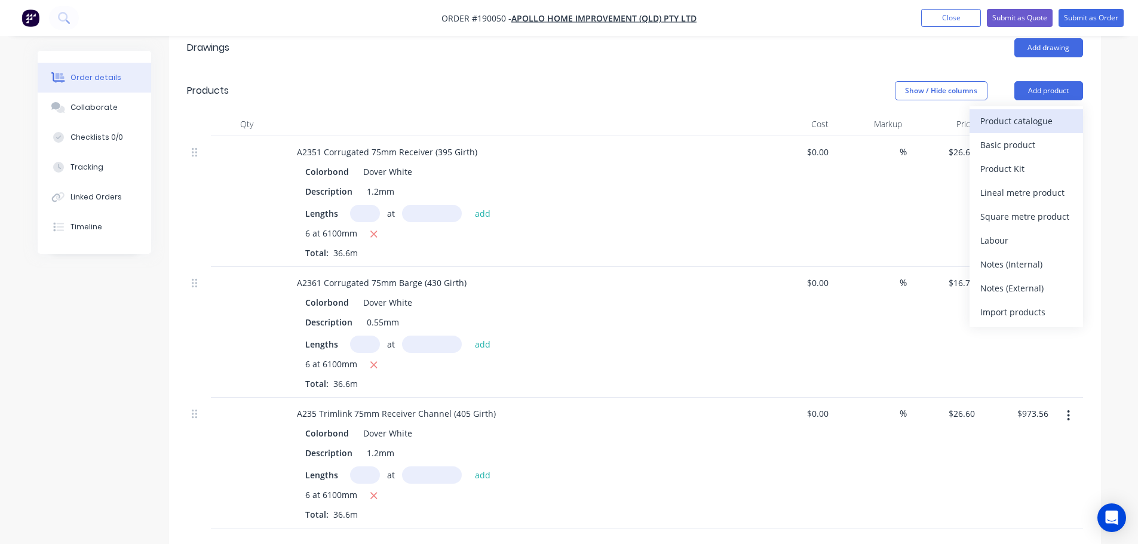
click at [1031, 112] on div "Product catalogue" at bounding box center [1026, 120] width 92 height 17
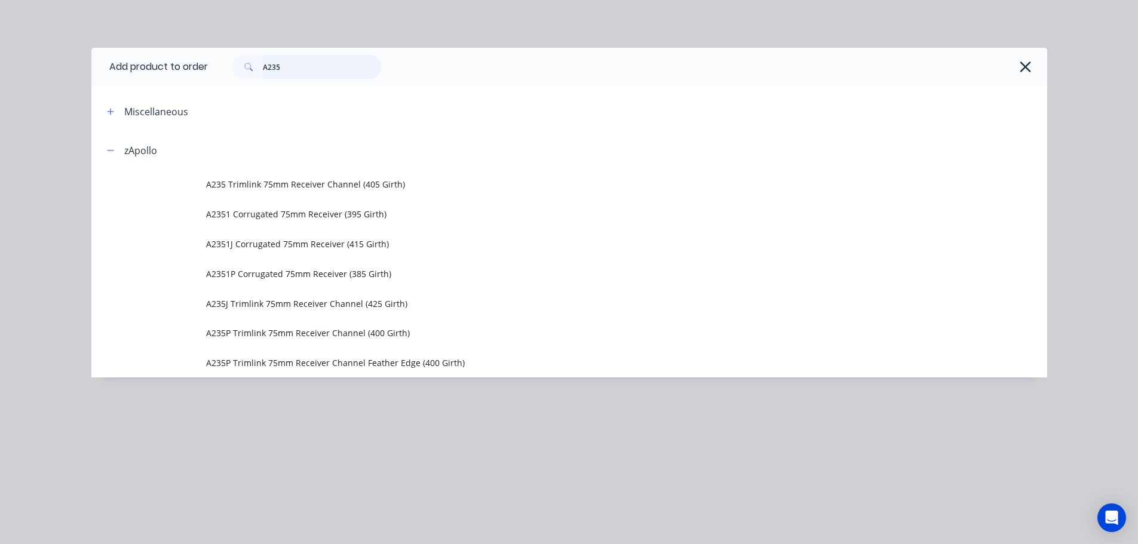
click at [317, 67] on input "A235" at bounding box center [322, 67] width 118 height 24
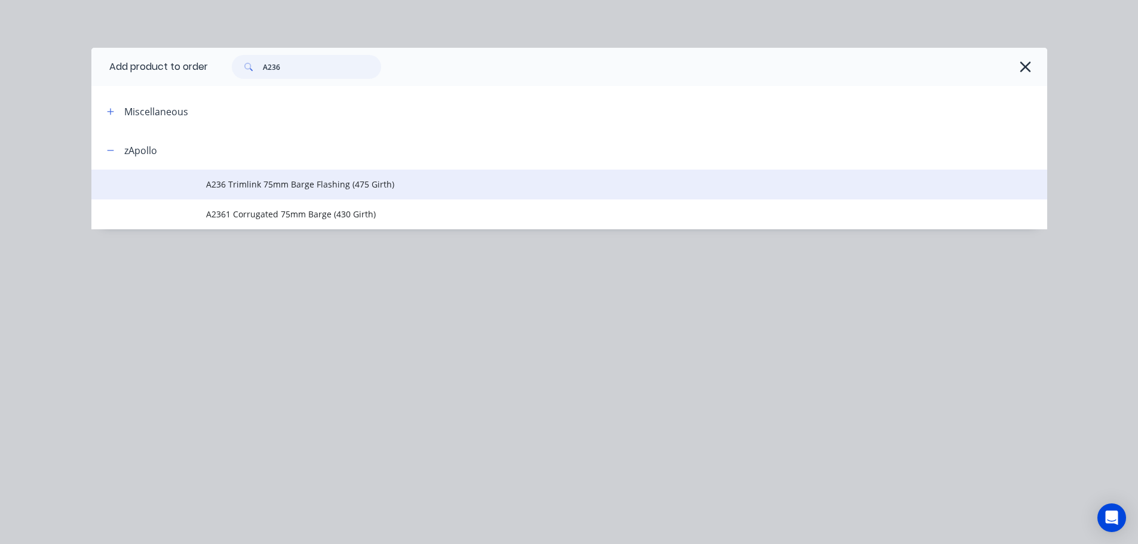
type input "A236"
click at [352, 193] on td "A236 Trimlink 75mm Barge Flashing (475 Girth)" at bounding box center [626, 185] width 841 height 30
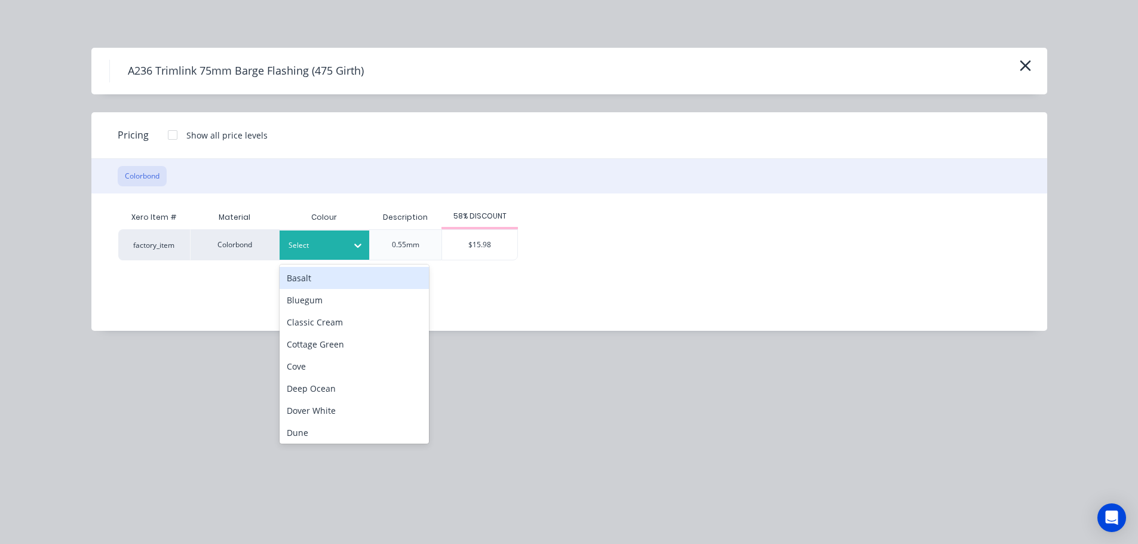
click at [342, 246] on div "Select" at bounding box center [313, 246] width 67 height 16
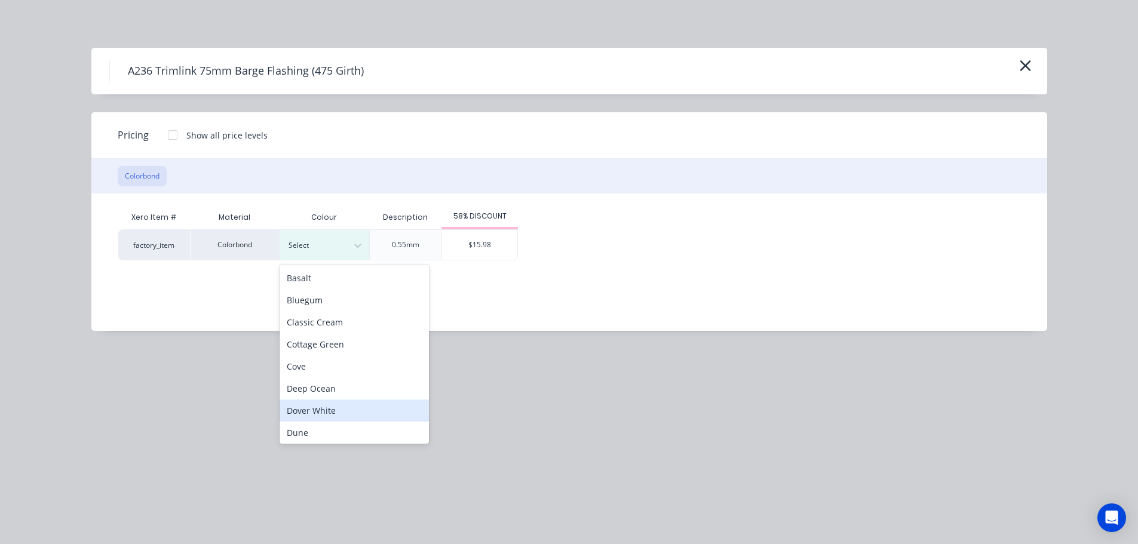
click at [346, 407] on div "Dover White" at bounding box center [353, 410] width 149 height 22
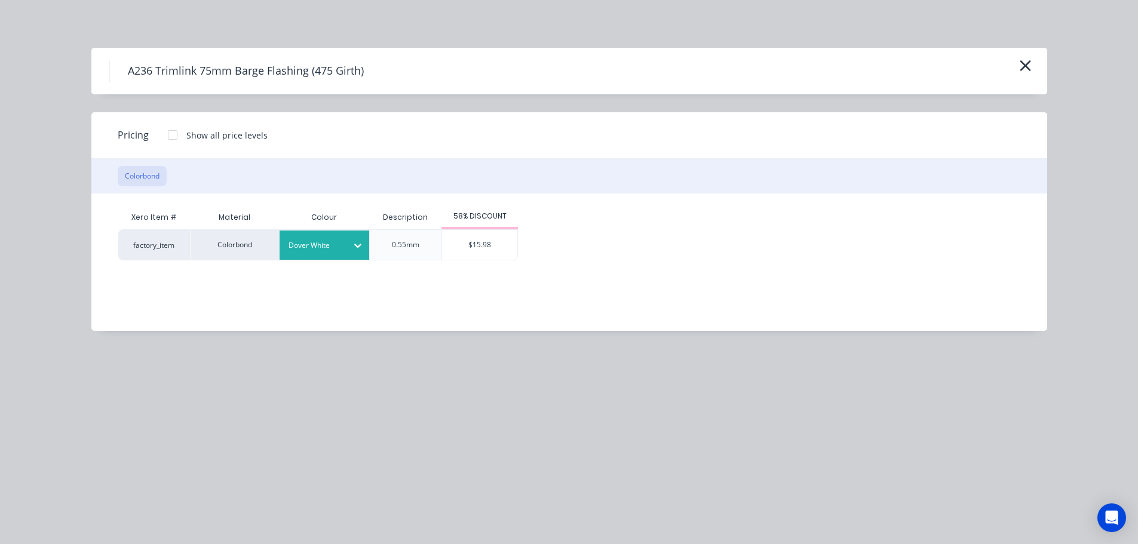
drag, startPoint x: 486, startPoint y: 230, endPoint x: 485, endPoint y: 247, distance: 16.8
click at [486, 230] on div "$15.98" at bounding box center [479, 245] width 75 height 30
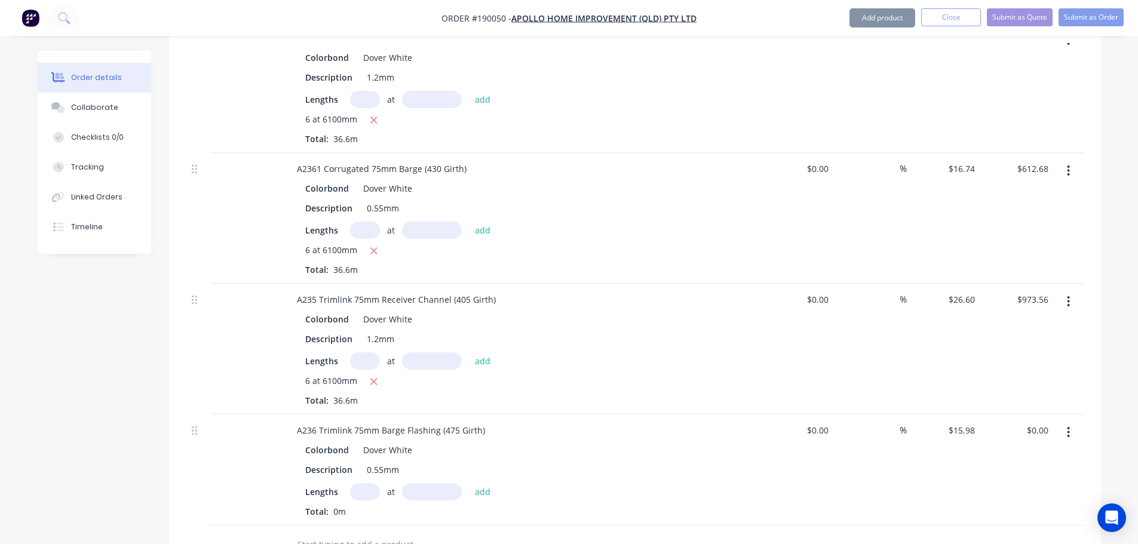
scroll to position [597, 0]
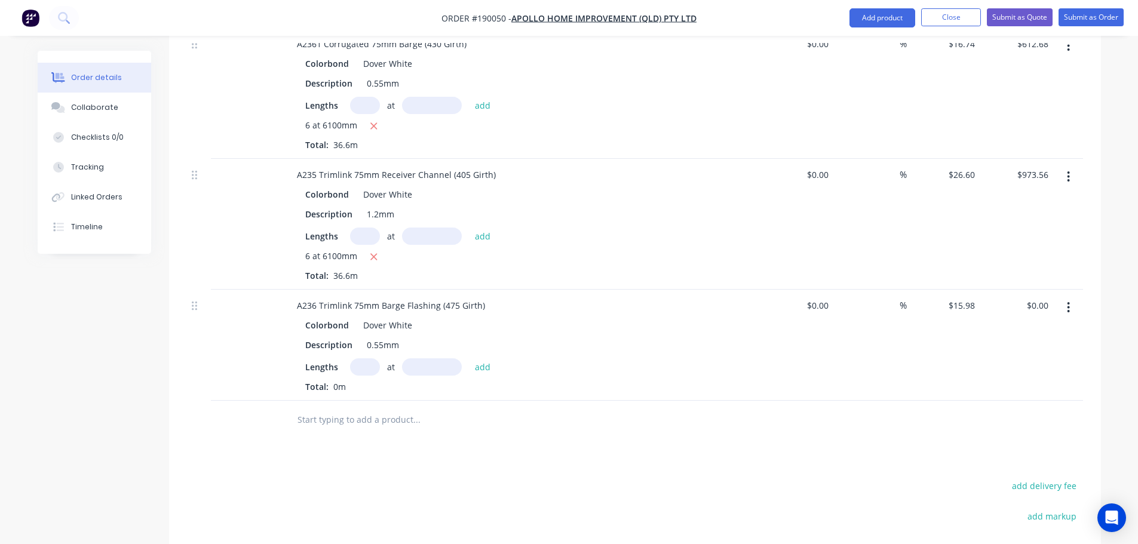
click at [368, 358] on input "text" at bounding box center [365, 366] width 30 height 17
type input "6"
type input "6100"
click at [469, 358] on button "add" at bounding box center [483, 366] width 28 height 16
type input "$584.87"
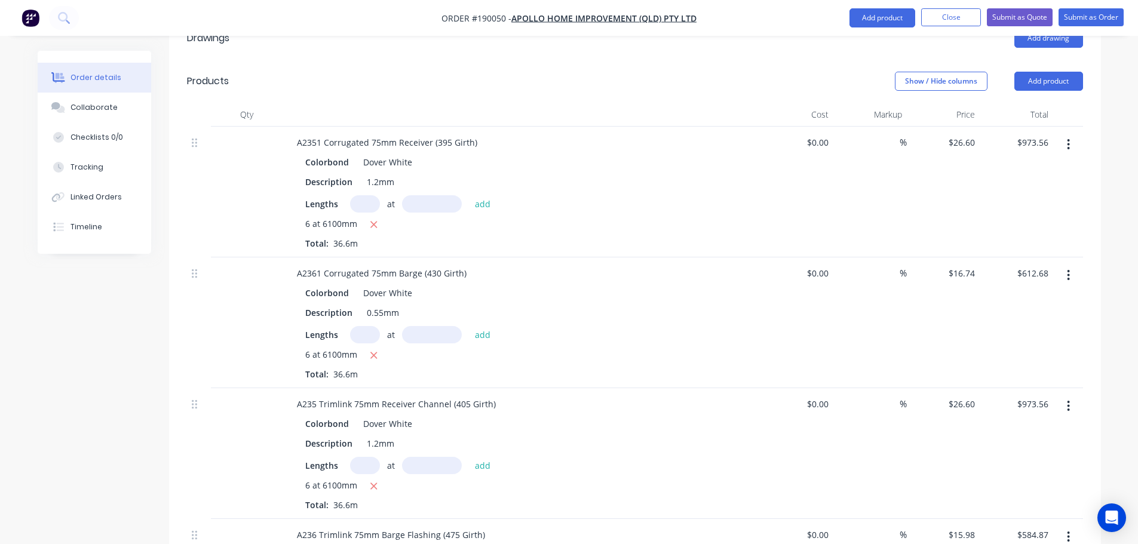
scroll to position [358, 0]
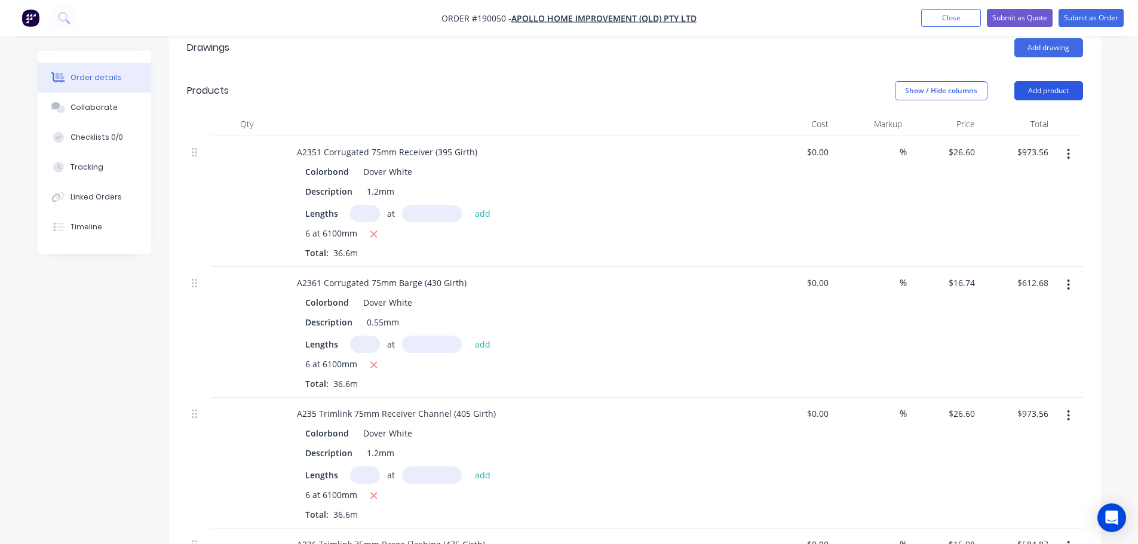
click at [1065, 81] on button "Add product" at bounding box center [1048, 90] width 69 height 19
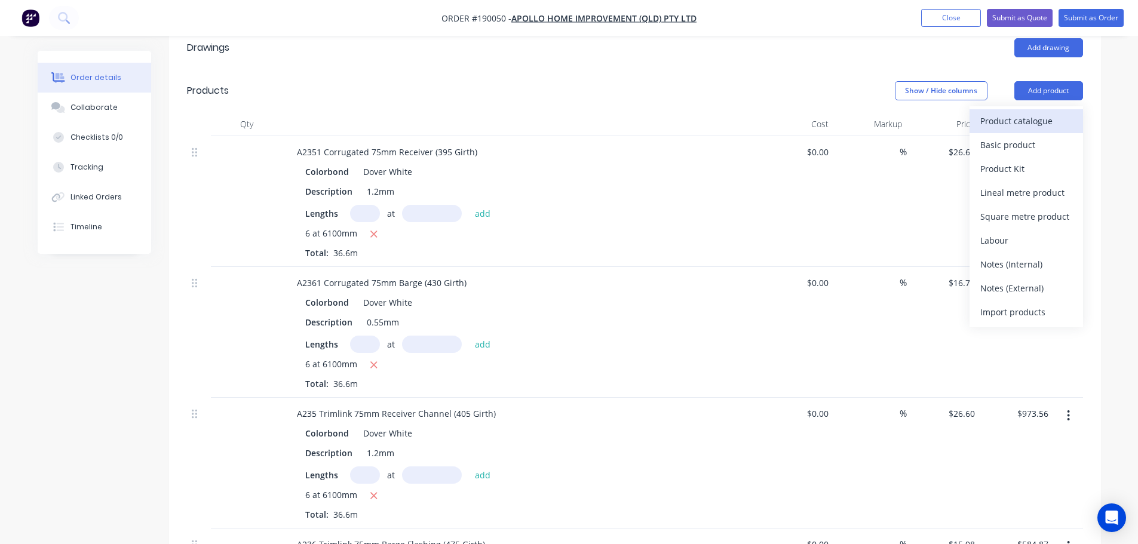
click at [1021, 112] on div "Product catalogue" at bounding box center [1026, 120] width 92 height 17
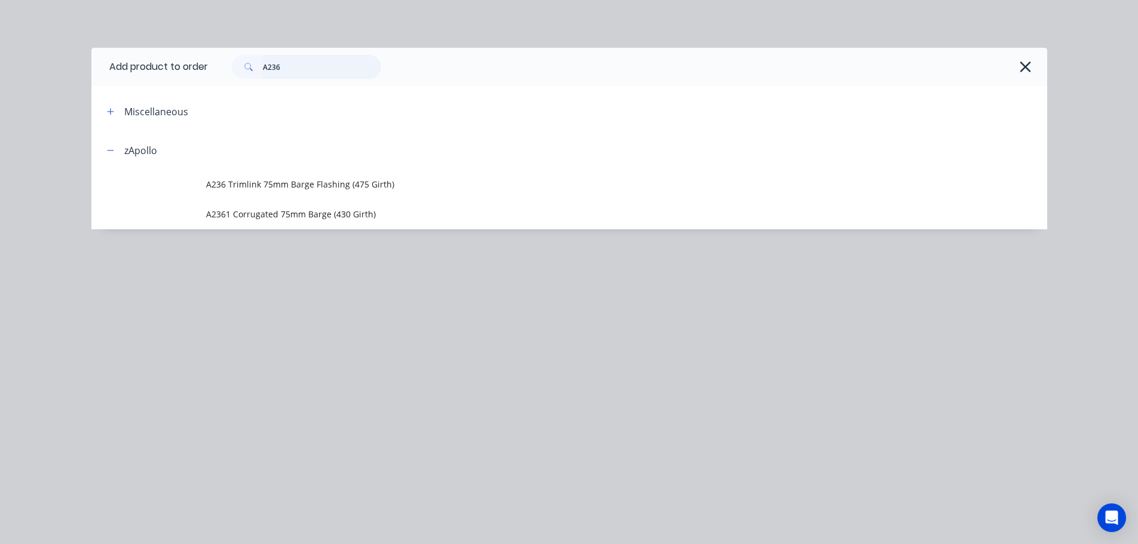
click at [318, 69] on input "A236" at bounding box center [322, 67] width 118 height 24
type input "A237"
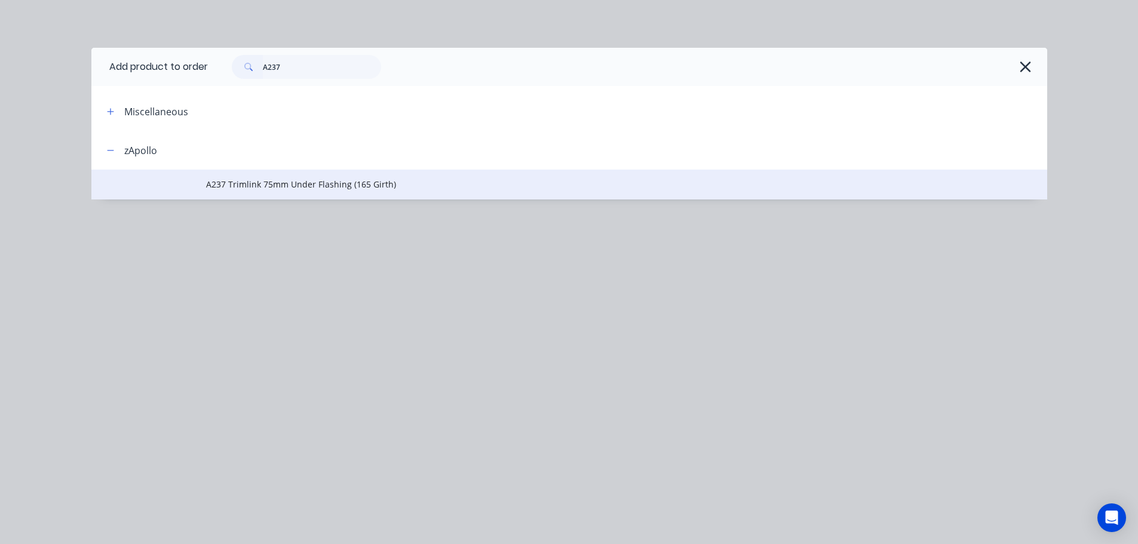
click at [408, 178] on span "A237 Trimlink 75mm Under Flashing (165 Girth)" at bounding box center [542, 184] width 672 height 13
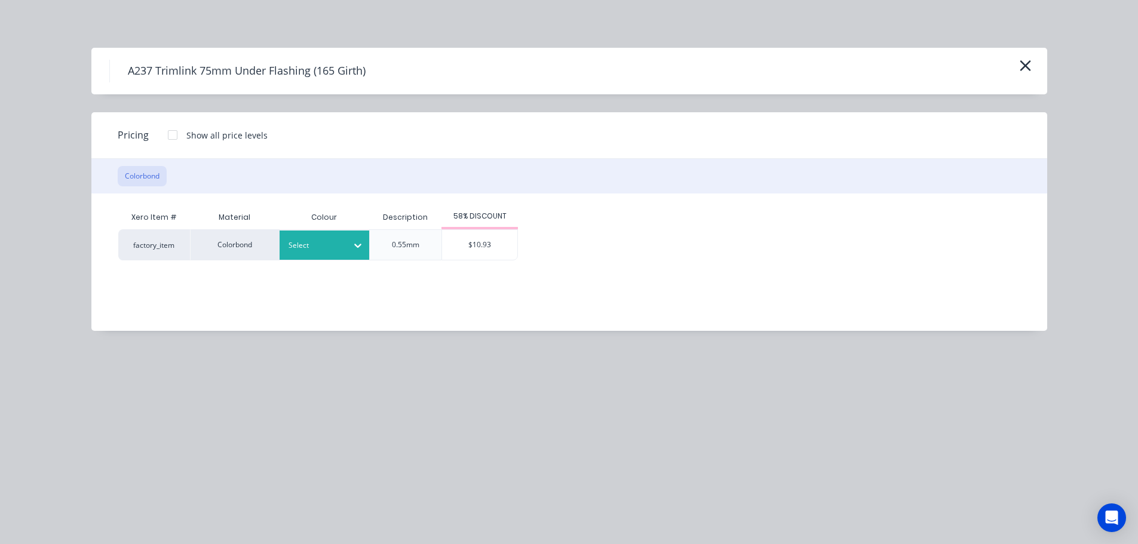
click at [338, 250] on div at bounding box center [315, 245] width 54 height 13
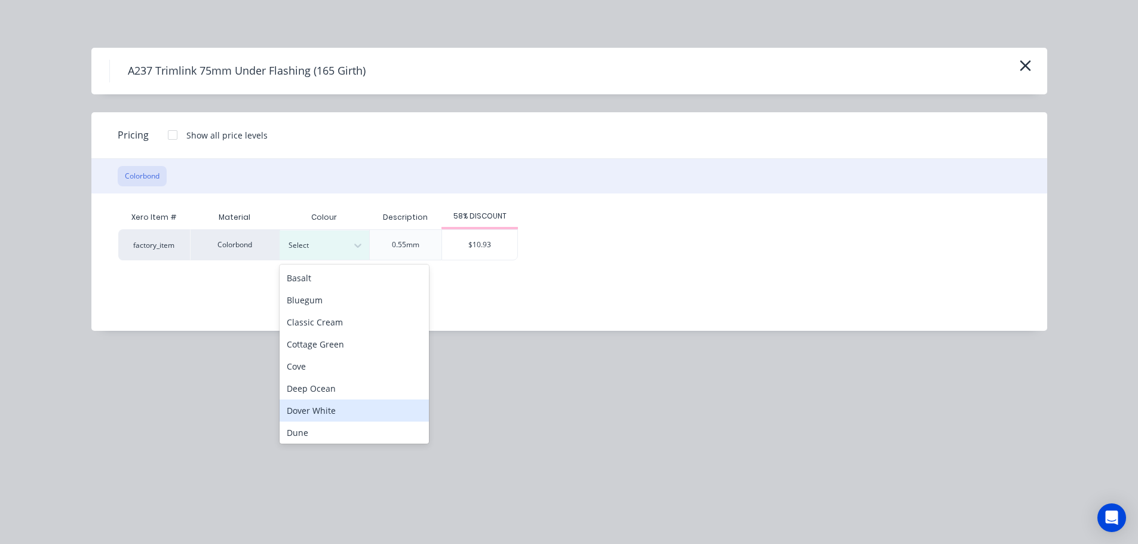
click at [370, 404] on div "Dover White" at bounding box center [353, 410] width 149 height 22
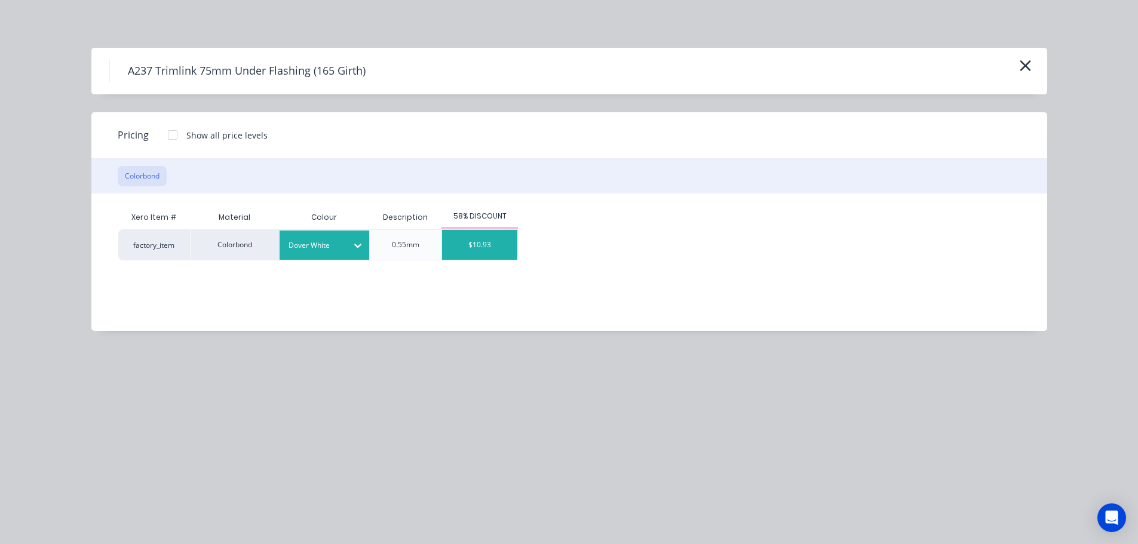
click at [474, 244] on div "$10.93" at bounding box center [479, 245] width 75 height 30
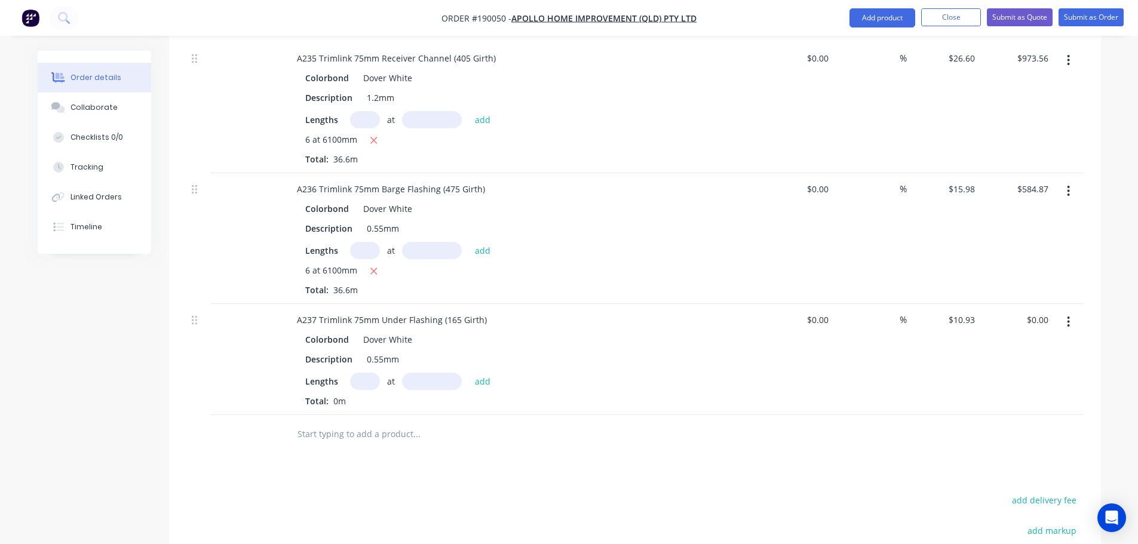
scroll to position [717, 0]
click at [373, 370] on input "text" at bounding box center [365, 378] width 30 height 17
type input "6"
type input "6100"
click at [469, 370] on button "add" at bounding box center [483, 378] width 28 height 16
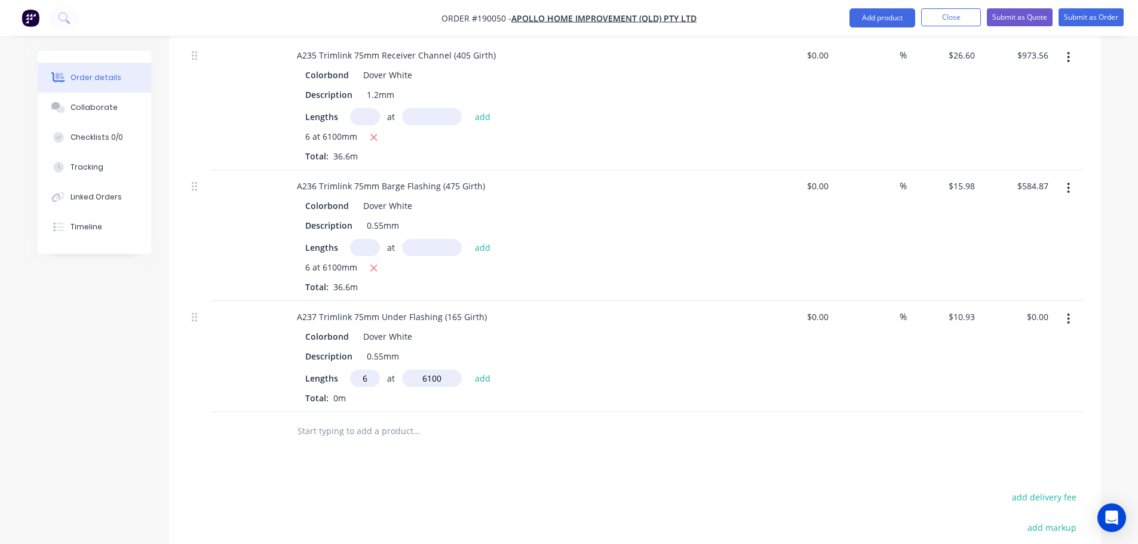
type input "$400.04"
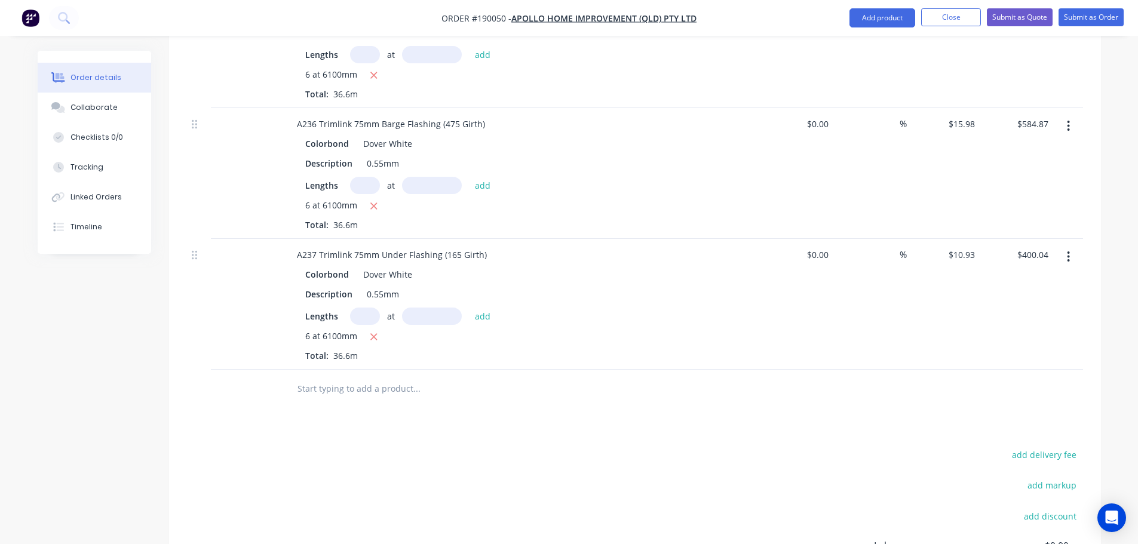
scroll to position [776, 0]
click at [1108, 14] on button "Submit as Order" at bounding box center [1090, 17] width 65 height 18
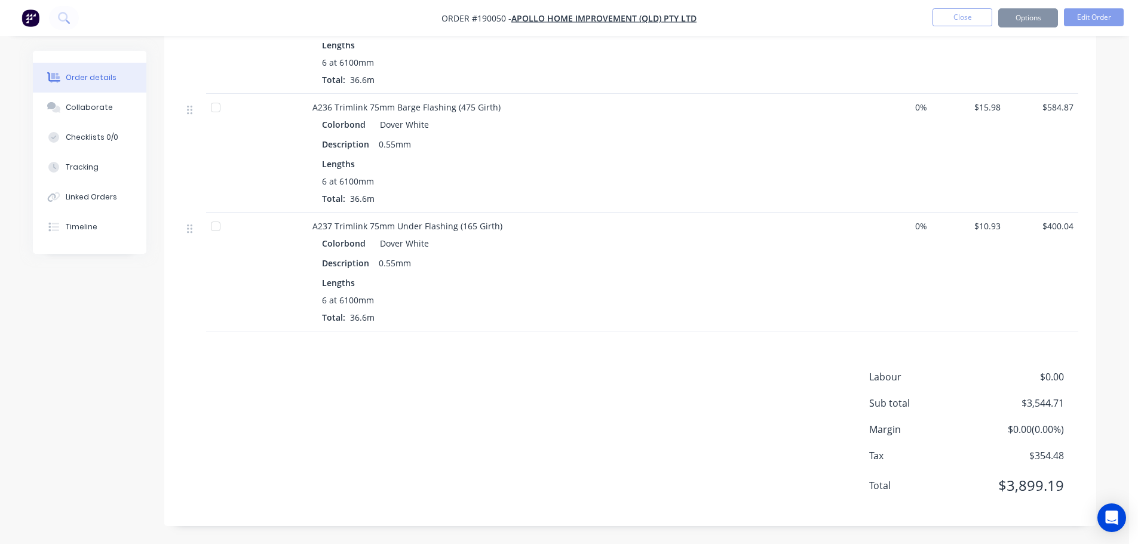
scroll to position [0, 0]
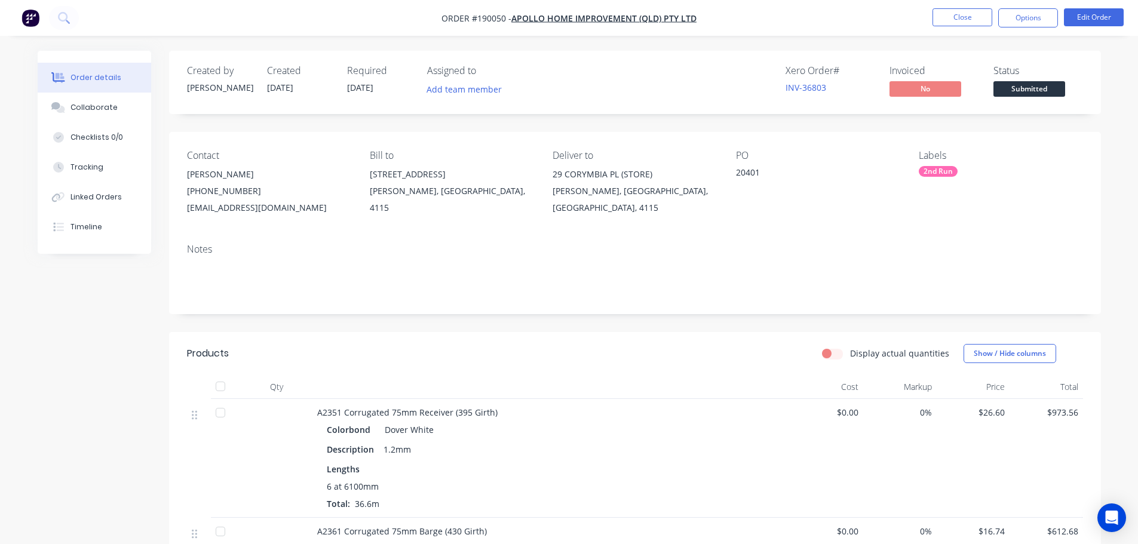
click at [1028, 28] on nav "Order #190050 - Apollo Home Improvement (QLD) Pty Ltd Close Options Edit Order" at bounding box center [569, 18] width 1138 height 36
click at [1026, 21] on button "Options" at bounding box center [1028, 17] width 60 height 19
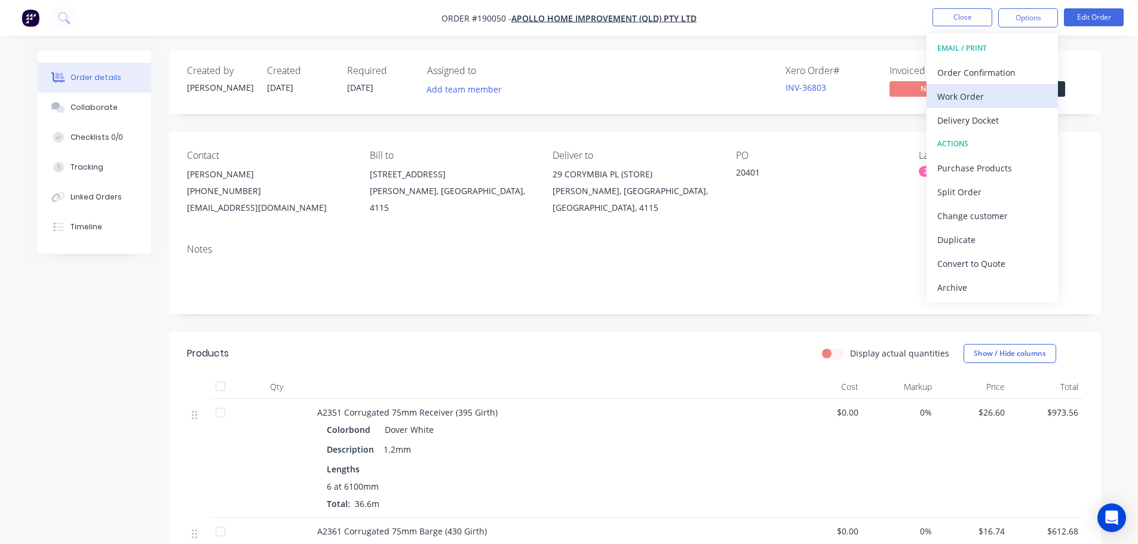
click at [995, 100] on div "Work Order" at bounding box center [992, 96] width 110 height 17
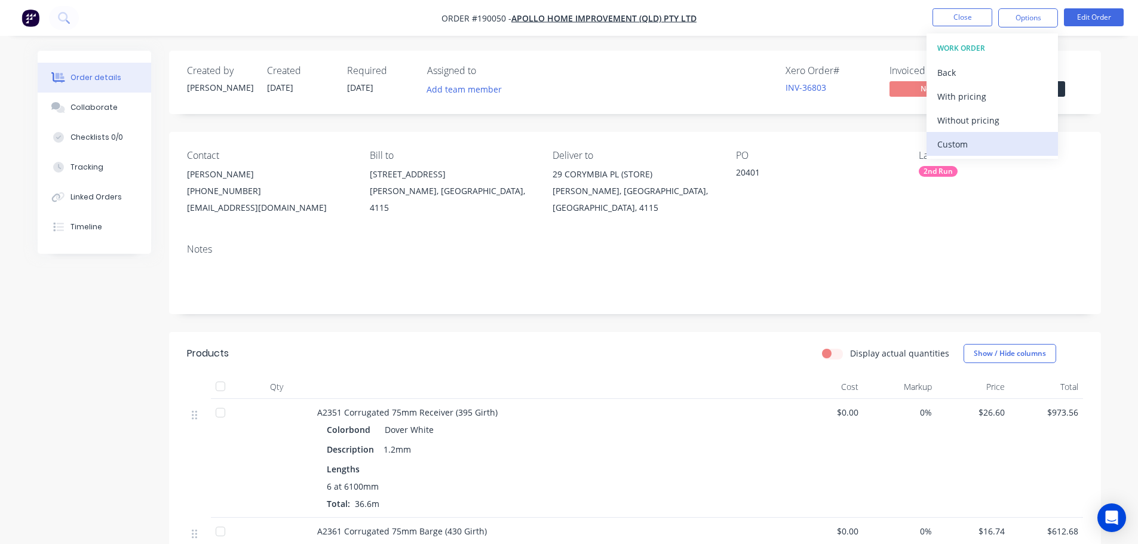
click at [994, 143] on div "Custom" at bounding box center [992, 144] width 110 height 17
click at [990, 122] on div "Without pricing" at bounding box center [992, 120] width 110 height 17
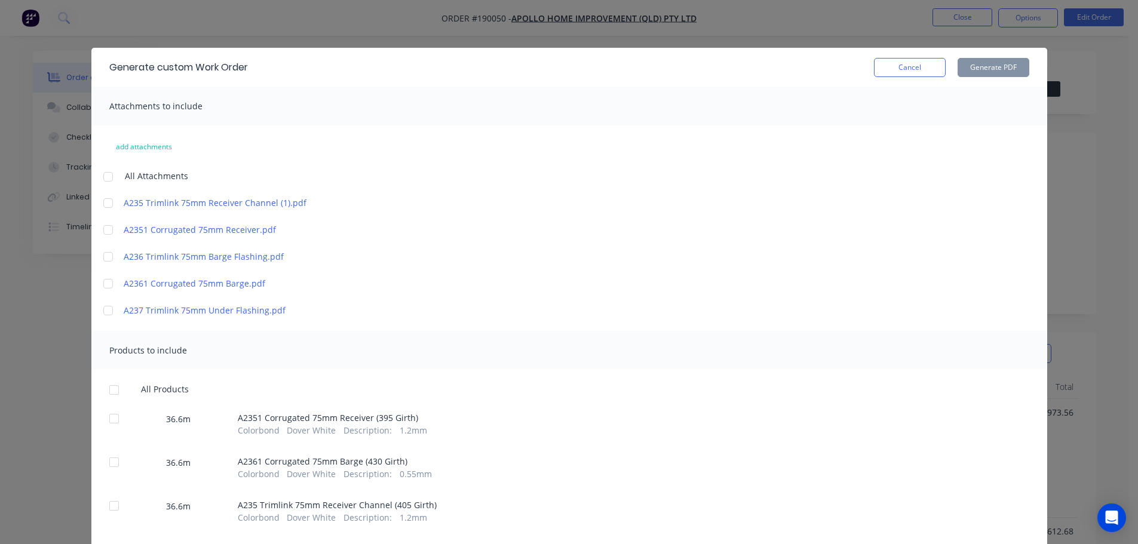
click at [104, 170] on div at bounding box center [108, 177] width 24 height 24
click at [106, 392] on div at bounding box center [114, 390] width 24 height 24
click at [966, 67] on button "Generate PDF" at bounding box center [993, 67] width 72 height 19
click at [908, 60] on button "Cancel" at bounding box center [910, 67] width 72 height 19
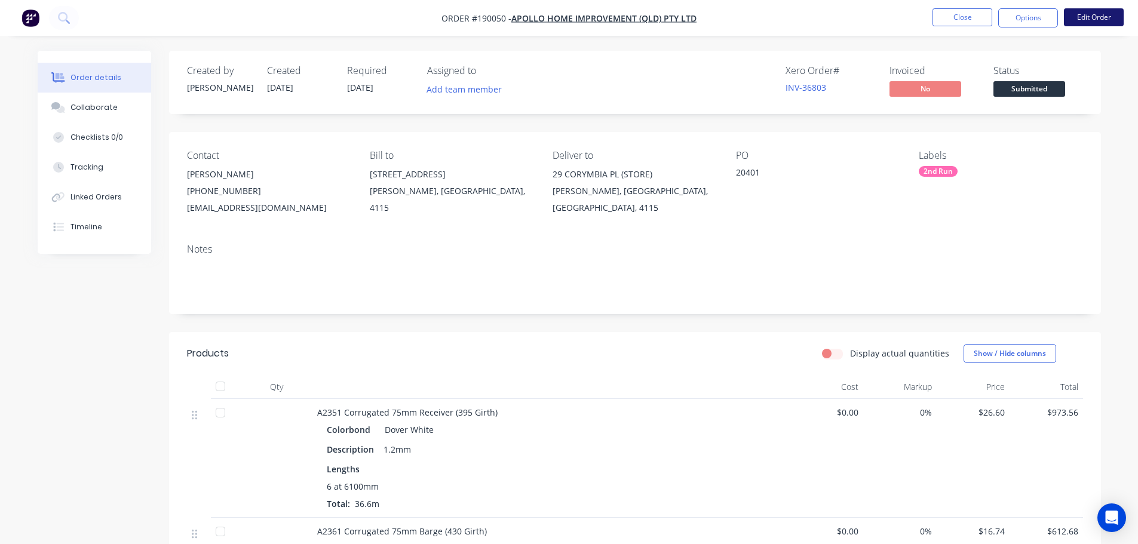
click at [1087, 21] on button "Edit Order" at bounding box center [1093, 17] width 60 height 18
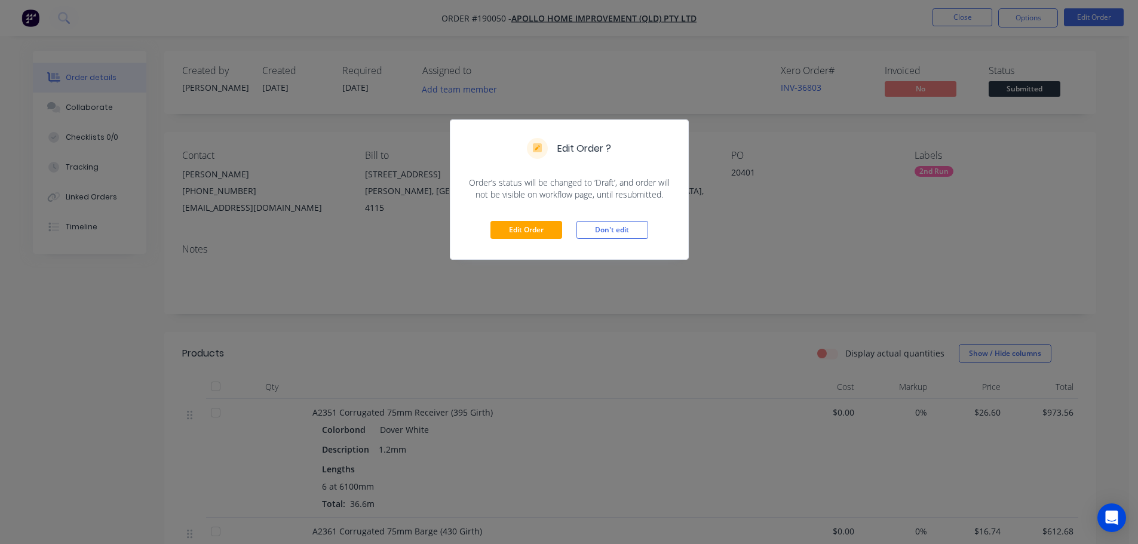
click at [542, 219] on div "Edit Order Don't edit" at bounding box center [569, 230] width 238 height 59
click at [535, 236] on button "Edit Order" at bounding box center [526, 230] width 72 height 18
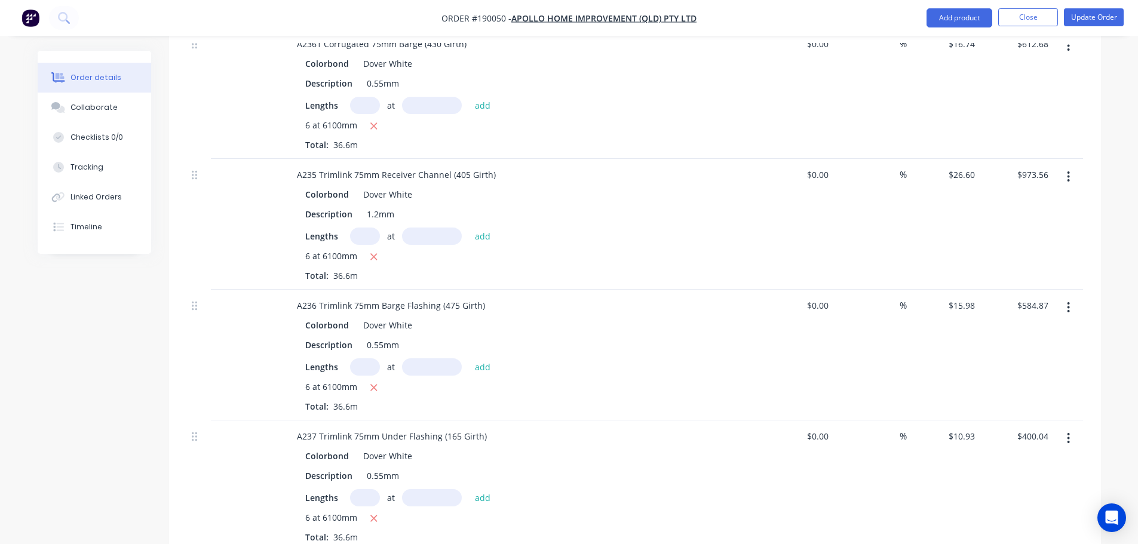
scroll to position [836, 0]
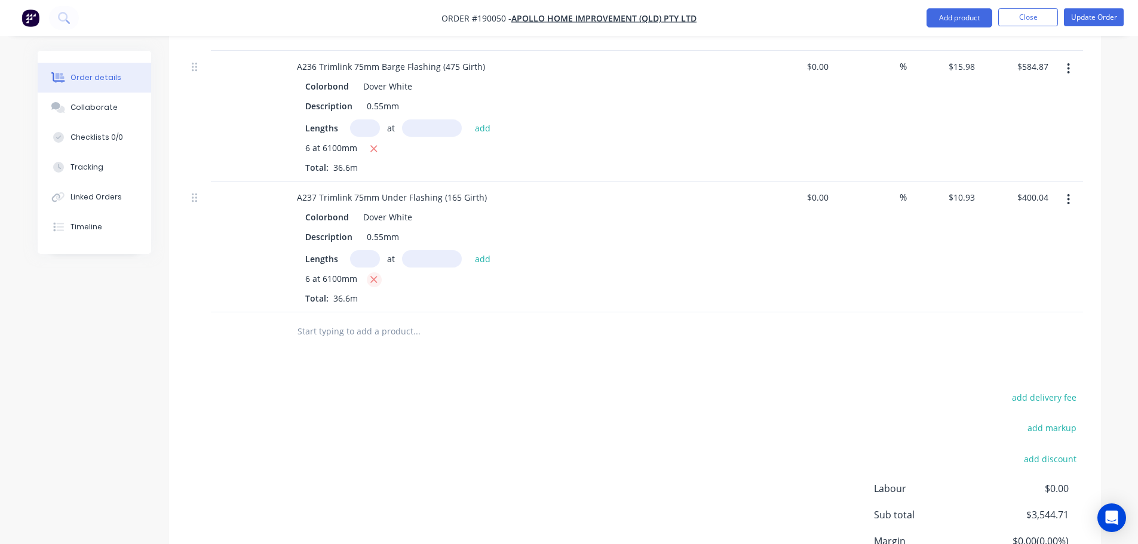
click at [371, 276] on icon "button" at bounding box center [374, 279] width 7 height 7
type input "$0.00"
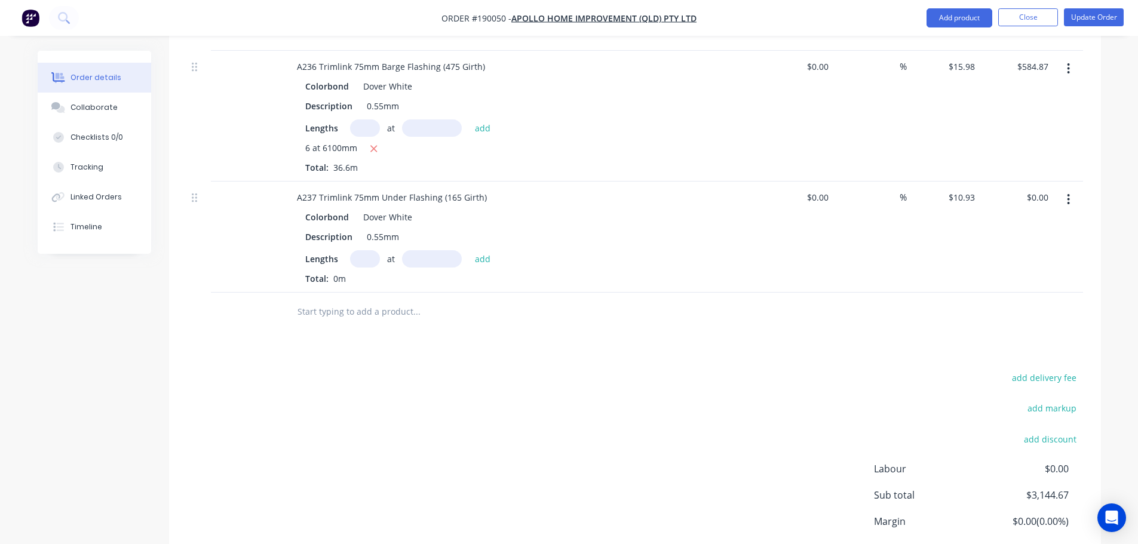
click at [362, 250] on input "text" at bounding box center [365, 258] width 30 height 17
type input "10"
type input "3"
type input "6100"
click at [469, 250] on button "add" at bounding box center [483, 258] width 28 height 16
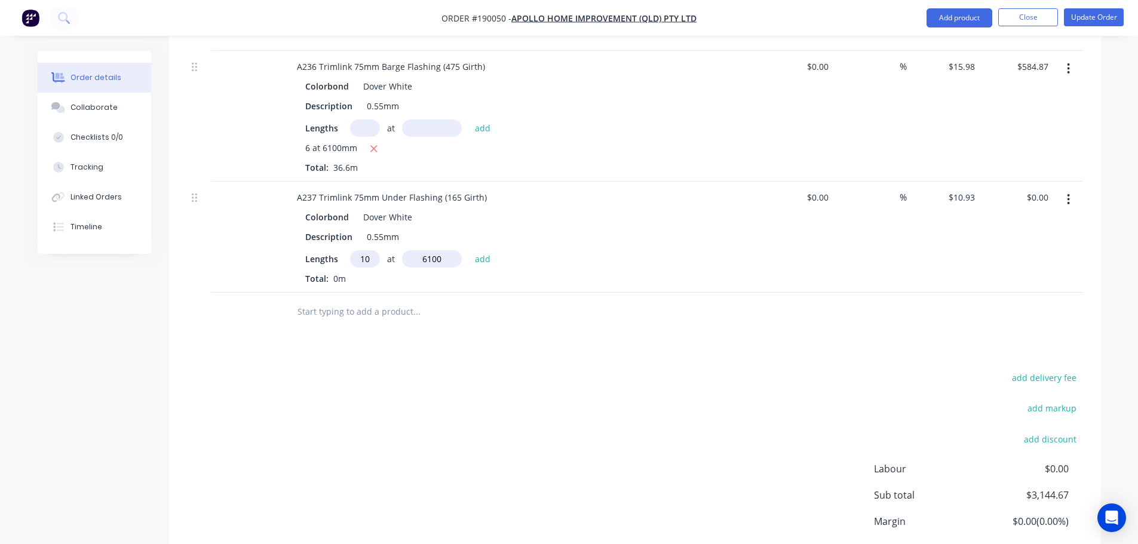
type input "$666.73"
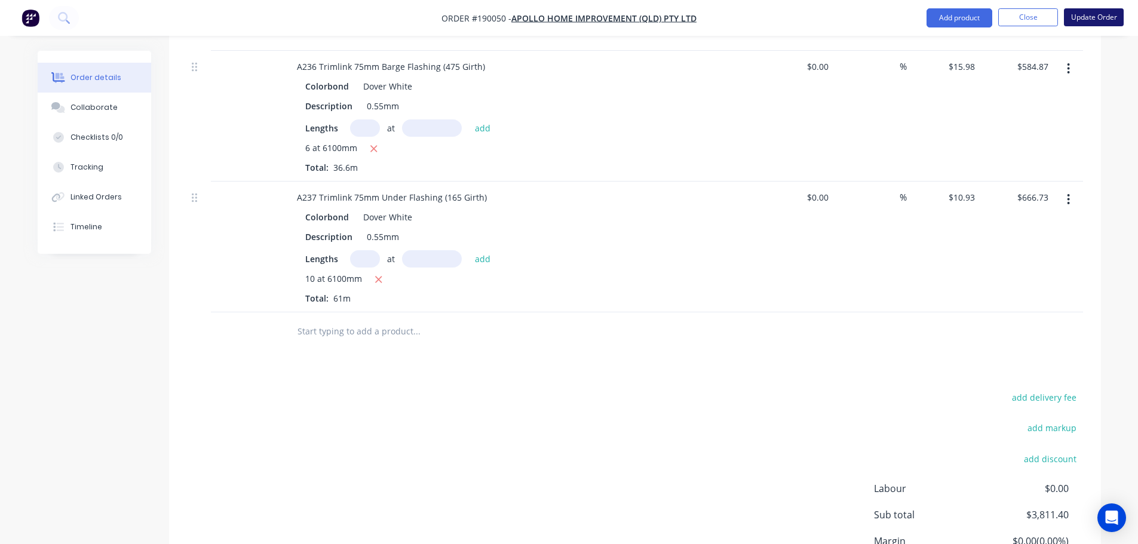
click at [1089, 19] on button "Update Order" at bounding box center [1093, 17] width 60 height 18
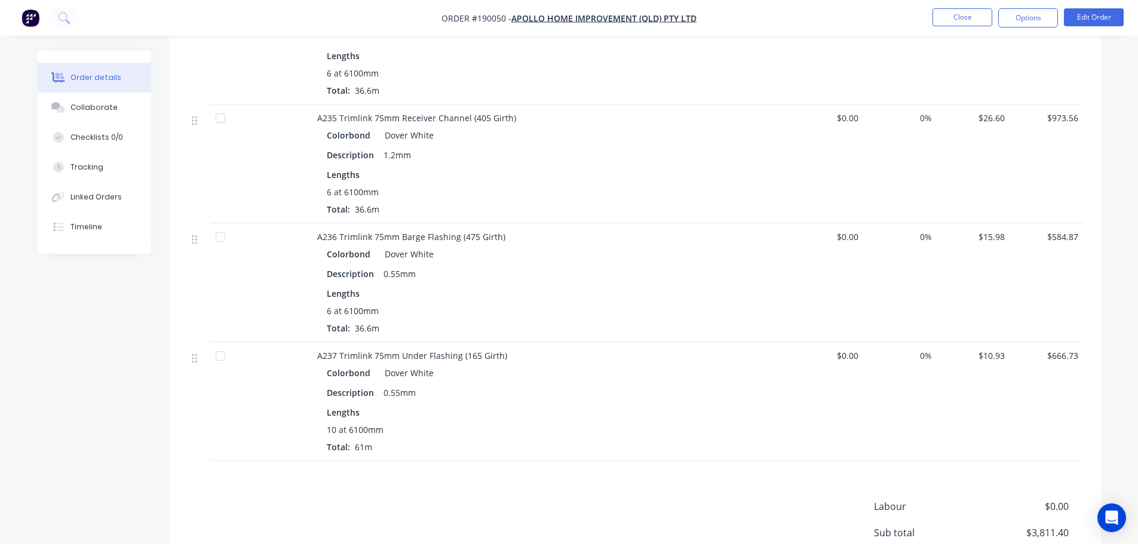
scroll to position [662, 0]
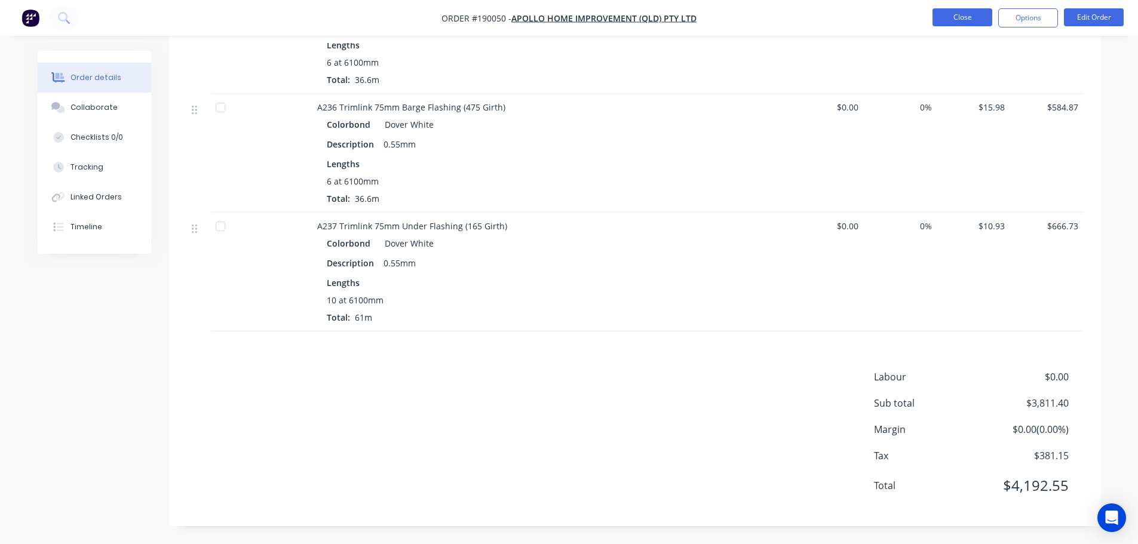
click at [973, 14] on button "Close" at bounding box center [962, 17] width 60 height 18
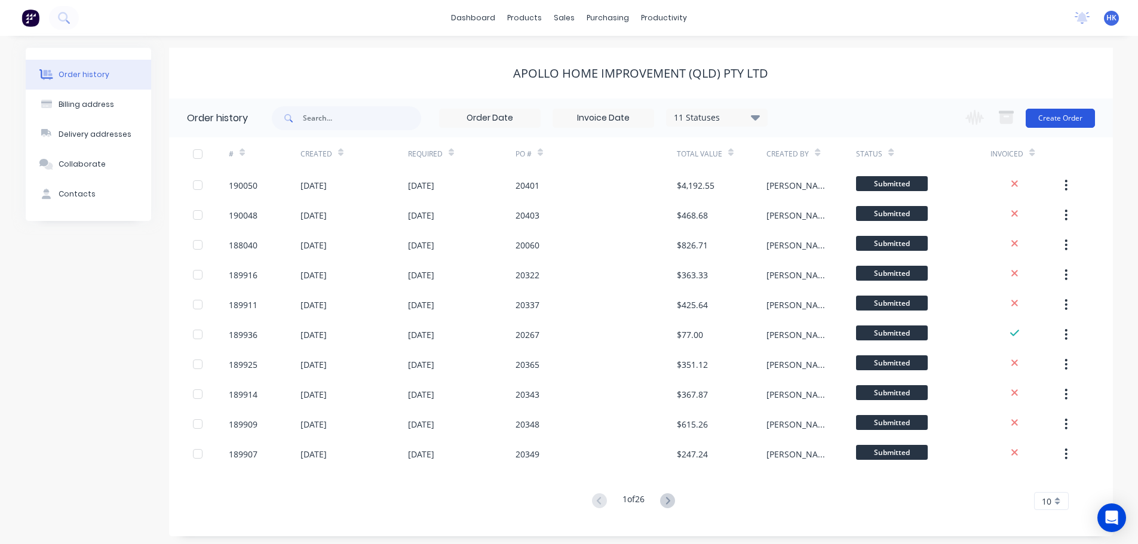
click at [1040, 117] on button "Create Order" at bounding box center [1059, 118] width 69 height 19
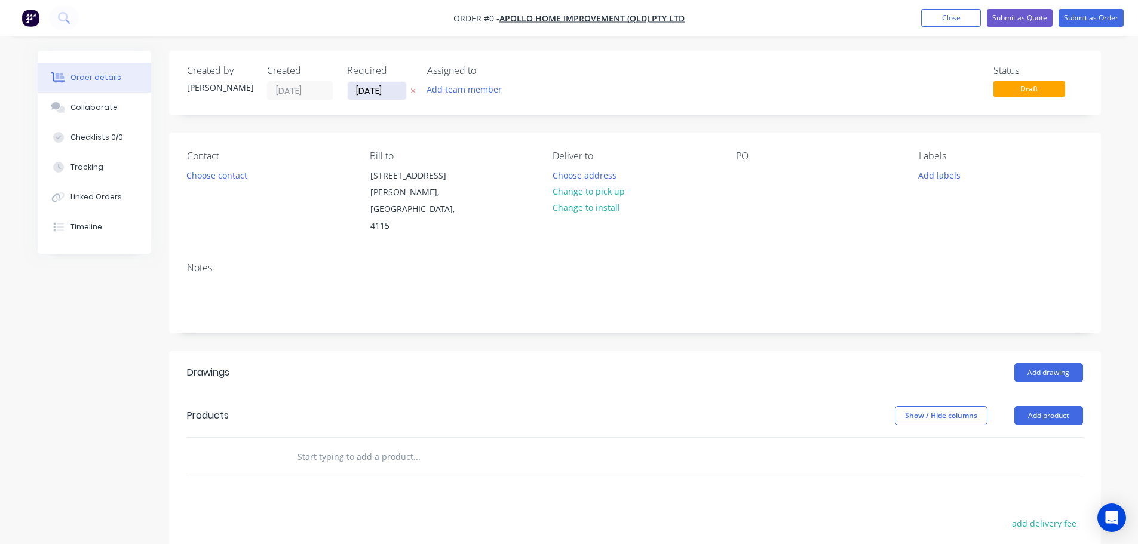
click at [377, 96] on input "[DATE]" at bounding box center [377, 91] width 59 height 18
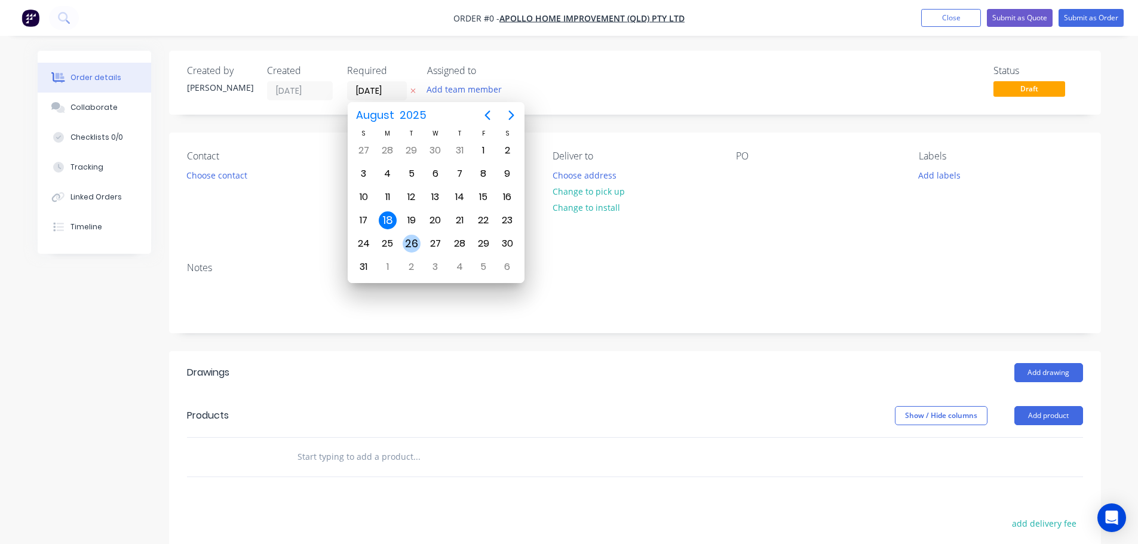
click at [409, 242] on div "26" at bounding box center [411, 244] width 18 height 18
type input "26/08/25"
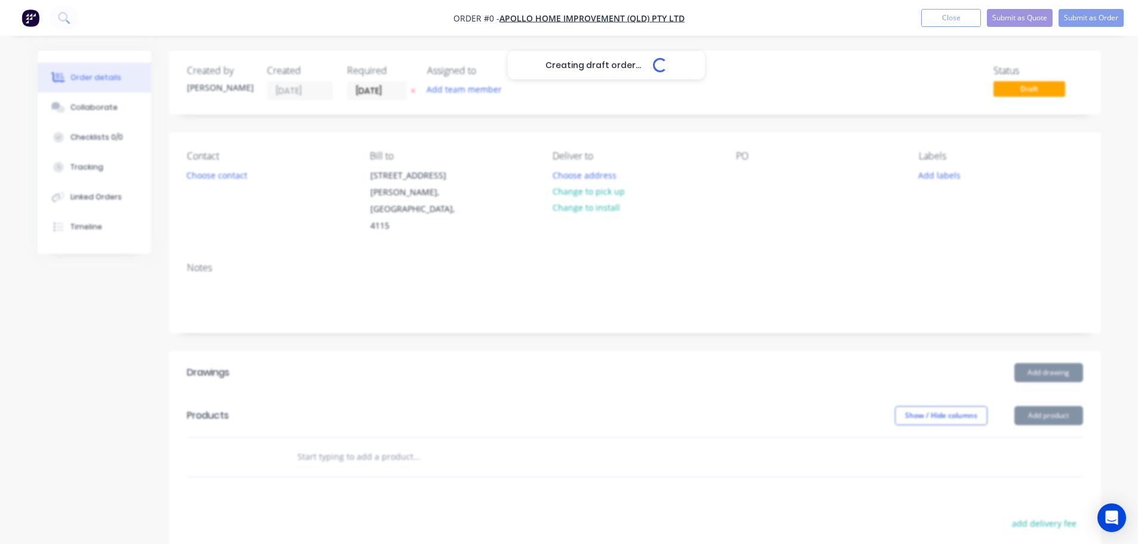
click at [233, 179] on div "Creating draft order... Loading..." at bounding box center [607, 323] width 1138 height 544
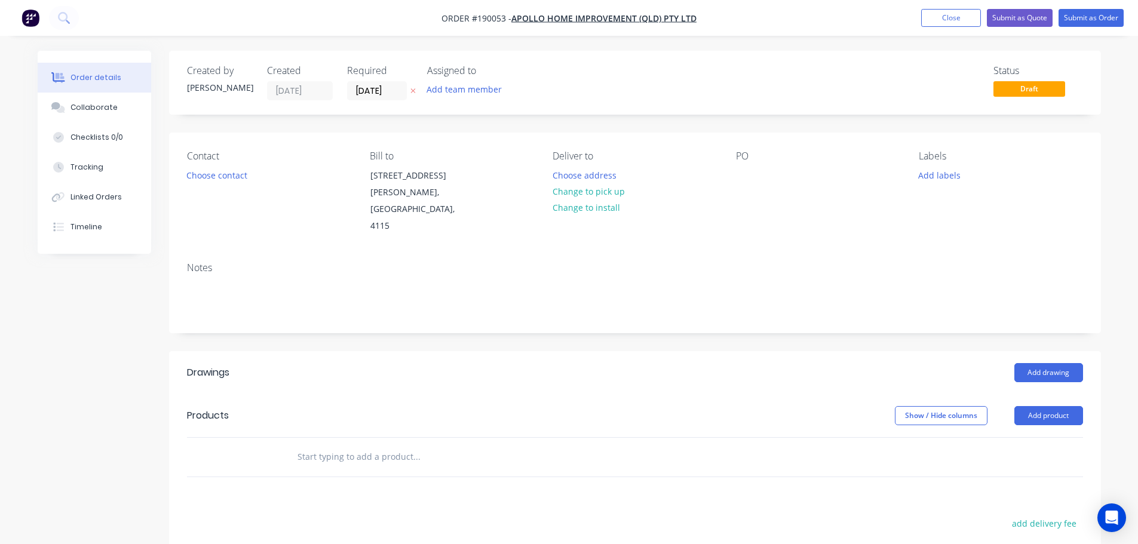
click at [233, 179] on button "Choose contact" at bounding box center [216, 175] width 73 height 16
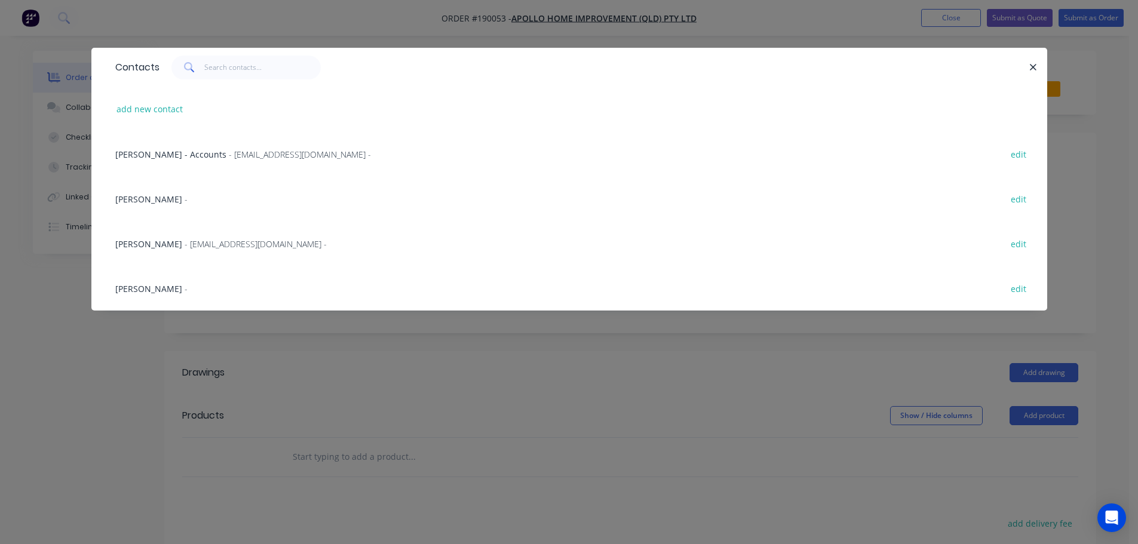
drag, startPoint x: 227, startPoint y: 242, endPoint x: 436, endPoint y: 244, distance: 209.0
click at [227, 243] on span "- maried@apollopatios.com.au -" at bounding box center [256, 243] width 142 height 11
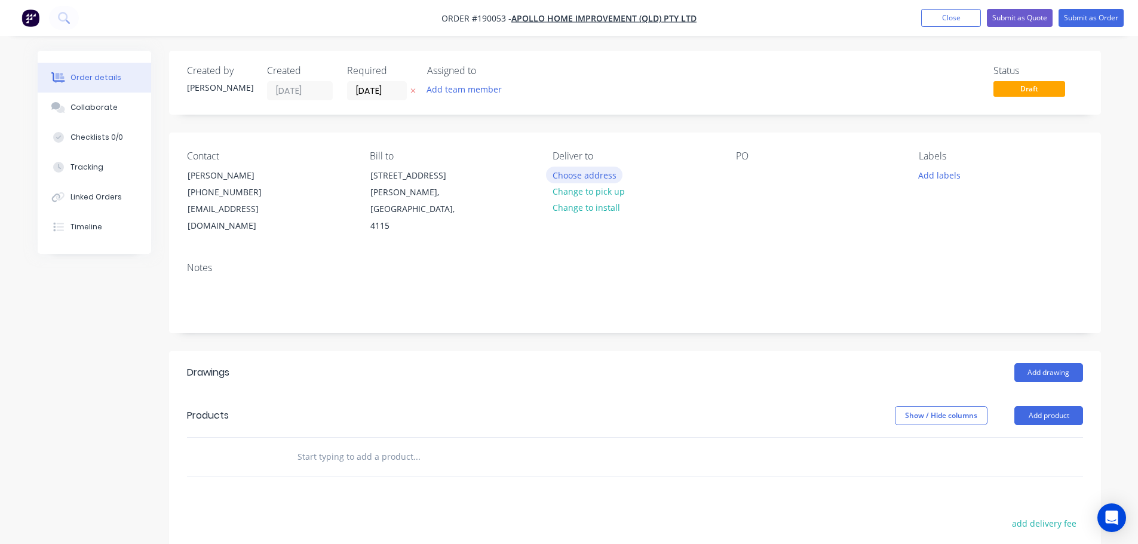
click at [571, 174] on button "Choose address" at bounding box center [584, 175] width 76 height 16
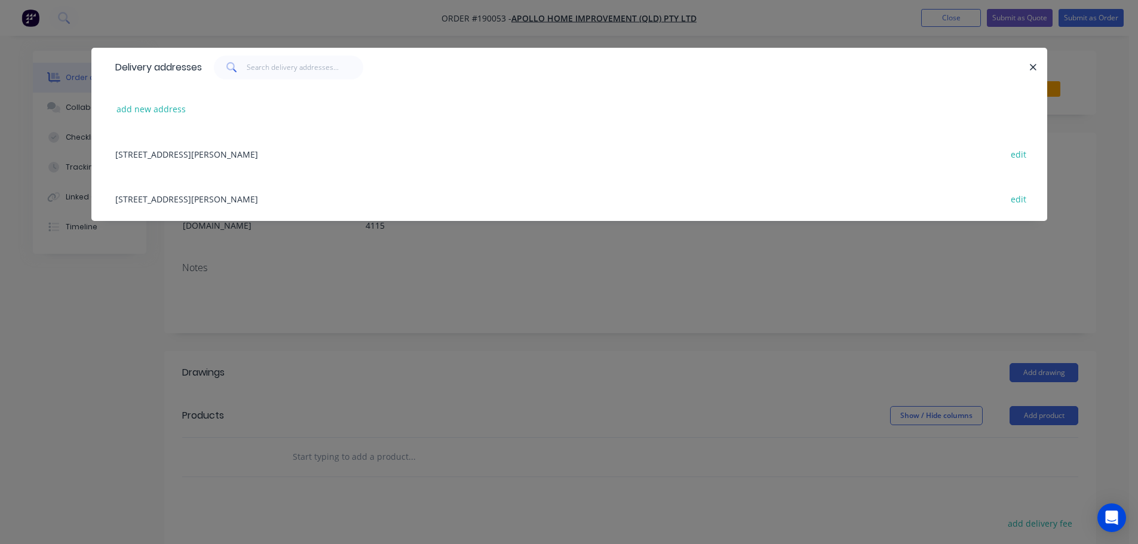
click at [315, 201] on div "29 CORYMBIA PL, (STORE), PARKINSON, Queensland, Australia, 4115 edit" at bounding box center [569, 198] width 920 height 45
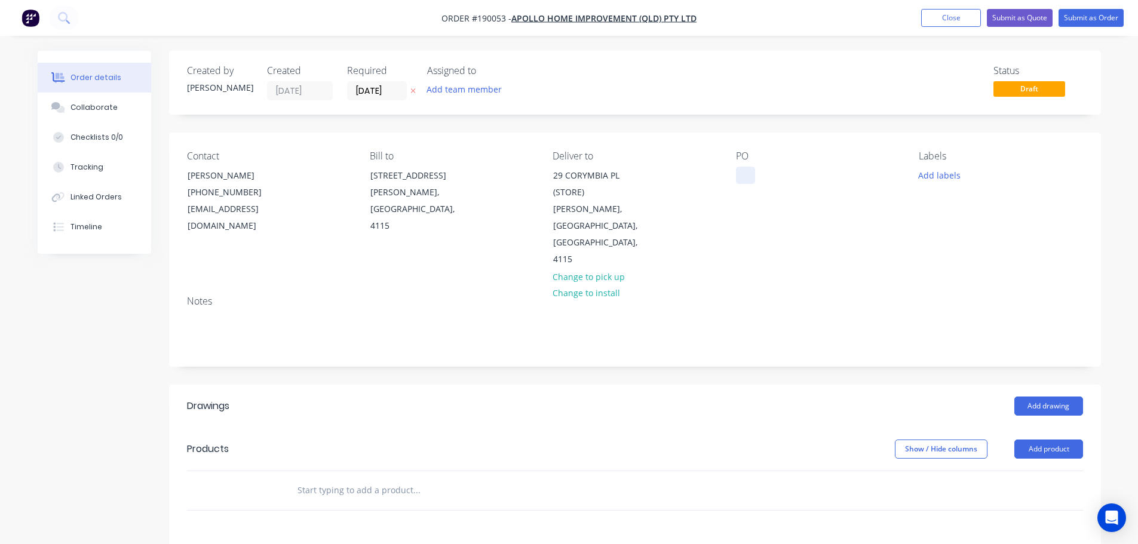
click at [742, 179] on div at bounding box center [745, 175] width 19 height 17
click at [923, 180] on button "Add labels" at bounding box center [939, 175] width 55 height 16
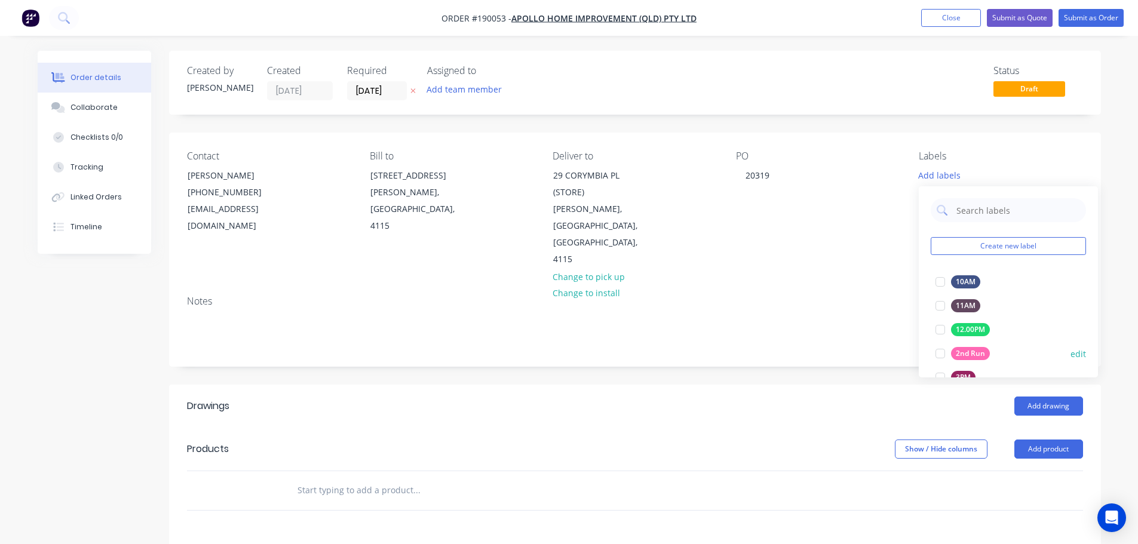
click at [933, 351] on div at bounding box center [940, 354] width 24 height 24
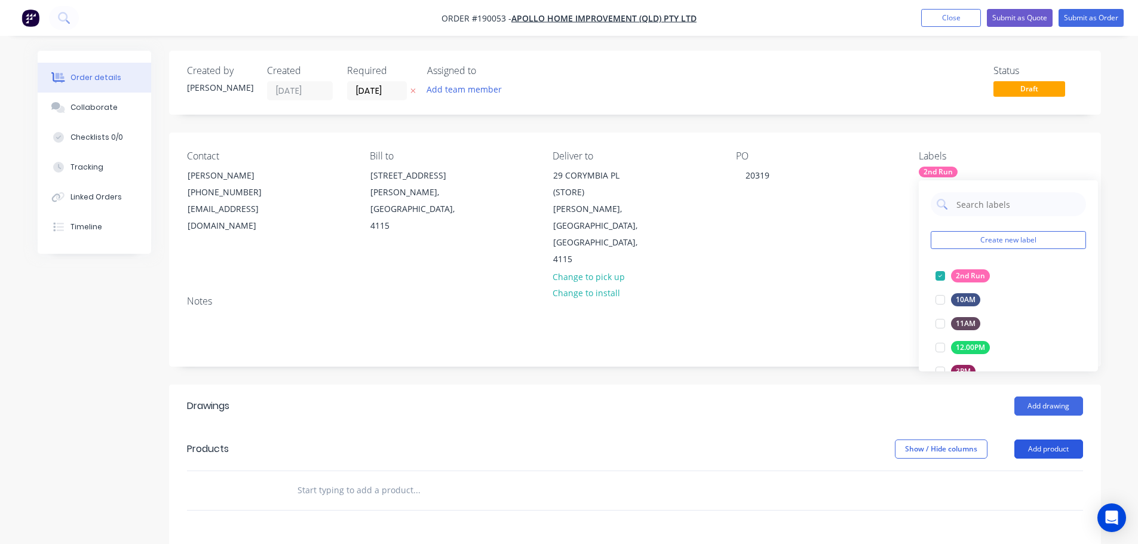
click at [1058, 439] on button "Add product" at bounding box center [1048, 448] width 69 height 19
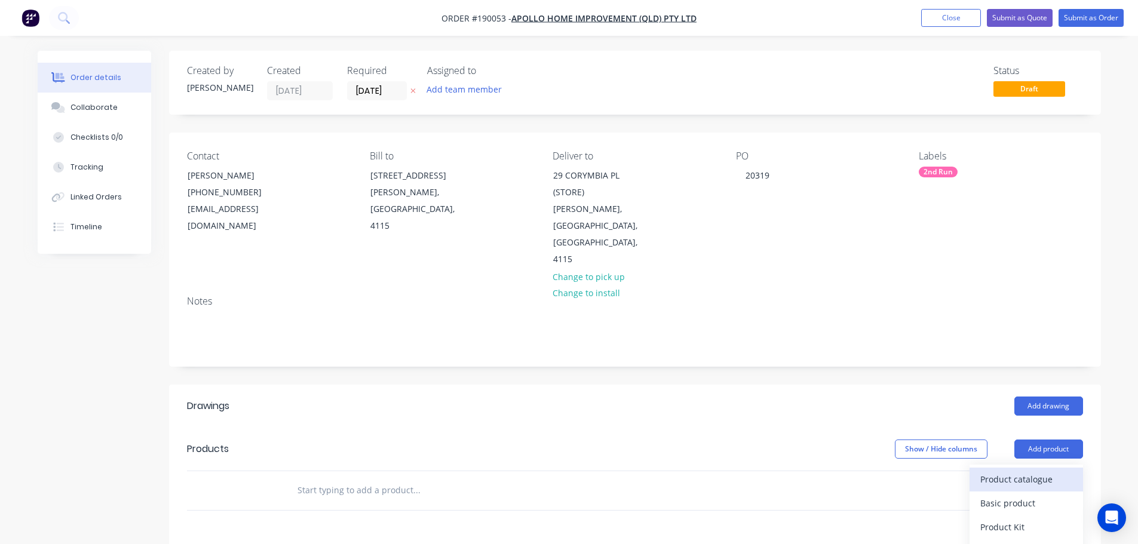
click at [1012, 471] on div "Product catalogue" at bounding box center [1026, 479] width 92 height 17
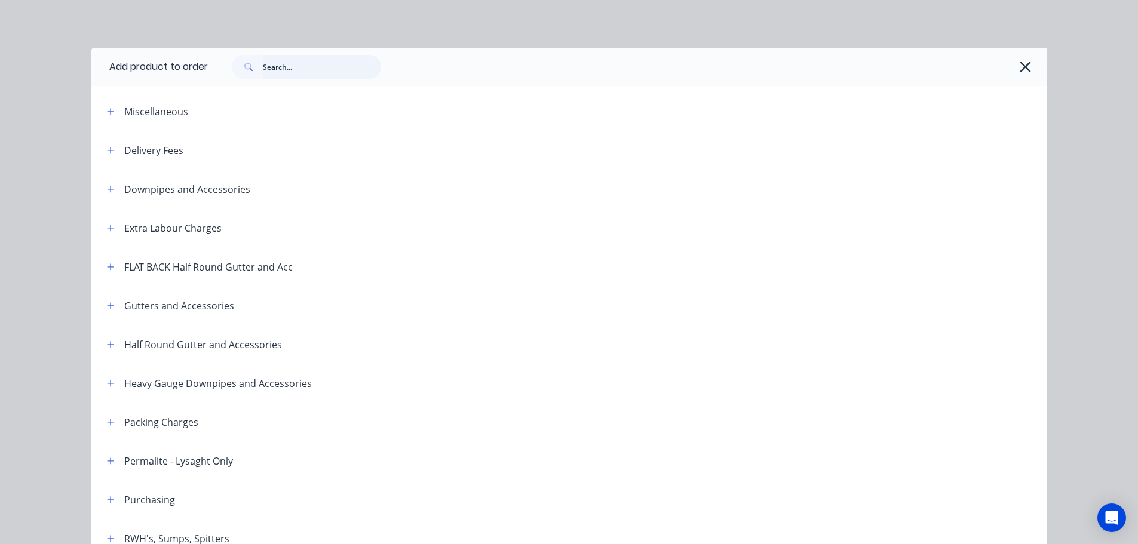
click at [284, 60] on input "text" at bounding box center [322, 67] width 118 height 24
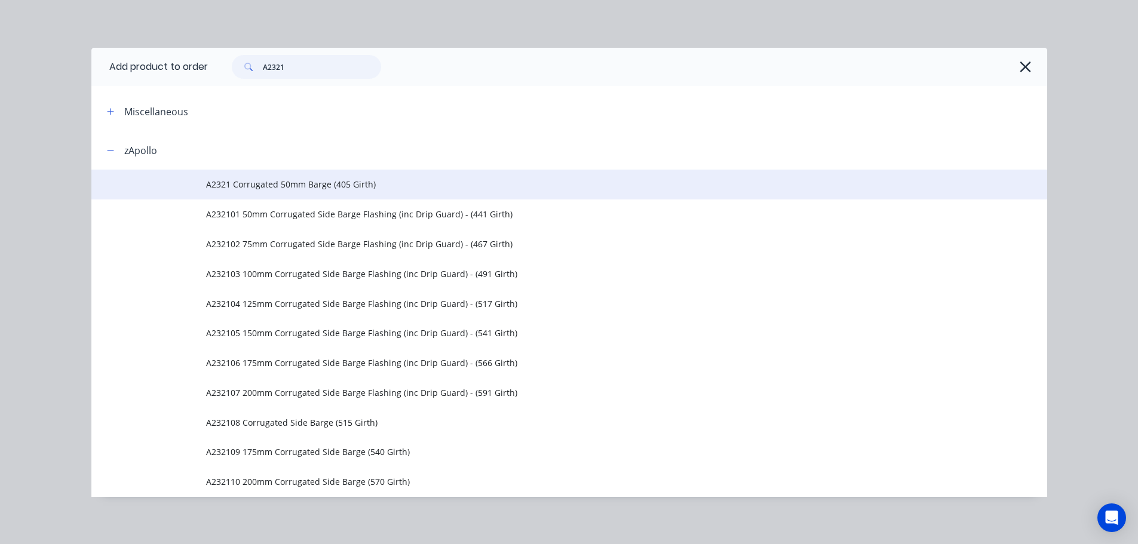
type input "A2321"
click at [294, 182] on span "A2321 Corrugated 50mm Barge (405 Girth)" at bounding box center [542, 184] width 672 height 13
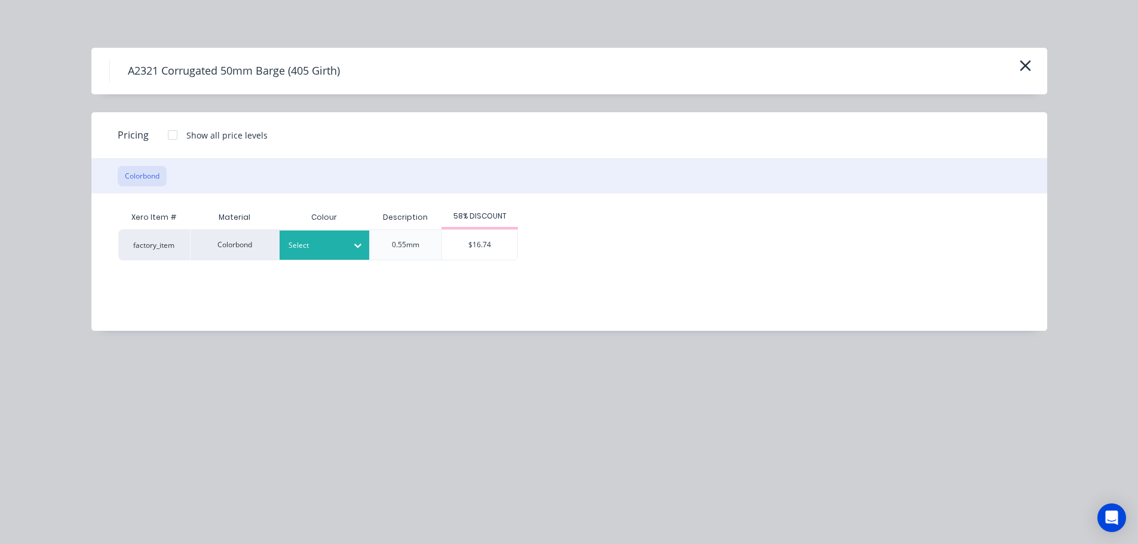
click at [363, 242] on icon at bounding box center [358, 245] width 12 height 12
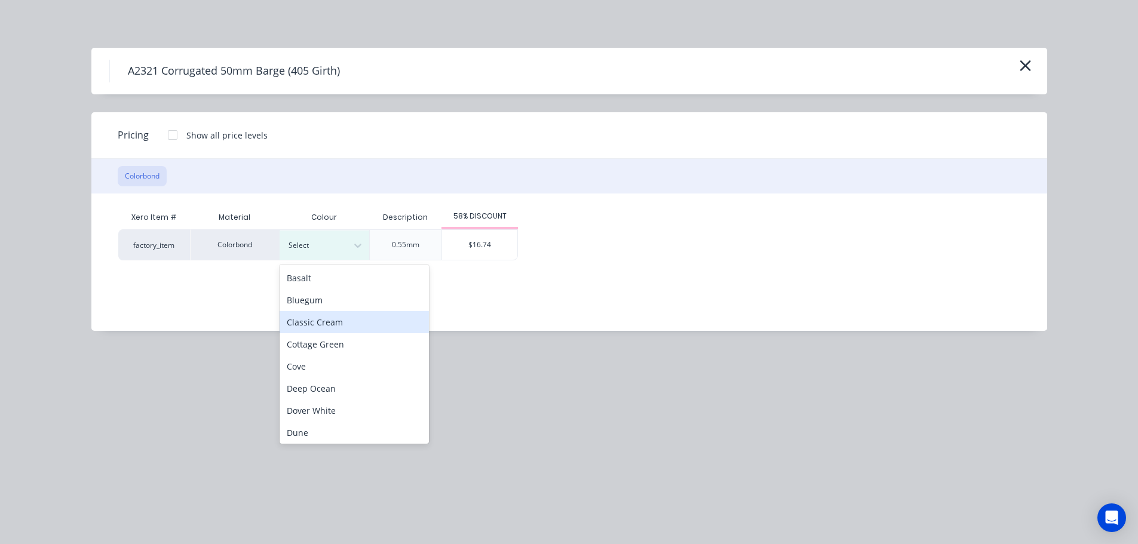
click at [348, 318] on div "Classic Cream" at bounding box center [353, 322] width 149 height 22
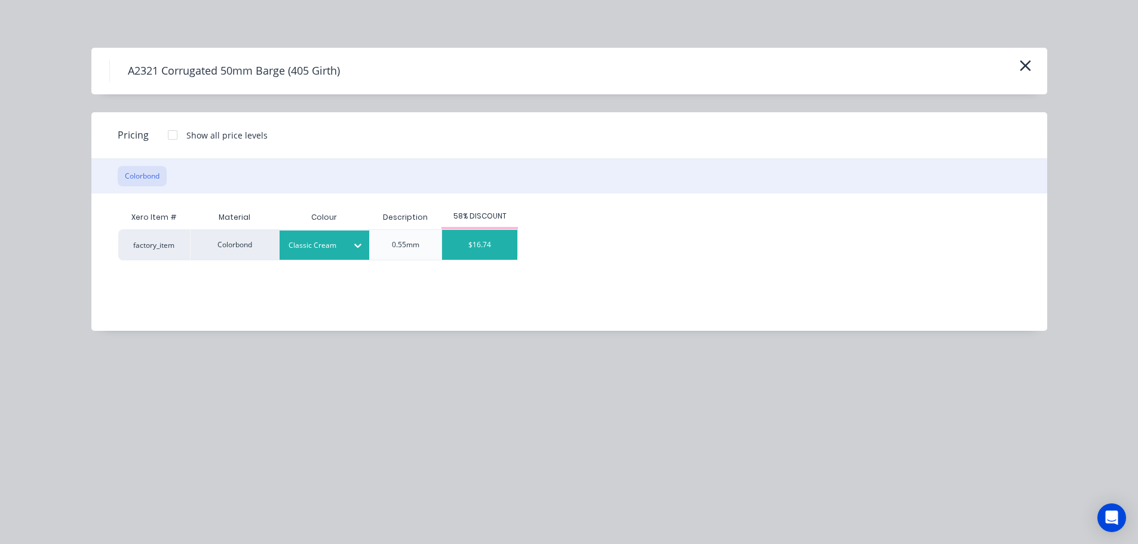
click at [465, 252] on div "$16.74" at bounding box center [479, 245] width 75 height 30
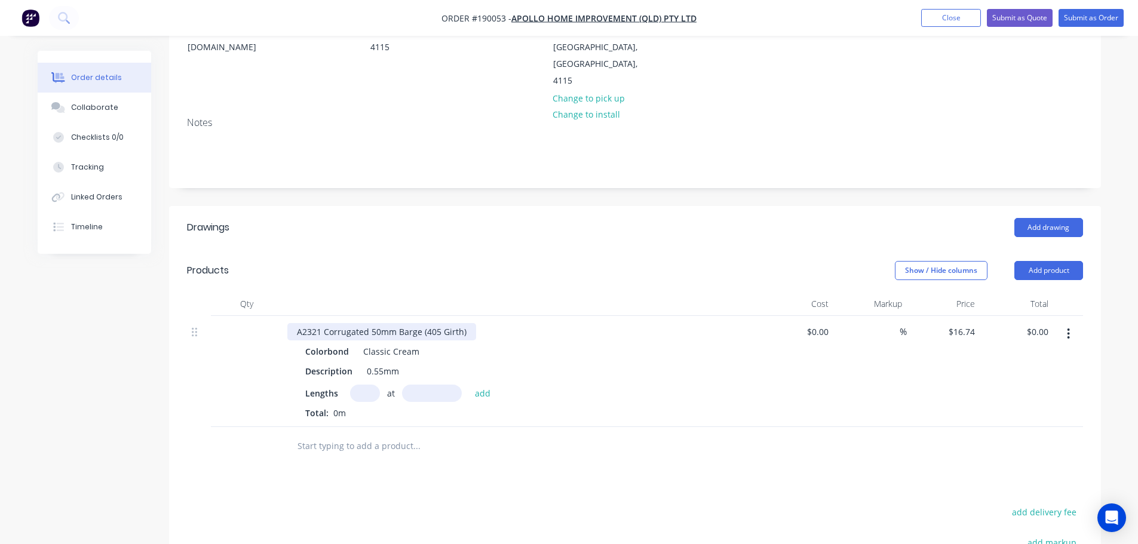
scroll to position [179, 0]
click at [364, 384] on input "text" at bounding box center [365, 392] width 30 height 17
type input "4"
type input "3600"
click at [469, 384] on button "add" at bounding box center [483, 392] width 28 height 16
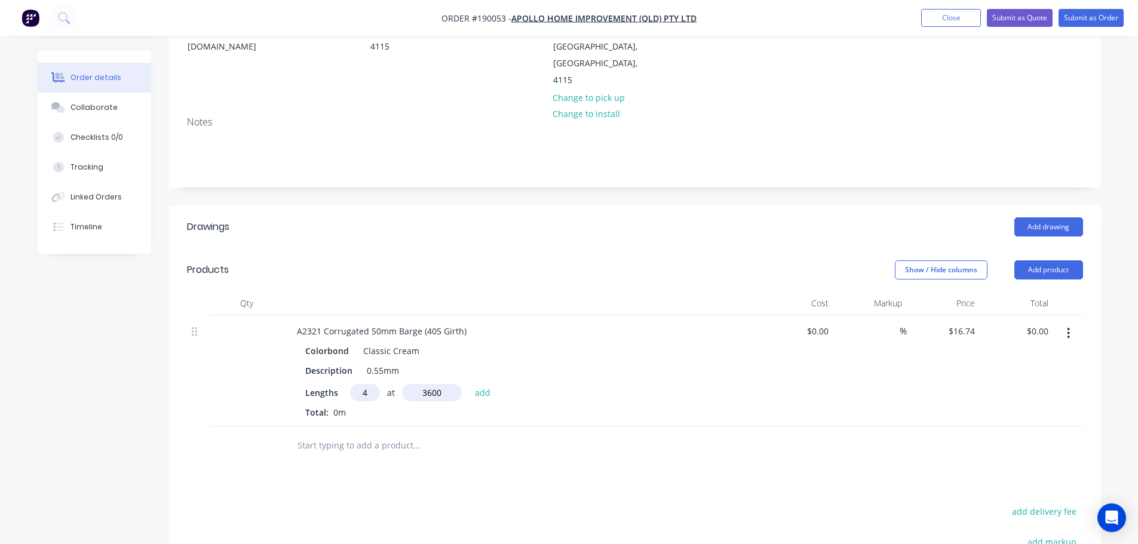
type input "$241.06"
click at [1059, 21] on button "Submit as Order" at bounding box center [1090, 18] width 65 height 18
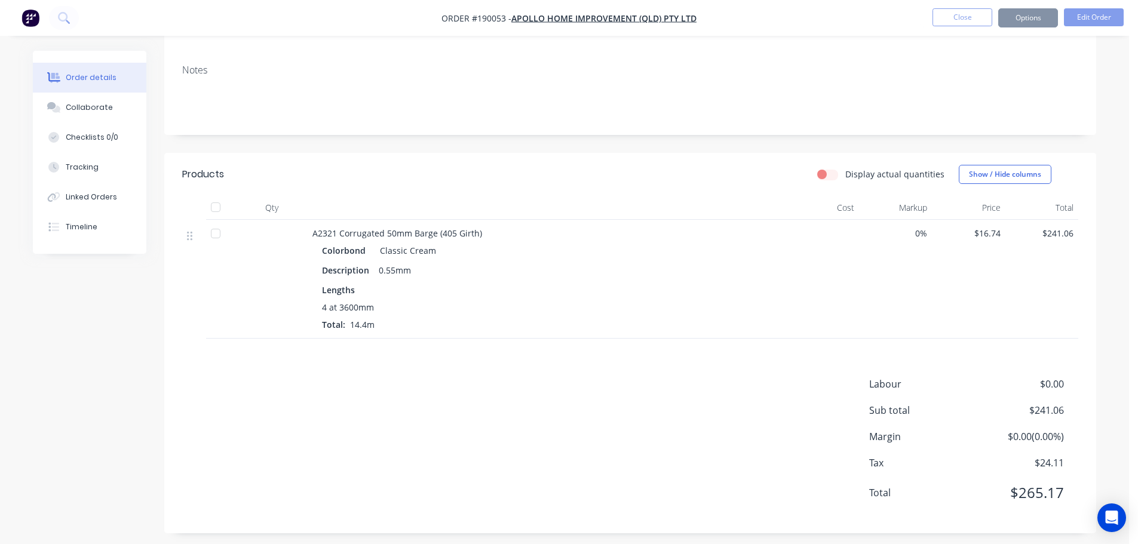
scroll to position [0, 0]
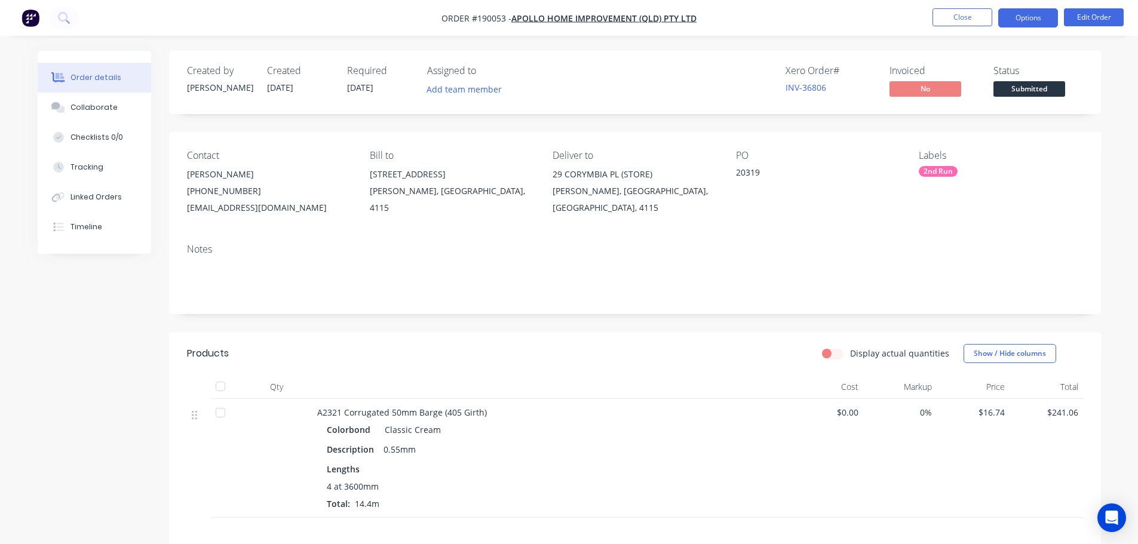
click at [1010, 17] on button "Options" at bounding box center [1028, 17] width 60 height 19
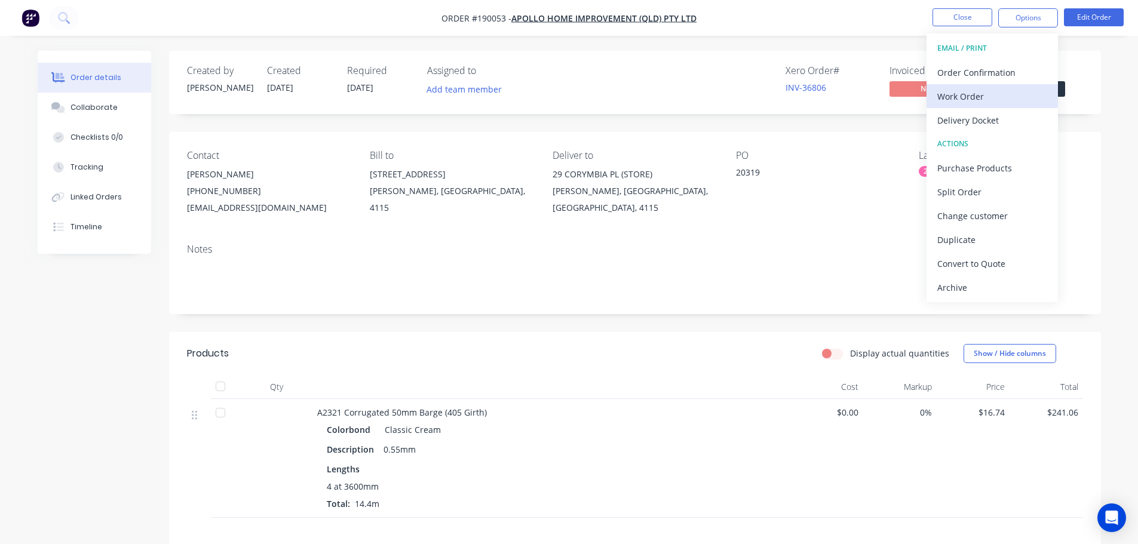
click at [992, 94] on div "Work Order" at bounding box center [992, 96] width 110 height 17
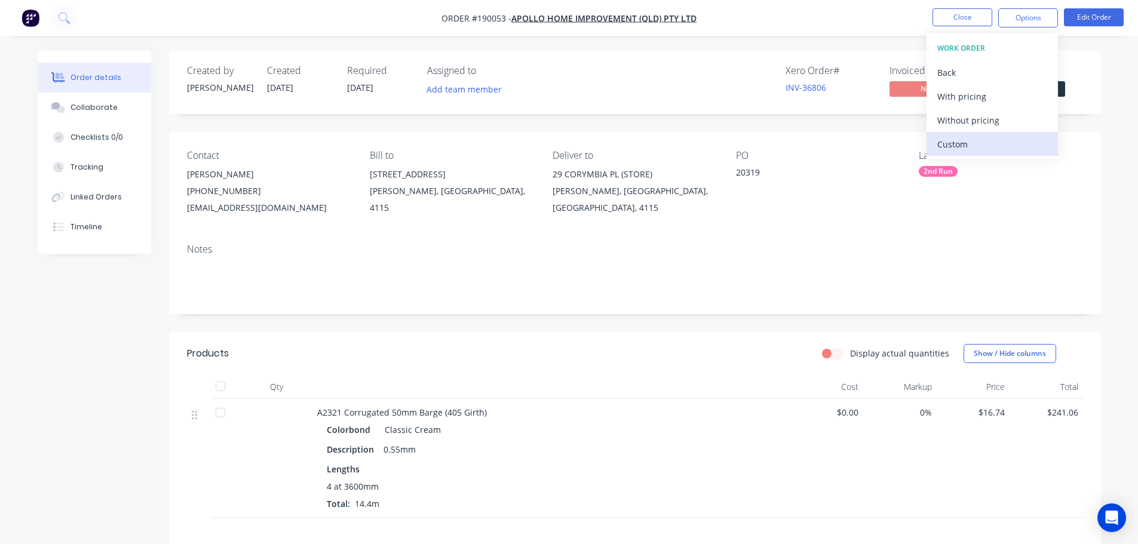
click at [971, 143] on div "Custom" at bounding box center [992, 144] width 110 height 17
click at [981, 119] on div "Without pricing" at bounding box center [992, 120] width 110 height 17
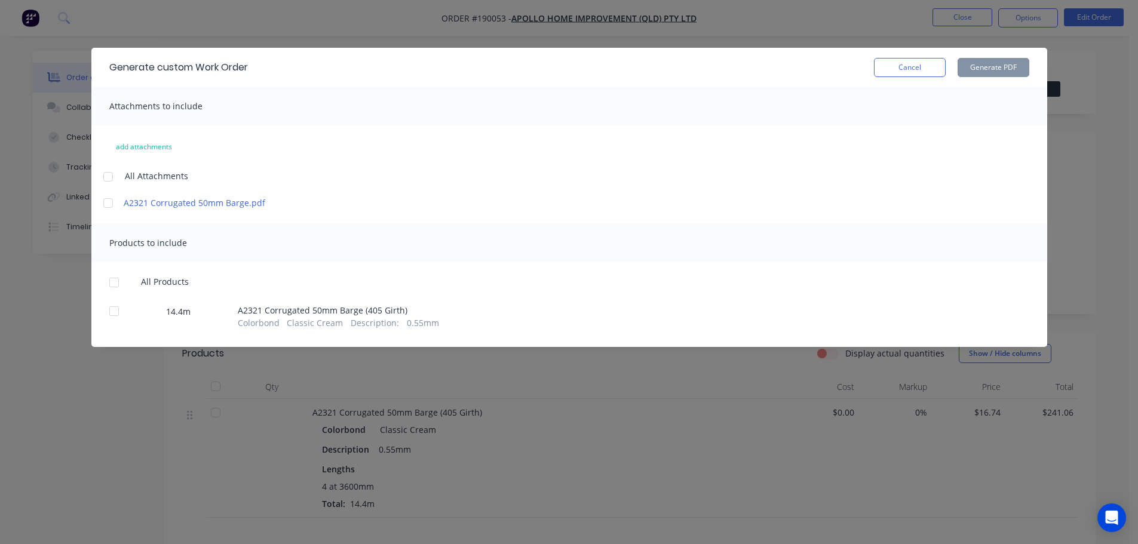
click at [114, 174] on div at bounding box center [108, 177] width 24 height 24
click at [116, 283] on div at bounding box center [114, 282] width 24 height 24
click at [1012, 62] on button "Generate PDF" at bounding box center [993, 67] width 72 height 19
click at [918, 78] on div "Generate custom Work Order Cancel Generate PDF" at bounding box center [568, 67] width 955 height 39
drag, startPoint x: 914, startPoint y: 67, endPoint x: 966, endPoint y: 23, distance: 67.7
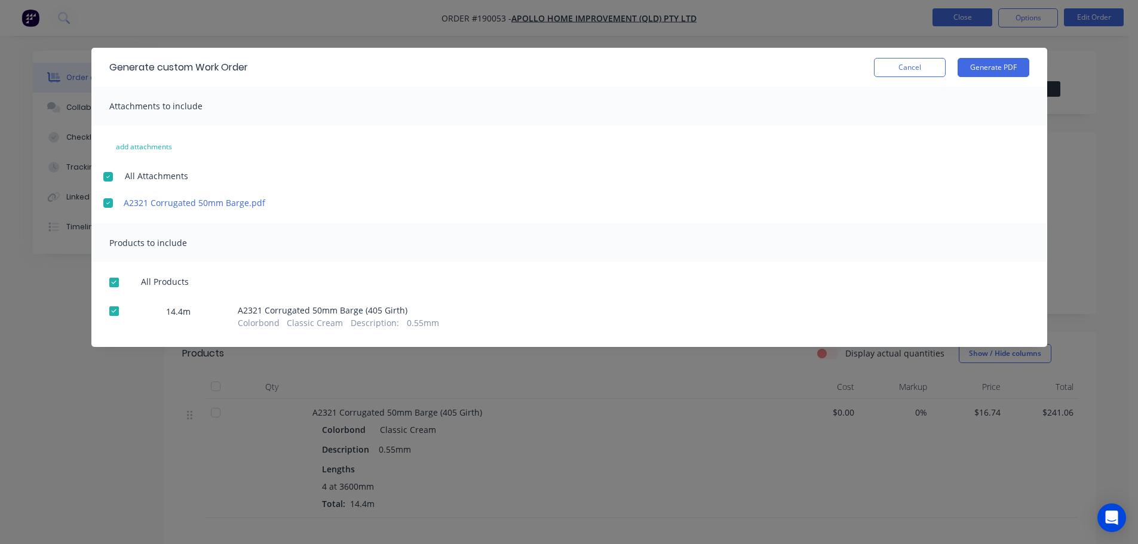
click at [914, 65] on button "Cancel" at bounding box center [910, 67] width 72 height 19
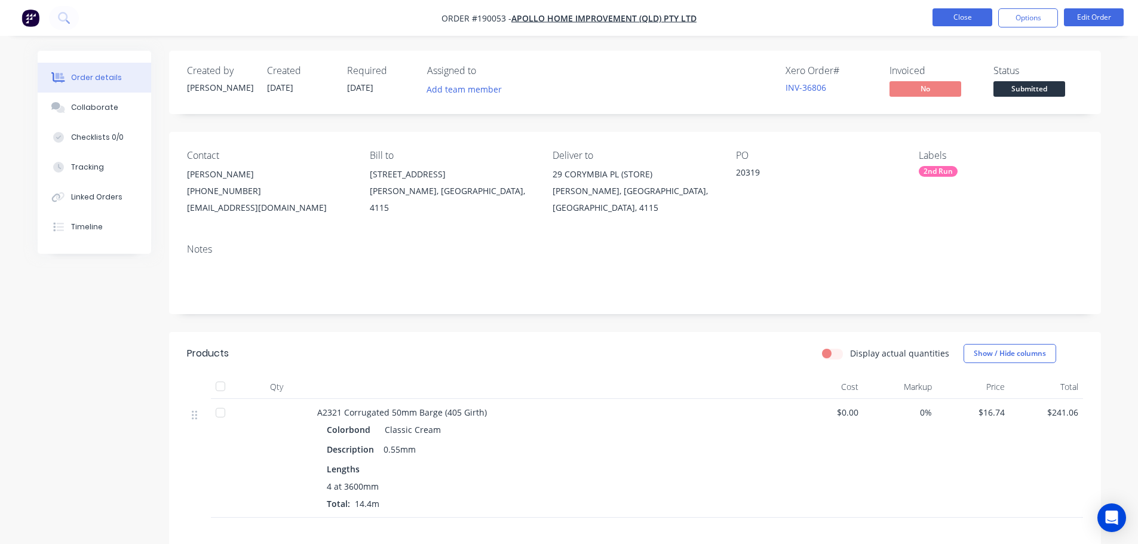
click at [966, 23] on button "Close" at bounding box center [962, 17] width 60 height 18
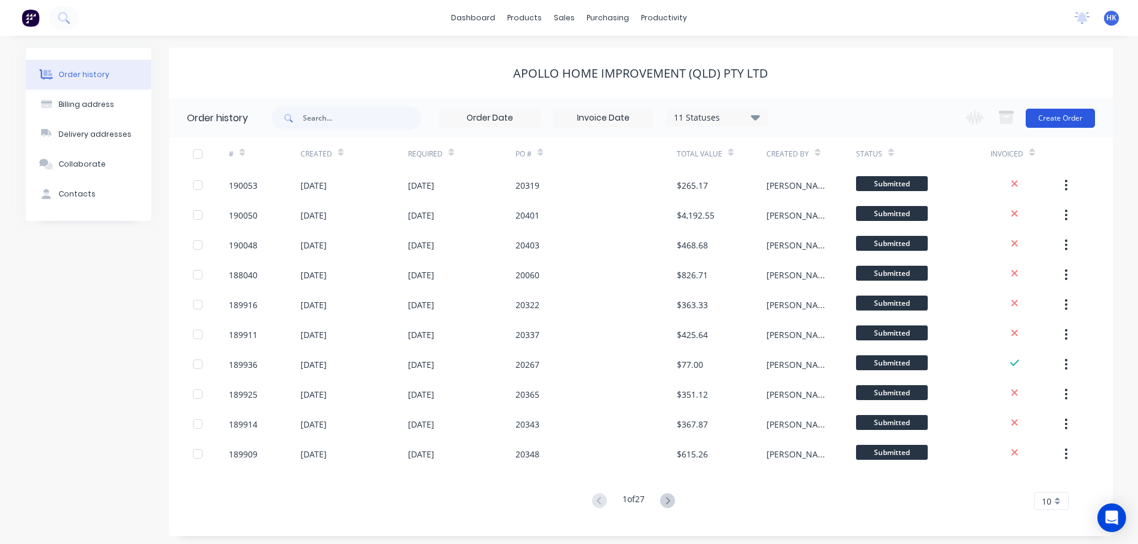
click at [1060, 113] on button "Create Order" at bounding box center [1059, 118] width 69 height 19
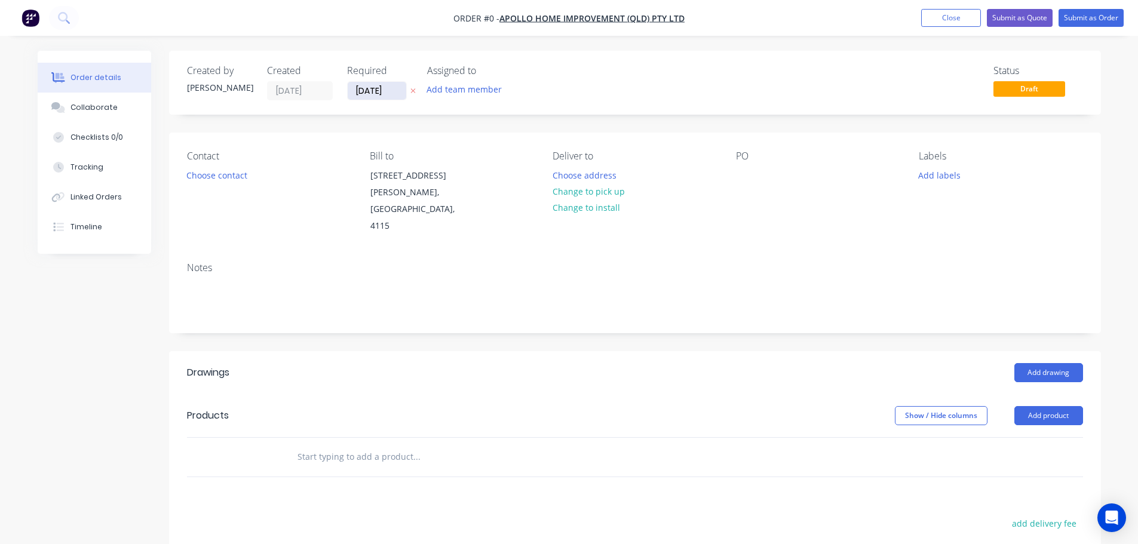
click at [362, 91] on input "[DATE]" at bounding box center [377, 91] width 59 height 18
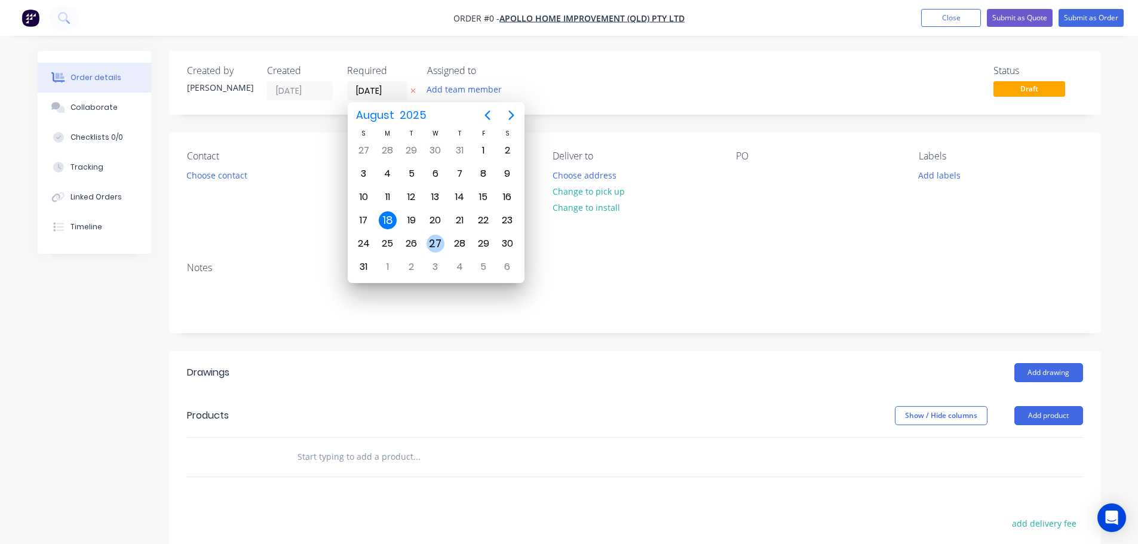
click at [434, 245] on div "27" at bounding box center [435, 244] width 18 height 18
type input "[DATE]"
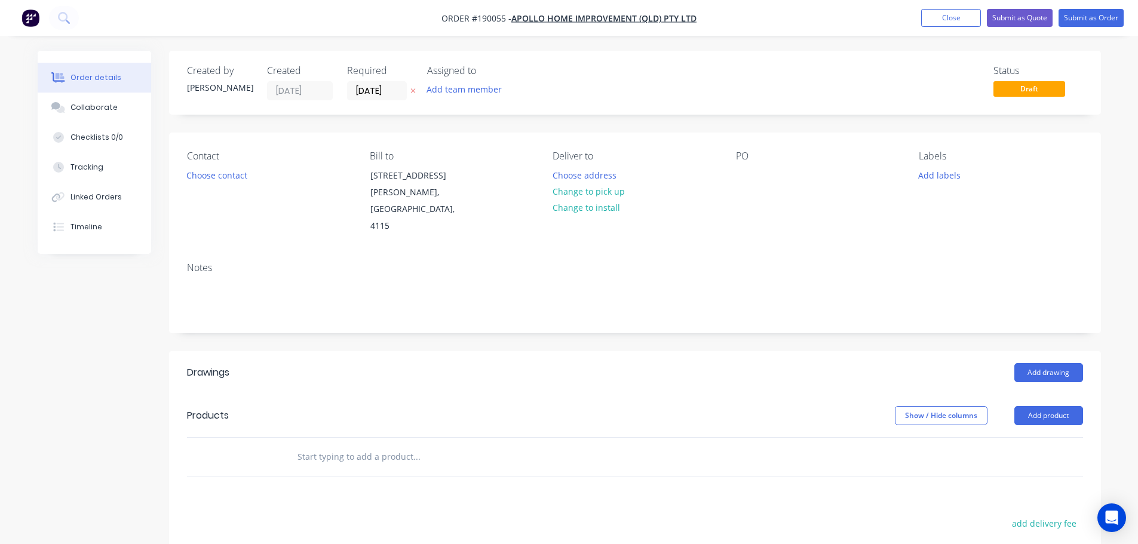
click at [224, 180] on button "Choose contact" at bounding box center [216, 175] width 73 height 16
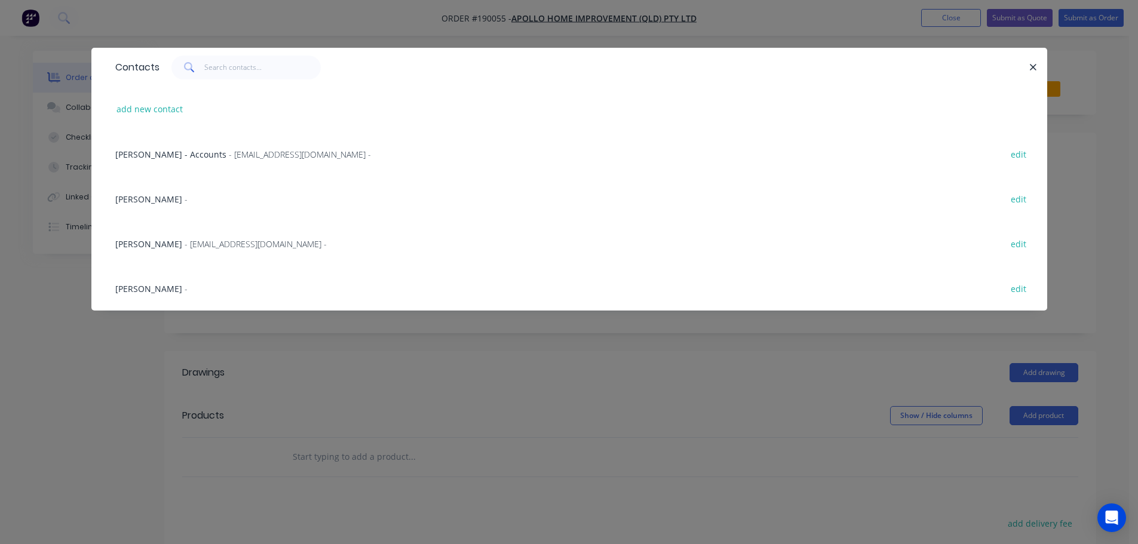
click at [247, 238] on span "- maried@apollopatios.com.au -" at bounding box center [256, 243] width 142 height 11
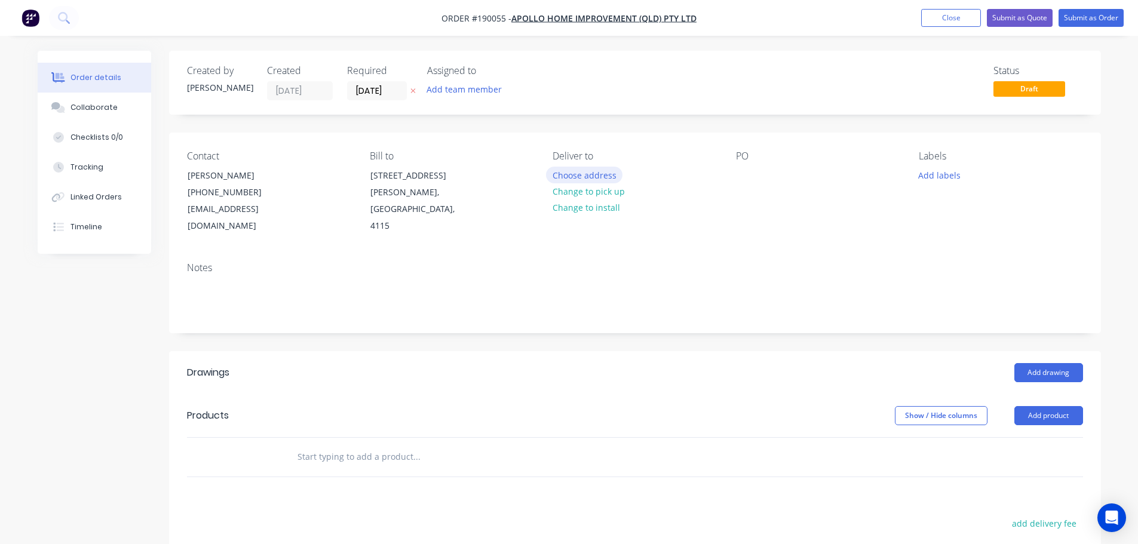
click at [583, 174] on button "Choose address" at bounding box center [584, 175] width 76 height 16
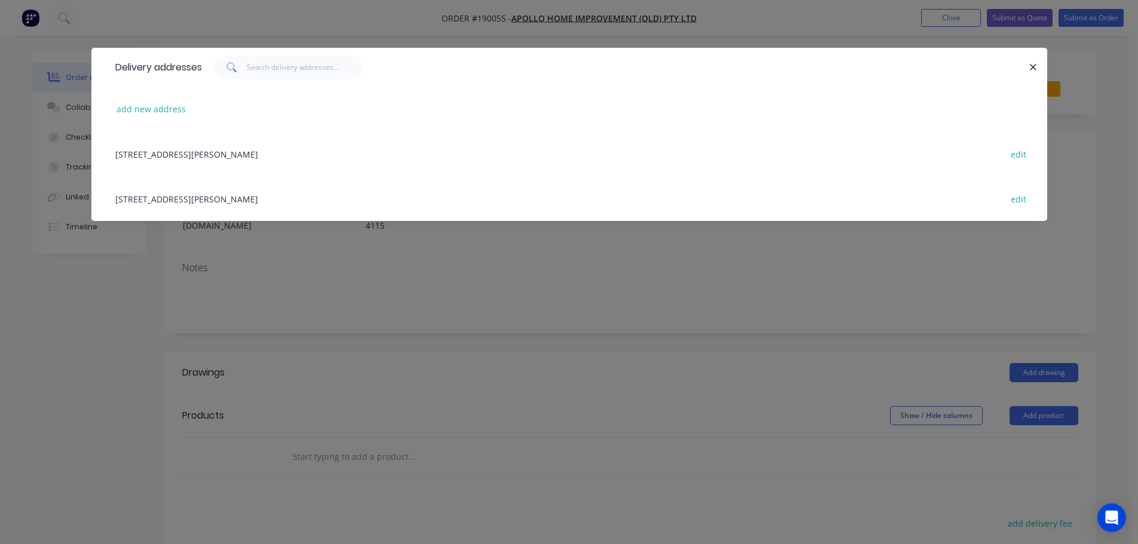
click at [312, 204] on div "29 CORYMBIA PL, (STORE), PARKINSON, Queensland, Australia, 4115 edit" at bounding box center [569, 198] width 920 height 45
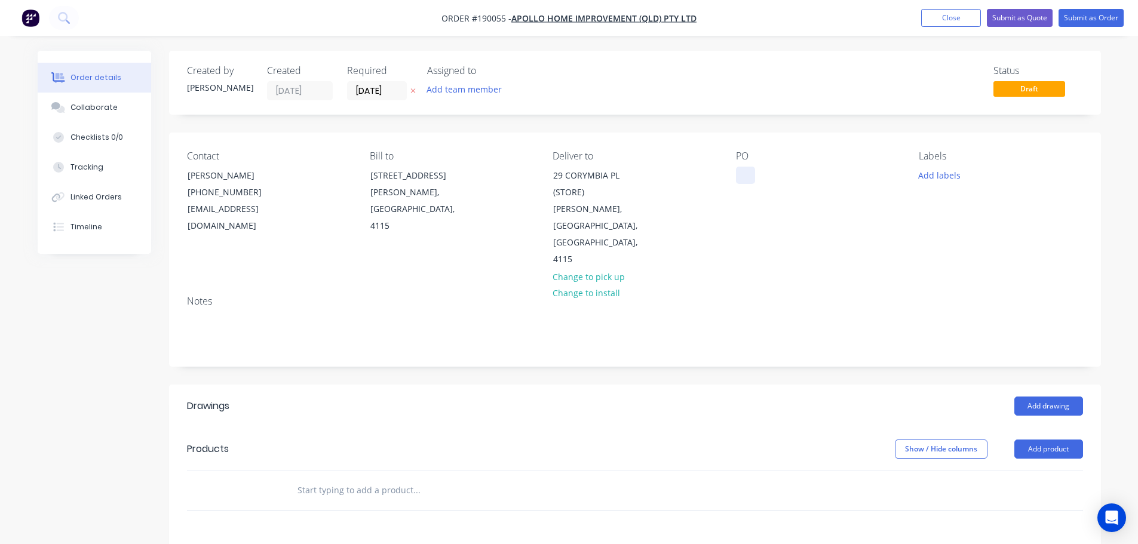
click at [742, 177] on div at bounding box center [745, 175] width 19 height 17
click at [927, 174] on button "Add labels" at bounding box center [939, 175] width 55 height 16
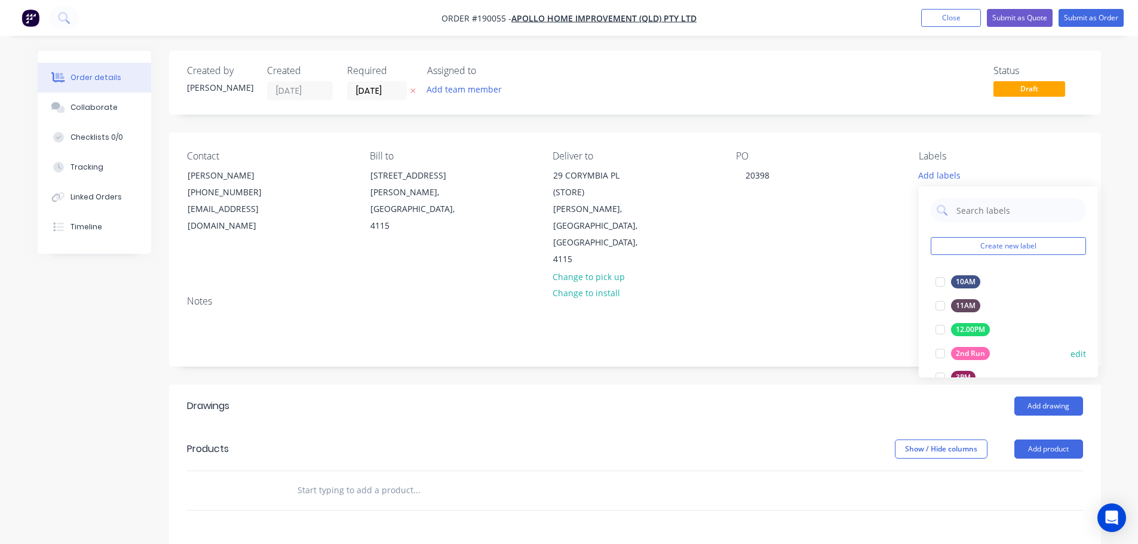
click at [940, 349] on div at bounding box center [940, 354] width 24 height 24
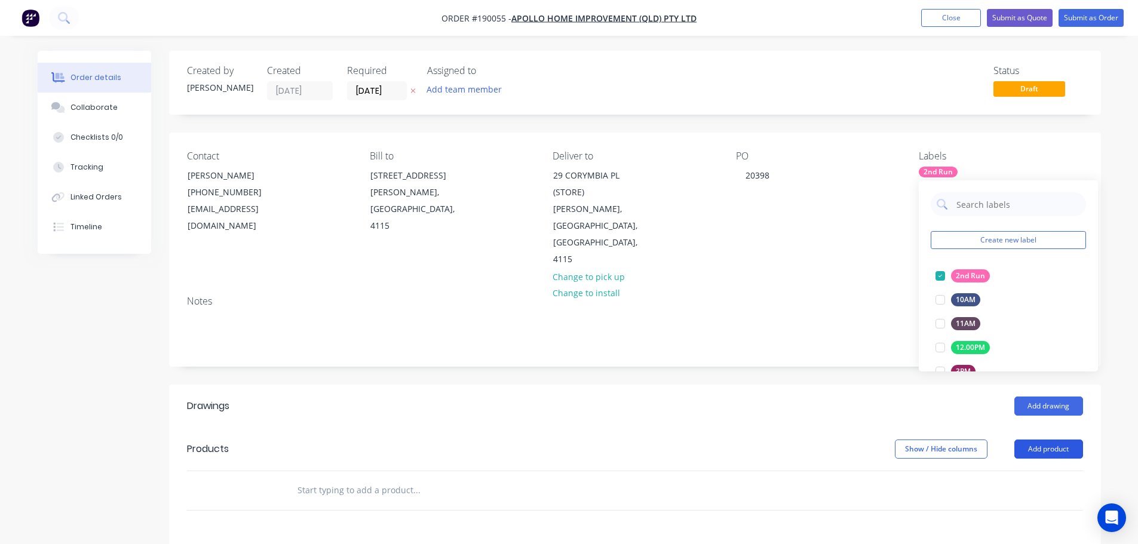
click at [1018, 439] on button "Add product" at bounding box center [1048, 448] width 69 height 19
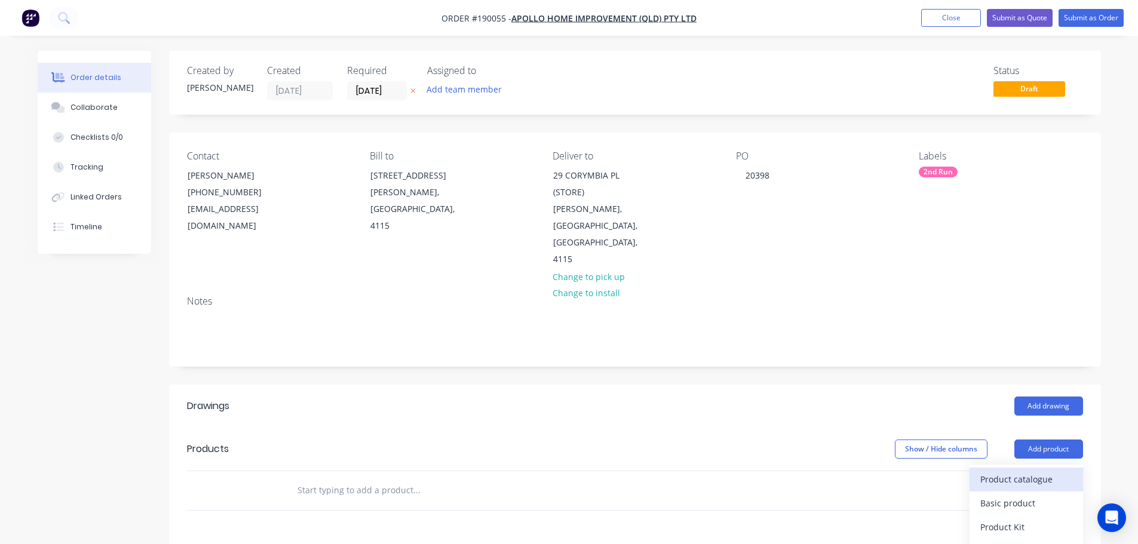
click at [1009, 471] on div "Product catalogue" at bounding box center [1026, 479] width 92 height 17
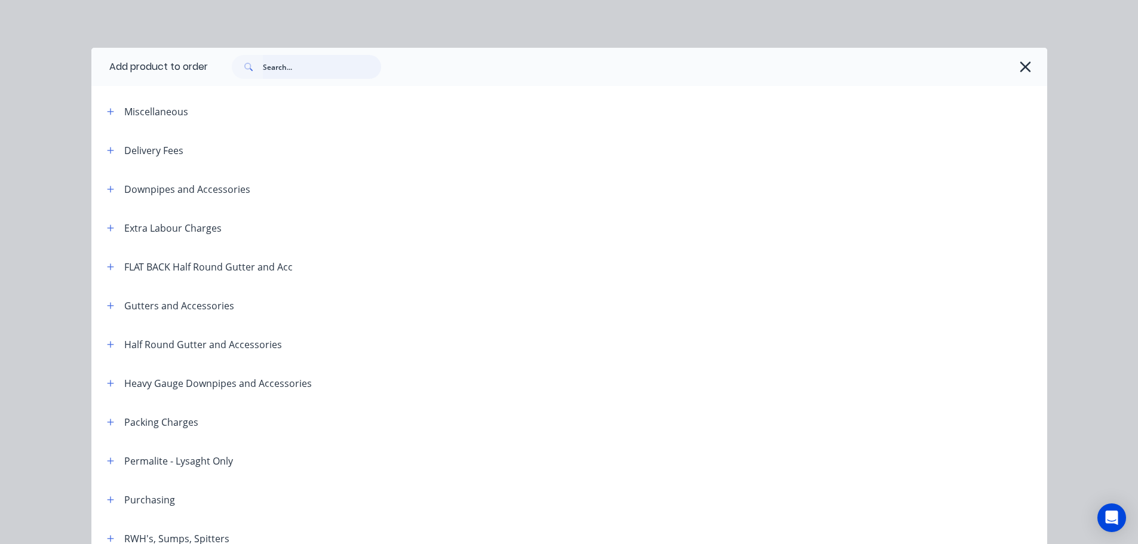
click at [296, 72] on input "text" at bounding box center [322, 67] width 118 height 24
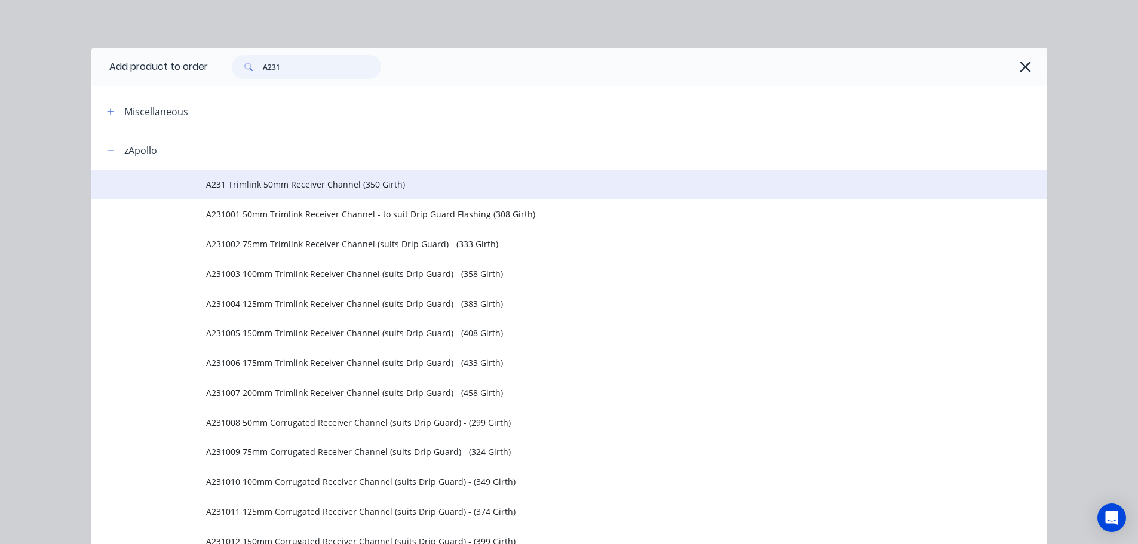
type input "A231"
click at [324, 180] on span "A231 Trimlink 50mm Receiver Channel (350 Girth)" at bounding box center [542, 184] width 672 height 13
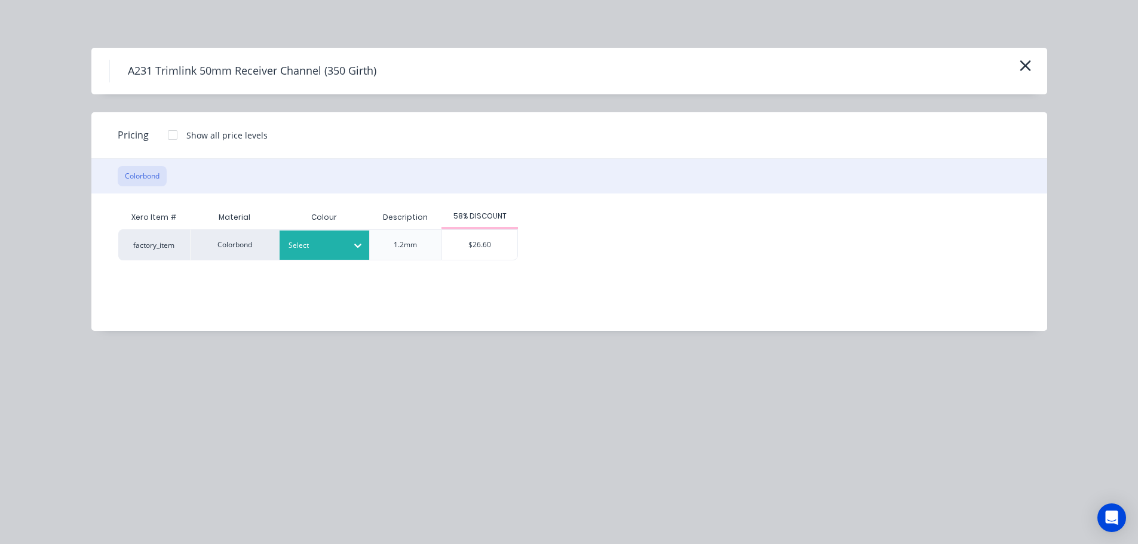
click at [309, 256] on div "Select" at bounding box center [324, 244] width 90 height 29
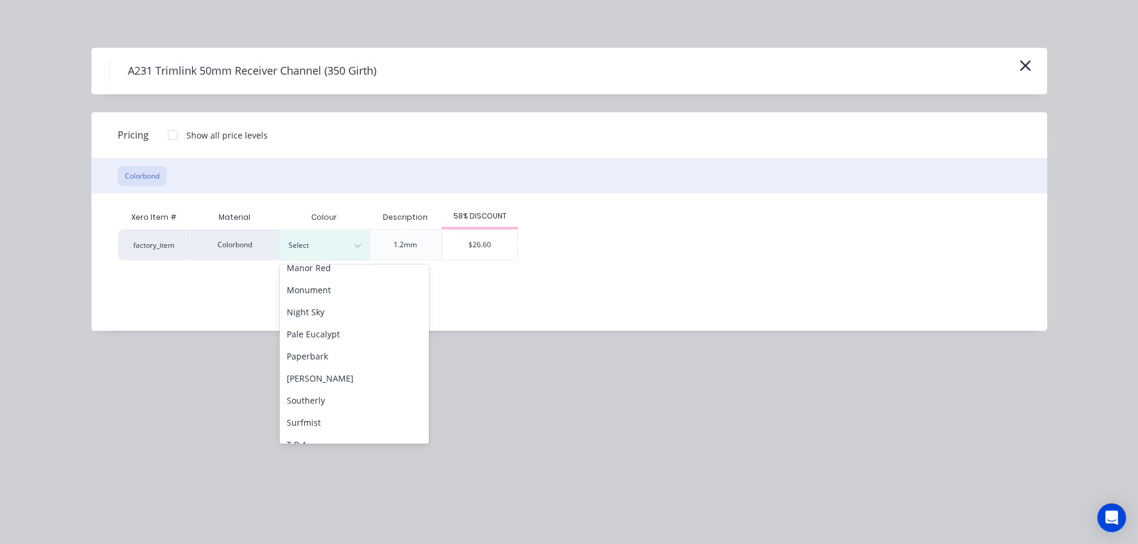
scroll to position [299, 0]
click at [325, 420] on div "Surfmist" at bounding box center [353, 421] width 149 height 22
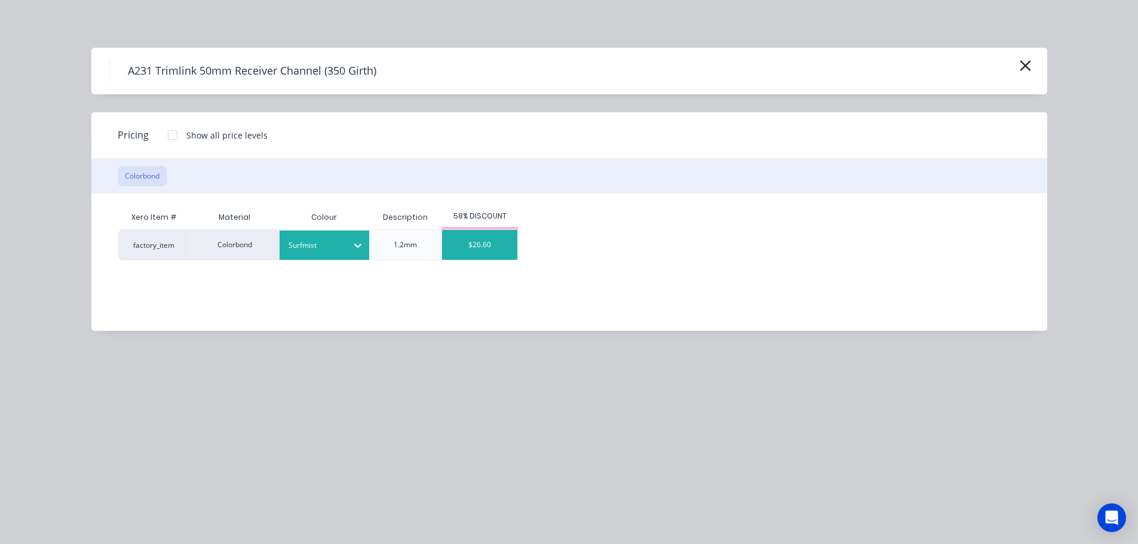
click at [471, 251] on div "$26.60" at bounding box center [479, 245] width 75 height 30
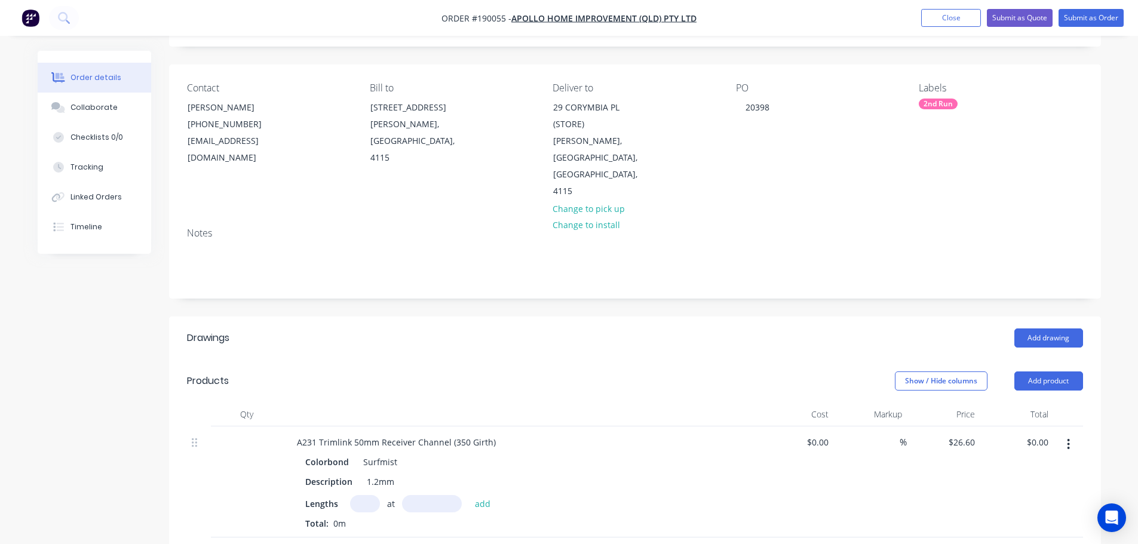
scroll to position [239, 0]
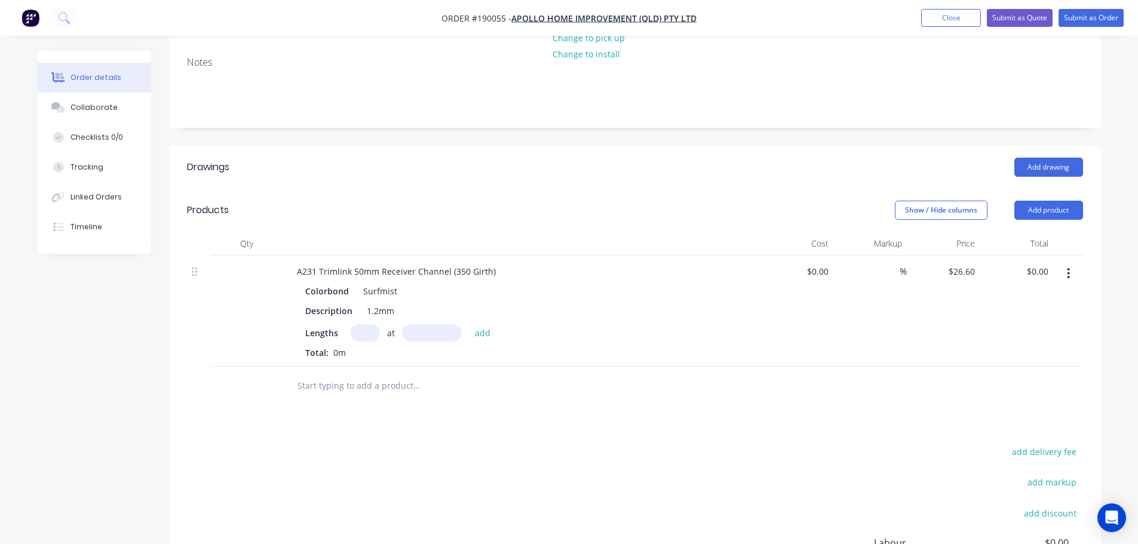
click at [357, 324] on input "text" at bounding box center [365, 332] width 30 height 17
type input "1"
type input "5000"
click at [469, 324] on button "add" at bounding box center [483, 332] width 28 height 16
type input "$133.00"
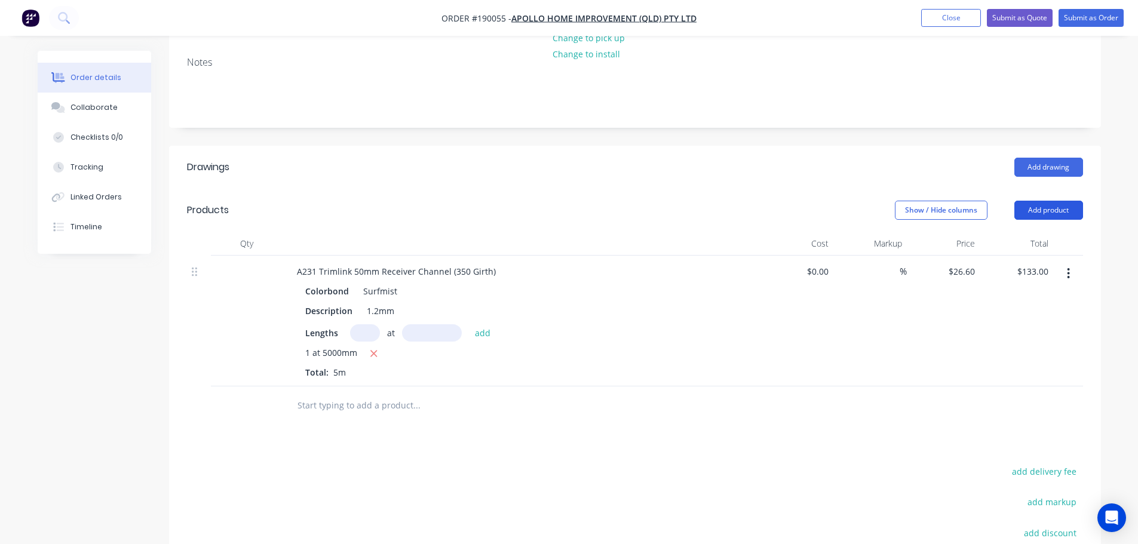
click at [1069, 201] on button "Add product" at bounding box center [1048, 210] width 69 height 19
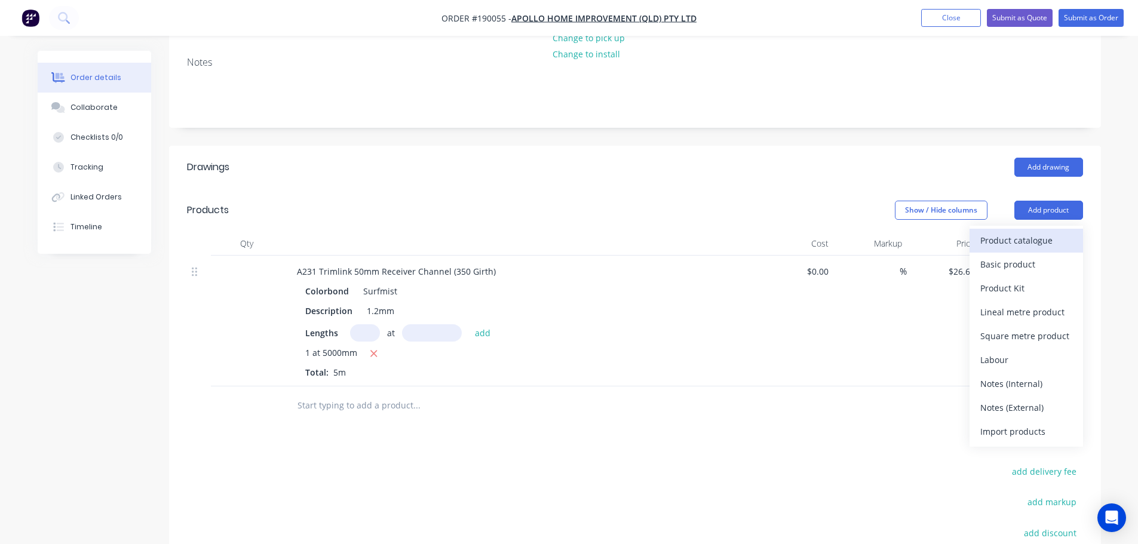
click at [1008, 232] on div "Product catalogue" at bounding box center [1026, 240] width 92 height 17
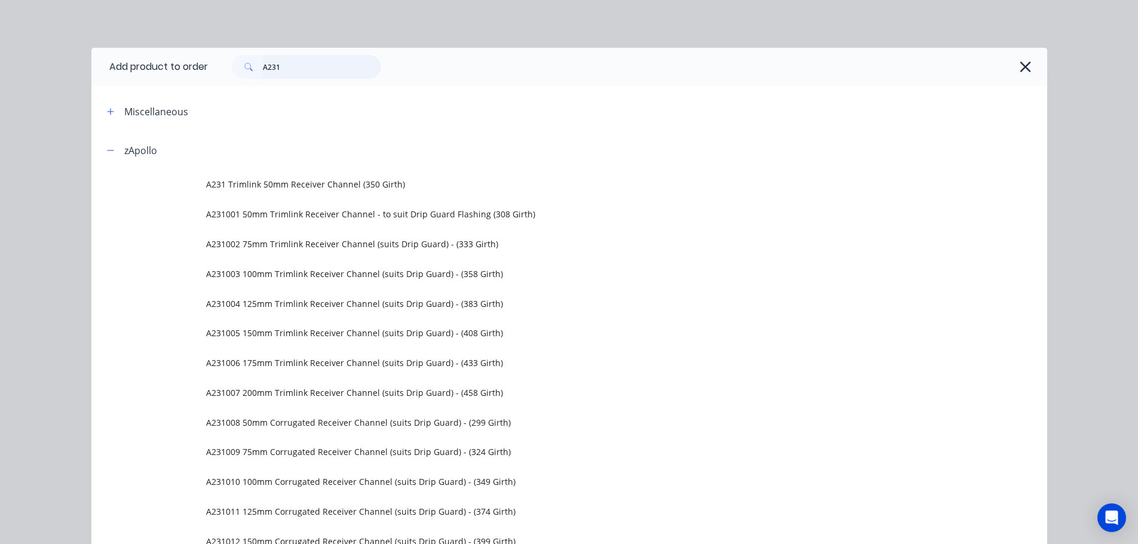
click at [317, 63] on input "A231" at bounding box center [322, 67] width 118 height 24
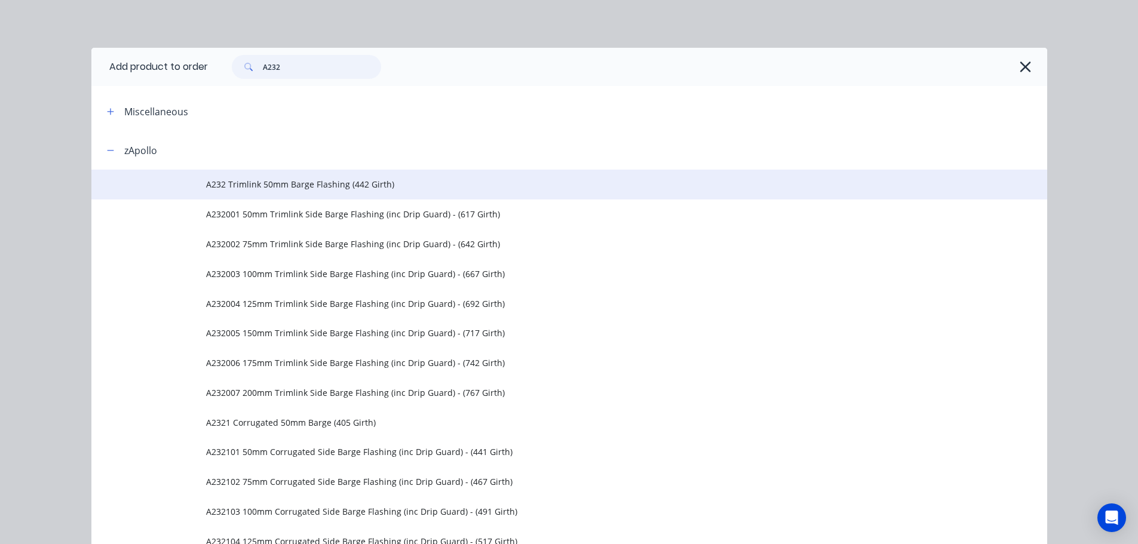
type input "A232"
click at [333, 187] on span "A232 Trimlink 50mm Barge Flashing (442 Girth)" at bounding box center [542, 184] width 672 height 13
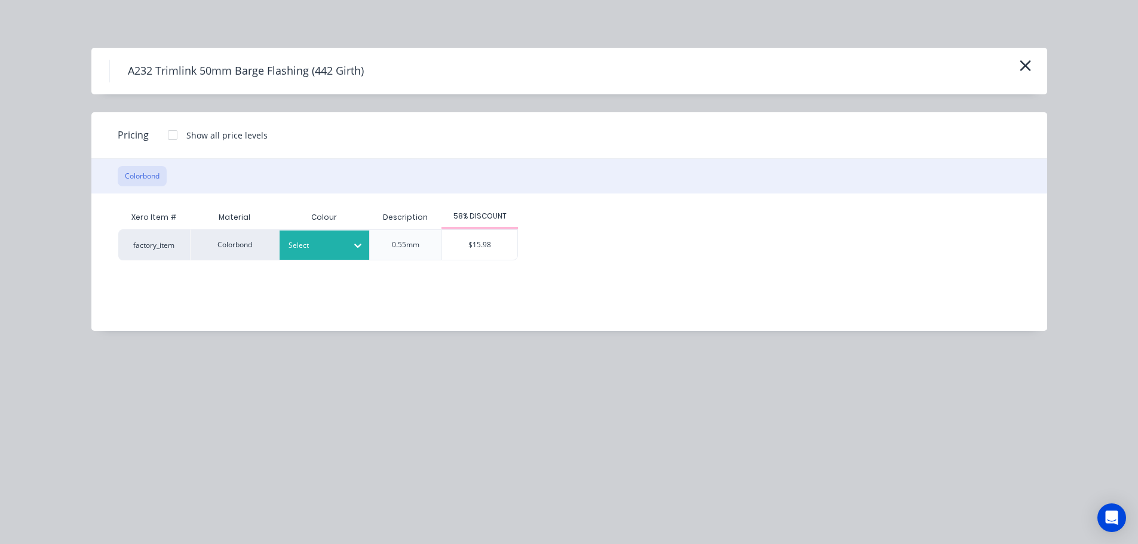
click at [307, 251] on div at bounding box center [315, 245] width 54 height 13
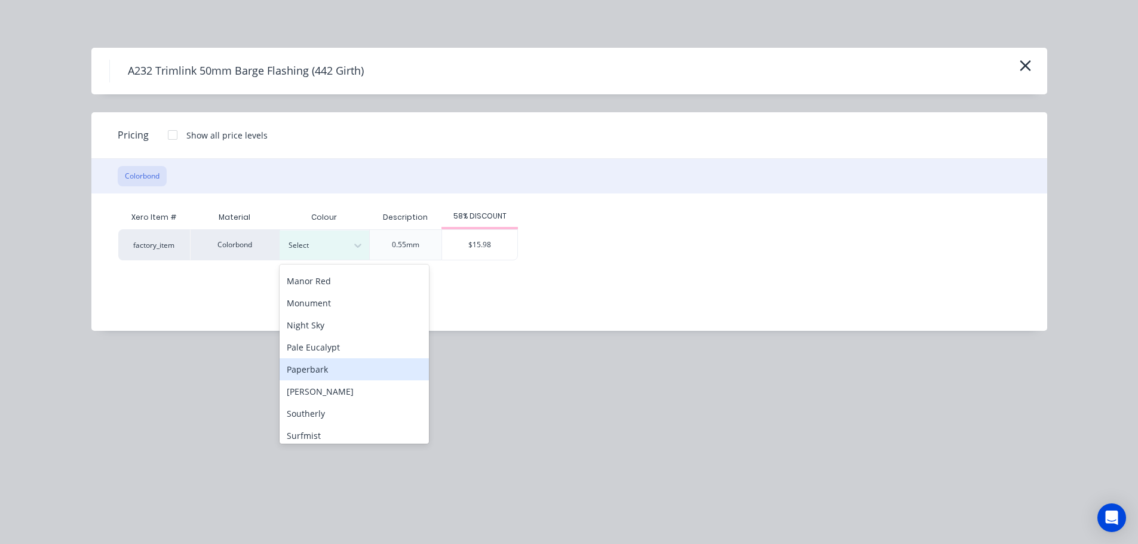
scroll to position [358, 0]
click at [319, 356] on div "Surfmist" at bounding box center [353, 362] width 149 height 22
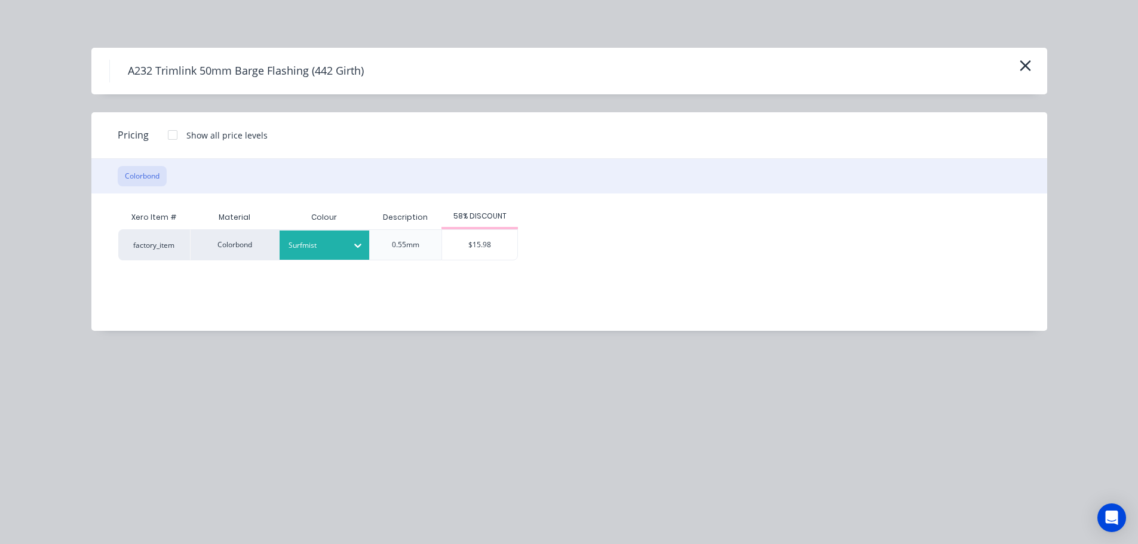
click at [479, 254] on div "$15.98" at bounding box center [479, 245] width 75 height 30
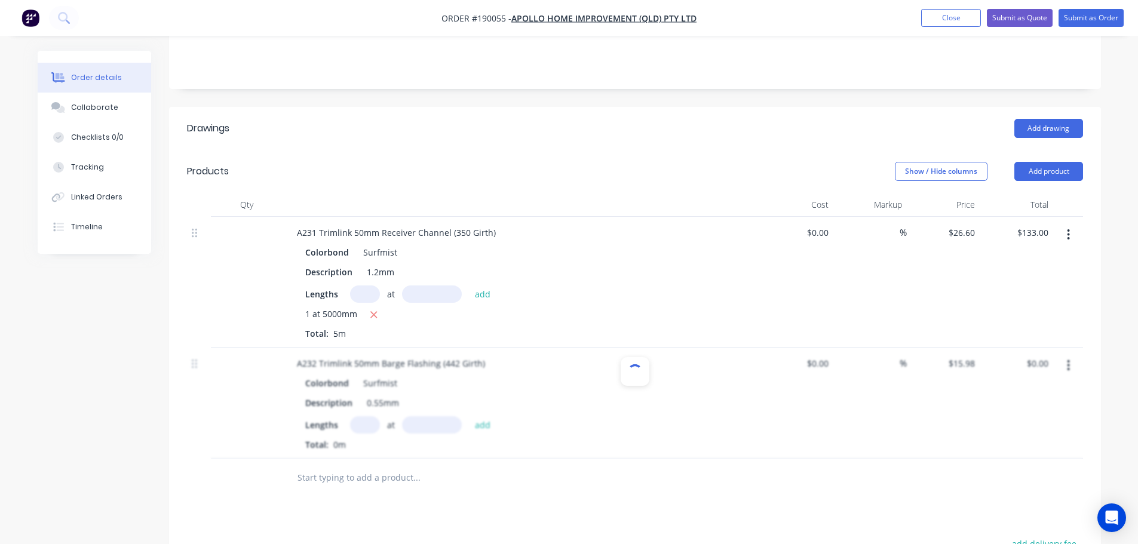
scroll to position [299, 0]
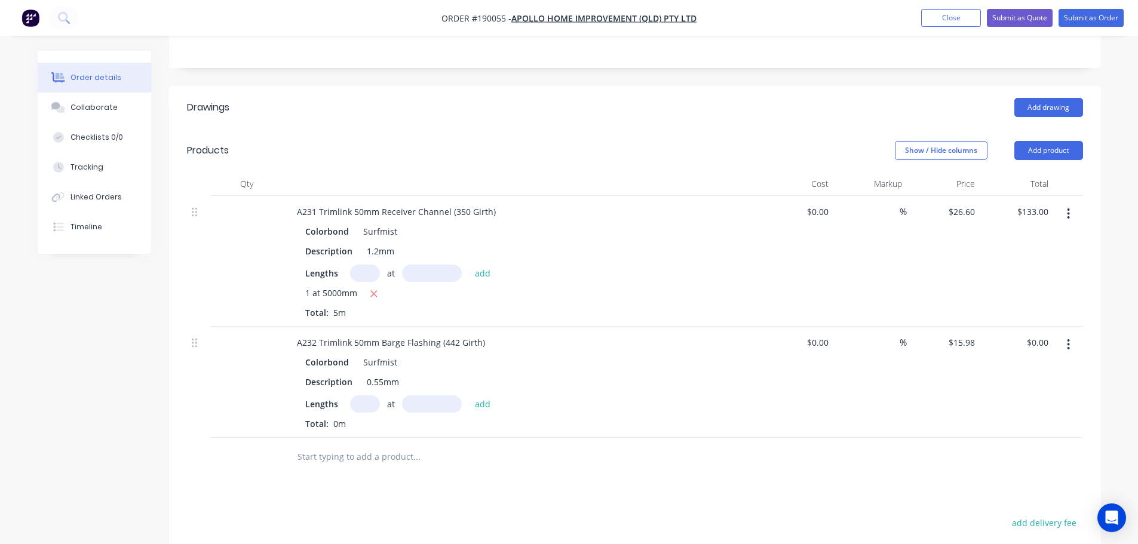
click at [365, 395] on div "Lengths at add Total: 0m" at bounding box center [521, 412] width 432 height 35
click at [366, 395] on input "text" at bounding box center [365, 403] width 30 height 17
type input "2"
type input "3400"
click at [469, 395] on button "add" at bounding box center [483, 403] width 28 height 16
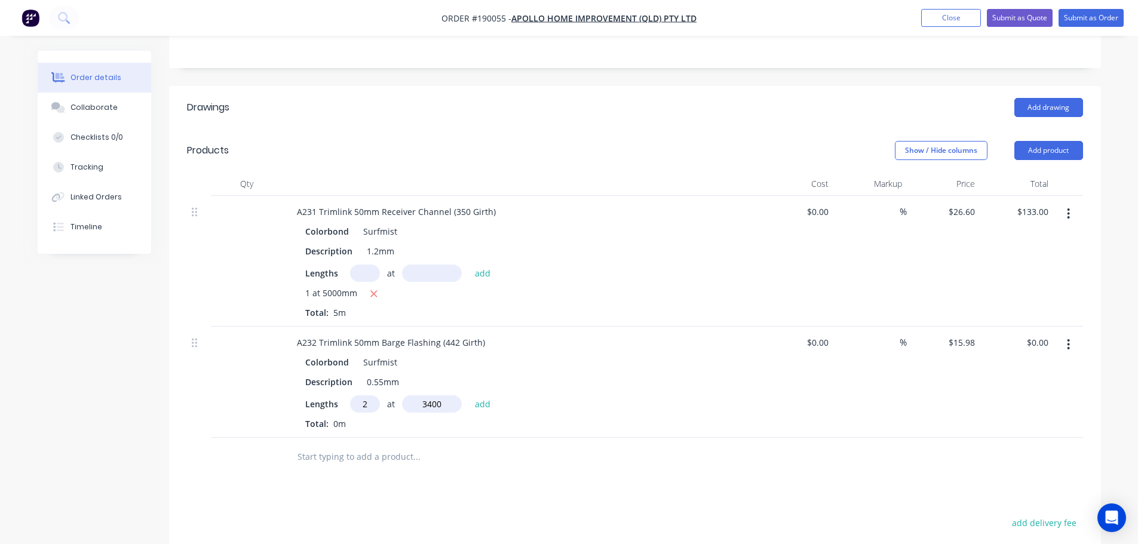
type input "$108.66"
click at [1078, 98] on button "Add drawing" at bounding box center [1048, 107] width 69 height 19
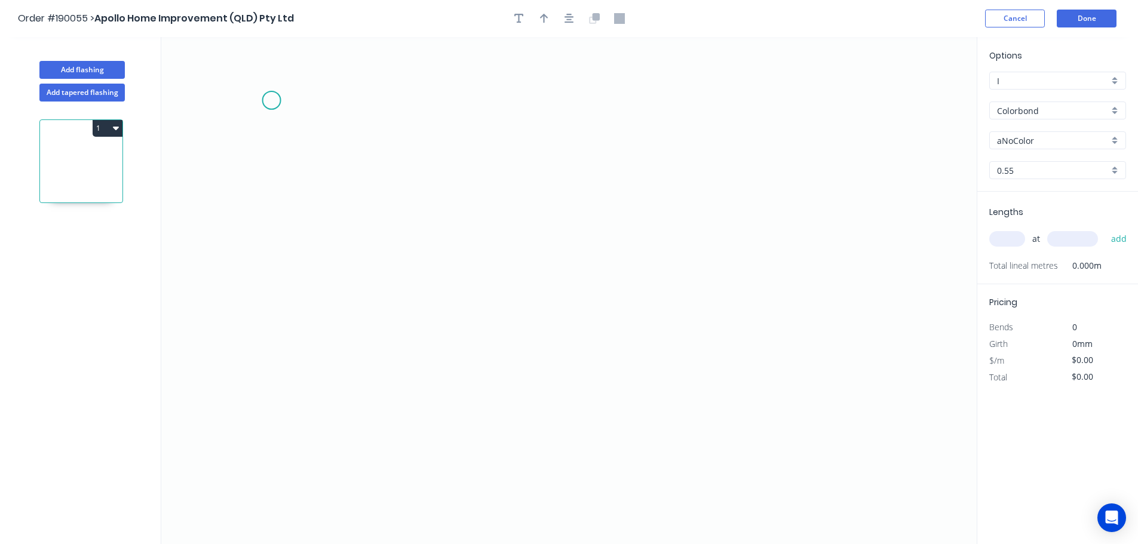
click at [271, 100] on icon "0" at bounding box center [568, 290] width 815 height 507
click at [348, 105] on icon "0" at bounding box center [568, 290] width 815 height 507
click at [353, 479] on icon "0 ?" at bounding box center [568, 290] width 815 height 507
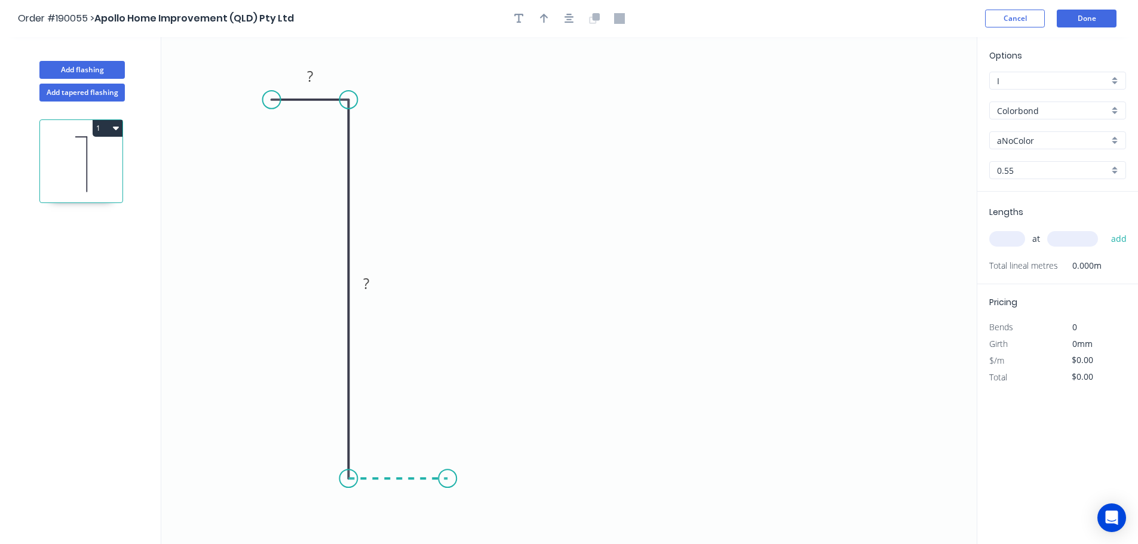
click at [447, 483] on icon "0 ? ?" at bounding box center [568, 290] width 815 height 507
click at [439, 297] on icon "0 ? ? ?" at bounding box center [568, 290] width 815 height 507
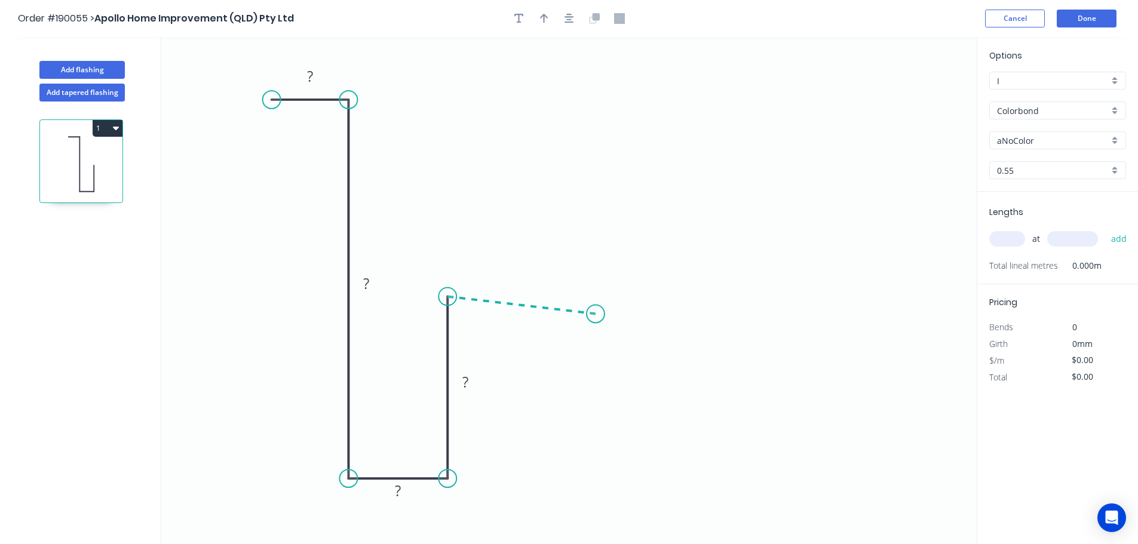
click at [595, 314] on icon "0 ? ? ? ?" at bounding box center [568, 290] width 815 height 507
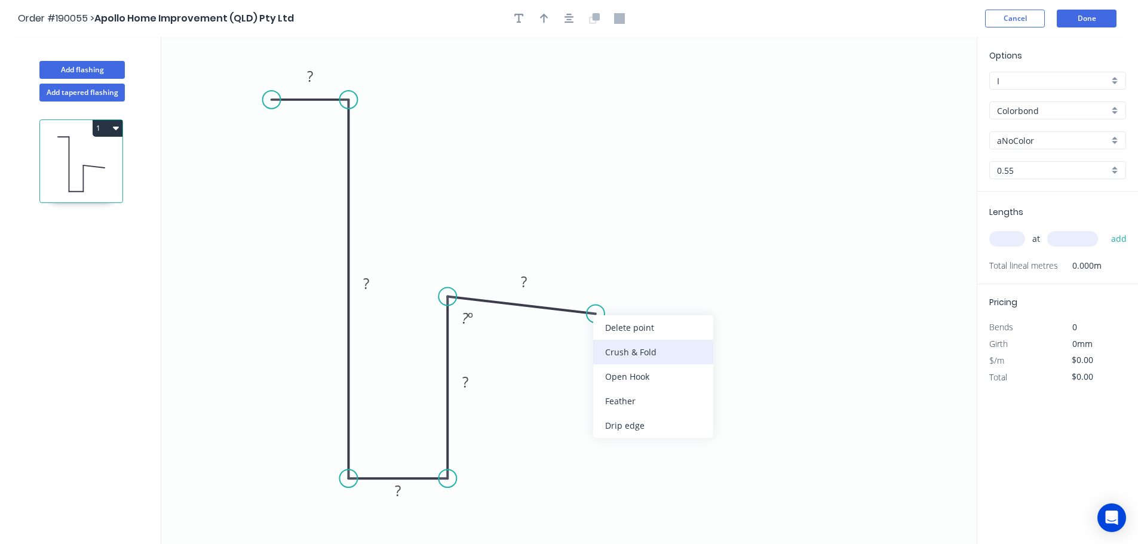
click at [645, 356] on div "Crush & Fold" at bounding box center [653, 352] width 120 height 24
drag, startPoint x: 600, startPoint y: 334, endPoint x: 678, endPoint y: 339, distance: 78.4
click at [678, 339] on rect at bounding box center [655, 336] width 48 height 24
drag, startPoint x: 269, startPoint y: 97, endPoint x: 269, endPoint y: 106, distance: 8.4
click at [269, 106] on circle at bounding box center [269, 106] width 18 height 18
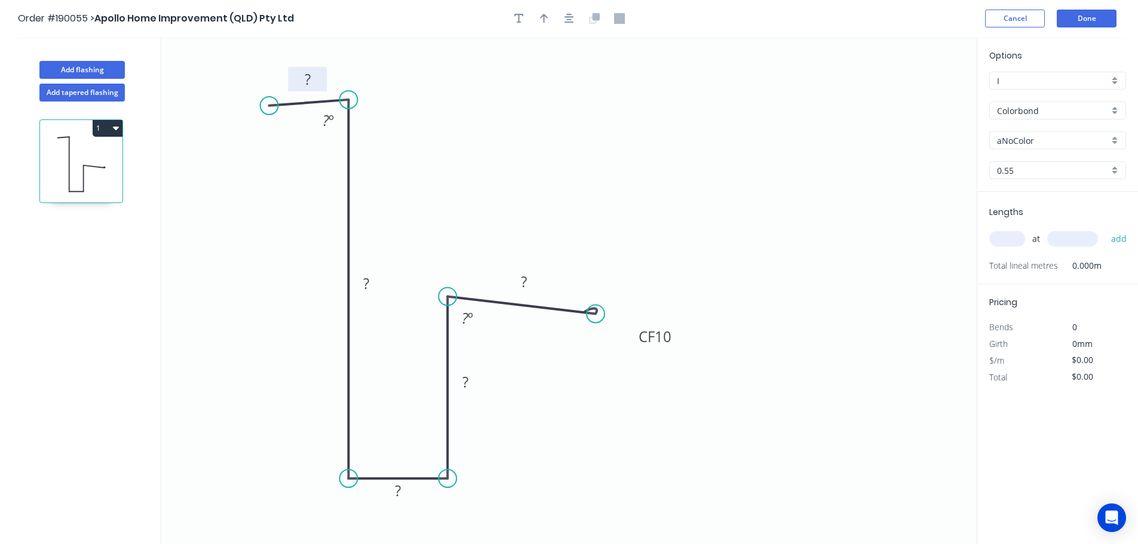
click at [323, 79] on rect at bounding box center [307, 79] width 39 height 24
click at [314, 82] on rect at bounding box center [308, 80] width 24 height 17
type input "$12.87"
click at [577, 19] on button "button" at bounding box center [569, 19] width 18 height 18
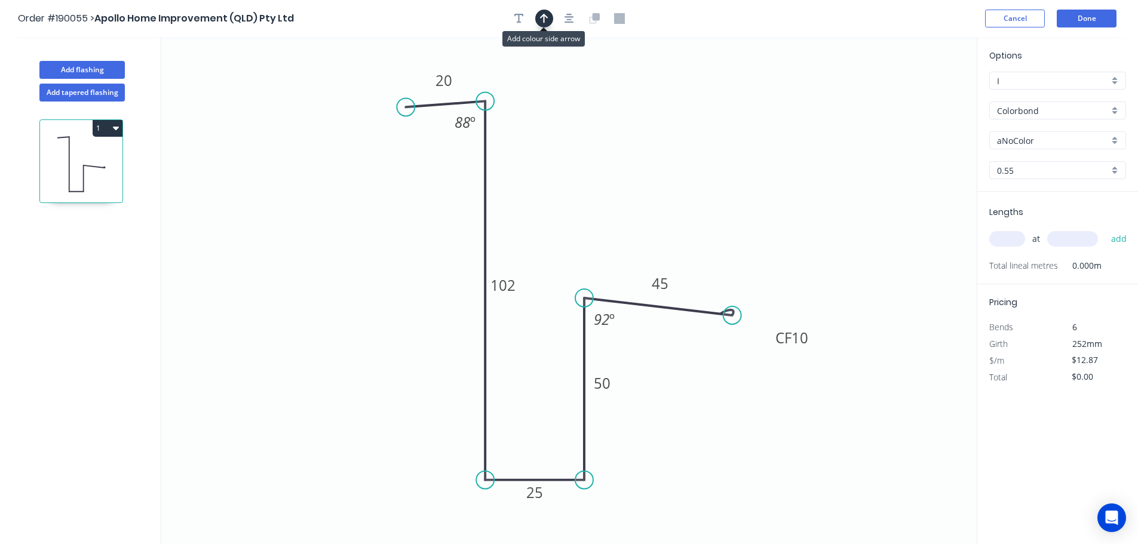
click at [549, 20] on button "button" at bounding box center [544, 19] width 18 height 18
drag, startPoint x: 916, startPoint y: 96, endPoint x: 217, endPoint y: 242, distance: 714.2
click at [319, 211] on icon at bounding box center [324, 192] width 11 height 38
click at [217, 236] on icon at bounding box center [207, 231] width 35 height 35
drag, startPoint x: 217, startPoint y: 236, endPoint x: 291, endPoint y: 268, distance: 80.5
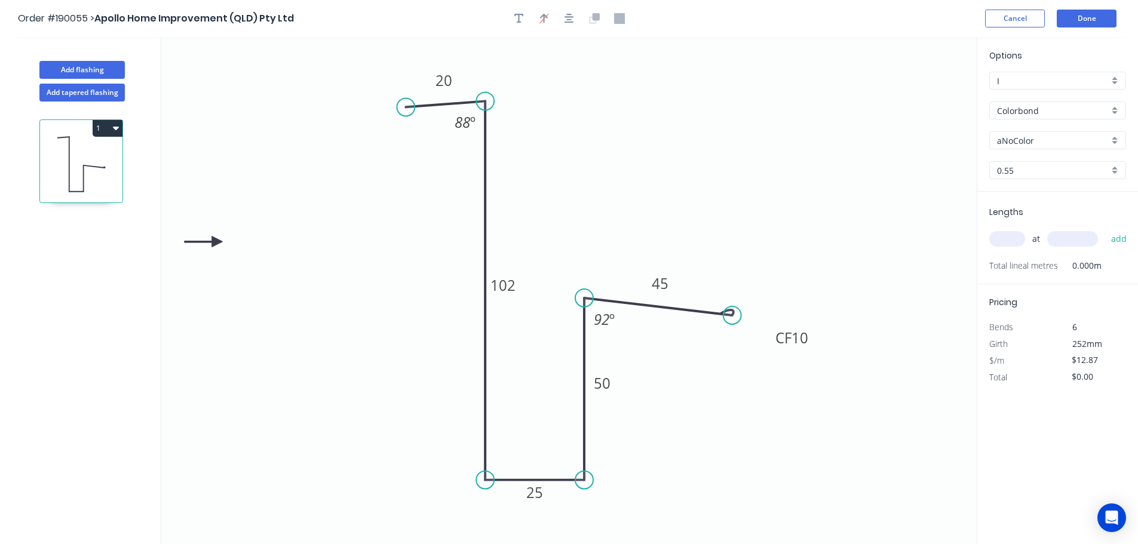
click at [291, 268] on icon "0 20 102 25 50 CF 10 45 88 º 92 º" at bounding box center [568, 290] width 815 height 507
click at [1032, 144] on input "aNoColor" at bounding box center [1053, 140] width 112 height 13
click at [1046, 201] on div "Ironstone" at bounding box center [1057, 208] width 136 height 21
type input "Ironstone"
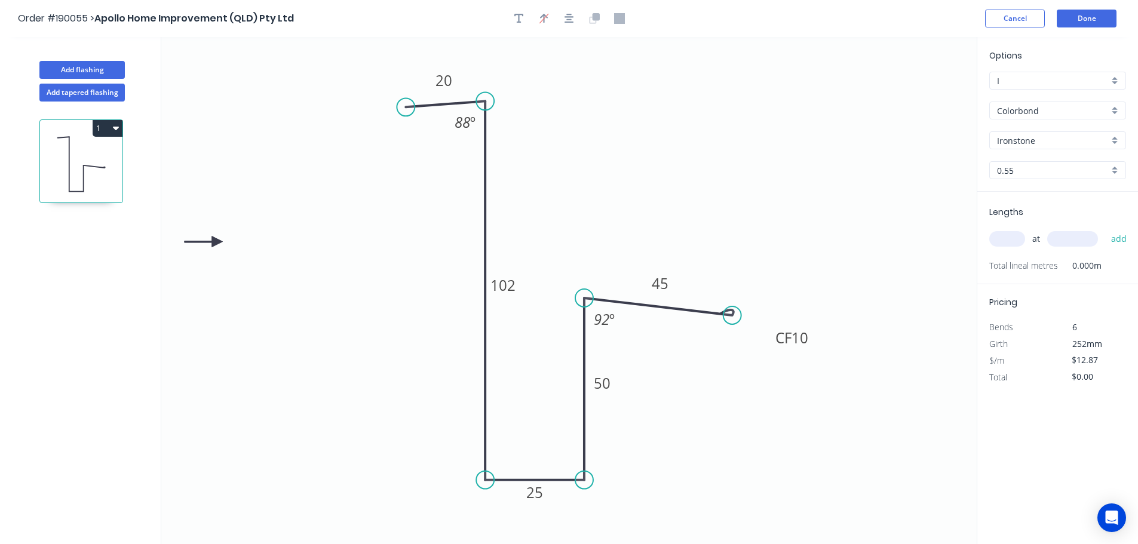
click at [1003, 241] on input "text" at bounding box center [1007, 239] width 36 height 16
click at [801, 336] on tspan "10" at bounding box center [799, 338] width 17 height 20
click at [1003, 241] on input "text" at bounding box center [1007, 239] width 36 height 16
type input "1"
type input "5200"
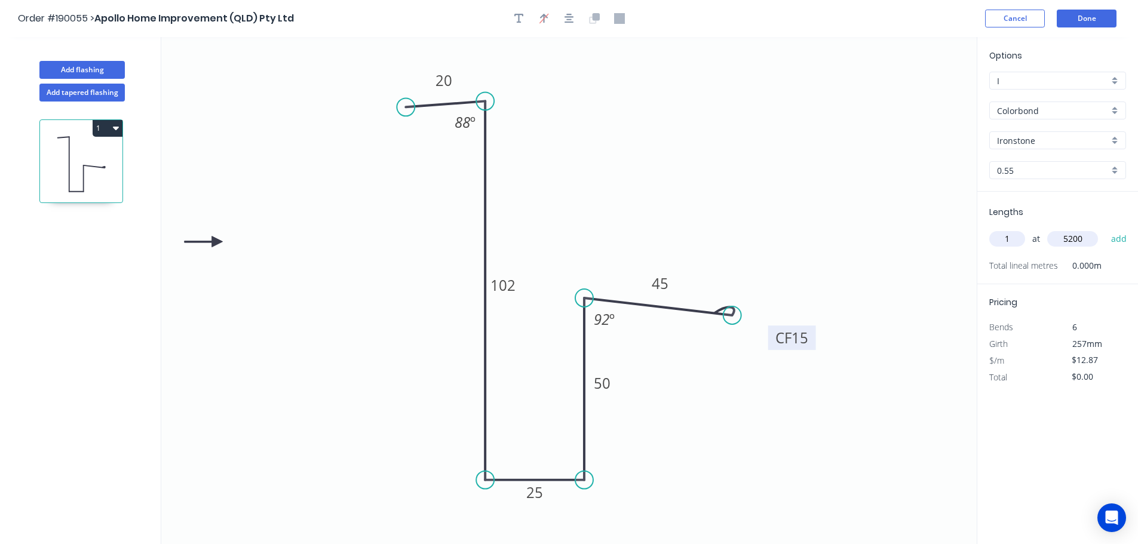
click at [1105, 229] on button "add" at bounding box center [1119, 239] width 28 height 20
type input "$66.92"
click at [93, 70] on button "Add flashing" at bounding box center [81, 70] width 85 height 18
type input "$0.00"
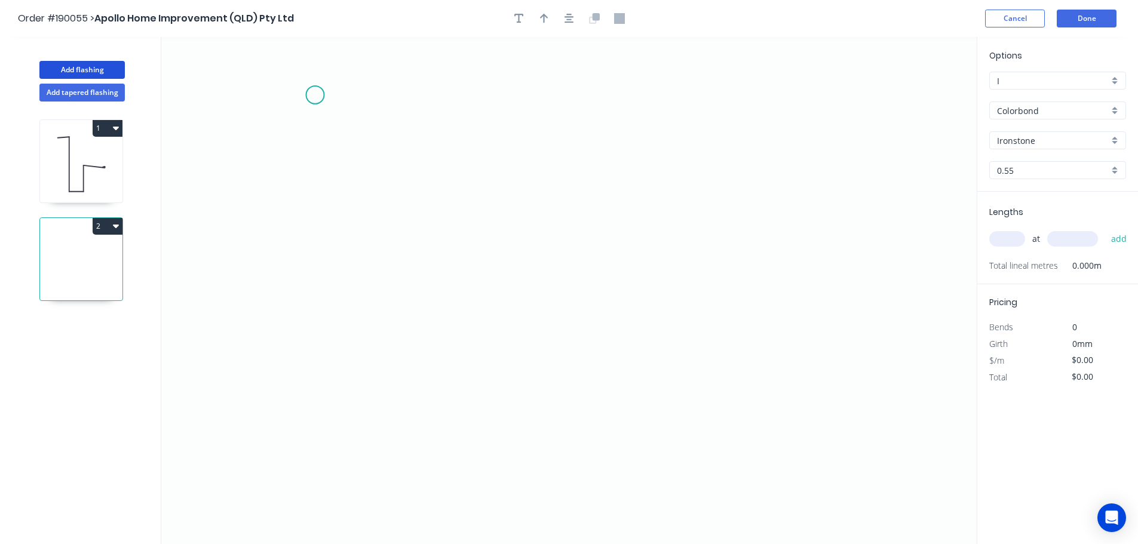
click at [320, 97] on icon "0" at bounding box center [568, 290] width 815 height 507
click at [324, 459] on icon "0" at bounding box center [568, 290] width 815 height 507
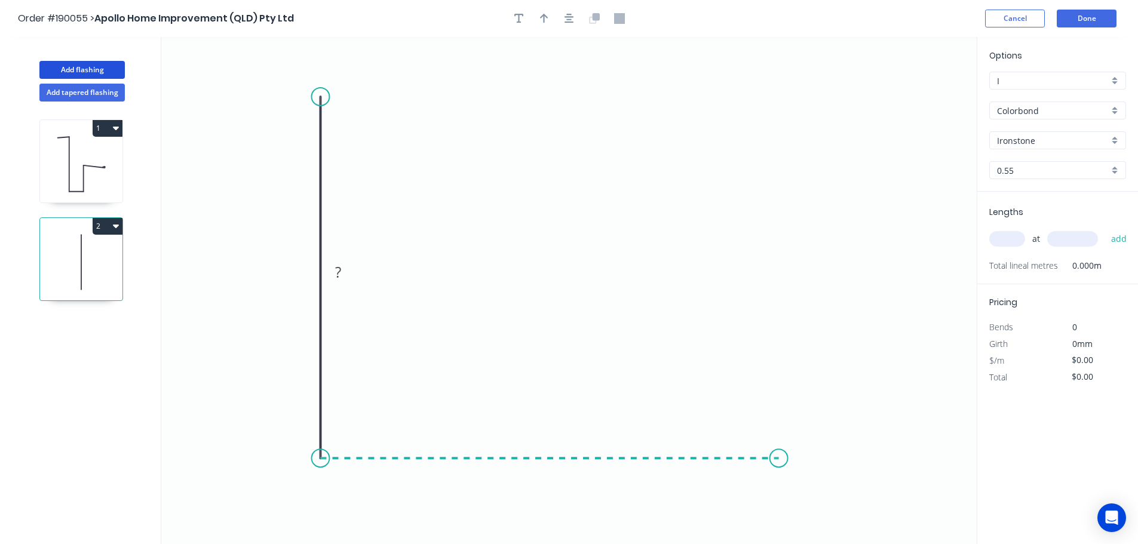
click at [779, 476] on icon "0 ?" at bounding box center [568, 290] width 815 height 507
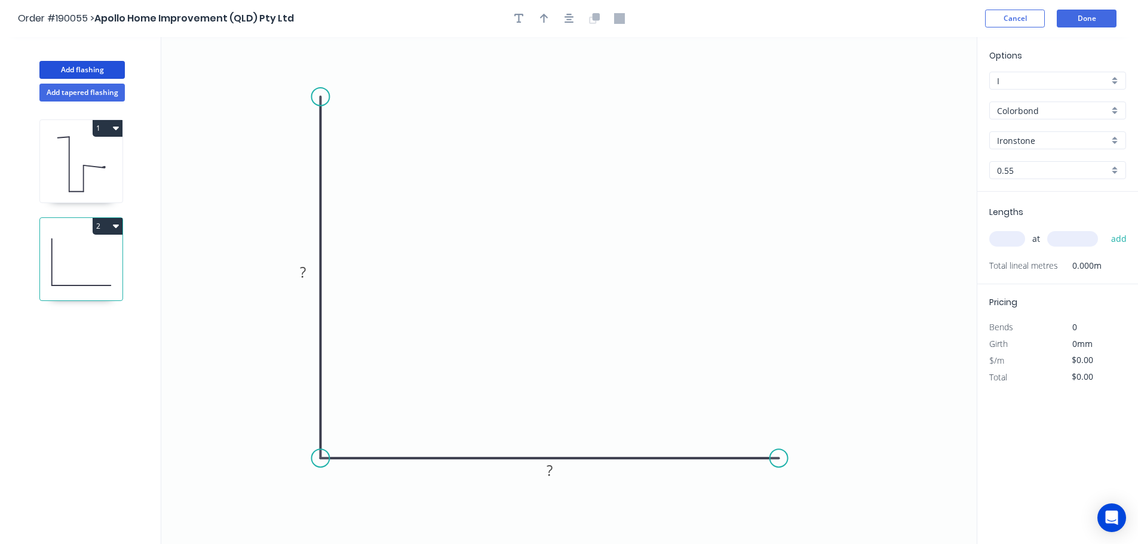
scroll to position [22, 0]
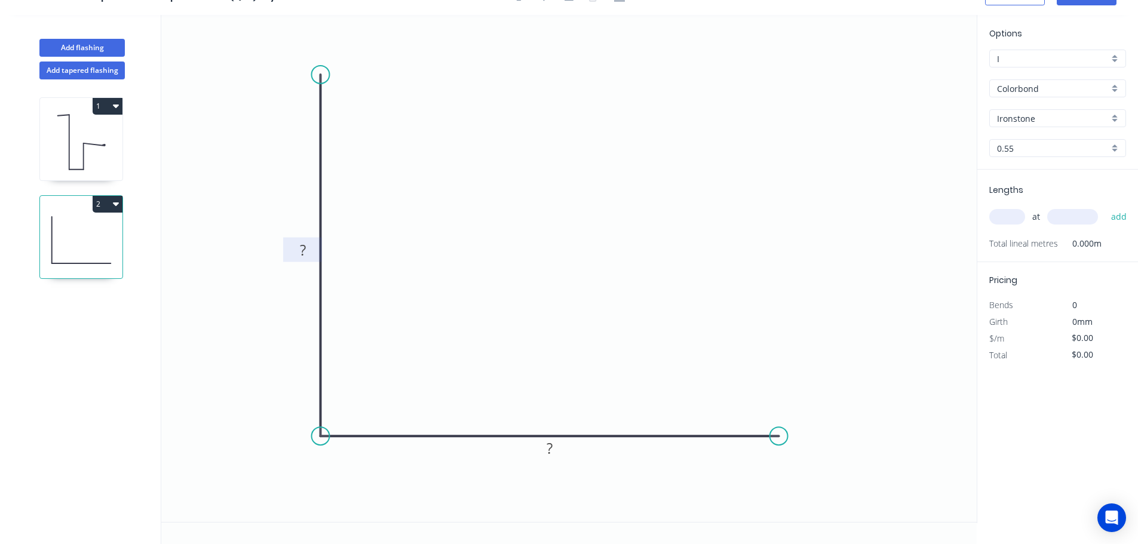
click at [304, 247] on tspan "?" at bounding box center [303, 250] width 6 height 20
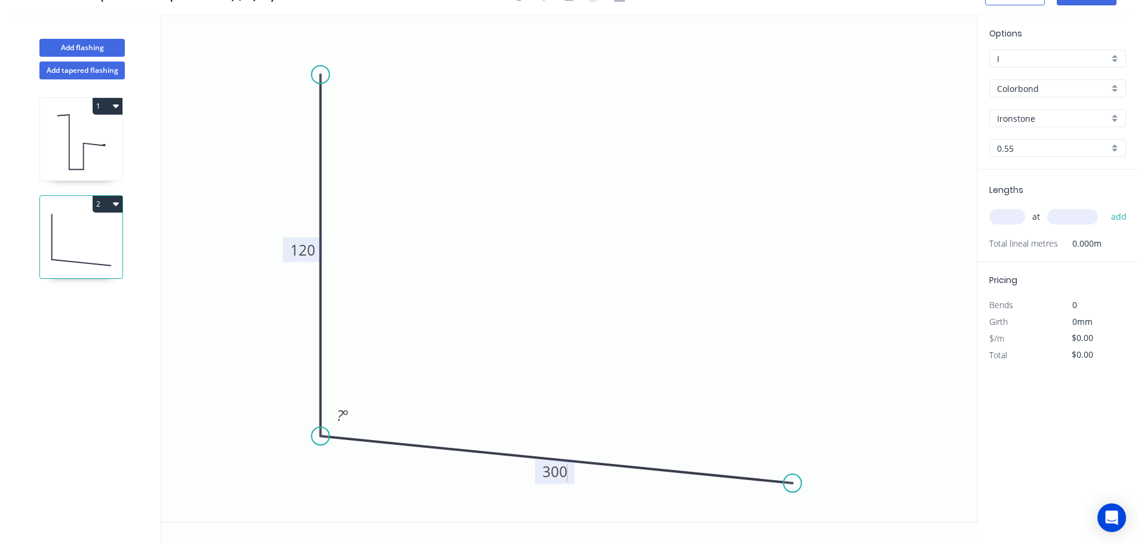
drag, startPoint x: 780, startPoint y: 438, endPoint x: 691, endPoint y: 282, distance: 178.6
click at [792, 481] on circle at bounding box center [792, 483] width 18 height 18
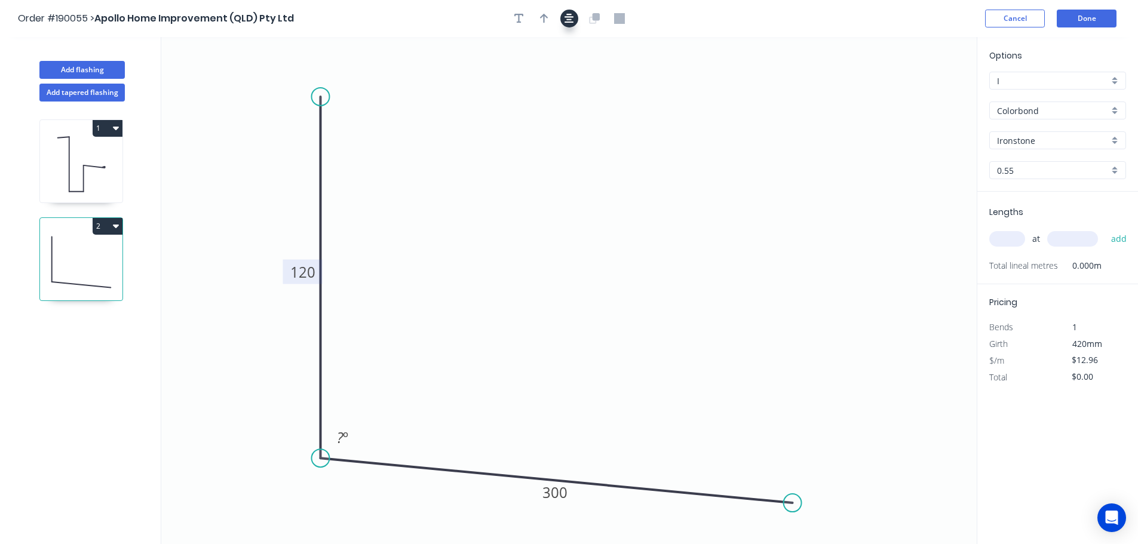
click at [571, 22] on icon "button" at bounding box center [569, 19] width 10 height 10
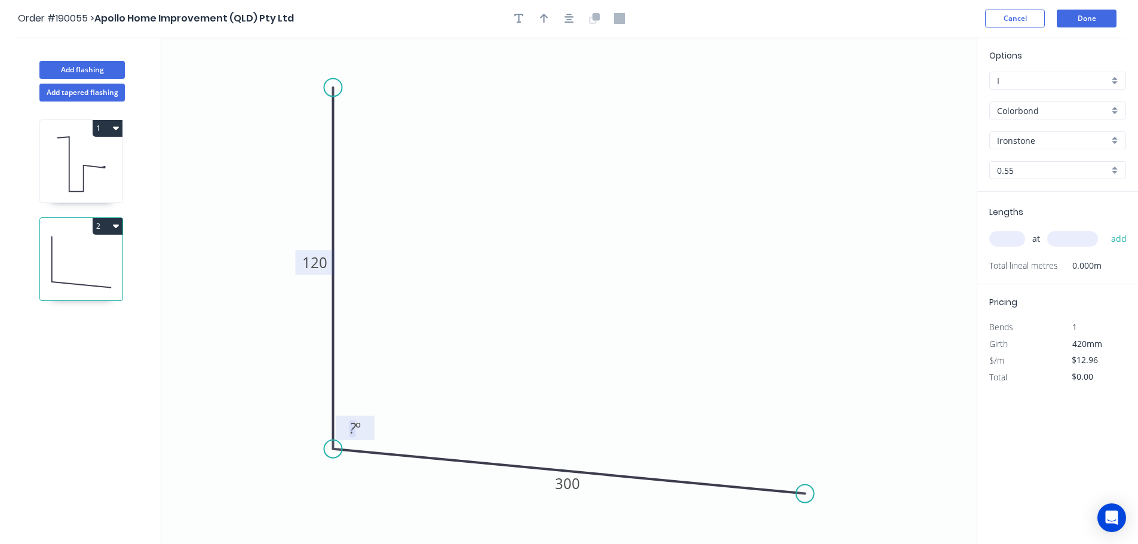
click at [356, 429] on tspan "º" at bounding box center [357, 428] width 5 height 20
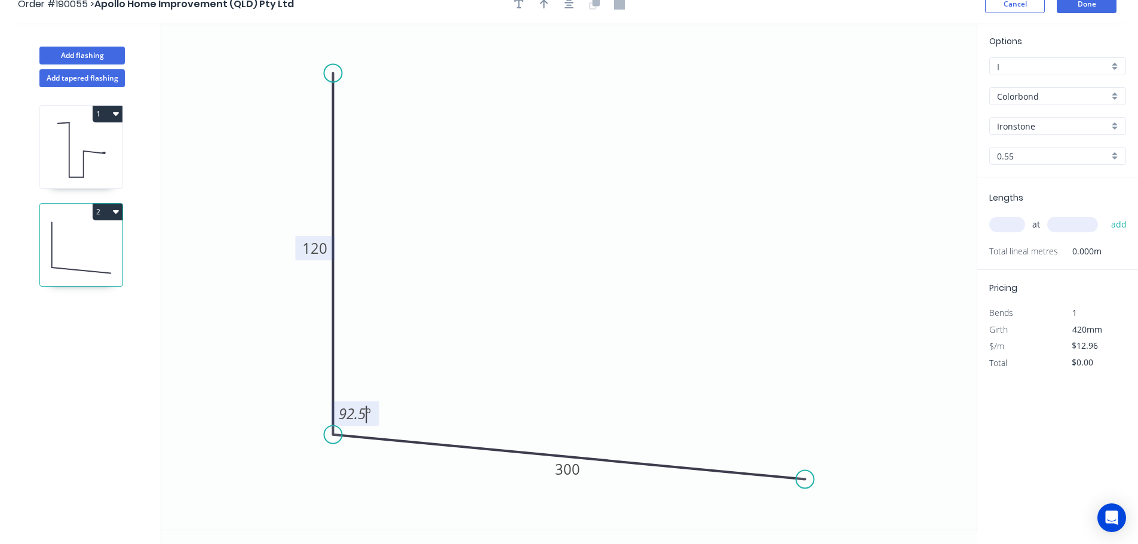
scroll to position [22, 0]
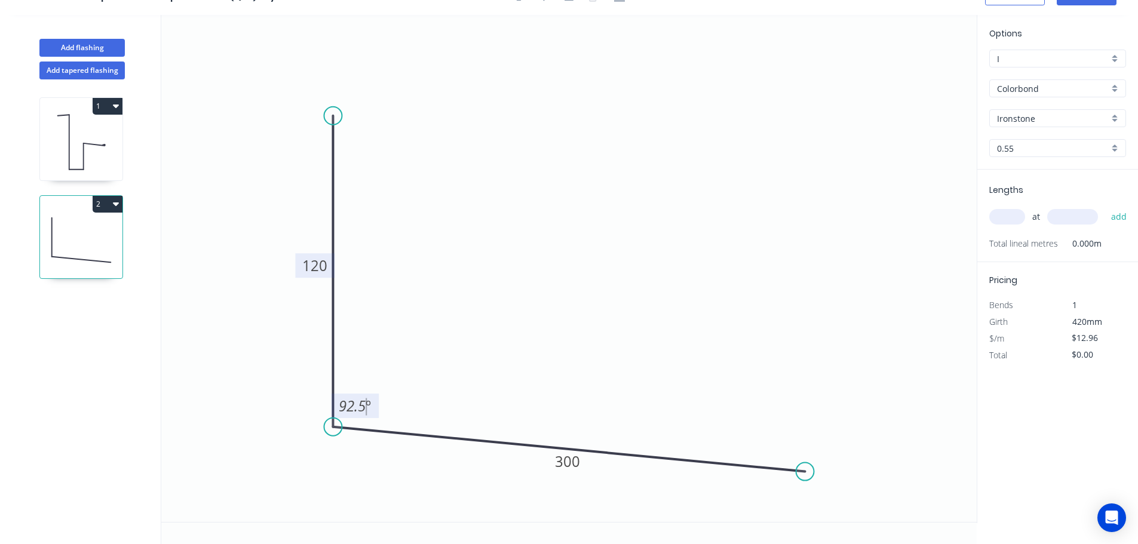
drag, startPoint x: 337, startPoint y: 65, endPoint x: 337, endPoint y: 116, distance: 50.8
click at [337, 116] on circle at bounding box center [333, 116] width 18 height 18
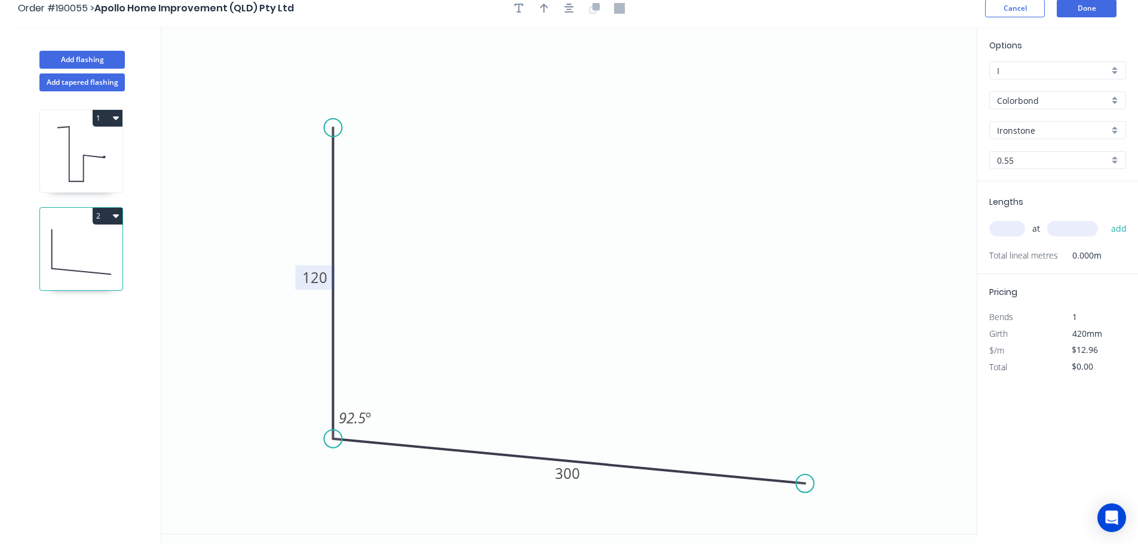
scroll to position [0, 0]
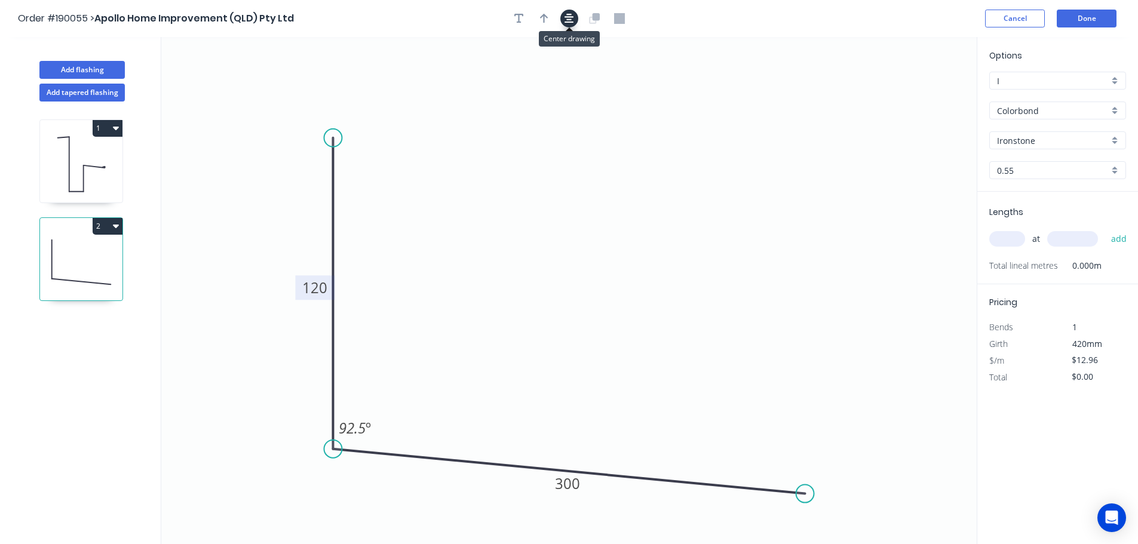
click at [570, 26] on button "button" at bounding box center [569, 19] width 18 height 18
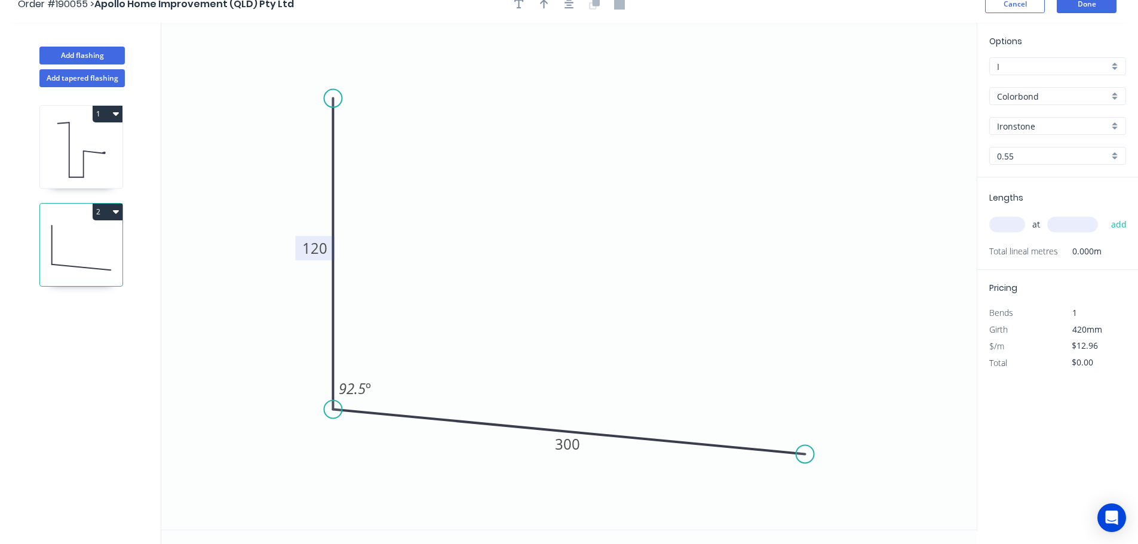
scroll to position [22, 0]
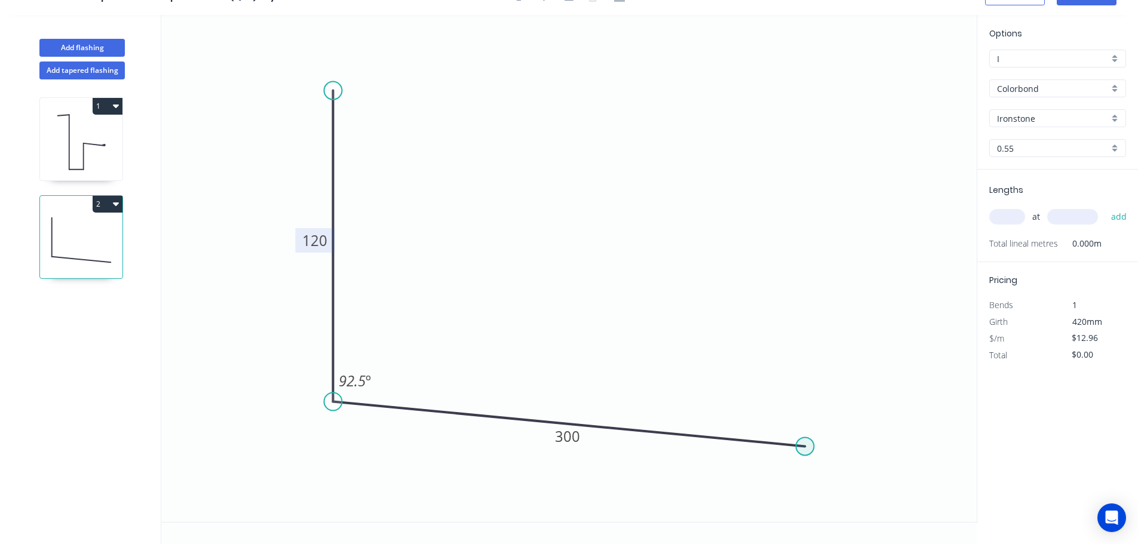
click at [804, 450] on circle at bounding box center [805, 446] width 18 height 18
click at [858, 500] on icon "0 120 300 92.5 º" at bounding box center [568, 268] width 815 height 507
click at [794, 473] on tspan "º" at bounding box center [794, 473] width 5 height 20
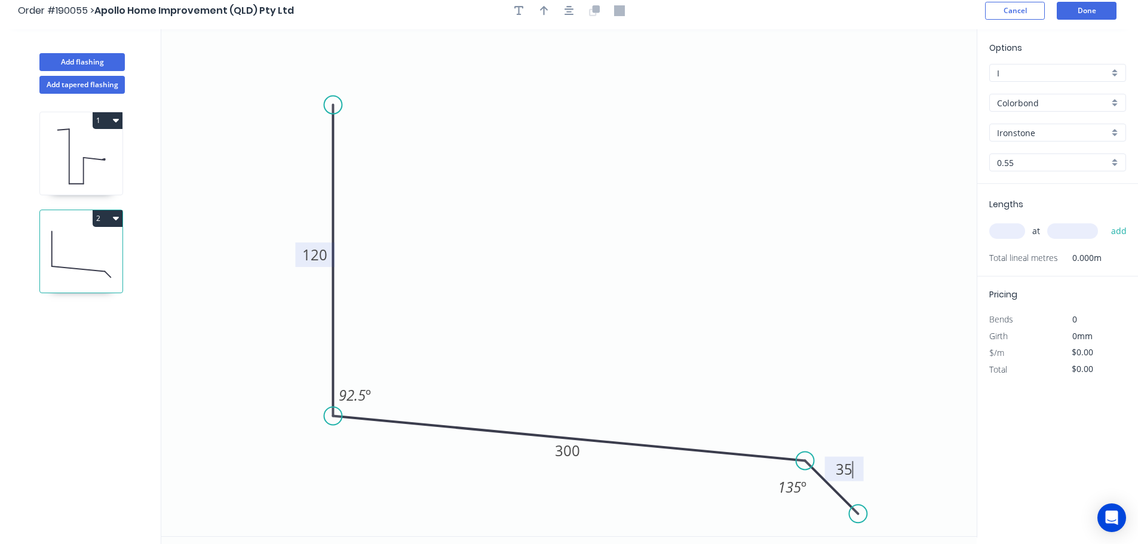
scroll to position [0, 0]
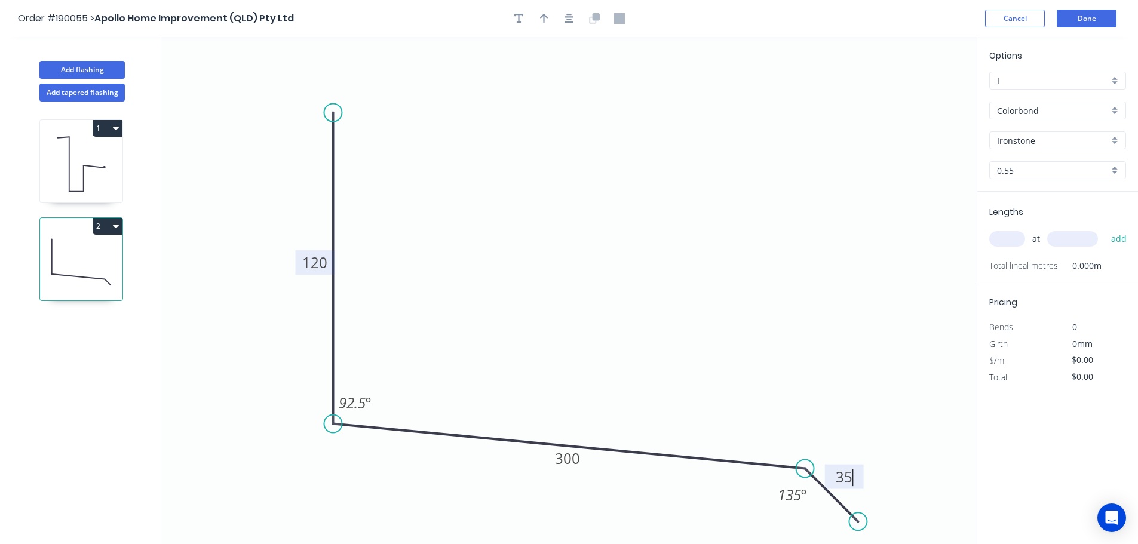
click at [573, 27] on header "Order #190055 > Apollo Home Improvement (QLD) Pty Ltd Cancel Done" at bounding box center [569, 18] width 1138 height 37
type input "$13.71"
click at [571, 13] on icon "button" at bounding box center [569, 18] width 10 height 11
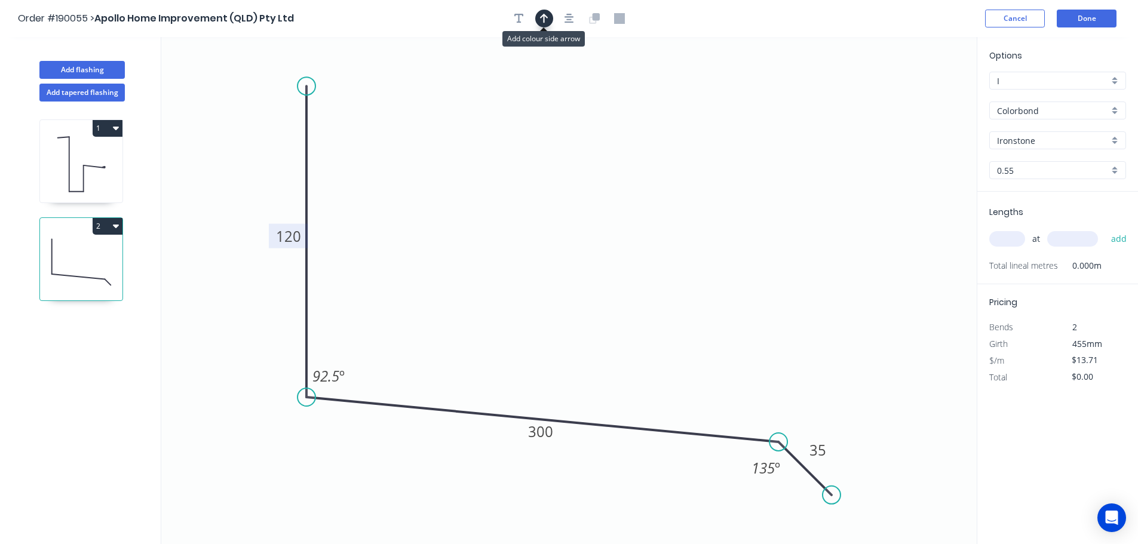
click at [547, 16] on icon "button" at bounding box center [544, 18] width 8 height 11
click at [911, 91] on icon "0 120 300 35 92.5 º 135 º" at bounding box center [568, 290] width 815 height 507
drag, startPoint x: 870, startPoint y: 115, endPoint x: 602, endPoint y: 92, distance: 268.5
click at [602, 92] on icon at bounding box center [606, 78] width 11 height 38
click at [1009, 236] on input "text" at bounding box center [1007, 239] width 36 height 16
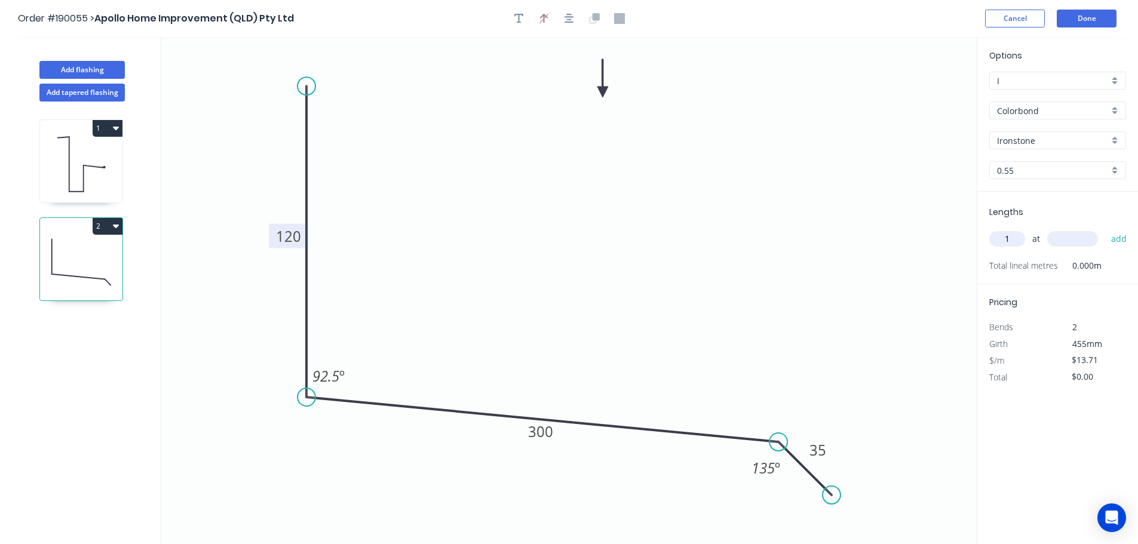
type input "1"
type input "5200"
click at [1105, 229] on button "add" at bounding box center [1119, 239] width 28 height 20
type input "$71.29"
click at [1081, 15] on button "Done" at bounding box center [1086, 19] width 60 height 18
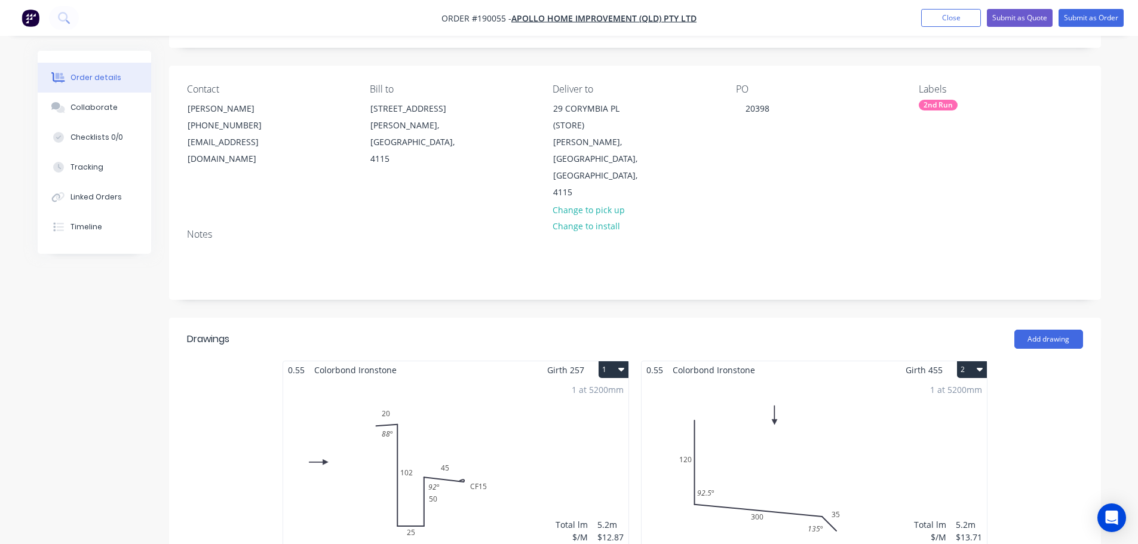
scroll to position [239, 0]
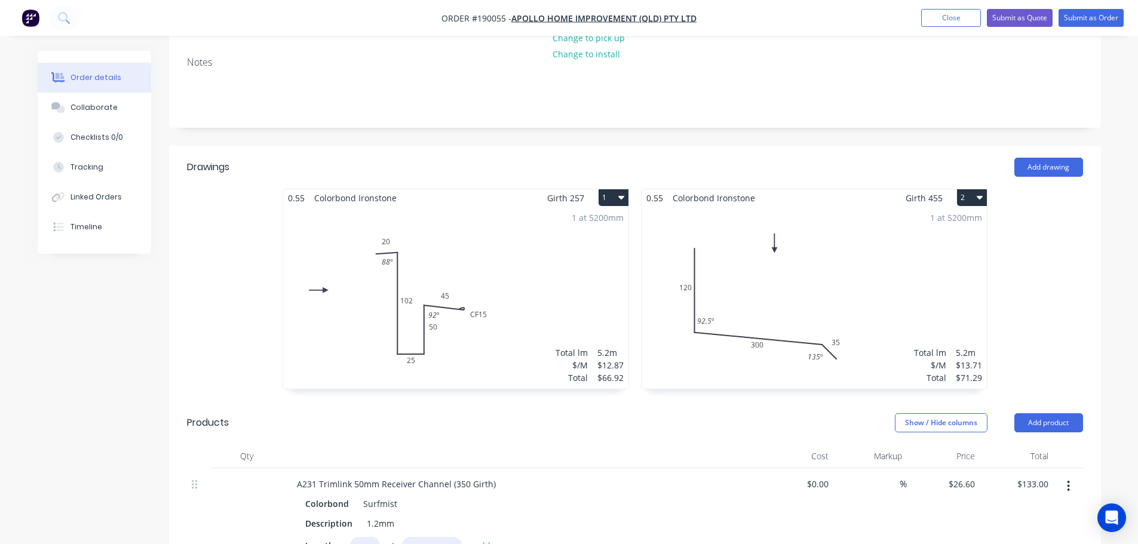
click at [474, 301] on div "1 at 5200mm Total lm $/M Total 5.2m $12.87 $66.92" at bounding box center [455, 298] width 345 height 182
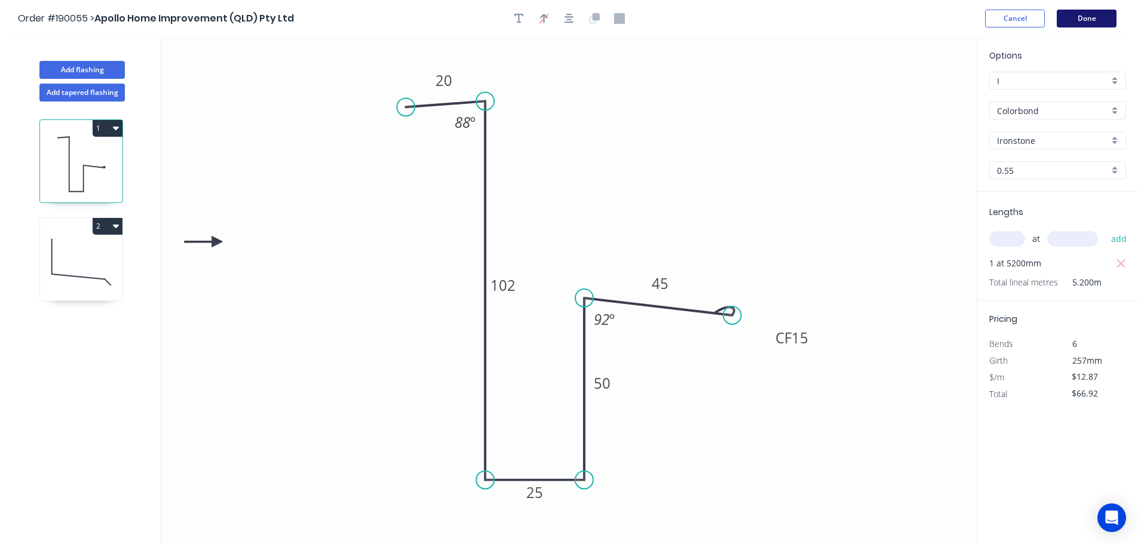
click at [1101, 15] on button "Done" at bounding box center [1086, 19] width 60 height 18
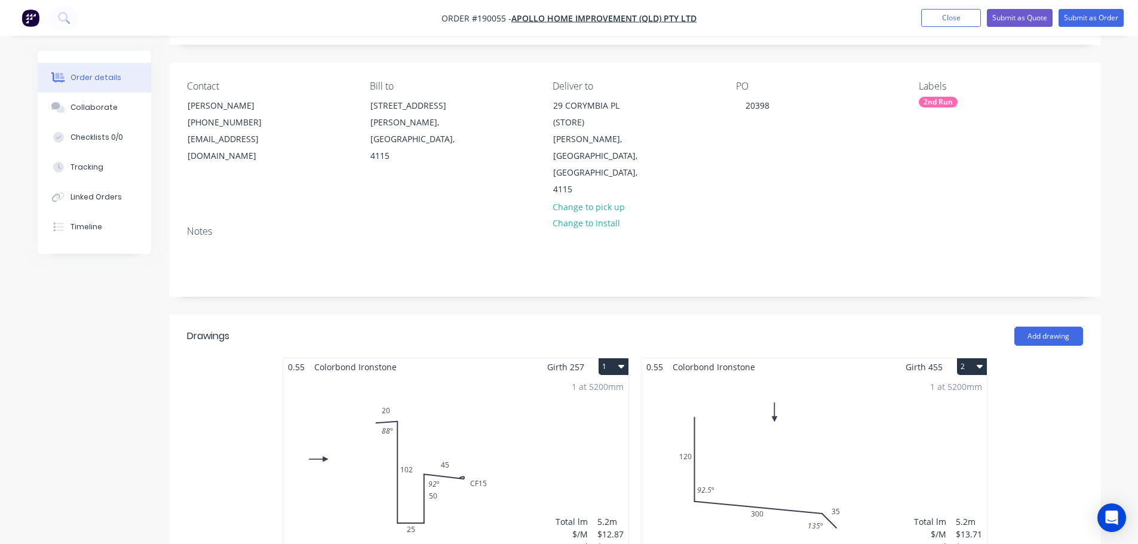
scroll to position [60, 0]
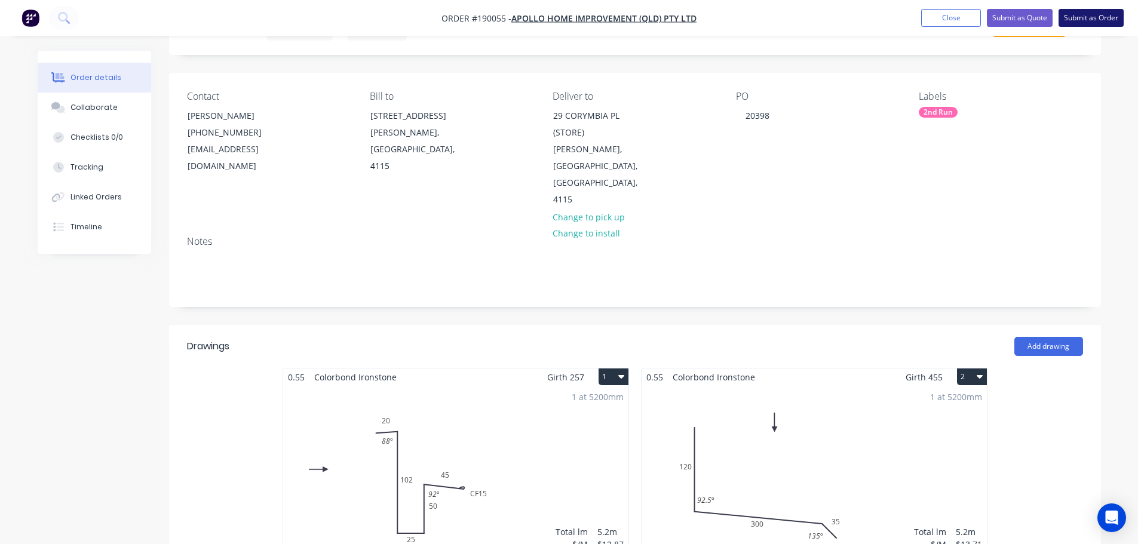
click at [1100, 20] on button "Submit as Order" at bounding box center [1090, 18] width 65 height 18
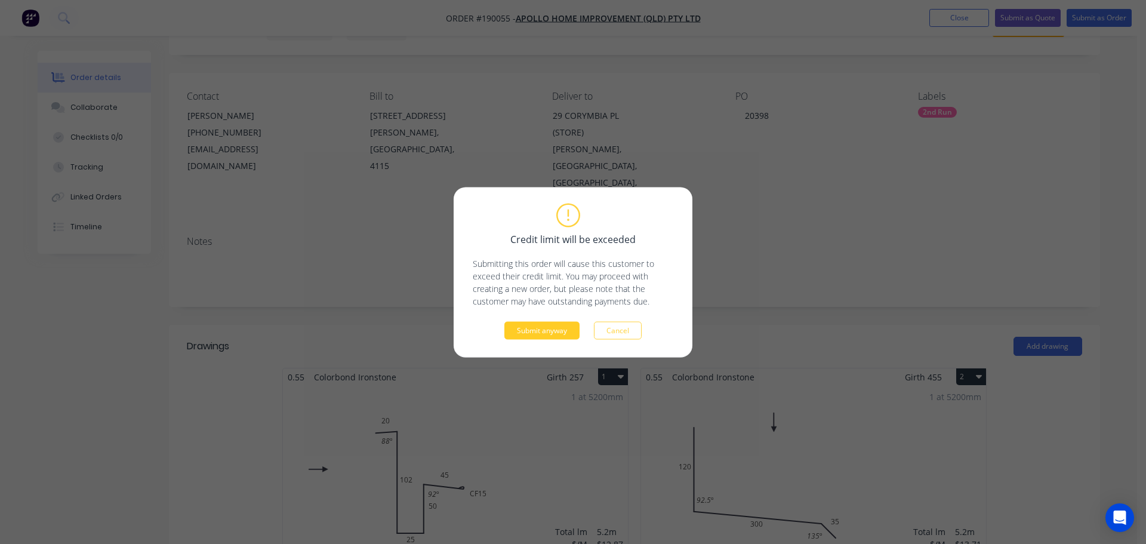
click at [537, 332] on button "Submit anyway" at bounding box center [542, 330] width 75 height 18
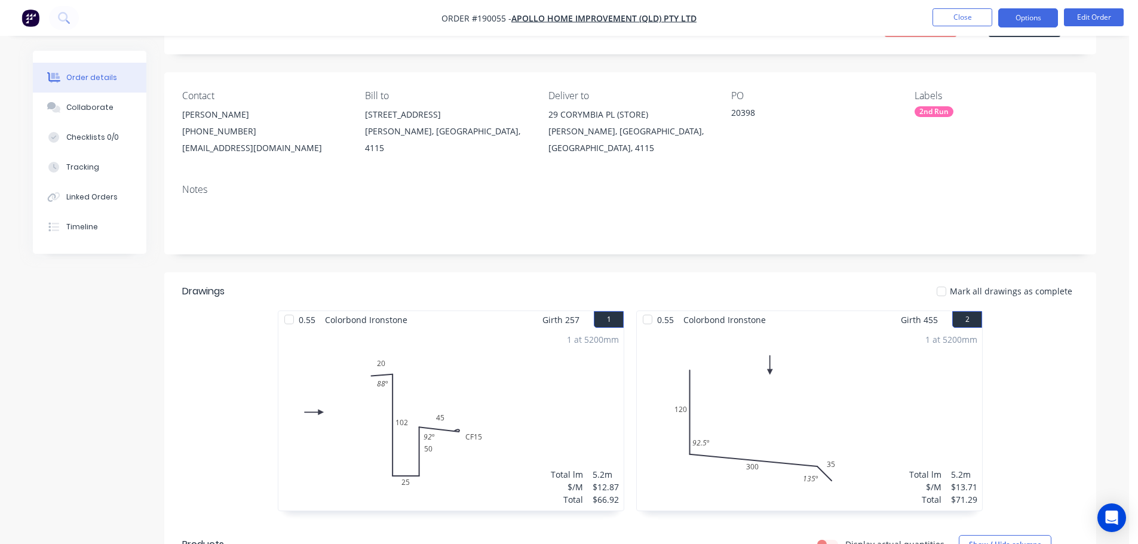
click at [1028, 20] on button "Options" at bounding box center [1028, 17] width 60 height 19
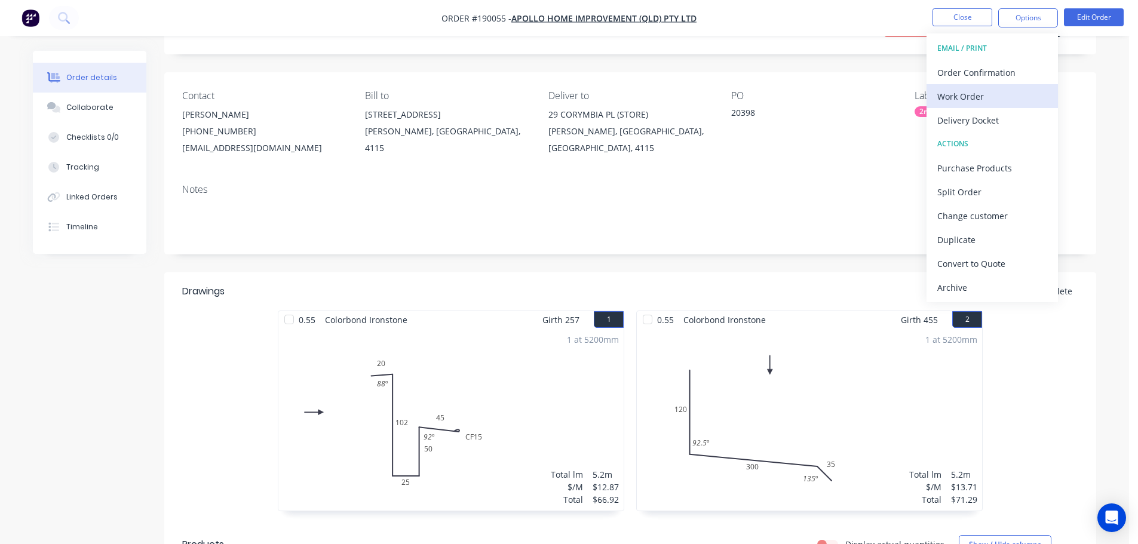
click at [993, 99] on div "Work Order" at bounding box center [992, 96] width 110 height 17
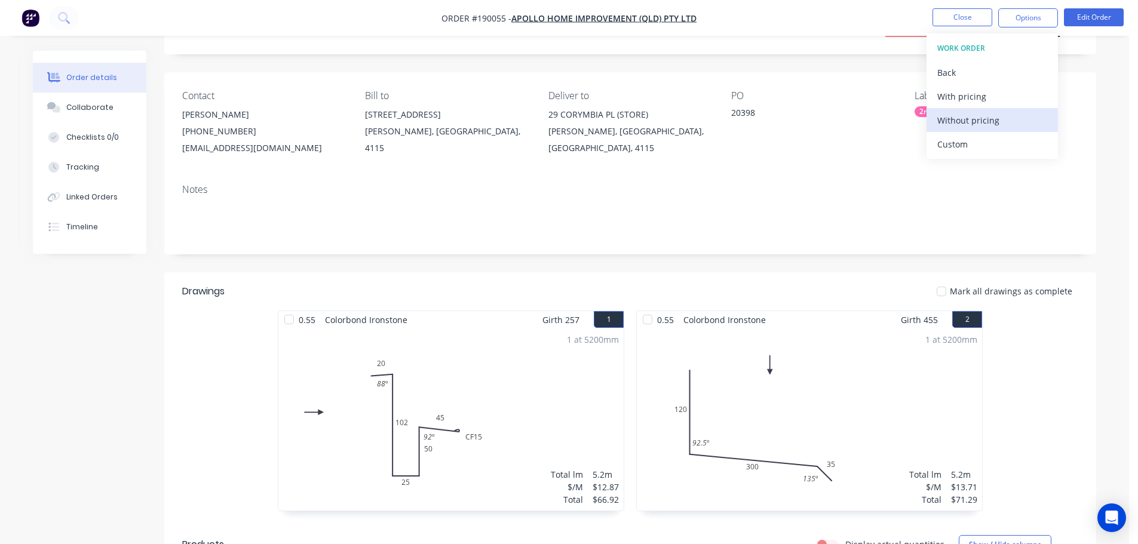
click at [987, 116] on div "Without pricing" at bounding box center [992, 120] width 110 height 17
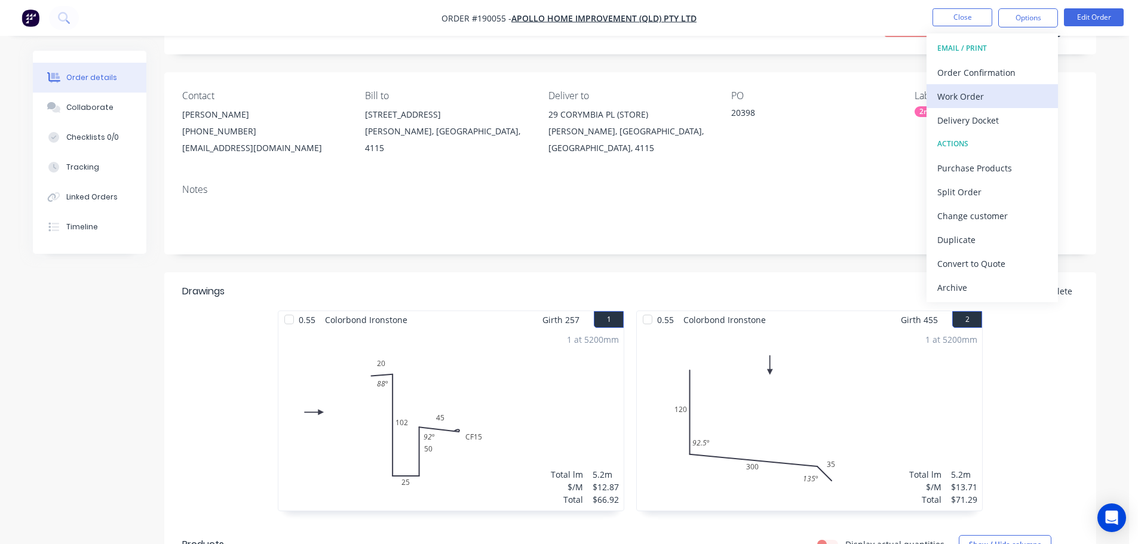
click at [995, 93] on div "Work Order" at bounding box center [992, 96] width 110 height 17
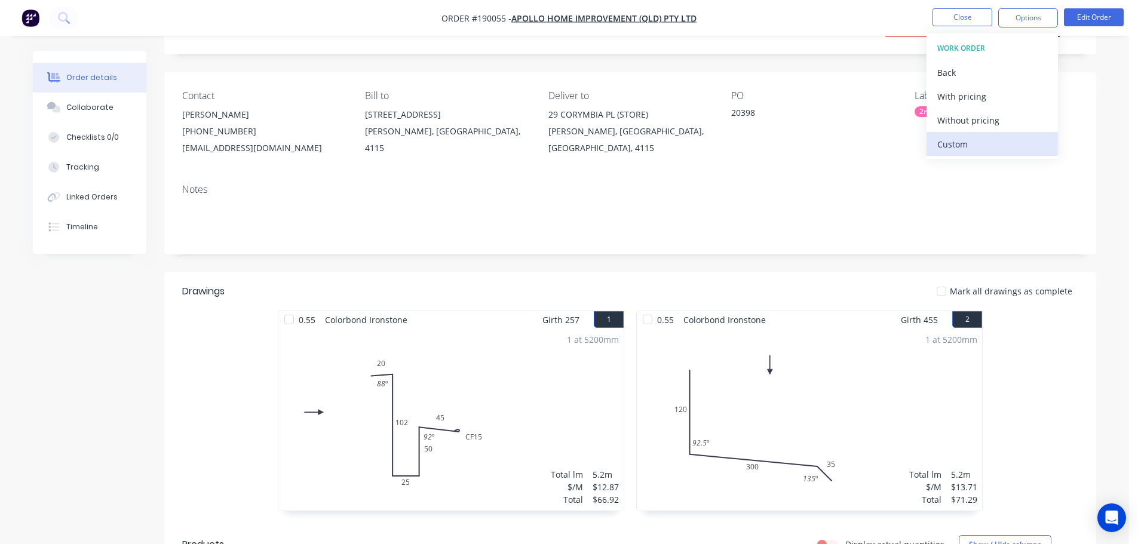
click at [995, 152] on div "Custom" at bounding box center [992, 144] width 110 height 17
click at [998, 123] on div "Without pricing" at bounding box center [992, 120] width 110 height 17
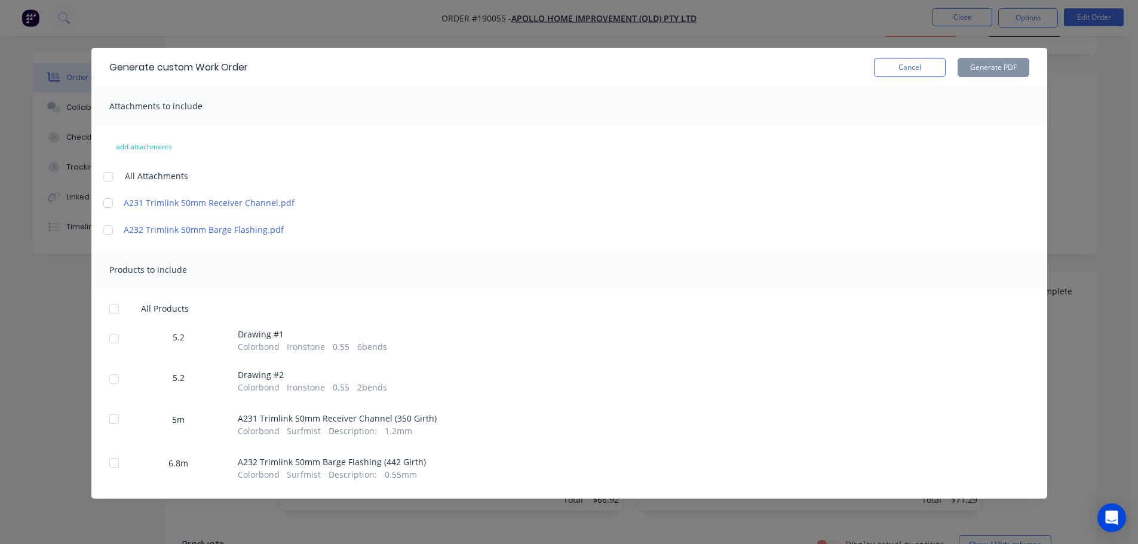
click at [106, 174] on div at bounding box center [108, 177] width 24 height 24
click at [118, 308] on div at bounding box center [114, 309] width 24 height 24
click at [1013, 61] on button "Generate PDF" at bounding box center [993, 67] width 72 height 19
click at [900, 70] on button "Cancel" at bounding box center [910, 67] width 72 height 19
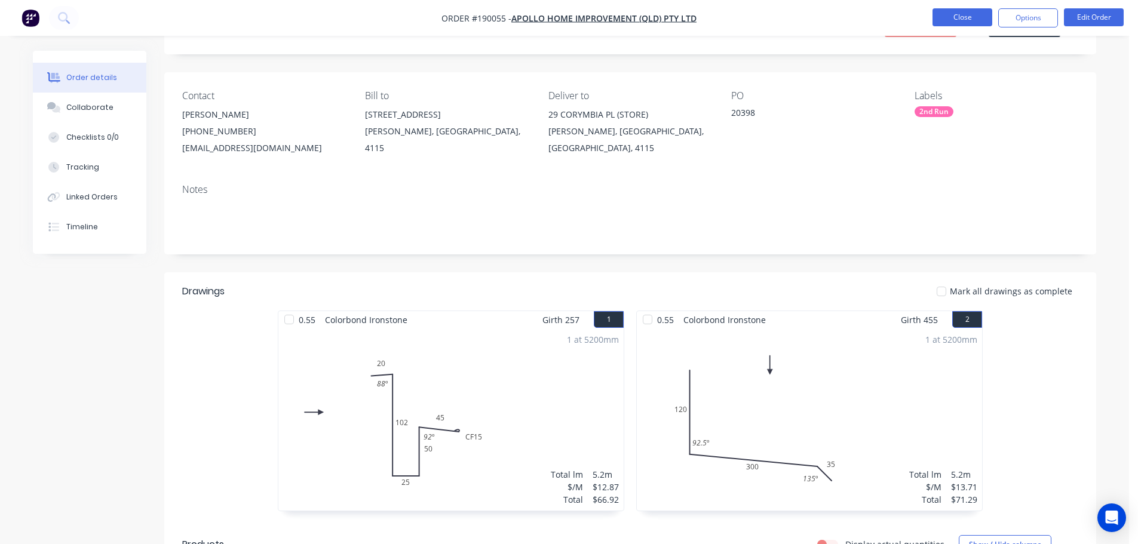
click at [949, 17] on button "Close" at bounding box center [962, 17] width 60 height 18
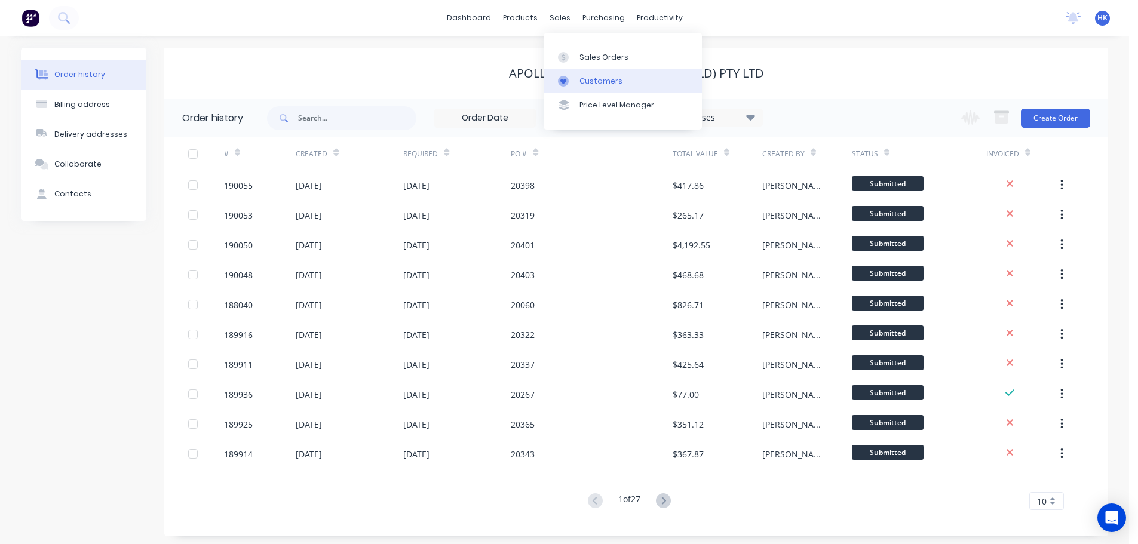
click at [588, 78] on div "Customers" at bounding box center [600, 81] width 43 height 11
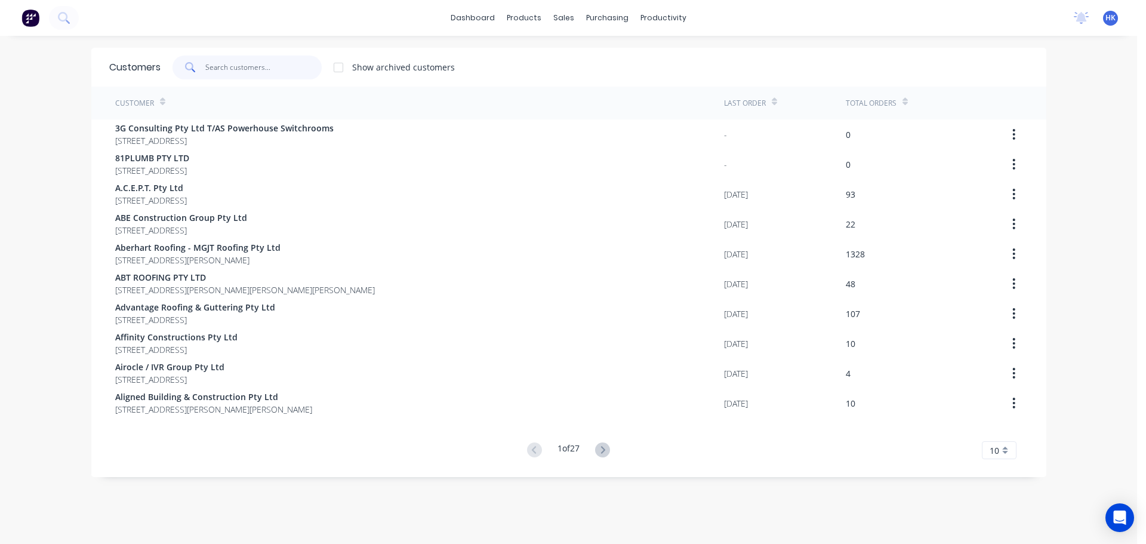
click at [253, 63] on input "text" at bounding box center [263, 68] width 116 height 24
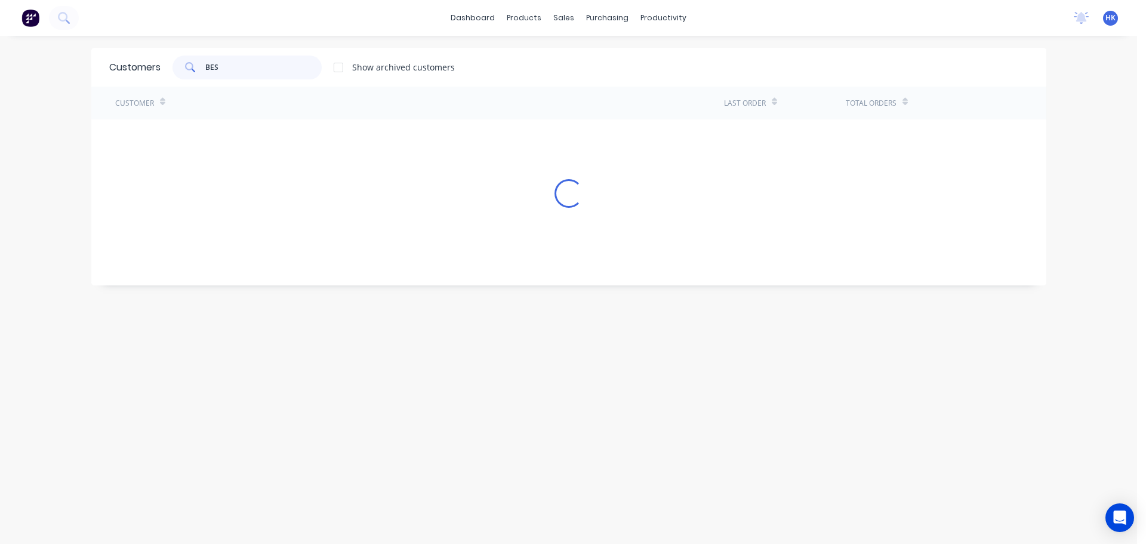
type input "BEST"
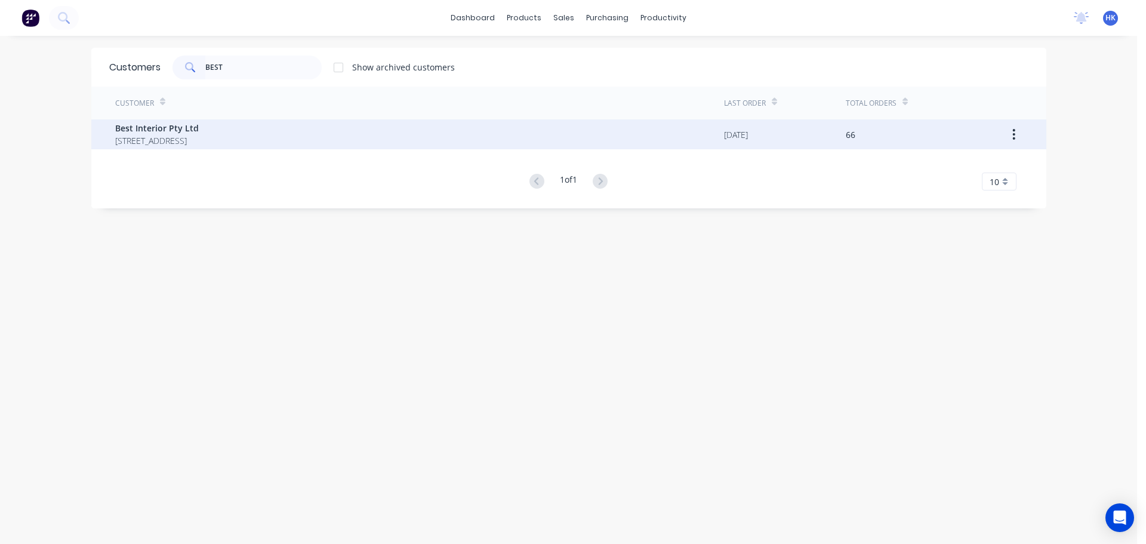
click at [199, 131] on span "Best Interior Pty Ltd" at bounding box center [157, 128] width 84 height 13
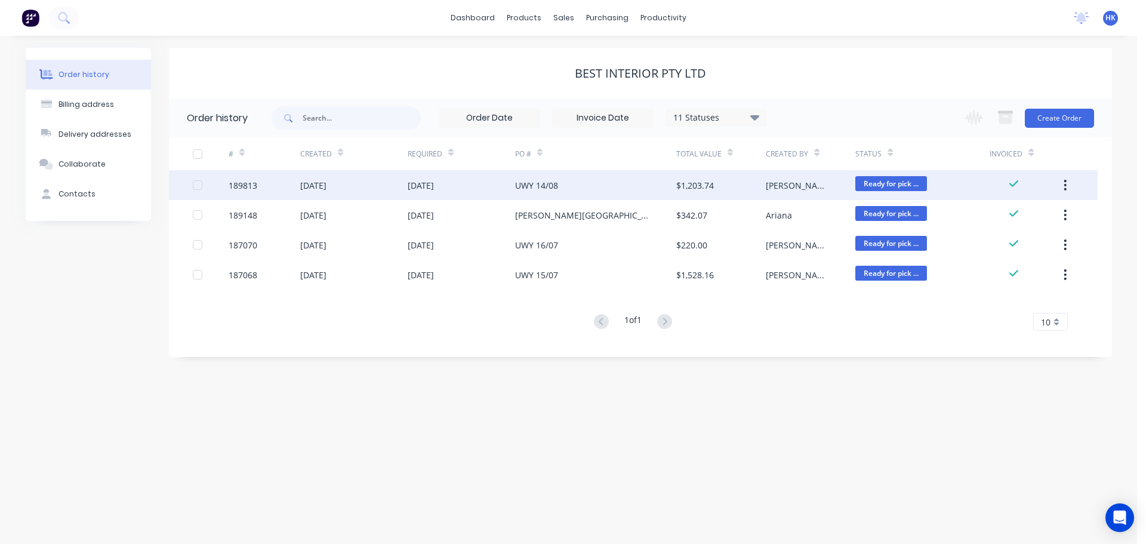
click at [469, 194] on div "15 Aug 2025" at bounding box center [461, 185] width 107 height 30
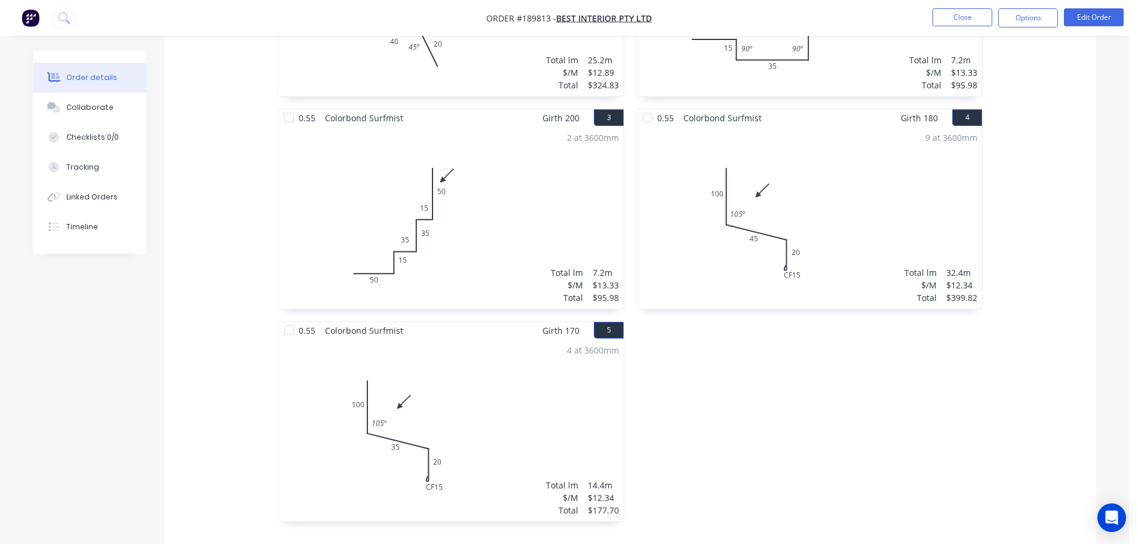
scroll to position [239, 0]
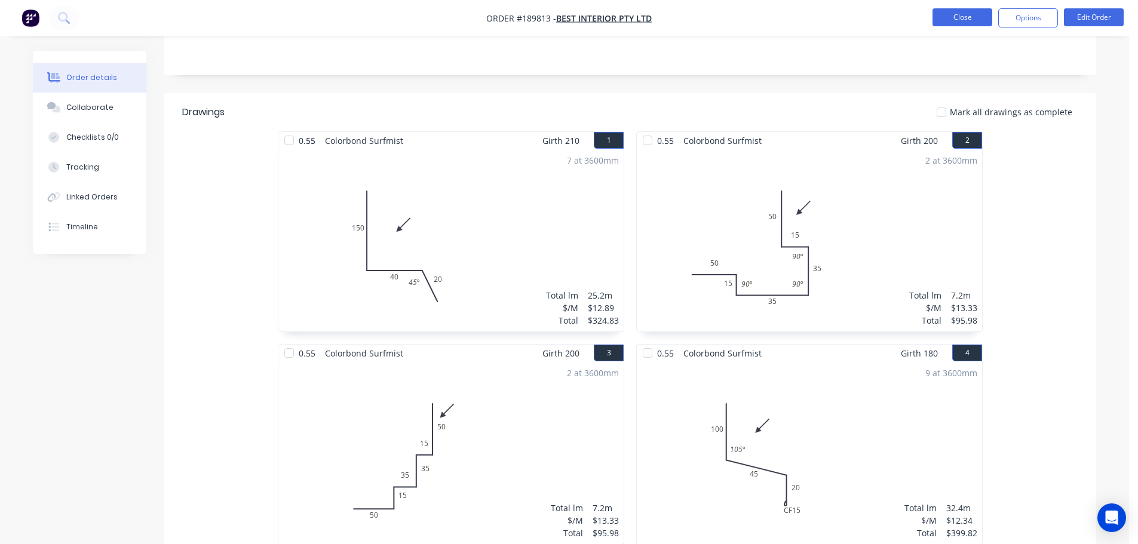
click at [964, 20] on button "Close" at bounding box center [962, 17] width 60 height 18
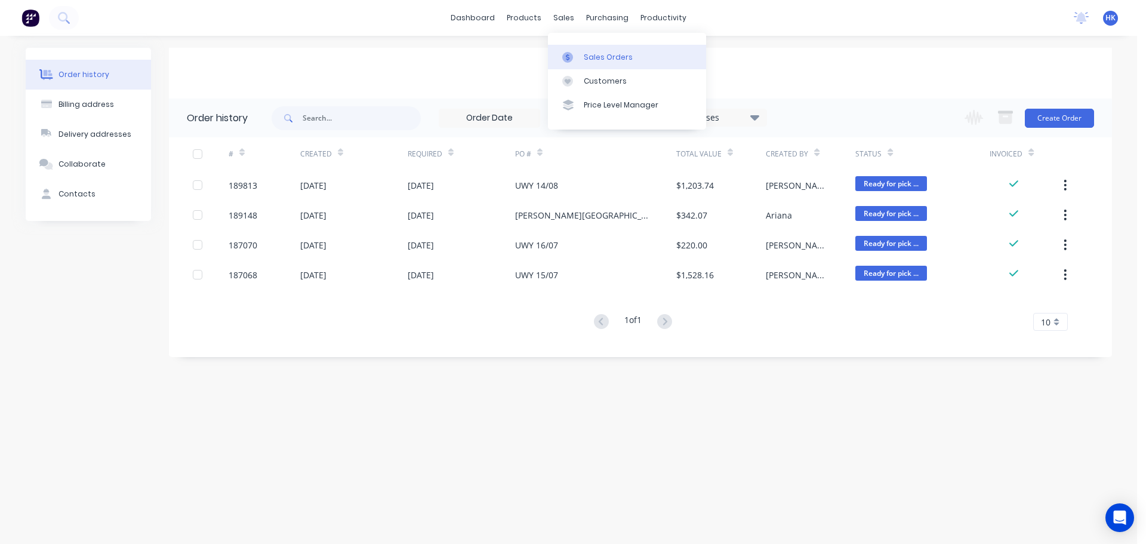
click at [575, 58] on div at bounding box center [571, 57] width 18 height 11
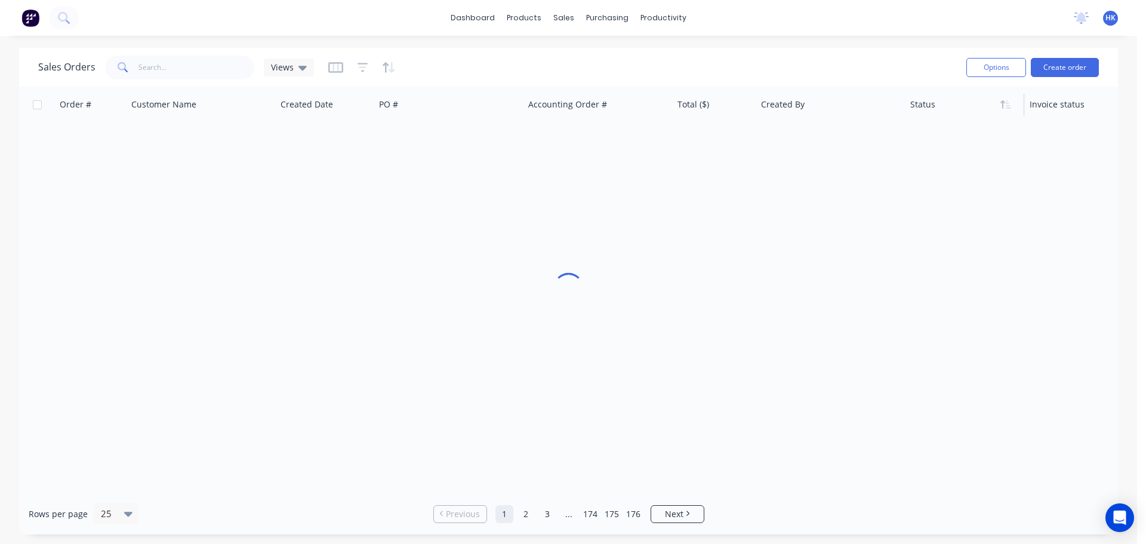
click at [1084, 78] on div "Options Create order" at bounding box center [1030, 67] width 137 height 29
click at [1064, 69] on button "Create order" at bounding box center [1065, 67] width 68 height 19
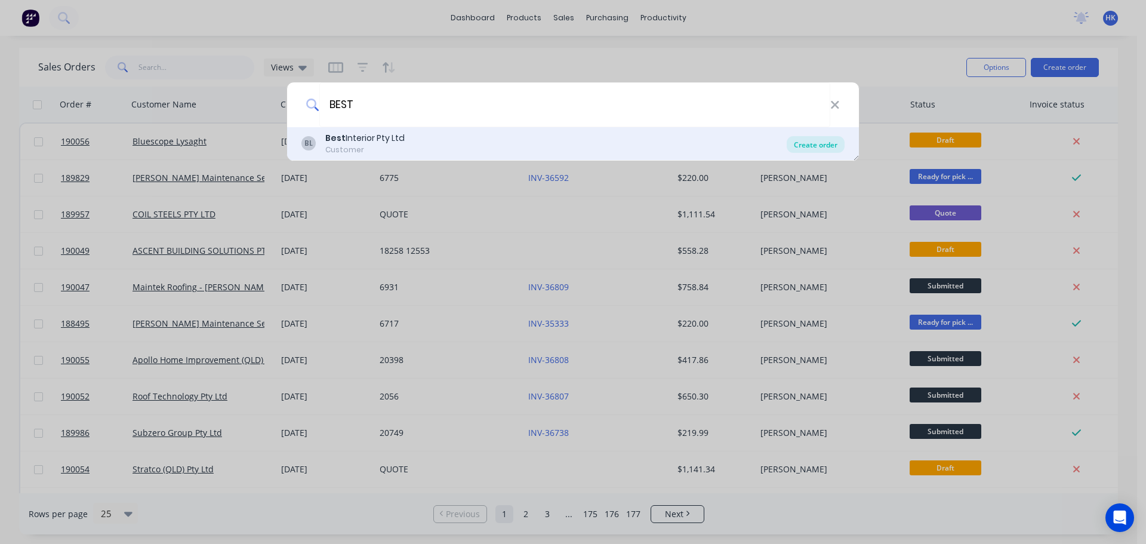
type input "BEST"
click at [810, 142] on div "Create order" at bounding box center [816, 144] width 58 height 17
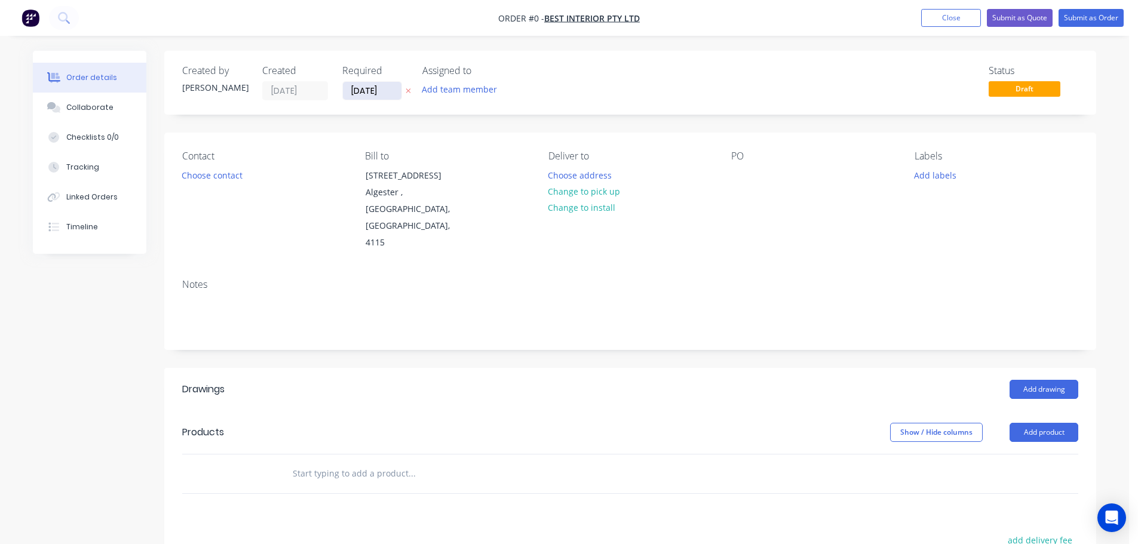
click at [362, 98] on input "[DATE]" at bounding box center [372, 91] width 59 height 18
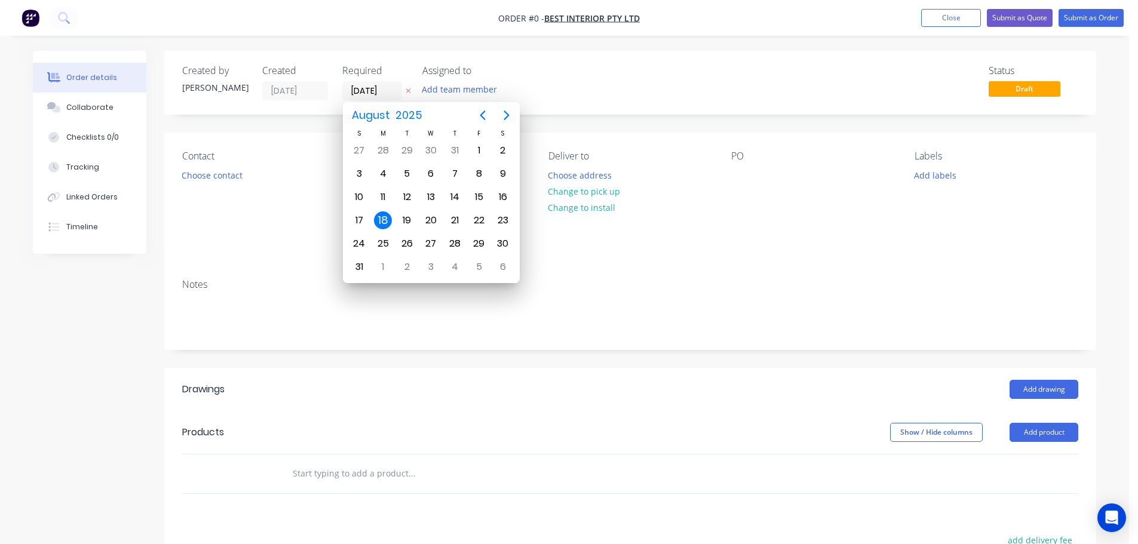
click at [385, 221] on div "18" at bounding box center [383, 220] width 18 height 18
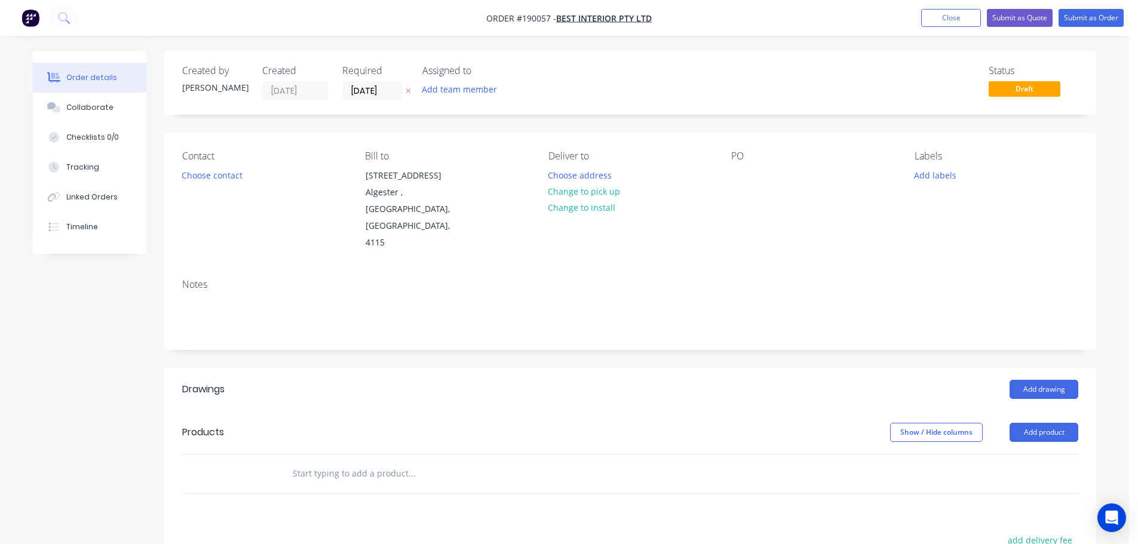
click at [199, 183] on button "Choose contact" at bounding box center [212, 175] width 73 height 16
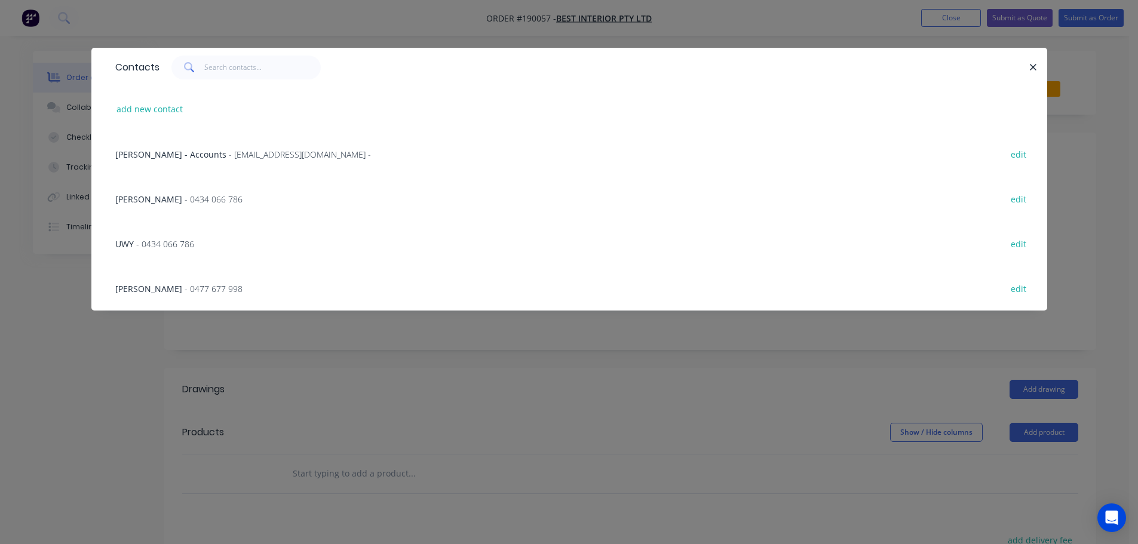
click at [147, 239] on span "- 0434 066 786" at bounding box center [165, 243] width 58 height 11
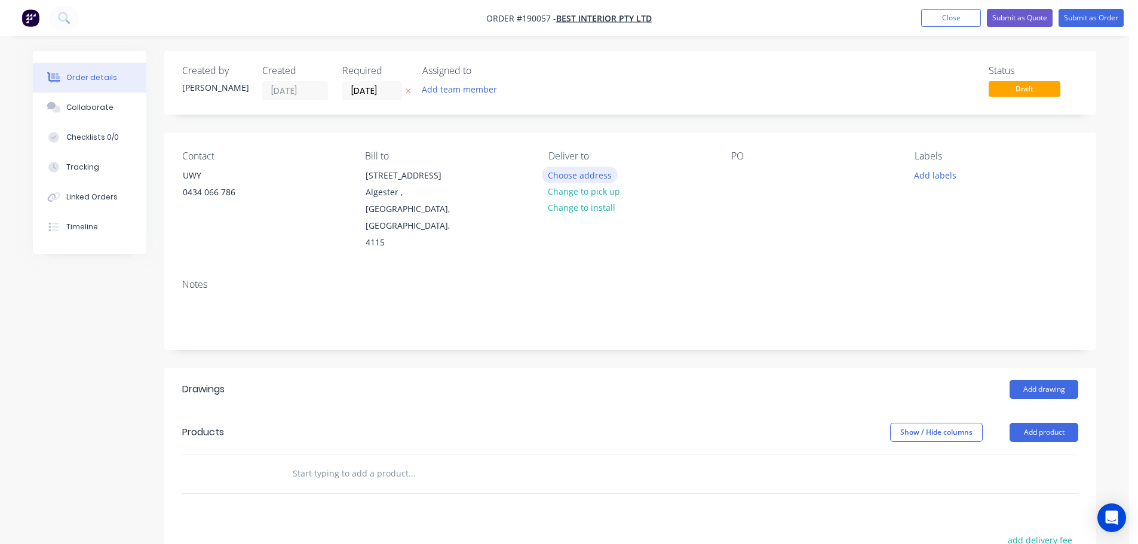
click at [568, 177] on button "Choose address" at bounding box center [580, 175] width 76 height 16
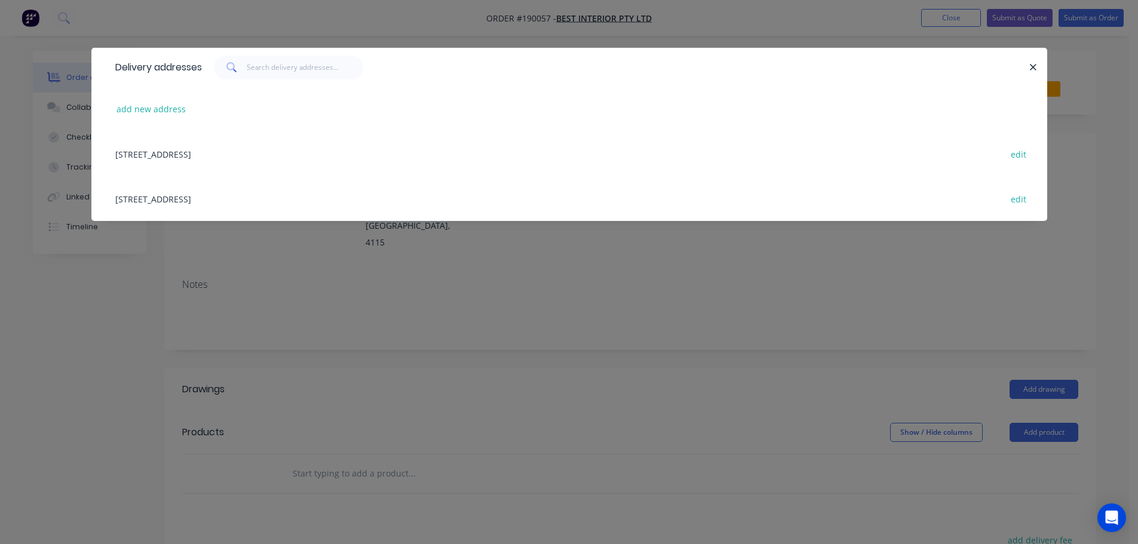
drag, startPoint x: 1032, startPoint y: 66, endPoint x: 983, endPoint y: 90, distance: 54.2
click at [1033, 66] on icon "button" at bounding box center [1033, 67] width 8 height 11
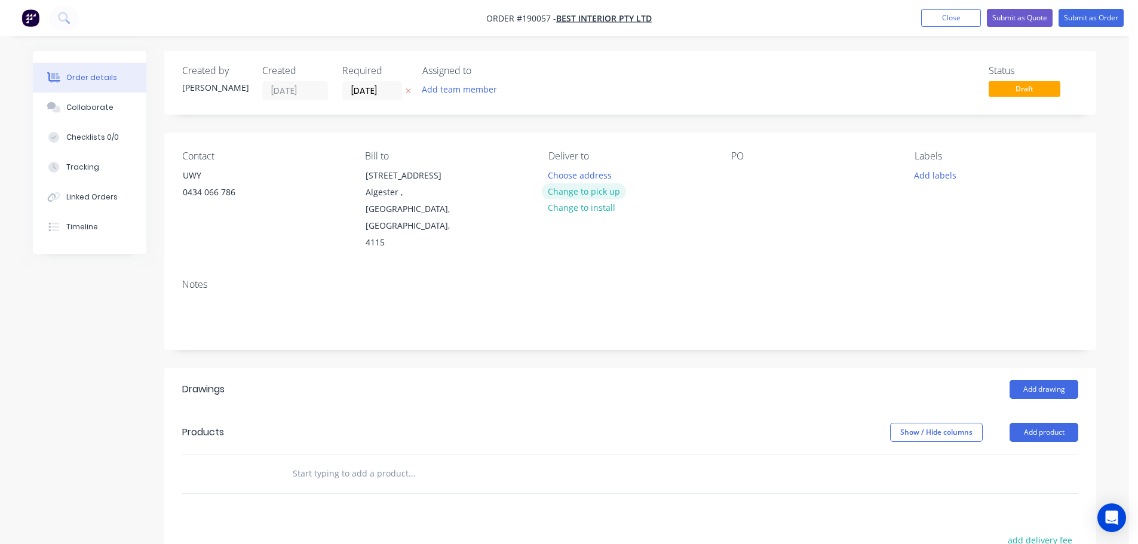
click at [613, 196] on button "Change to pick up" at bounding box center [584, 191] width 85 height 16
click at [554, 176] on div at bounding box center [557, 175] width 19 height 17
click at [743, 170] on div at bounding box center [740, 175] width 19 height 17
click at [1033, 380] on button "Add drawing" at bounding box center [1043, 389] width 69 height 19
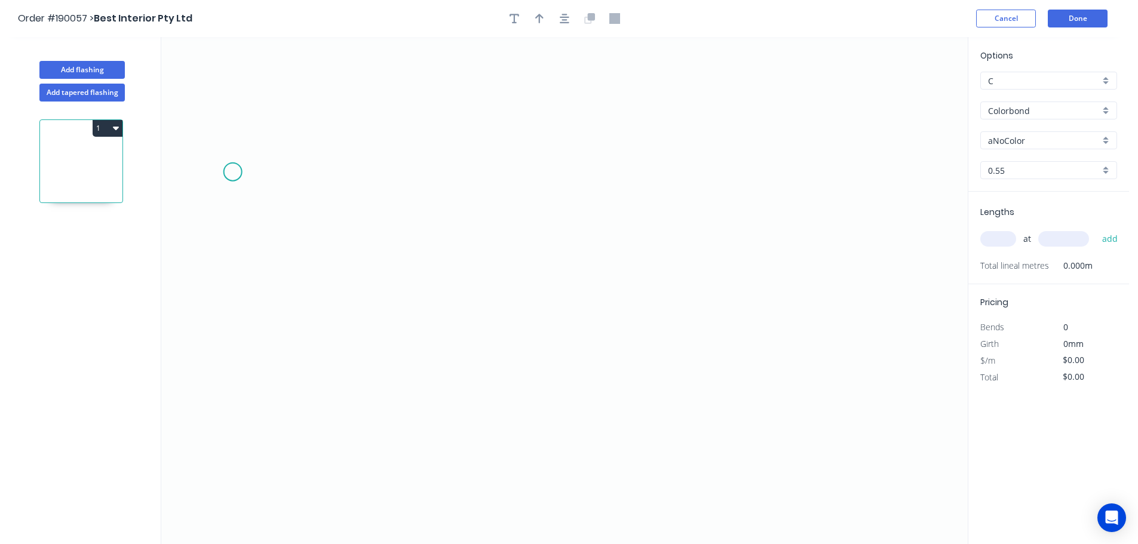
click at [232, 180] on icon "0" at bounding box center [564, 290] width 806 height 507
click at [585, 196] on icon "0" at bounding box center [564, 290] width 806 height 507
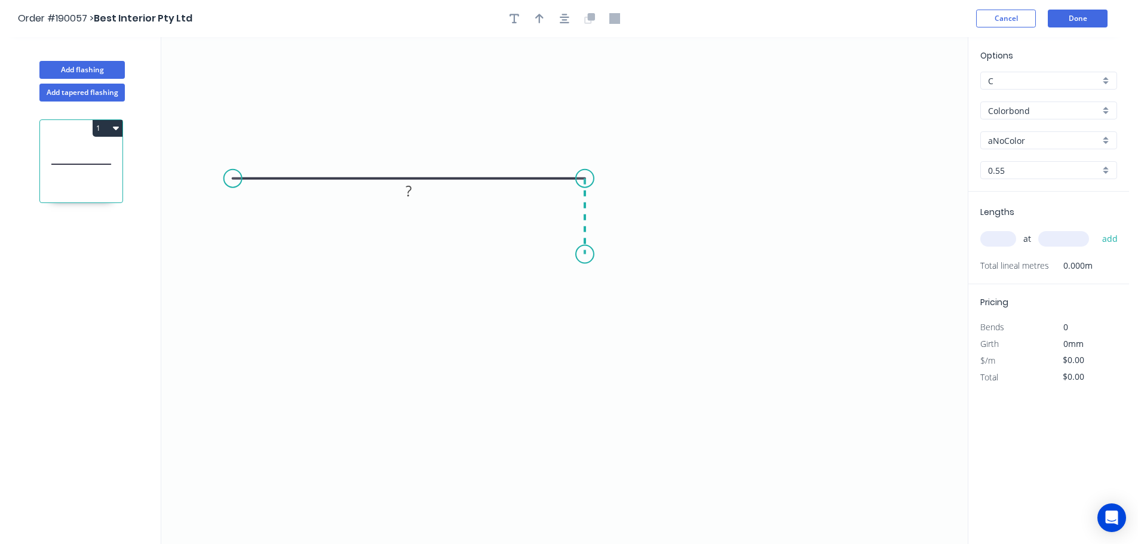
click at [582, 255] on icon "0 ?" at bounding box center [564, 290] width 806 height 507
click at [681, 259] on icon "0 ? ?" at bounding box center [564, 290] width 806 height 507
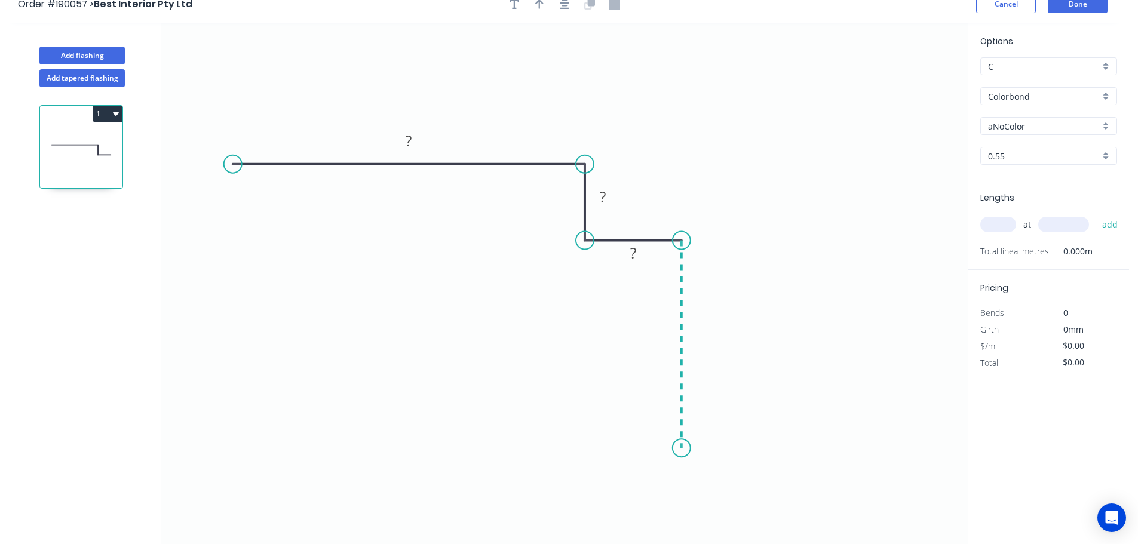
scroll to position [22, 0]
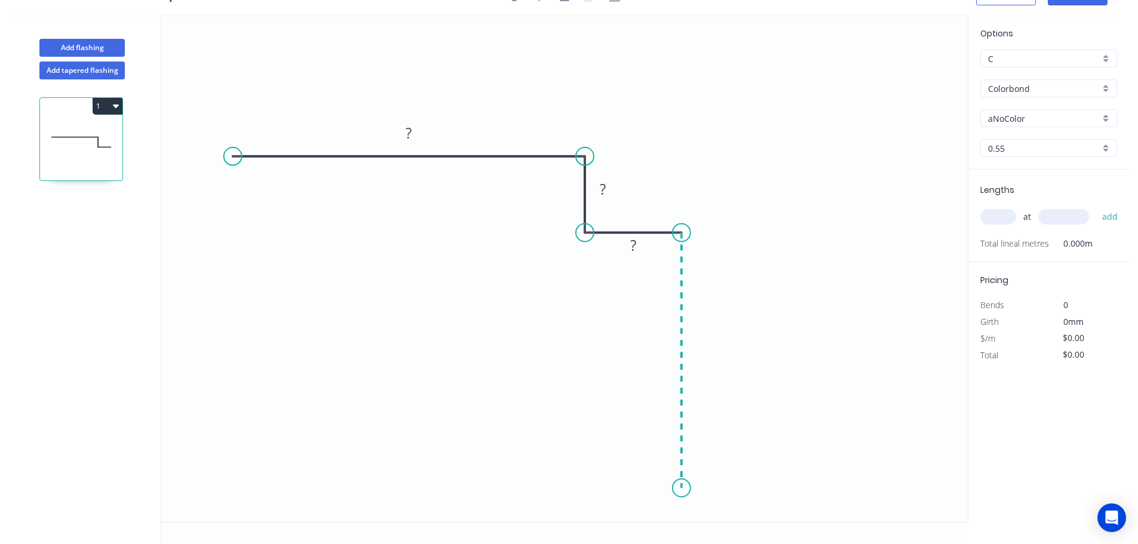
click at [678, 488] on icon "0 ? ? ?" at bounding box center [564, 268] width 806 height 507
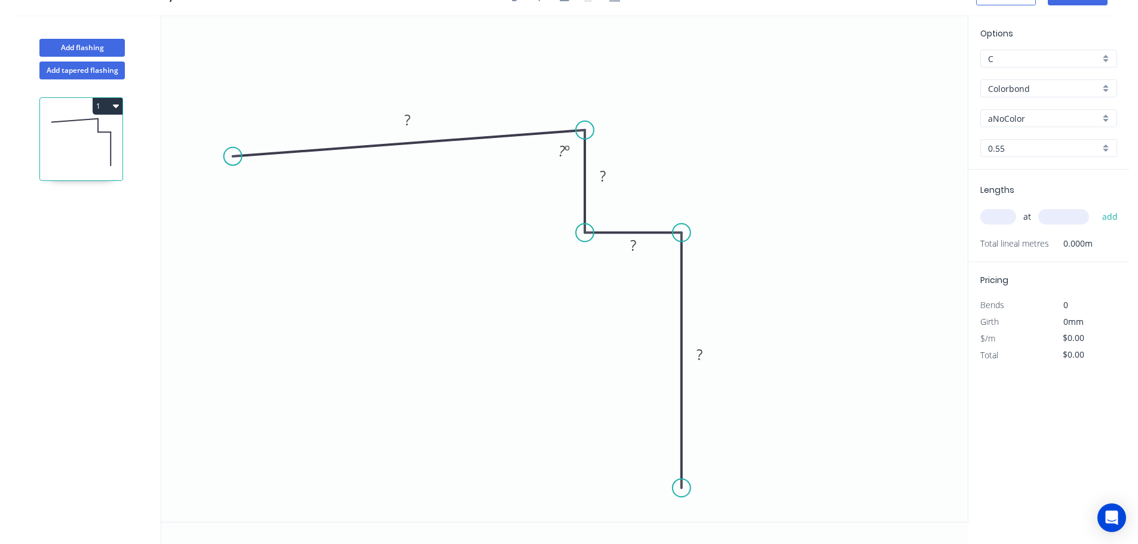
drag, startPoint x: 588, startPoint y: 155, endPoint x: 584, endPoint y: 130, distance: 24.8
click at [584, 130] on circle at bounding box center [585, 130] width 18 height 18
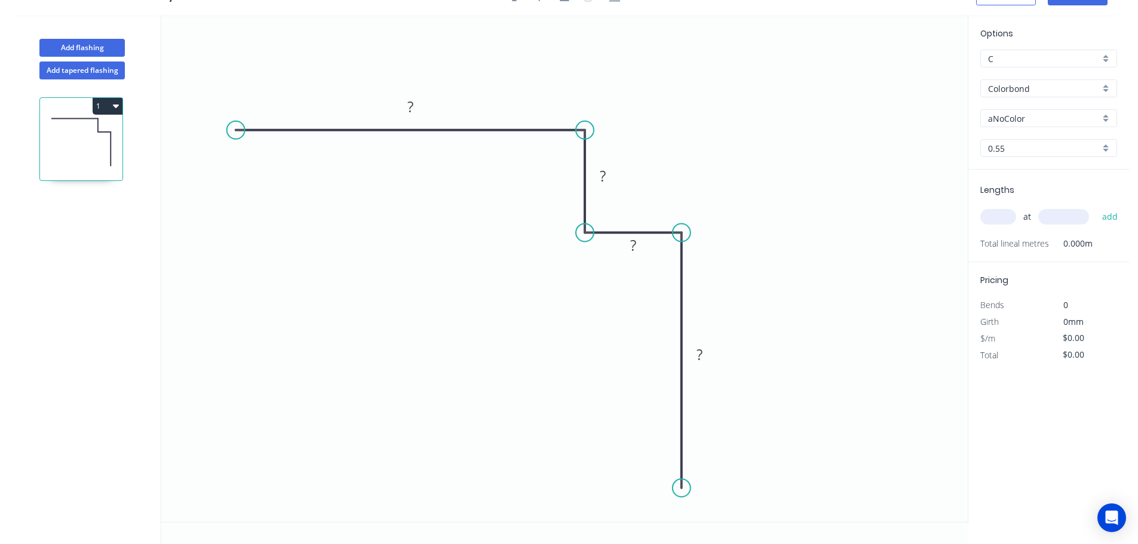
drag, startPoint x: 241, startPoint y: 153, endPoint x: 235, endPoint y: 130, distance: 24.0
click at [235, 130] on circle at bounding box center [236, 130] width 18 height 18
drag, startPoint x: 686, startPoint y: 229, endPoint x: 705, endPoint y: 232, distance: 18.7
click at [705, 232] on circle at bounding box center [705, 233] width 18 height 18
click at [717, 491] on icon "0 ? ? ? ?" at bounding box center [564, 268] width 806 height 507
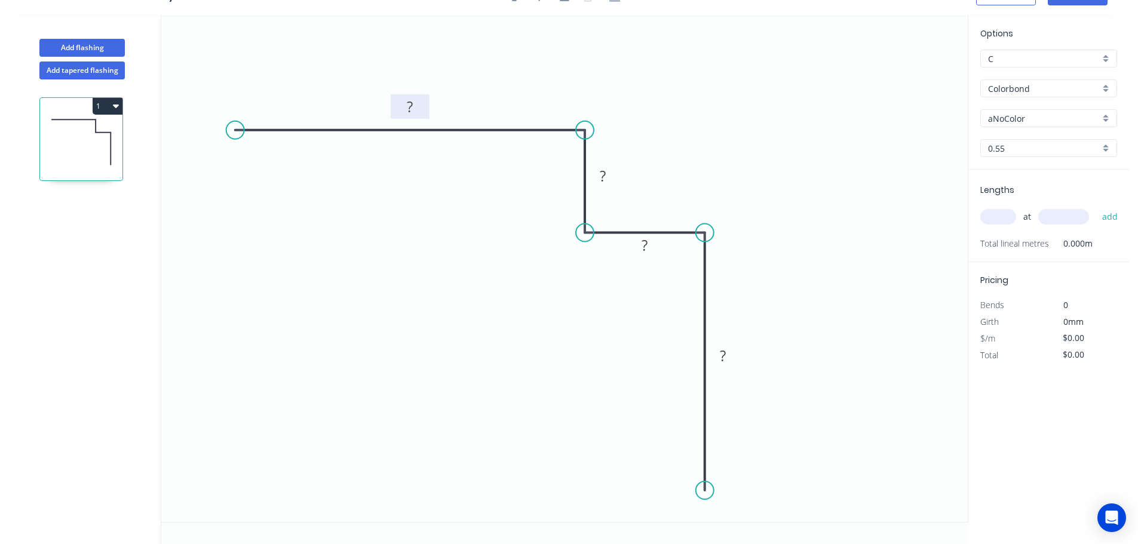
click at [417, 107] on rect at bounding box center [410, 107] width 24 height 17
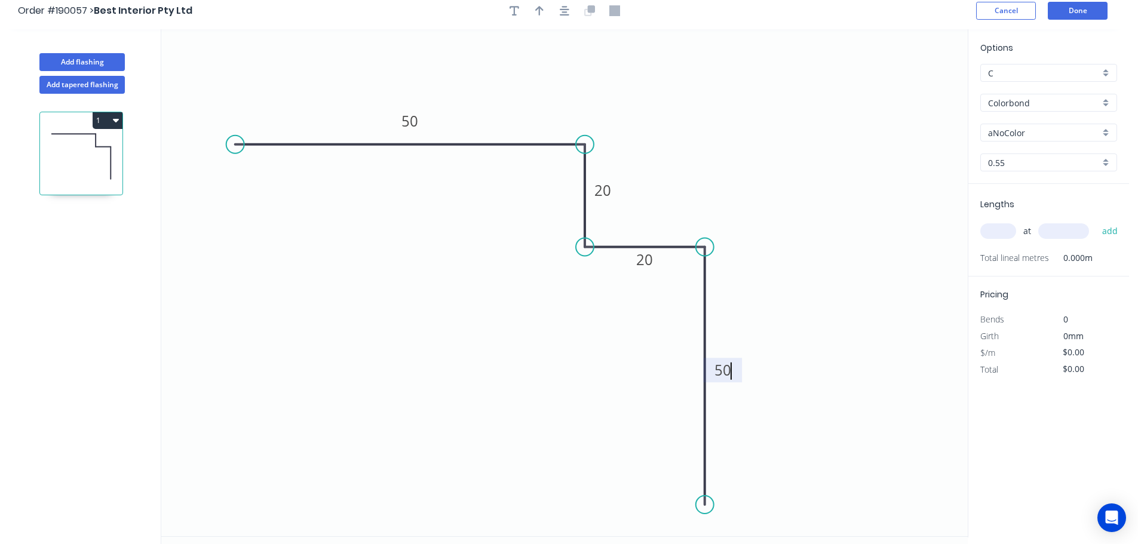
scroll to position [0, 0]
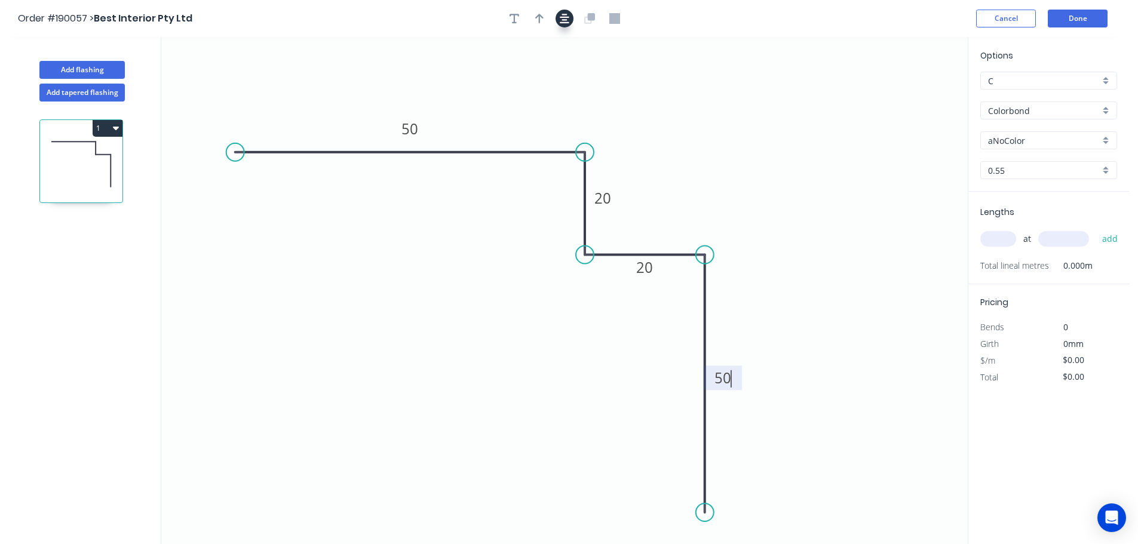
click at [564, 21] on icon "button" at bounding box center [565, 18] width 10 height 11
type input "$11.35"
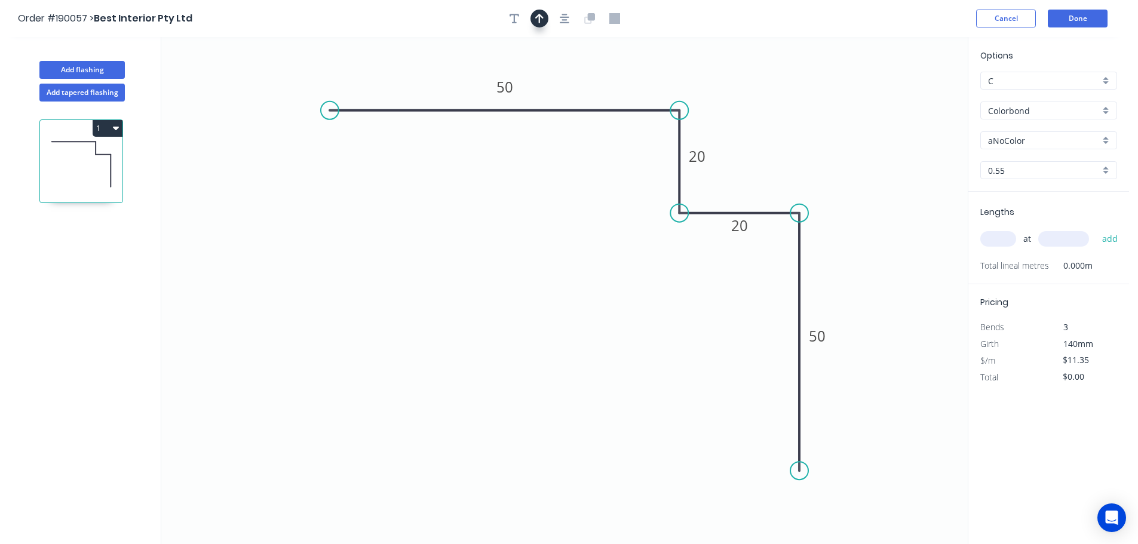
click at [539, 21] on icon "button" at bounding box center [539, 19] width 8 height 10
click at [905, 94] on icon at bounding box center [907, 83] width 11 height 38
click at [906, 94] on icon at bounding box center [907, 83] width 11 height 38
click at [907, 94] on icon at bounding box center [905, 80] width 11 height 38
drag, startPoint x: 907, startPoint y: 94, endPoint x: 920, endPoint y: 88, distance: 14.4
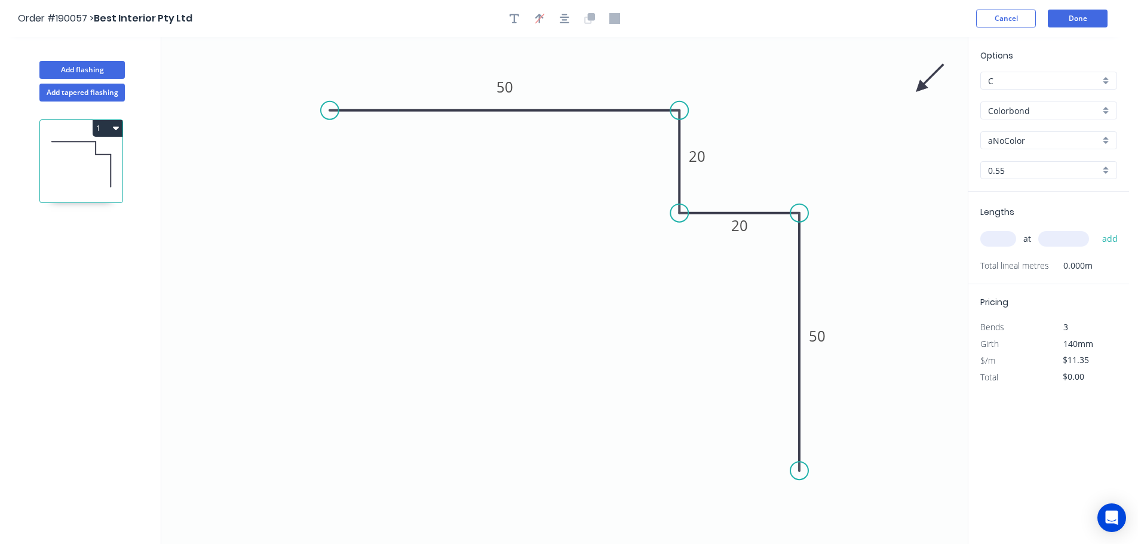
click at [920, 88] on icon at bounding box center [929, 78] width 35 height 35
click at [1022, 143] on input "aNoColor" at bounding box center [1044, 140] width 112 height 13
click at [1038, 258] on div "Surfmist" at bounding box center [1048, 264] width 136 height 21
type input "Surfmist"
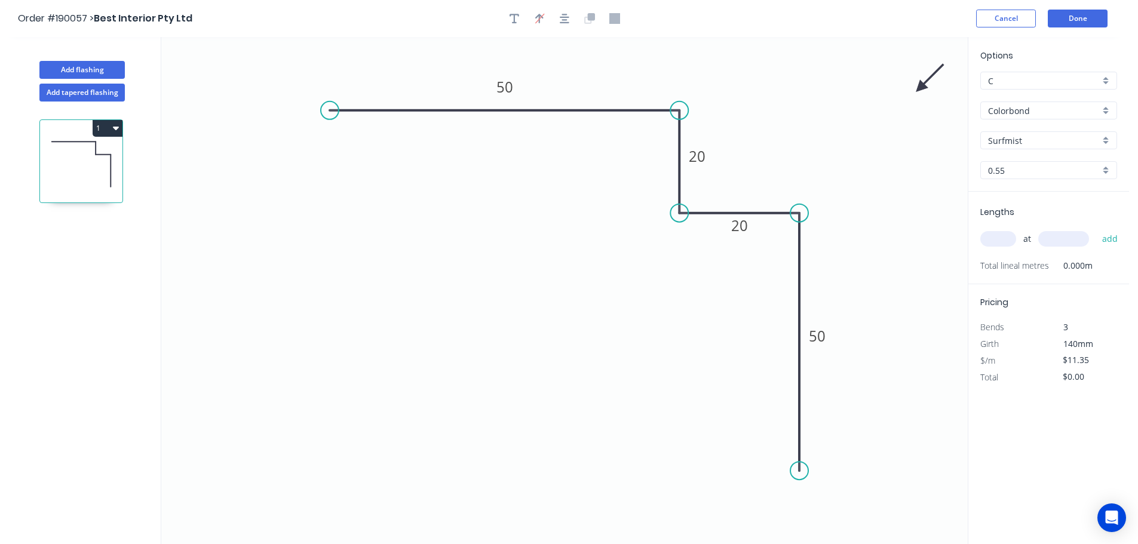
click at [1003, 241] on input "text" at bounding box center [998, 239] width 36 height 16
type input "2"
type input "3600"
click at [1096, 229] on button "add" at bounding box center [1110, 239] width 28 height 20
type input "$81.72"
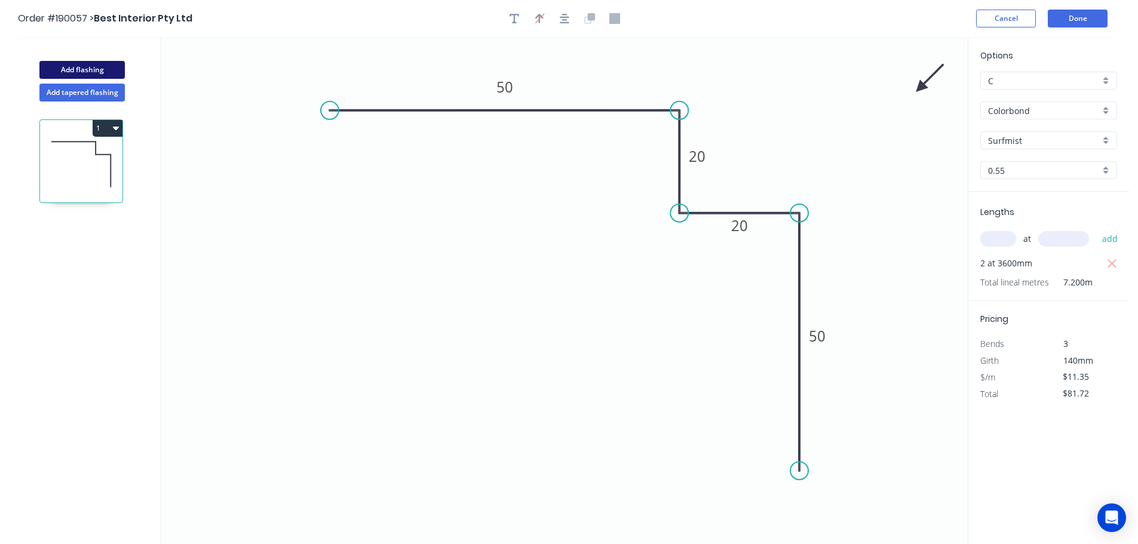
click at [79, 66] on button "Add flashing" at bounding box center [81, 70] width 85 height 18
type input "$0.00"
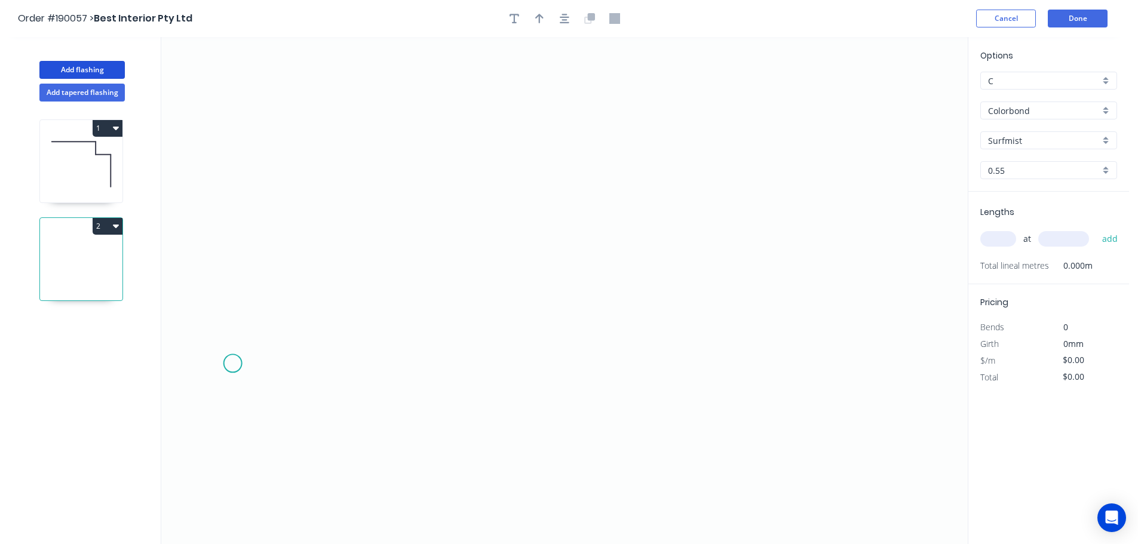
click at [227, 359] on icon "0" at bounding box center [564, 290] width 806 height 507
click at [471, 378] on icon "0" at bounding box center [564, 290] width 806 height 507
drag, startPoint x: 472, startPoint y: 356, endPoint x: 505, endPoint y: 358, distance: 32.9
click at [505, 358] on circle at bounding box center [505, 359] width 18 height 18
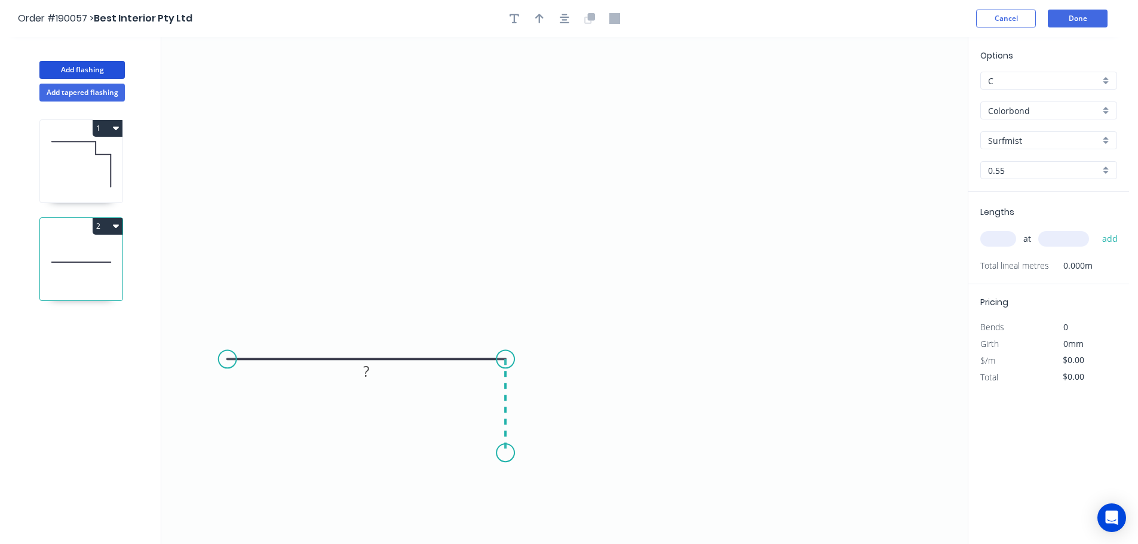
click at [503, 453] on icon "0 ?" at bounding box center [564, 290] width 806 height 507
click at [635, 461] on icon "0 ? ?" at bounding box center [564, 290] width 806 height 507
click at [635, 292] on icon at bounding box center [635, 371] width 0 height 161
click at [542, 291] on icon "0 ? ? ? ?" at bounding box center [564, 290] width 806 height 507
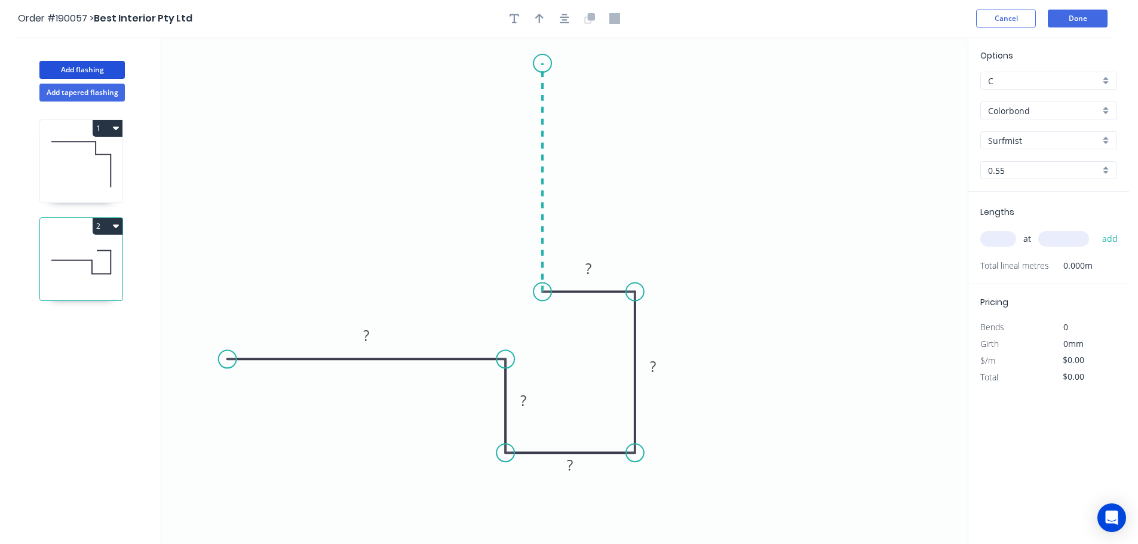
click at [540, 62] on icon "0 ? ? ? ? ?" at bounding box center [564, 290] width 806 height 507
drag, startPoint x: 221, startPoint y: 359, endPoint x: 244, endPoint y: 359, distance: 23.3
click at [242, 362] on circle at bounding box center [241, 359] width 18 height 18
drag, startPoint x: 542, startPoint y: 58, endPoint x: 546, endPoint y: 44, distance: 14.4
click at [546, 44] on circle at bounding box center [542, 44] width 18 height 18
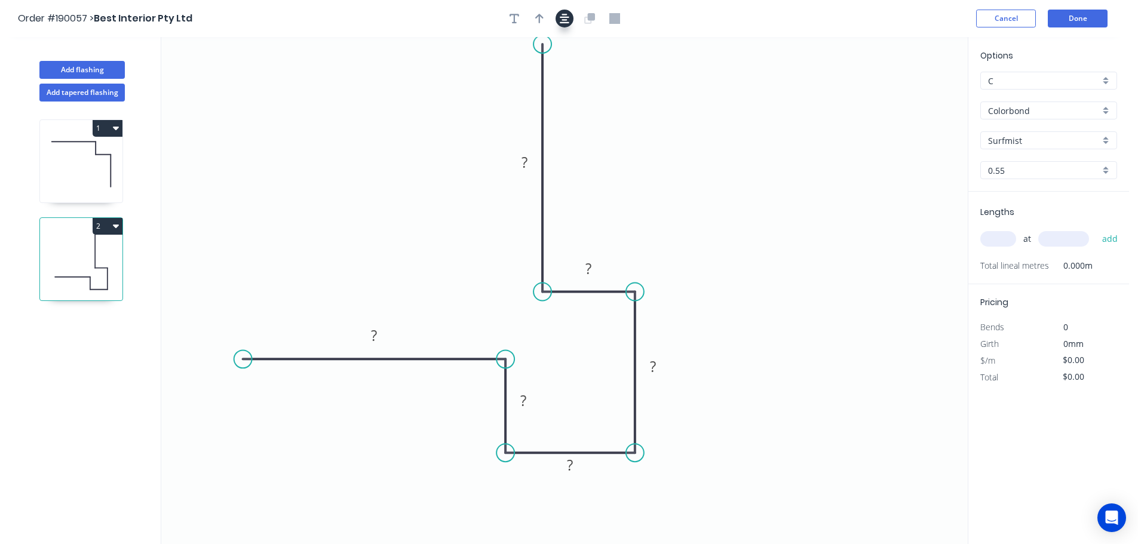
click at [562, 21] on icon "button" at bounding box center [565, 18] width 10 height 11
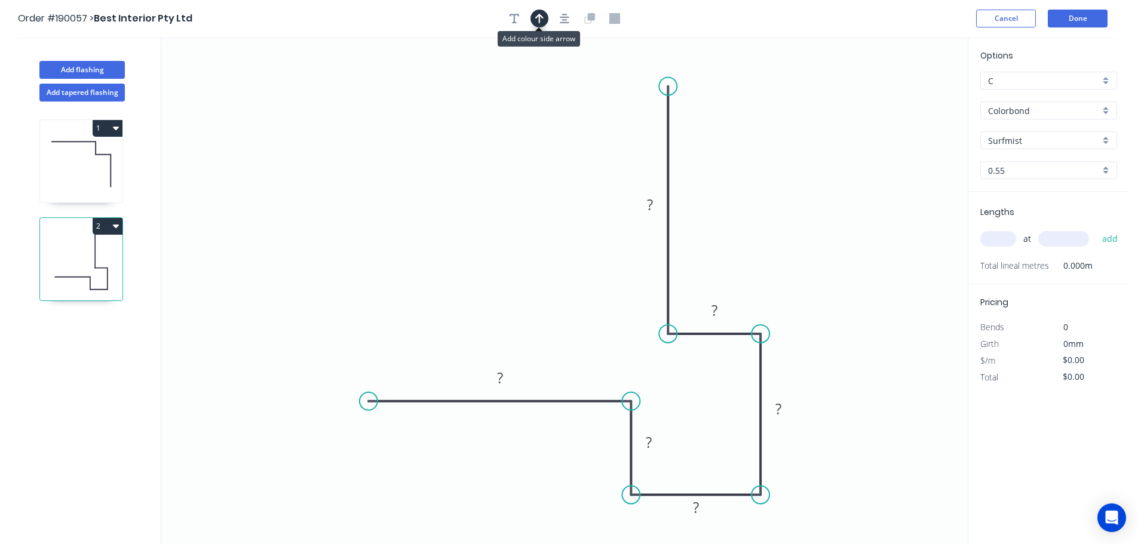
click at [539, 21] on icon "button" at bounding box center [539, 19] width 8 height 10
click at [906, 101] on icon at bounding box center [907, 83] width 11 height 38
click at [655, 207] on rect at bounding box center [650, 205] width 24 height 17
type input "$15.86"
click at [997, 241] on input "text" at bounding box center [998, 239] width 36 height 16
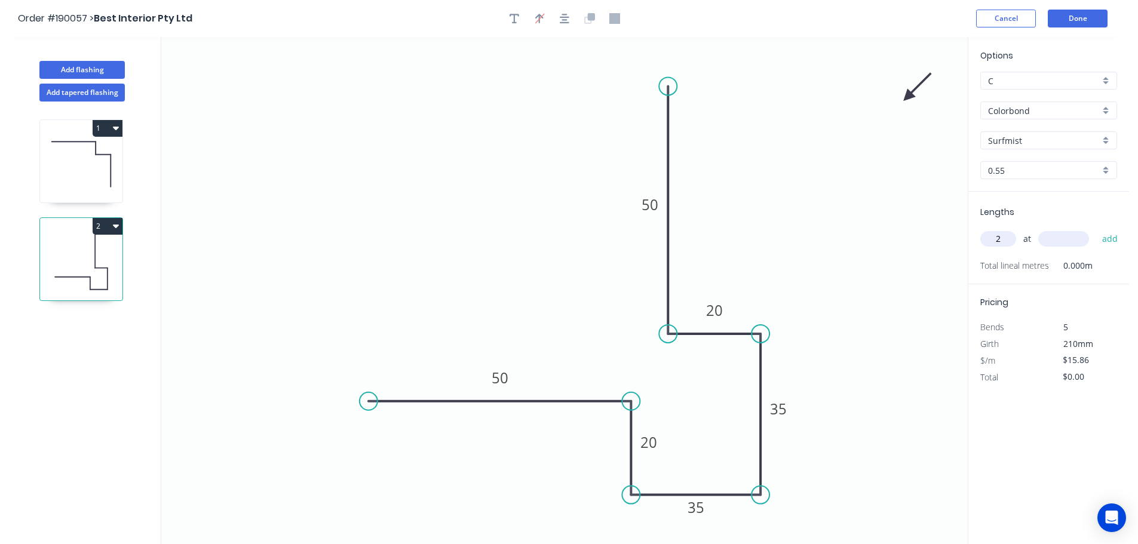
type input "2"
type input "3600"
click at [1096, 229] on button "add" at bounding box center [1110, 239] width 28 height 20
type input "$114.19"
click at [1069, 14] on button "Done" at bounding box center [1077, 19] width 60 height 18
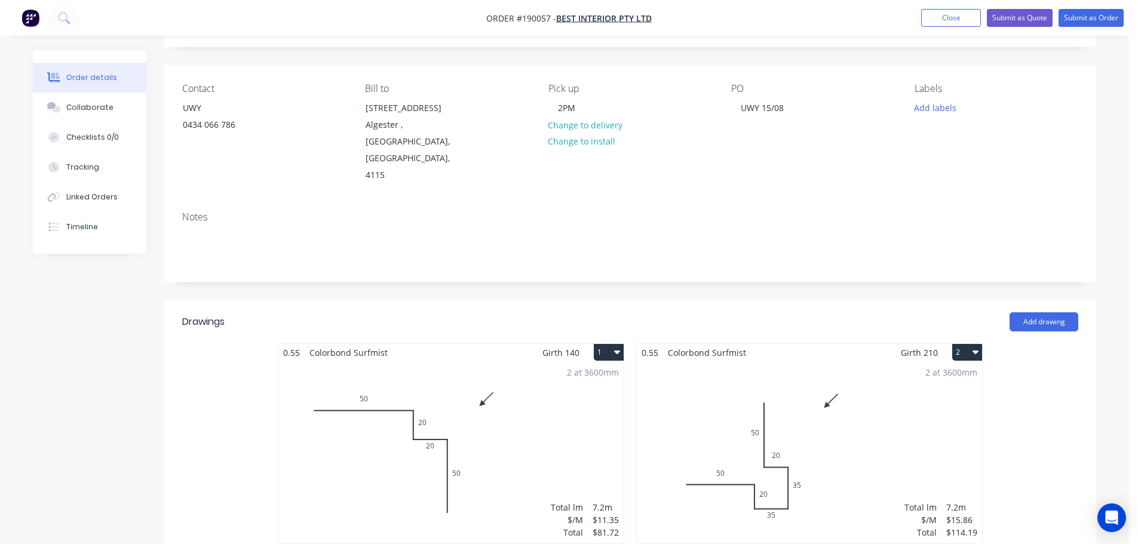
scroll to position [179, 0]
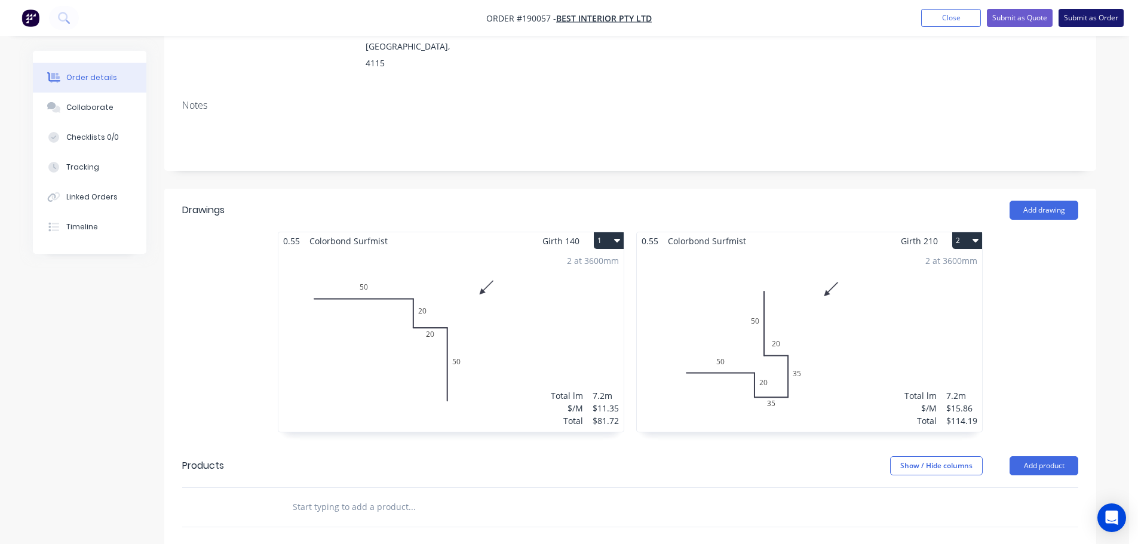
click at [1089, 21] on button "Submit as Order" at bounding box center [1090, 18] width 65 height 18
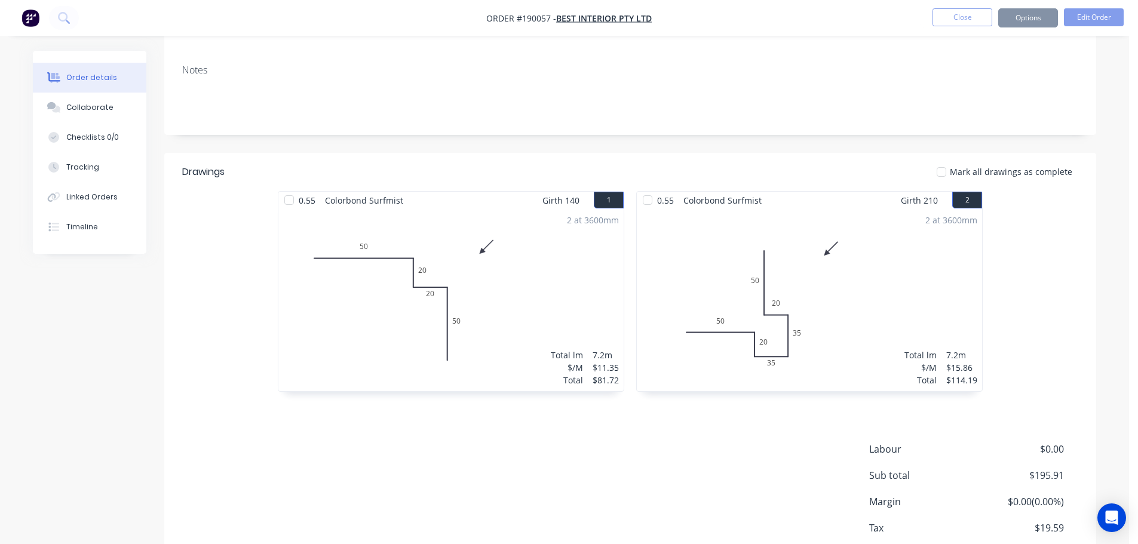
scroll to position [0, 0]
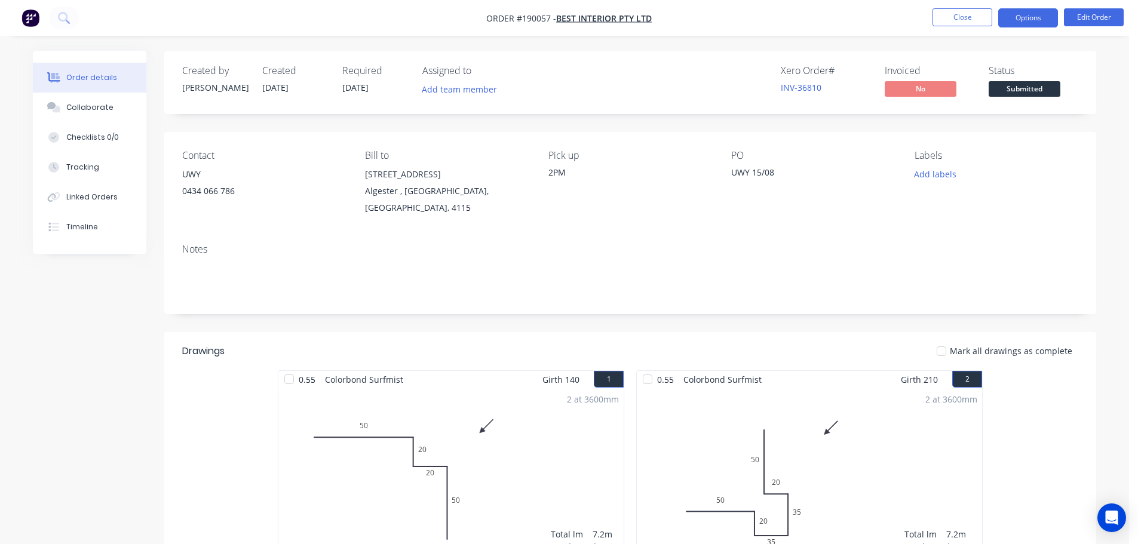
click at [1055, 19] on button "Options" at bounding box center [1028, 17] width 60 height 19
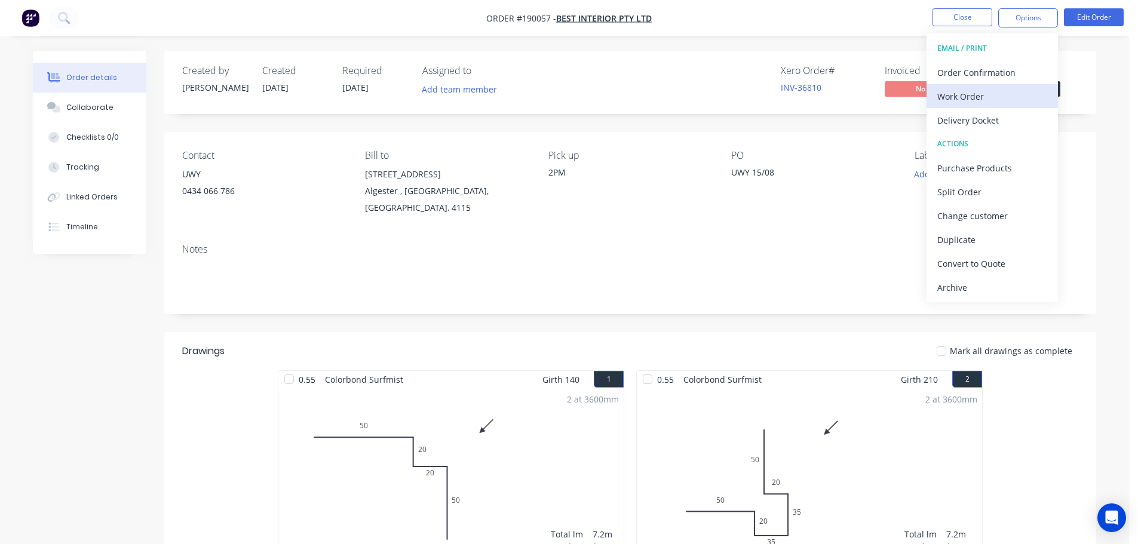
click at [1006, 95] on div "Work Order" at bounding box center [992, 96] width 110 height 17
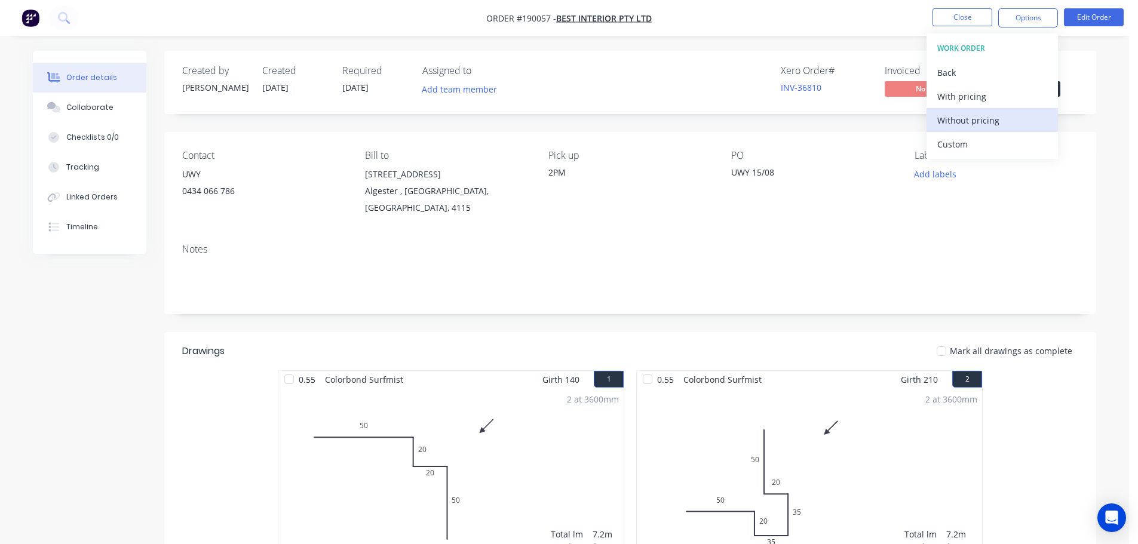
click at [1003, 112] on div "Without pricing" at bounding box center [992, 120] width 110 height 17
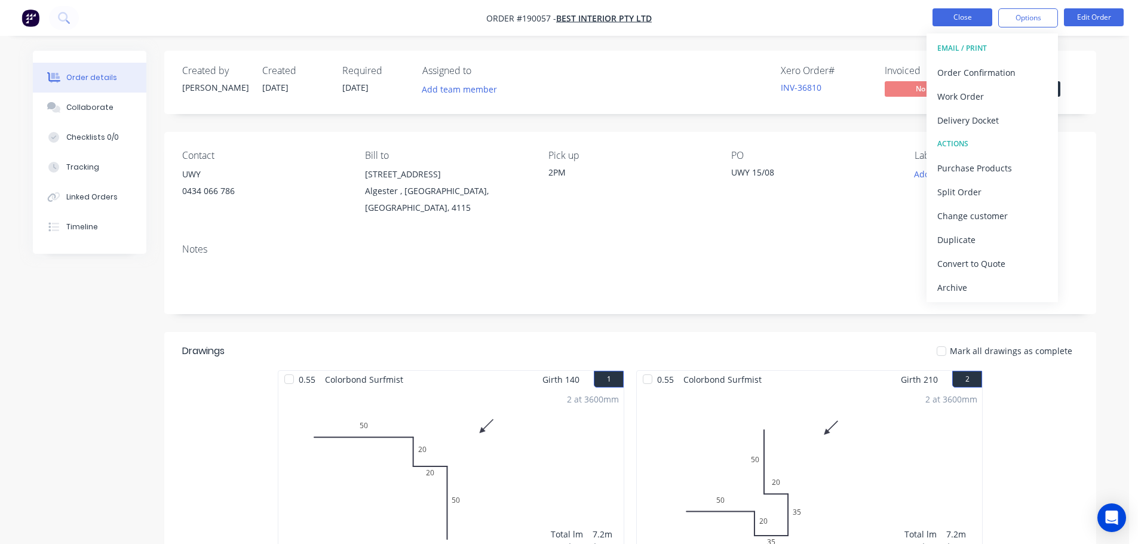
click at [971, 17] on button "Close" at bounding box center [962, 17] width 60 height 18
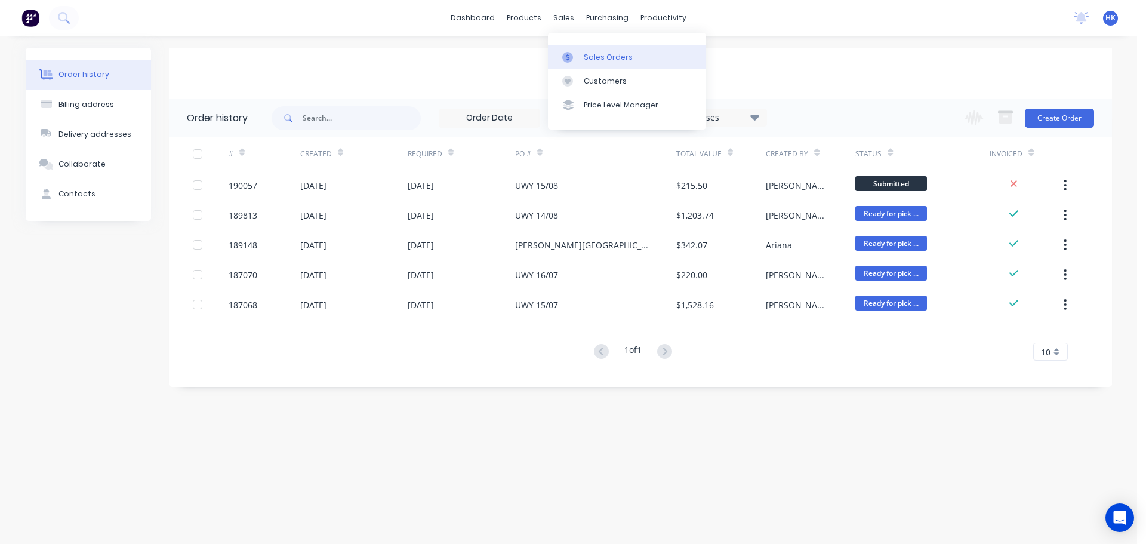
click at [589, 59] on div "Sales Orders" at bounding box center [608, 57] width 49 height 11
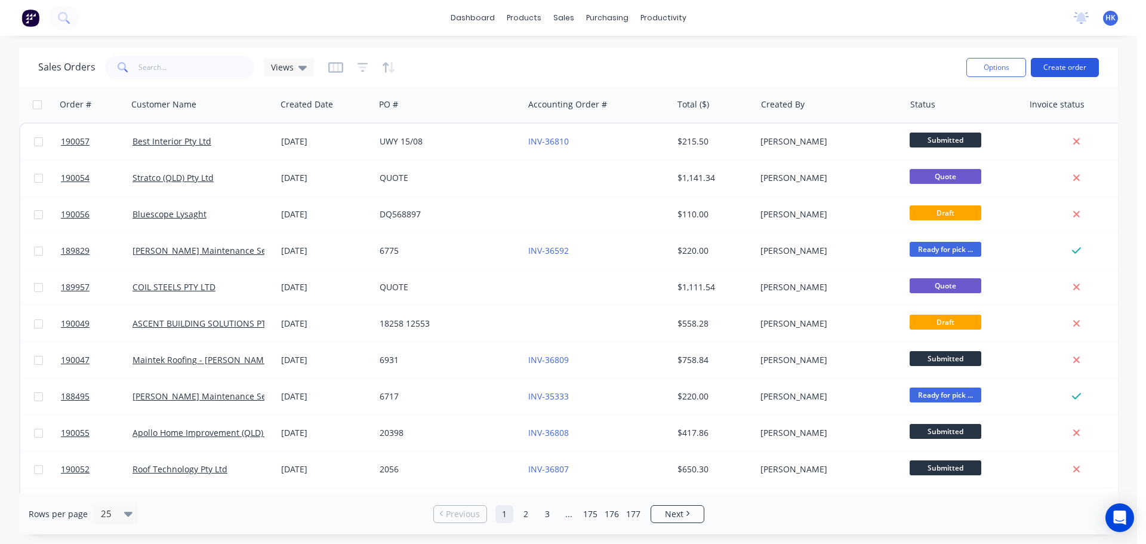
click at [1058, 73] on button "Create order" at bounding box center [1065, 67] width 68 height 19
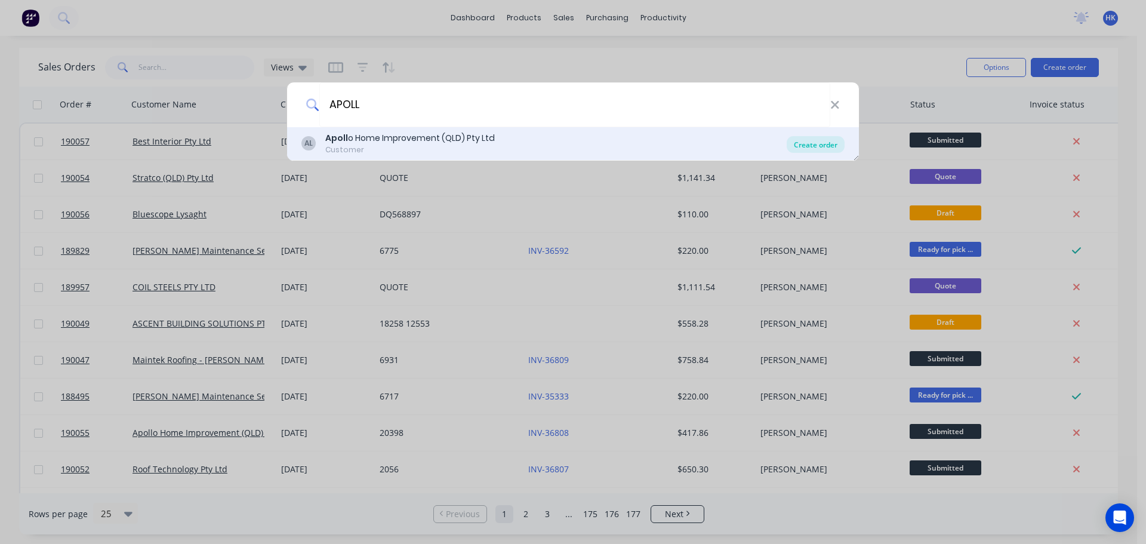
type input "APOLL"
click at [827, 148] on div "Create order" at bounding box center [816, 144] width 58 height 17
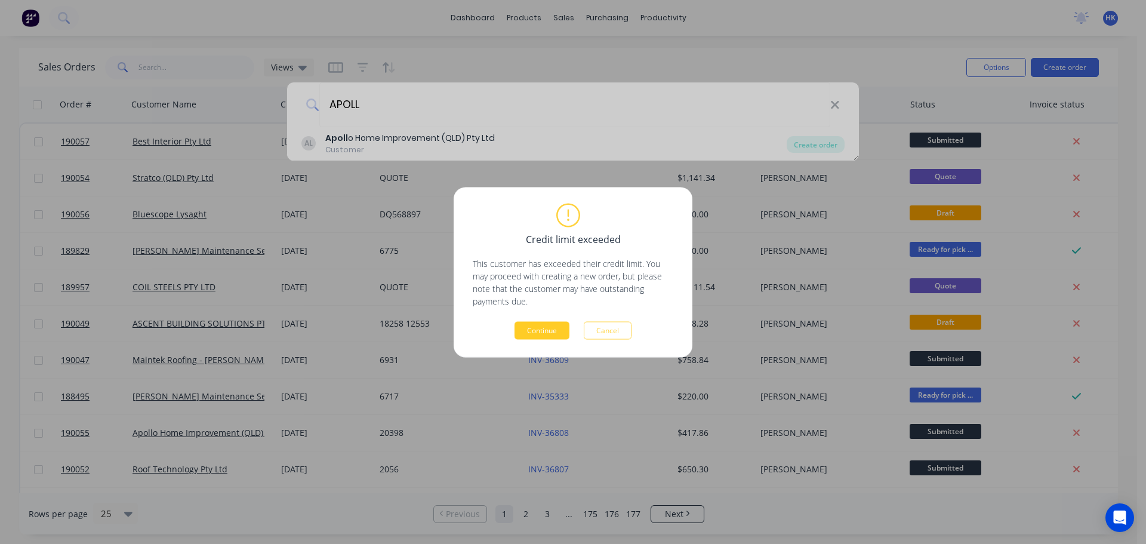
click at [562, 331] on button "Continue" at bounding box center [542, 330] width 55 height 18
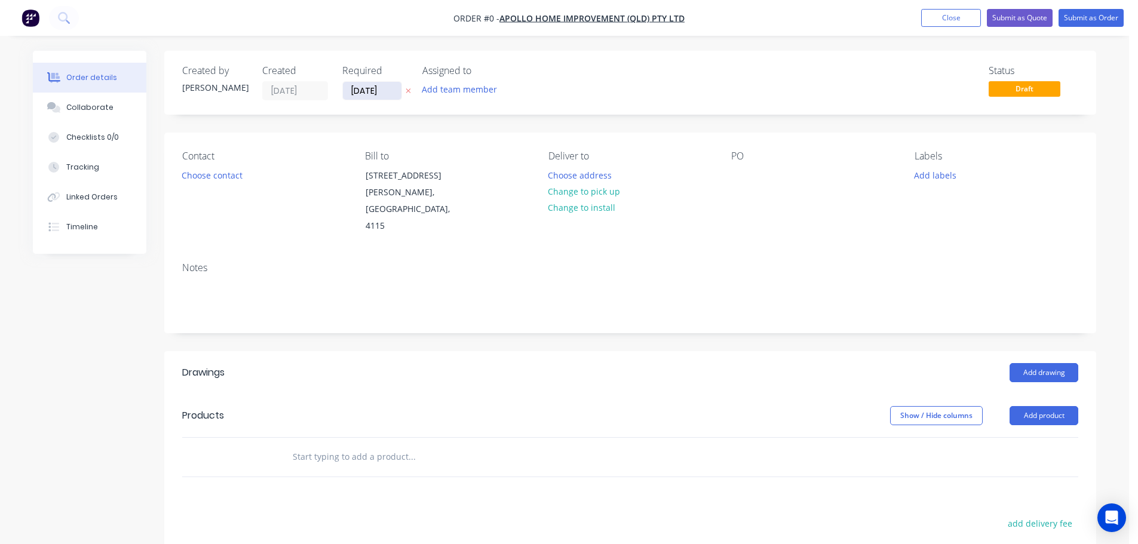
click at [373, 89] on input "[DATE]" at bounding box center [372, 91] width 59 height 18
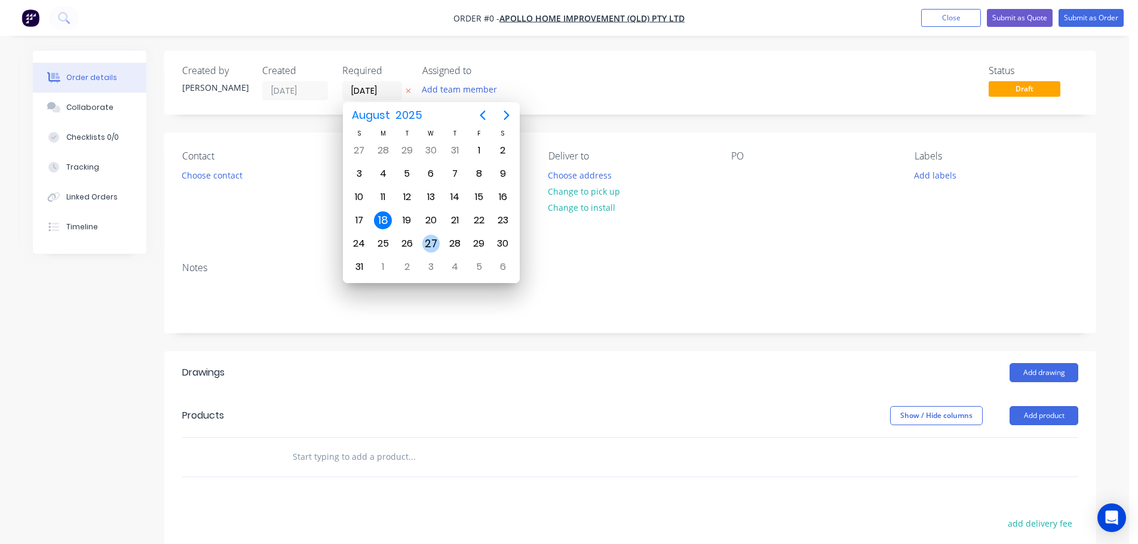
click at [436, 238] on div "27" at bounding box center [431, 244] width 18 height 18
type input "[DATE]"
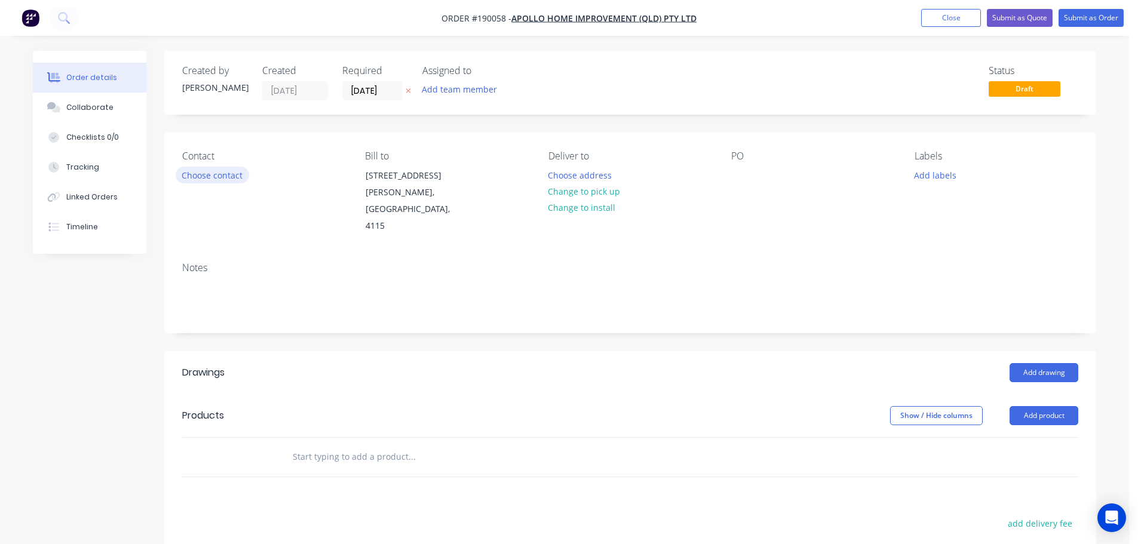
click at [230, 183] on button "Choose contact" at bounding box center [212, 175] width 73 height 16
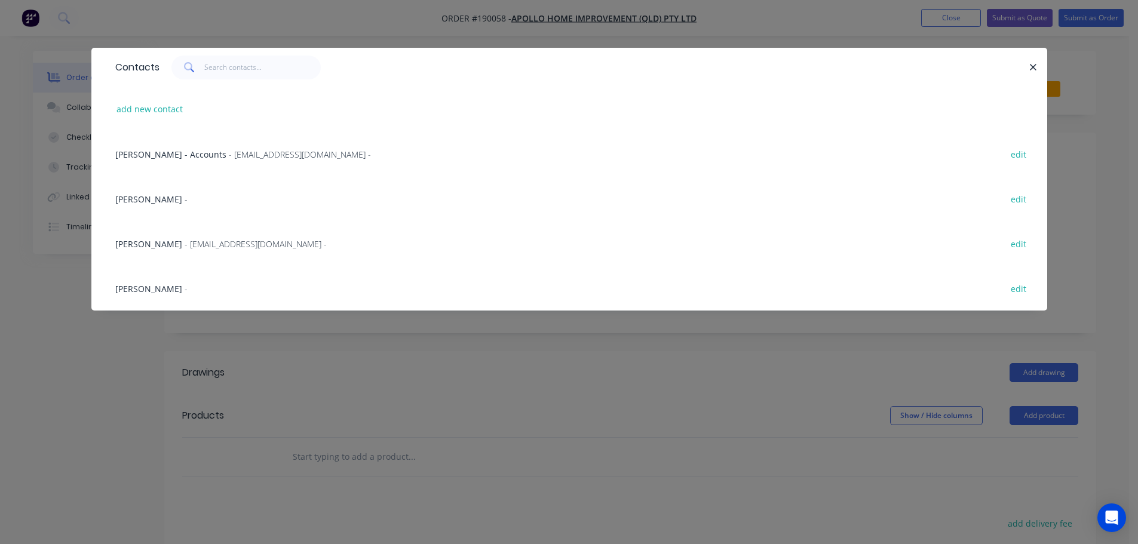
click at [204, 241] on span "- maried@apollopatios.com.au -" at bounding box center [256, 243] width 142 height 11
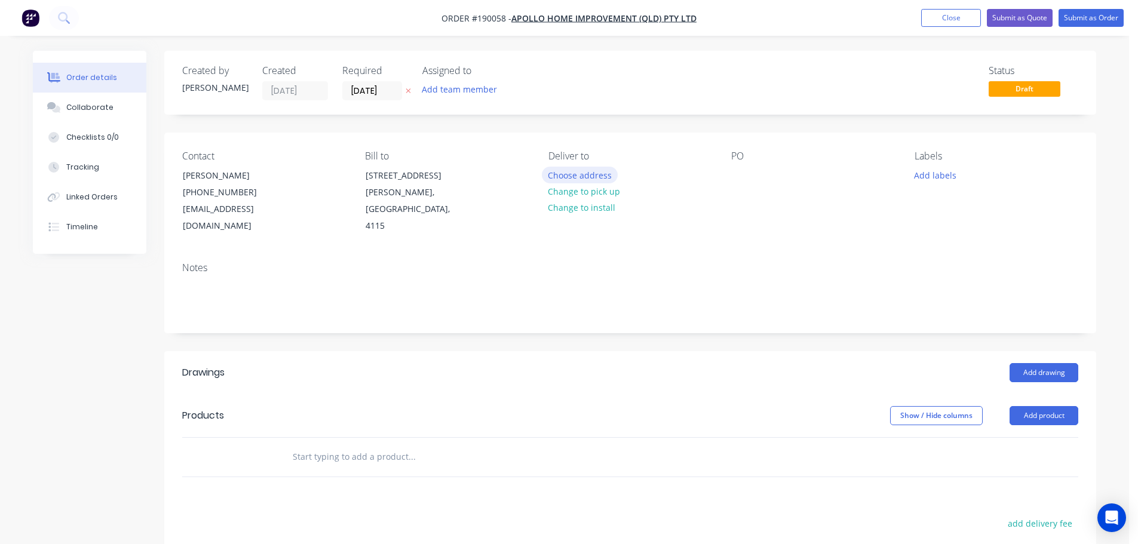
click at [565, 171] on button "Choose address" at bounding box center [580, 175] width 76 height 16
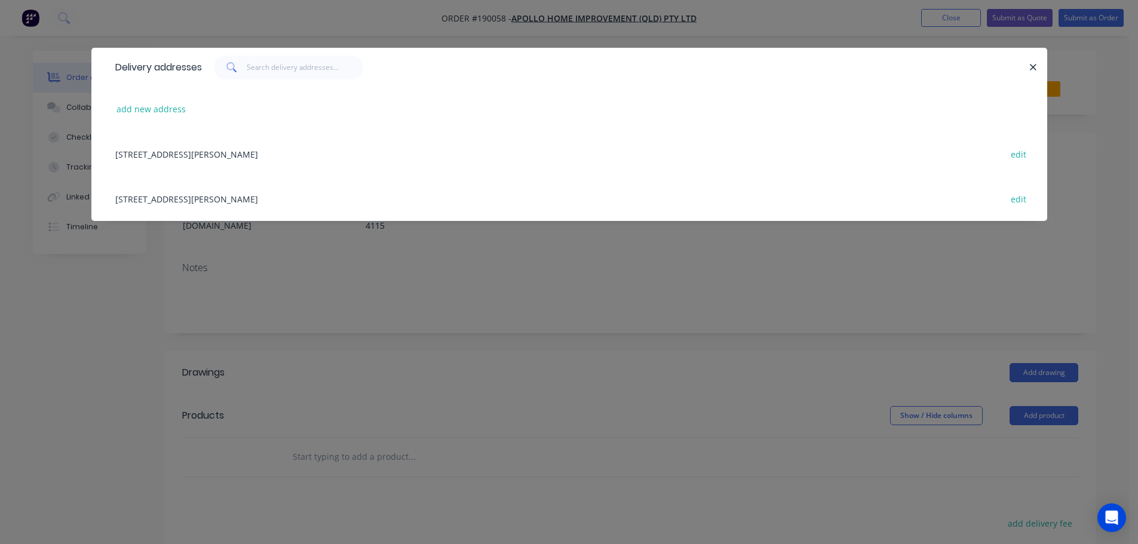
click at [283, 191] on div "29 CORYMBIA PL, (STORE), PARKINSON, Queensland, Australia, 4115 edit" at bounding box center [569, 198] width 920 height 45
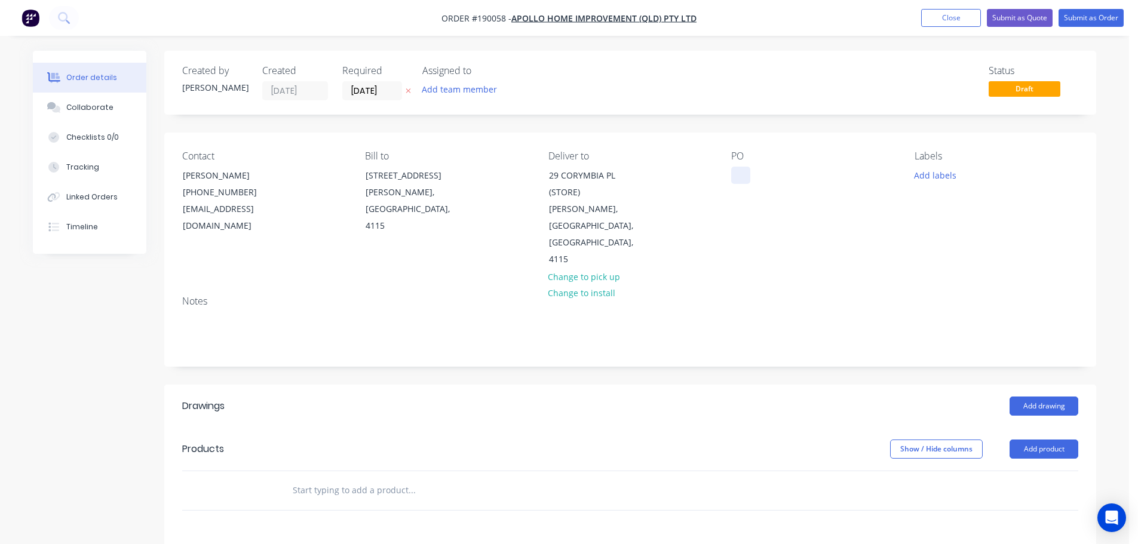
click at [733, 176] on div at bounding box center [740, 175] width 19 height 17
click at [942, 181] on button "Add labels" at bounding box center [934, 175] width 55 height 16
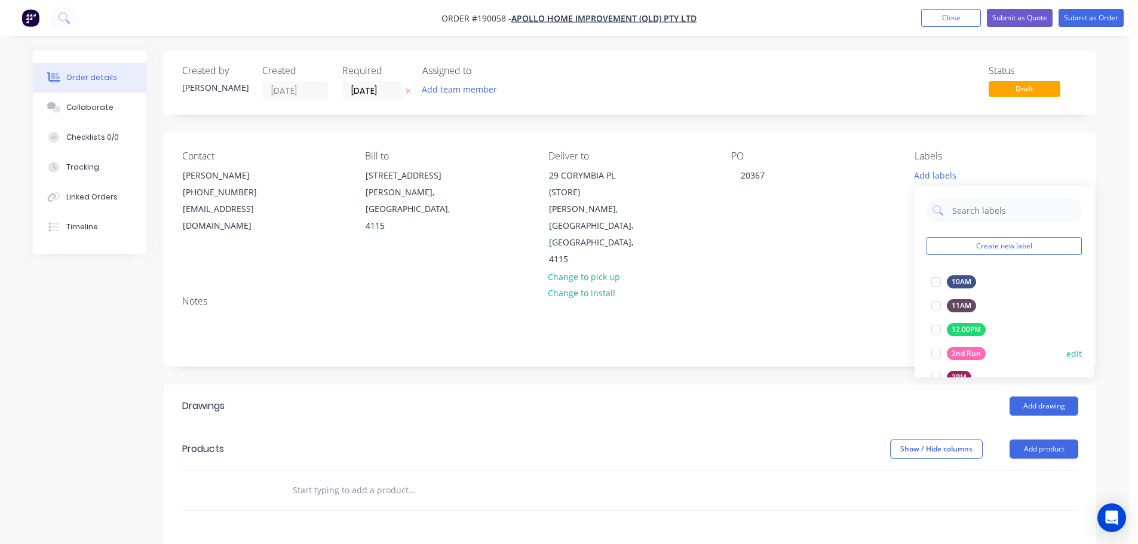
click at [934, 352] on div at bounding box center [936, 354] width 24 height 24
click at [1051, 439] on button "Add product" at bounding box center [1043, 448] width 69 height 19
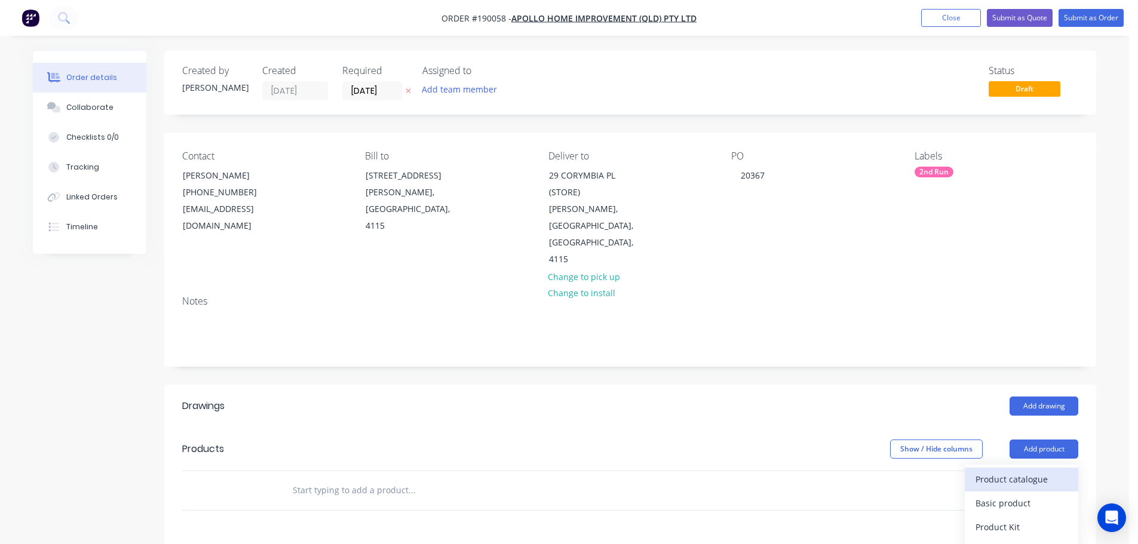
click at [1027, 471] on div "Product catalogue" at bounding box center [1021, 479] width 92 height 17
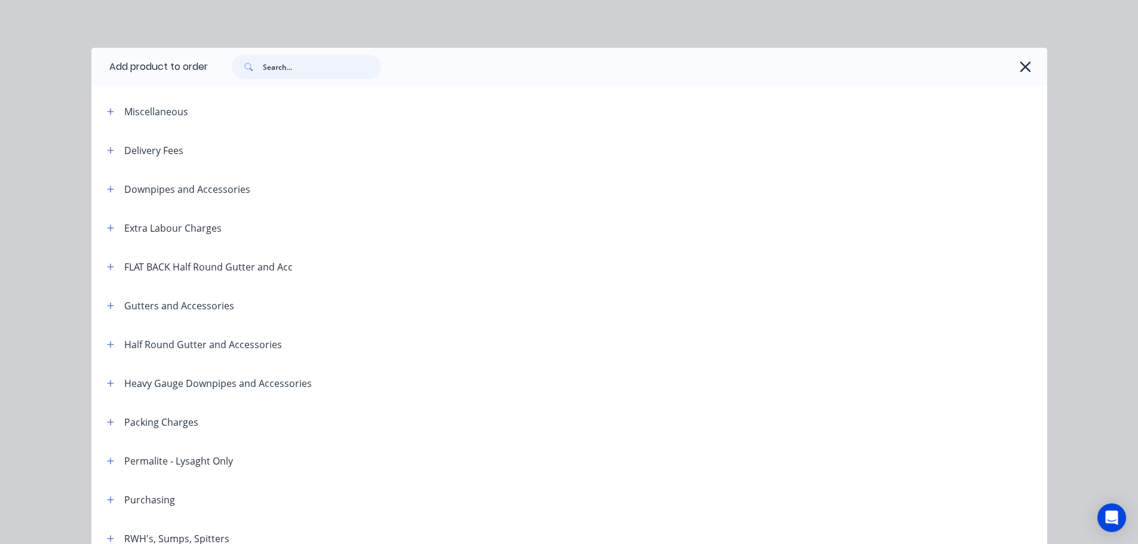
click at [327, 66] on input "text" at bounding box center [322, 67] width 118 height 24
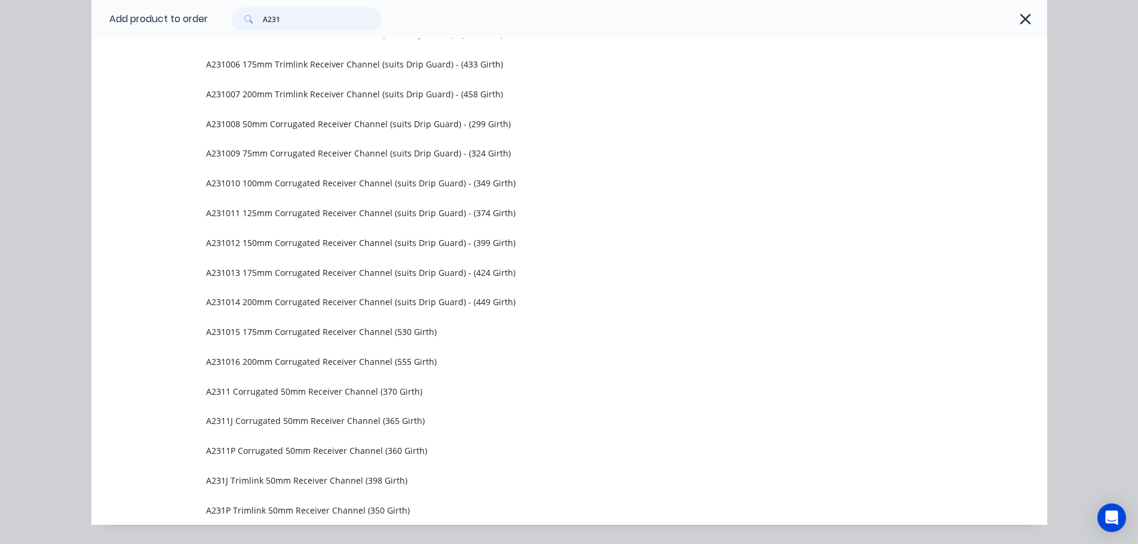
scroll to position [332, 0]
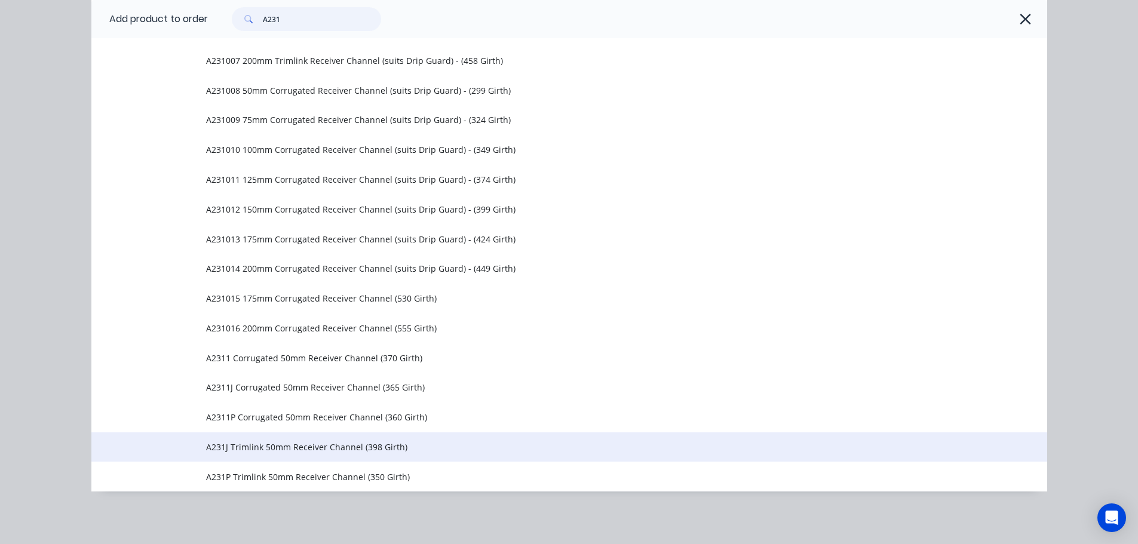
type input "A231"
click at [368, 452] on span "A231J Trimlink 50mm Receiver Channel (398 Girth)" at bounding box center [542, 447] width 672 height 13
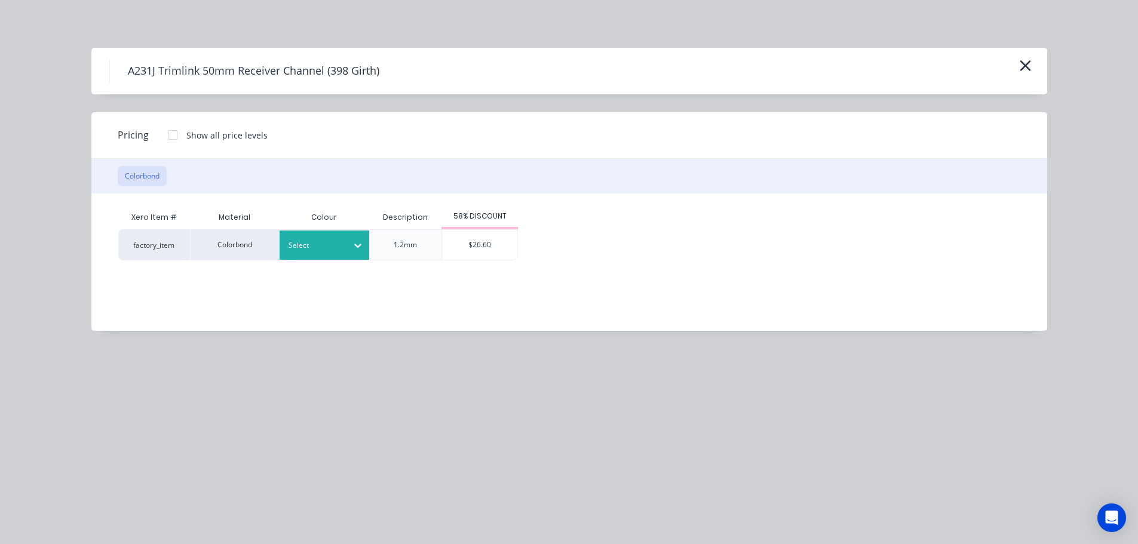
click at [352, 244] on icon at bounding box center [358, 245] width 12 height 12
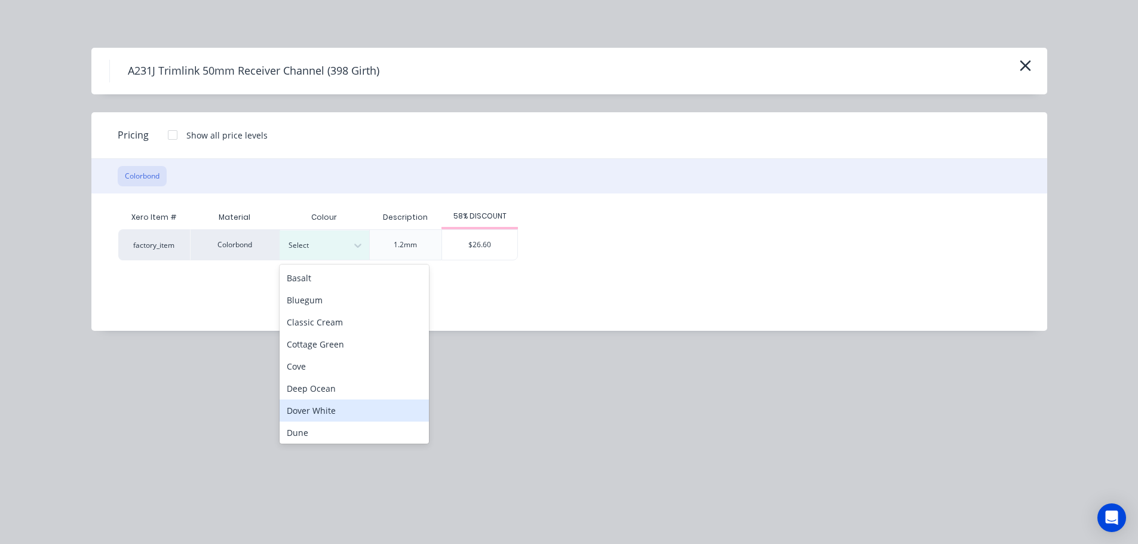
click at [335, 404] on div "Dover White" at bounding box center [353, 410] width 149 height 22
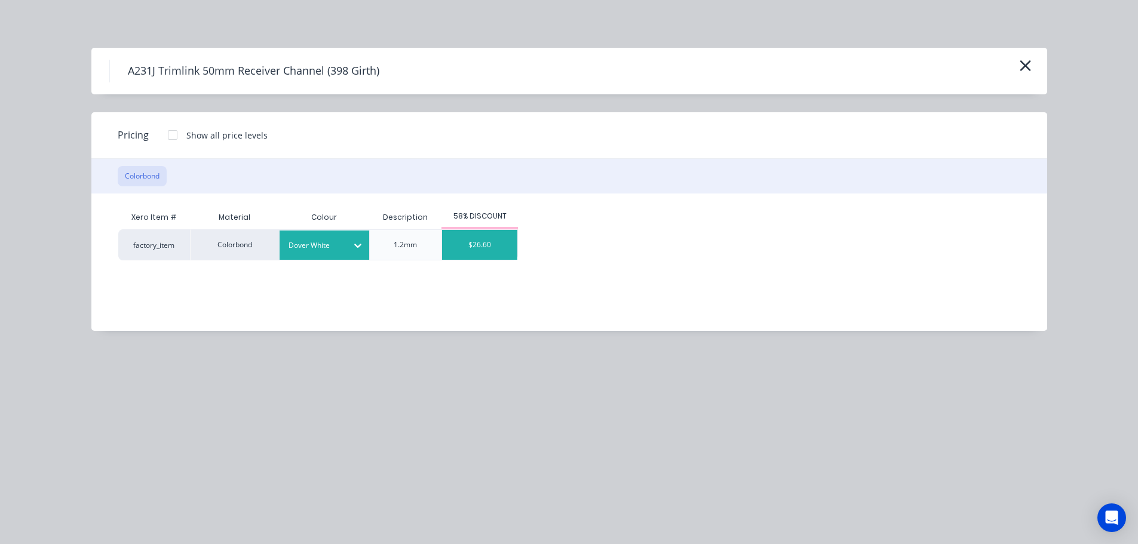
click at [480, 239] on div "$26.60" at bounding box center [479, 245] width 75 height 30
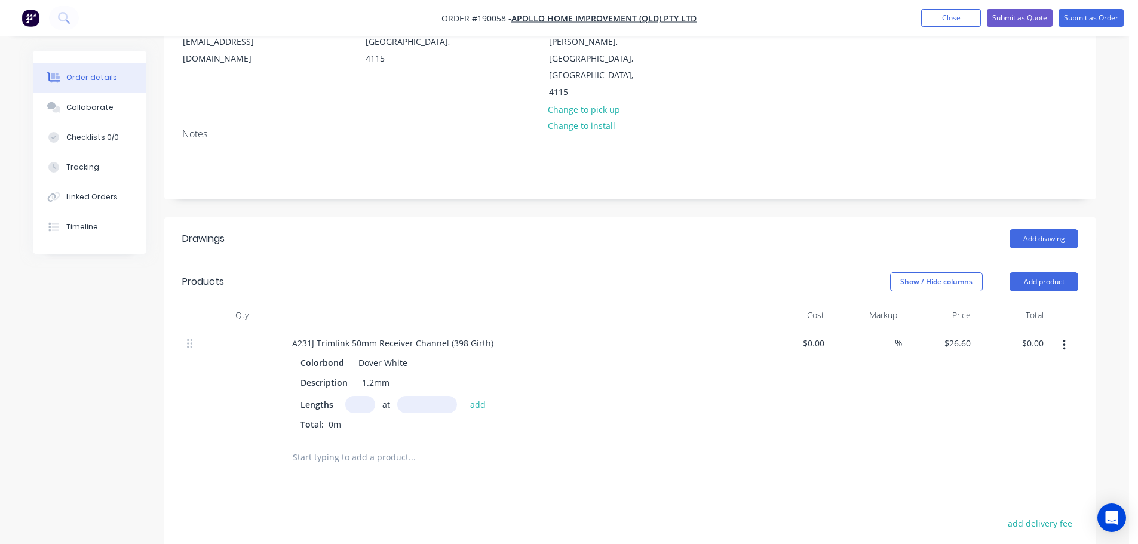
scroll to position [179, 0]
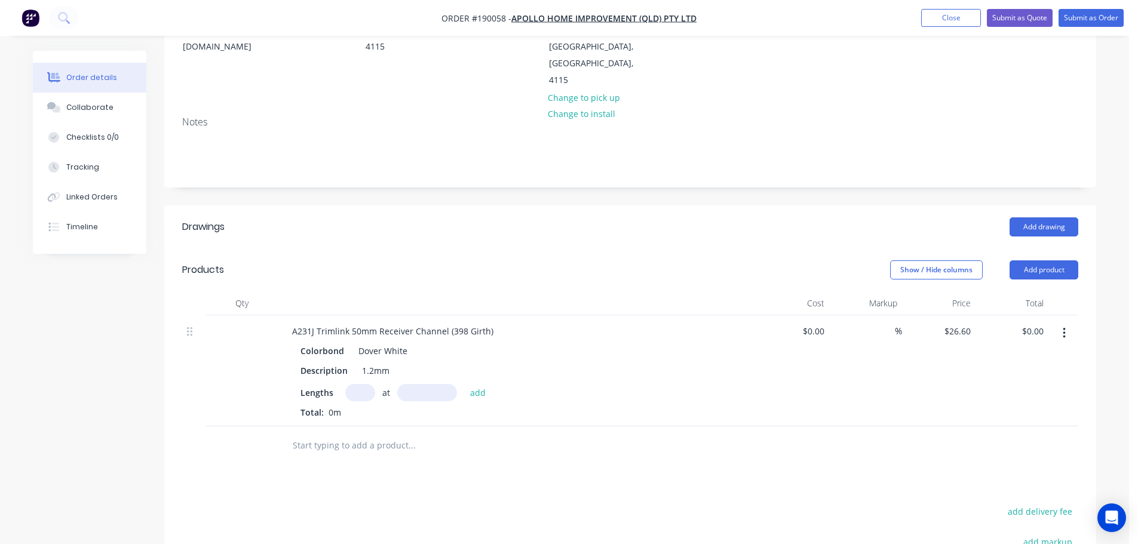
click at [361, 384] on input "text" at bounding box center [360, 392] width 30 height 17
type input "1"
type input "6700"
click at [464, 384] on button "add" at bounding box center [478, 392] width 28 height 16
type input "$178.22"
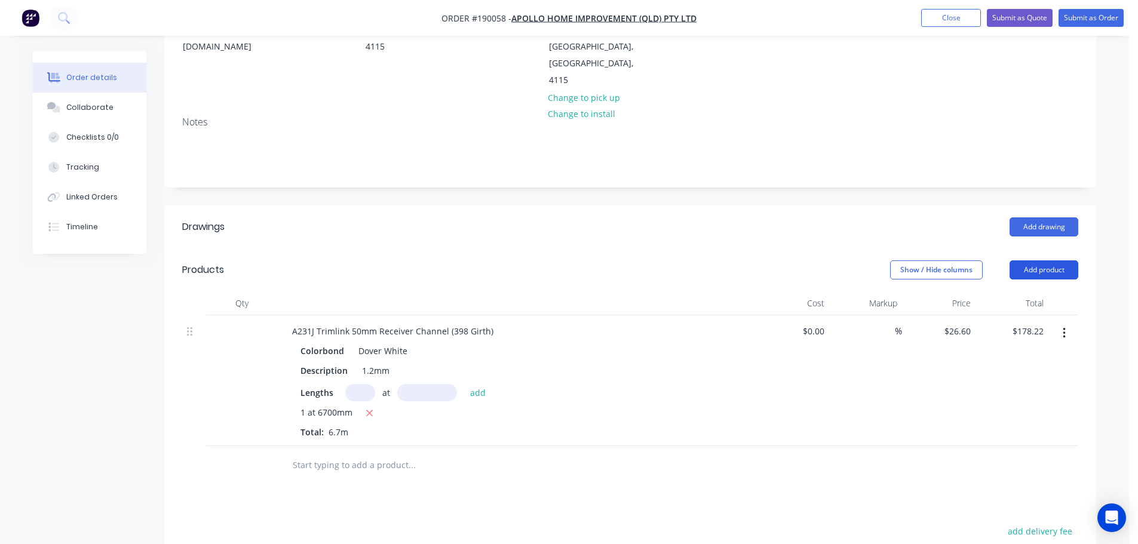
click at [1043, 260] on button "Add product" at bounding box center [1043, 269] width 69 height 19
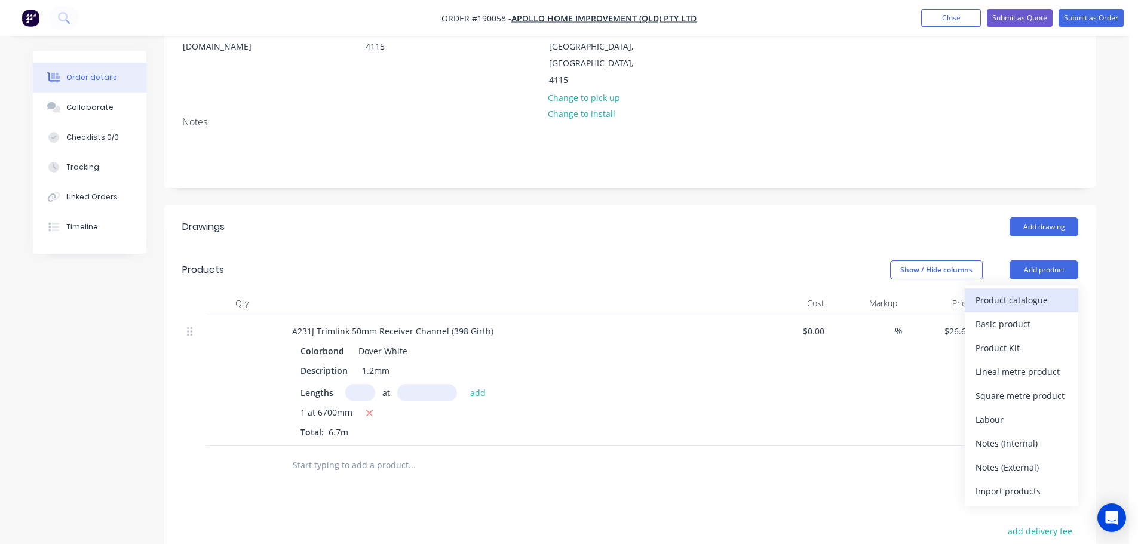
click at [1020, 291] on div "Product catalogue" at bounding box center [1021, 299] width 92 height 17
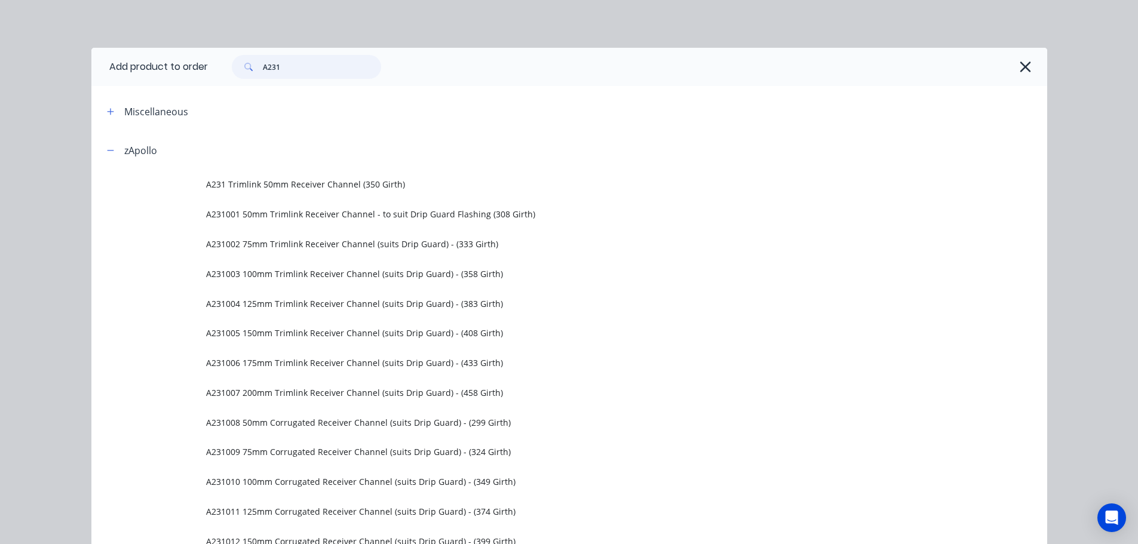
click at [288, 72] on input "A231" at bounding box center [322, 67] width 118 height 24
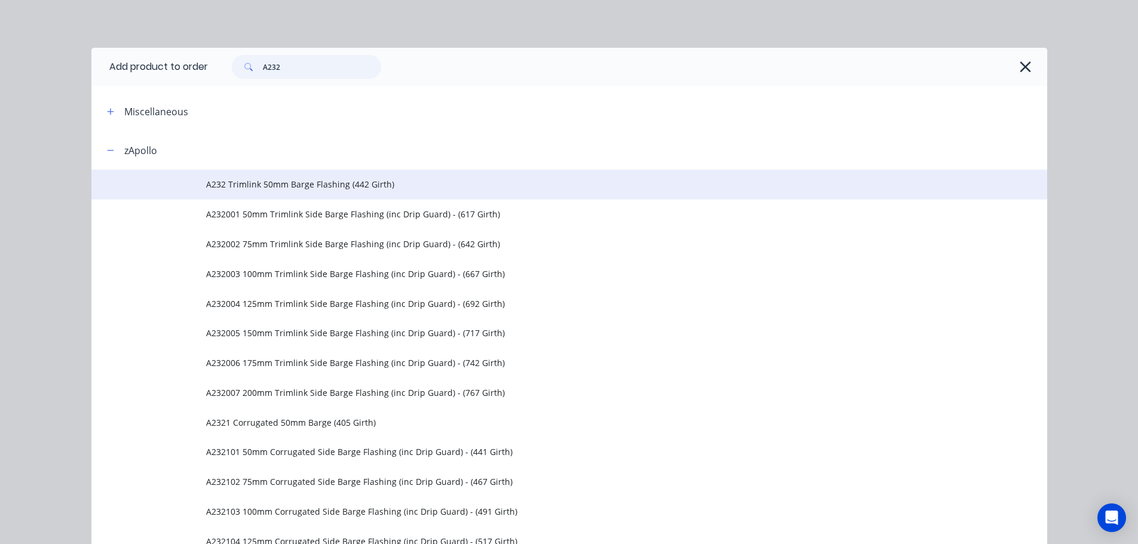
type input "A232"
click at [379, 179] on span "A232 Trimlink 50mm Barge Flashing (442 Girth)" at bounding box center [542, 184] width 672 height 13
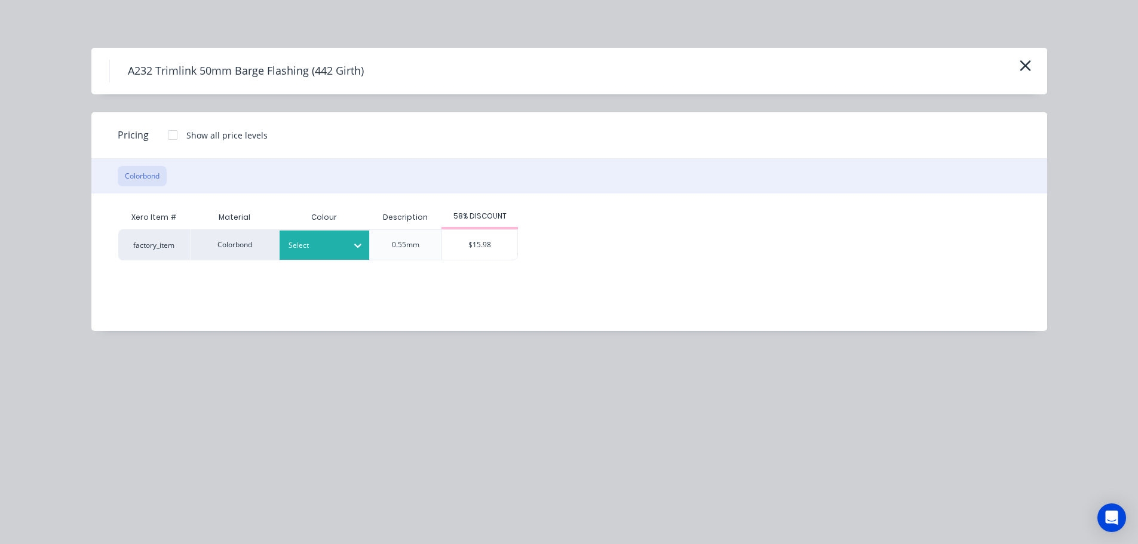
click at [322, 242] on div at bounding box center [315, 245] width 54 height 13
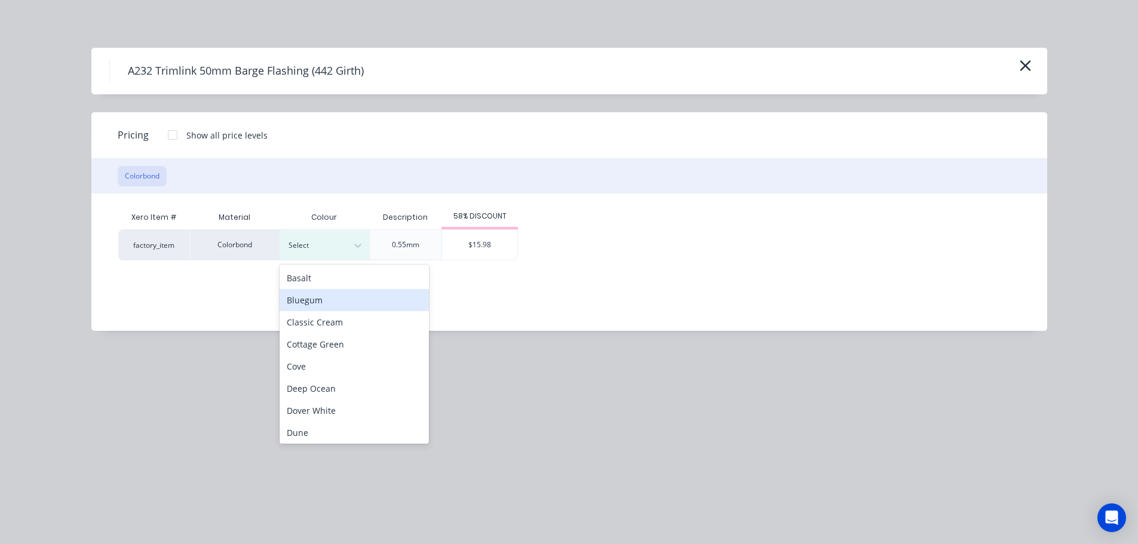
click at [342, 303] on div "Bluegum" at bounding box center [353, 300] width 149 height 22
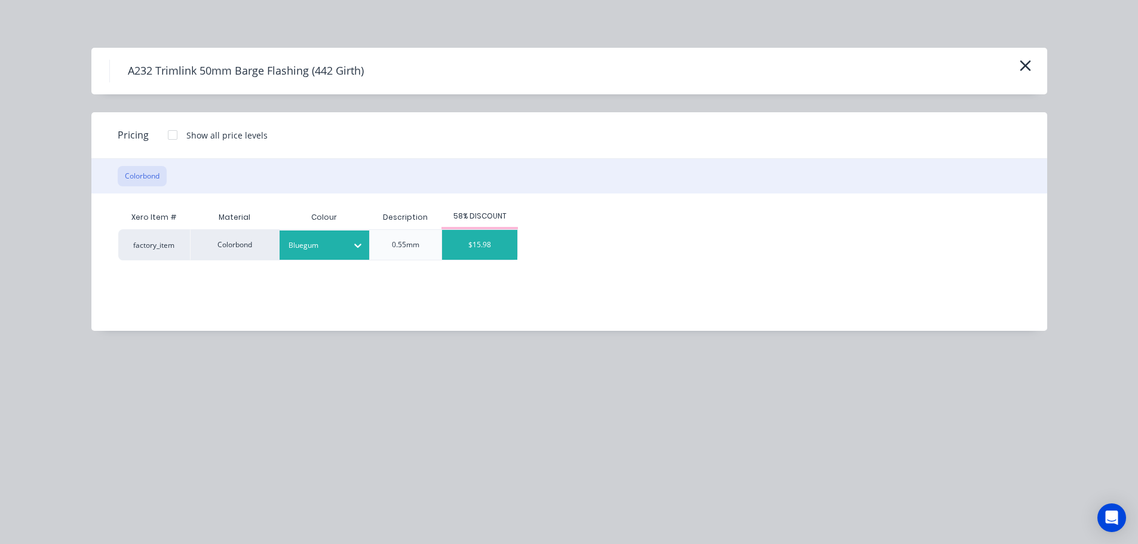
click at [498, 244] on div "$15.98" at bounding box center [479, 245] width 75 height 30
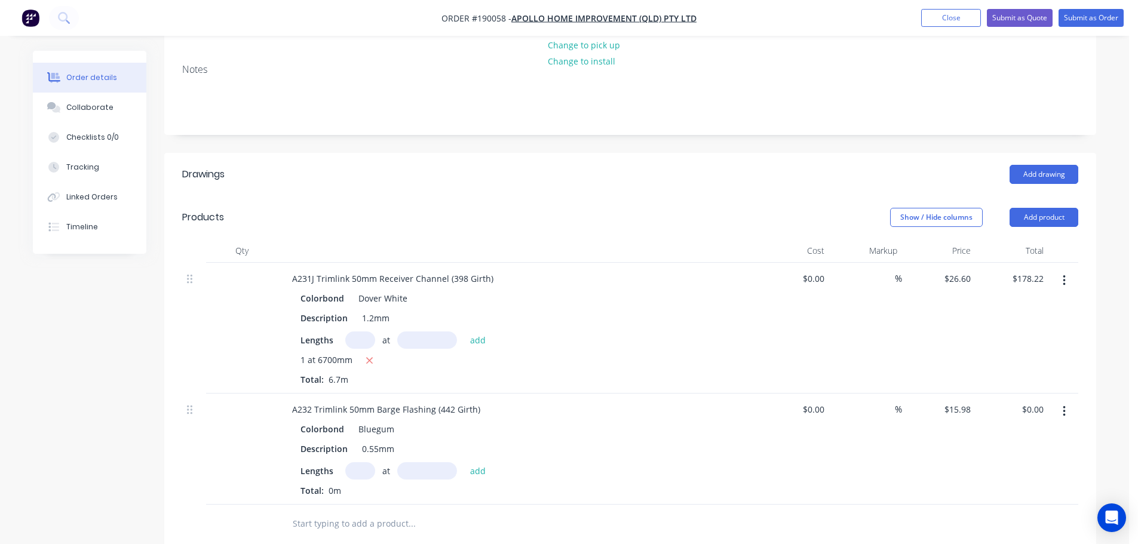
scroll to position [299, 0]
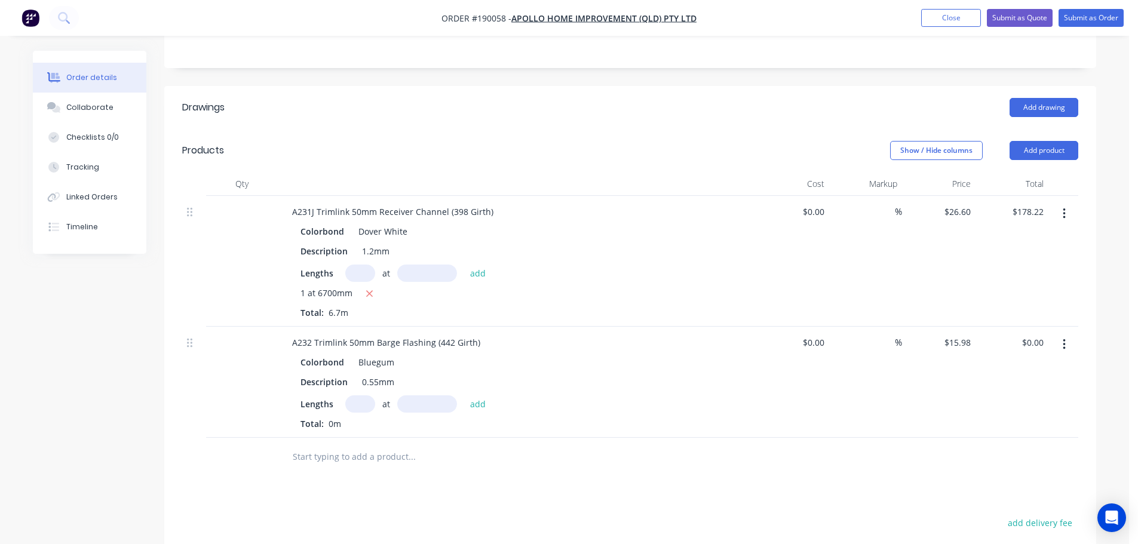
click at [355, 395] on input "text" at bounding box center [360, 403] width 30 height 17
type input "2"
type input "7000"
click at [464, 395] on button "add" at bounding box center [478, 403] width 28 height 16
type input "$223.72"
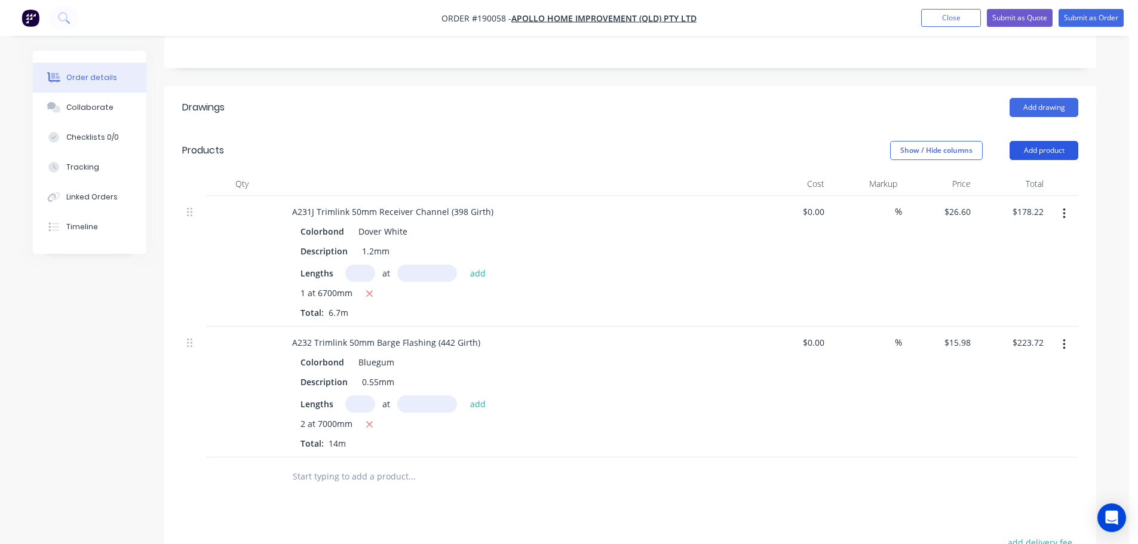
click at [1045, 141] on button "Add product" at bounding box center [1043, 150] width 69 height 19
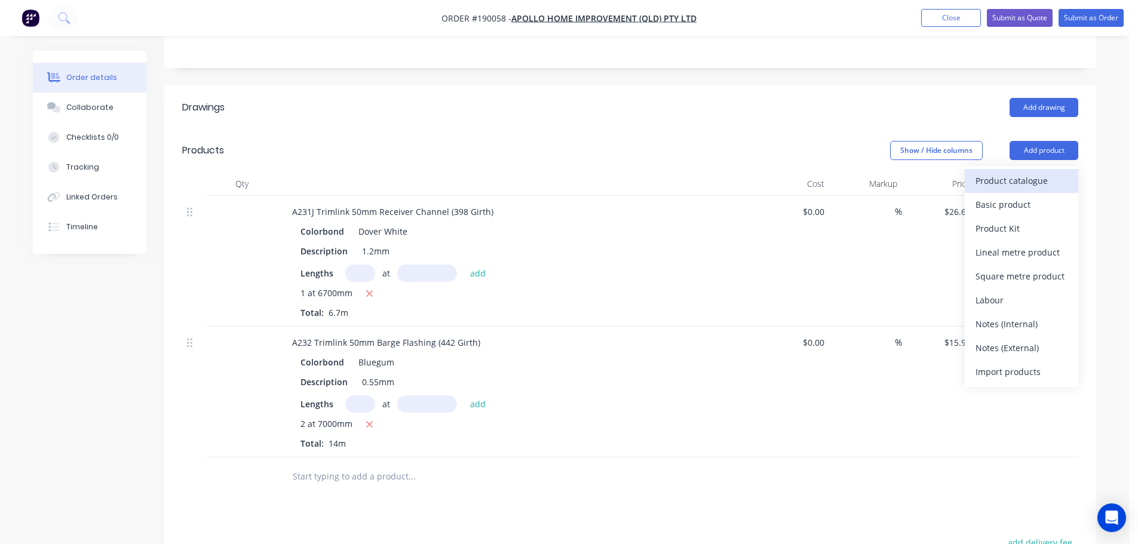
click at [997, 172] on div "Product catalogue" at bounding box center [1021, 180] width 92 height 17
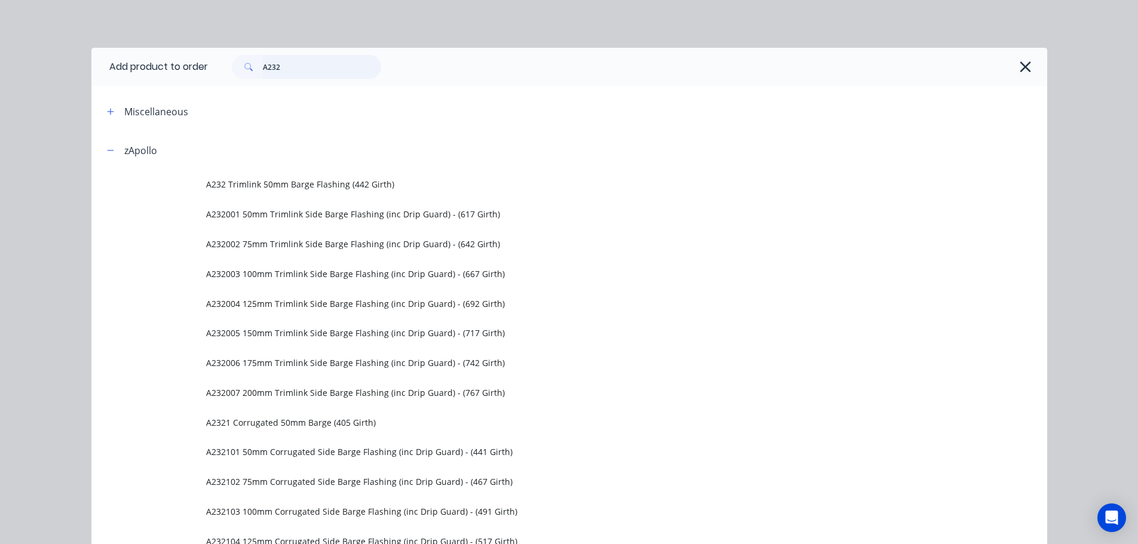
click at [339, 69] on input "A232" at bounding box center [322, 67] width 118 height 24
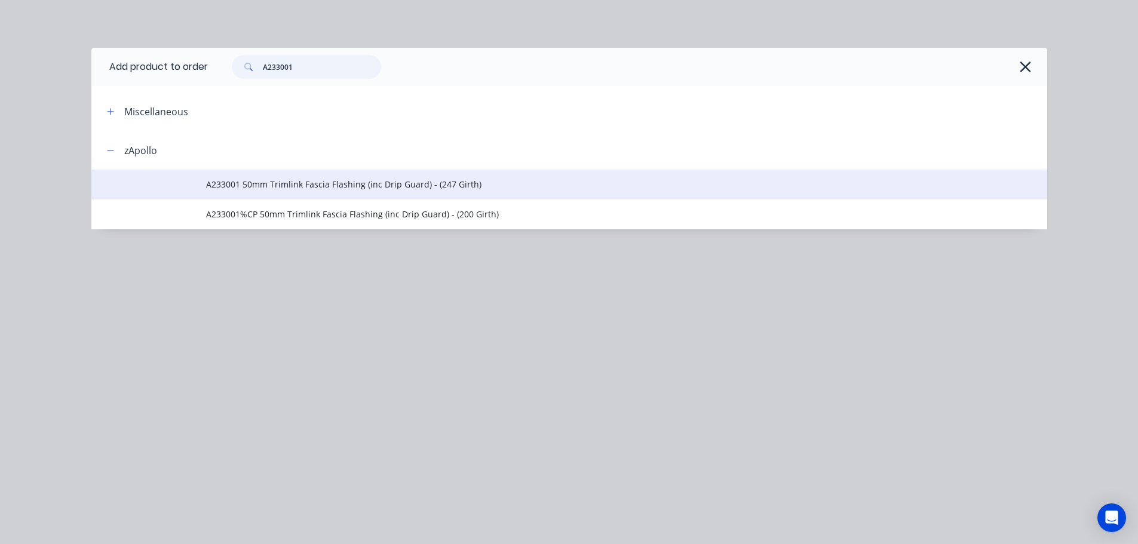
type input "A233001"
click at [388, 186] on span "A233001 50mm Trimlink Fascia Flashing (inc Drip Guard) - (247 Girth)" at bounding box center [542, 184] width 672 height 13
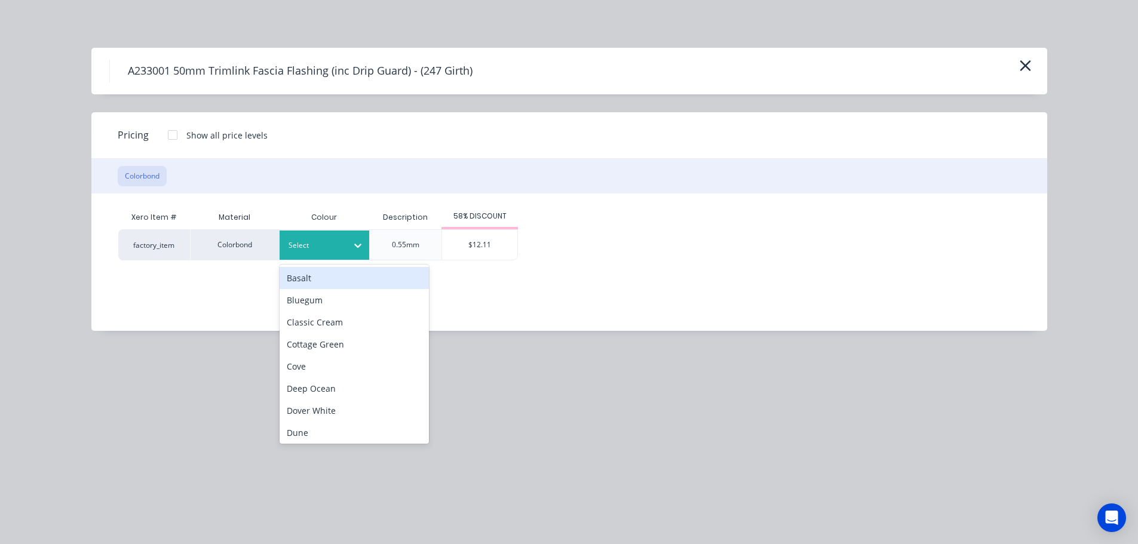
click at [347, 238] on div at bounding box center [357, 245] width 21 height 19
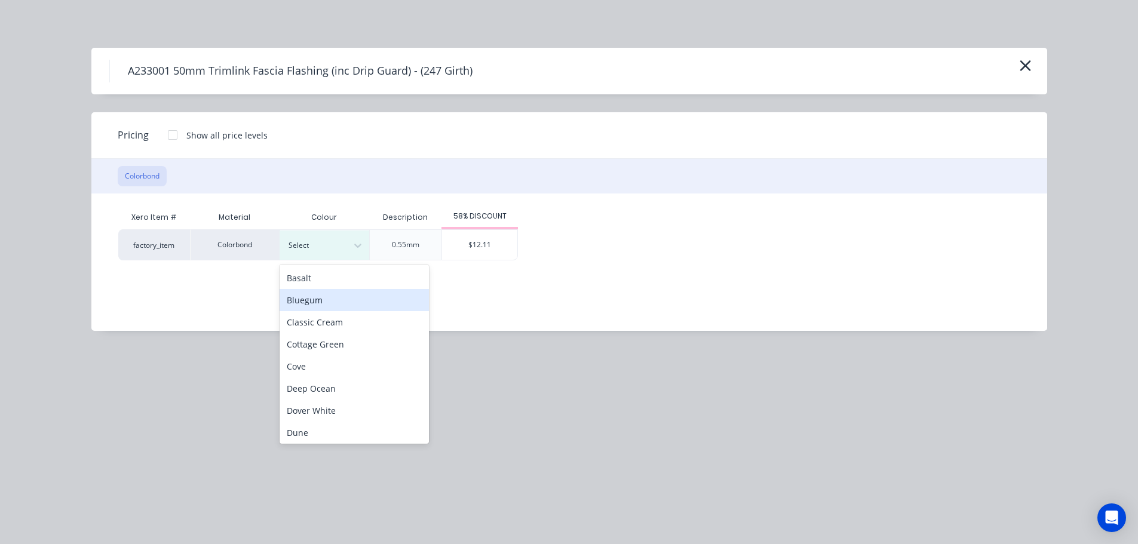
click at [349, 302] on div "Bluegum" at bounding box center [353, 300] width 149 height 22
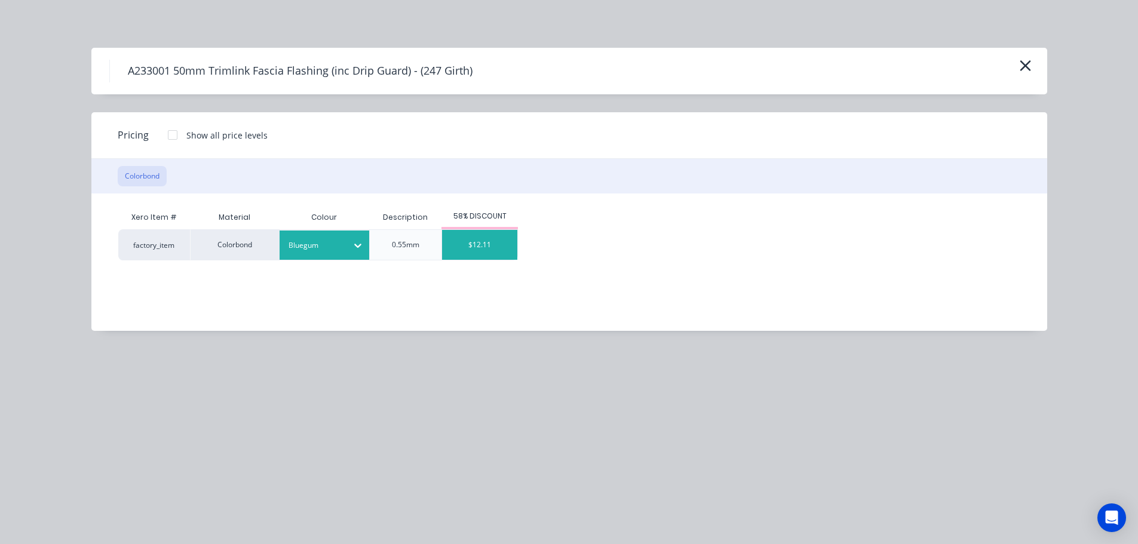
click at [466, 250] on div "$12.11" at bounding box center [479, 245] width 75 height 30
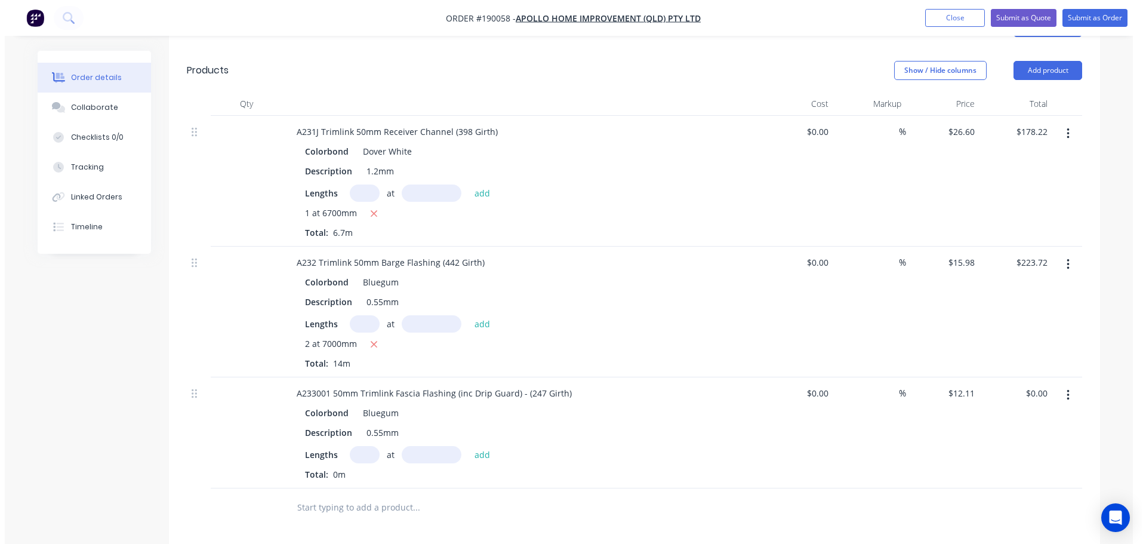
scroll to position [478, 0]
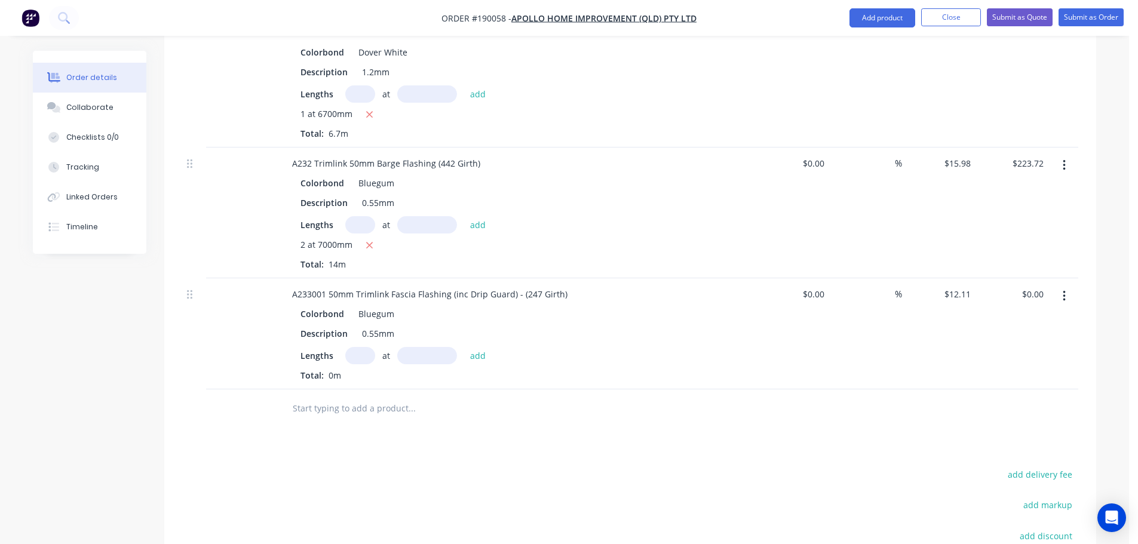
click at [362, 347] on input "text" at bounding box center [360, 355] width 30 height 17
type input "1"
type input "6700"
click at [464, 347] on button "add" at bounding box center [478, 355] width 28 height 16
type input "$81.14"
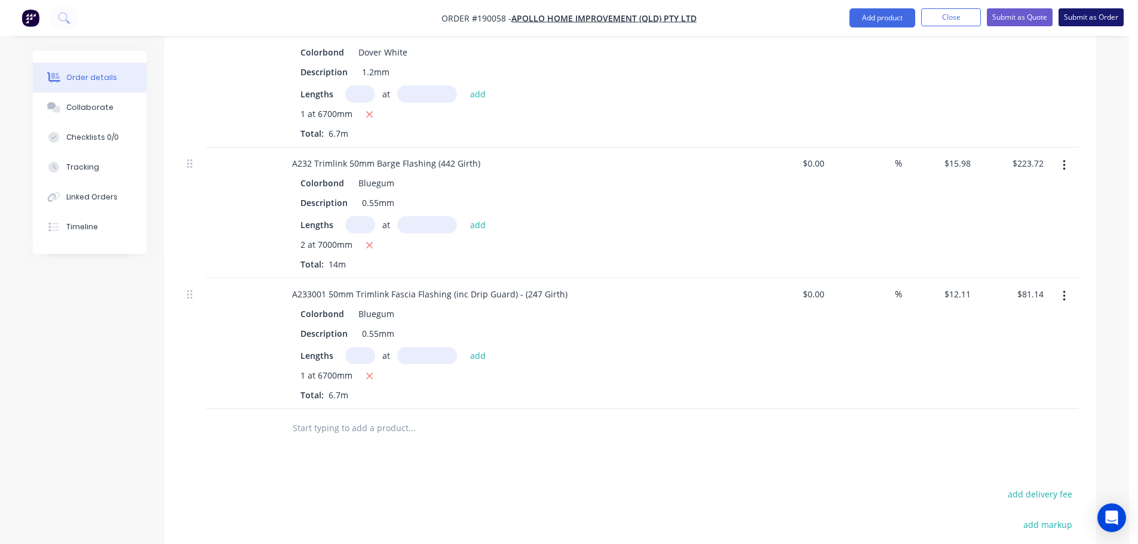
click at [1078, 10] on button "Submit as Order" at bounding box center [1090, 17] width 65 height 18
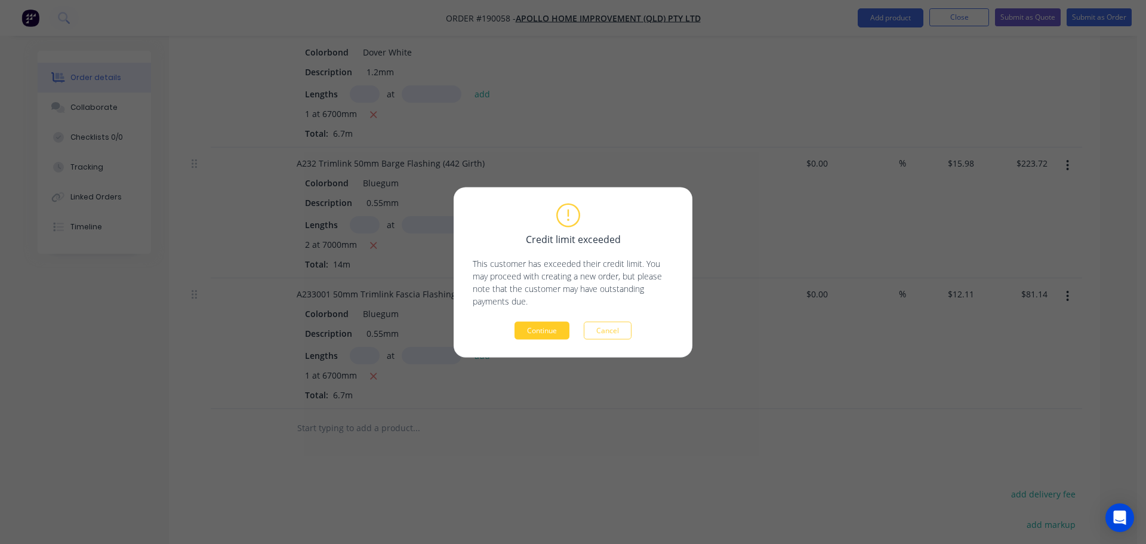
click at [557, 331] on button "Continue" at bounding box center [542, 330] width 55 height 18
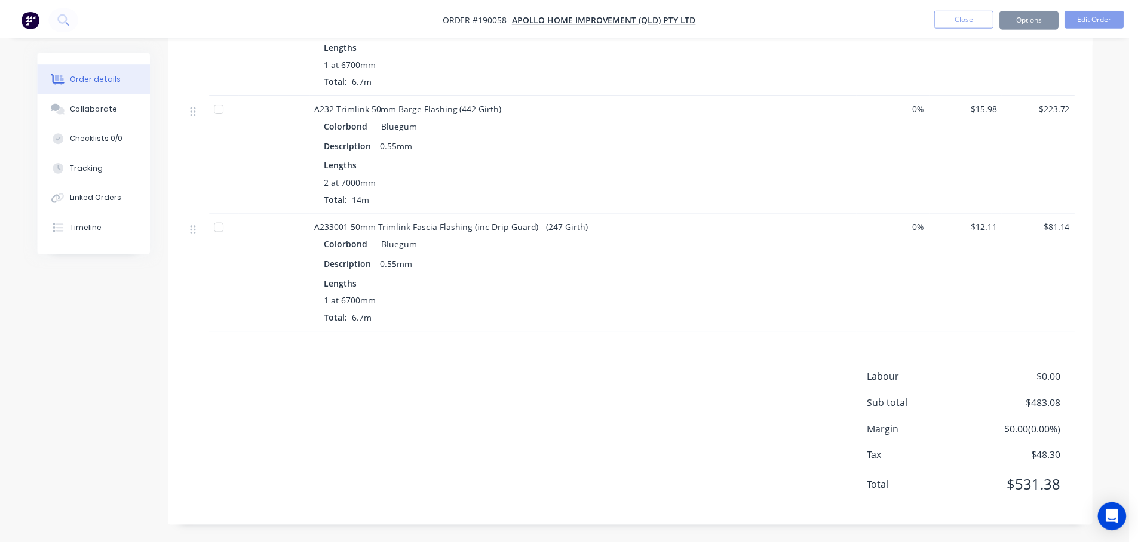
scroll to position [416, 0]
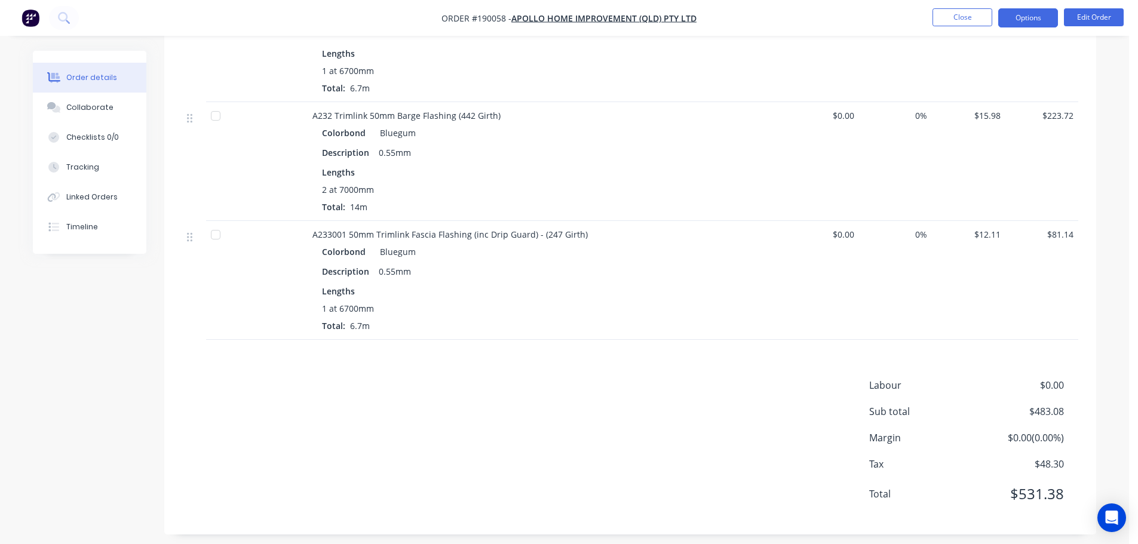
click at [1038, 16] on button "Options" at bounding box center [1028, 17] width 60 height 19
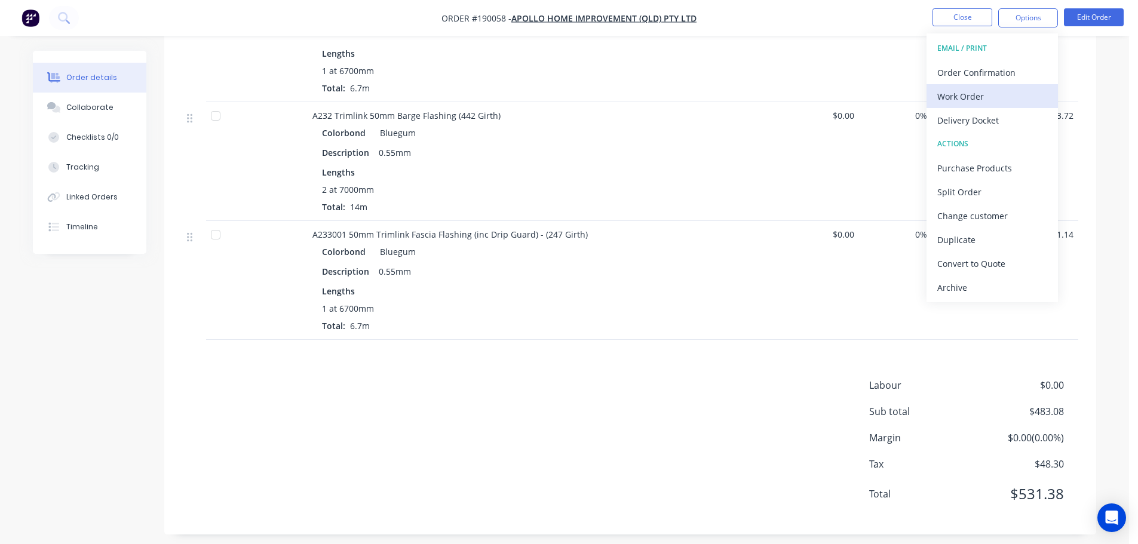
click at [1001, 96] on div "Work Order" at bounding box center [992, 96] width 110 height 17
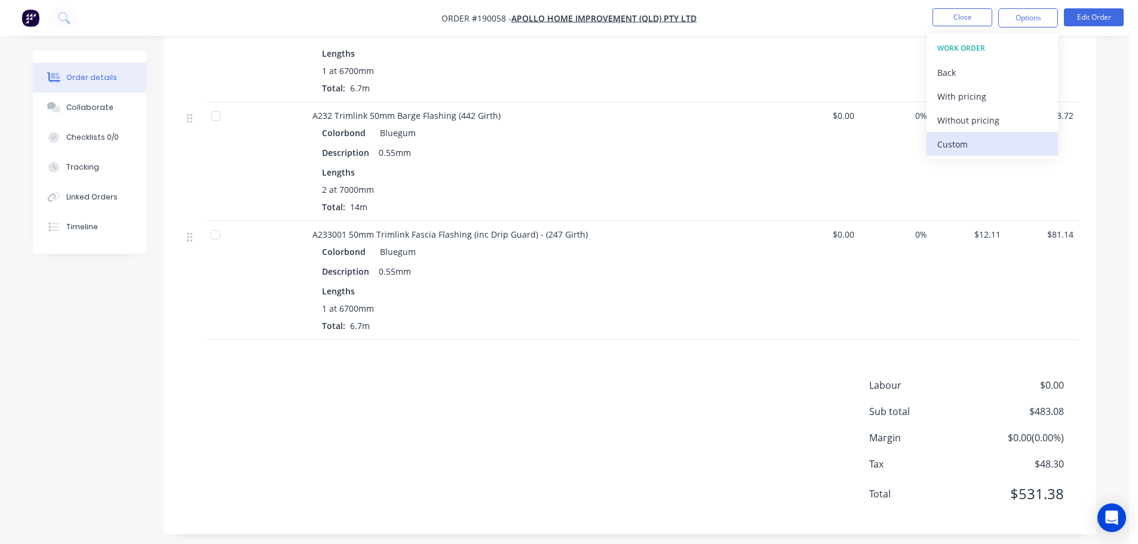
click at [1000, 145] on div "Custom" at bounding box center [992, 144] width 110 height 17
click at [1000, 125] on div "Without pricing" at bounding box center [992, 120] width 110 height 17
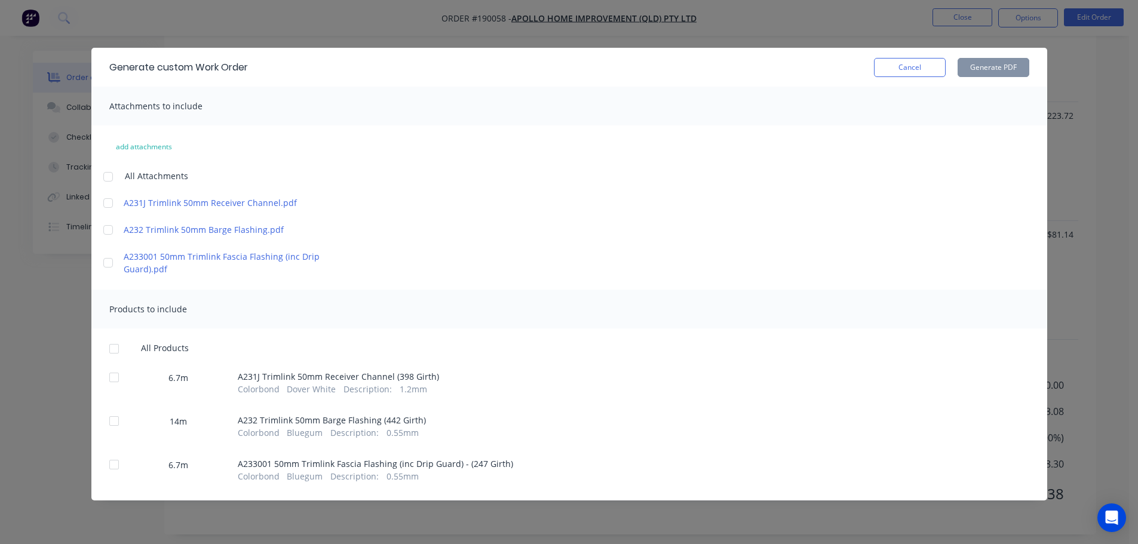
click at [115, 177] on div at bounding box center [108, 177] width 24 height 24
click at [109, 346] on div at bounding box center [114, 349] width 24 height 24
click at [980, 66] on button "Generate PDF" at bounding box center [993, 67] width 72 height 19
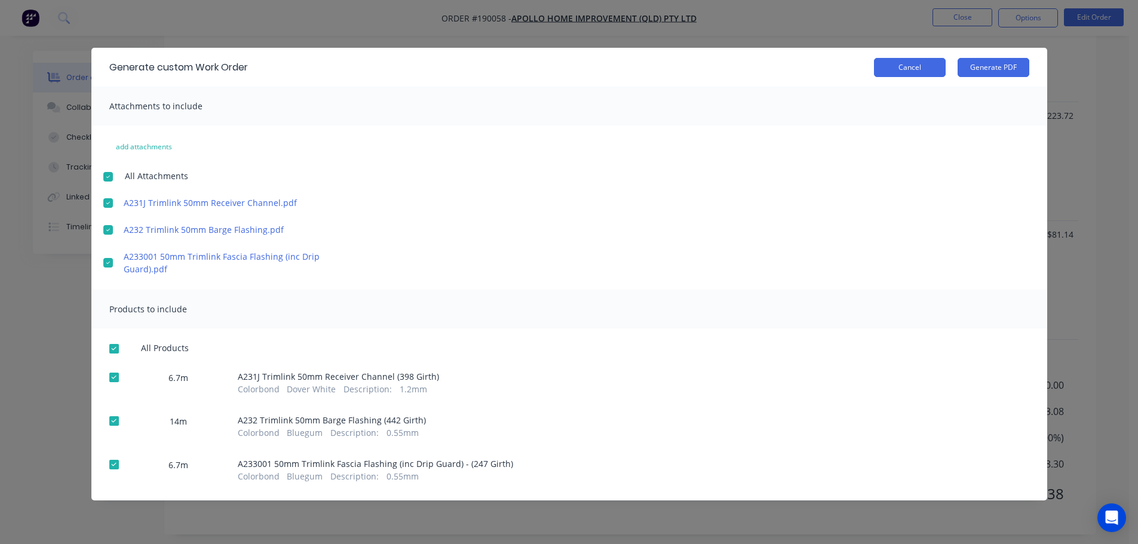
click at [917, 65] on button "Cancel" at bounding box center [910, 67] width 72 height 19
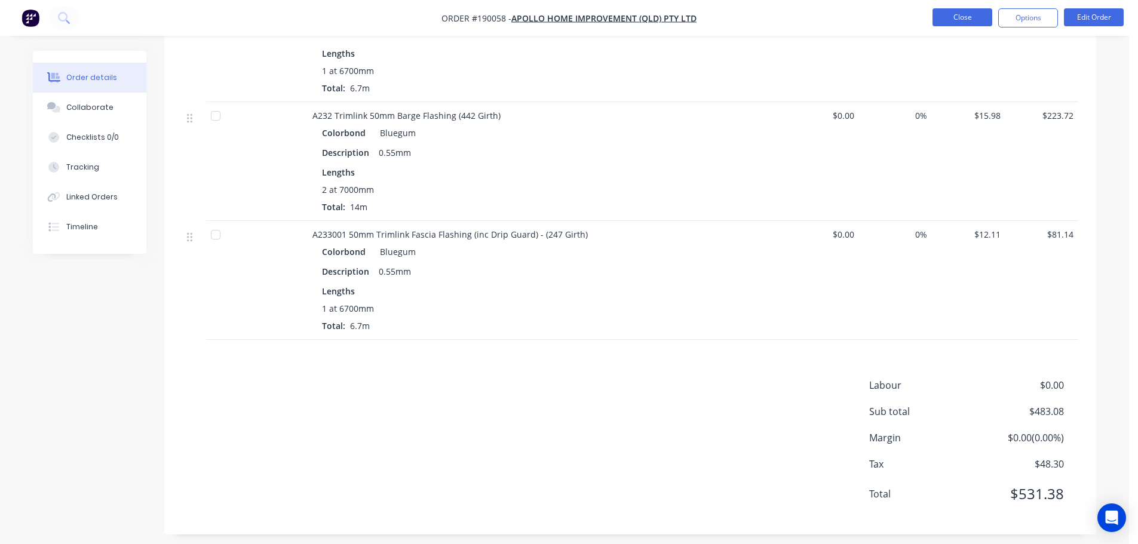
click at [989, 14] on button "Close" at bounding box center [962, 17] width 60 height 18
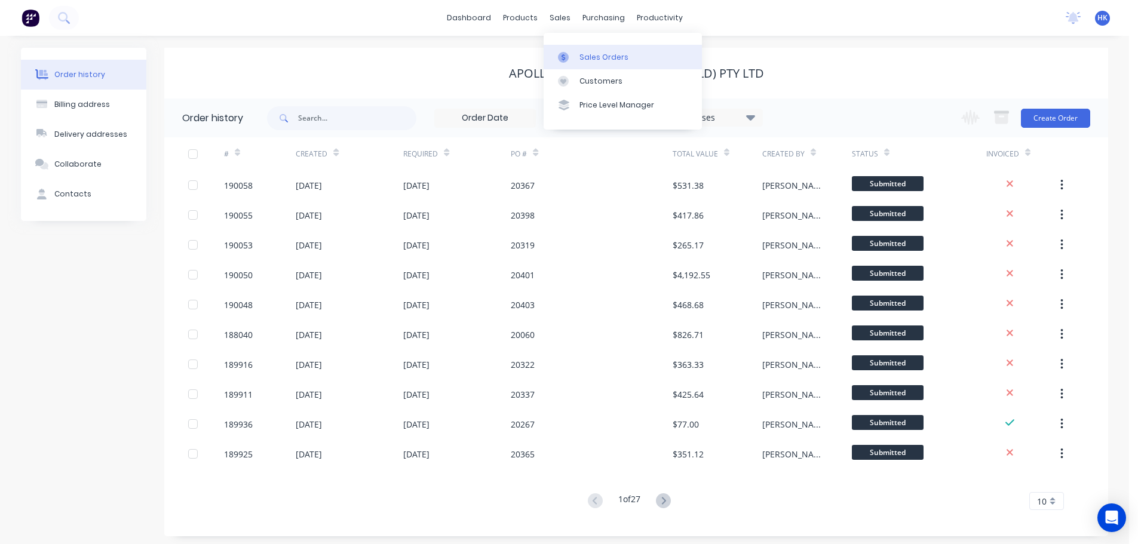
click at [582, 60] on div "Sales Orders" at bounding box center [603, 57] width 49 height 11
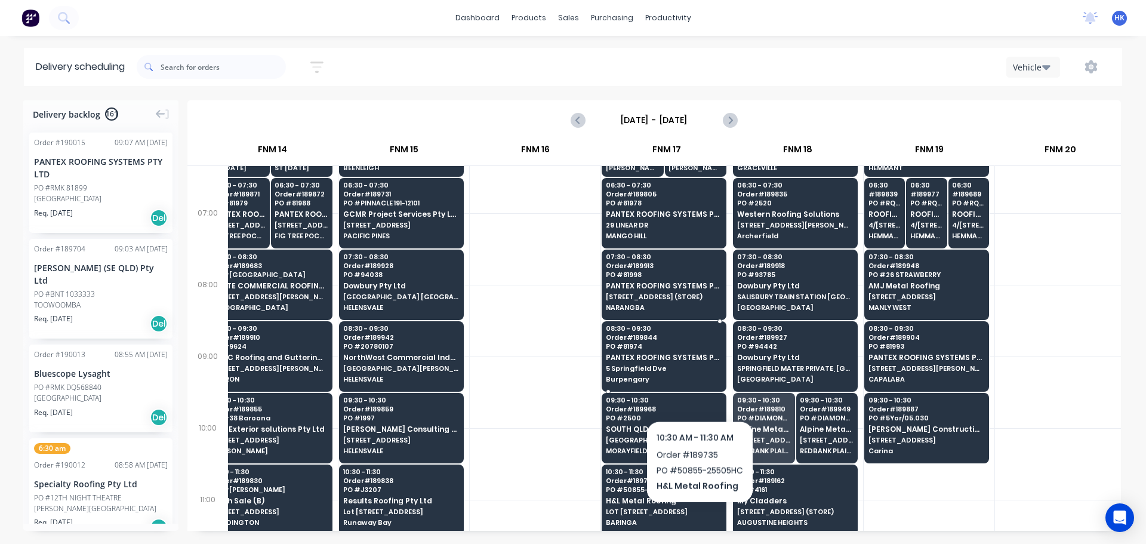
scroll to position [0, 1467]
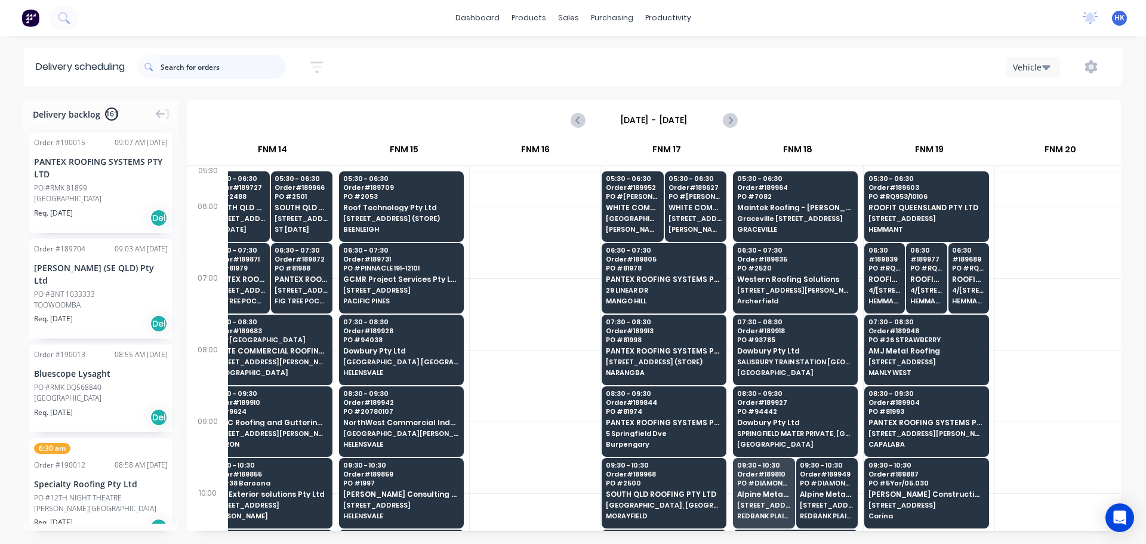
click at [217, 66] on input "text" at bounding box center [223, 67] width 125 height 24
type input "b"
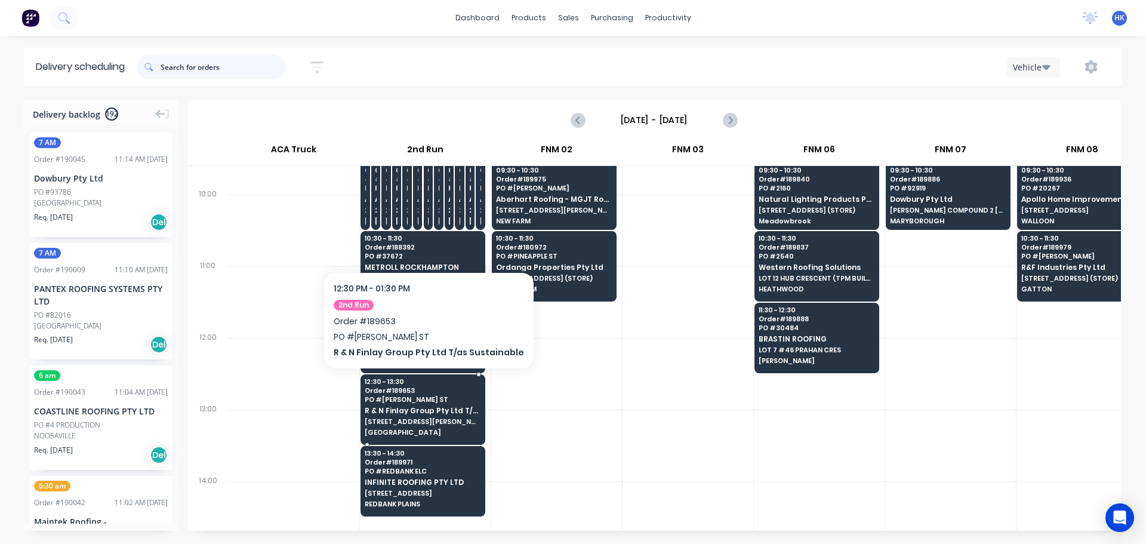
scroll to position [358, 0]
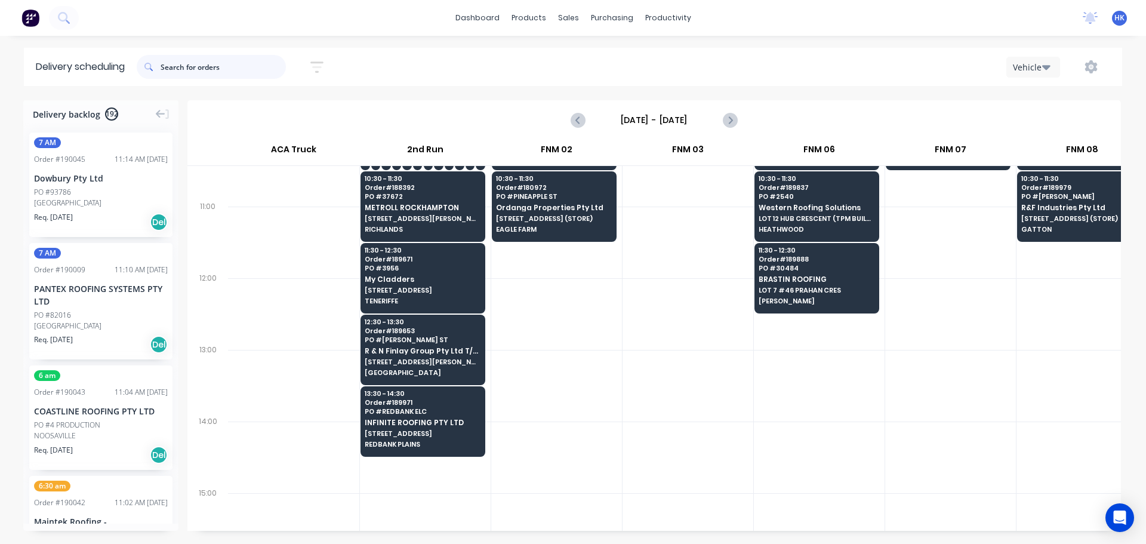
click at [225, 60] on input "text" at bounding box center [223, 67] width 125 height 24
type input "bluescope"
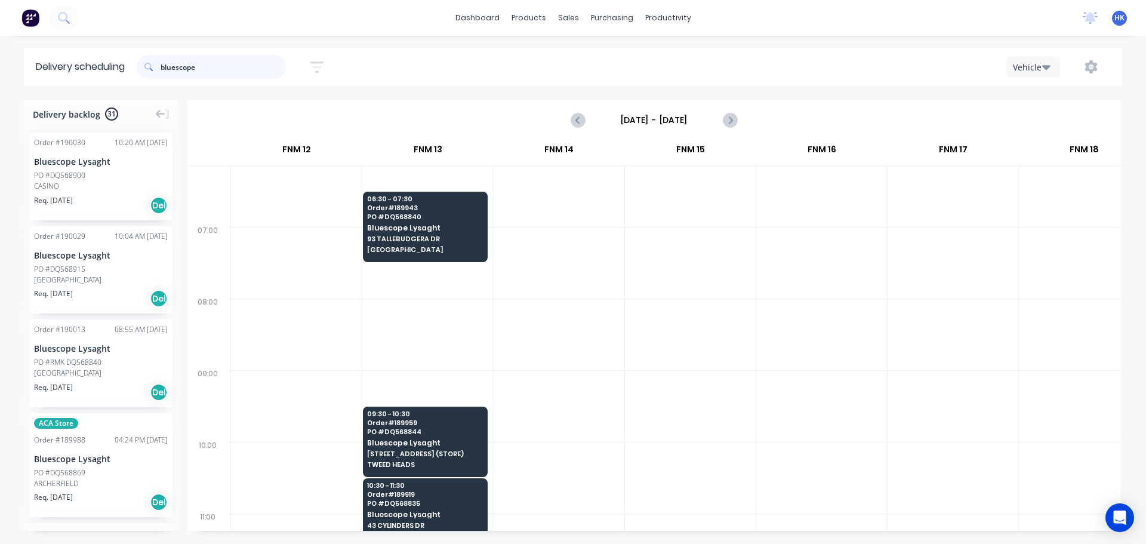
scroll to position [48, 1180]
drag, startPoint x: 210, startPoint y: 72, endPoint x: 152, endPoint y: 69, distance: 57.4
click at [152, 69] on div "bluescope" at bounding box center [211, 67] width 149 height 24
